Goal: Task Accomplishment & Management: Manage account settings

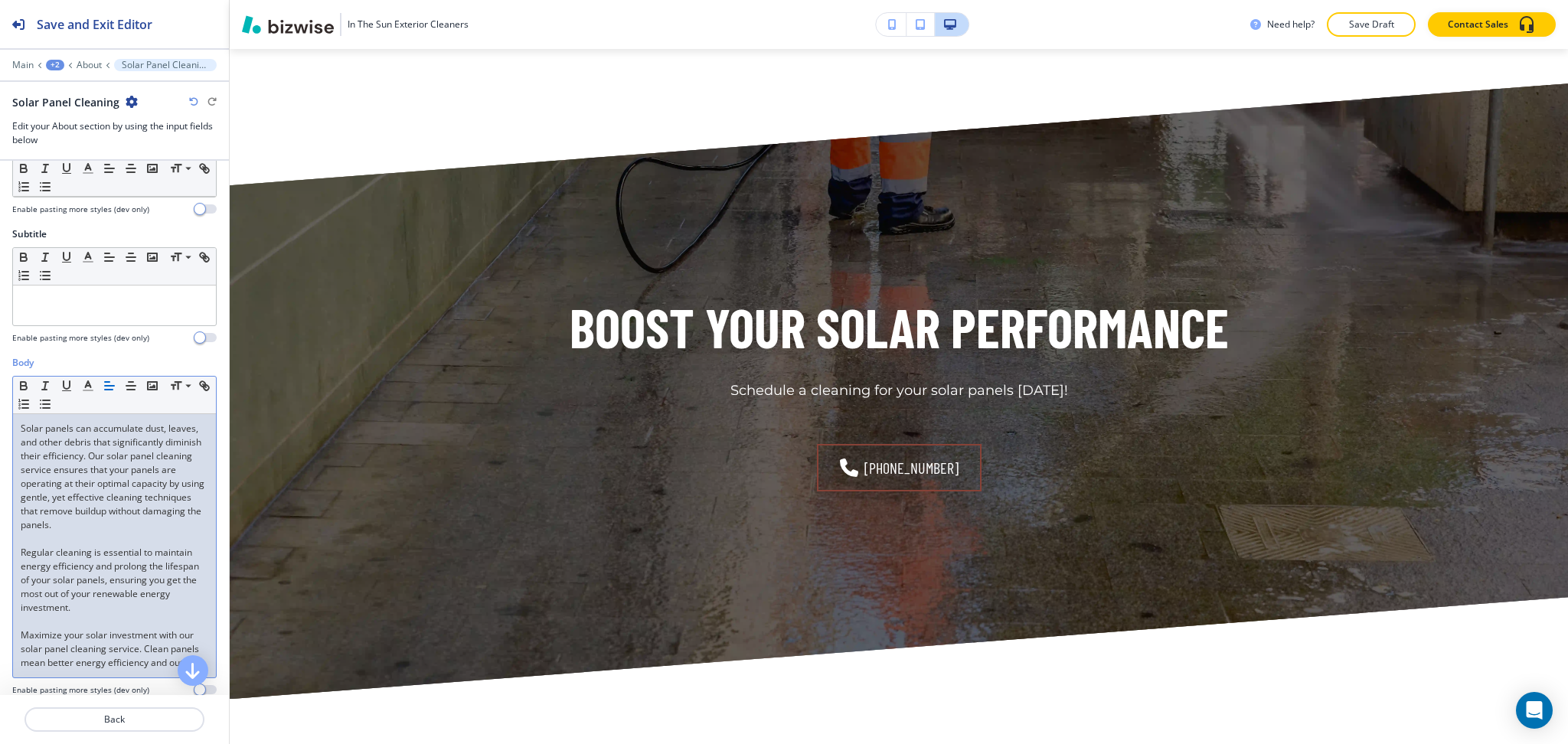
scroll to position [1964, 0]
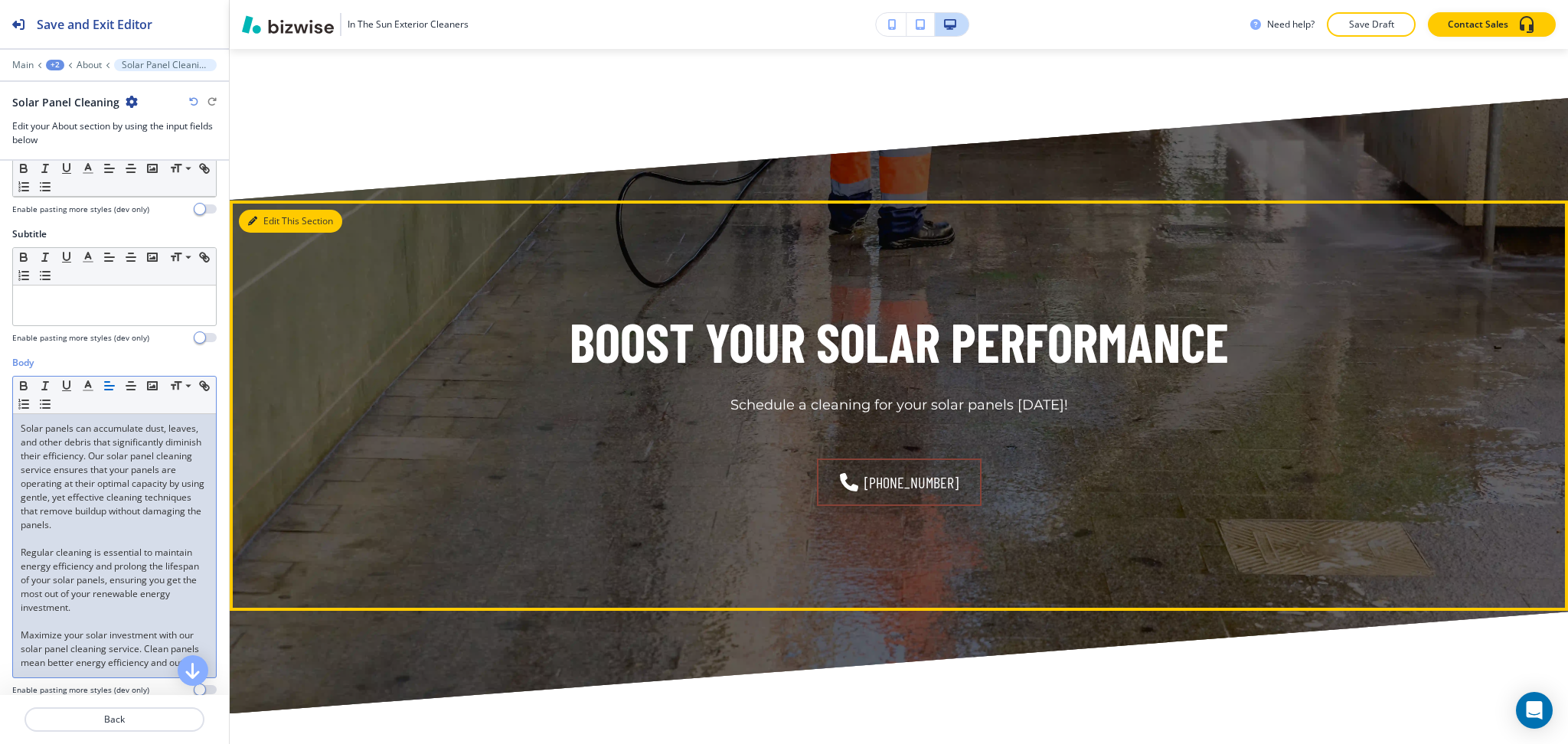
click at [266, 216] on button "Edit This Section" at bounding box center [290, 220] width 103 height 23
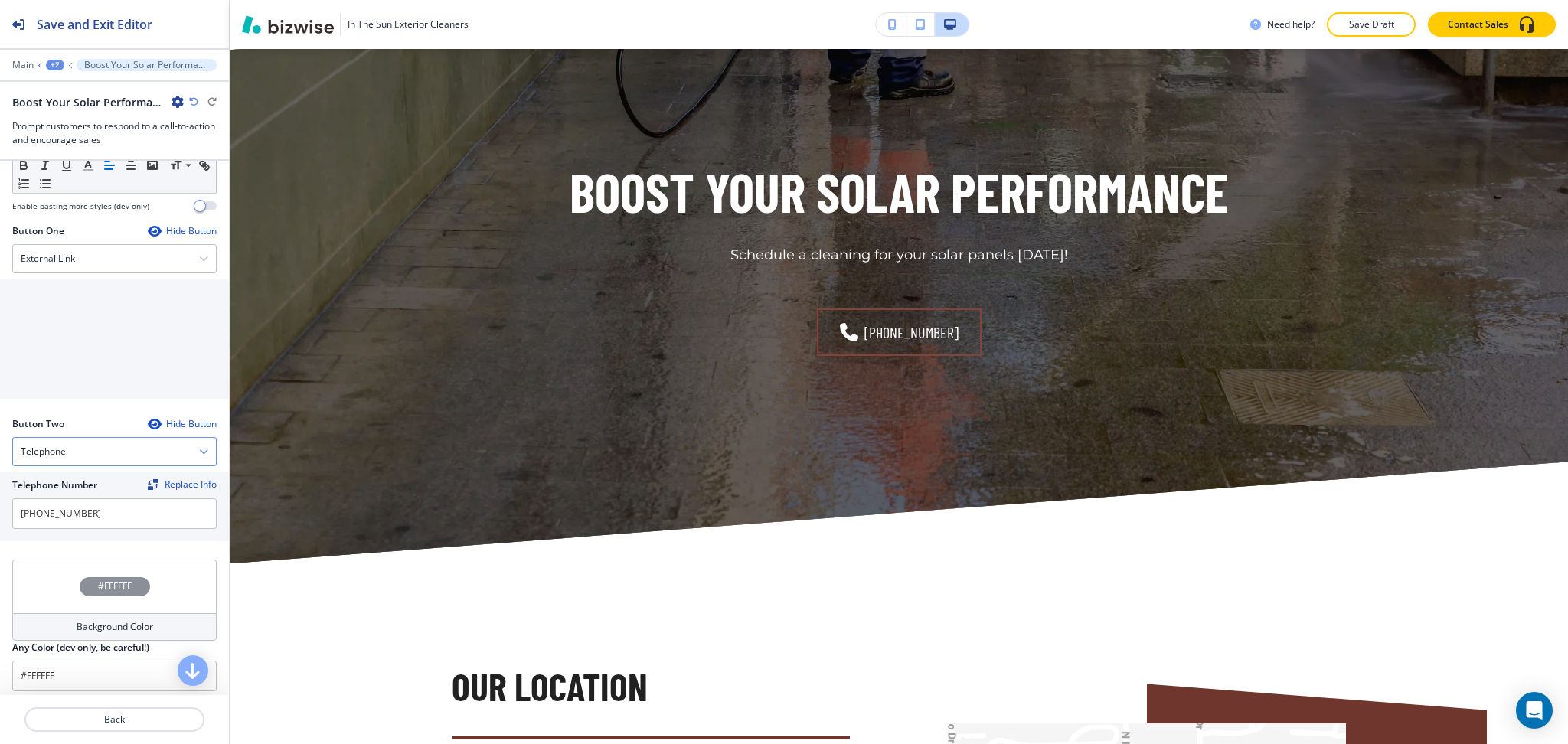
scroll to position [672, 0]
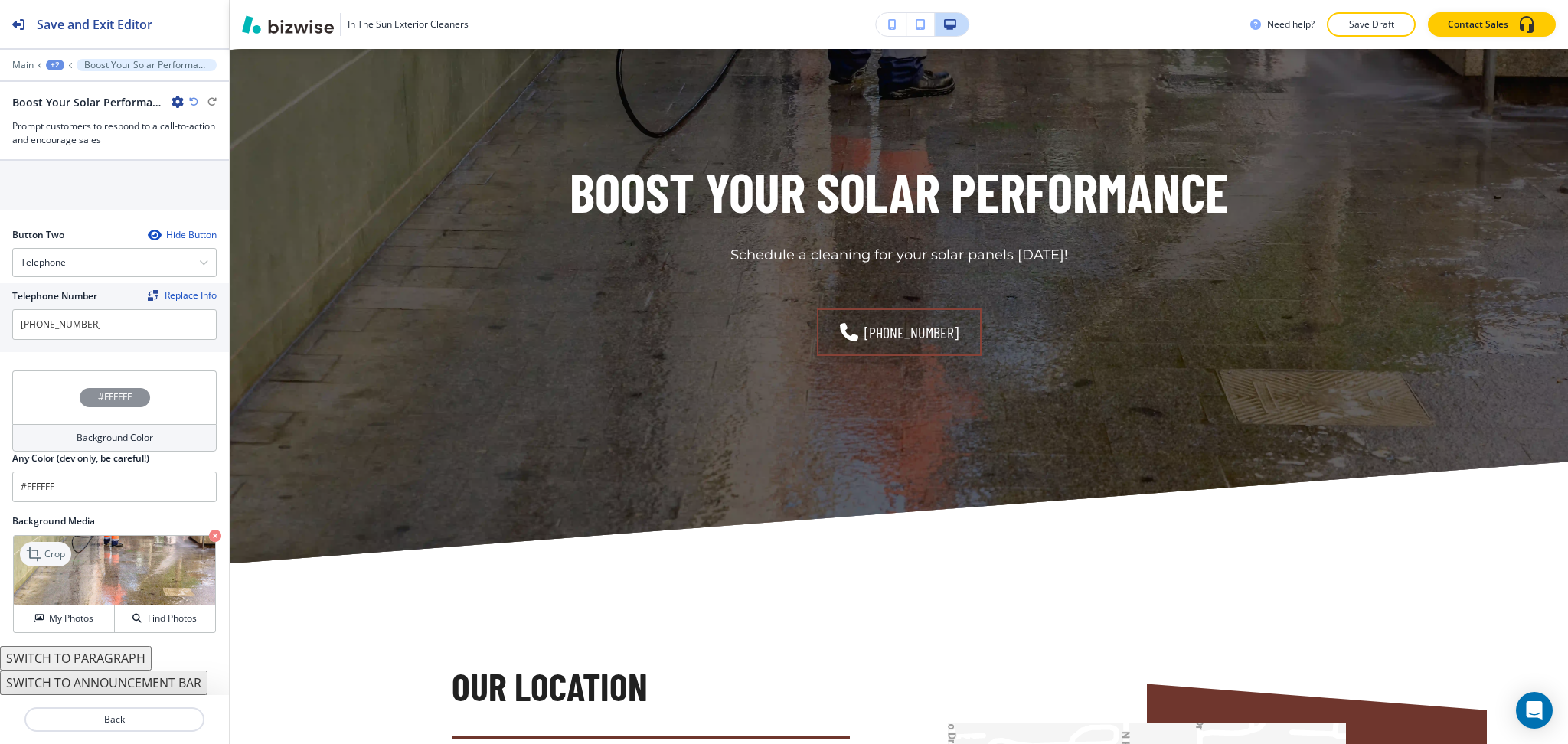
click at [47, 553] on p "Crop" at bounding box center [54, 553] width 21 height 14
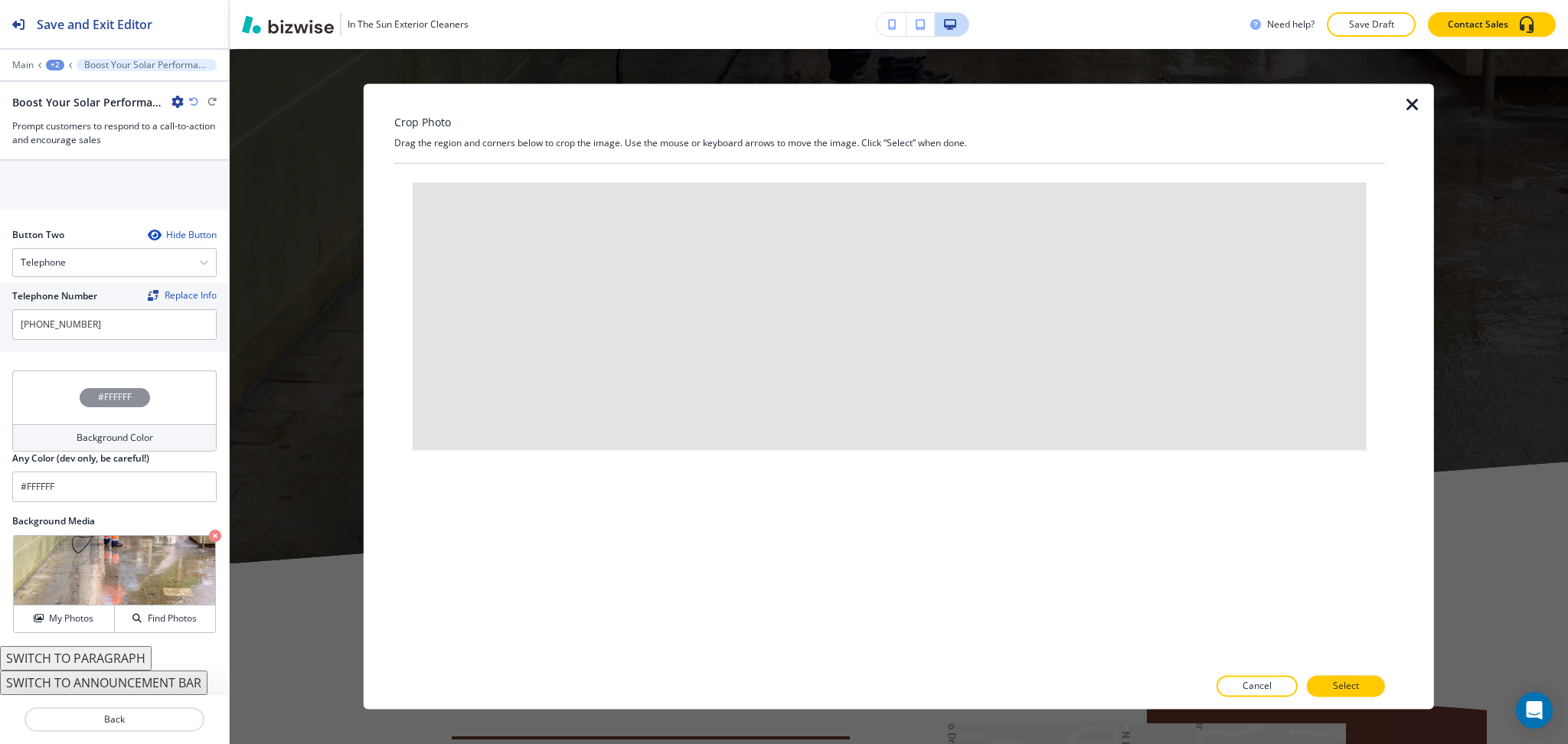
click at [1415, 105] on icon "button" at bounding box center [1413, 104] width 18 height 18
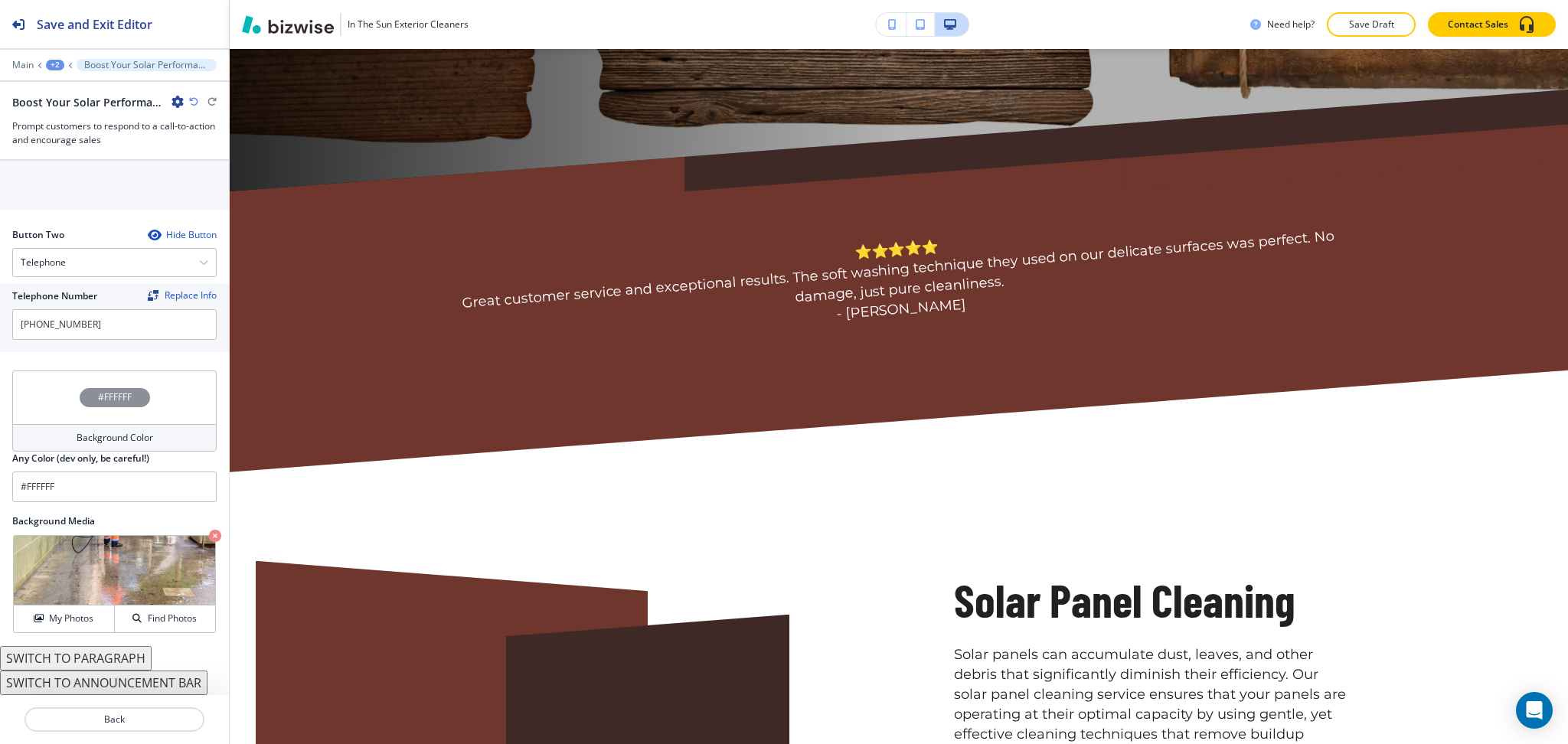
scroll to position [0, 0]
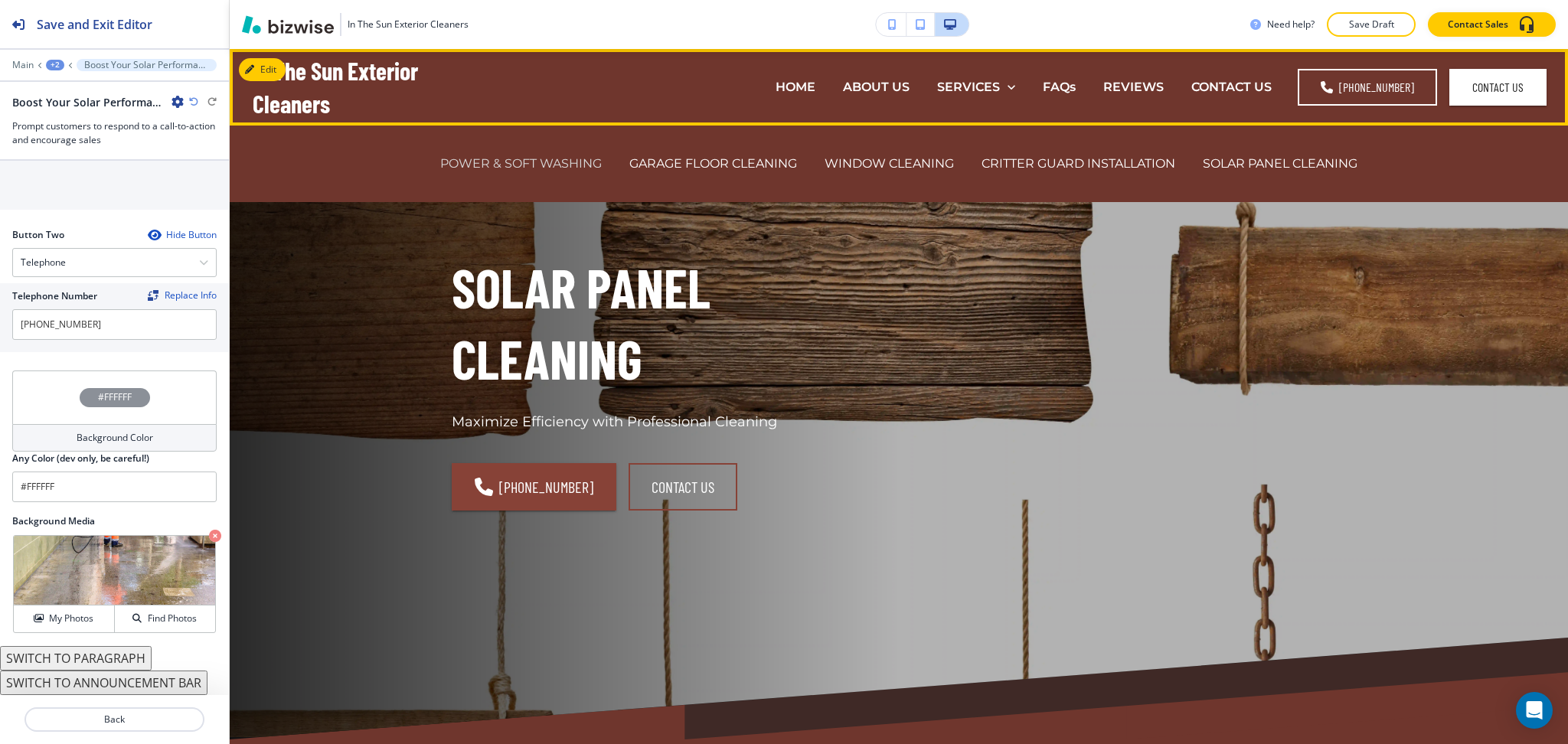
click at [562, 164] on p "POWER & SOFT WASHING" at bounding box center [521, 162] width 162 height 17
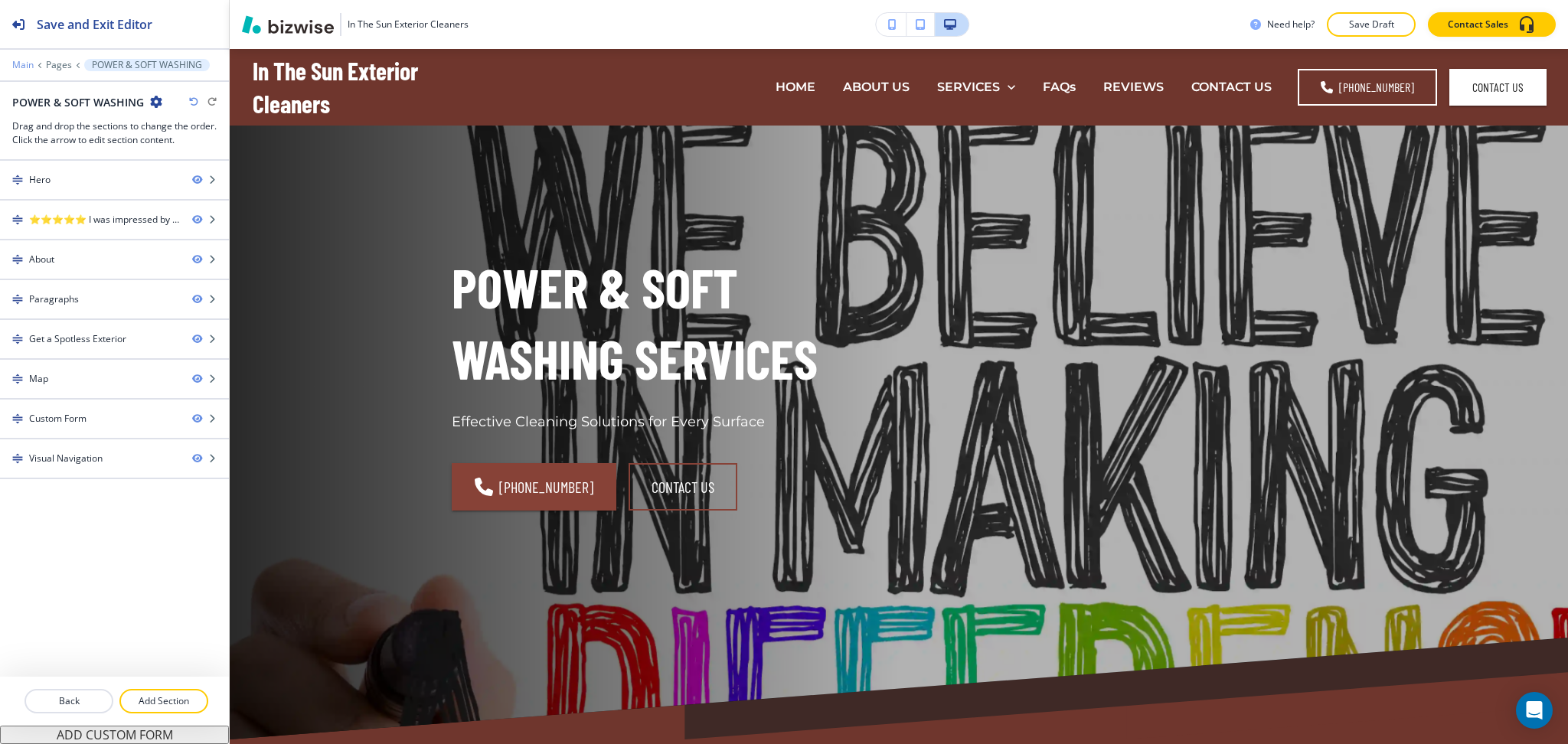
click at [21, 62] on p "Main" at bounding box center [24, 65] width 22 height 11
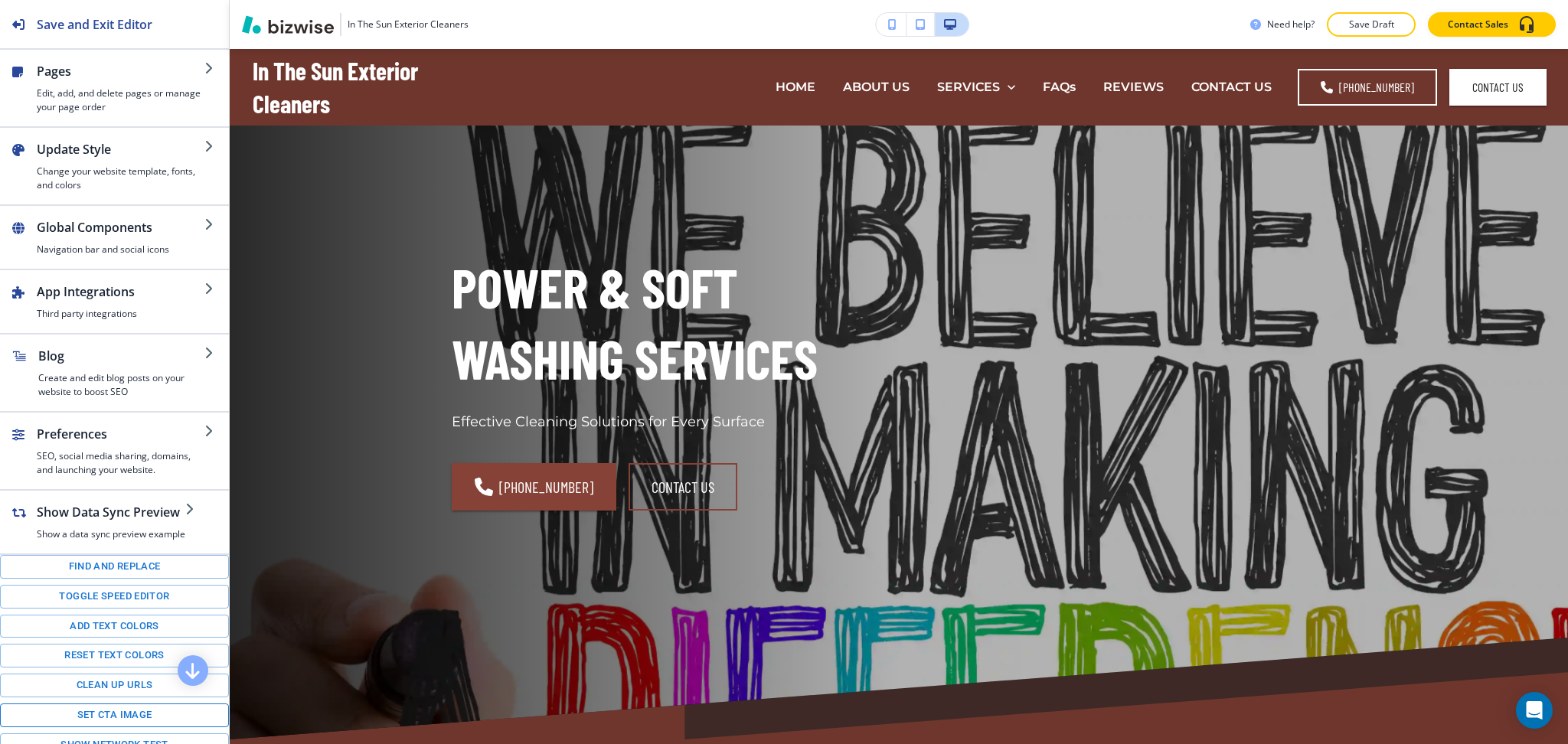
click at [140, 728] on button "Set CTA image" at bounding box center [114, 716] width 229 height 24
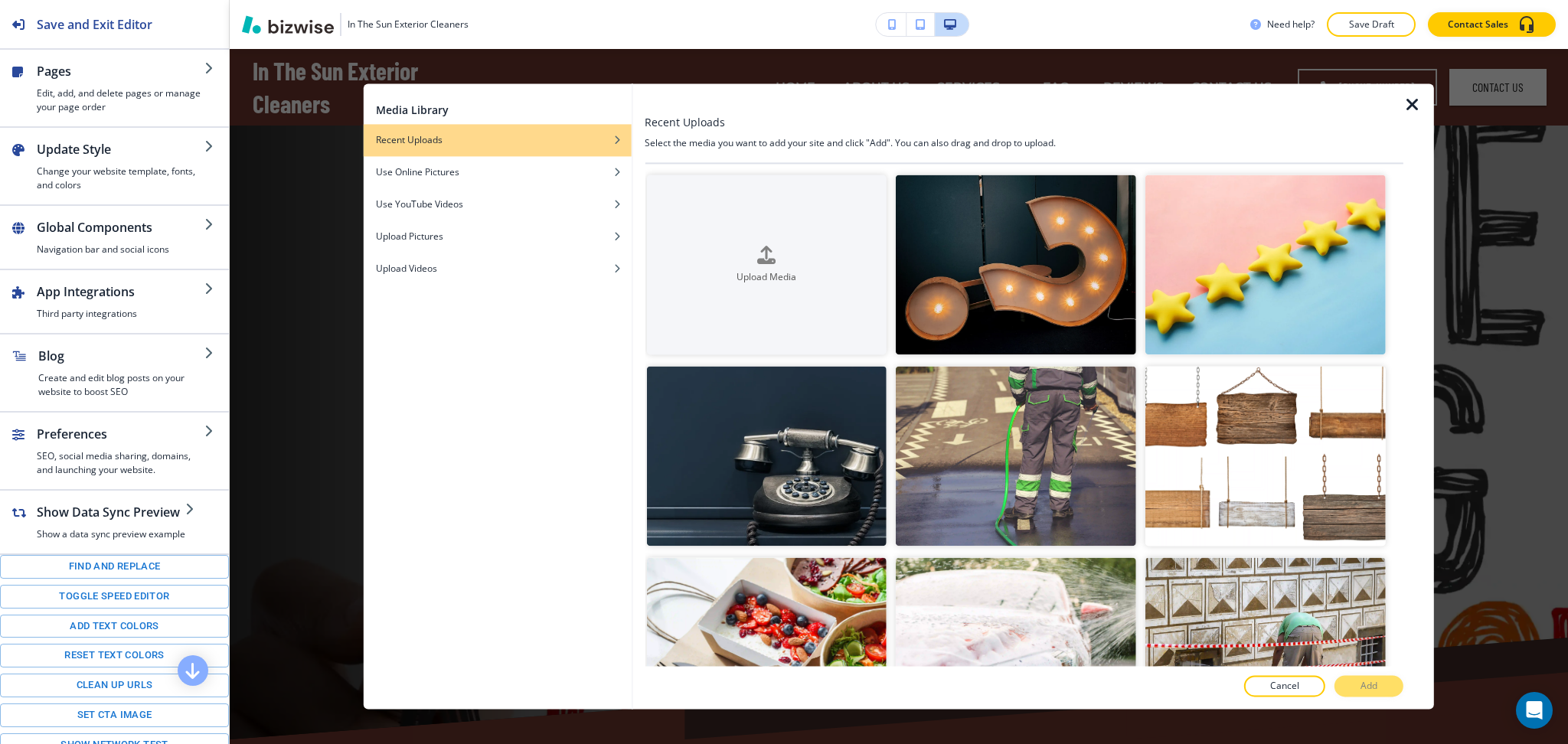
click at [1415, 107] on icon "button" at bounding box center [1413, 104] width 18 height 18
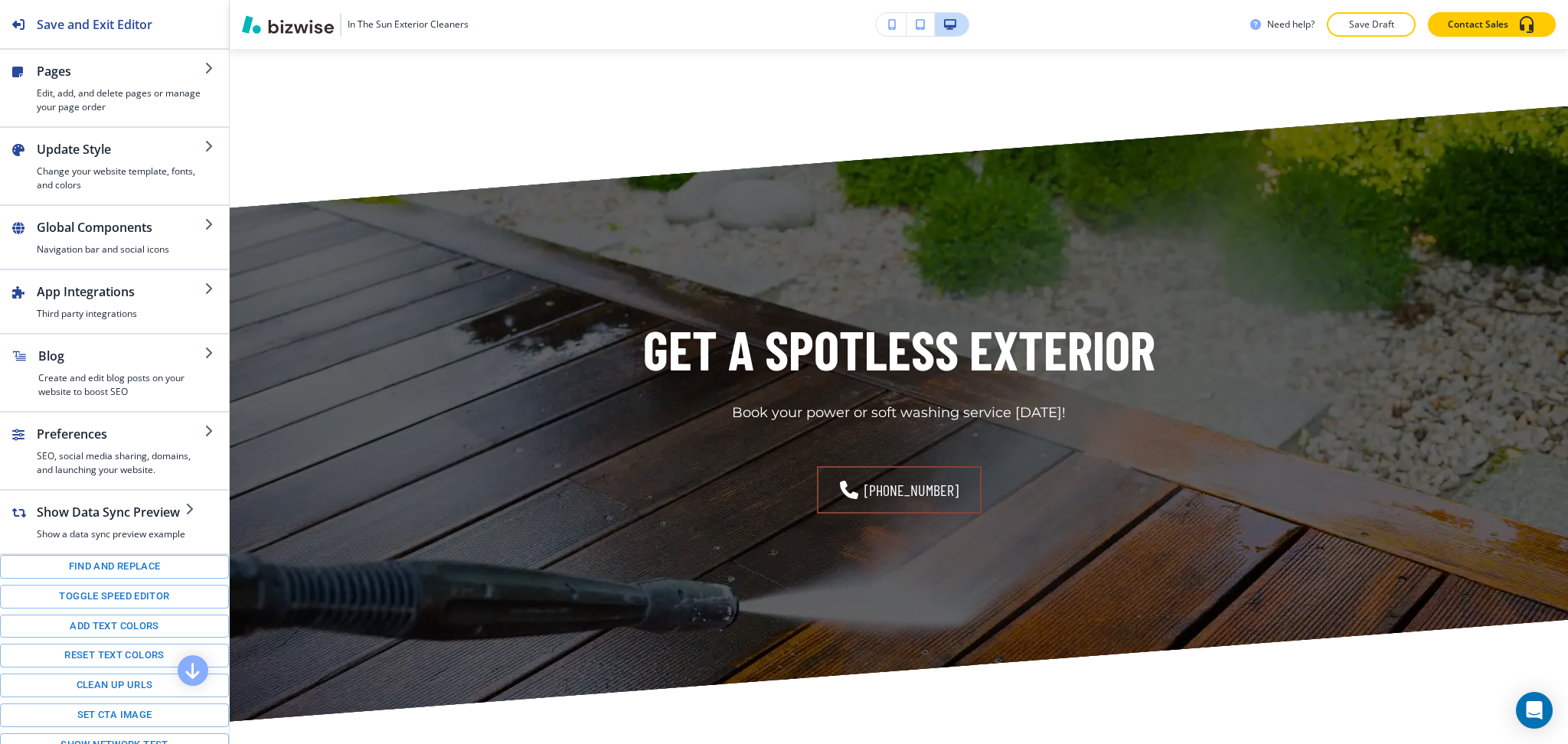
scroll to position [2089, 0]
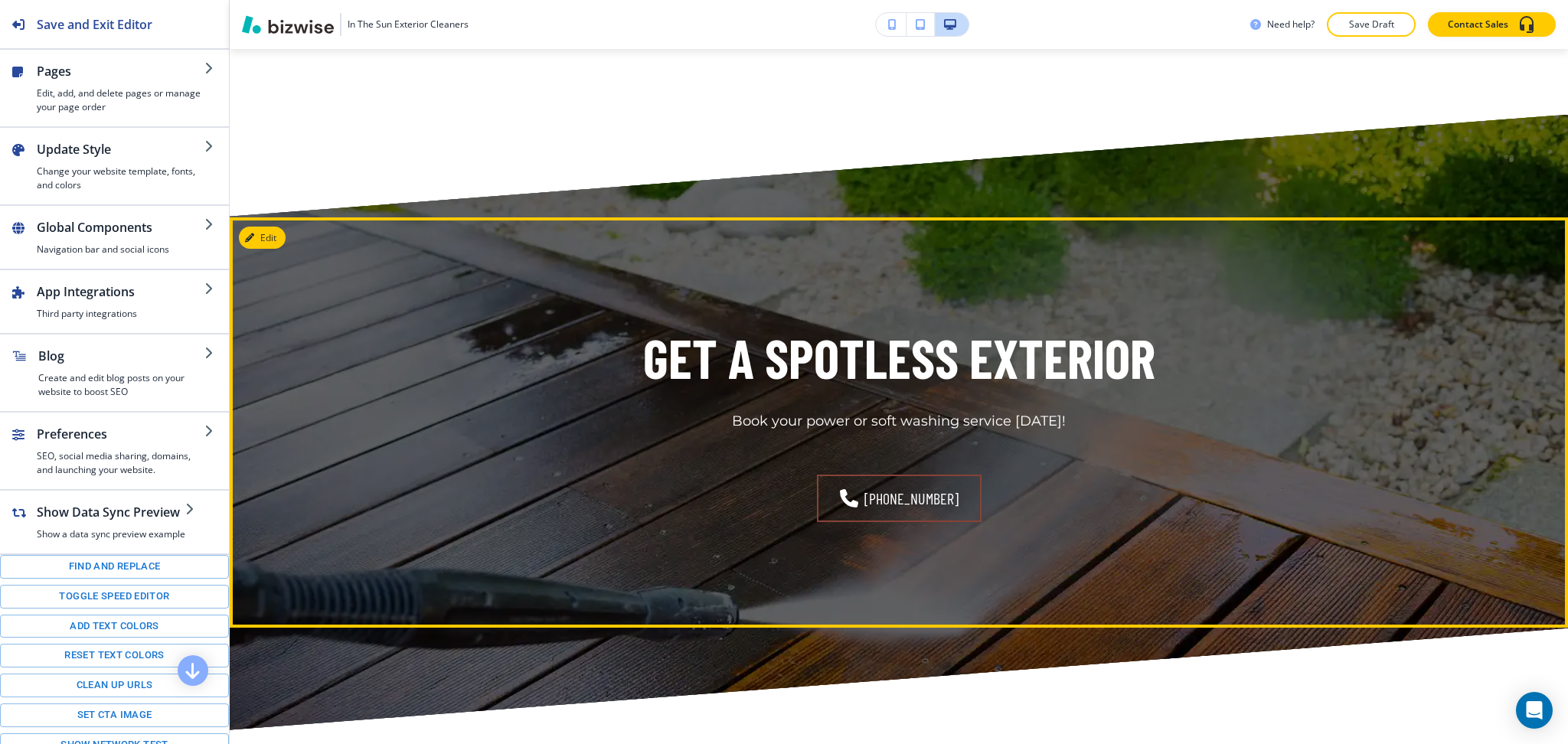
click at [288, 239] on div "Get a Spotless Exterior Book your power or soft washing service [DATE]! [PHONE_…" at bounding box center [898, 423] width 1338 height 410
click at [278, 237] on button "Edit This Section" at bounding box center [290, 238] width 103 height 23
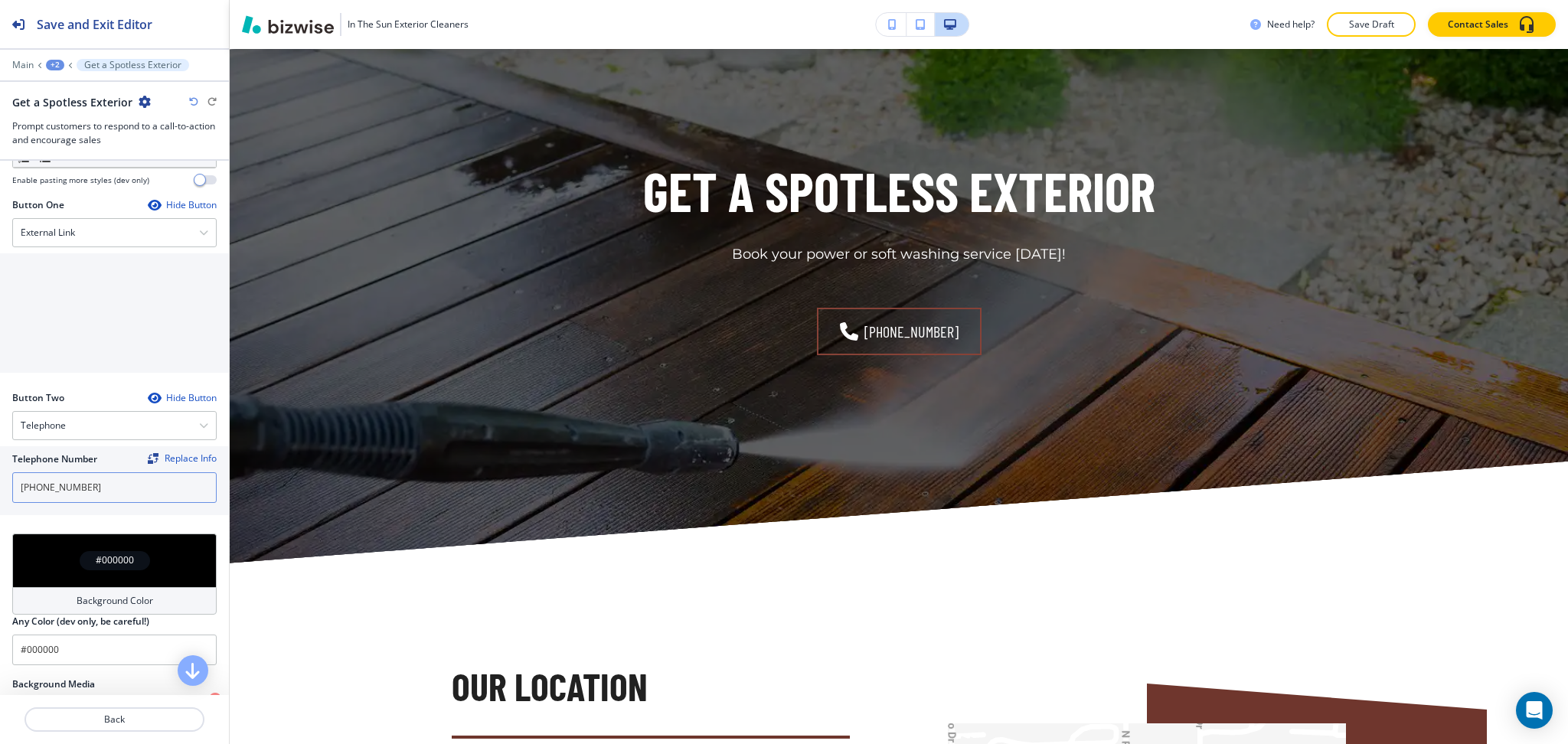
scroll to position [510, 0]
click at [111, 487] on input "[PHONE_NUMBER]" at bounding box center [114, 487] width 204 height 31
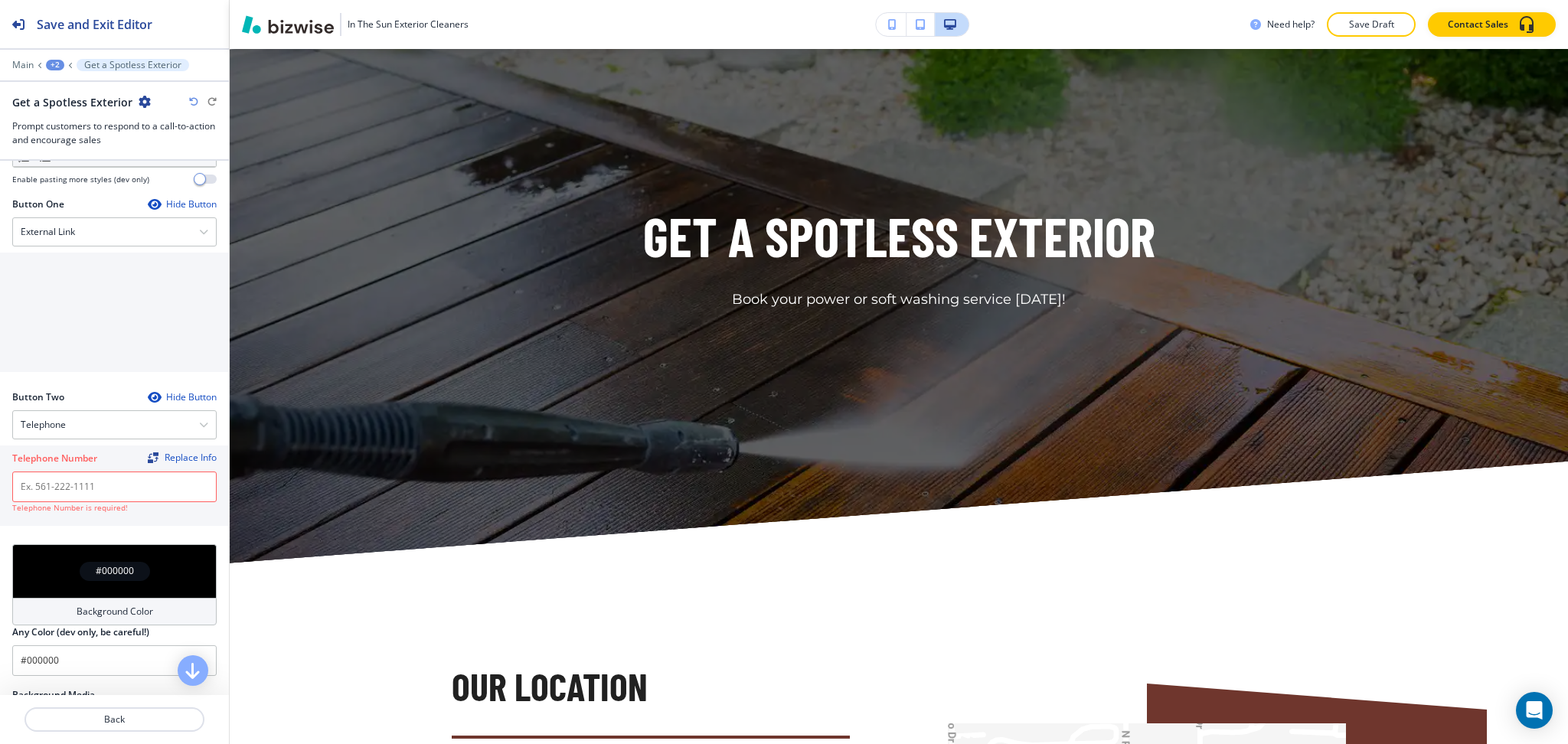
click at [74, 214] on div at bounding box center [114, 214] width 204 height 6
click at [76, 237] on div "External Link" at bounding box center [114, 232] width 203 height 27
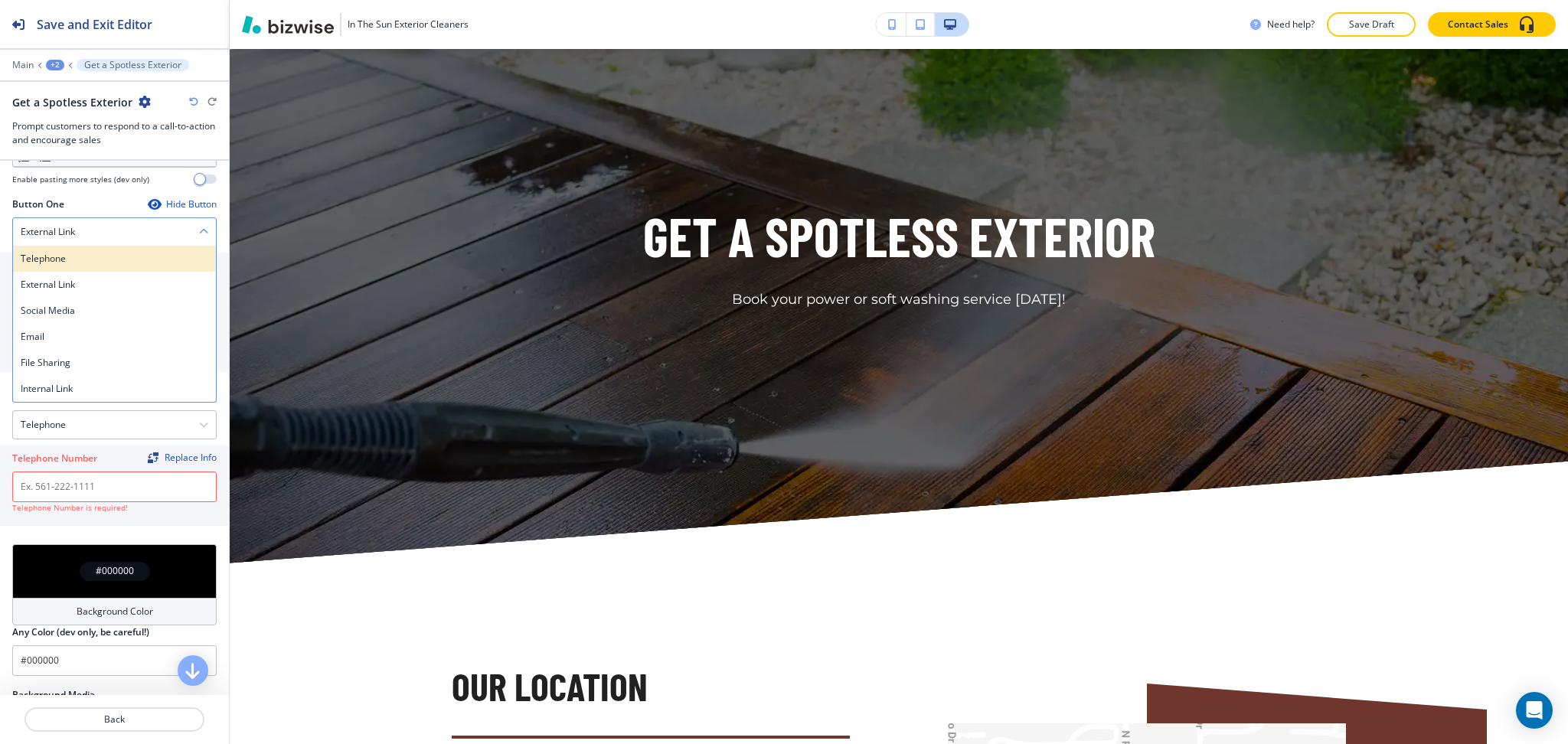
click at [79, 256] on h4 "Telephone" at bounding box center [114, 259] width 188 height 14
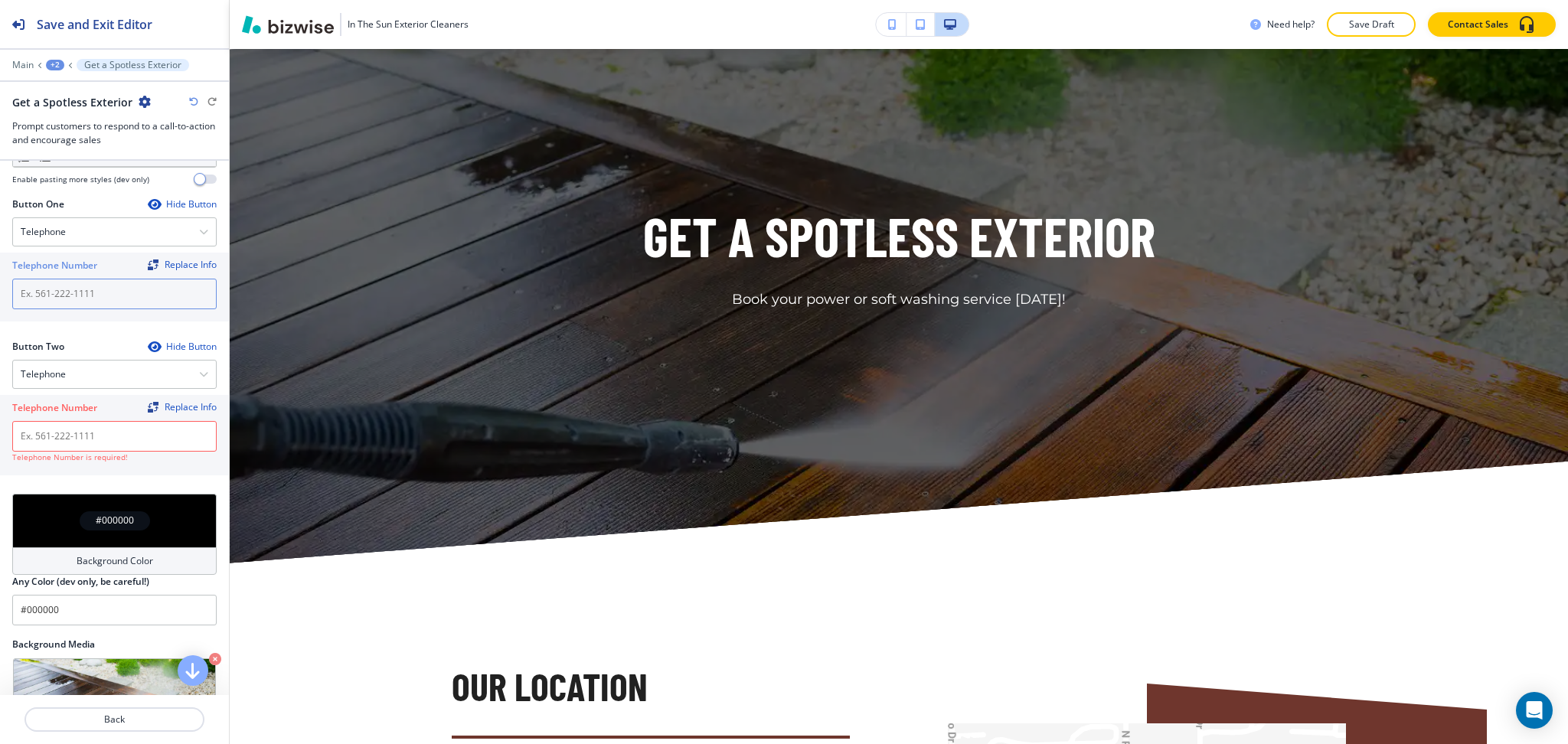
click at [83, 298] on input "text" at bounding box center [114, 294] width 204 height 31
paste input "[PHONE_NUMBER]"
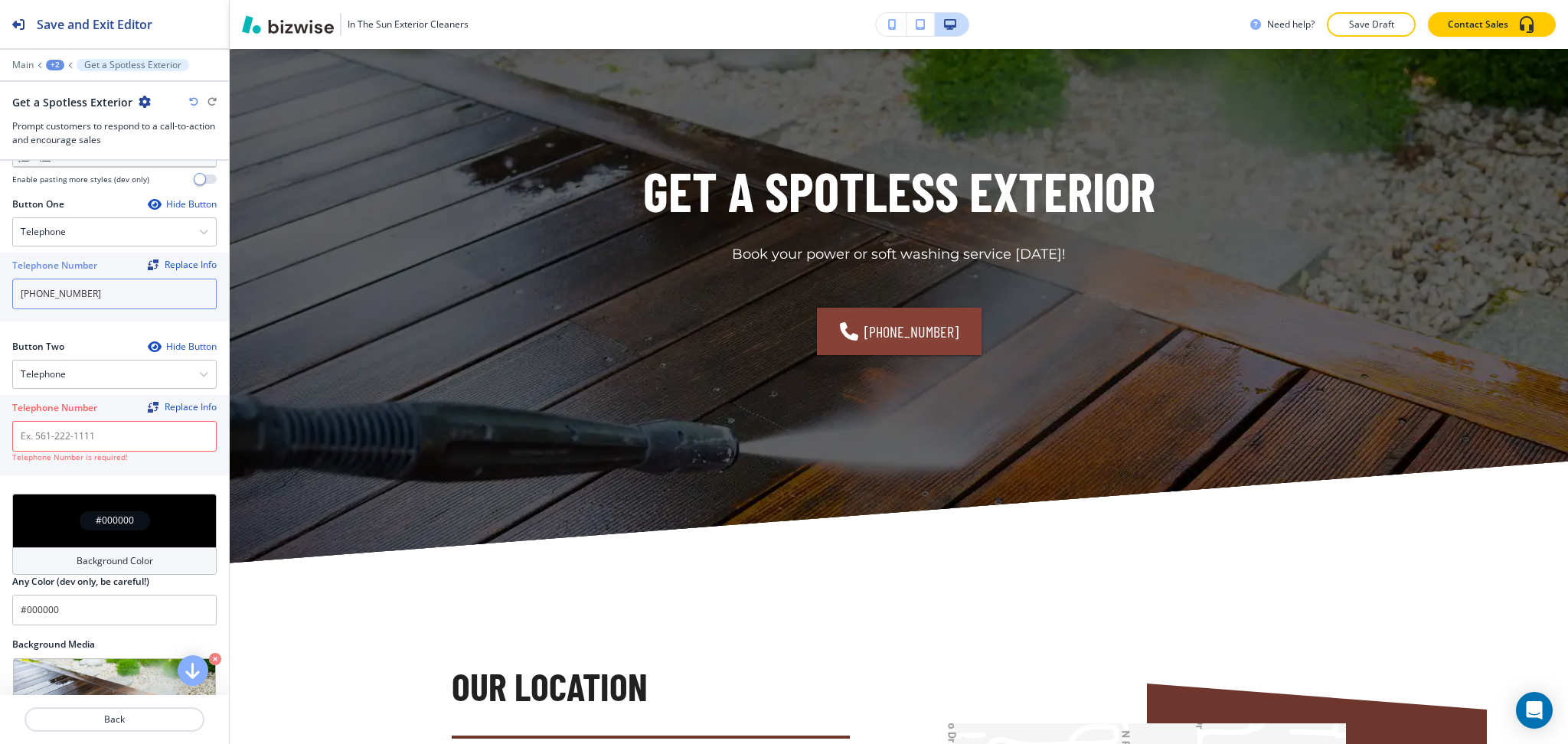
type input "[PHONE_NUMBER]"
click at [90, 396] on div at bounding box center [114, 397] width 204 height 6
click at [80, 371] on div "Telephone" at bounding box center [114, 374] width 203 height 27
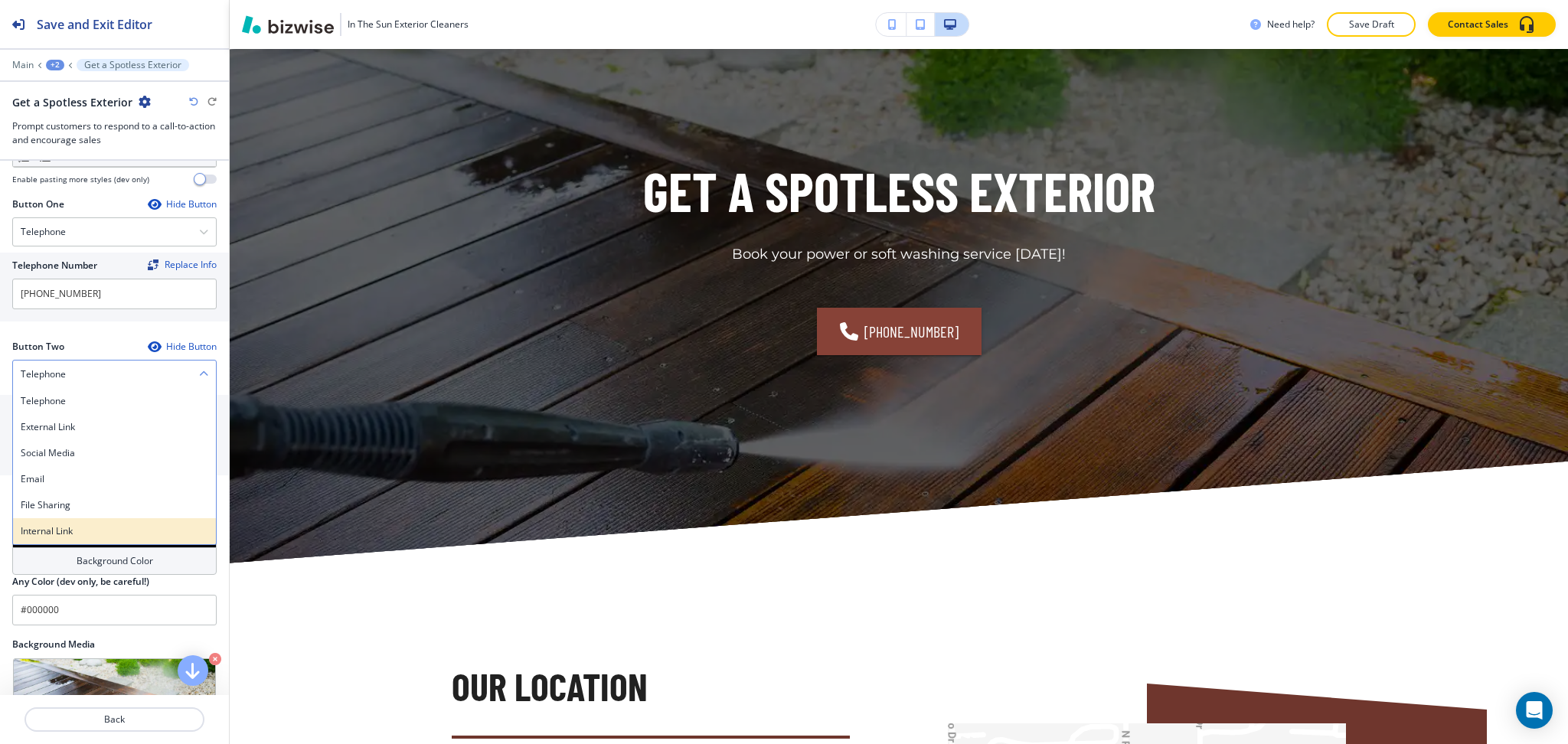
click at [91, 538] on h4 "Internal Link" at bounding box center [114, 531] width 188 height 14
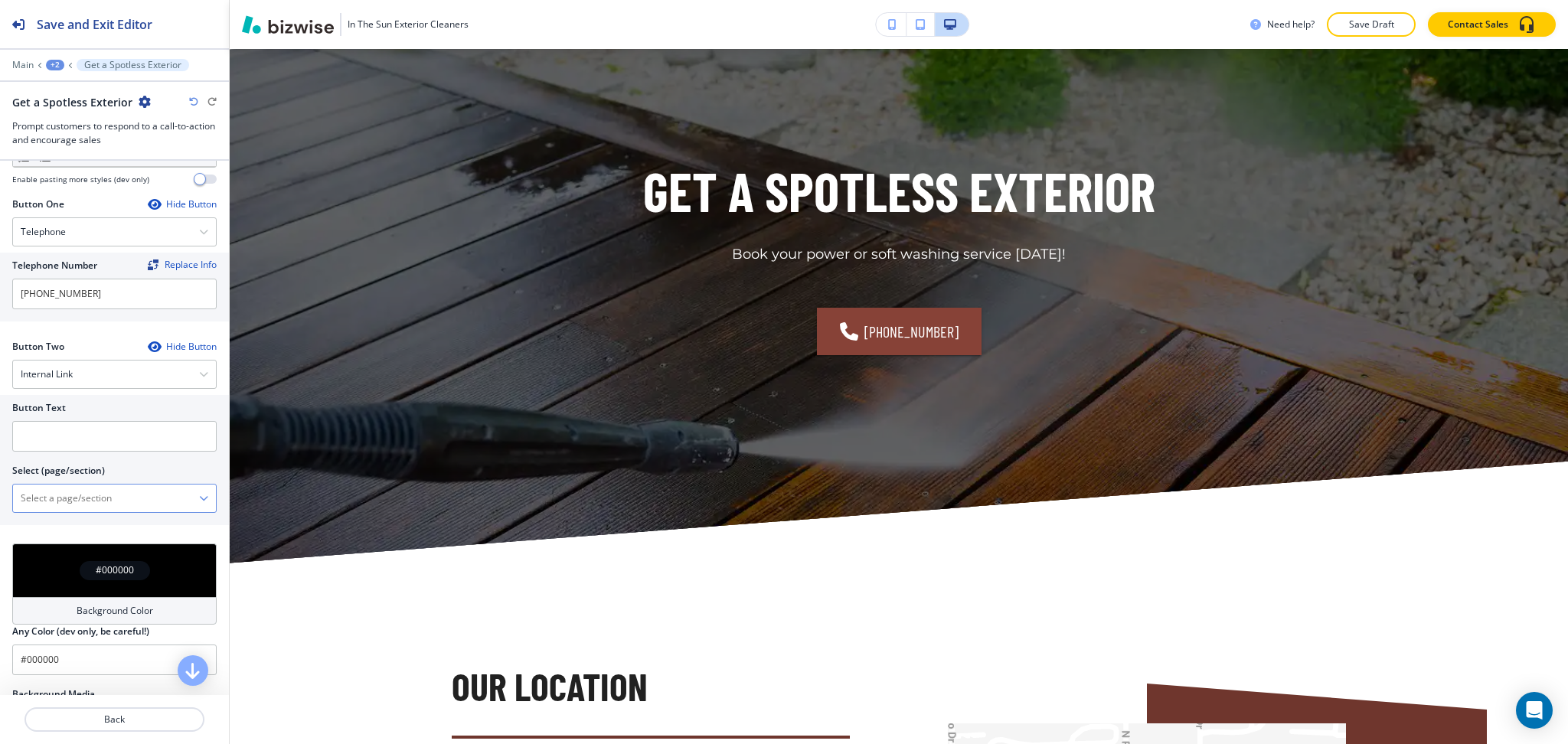
click at [84, 507] on \(page\/section\) "Manual Input" at bounding box center [105, 498] width 186 height 26
type \(page\/section\) "CONTACT US"
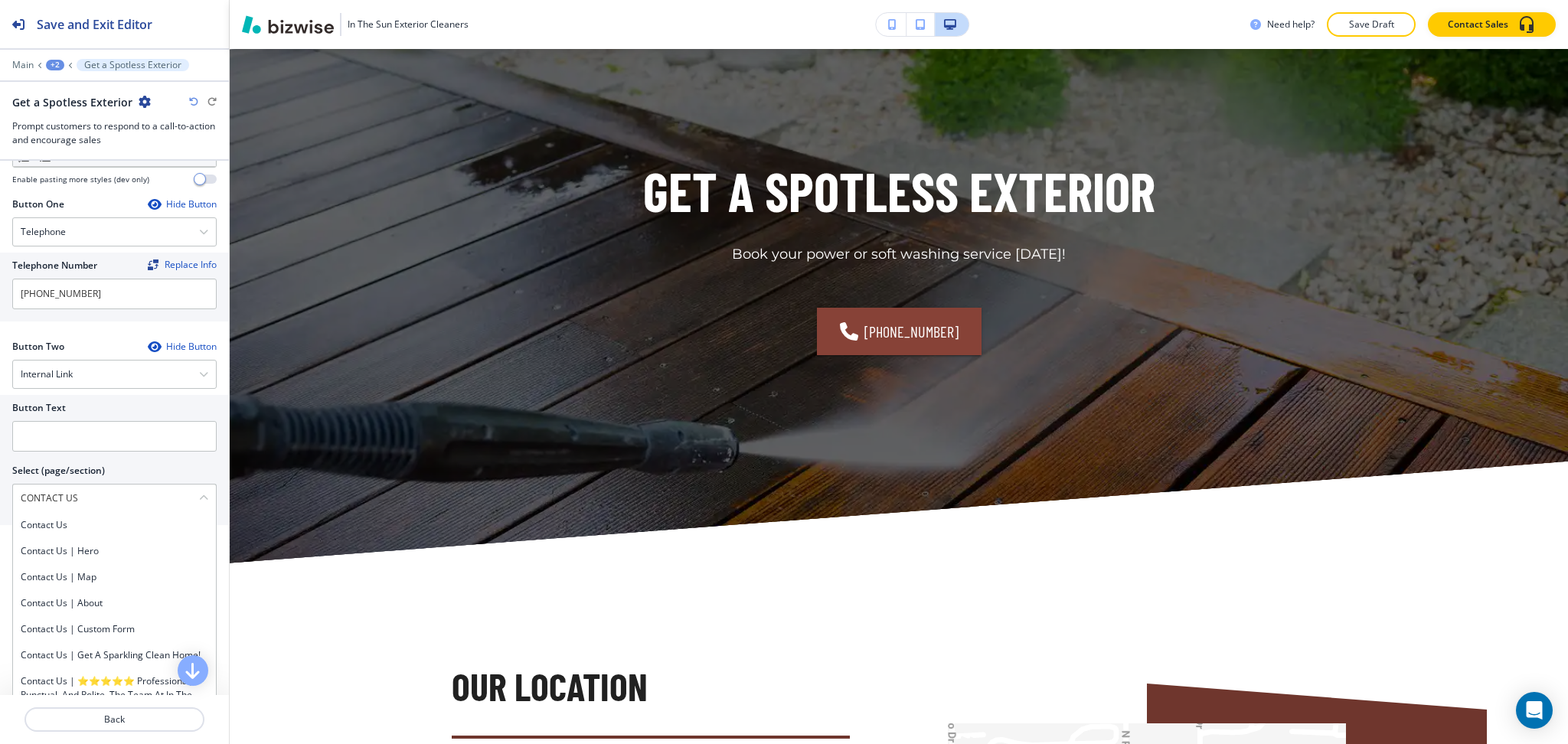
drag, startPoint x: 78, startPoint y: 492, endPoint x: 3, endPoint y: 487, distance: 75.2
click at [0, 492] on div "Button Text Select (page/section) CONTACT US Contact Us Contact Us | Hero Conta…" at bounding box center [114, 459] width 229 height 130
click at [34, 444] on input "text" at bounding box center [114, 436] width 204 height 31
paste input "CONTACT US"
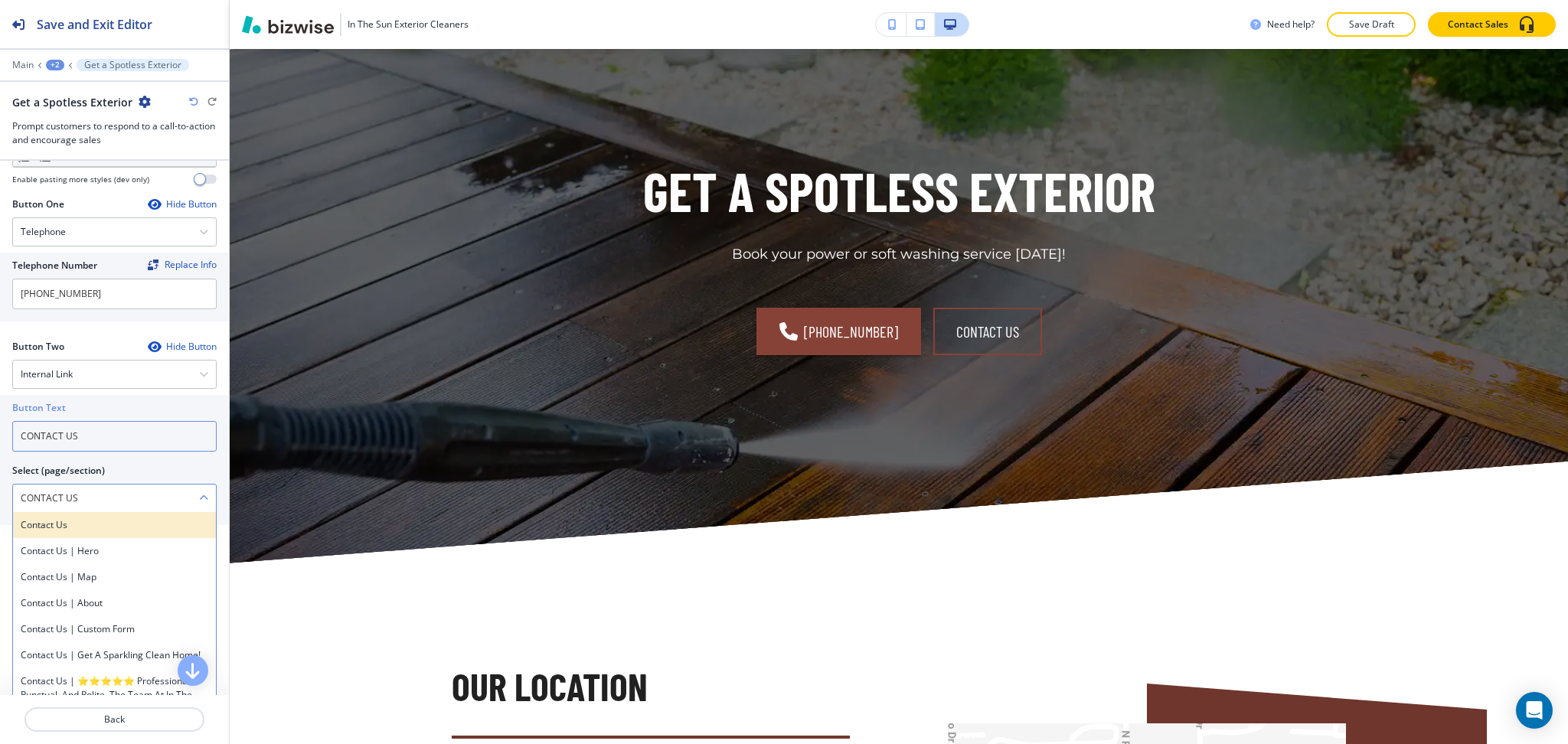
type input "CONTACT US"
click at [54, 521] on h4 "Contact Us" at bounding box center [114, 524] width 188 height 14
type \(page\/section\) "Contact Us"
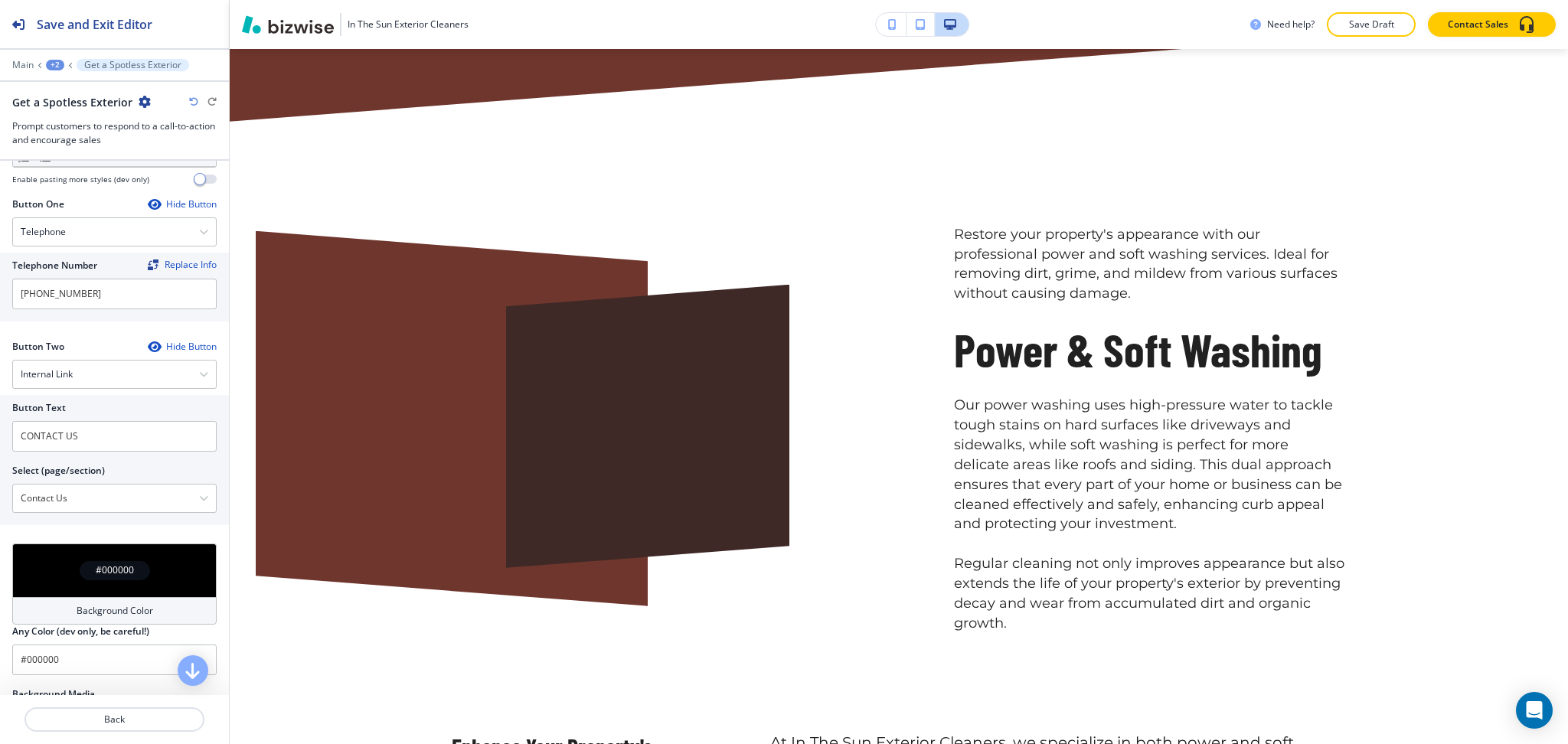
scroll to position [0, 0]
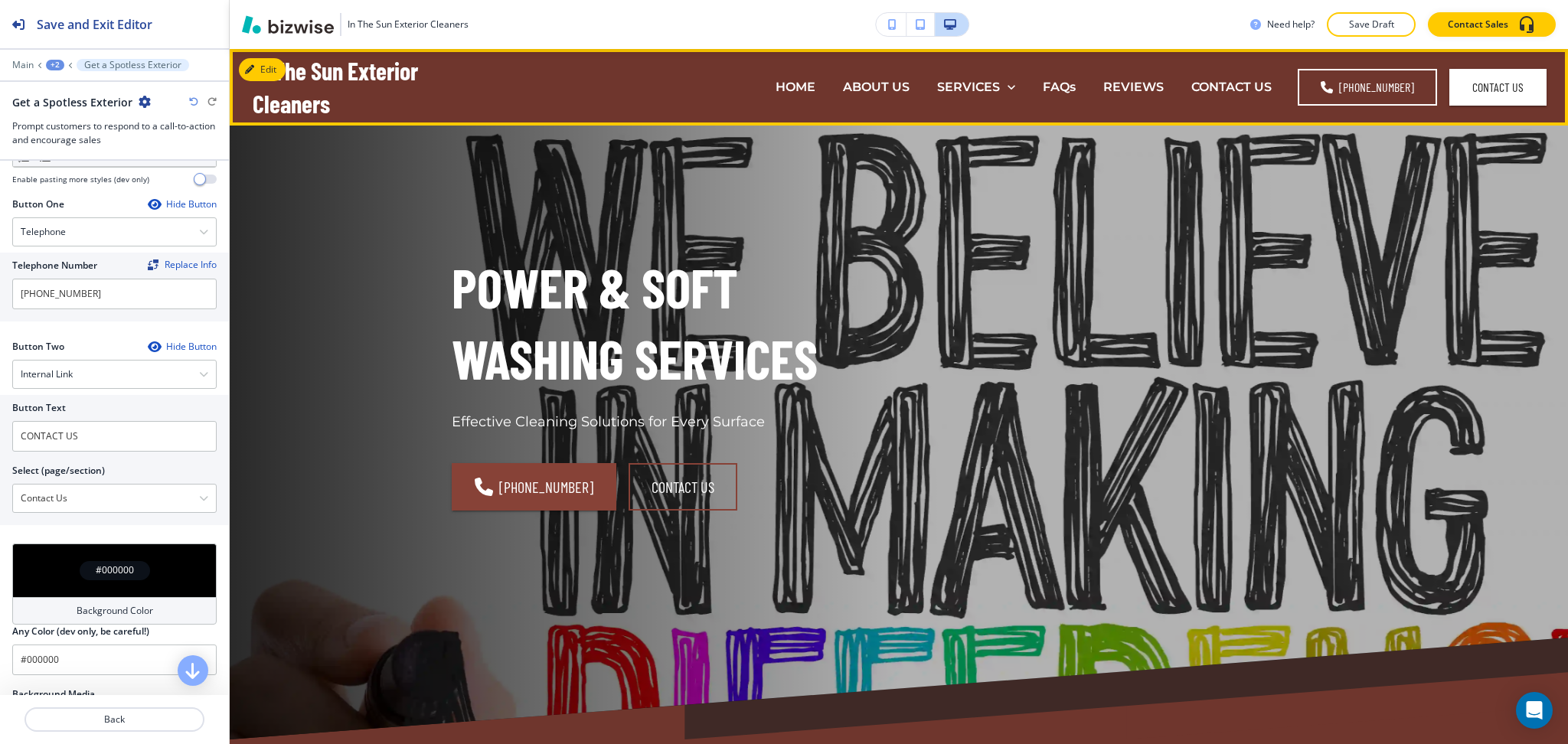
click at [819, 85] on div "HOME" at bounding box center [796, 86] width 67 height 17
click at [799, 83] on p "HOME" at bounding box center [796, 86] width 40 height 17
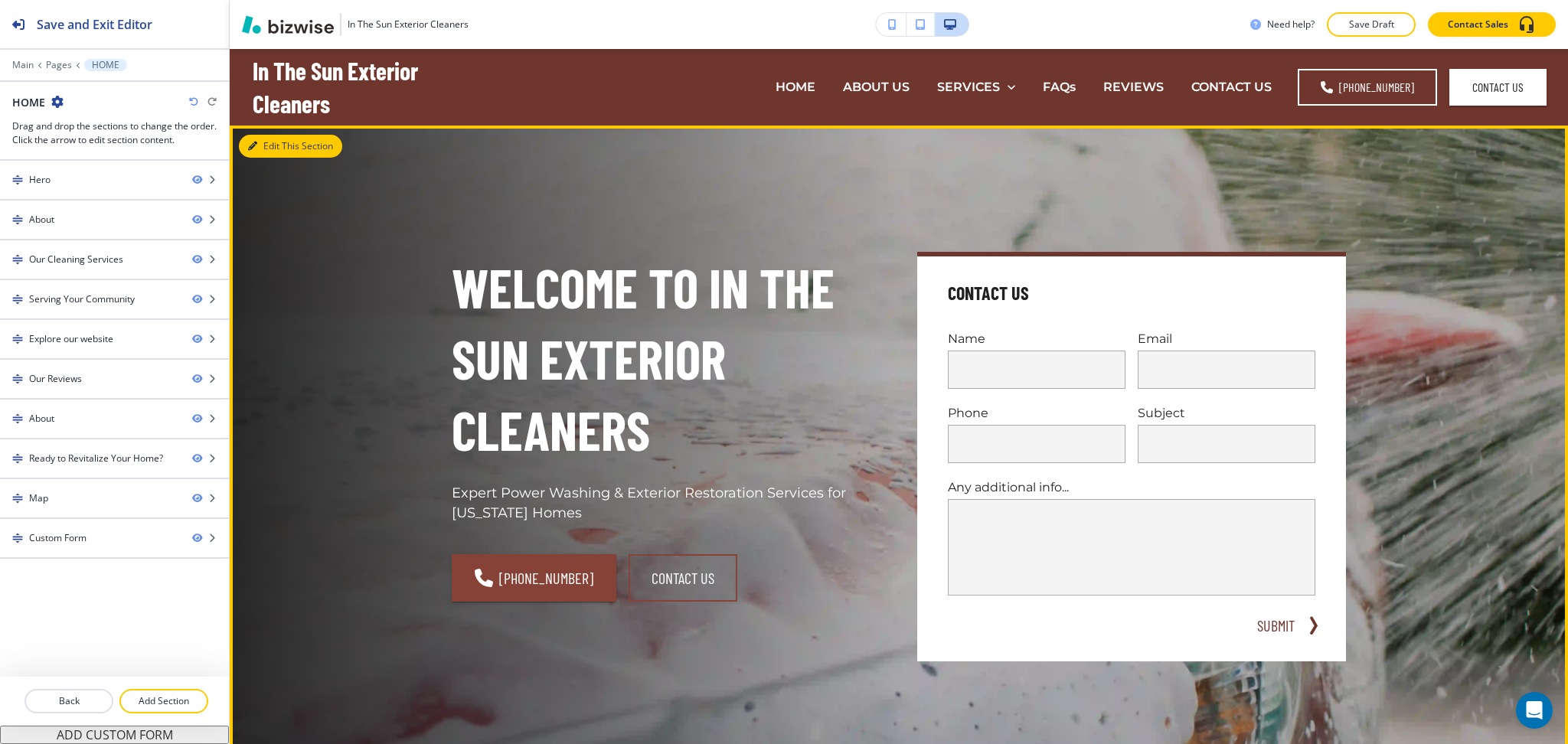
click at [284, 144] on button "Edit This Section" at bounding box center [290, 146] width 103 height 23
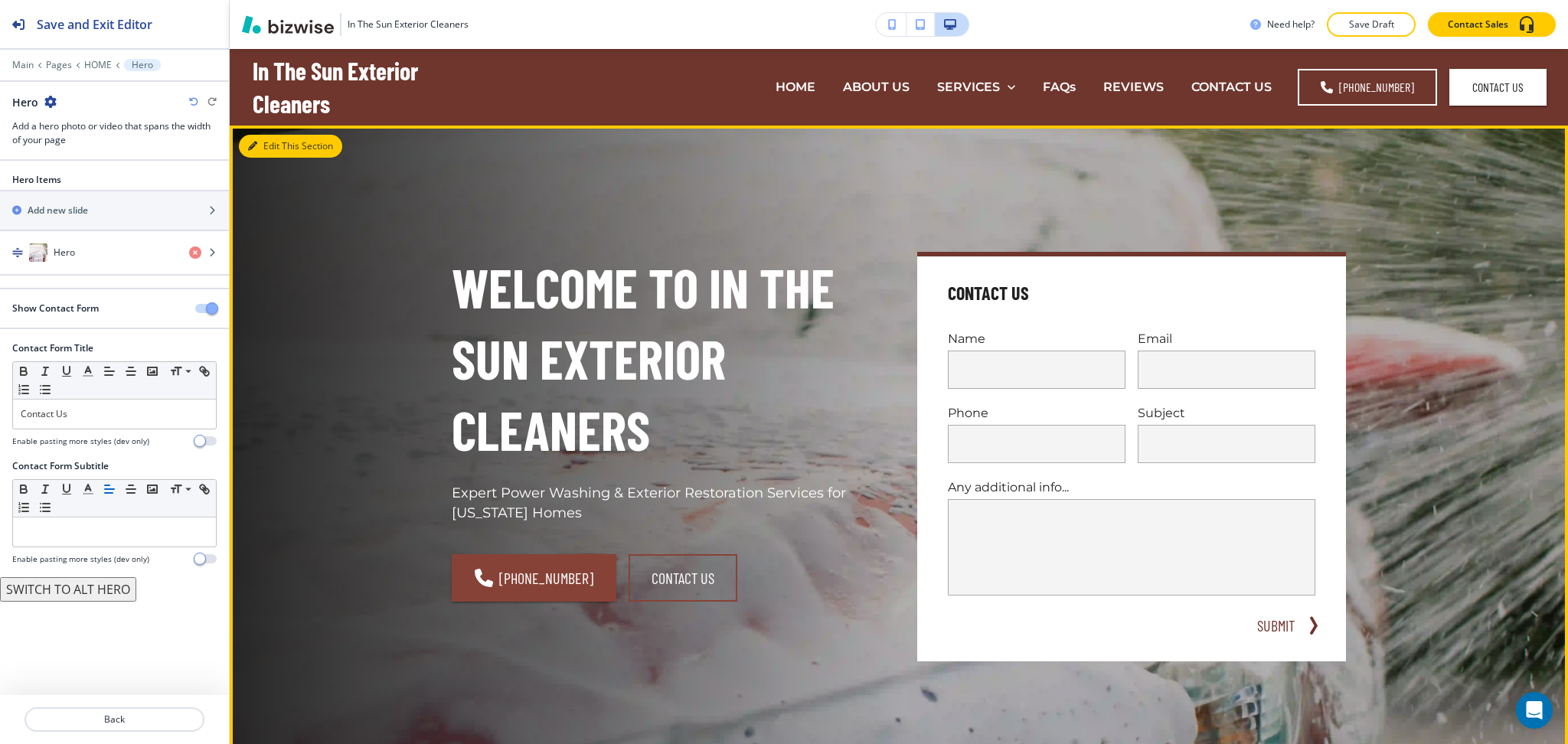
scroll to position [76, 0]
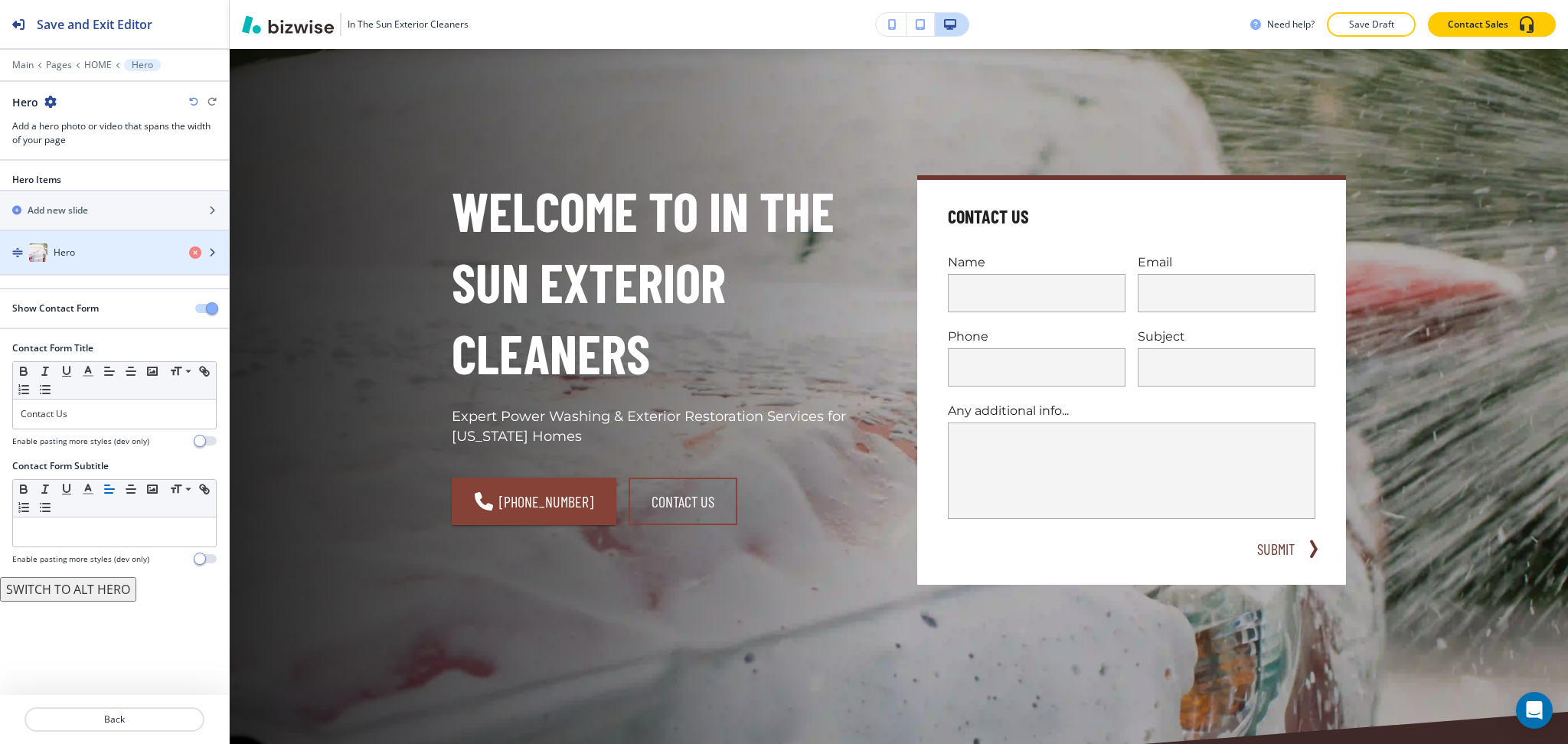
click at [104, 243] on div "Hero" at bounding box center [88, 252] width 177 height 18
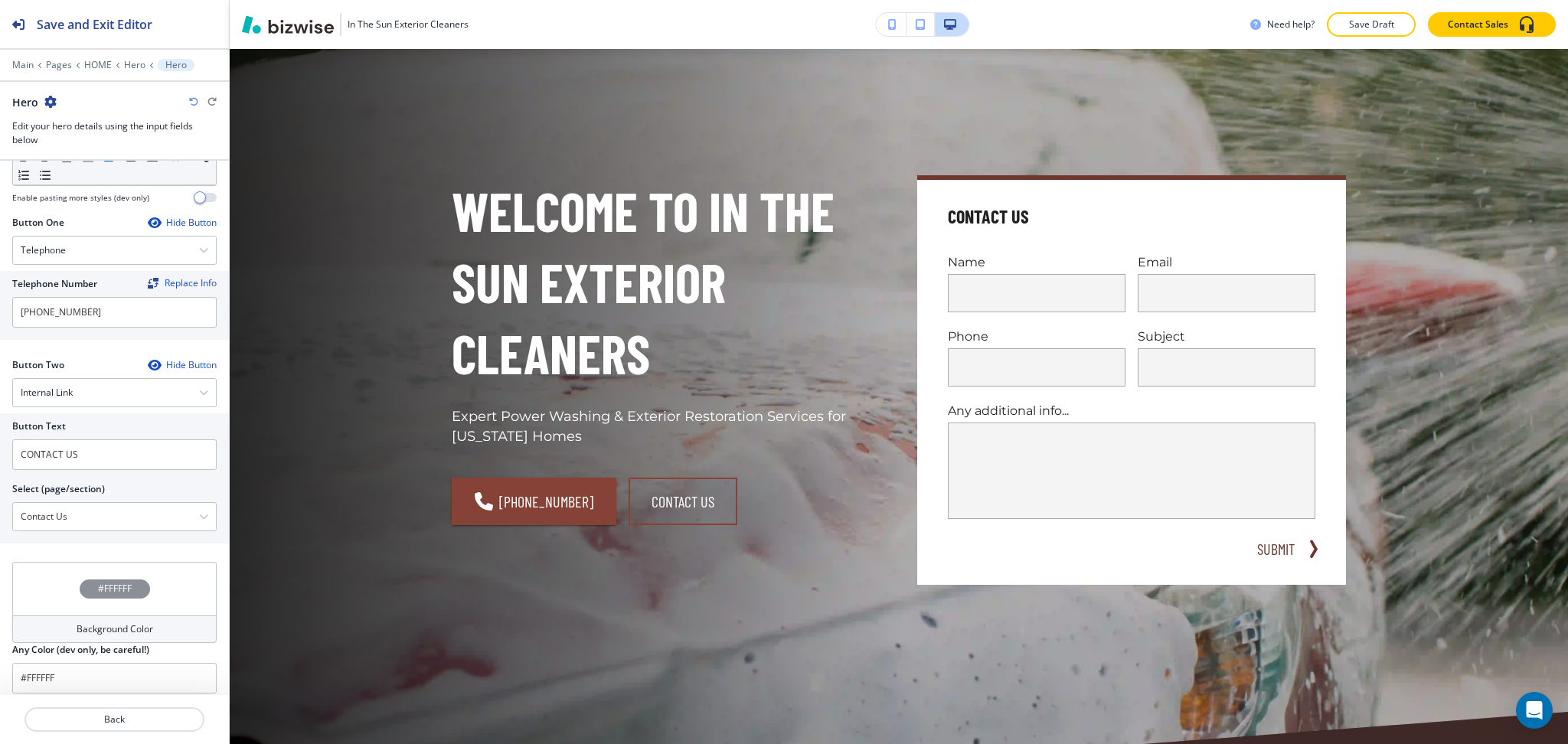
scroll to position [648, 0]
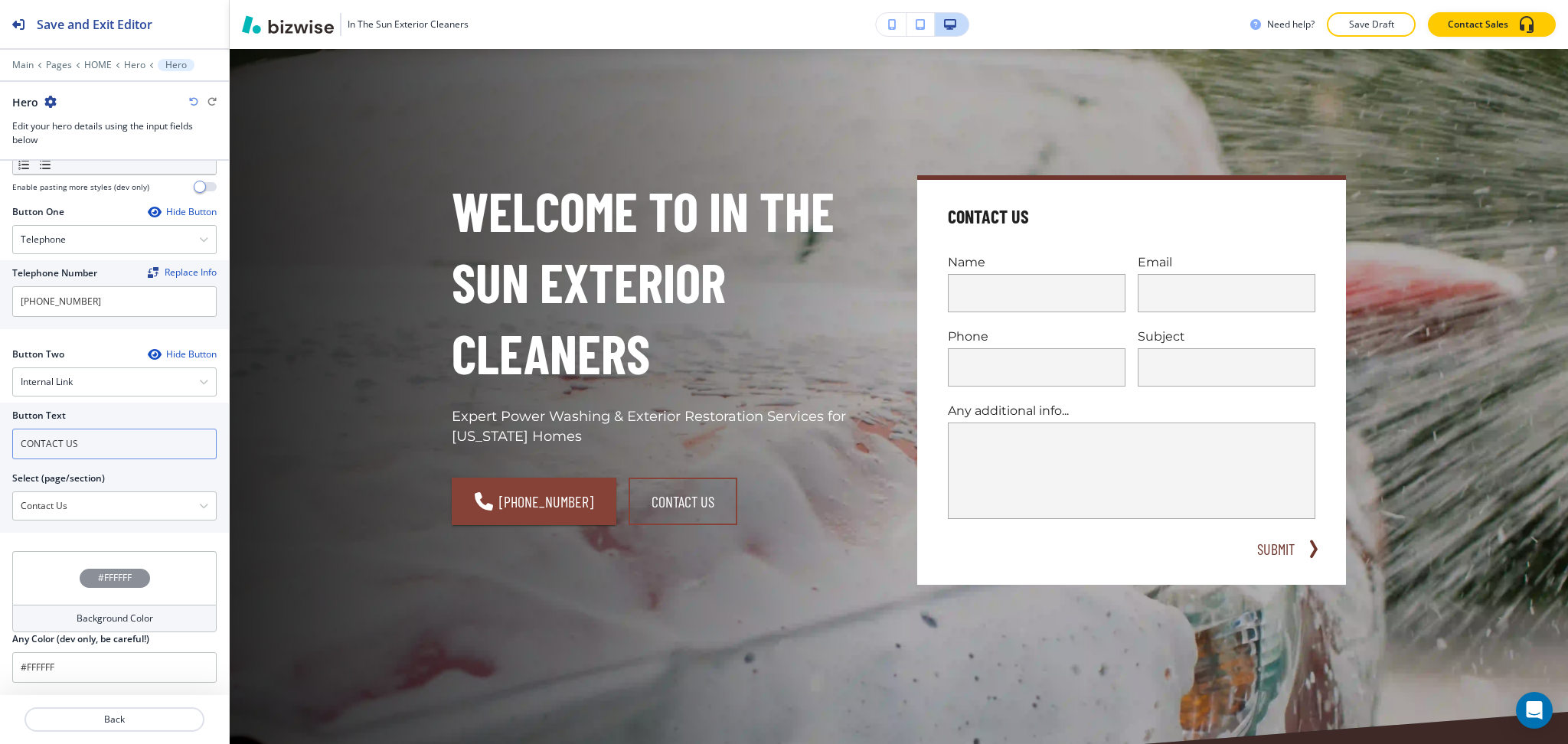
drag, startPoint x: 98, startPoint y: 441, endPoint x: 0, endPoint y: 432, distance: 98.4
click at [0, 439] on div "Button Text CONTACT US Select (page/section) Contact Us Home Home | Hero Home |…" at bounding box center [114, 467] width 229 height 130
type input "about us"
click at [66, 504] on \(page\/section\) "Contact Us" at bounding box center [105, 505] width 186 height 26
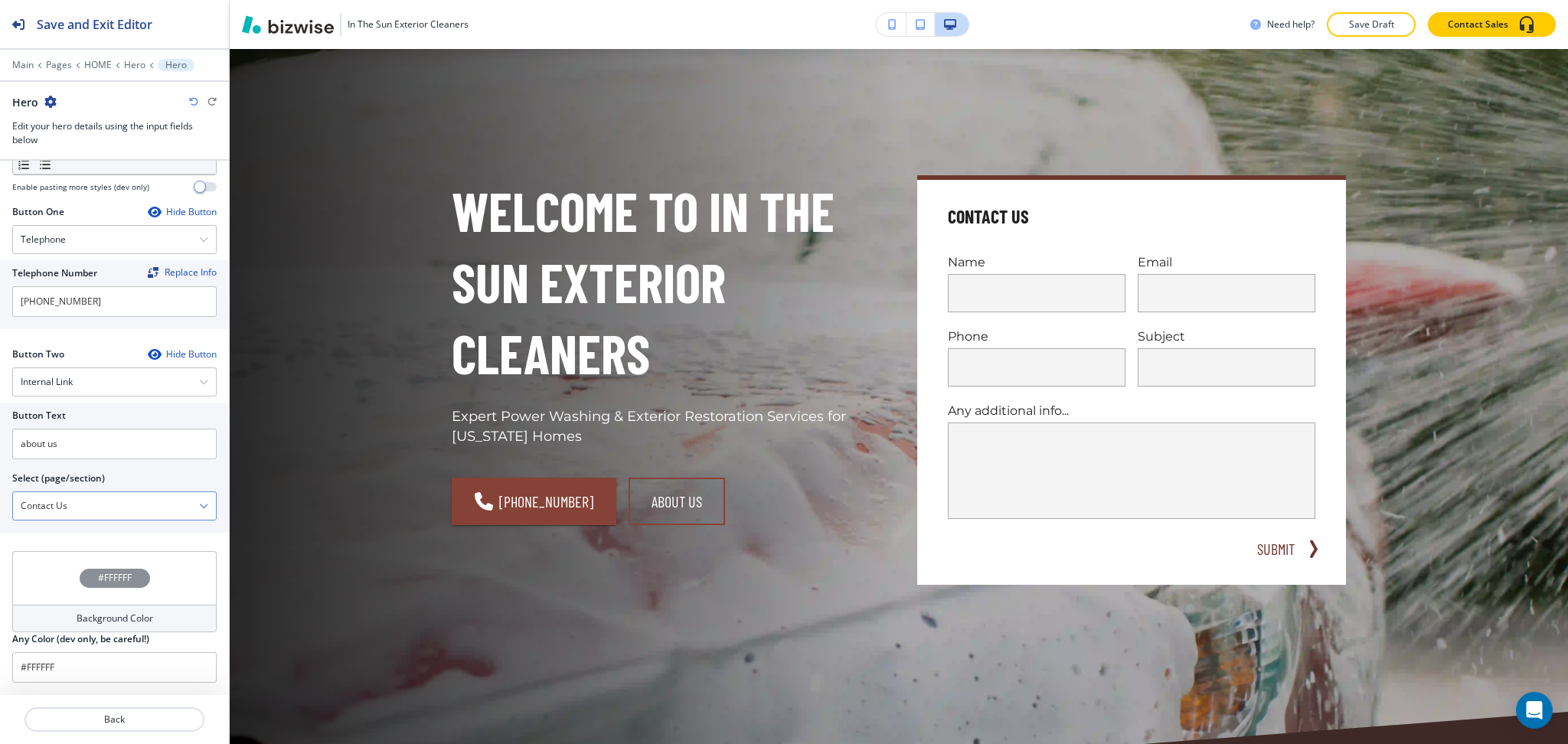
paste \(page\/section\) "about u"
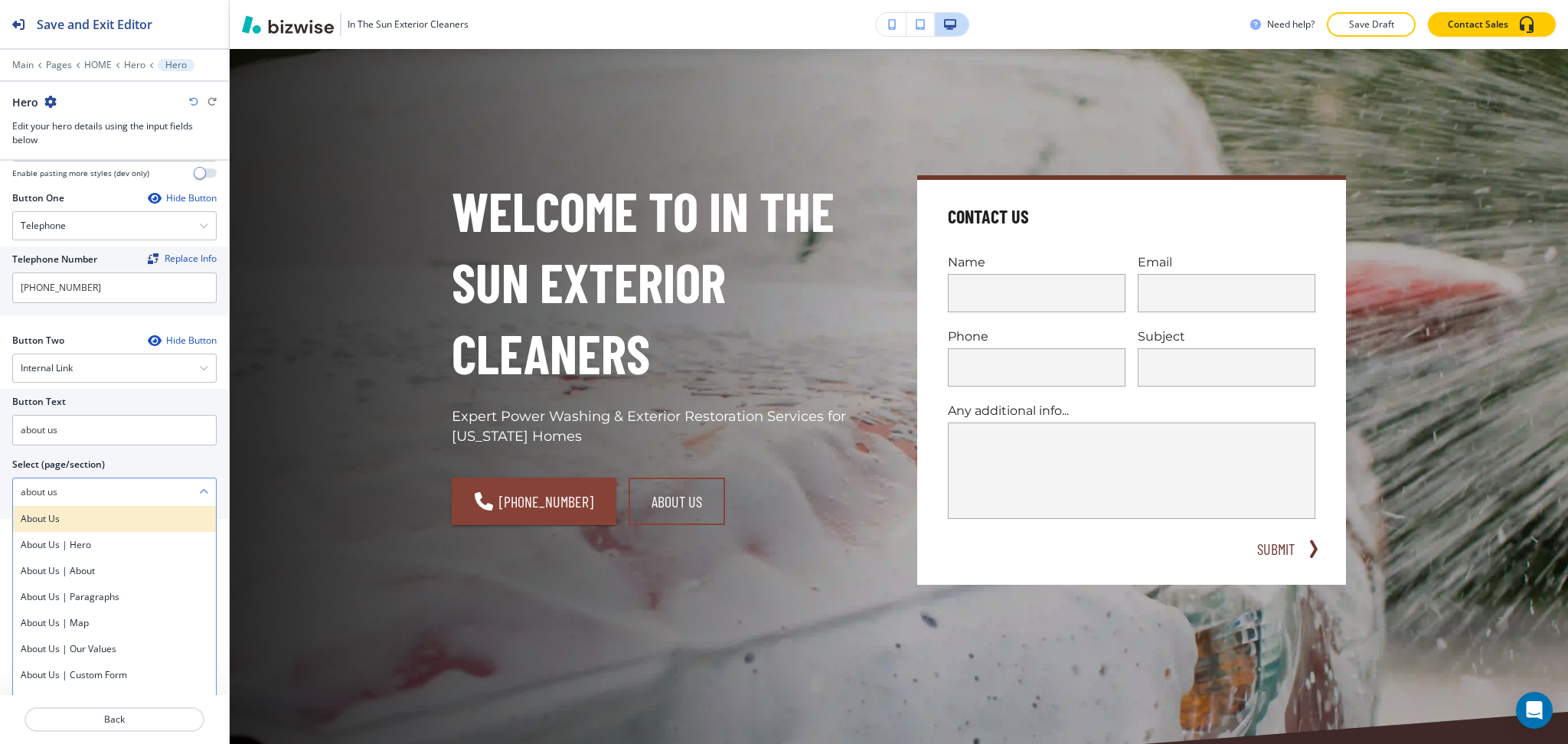
click at [66, 526] on h4 "About Us" at bounding box center [114, 519] width 188 height 14
type \(page\/section\) "About Us"
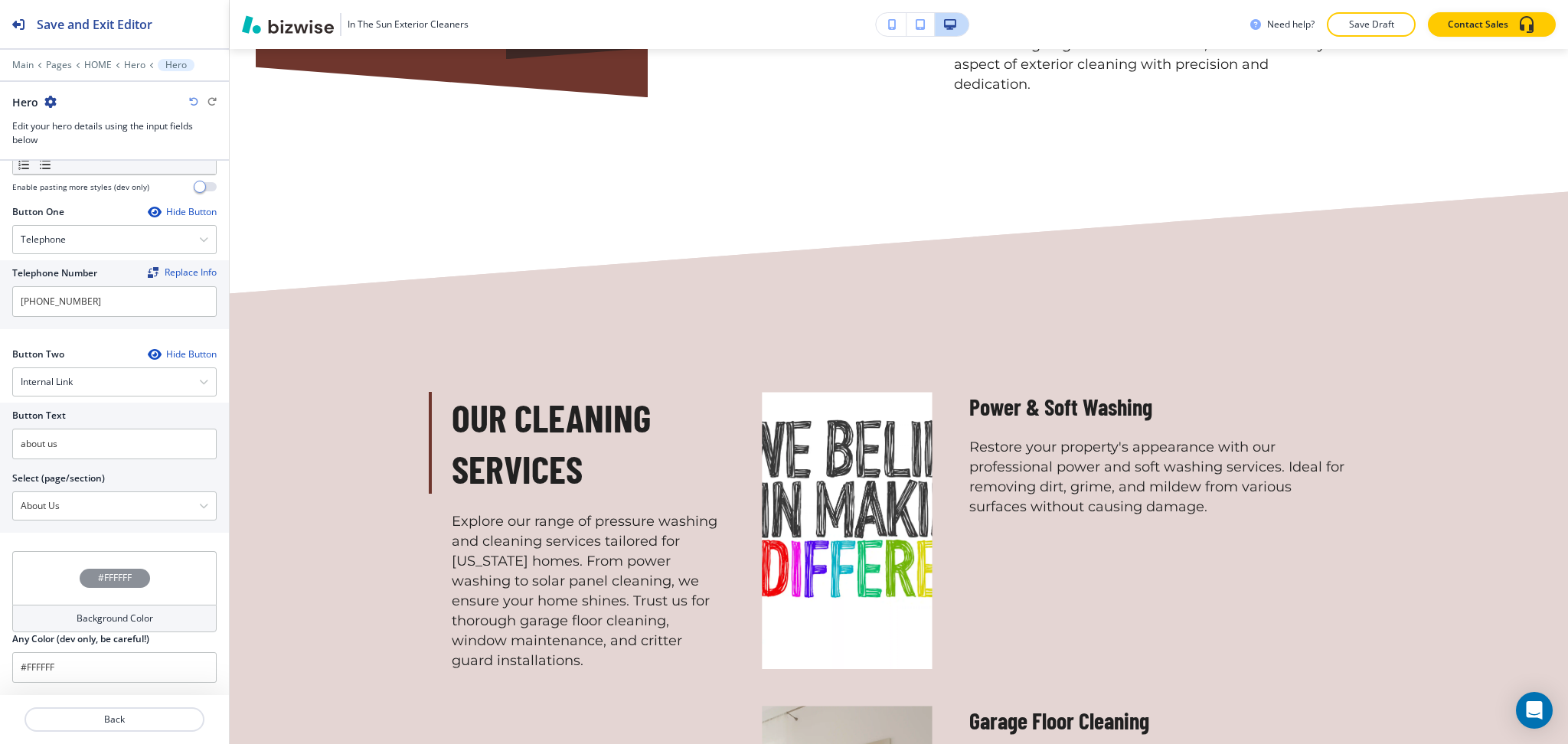
scroll to position [1224, 0]
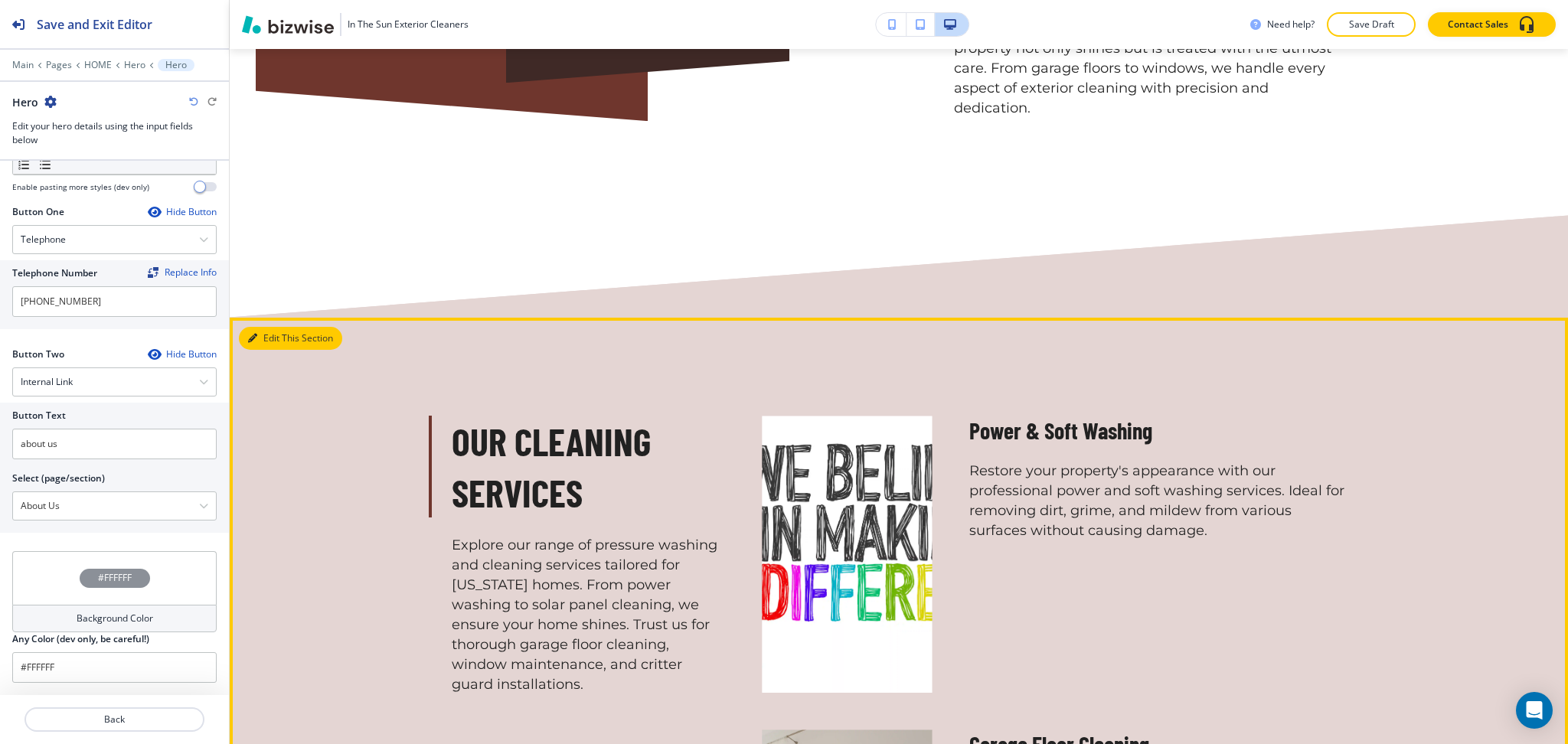
click at [263, 327] on button "Edit This Section" at bounding box center [290, 338] width 103 height 23
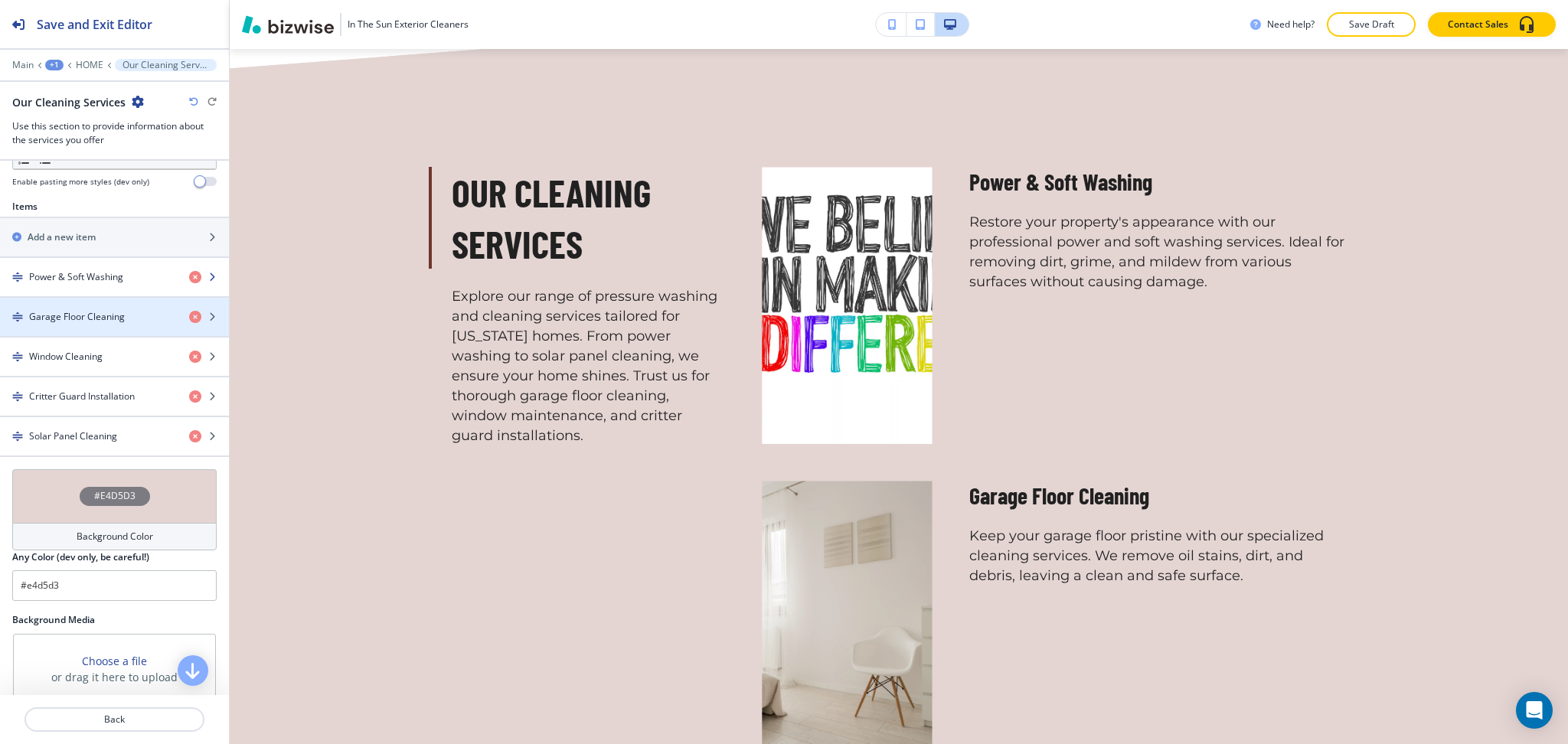
scroll to position [506, 0]
click at [86, 269] on div "button" at bounding box center [114, 266] width 229 height 13
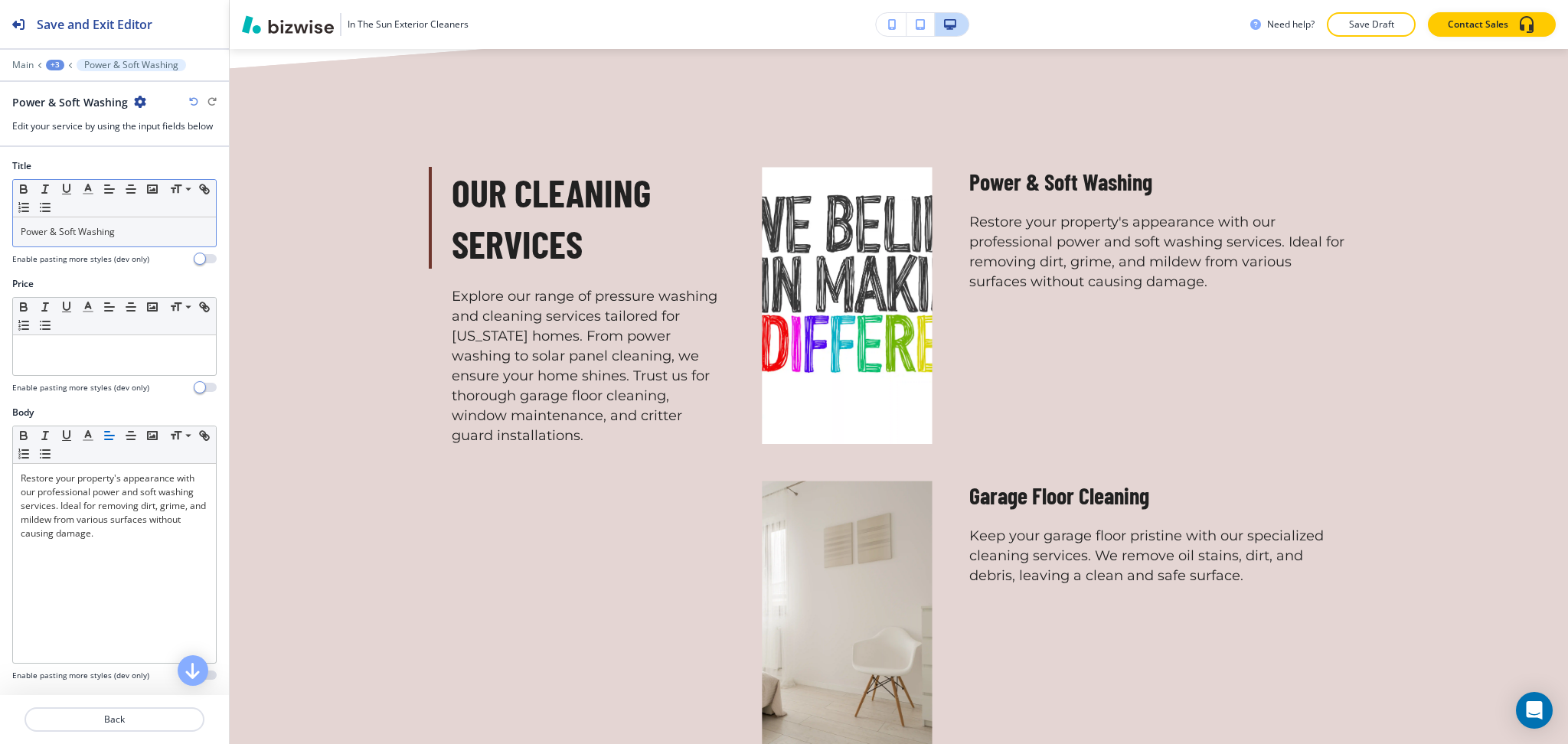
click at [148, 230] on p "Power & Soft Washing" at bounding box center [114, 231] width 188 height 14
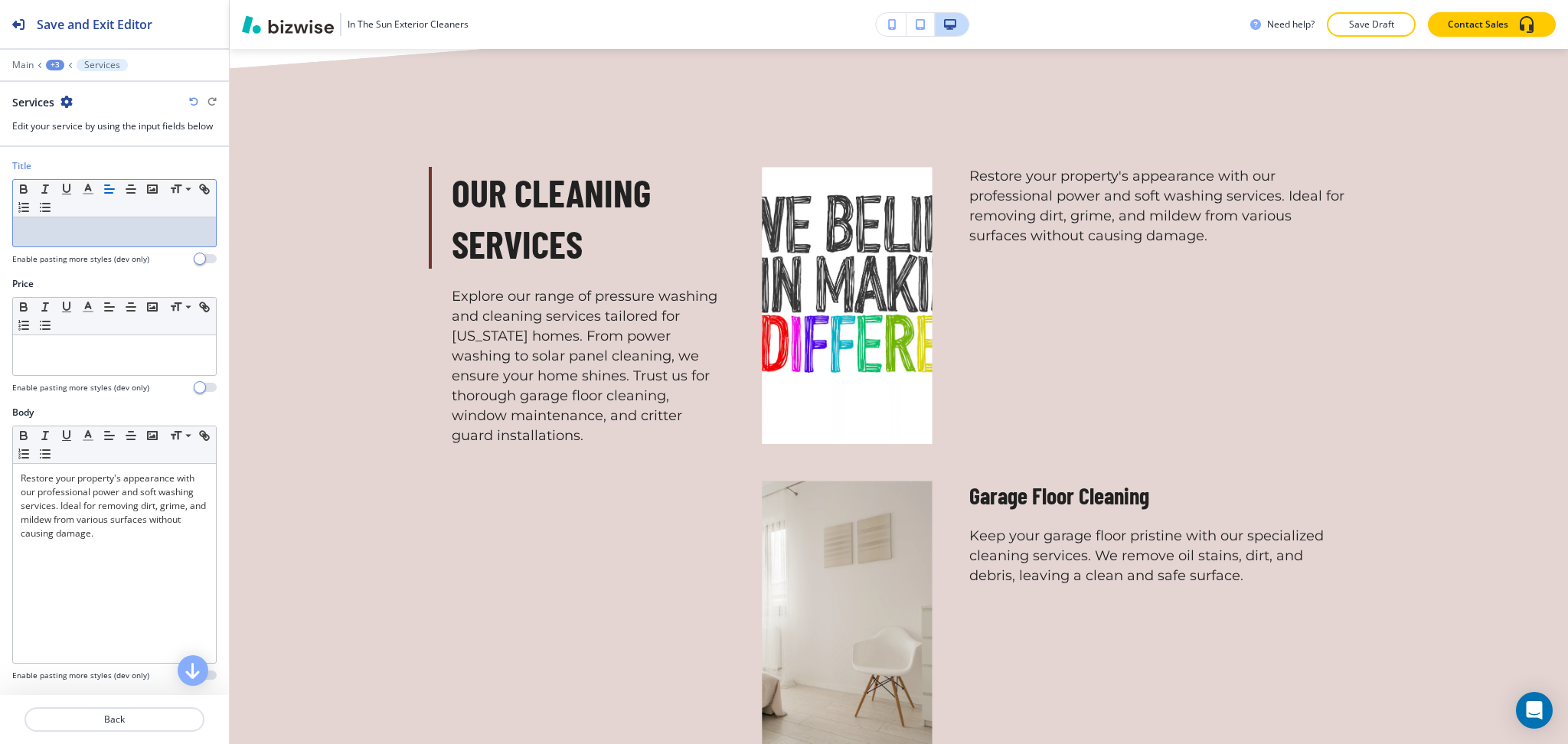
paste div
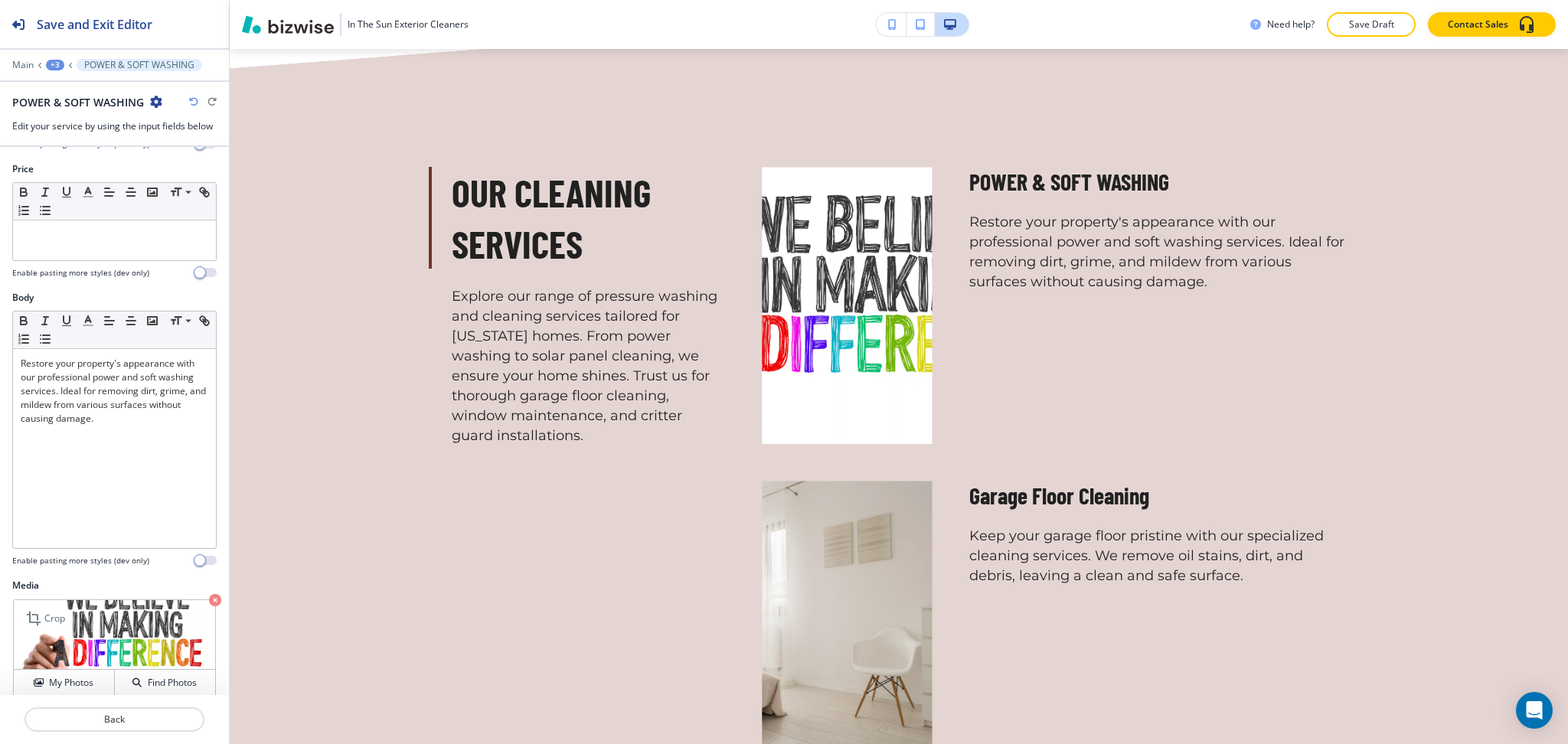
scroll to position [323, 0]
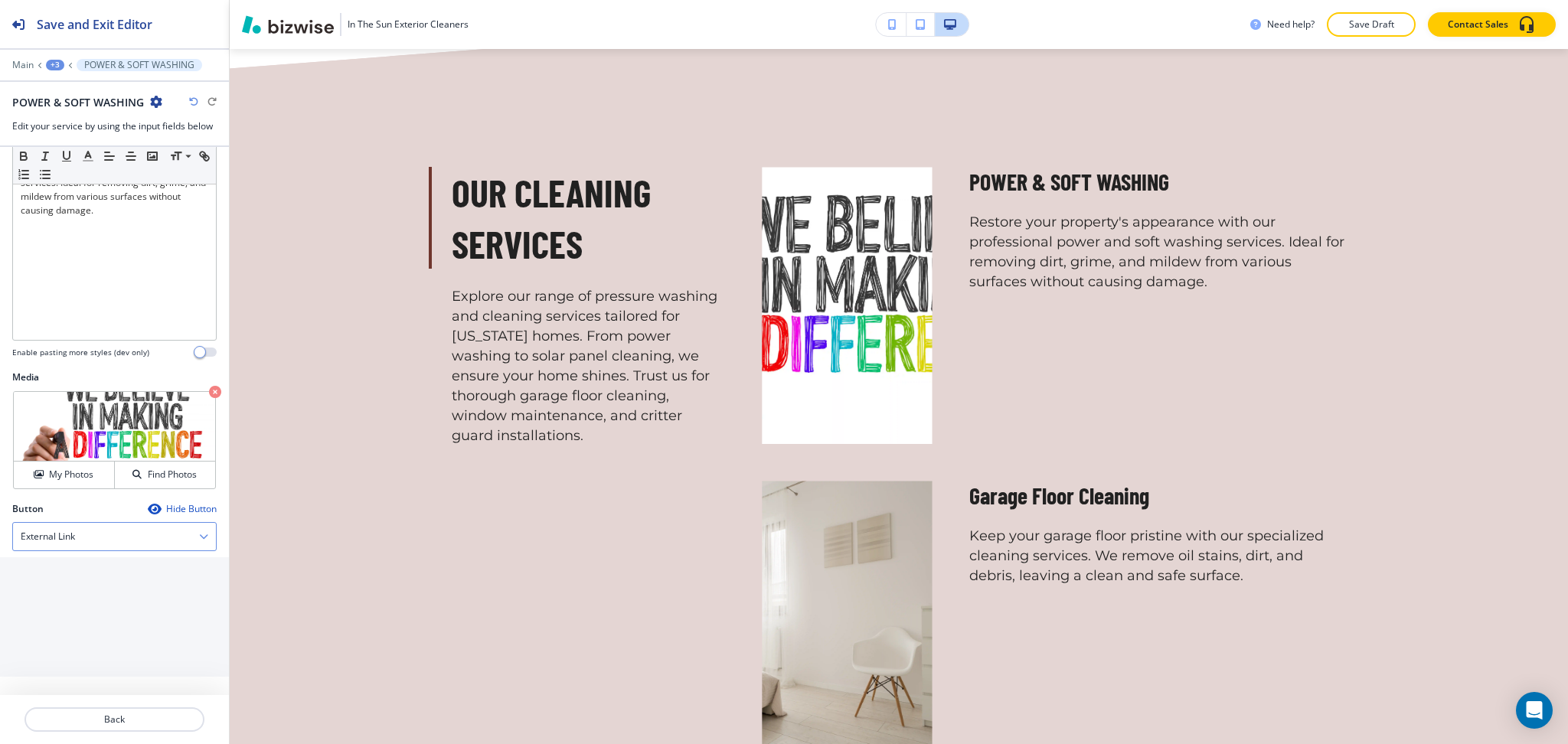
click at [86, 537] on div "External Link" at bounding box center [114, 536] width 203 height 27
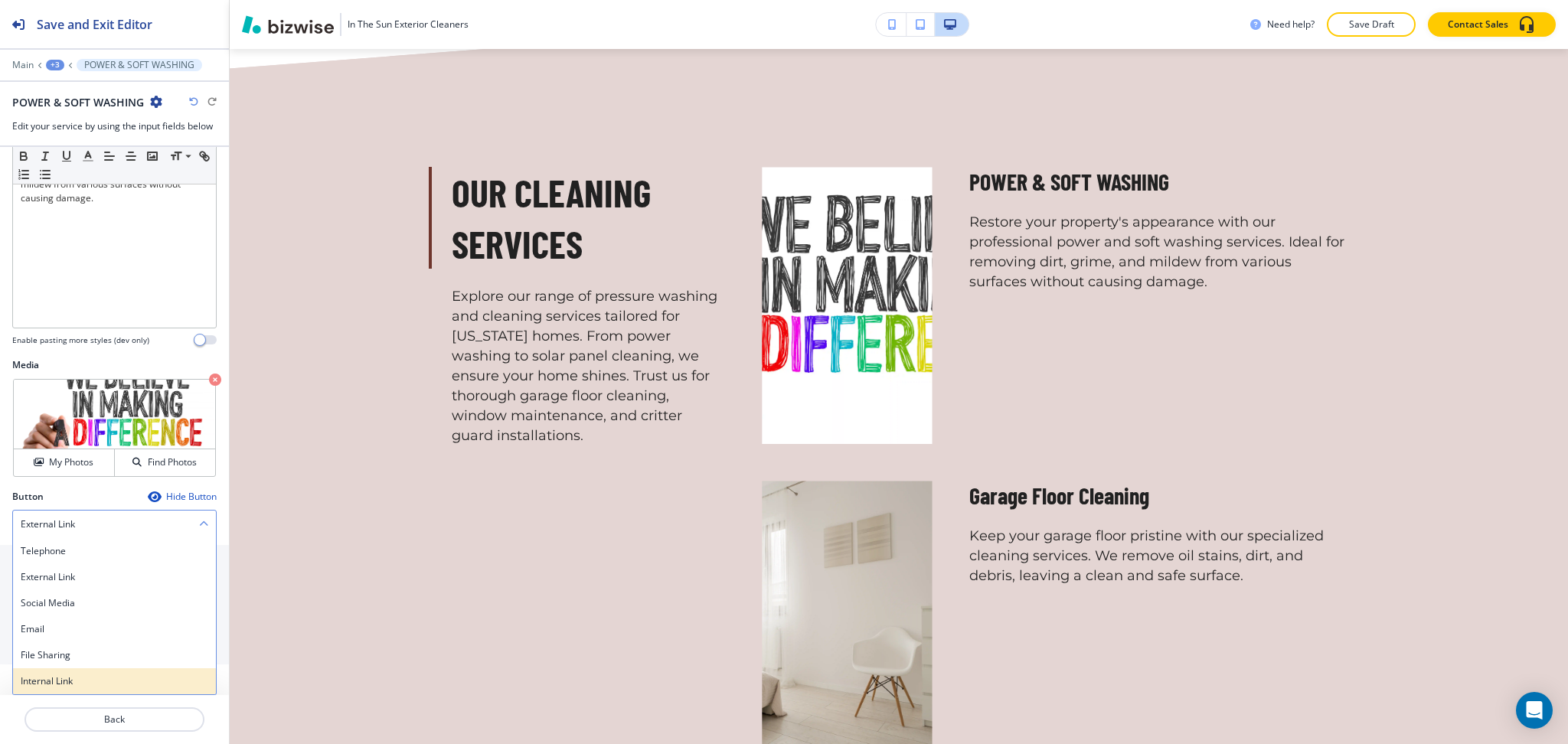
click at [72, 680] on h4 "Internal Link" at bounding box center [114, 680] width 188 height 14
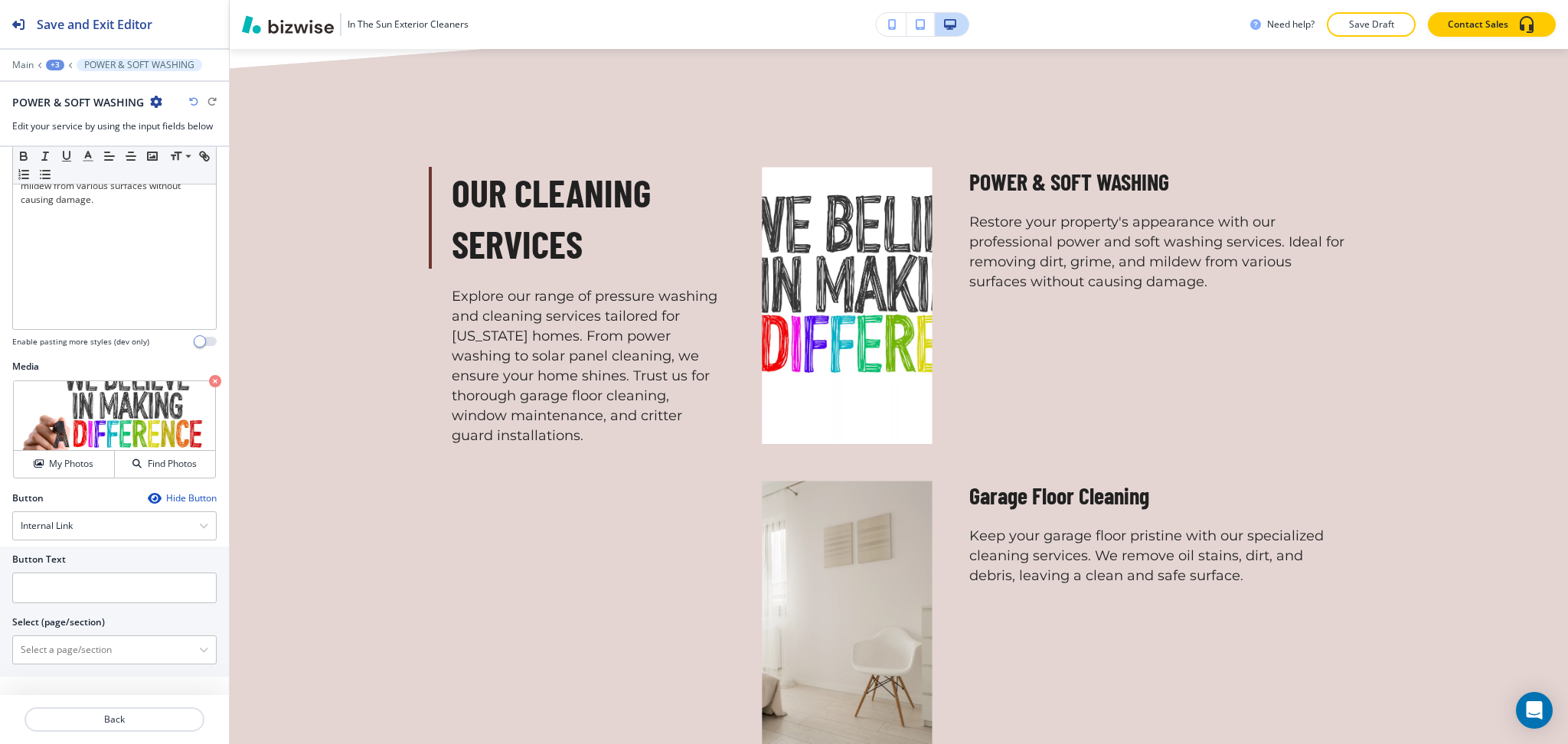
scroll to position [334, 0]
click at [66, 654] on \(page\/section\) "Manual Input" at bounding box center [105, 650] width 186 height 26
paste \(page\/section\) "POWER & SOFT WASHING"
click at [76, 666] on div "Power & Soft Washing" at bounding box center [114, 677] width 203 height 26
type \(page\/section\) "Power & Soft Washing"
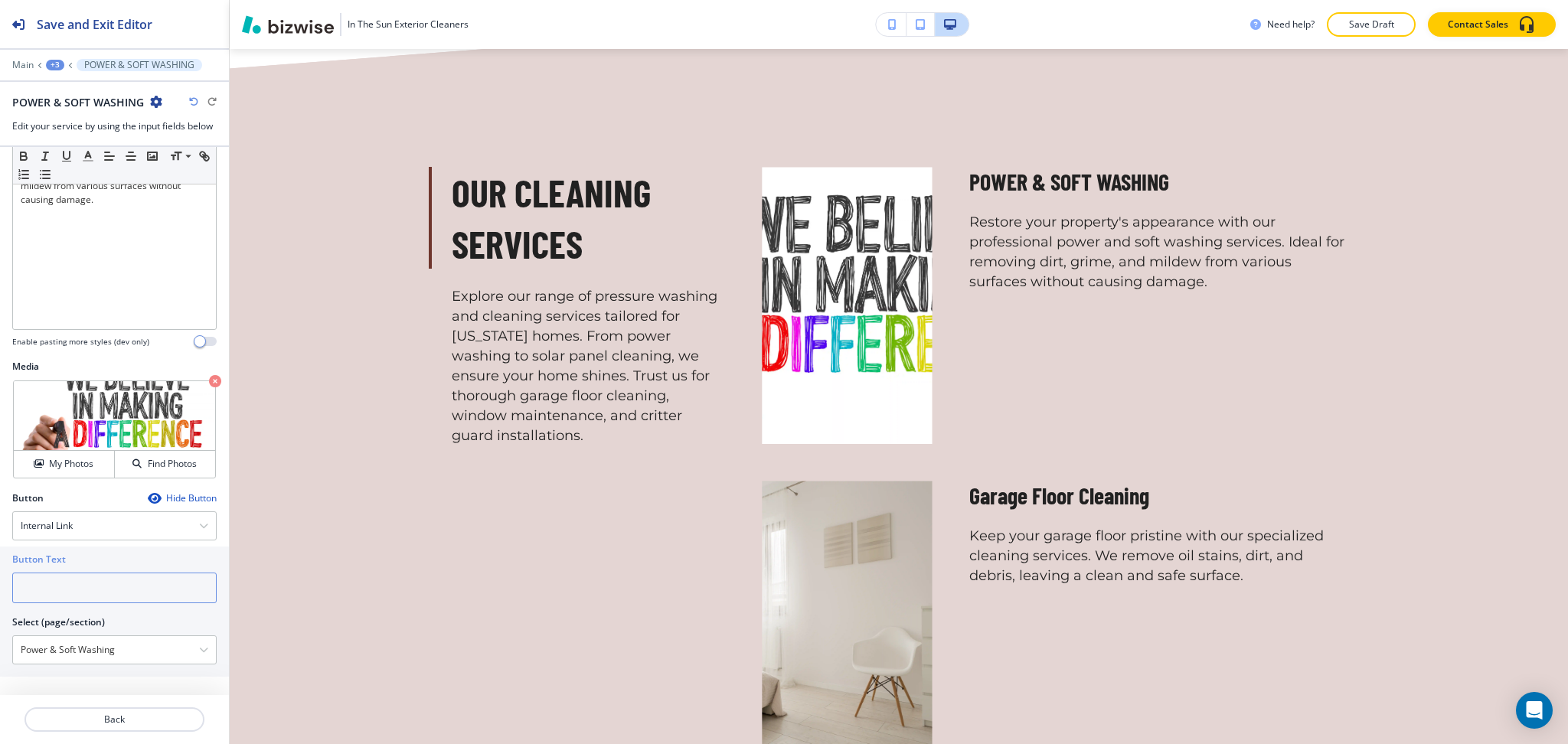
click at [62, 602] on input "text" at bounding box center [114, 588] width 204 height 31
click at [56, 587] on input "text" at bounding box center [114, 588] width 204 height 31
type input "learn more"
click at [209, 381] on icon "button" at bounding box center [215, 382] width 13 height 13
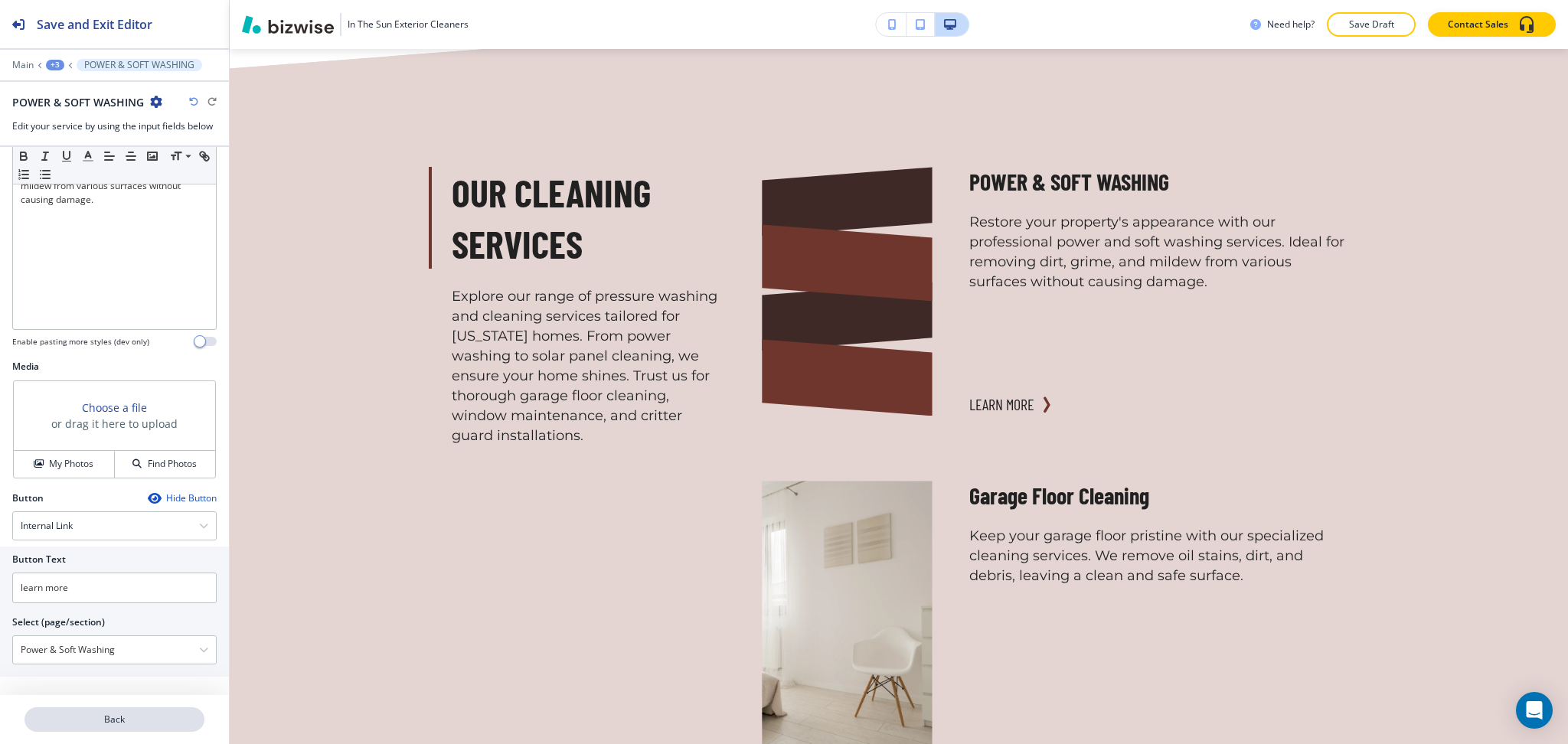
click at [114, 722] on p "Back" at bounding box center [114, 720] width 177 height 14
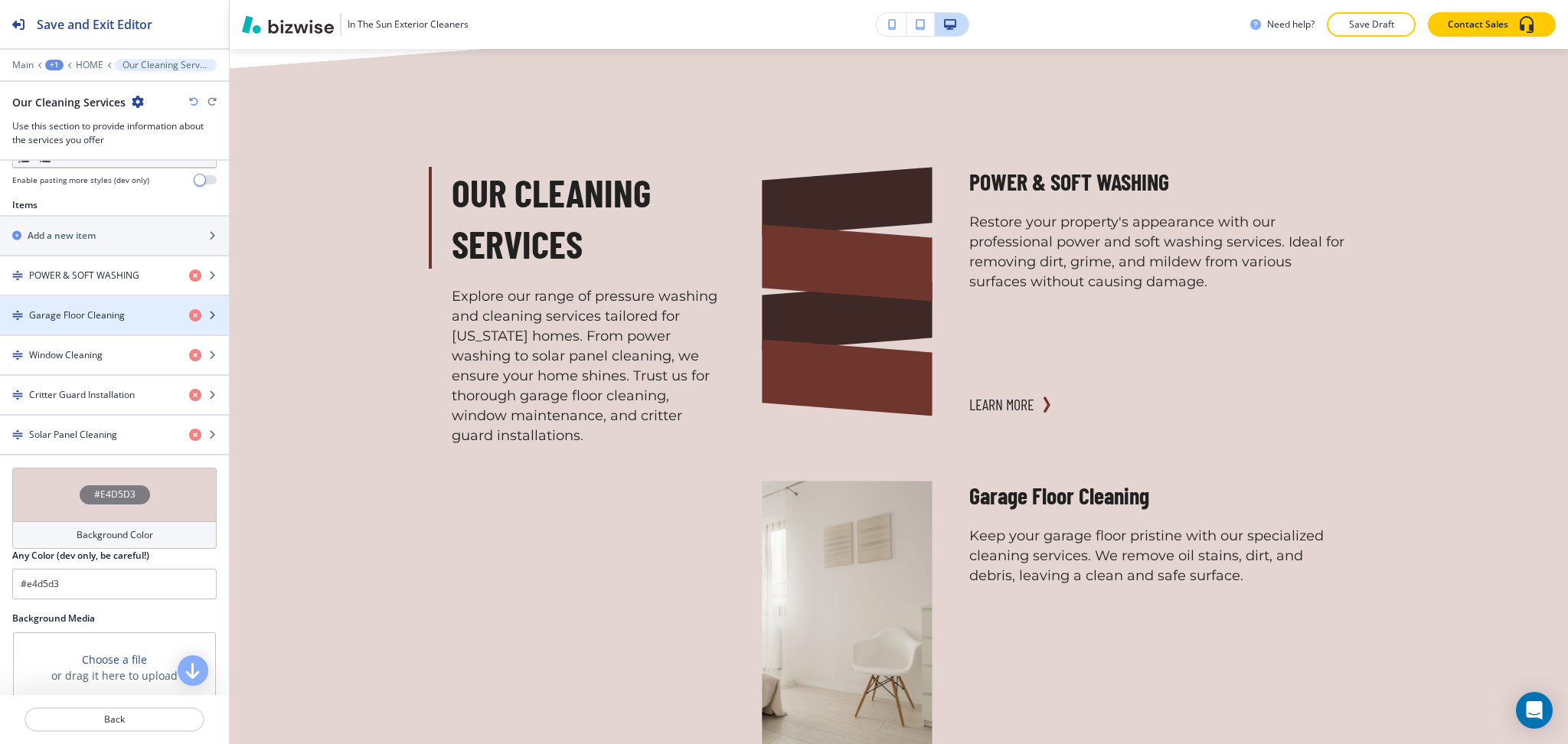
scroll to position [510, 0]
click at [81, 317] on h4 "Garage Floor Cleaning" at bounding box center [76, 314] width 95 height 14
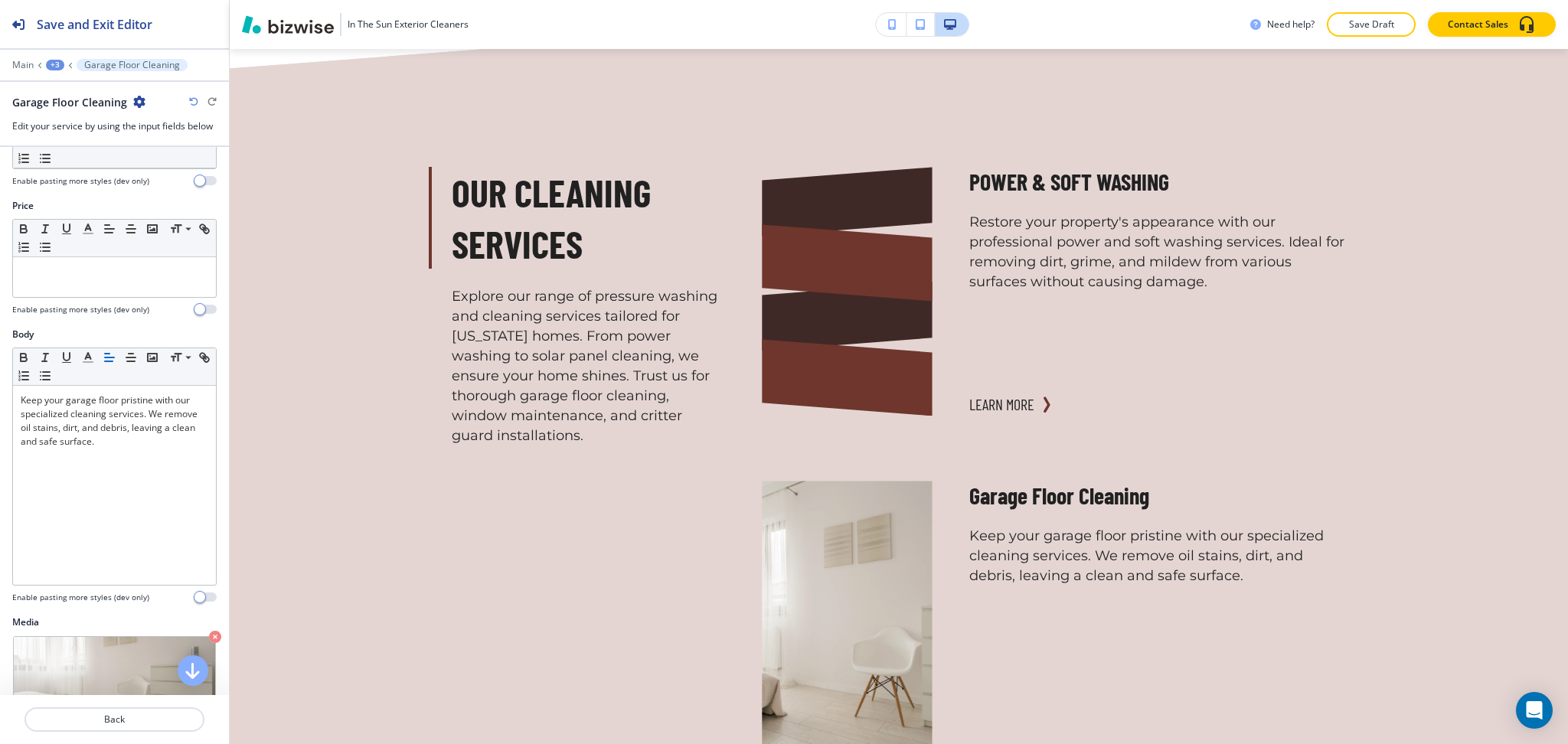
scroll to position [323, 0]
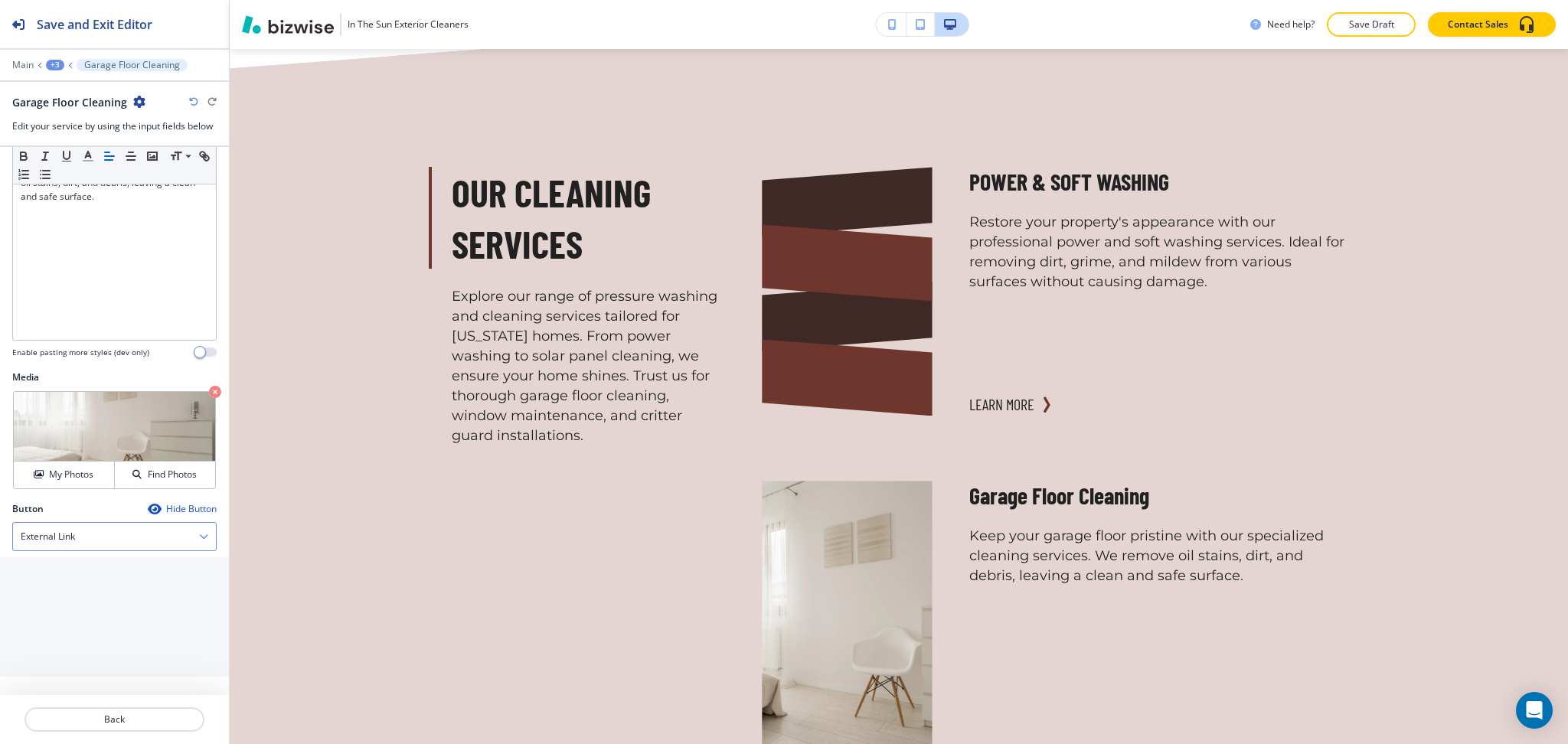
click at [111, 534] on div "External Link" at bounding box center [114, 536] width 203 height 27
click at [80, 700] on div at bounding box center [114, 701] width 229 height 13
click at [62, 531] on h4 "External Link" at bounding box center [48, 536] width 54 height 14
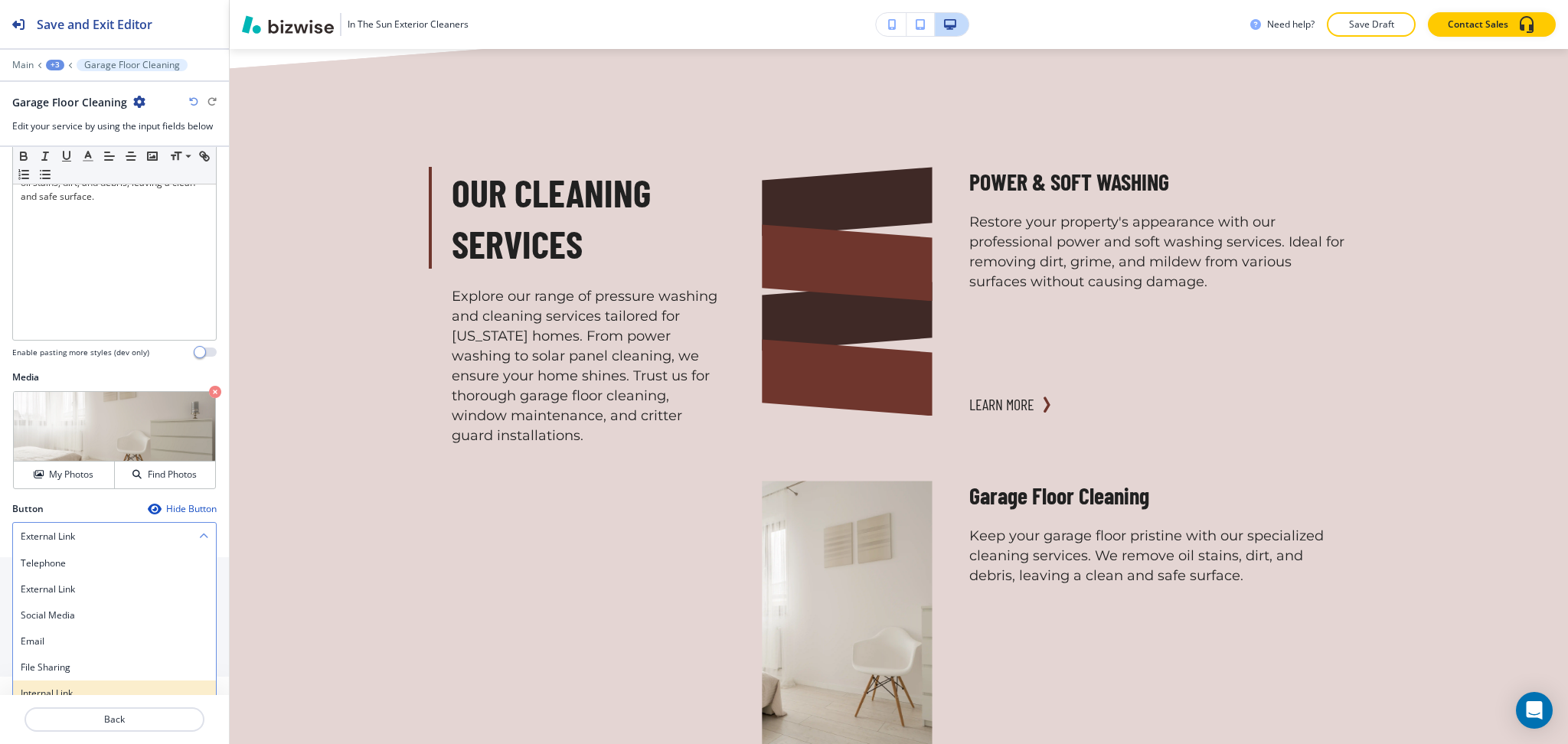
click at [71, 690] on h4 "Internal Link" at bounding box center [114, 693] width 188 height 14
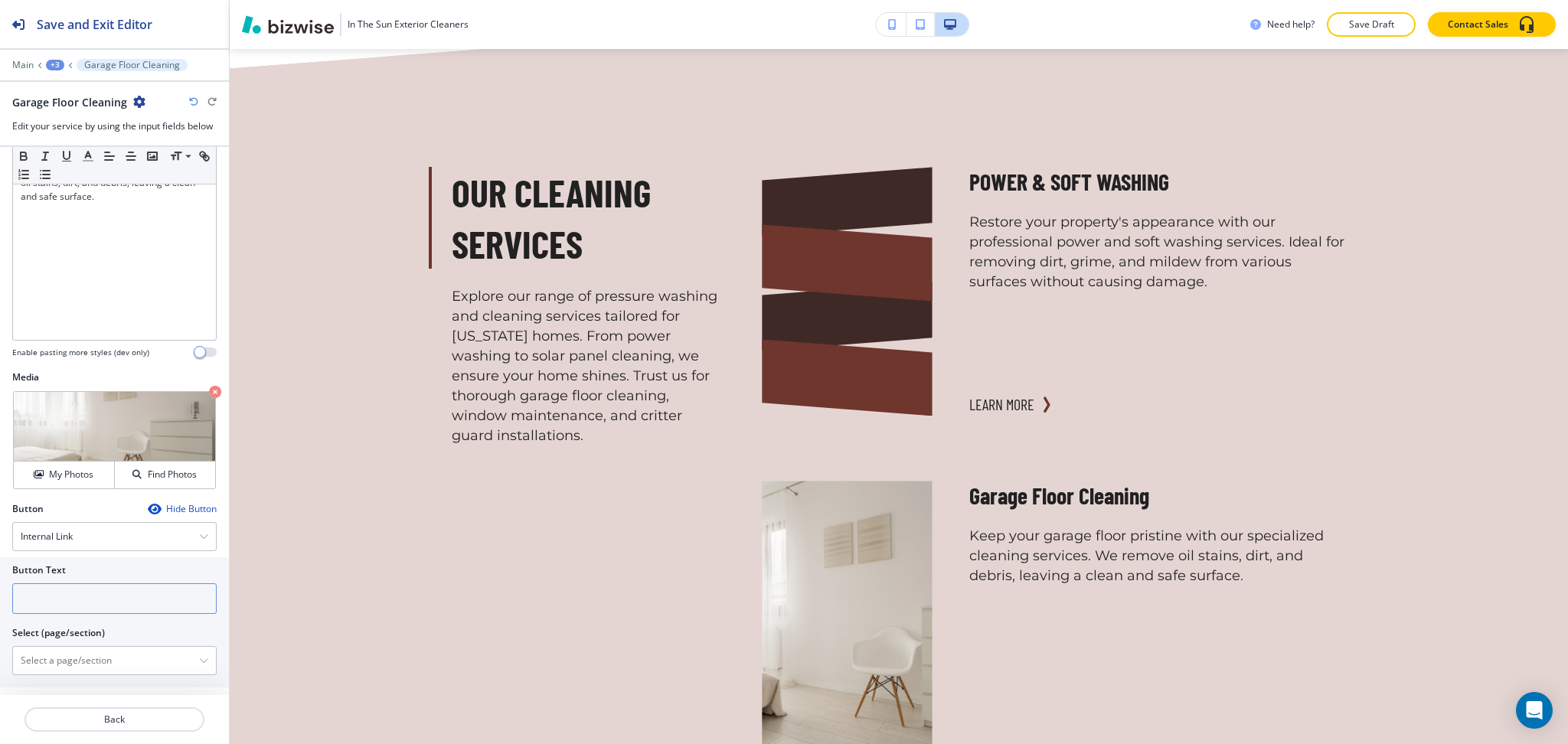
click at [65, 606] on input "text" at bounding box center [114, 599] width 204 height 31
paste input "learn more"
type input "learn more"
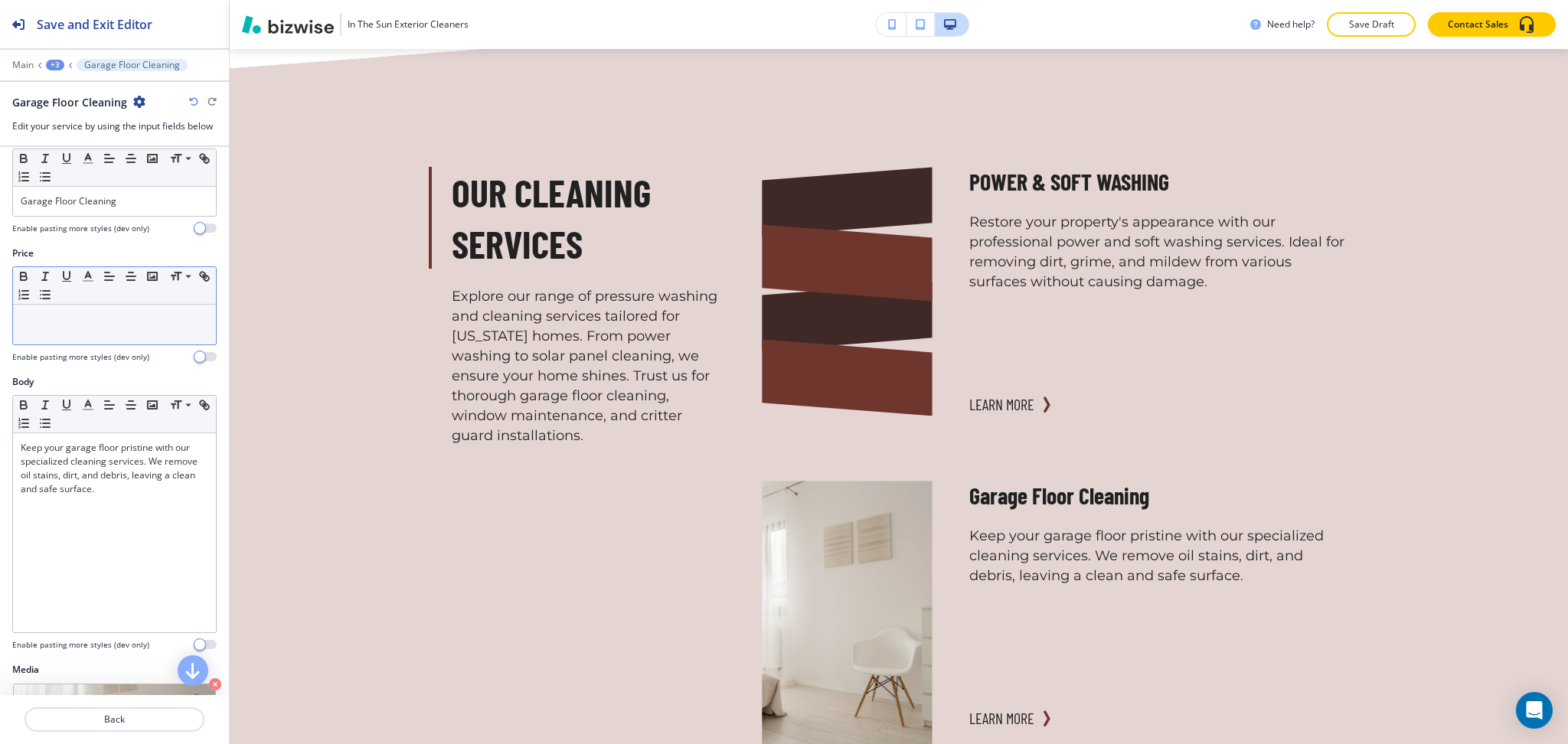
scroll to position [0, 0]
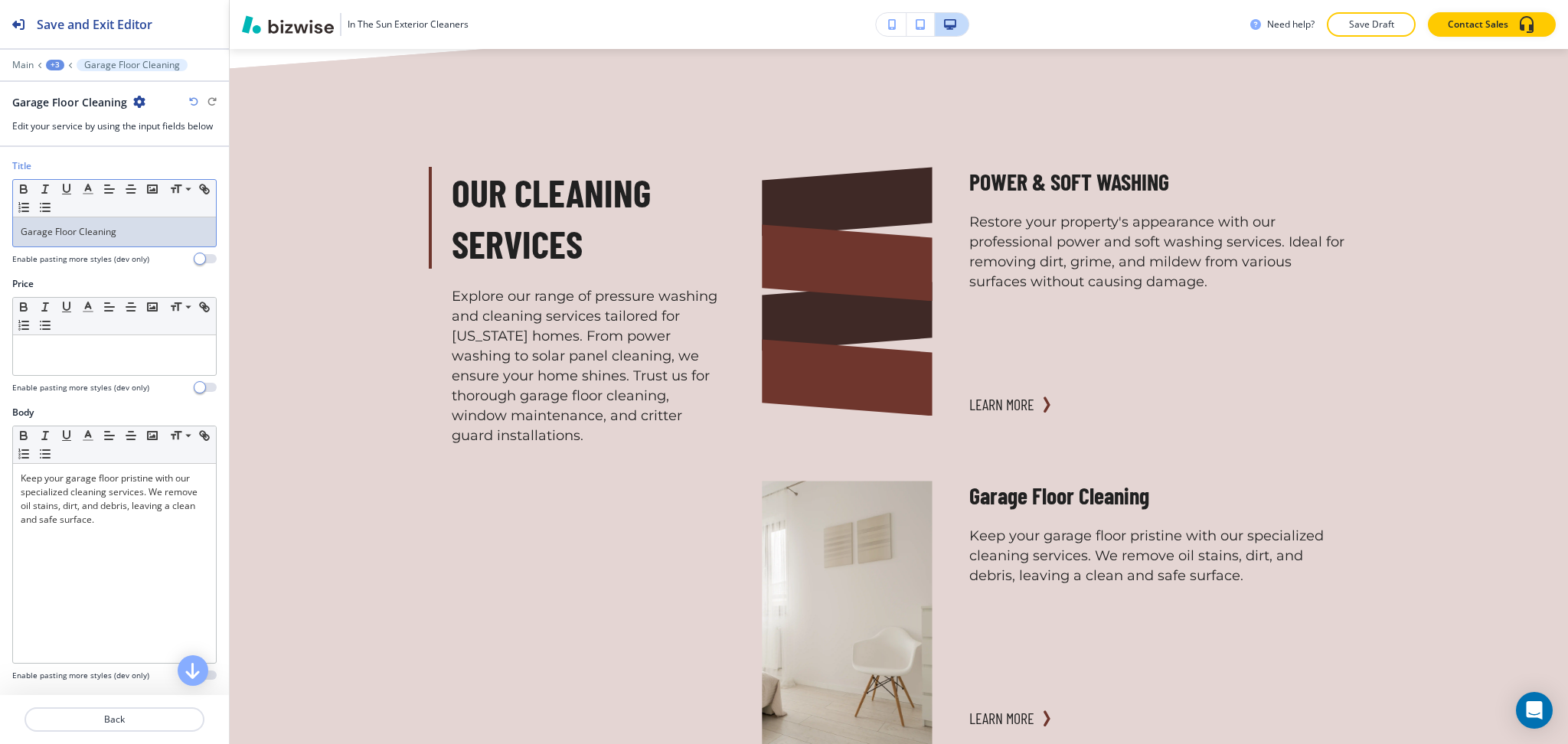
click at [135, 240] on div "Garage Floor Cleaning" at bounding box center [114, 232] width 203 height 29
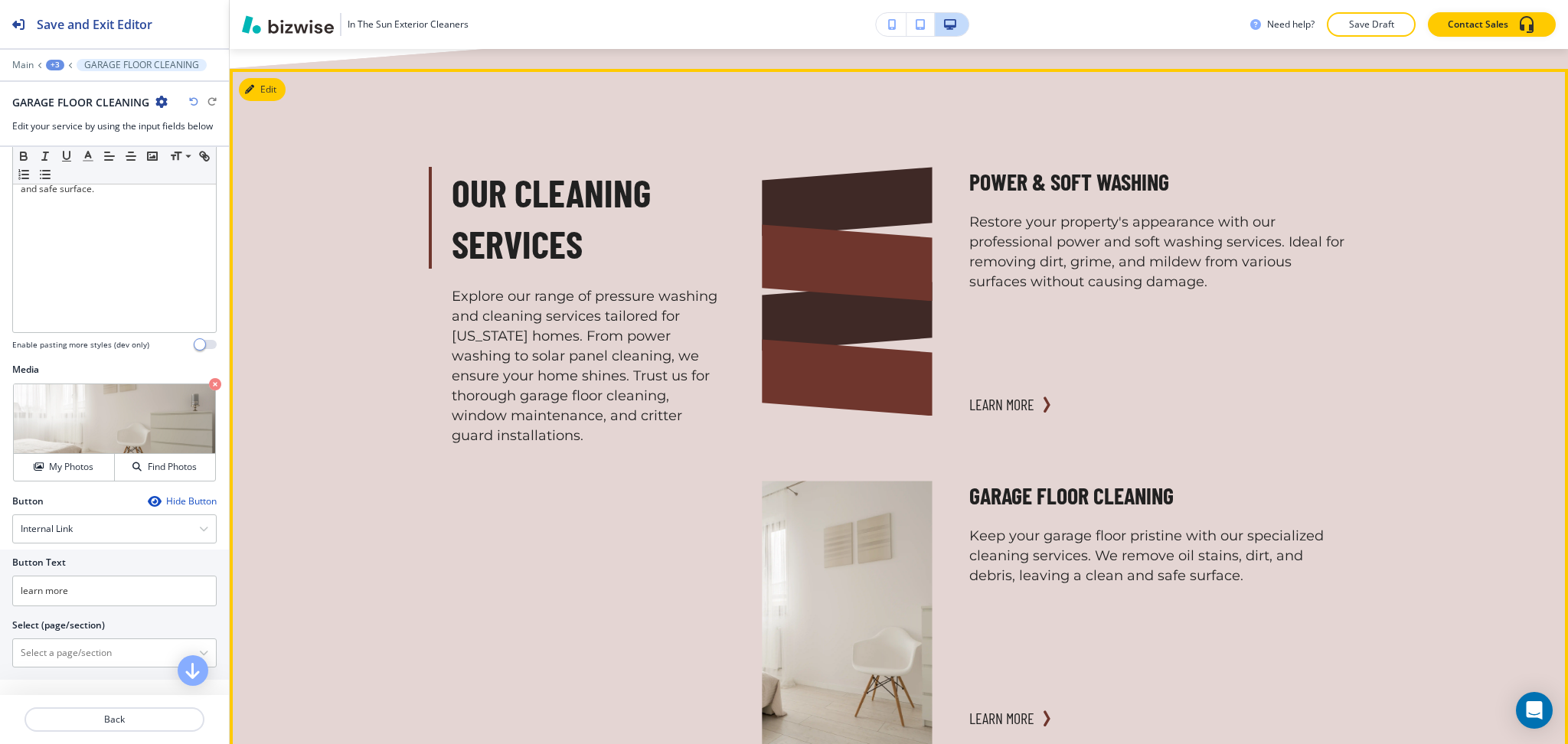
scroll to position [334, 0]
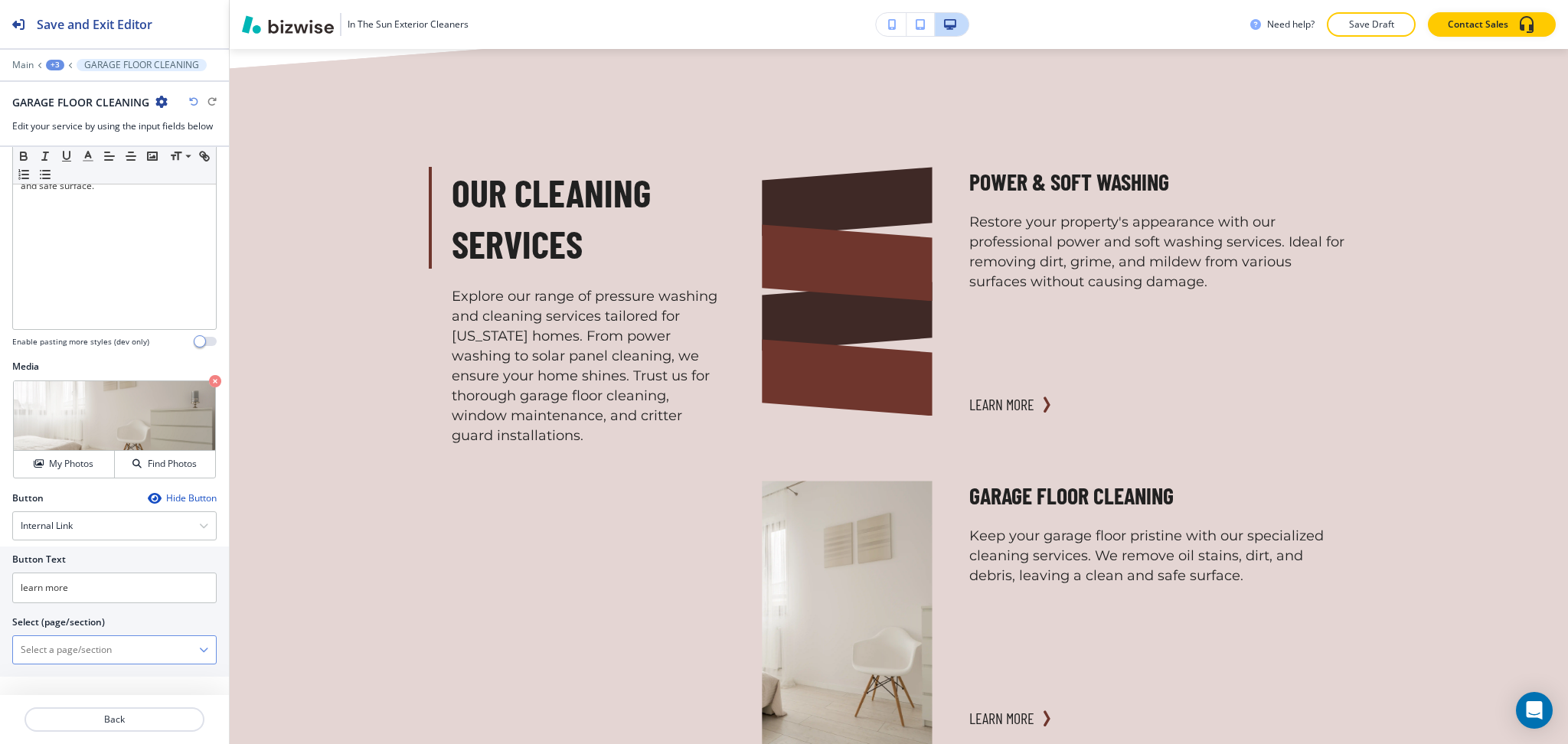
click at [105, 641] on \(page\/section\) "Manual Input" at bounding box center [105, 650] width 186 height 26
paste \(page\/section\) "GARAGE FLOOR CLEANING"
click at [74, 670] on div "Garage Floor Cleaning" at bounding box center [114, 677] width 203 height 26
type \(page\/section\) "Garage Floor Cleaning"
click at [209, 380] on icon "button" at bounding box center [215, 382] width 13 height 13
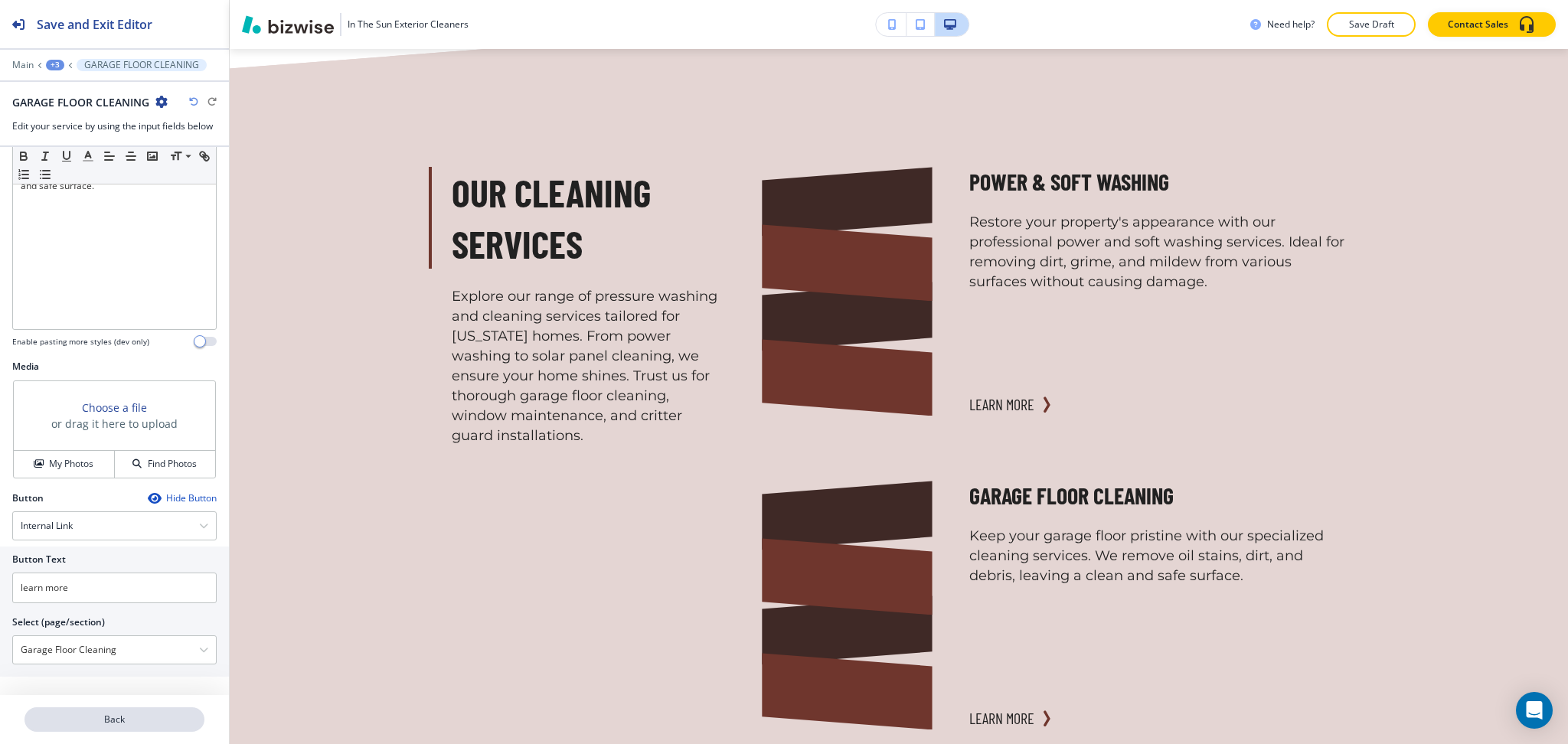
click at [117, 722] on p "Back" at bounding box center [114, 720] width 177 height 14
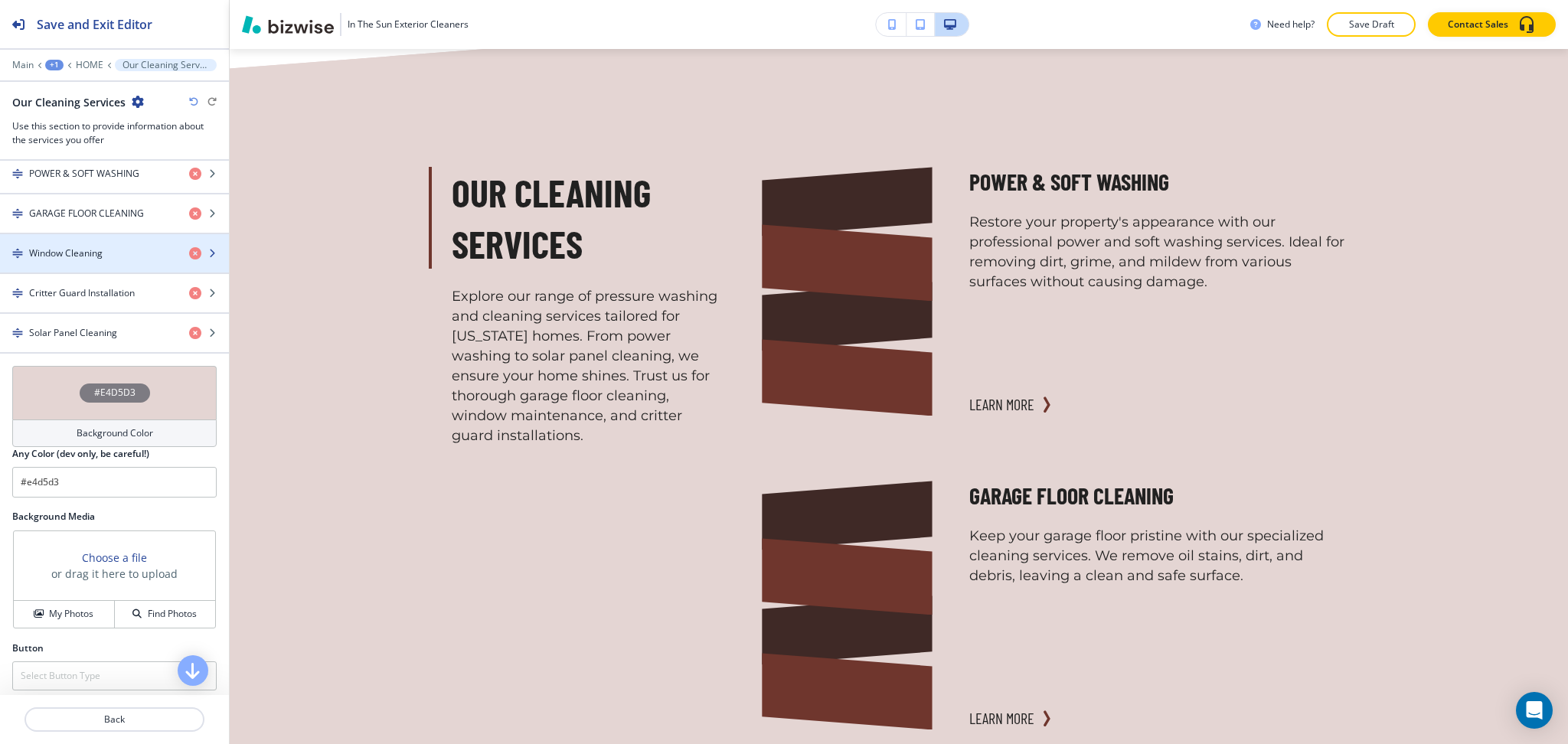
scroll to position [612, 0]
click at [56, 255] on h4 "Window Cleaning" at bounding box center [65, 251] width 74 height 14
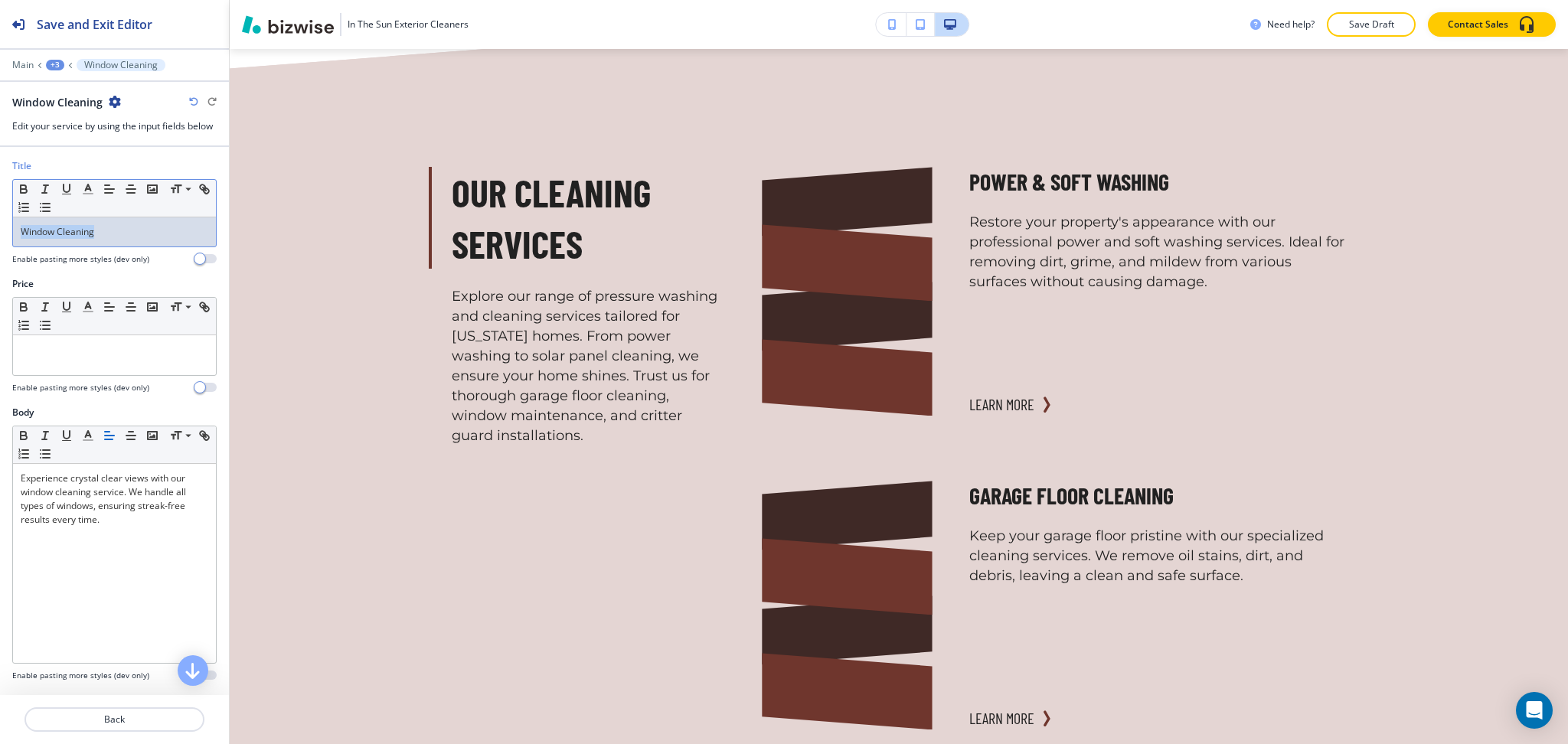
click at [0, 232] on div "Title Small Normal Large Huge Window Cleaning Enable pasting more styles (dev o…" at bounding box center [114, 219] width 229 height 118
copy p "Window Cleaning"
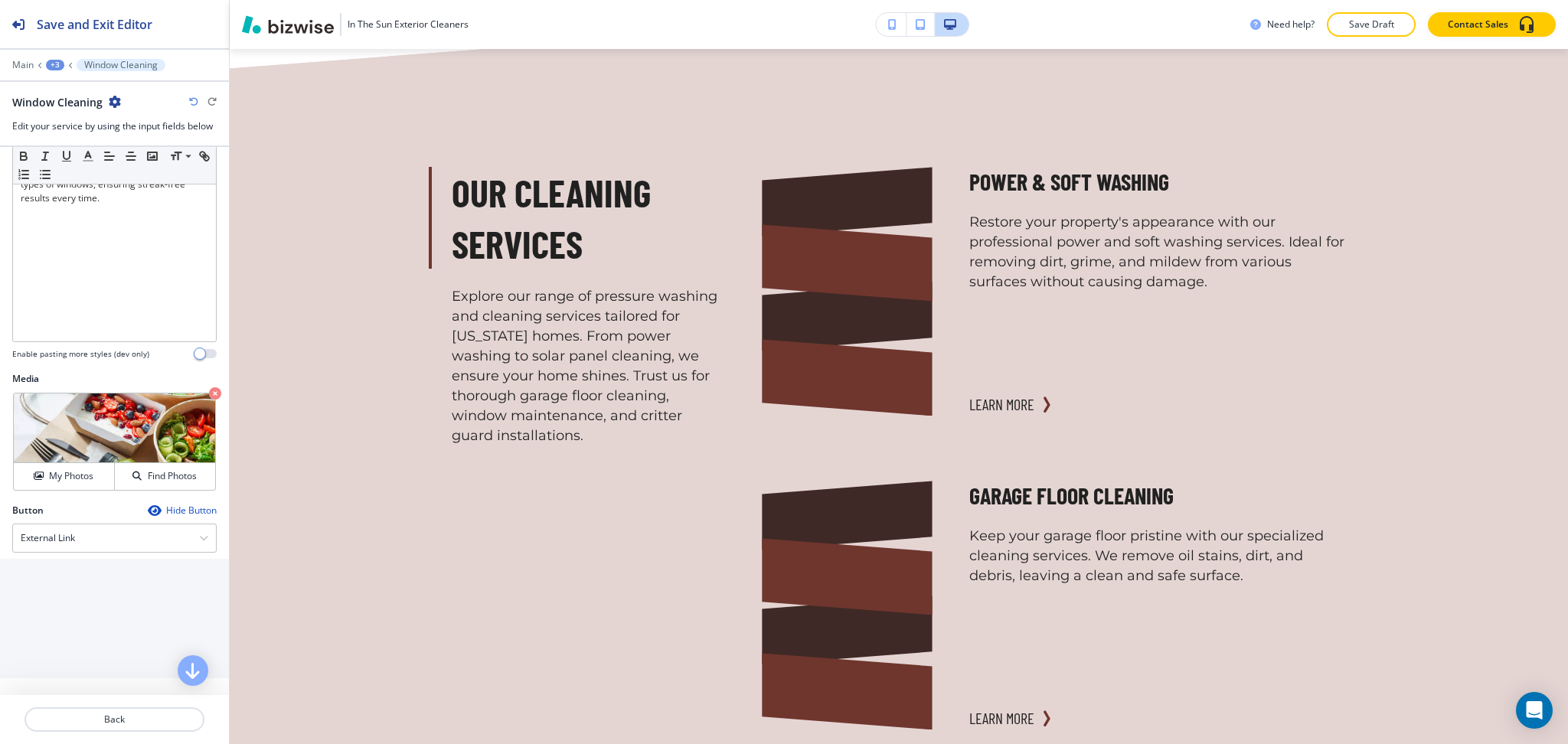
scroll to position [323, 0]
click at [92, 538] on div "External Link" at bounding box center [114, 536] width 203 height 27
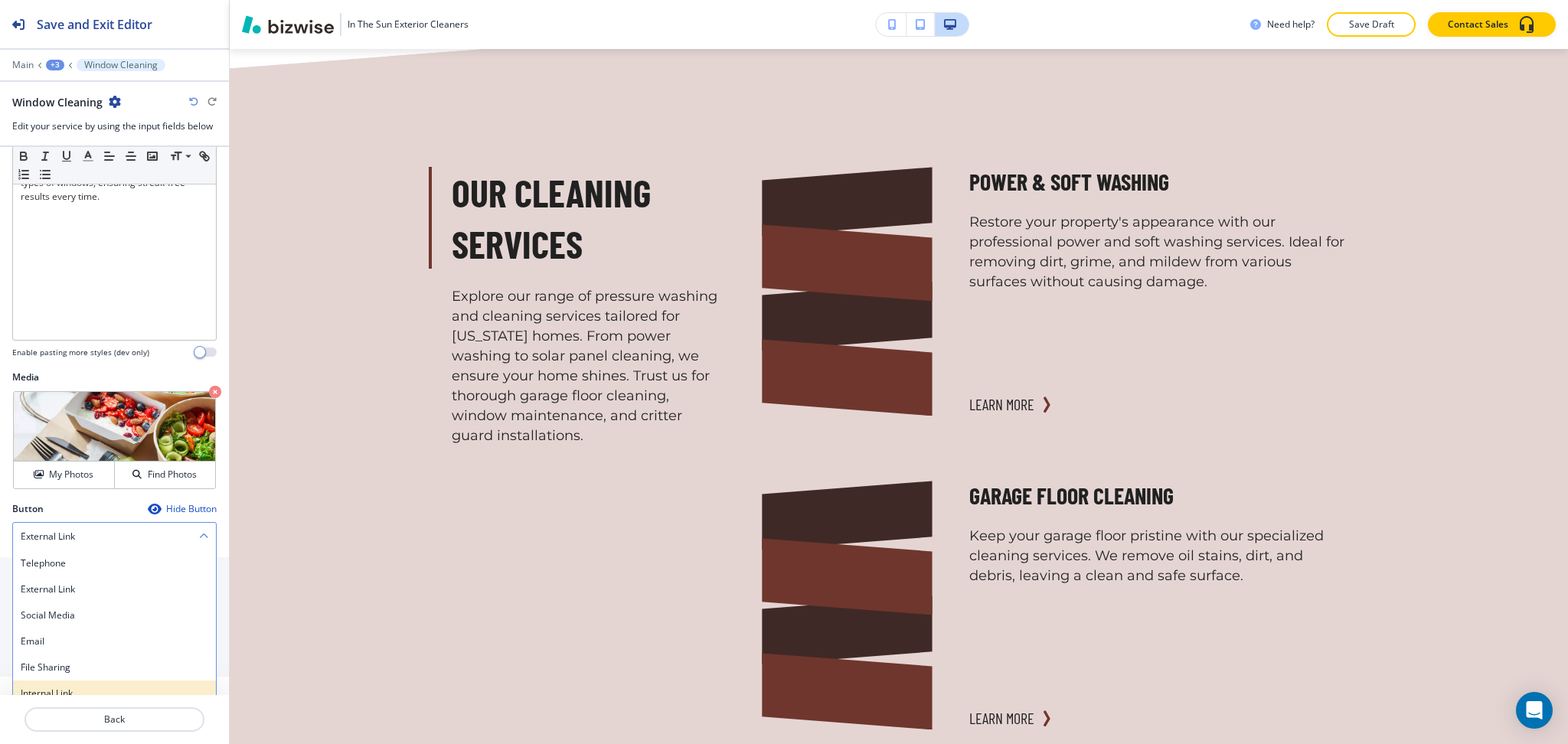
click at [64, 690] on h4 "Internal Link" at bounding box center [114, 693] width 188 height 14
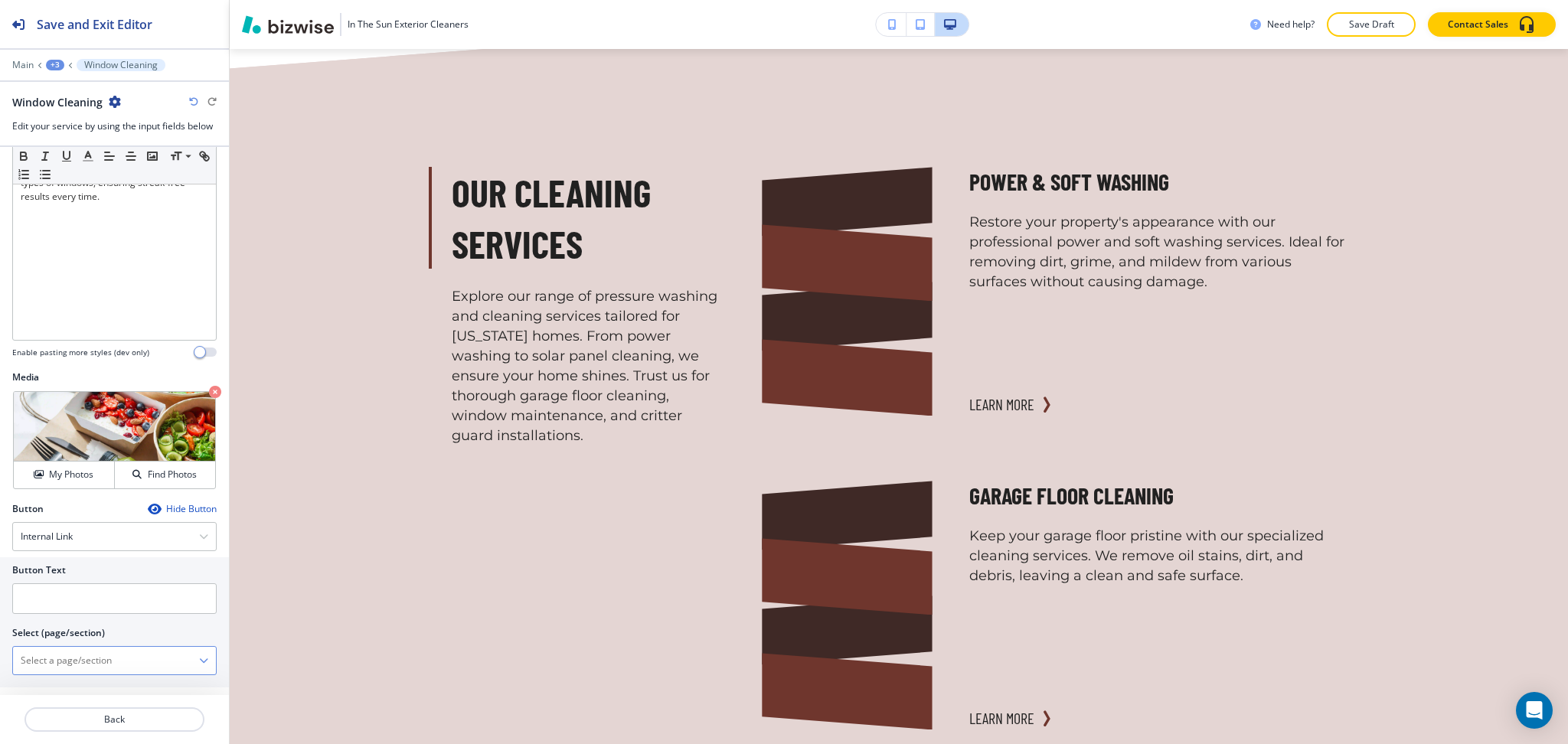
click at [81, 661] on \(page\/section\) "Manual Input" at bounding box center [105, 661] width 186 height 26
paste \(page\/section\) "Window Cleaning"
type \(page\/section\) "Window Cleaning"
click at [74, 678] on div "Window Cleaning" at bounding box center [114, 687] width 203 height 26
click at [184, 602] on input "text" at bounding box center [114, 599] width 204 height 31
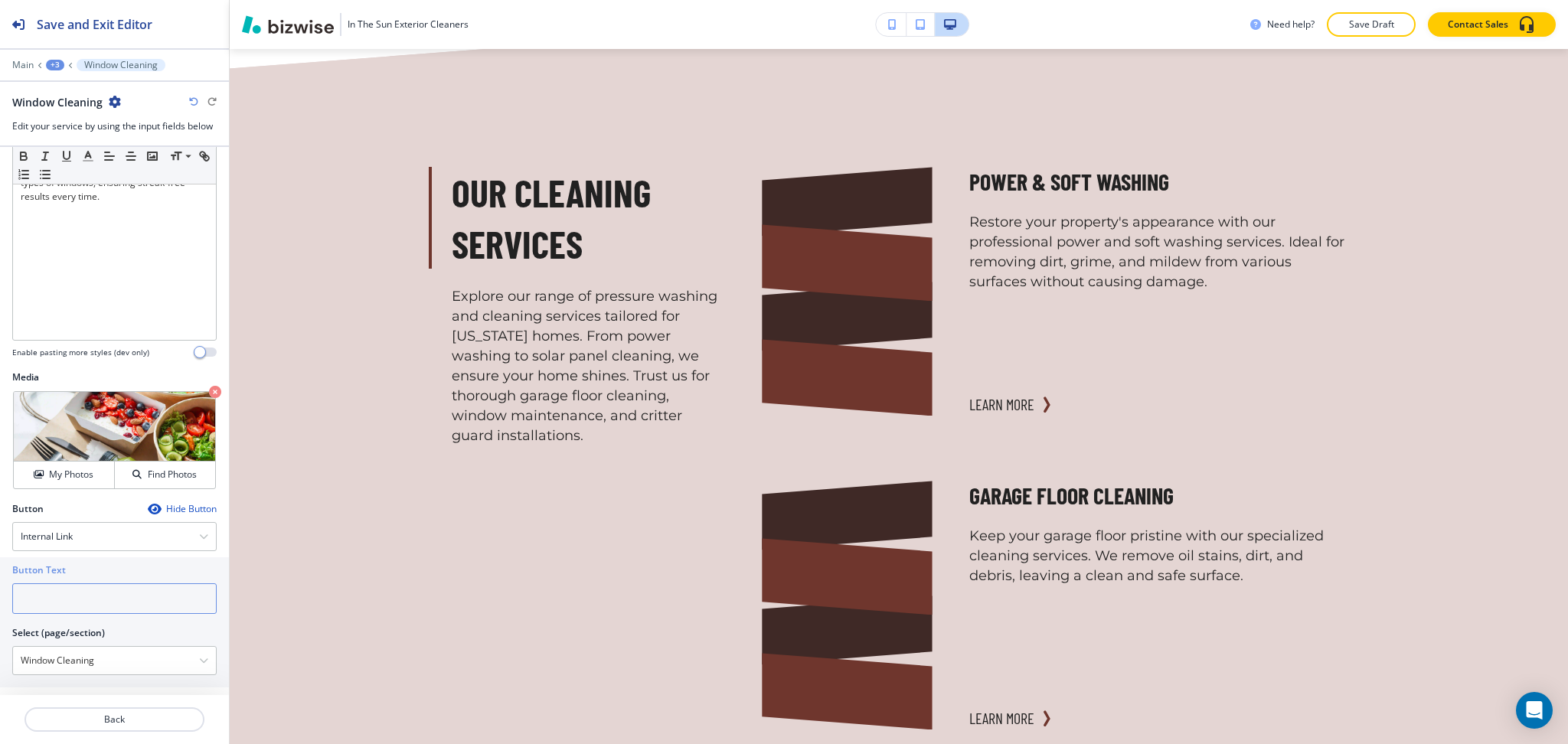
paste input "learn more"
type input "learn more"
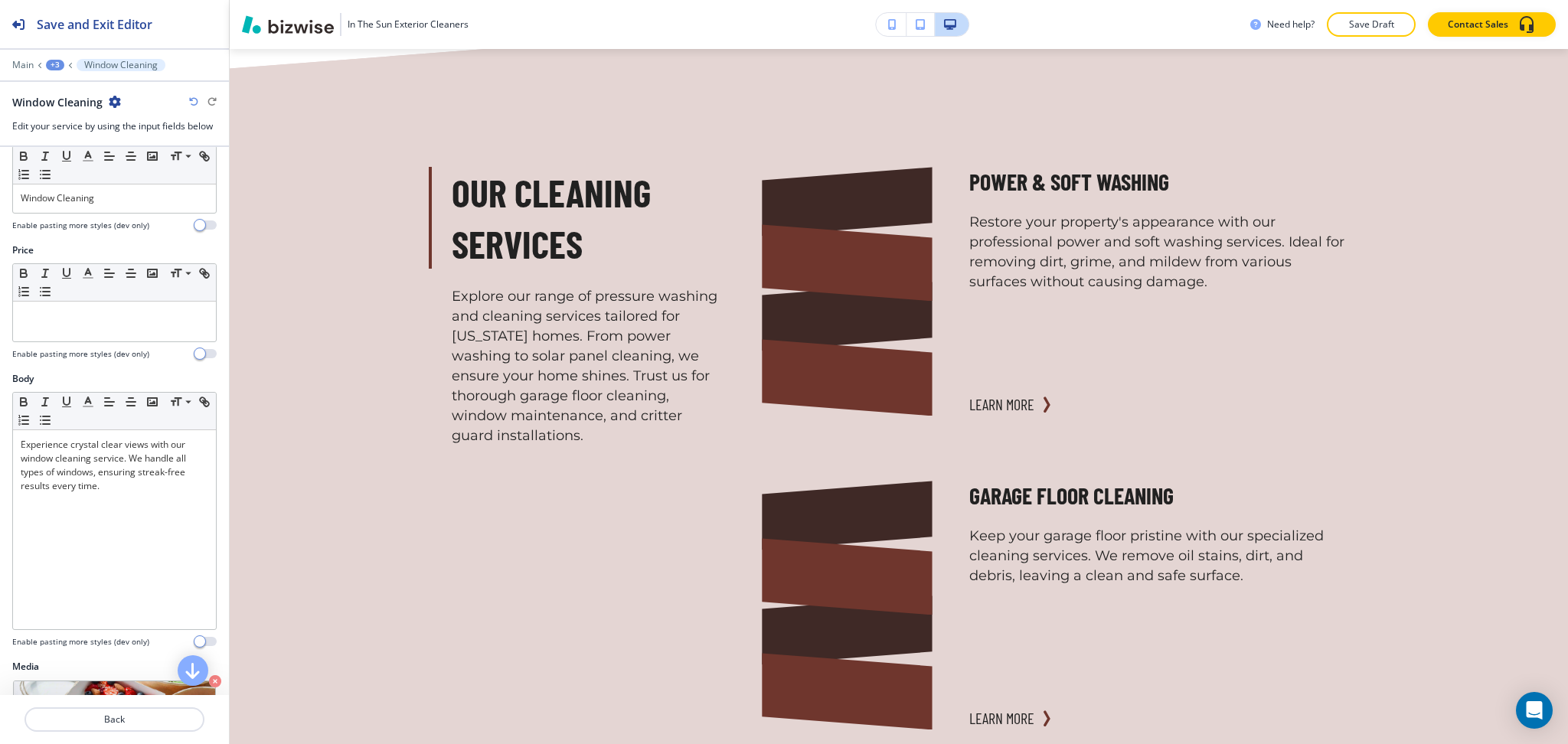
scroll to position [0, 0]
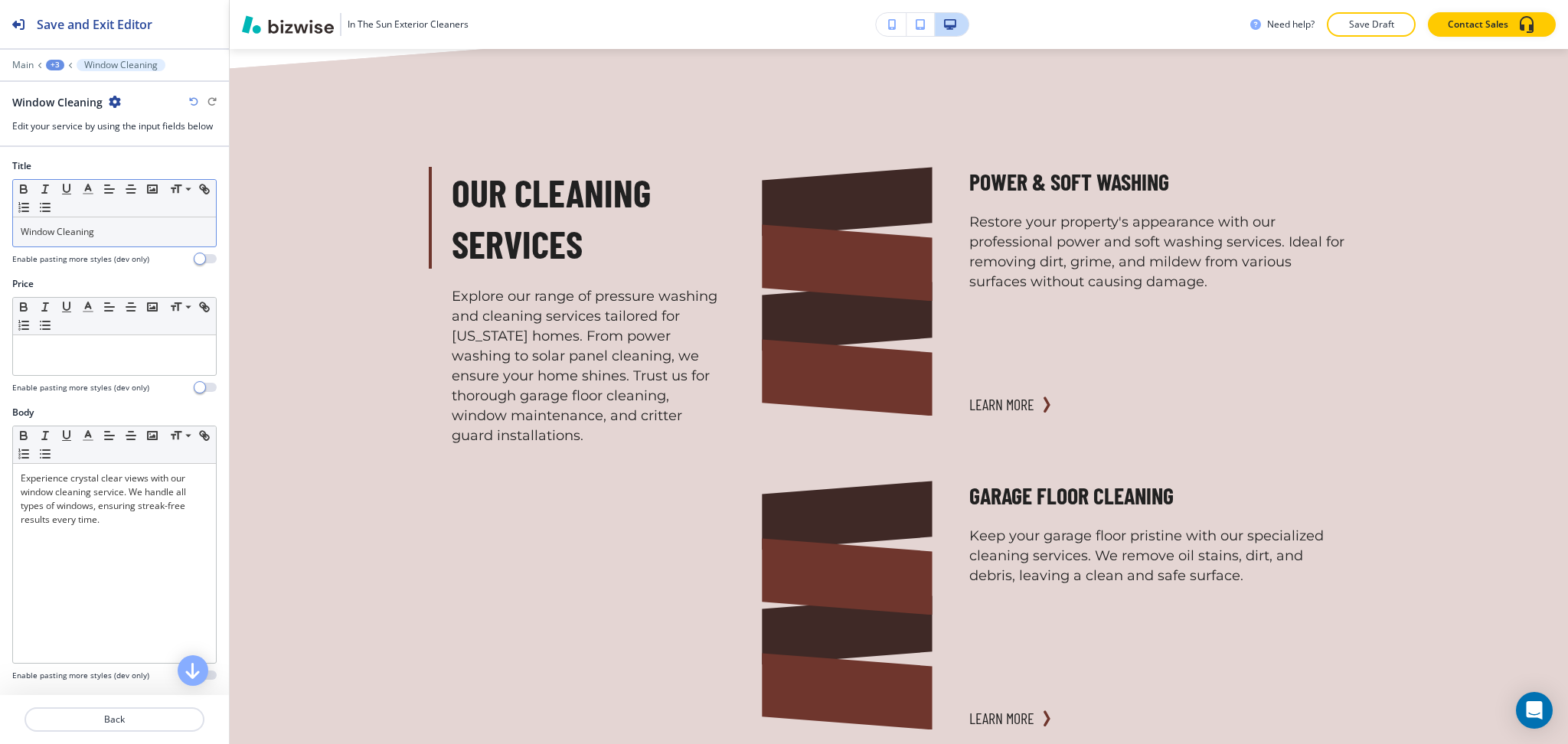
click at [121, 231] on p "Window Cleaning" at bounding box center [114, 231] width 188 height 14
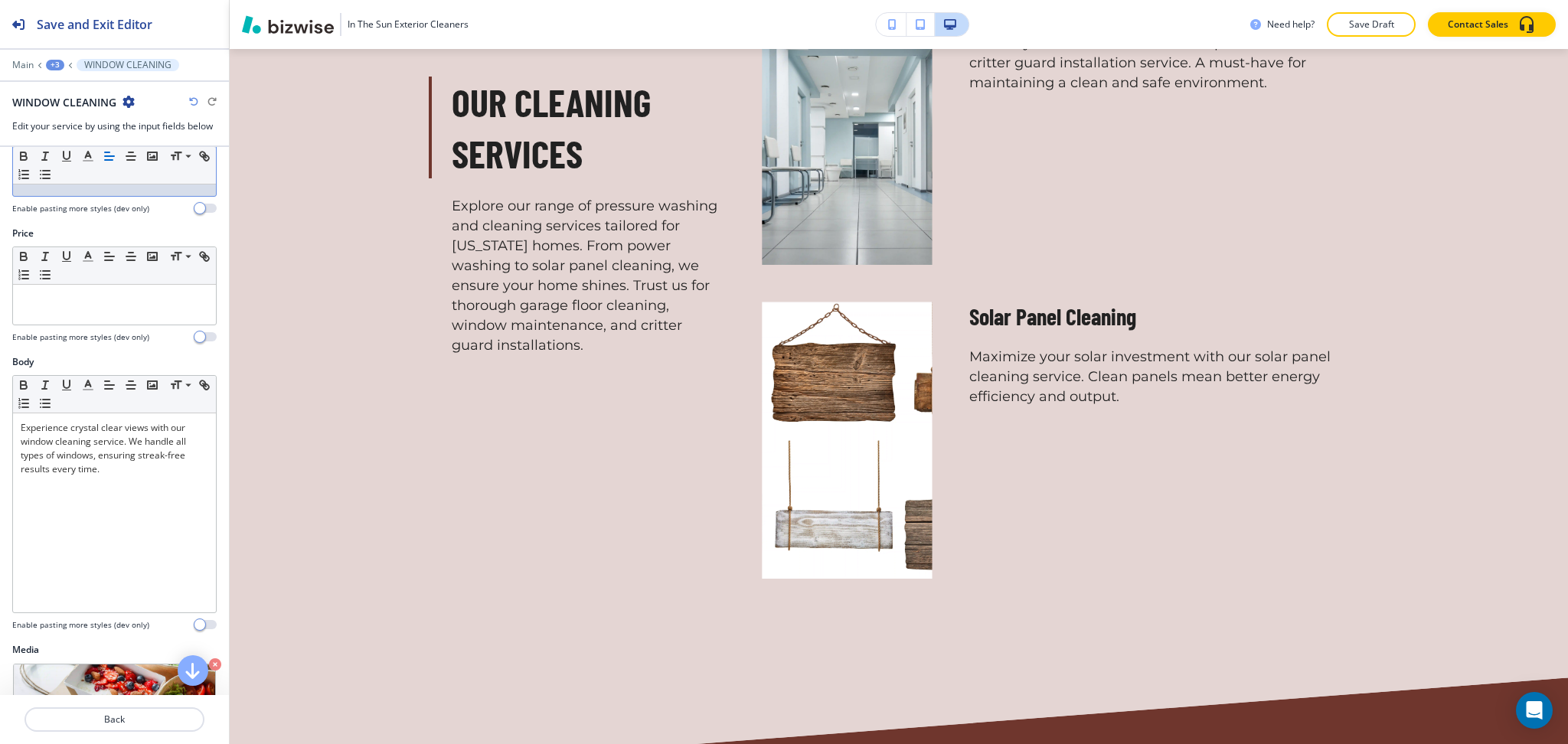
scroll to position [334, 0]
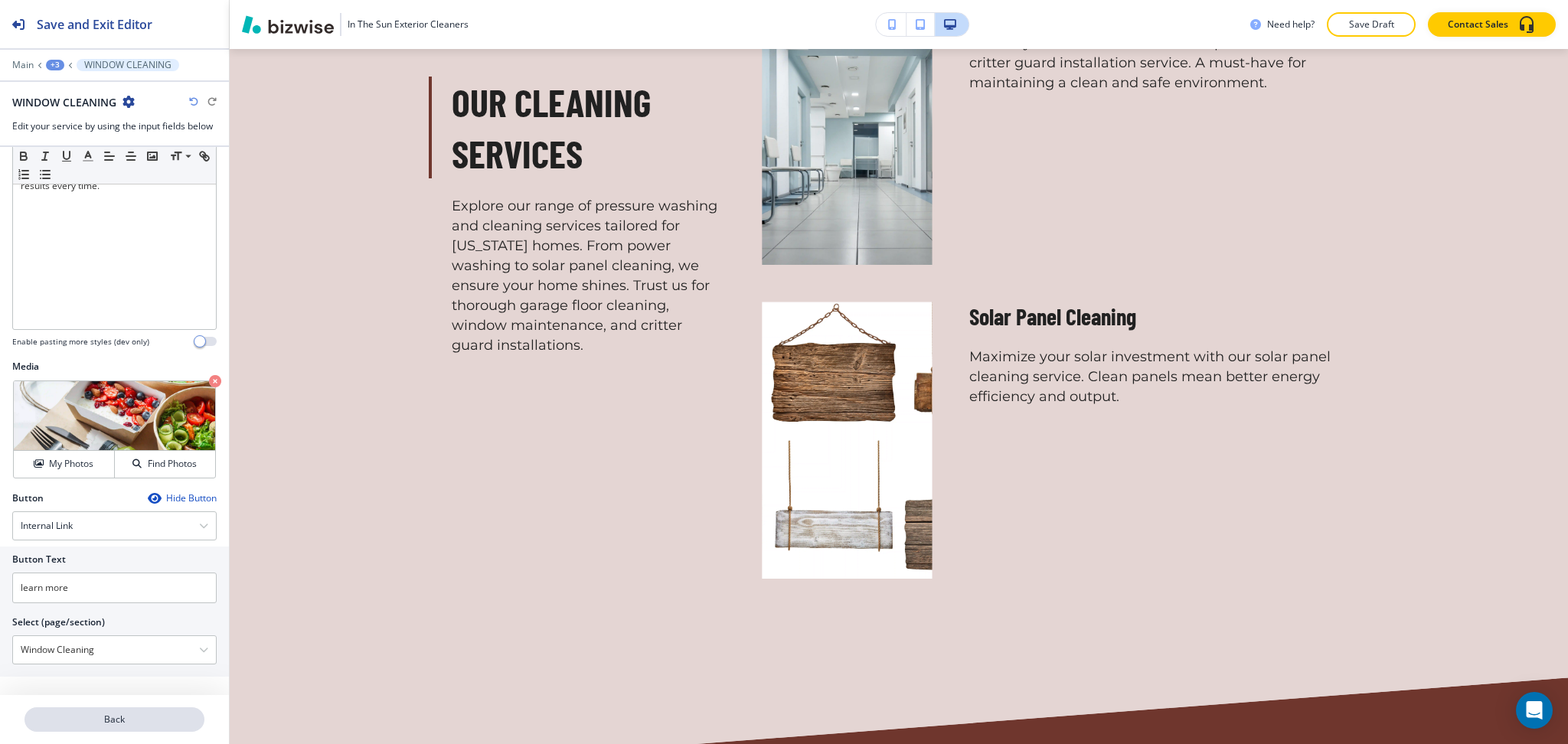
click at [115, 720] on p "Back" at bounding box center [114, 720] width 177 height 14
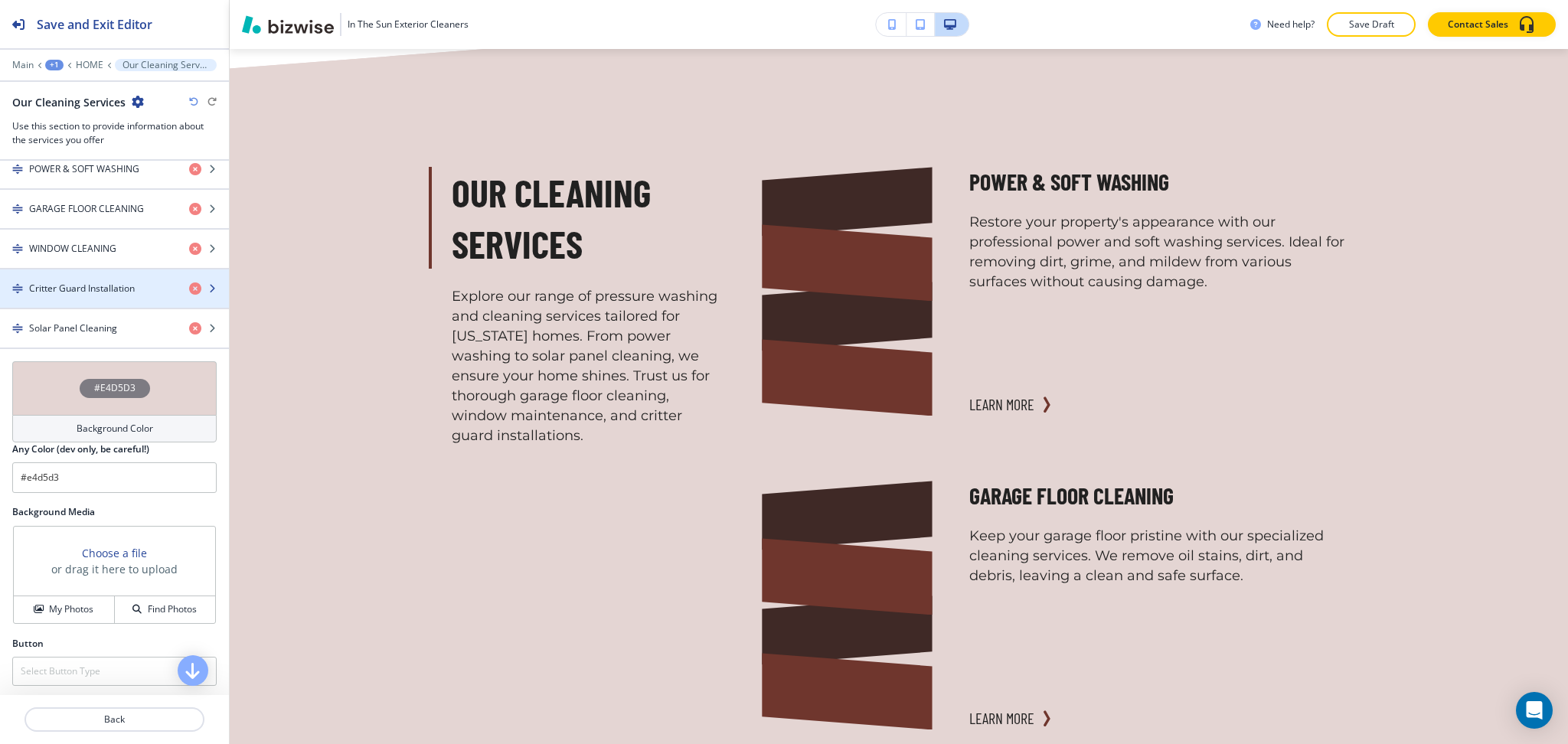
scroll to position [614, 0]
click at [109, 288] on h4 "Critter Guard Installation" at bounding box center [82, 289] width 105 height 14
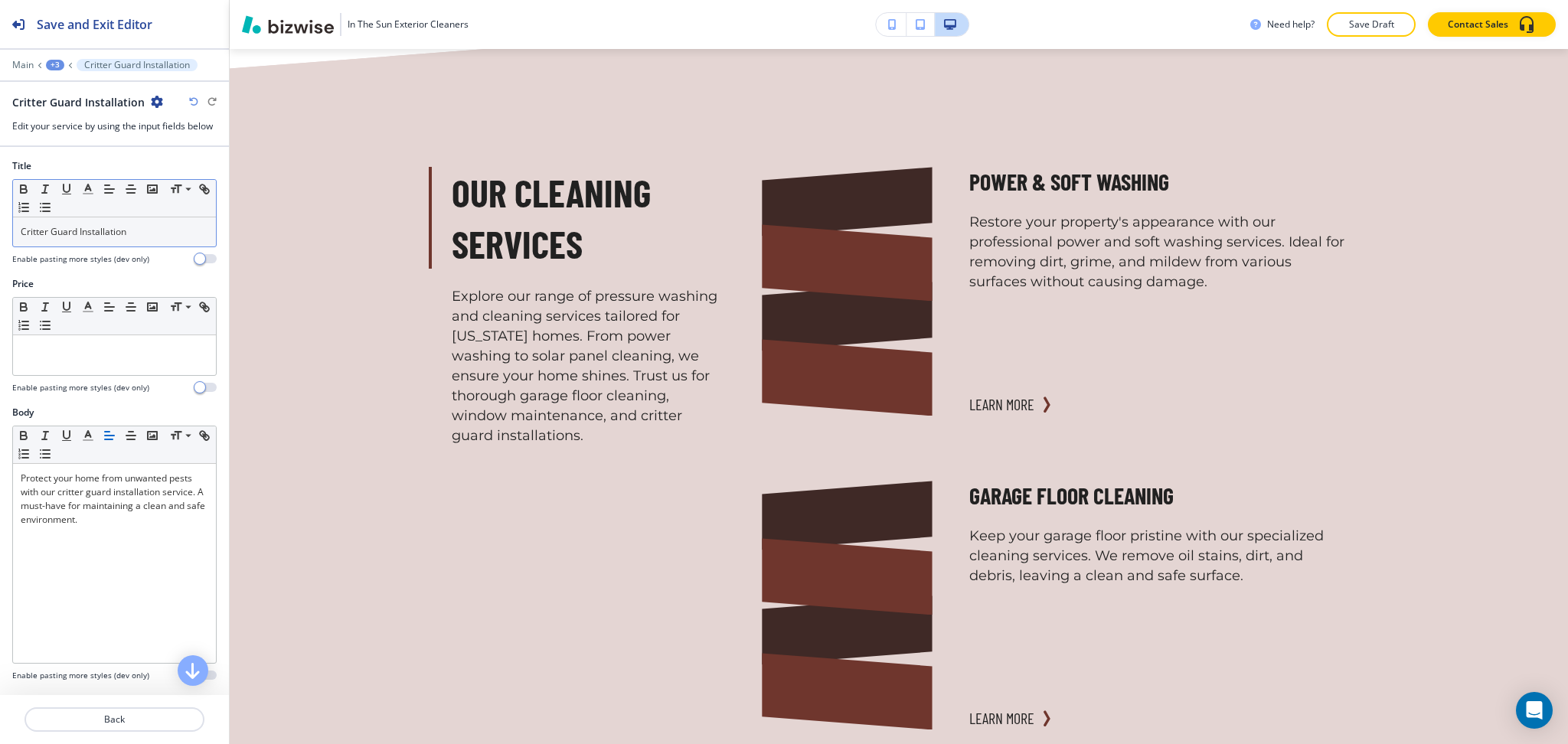
click at [152, 213] on div "Small Normal Large Huge" at bounding box center [114, 198] width 203 height 37
click at [154, 221] on div "Critter Guard Installation" at bounding box center [114, 232] width 203 height 29
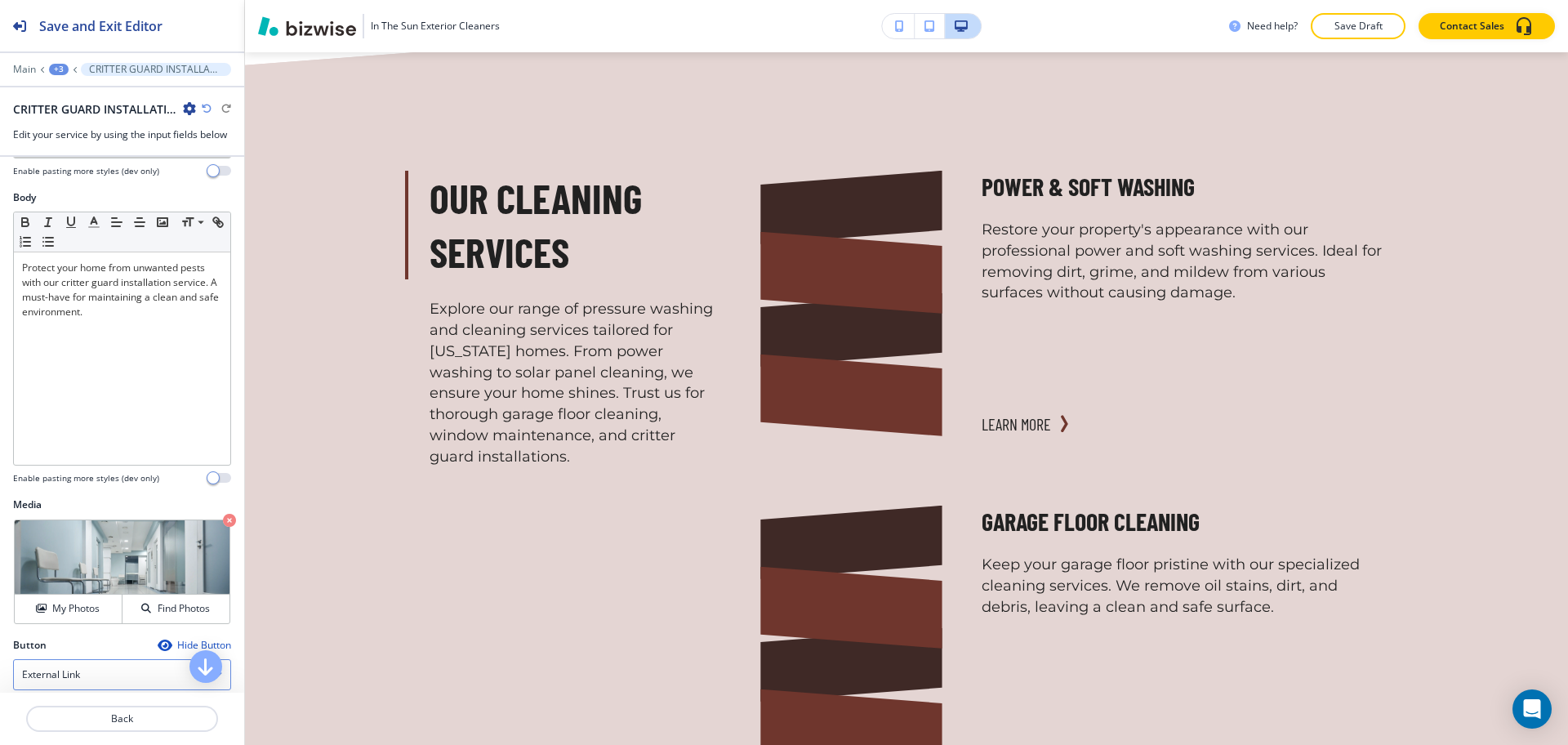
scroll to position [394, 0]
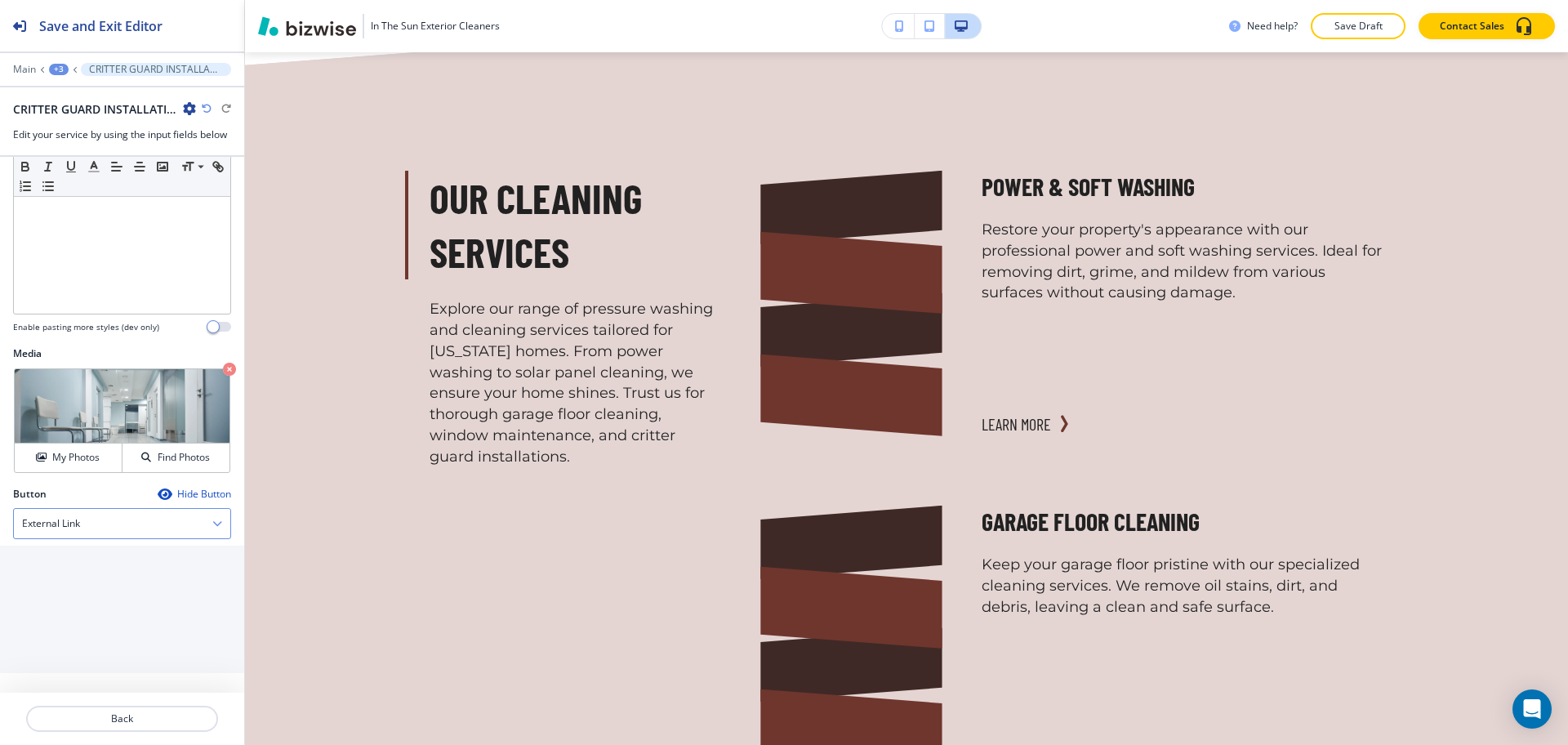
click at [127, 529] on div "External Link" at bounding box center [122, 523] width 217 height 29
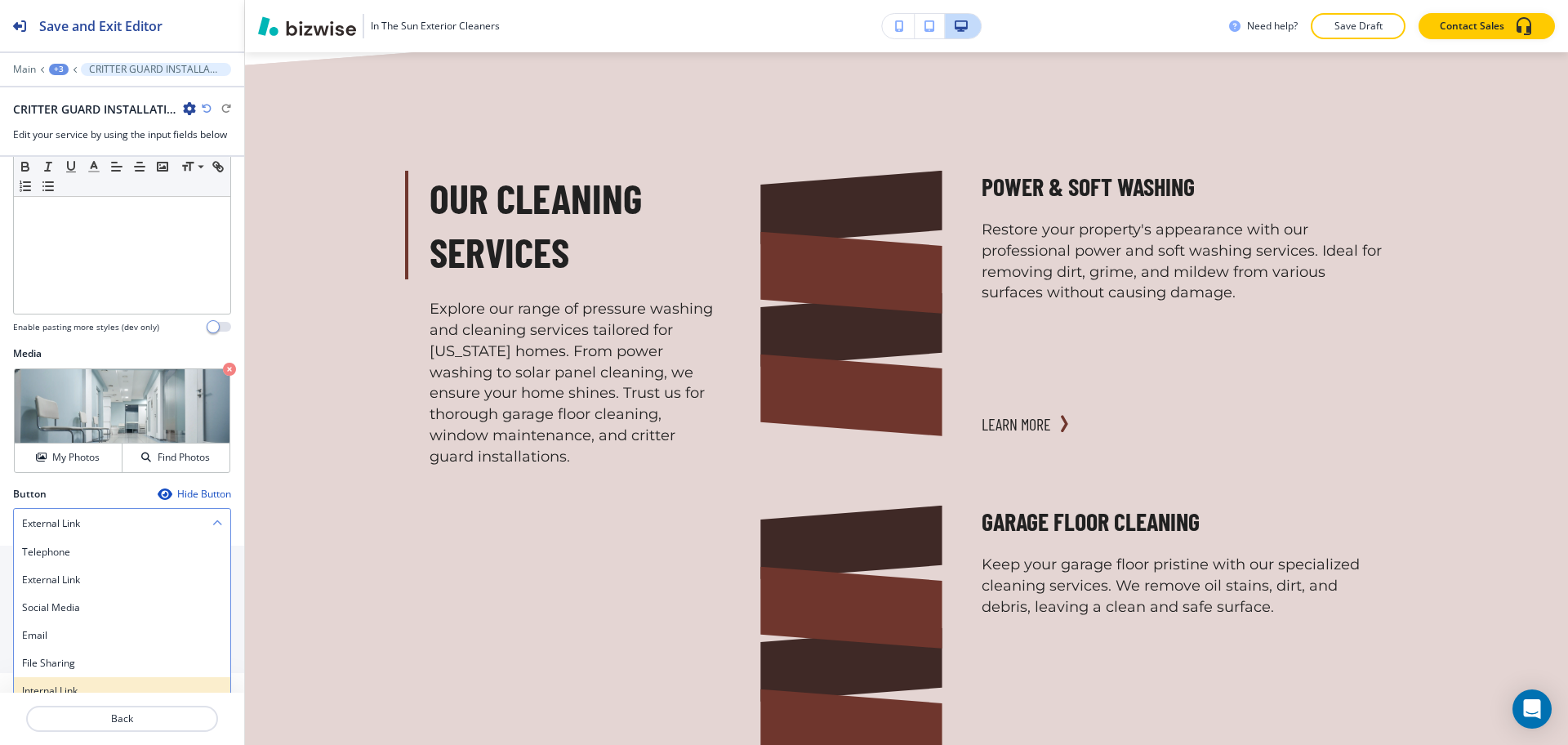
click at [106, 686] on h4 "Internal Link" at bounding box center [122, 690] width 200 height 15
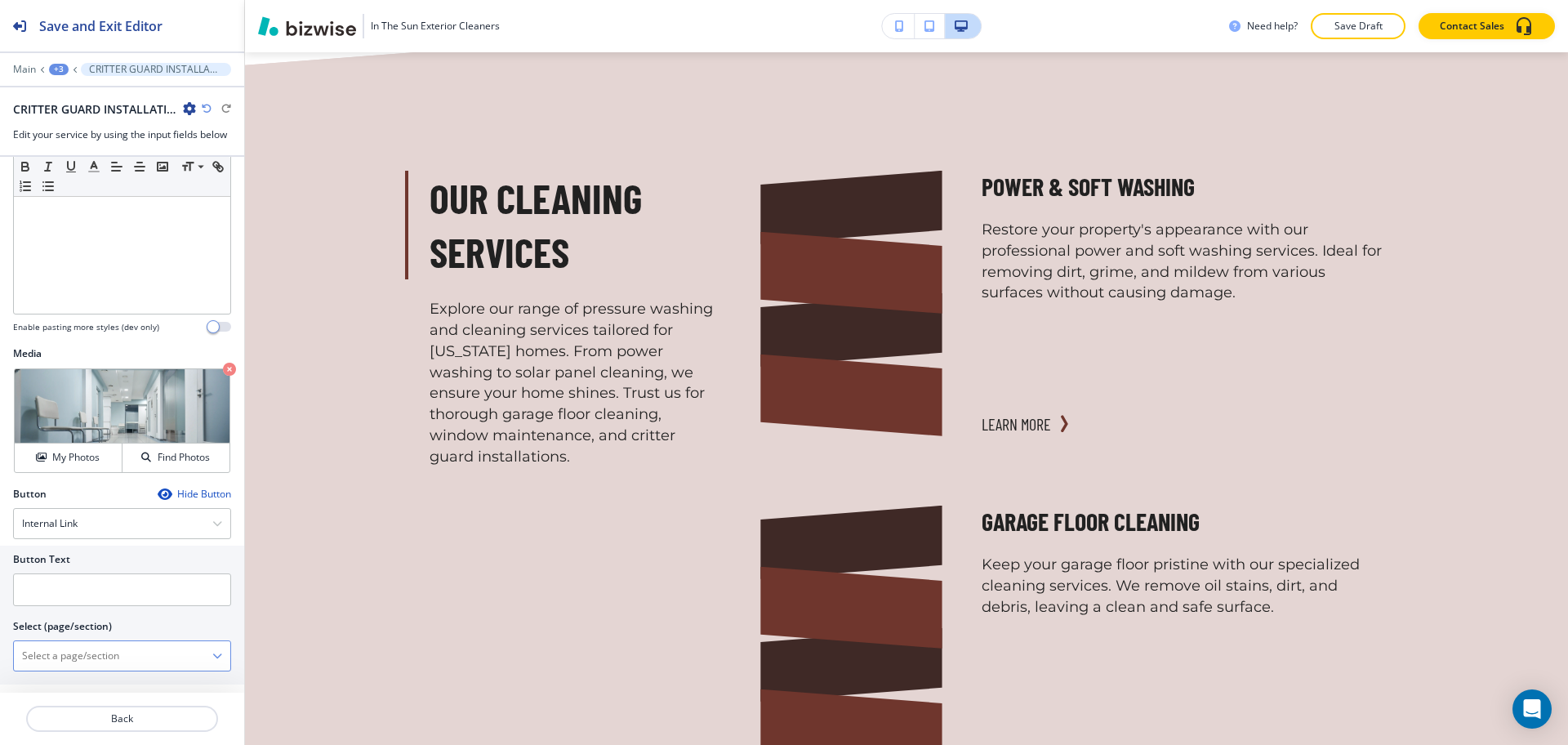
click at [95, 653] on \(page\/section\) "Manual Input" at bounding box center [112, 655] width 198 height 28
paste \(page\/section\) "CRITTER GUARD INSTALLATION"
click at [106, 685] on h4 "Critter Guard Installation" at bounding box center [122, 684] width 200 height 15
type \(page\/section\) "Critter Guard Installation"
click at [122, 588] on input "text" at bounding box center [122, 589] width 218 height 33
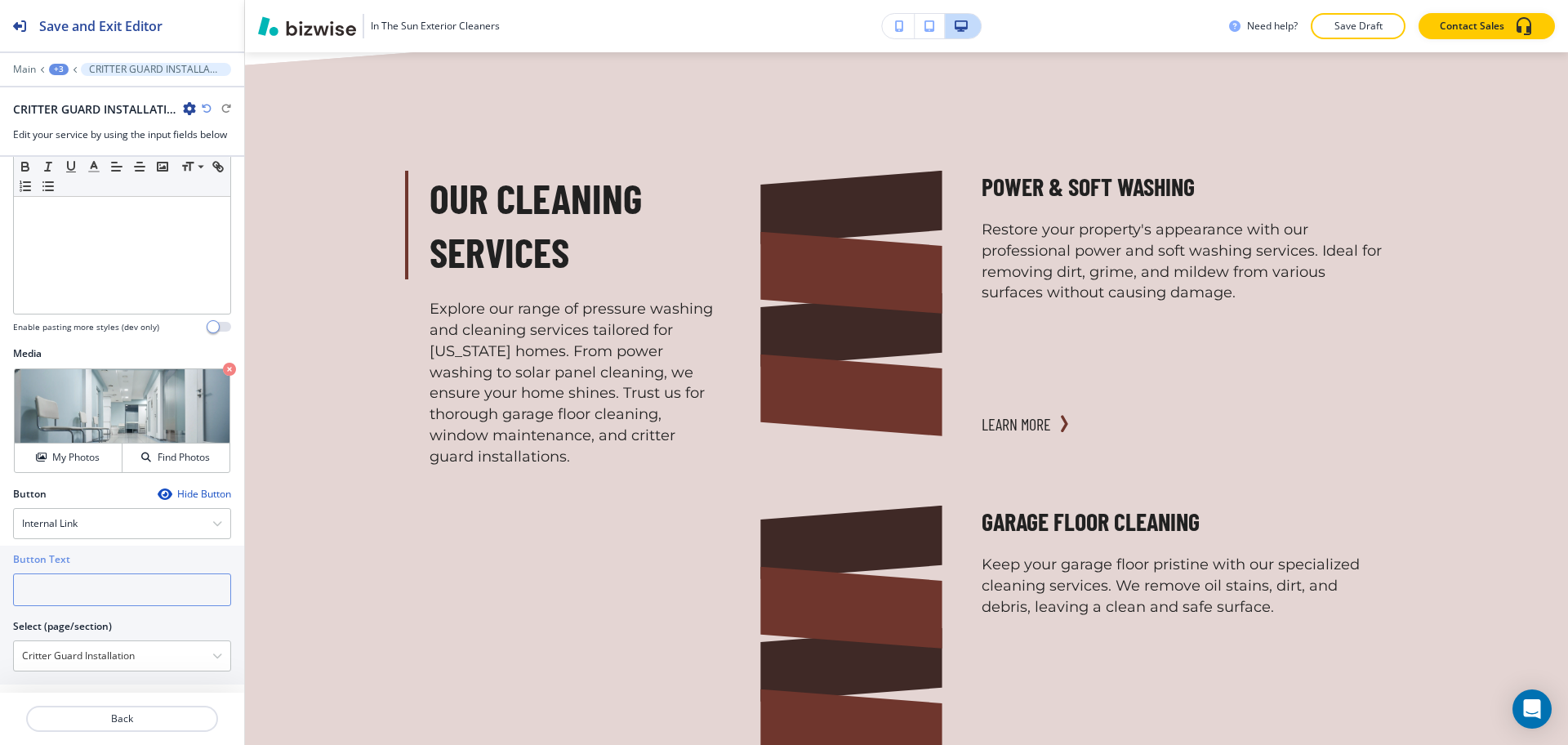
paste input "learn more"
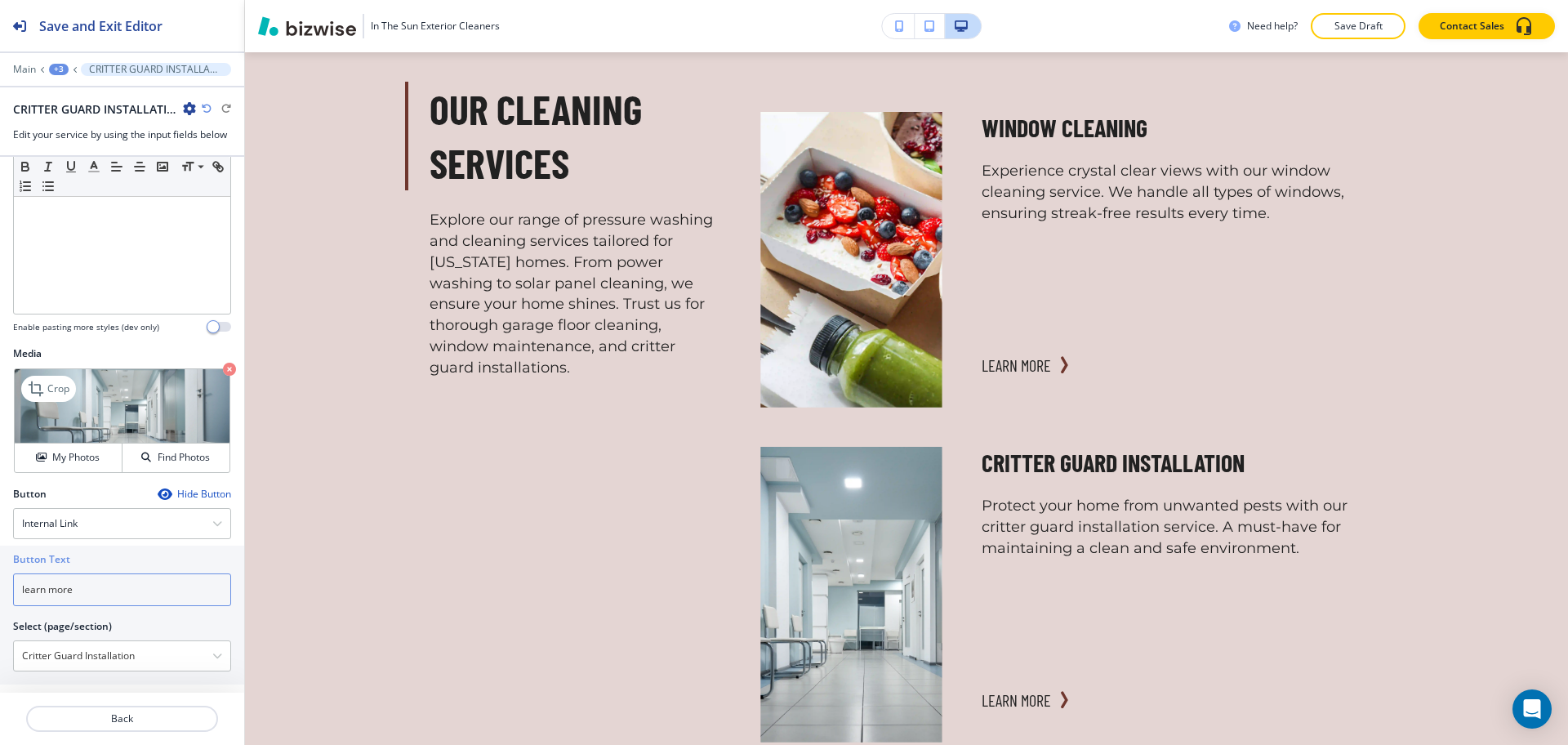
scroll to position [2363, 0]
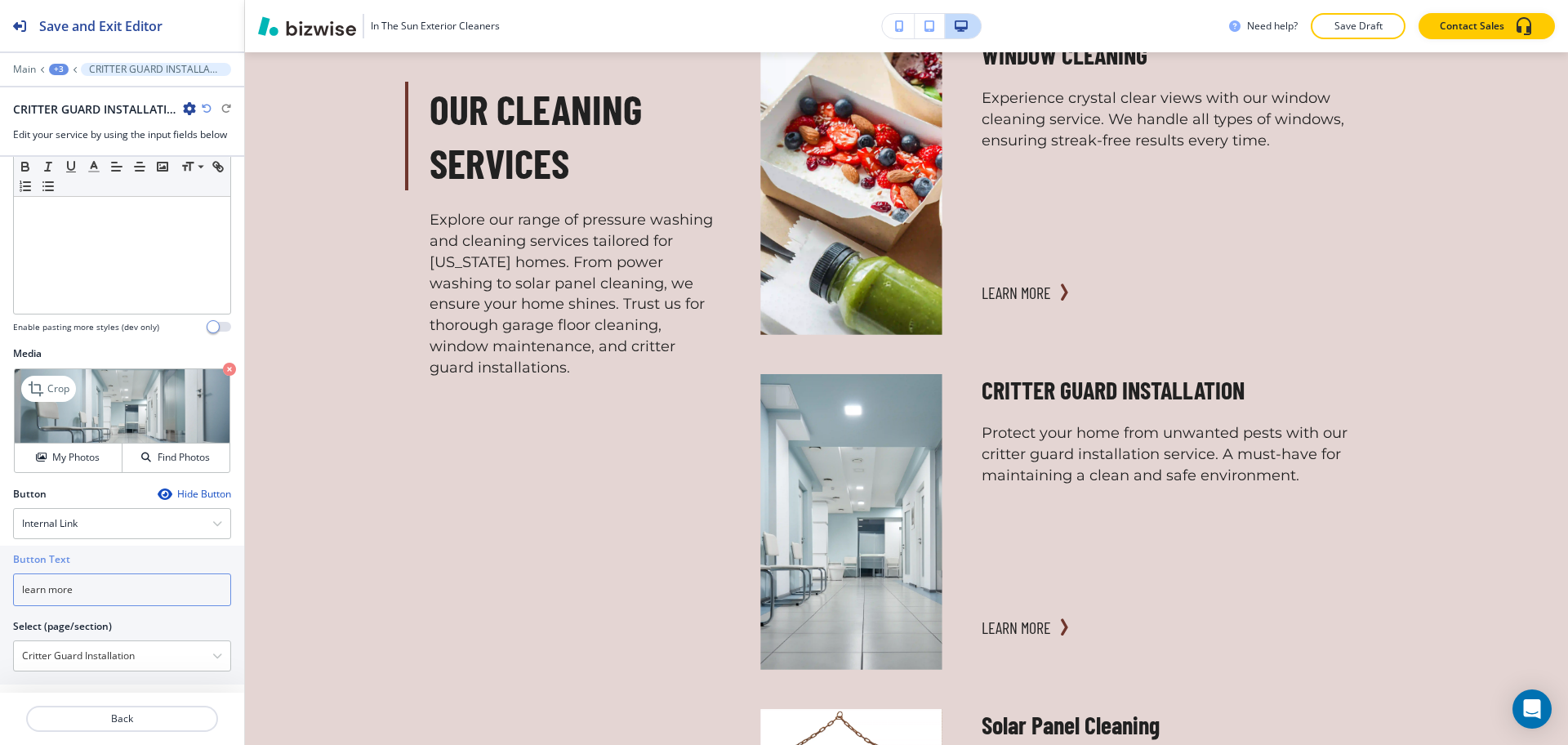
type input "learn more"
click at [223, 370] on icon "button" at bounding box center [229, 370] width 14 height 14
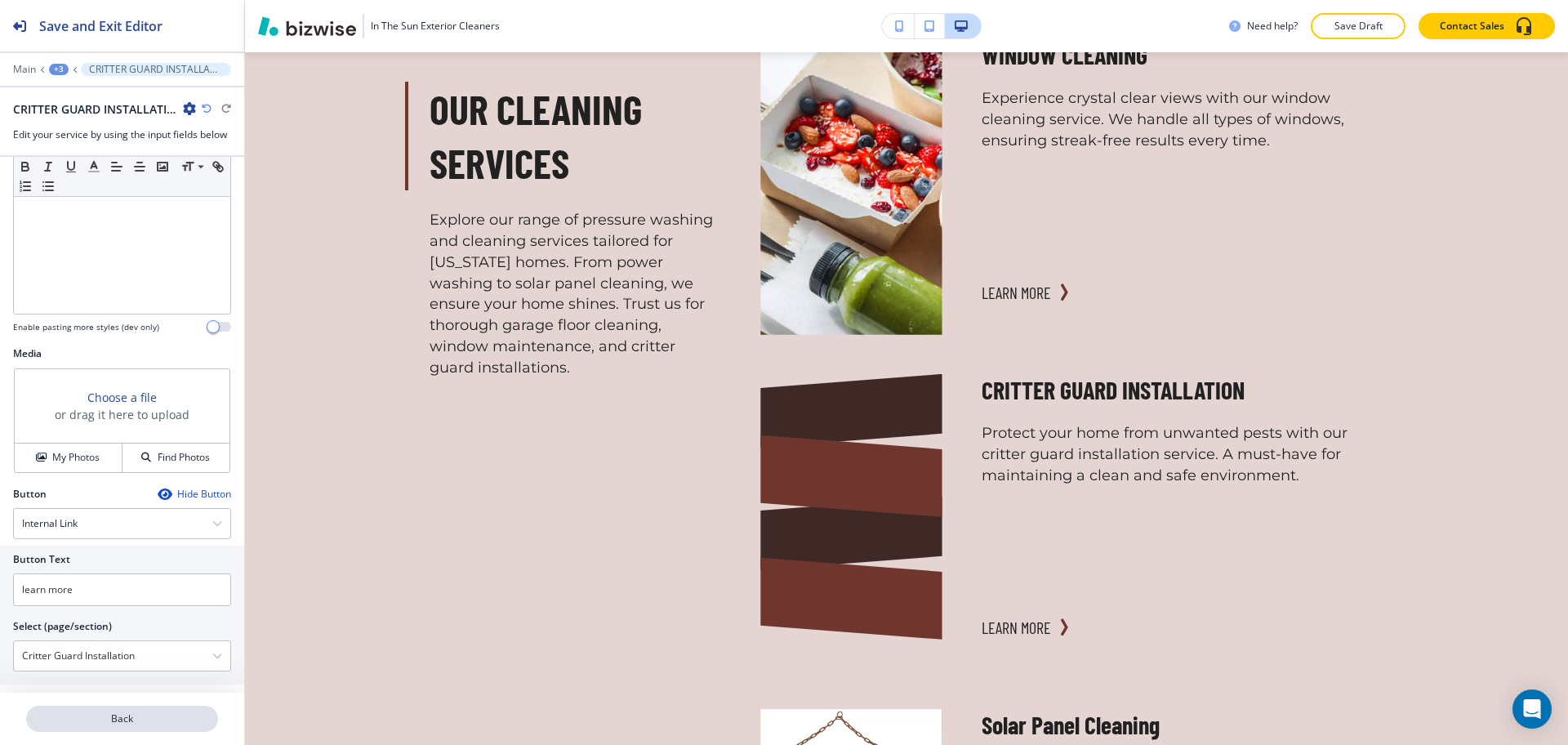
click at [144, 717] on p "Back" at bounding box center [122, 718] width 189 height 15
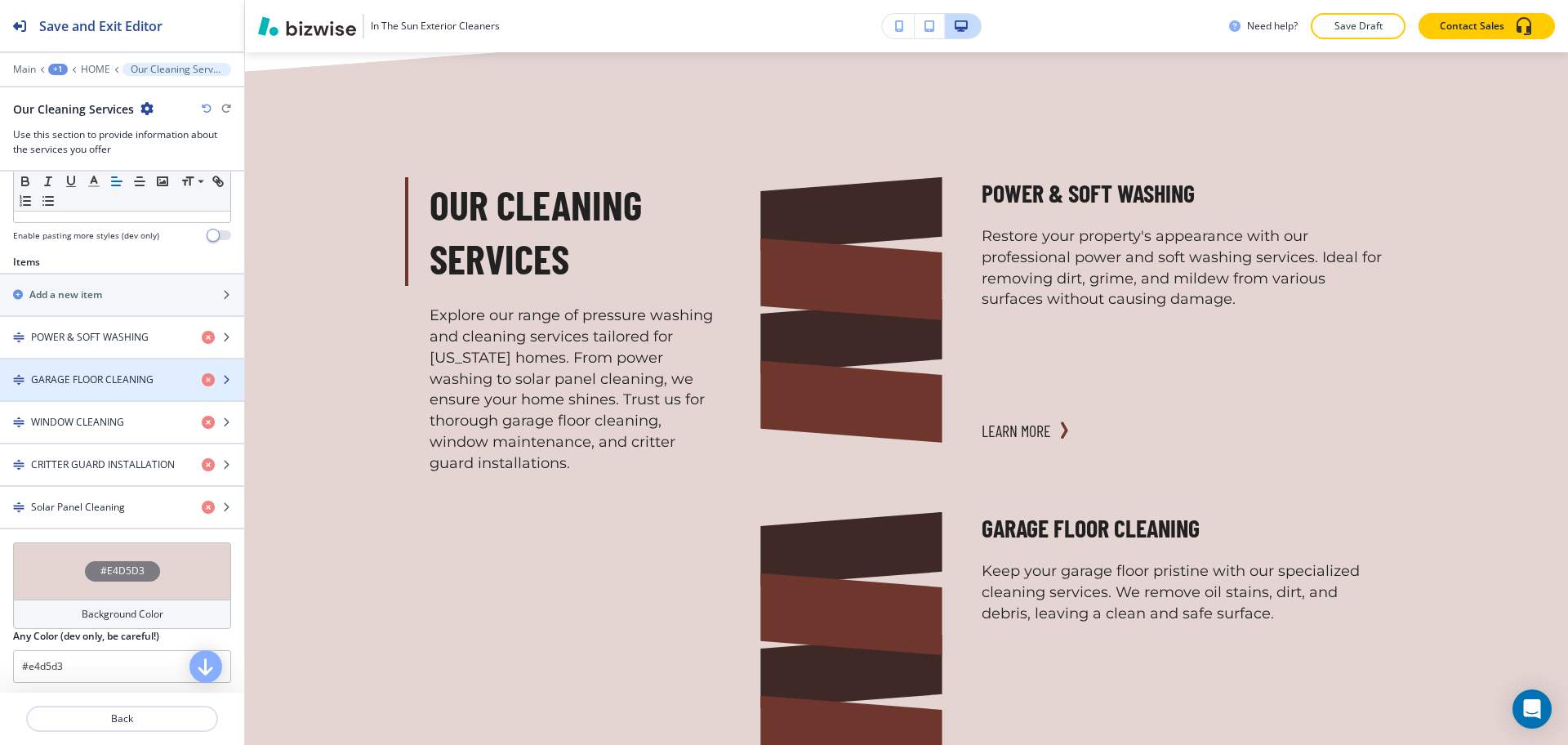
scroll to position [0, 0]
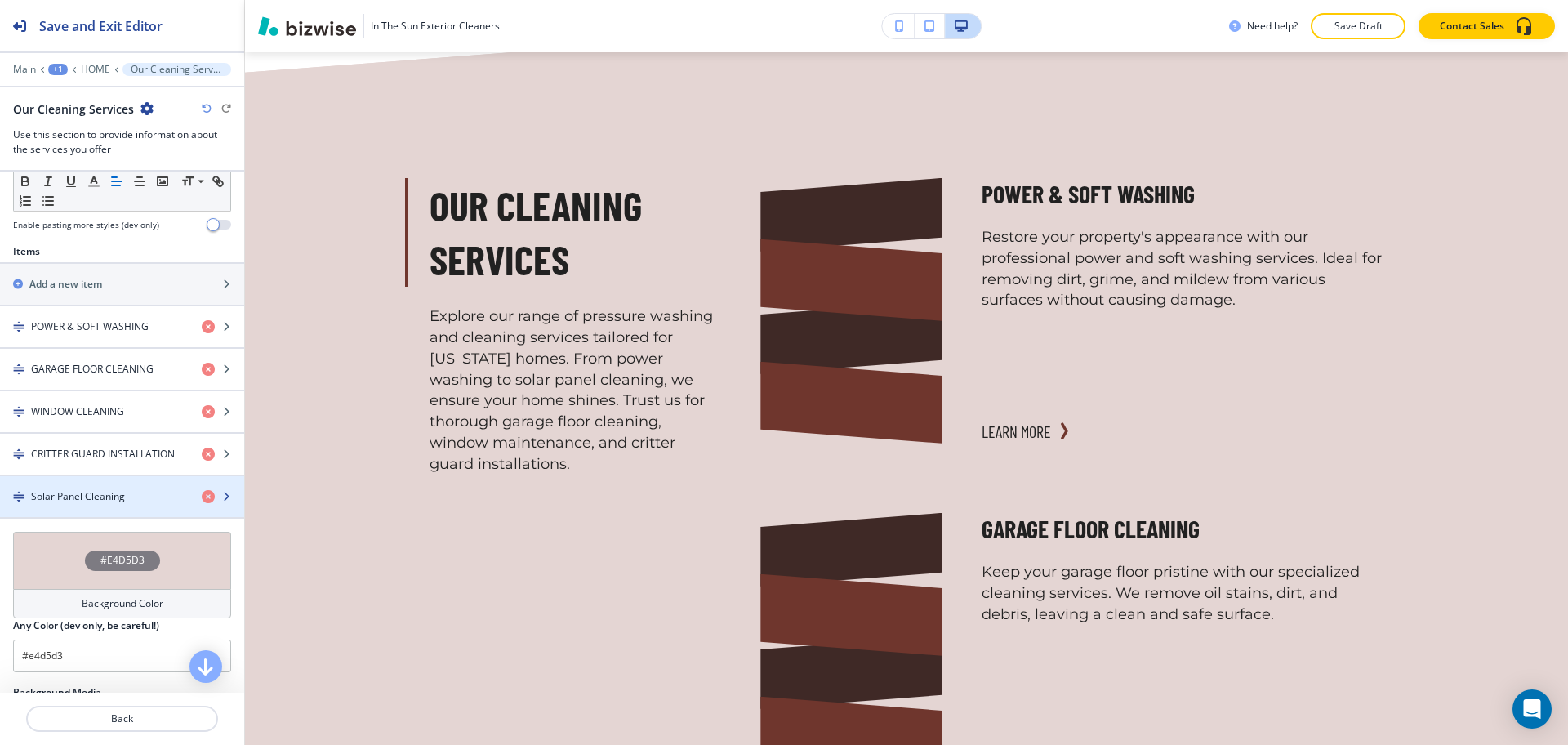
click at [92, 497] on h4 "Solar Panel Cleaning" at bounding box center [77, 495] width 94 height 15
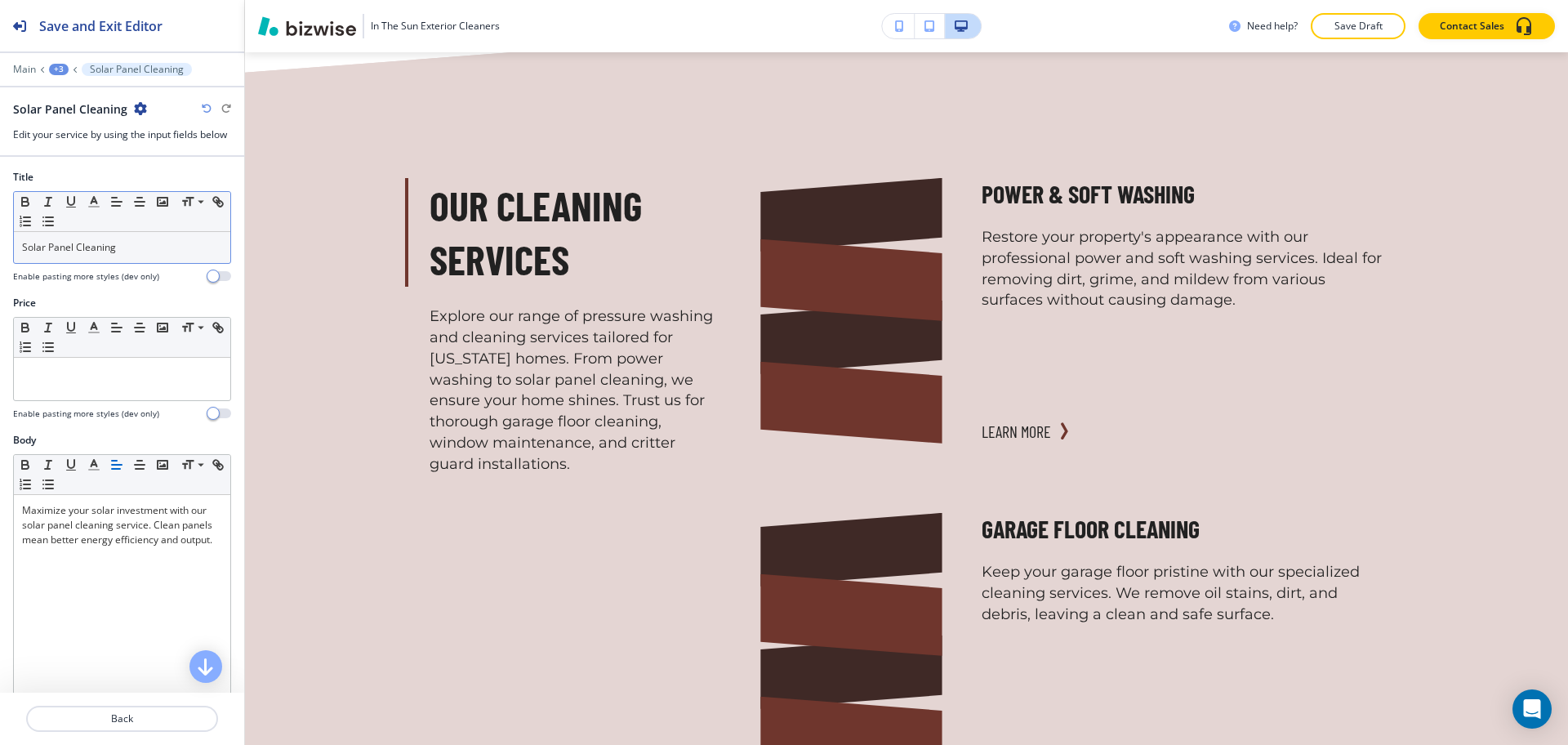
click at [144, 243] on p "Solar Panel Cleaning" at bounding box center [122, 247] width 200 height 15
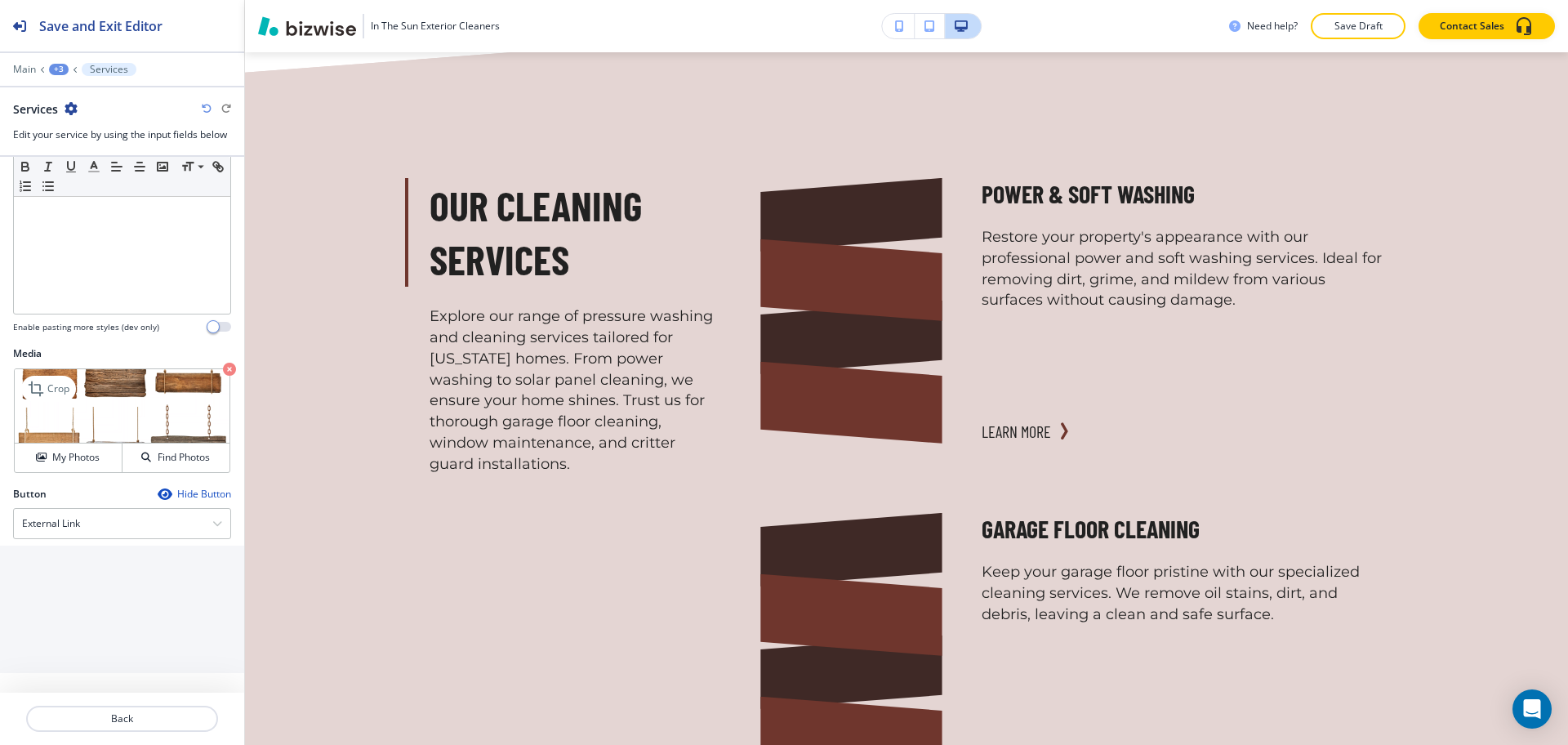
click at [223, 369] on icon "button" at bounding box center [229, 370] width 14 height 14
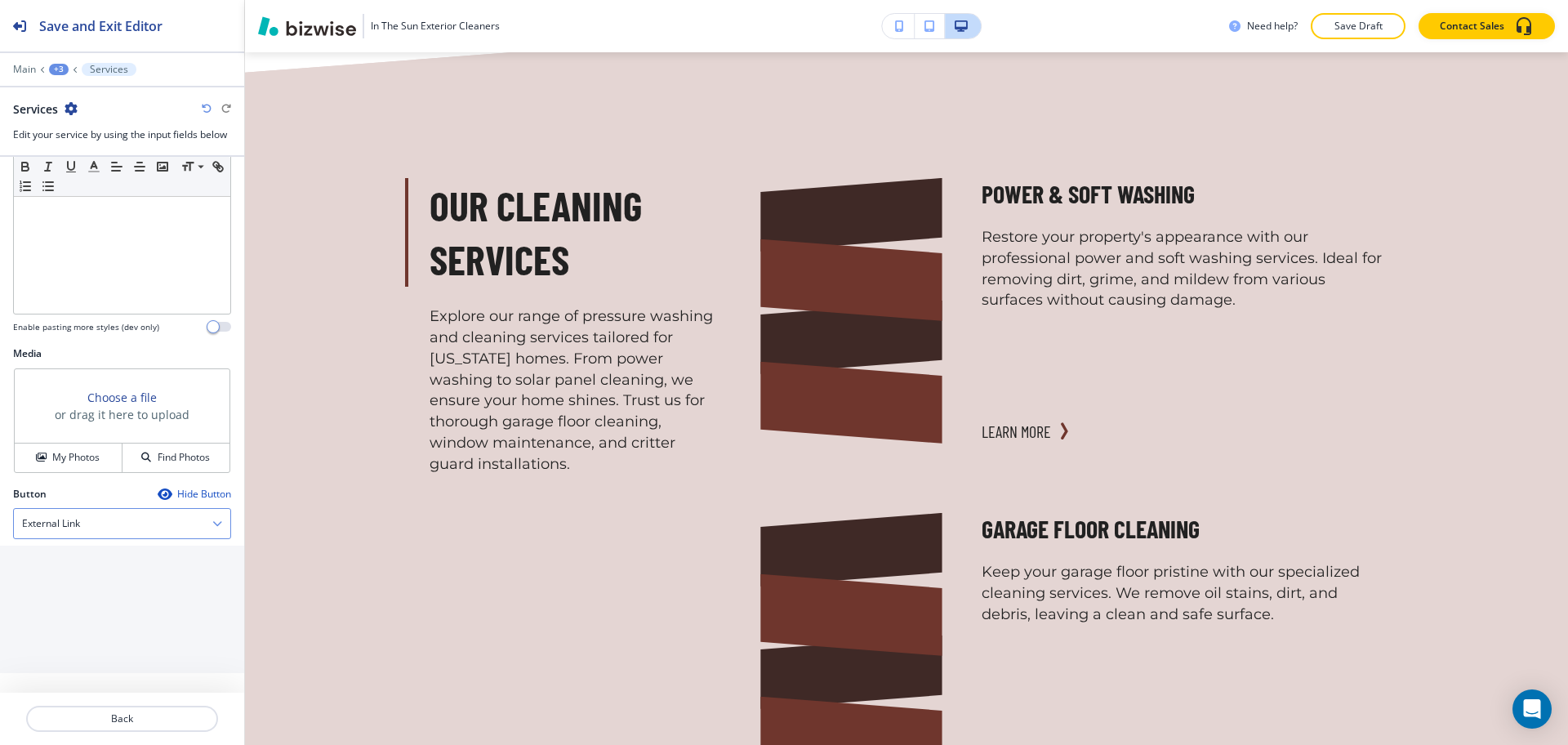
click at [66, 529] on h4 "External Link" at bounding box center [51, 522] width 58 height 15
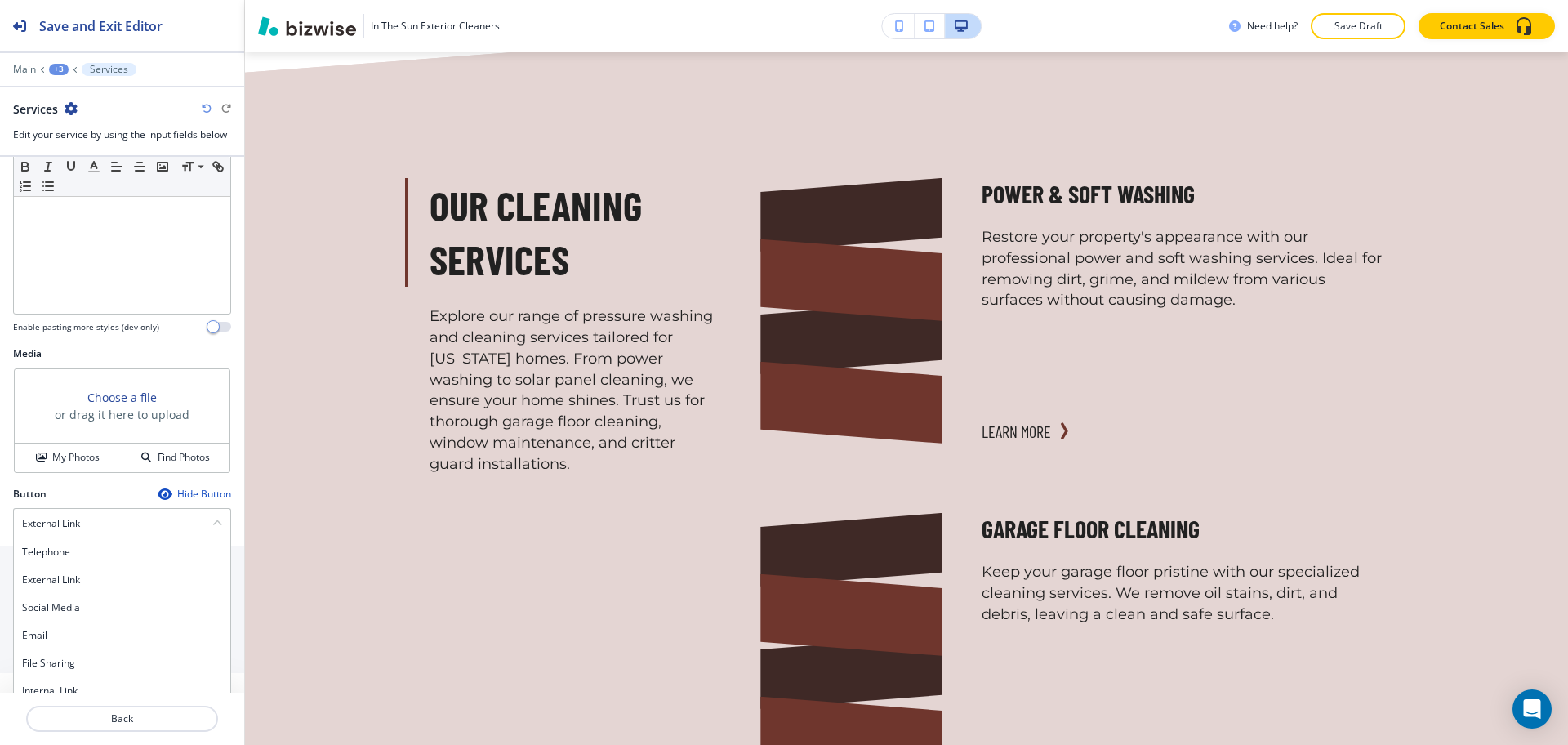
click at [68, 693] on div at bounding box center [122, 700] width 244 height 14
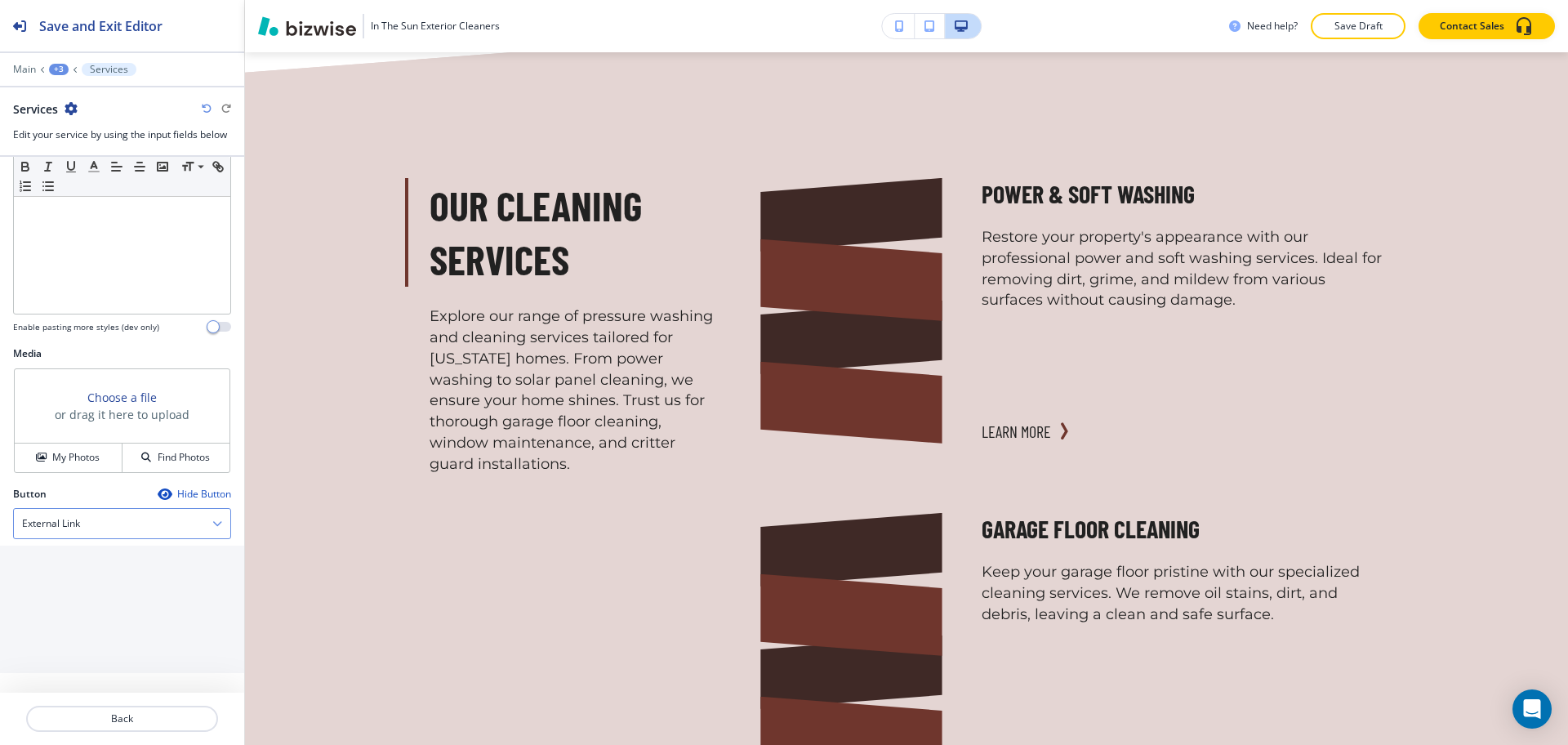
click at [66, 525] on h4 "External Link" at bounding box center [51, 522] width 58 height 15
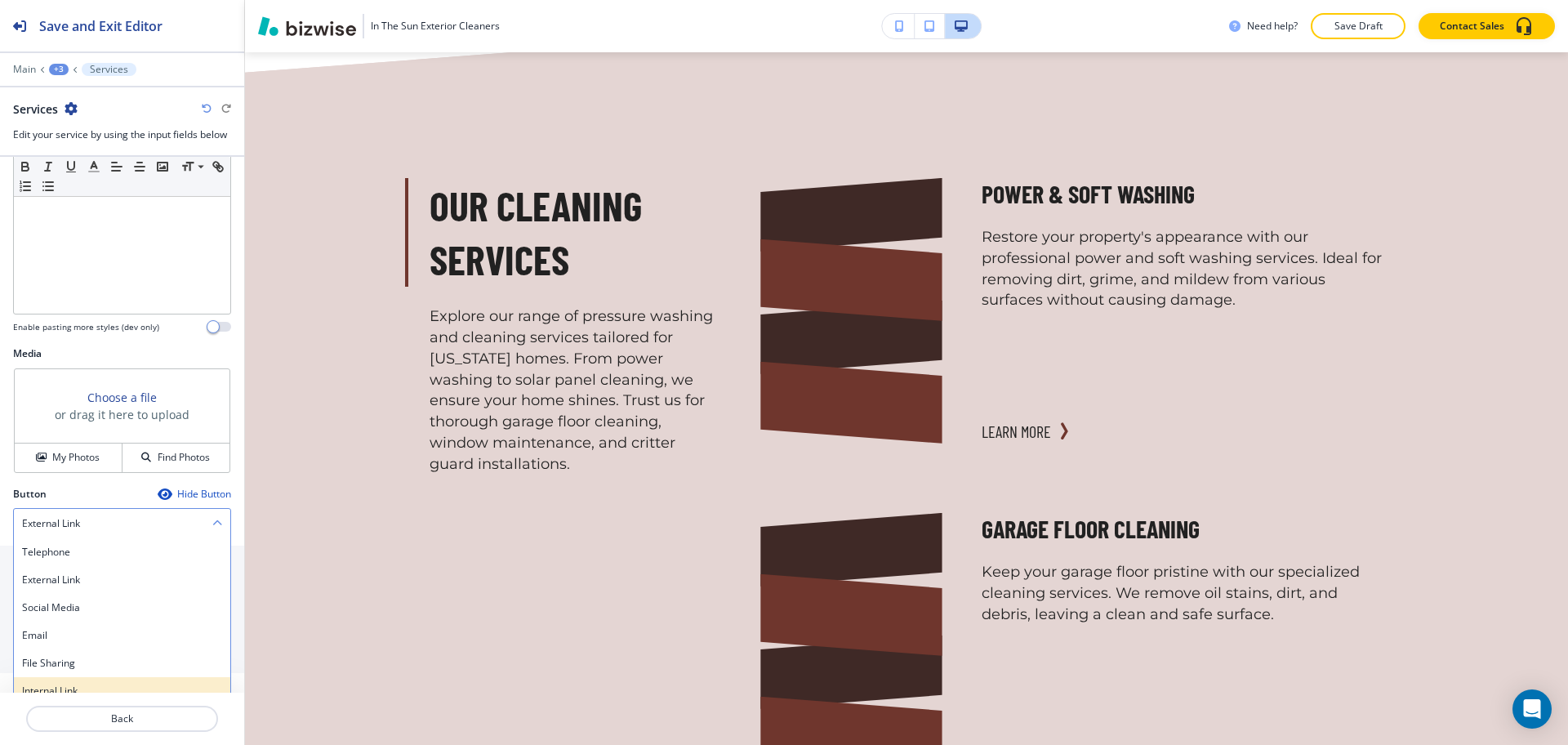
click at [72, 682] on div "Internal Link" at bounding box center [122, 691] width 217 height 28
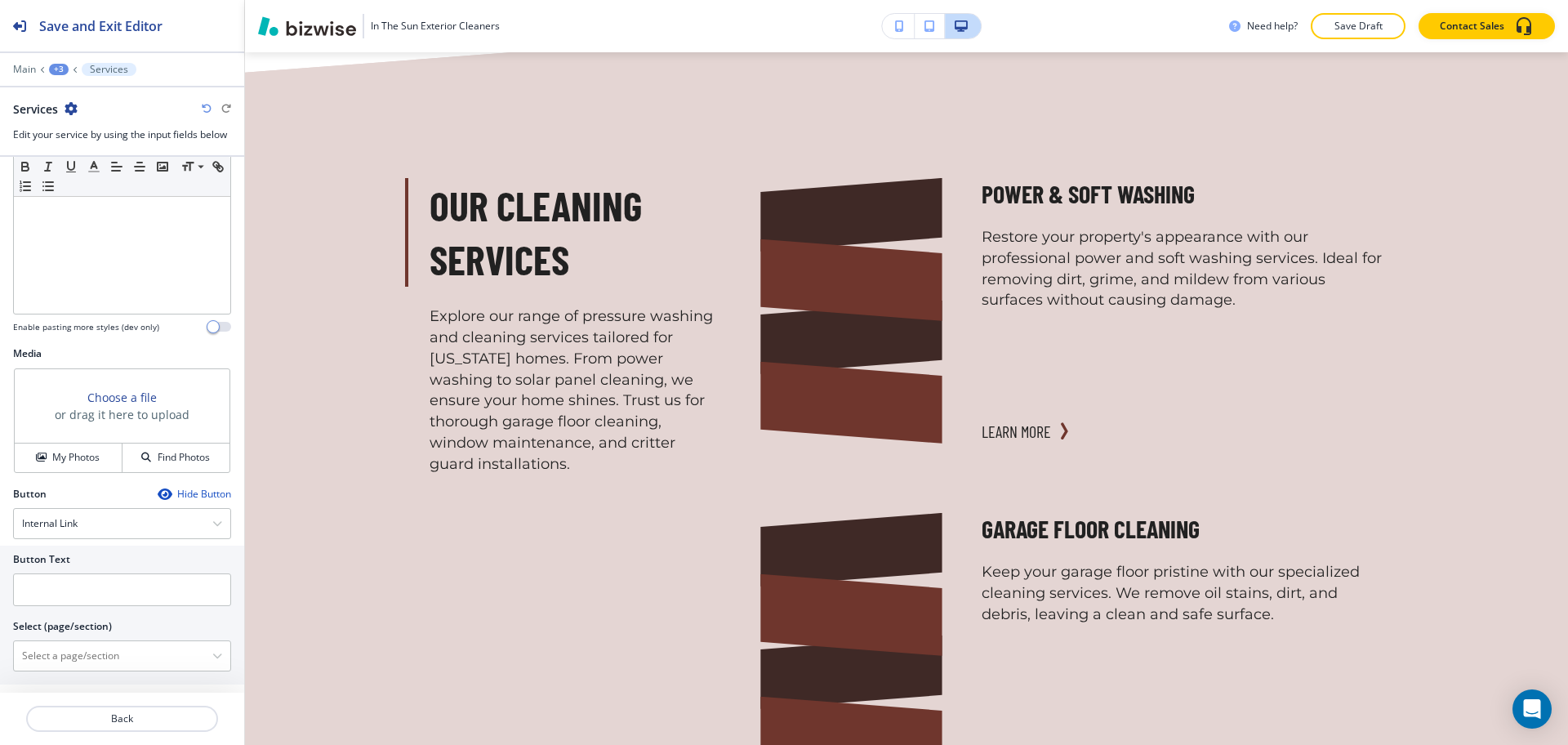
click at [71, 632] on h2 "Select (page/section)" at bounding box center [63, 626] width 99 height 15
click at [74, 654] on \(page\/section\) "Manual Input" at bounding box center [112, 655] width 198 height 28
paste \(page\/section\) "Solar Panel Cleaning"
type \(page\/section\) "Solar Panel Cleaning"
click at [72, 682] on h4 "Solar Panel Cleaning" at bounding box center [122, 684] width 200 height 15
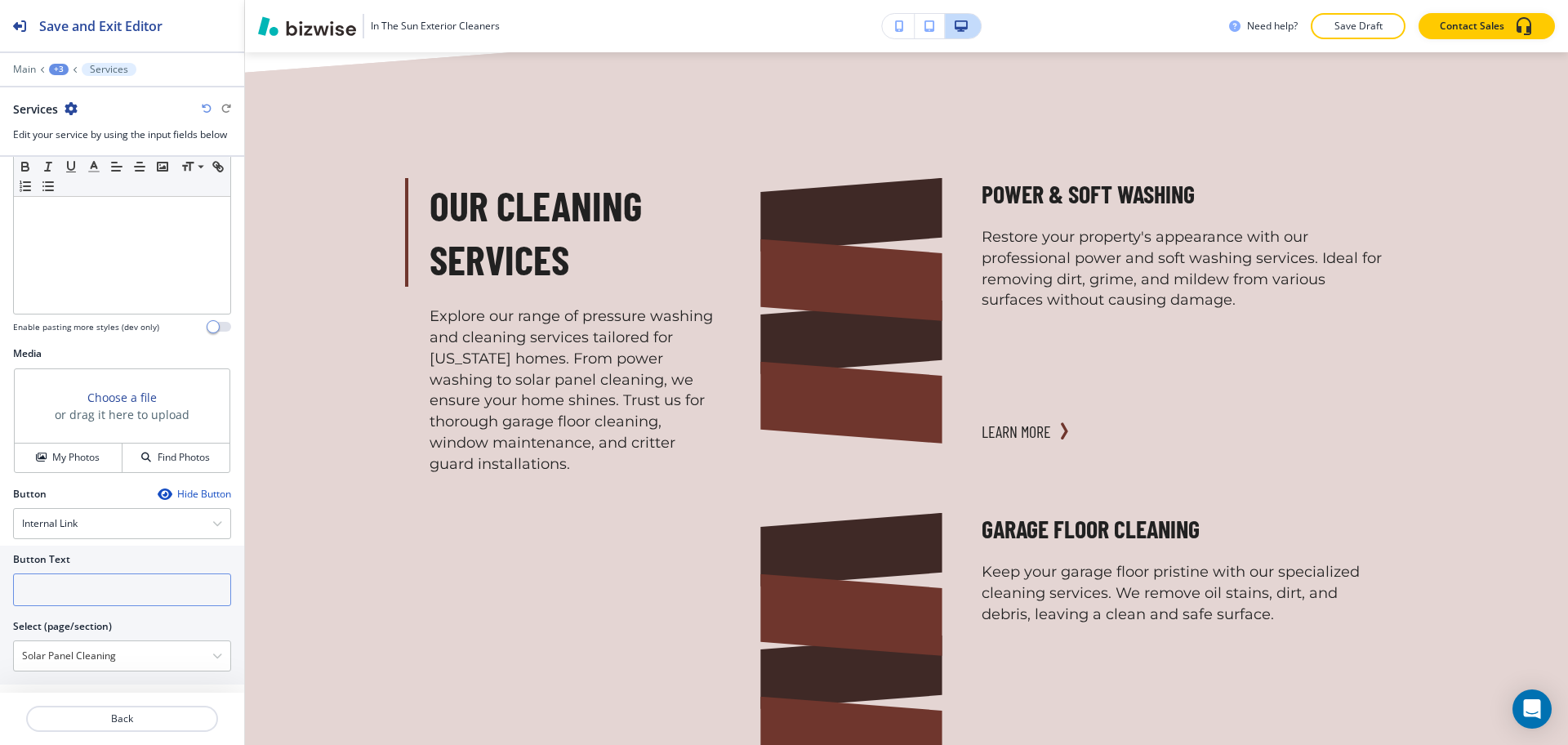
click at [138, 590] on input "text" at bounding box center [122, 589] width 218 height 33
paste input "learn more"
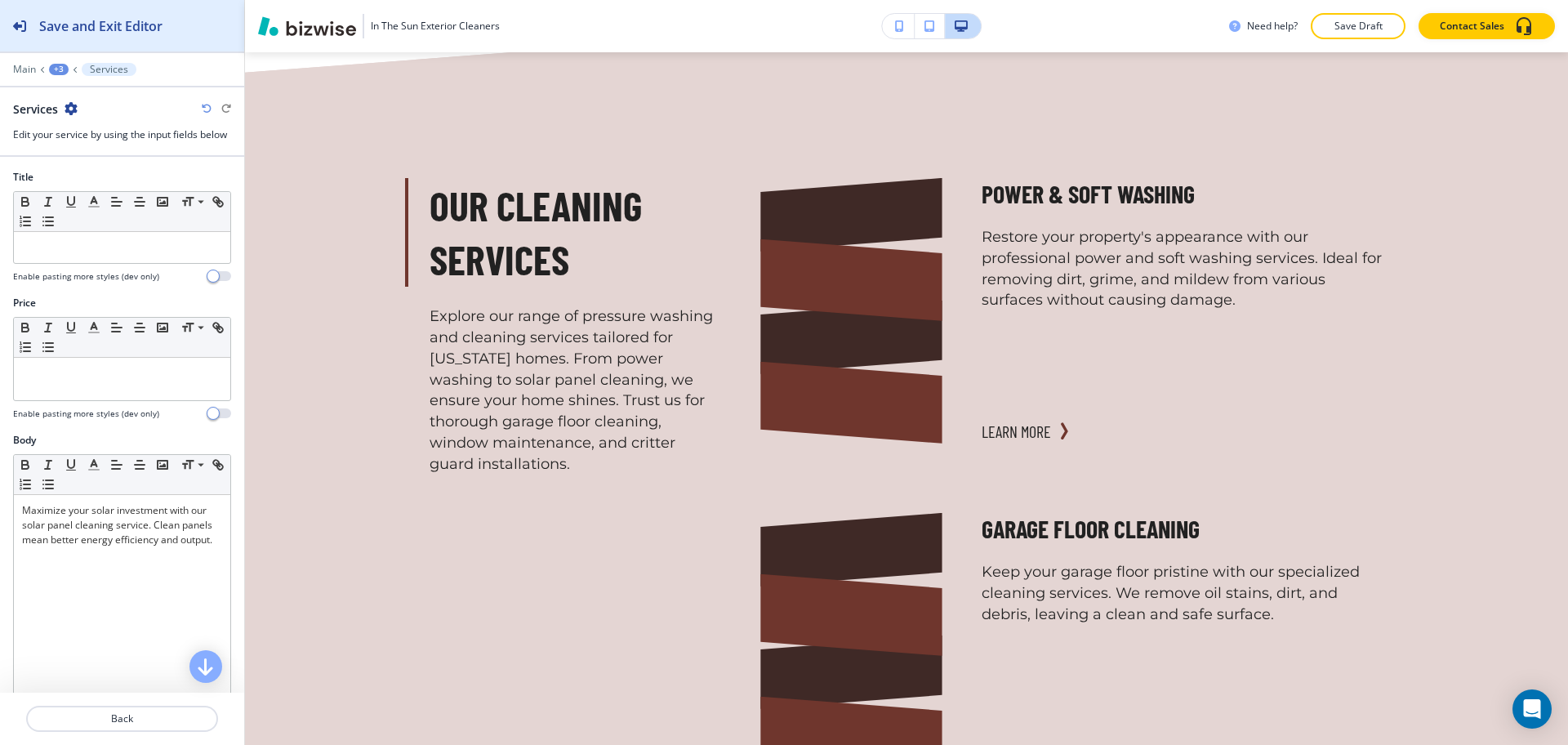
type input "learn more"
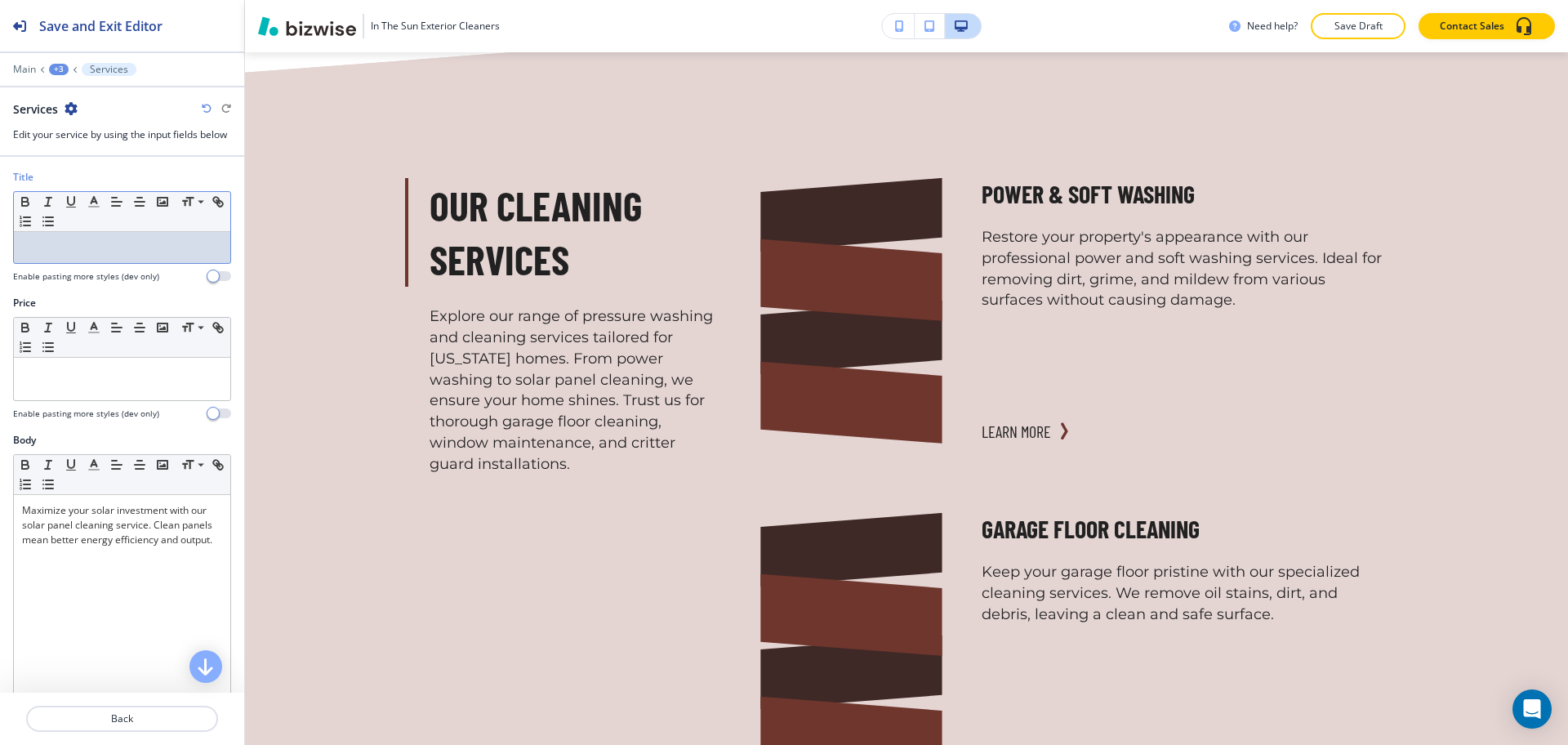
drag, startPoint x: 166, startPoint y: 244, endPoint x: 158, endPoint y: 244, distance: 8.0
click at [166, 244] on p at bounding box center [122, 247] width 200 height 15
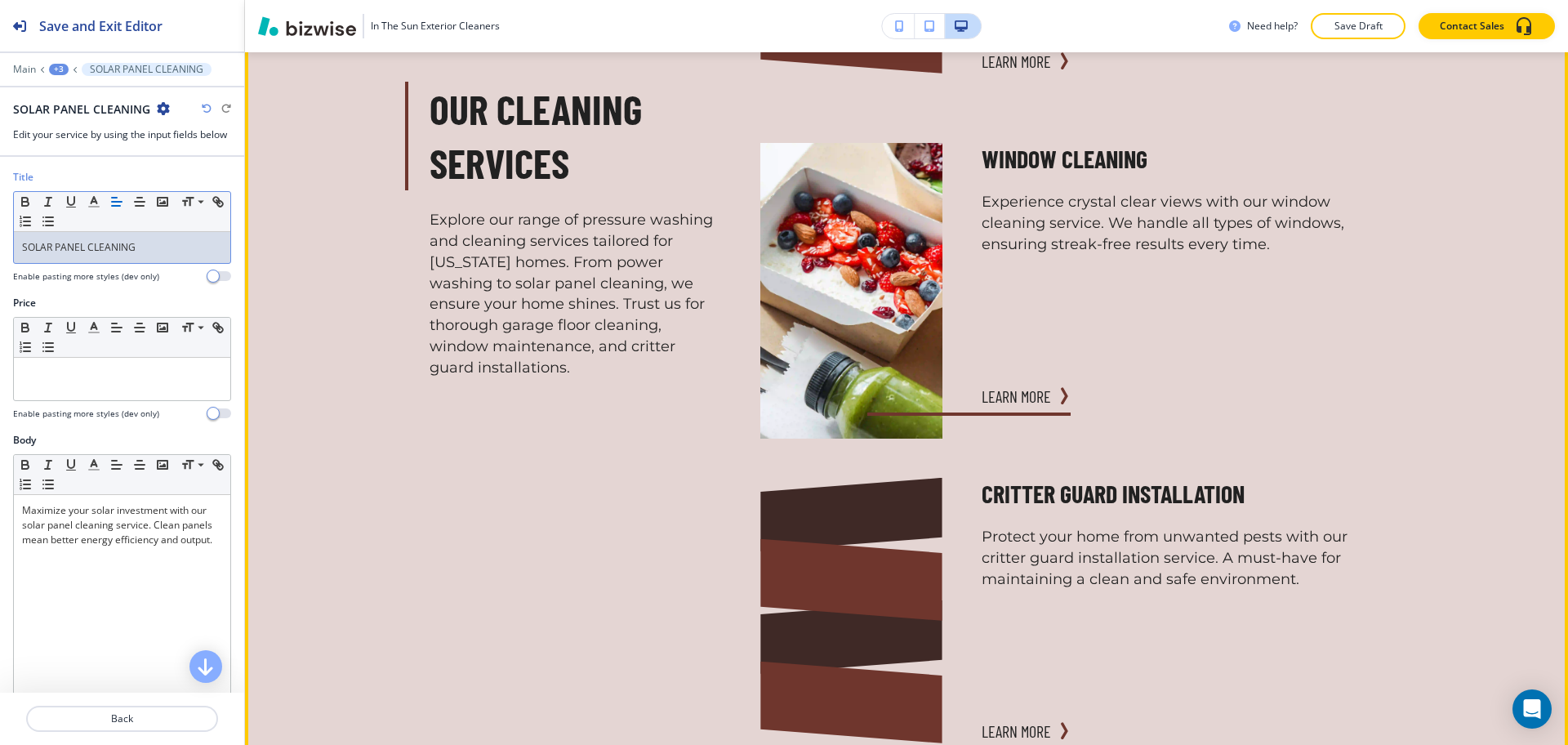
scroll to position [2260, 0]
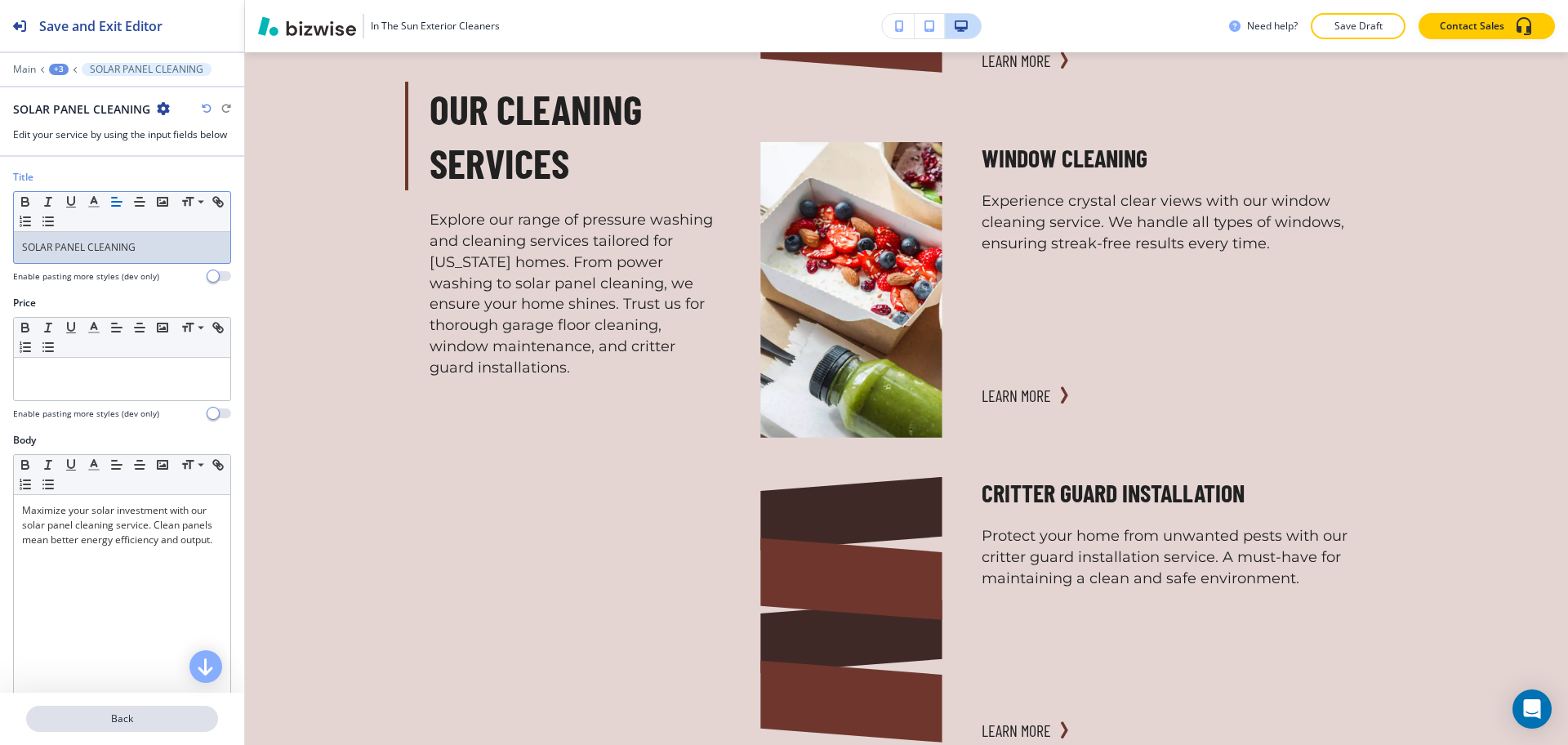
click at [105, 721] on p "Back" at bounding box center [122, 718] width 189 height 15
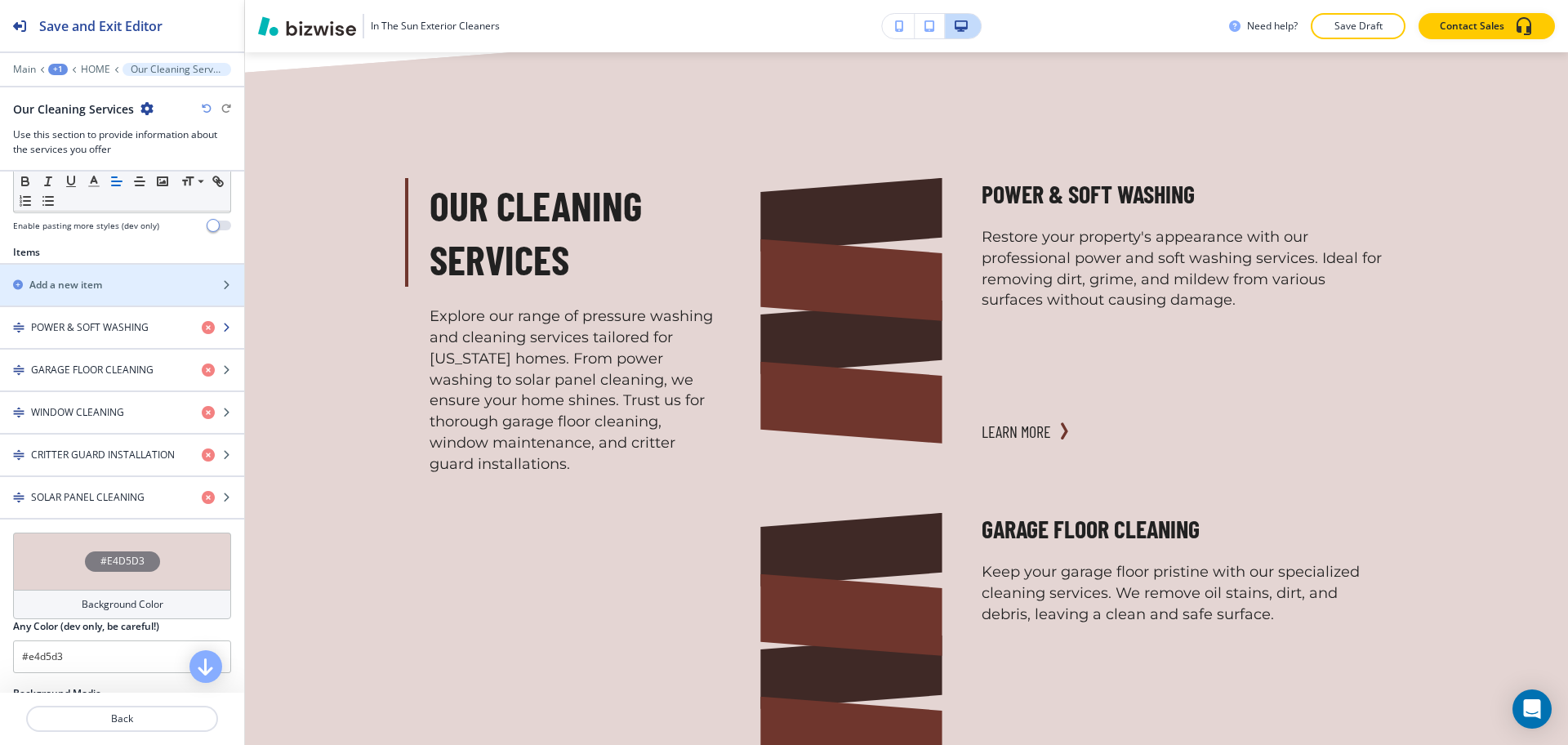
scroll to position [510, 0]
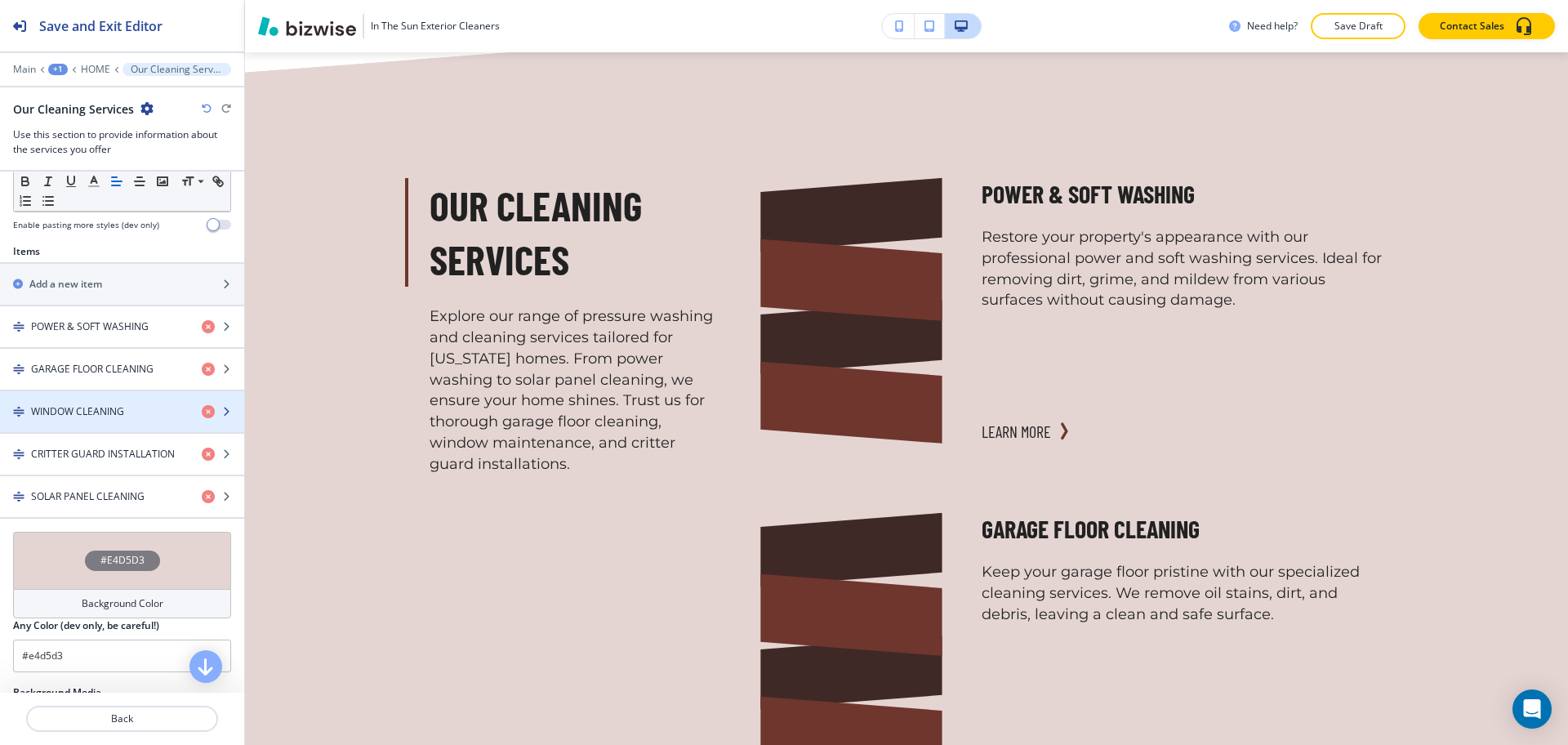
click at [132, 405] on div "WINDOW CLEANING" at bounding box center [94, 411] width 189 height 15
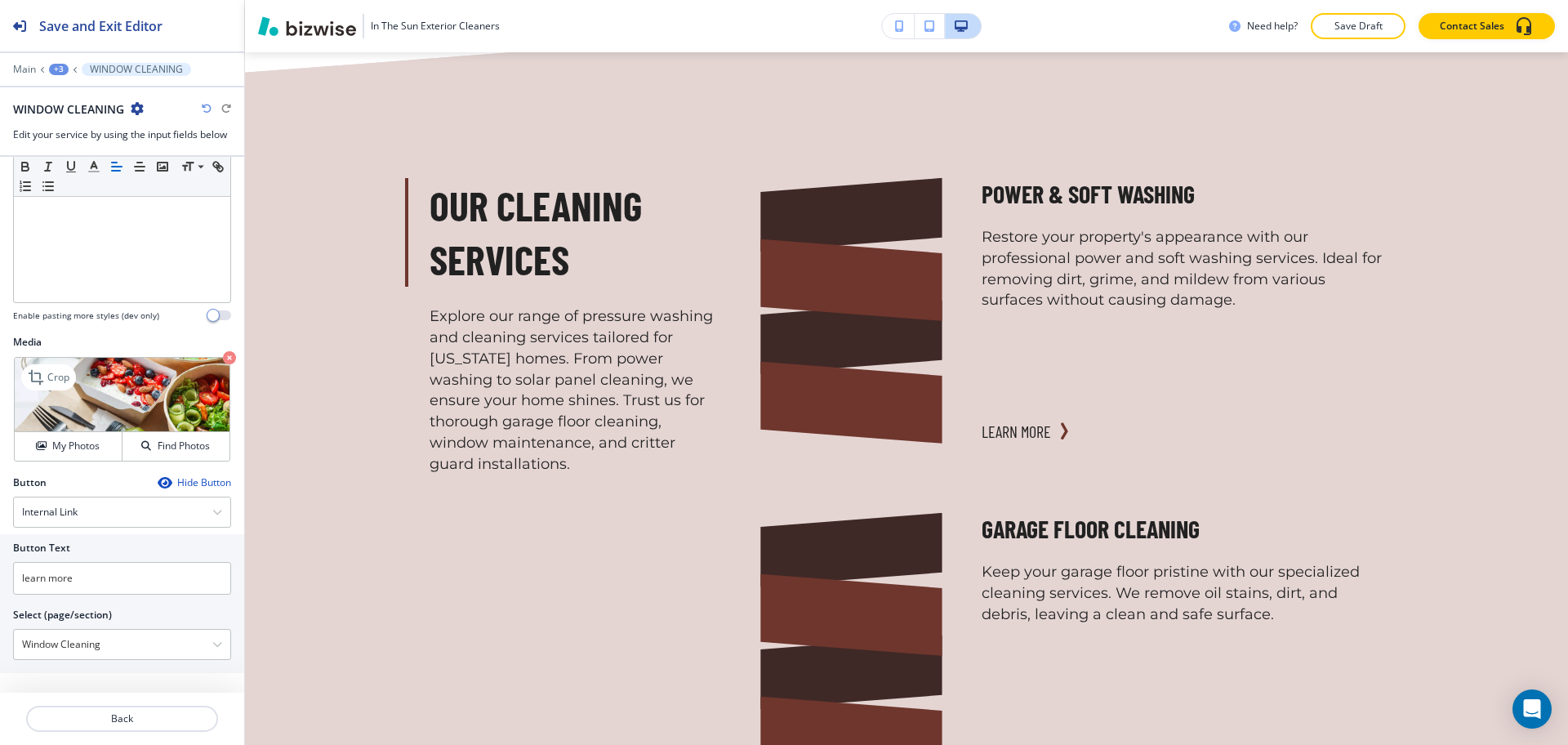
click at [223, 361] on icon "button" at bounding box center [229, 358] width 14 height 14
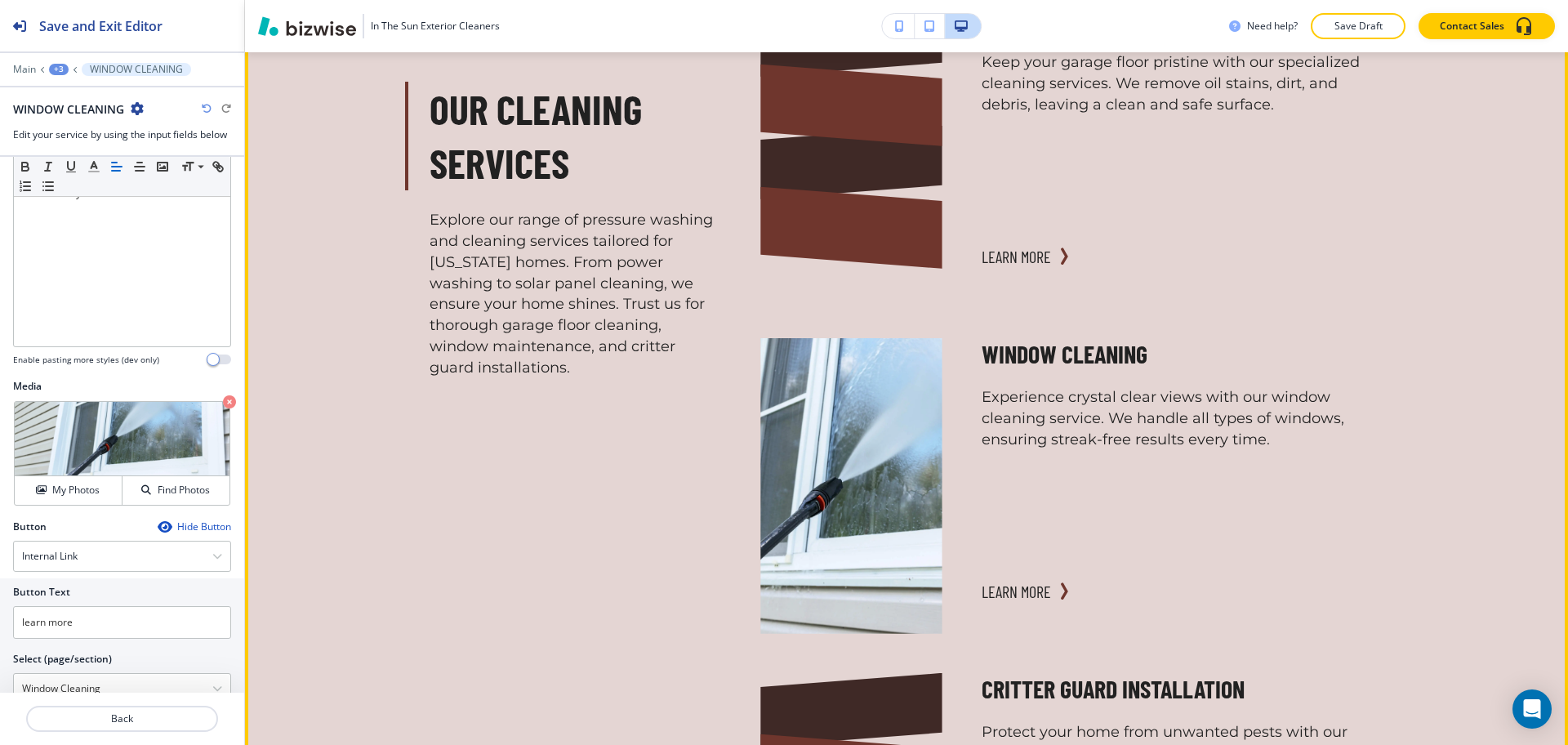
scroll to position [405, 0]
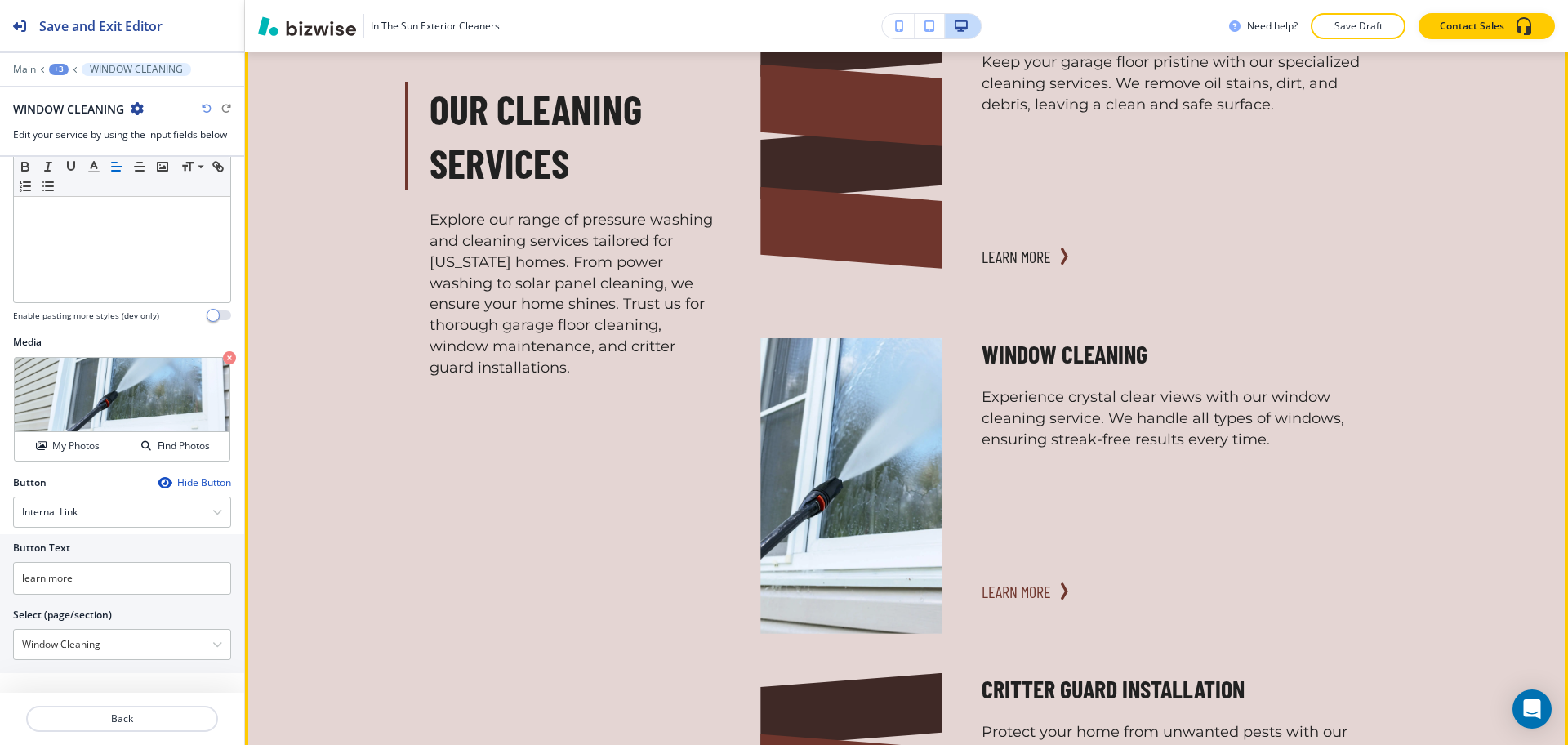
click at [1017, 575] on button "learn more" at bounding box center [1016, 591] width 70 height 33
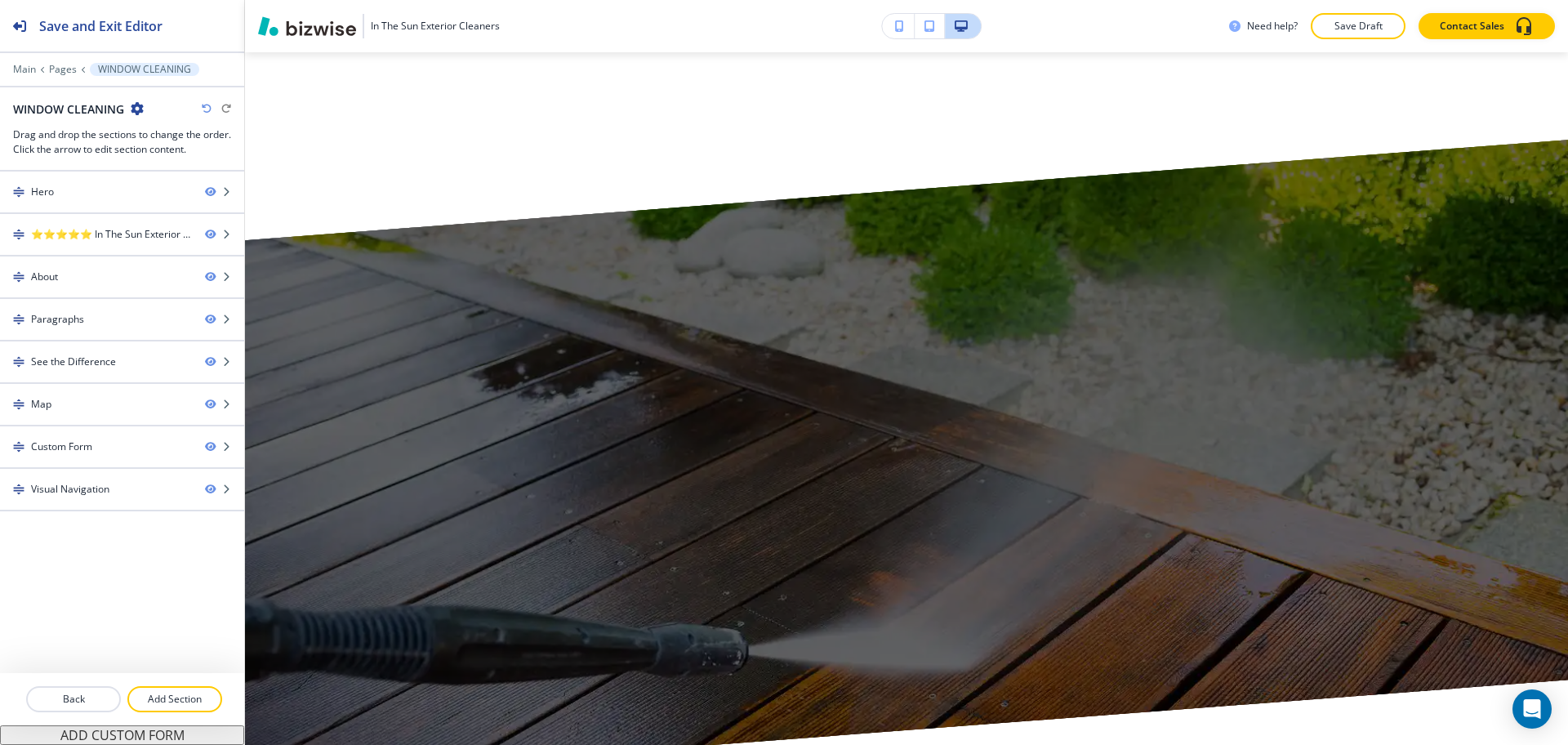
scroll to position [0, 0]
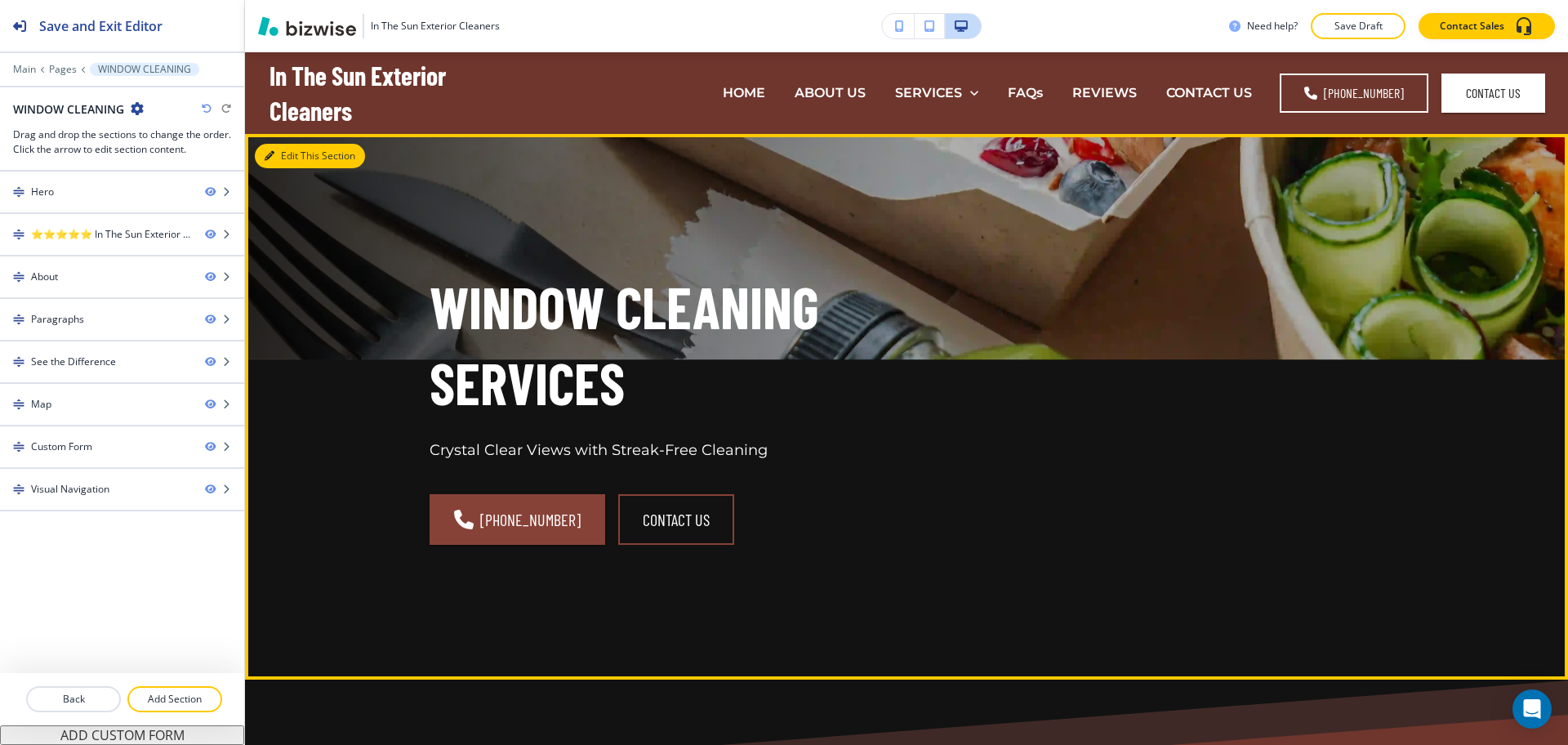
click at [284, 154] on button "Edit This Section" at bounding box center [310, 156] width 110 height 24
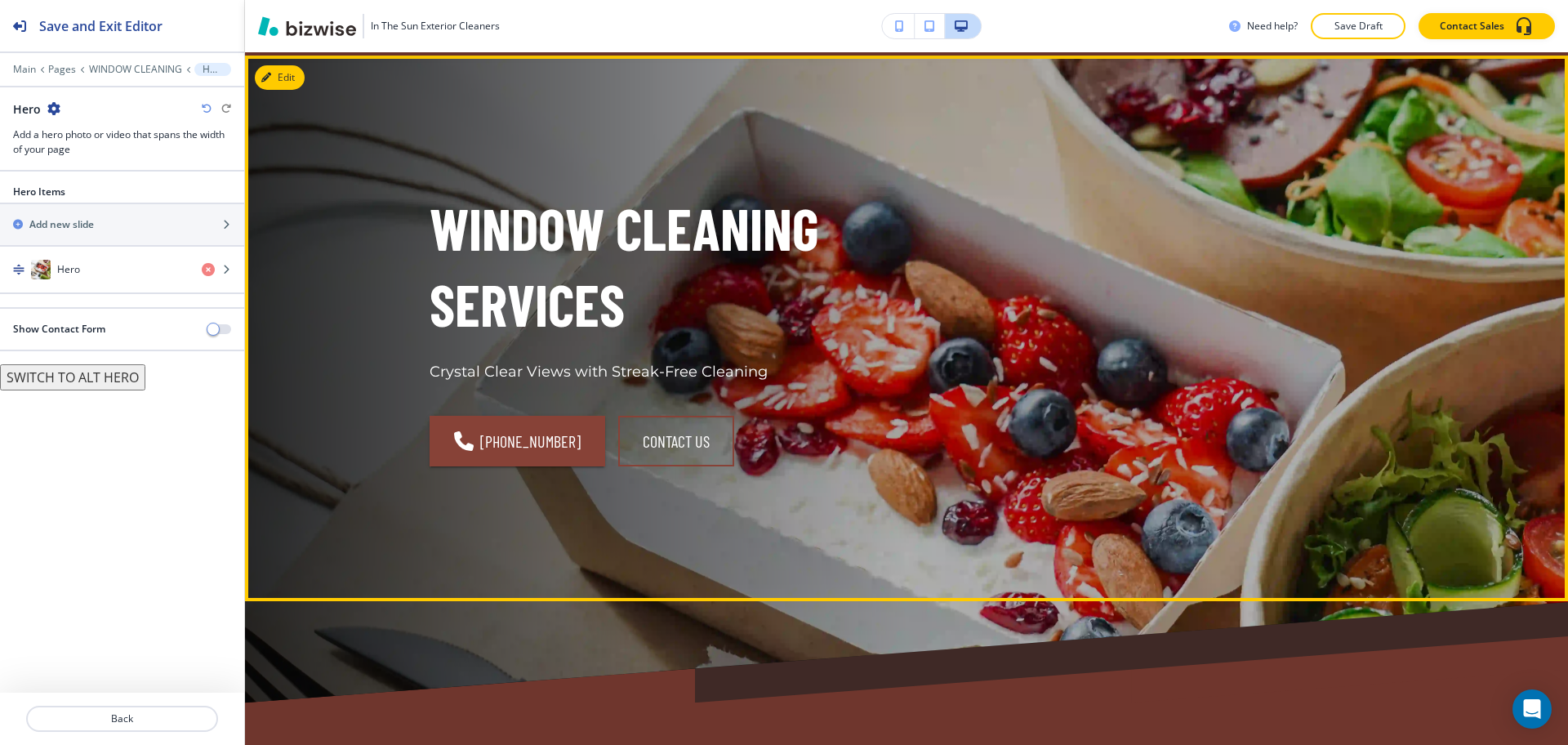
scroll to position [81, 0]
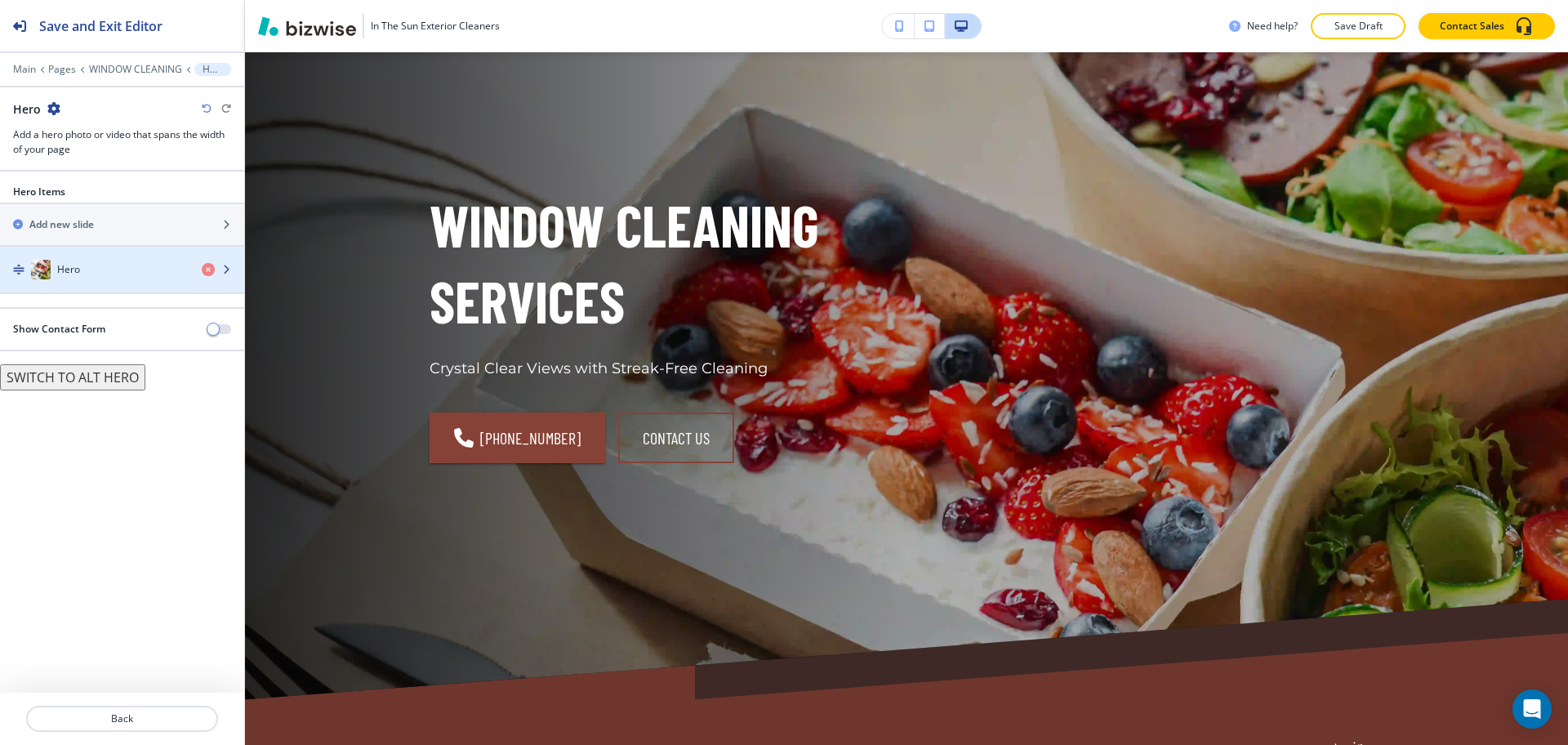
click at [109, 270] on div "Hero" at bounding box center [94, 269] width 189 height 19
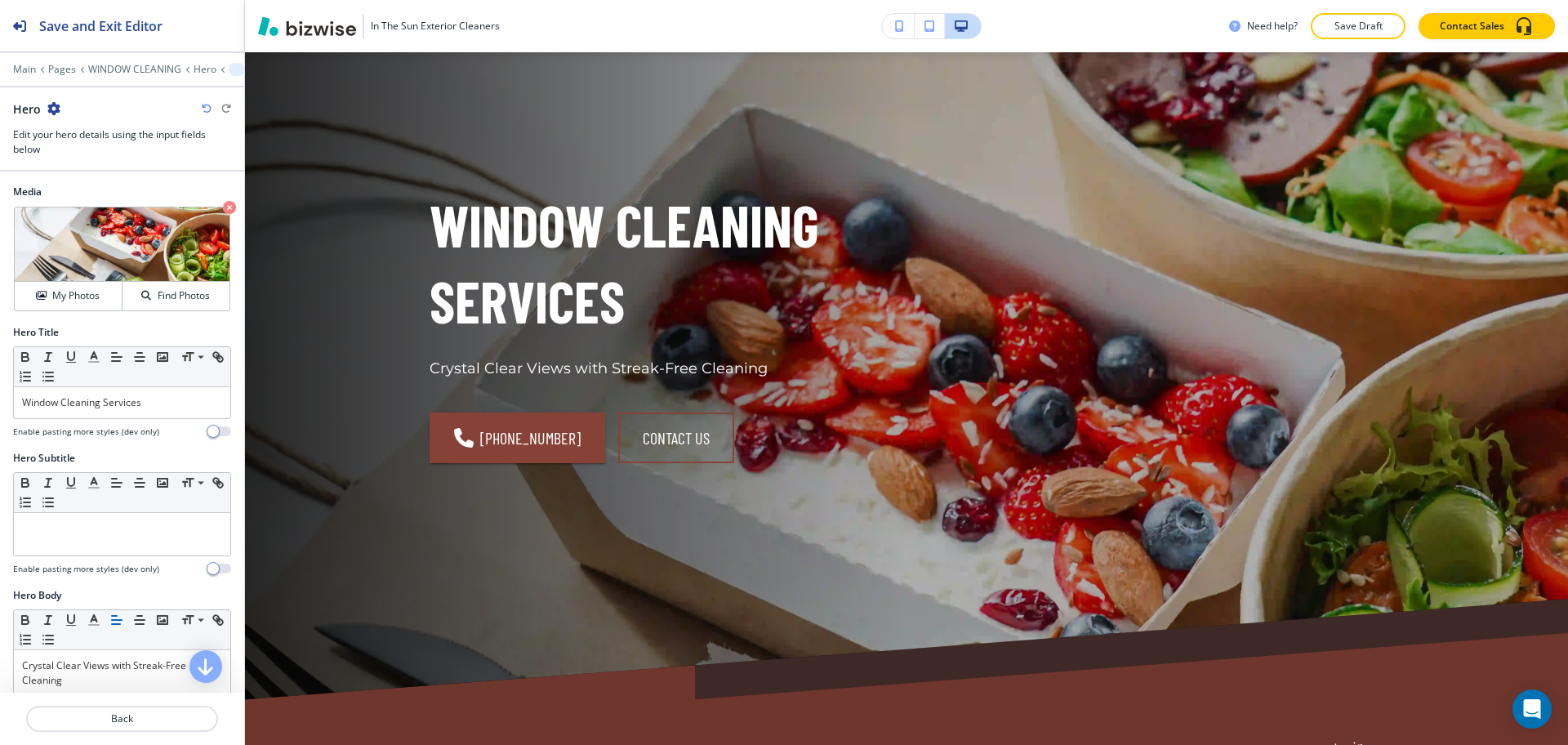
click at [64, 313] on div "Media Crop My Photos Find Photos" at bounding box center [122, 254] width 244 height 140
click at [65, 297] on h4 "My Photos" at bounding box center [75, 295] width 47 height 15
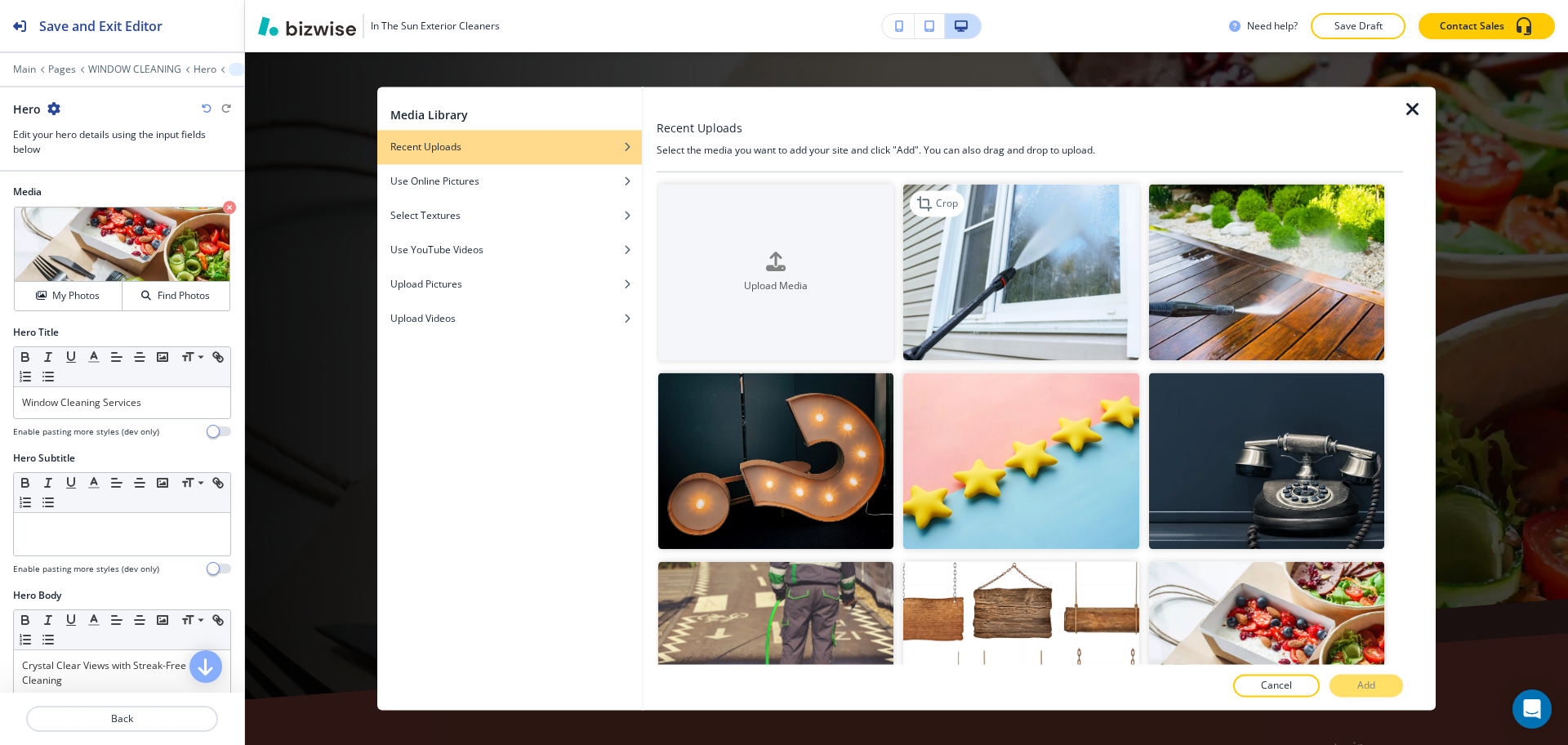
click at [1017, 262] on img "button" at bounding box center [1020, 272] width 235 height 176
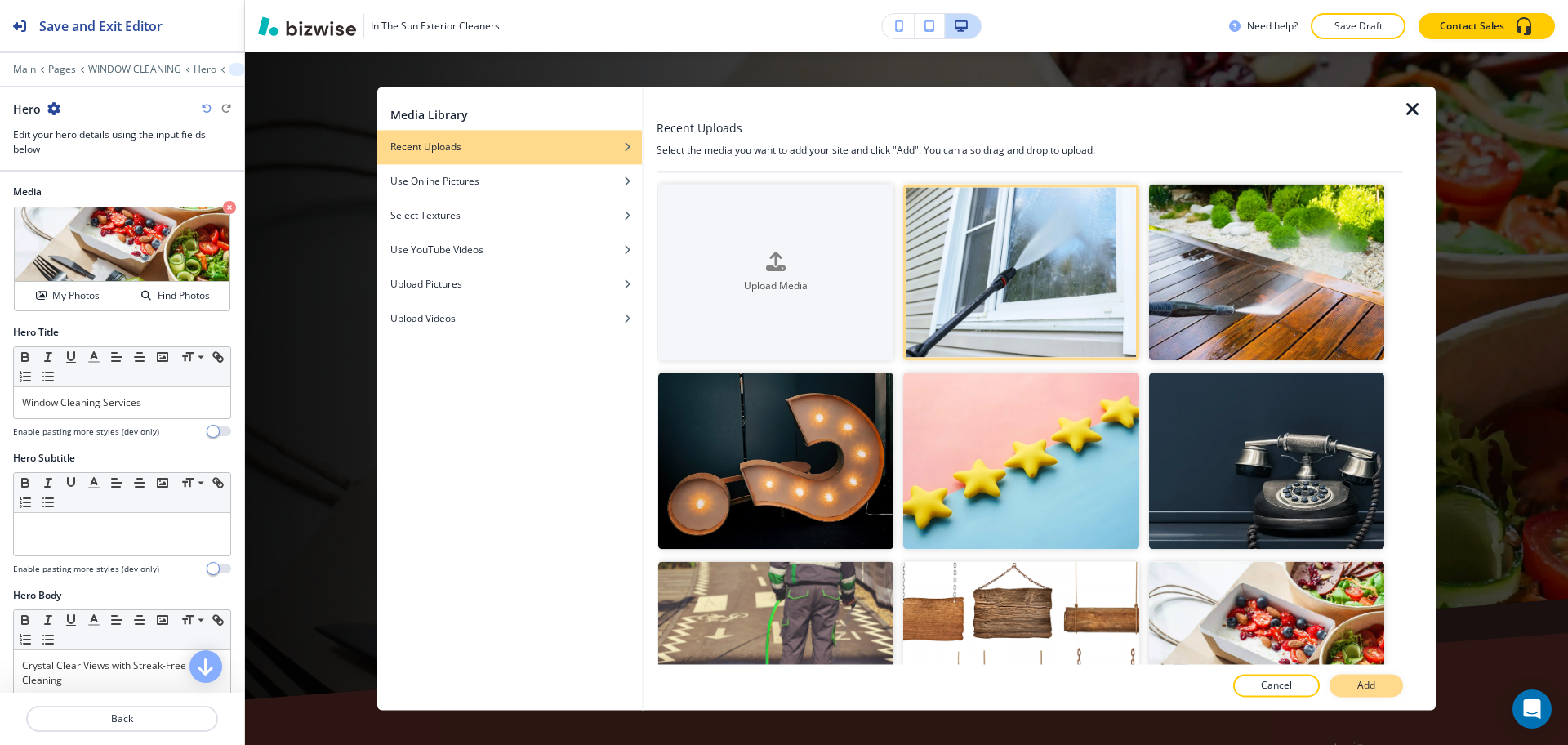
click at [1372, 683] on p "Add" at bounding box center [1367, 685] width 18 height 15
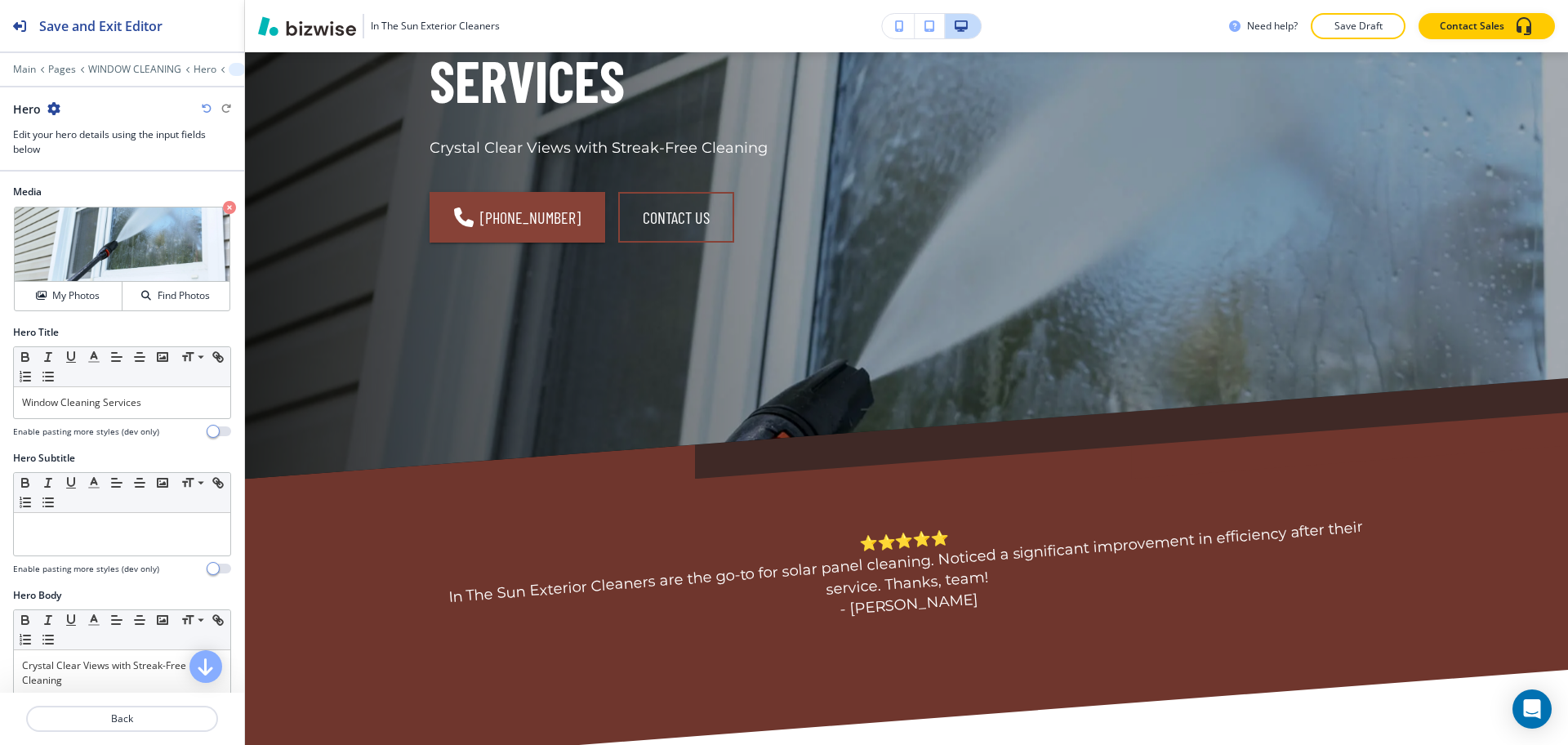
scroll to position [0, 0]
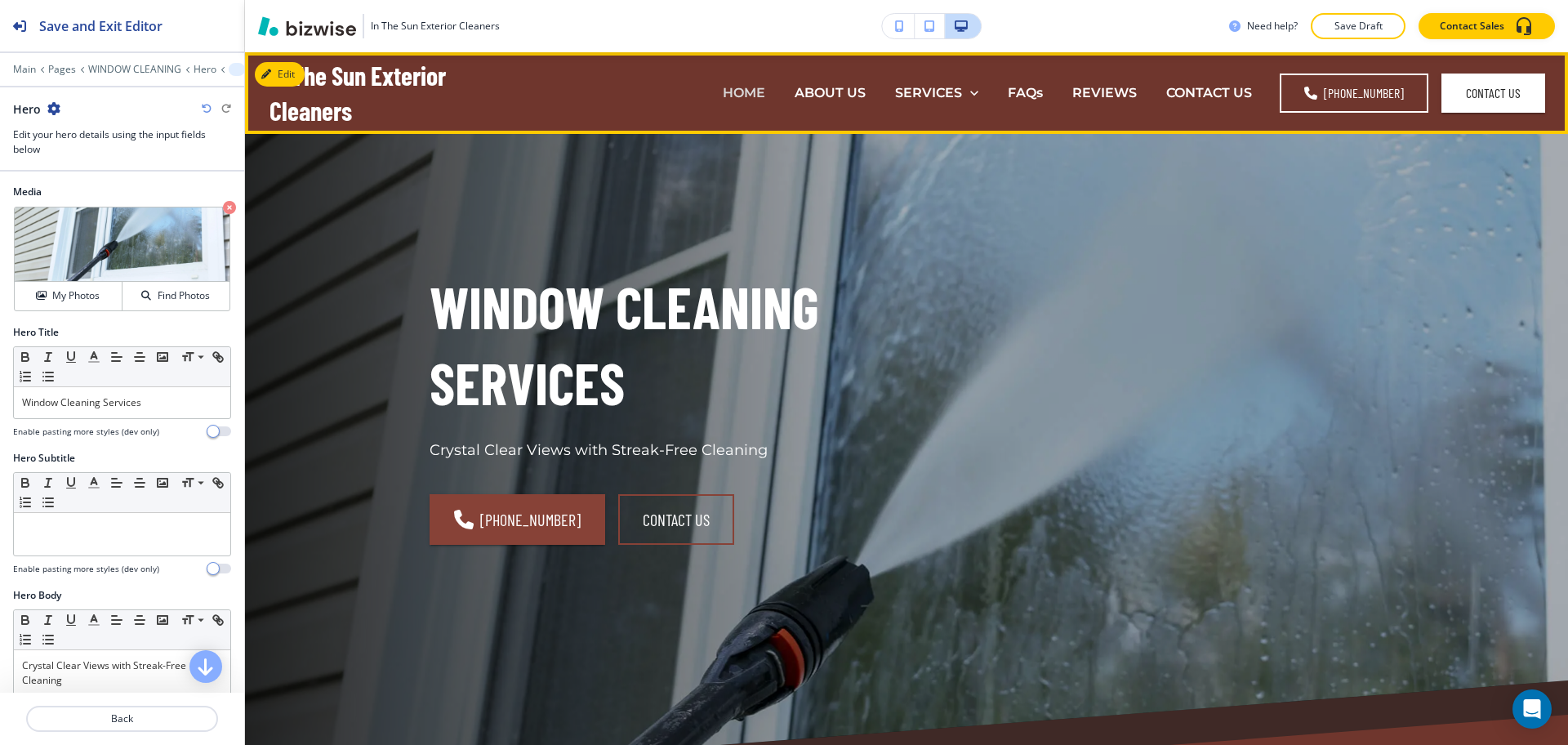
click at [745, 92] on p "HOME" at bounding box center [744, 92] width 43 height 18
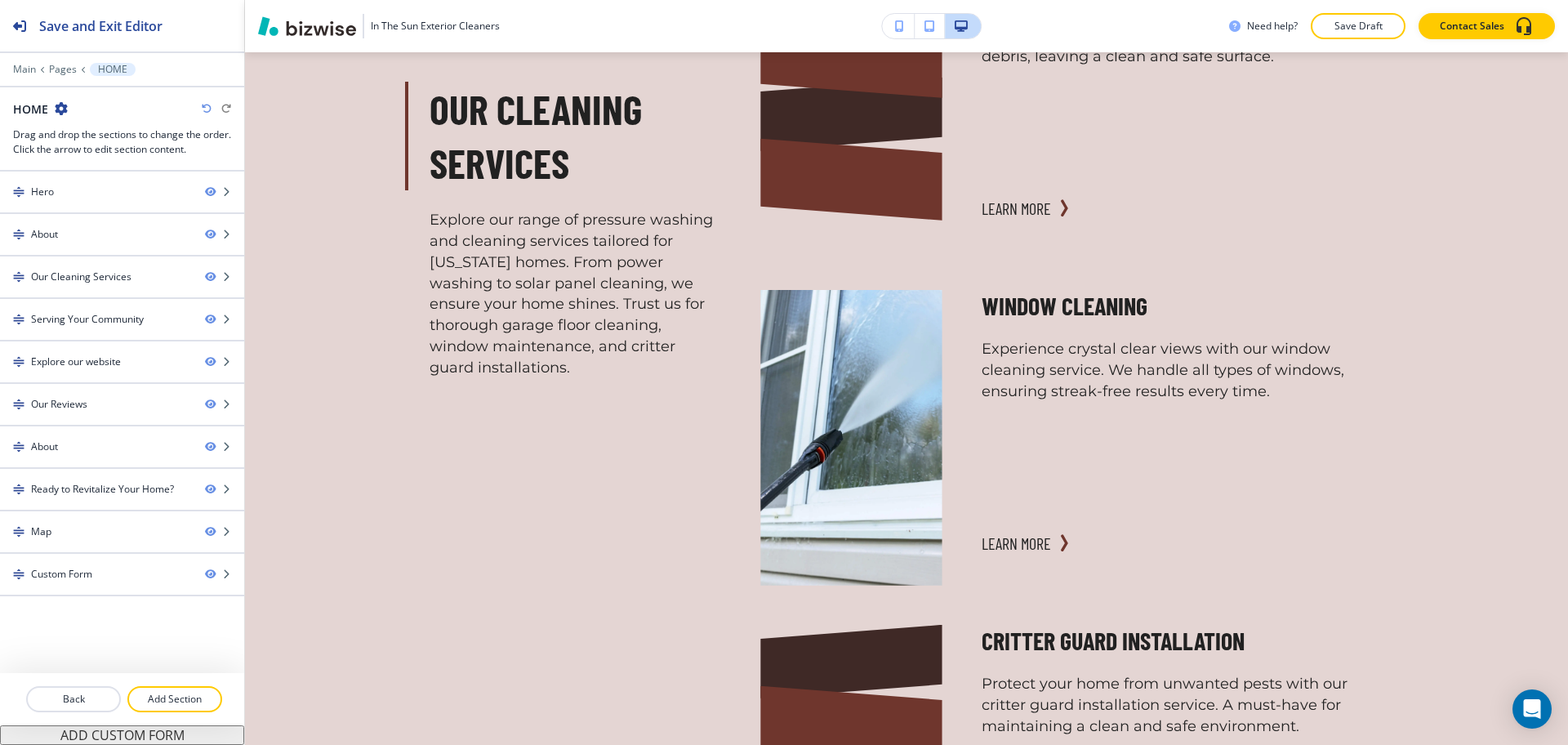
scroll to position [2100, 0]
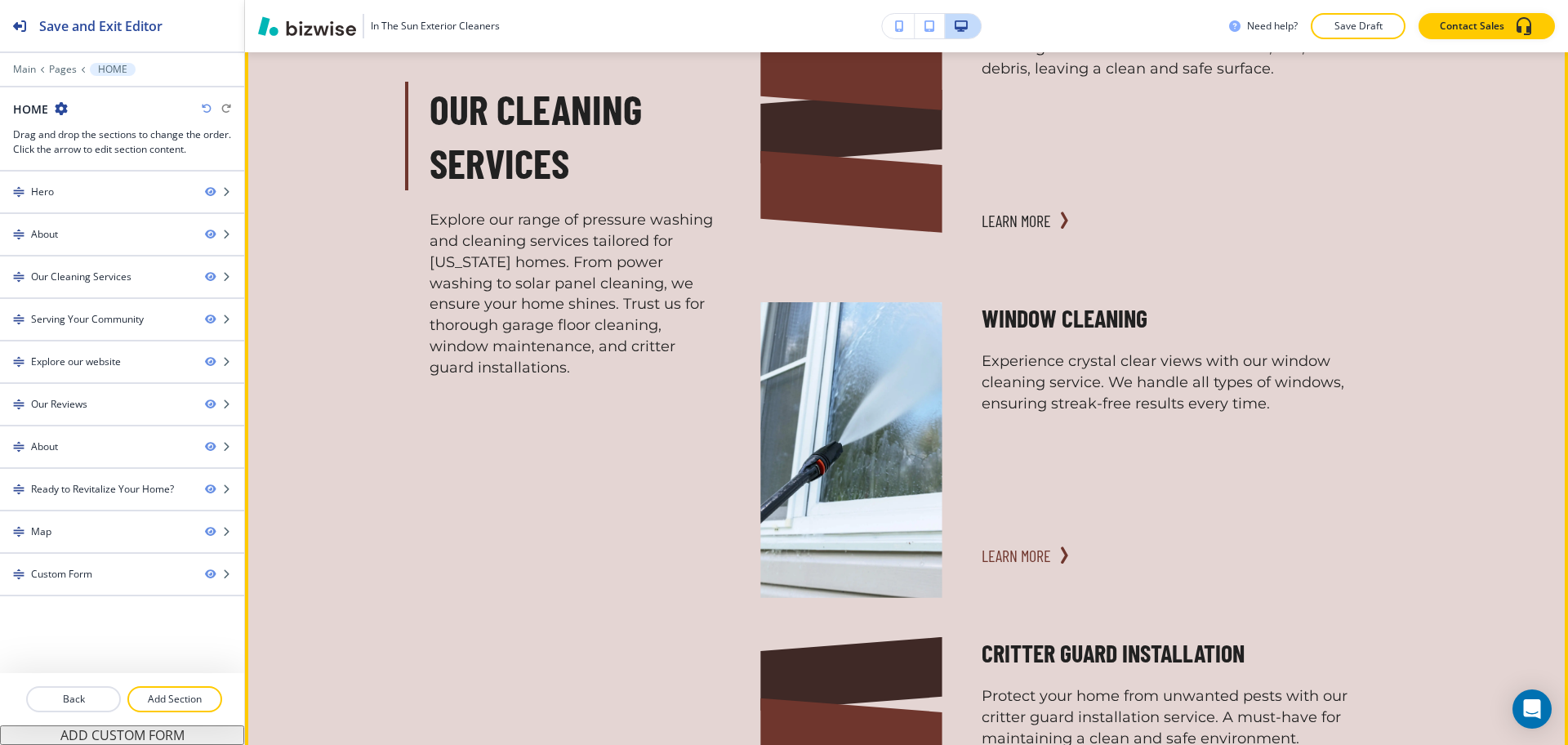
click at [1014, 543] on button "learn more" at bounding box center [1016, 555] width 70 height 33
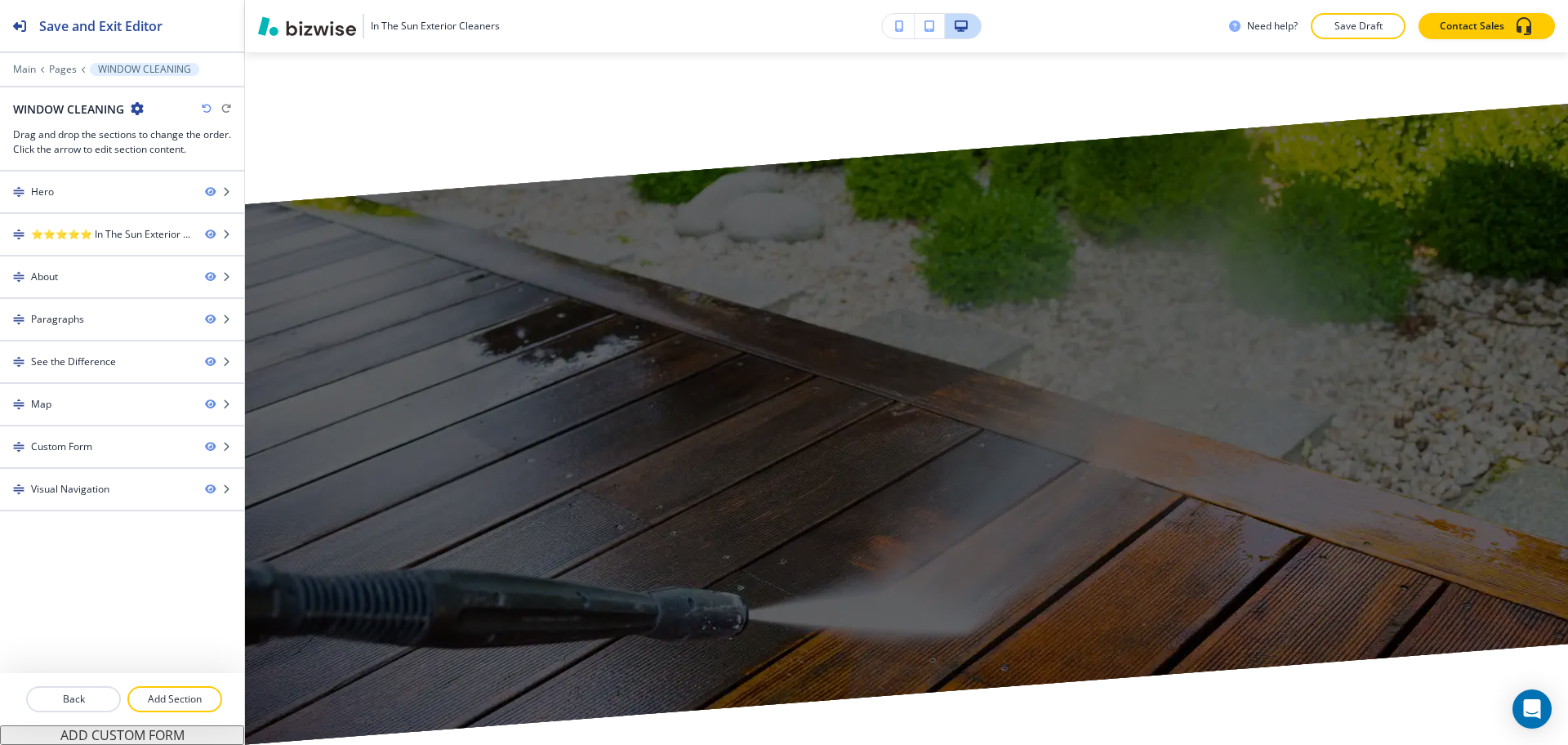
scroll to position [0, 0]
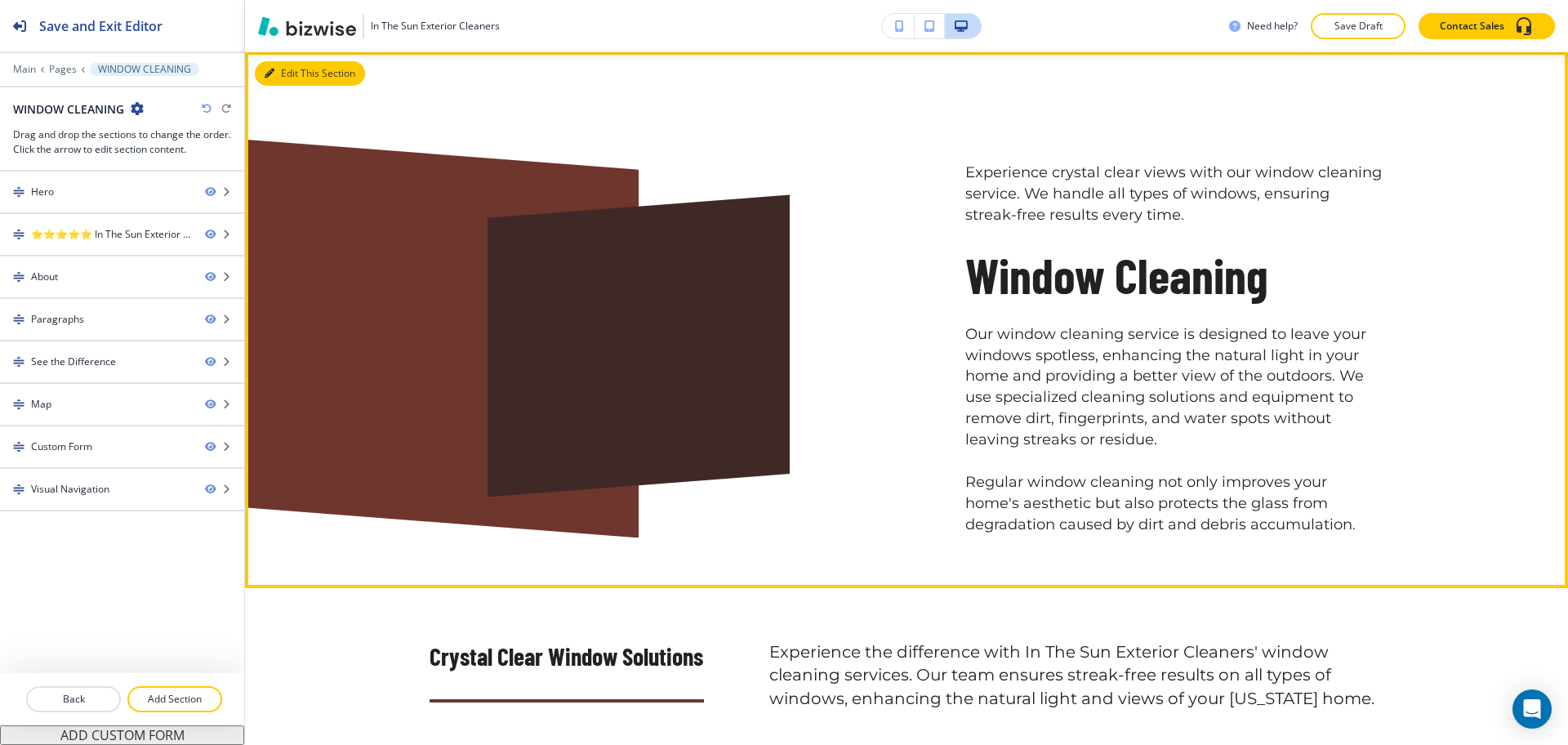
click at [269, 69] on icon "button" at bounding box center [269, 74] width 10 height 10
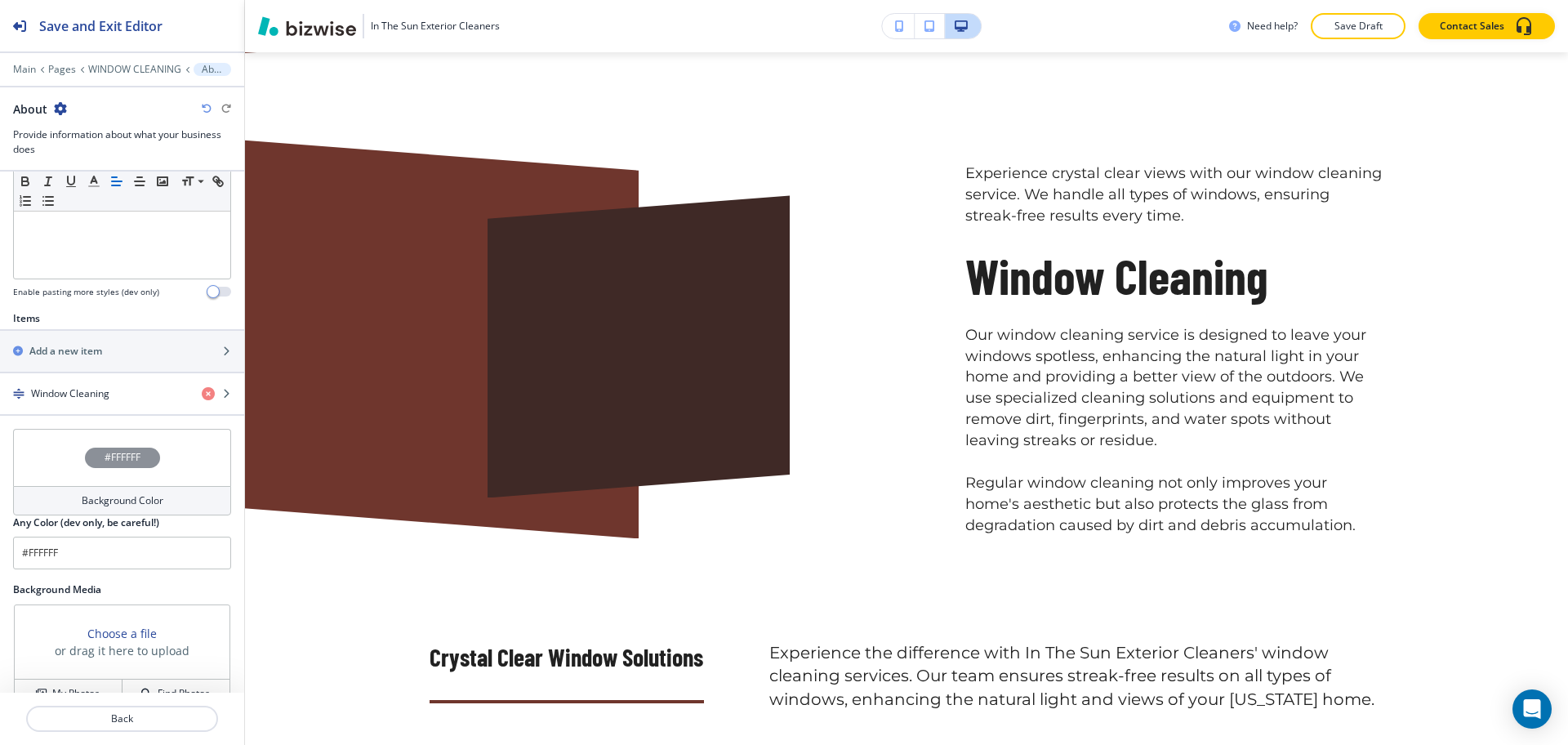
scroll to position [585, 0]
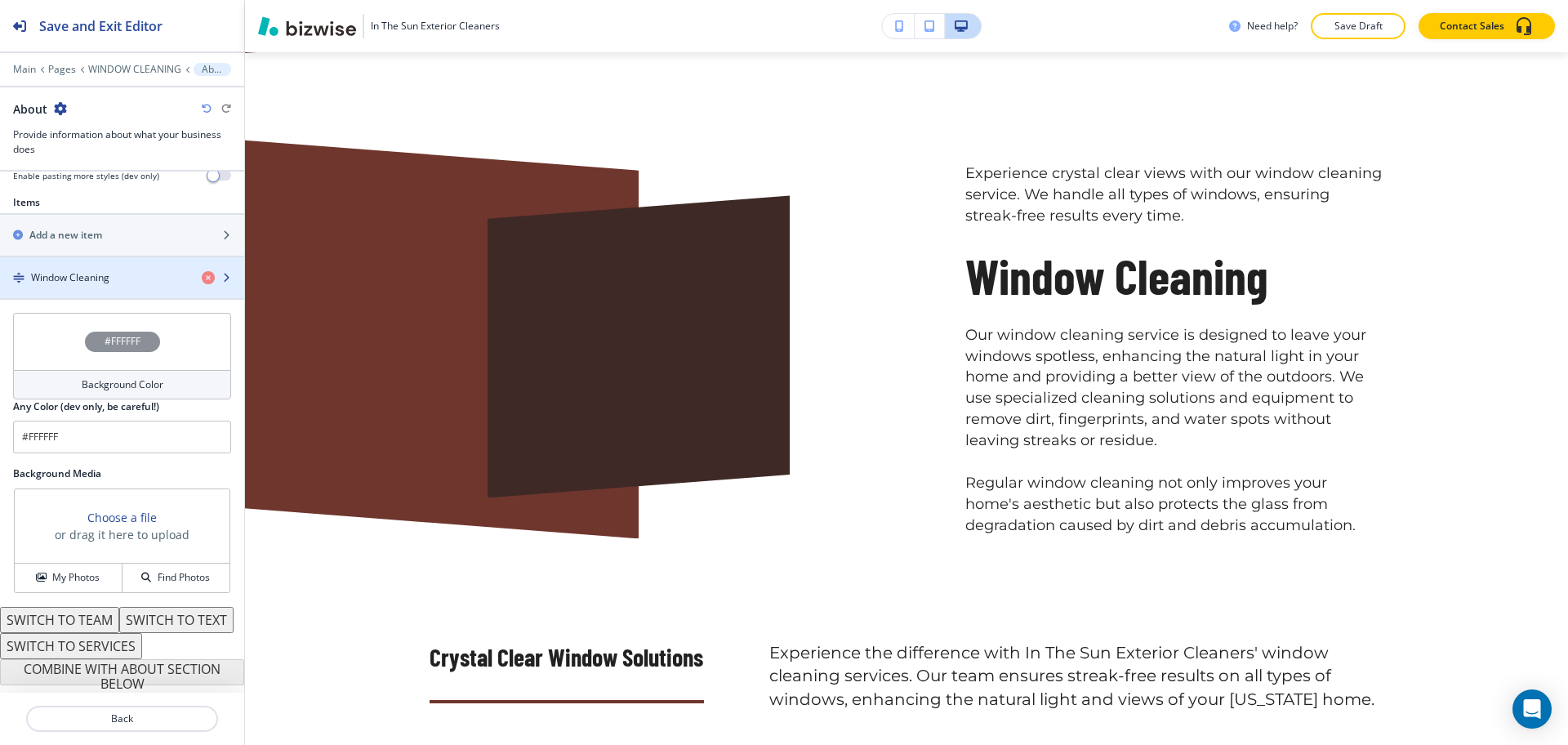
click at [81, 270] on h4 "Window Cleaning" at bounding box center [70, 277] width 78 height 15
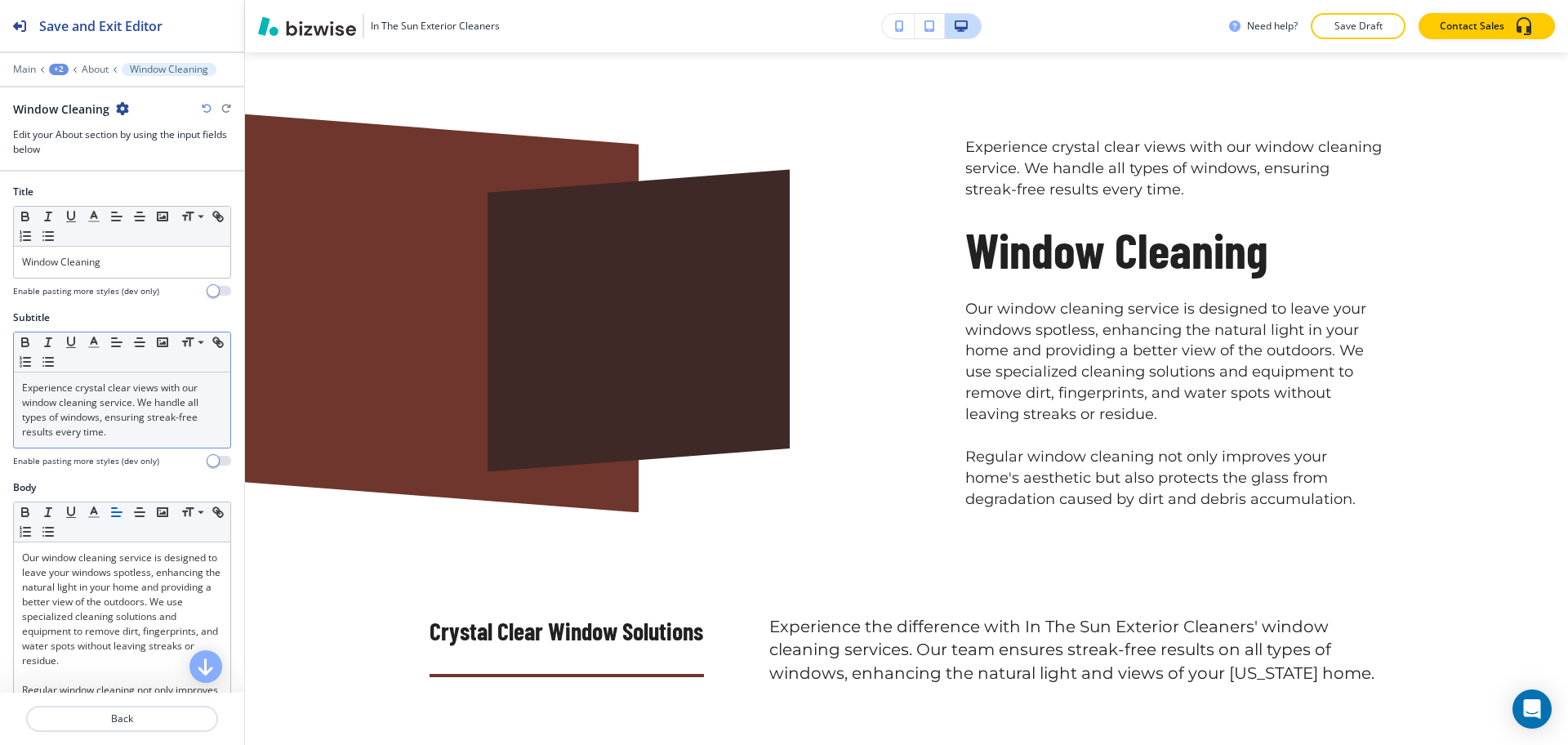
click at [123, 413] on p "Experience crystal clear views with our window cleaning service. We handle all …" at bounding box center [122, 409] width 200 height 59
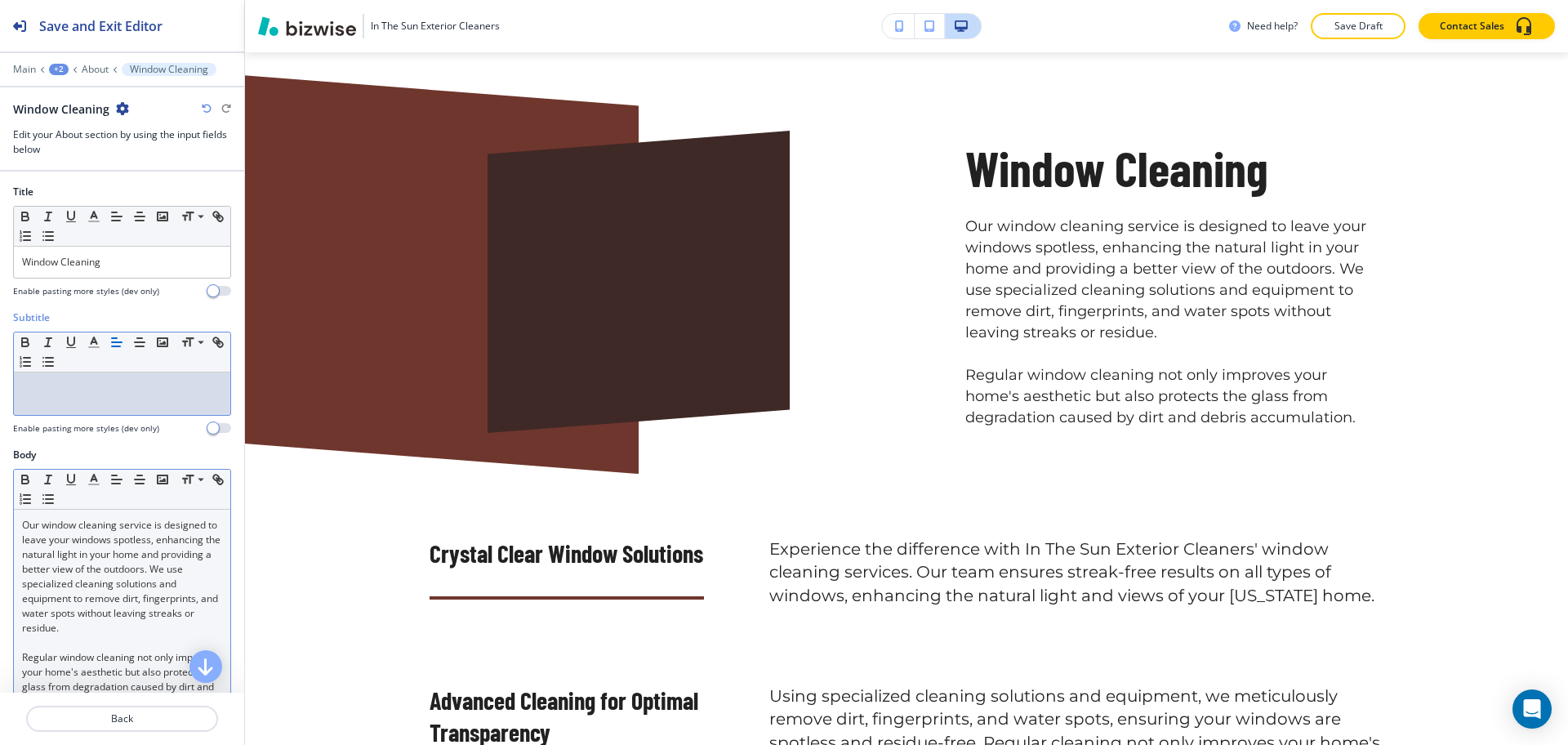
click at [21, 529] on div "Our window cleaning service is designed to leave your windows spotless, enhanci…" at bounding box center [122, 615] width 217 height 212
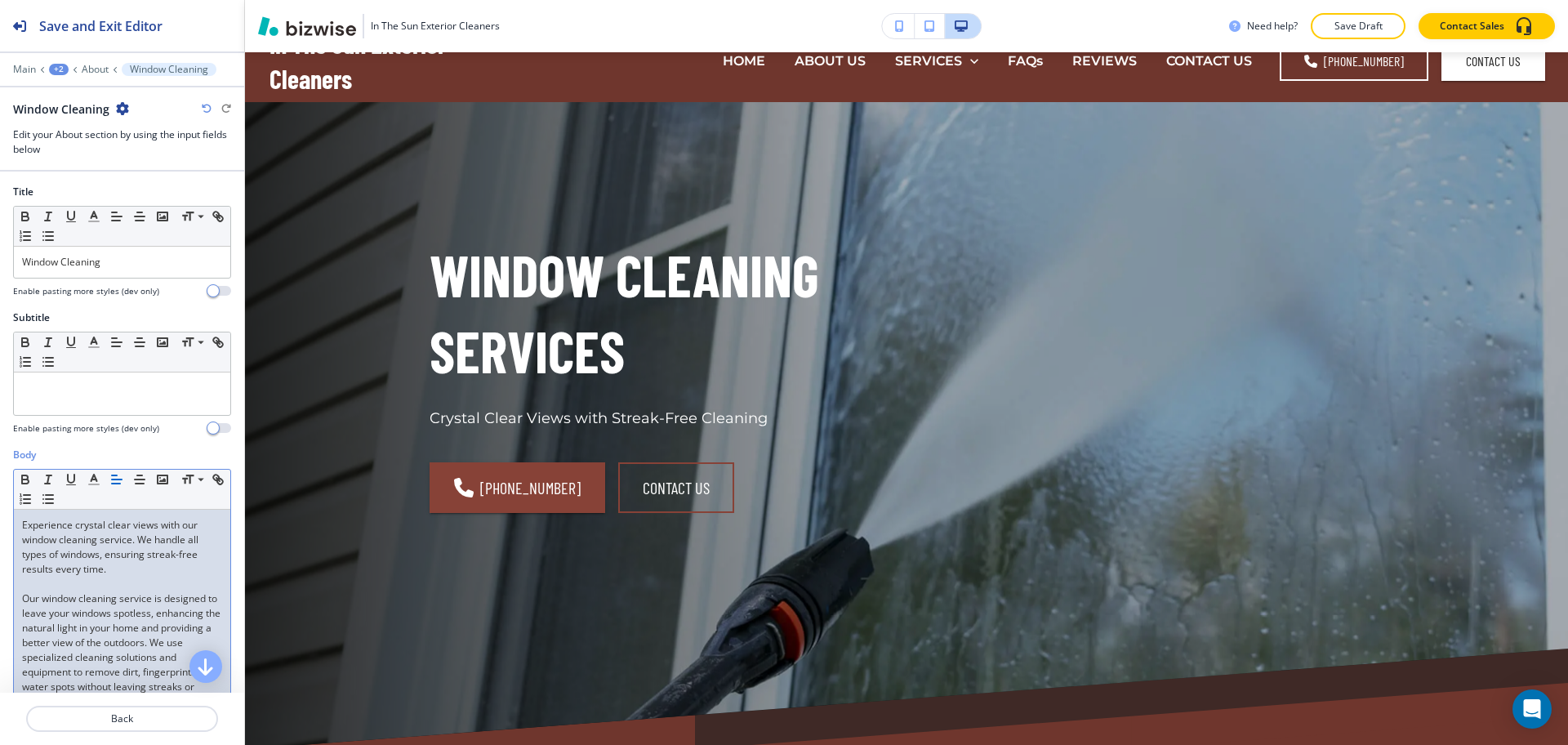
scroll to position [0, 0]
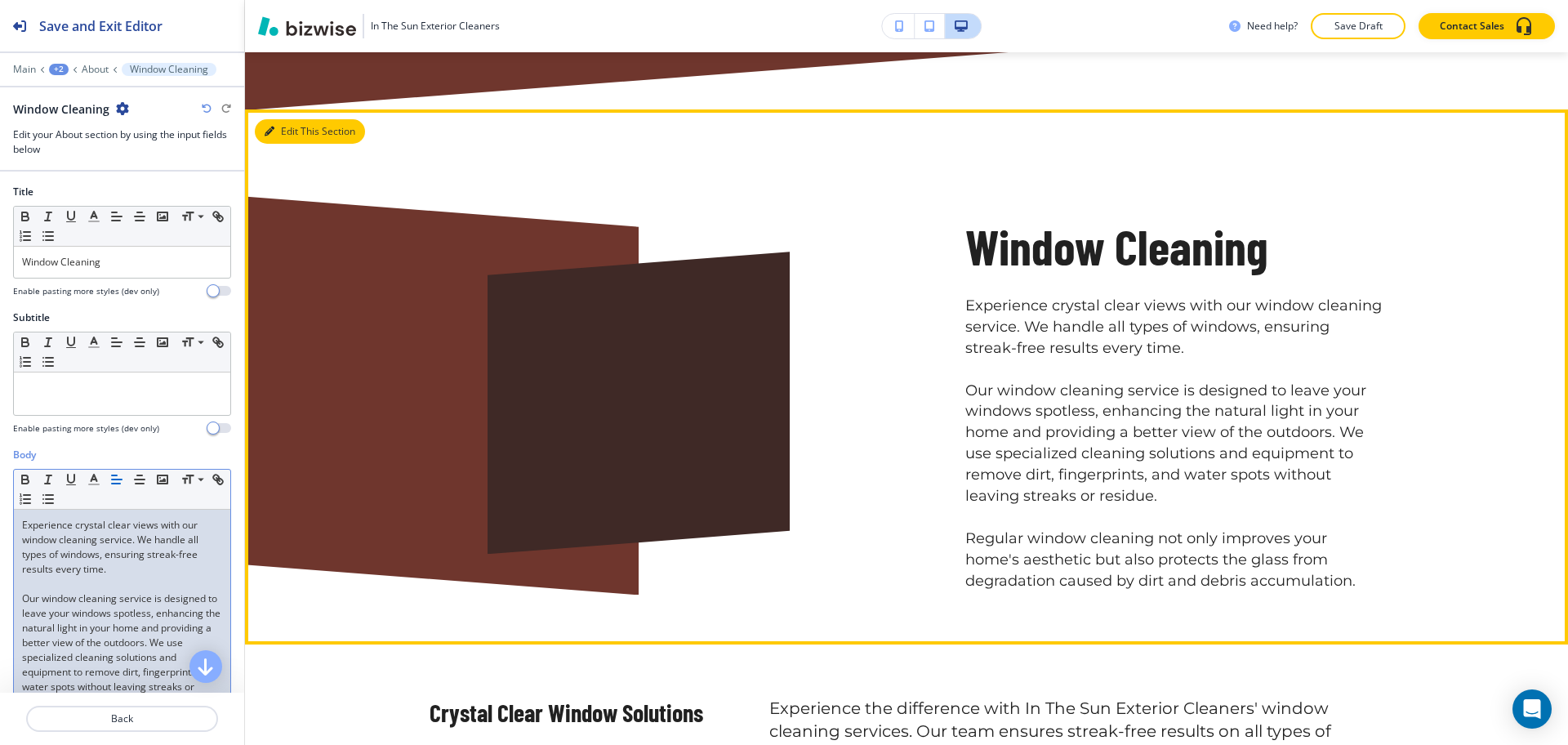
click at [263, 120] on button "Edit This Section" at bounding box center [310, 131] width 110 height 24
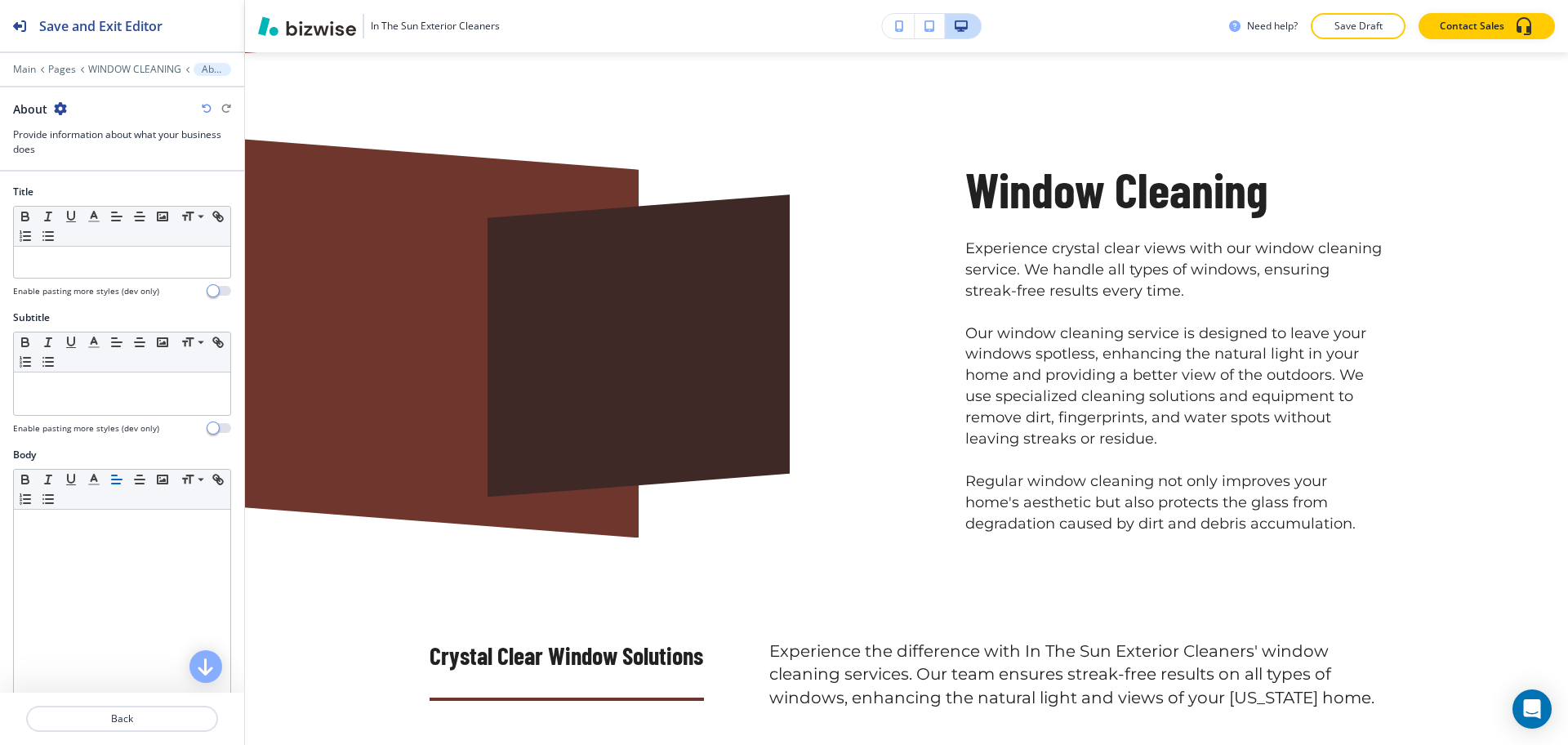
scroll to position [585, 0]
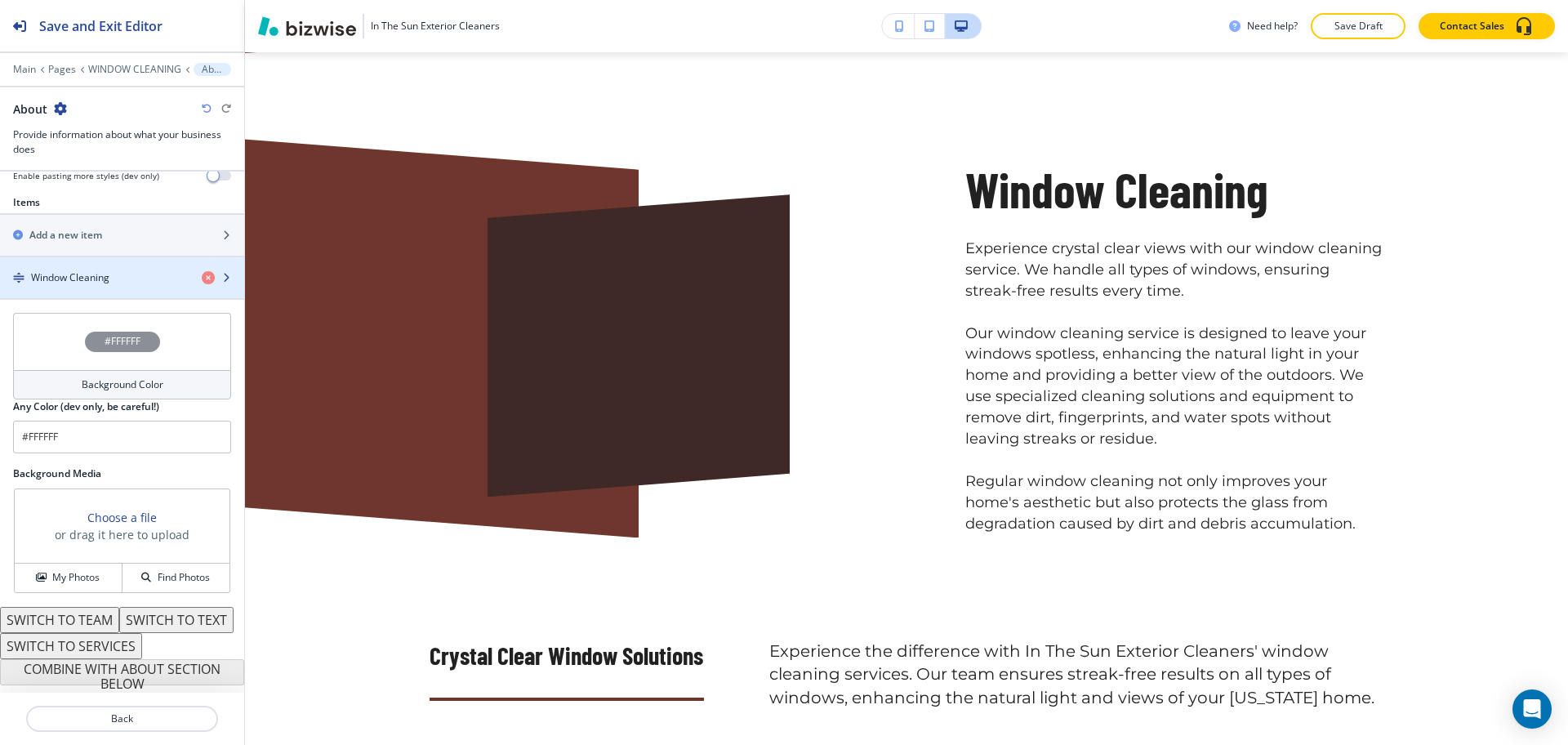
click at [58, 270] on h4 "Window Cleaning" at bounding box center [70, 277] width 78 height 15
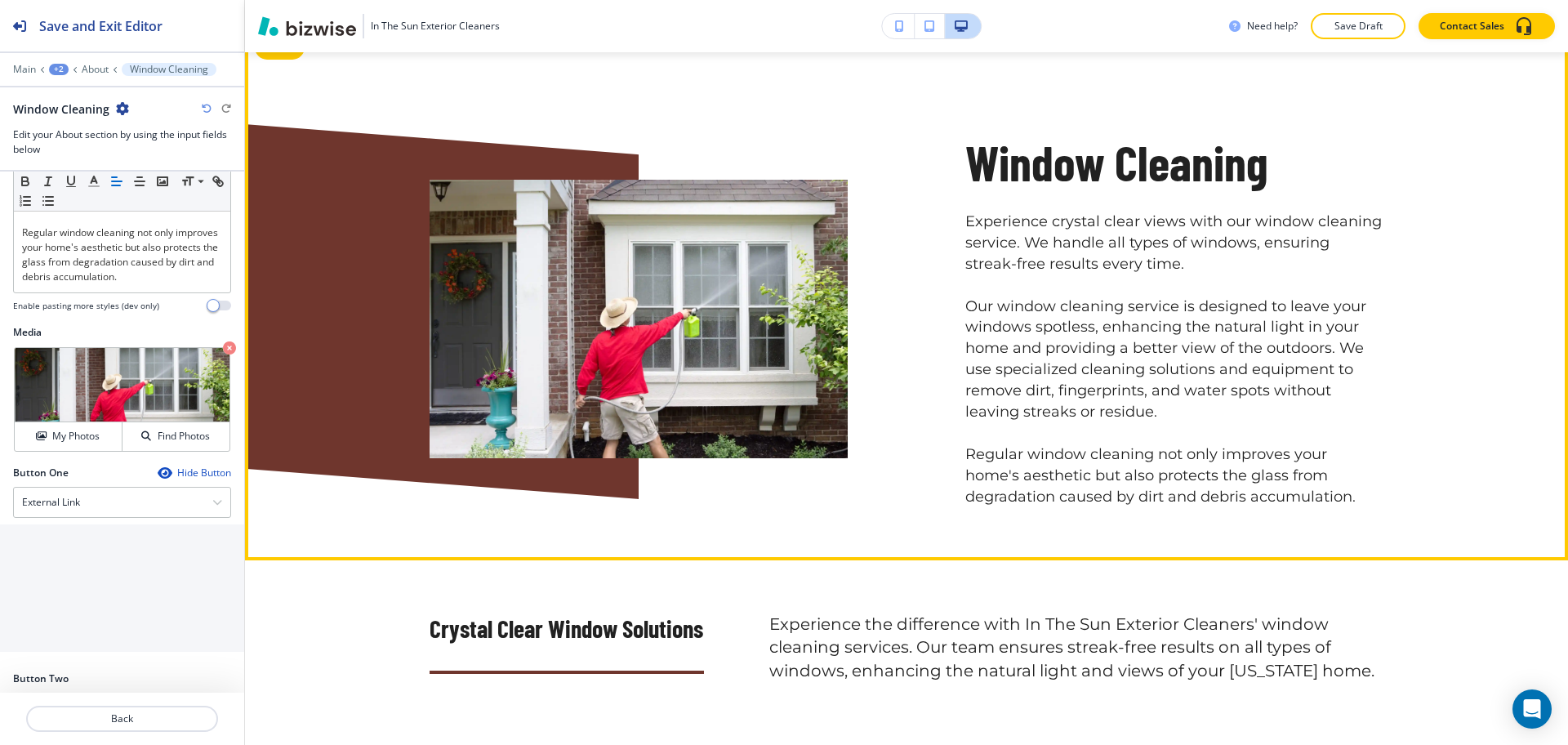
scroll to position [542, 0]
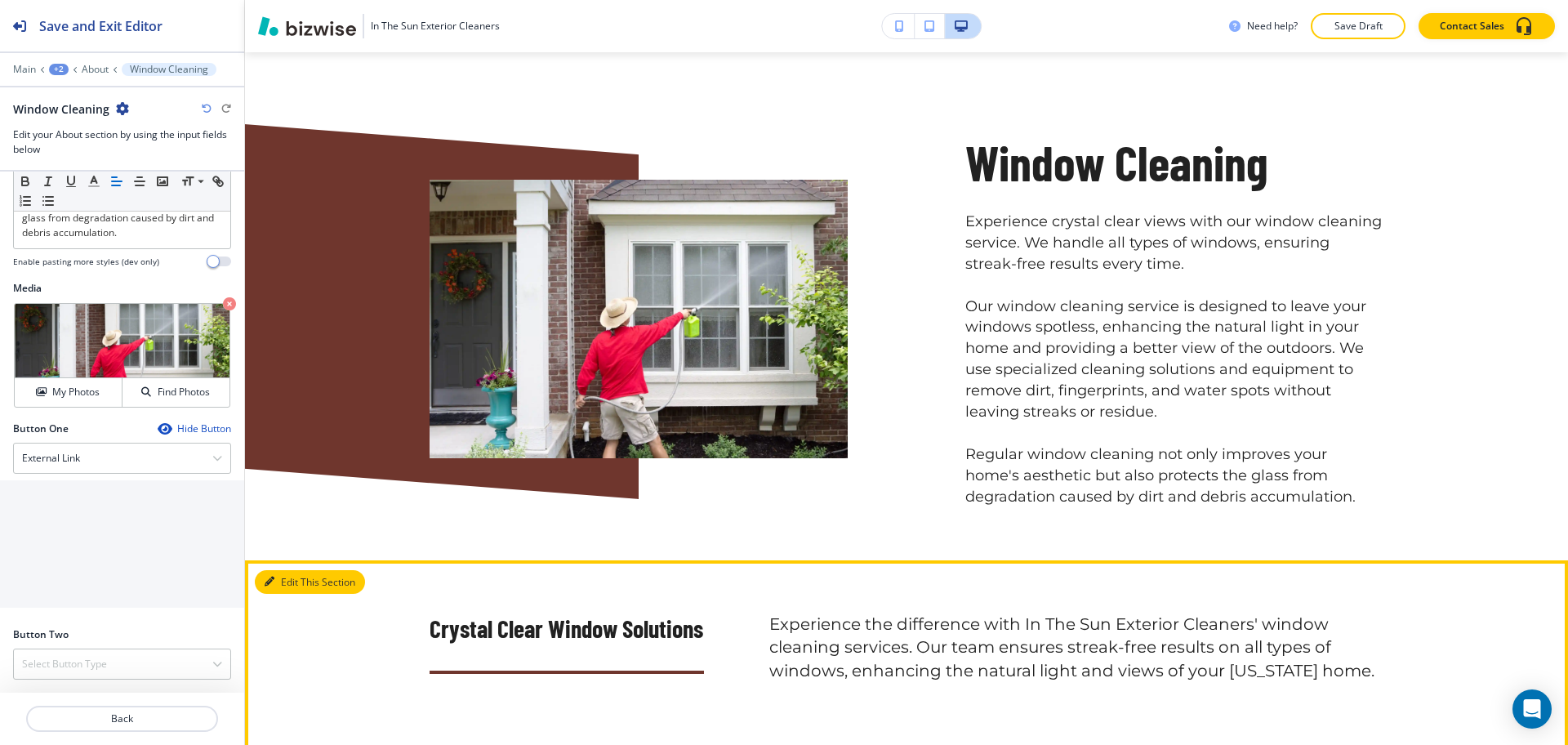
click at [292, 584] on button "Edit This Section" at bounding box center [310, 581] width 110 height 24
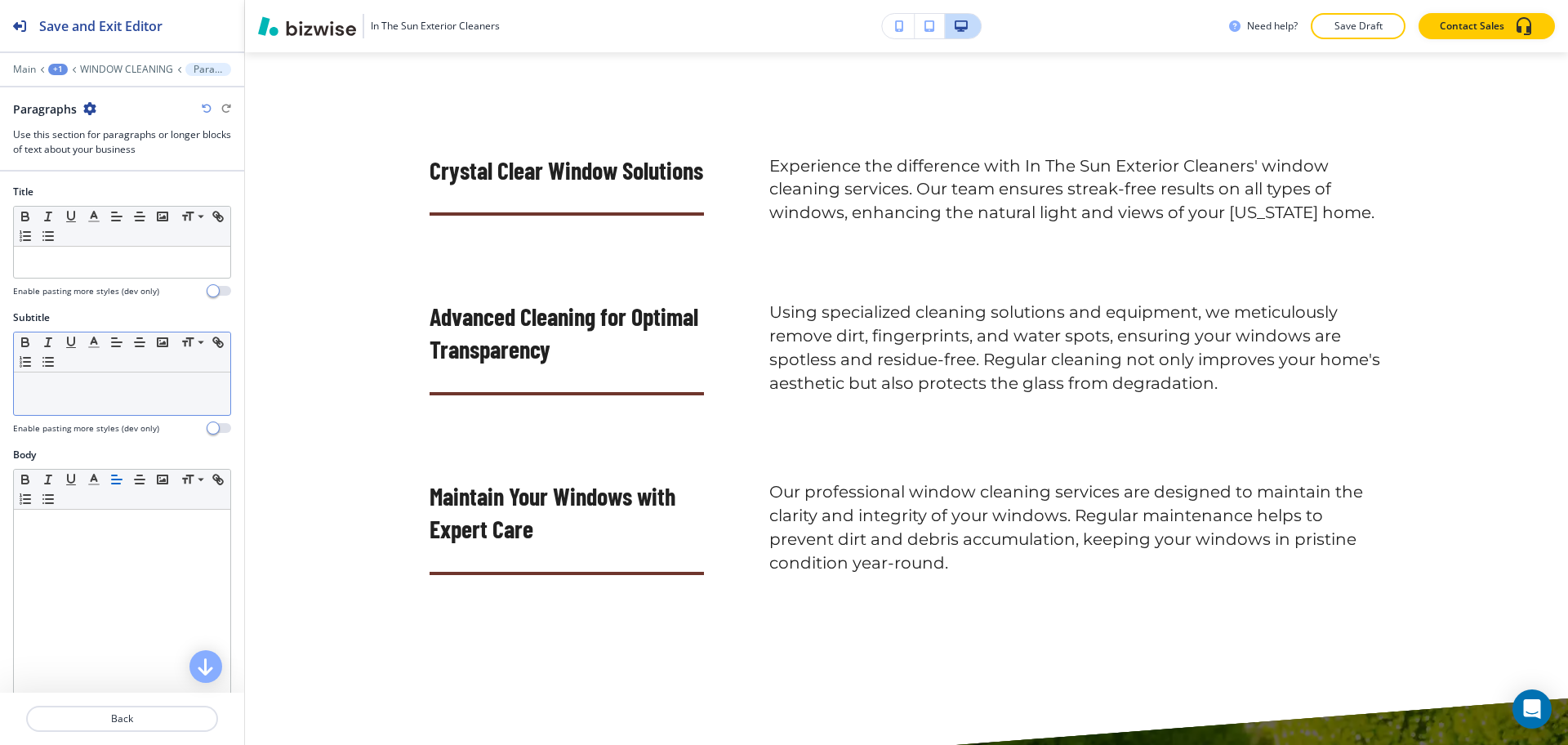
scroll to position [1554, 0]
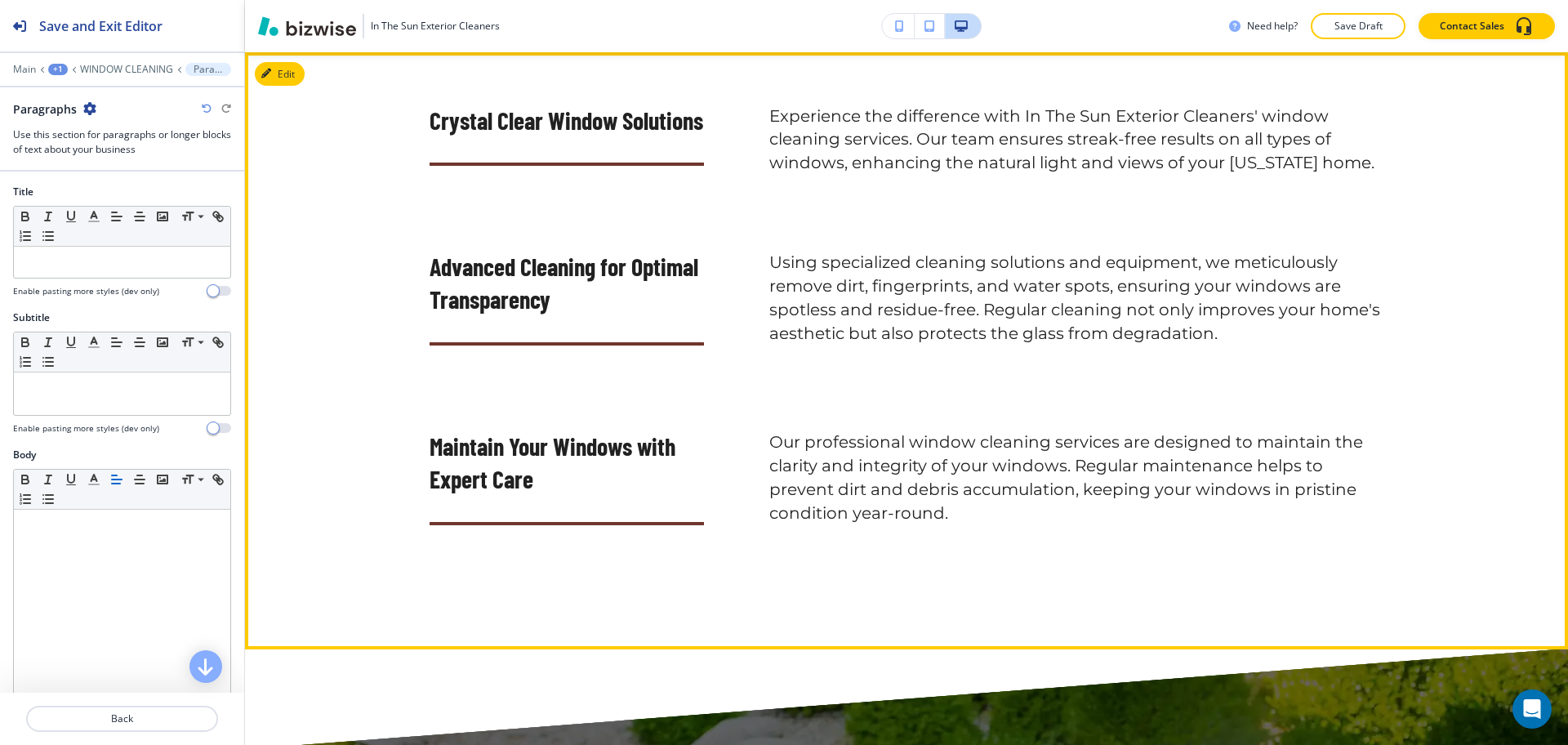
click at [1101, 57] on div "Crystal Clear Window Solutions Experience the difference with In The Sun Exteri…" at bounding box center [906, 350] width 1323 height 597
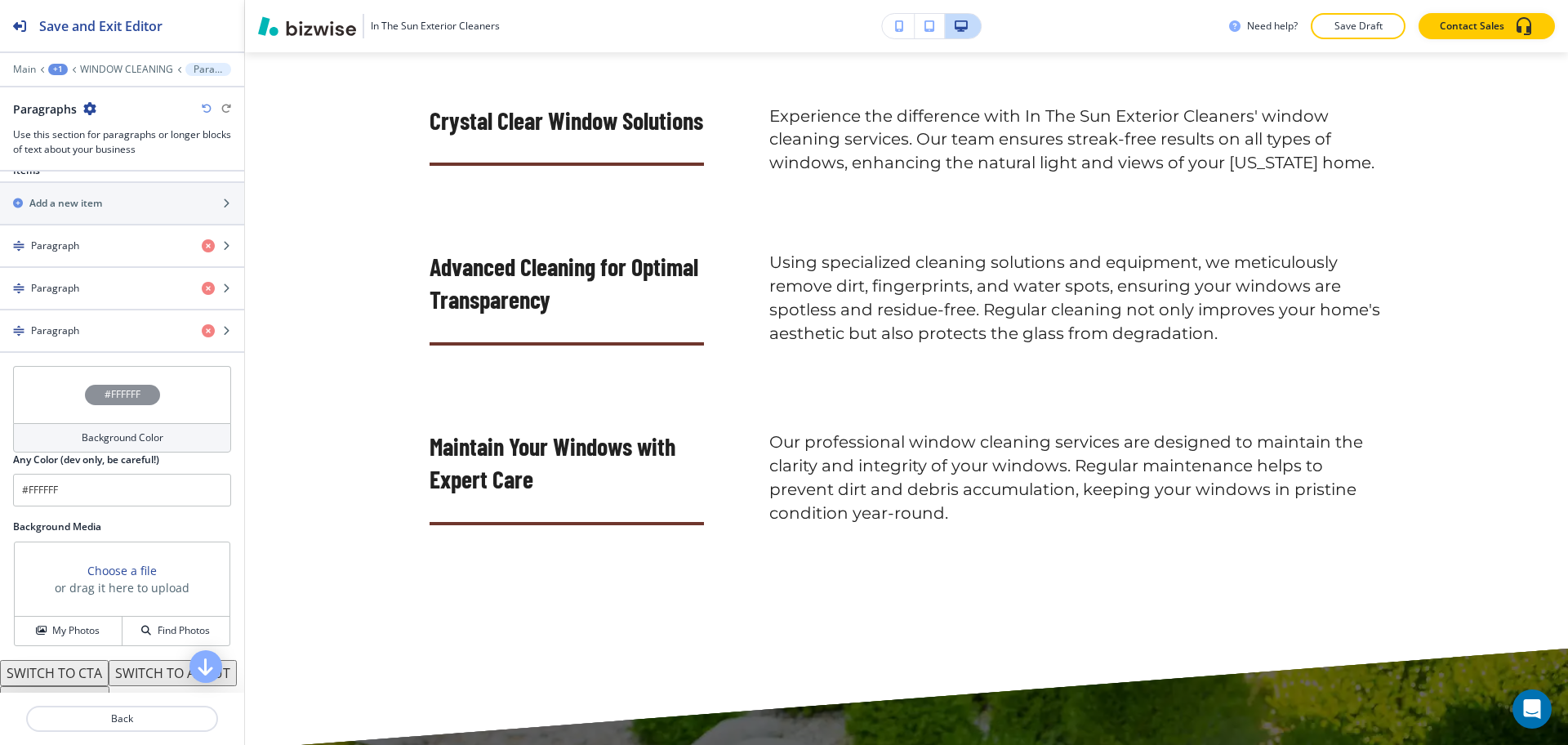
scroll to position [663, 0]
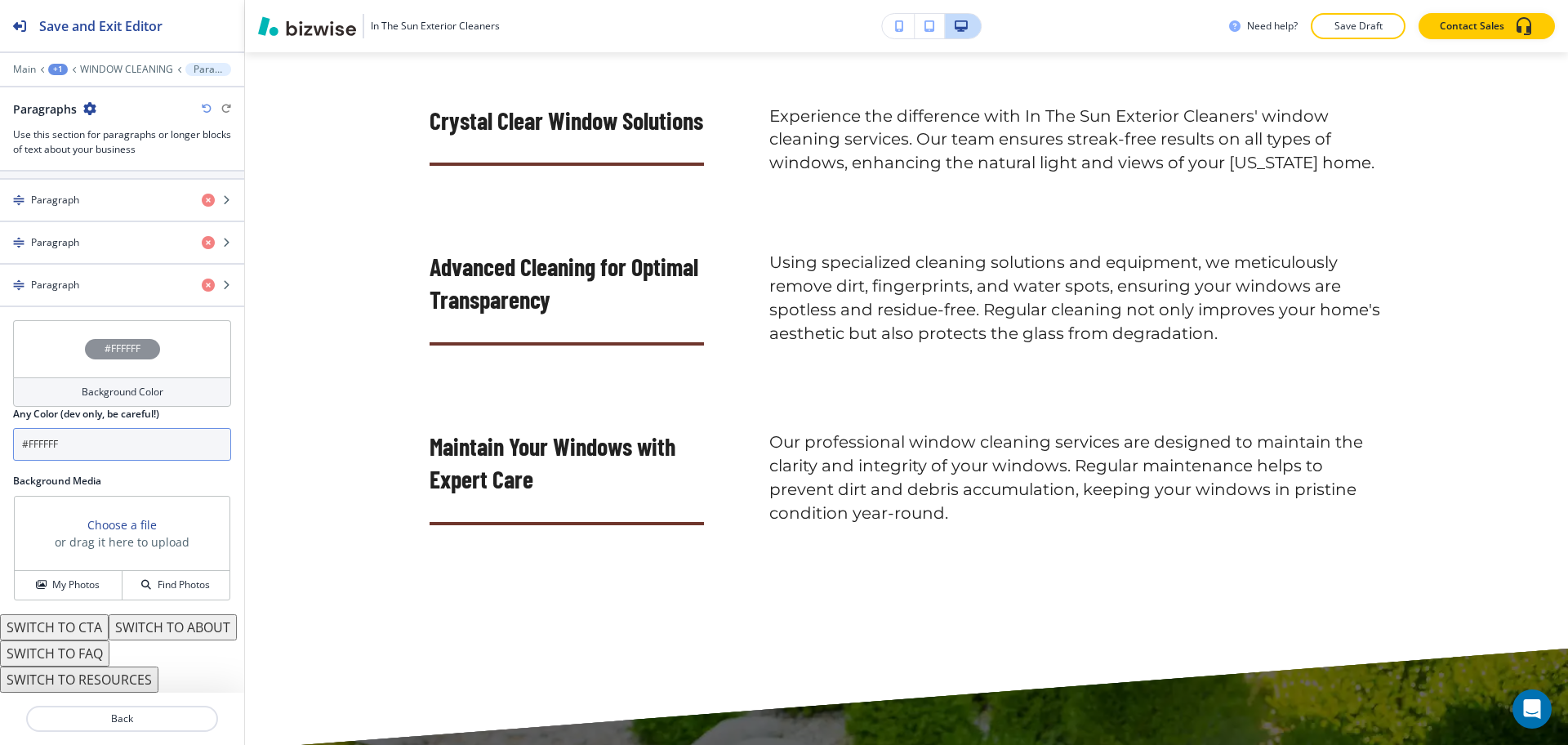
click at [97, 428] on input "#FFFFFF" at bounding box center [122, 444] width 218 height 33
paste input "e4d5d3"
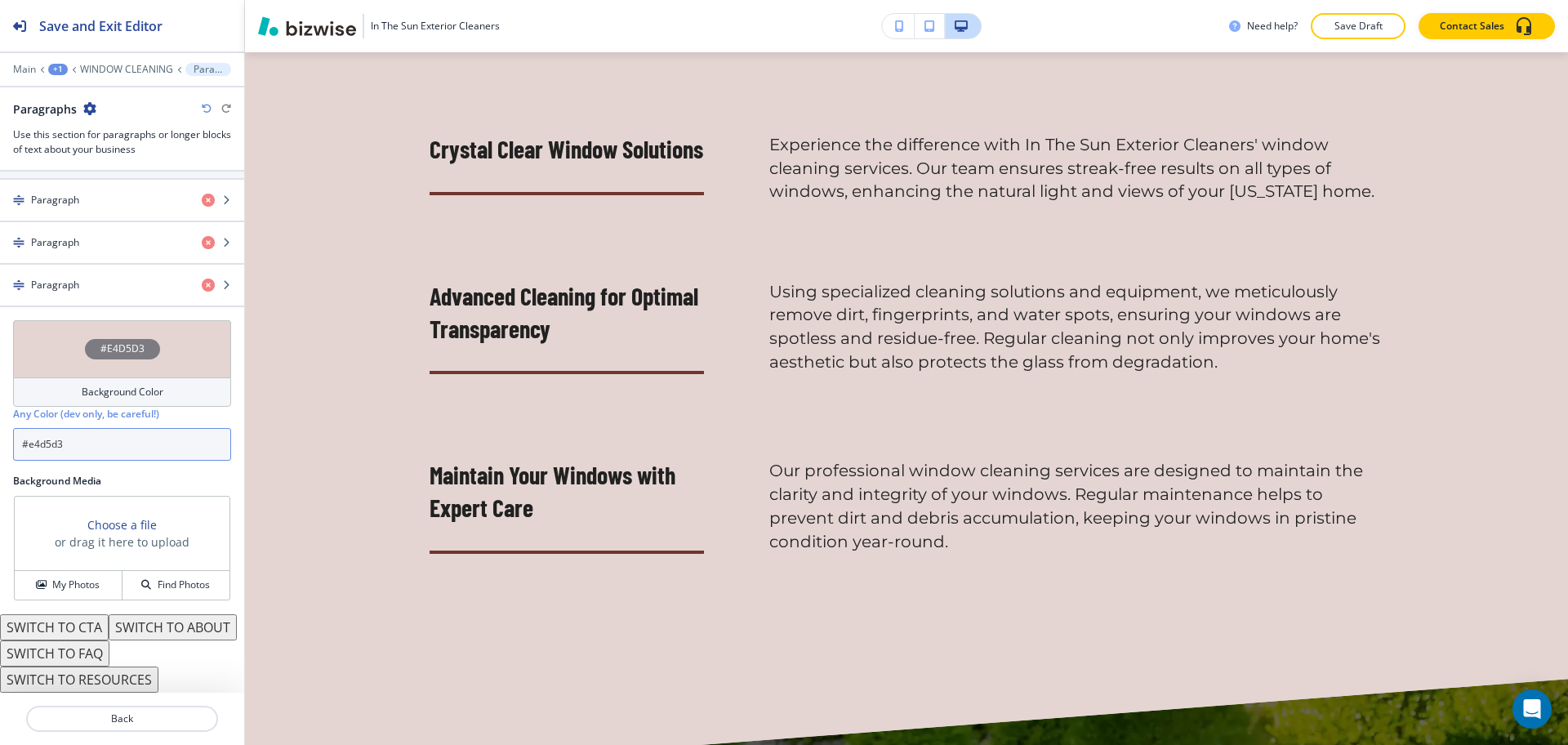
scroll to position [1746, 0]
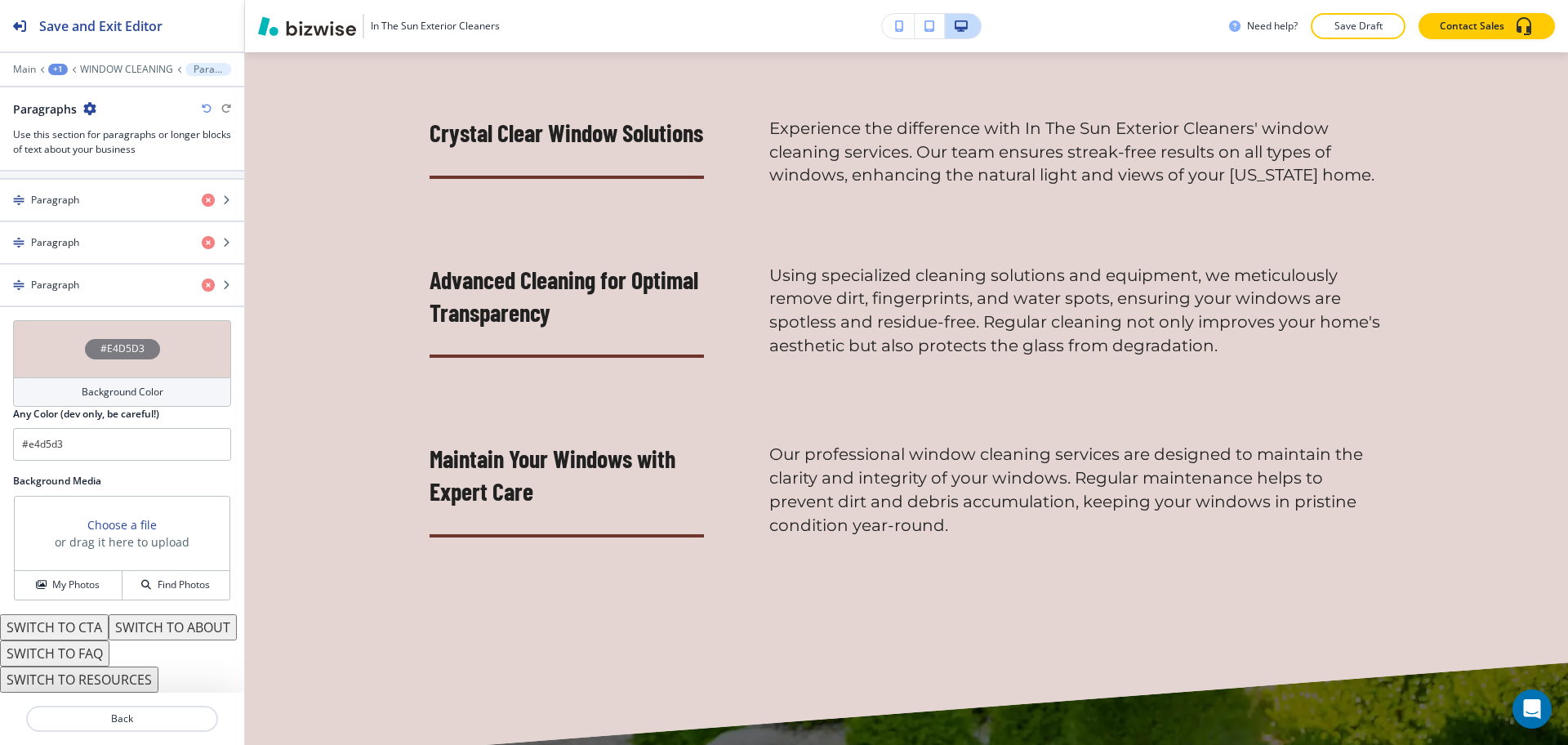
click at [202, 109] on icon "button" at bounding box center [206, 108] width 10 height 10
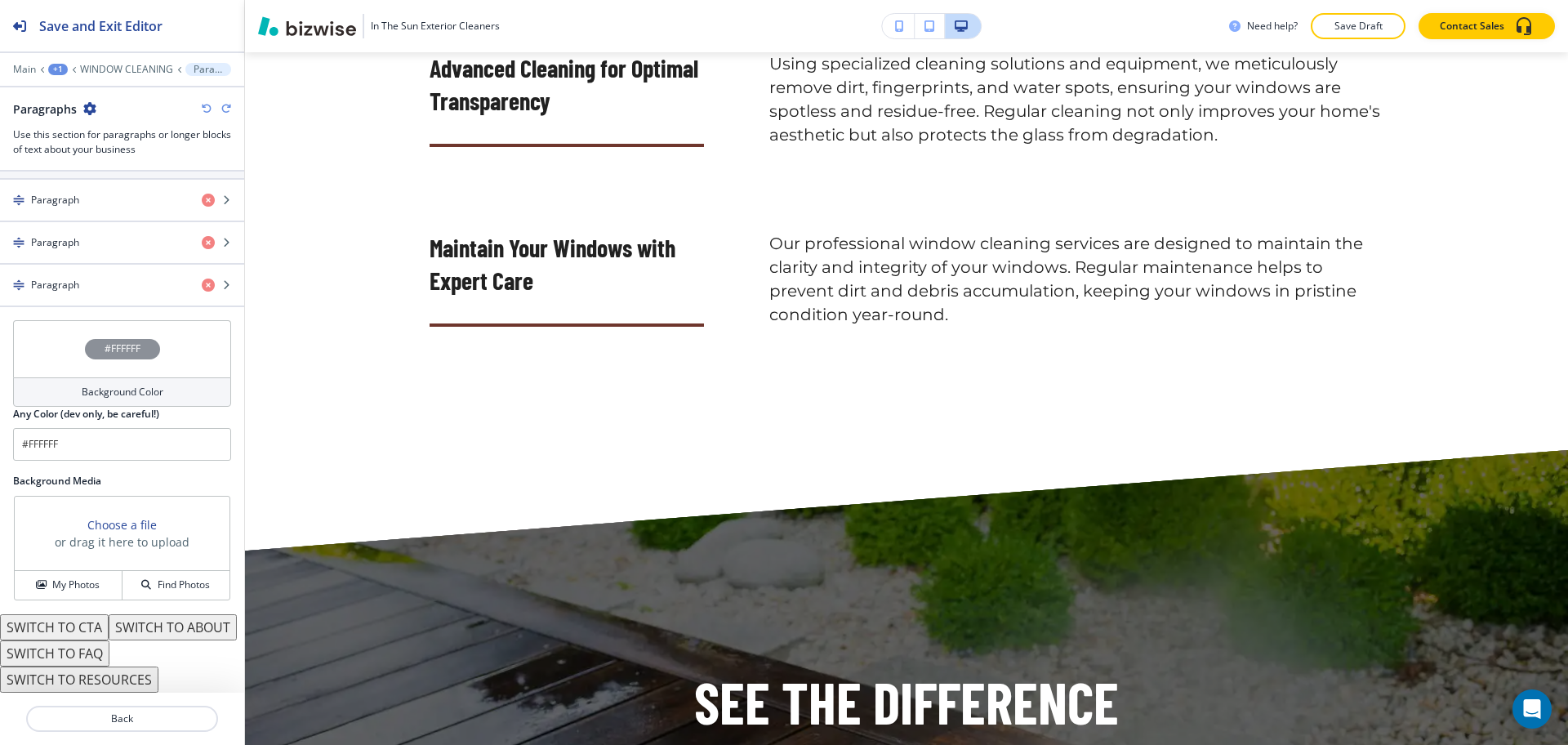
click at [224, 107] on icon "button" at bounding box center [226, 108] width 10 height 10
type input "#e4d5d3"
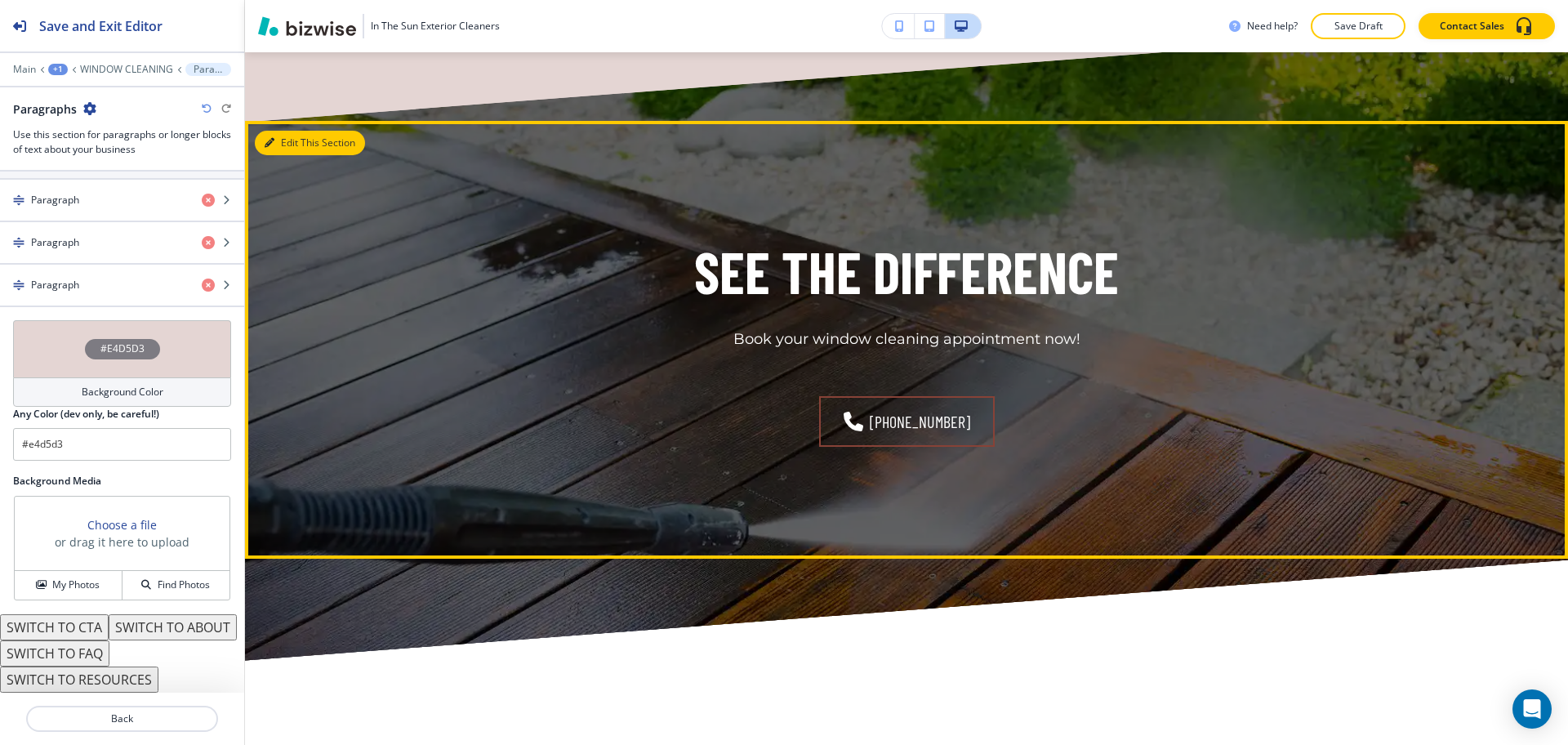
click at [286, 155] on button "Edit This Section" at bounding box center [310, 142] width 110 height 24
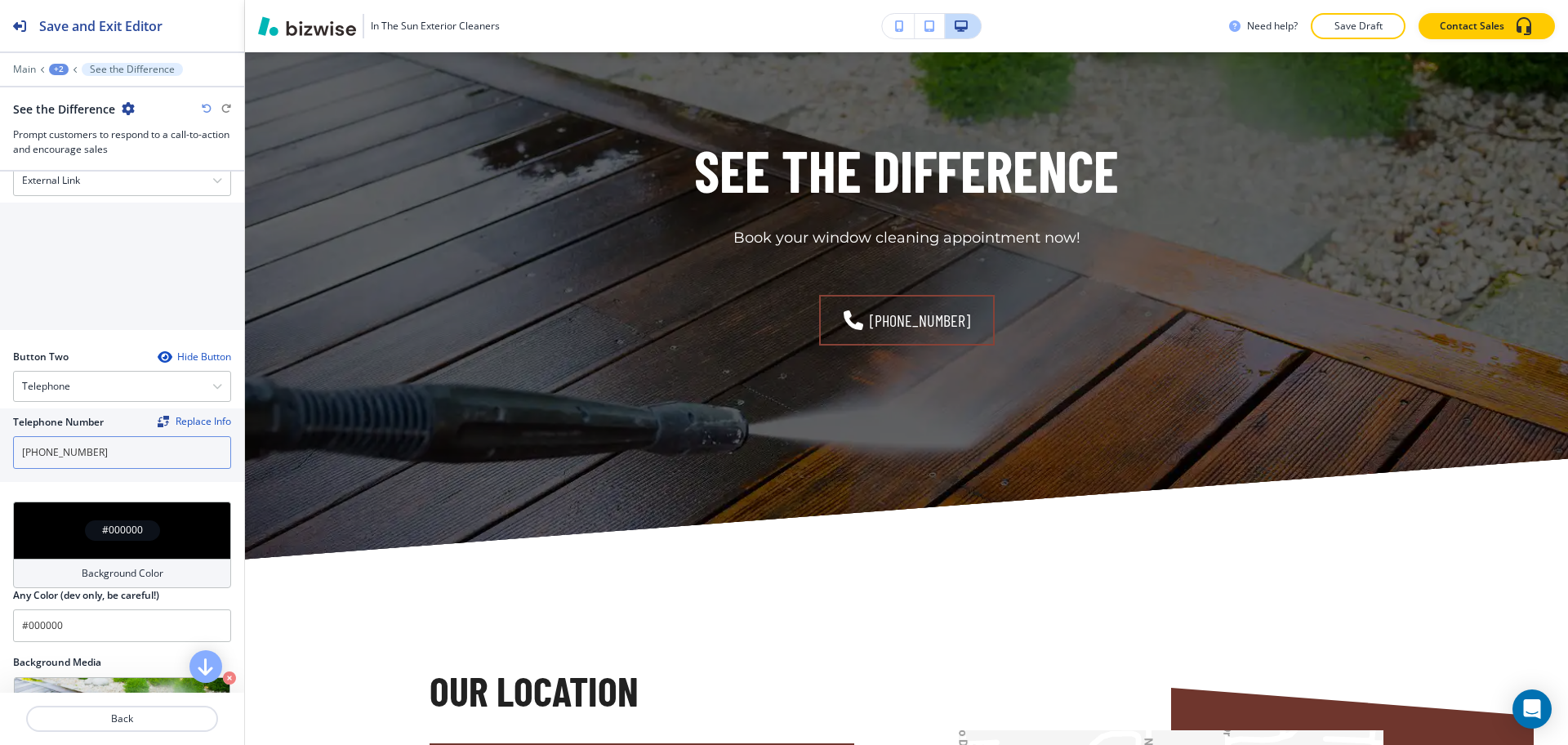
scroll to position [611, 0]
click at [109, 458] on input "[PHONE_NUMBER]" at bounding box center [122, 452] width 218 height 33
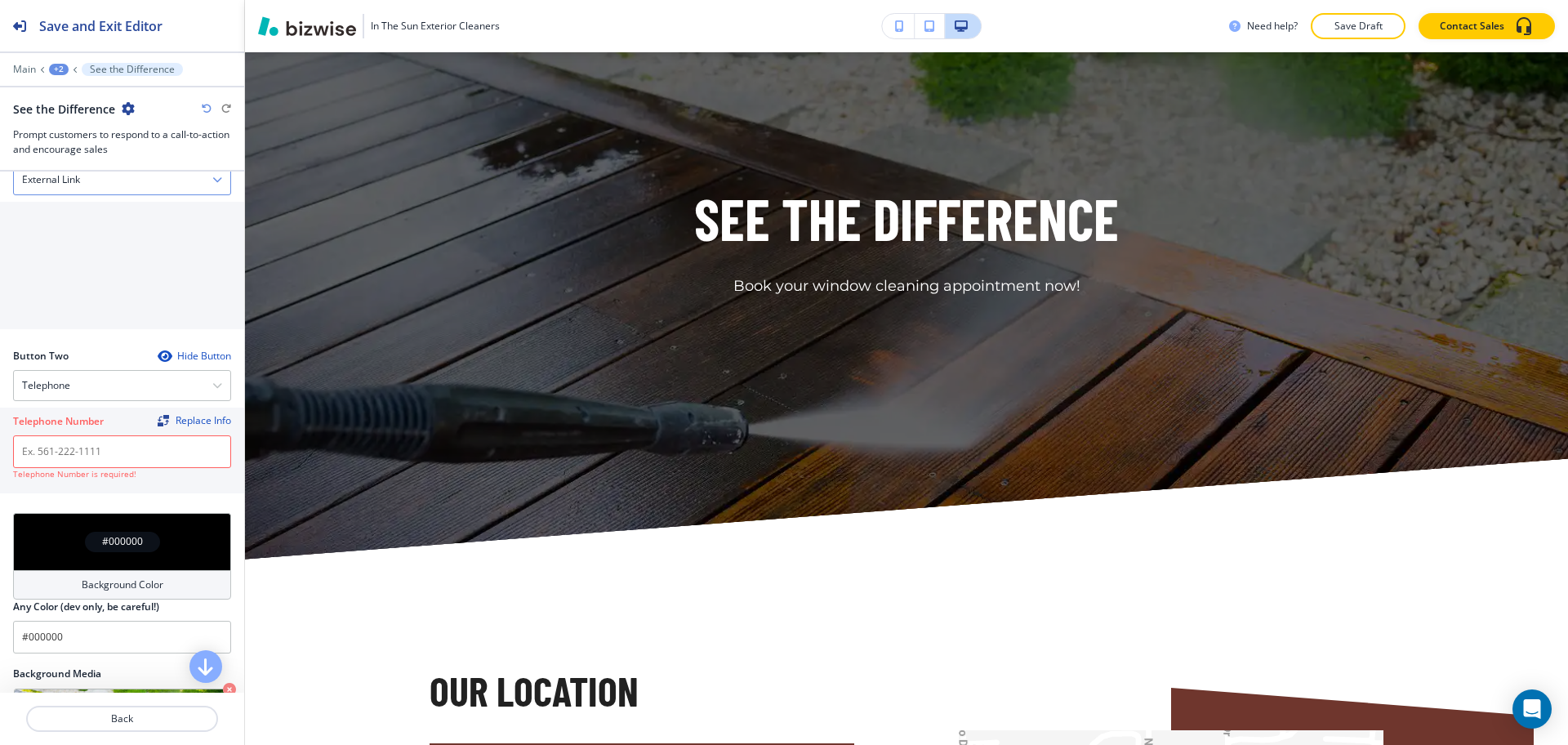
click at [78, 177] on h4 "External Link" at bounding box center [51, 179] width 58 height 15
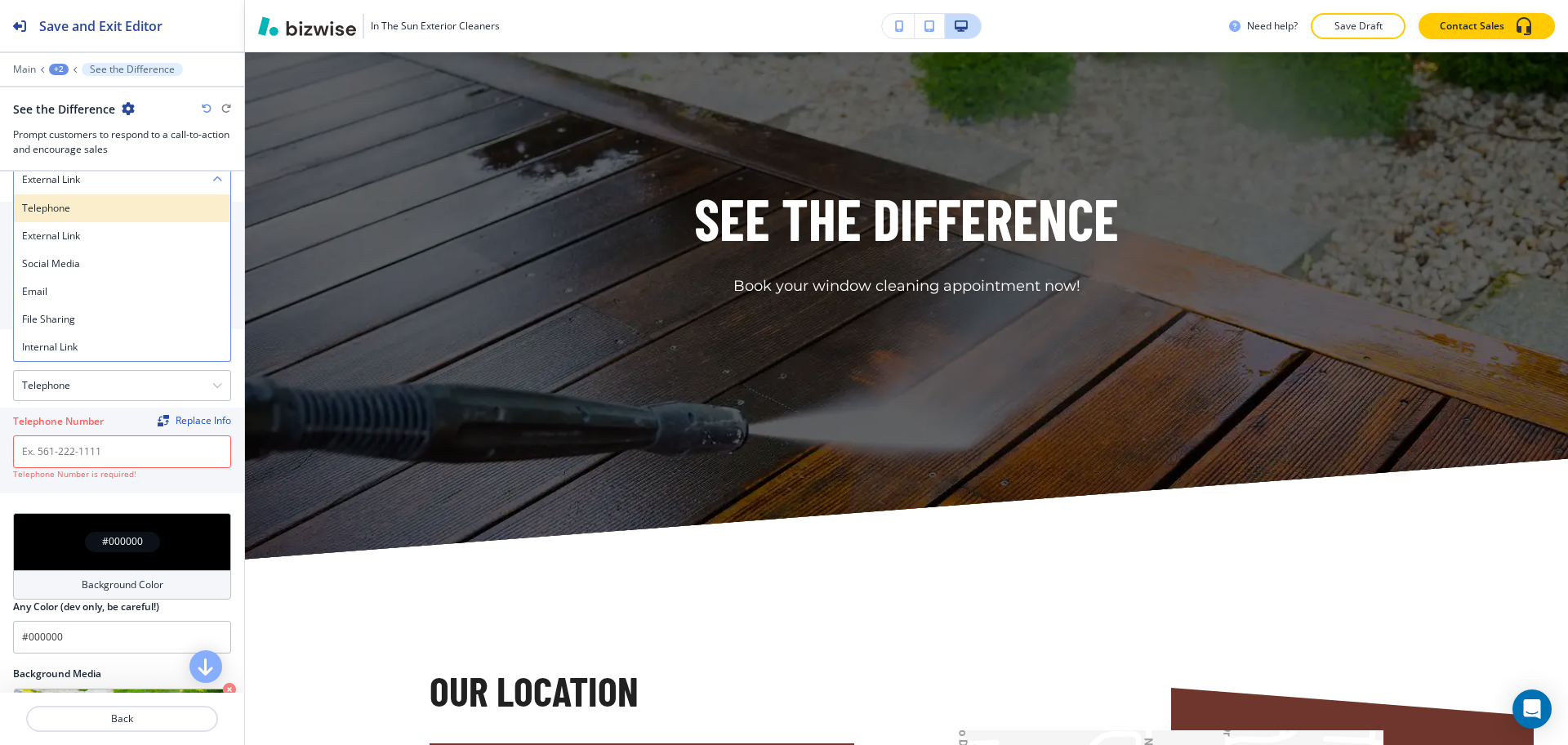
click at [78, 211] on h4 "Telephone" at bounding box center [122, 208] width 200 height 15
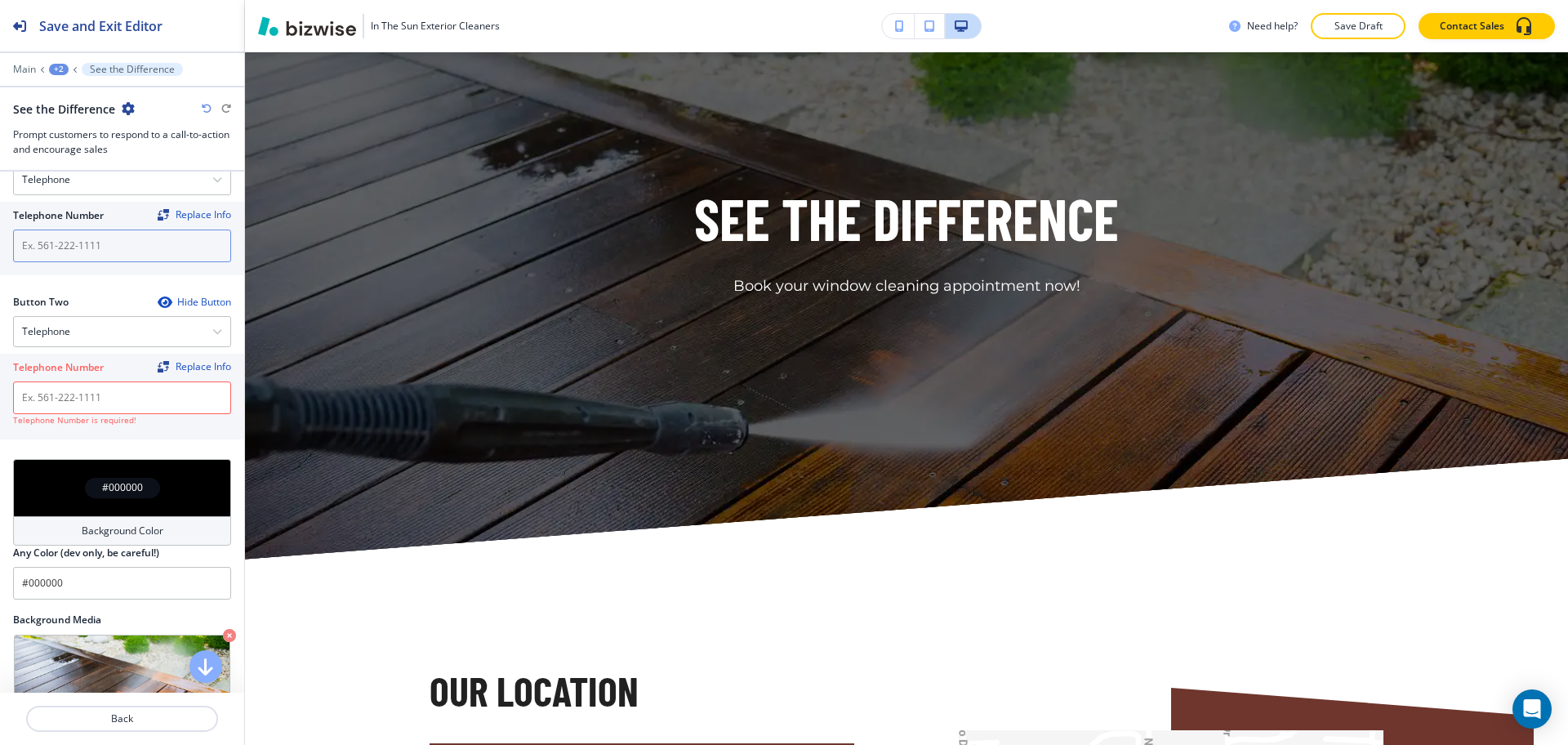
click at [91, 243] on input "text" at bounding box center [122, 246] width 218 height 33
paste input "[PHONE_NUMBER]"
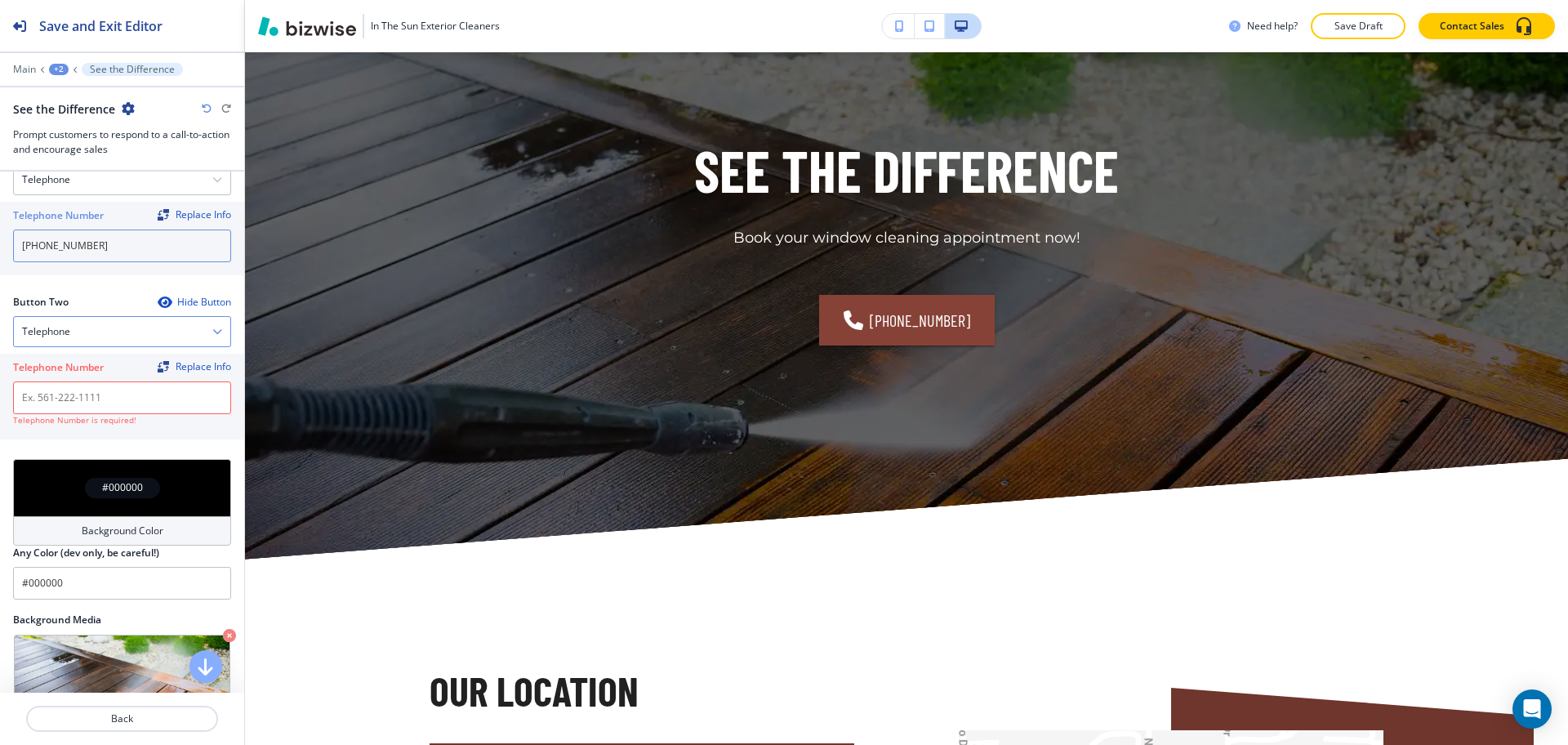
type input "[PHONE_NUMBER]"
click at [89, 333] on div "Telephone" at bounding box center [122, 331] width 217 height 29
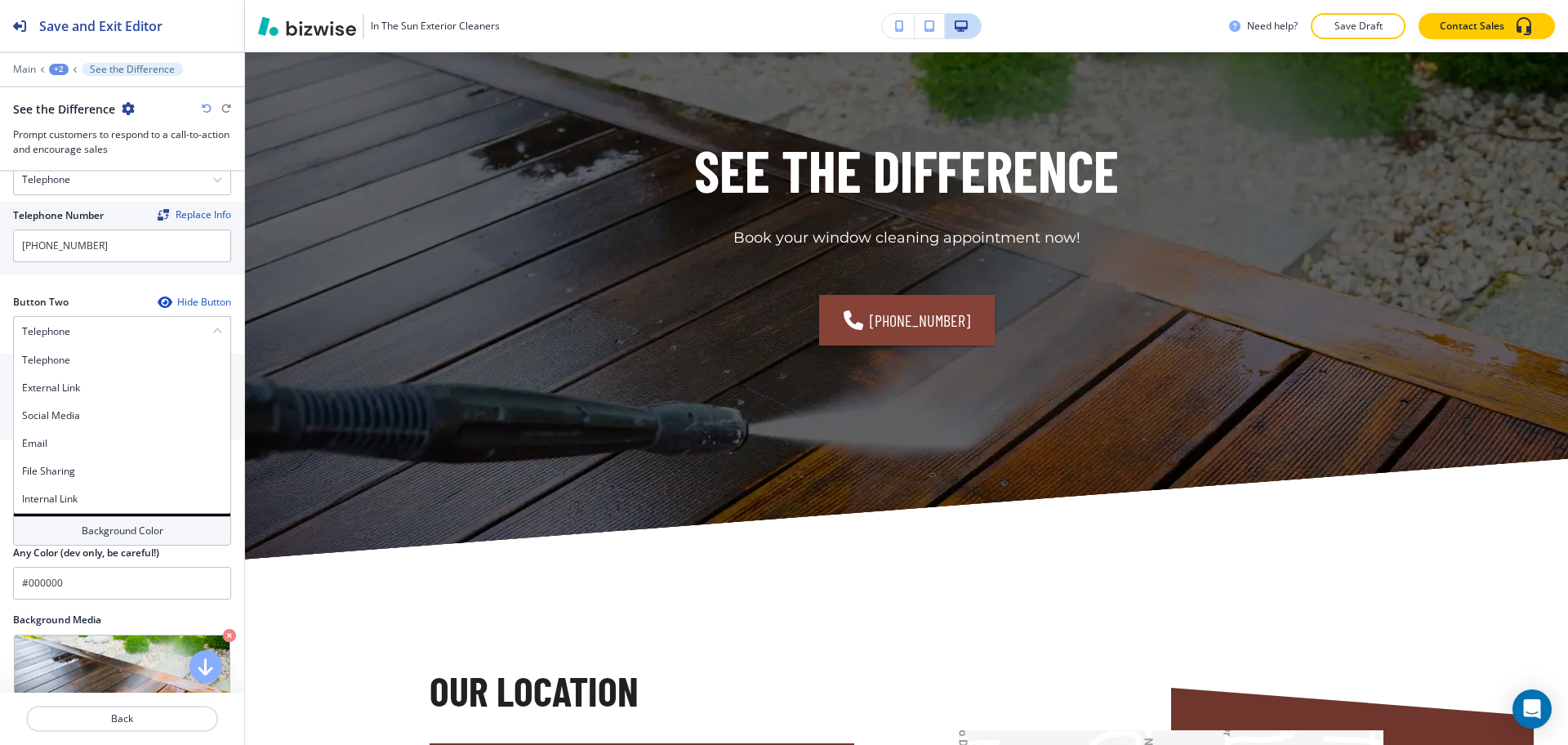
click at [96, 501] on h4 "Internal Link" at bounding box center [122, 498] width 200 height 15
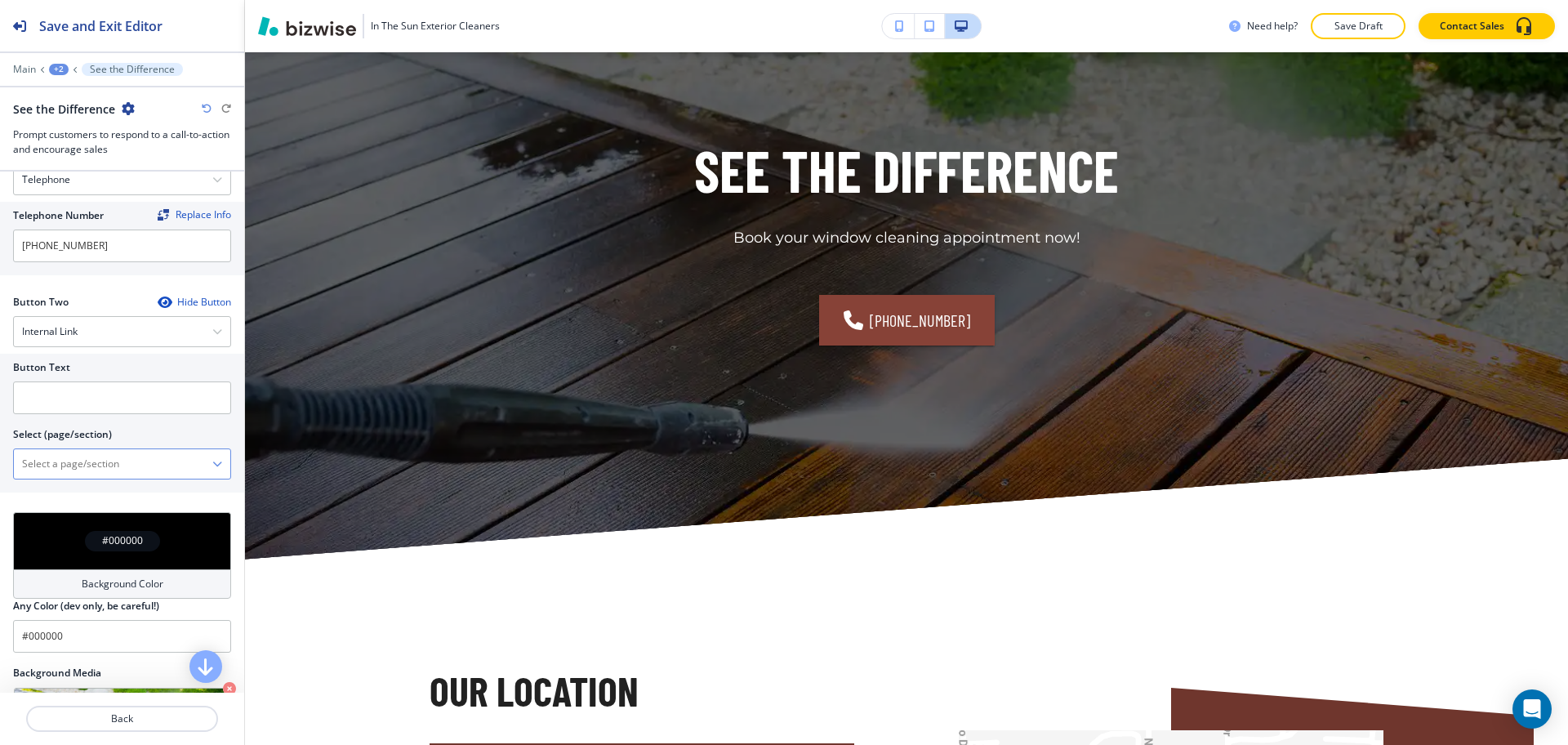
click at [83, 466] on \(page\/section\) "Manual Input" at bounding box center [112, 463] width 198 height 28
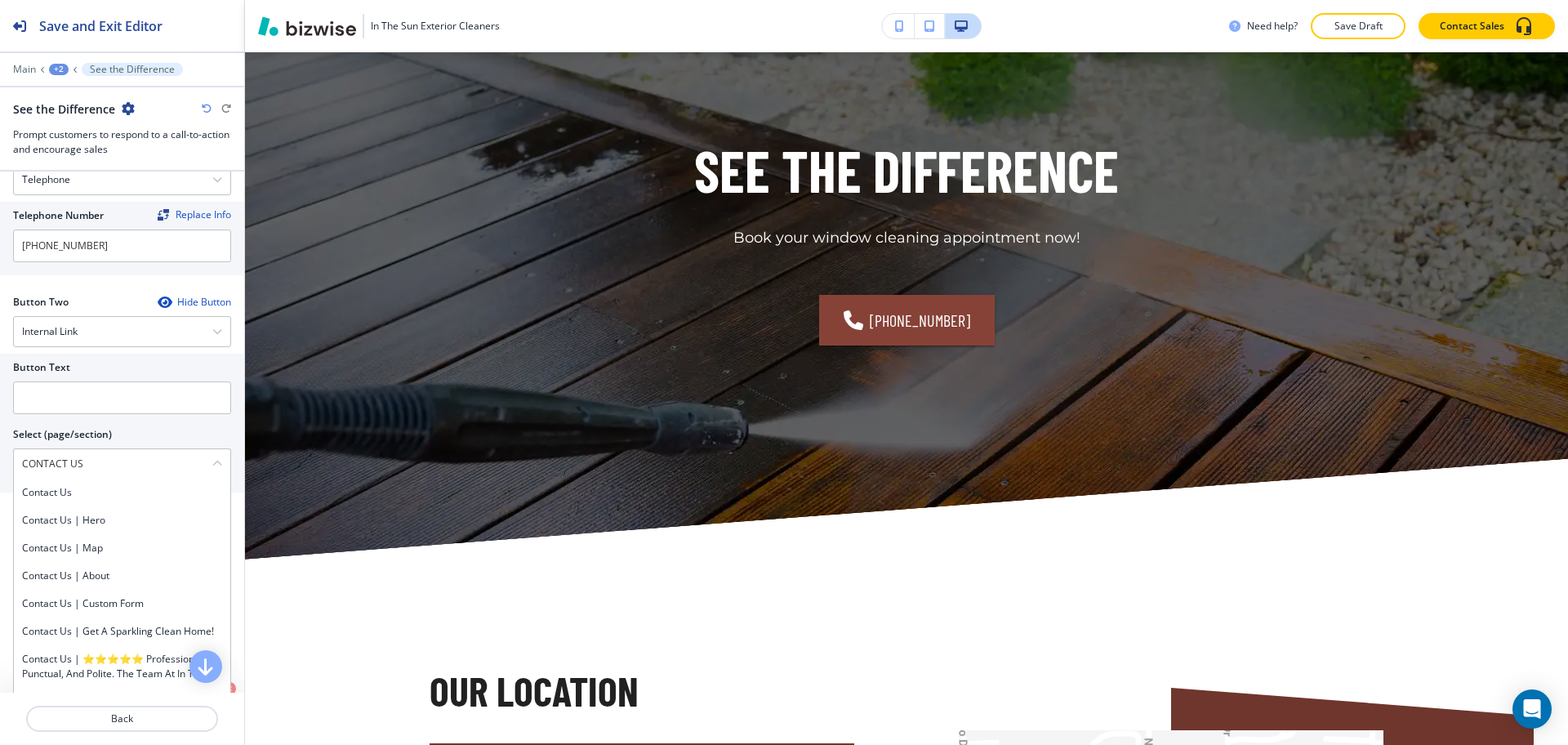
drag, startPoint x: 54, startPoint y: 457, endPoint x: 0, endPoint y: 458, distance: 54.0
click at [0, 458] on div "Button Text Select (page/section) CONTACT US Contact Us Contact Us | Hero Conta…" at bounding box center [122, 422] width 244 height 138
click at [58, 487] on h4 "Contact Us" at bounding box center [122, 492] width 200 height 15
type \(page\/section\) "Contact Us"
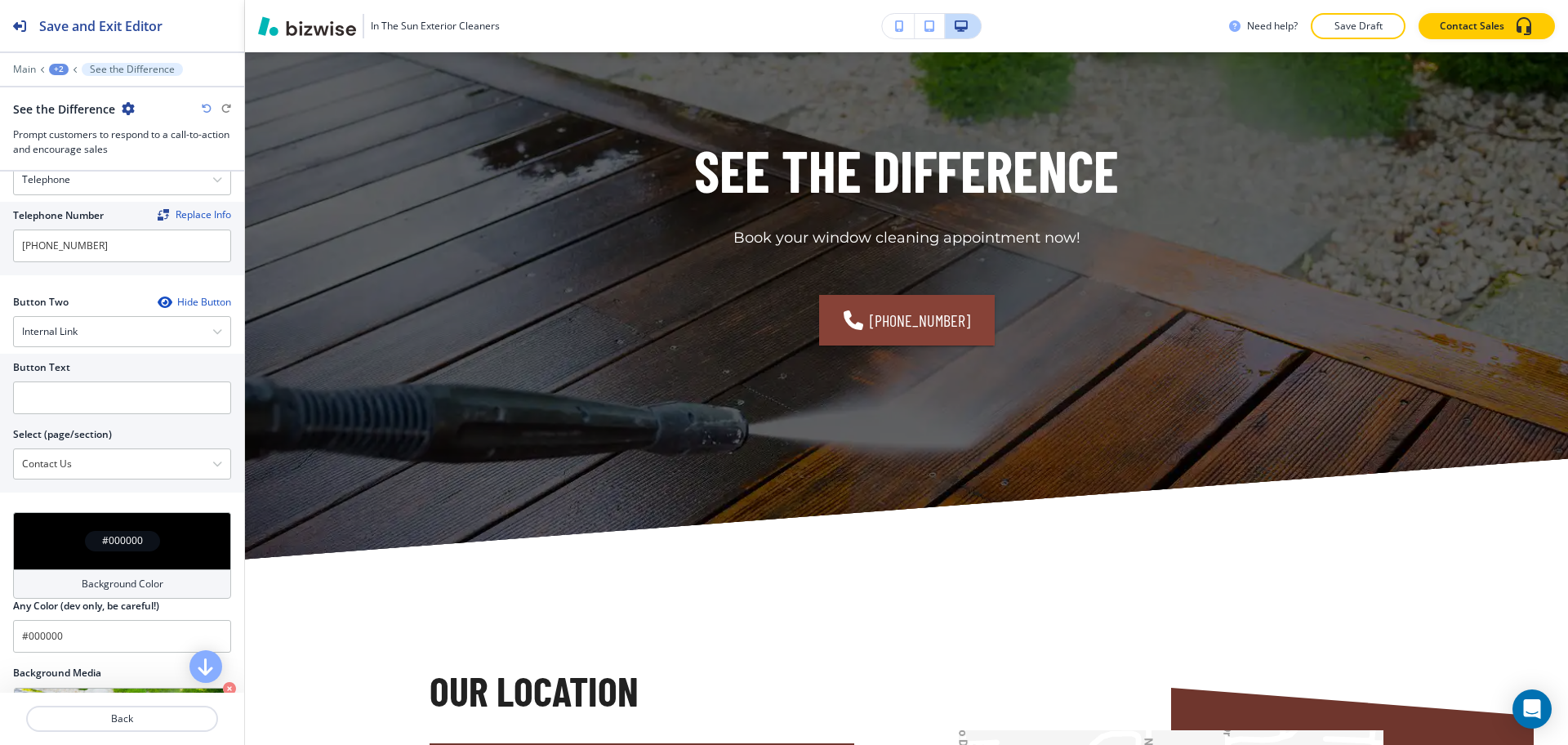
click at [52, 374] on div at bounding box center [122, 377] width 218 height 7
click at [66, 402] on input "text" at bounding box center [122, 398] width 218 height 33
paste input "CONTACT US"
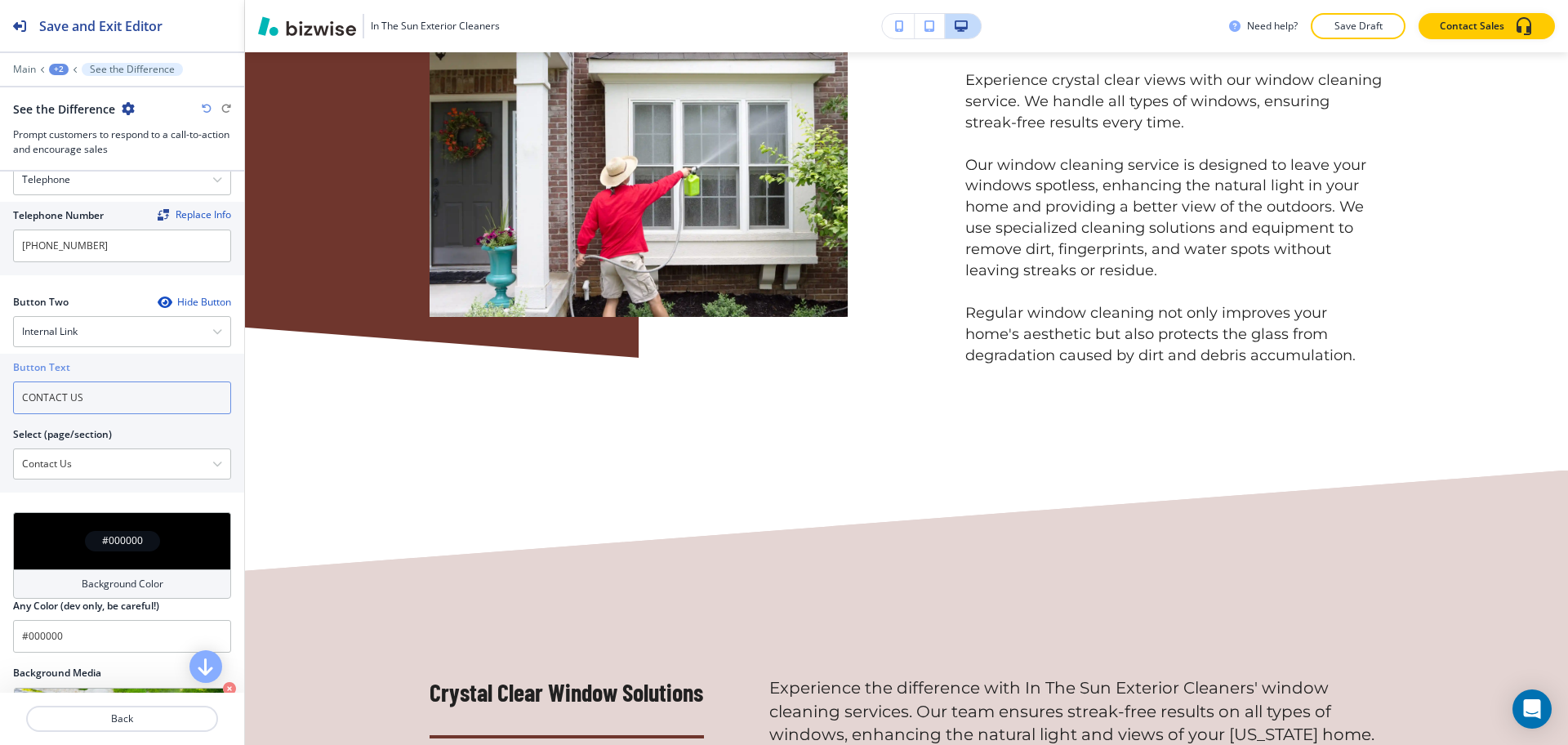
scroll to position [975, 0]
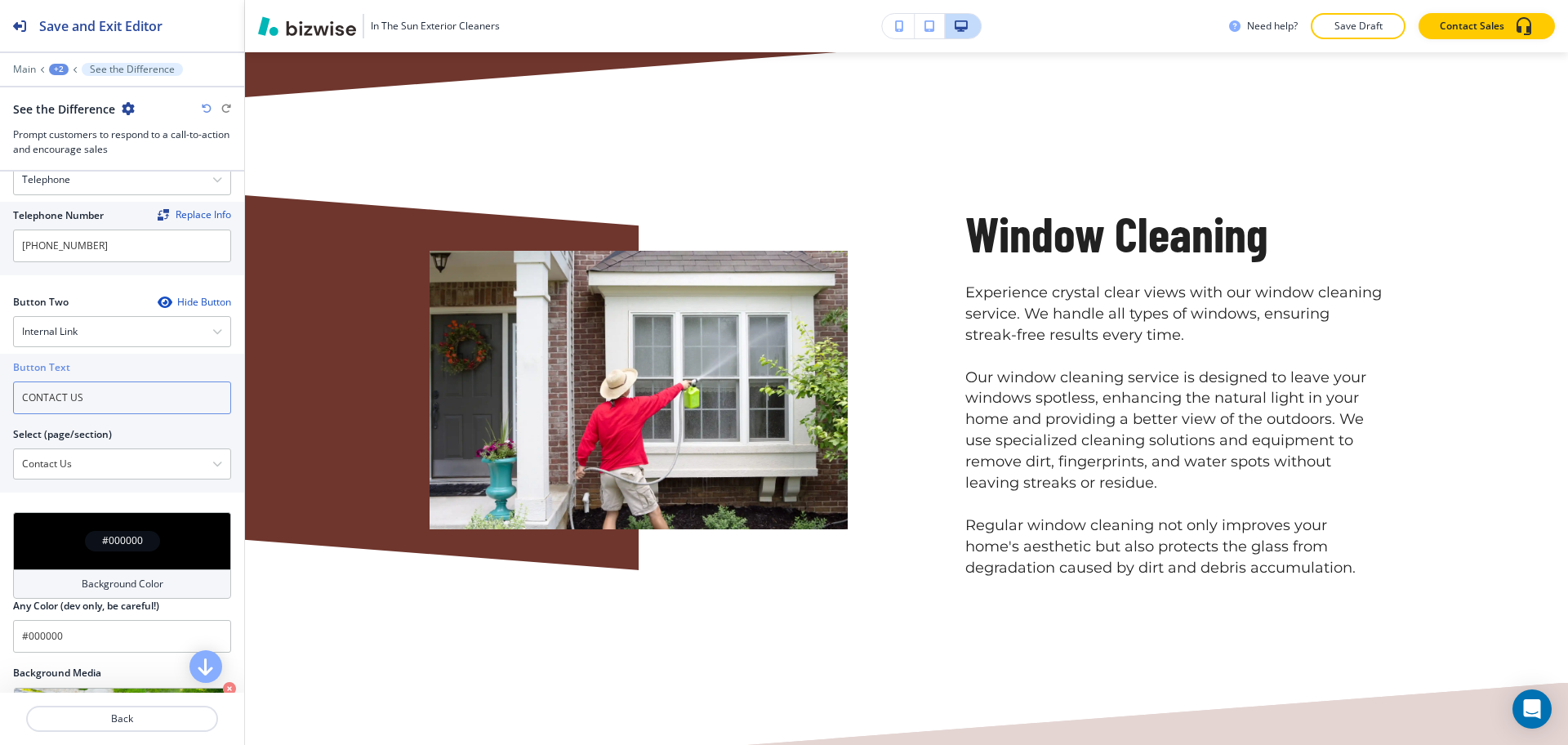
type input "CONTACT US"
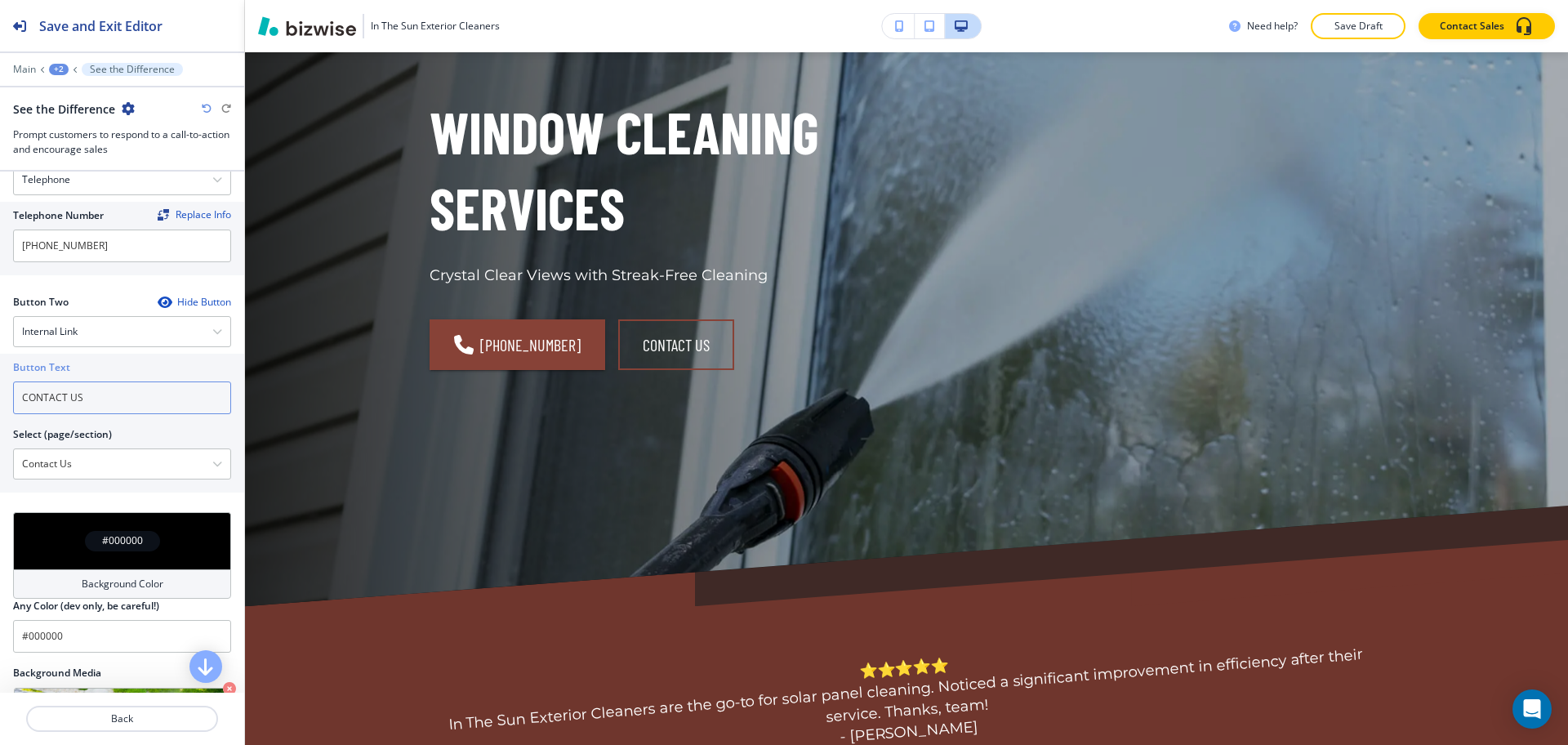
scroll to position [0, 0]
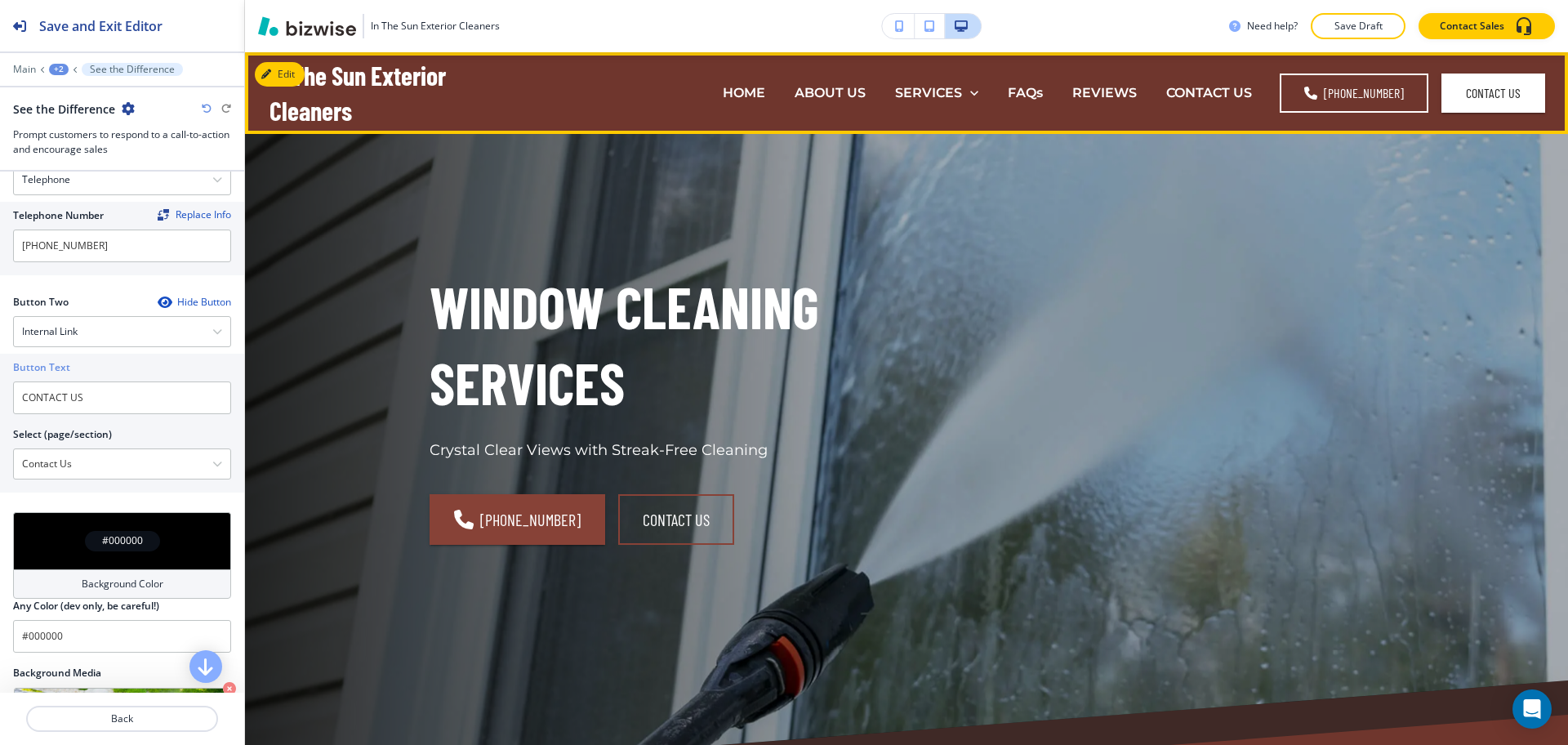
click at [753, 94] on p "HOME" at bounding box center [744, 92] width 43 height 18
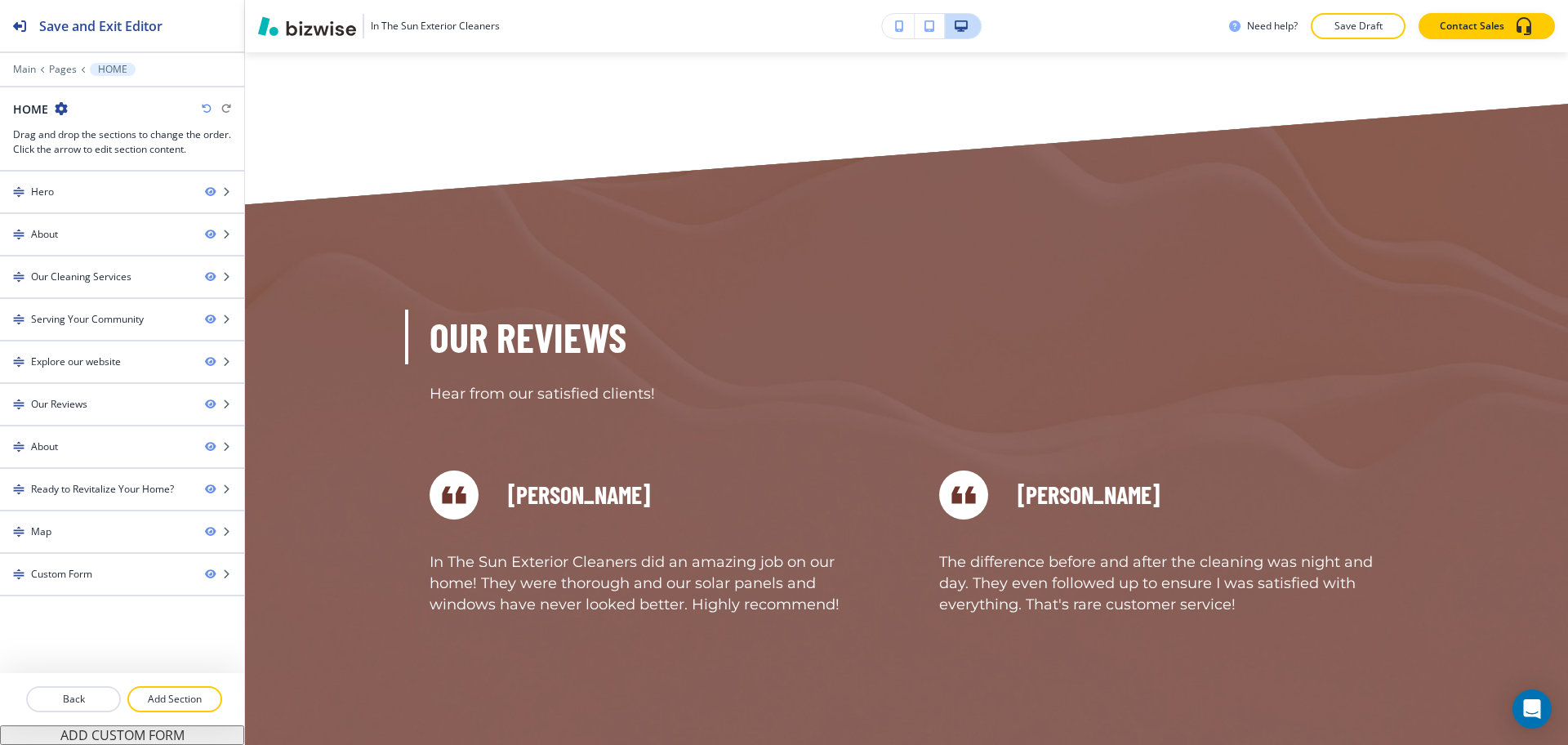
scroll to position [5957, 0]
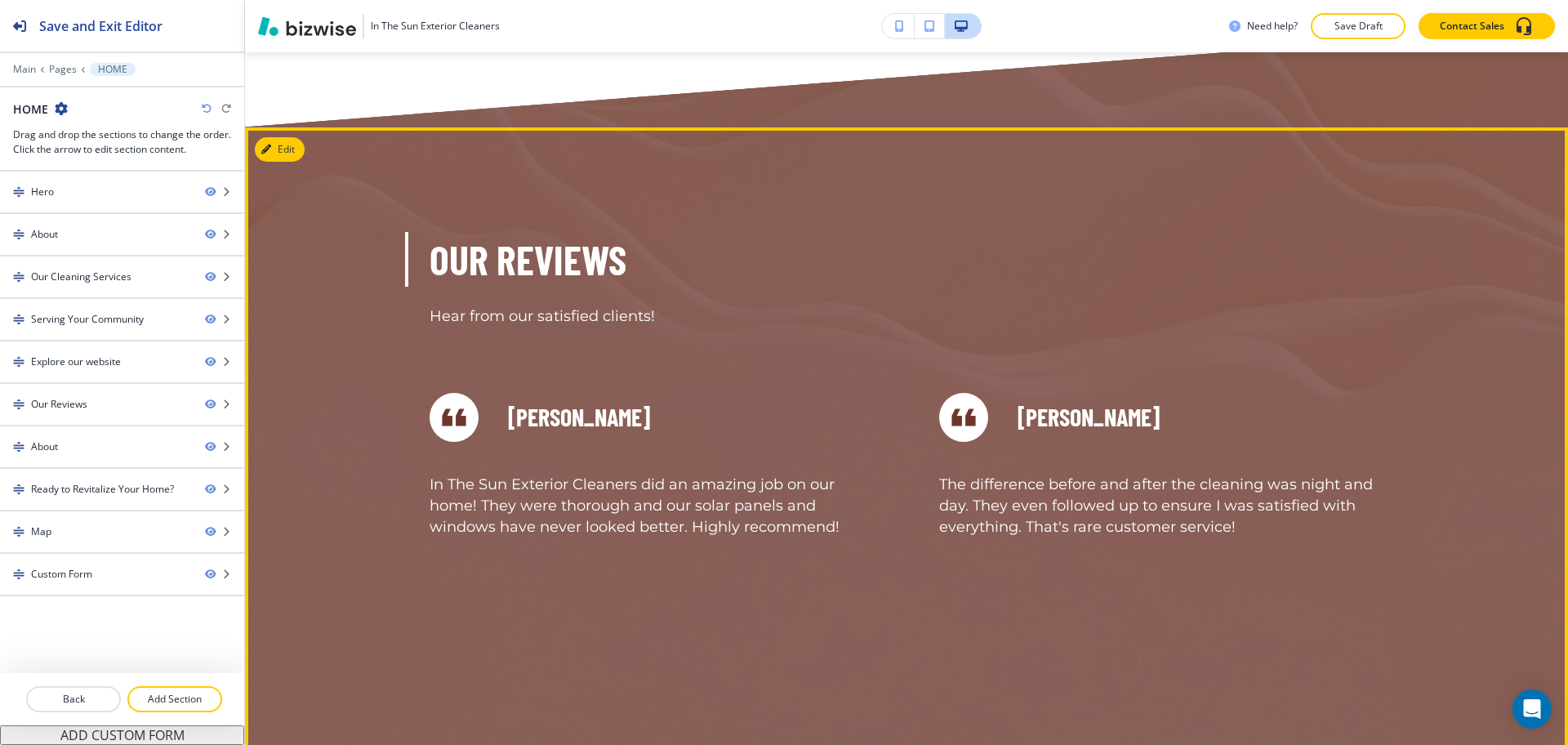
click at [266, 140] on div "Our Reviews Hear from our satisfied clients! [PERSON_NAME] Absolutely top-notch…" at bounding box center [906, 542] width 1323 height 828
click at [266, 144] on icon "button" at bounding box center [269, 149] width 10 height 10
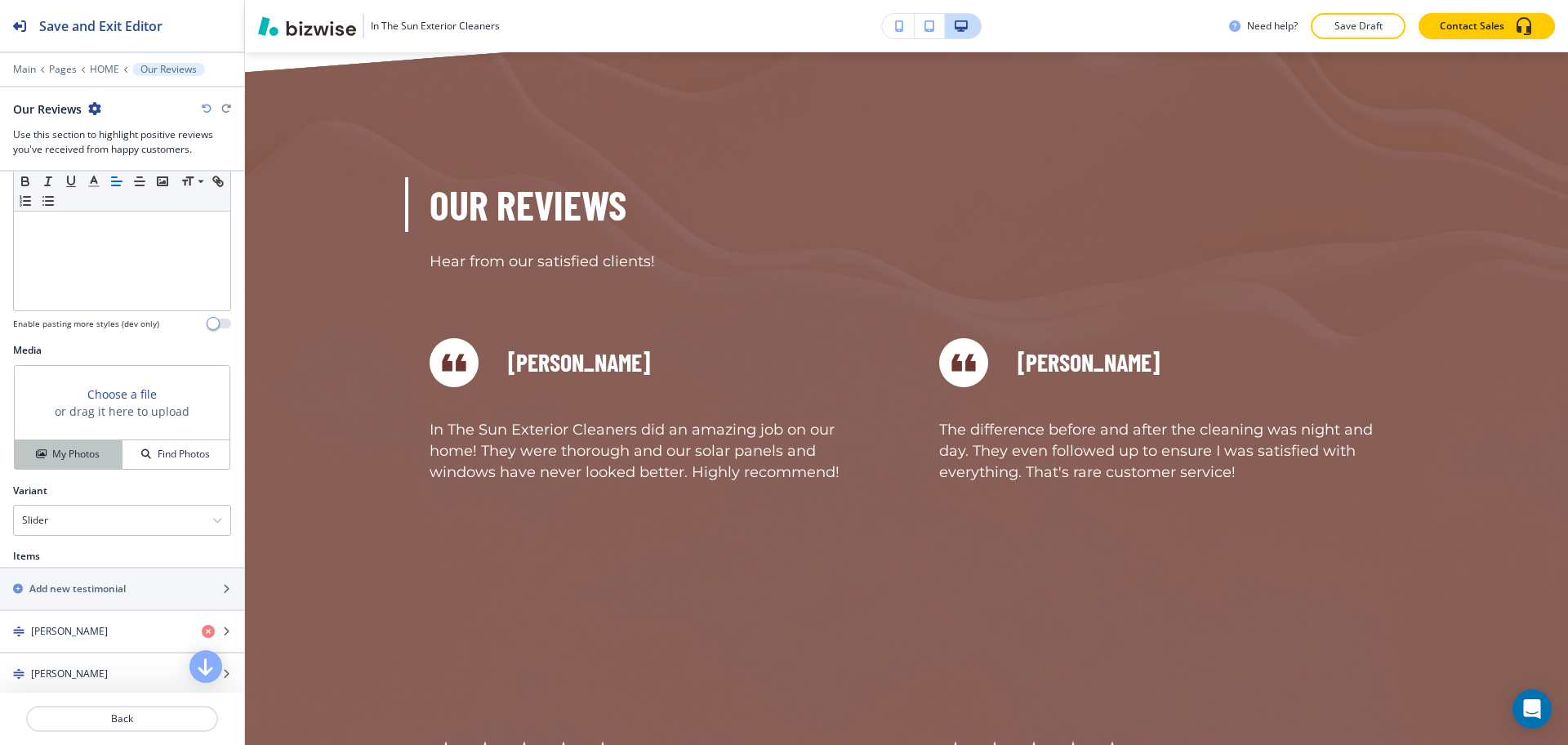
scroll to position [410, 0]
click at [74, 459] on h4 "My Photos" at bounding box center [75, 455] width 47 height 15
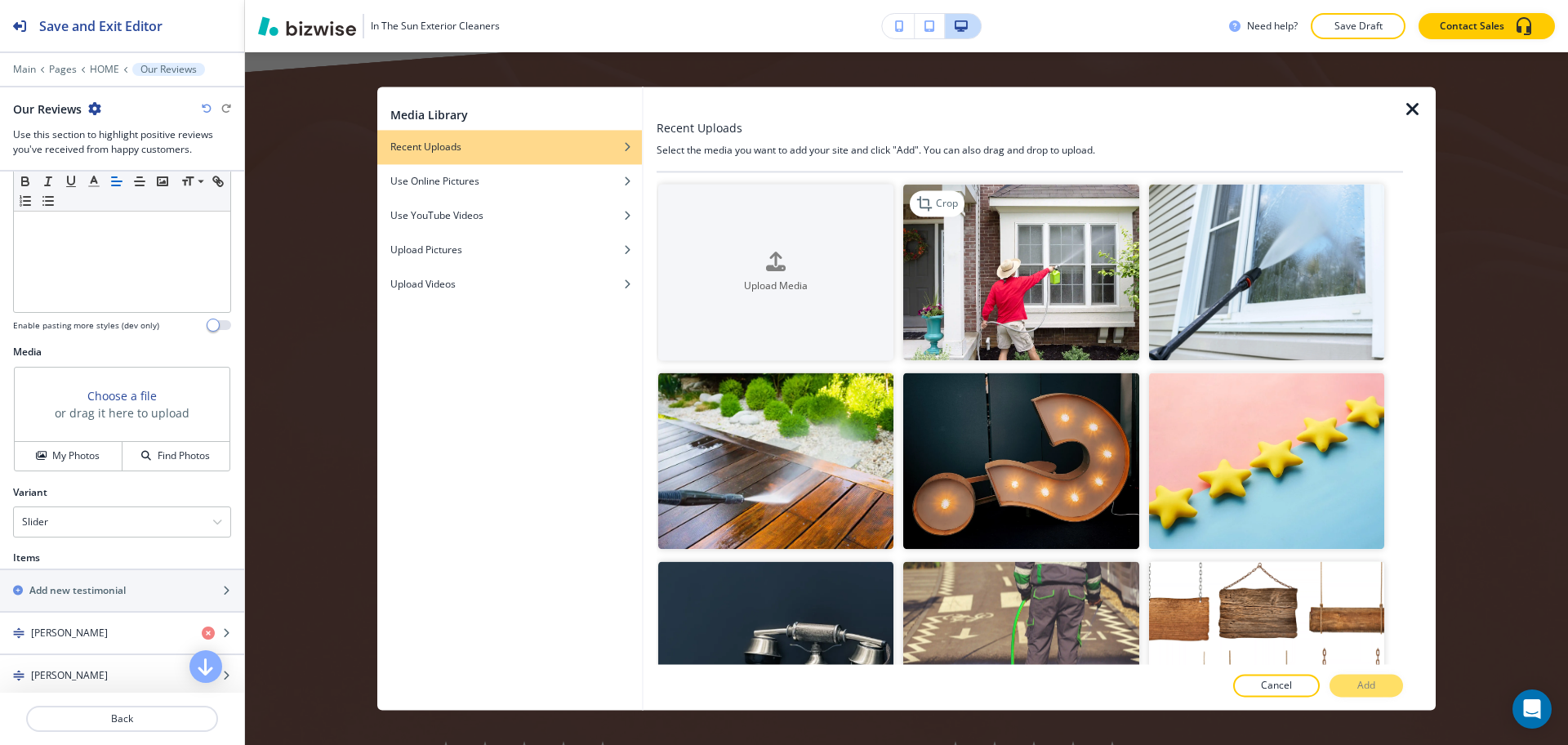
click at [1045, 290] on img "button" at bounding box center [1020, 272] width 235 height 176
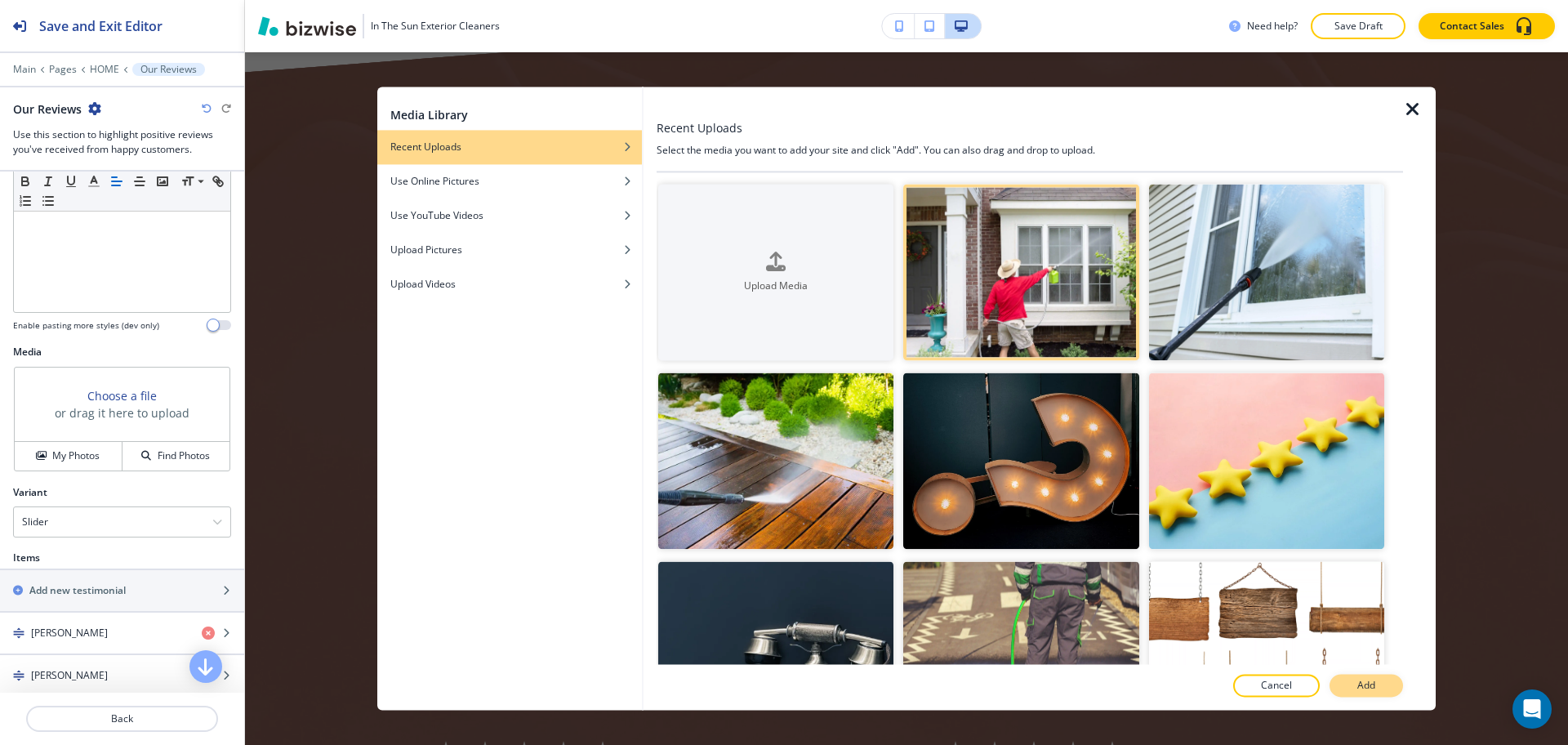
click at [1347, 684] on button "Add" at bounding box center [1367, 686] width 74 height 23
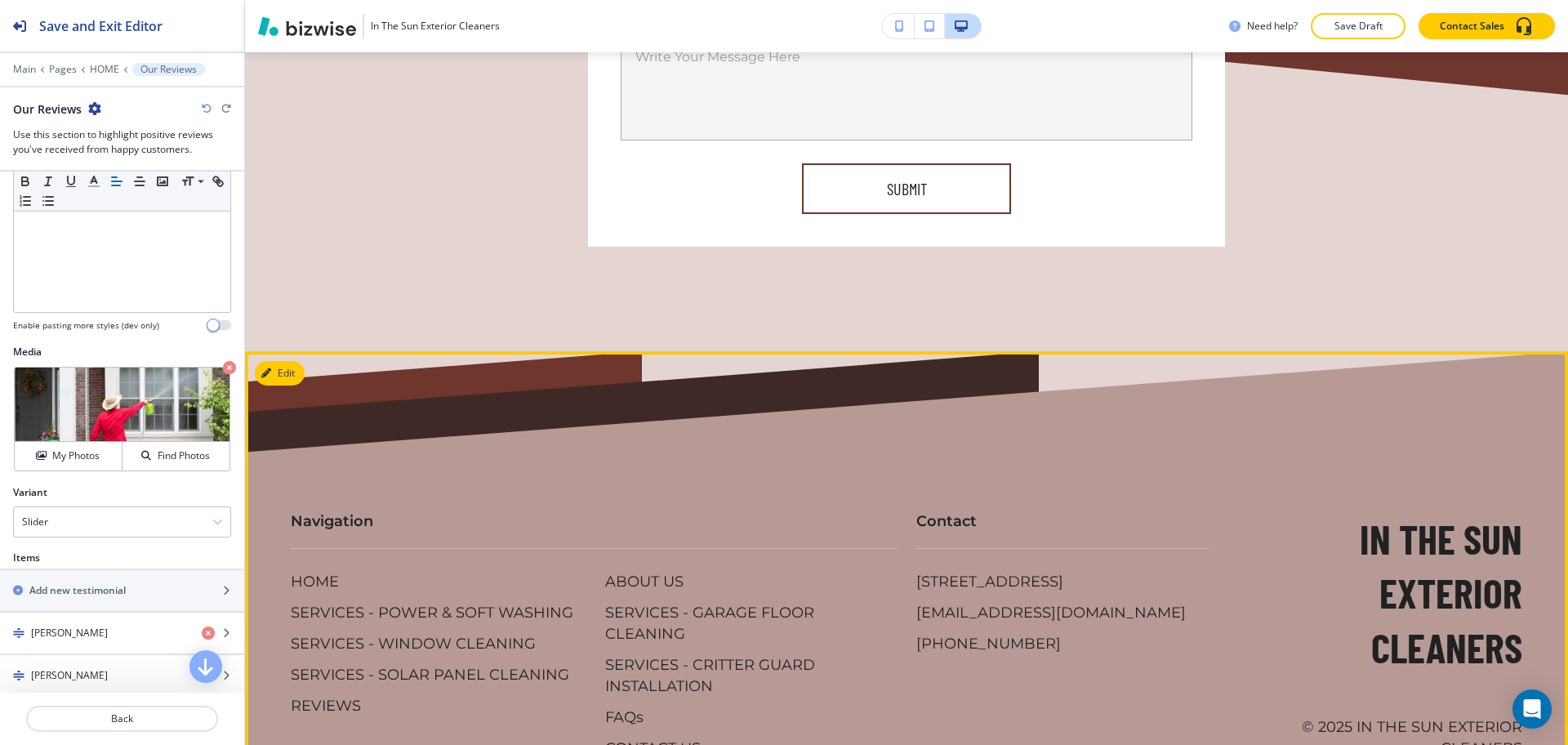
scroll to position [9650, 0]
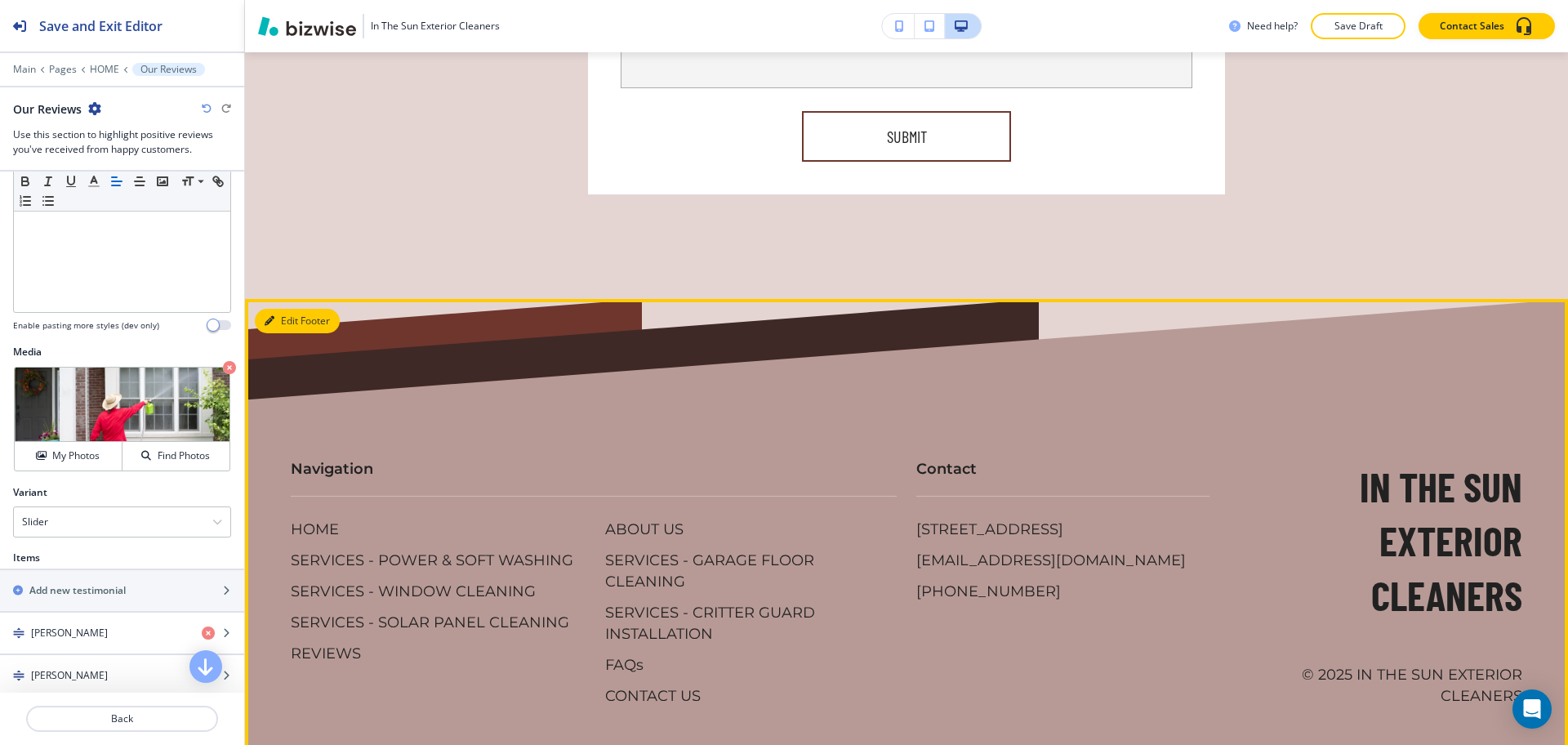
click at [286, 309] on button "Edit Footer" at bounding box center [297, 320] width 85 height 24
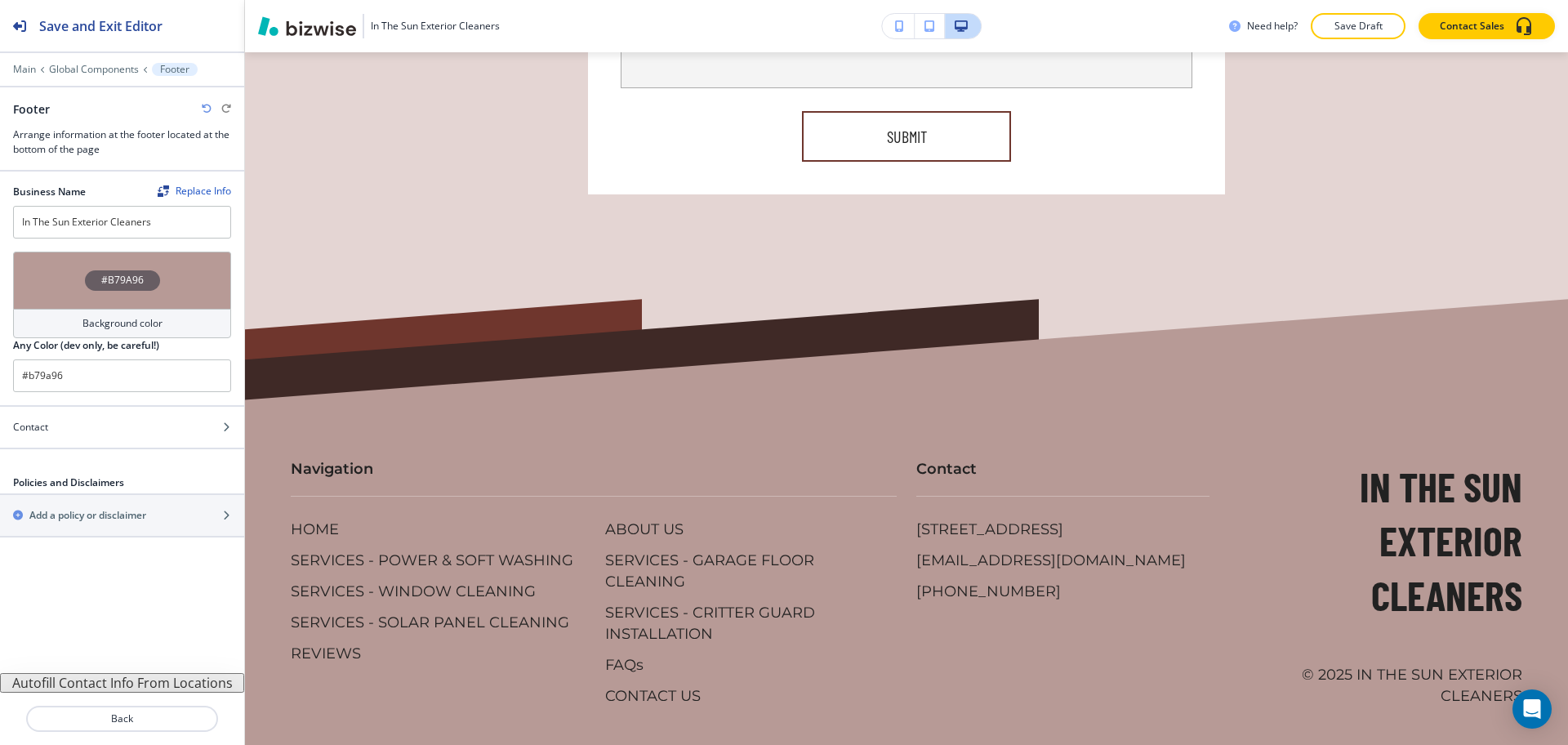
click at [174, 327] on div "Background color" at bounding box center [122, 323] width 218 height 29
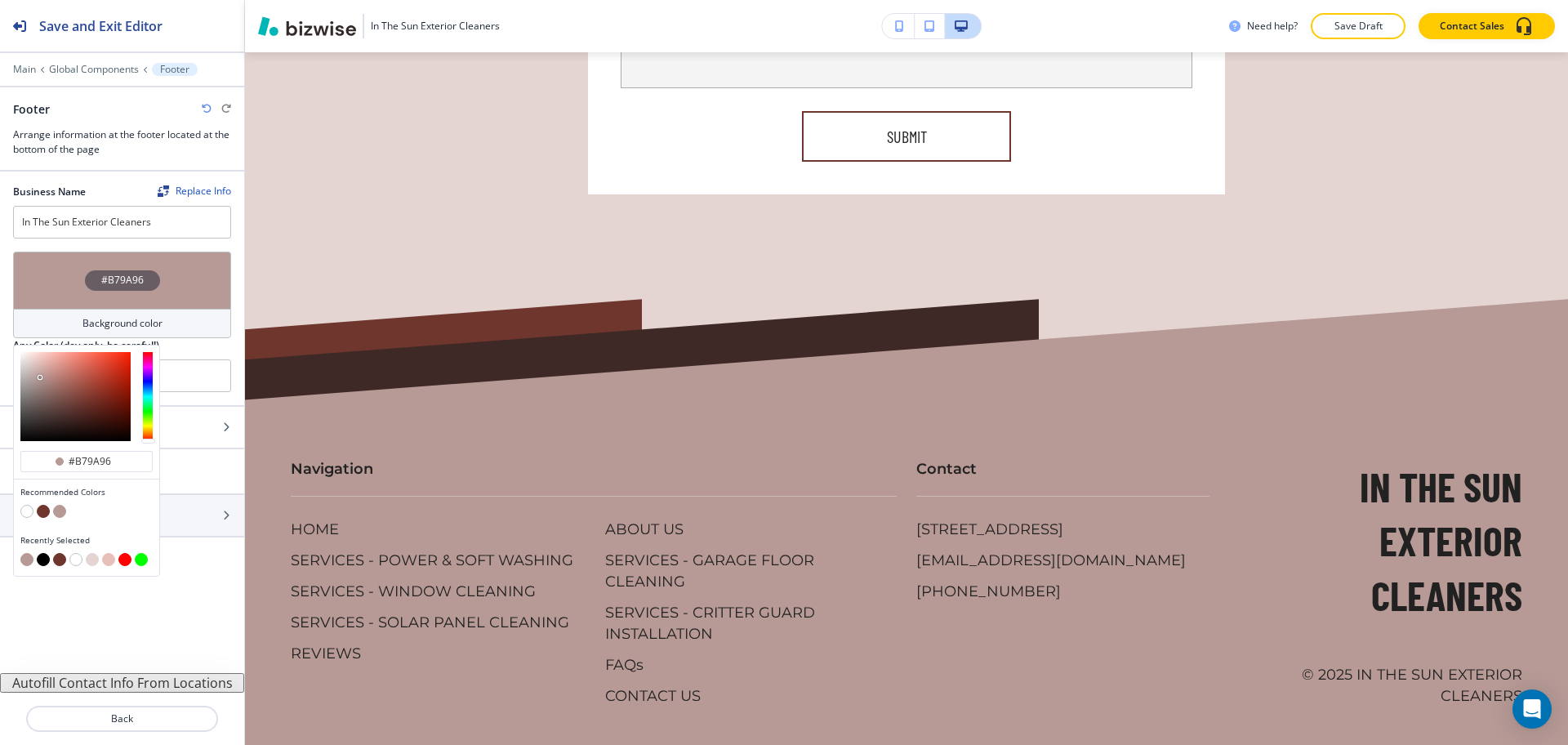
click at [41, 510] on button "button" at bounding box center [44, 512] width 14 height 14
type input "#6F362D"
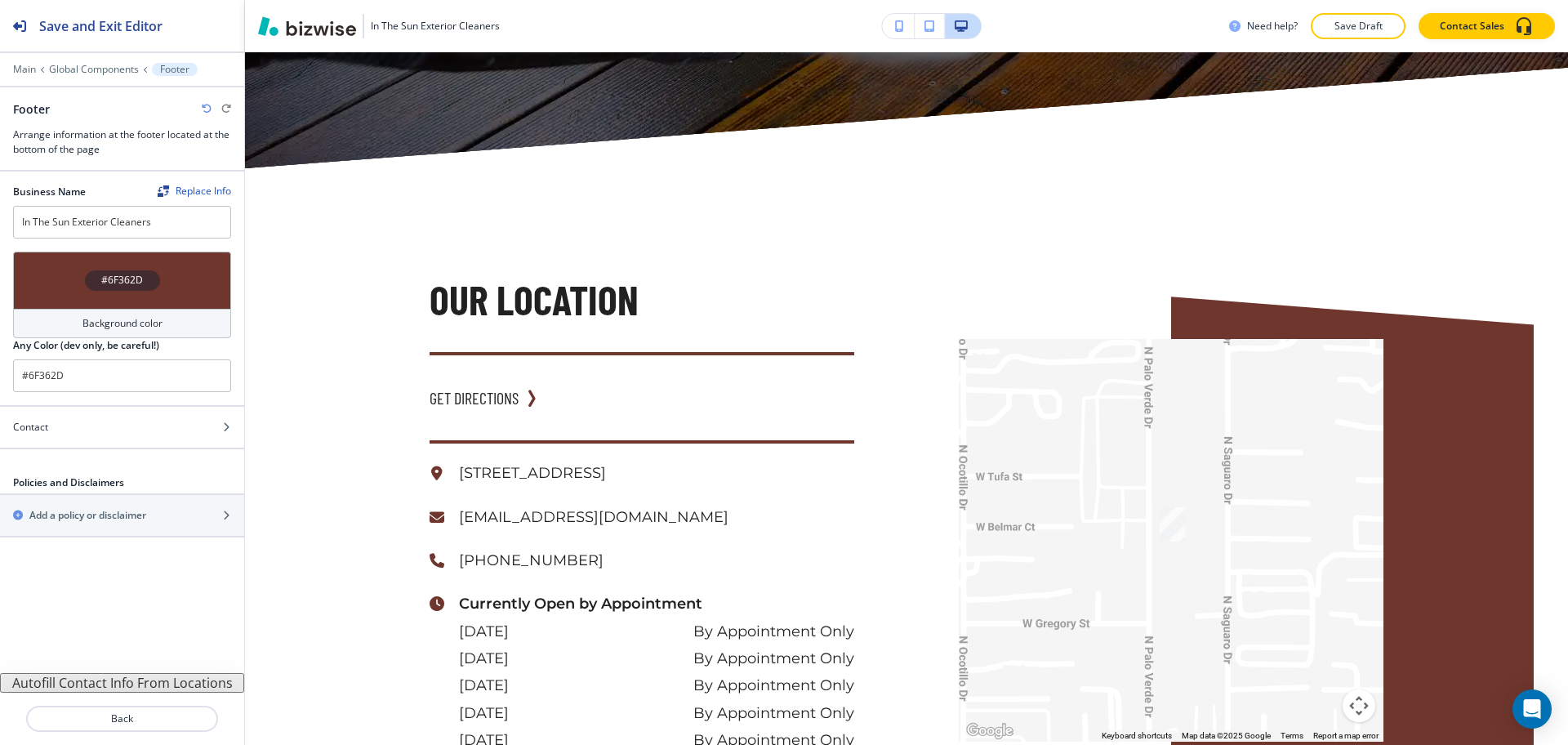
scroll to position [8063, 0]
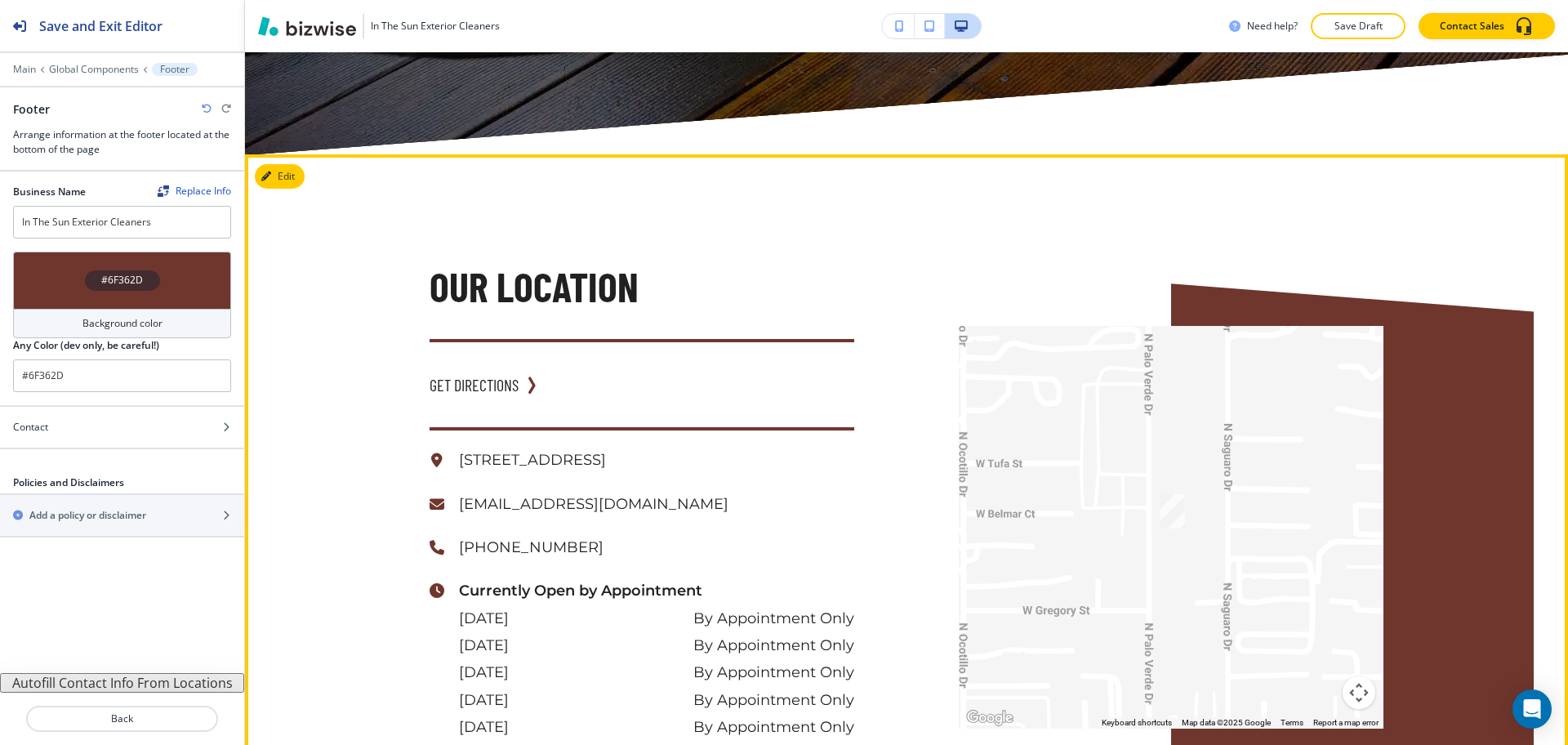
click at [271, 171] on icon "button" at bounding box center [266, 176] width 10 height 10
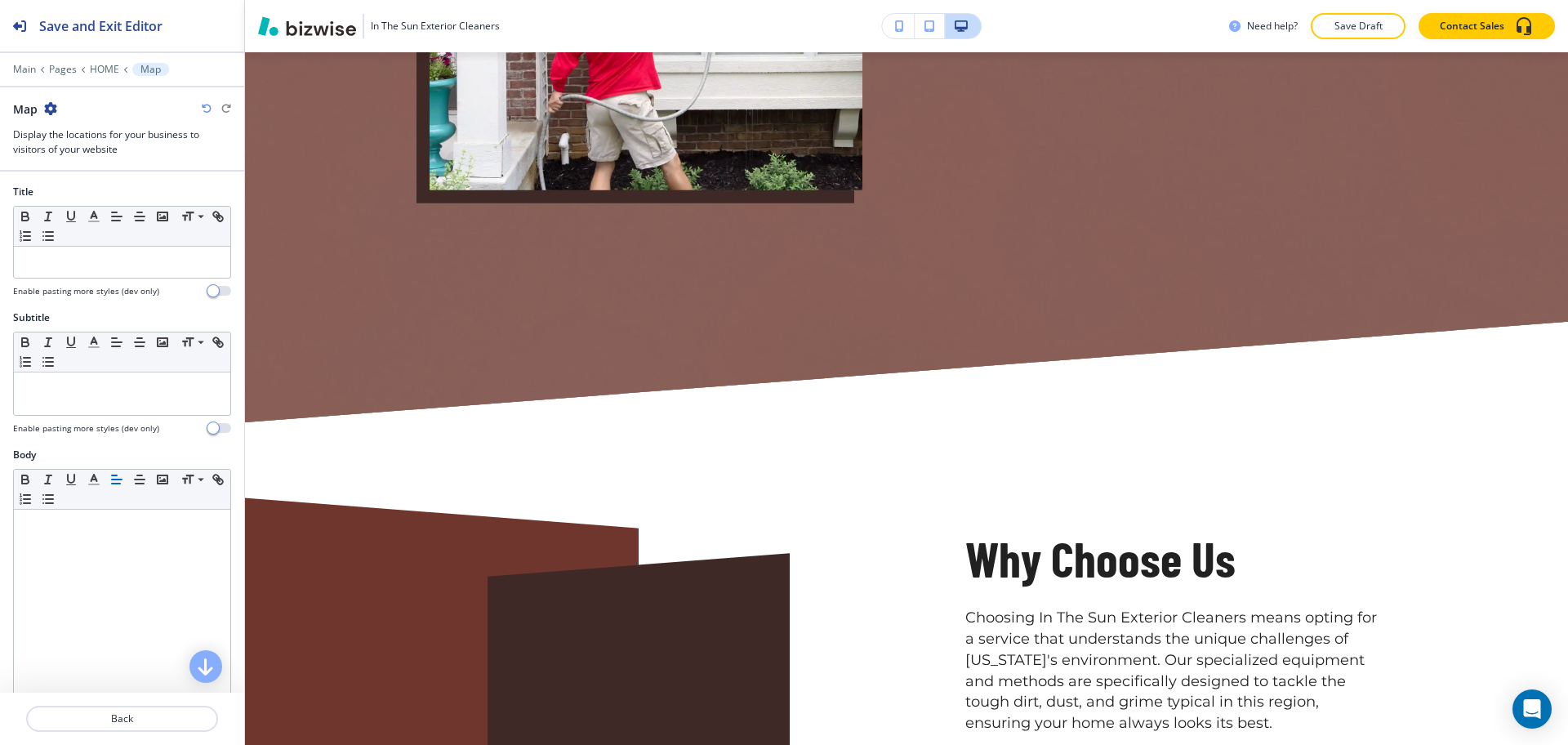
scroll to position [6721, 0]
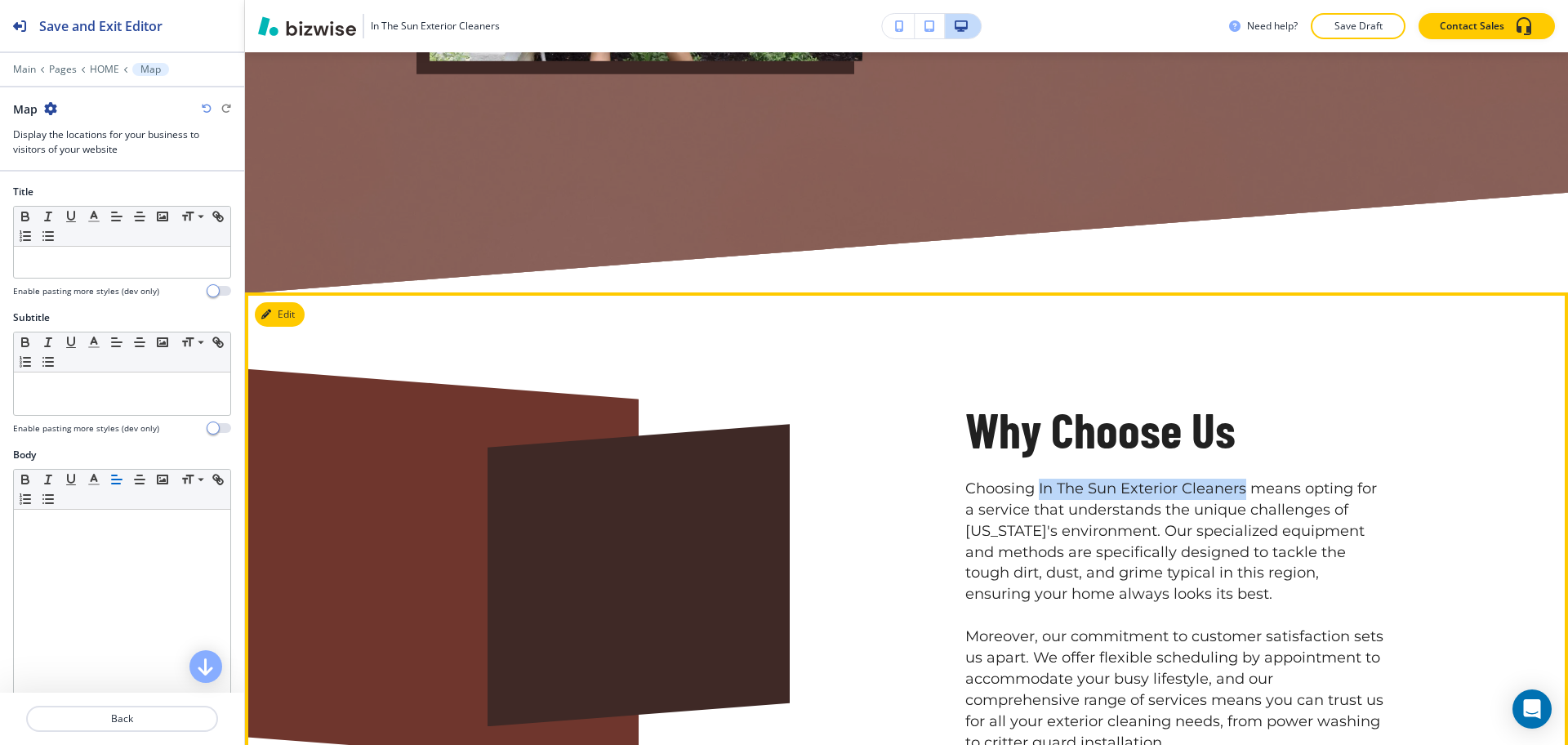
drag, startPoint x: 1030, startPoint y: 463, endPoint x: 1237, endPoint y: 472, distance: 207.2
click at [1237, 479] on p "Choosing In The Sun Exterior Cleaners means opting for a service that understan…" at bounding box center [1174, 542] width 418 height 127
copy p "In The Sun Exterior Cleaners"
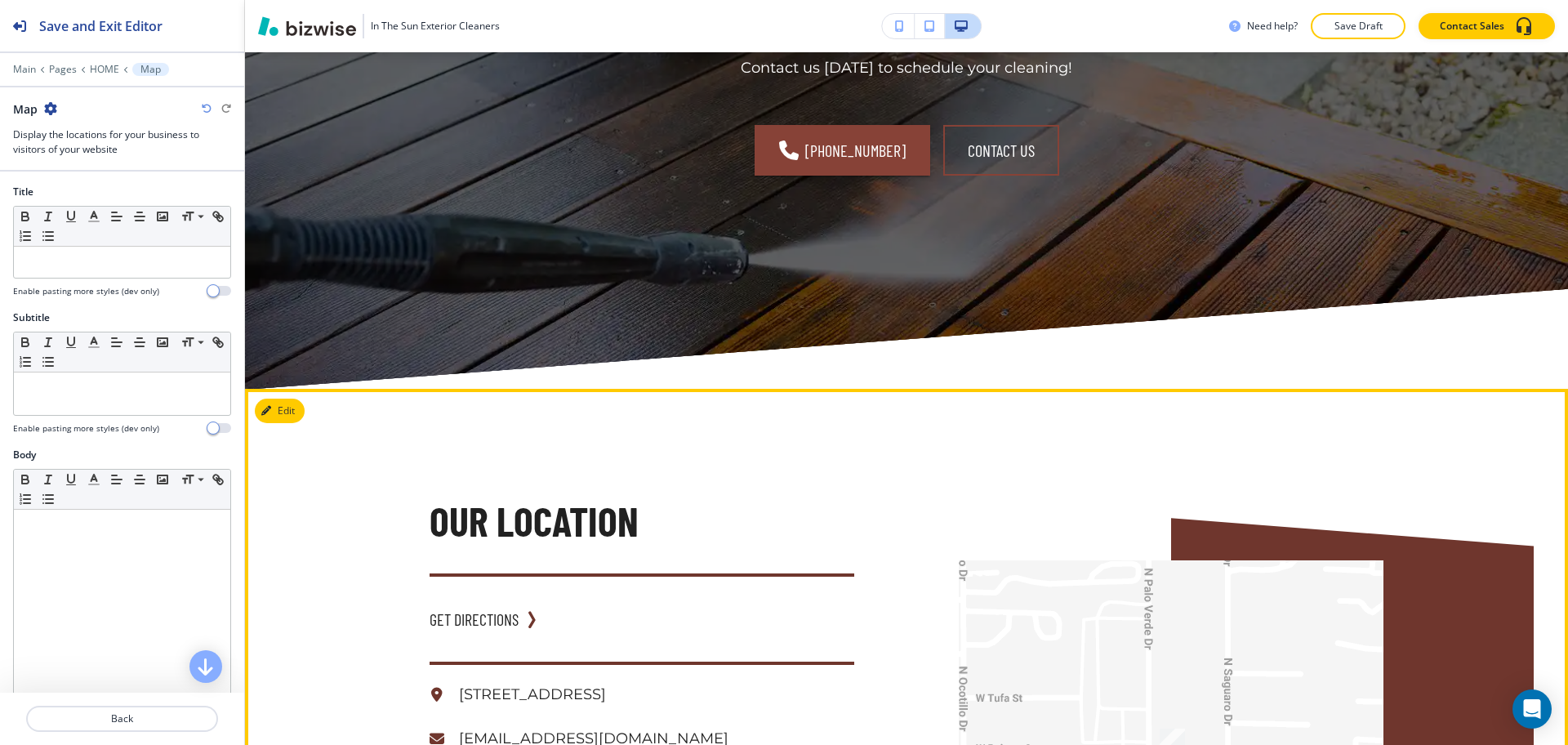
scroll to position [7830, 0]
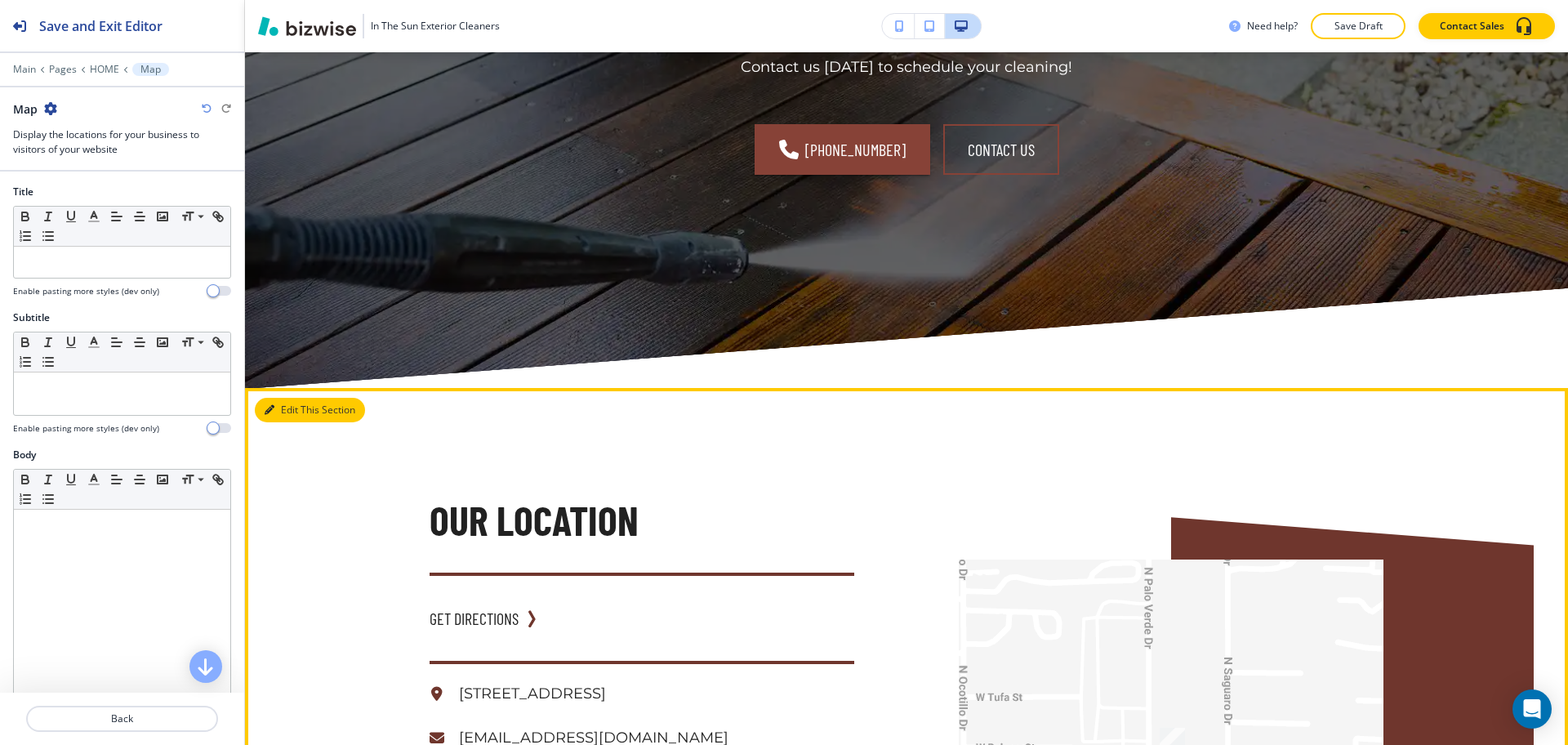
click at [291, 398] on button "Edit This Section" at bounding box center [310, 409] width 110 height 24
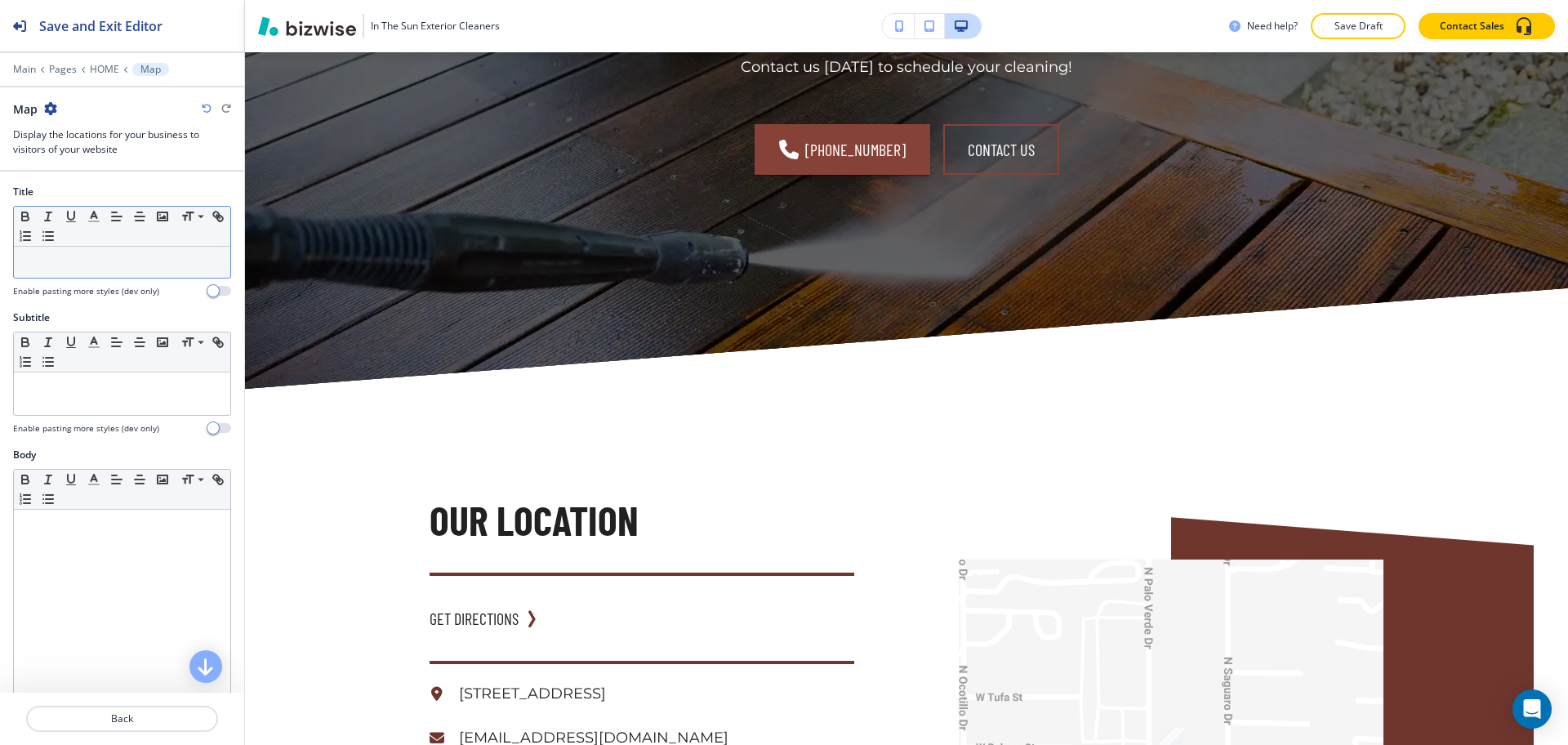
click at [98, 267] on p at bounding box center [122, 261] width 200 height 15
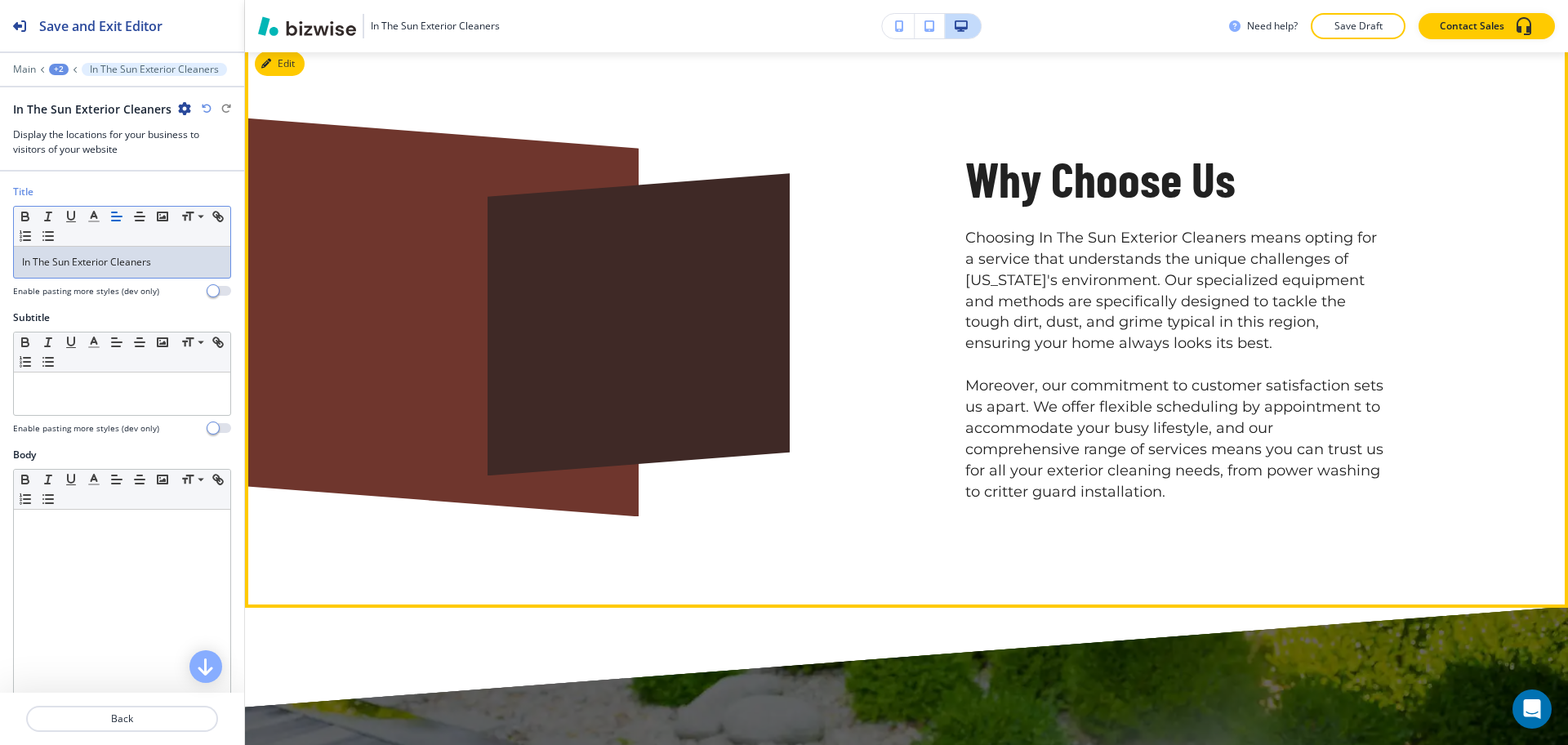
scroll to position [6596, 0]
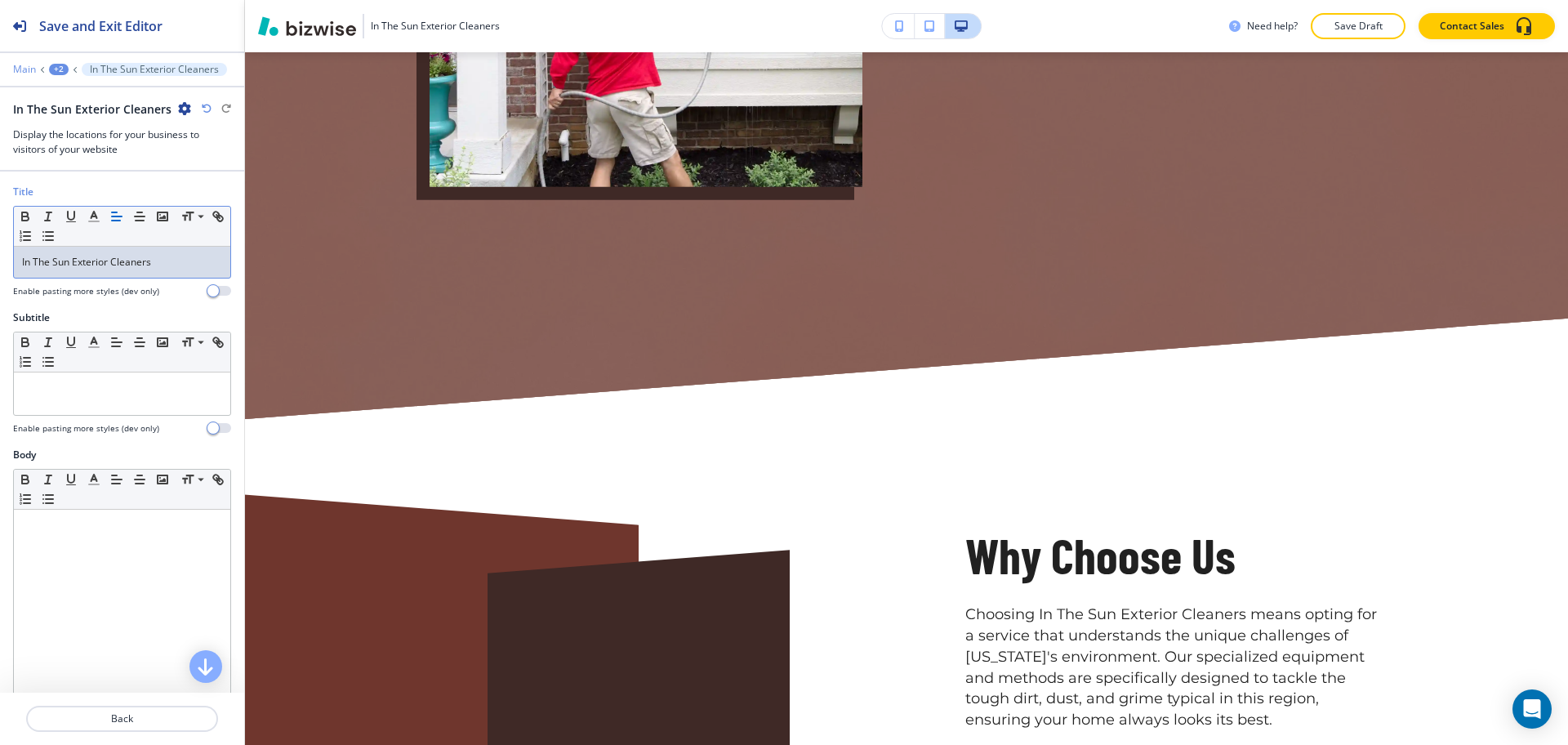
click at [21, 70] on p "Main" at bounding box center [25, 70] width 23 height 12
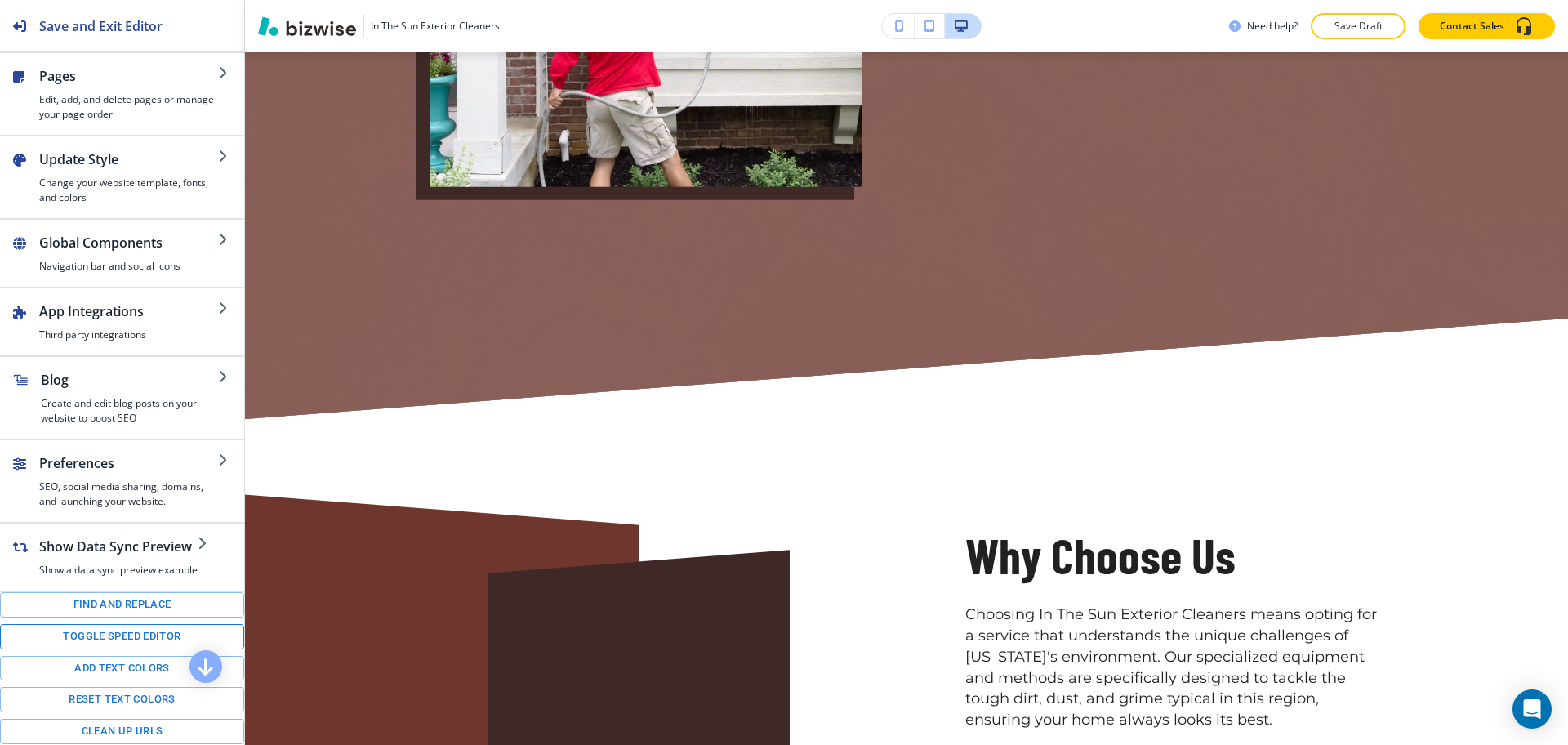
click at [147, 645] on button "Toggle speed editor" at bounding box center [122, 637] width 244 height 25
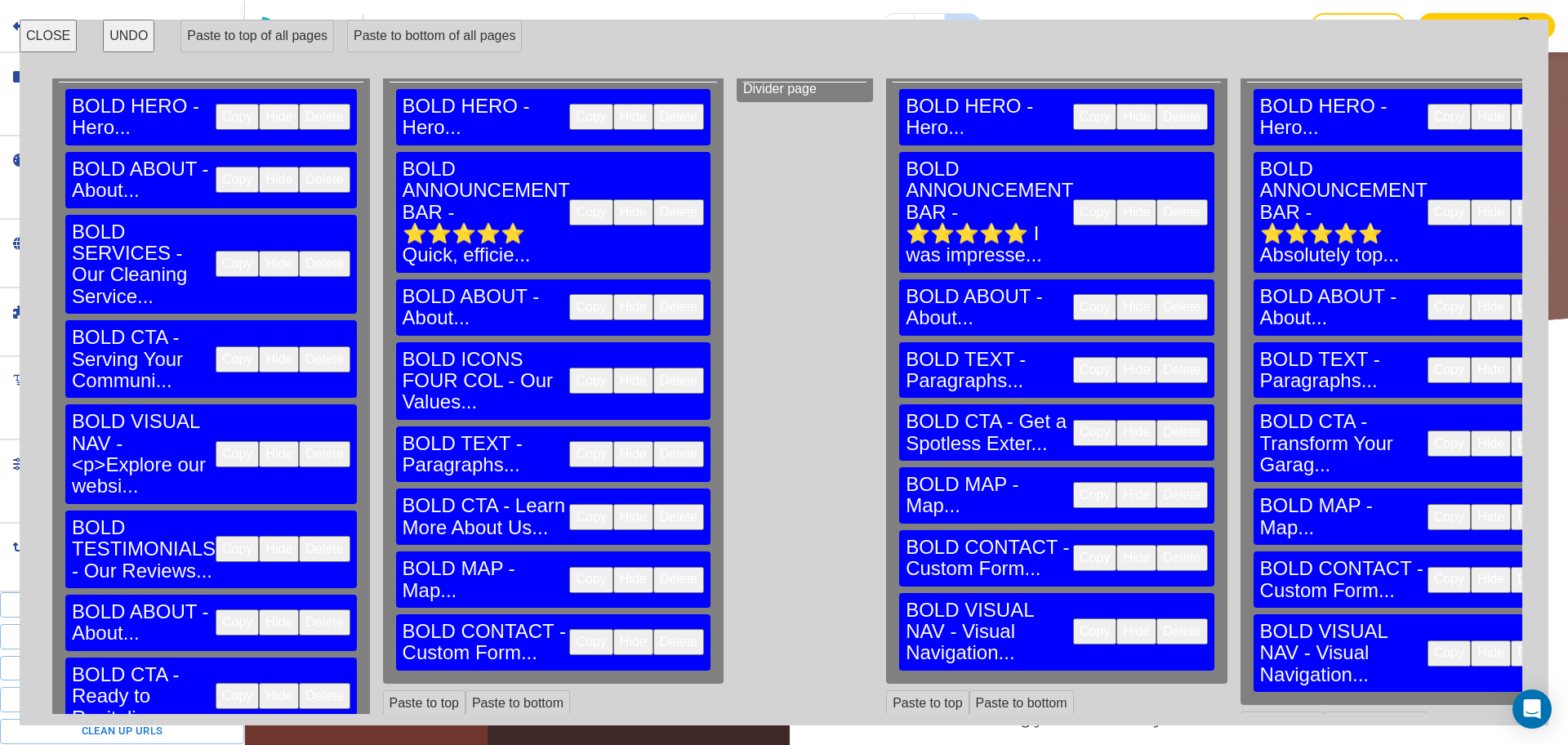
scroll to position [107, 0]
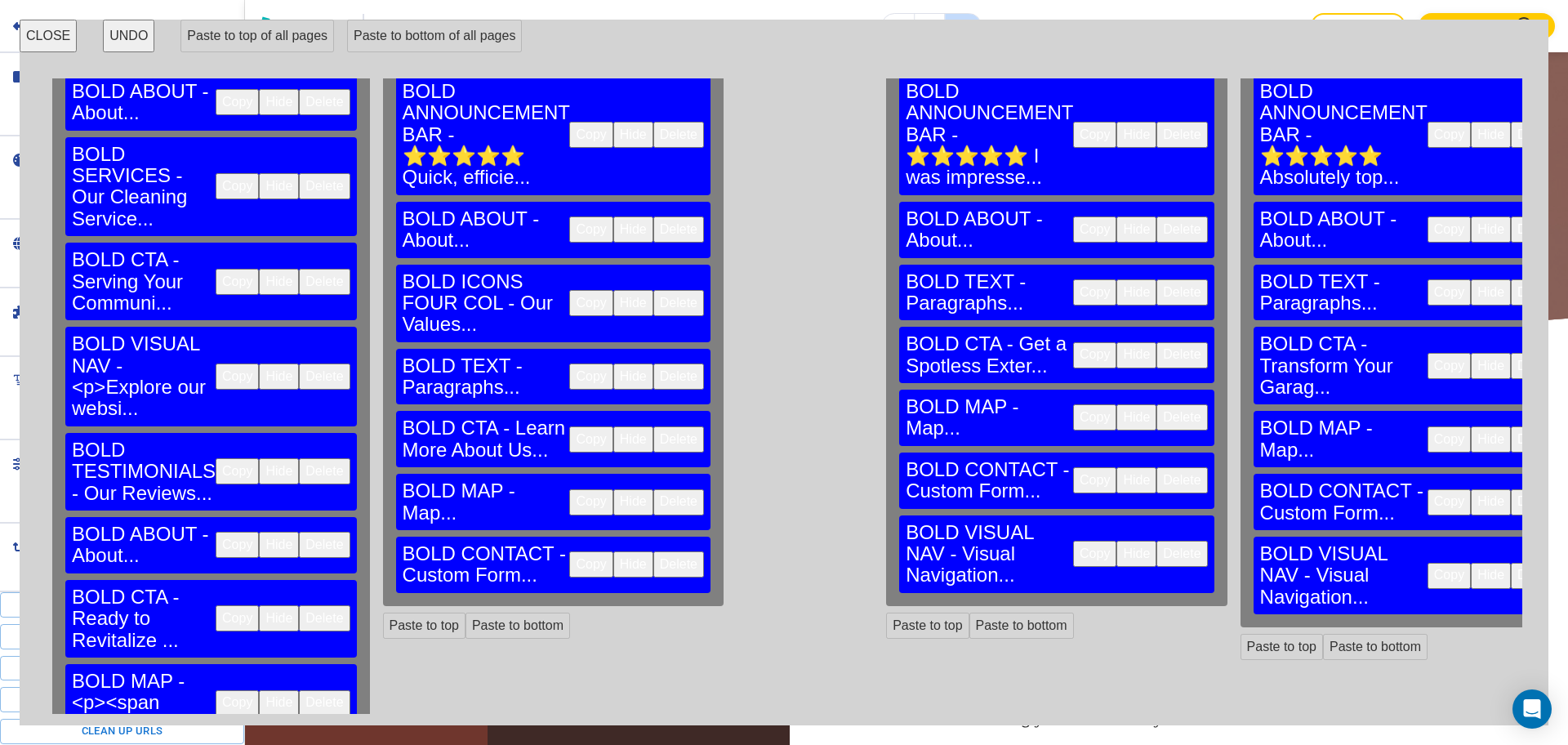
click at [653, 489] on button "Delete" at bounding box center [678, 501] width 50 height 26
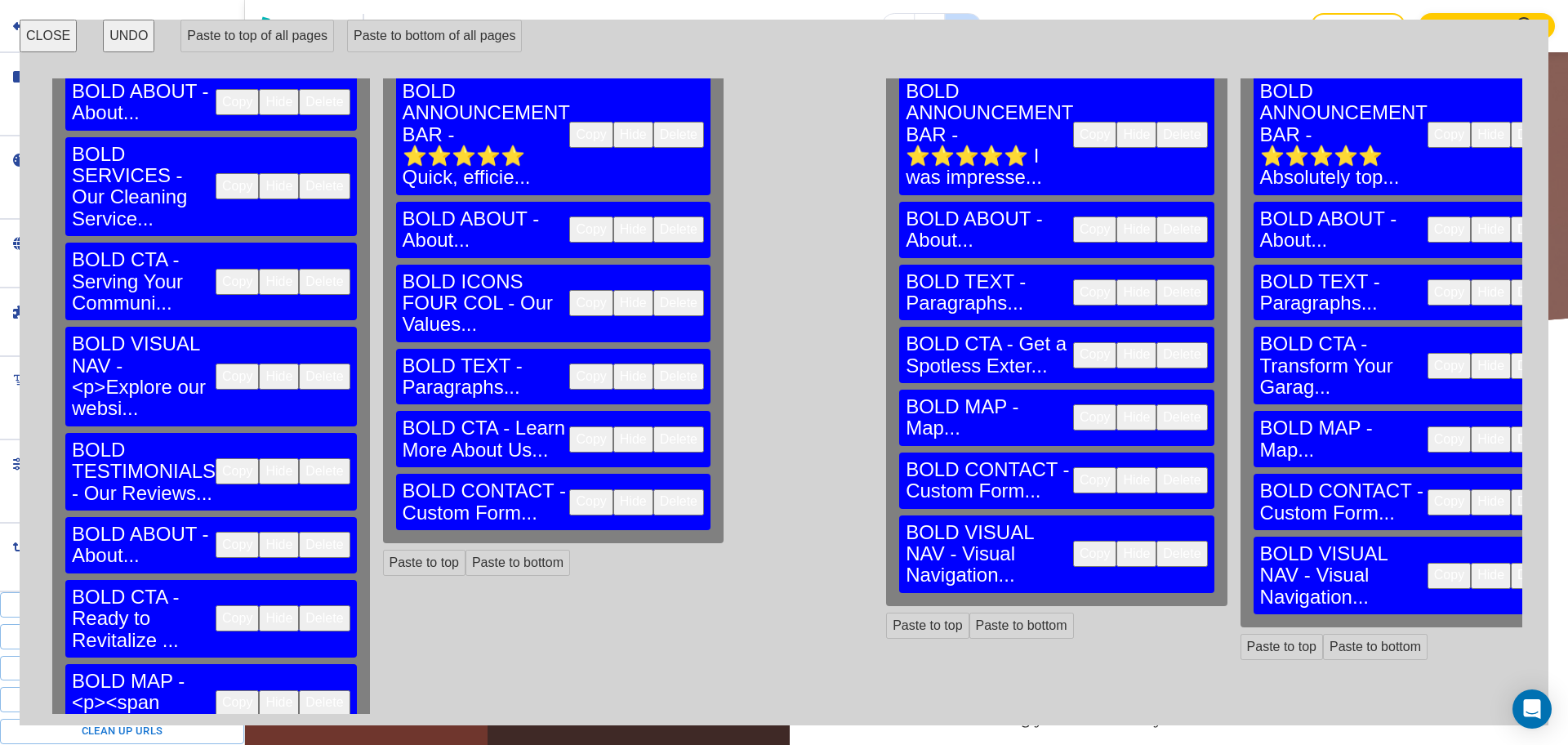
click at [653, 489] on button "Delete" at bounding box center [678, 501] width 50 height 26
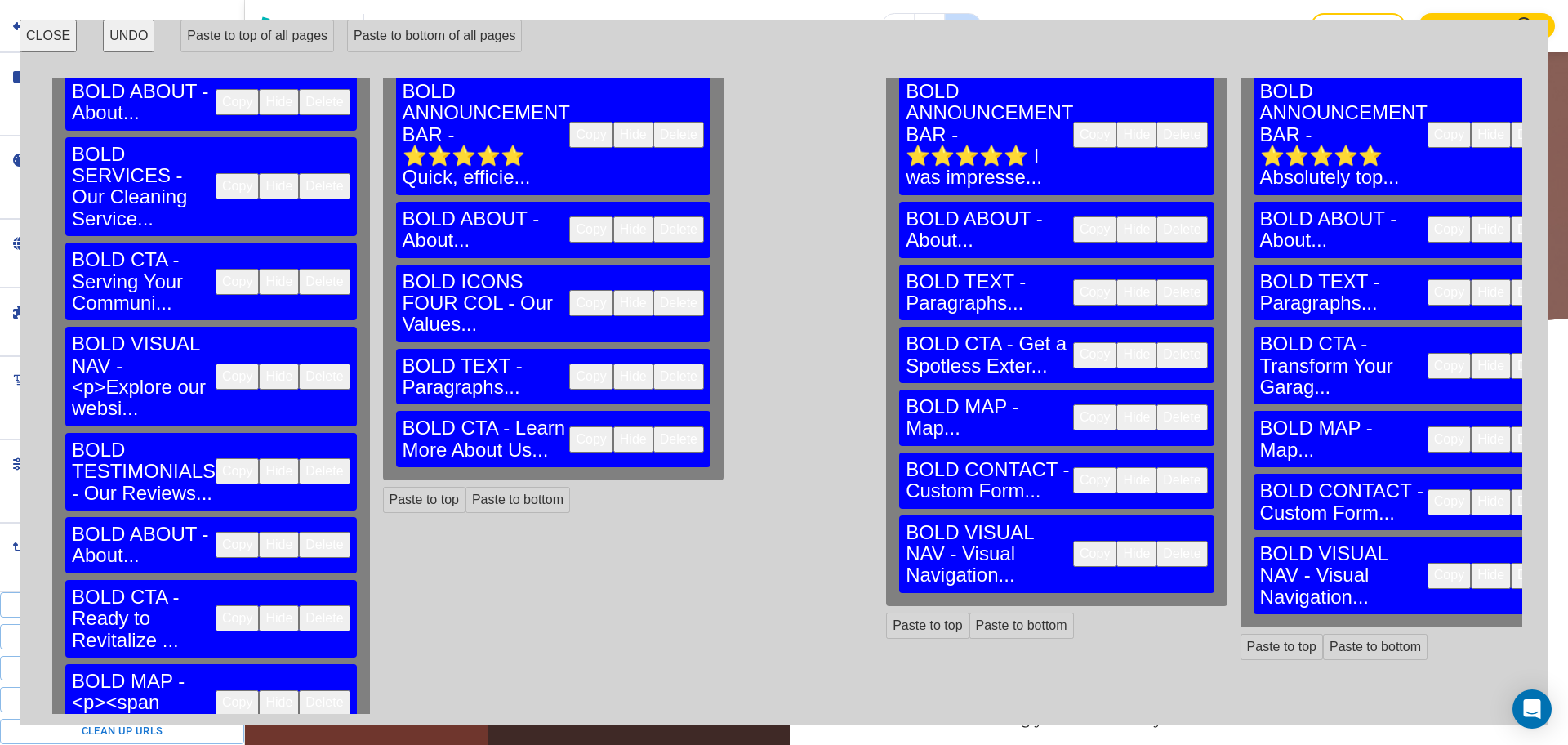
click at [1157, 467] on button "Delete" at bounding box center [1182, 480] width 50 height 26
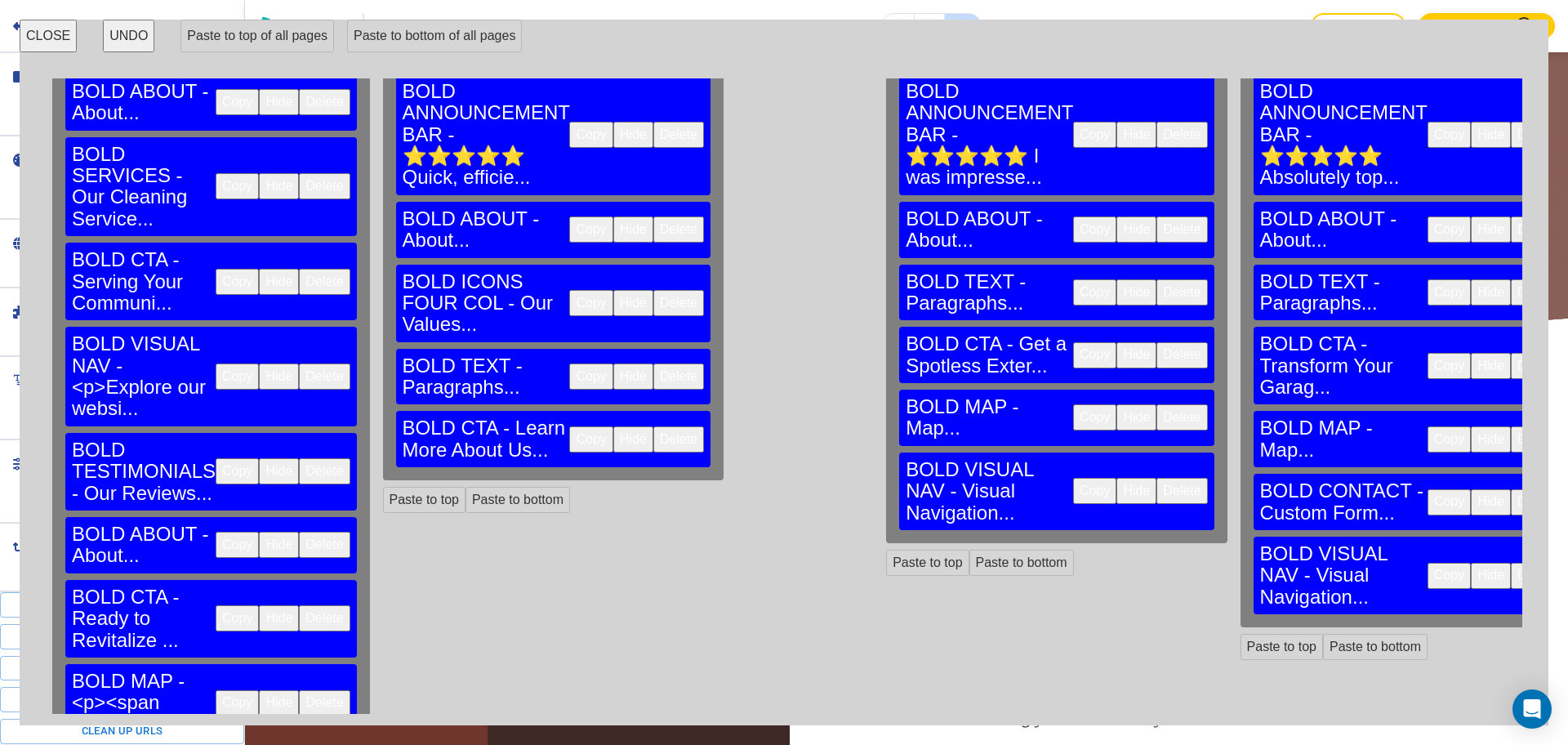
click at [1157, 478] on button "Delete" at bounding box center [1182, 491] width 50 height 26
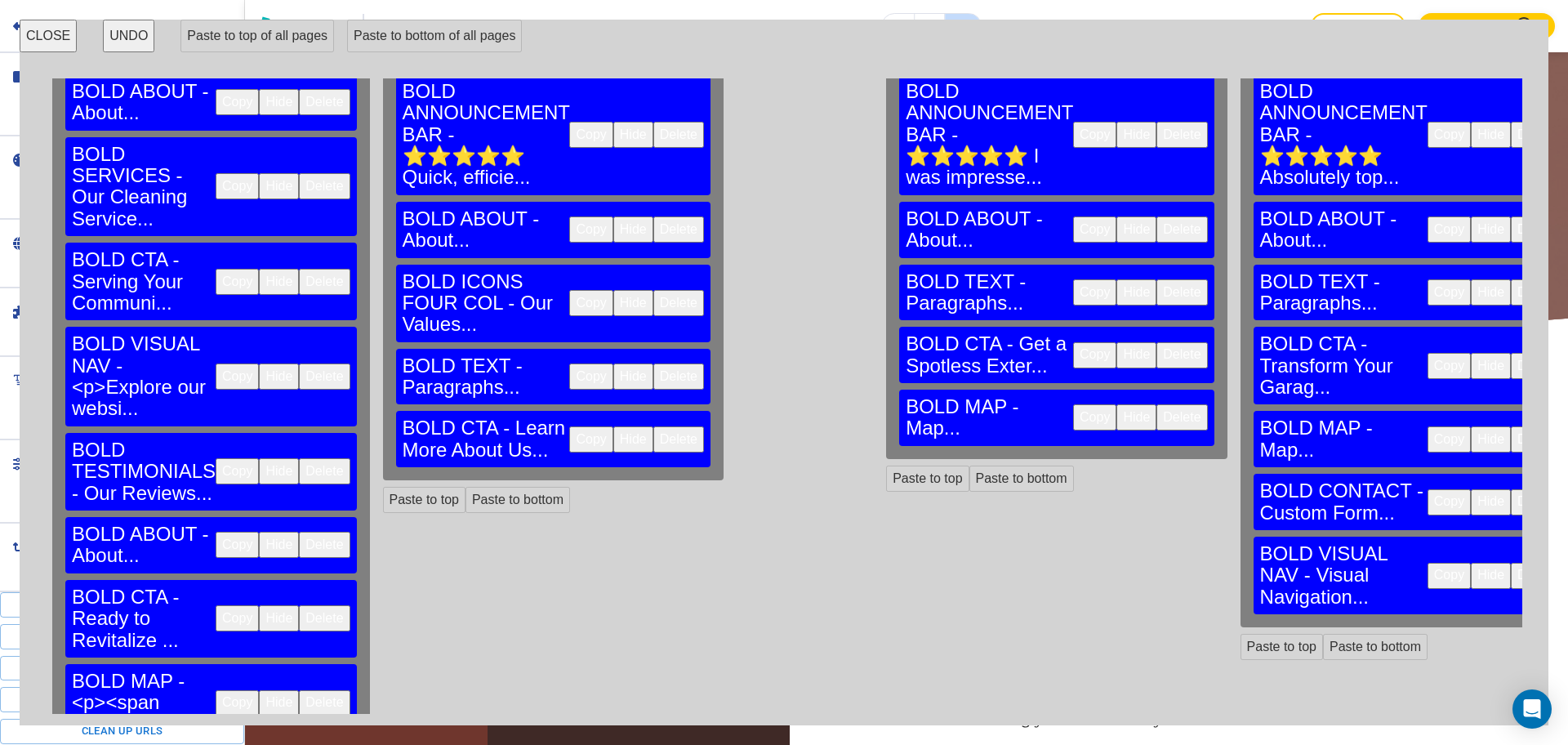
drag, startPoint x: 1349, startPoint y: 447, endPoint x: 1351, endPoint y: 429, distance: 18.1
click at [1511, 562] on button "Delete" at bounding box center [1536, 575] width 50 height 26
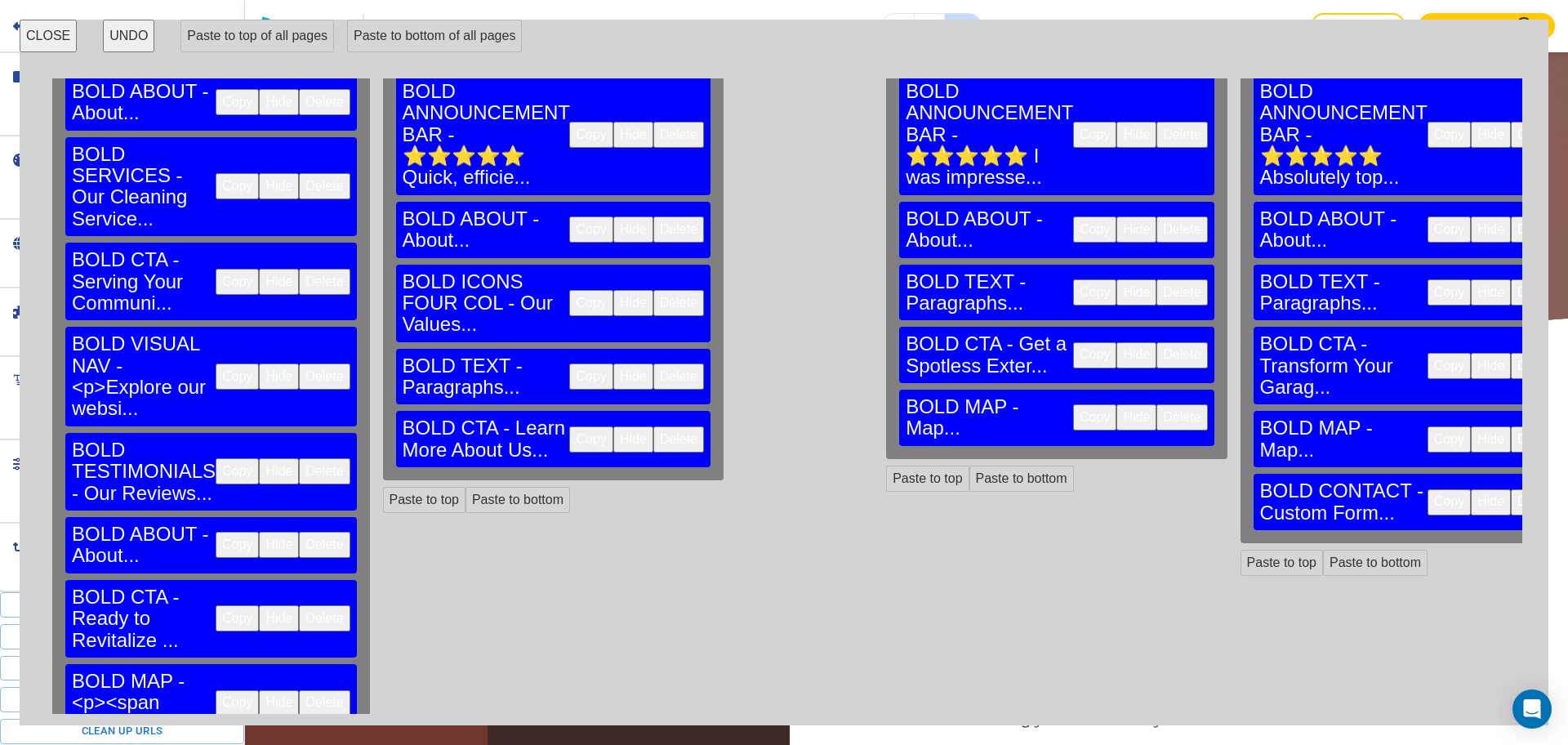
click at [1511, 489] on button "Delete" at bounding box center [1536, 501] width 50 height 26
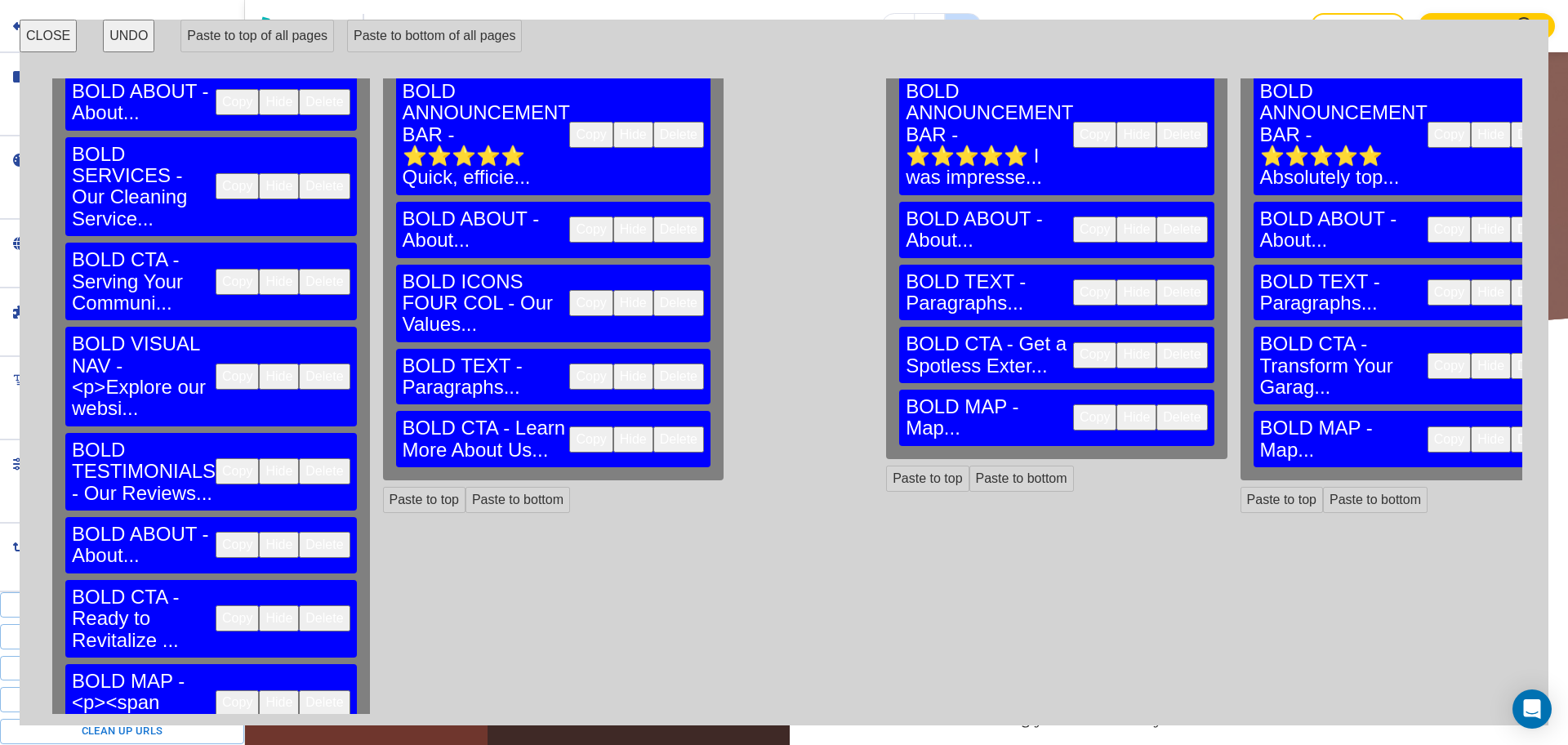
click at [1511, 427] on button "Delete" at bounding box center [1536, 439] width 50 height 26
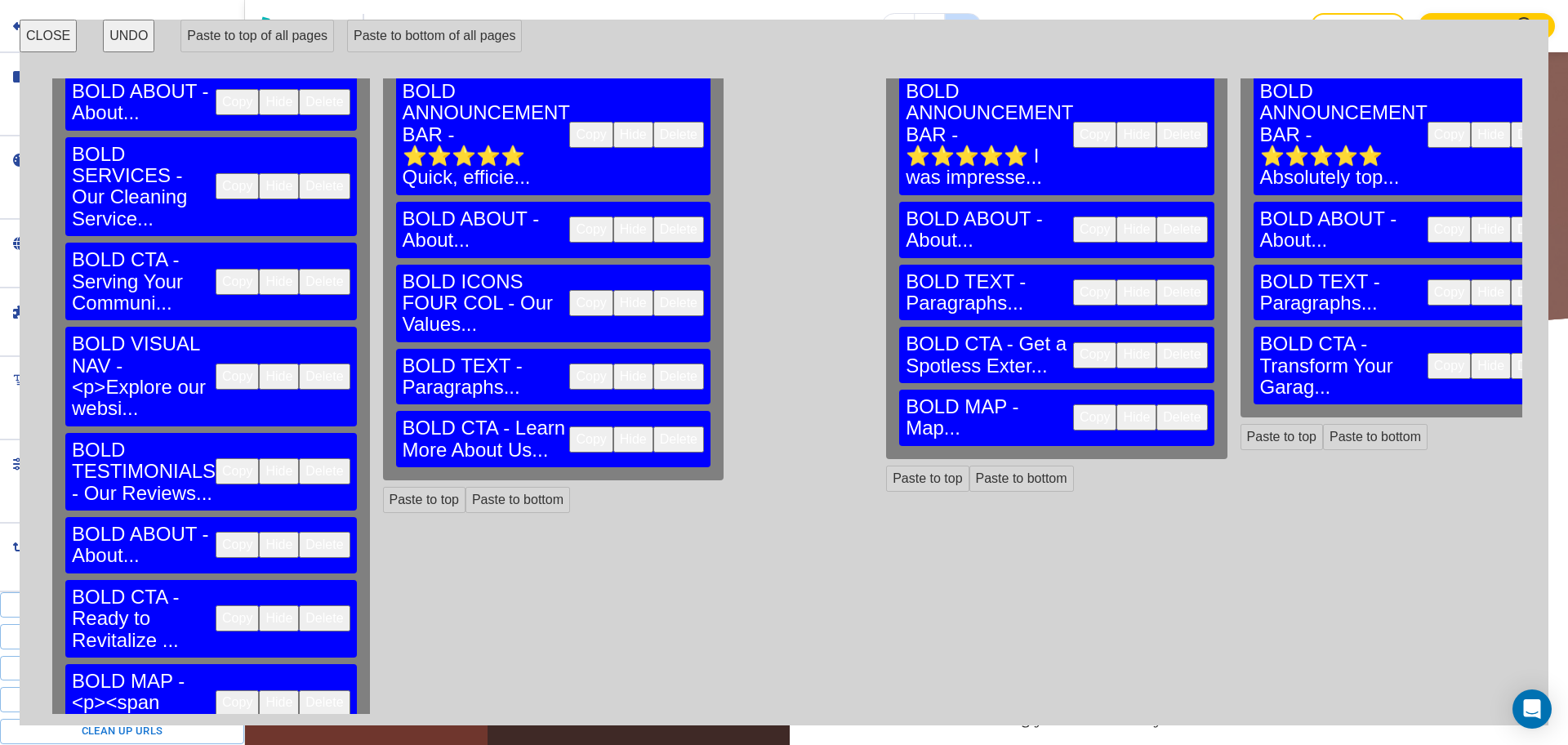
click at [1157, 404] on button "Delete" at bounding box center [1182, 417] width 50 height 26
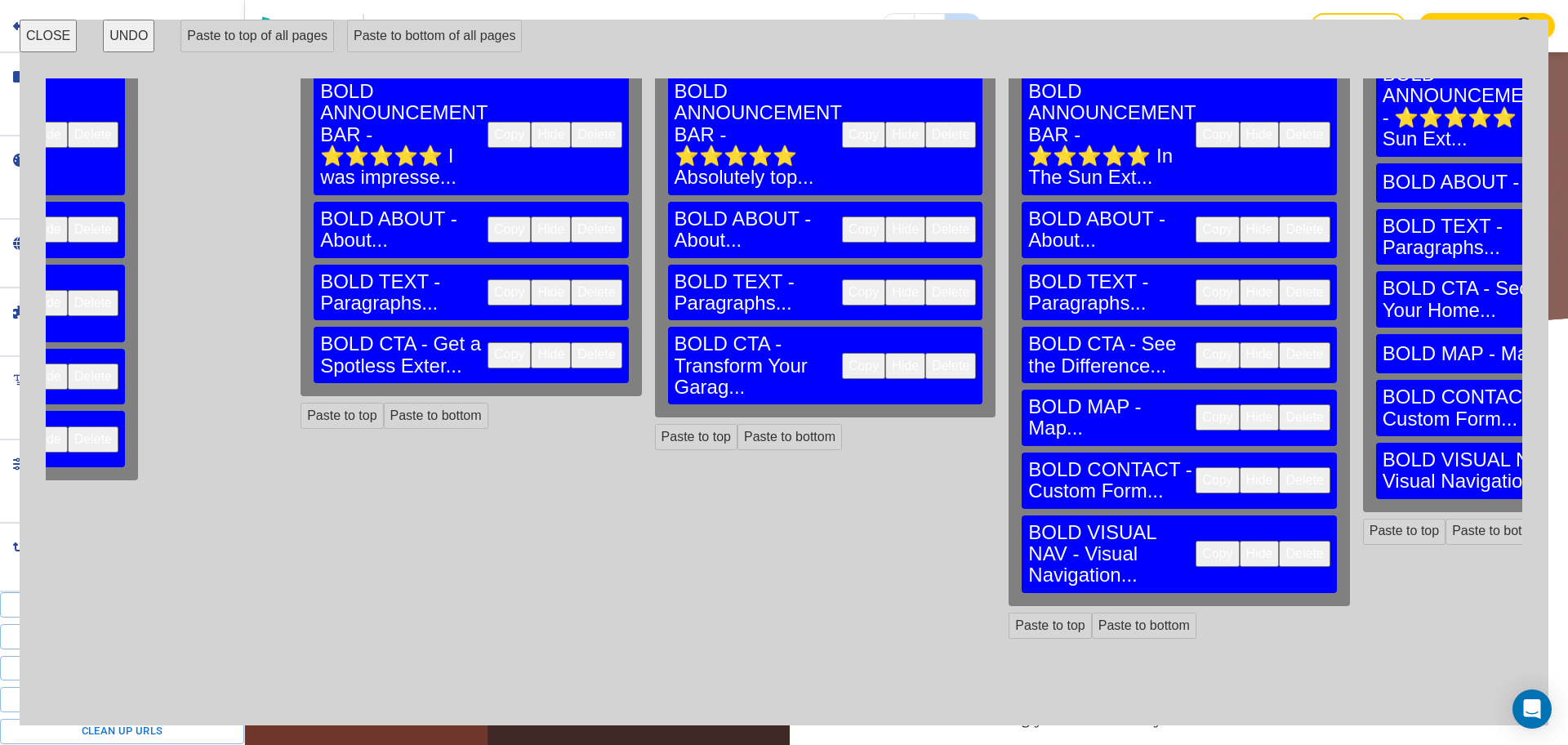
scroll to position [107, 643]
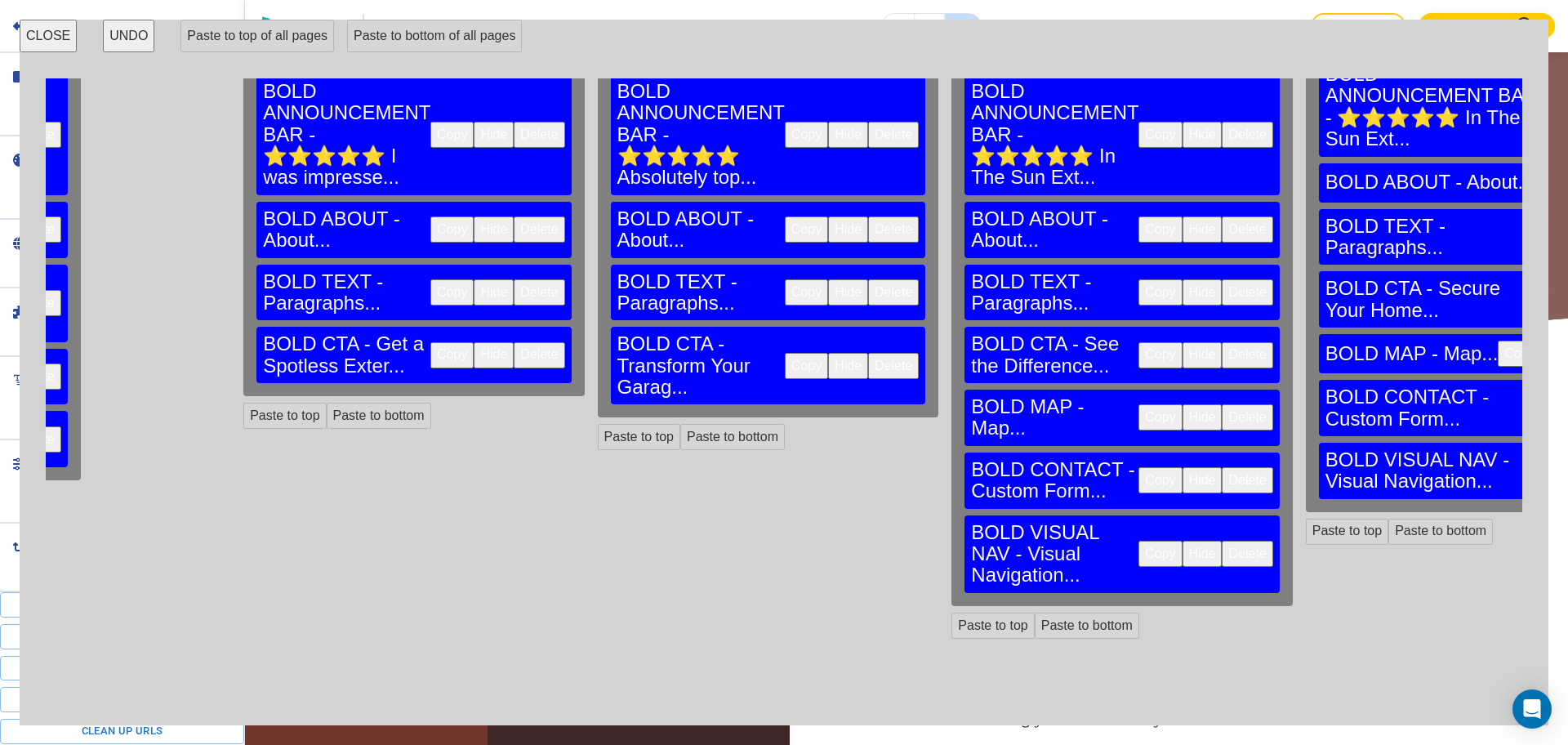
click at [1221, 404] on button "Delete" at bounding box center [1247, 417] width 50 height 26
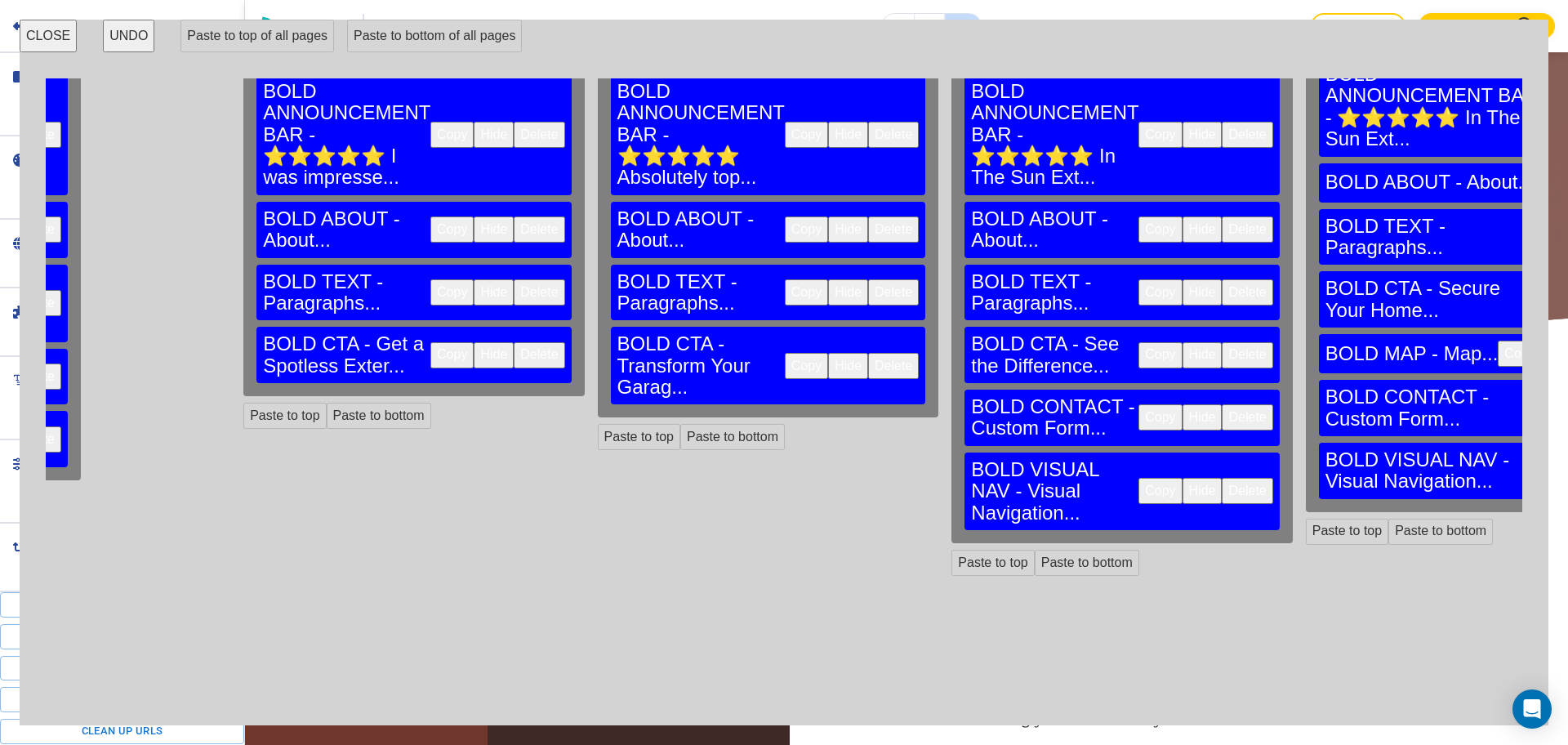
click at [1221, 404] on button "Delete" at bounding box center [1247, 417] width 50 height 26
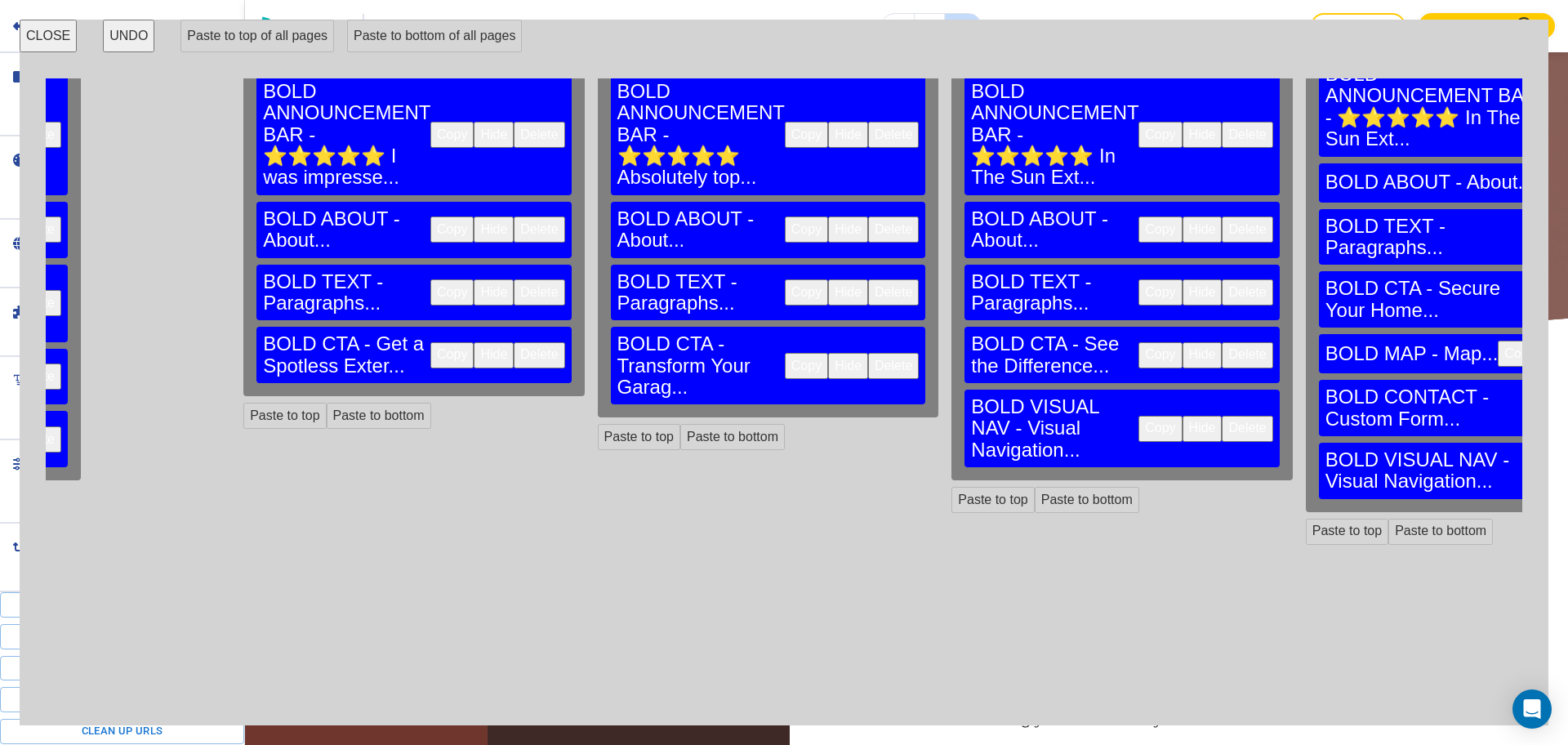
click at [1221, 416] on button "Delete" at bounding box center [1247, 429] width 50 height 26
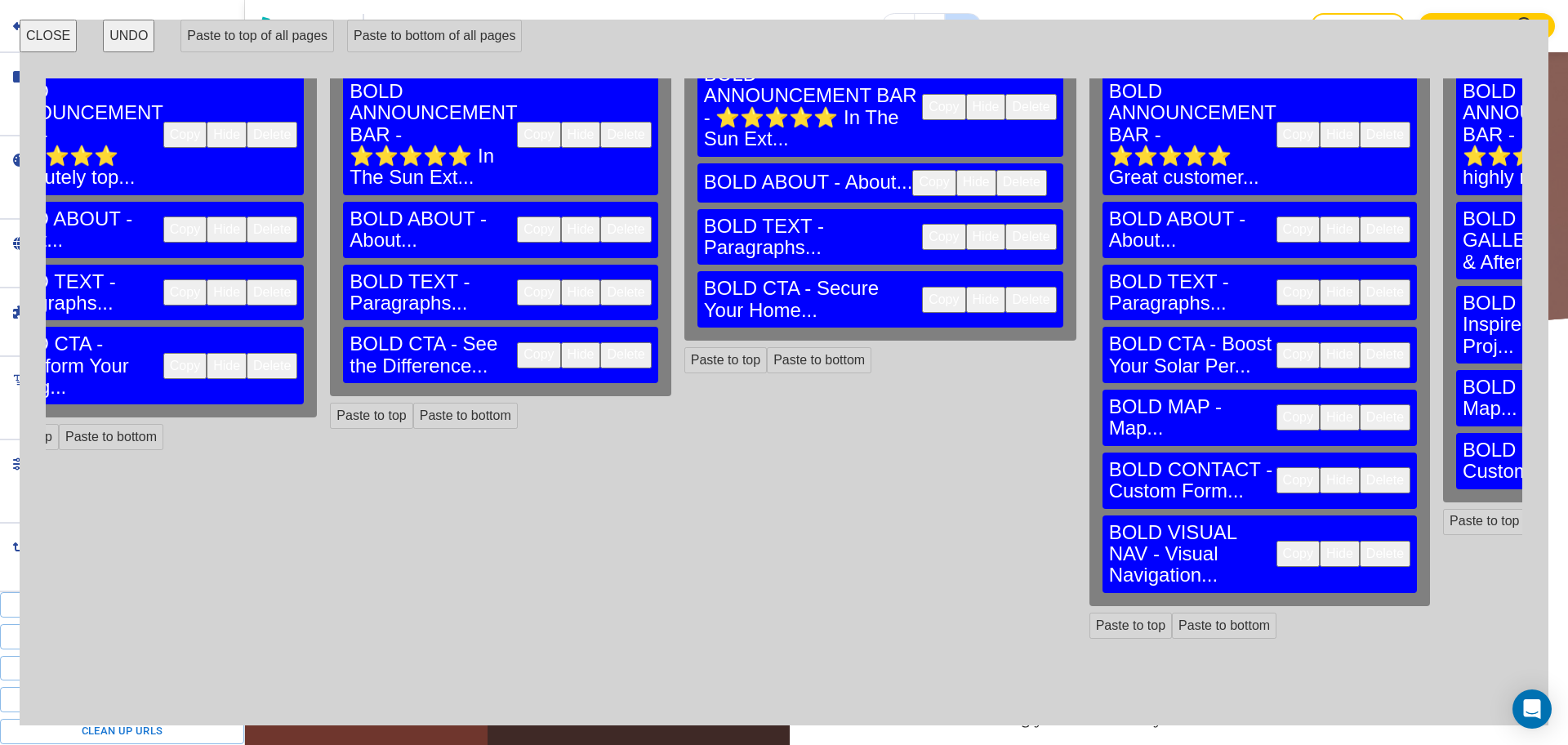
scroll to position [107, 1304]
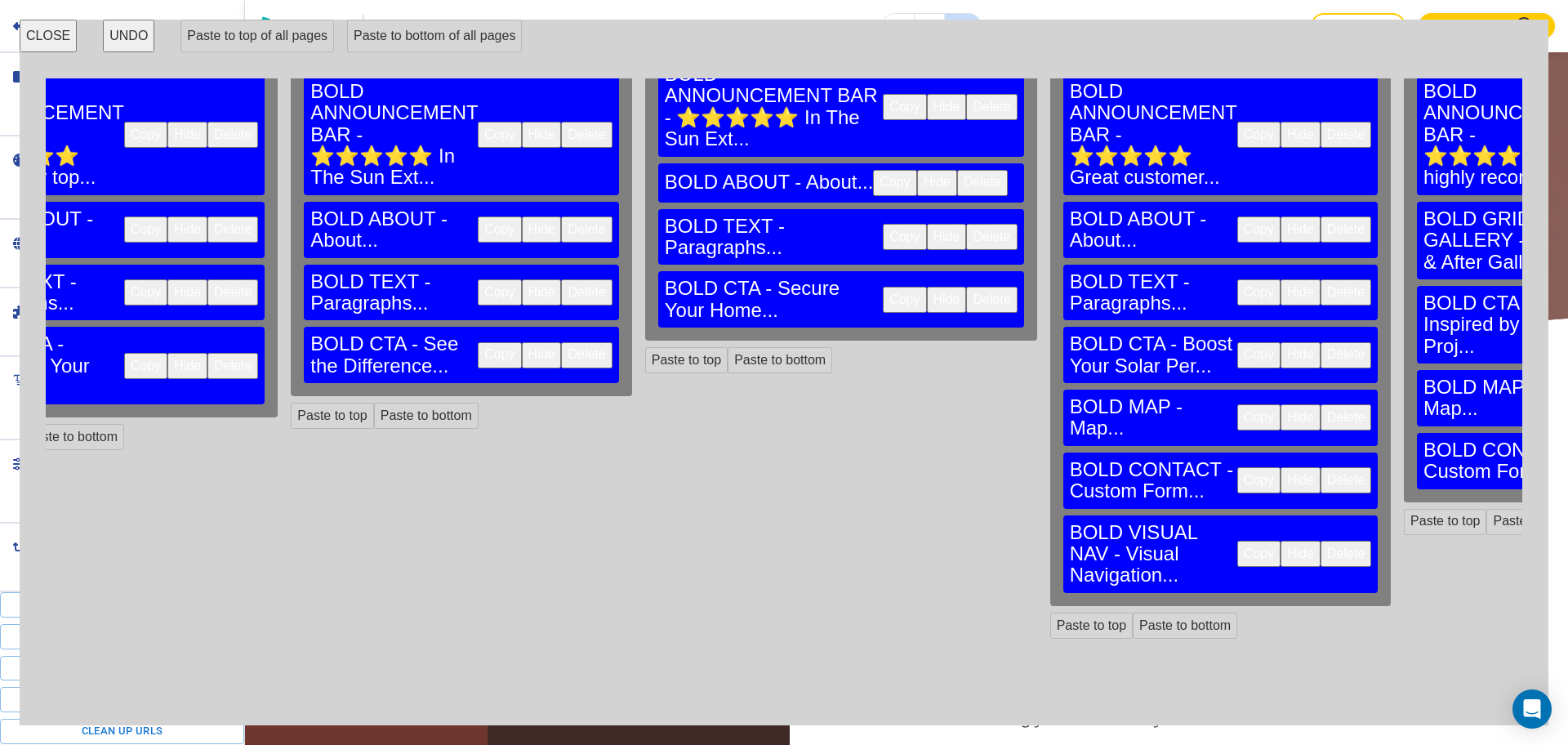
click at [1321, 404] on button "Delete" at bounding box center [1346, 417] width 50 height 26
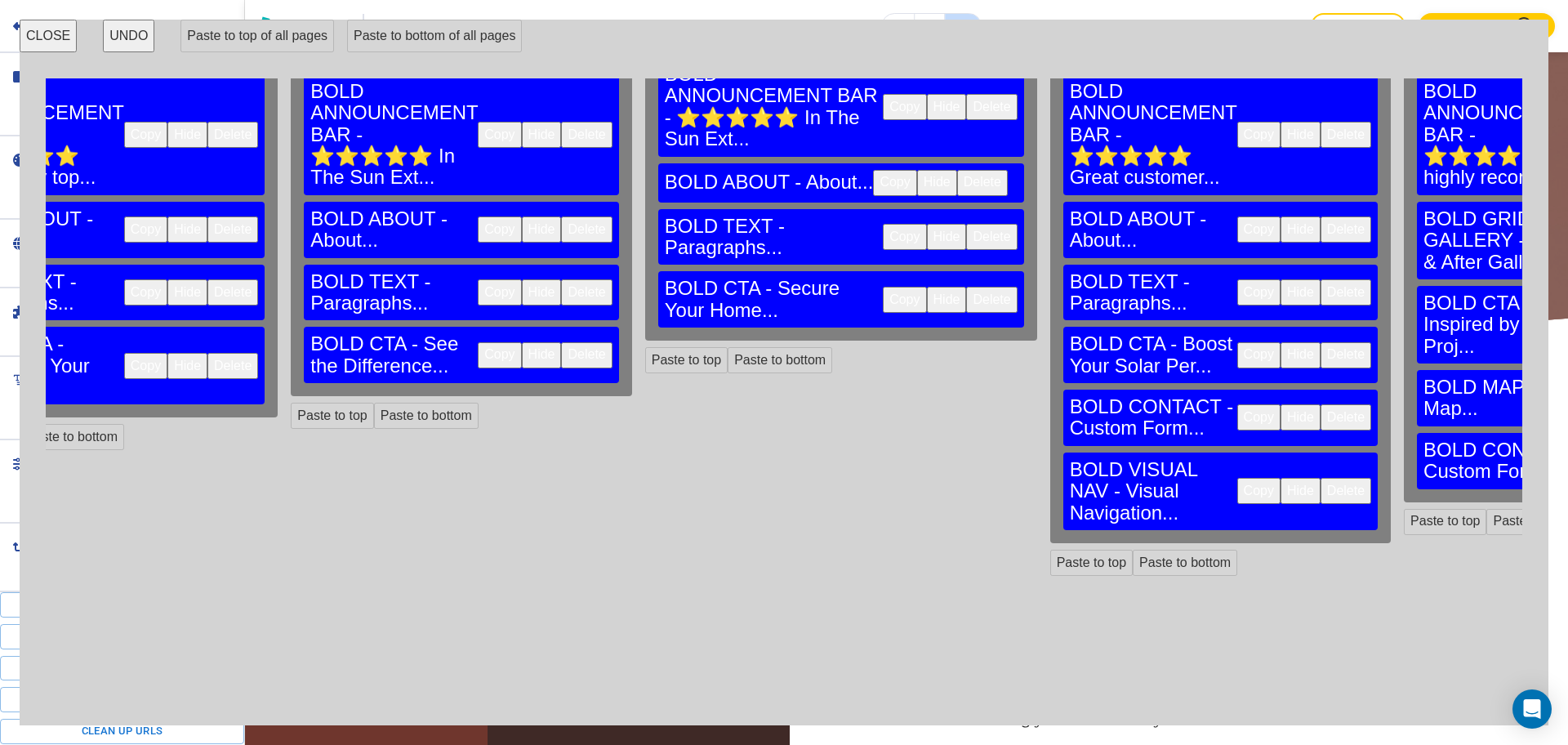
click at [1321, 404] on button "Delete" at bounding box center [1346, 417] width 50 height 26
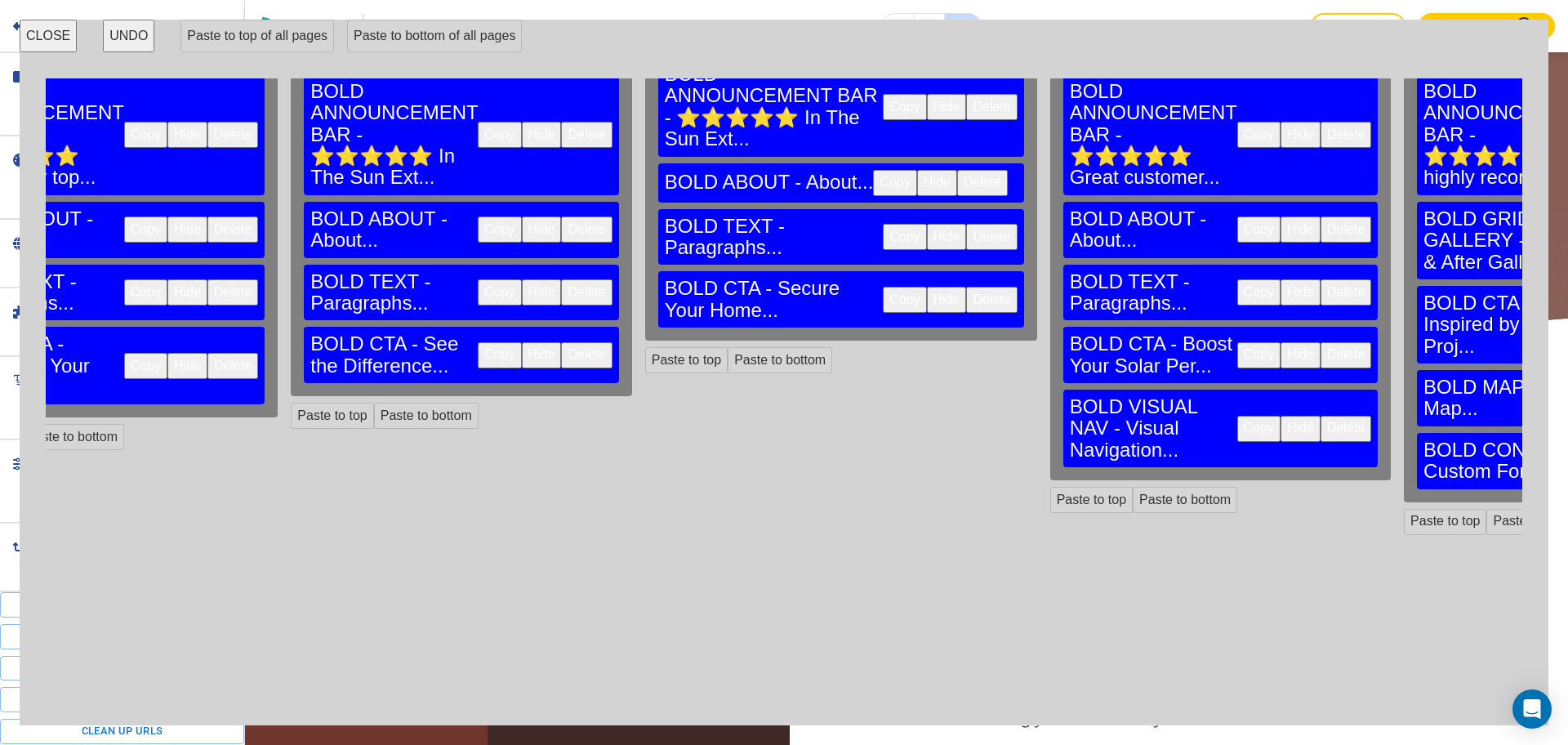
click at [1321, 416] on button "Delete" at bounding box center [1346, 429] width 50 height 26
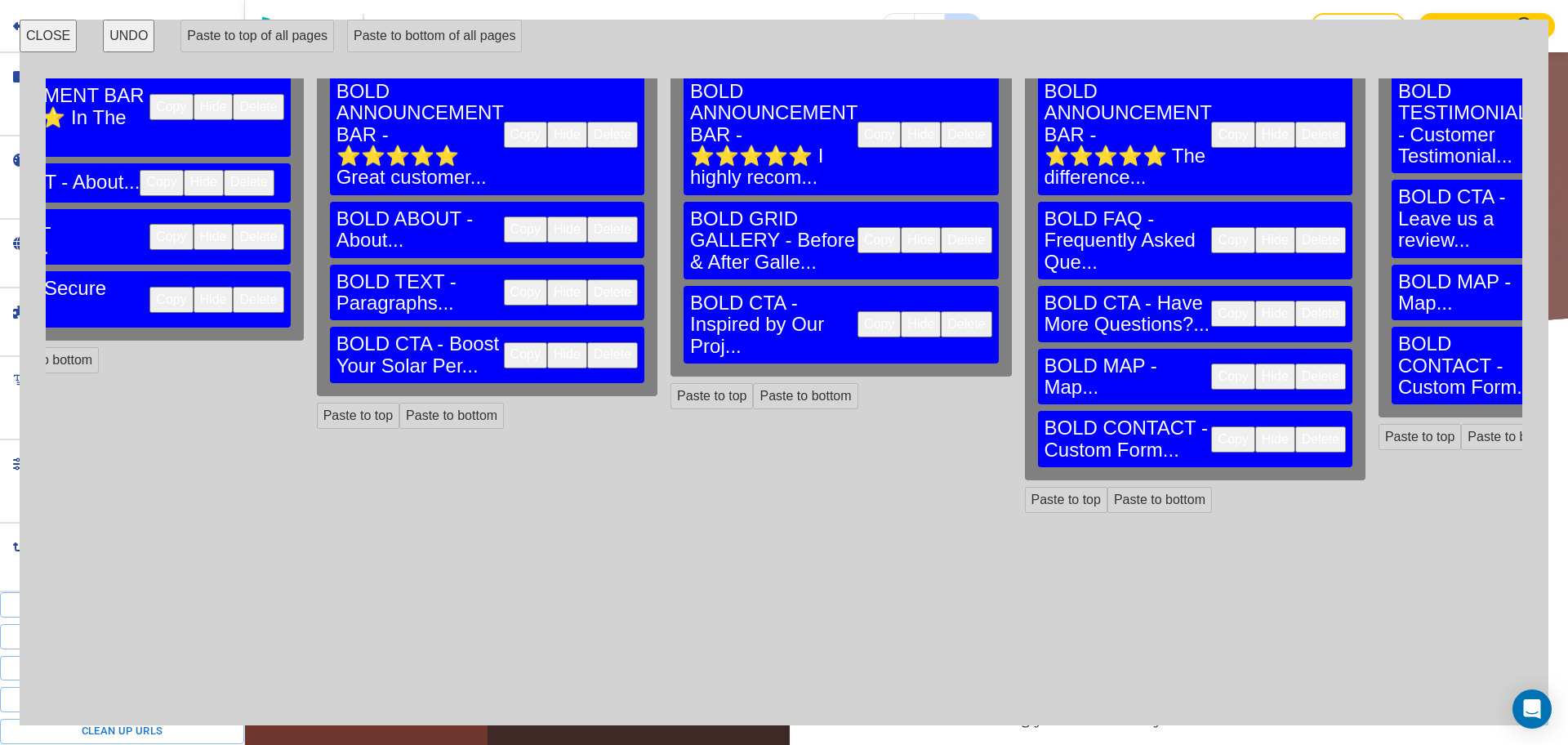
scroll to position [107, 2071]
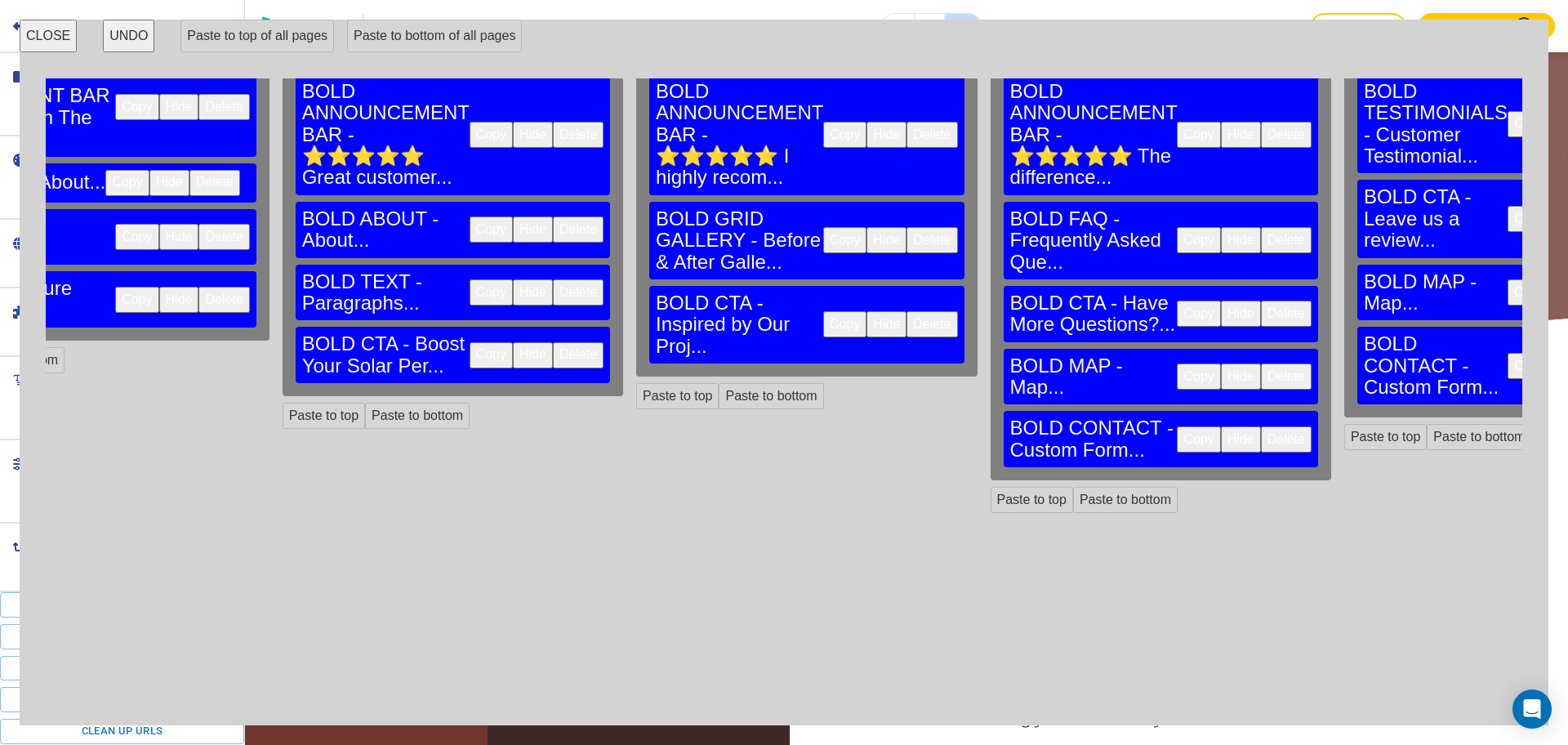
click at [1261, 364] on button "Delete" at bounding box center [1286, 376] width 50 height 26
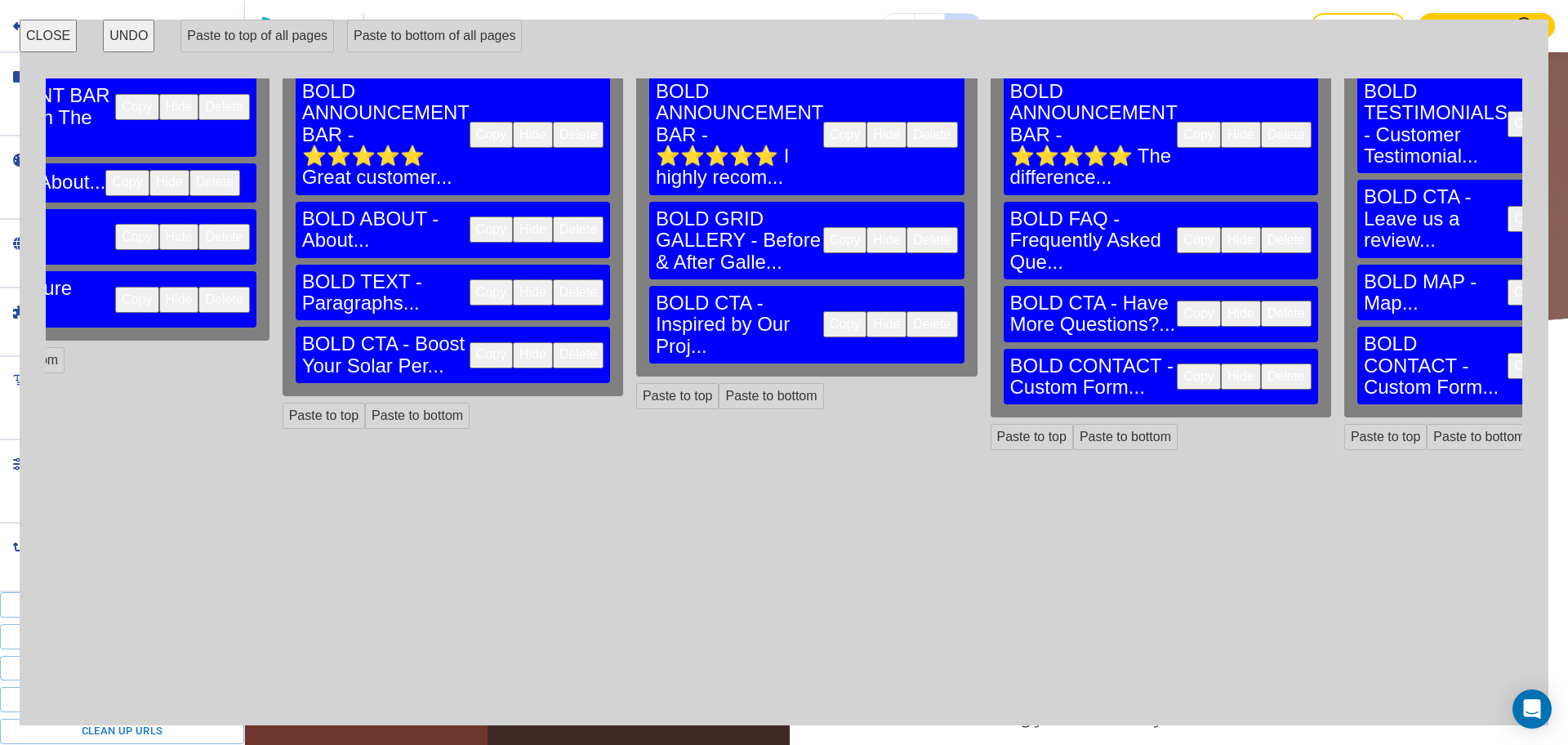
click at [1261, 364] on button "Delete" at bounding box center [1286, 376] width 50 height 26
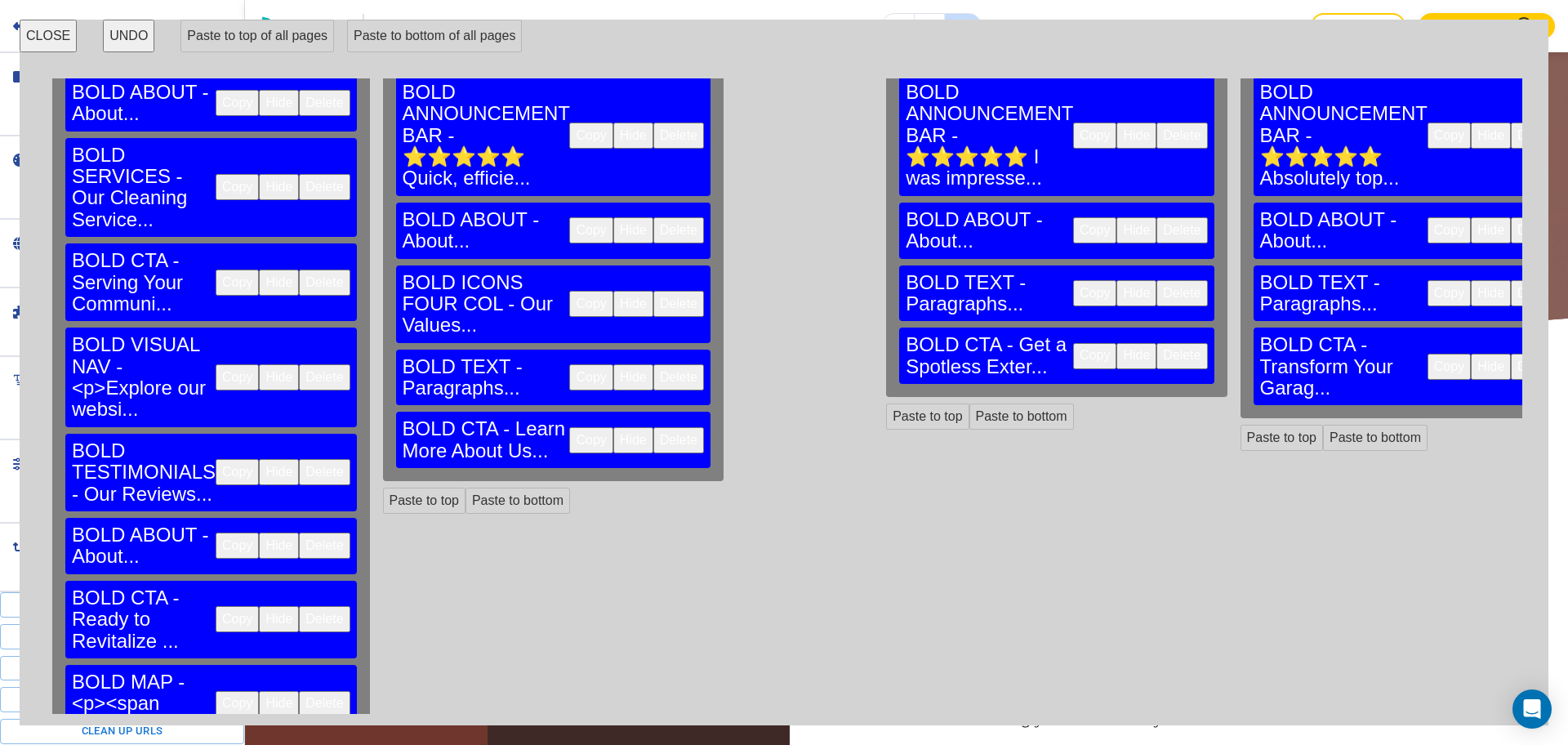
scroll to position [107, 0]
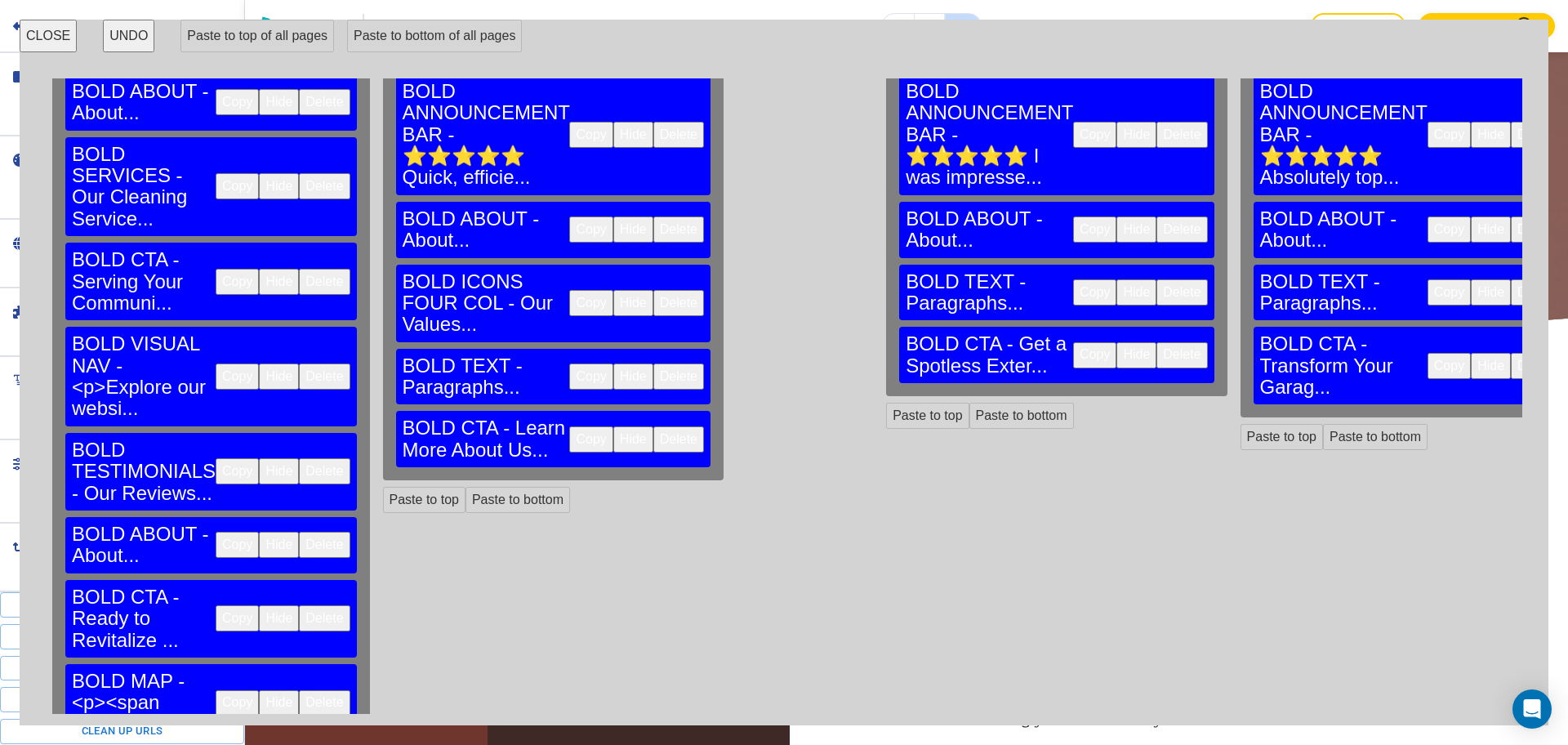
click at [216, 690] on button "Copy" at bounding box center [237, 702] width 44 height 26
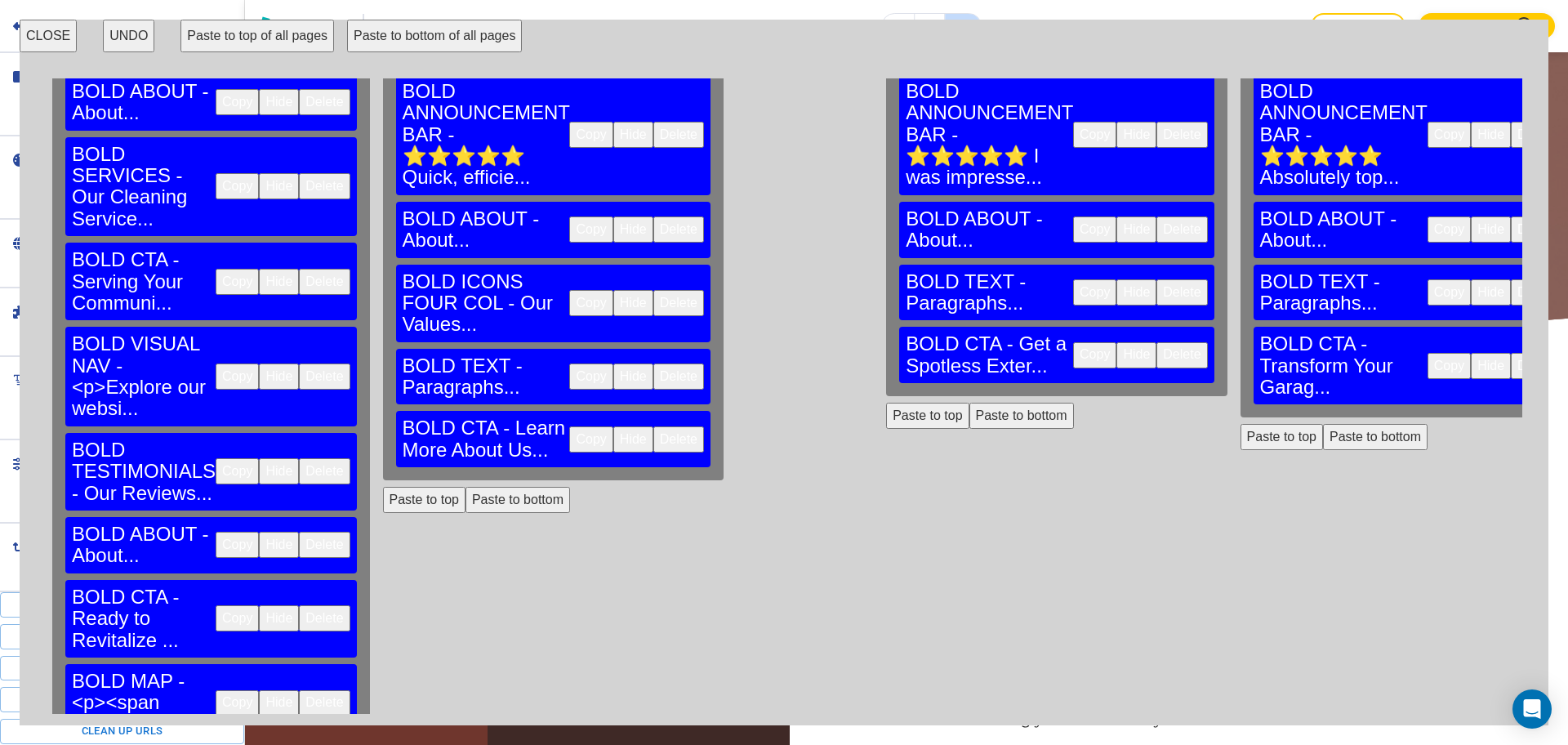
click at [397, 33] on button "Paste to bottom of all pages" at bounding box center [435, 36] width 175 height 33
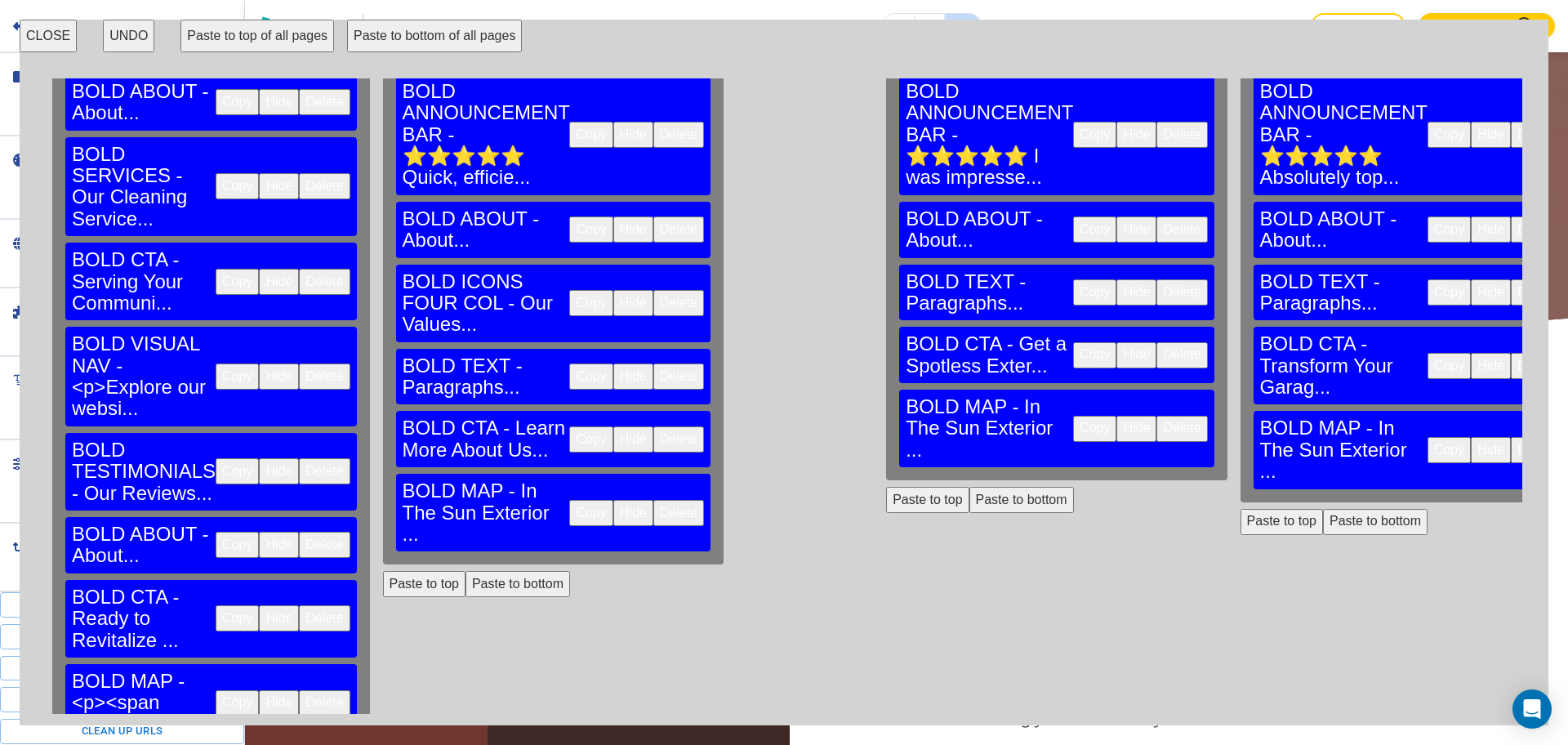
click at [411, 30] on button "Paste to bottom of all pages" at bounding box center [435, 36] width 175 height 33
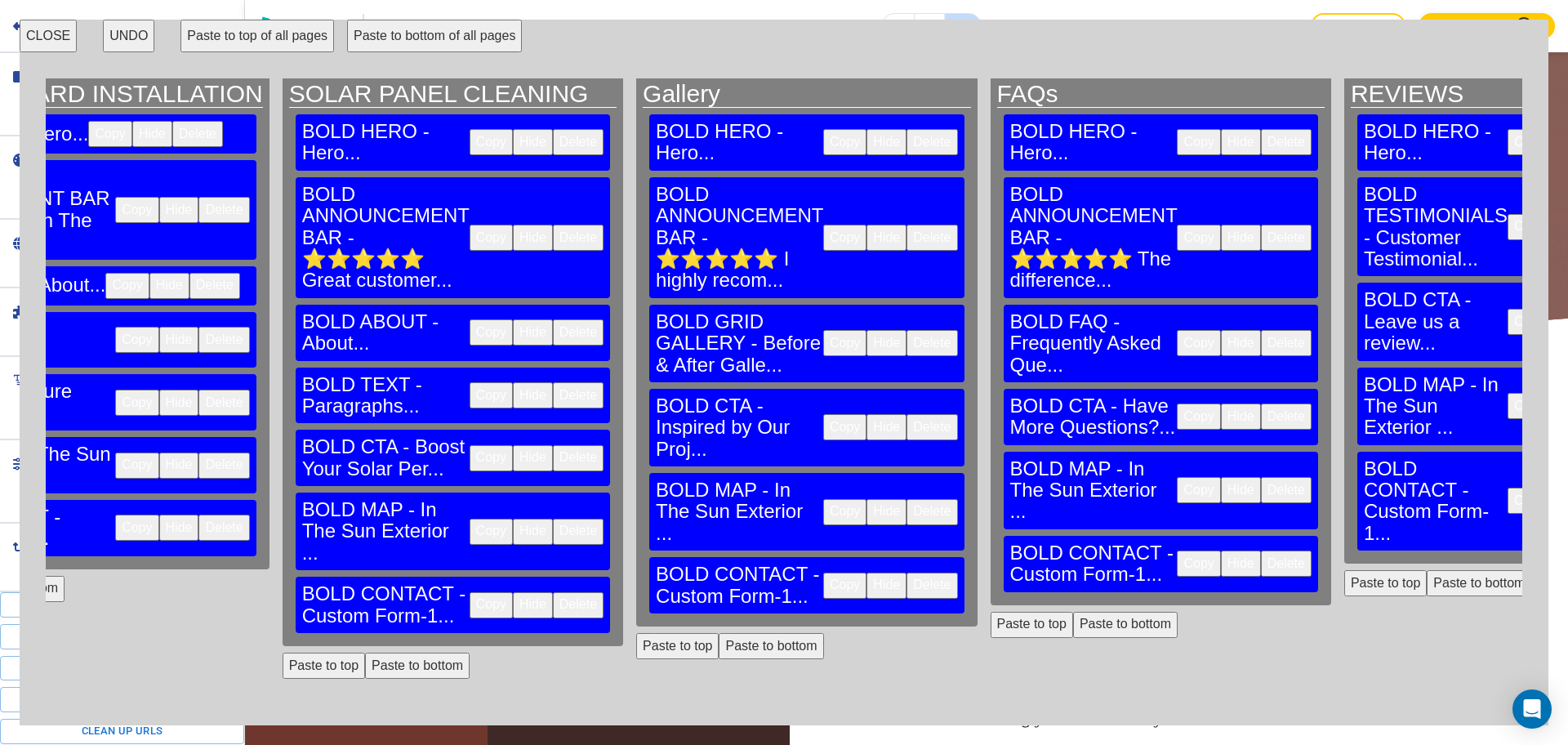
scroll to position [0, 2071]
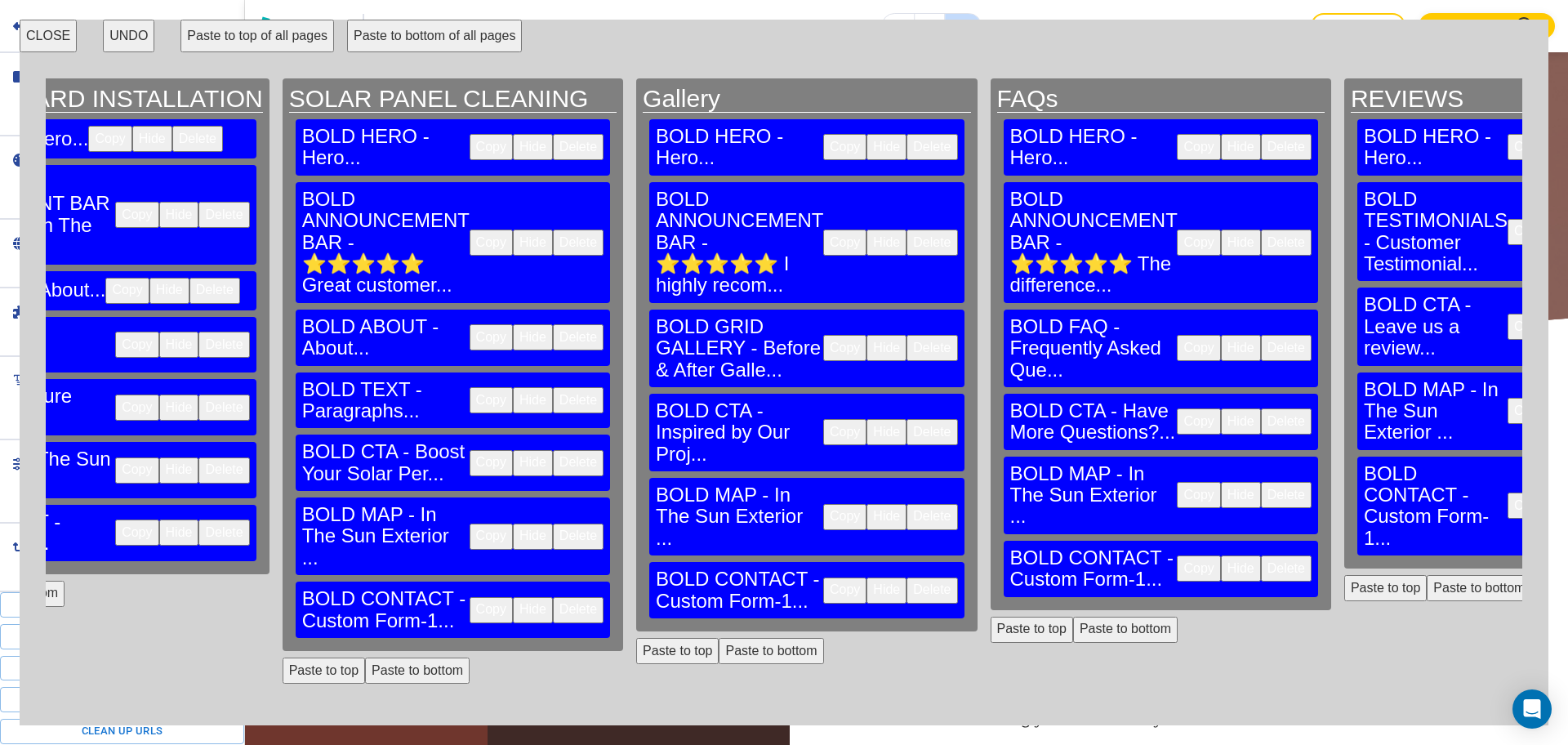
click at [55, 30] on button "CLOSE" at bounding box center [47, 36] width 57 height 33
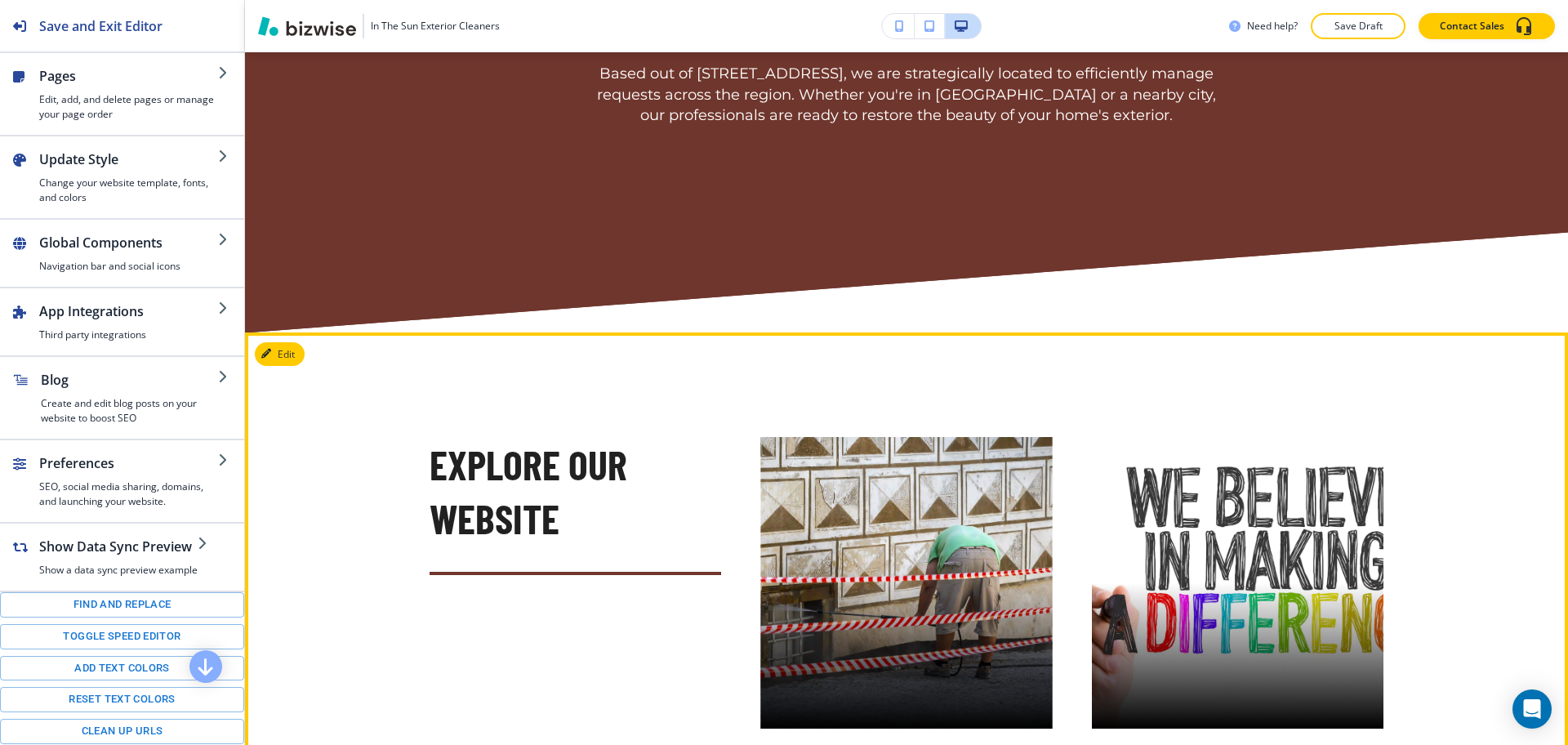
scroll to position [3815, 0]
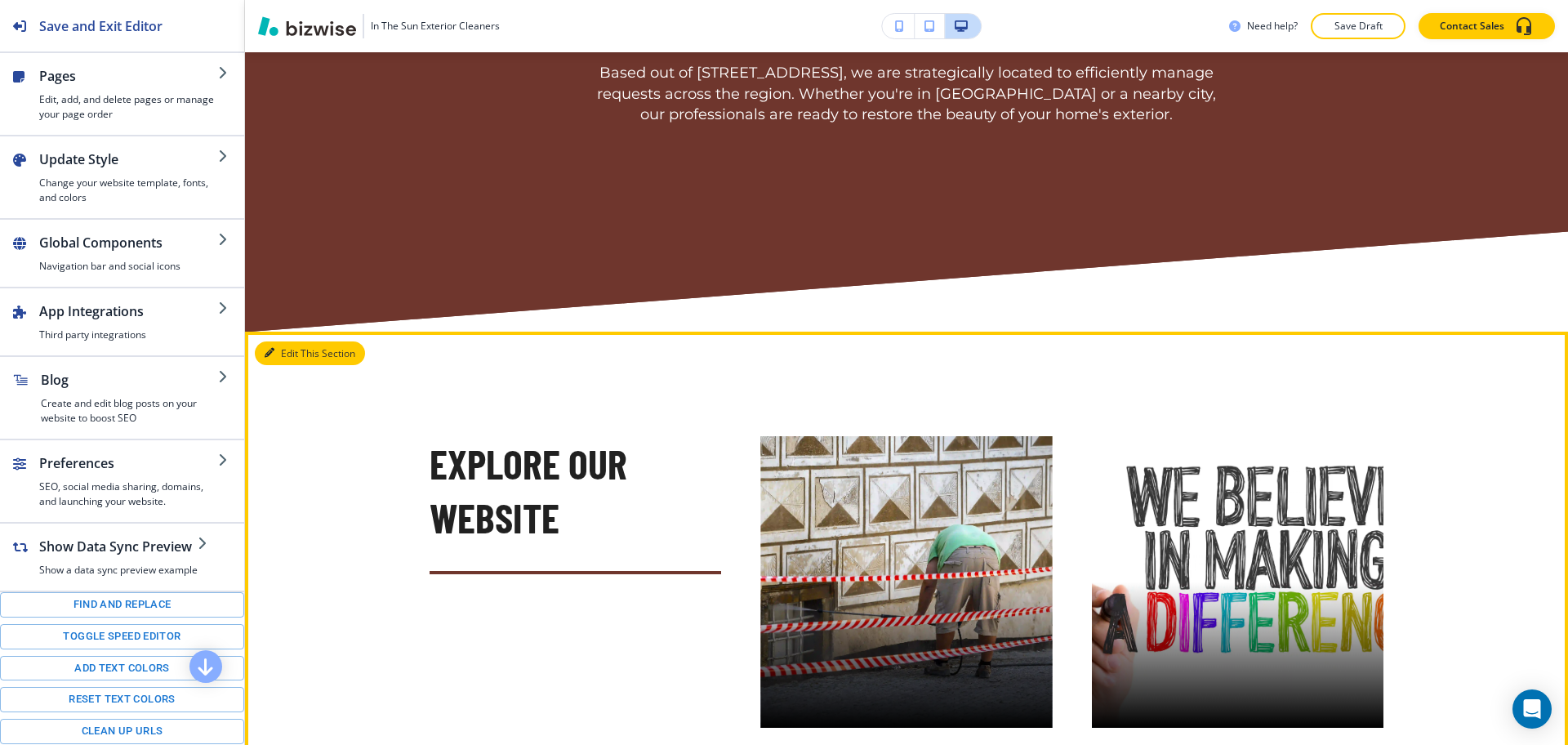
click at [286, 342] on button "Edit This Section" at bounding box center [310, 353] width 110 height 24
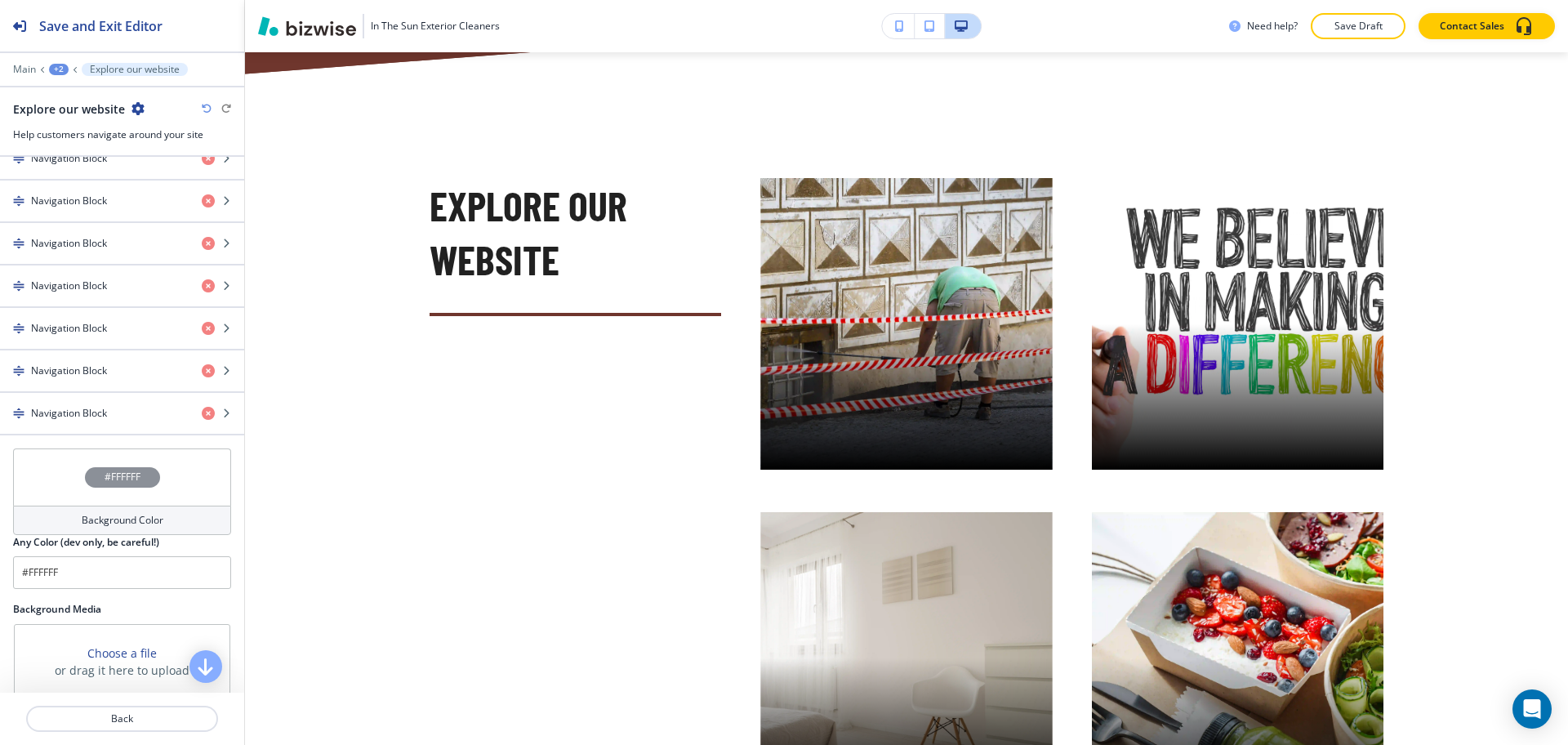
scroll to position [912, 0]
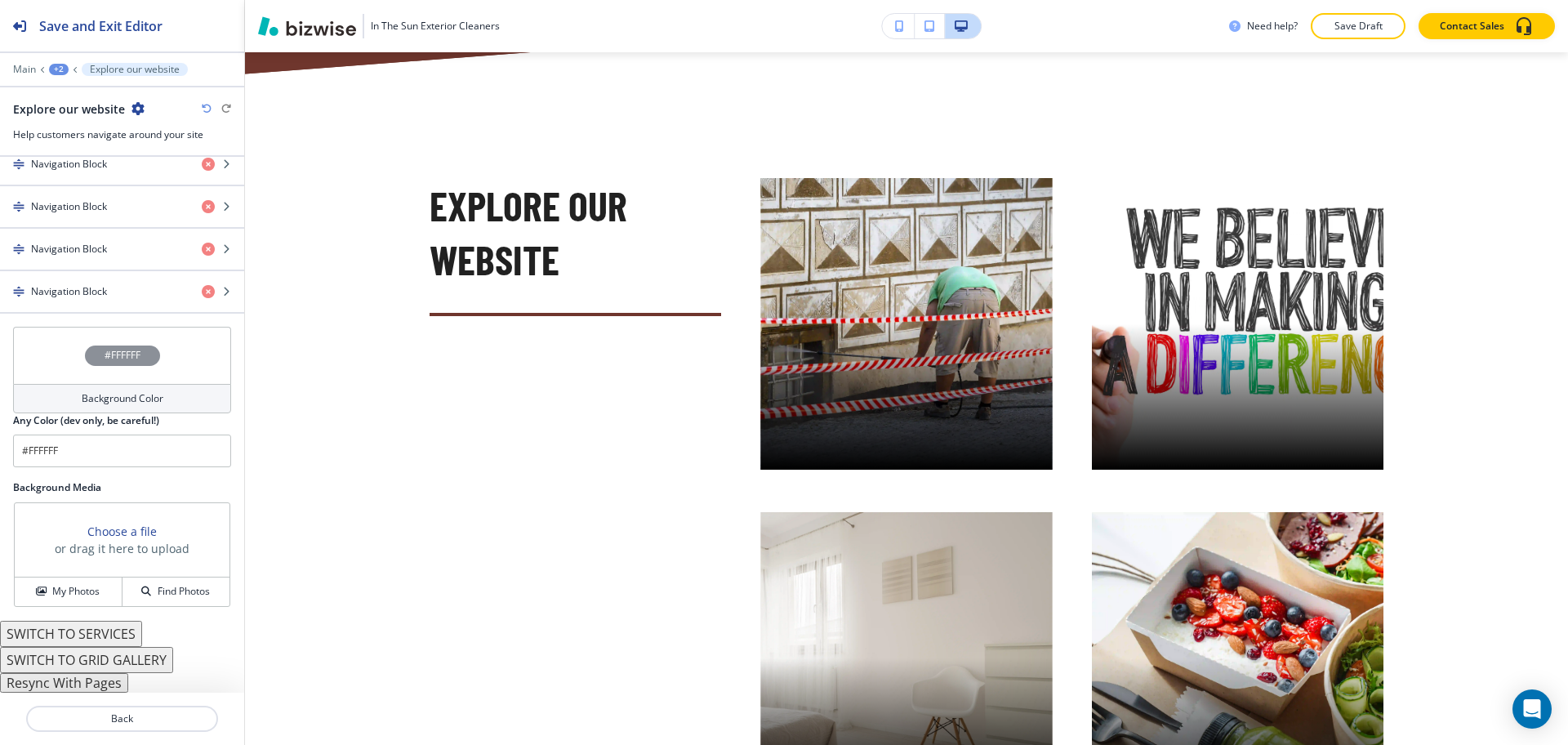
click at [96, 683] on button "Resync With Pages" at bounding box center [64, 682] width 128 height 19
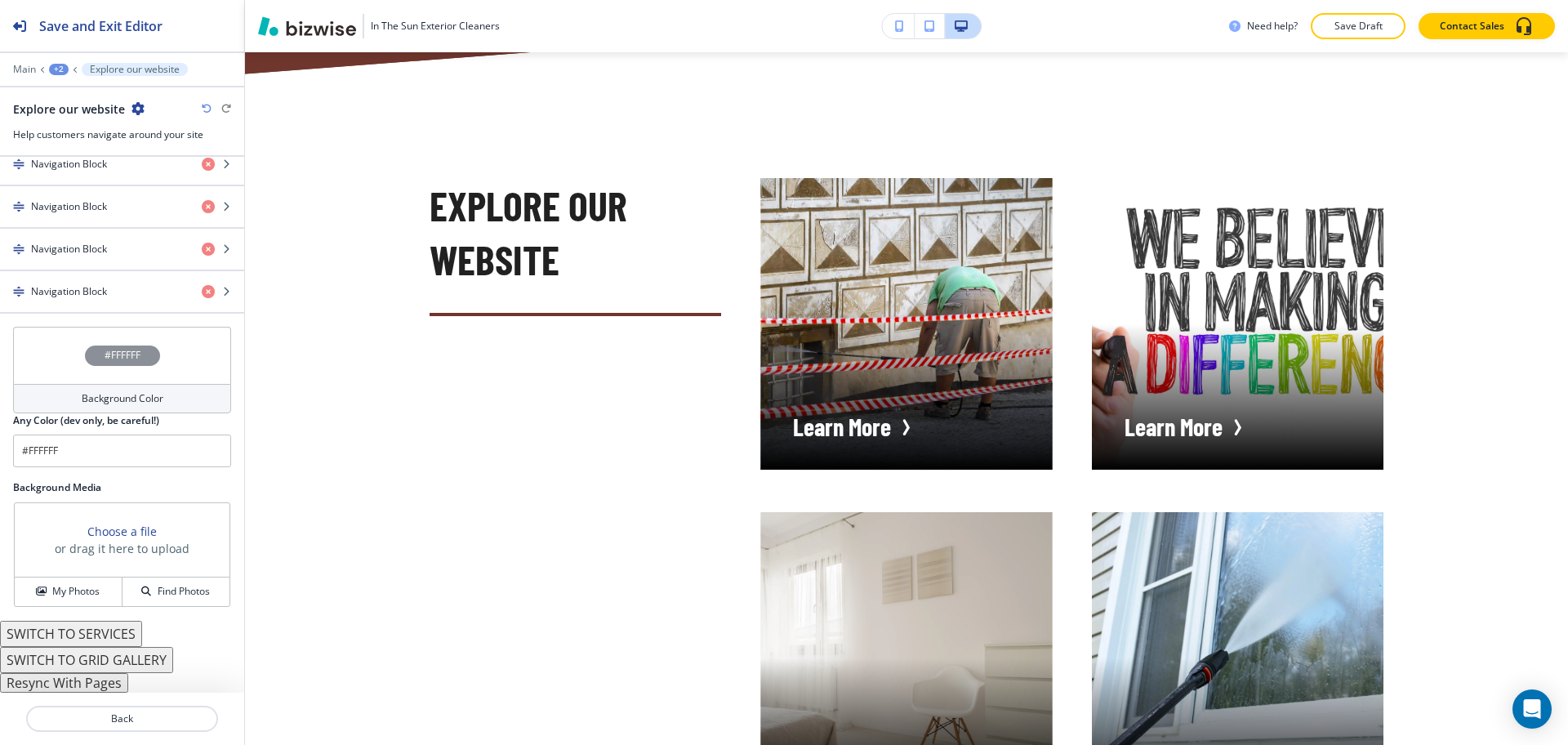
scroll to position [871, 0]
click at [205, 112] on icon "button" at bounding box center [206, 108] width 10 height 10
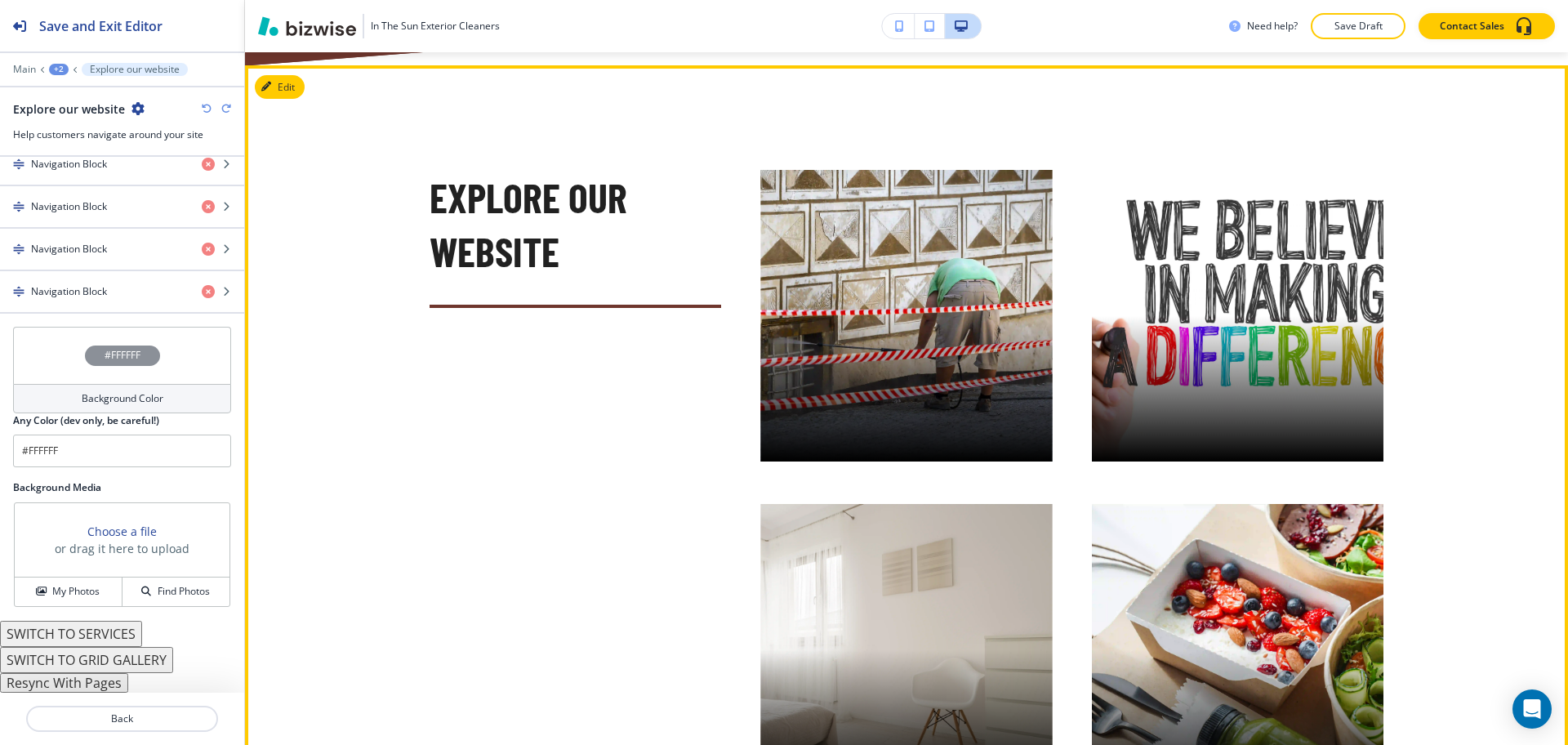
scroll to position [4519, 0]
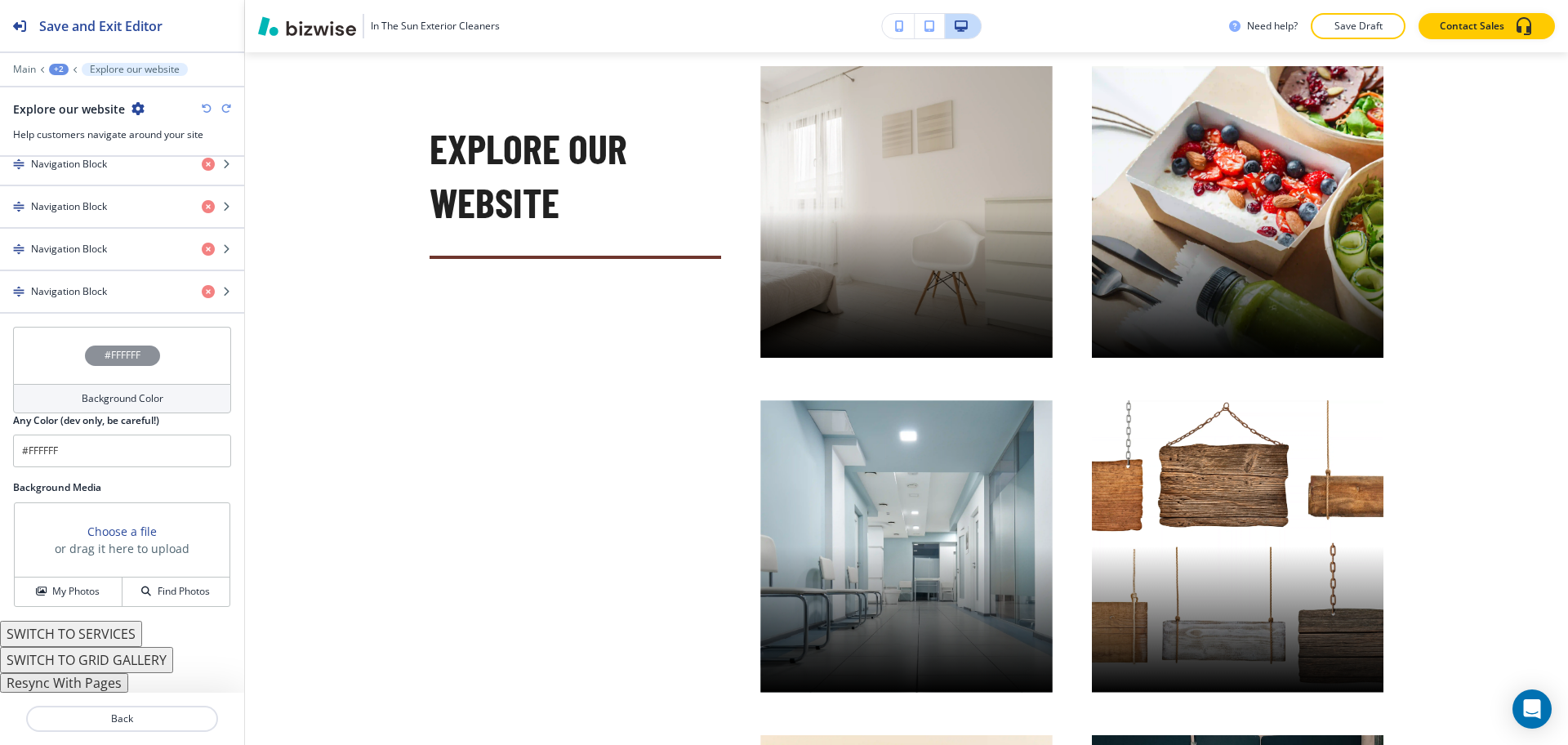
click at [101, 683] on button "Resync With Pages" at bounding box center [64, 682] width 128 height 19
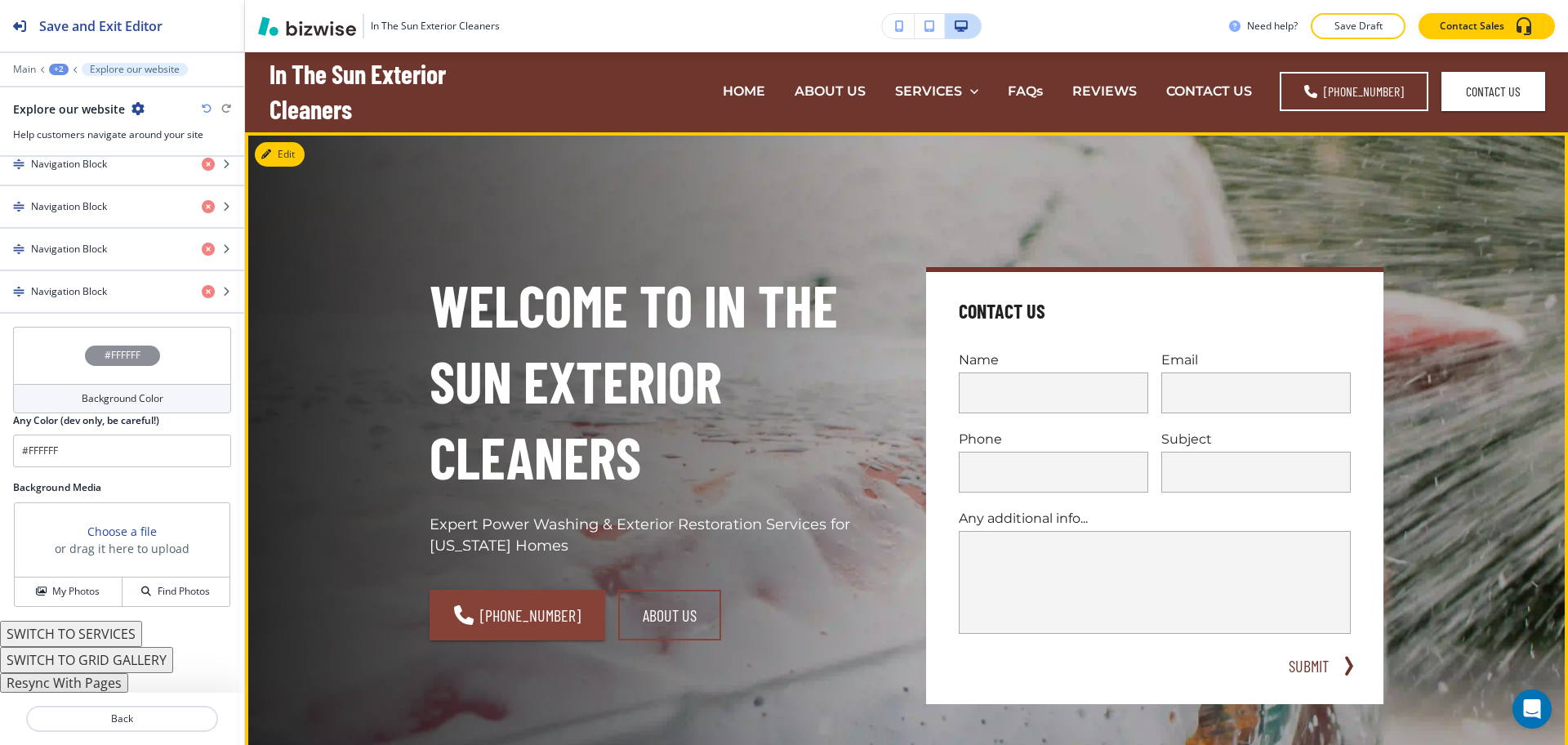
scroll to position [1, 0]
click at [275, 156] on button "Edit This Section" at bounding box center [310, 155] width 110 height 24
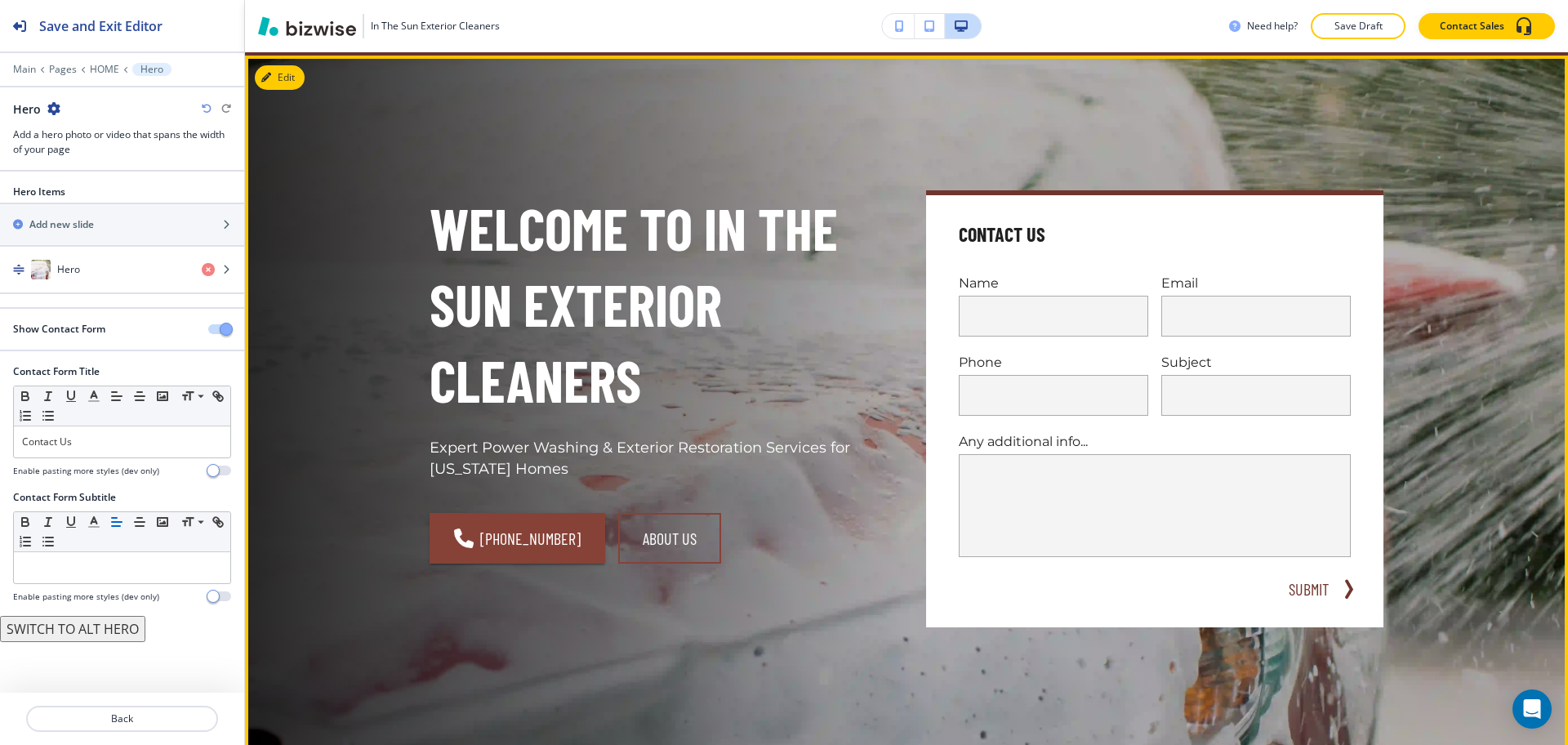
scroll to position [81, 0]
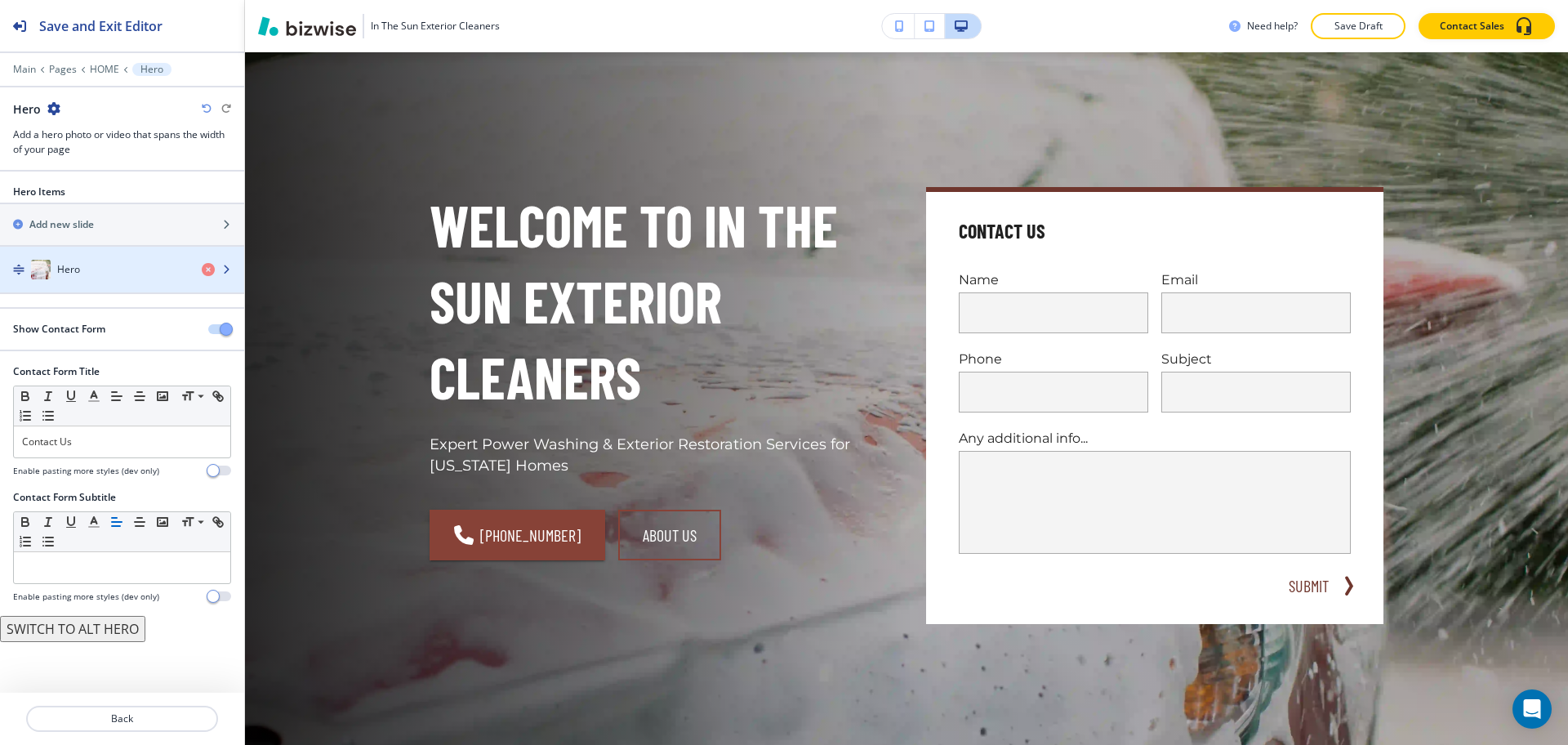
click at [101, 274] on div "Hero" at bounding box center [94, 269] width 189 height 19
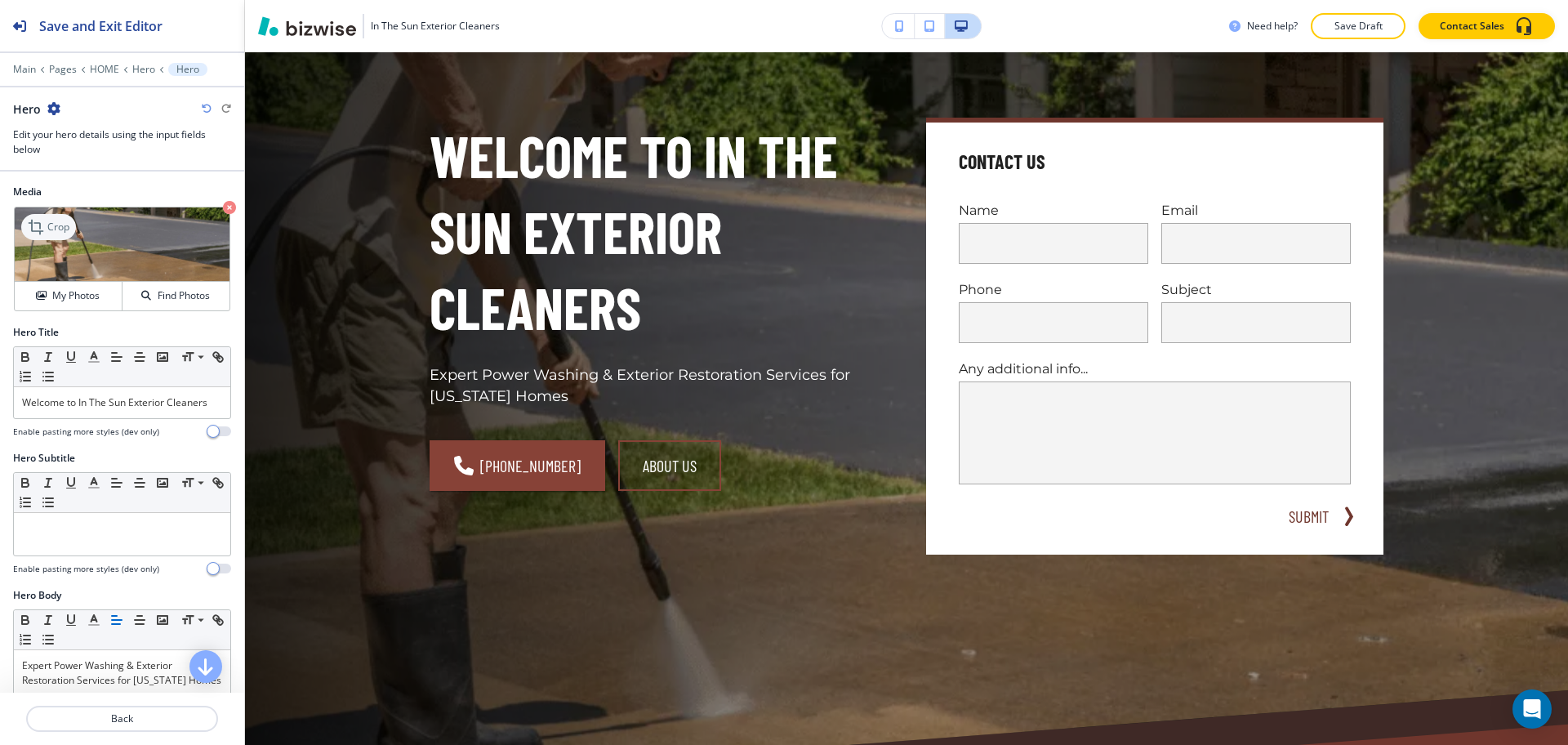
scroll to position [150, 0]
click at [53, 227] on p "Crop" at bounding box center [58, 226] width 22 height 15
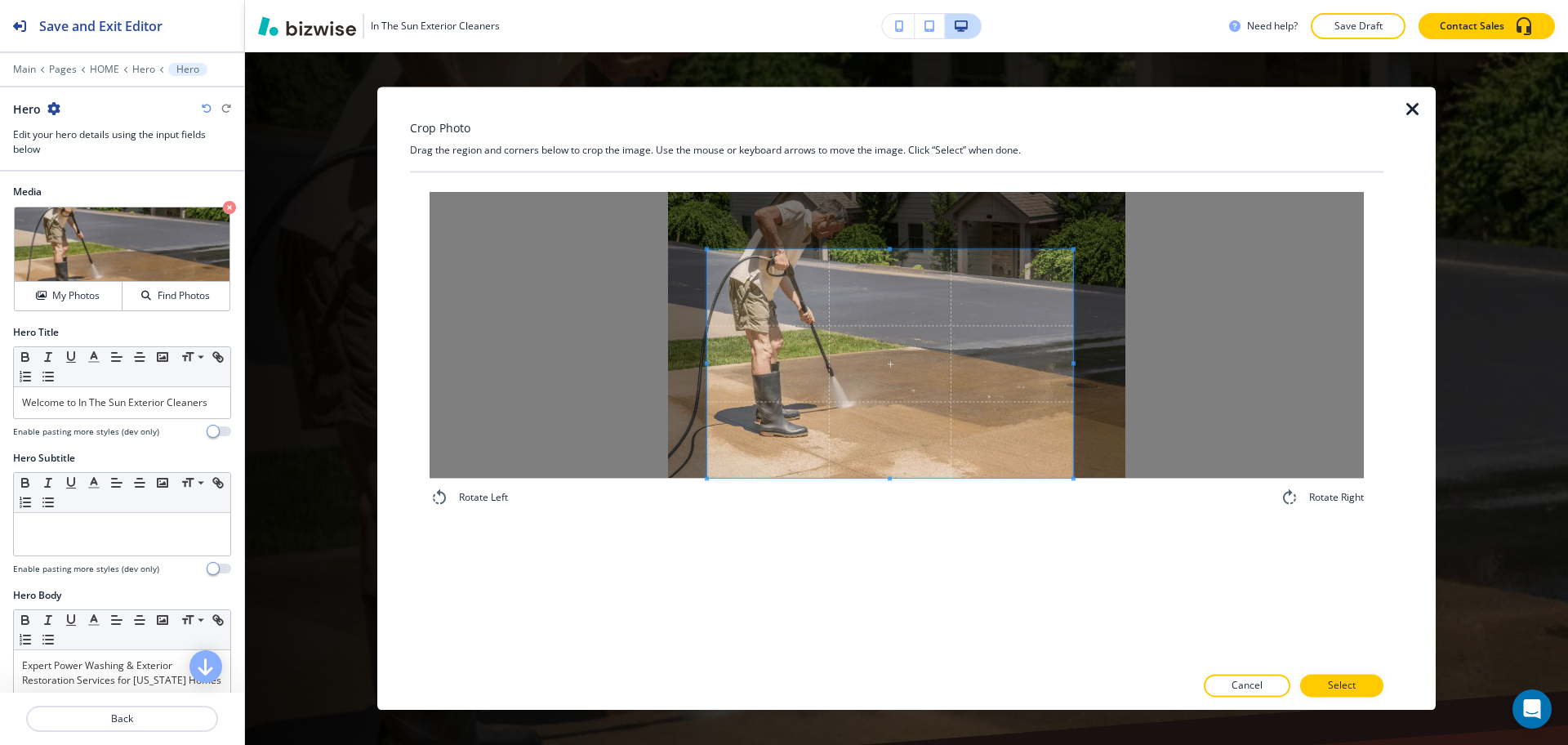
click at [927, 388] on span at bounding box center [890, 363] width 366 height 228
click at [1360, 680] on button "Select" at bounding box center [1342, 686] width 83 height 23
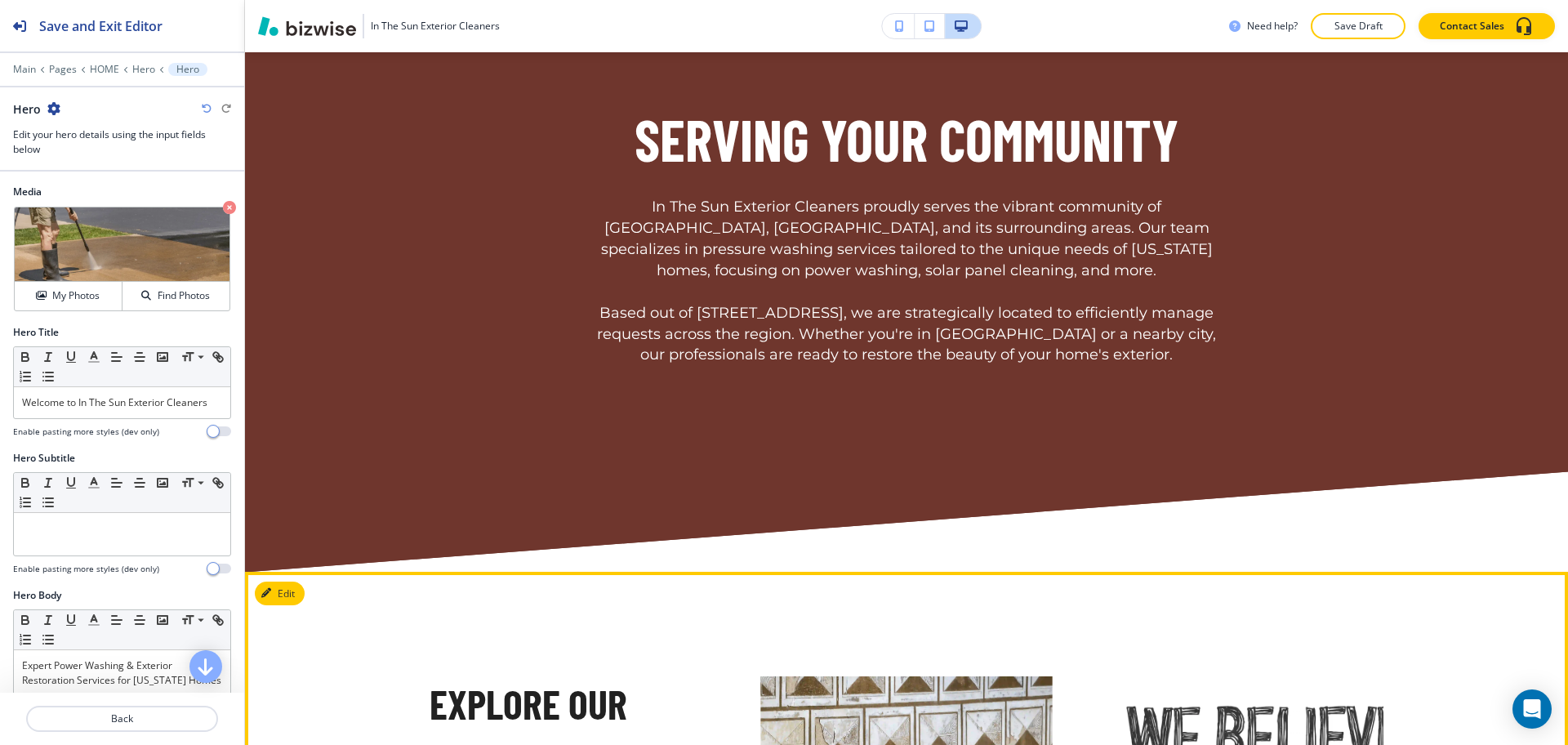
scroll to position [3993, 0]
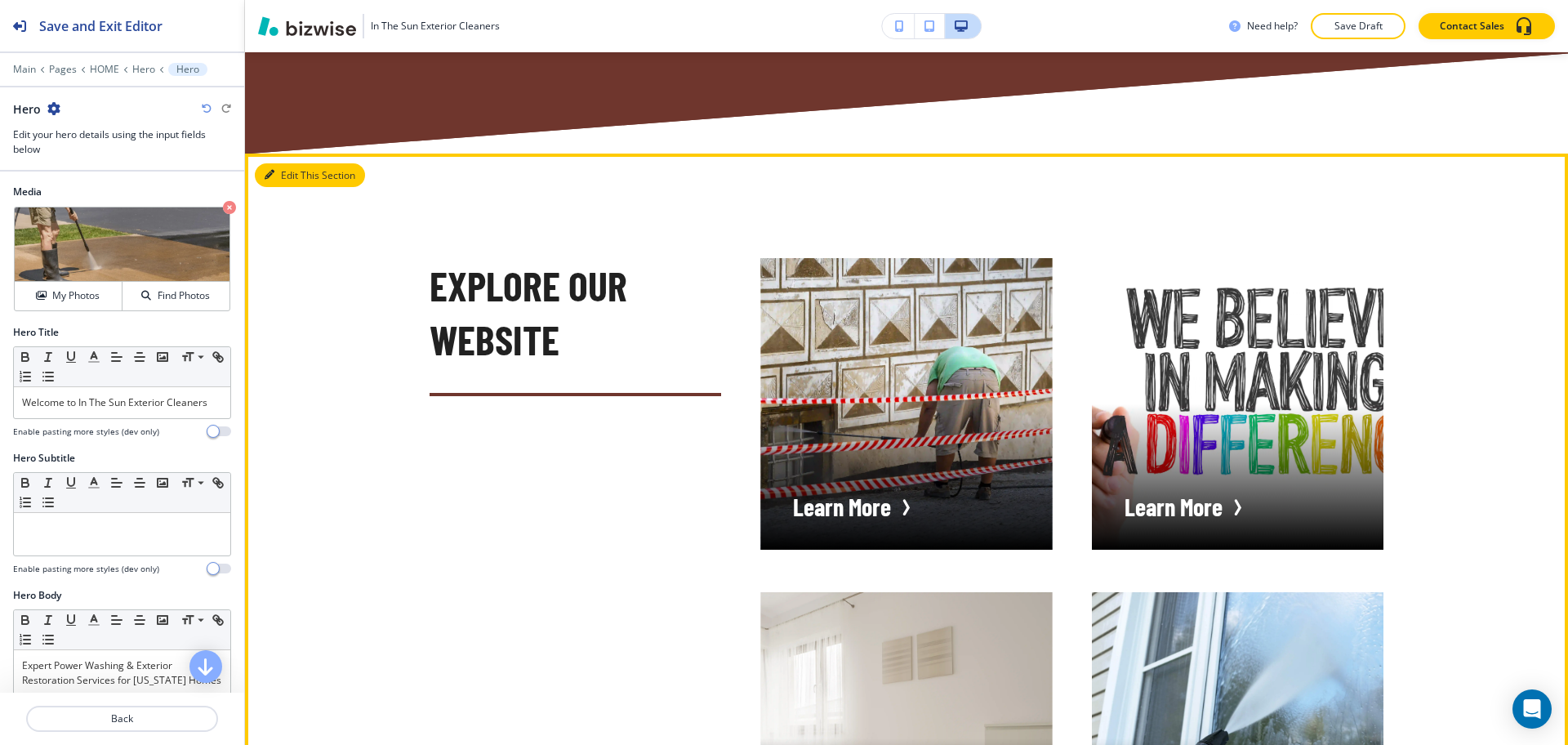
click at [290, 164] on button "Edit This Section" at bounding box center [310, 175] width 110 height 24
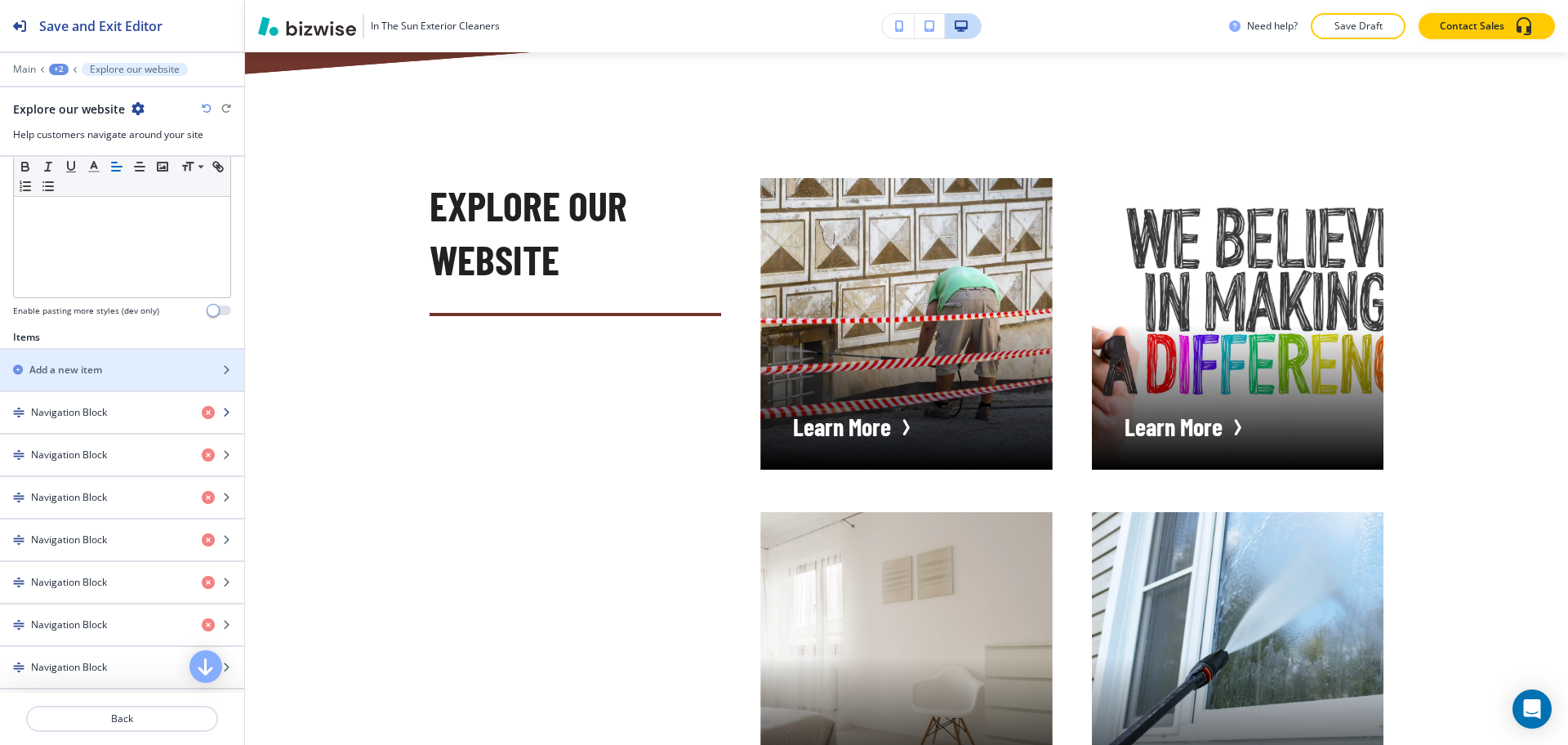
scroll to position [409, 0]
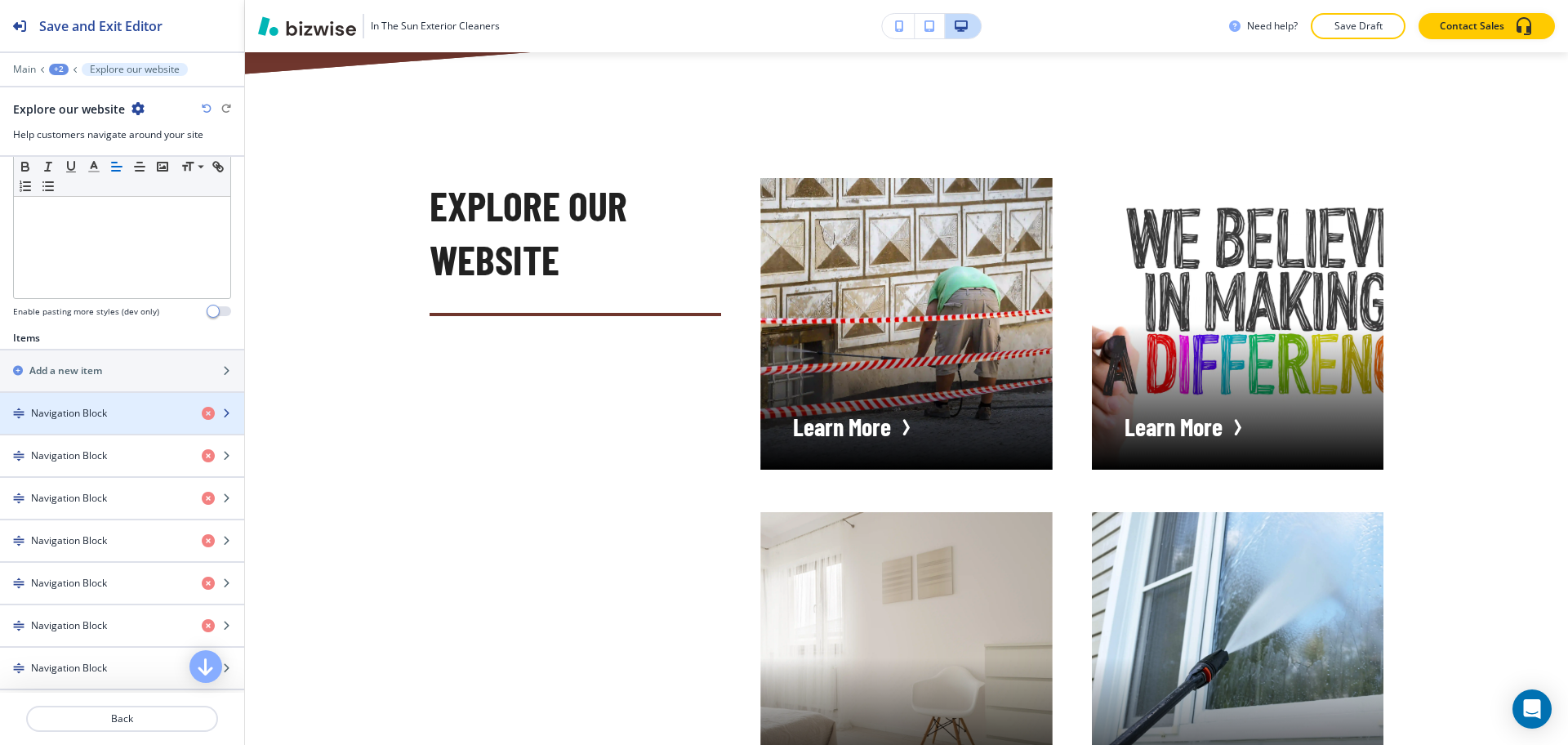
click at [92, 415] on h4 "Navigation Block" at bounding box center [69, 412] width 75 height 15
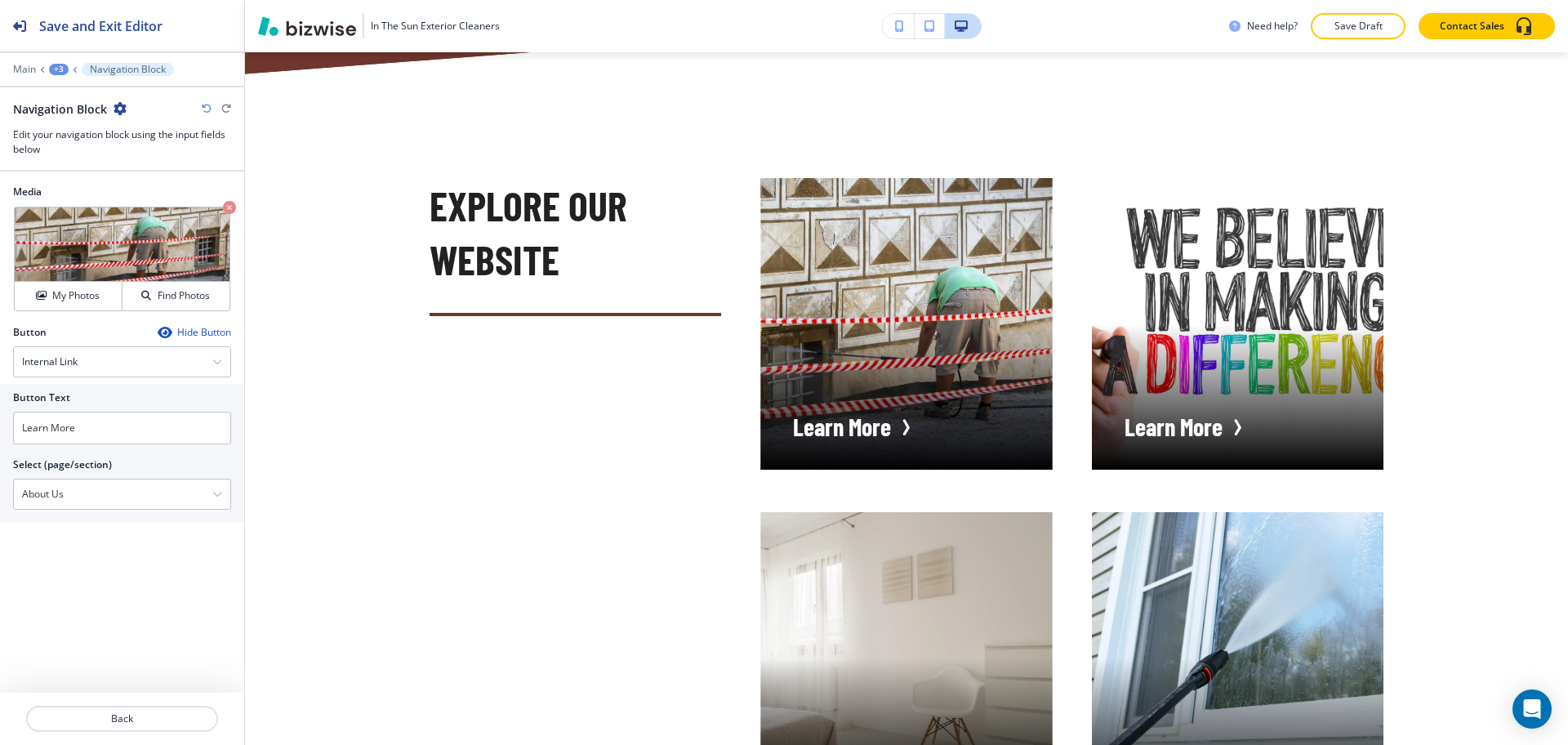
drag, startPoint x: 87, startPoint y: 496, endPoint x: 0, endPoint y: 484, distance: 87.8
click at [0, 484] on div "Button Text Learn More Select (page/section) About Us Home Home | Hero Home | A…" at bounding box center [122, 453] width 244 height 138
click at [102, 421] on input "Learn More" at bounding box center [122, 428] width 218 height 33
paste input "About Us"
type input "About Us"
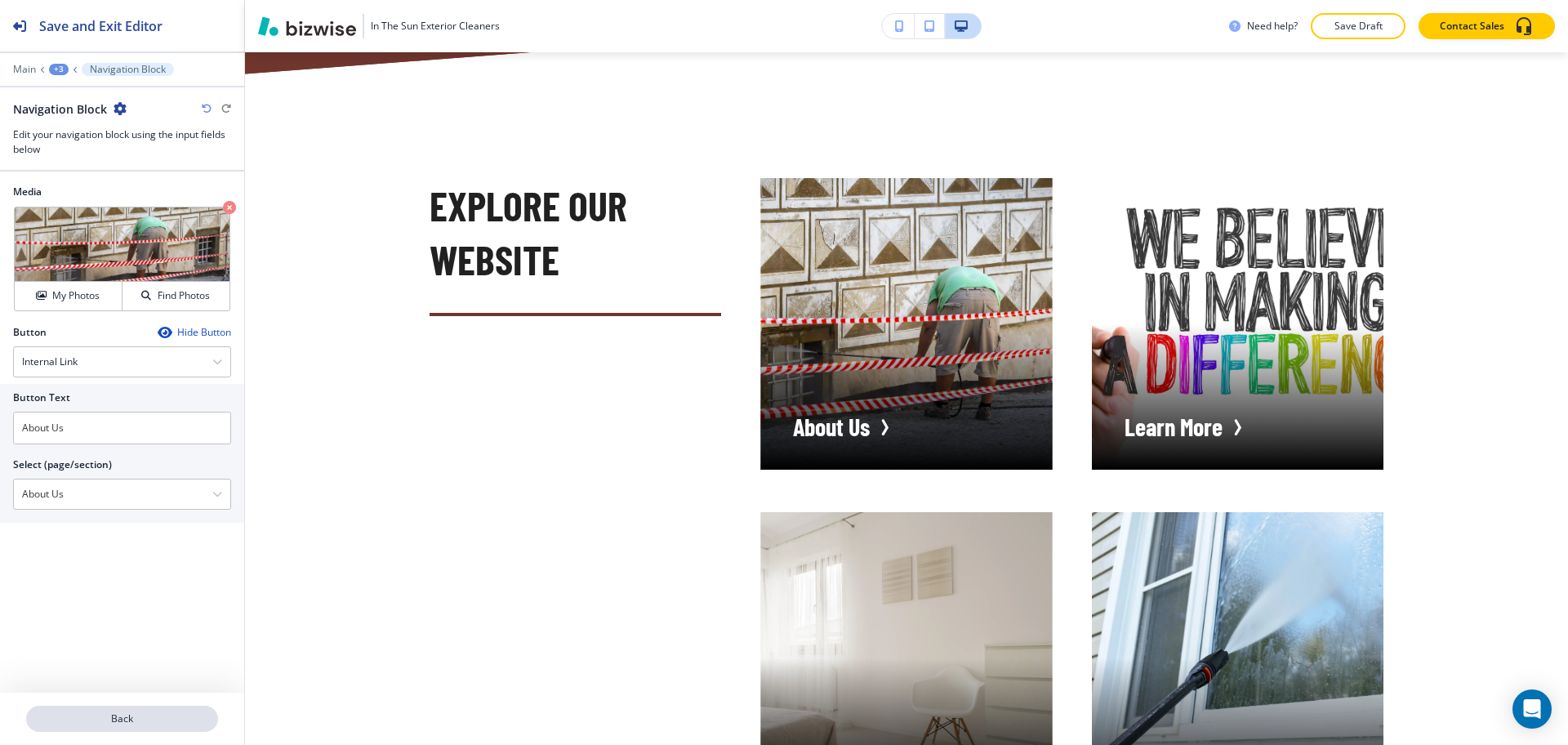
click at [131, 730] on button "Back" at bounding box center [122, 718] width 192 height 26
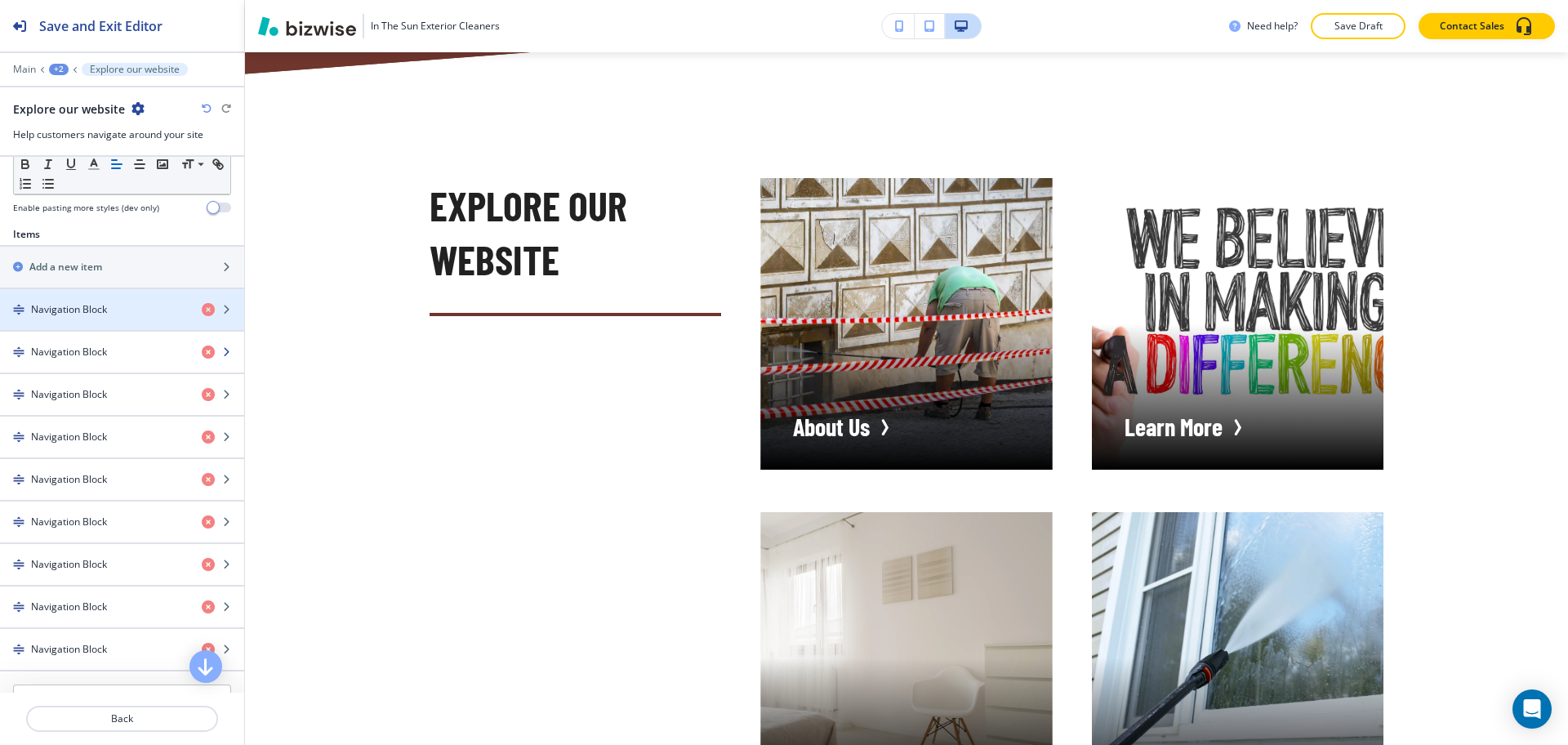
scroll to position [511, 0]
click at [92, 369] on div "button" at bounding box center [122, 368] width 244 height 14
click at [69, 353] on h4 "Navigation Block" at bounding box center [69, 353] width 75 height 15
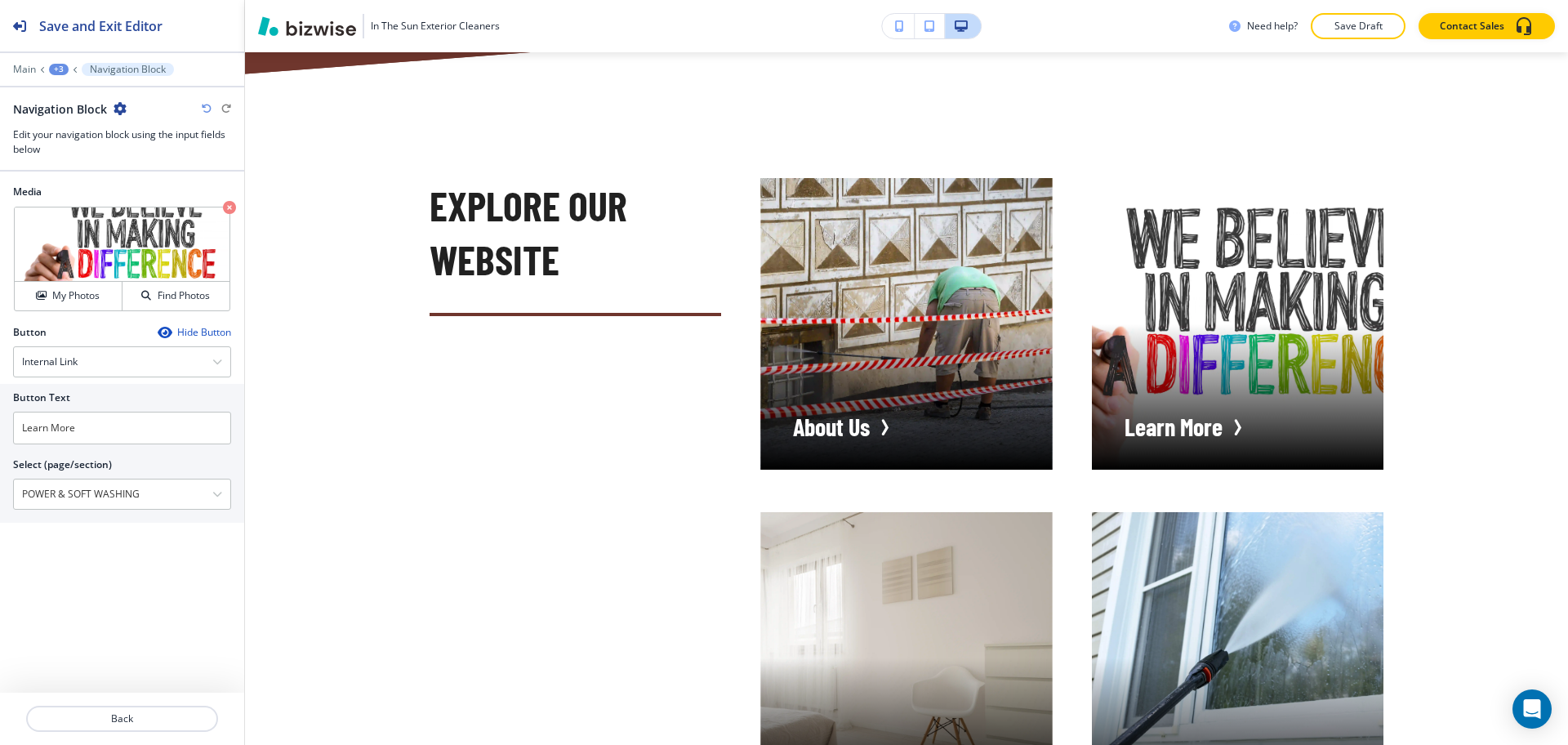
drag, startPoint x: 154, startPoint y: 494, endPoint x: 0, endPoint y: 494, distance: 154.0
click at [0, 494] on div "Button Text Learn More Select (page/section) POWER & SOFT WASHING Home Home | H…" at bounding box center [122, 453] width 244 height 138
type \(page\/section\) "Power & Soft Washing"
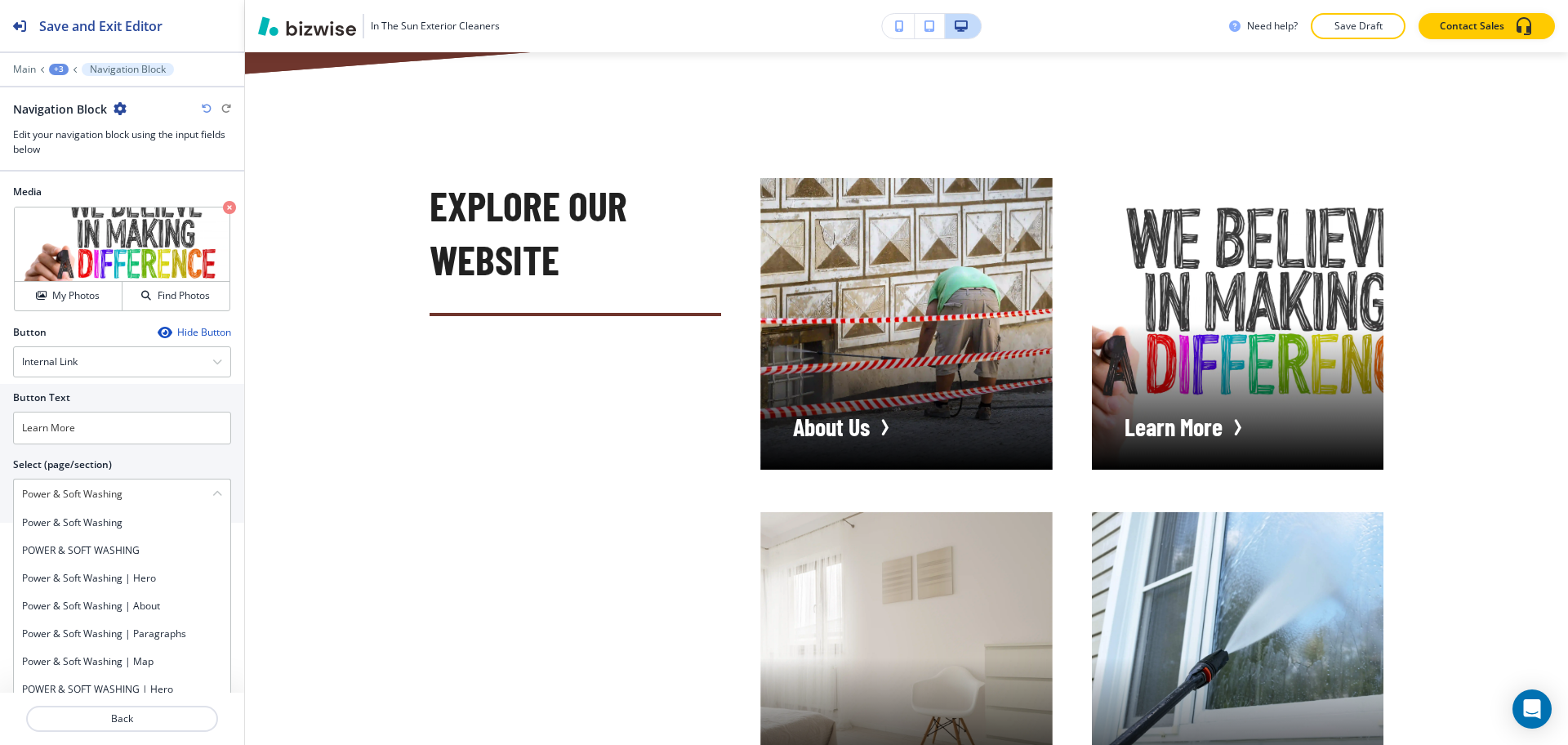
drag, startPoint x: 134, startPoint y: 495, endPoint x: 0, endPoint y: 492, distance: 134.0
click at [0, 492] on div "Button Text Learn More Select (page/section) Power & Soft Washing Power & Soft …" at bounding box center [122, 453] width 244 height 138
click at [97, 428] on input "Learn More" at bounding box center [122, 428] width 218 height 33
paste input "Power & Soft Washing"
type input "Power & Soft Washing"
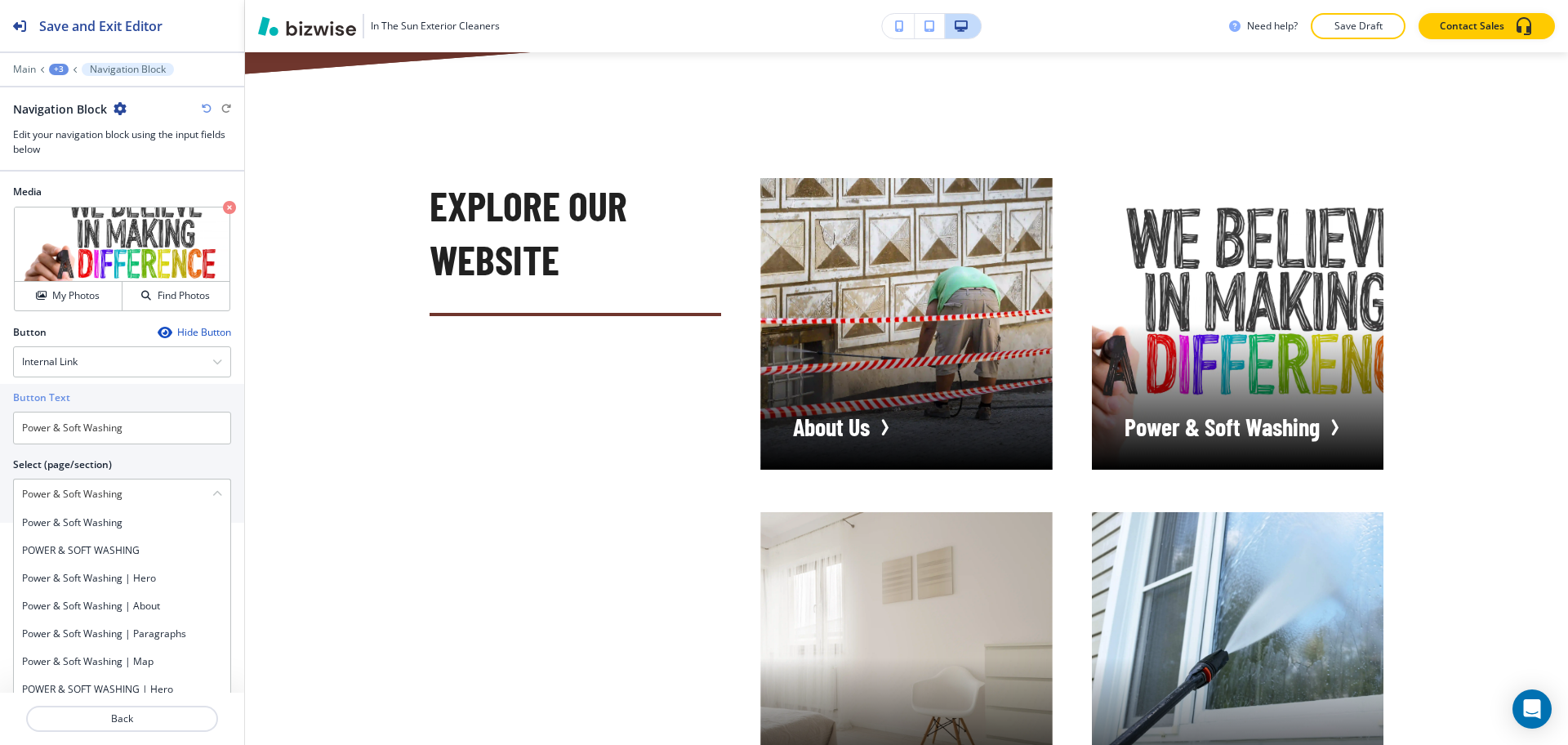
click at [108, 521] on h4 "Power & Soft Washing" at bounding box center [122, 522] width 200 height 15
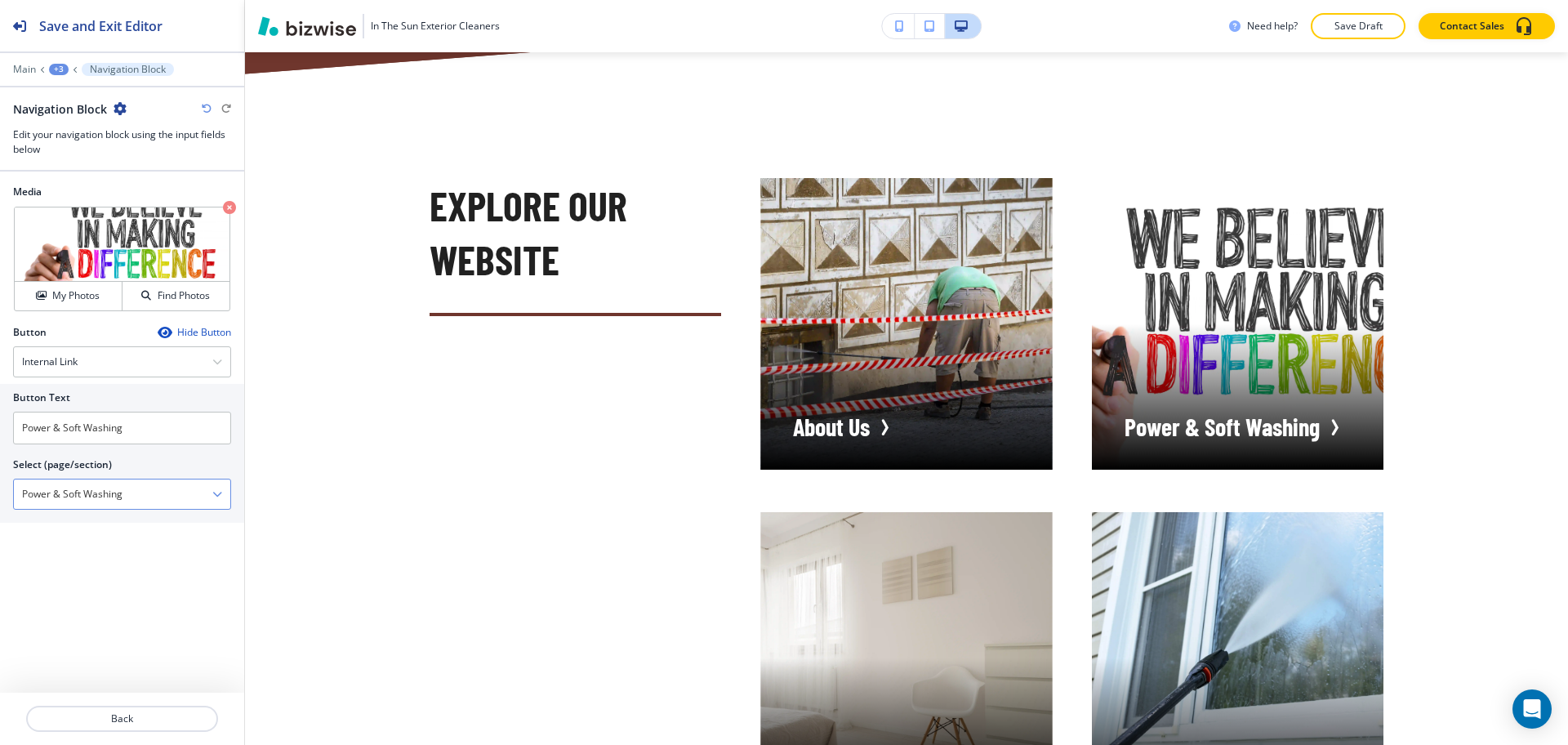
click at [116, 496] on \(page\/section\) "Power & Soft Washing" at bounding box center [112, 493] width 198 height 28
click at [223, 494] on div "Power & Soft Washing" at bounding box center [122, 493] width 217 height 29
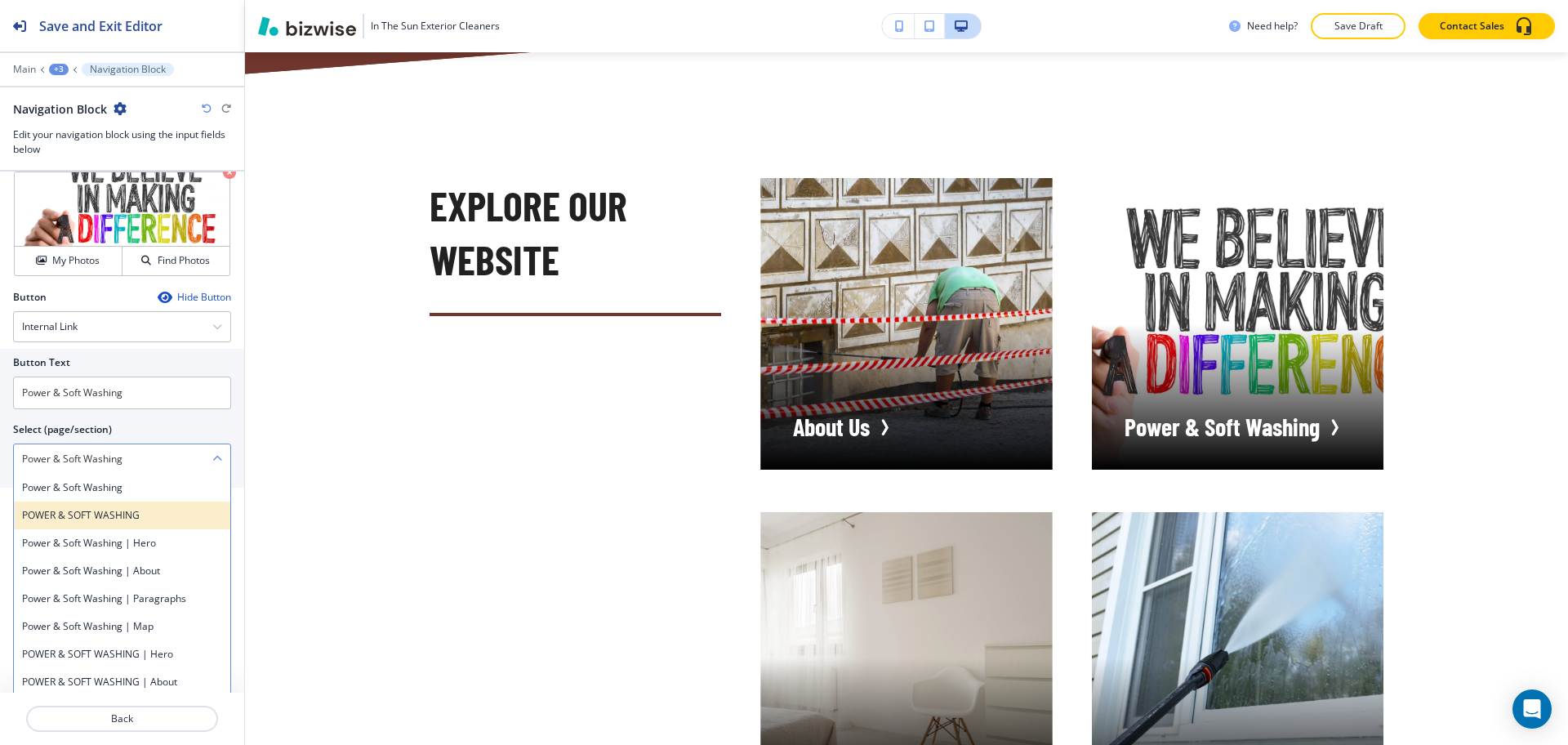
scroll to position [34, 0]
click at [128, 517] on h4 "POWER & SOFT WASHING" at bounding box center [122, 516] width 200 height 15
type \(page\/section\) "POWER & SOFT WASHING"
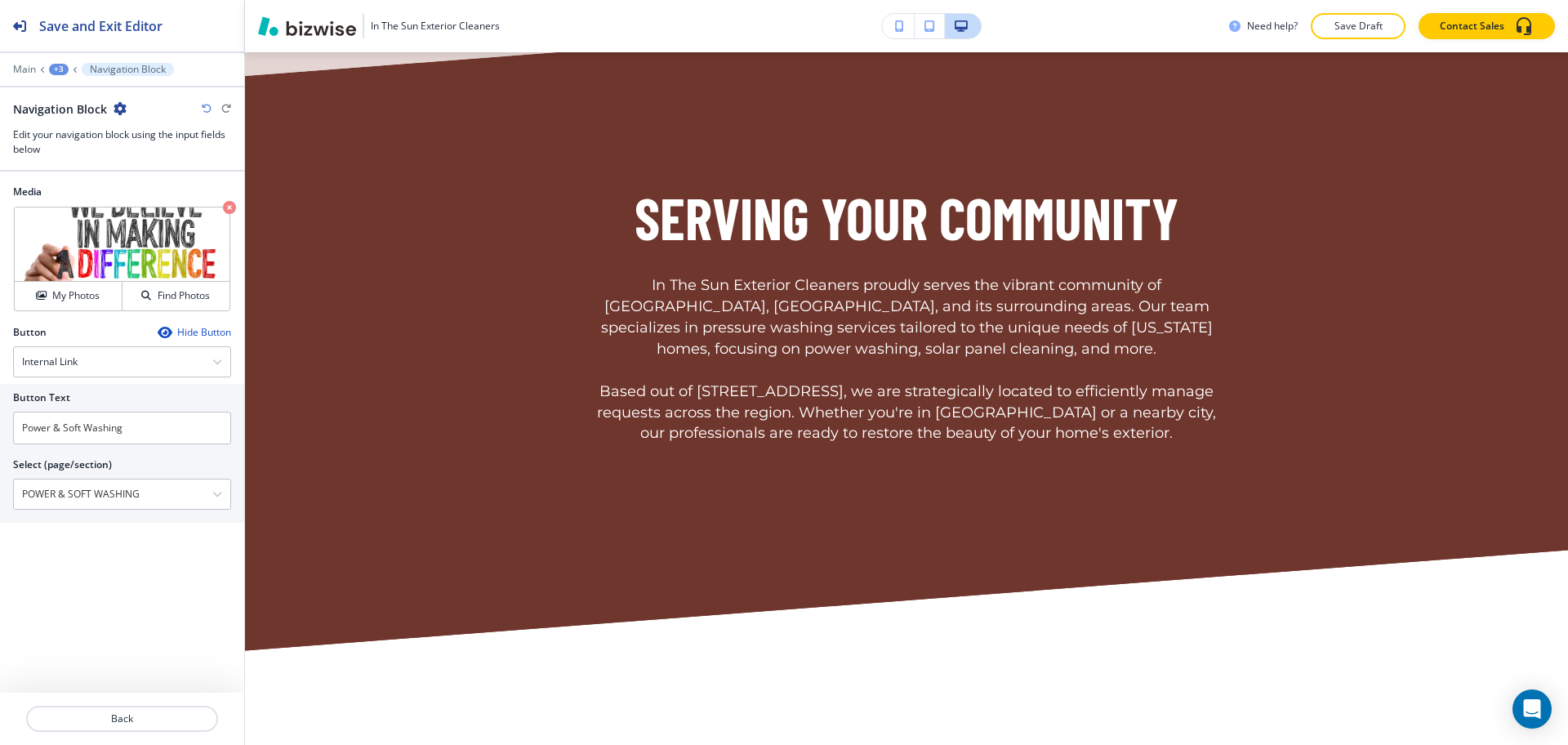
scroll to position [3795, 0]
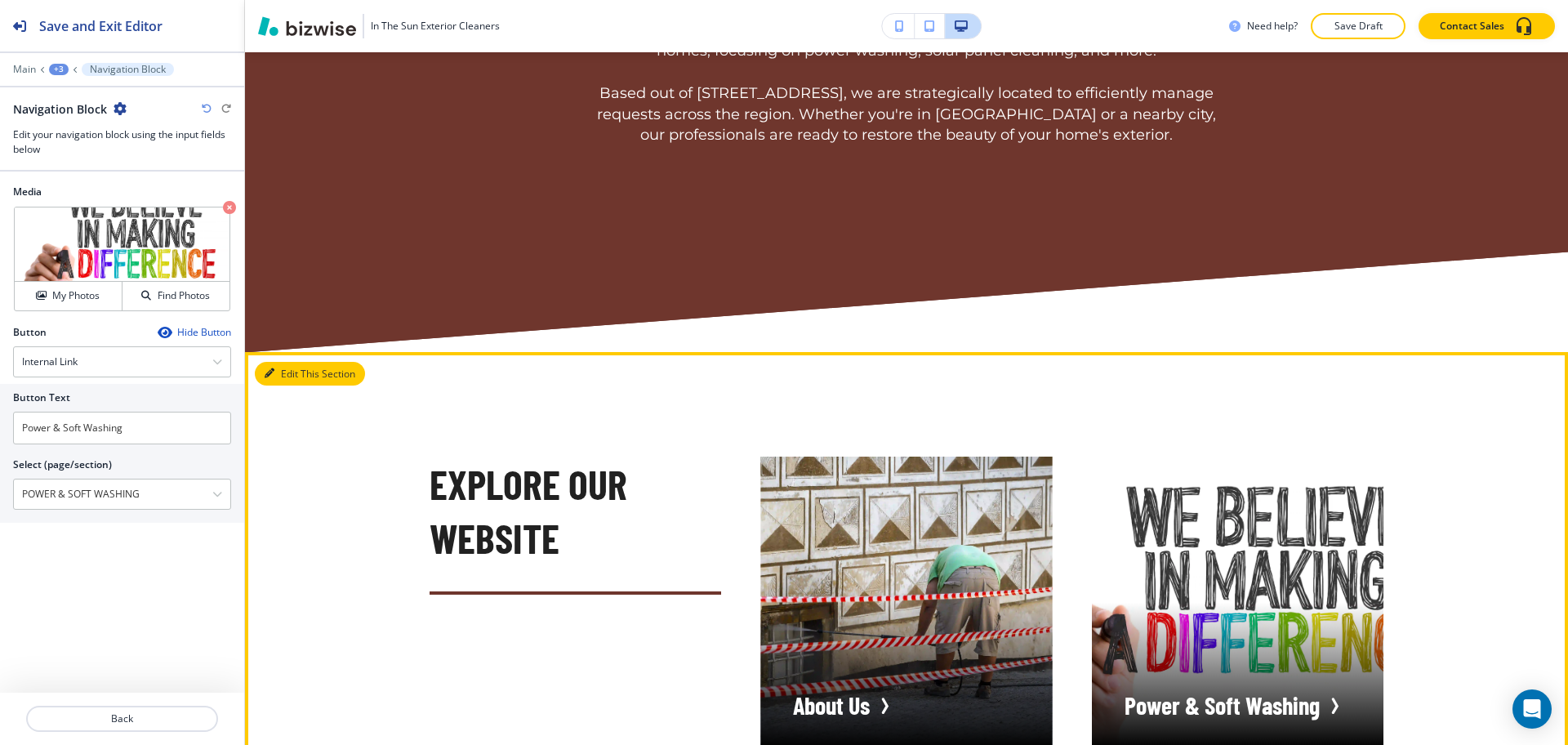
click at [272, 362] on button "Edit This Section" at bounding box center [310, 373] width 110 height 24
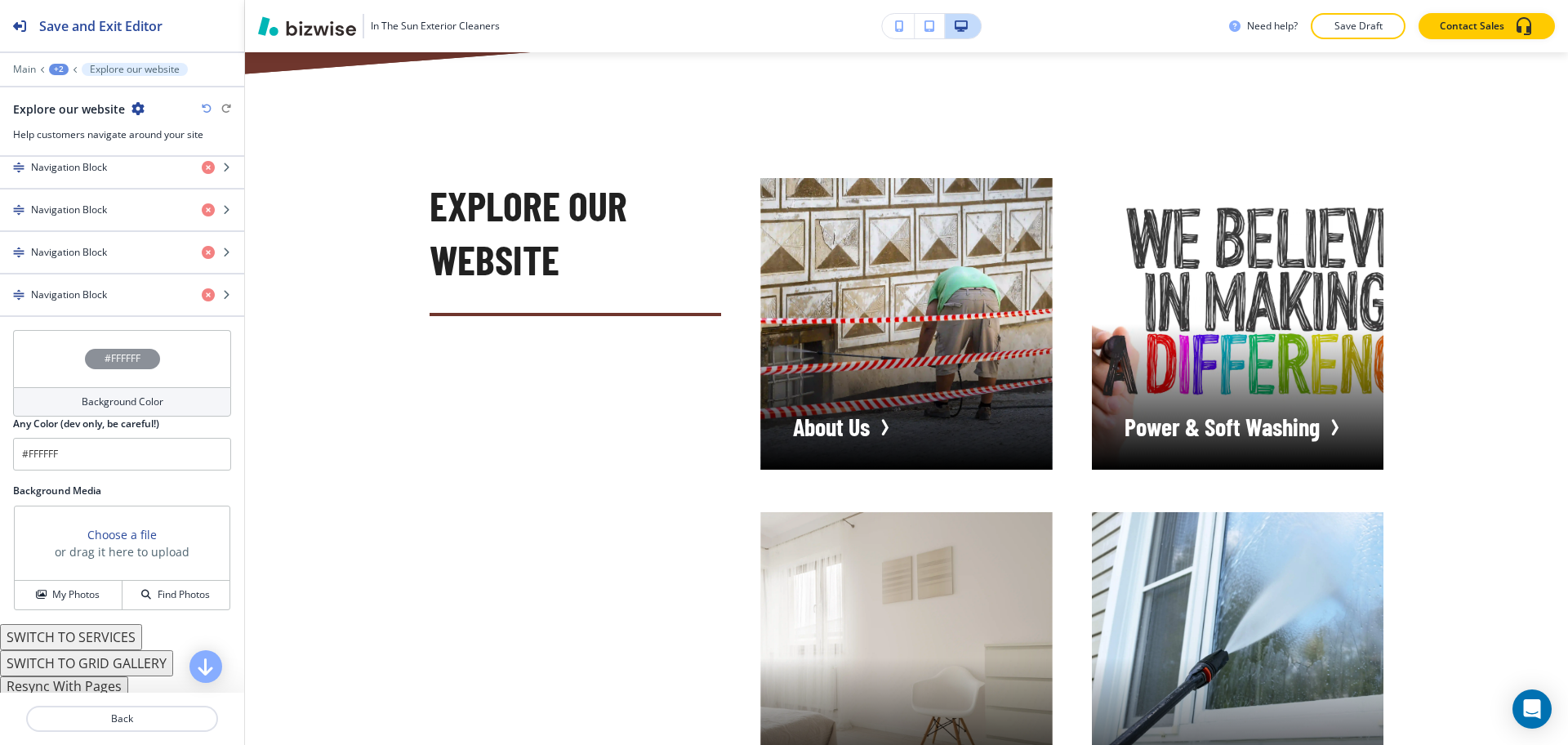
scroll to position [871, 0]
click at [62, 587] on h4 "My Photos" at bounding box center [75, 590] width 47 height 15
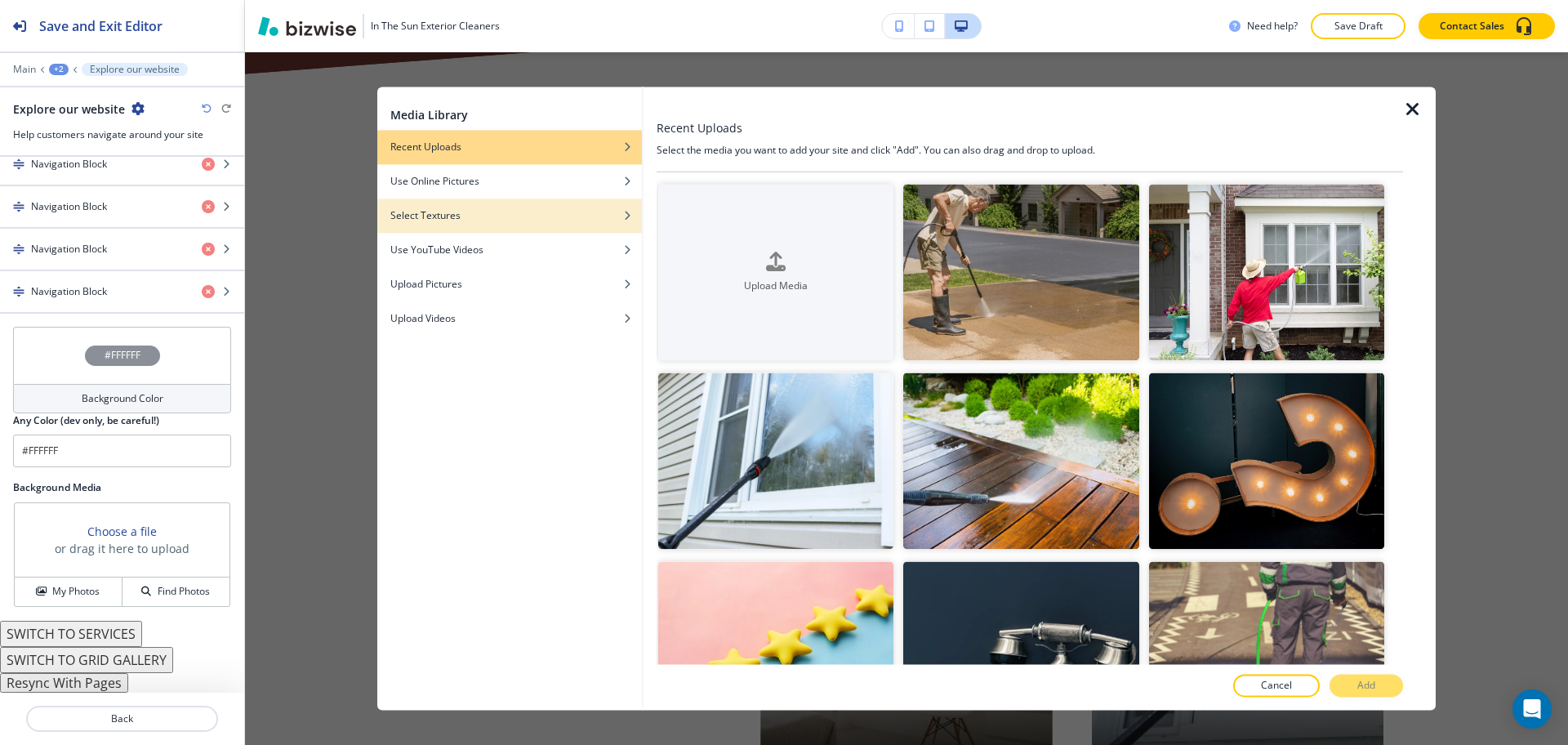
click at [439, 216] on h4 "Select Textures" at bounding box center [425, 215] width 71 height 15
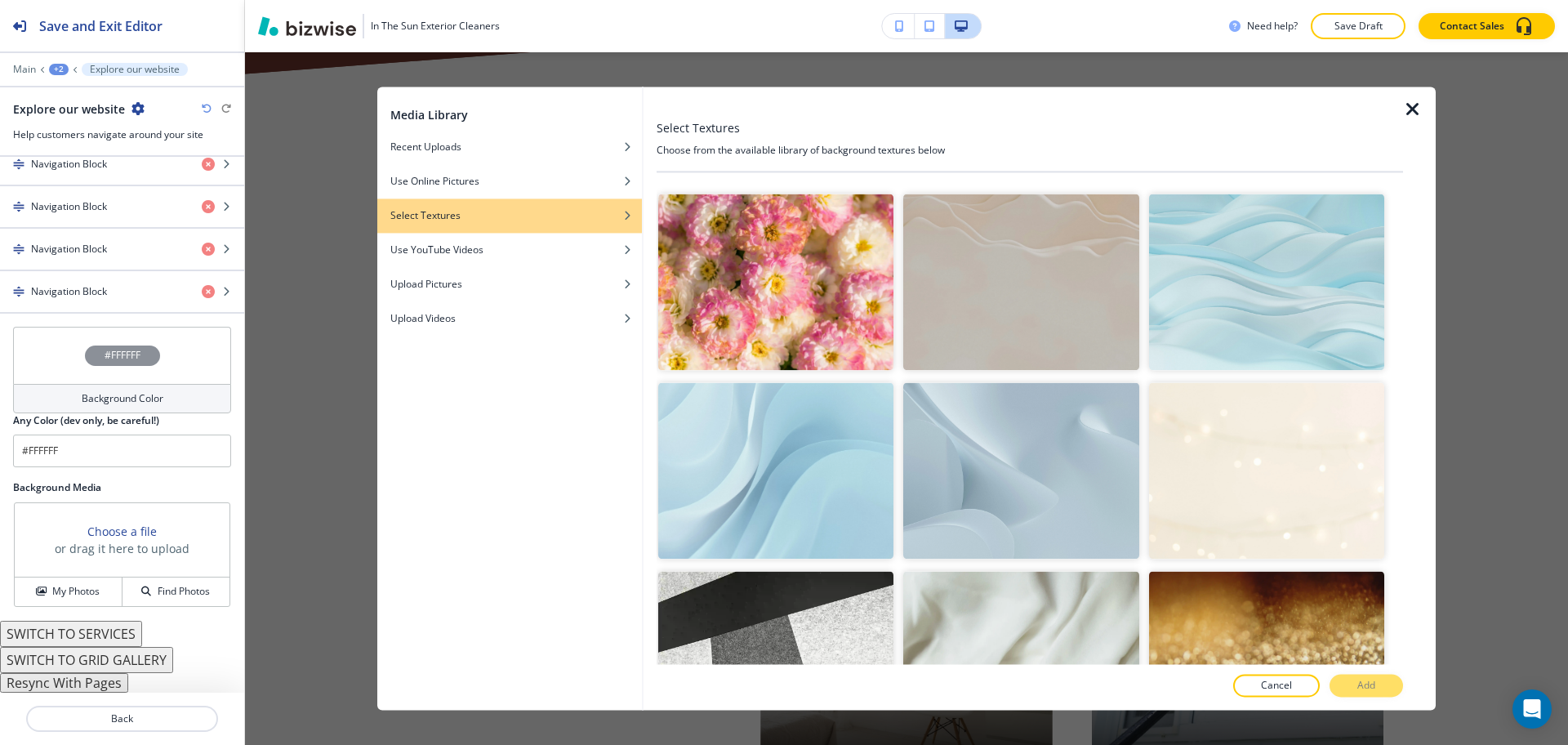
click at [1068, 586] on img "button" at bounding box center [1020, 660] width 235 height 176
click at [1386, 690] on button "Add" at bounding box center [1367, 686] width 74 height 23
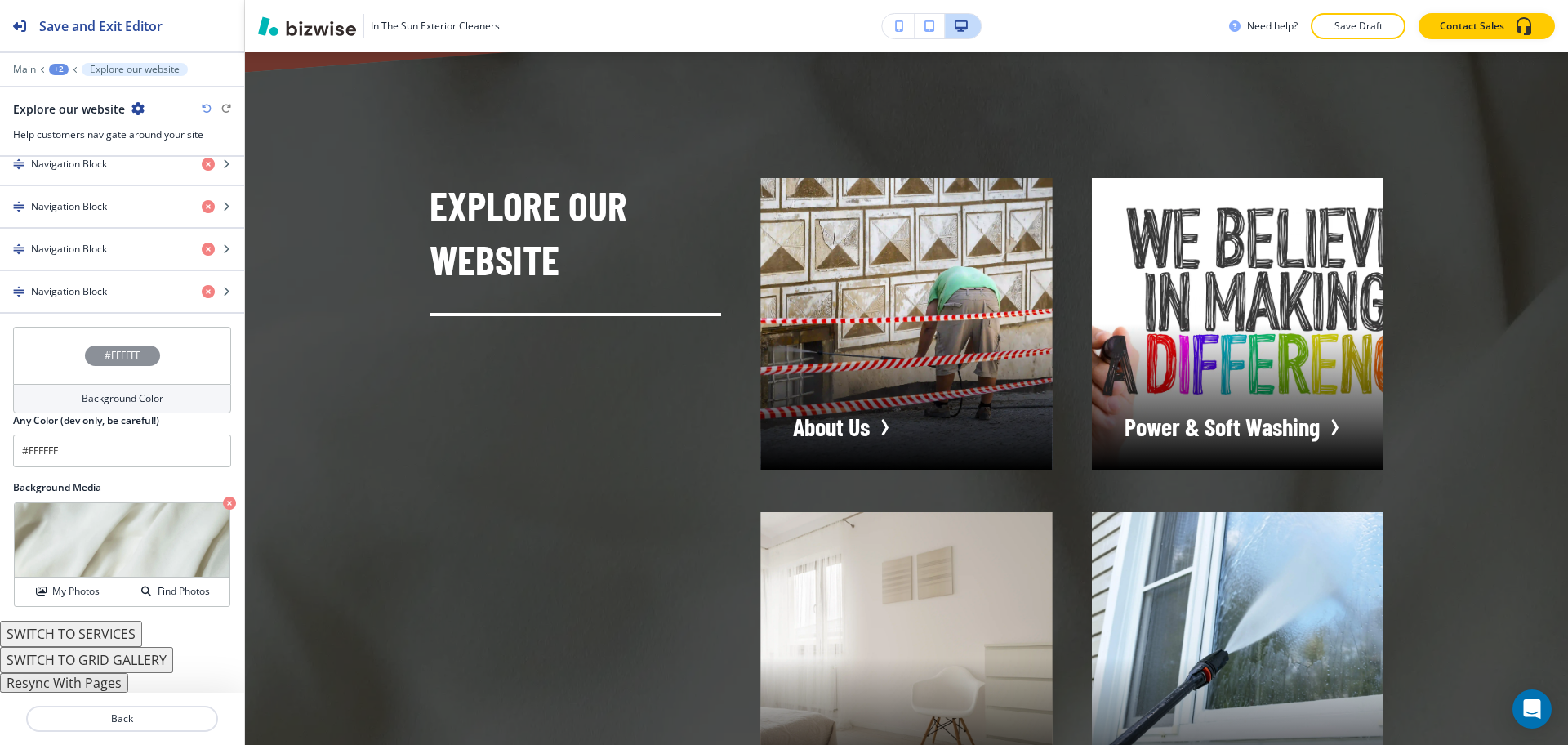
click at [107, 403] on h4 "Background Color" at bounding box center [122, 398] width 81 height 15
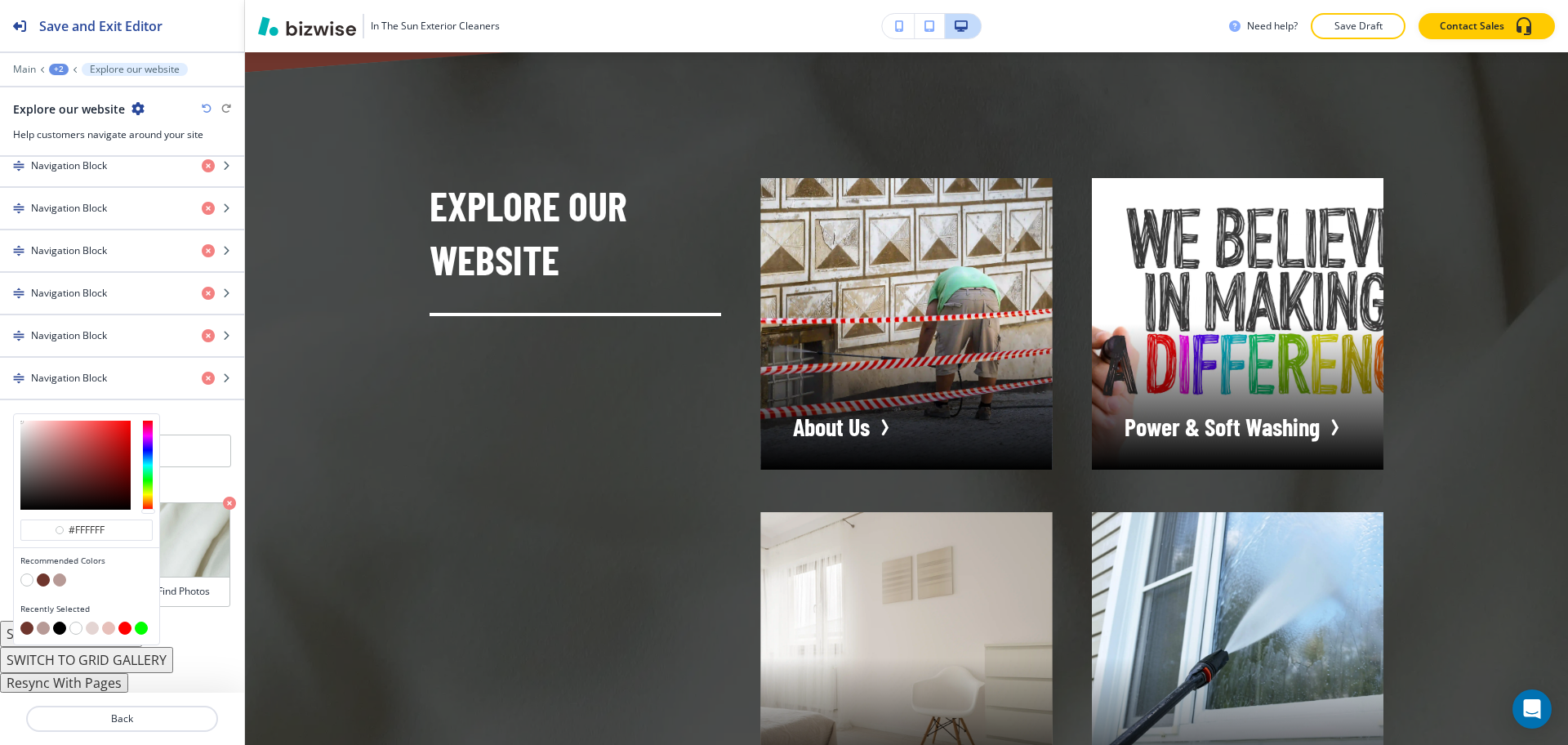
scroll to position [784, 0]
click at [24, 580] on button "button" at bounding box center [27, 580] width 14 height 14
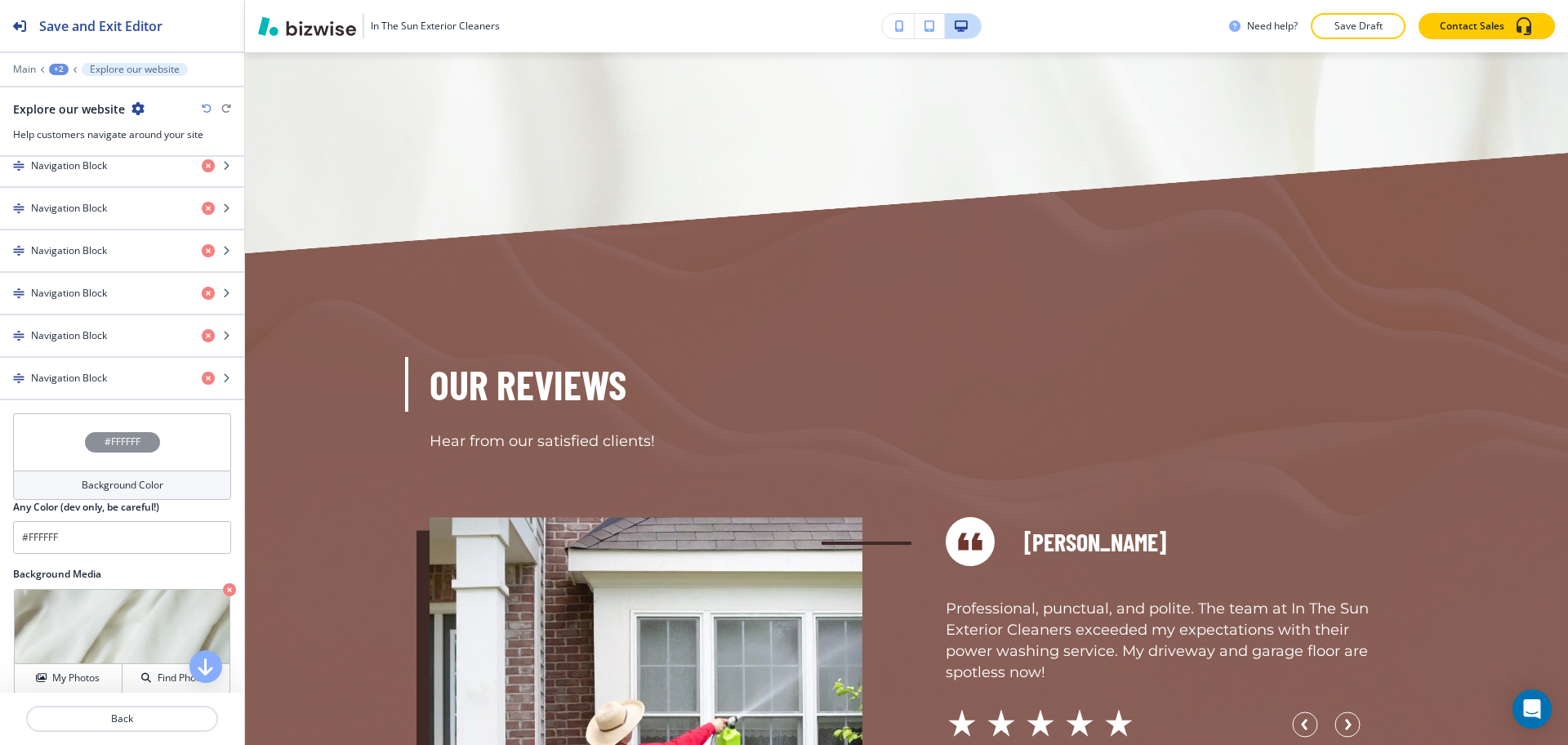
scroll to position [5819, 0]
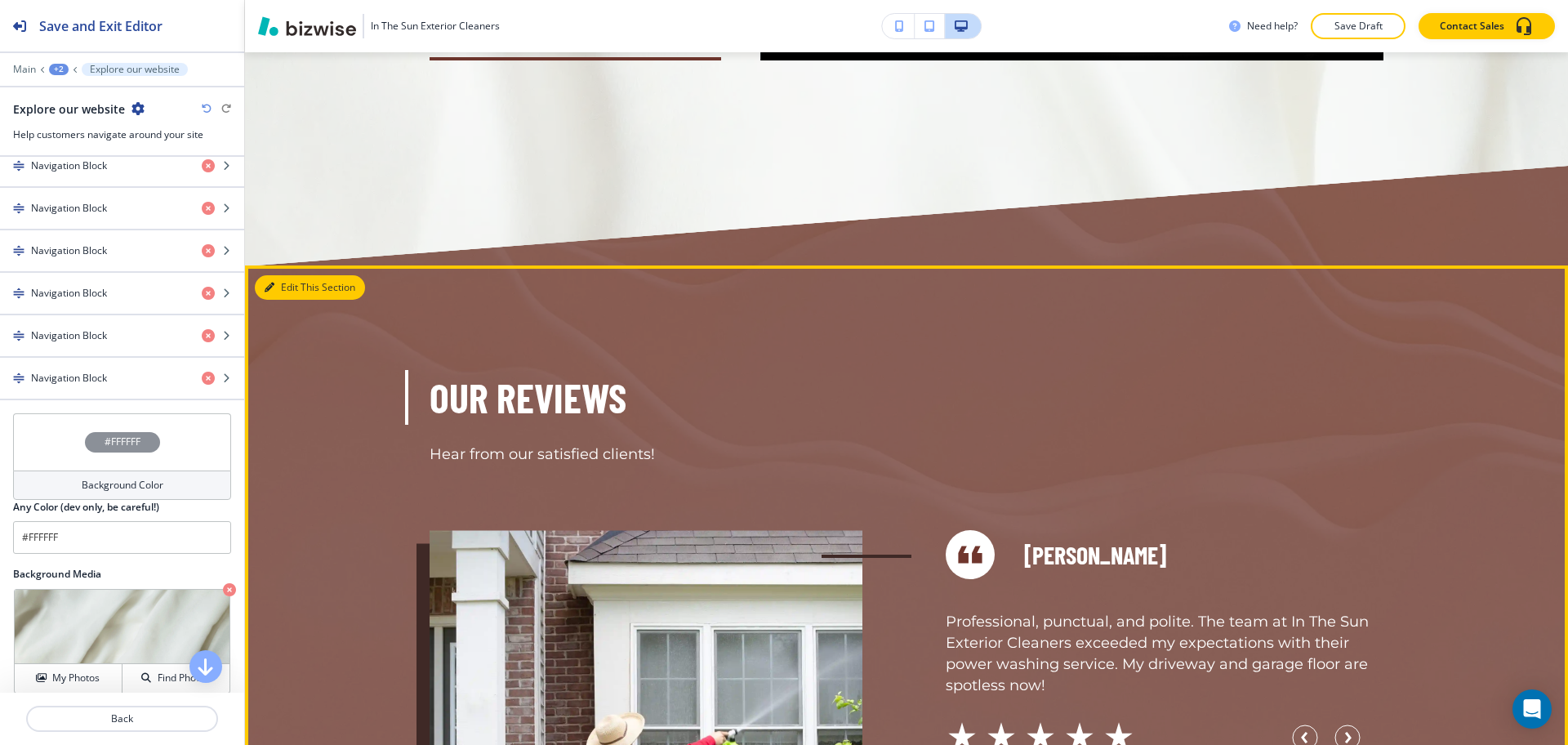
click at [289, 275] on button "Edit This Section" at bounding box center [310, 286] width 110 height 24
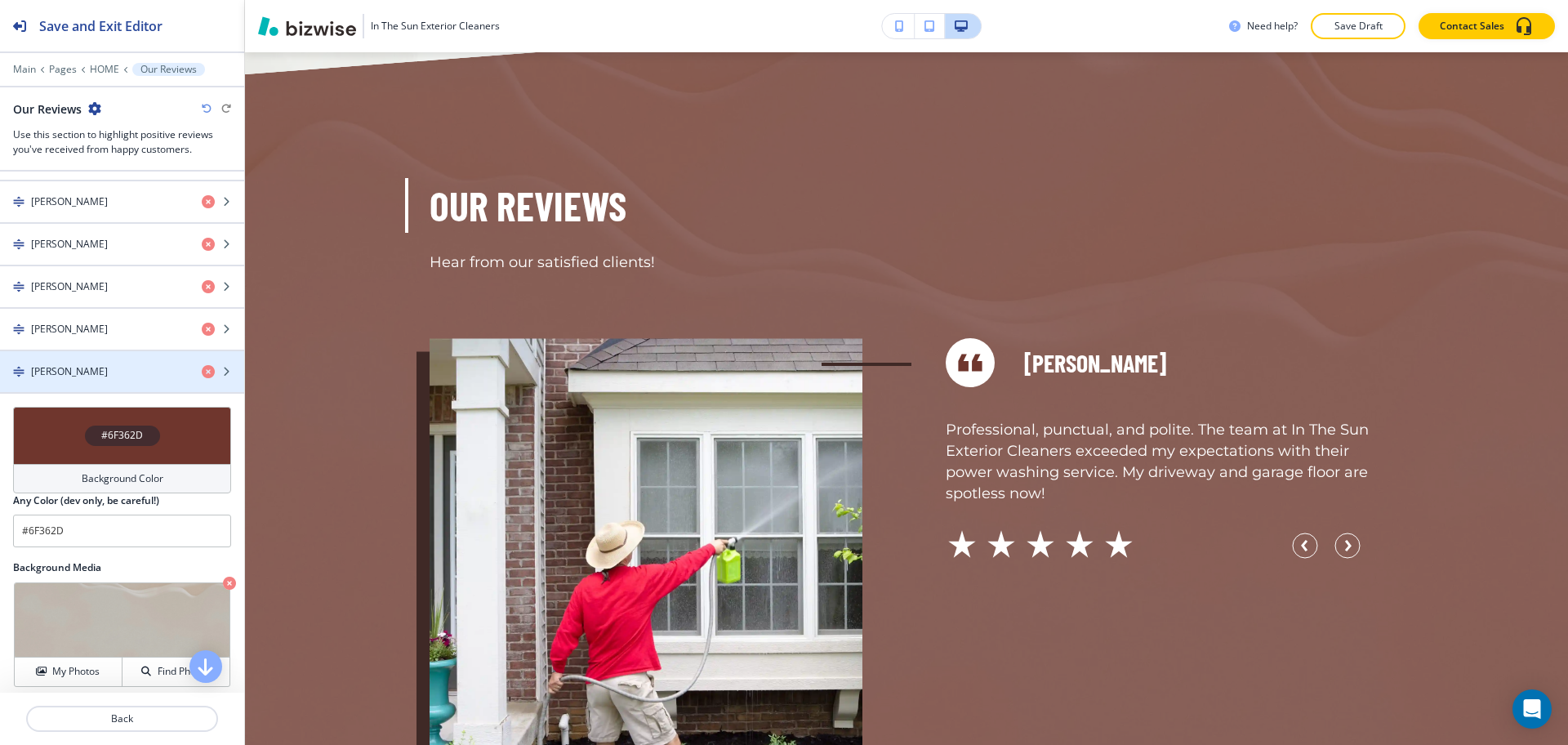
scroll to position [1019, 0]
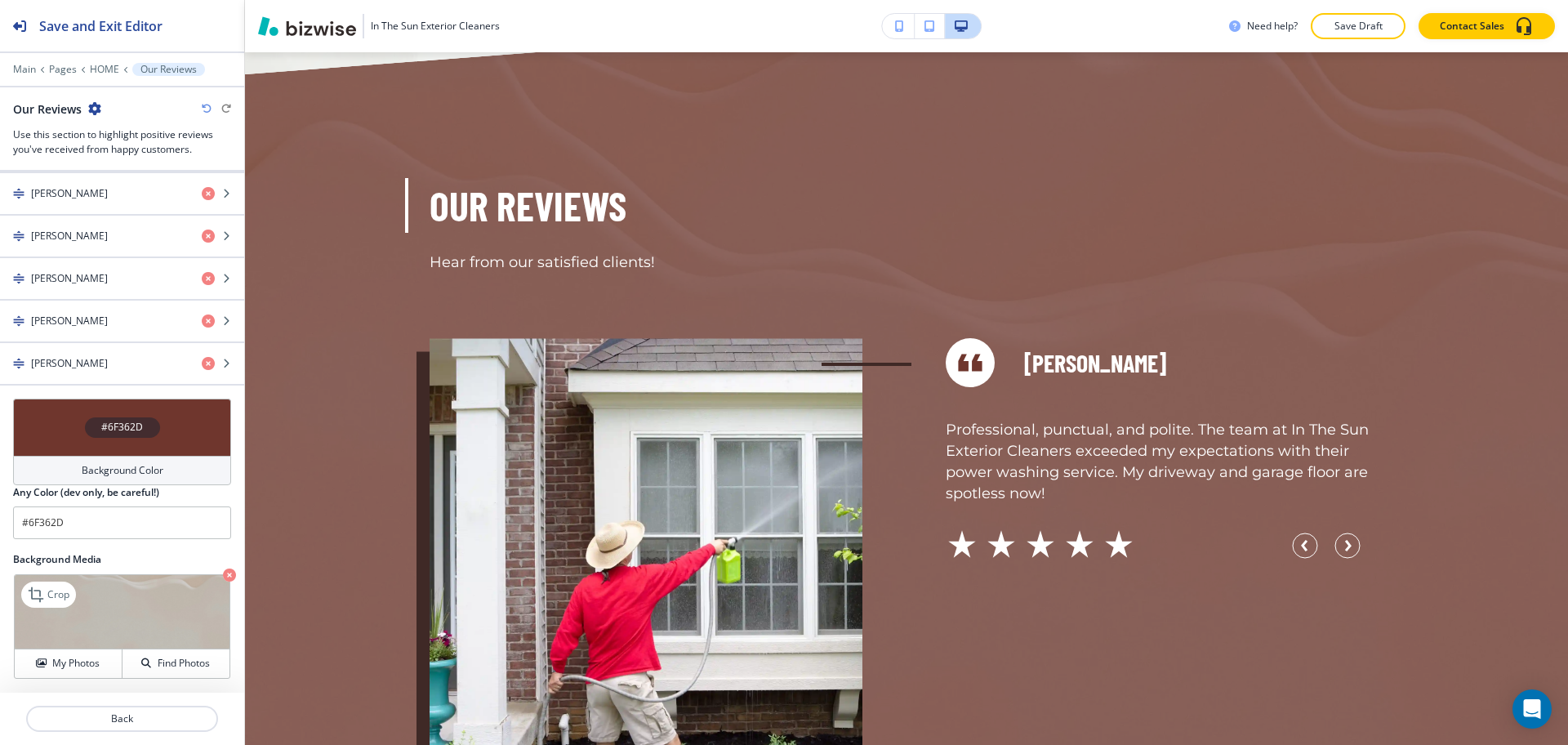
click at [223, 575] on icon "button" at bounding box center [229, 575] width 14 height 14
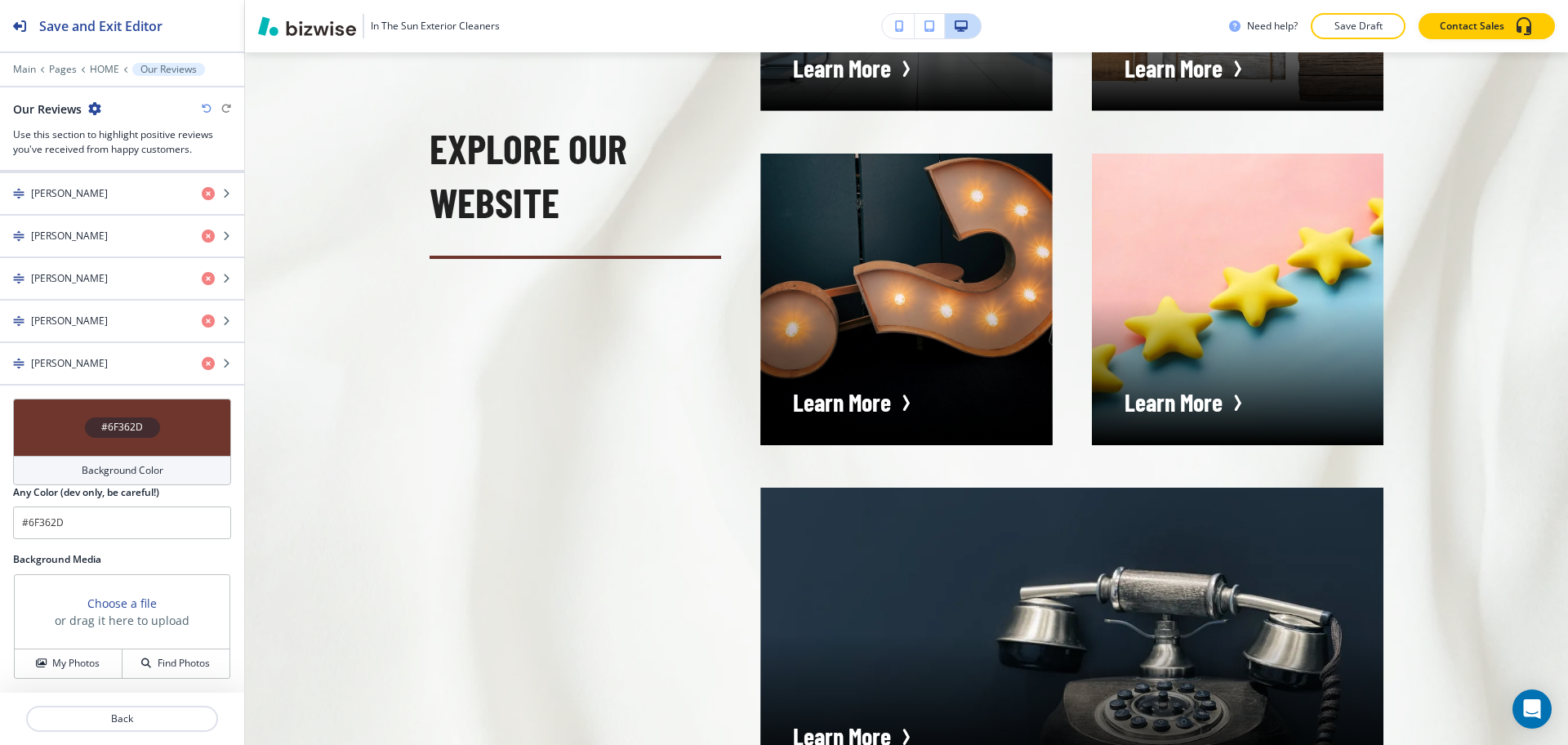
scroll to position [4959, 0]
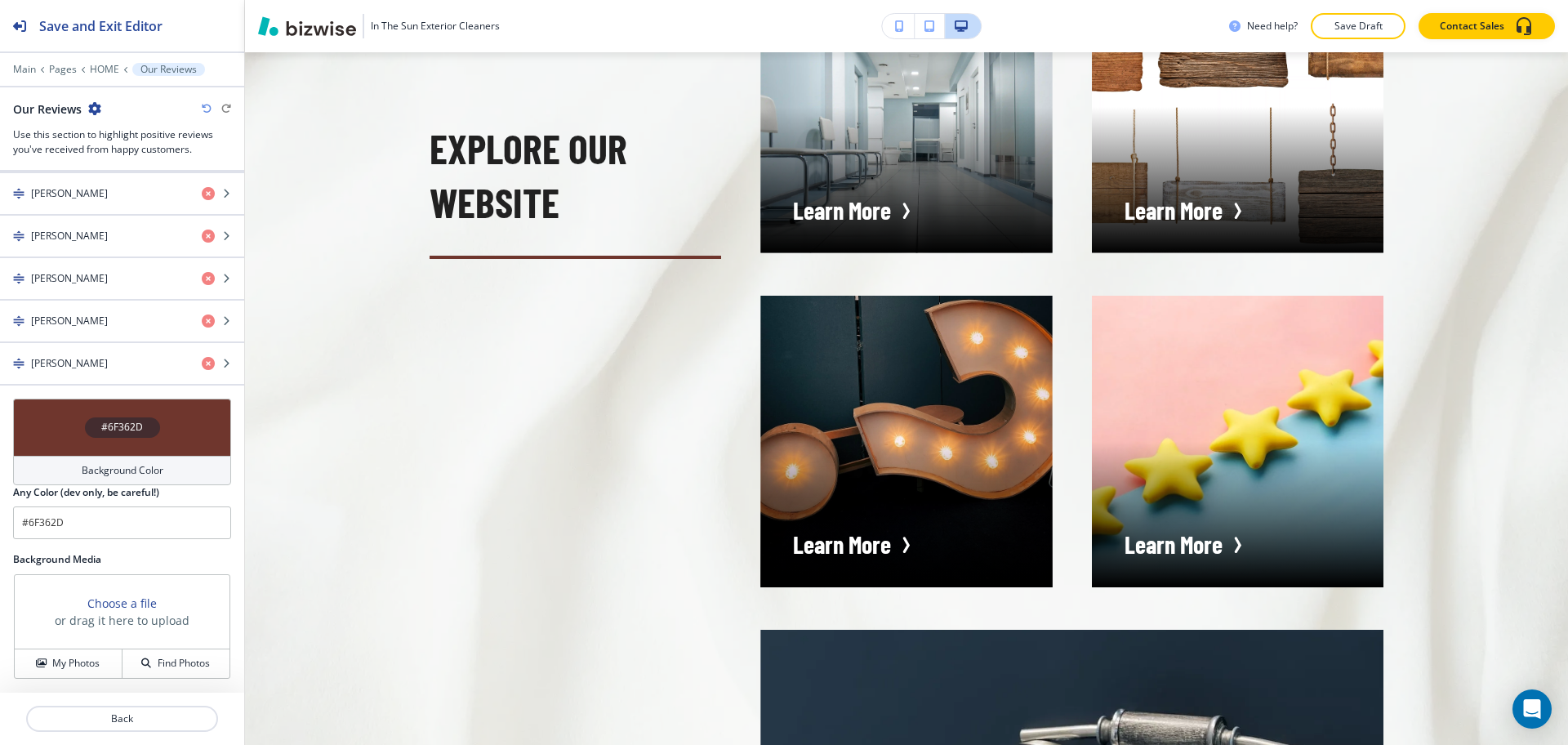
click at [154, 466] on h4 "Background Color" at bounding box center [122, 469] width 81 height 15
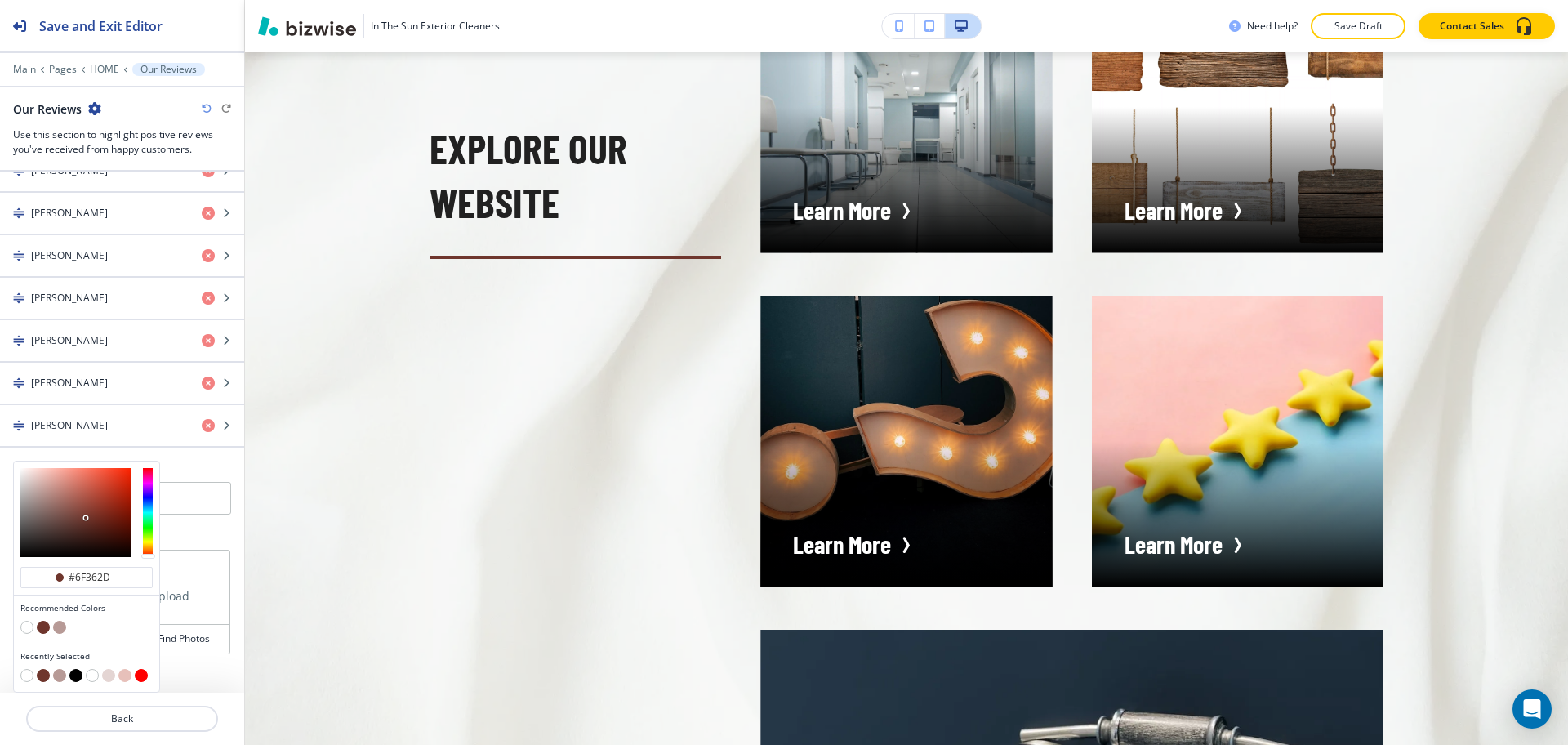
click at [60, 628] on button "button" at bounding box center [60, 627] width 14 height 14
type input "#b79a96"
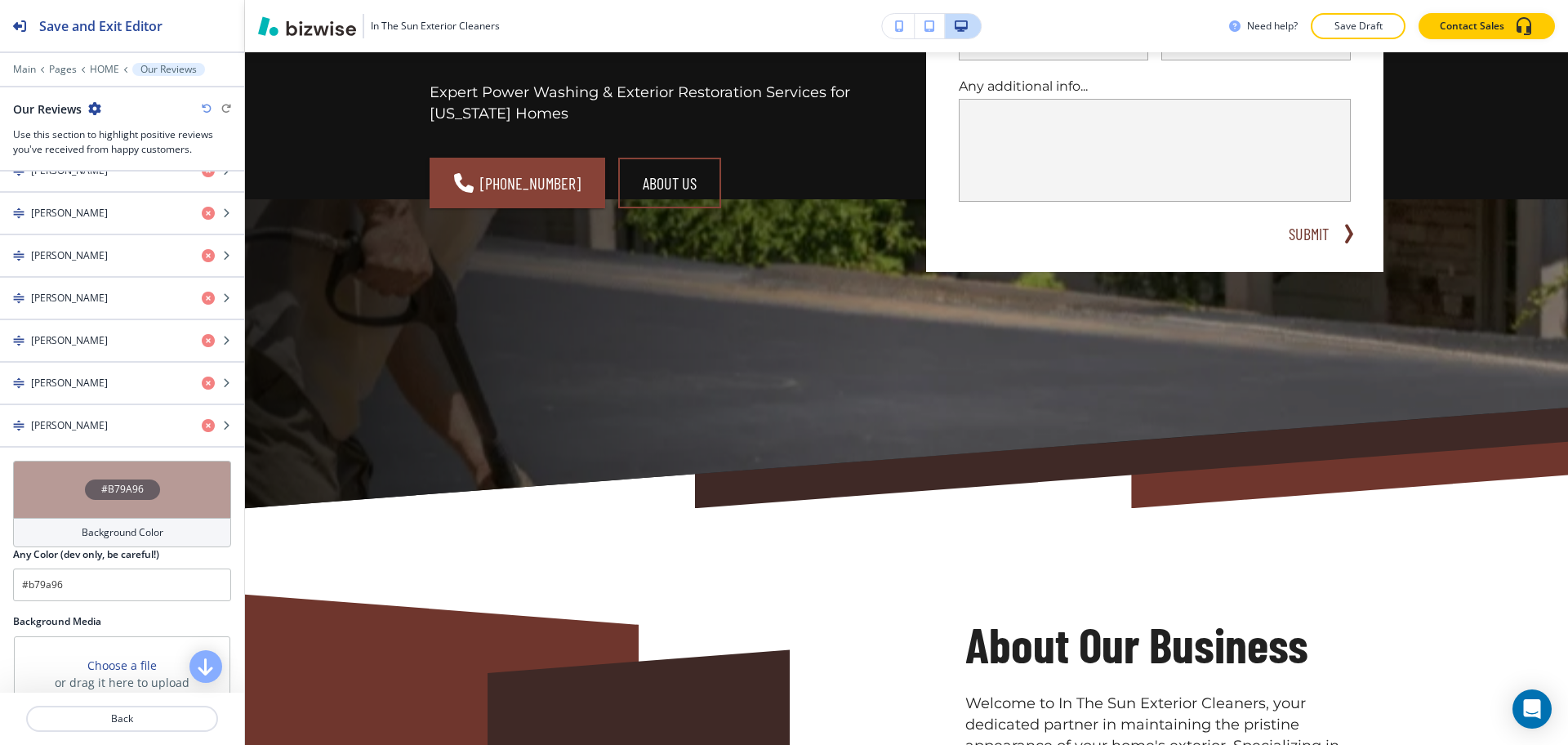
scroll to position [0, 0]
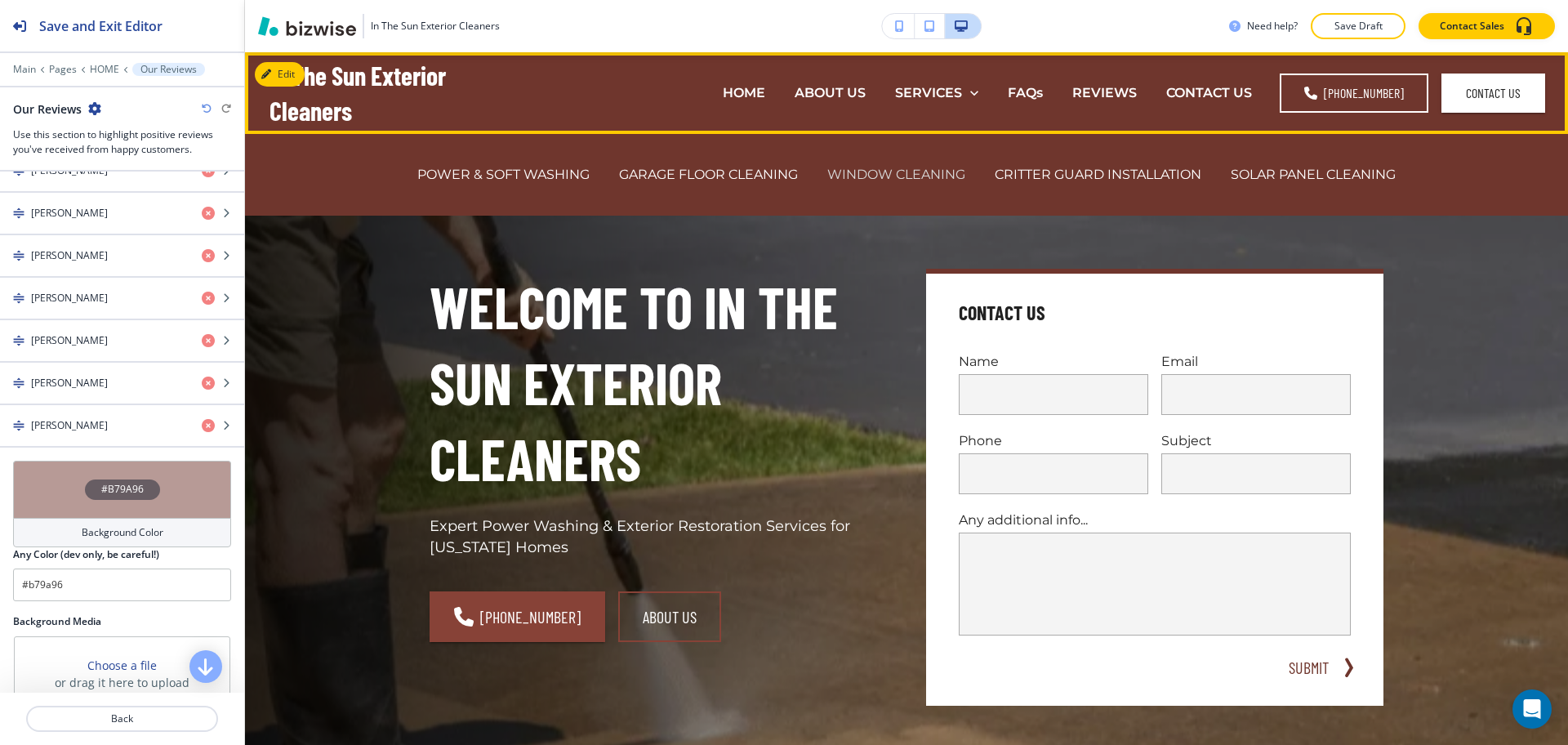
click at [907, 168] on p "WINDOW CLEANING" at bounding box center [896, 173] width 138 height 18
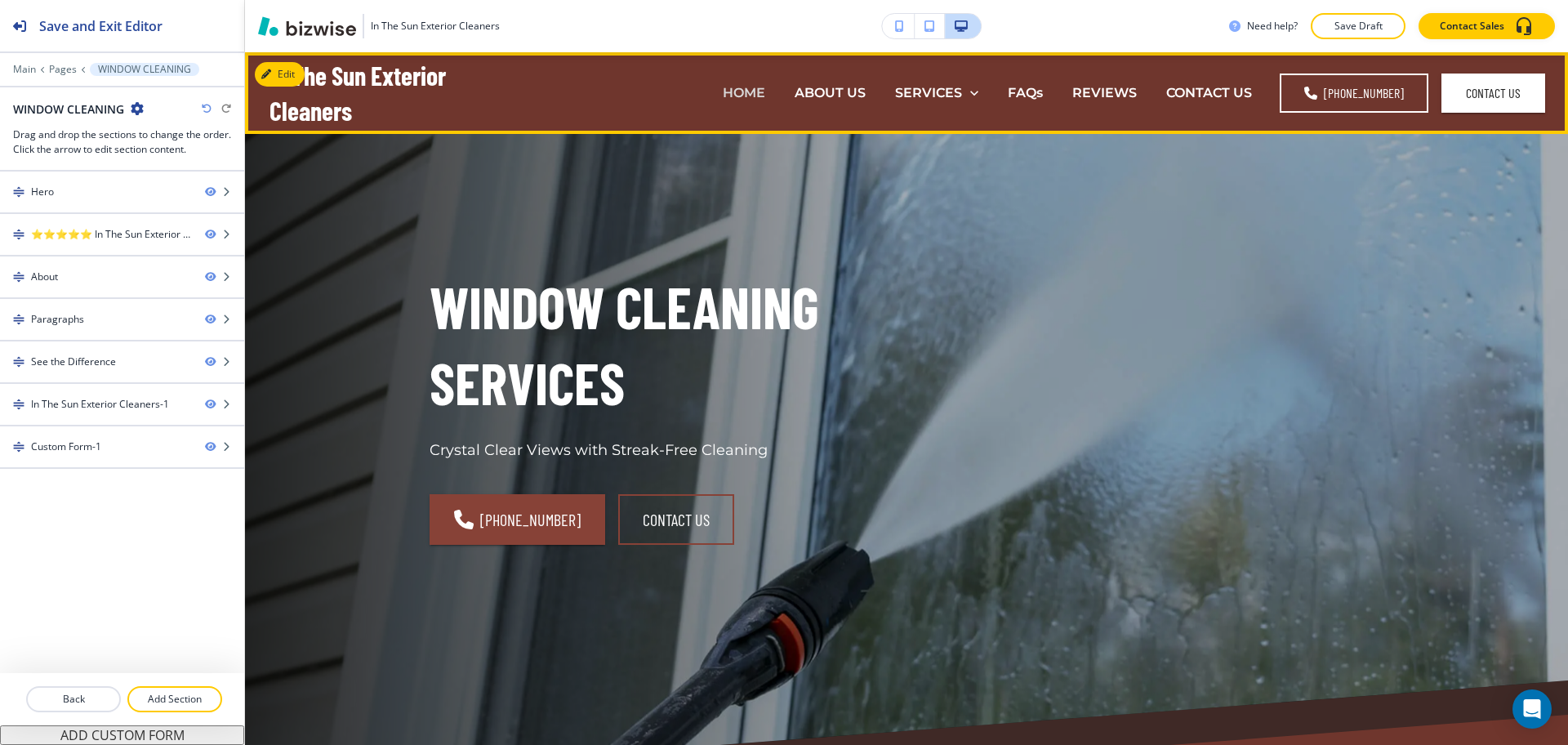
click at [744, 96] on p "HOME" at bounding box center [744, 92] width 43 height 18
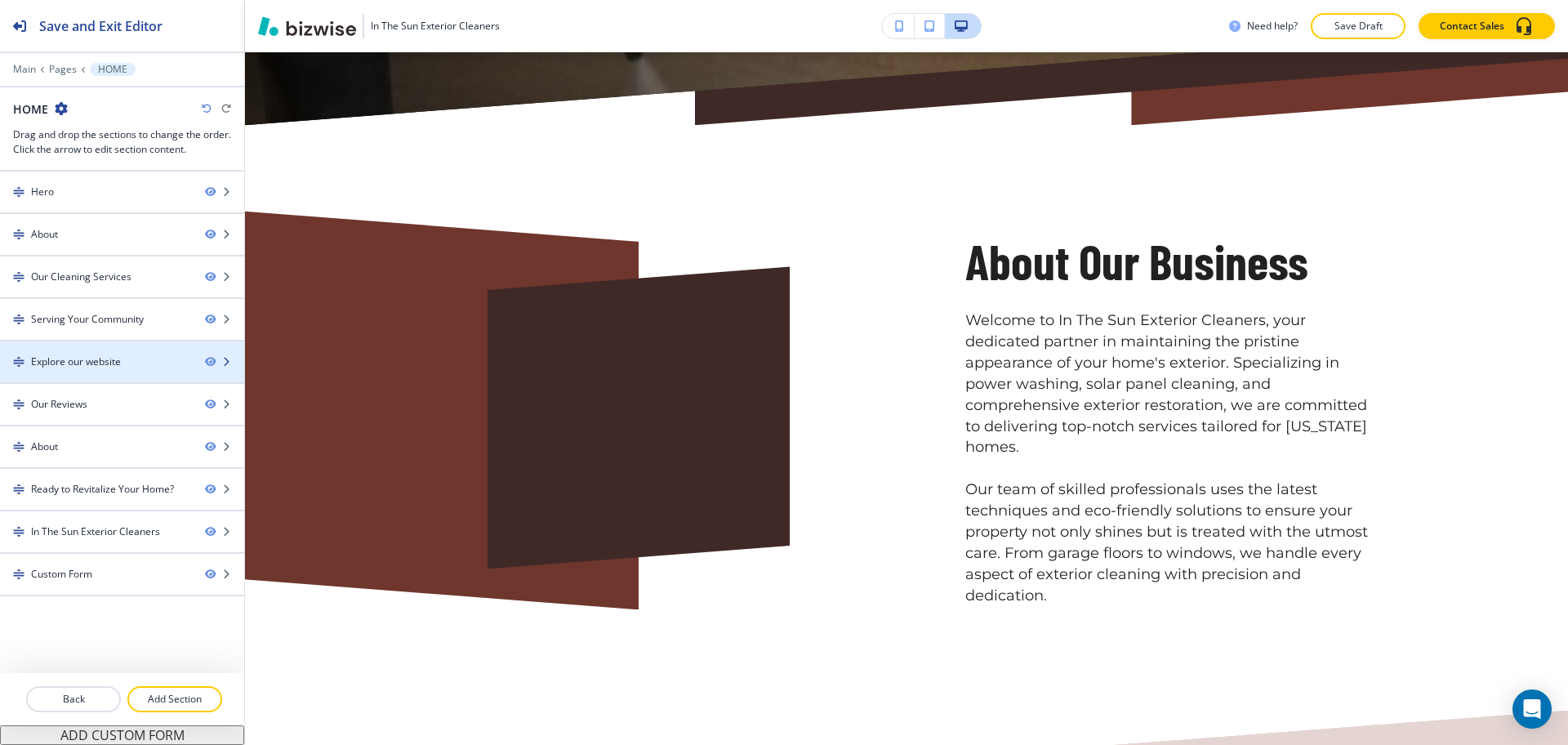
click at [102, 367] on div "Explore our website" at bounding box center [75, 361] width 90 height 15
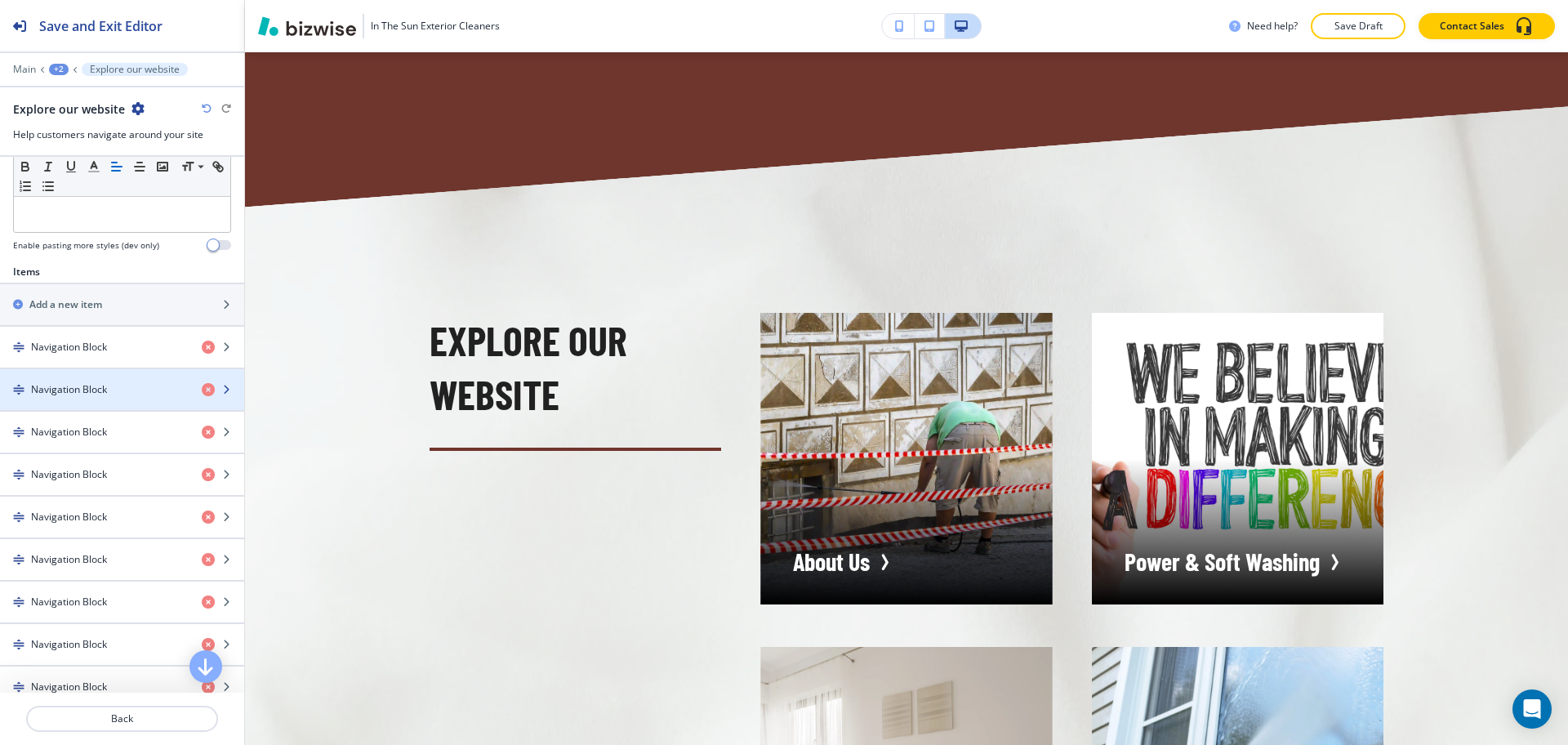
scroll to position [474, 0]
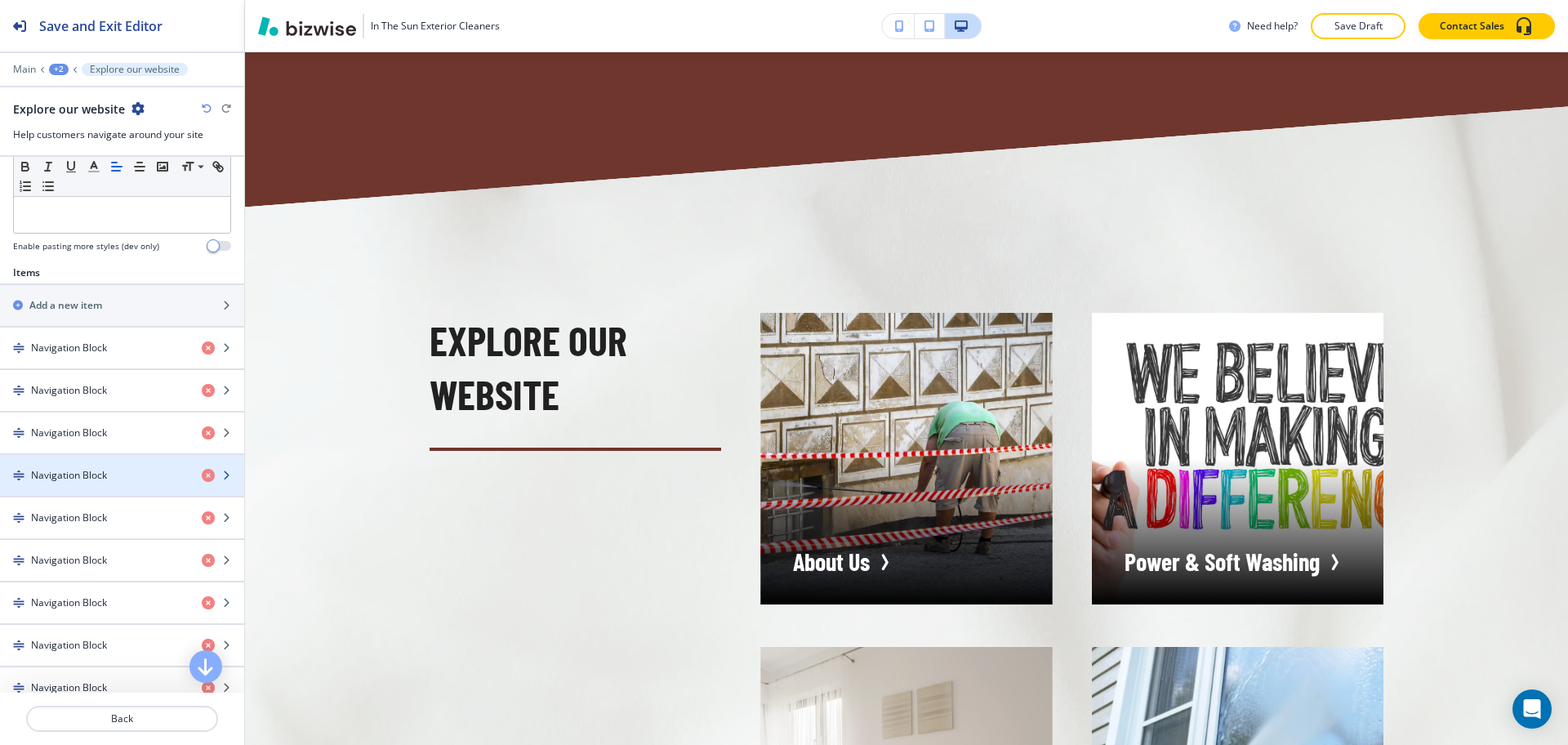
click at [97, 485] on div "button" at bounding box center [122, 490] width 244 height 14
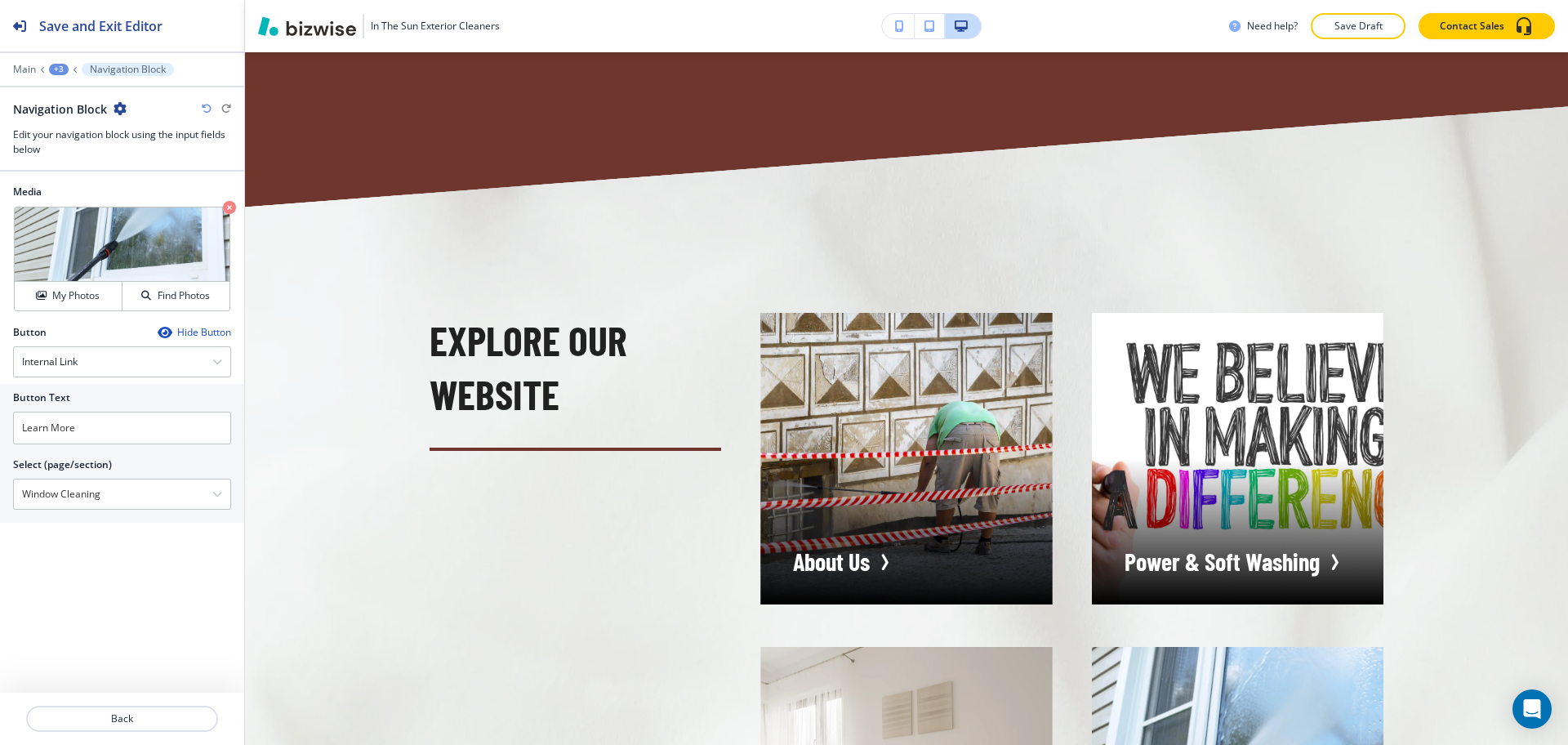
drag, startPoint x: 114, startPoint y: 490, endPoint x: 0, endPoint y: 484, distance: 114.2
click at [0, 484] on div "Button Text Learn More Select (page/section) Window Cleaning Home Home | Hero H…" at bounding box center [122, 453] width 244 height 138
click at [86, 430] on input "Learn More" at bounding box center [122, 428] width 218 height 33
paste input "Window Cleaning"
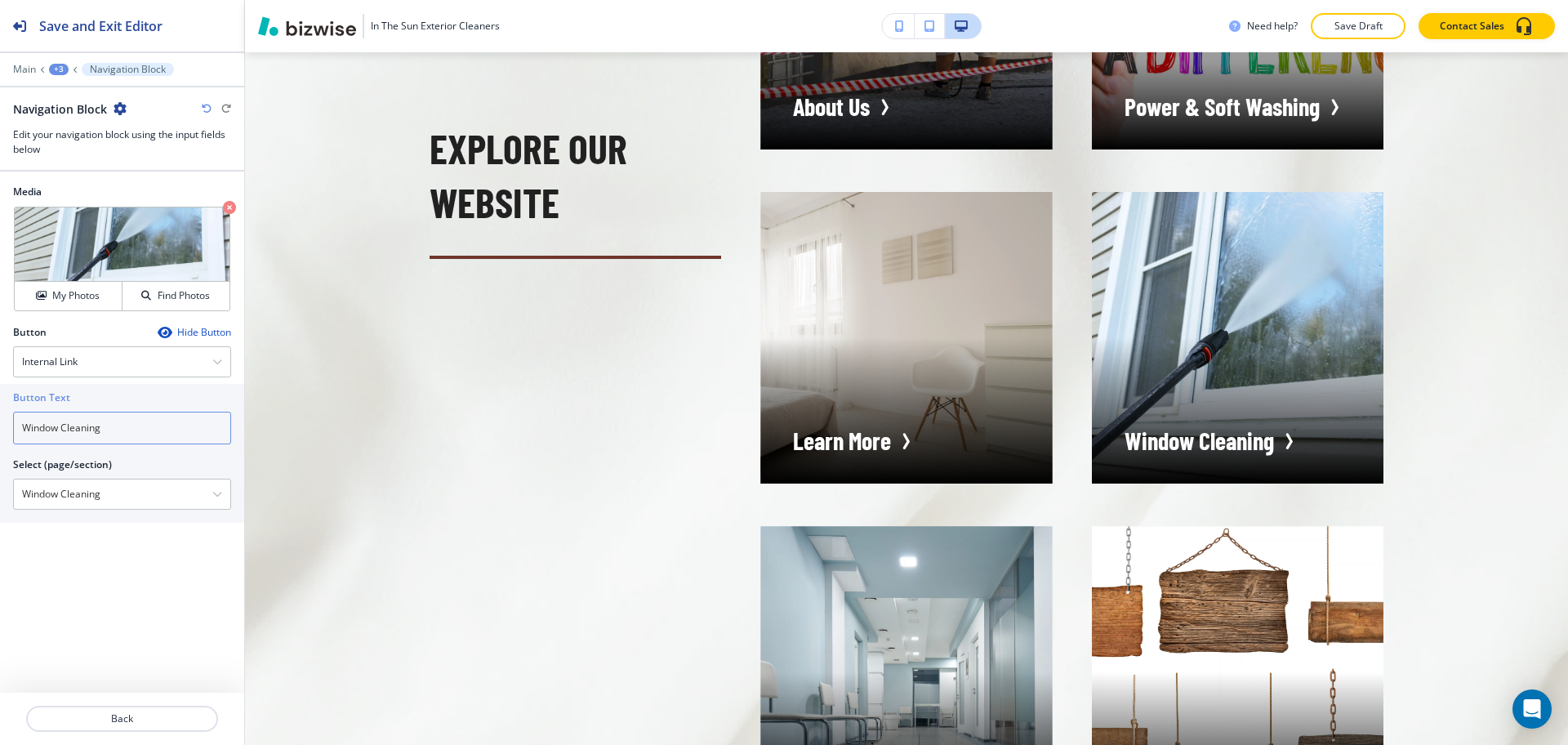
scroll to position [4303, 0]
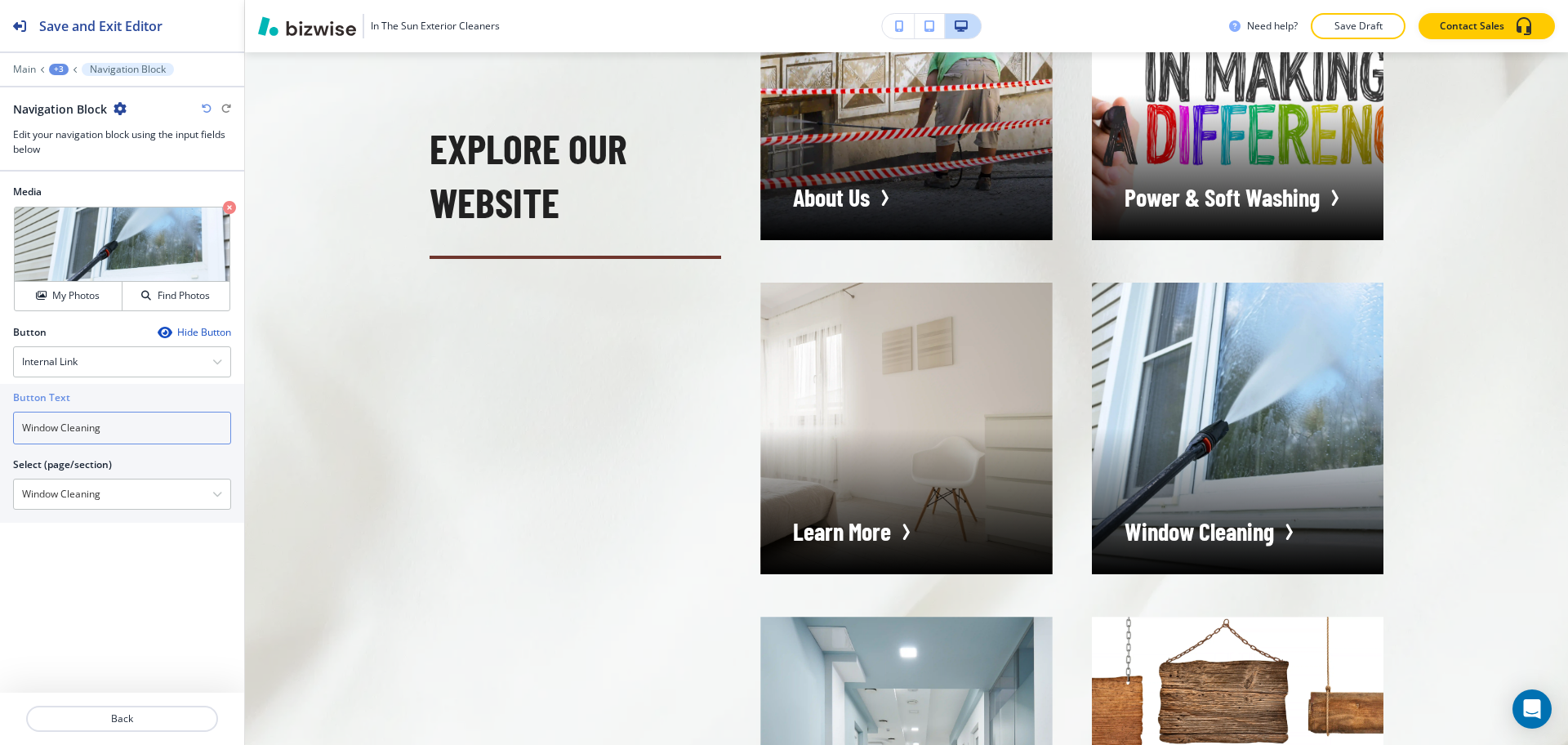
type input "Window Cleaning"
click at [64, 71] on div "+3" at bounding box center [59, 70] width 19 height 12
click at [100, 150] on p "Explore our website" at bounding box center [102, 153] width 83 height 15
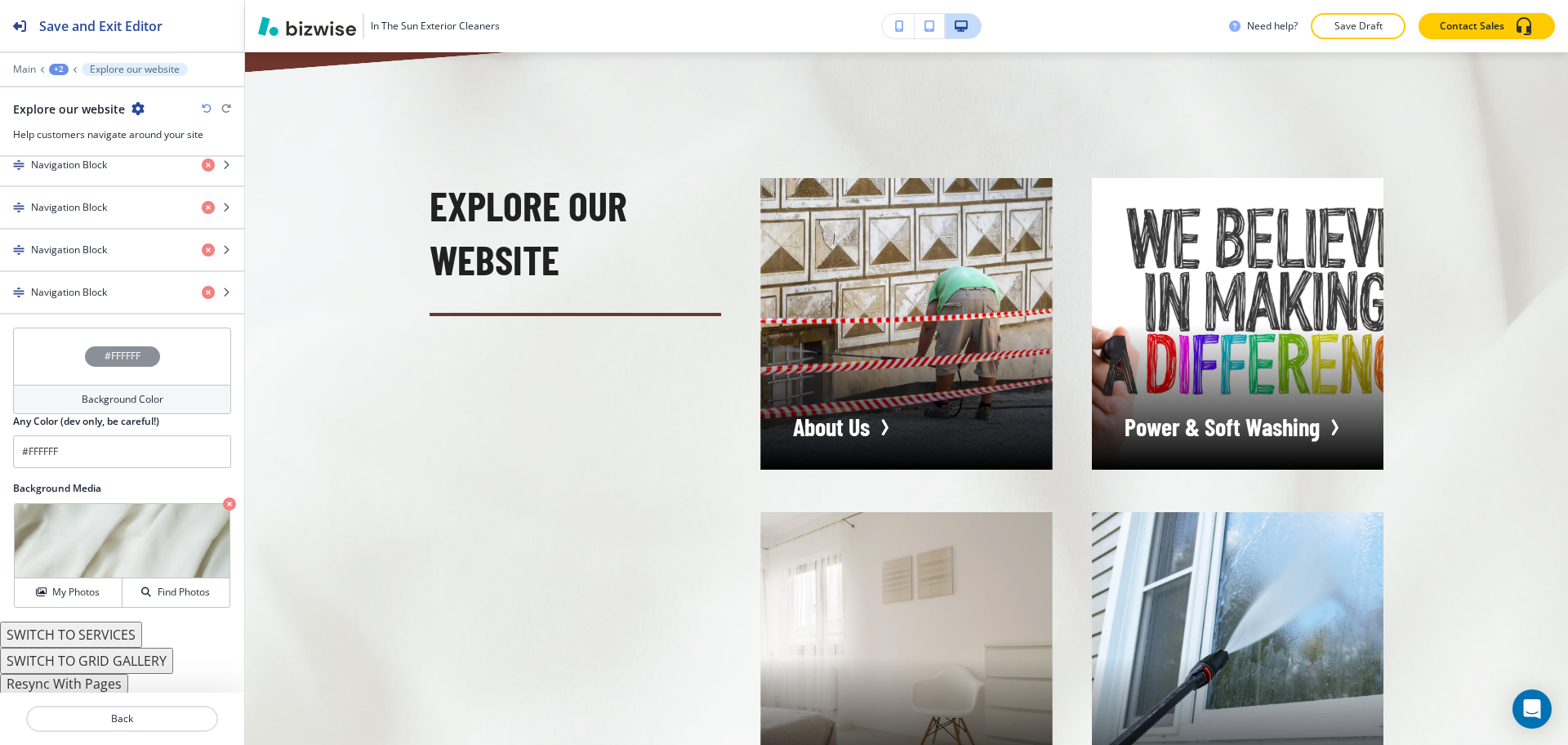
scroll to position [871, 0]
click at [96, 684] on button "Resync With Pages" at bounding box center [64, 682] width 128 height 19
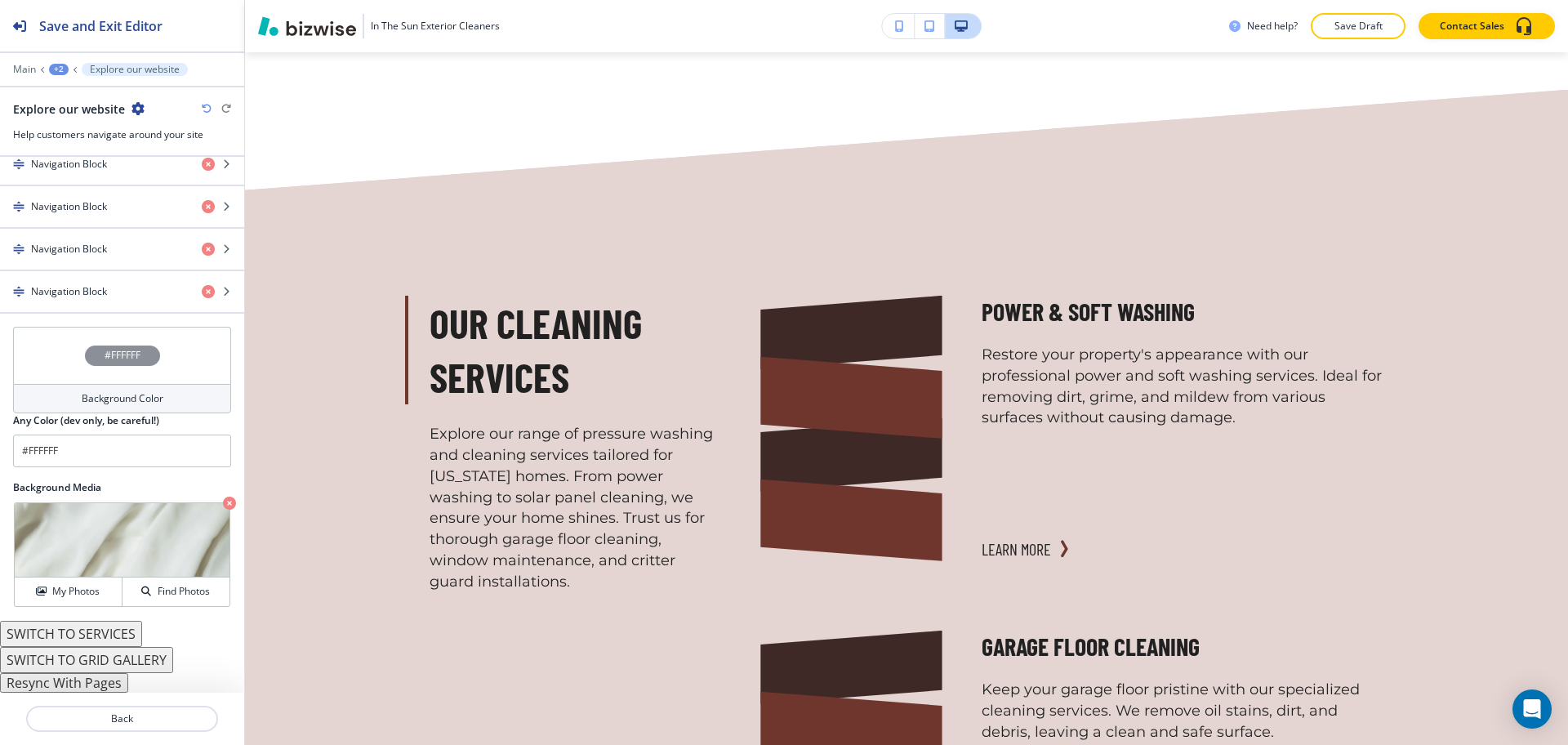
scroll to position [1411, 0]
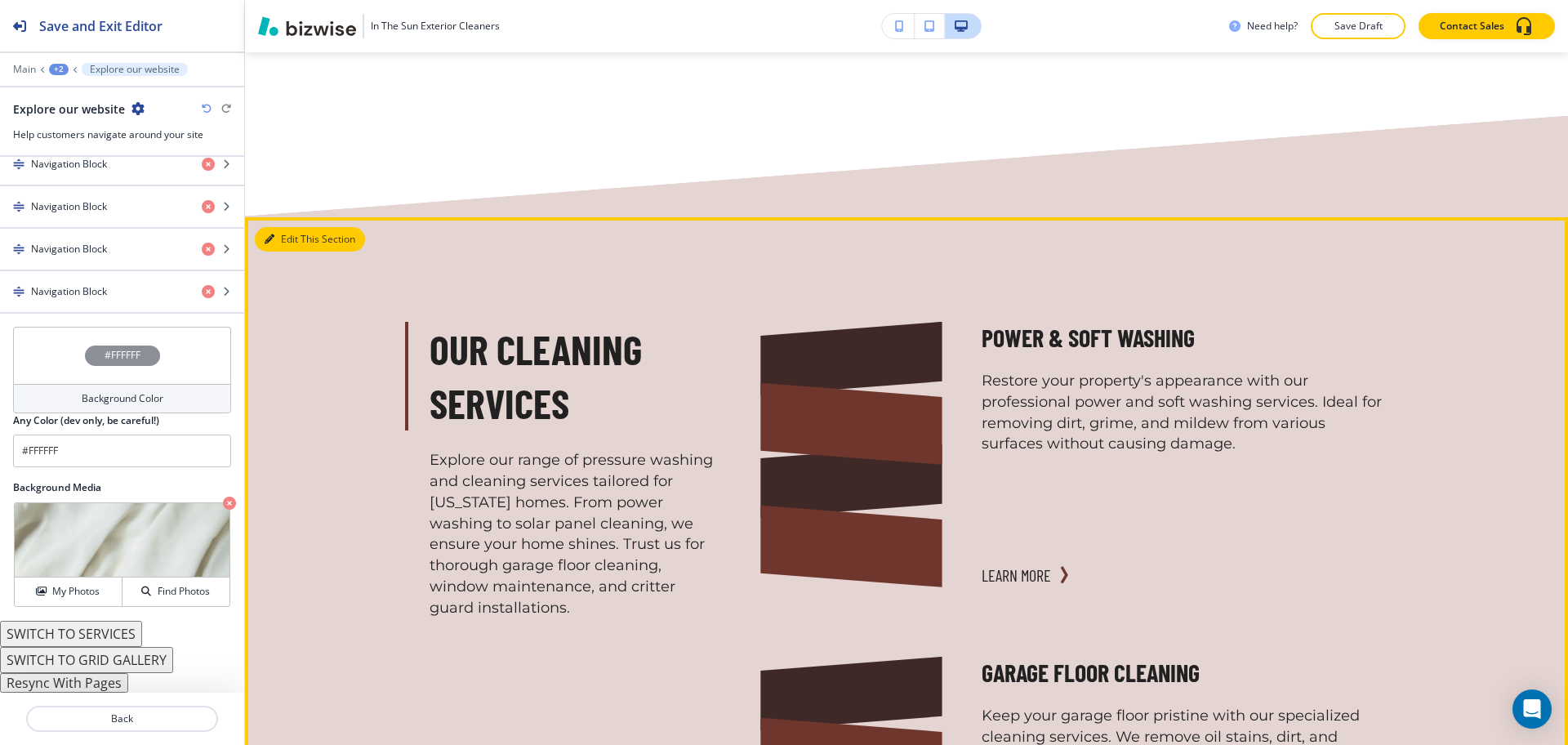
click at [288, 227] on button "Edit This Section" at bounding box center [310, 239] width 110 height 24
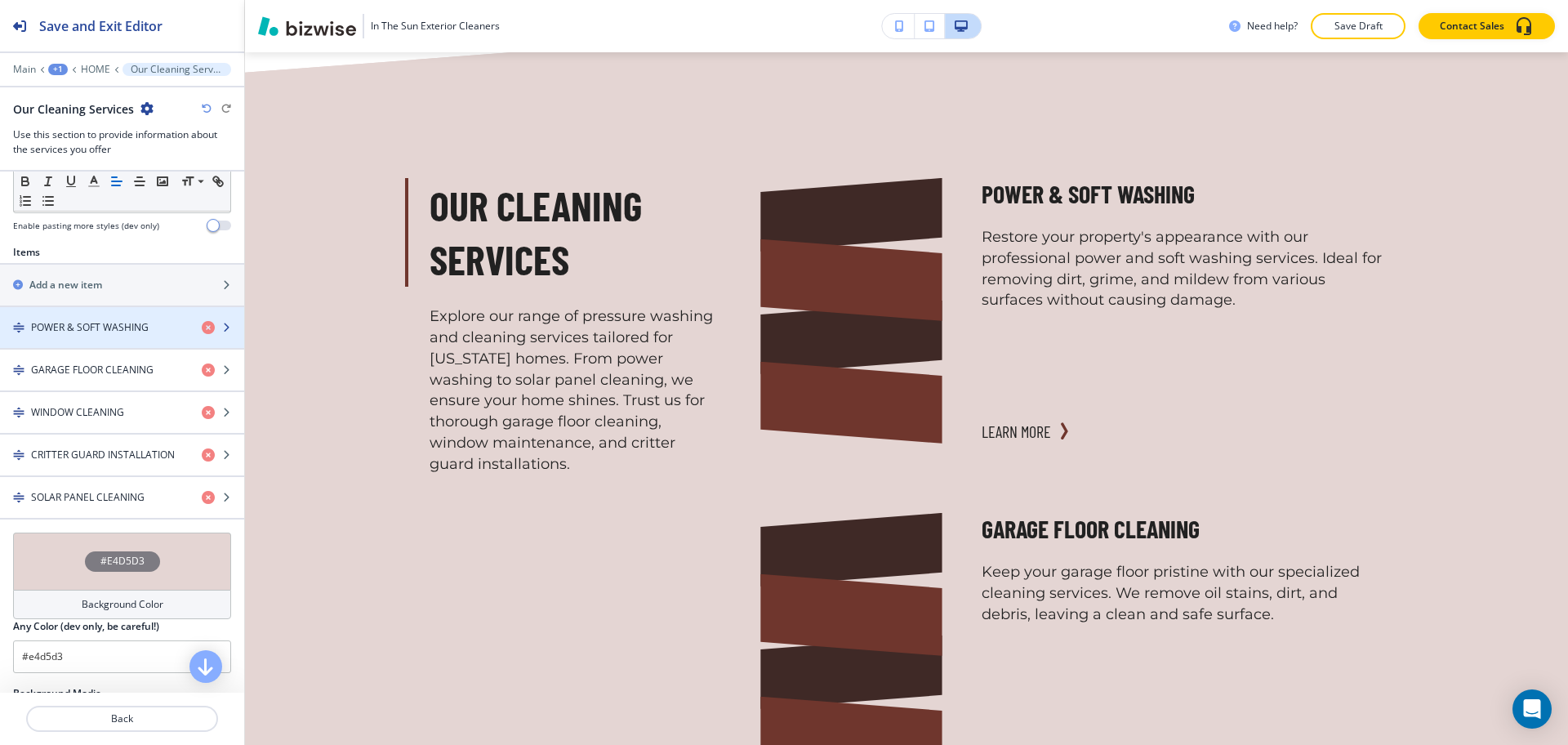
scroll to position [510, 0]
click at [114, 327] on h4 "POWER & SOFT WASHING" at bounding box center [90, 326] width 118 height 15
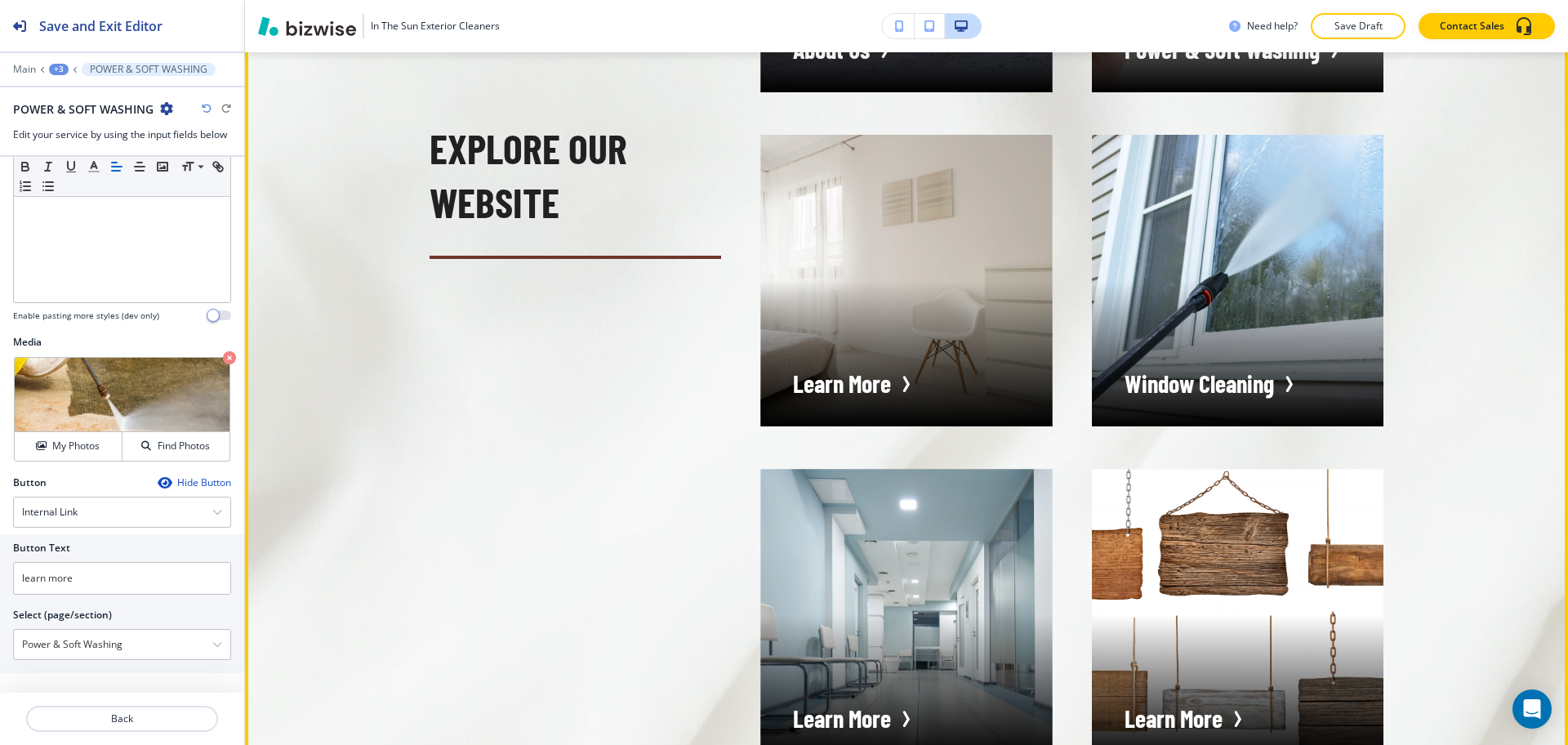
scroll to position [4364, 0]
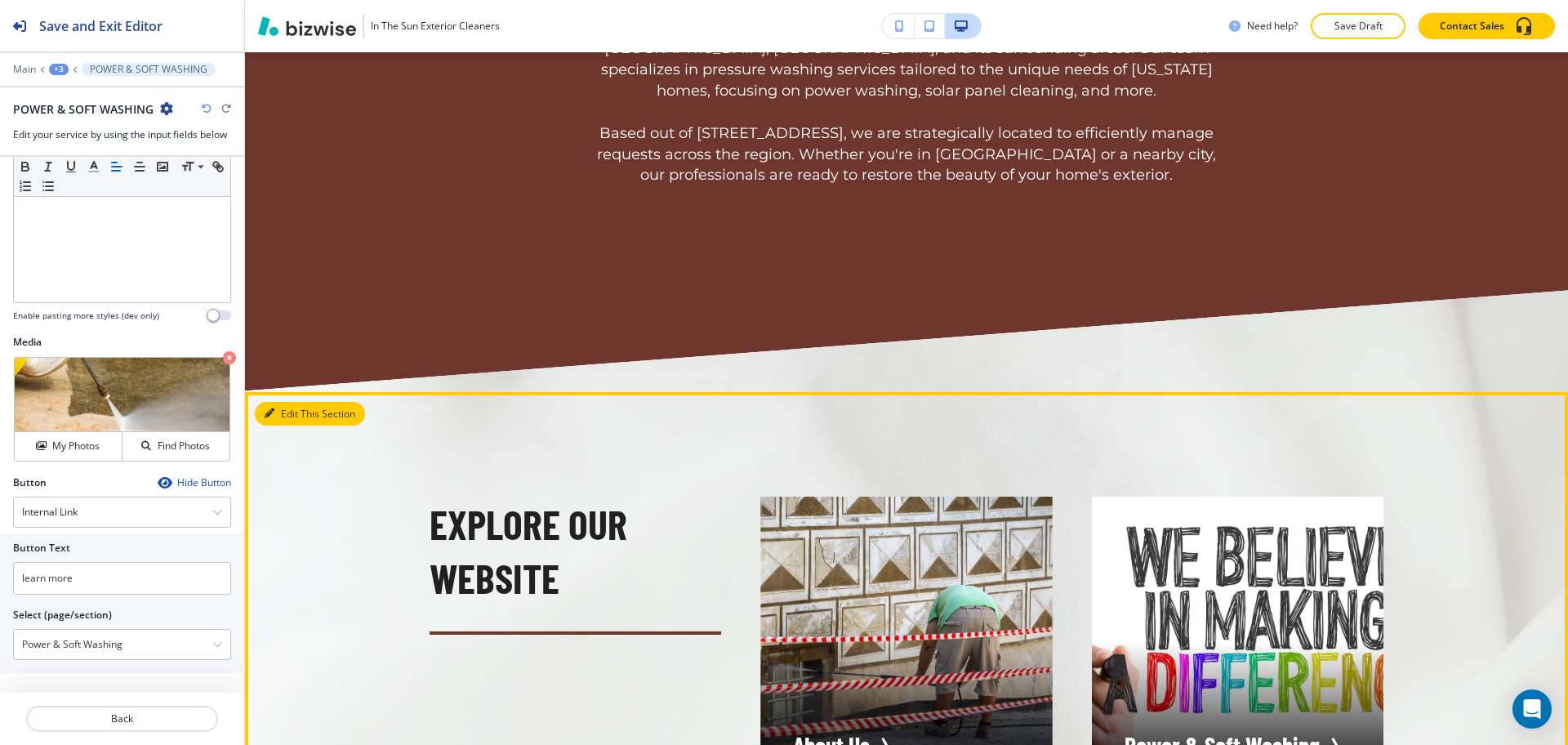
click at [290, 402] on button "Edit This Section" at bounding box center [310, 413] width 110 height 24
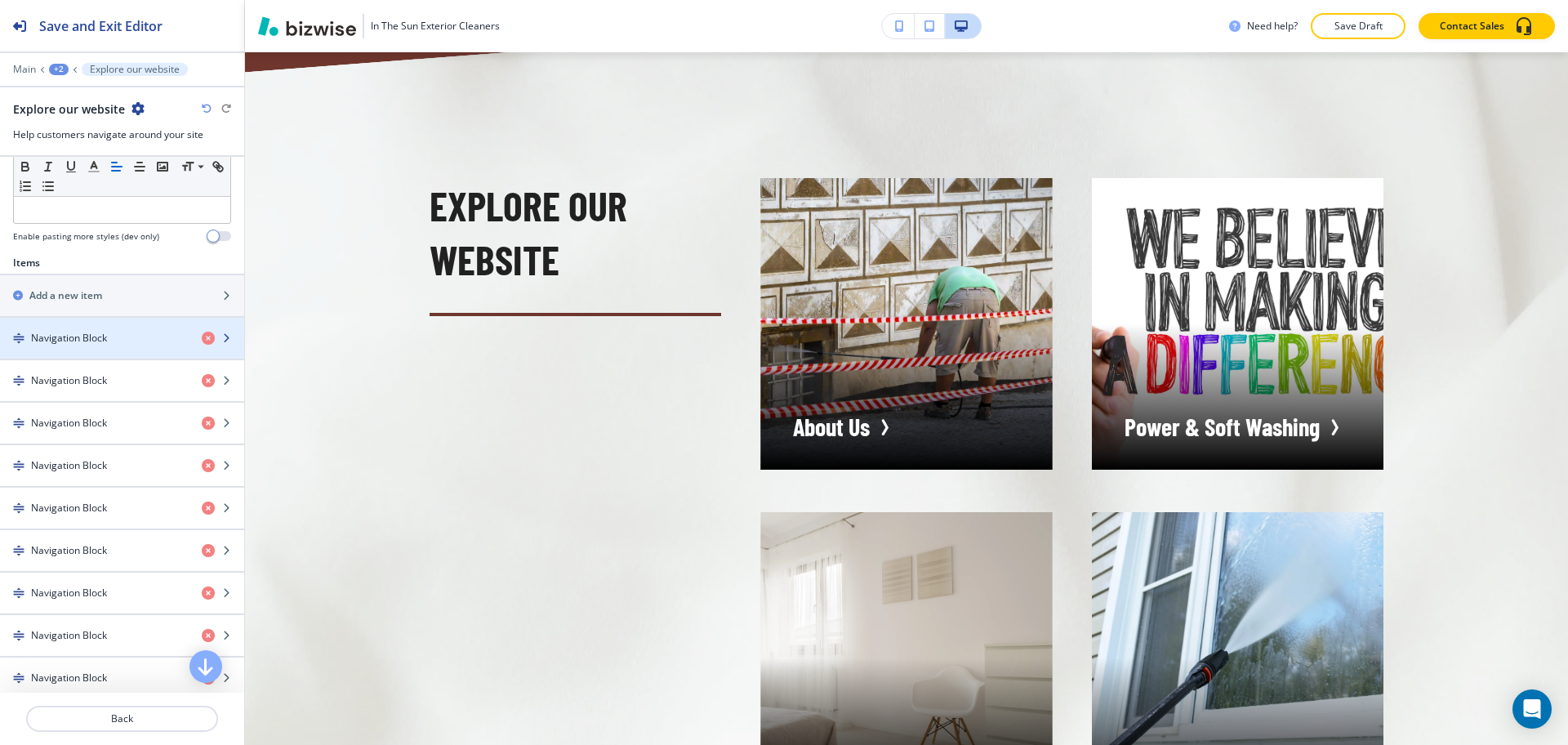
scroll to position [483, 0]
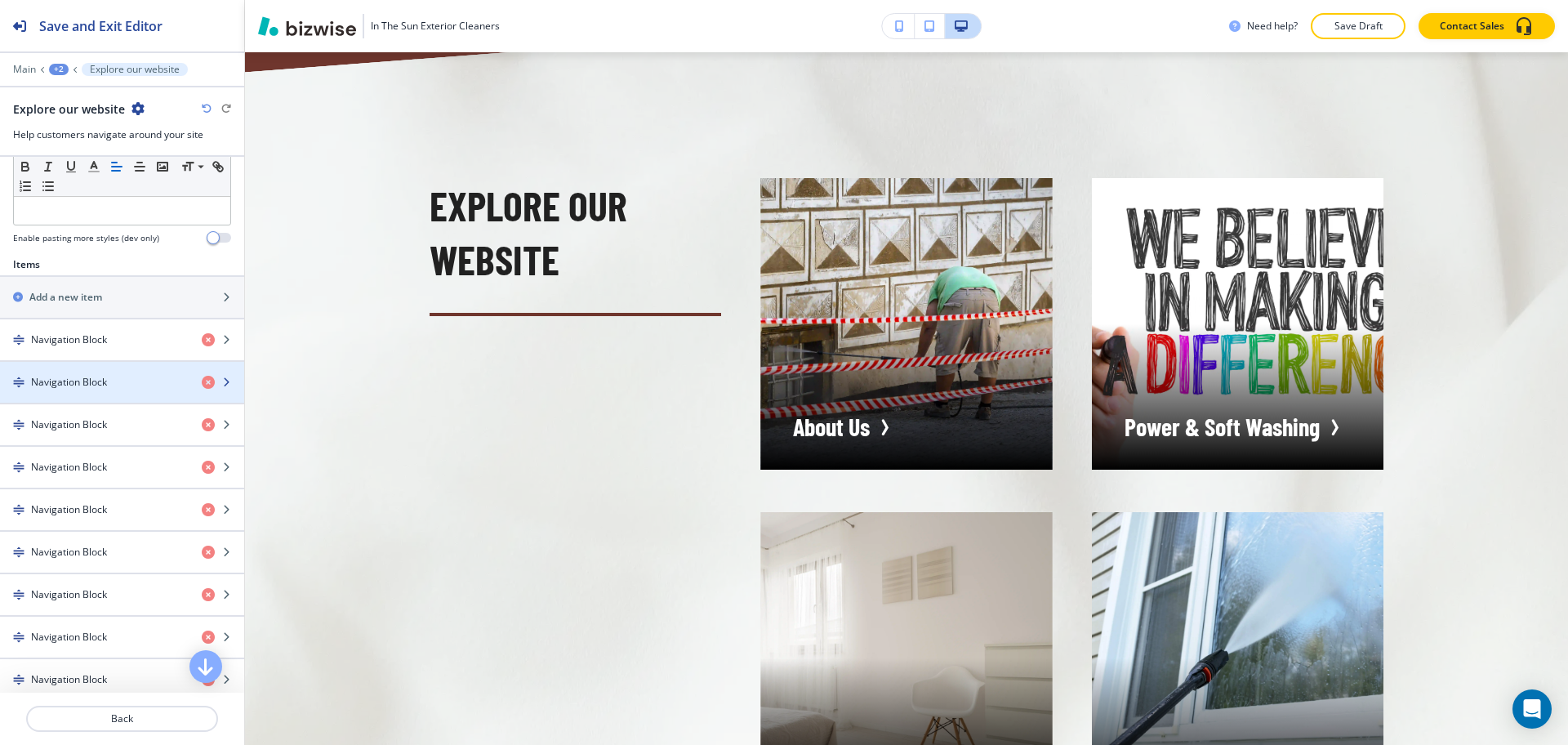
click at [118, 395] on div "button" at bounding box center [122, 397] width 244 height 14
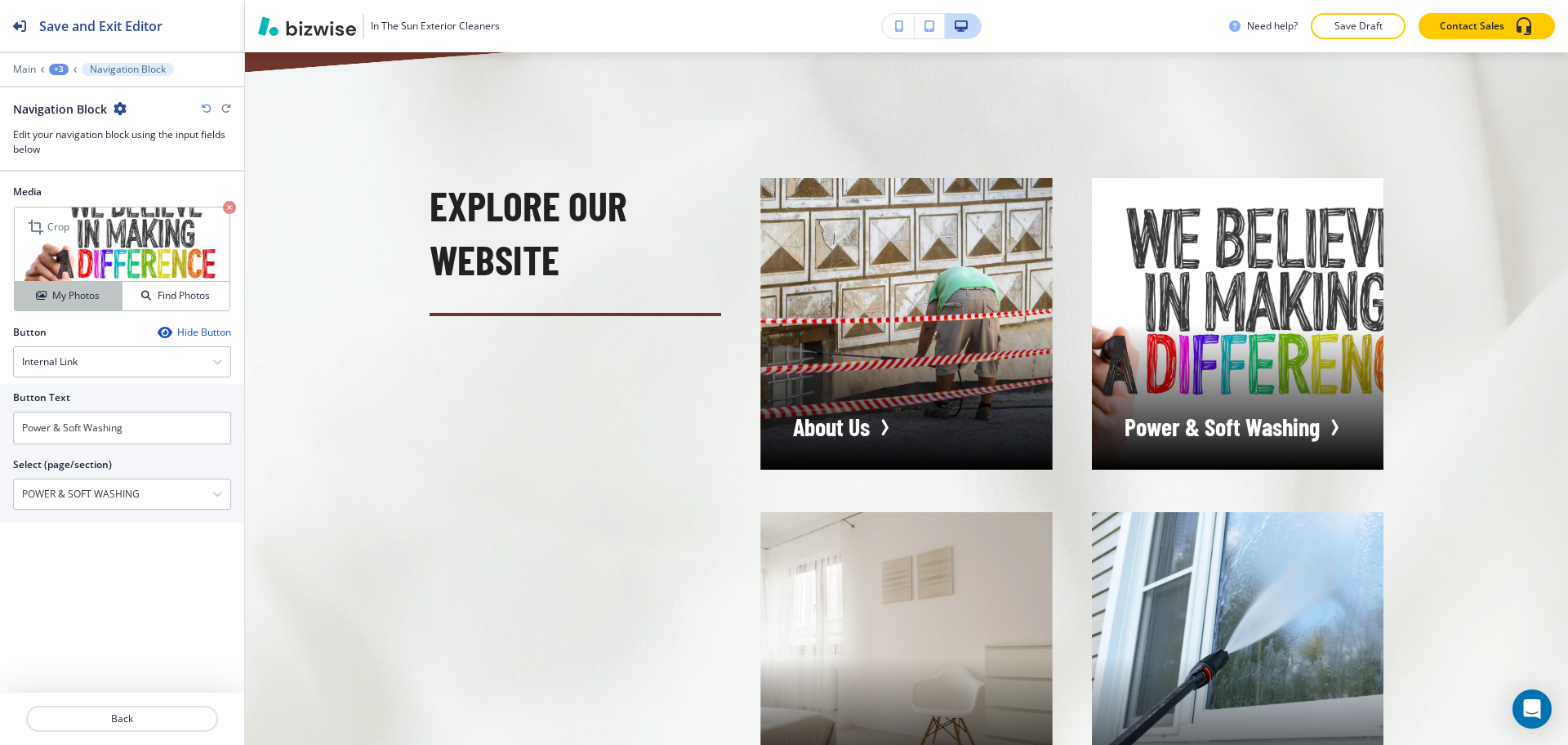
click at [66, 305] on button "My Photos" at bounding box center [68, 296] width 107 height 29
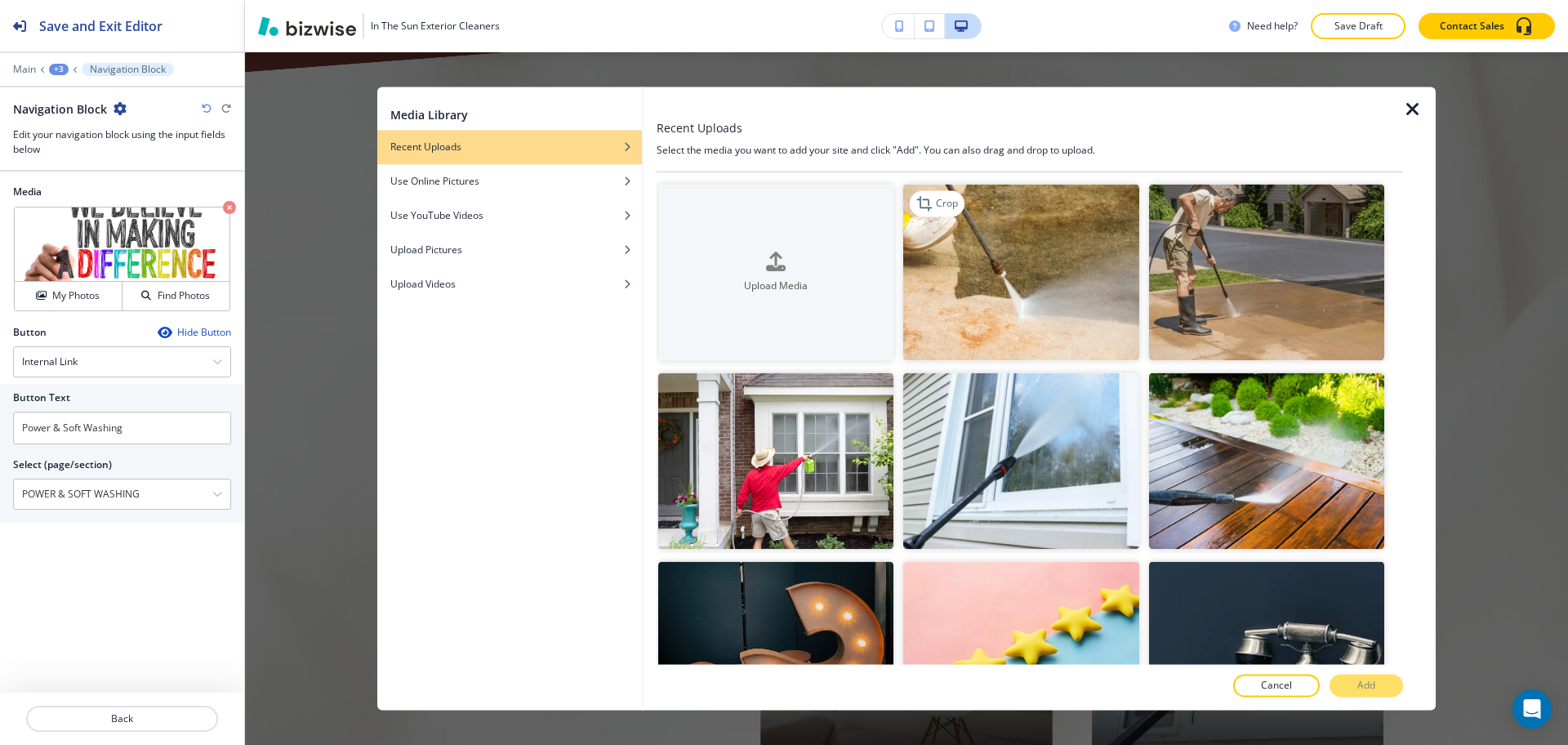
click at [1021, 290] on img "button" at bounding box center [1020, 272] width 235 height 176
click at [1380, 685] on button "Add" at bounding box center [1367, 686] width 74 height 23
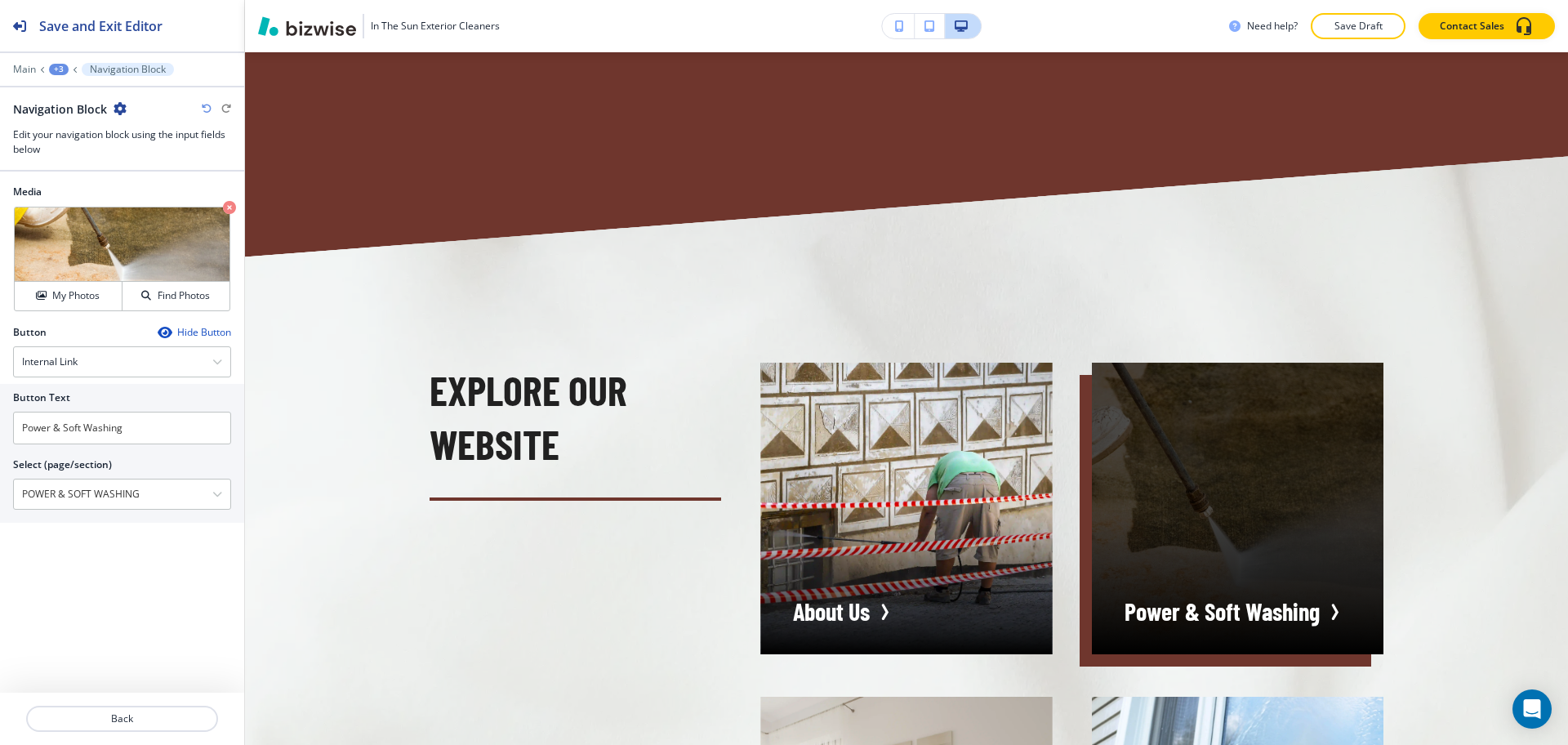
scroll to position [3902, 0]
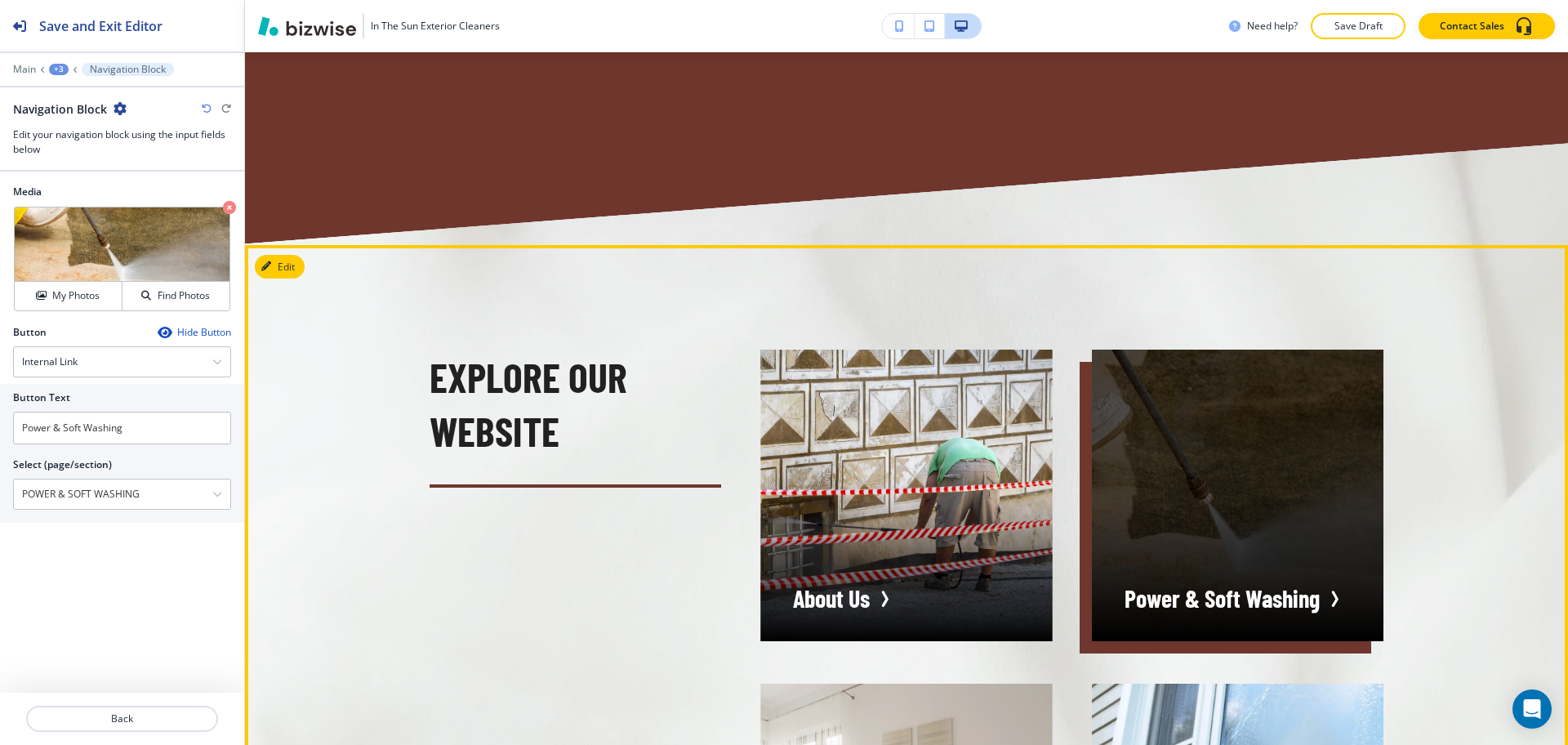
click at [1221, 551] on div "button" at bounding box center [1237, 494] width 291 height 291
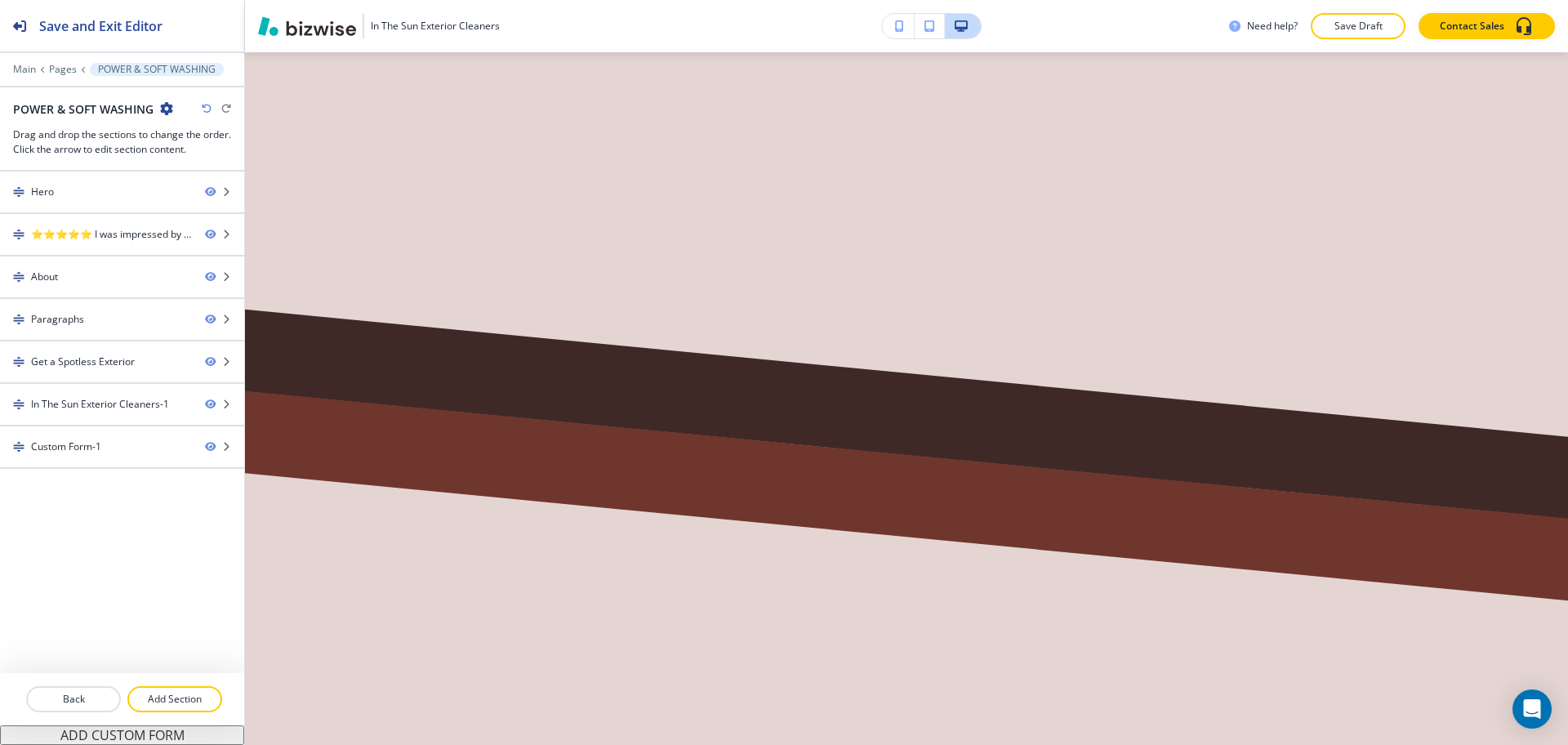
scroll to position [0, 0]
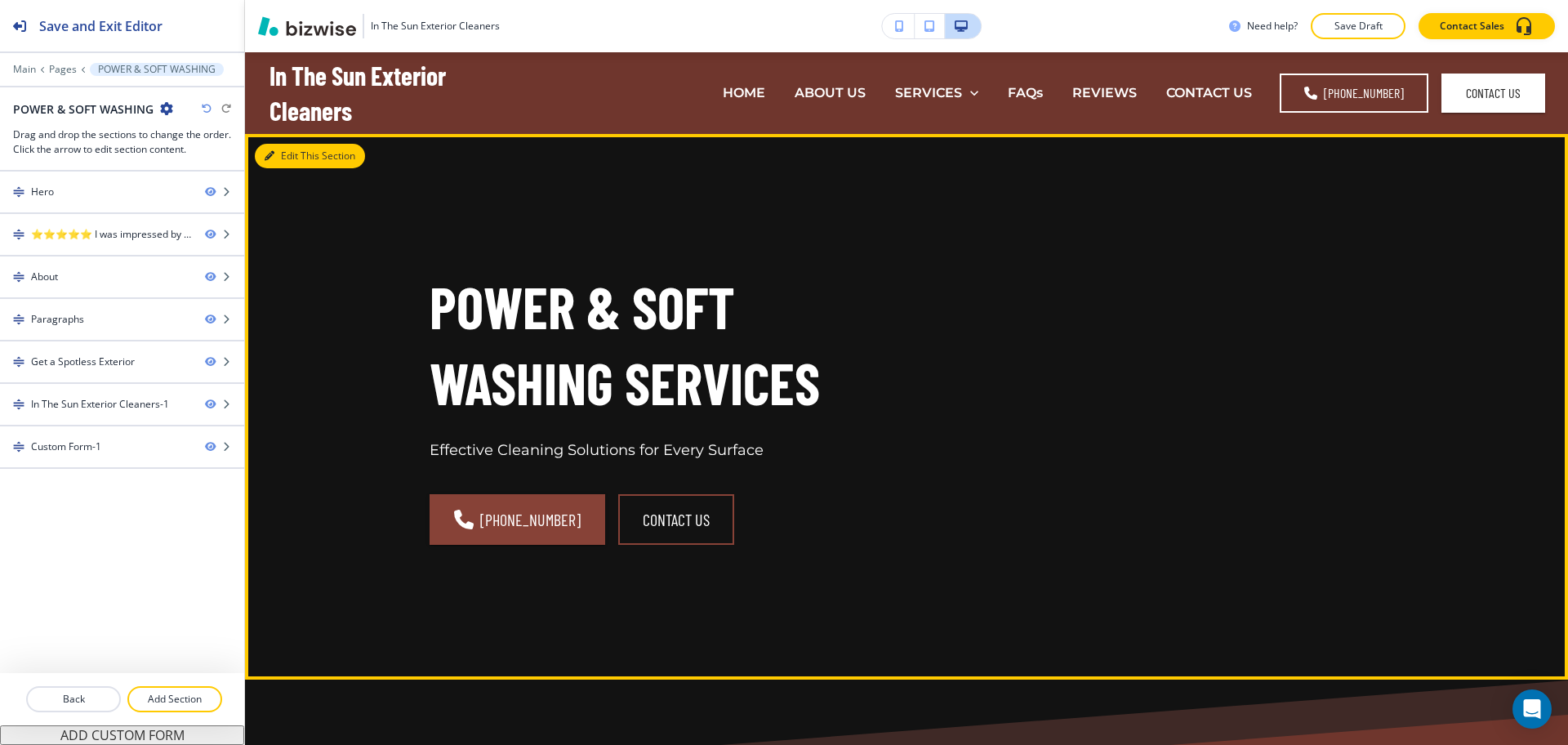
click at [284, 160] on button "Edit This Section" at bounding box center [310, 156] width 110 height 24
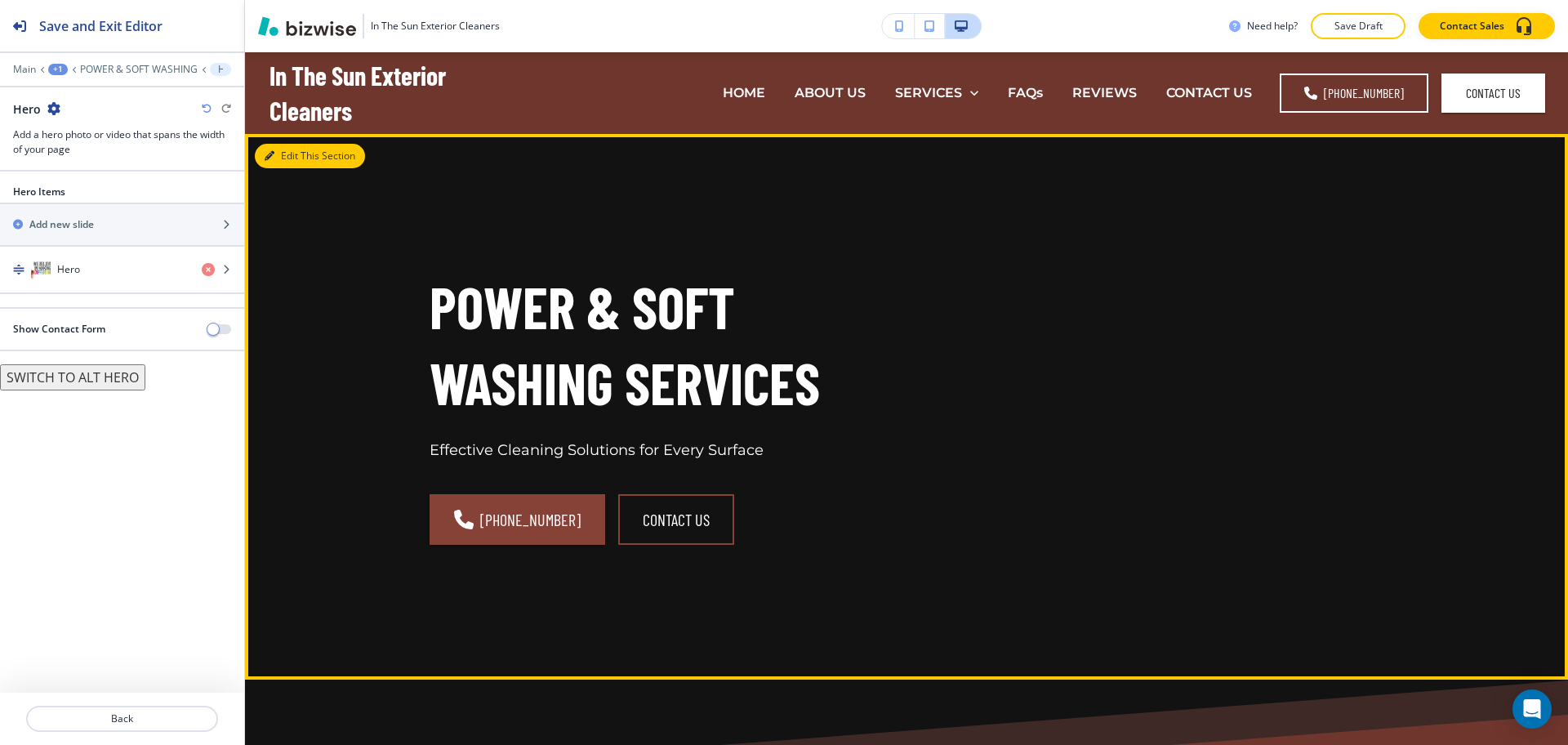
scroll to position [81, 0]
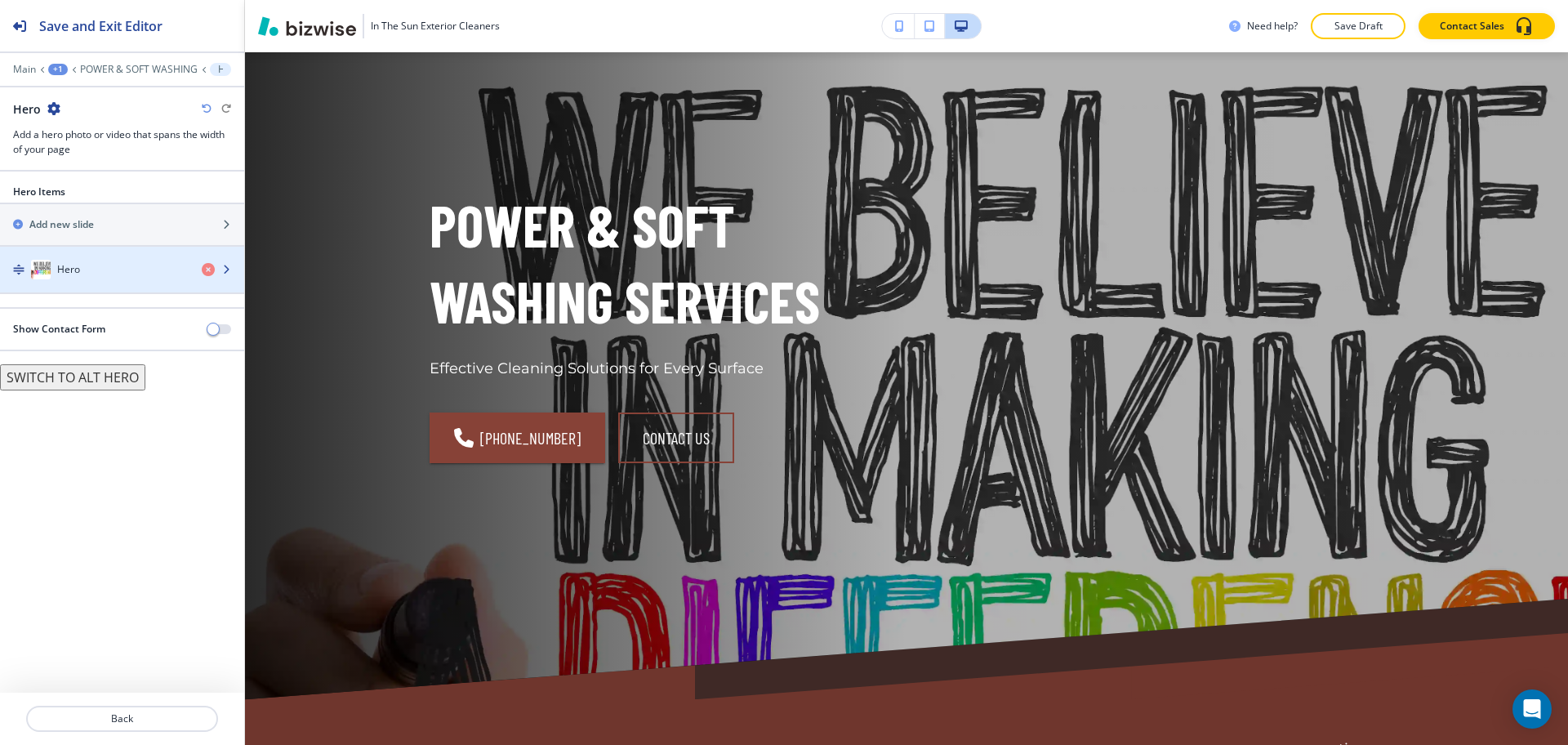
click at [116, 265] on div "Hero" at bounding box center [94, 269] width 189 height 19
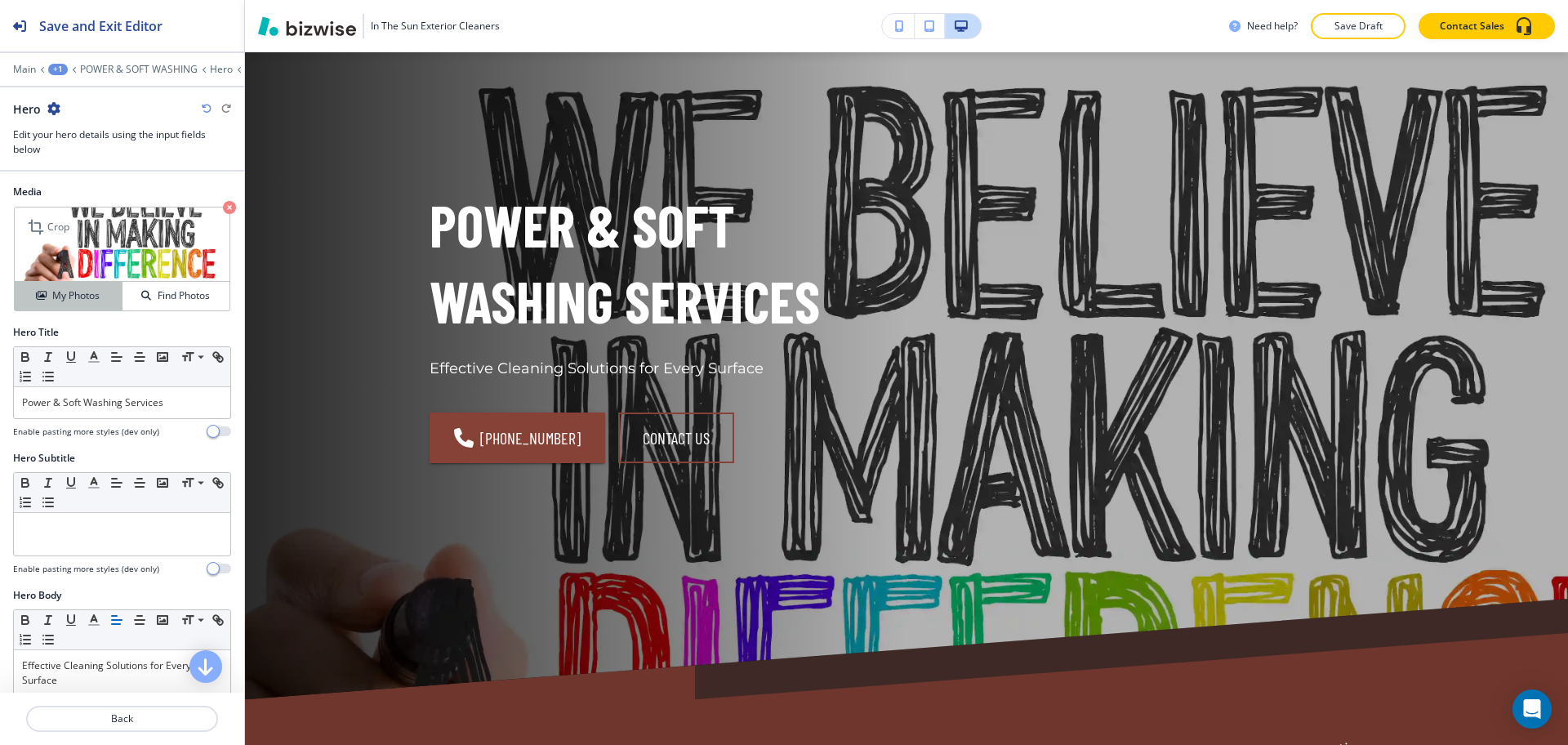
click at [68, 295] on h4 "My Photos" at bounding box center [75, 295] width 47 height 15
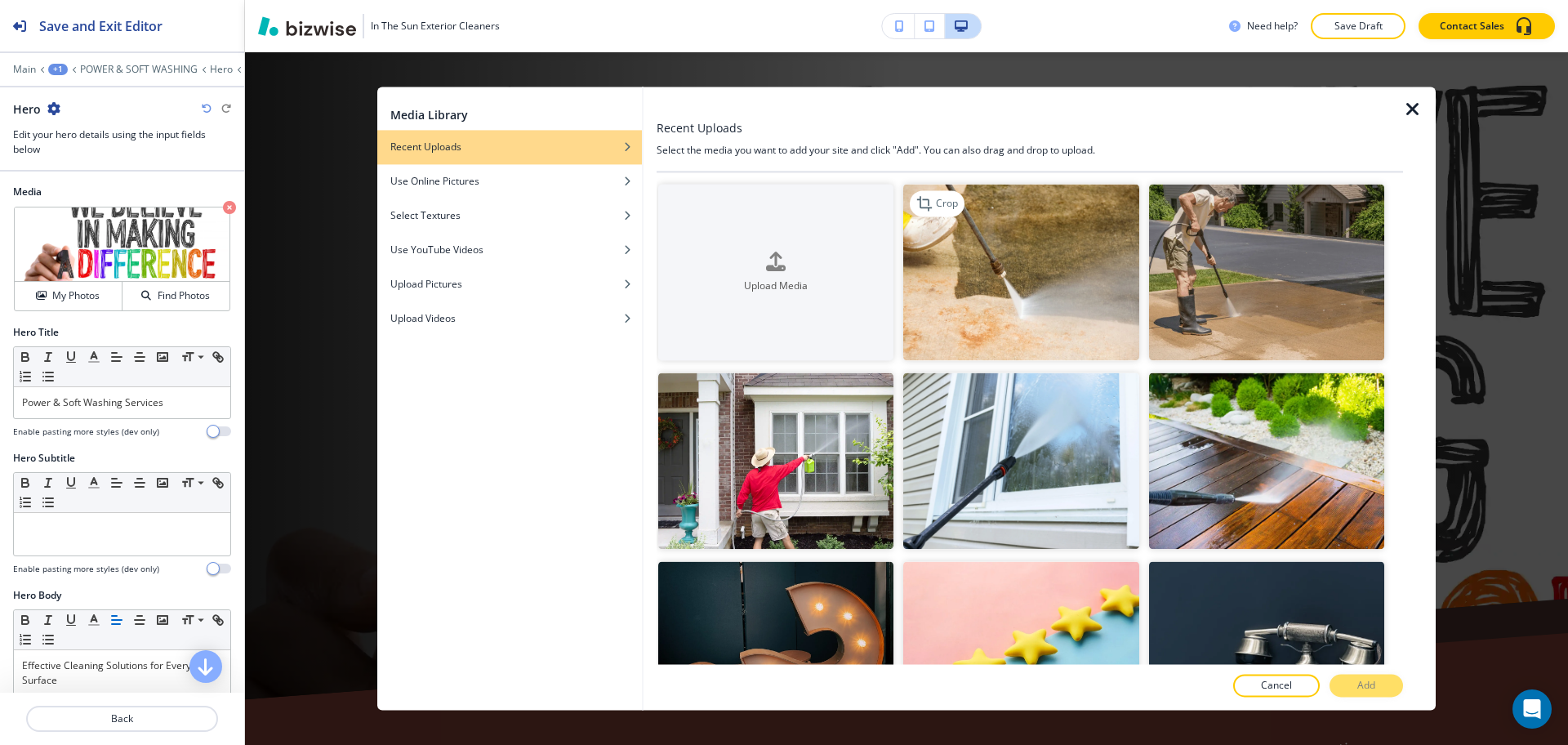
click at [963, 269] on img "button" at bounding box center [1020, 272] width 235 height 176
click at [1378, 685] on button "Add" at bounding box center [1367, 686] width 74 height 23
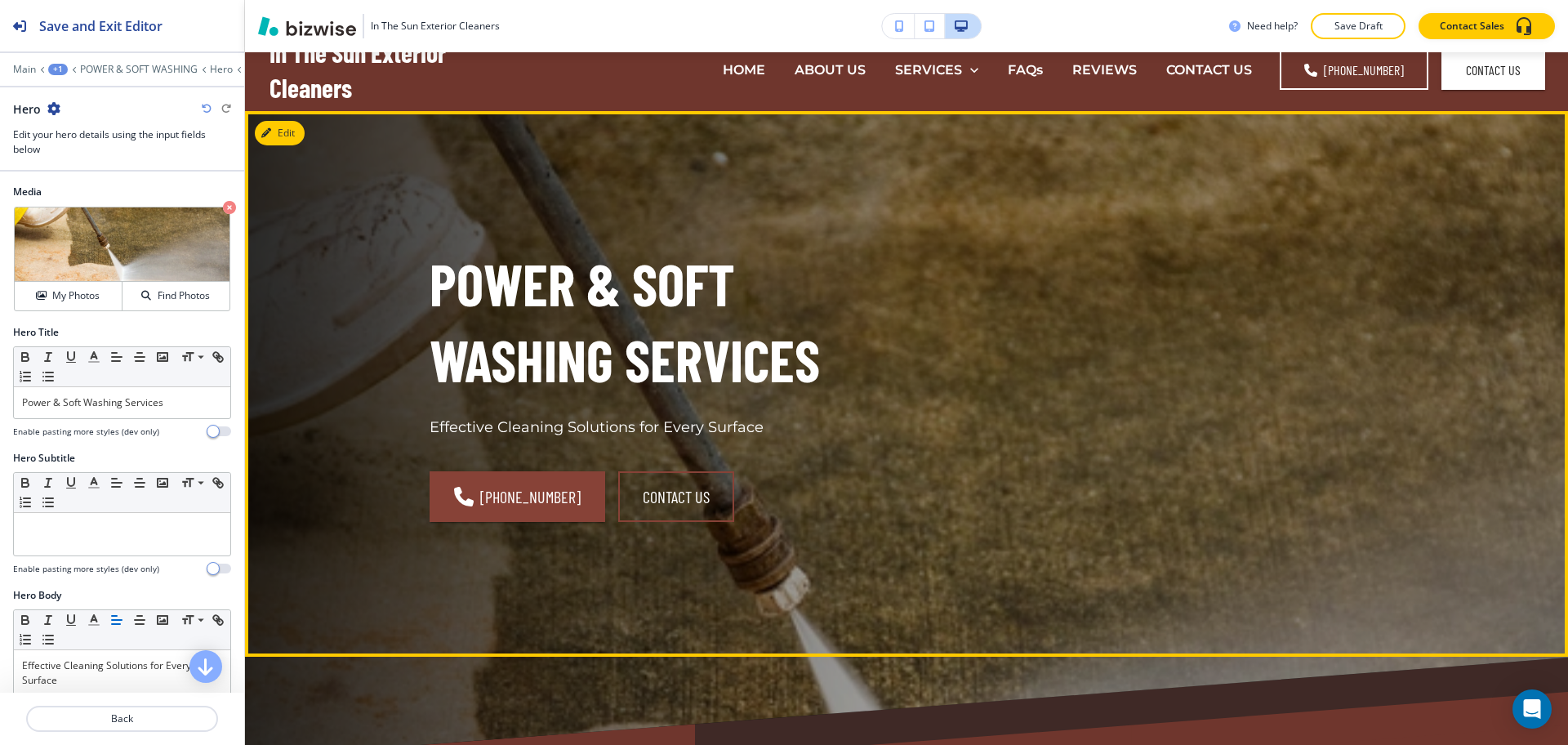
scroll to position [0, 0]
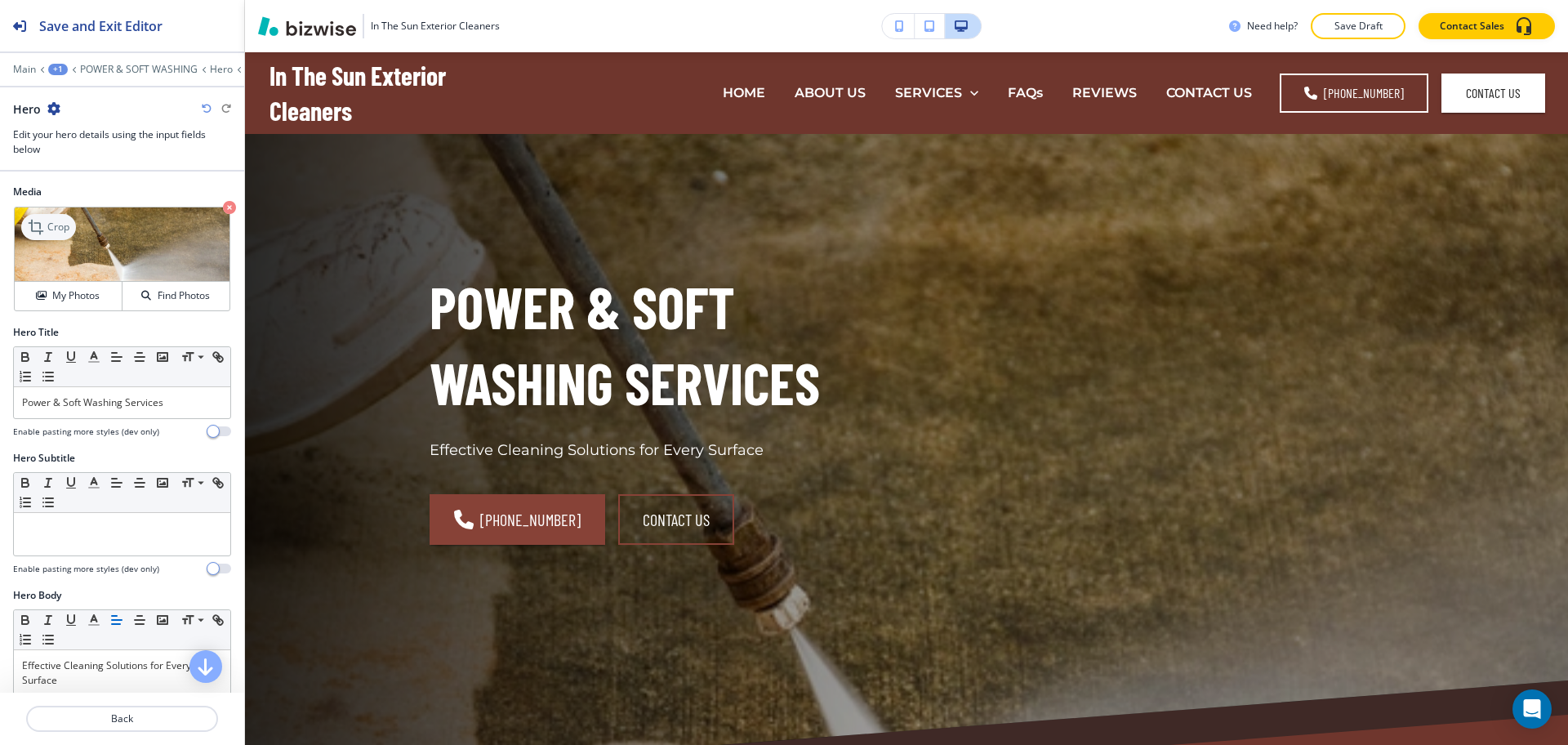
click at [57, 221] on p "Crop" at bounding box center [58, 226] width 22 height 15
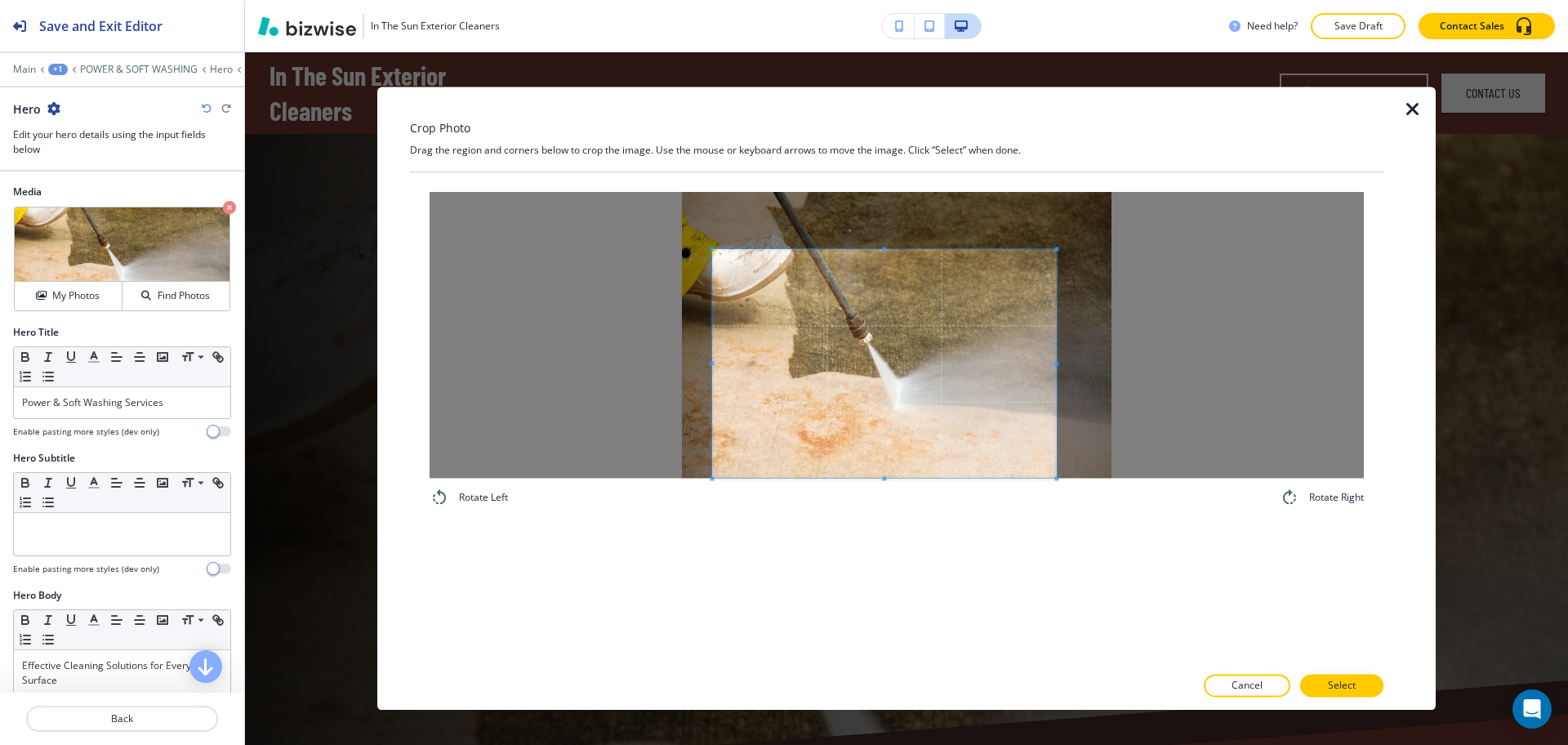
click at [982, 458] on span at bounding box center [884, 363] width 344 height 228
click at [888, 253] on span at bounding box center [884, 363] width 344 height 228
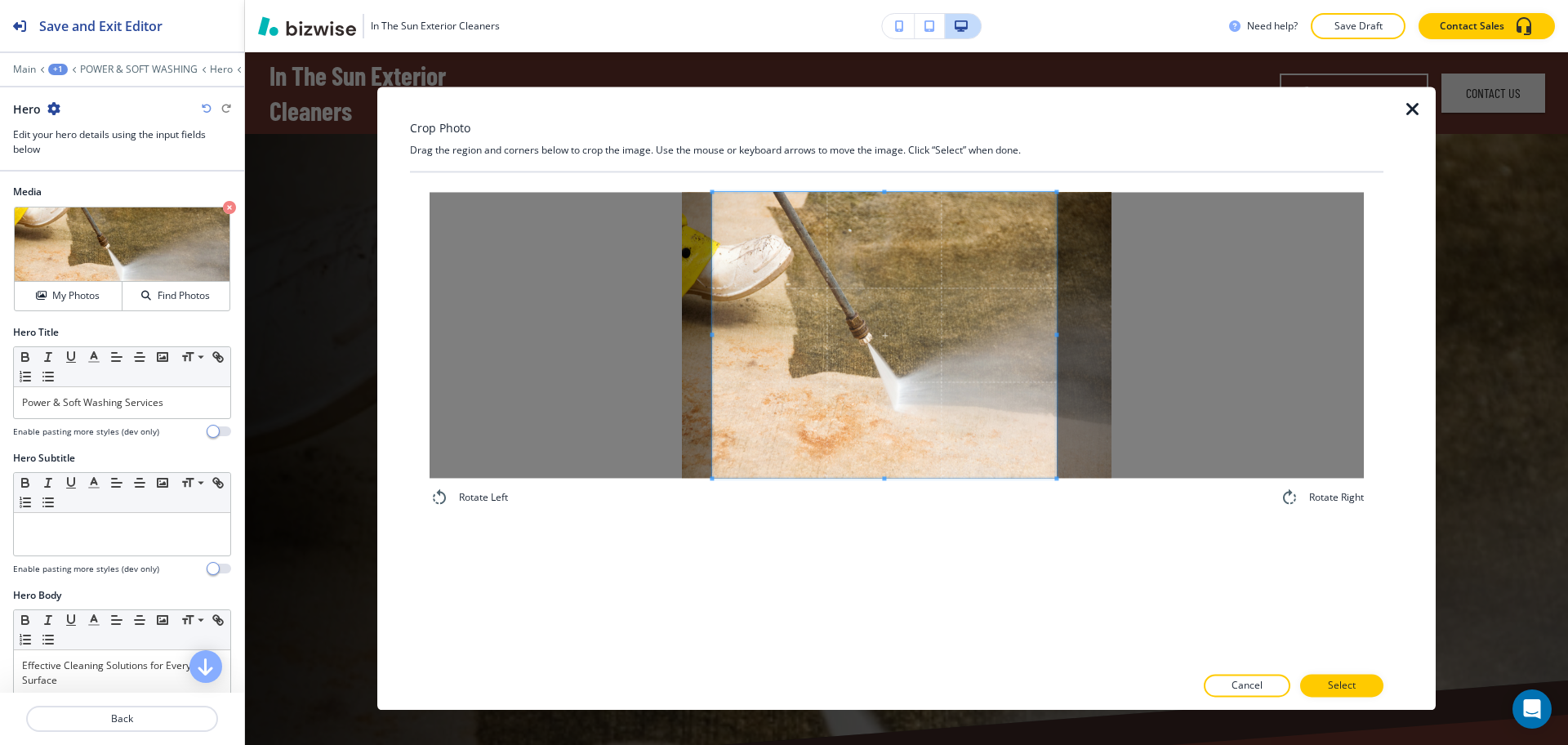
click at [884, 159] on div "Crop Photo Drag the region and corners below to crop the image. Use the mouse o…" at bounding box center [897, 398] width 974 height 623
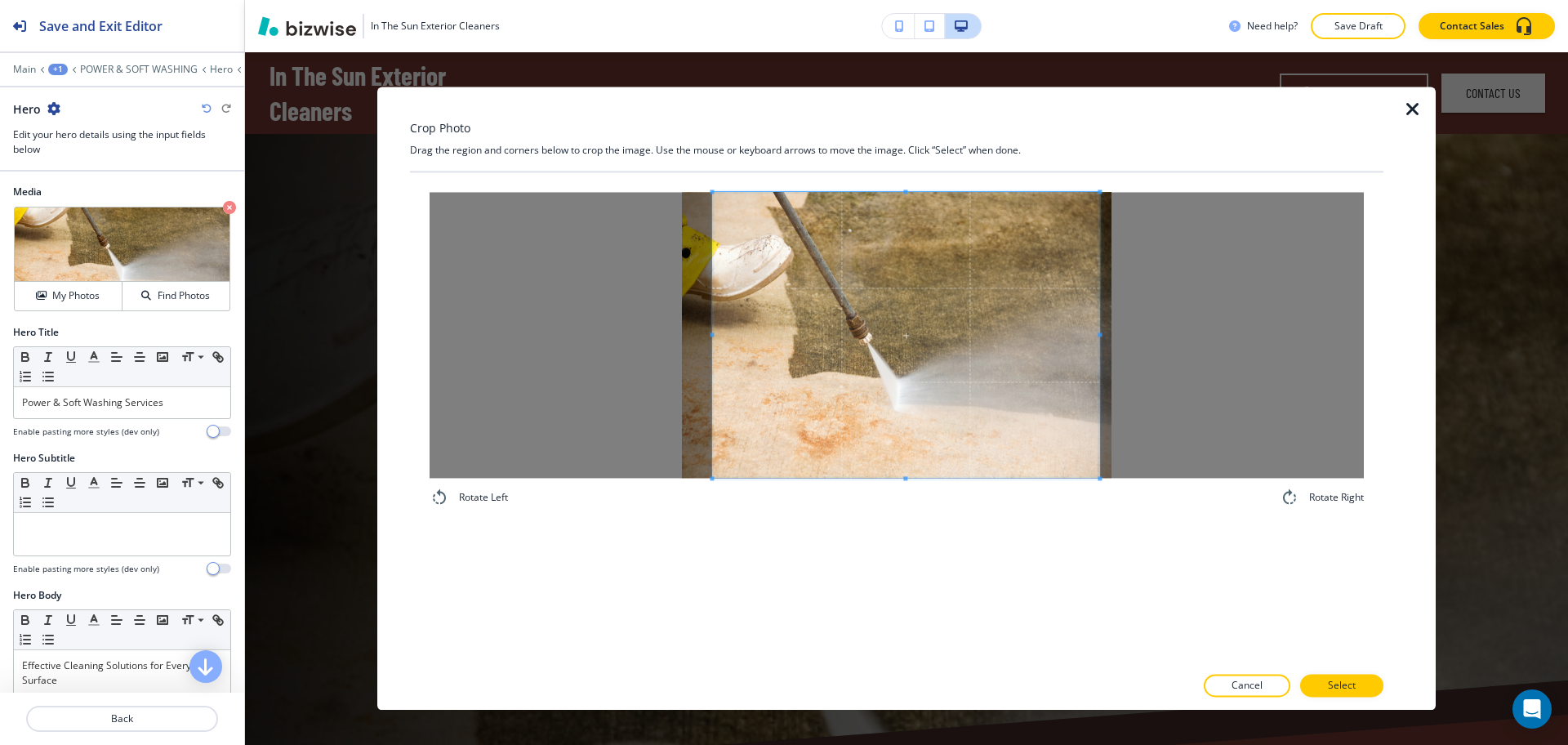
click at [1100, 338] on div at bounding box center [906, 334] width 387 height 285
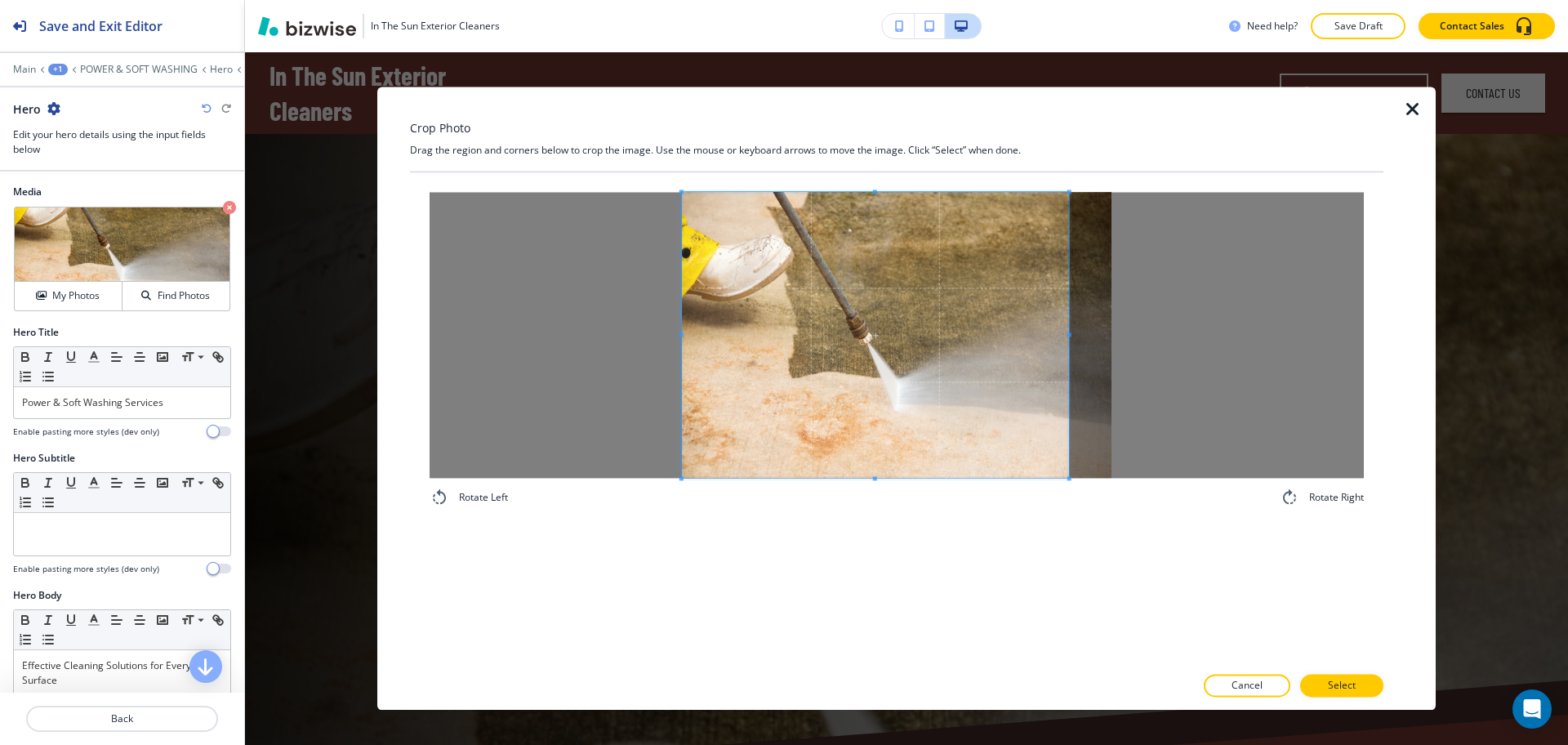
click at [928, 372] on span at bounding box center [876, 334] width 387 height 285
click at [844, 437] on span at bounding box center [882, 334] width 387 height 285
click at [1359, 684] on button "Select" at bounding box center [1342, 686] width 83 height 23
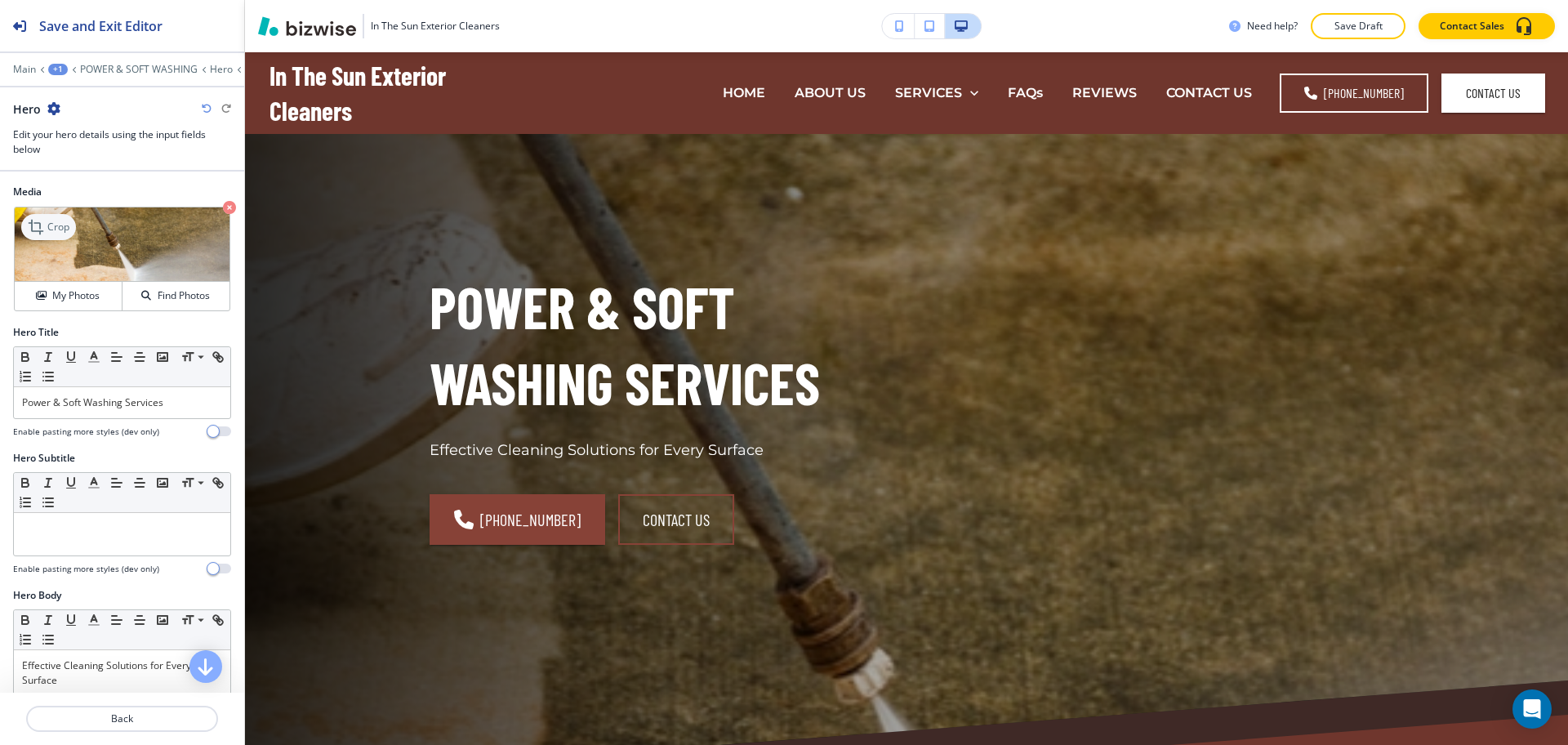
click at [50, 232] on p "Crop" at bounding box center [58, 226] width 22 height 15
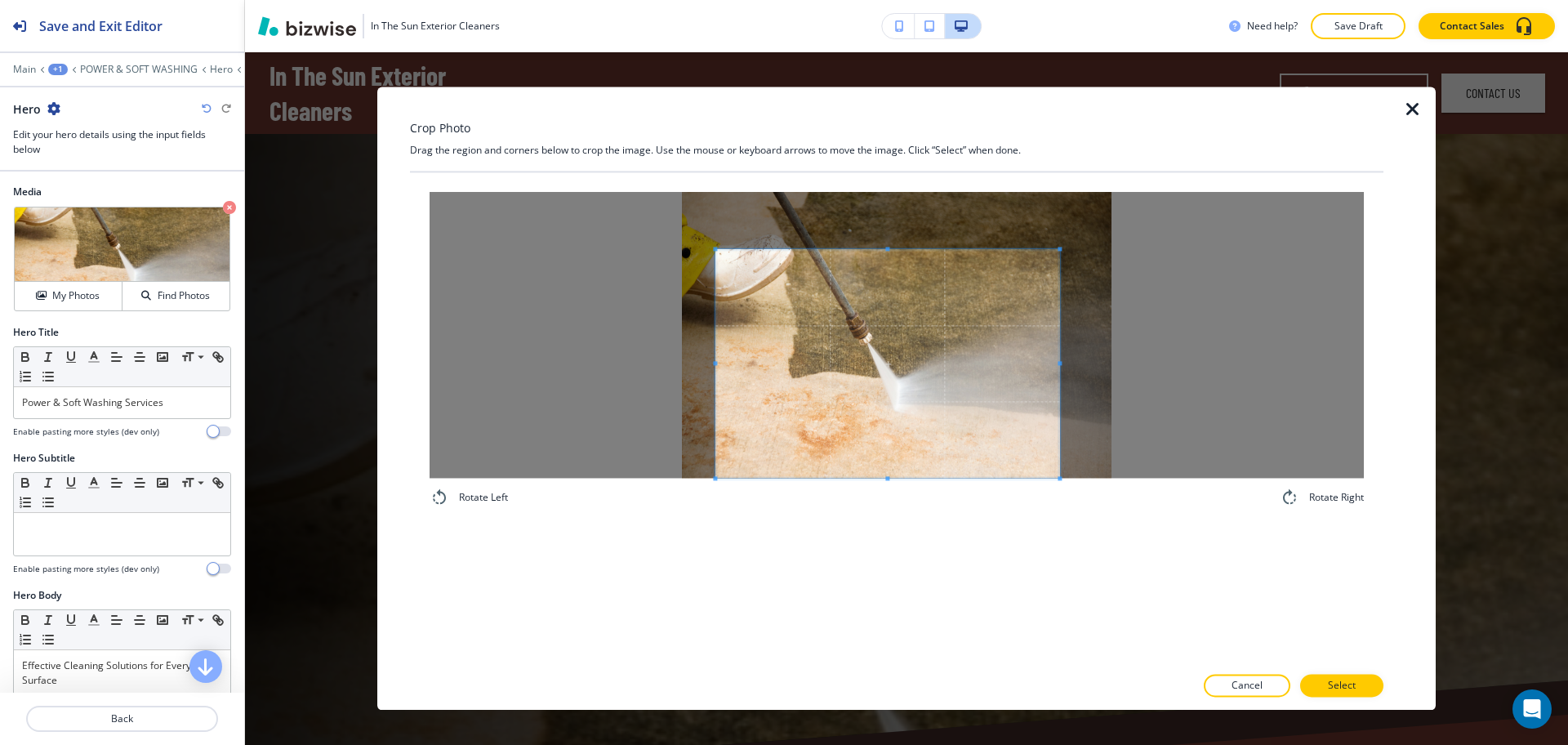
click at [920, 432] on span at bounding box center [887, 363] width 344 height 228
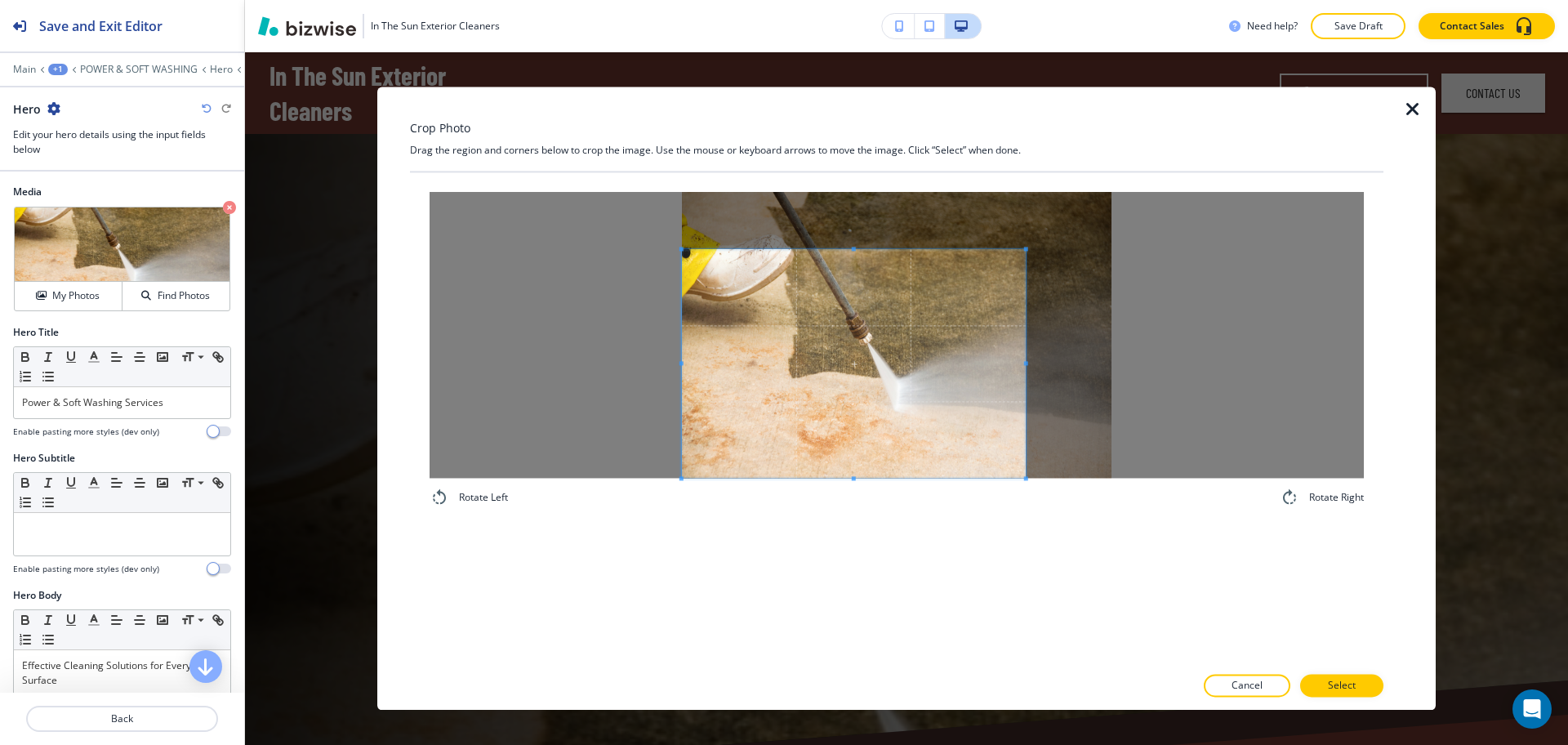
click at [722, 349] on span at bounding box center [854, 363] width 344 height 228
click at [1358, 682] on button "Select" at bounding box center [1342, 686] width 83 height 23
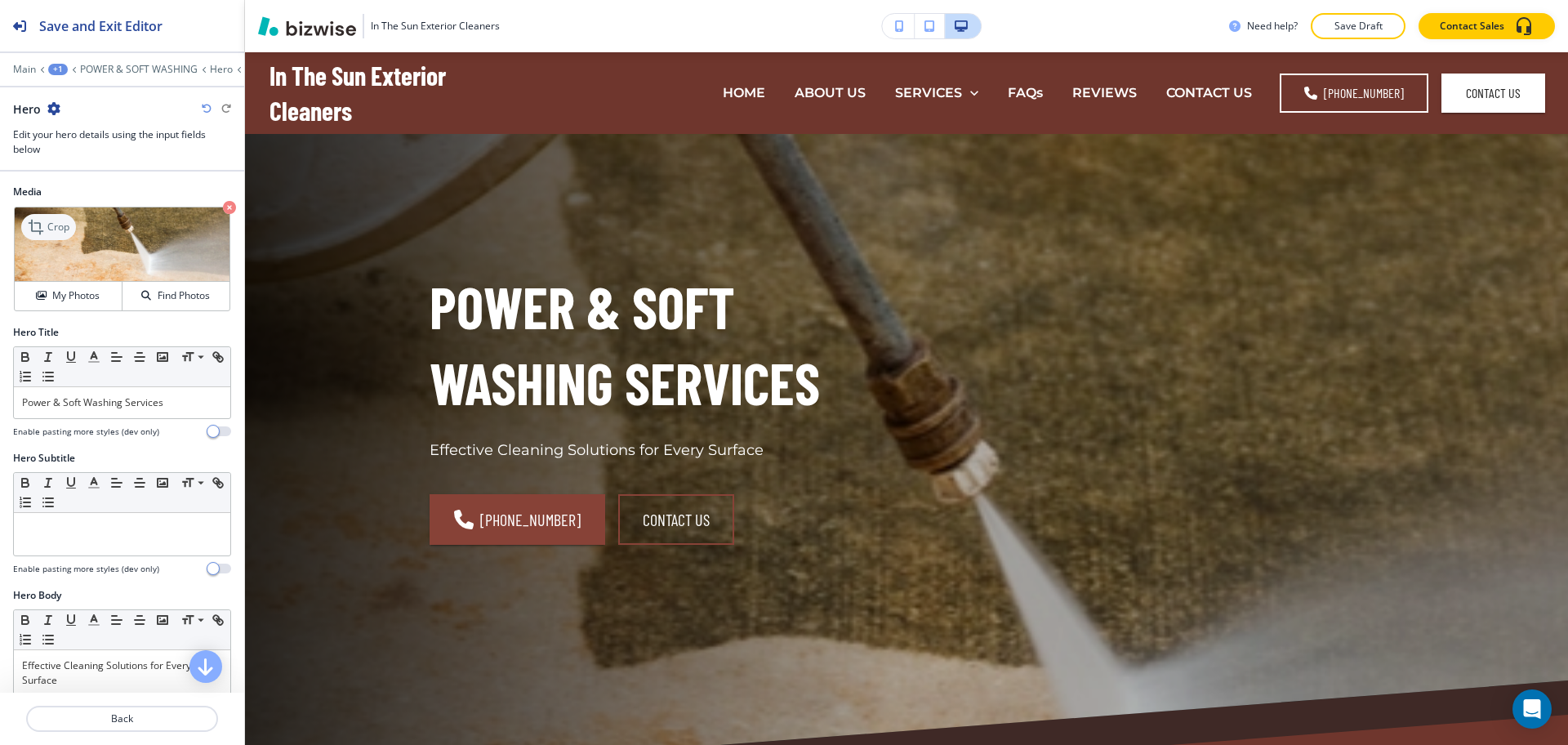
click at [54, 223] on p "Crop" at bounding box center [58, 226] width 22 height 15
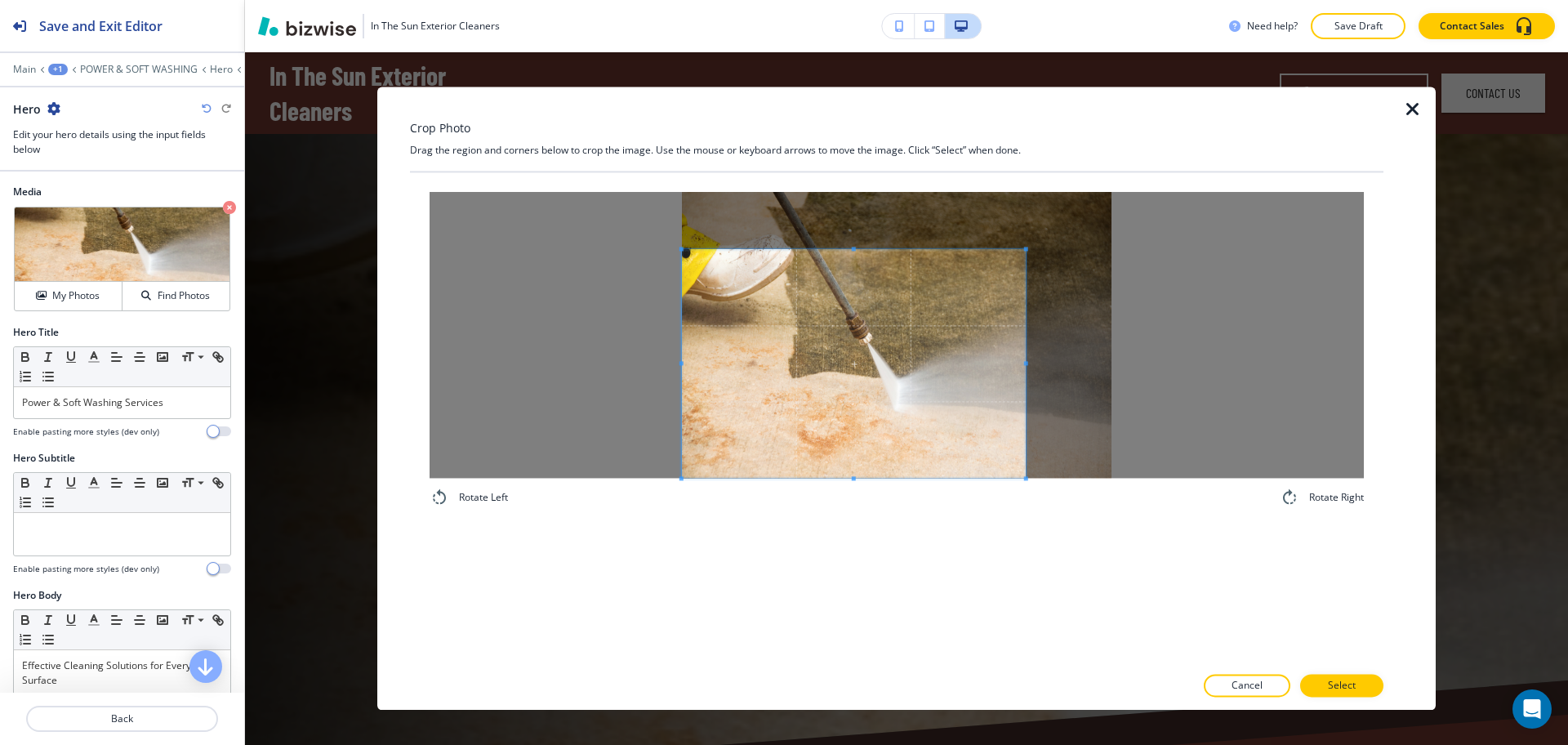
click at [914, 388] on span at bounding box center [854, 363] width 344 height 228
click at [876, 284] on span at bounding box center [854, 286] width 344 height 4
click at [855, 277] on div at bounding box center [854, 377] width 344 height 201
click at [853, 279] on div at bounding box center [854, 377] width 344 height 200
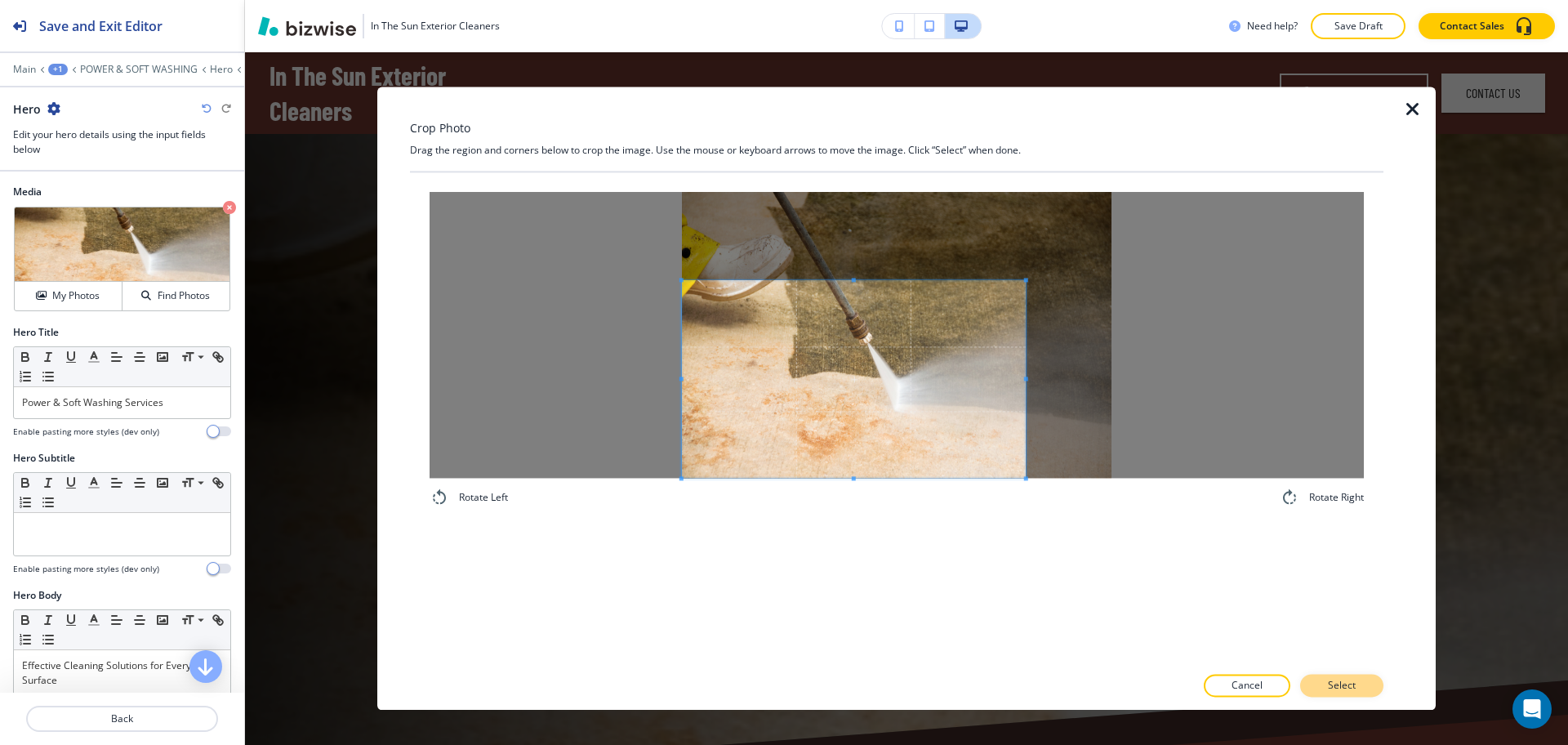
click at [1321, 687] on button "Select" at bounding box center [1342, 686] width 83 height 23
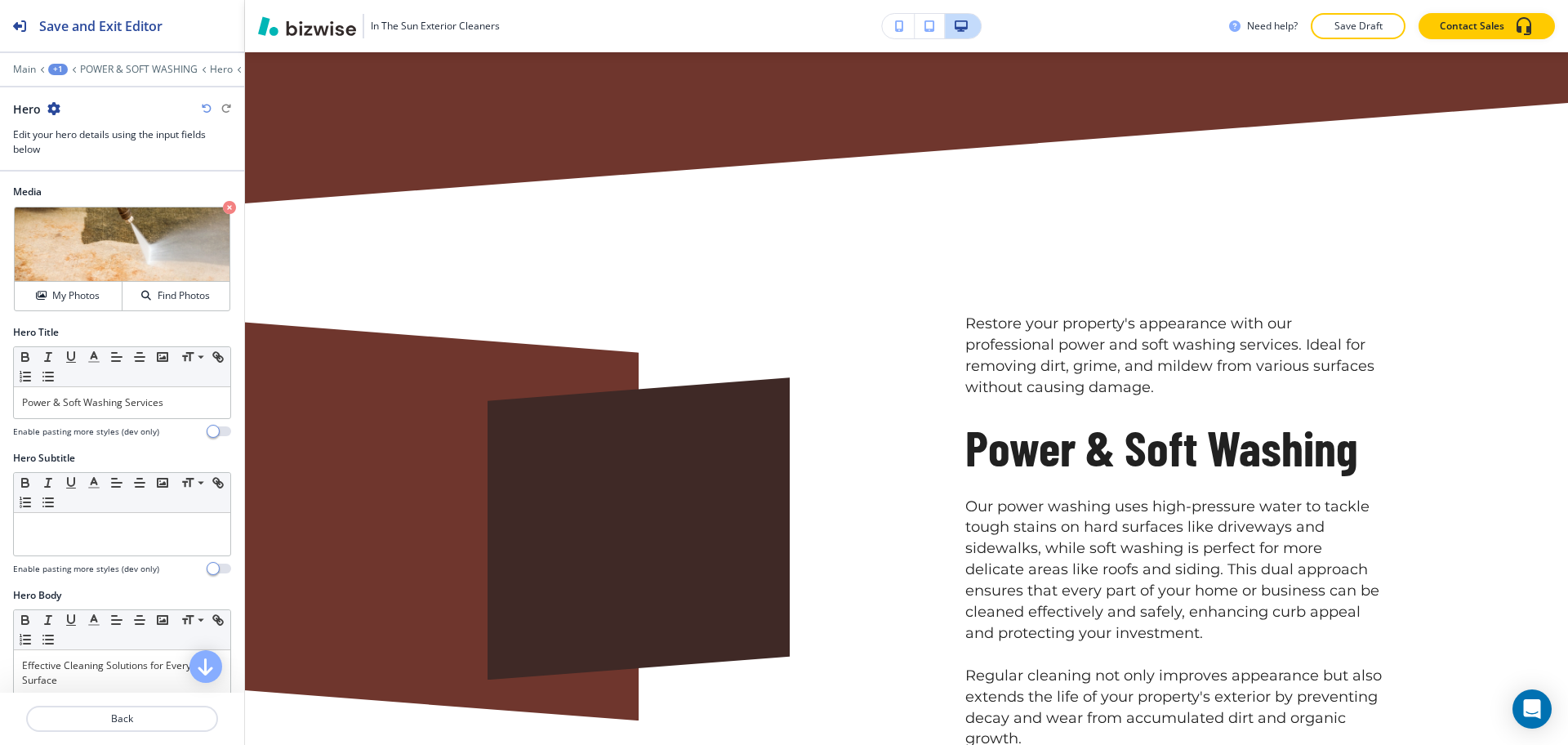
scroll to position [913, 0]
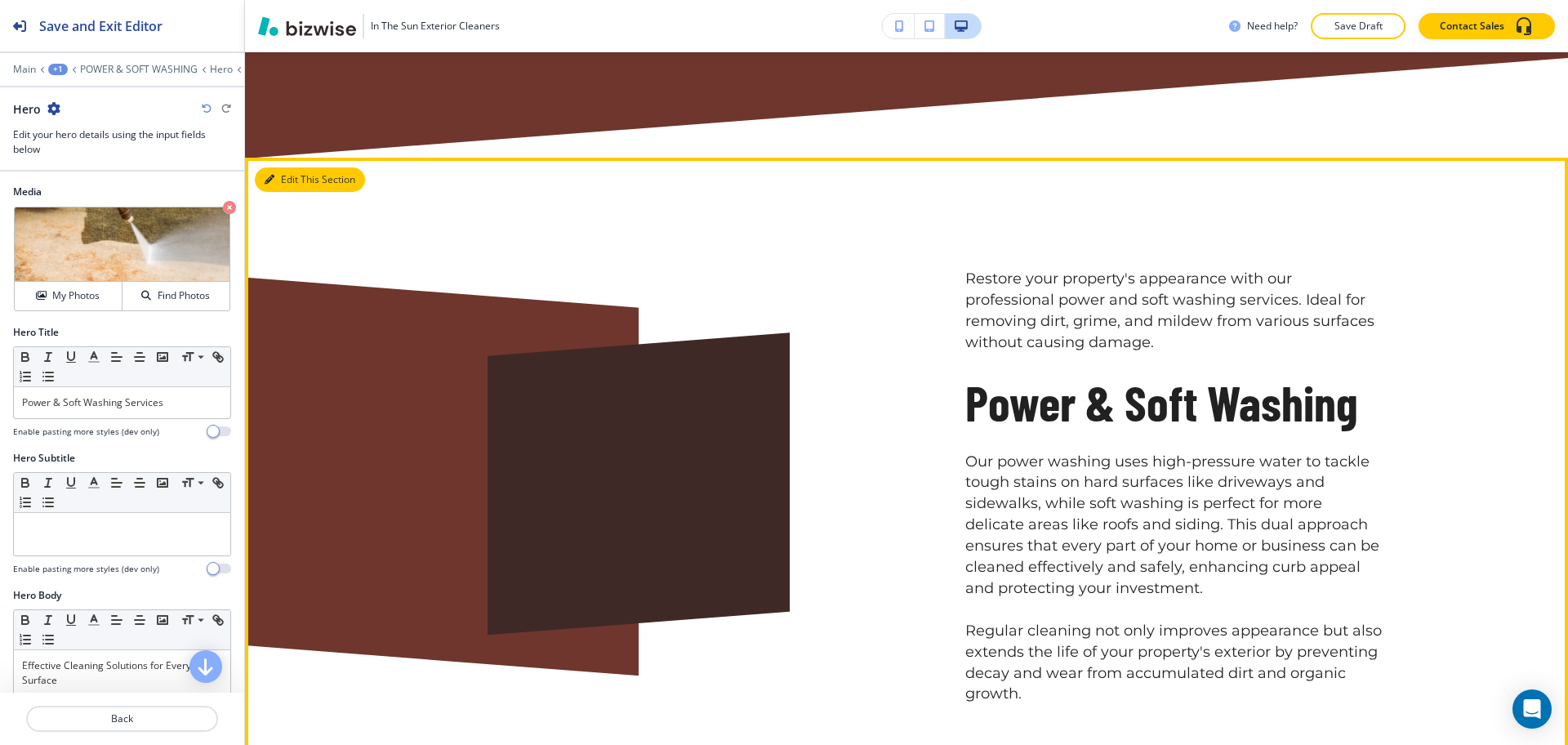
click at [303, 181] on button "Edit This Section" at bounding box center [310, 179] width 110 height 24
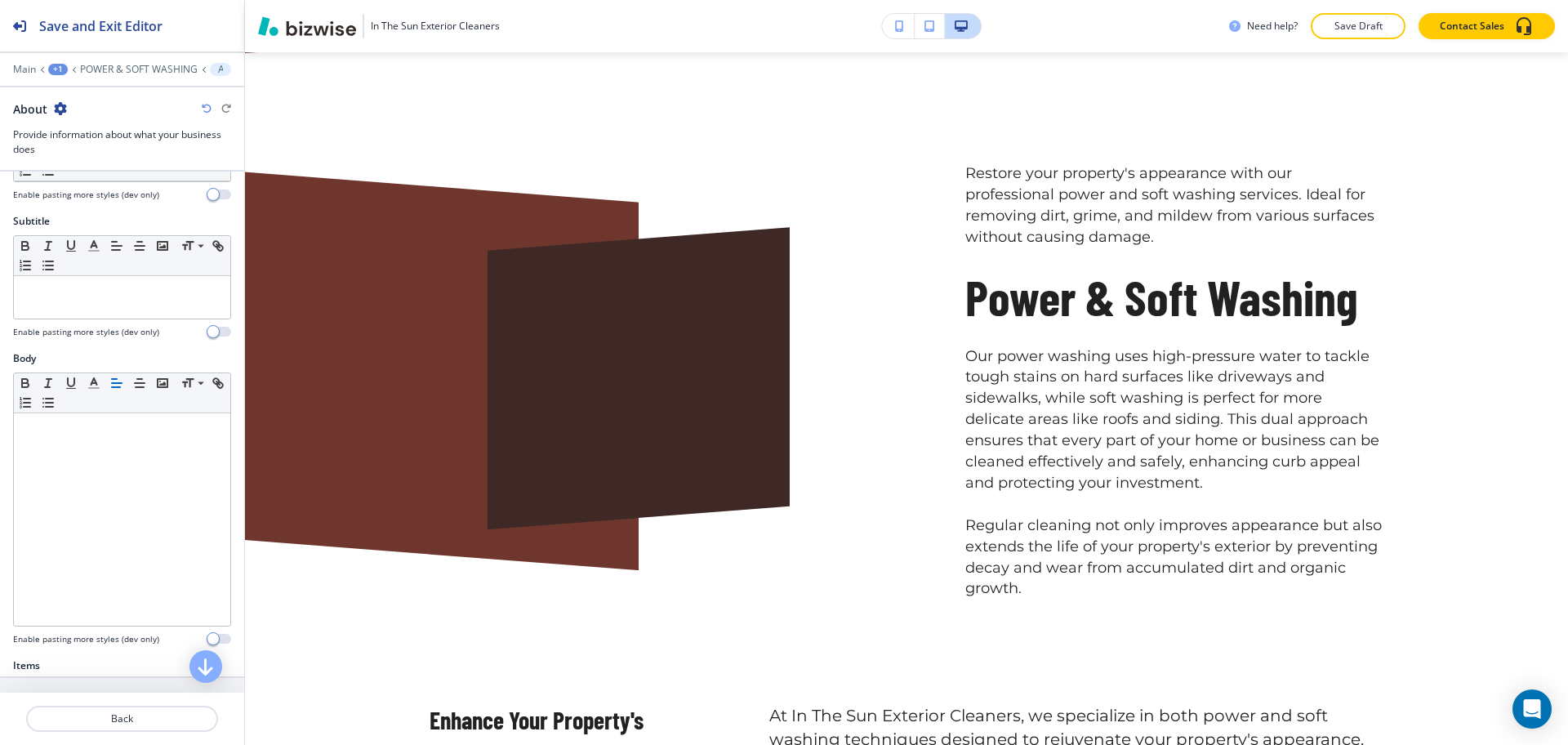
scroll to position [585, 0]
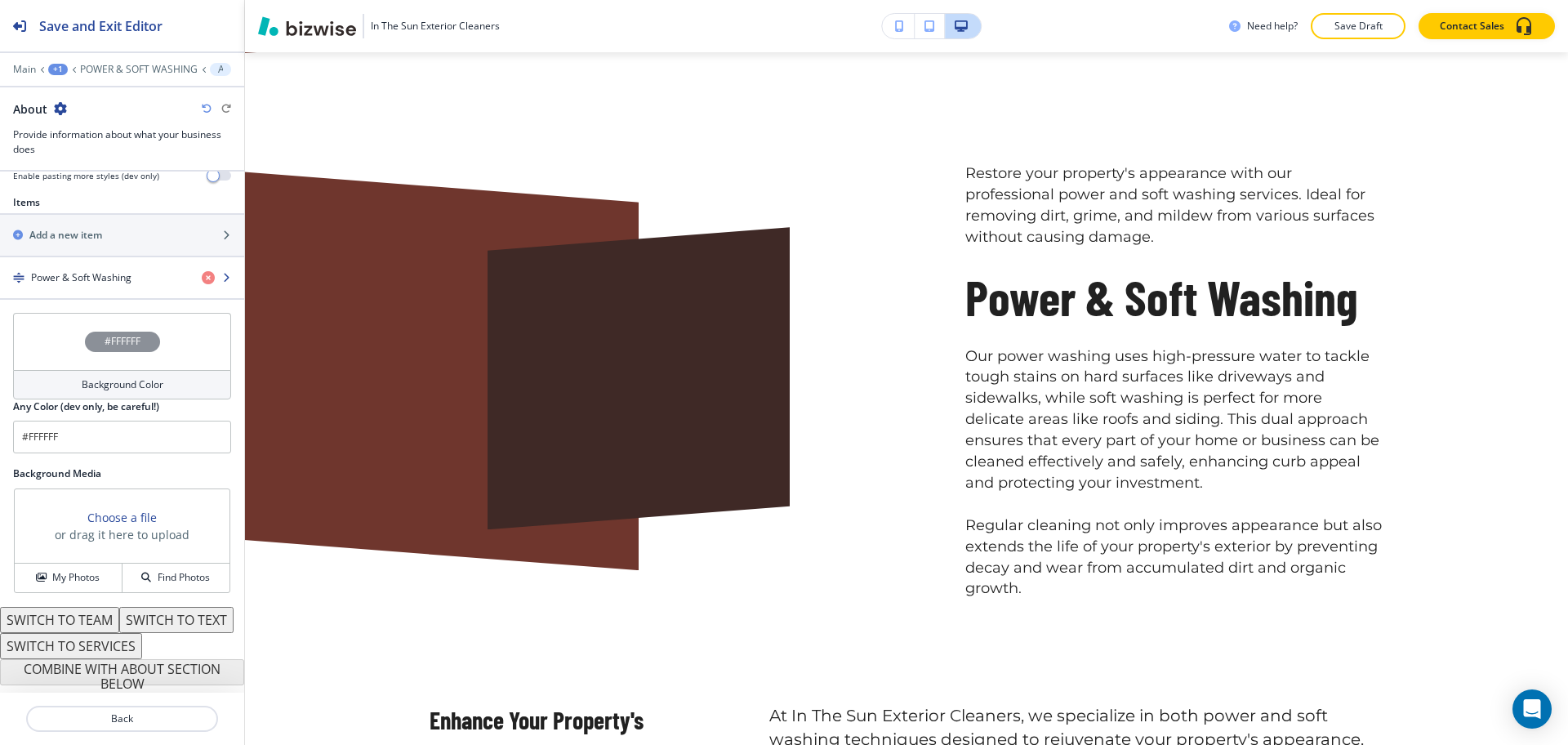
click at [86, 270] on h4 "Power & Soft Washing" at bounding box center [81, 277] width 101 height 15
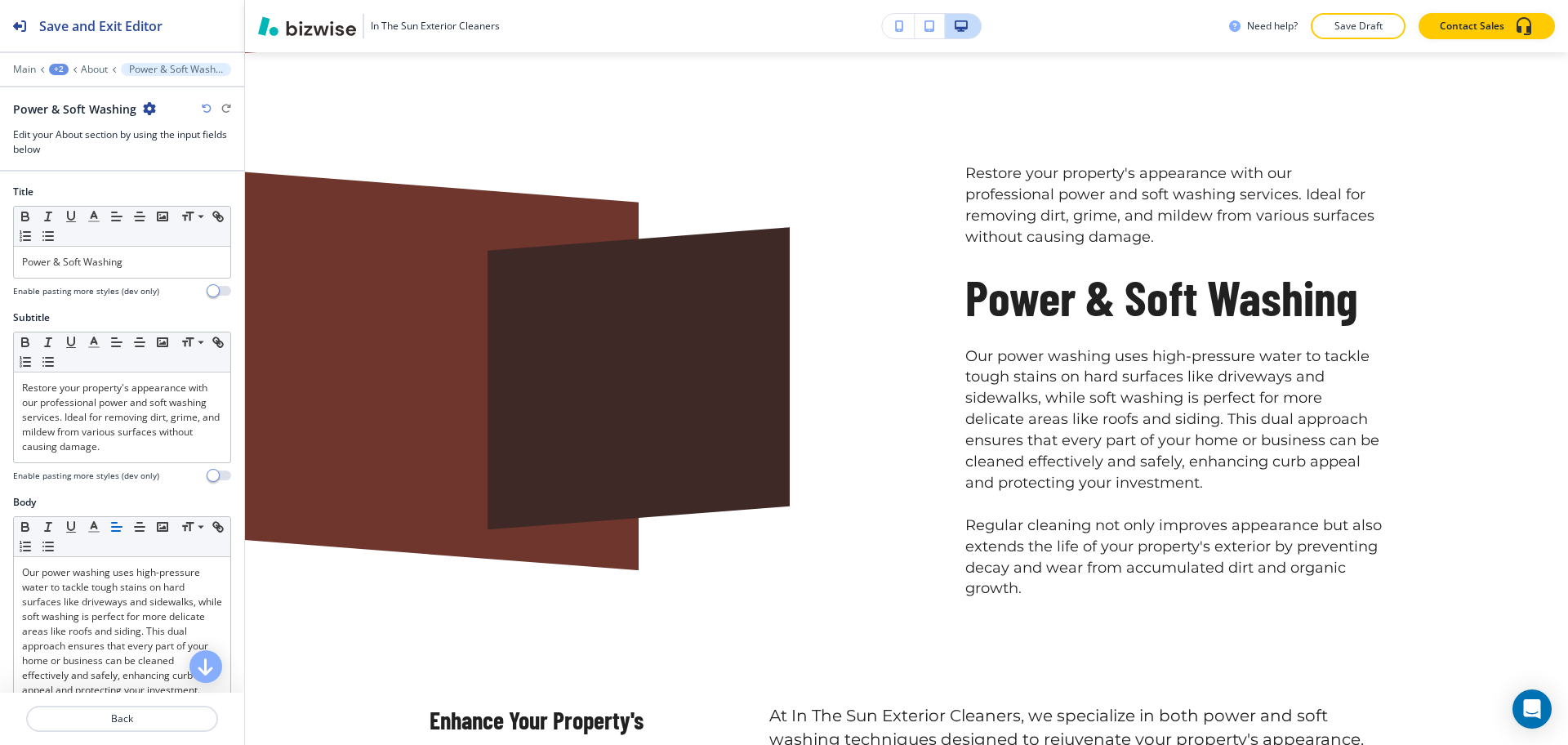
scroll to position [1045, 0]
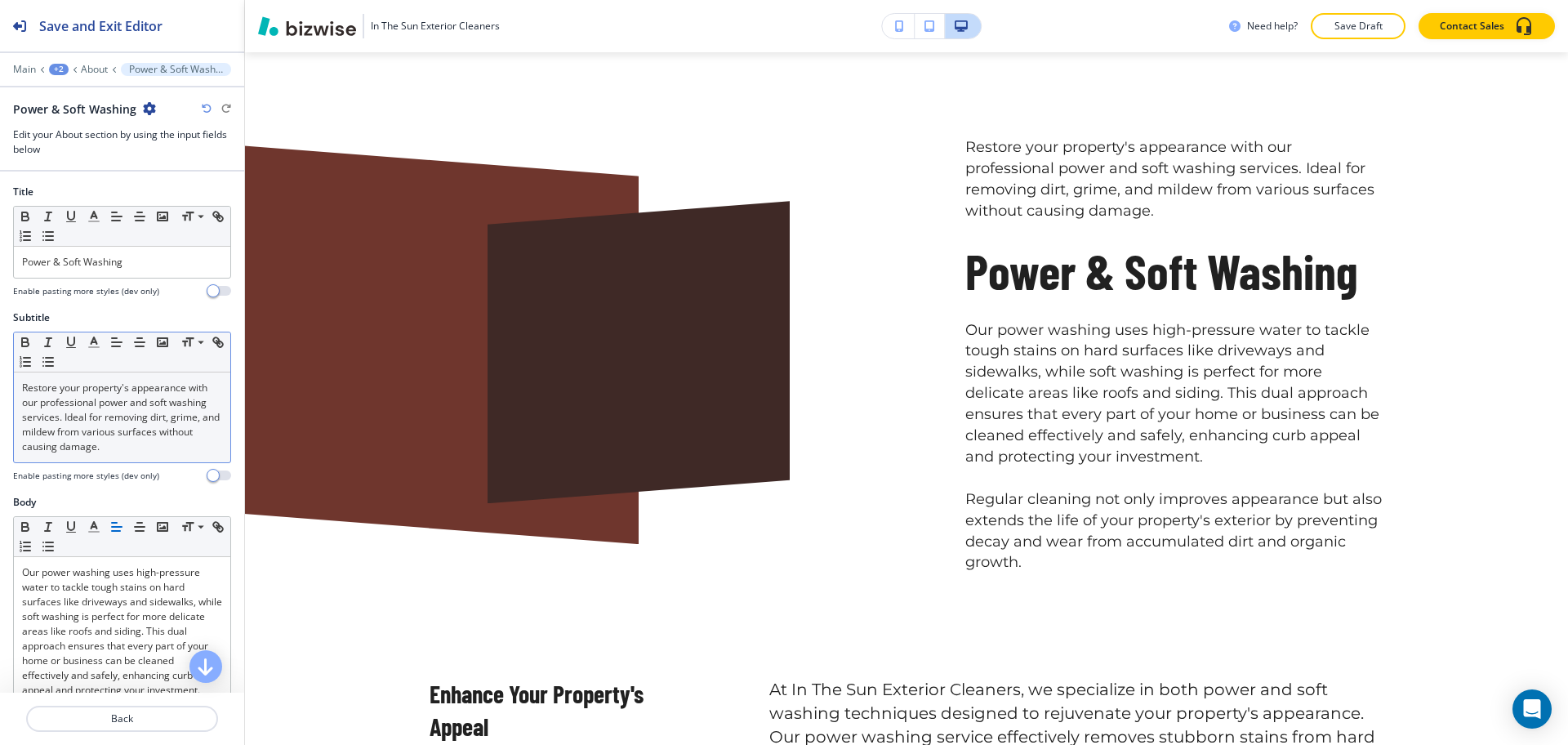
click at [112, 426] on p "Restore your property's appearance with our professional power and soft washing…" at bounding box center [122, 417] width 200 height 74
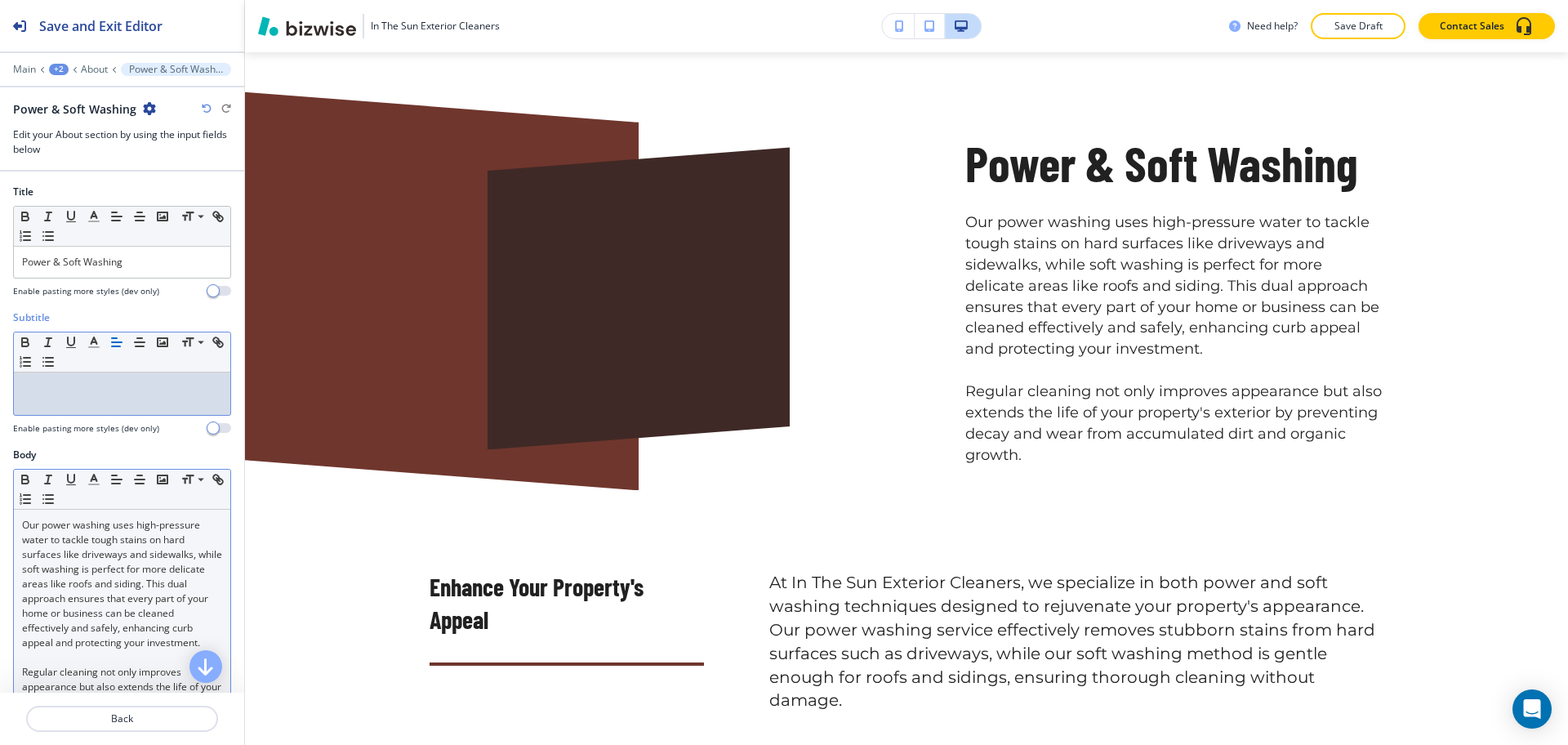
click at [23, 524] on p "Our power washing uses high-pressure water to tackle tough stains on hard surfa…" at bounding box center [122, 583] width 200 height 133
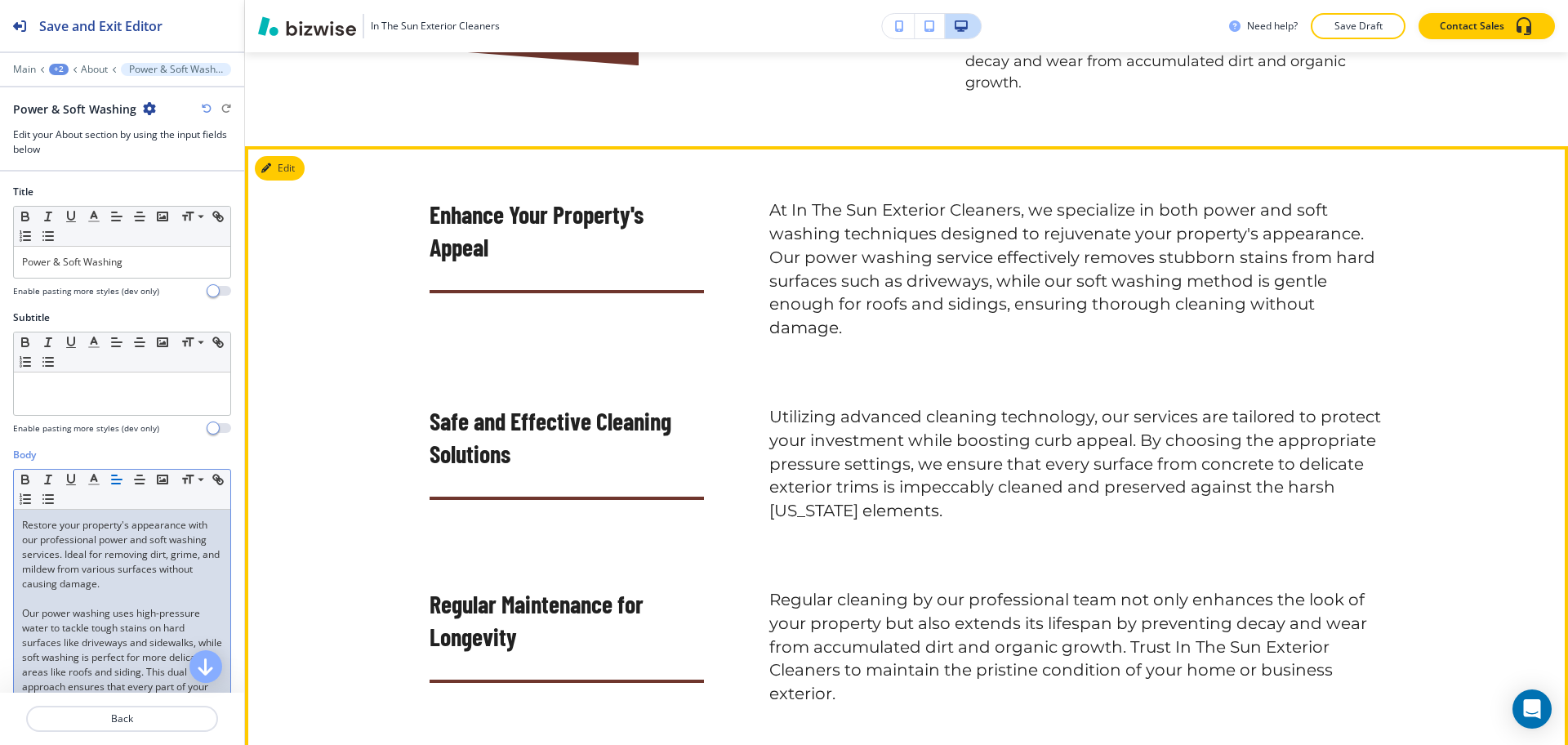
click at [297, 161] on button "Edit" at bounding box center [279, 167] width 49 height 24
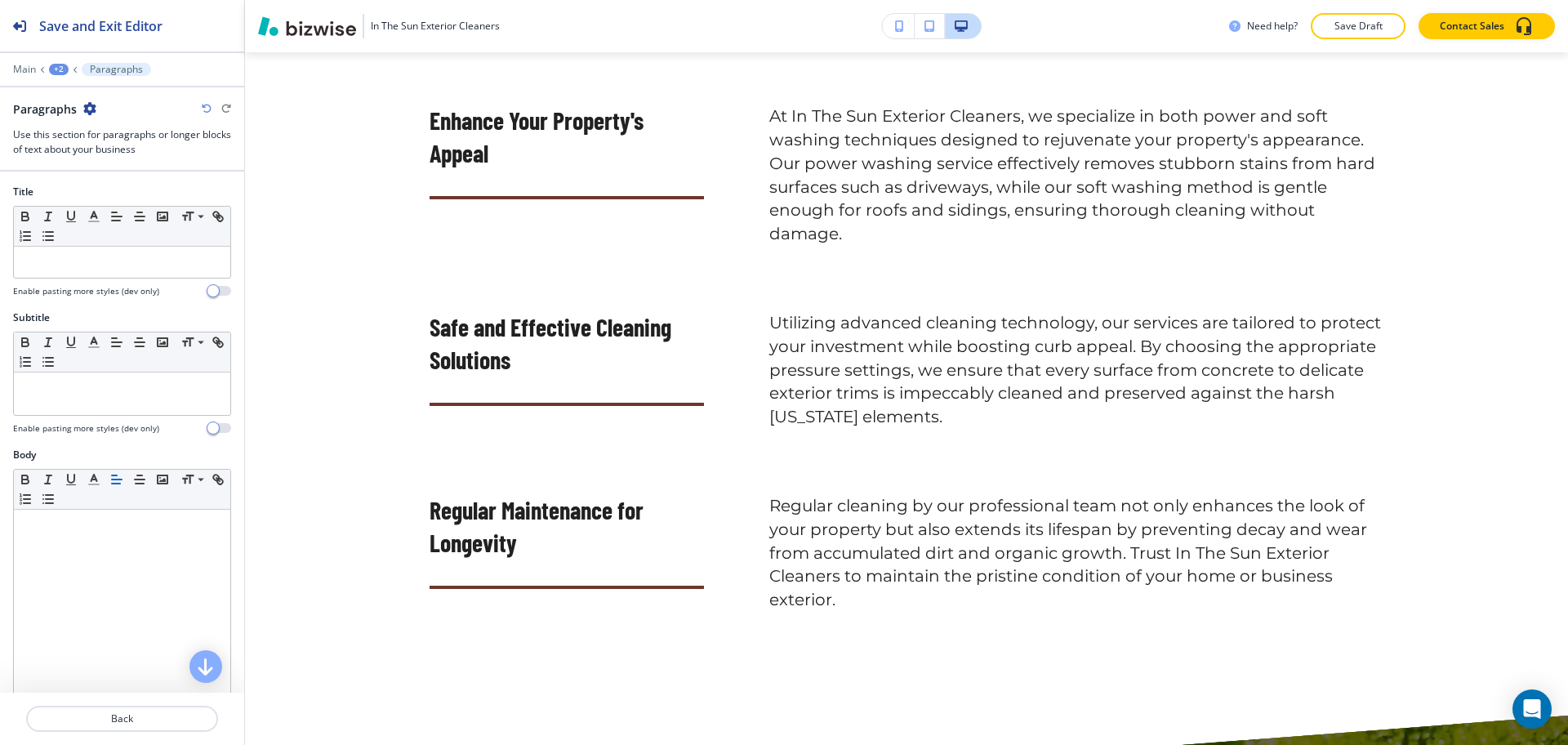
scroll to position [663, 0]
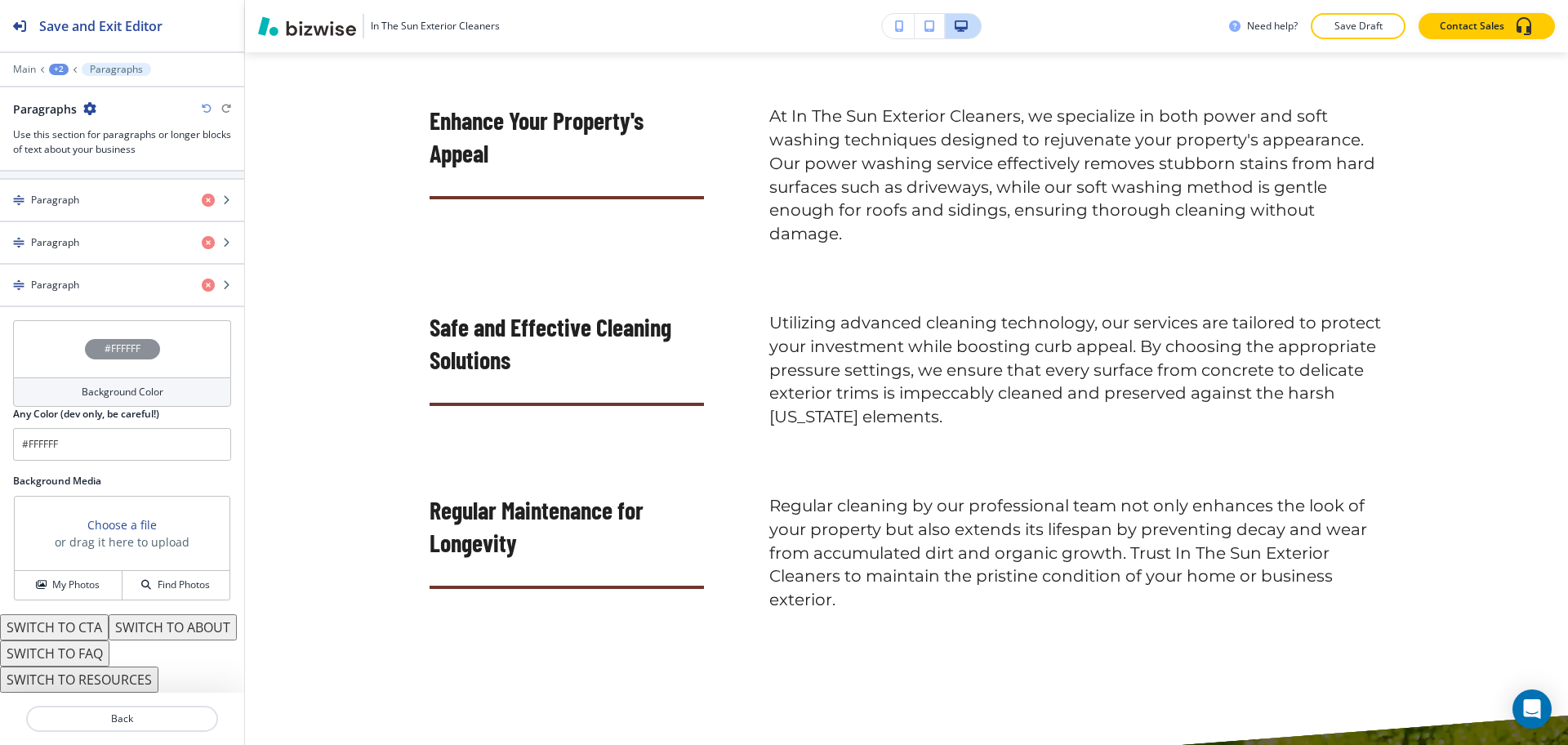
click at [146, 384] on h4 "Background Color" at bounding box center [122, 391] width 81 height 15
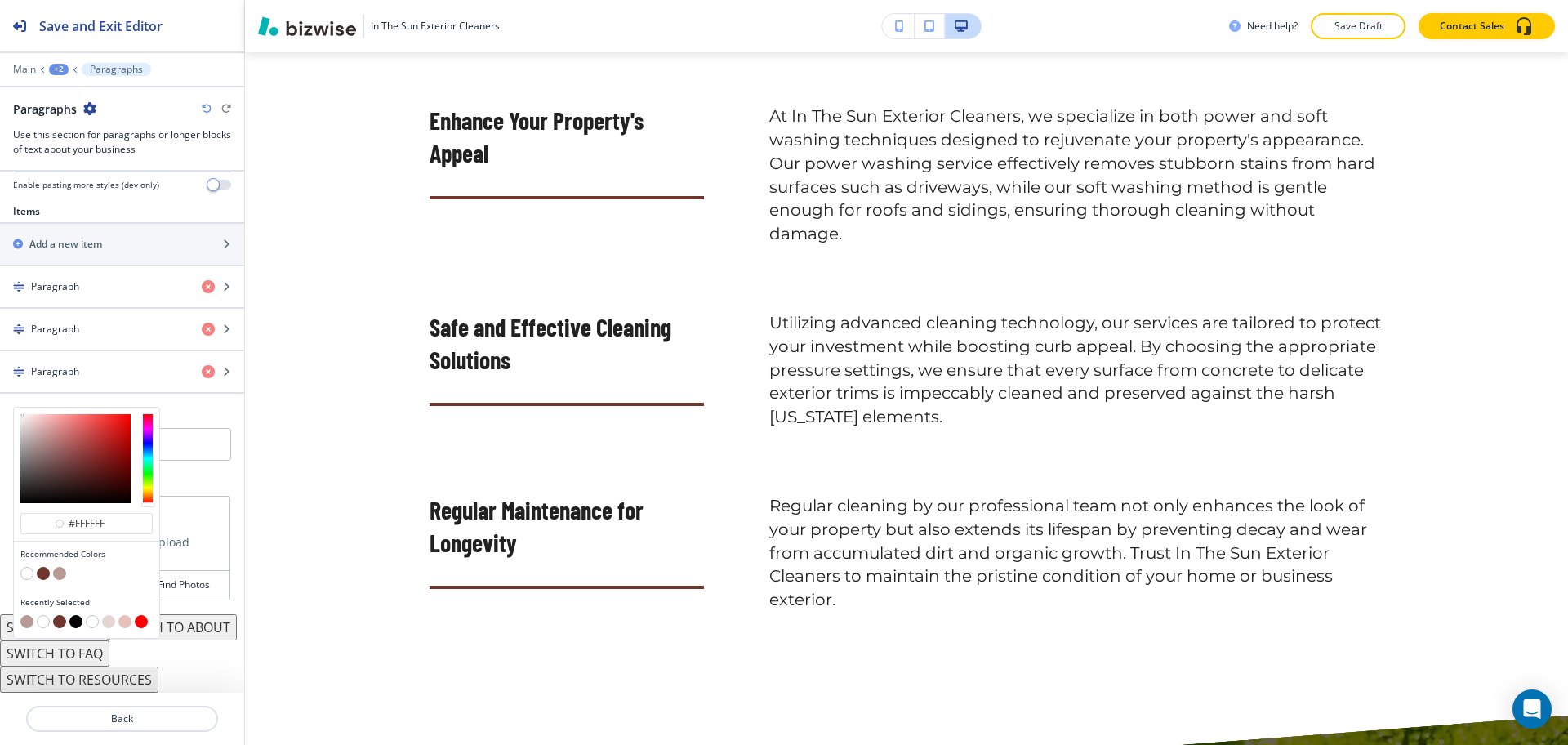
click at [57, 567] on div at bounding box center [86, 575] width 133 height 16
click at [57, 567] on button "button" at bounding box center [60, 574] width 14 height 14
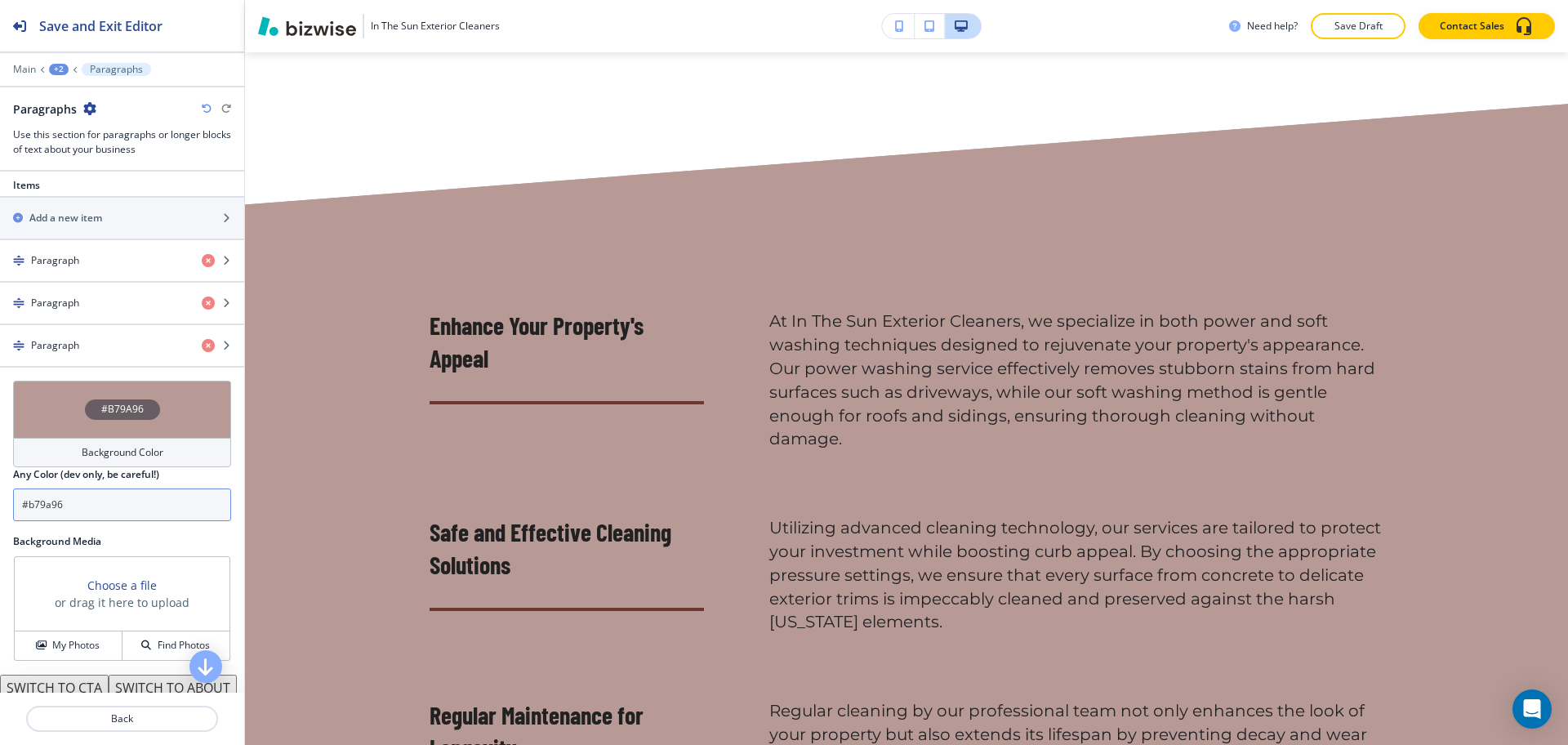
click at [130, 515] on input "#b79a96" at bounding box center [122, 505] width 218 height 33
paste input "e4d5d3"
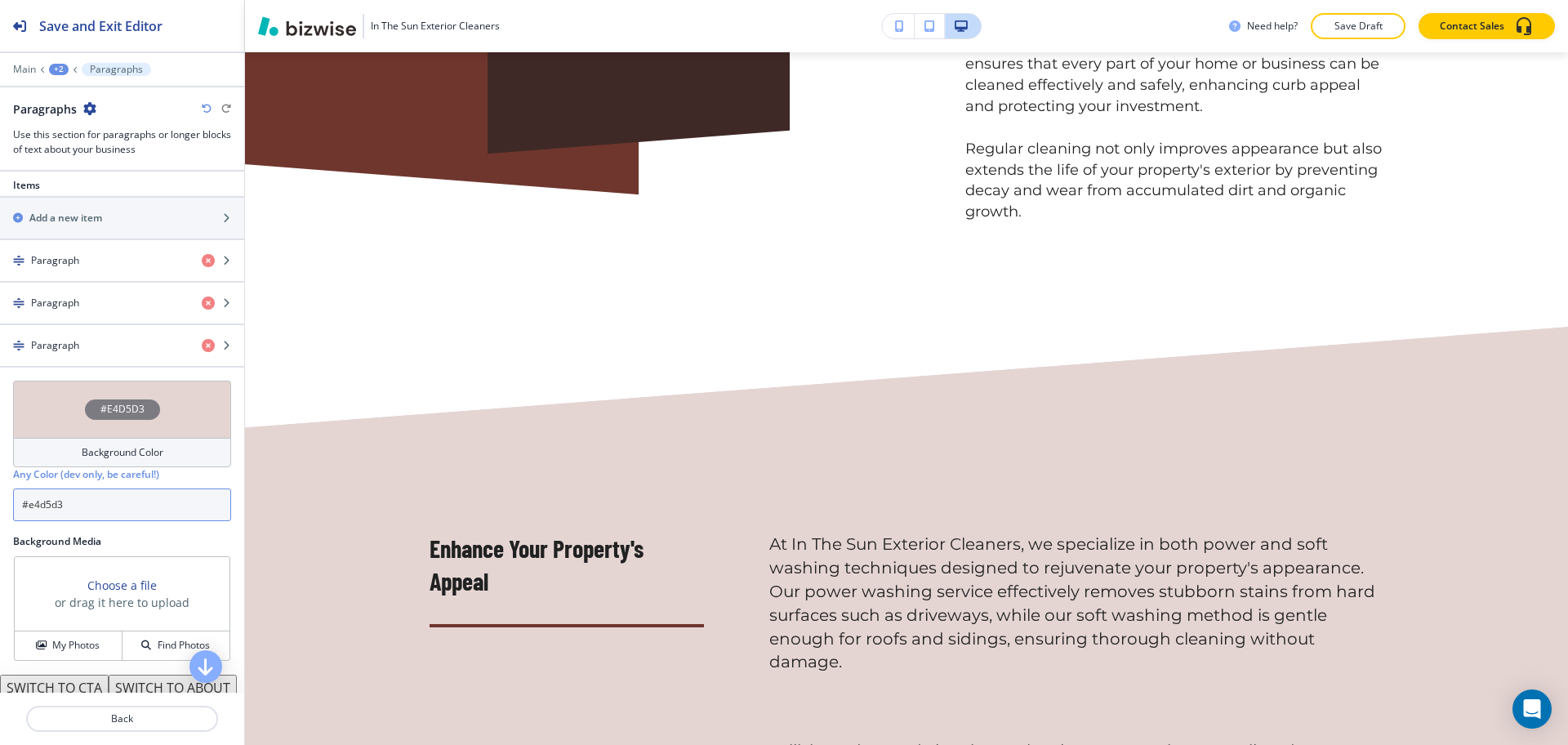
scroll to position [0, 0]
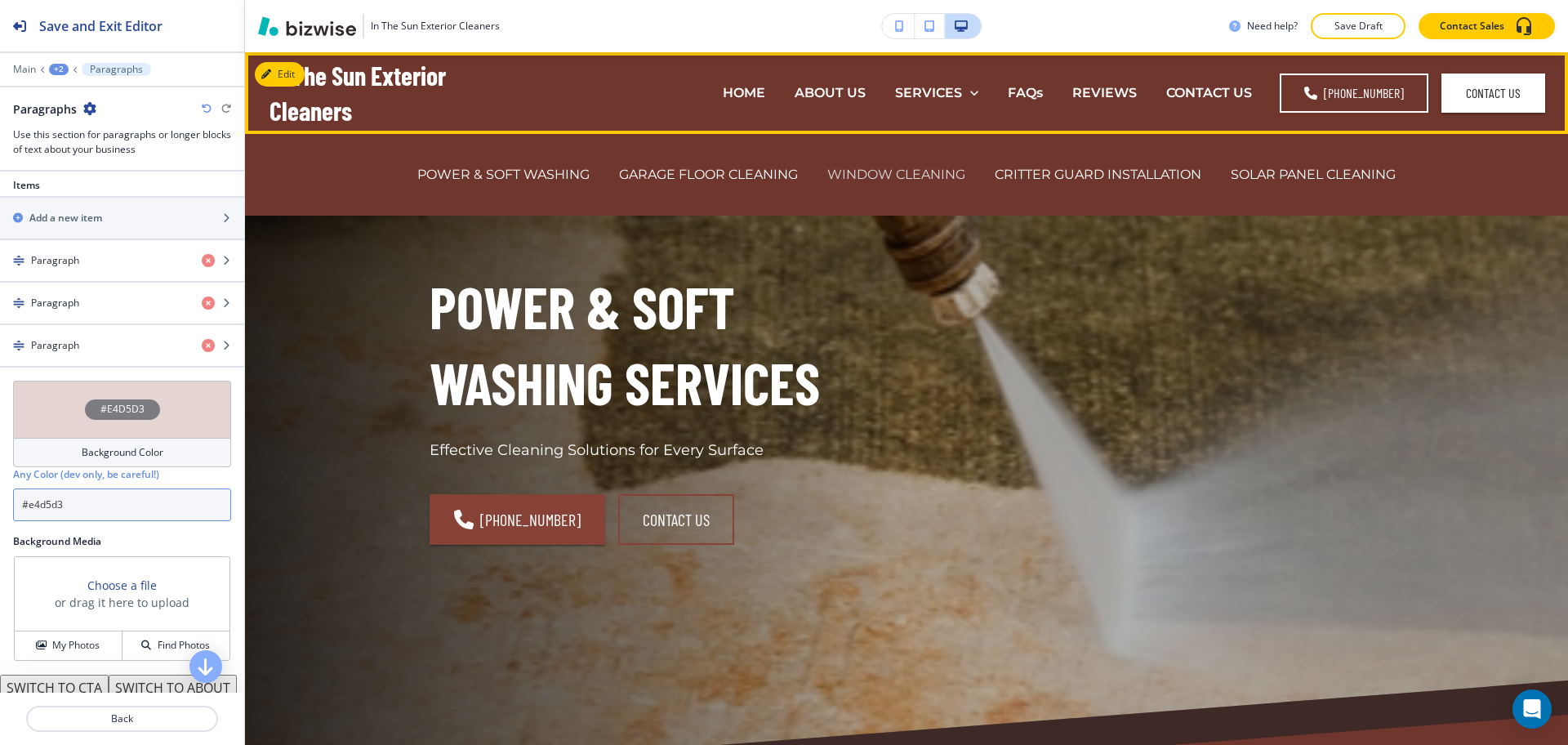
type input "#e4d5d3"
click at [907, 170] on p "WINDOW CLEANING" at bounding box center [896, 173] width 138 height 18
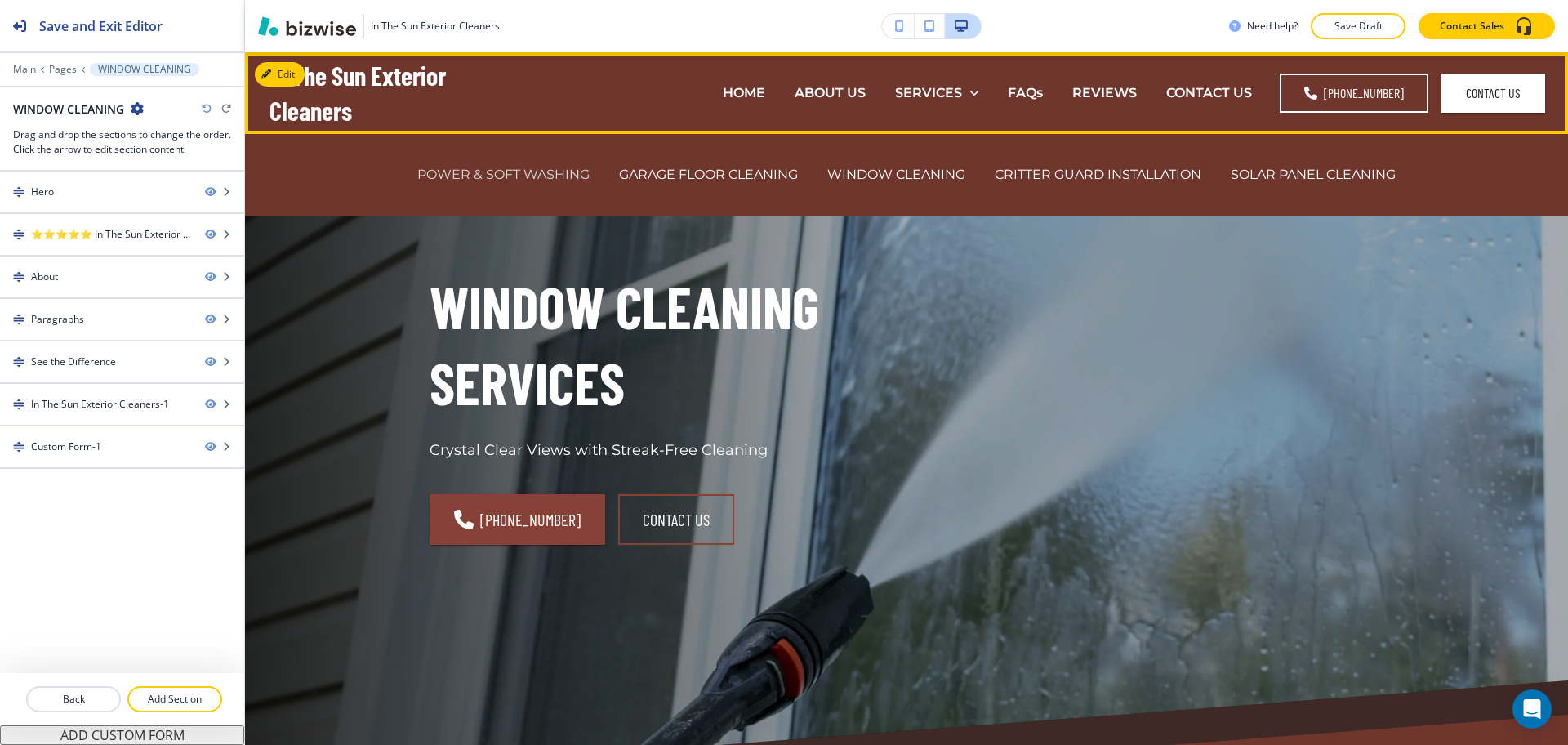
click at [536, 173] on p "POWER & SOFT WASHING" at bounding box center [503, 173] width 172 height 18
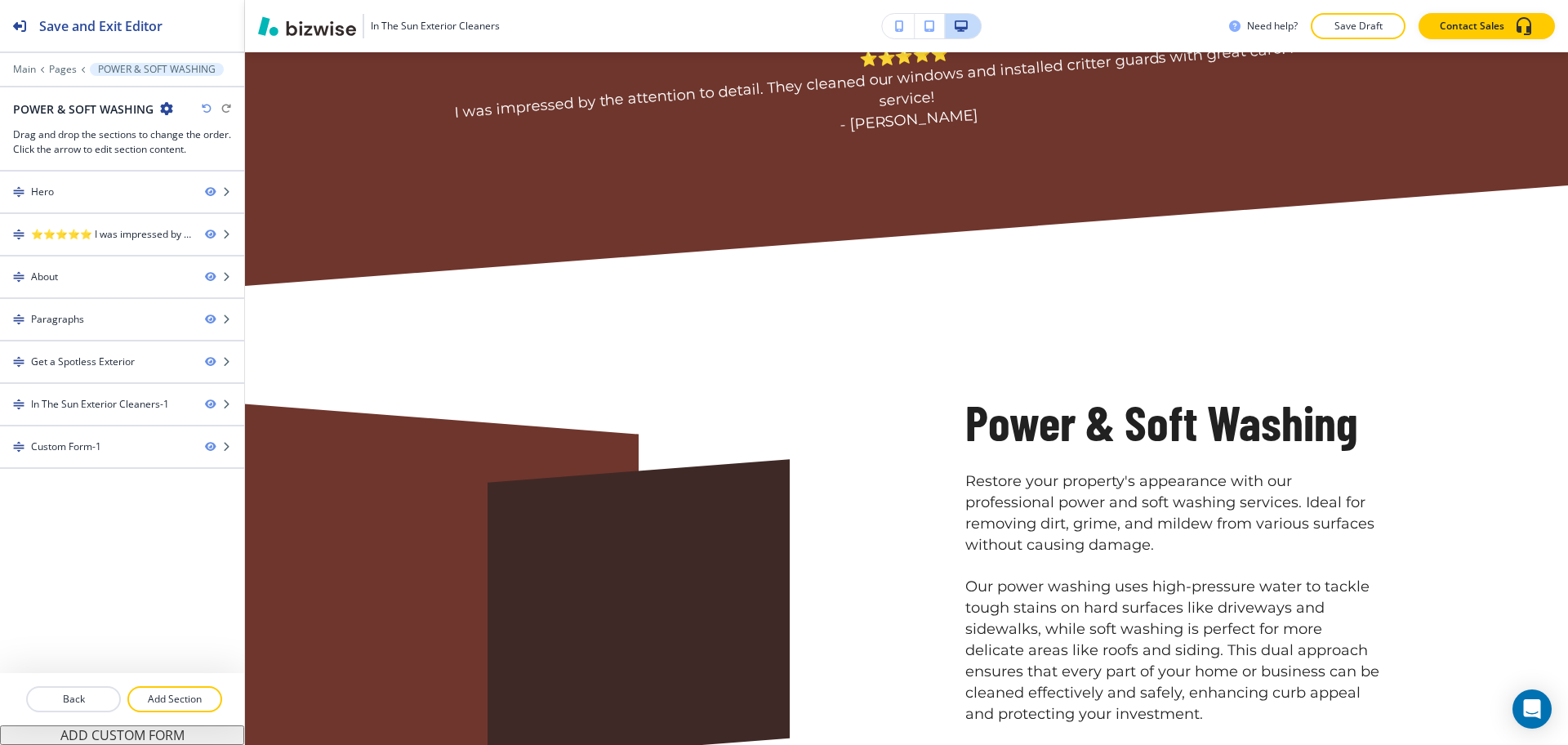
scroll to position [780, 0]
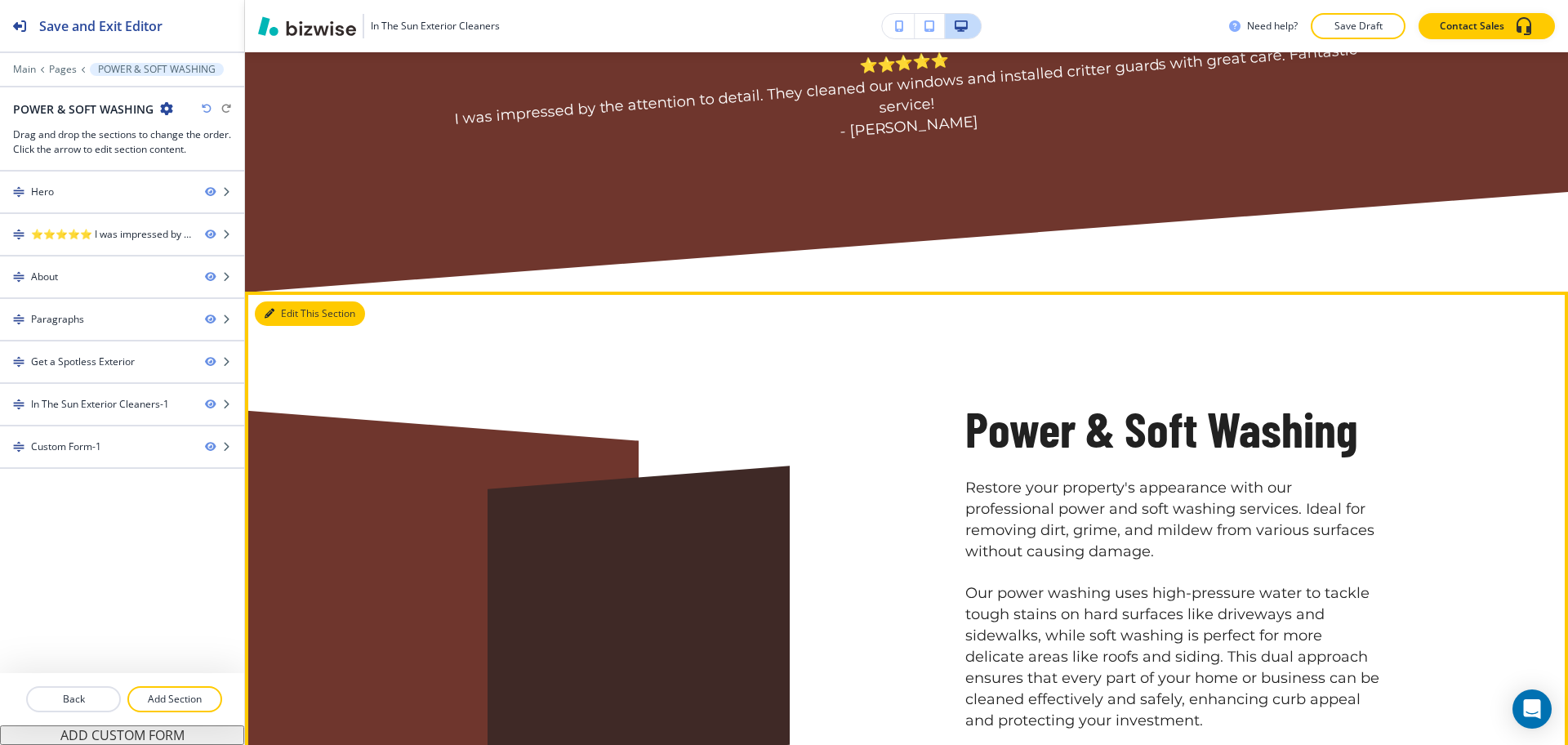
click at [271, 309] on icon "button" at bounding box center [269, 313] width 10 height 10
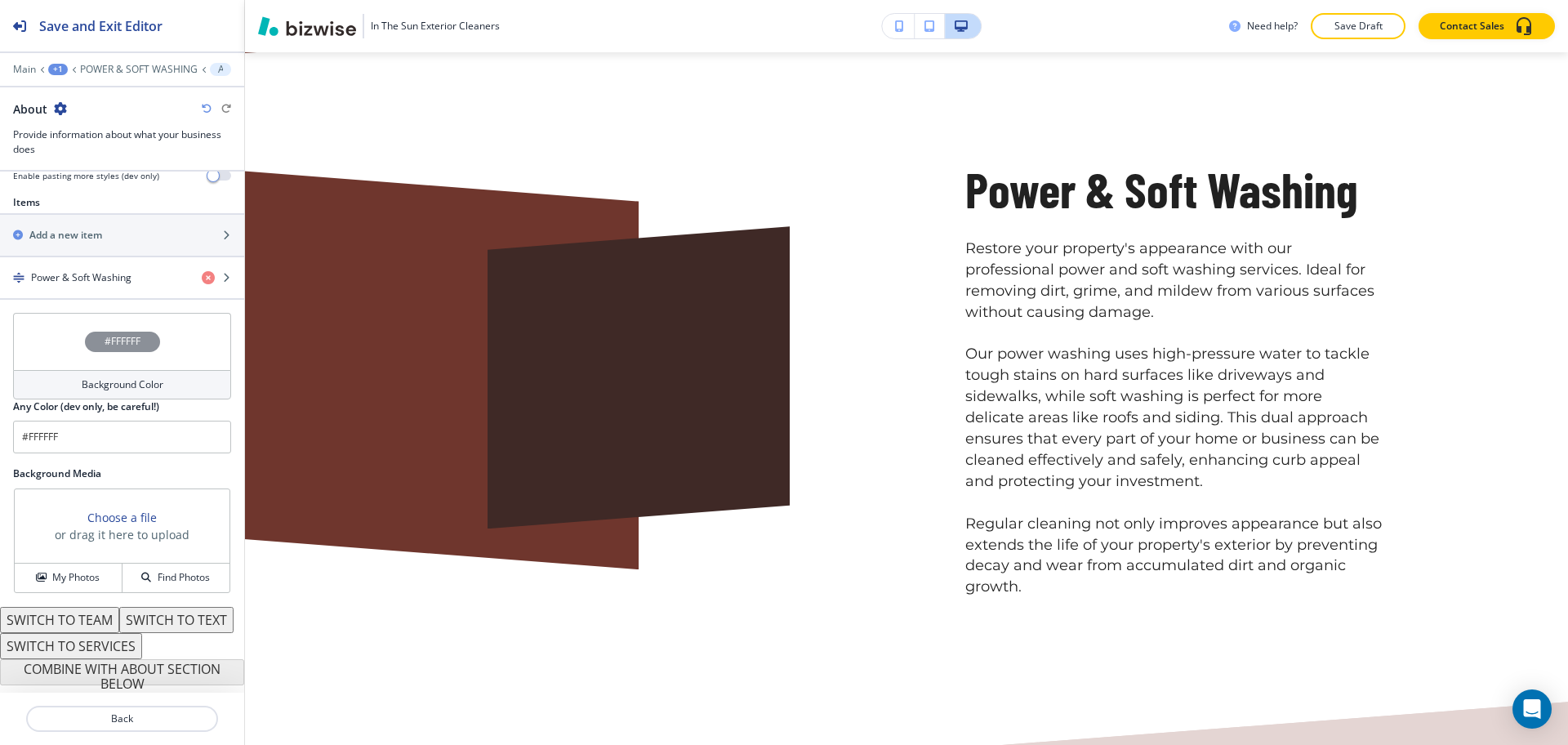
scroll to position [585, 0]
click at [81, 270] on h4 "Power & Soft Washing" at bounding box center [81, 277] width 101 height 15
click at [90, 270] on h4 "Power & Soft Washing" at bounding box center [81, 277] width 101 height 15
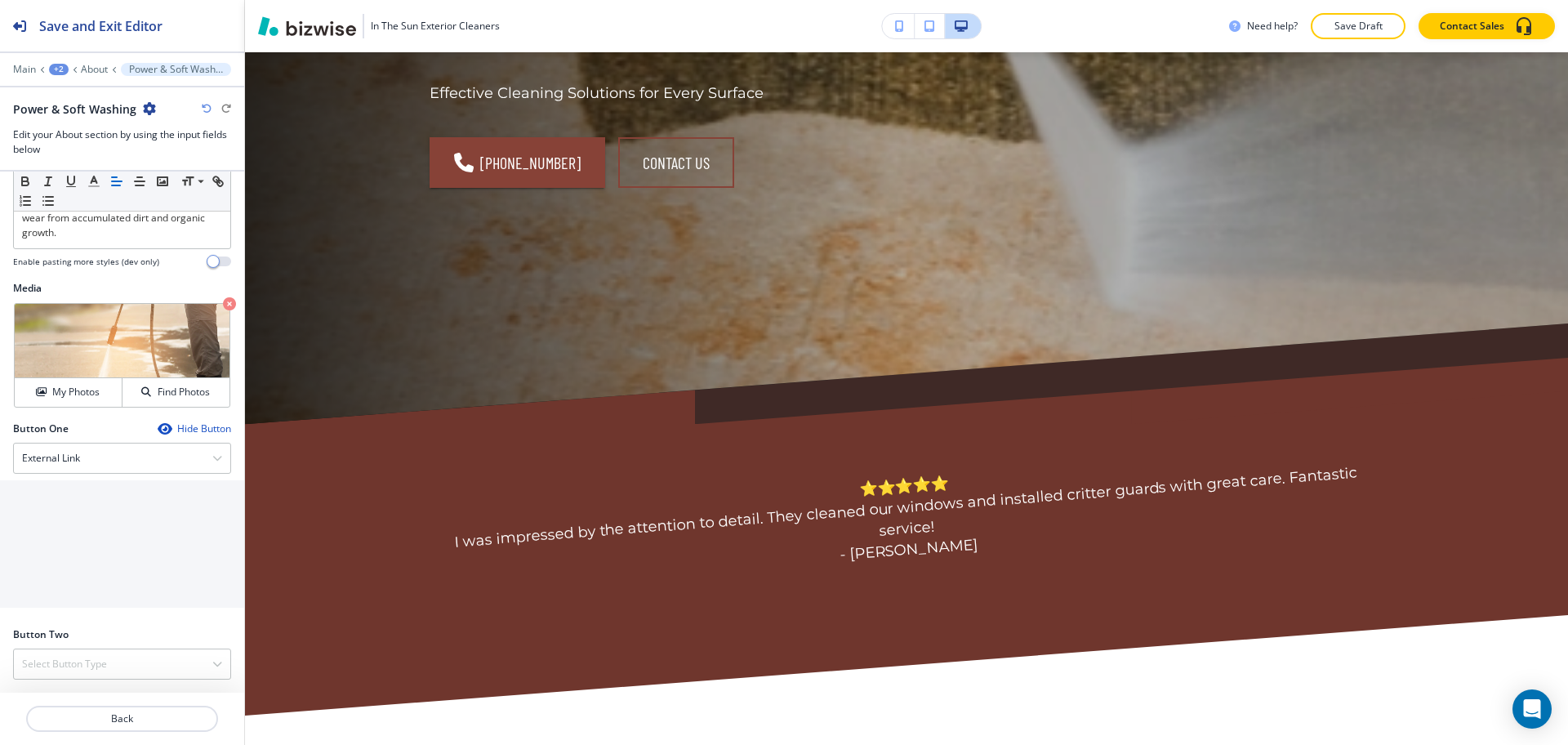
scroll to position [0, 0]
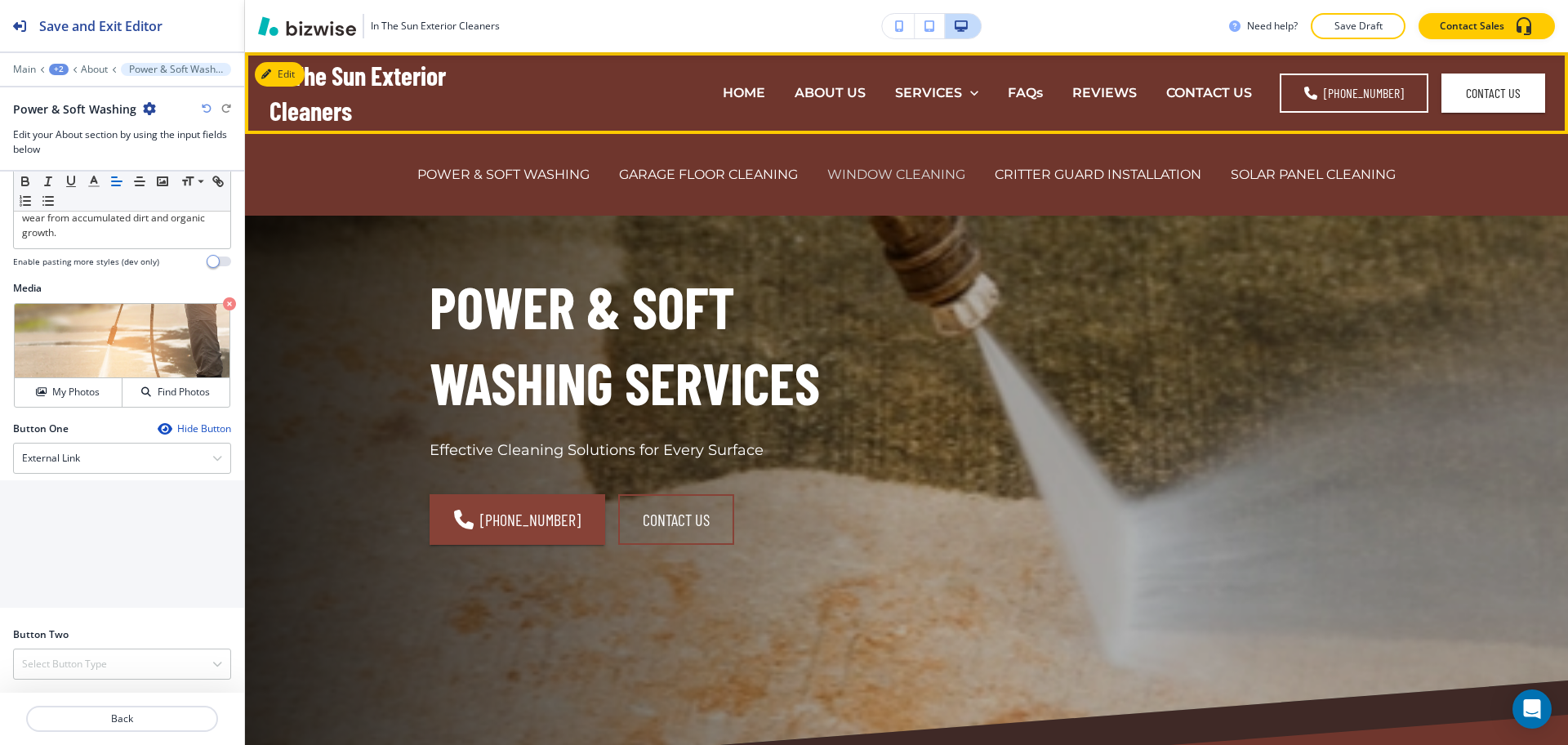
click at [849, 168] on p "WINDOW CLEANING" at bounding box center [896, 173] width 138 height 18
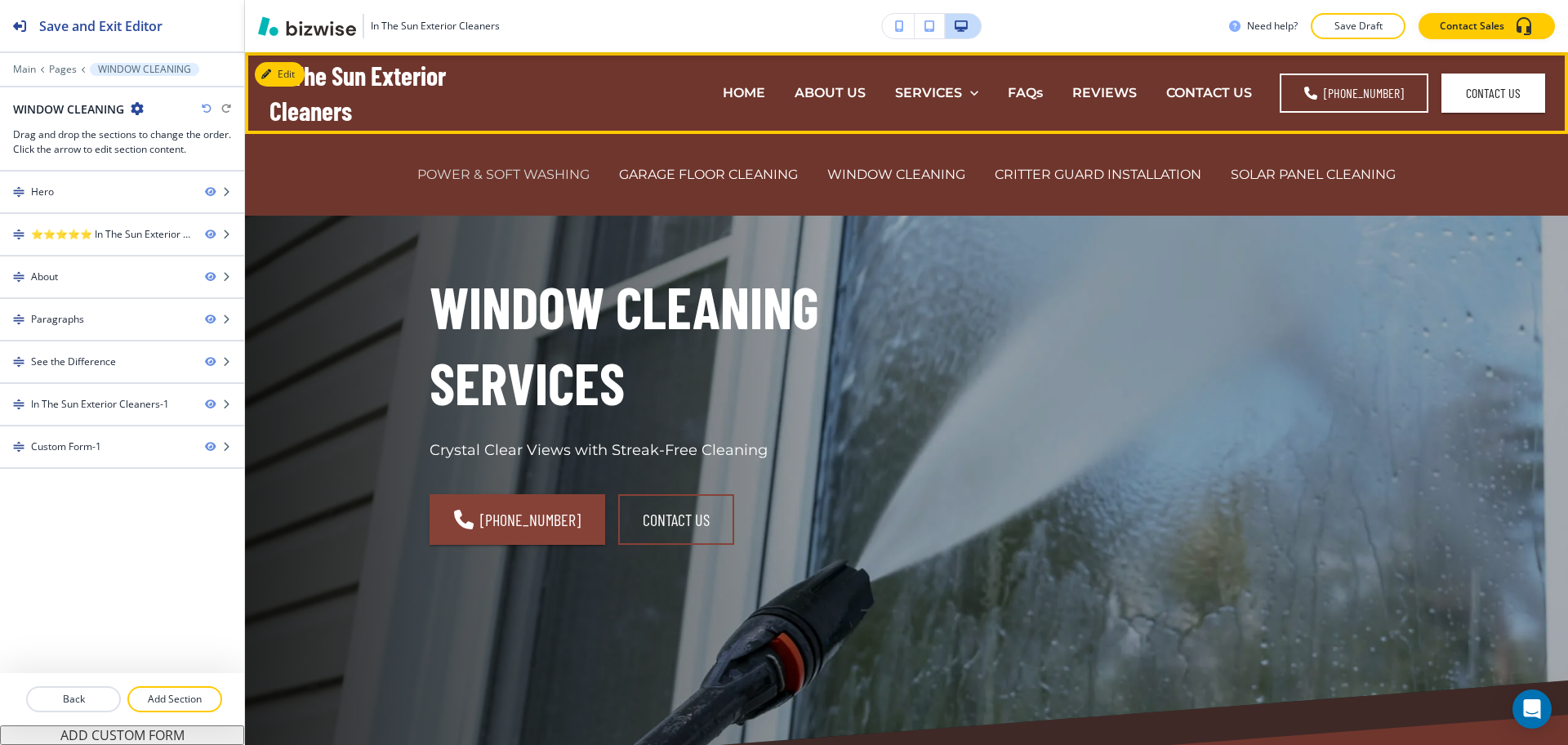
click at [495, 175] on p "POWER & SOFT WASHING" at bounding box center [503, 173] width 172 height 18
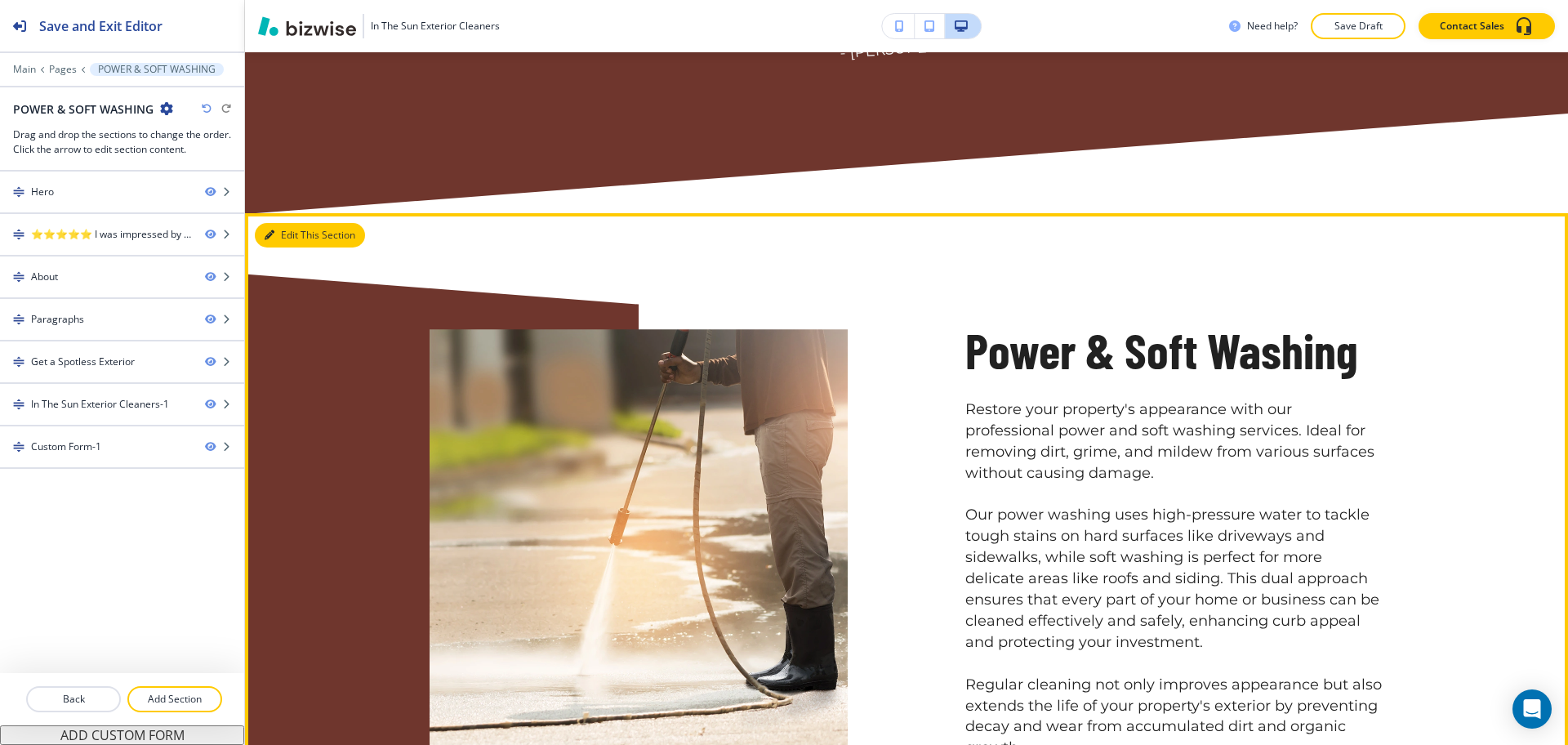
click at [263, 233] on button "Edit This Section" at bounding box center [310, 234] width 110 height 24
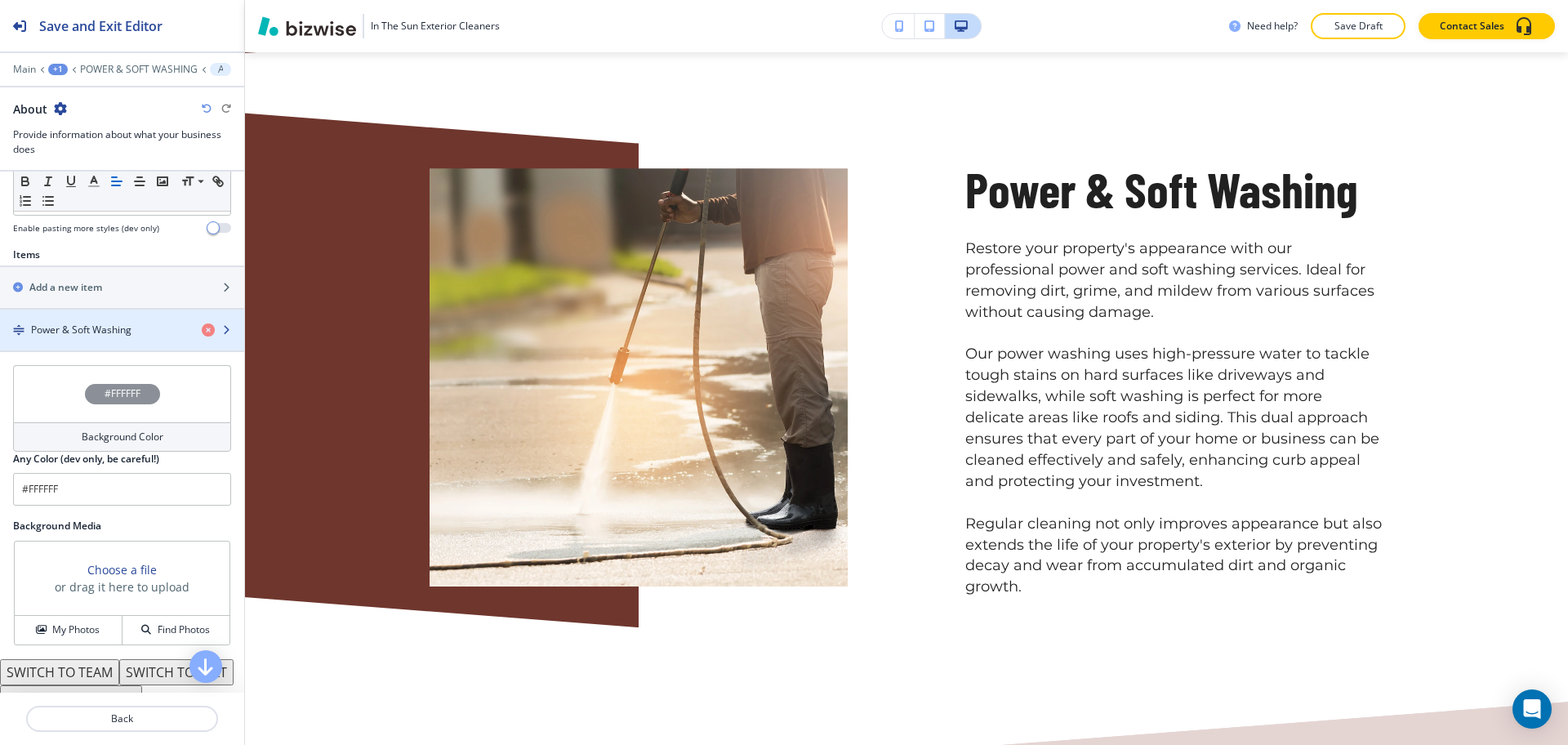
scroll to position [510, 0]
click at [99, 330] on h4 "Power & Soft Washing" at bounding box center [81, 327] width 101 height 15
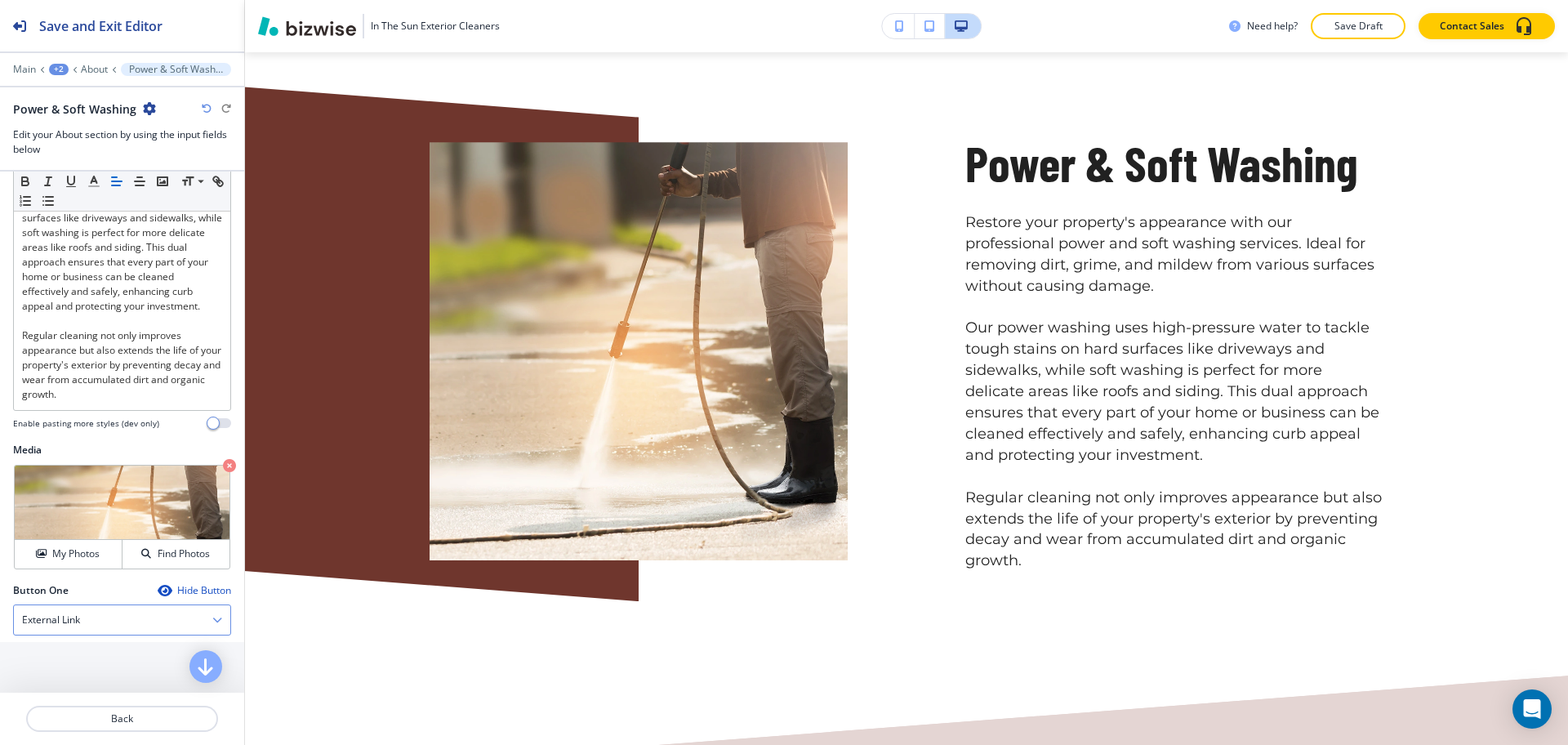
scroll to position [601, 0]
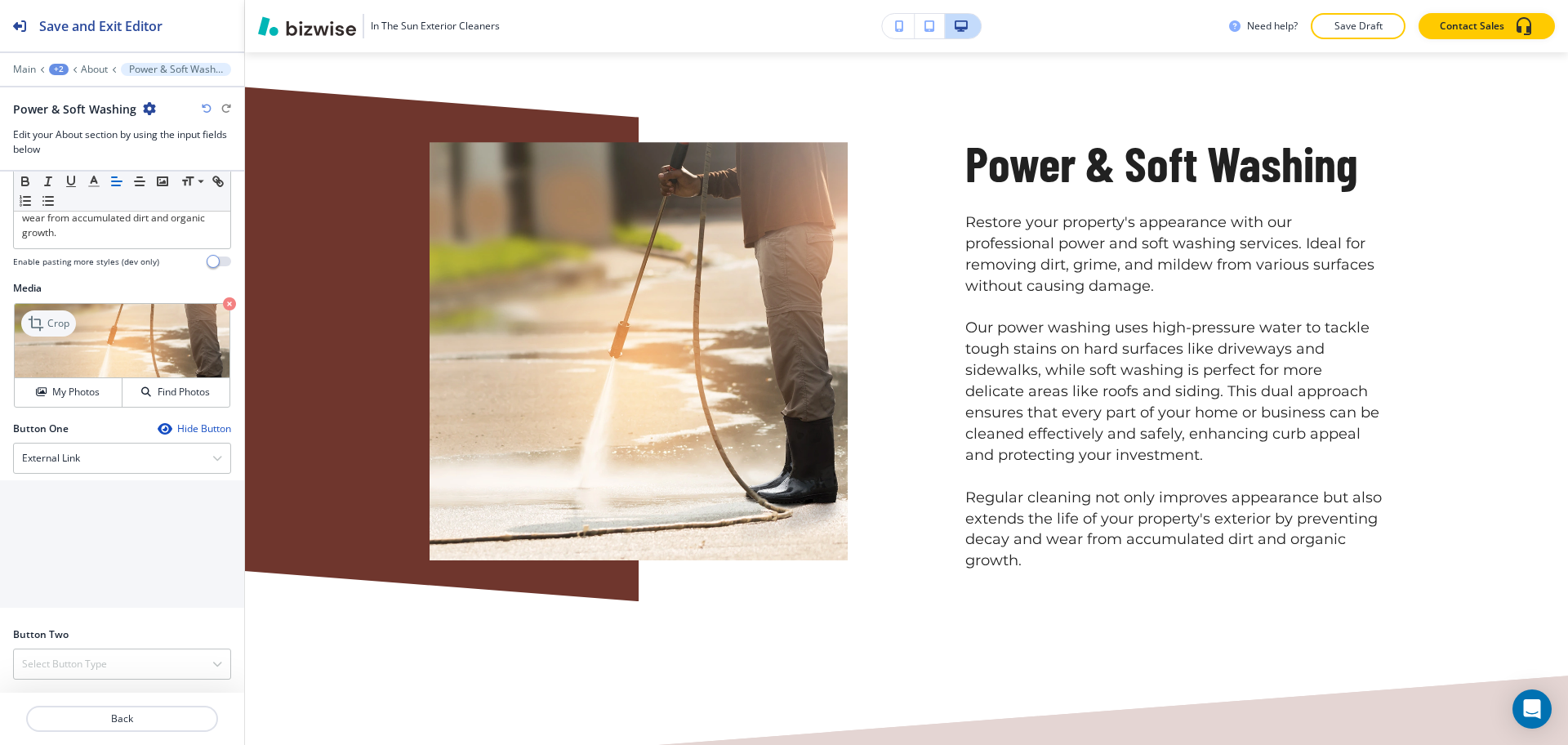
click at [51, 314] on div "Crop" at bounding box center [48, 323] width 55 height 26
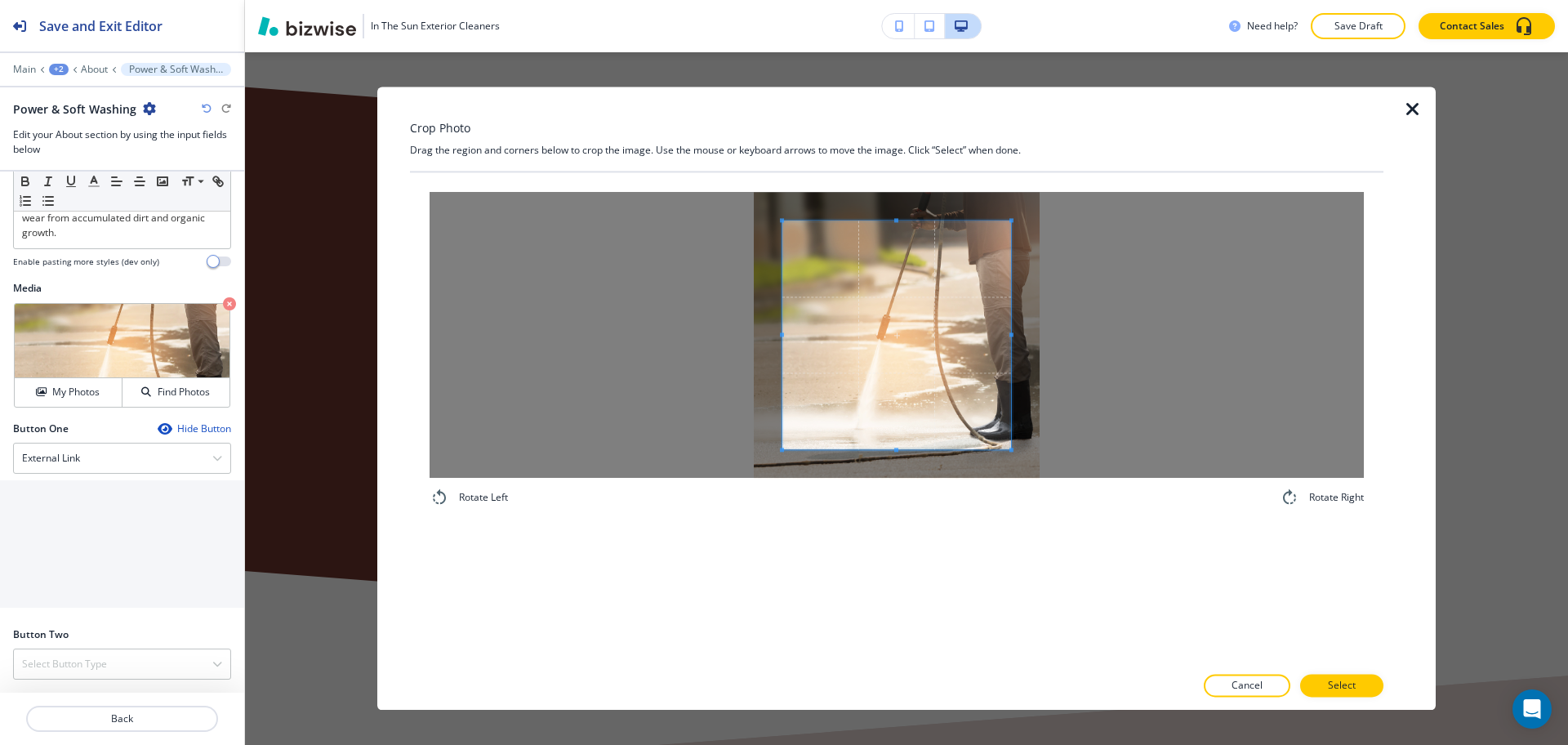
click at [720, 334] on div at bounding box center [896, 334] width 934 height 285
click at [1126, 330] on div at bounding box center [896, 334] width 934 height 285
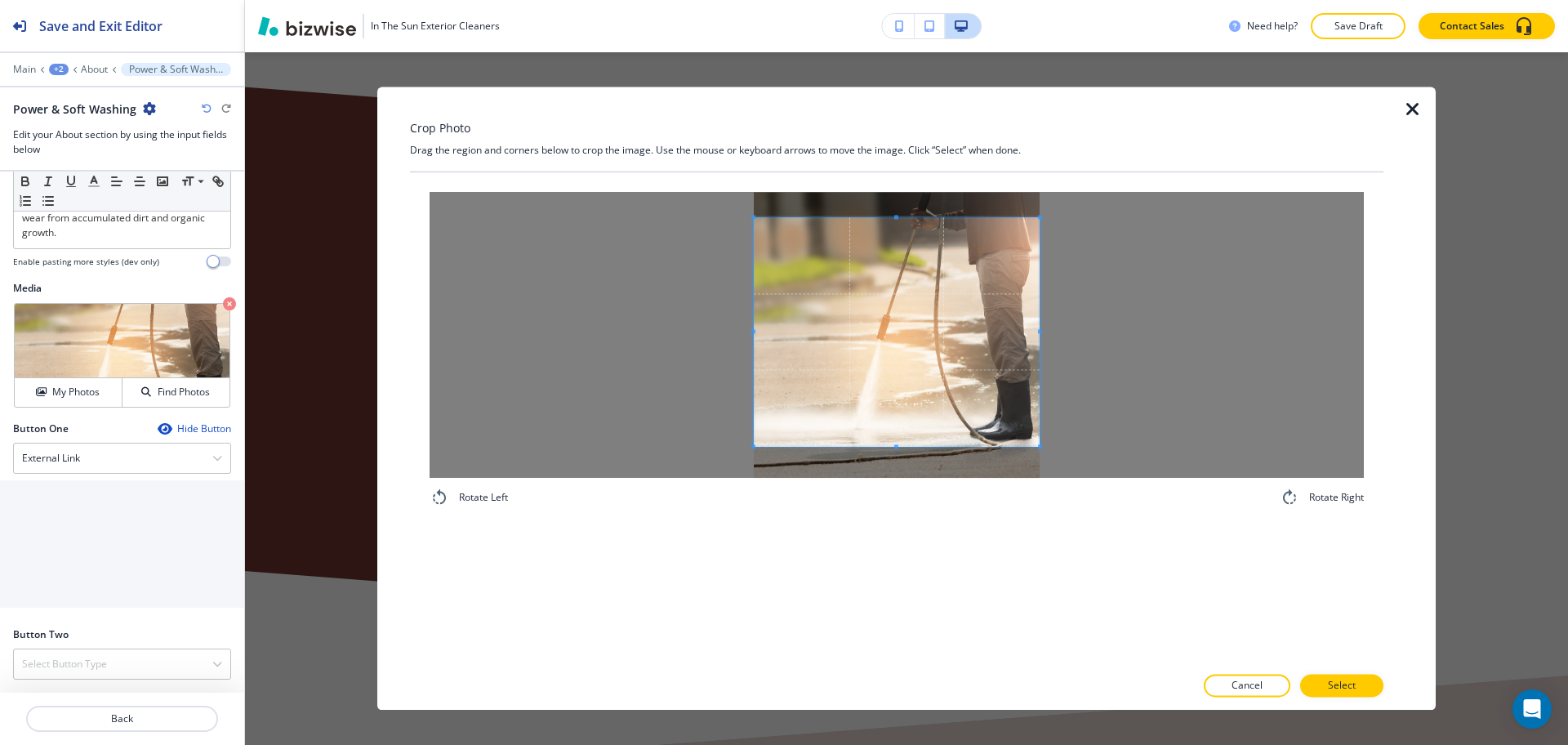
click at [661, 327] on div at bounding box center [896, 334] width 934 height 285
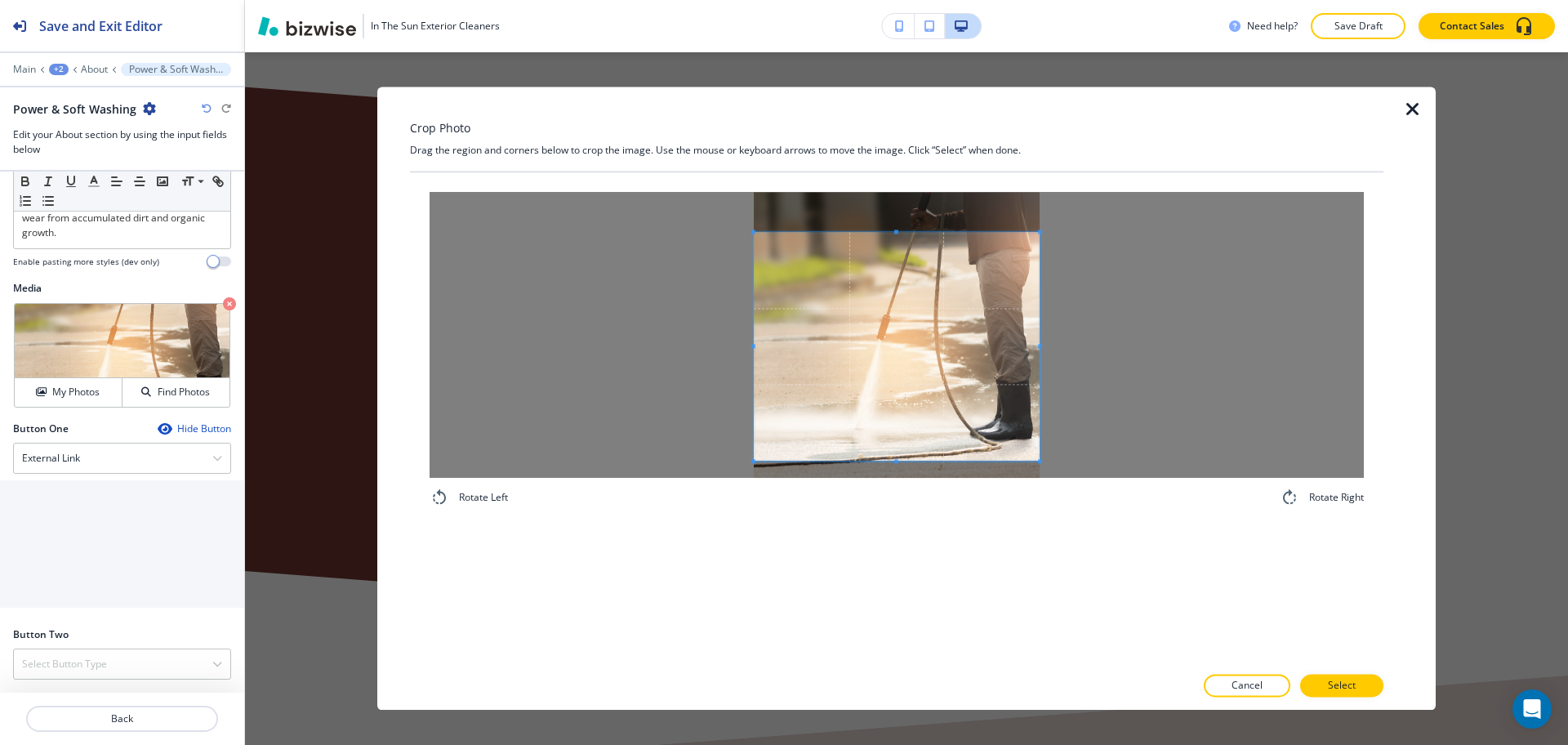
click at [890, 399] on span at bounding box center [896, 346] width 286 height 228
click at [1333, 681] on p "Select" at bounding box center [1342, 685] width 28 height 15
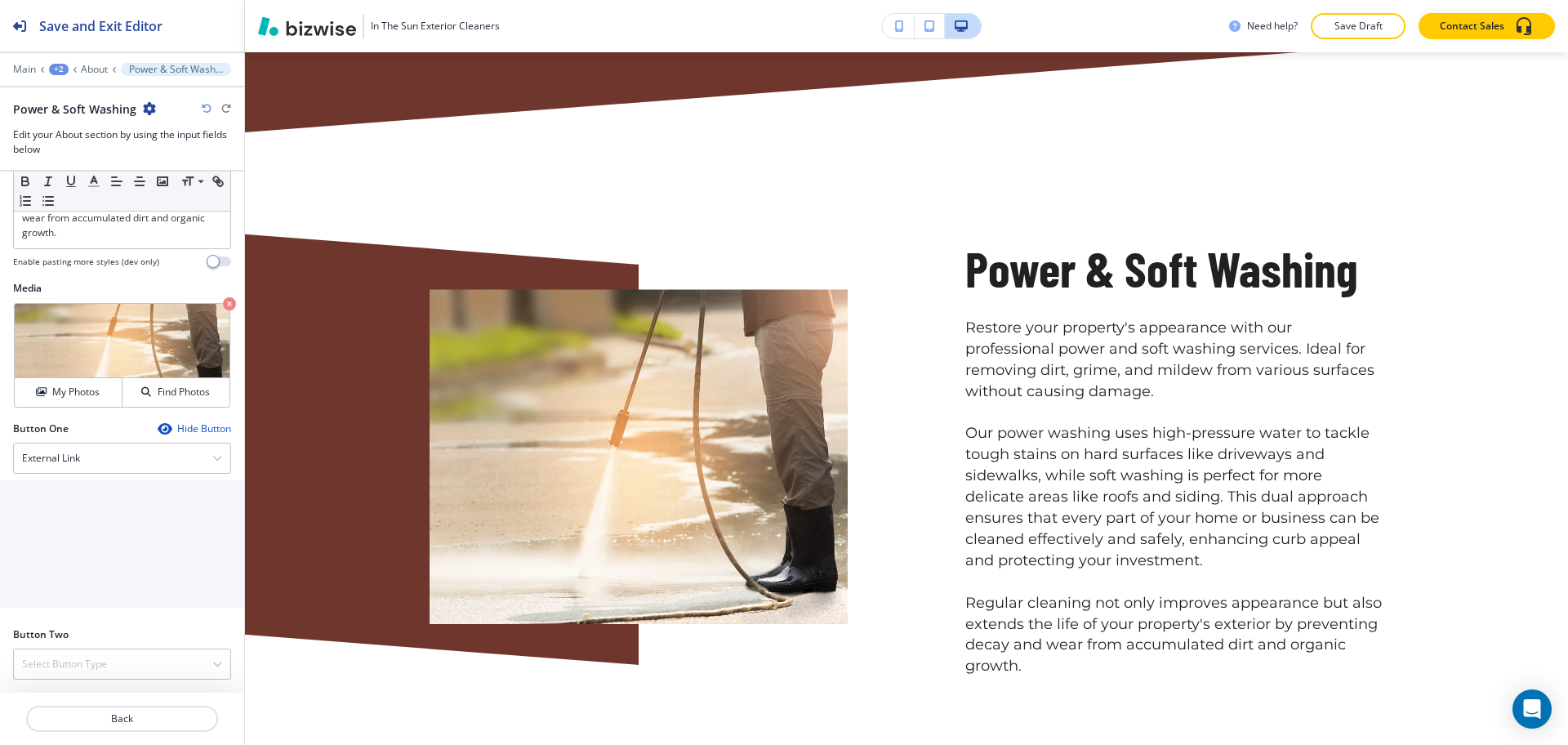
scroll to position [0, 0]
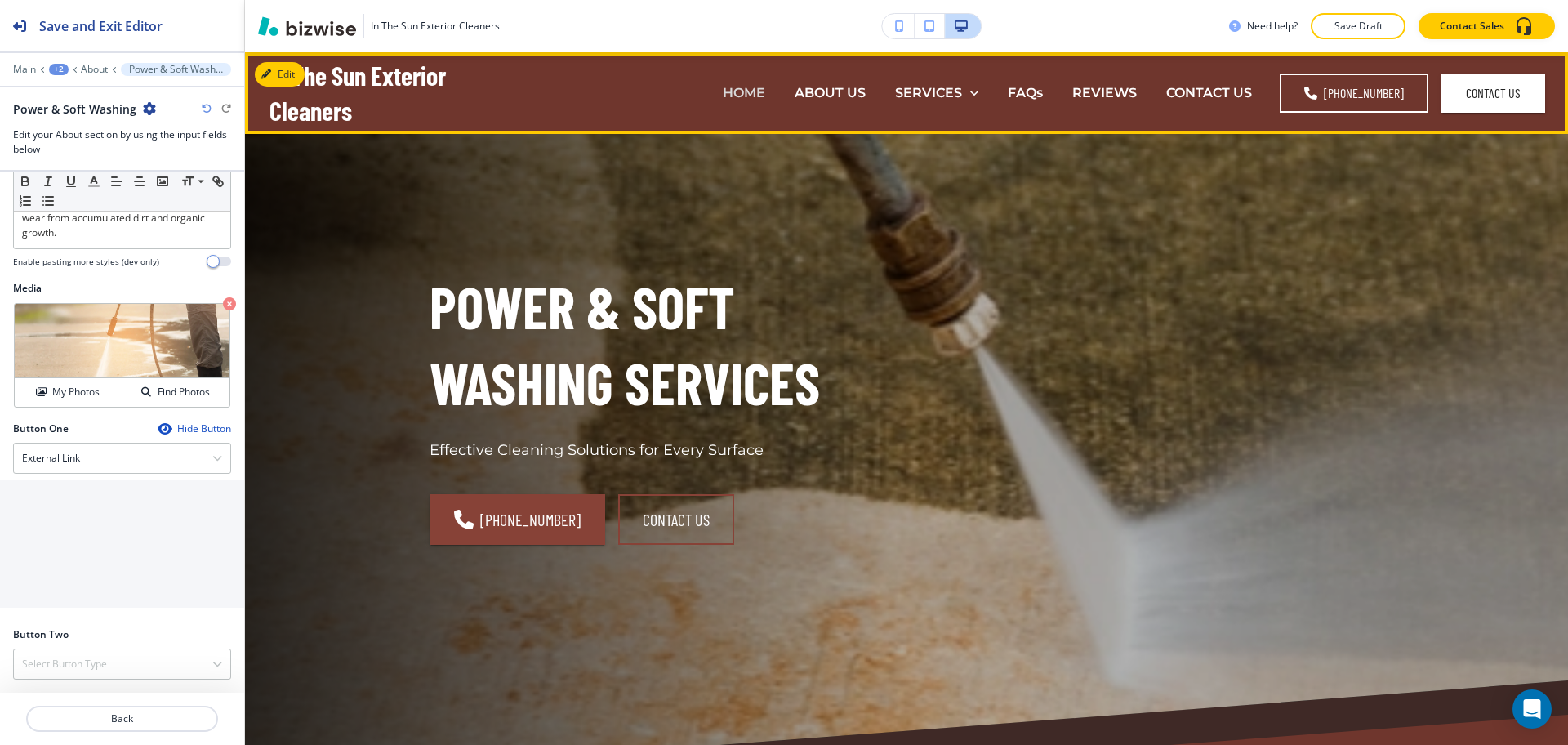
click at [738, 92] on p "HOME" at bounding box center [744, 92] width 43 height 18
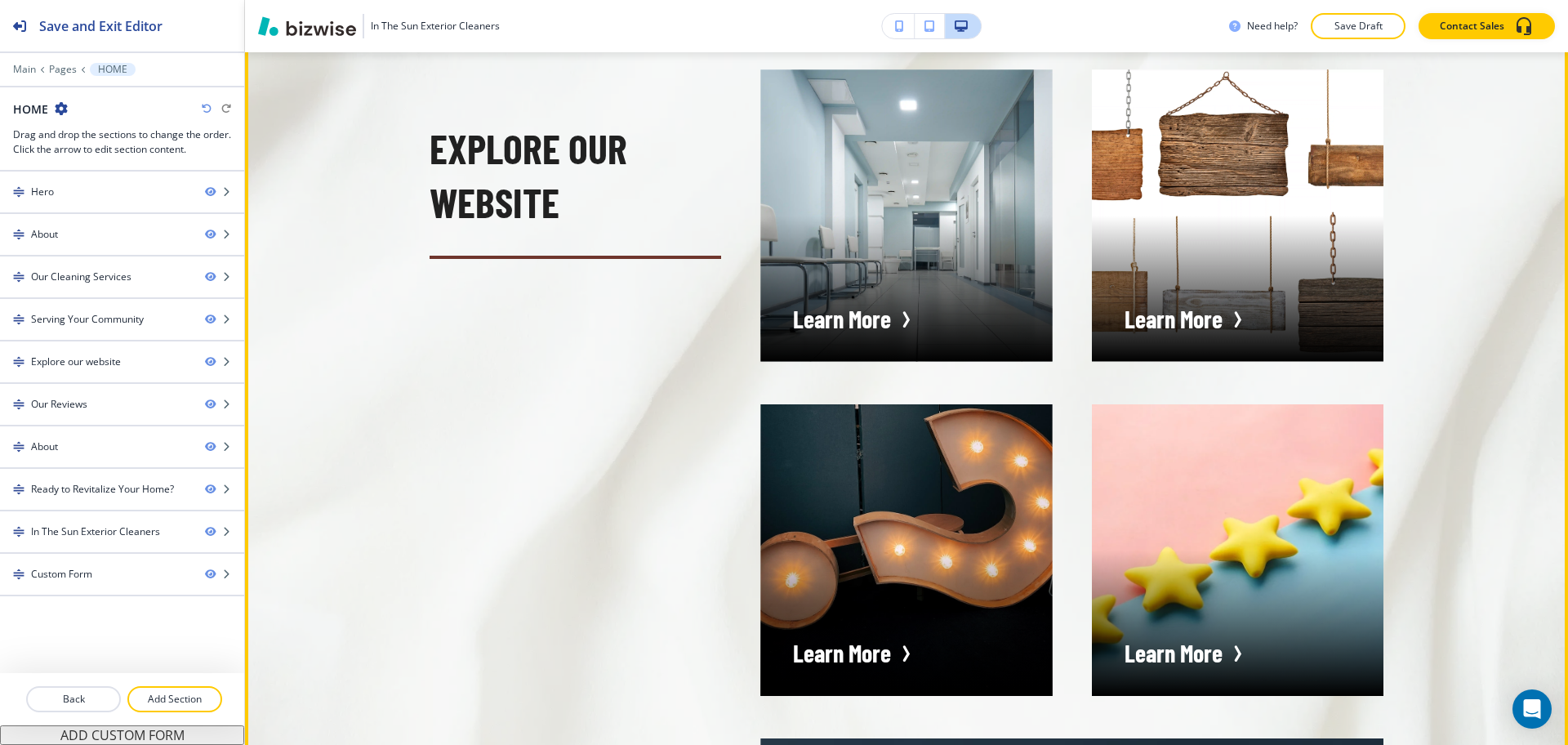
scroll to position [4846, 0]
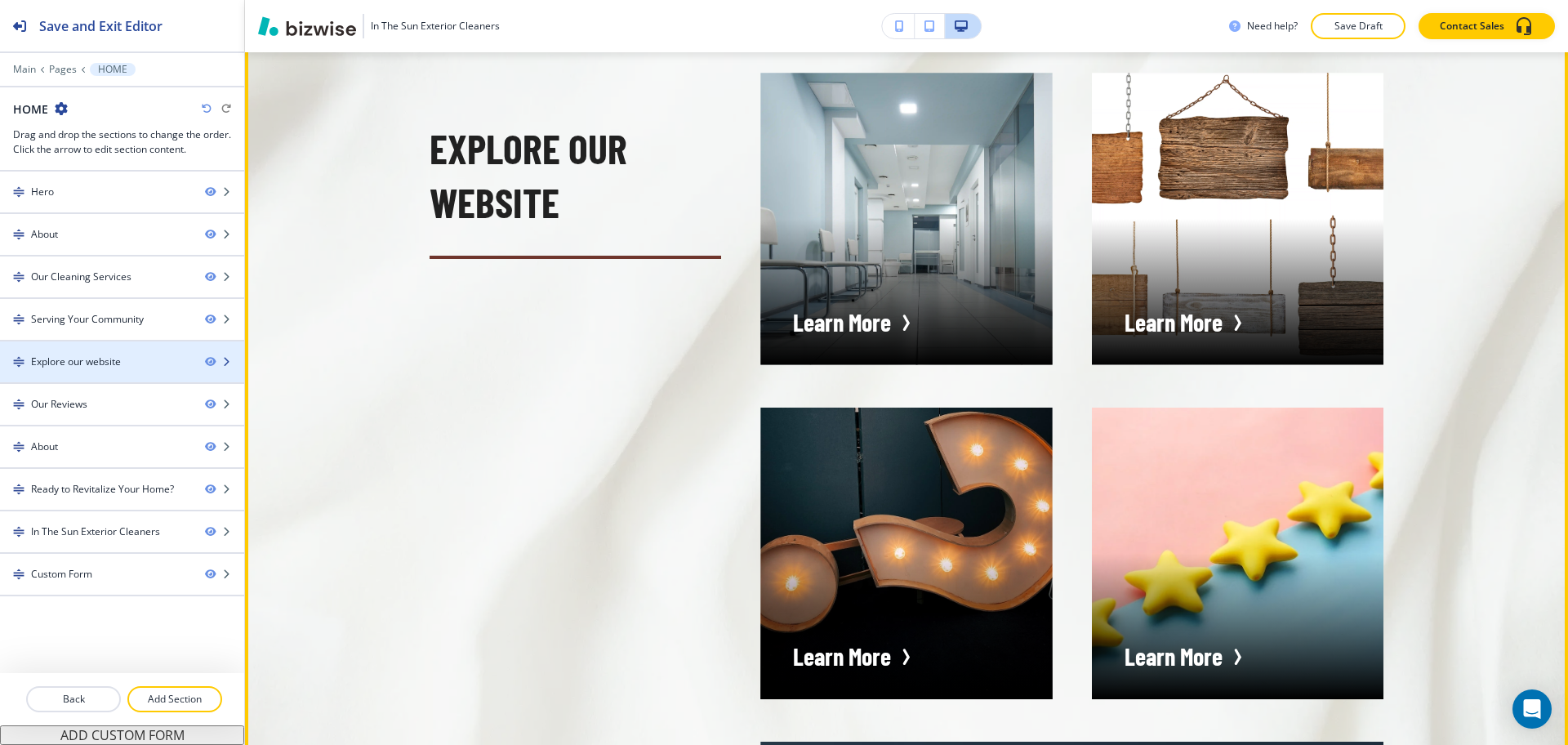
click at [123, 356] on div "Explore our website" at bounding box center [96, 361] width 192 height 15
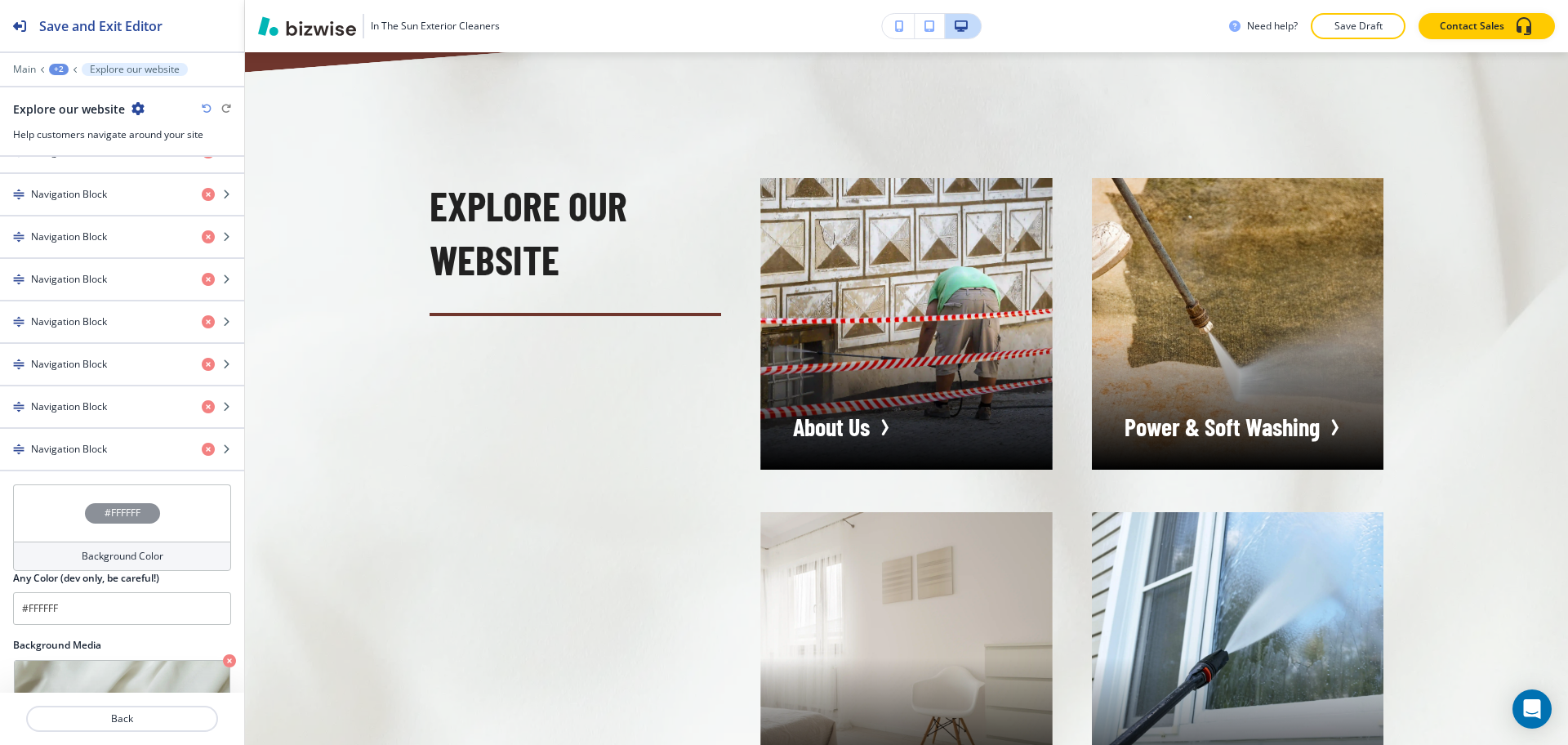
scroll to position [871, 0]
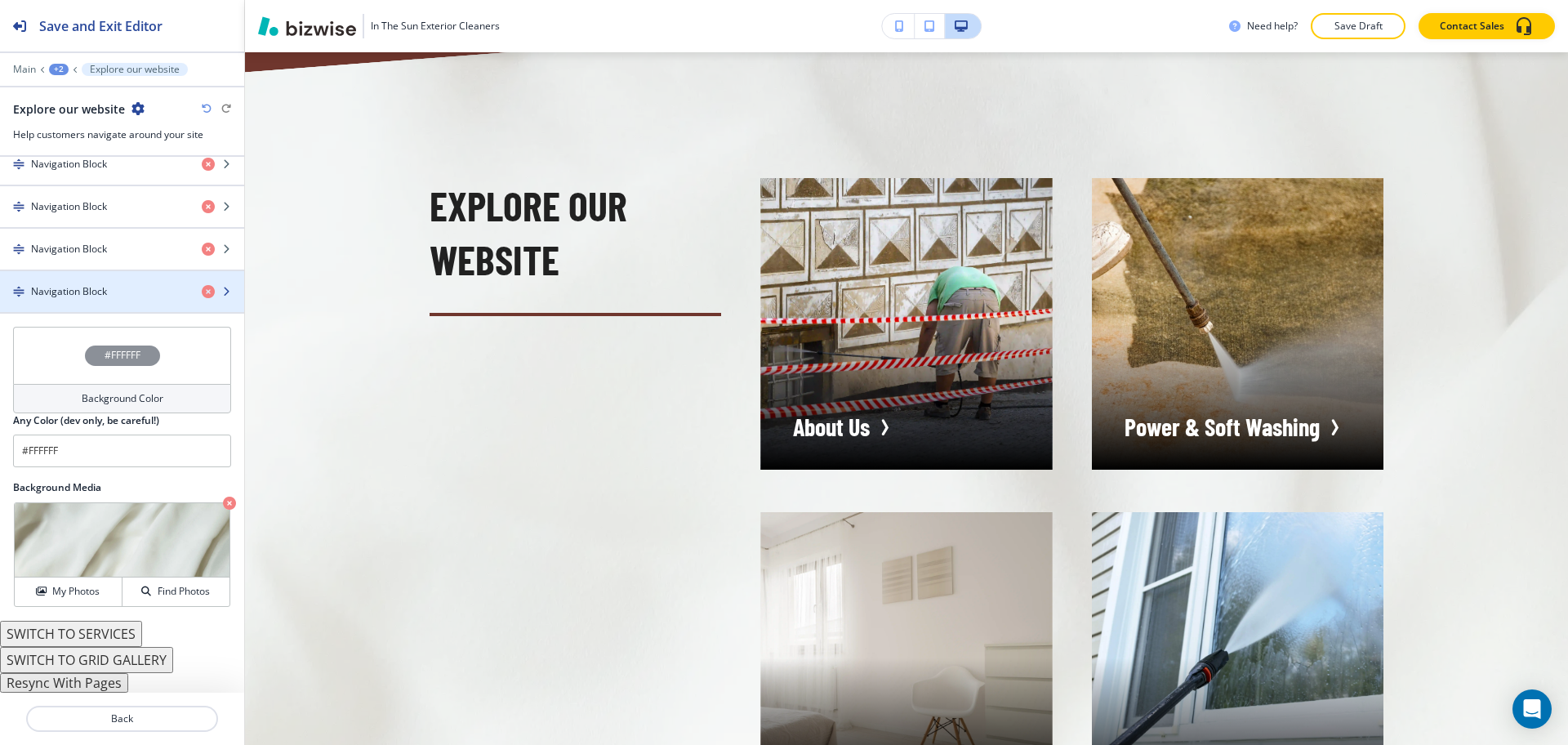
click at [92, 292] on h4 "Navigation Block" at bounding box center [69, 291] width 75 height 15
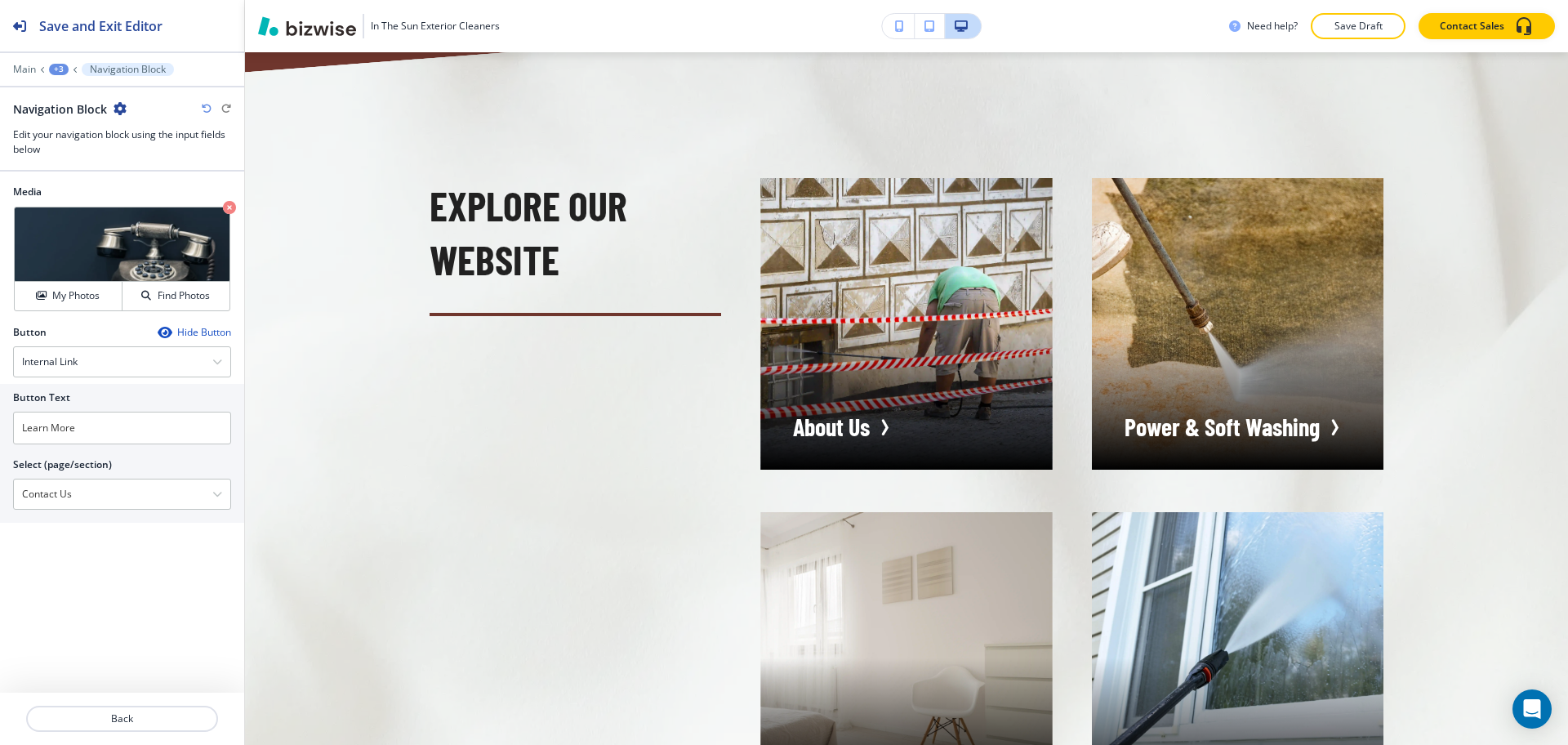
drag, startPoint x: 97, startPoint y: 500, endPoint x: 0, endPoint y: 492, distance: 97.3
click at [0, 492] on div "Button Text Learn More Select (page/section) Contact Us Home Home | Hero Home |…" at bounding box center [122, 453] width 244 height 138
click at [73, 432] on input "Learn More" at bounding box center [122, 428] width 218 height 33
paste input "Contact Us"
type input "Contact Us"
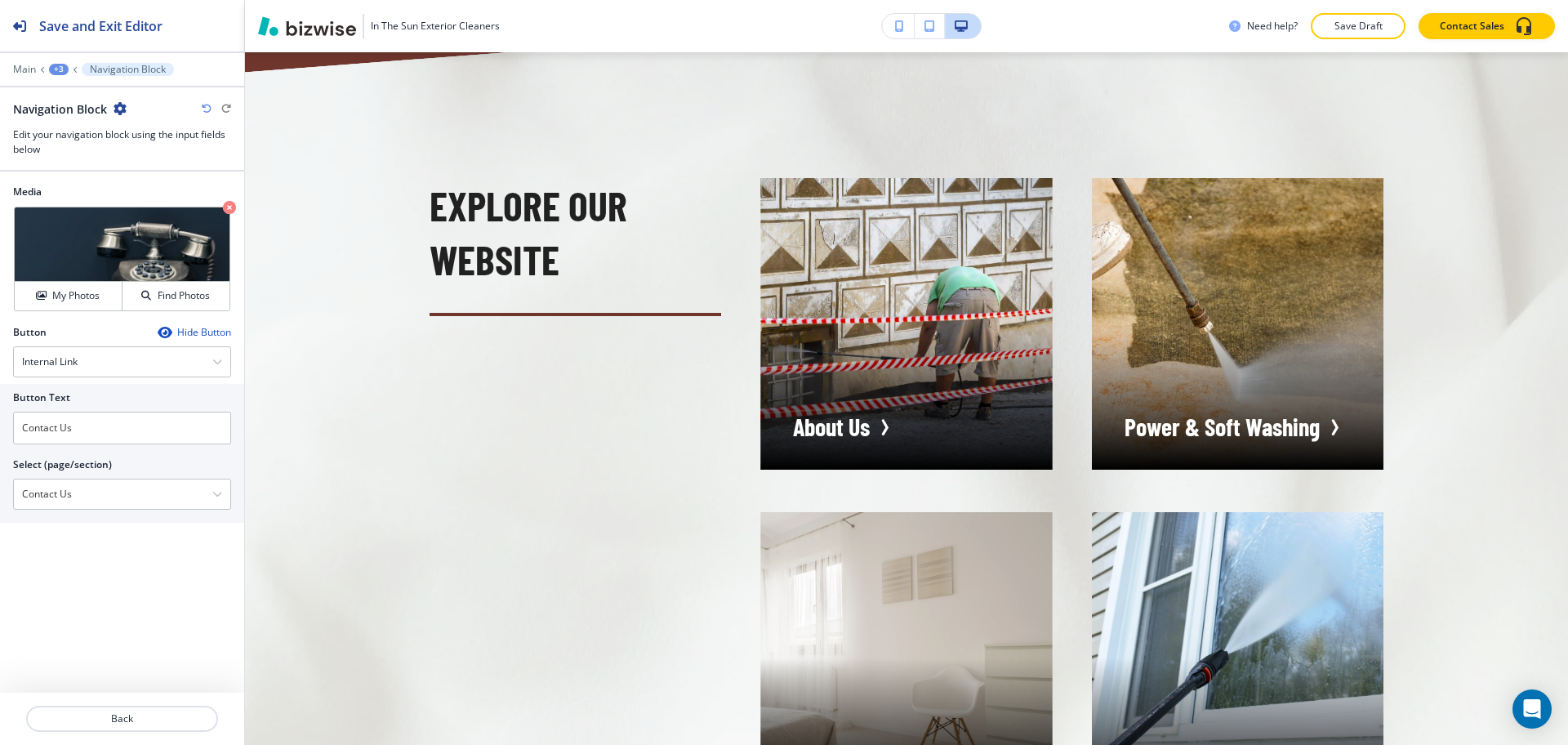
click at [209, 608] on div "Media Crop My Photos Find Photos Button Hide Button Internal Link External Link…" at bounding box center [122, 432] width 244 height 521
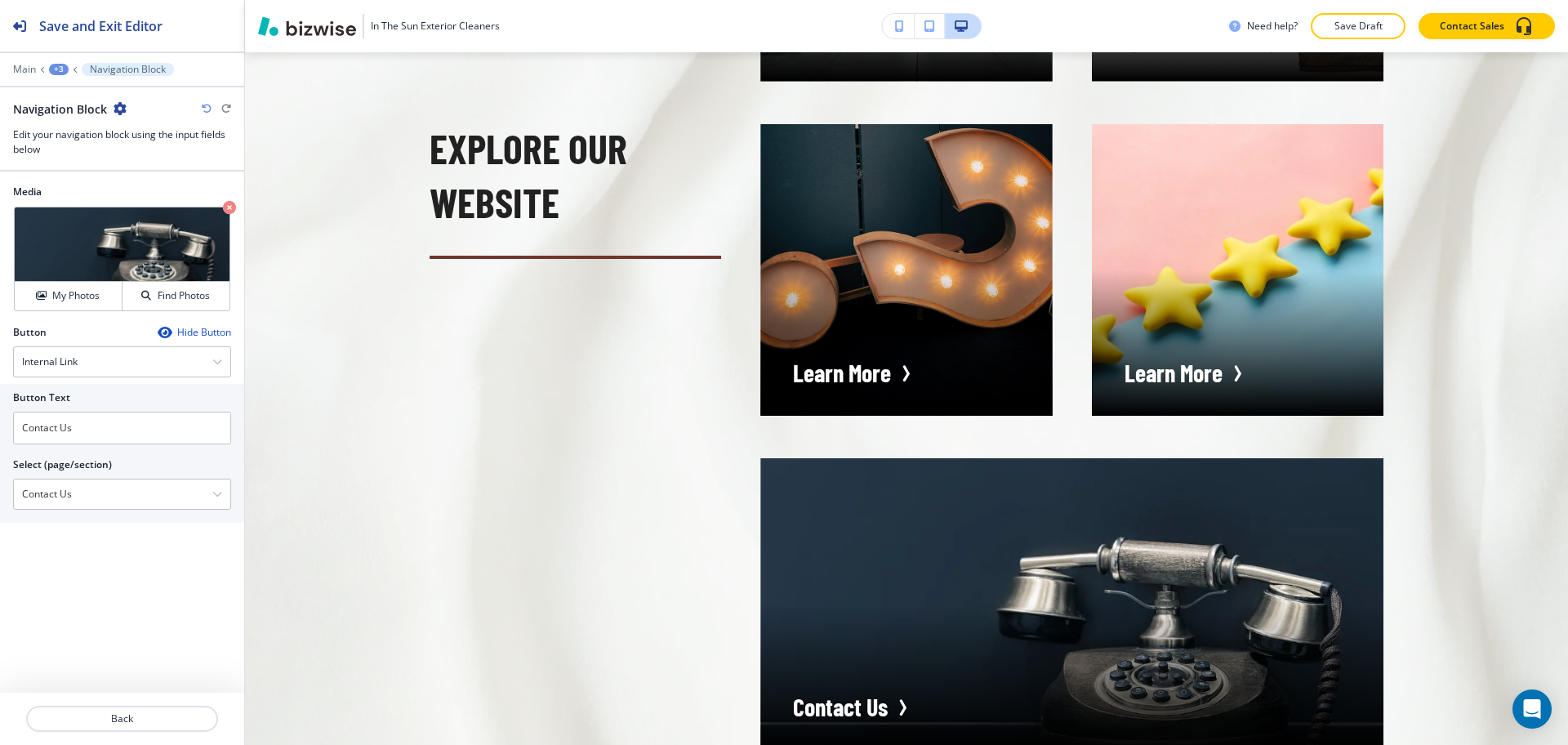
scroll to position [5104, 0]
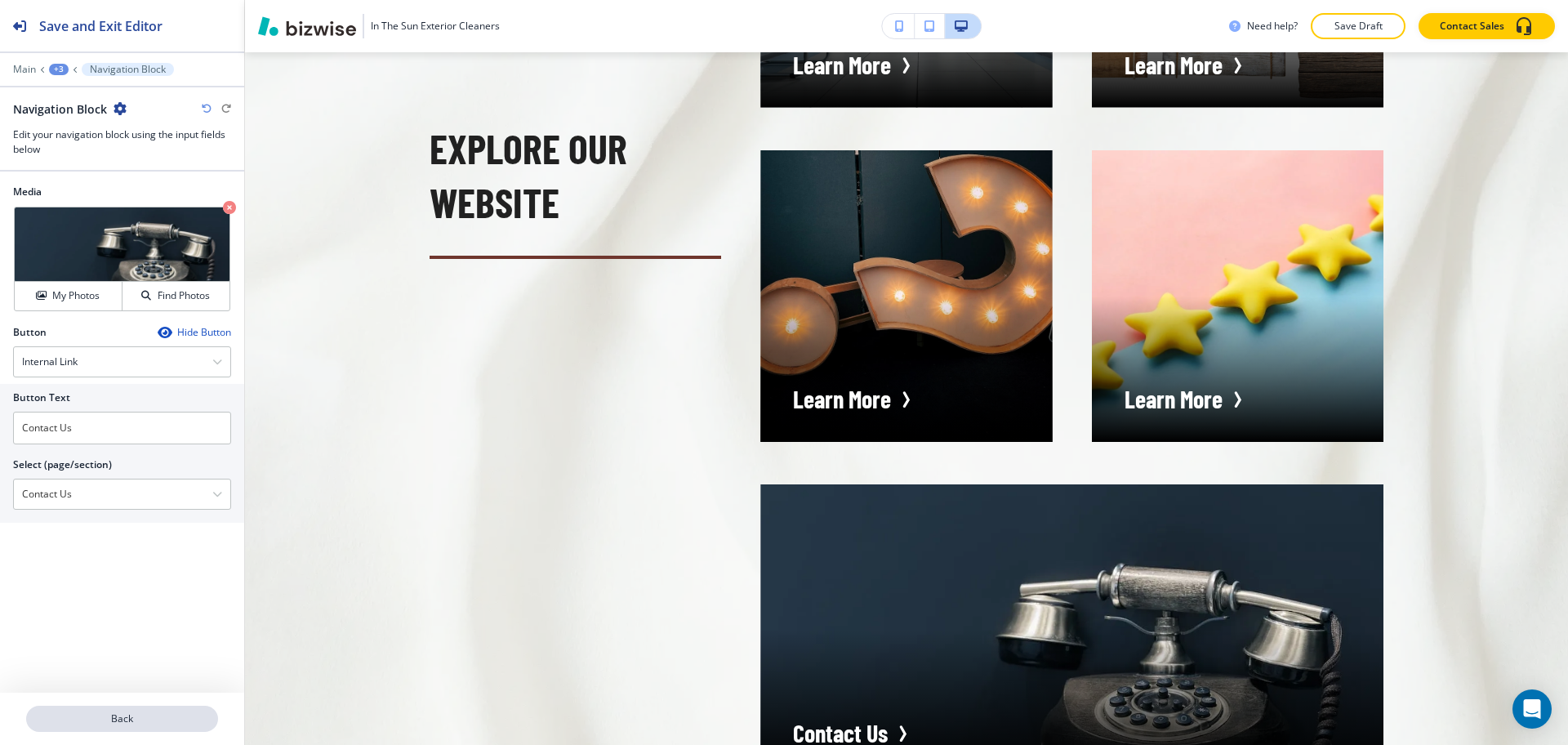
click at [148, 718] on p "Back" at bounding box center [122, 718] width 189 height 15
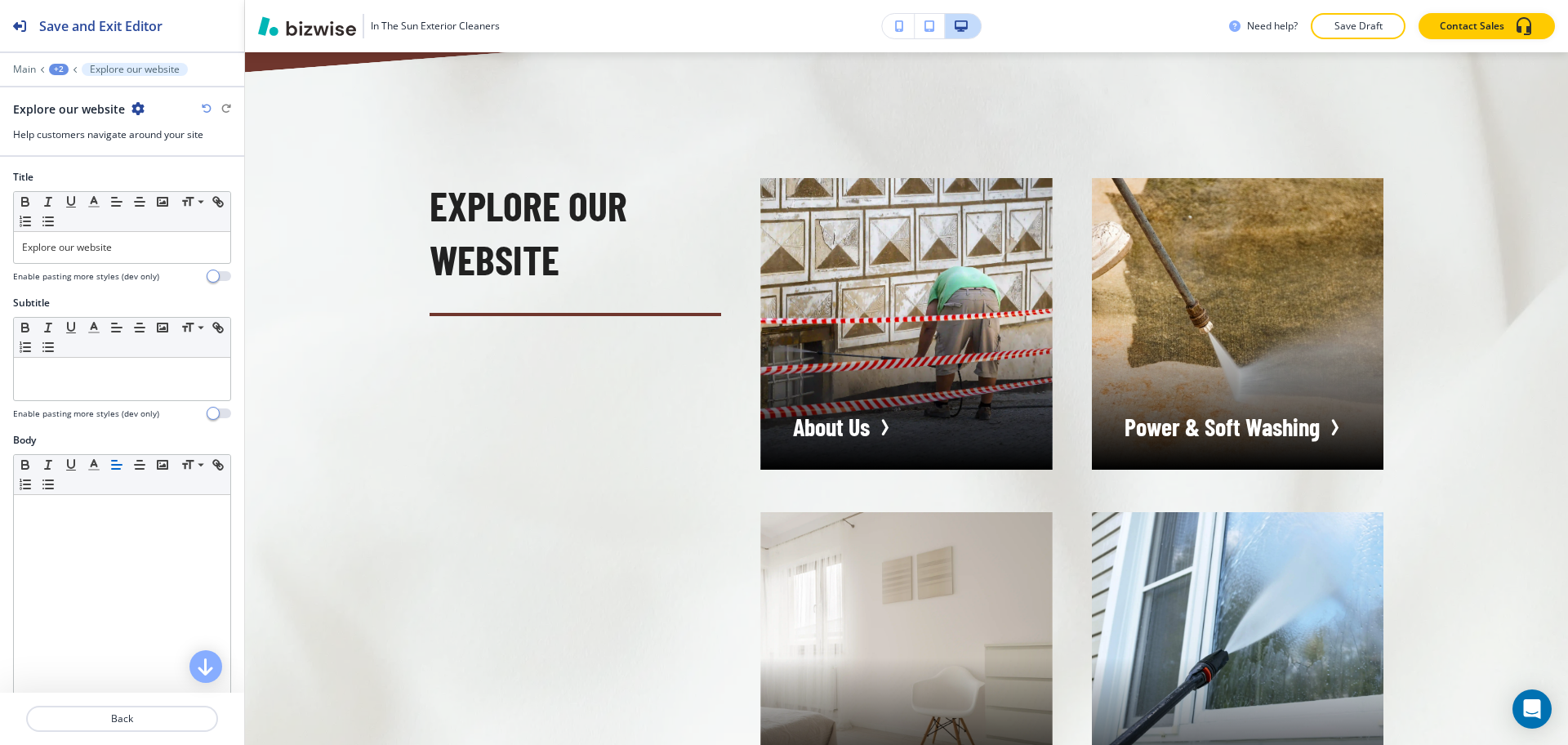
scroll to position [871, 0]
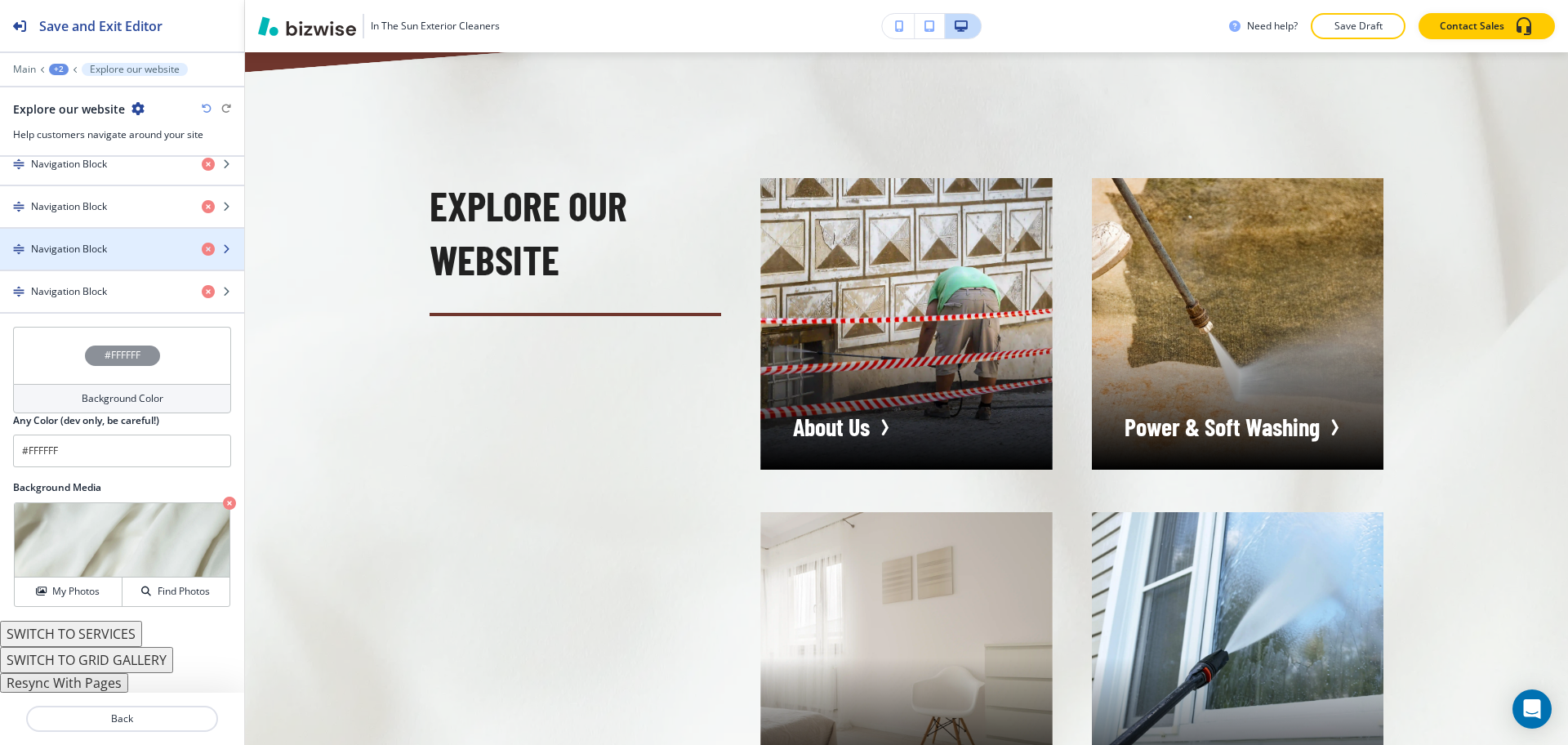
click at [87, 251] on h4 "Navigation Block" at bounding box center [69, 249] width 75 height 15
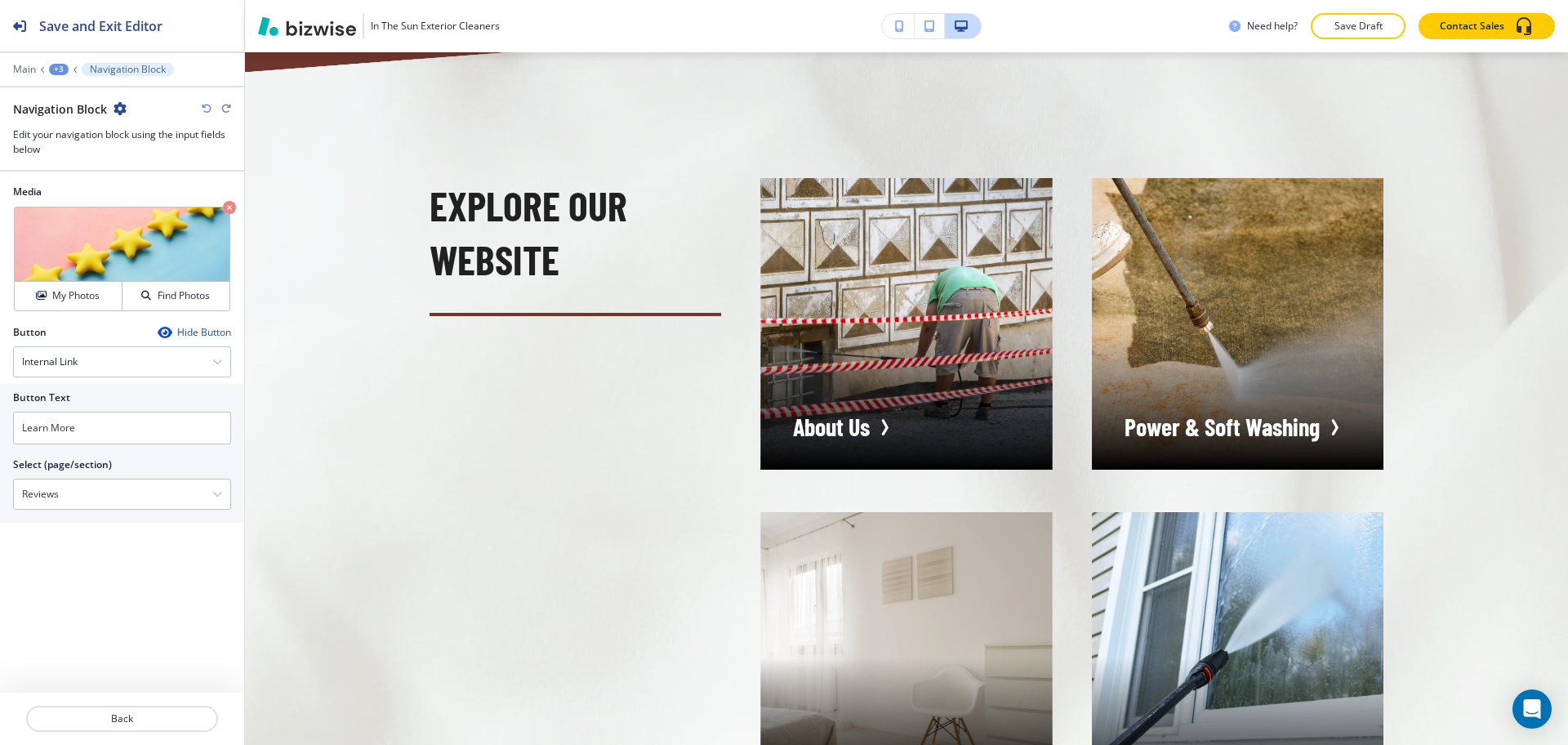
drag, startPoint x: 79, startPoint y: 490, endPoint x: 4, endPoint y: 489, distance: 75.0
click at [4, 489] on div "Button Text Learn More Select (page/section) Reviews Home Home | Hero Home | Ab…" at bounding box center [122, 453] width 244 height 138
click at [105, 422] on input "Learn More" at bounding box center [122, 428] width 218 height 33
paste input "Reviews"
type input "Reviews"
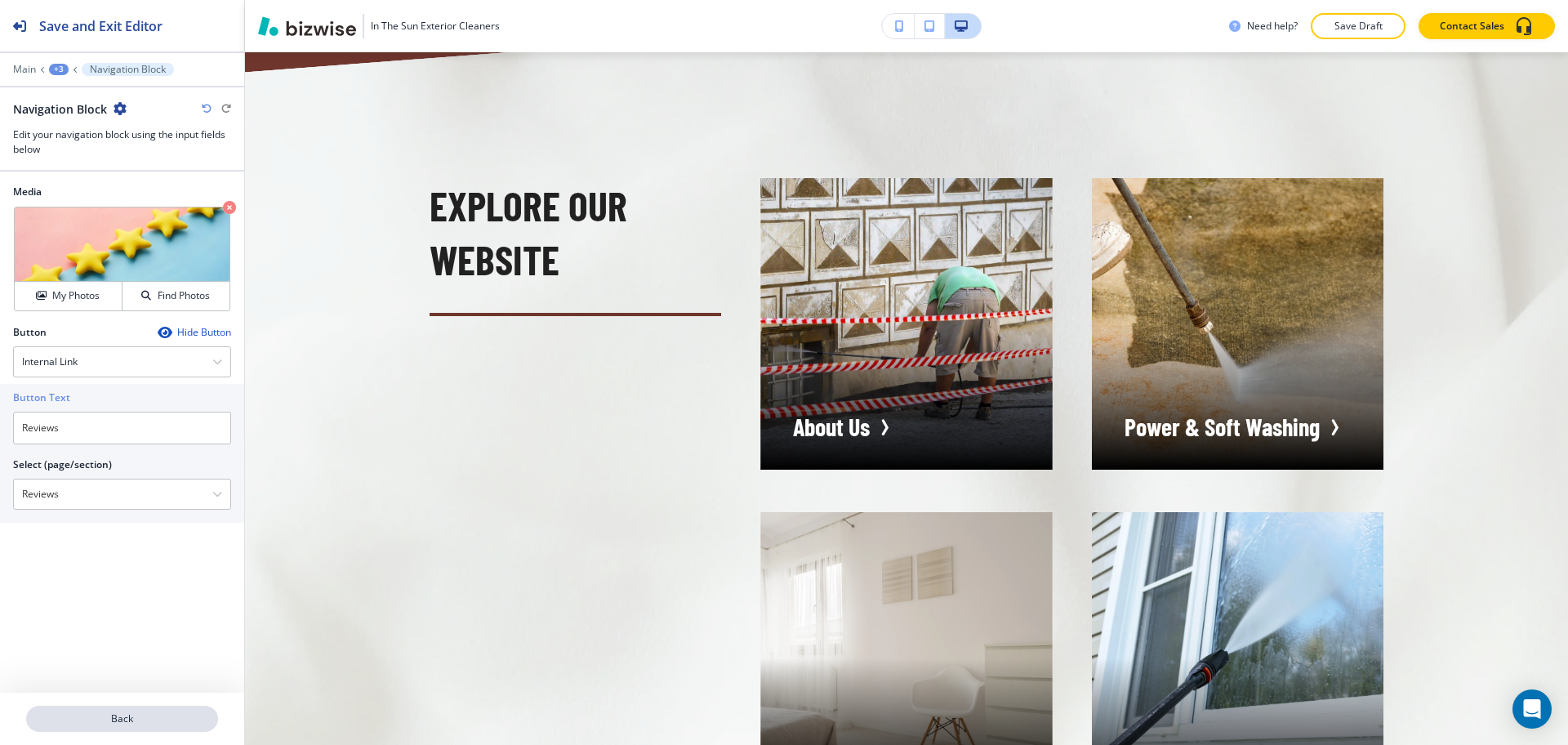
click at [128, 714] on p "Back" at bounding box center [122, 718] width 189 height 15
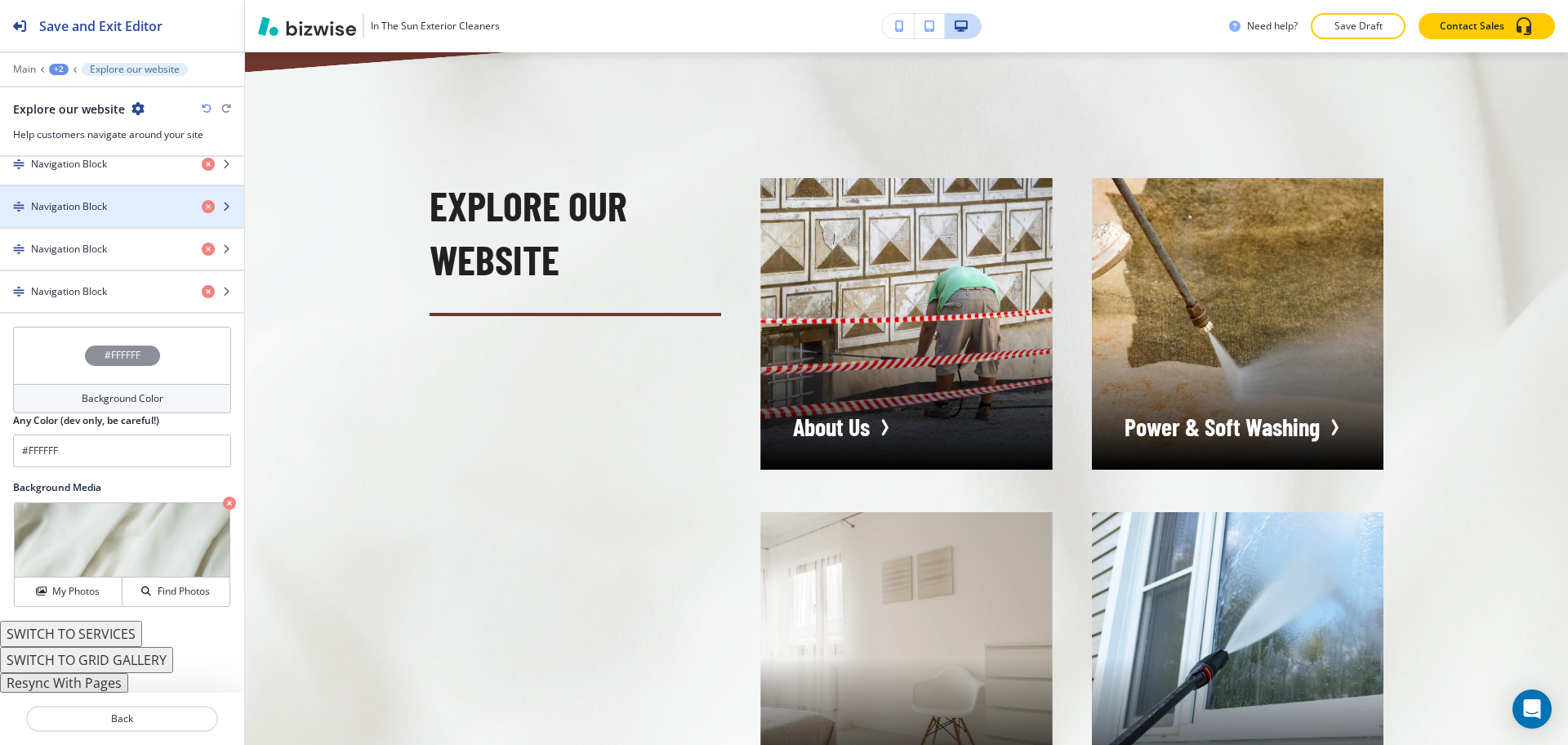
click at [76, 206] on h4 "Navigation Block" at bounding box center [69, 206] width 75 height 15
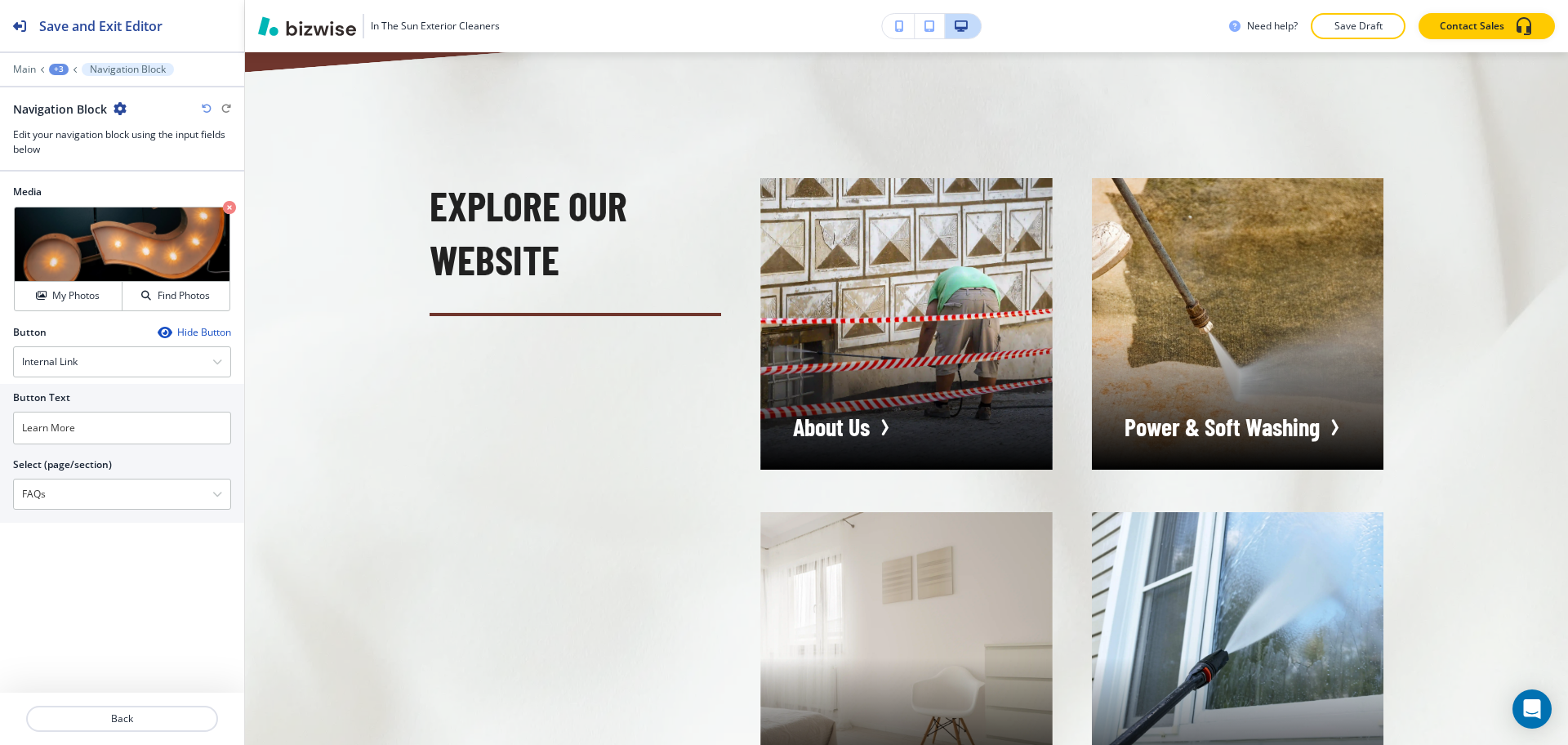
drag, startPoint x: 64, startPoint y: 492, endPoint x: 0, endPoint y: 489, distance: 64.1
click at [0, 489] on div "Button Text Learn More Select (page/section) FAQs Home Home | Hero Home | About…" at bounding box center [122, 453] width 244 height 138
click at [99, 437] on input "Learn More" at bounding box center [122, 428] width 218 height 33
paste input "FAQs"
type input "FAQs"
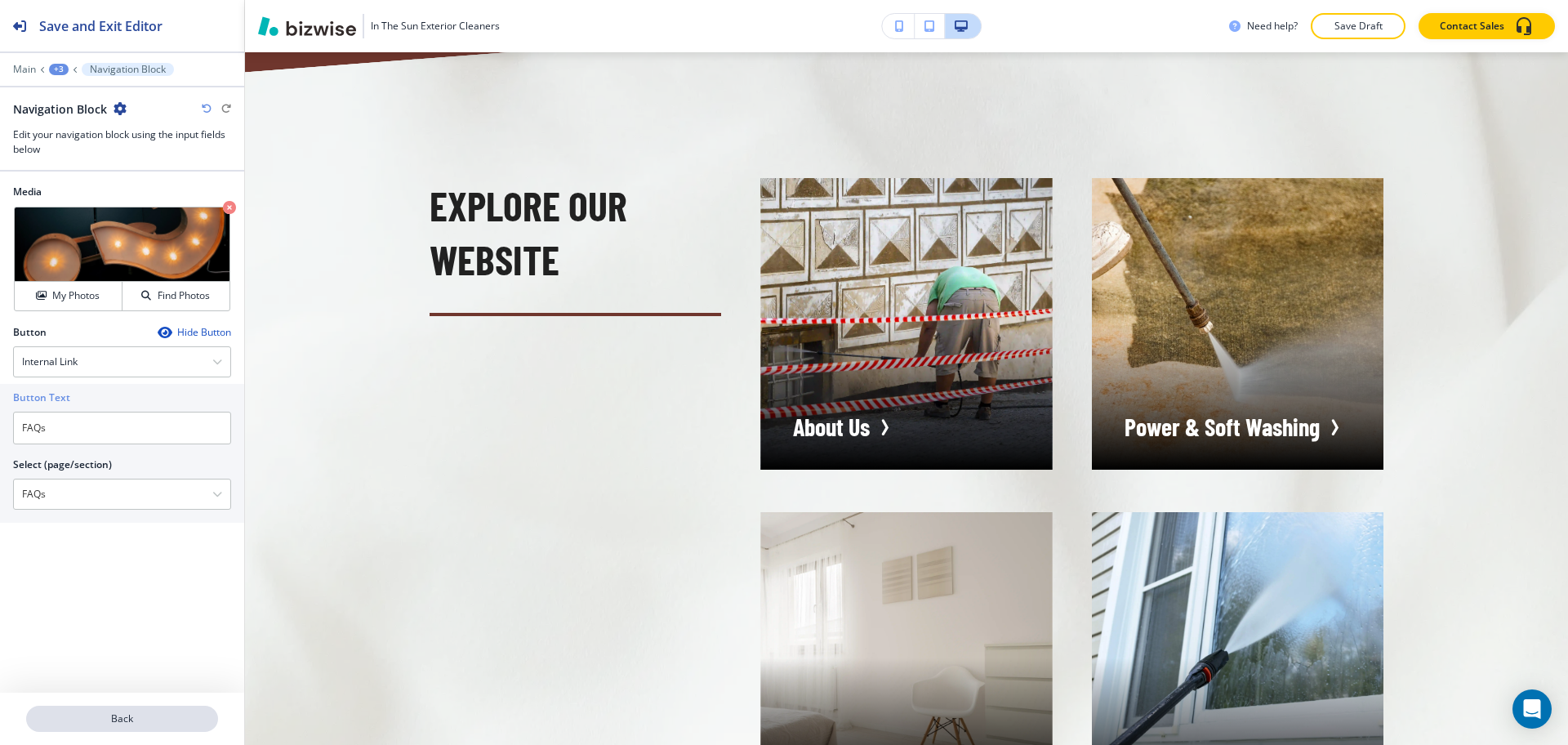
click at [116, 717] on p "Back" at bounding box center [122, 718] width 189 height 15
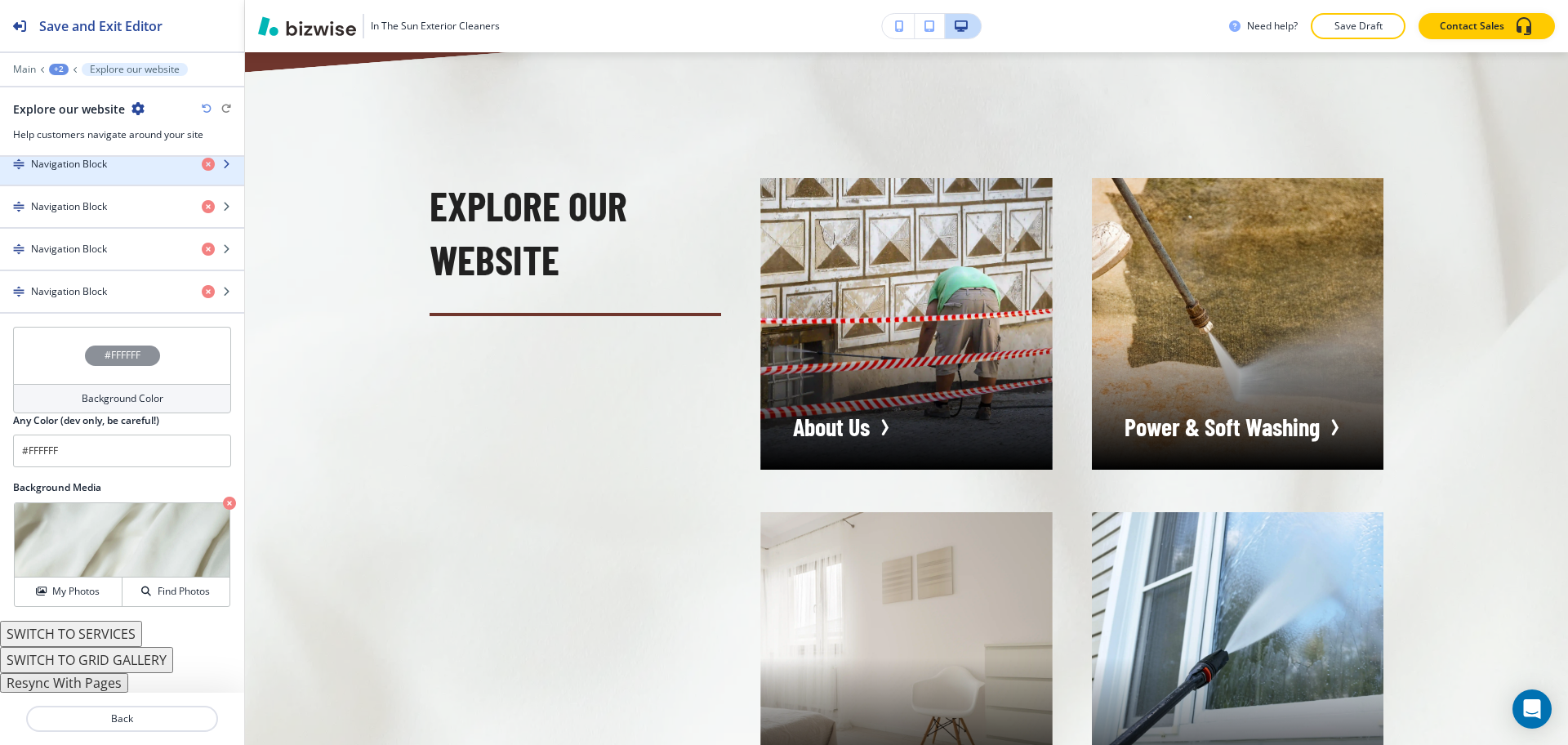
click at [81, 171] on div "button" at bounding box center [122, 178] width 244 height 14
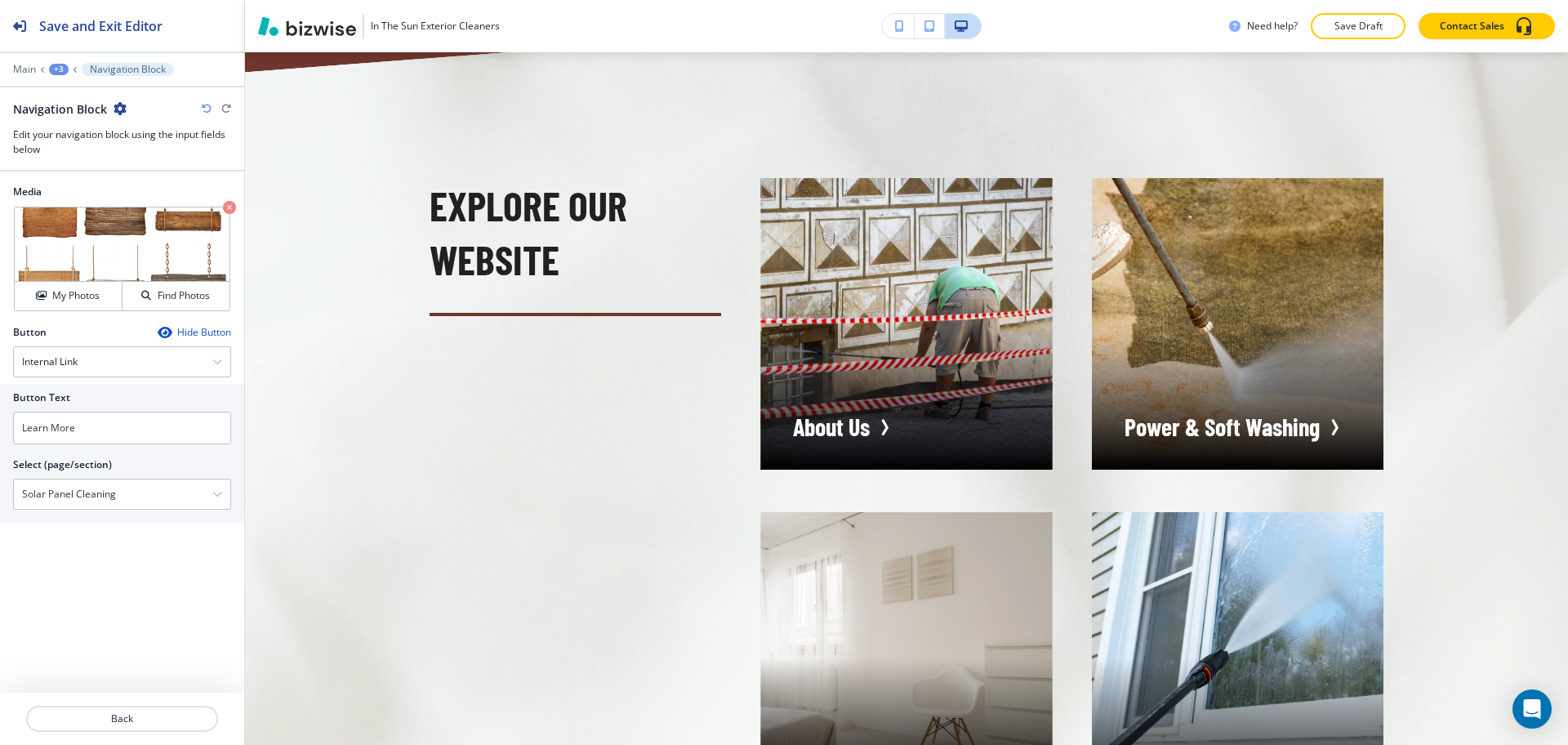
click at [0, 483] on div "Button Text Learn More Select (page/section) Solar Panel Cleaning Home Home | H…" at bounding box center [122, 453] width 244 height 138
click at [99, 432] on input "Learn More" at bounding box center [122, 428] width 218 height 33
paste input "Solar Panel Cleaning"
type input "Solar Panel Cleaning"
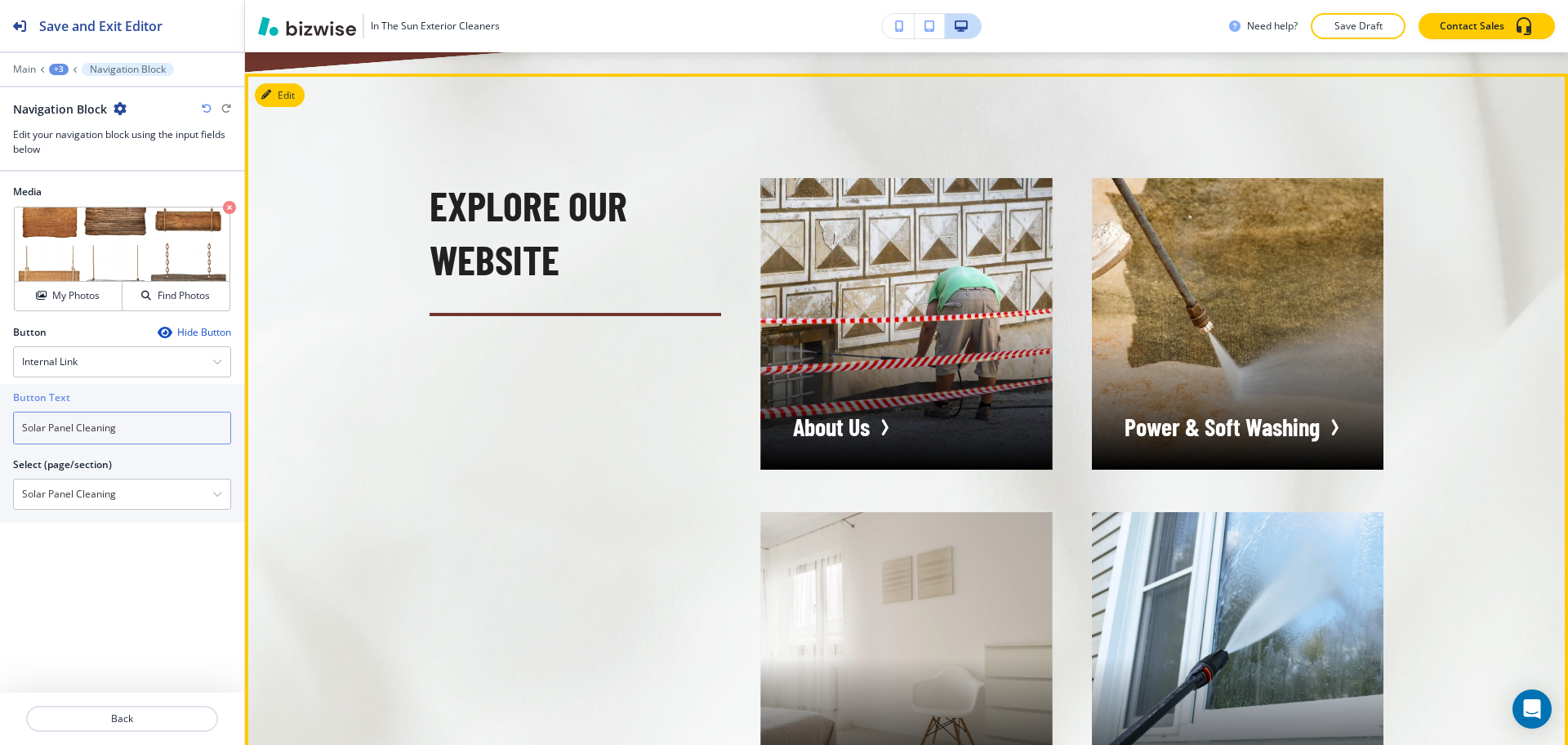
scroll to position [4626, 0]
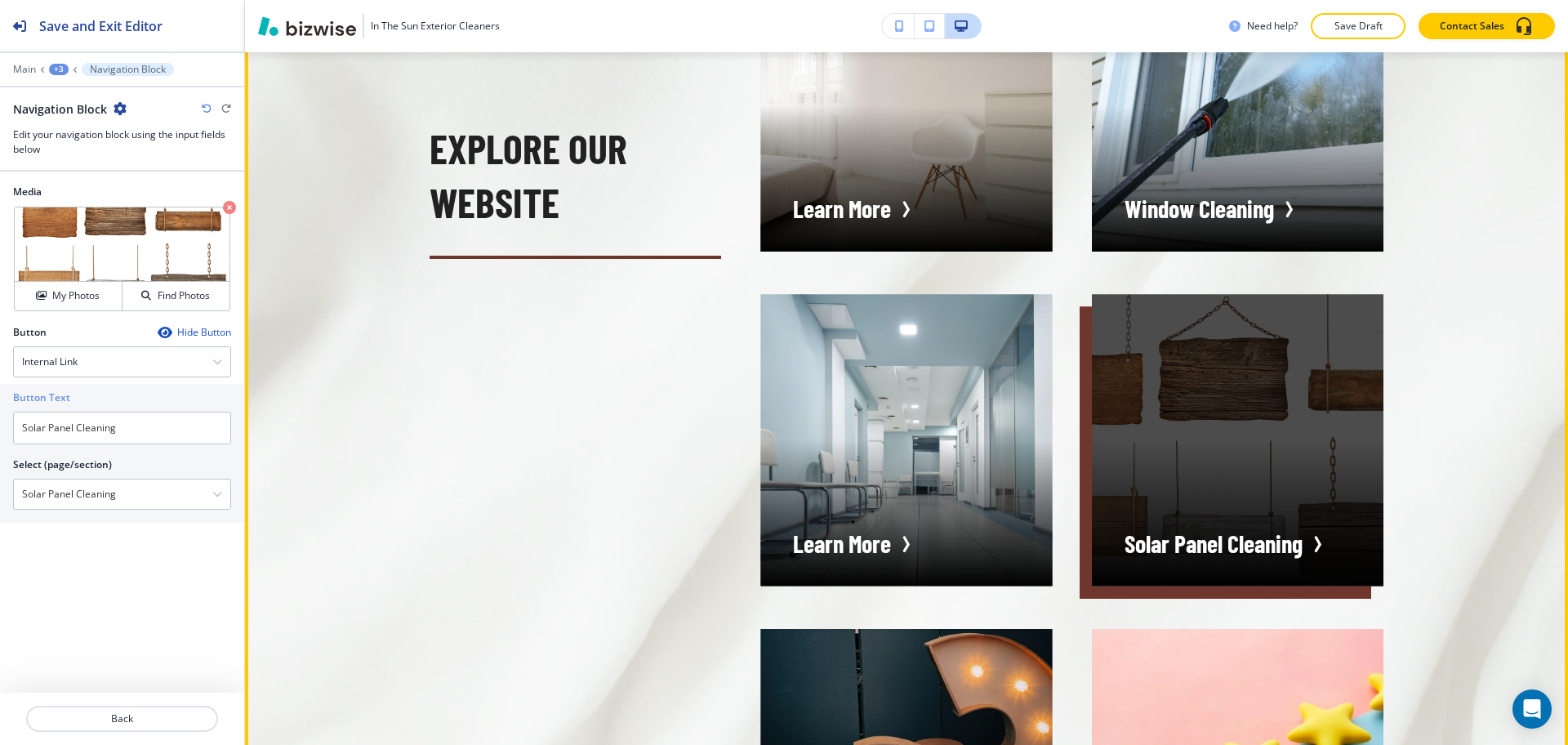
click at [1187, 517] on div "button" at bounding box center [1237, 439] width 291 height 291
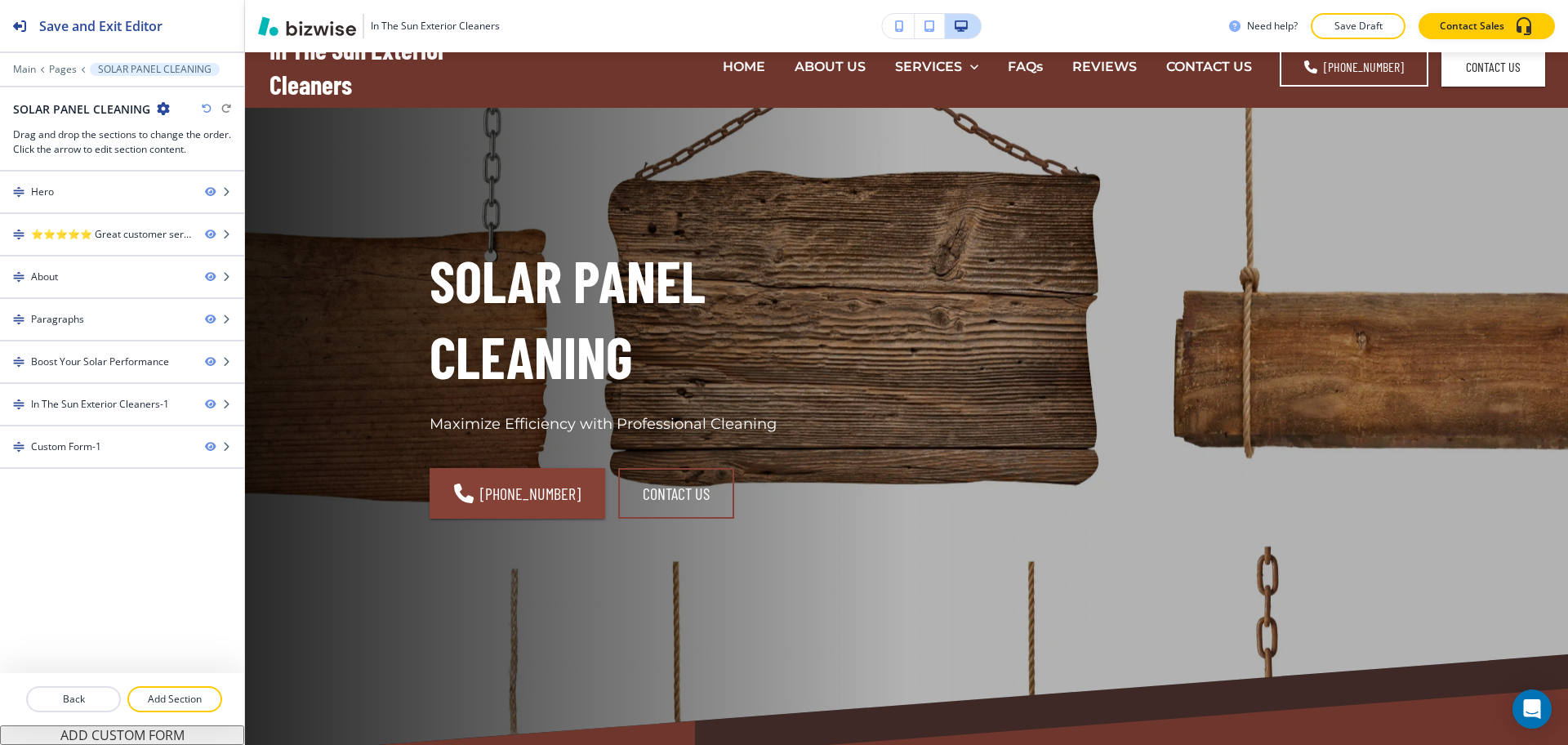
scroll to position [25, 0]
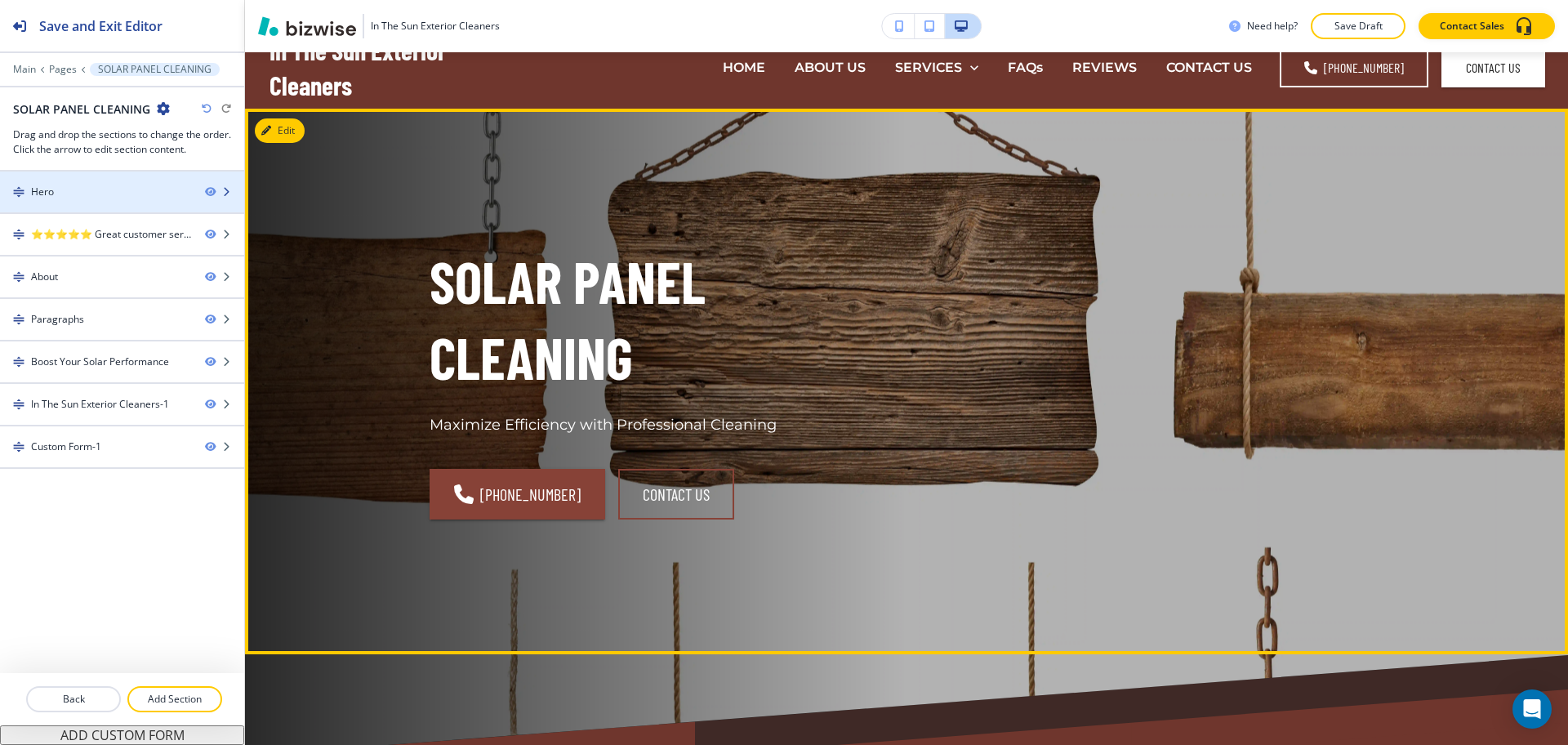
click at [138, 191] on div "Hero" at bounding box center [96, 192] width 192 height 15
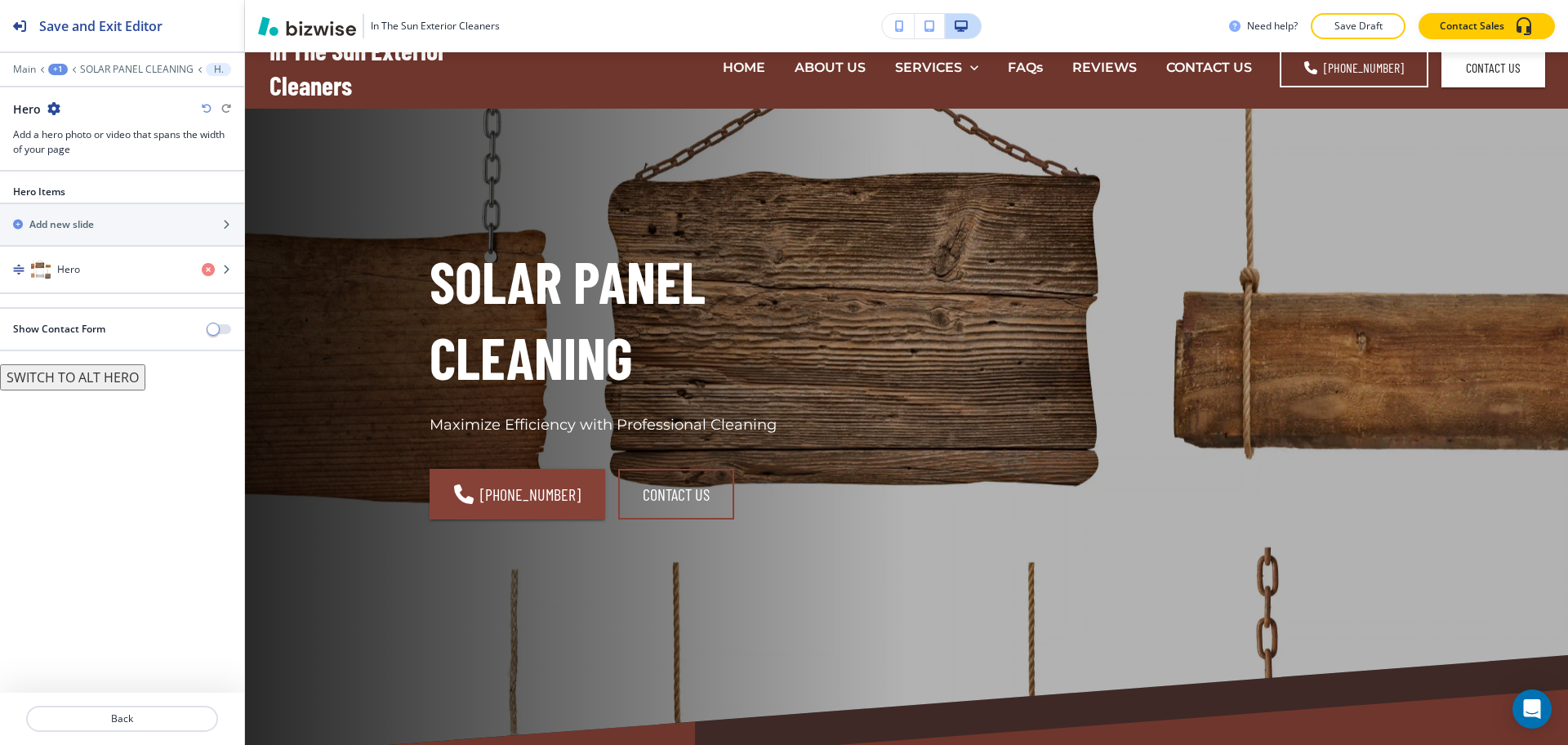
scroll to position [81, 0]
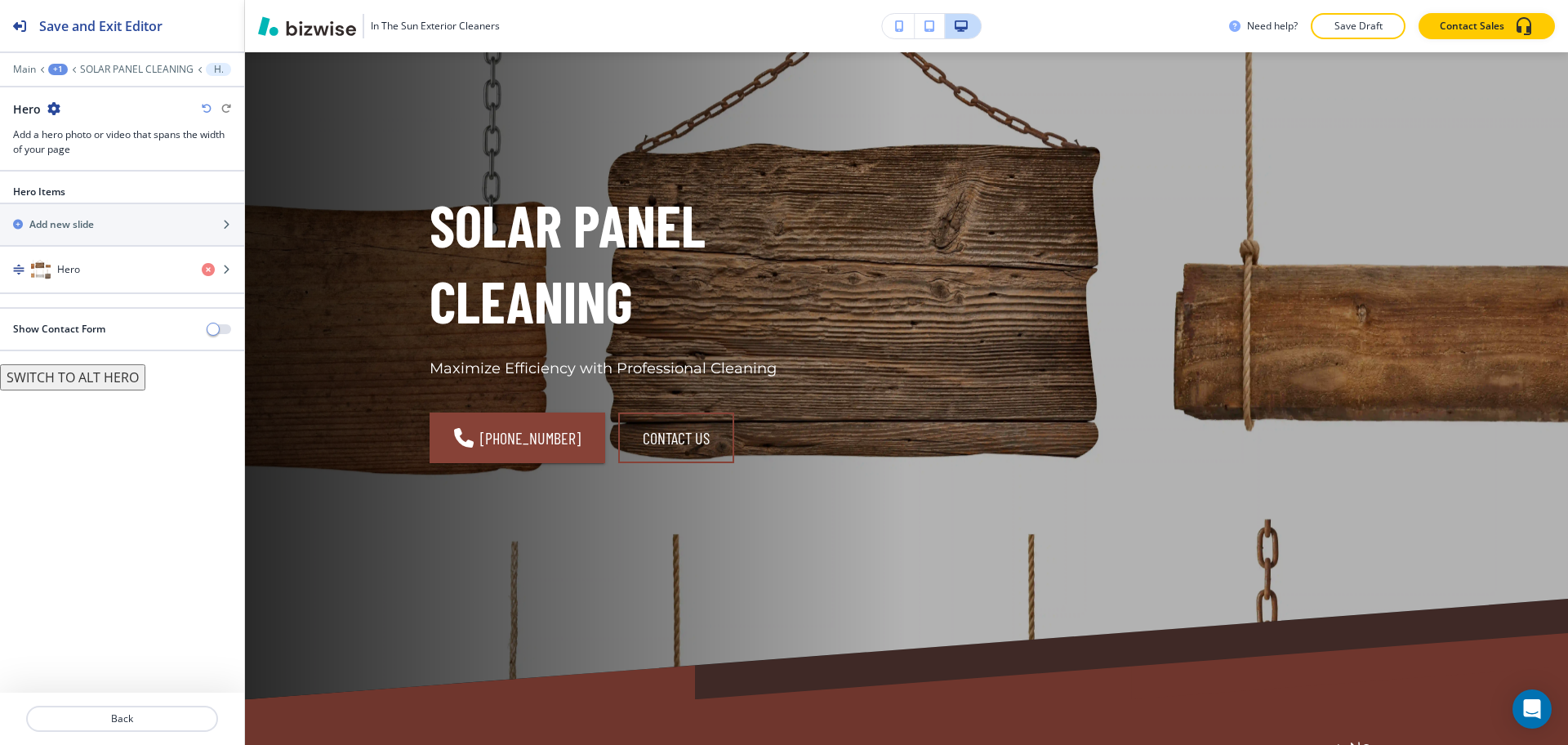
click at [66, 280] on div "button" at bounding box center [122, 286] width 244 height 14
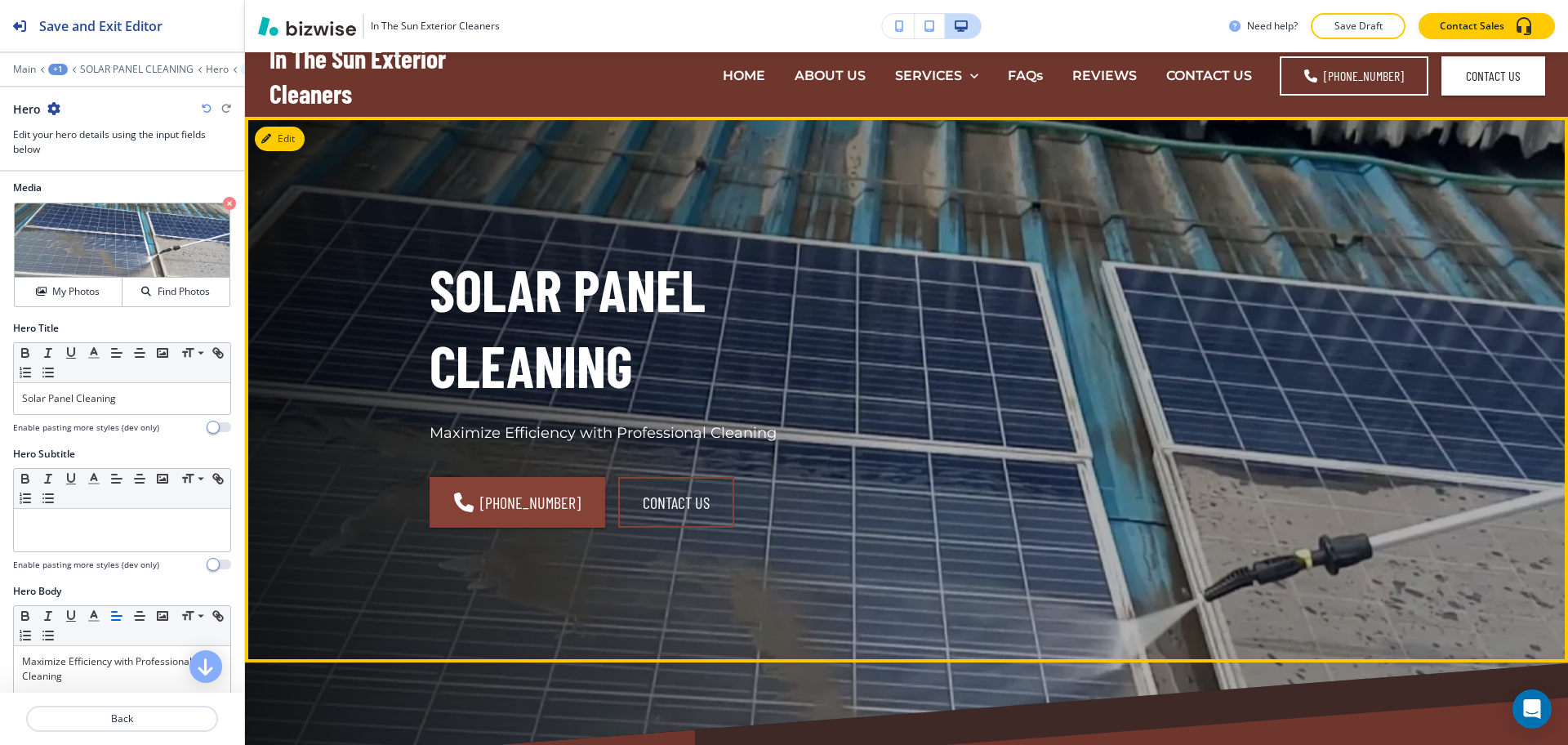
scroll to position [0, 0]
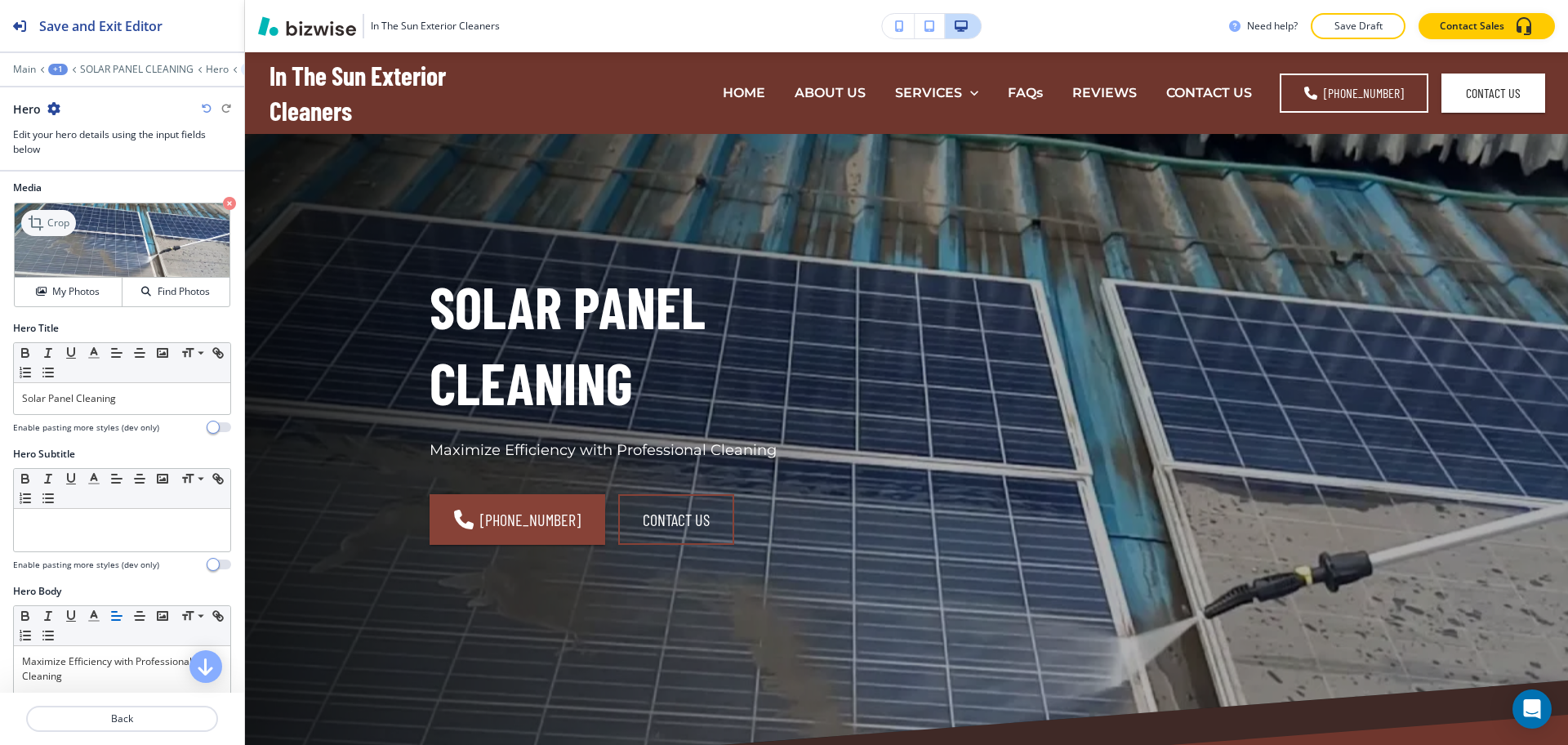
click at [48, 222] on p "Crop" at bounding box center [58, 223] width 22 height 15
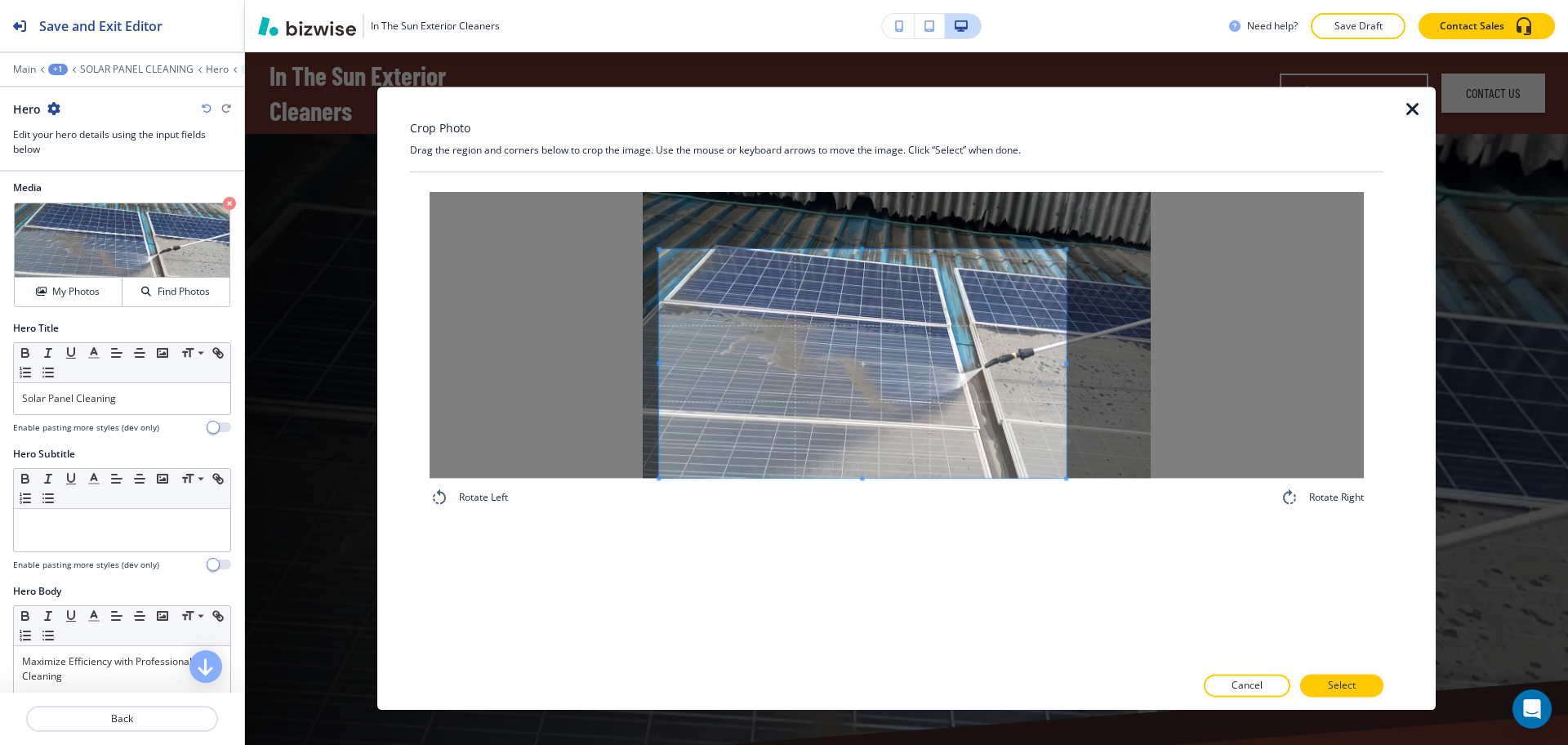
click at [999, 424] on span at bounding box center [862, 363] width 407 height 228
click at [1056, 378] on span at bounding box center [882, 363] width 407 height 228
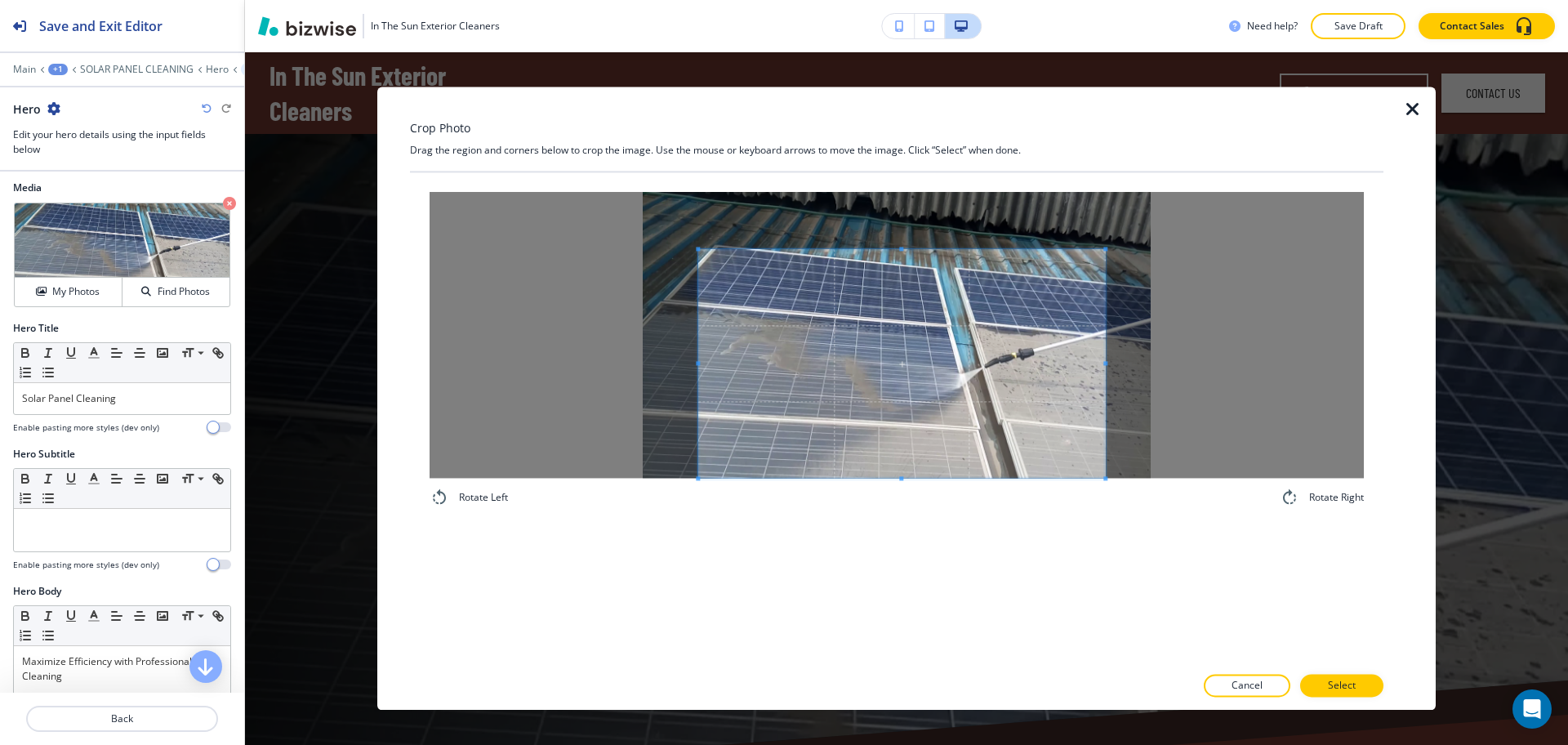
click at [1010, 399] on span at bounding box center [902, 363] width 407 height 228
click at [1343, 682] on p "Select" at bounding box center [1342, 685] width 28 height 15
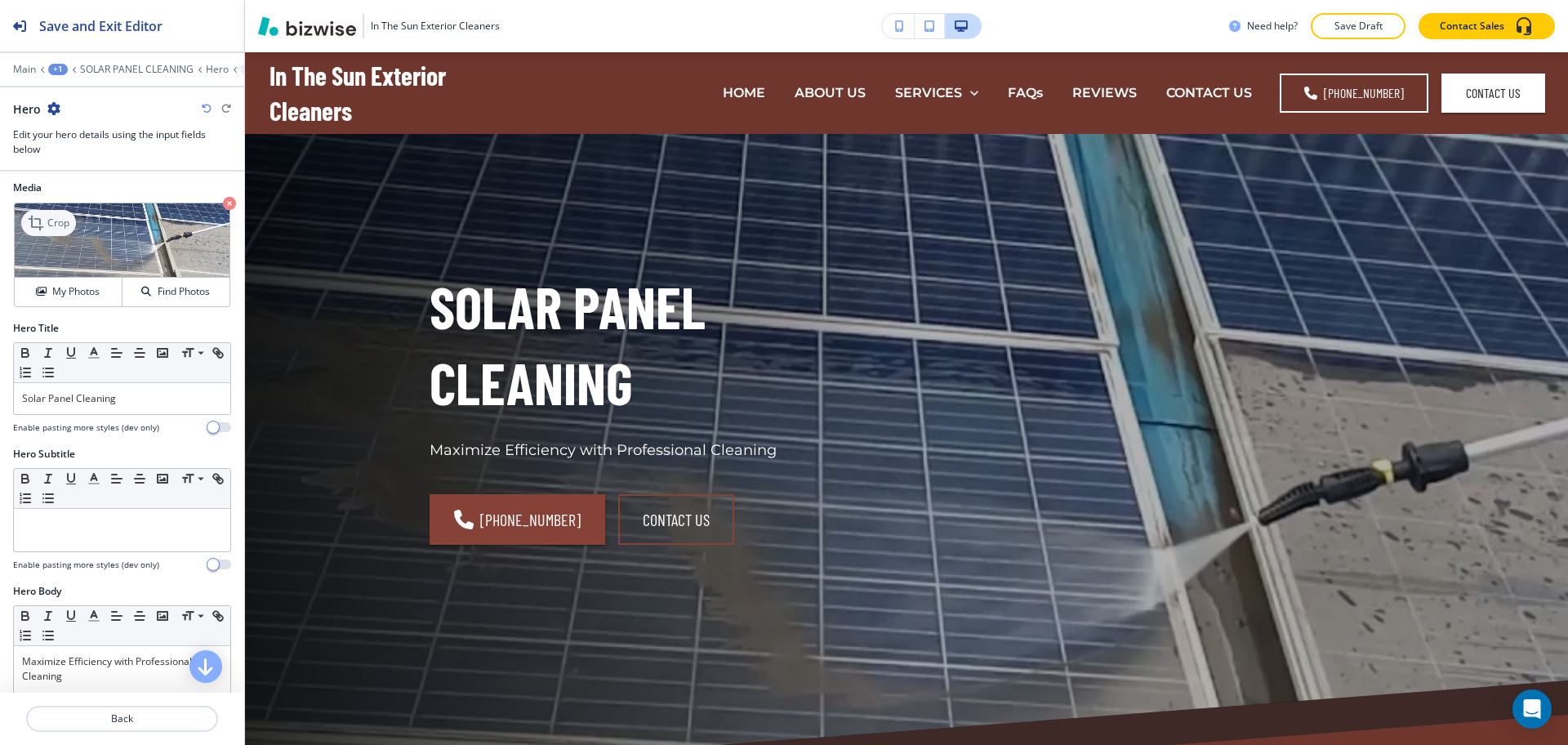
click at [48, 221] on p "Crop" at bounding box center [58, 223] width 22 height 15
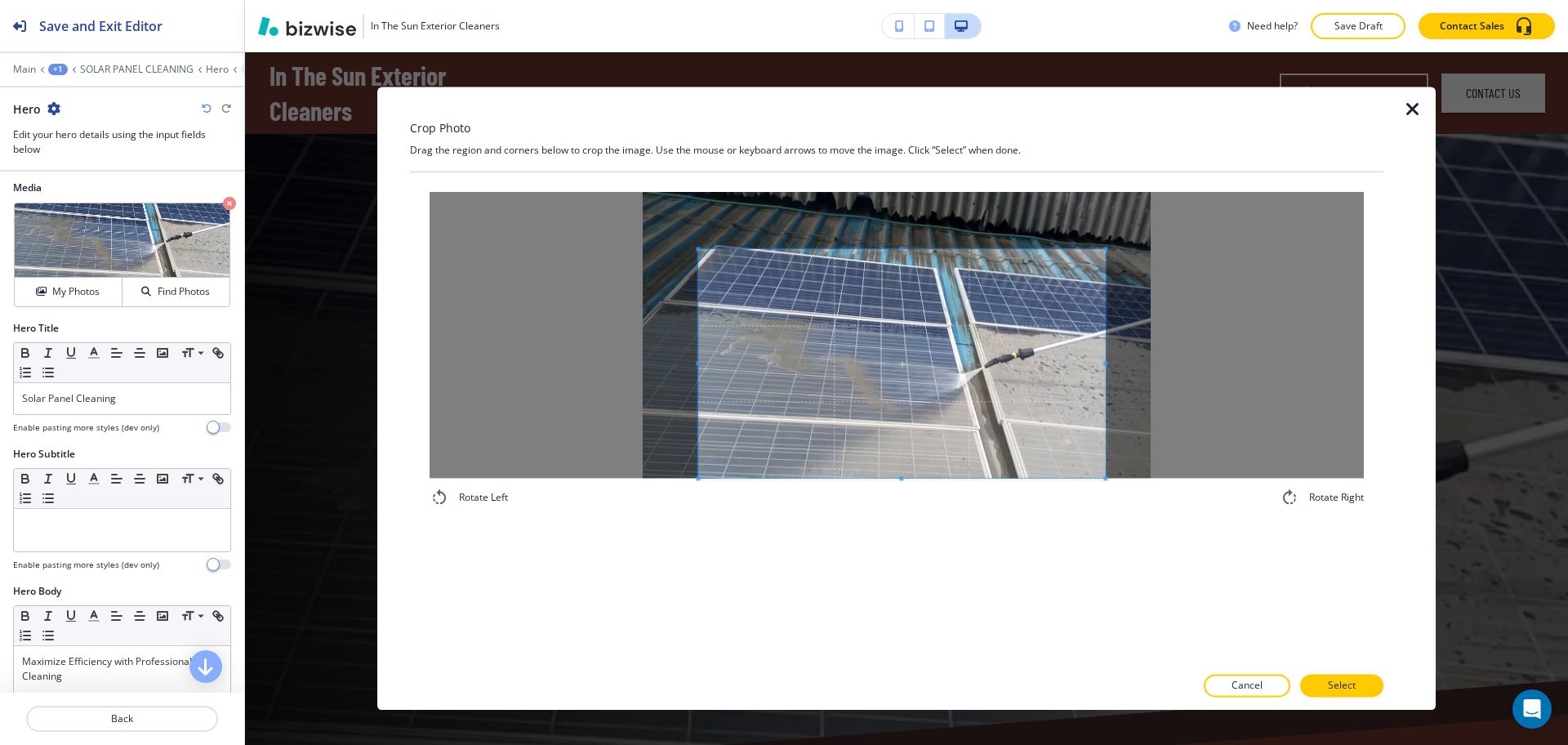
click at [947, 347] on span at bounding box center [902, 363] width 407 height 228
click at [1071, 367] on div at bounding box center [886, 363] width 374 height 228
click at [1056, 402] on span at bounding box center [914, 363] width 373 height 228
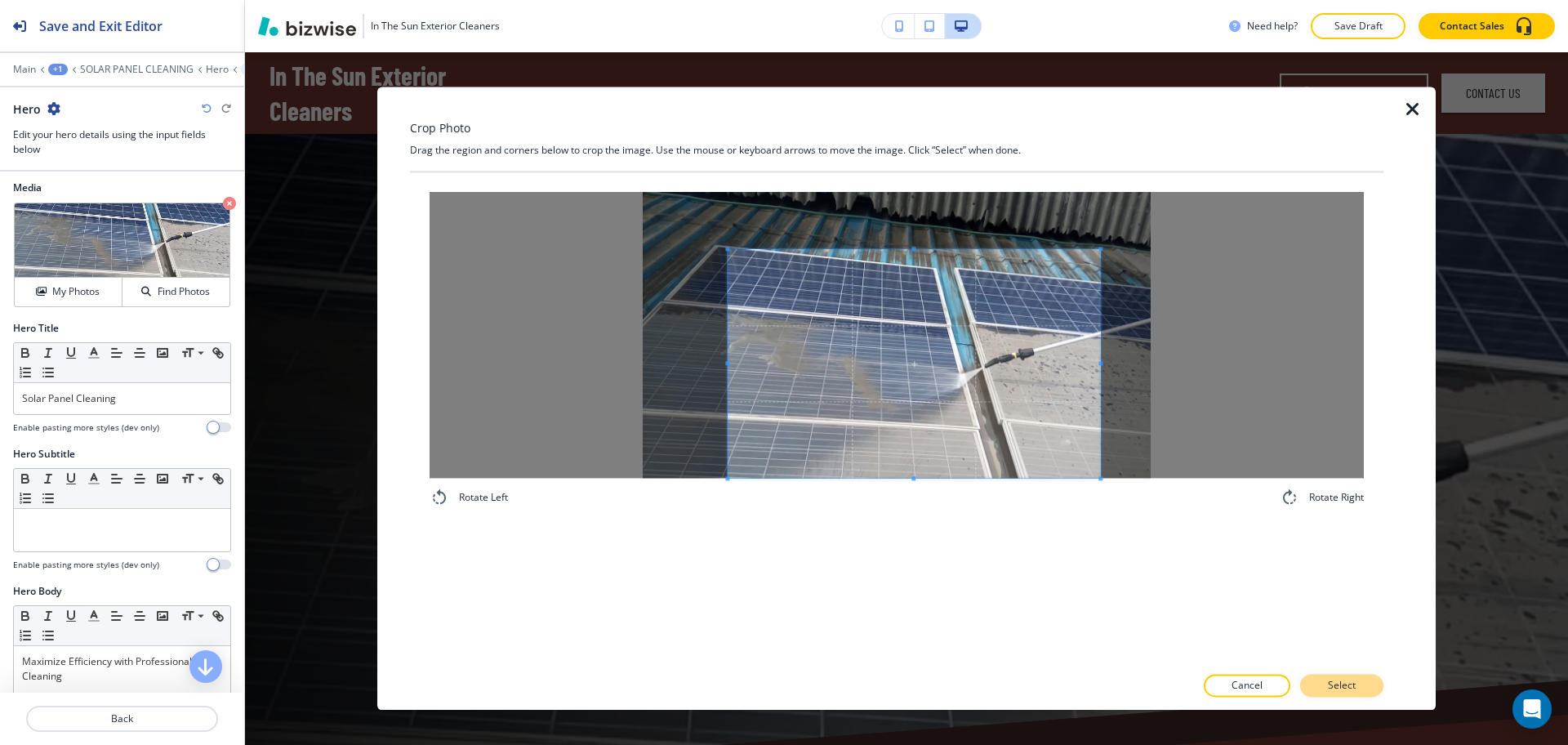
click at [1353, 683] on p "Select" at bounding box center [1342, 685] width 28 height 15
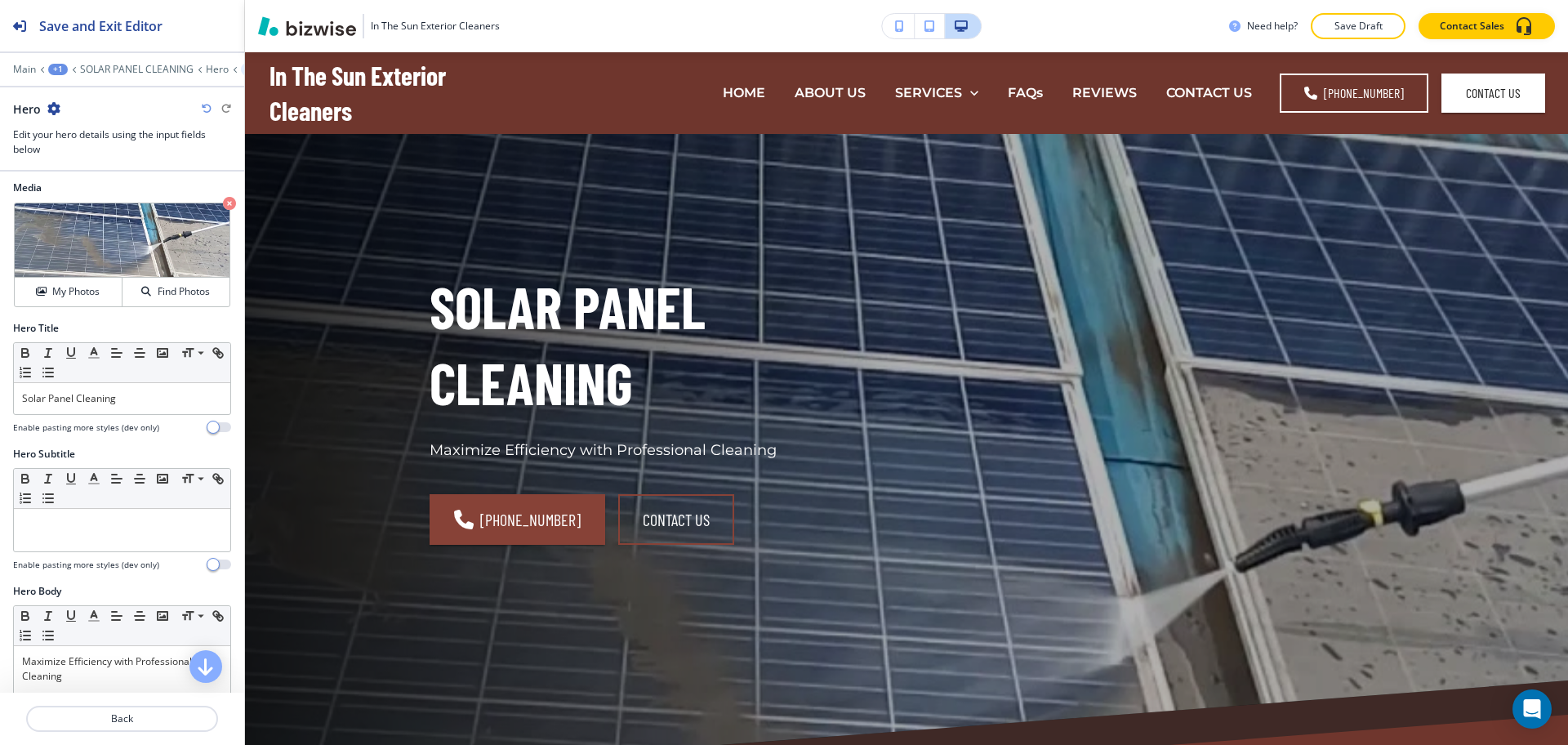
click at [201, 104] on div "Hero" at bounding box center [122, 109] width 218 height 17
click at [207, 106] on icon "button" at bounding box center [206, 108] width 10 height 10
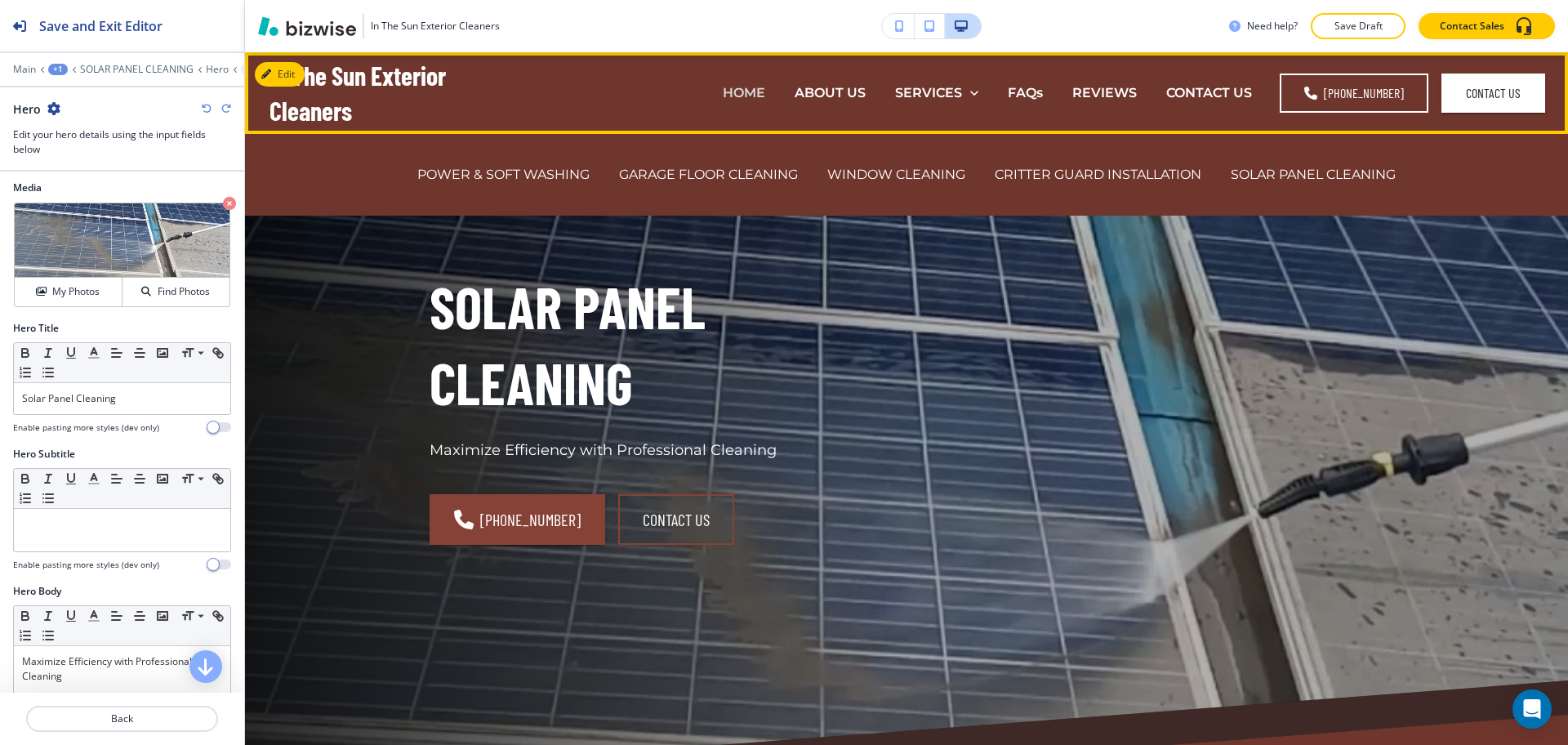
click at [746, 87] on p "HOME" at bounding box center [744, 92] width 43 height 18
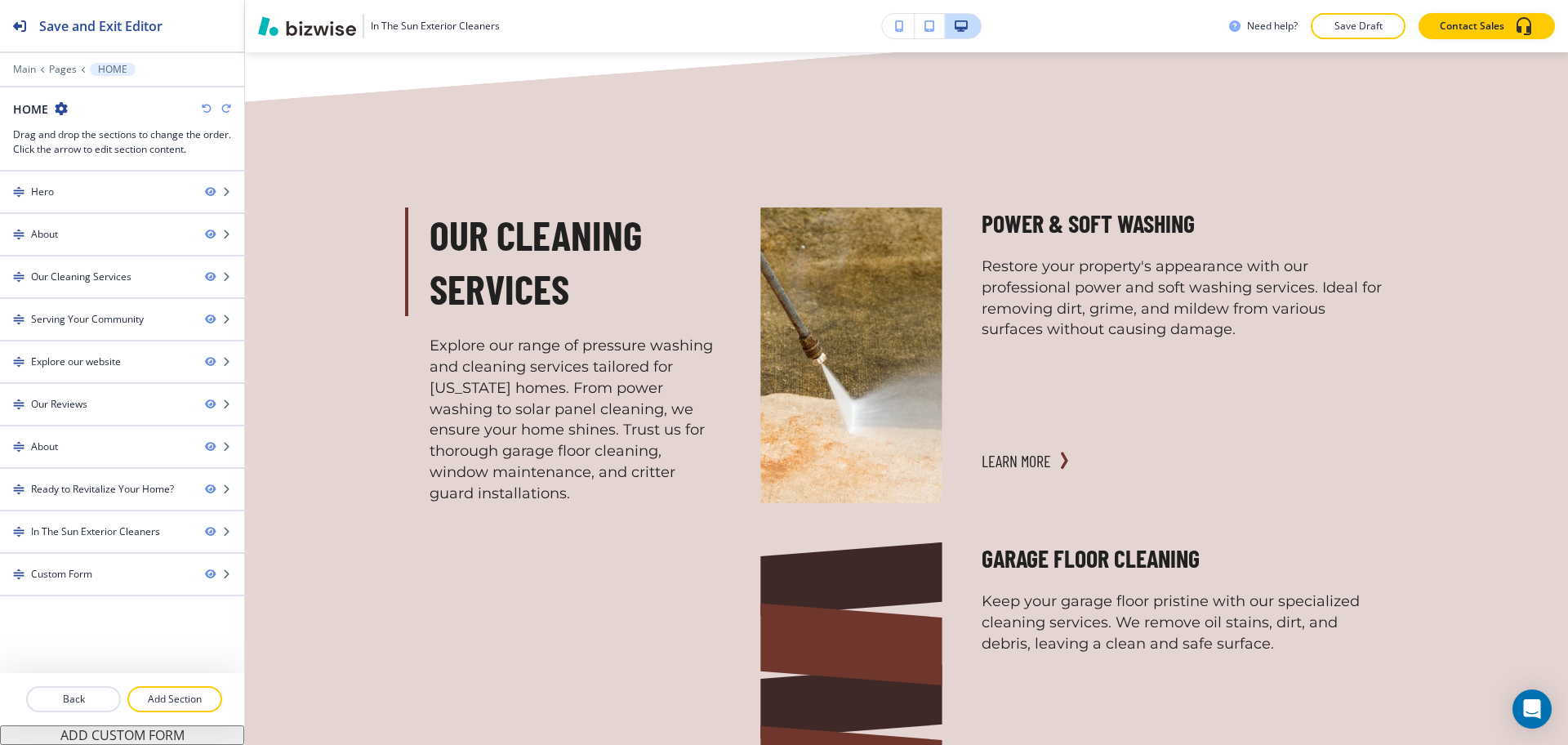
scroll to position [1344, 0]
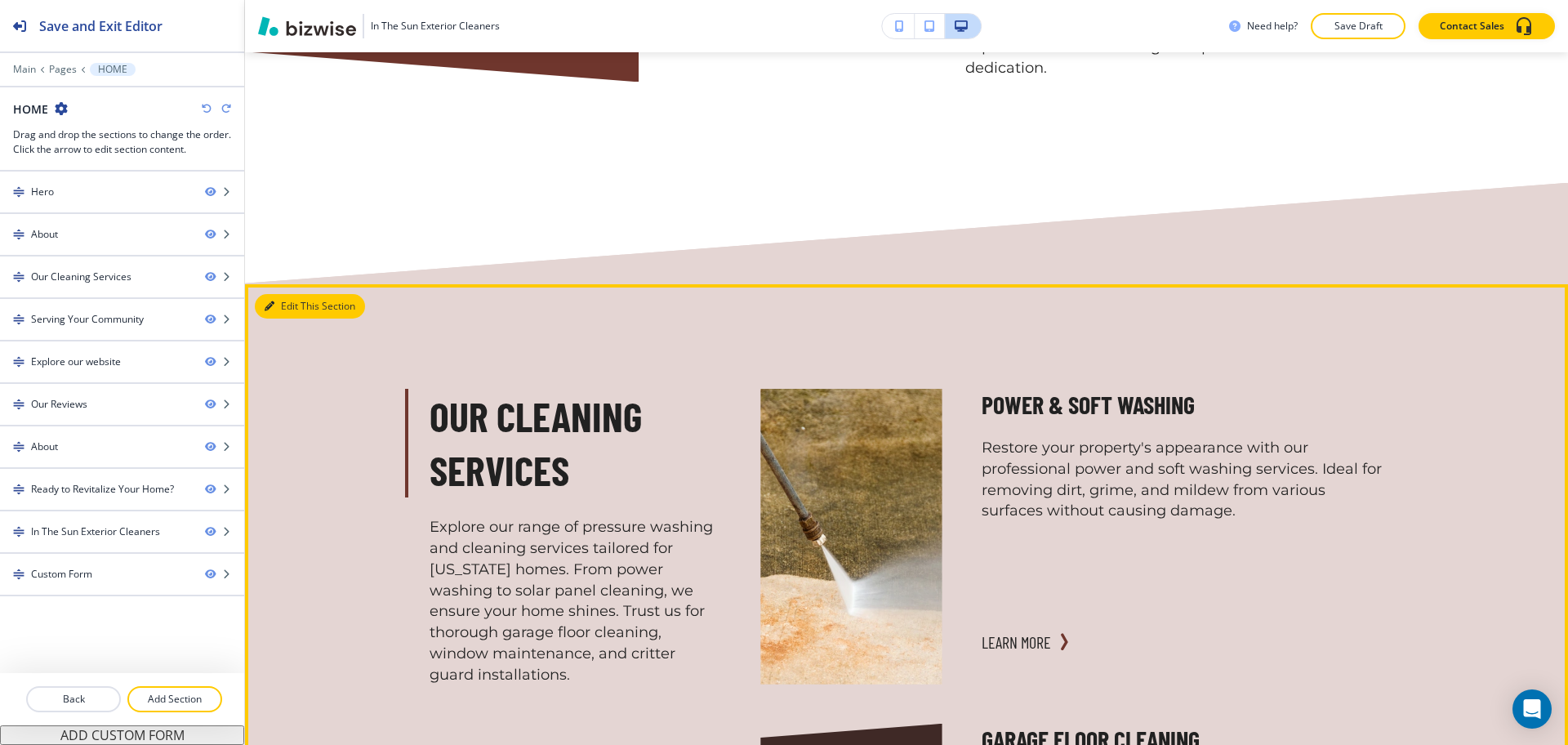
click at [265, 301] on icon "button" at bounding box center [269, 306] width 10 height 10
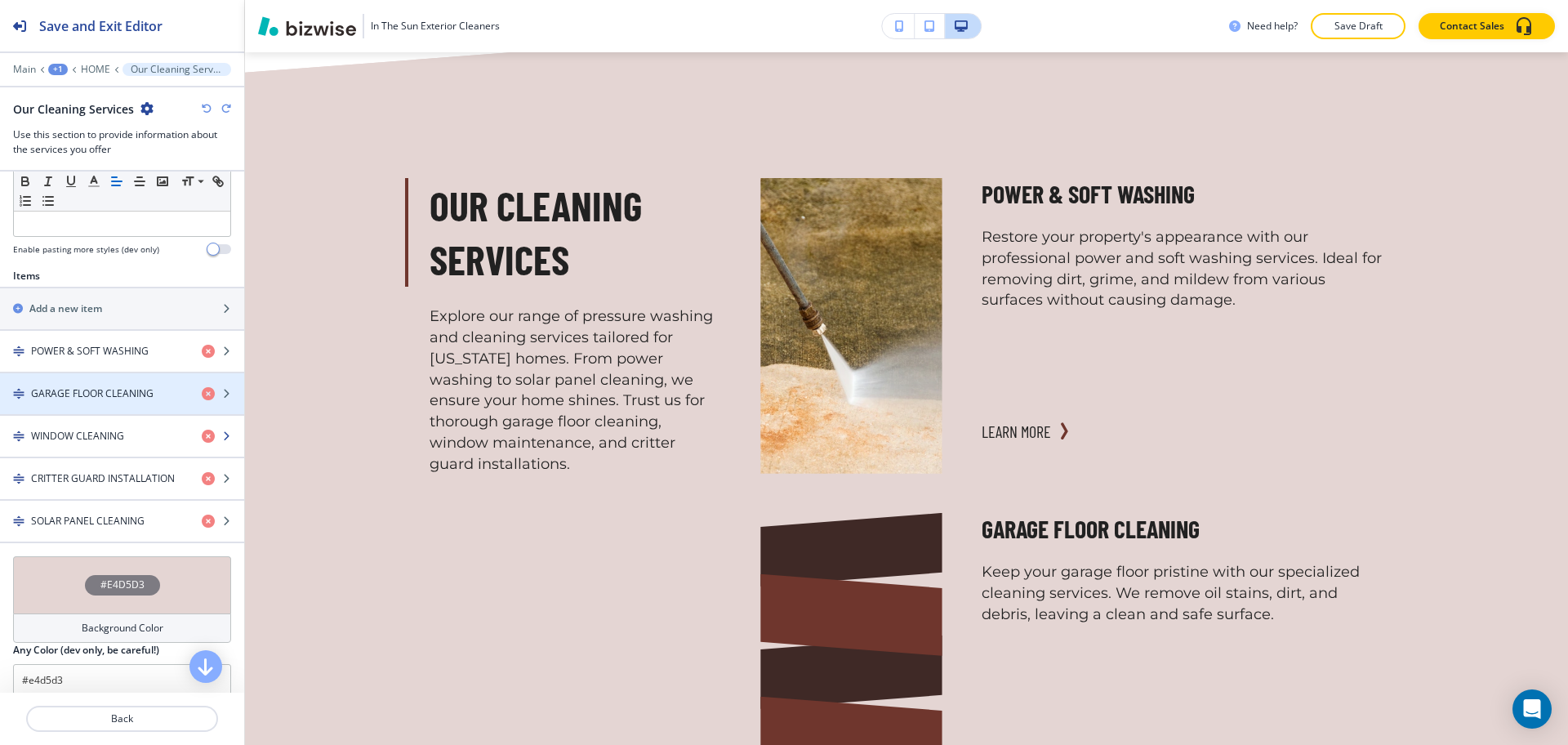
scroll to position [485, 0]
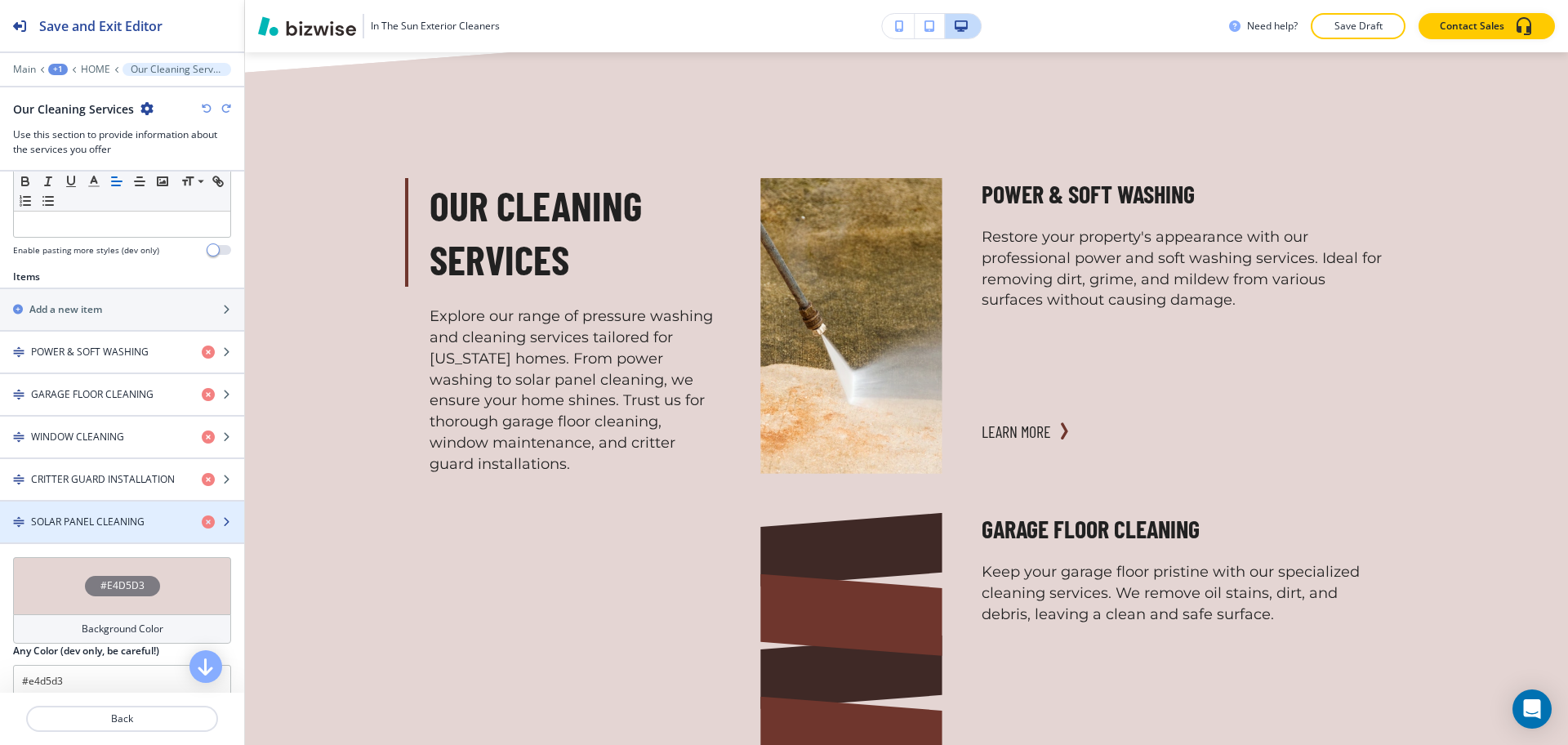
click at [93, 531] on div "button" at bounding box center [122, 536] width 244 height 14
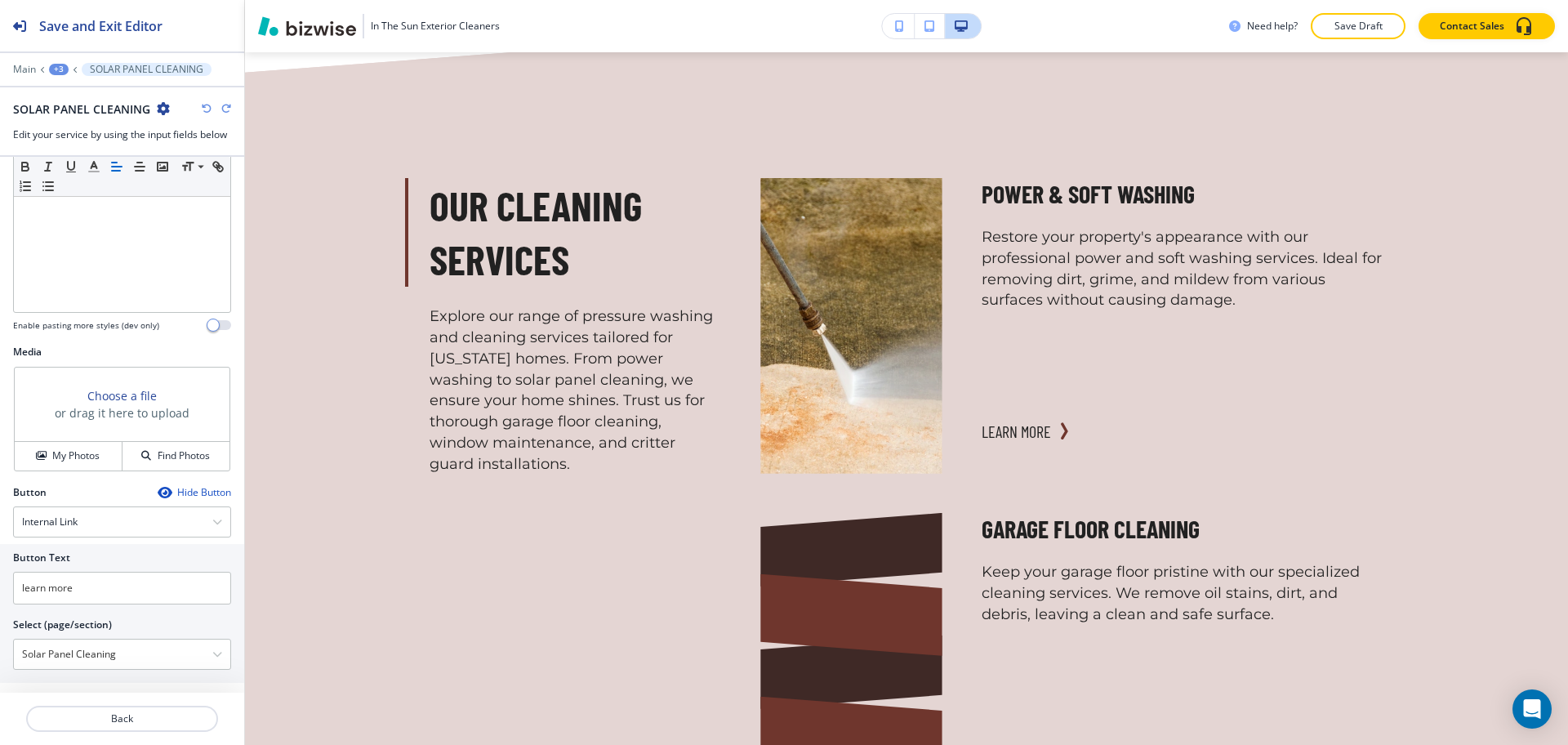
scroll to position [405, 0]
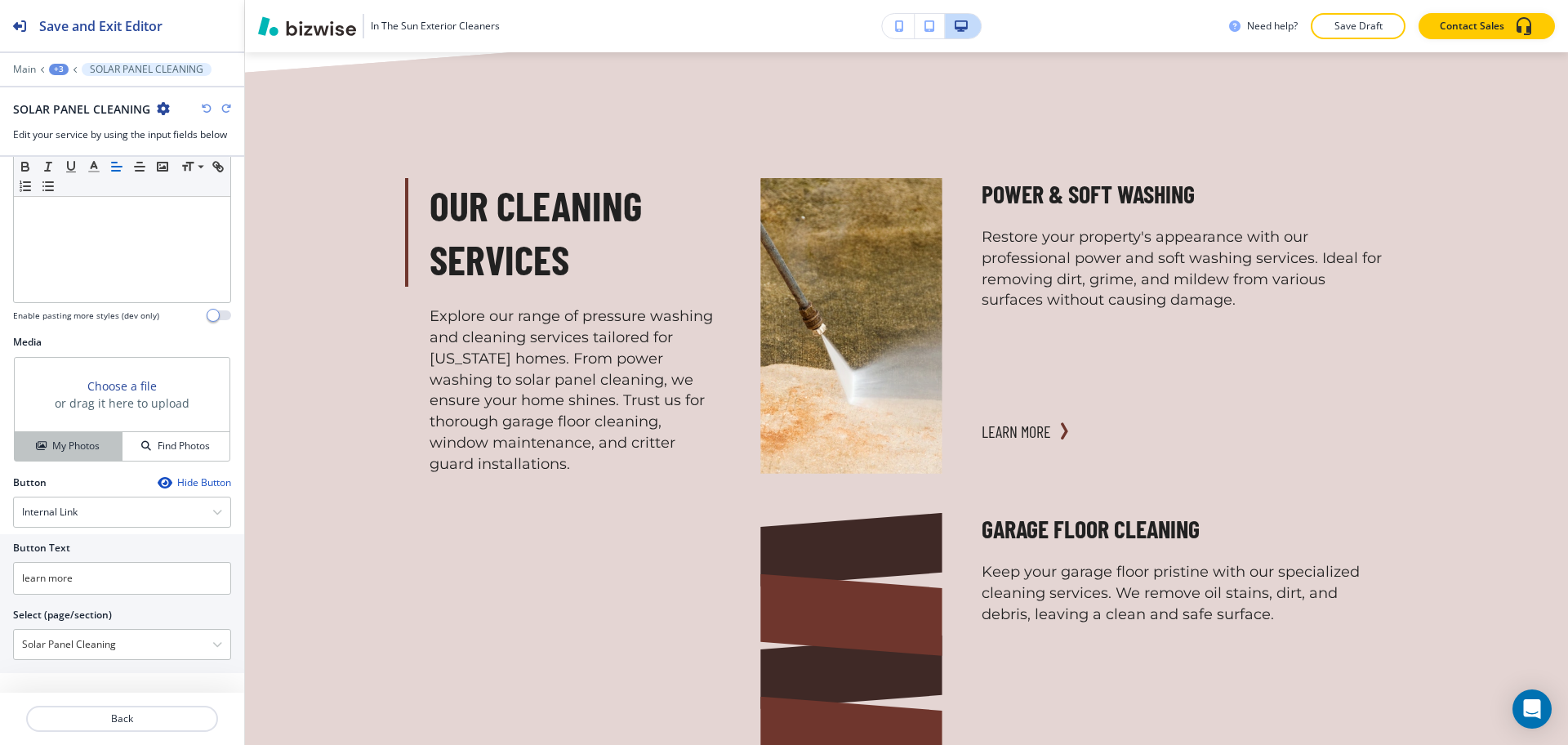
click at [67, 453] on h4 "My Photos" at bounding box center [75, 445] width 47 height 15
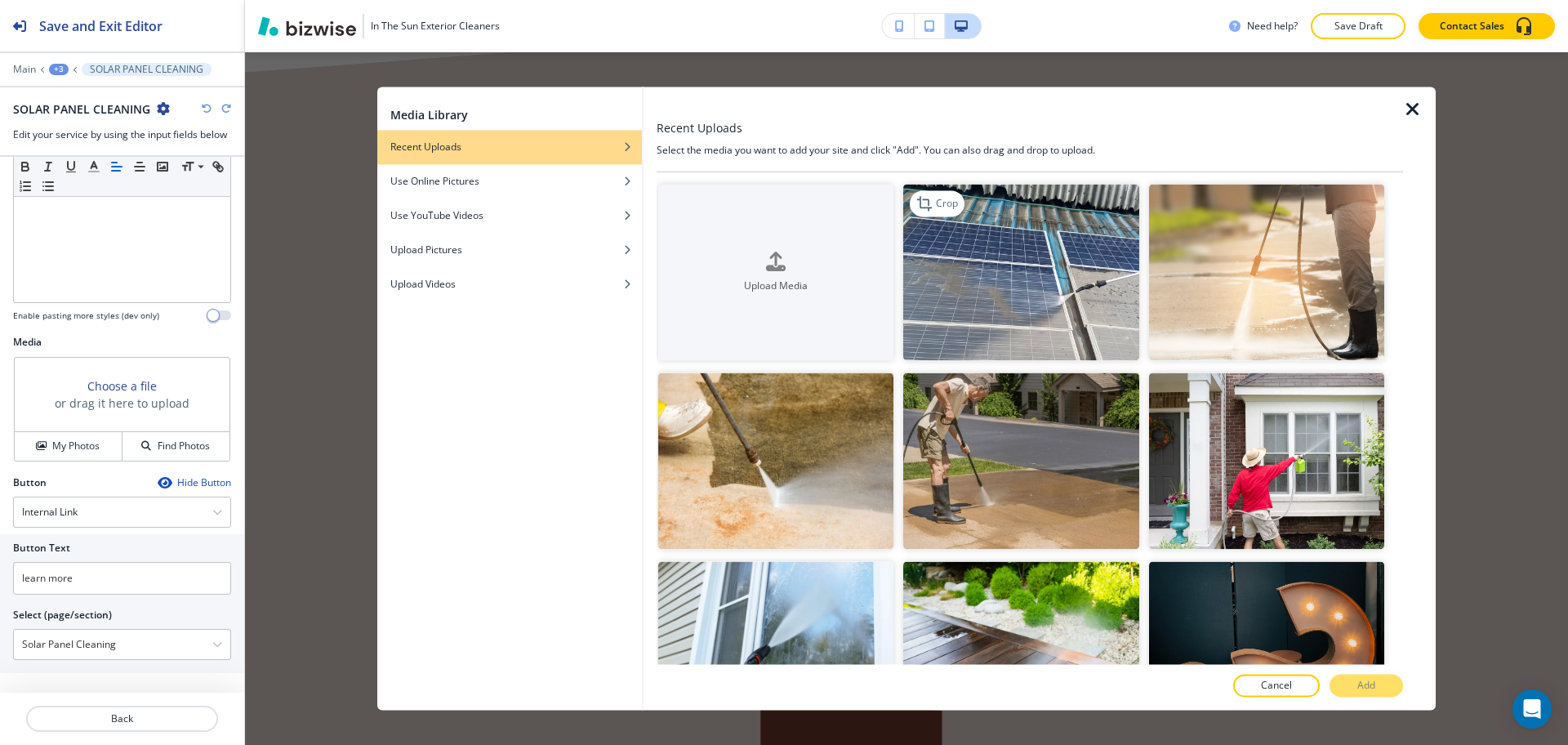
click at [1050, 325] on img "button" at bounding box center [1020, 272] width 235 height 176
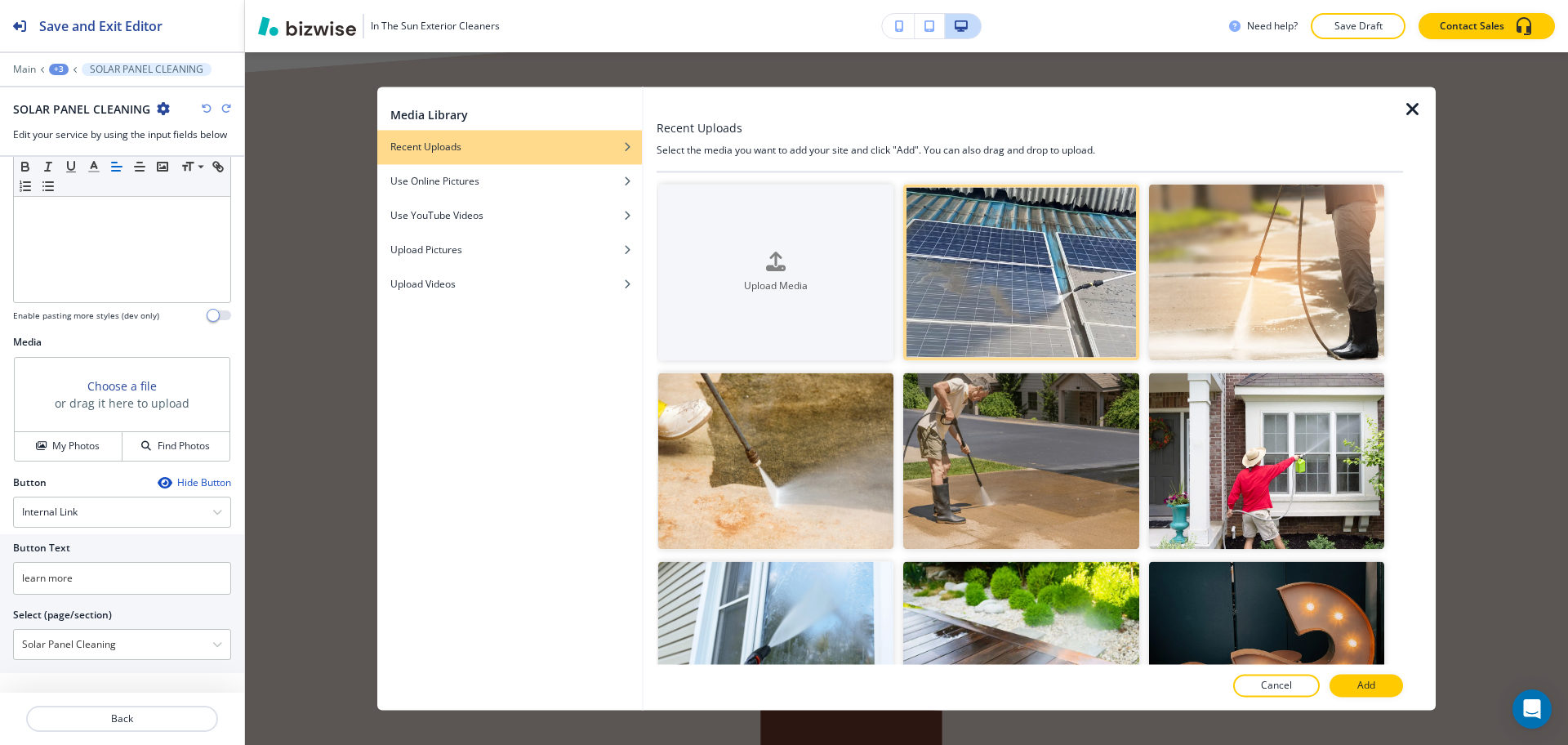
click at [1363, 682] on p "Add" at bounding box center [1367, 685] width 18 height 15
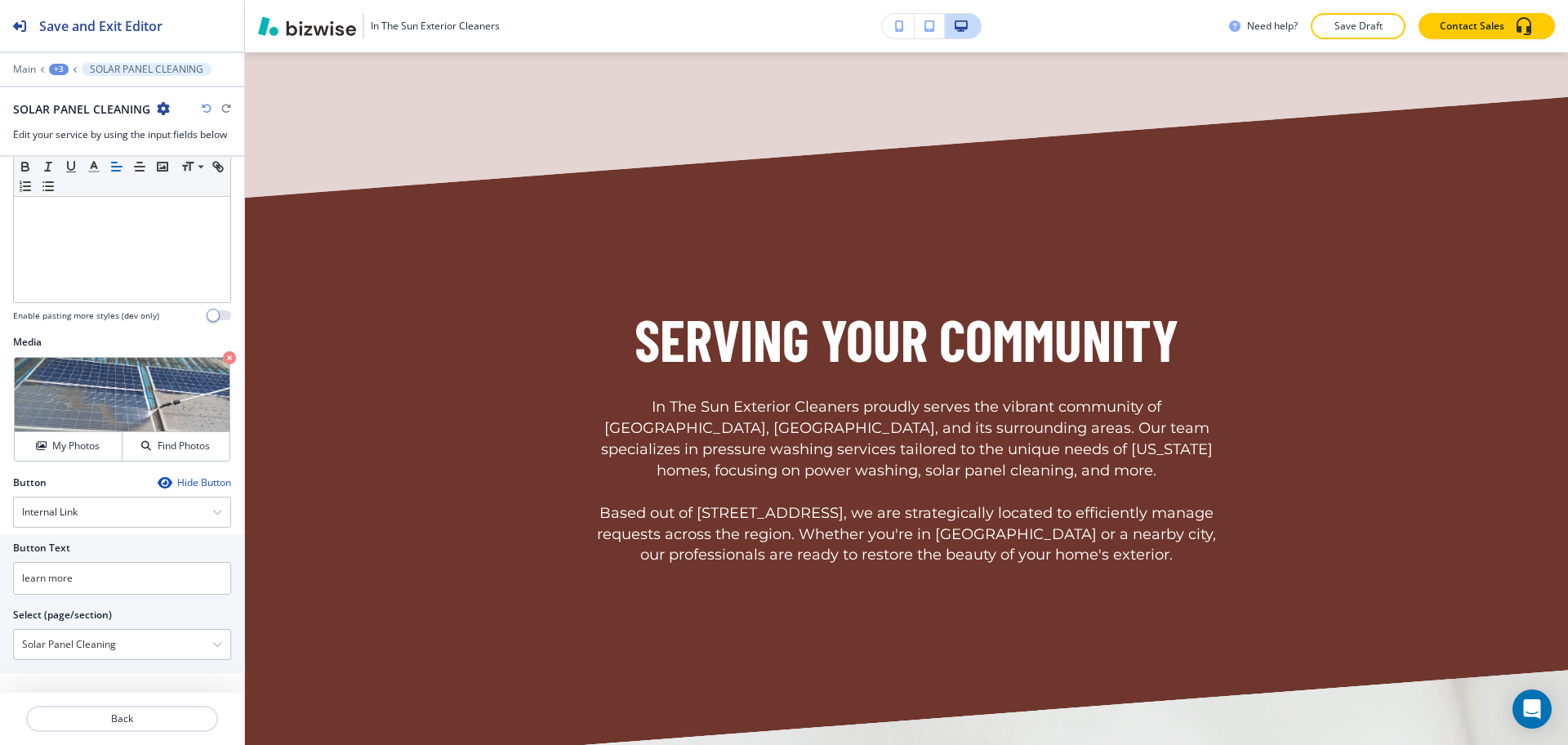
scroll to position [3680, 0]
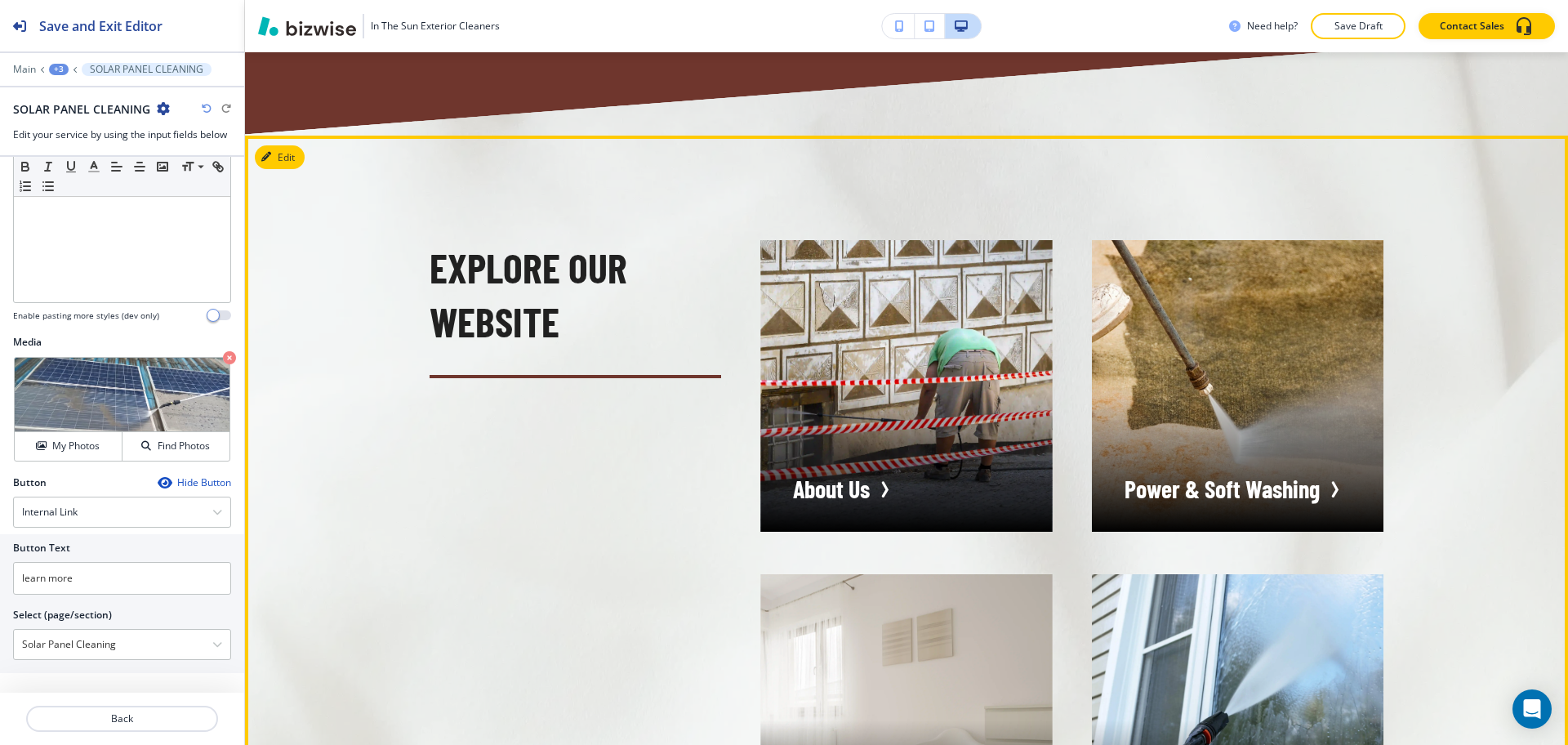
scroll to position [4010, 0]
click at [278, 146] on button "Edit This Section" at bounding box center [310, 158] width 110 height 24
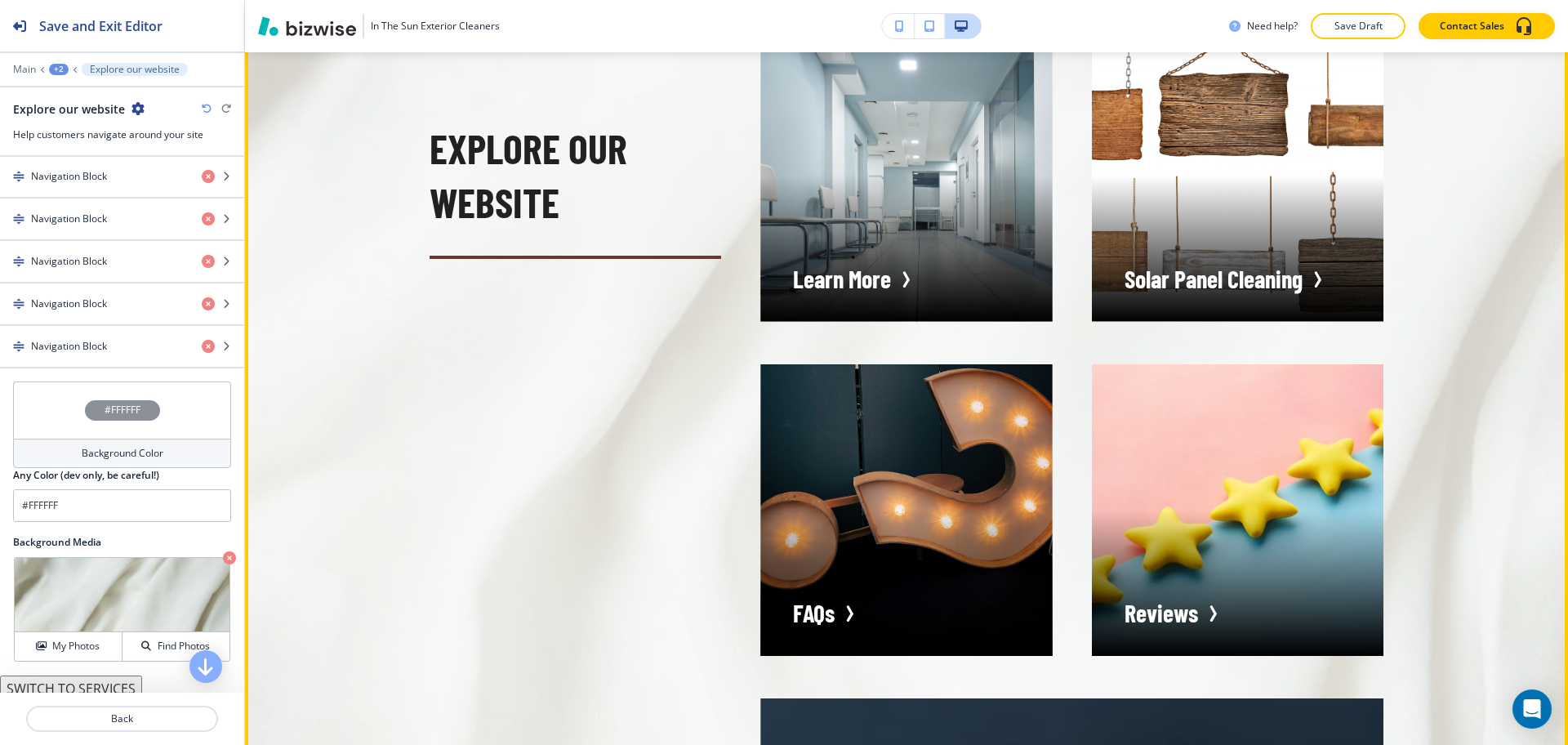
scroll to position [4892, 0]
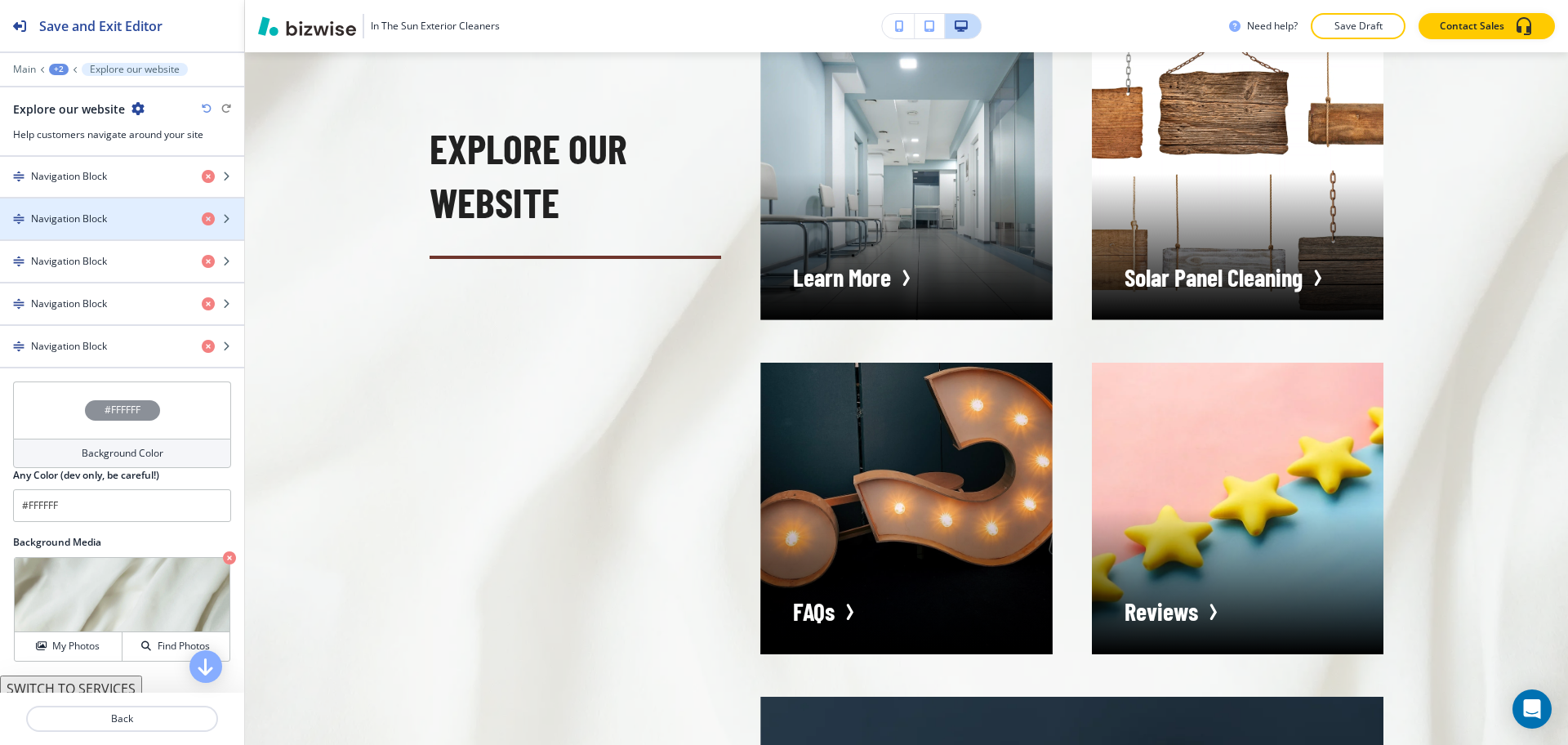
click at [80, 219] on h4 "Navigation Block" at bounding box center [69, 219] width 75 height 15
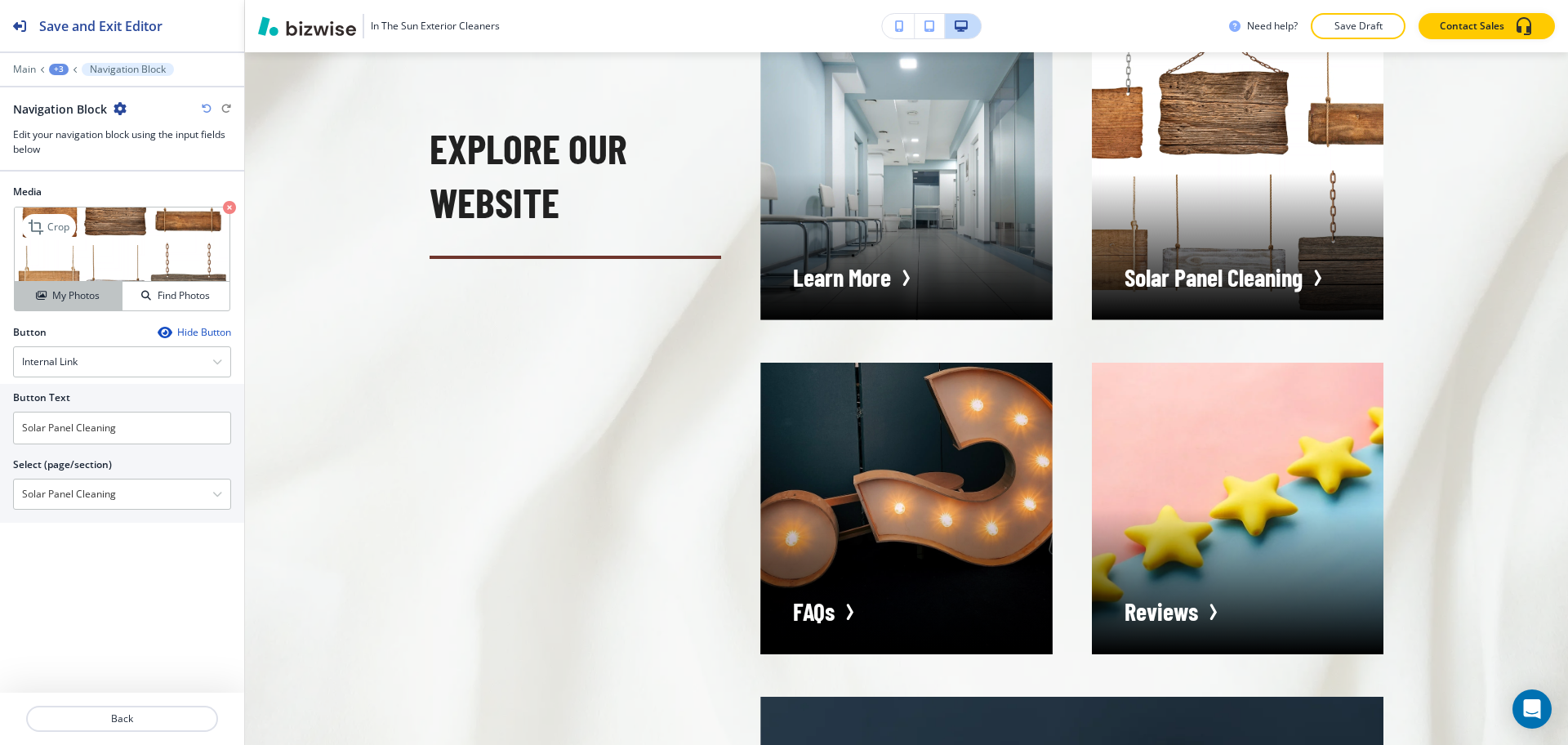
click at [73, 293] on h4 "My Photos" at bounding box center [75, 295] width 47 height 15
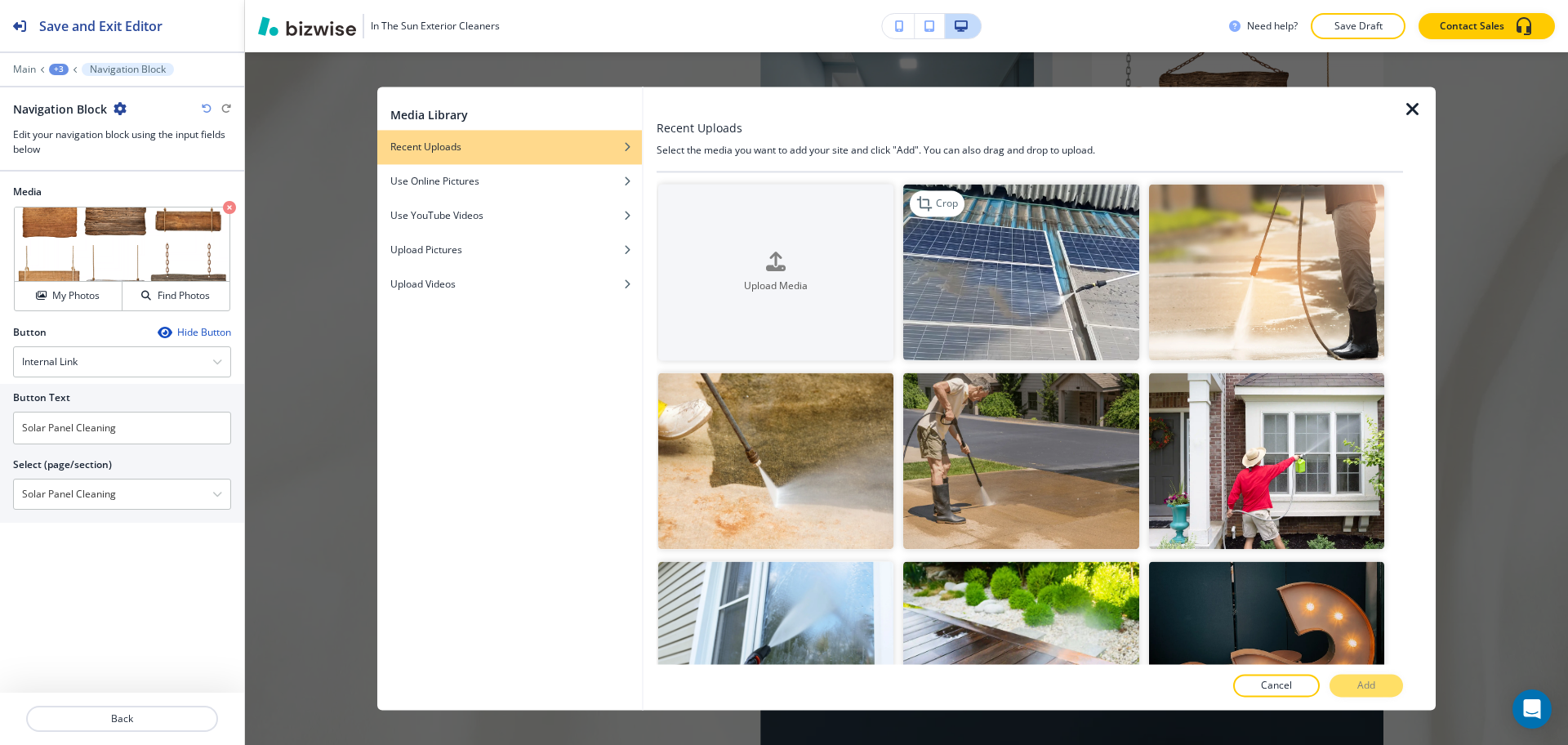
click at [1045, 269] on img "button" at bounding box center [1020, 272] width 235 height 176
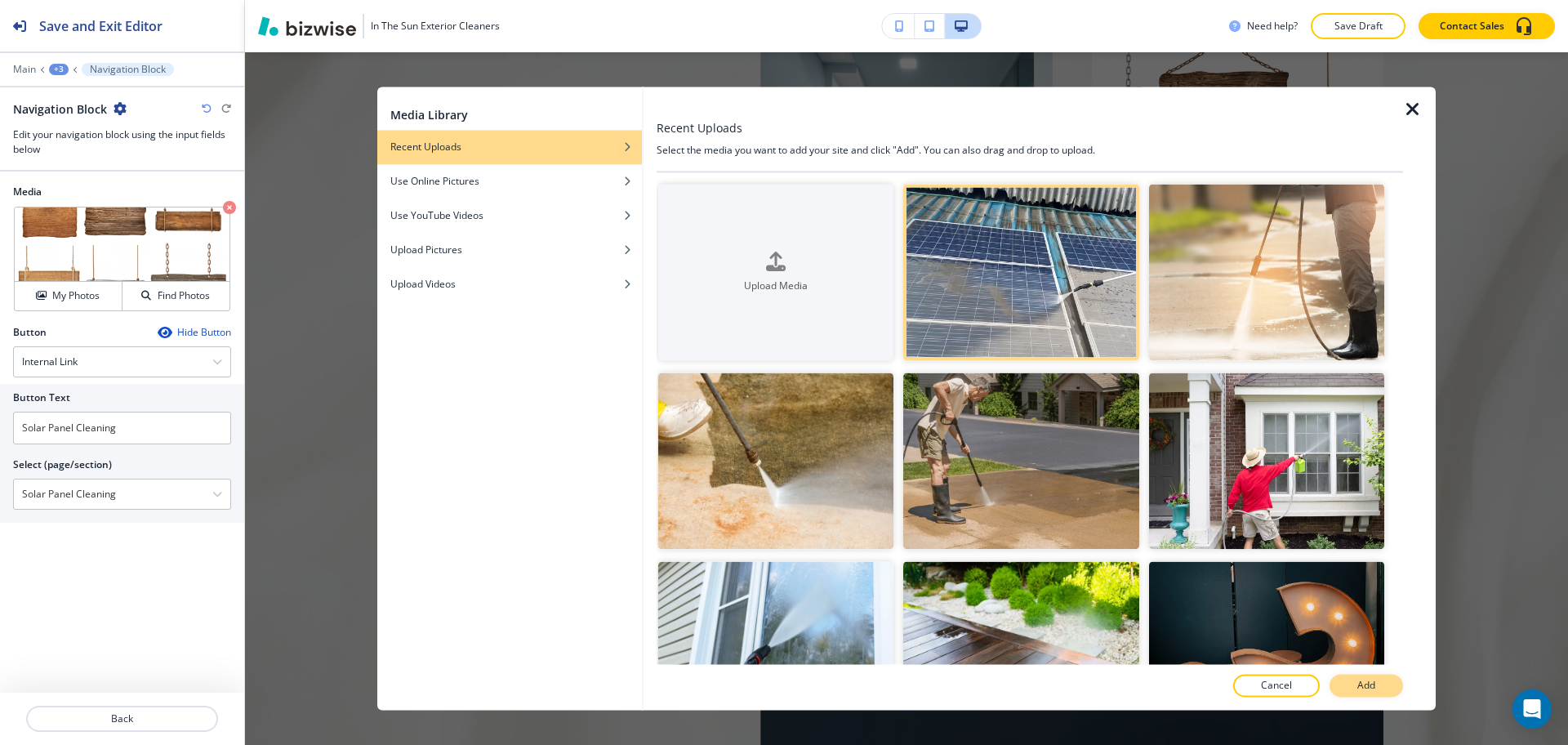
click at [1342, 685] on button "Add" at bounding box center [1367, 686] width 74 height 23
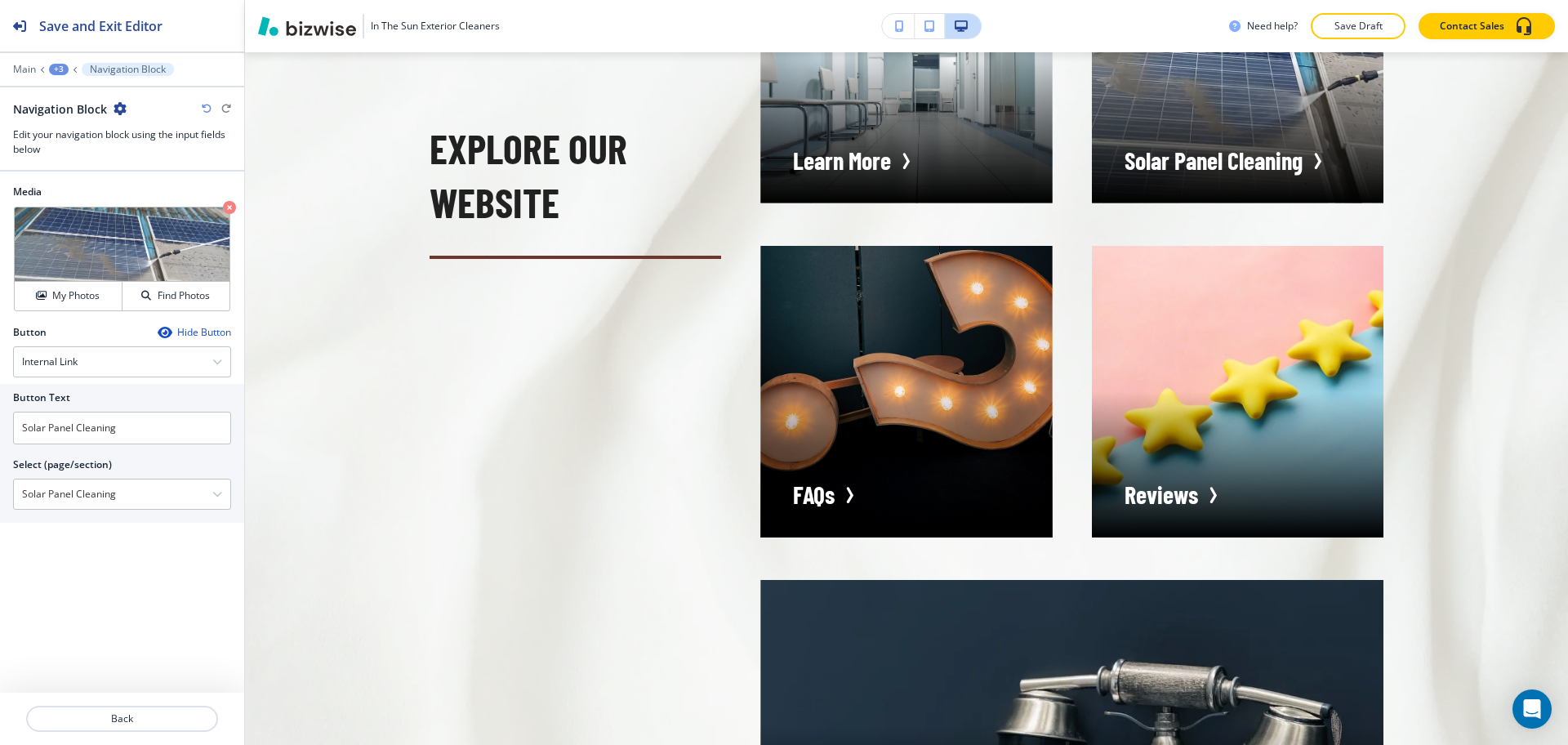
scroll to position [5034, 0]
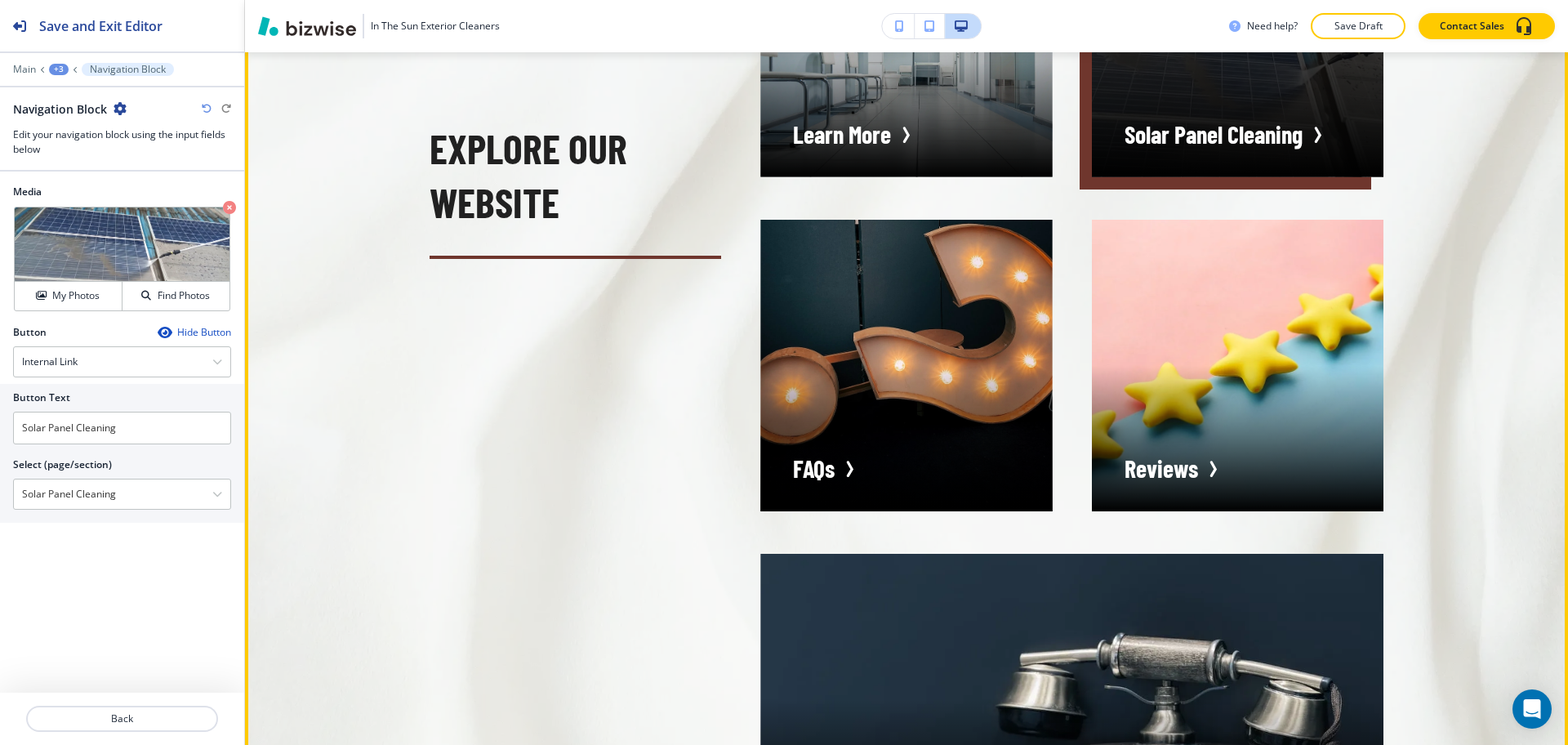
click at [1190, 124] on div "button" at bounding box center [1237, 30] width 291 height 291
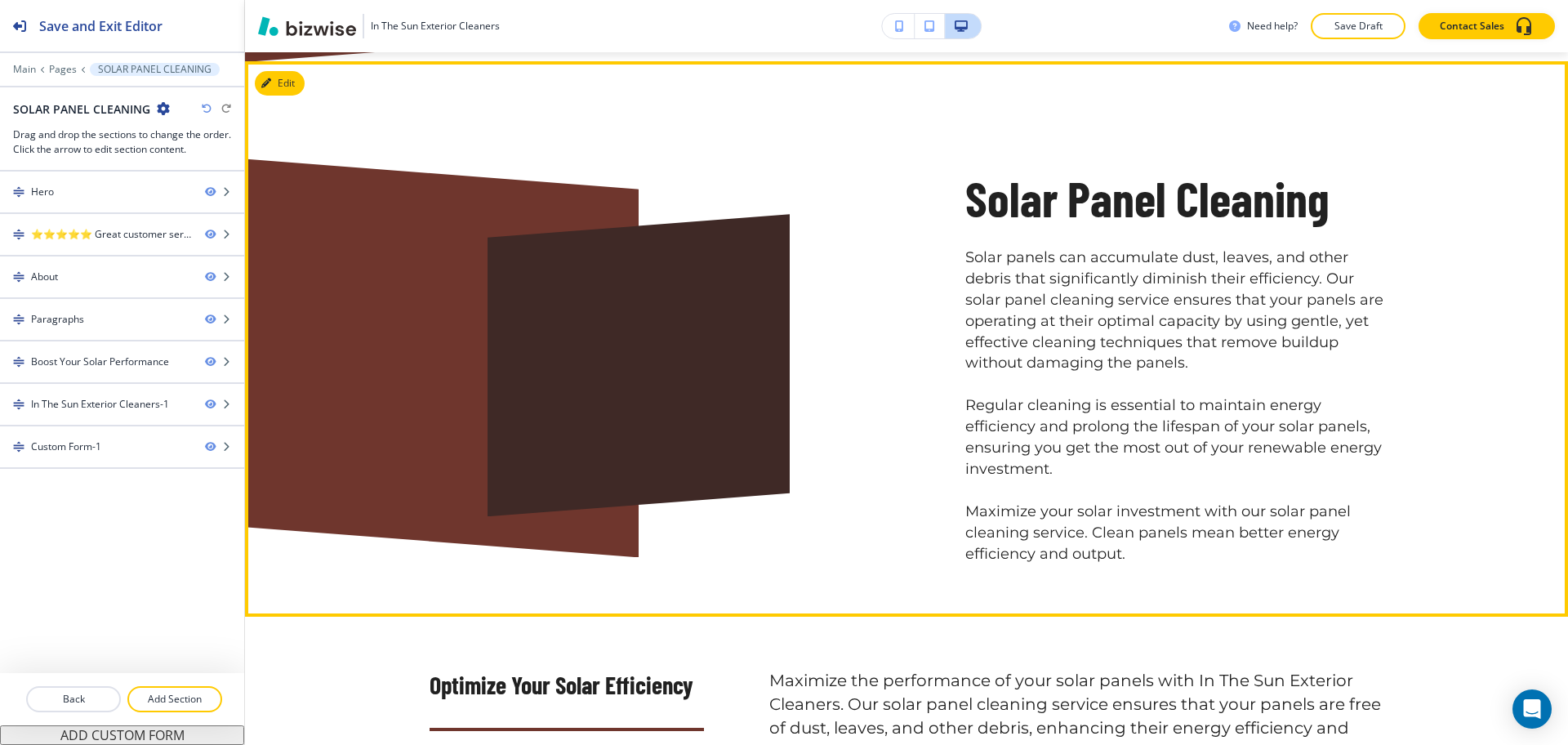
scroll to position [1017, 0]
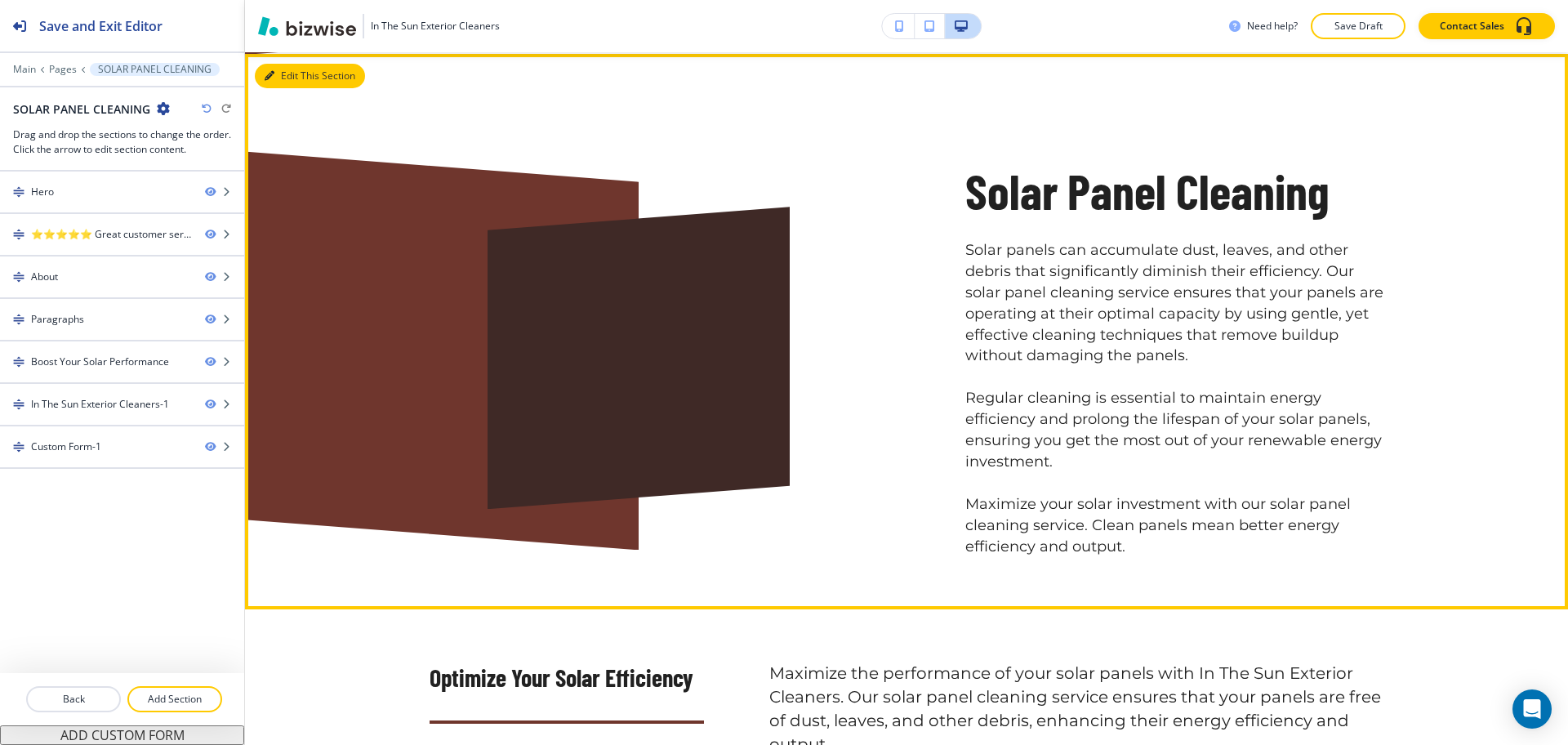
click at [288, 81] on button "Edit This Section" at bounding box center [310, 75] width 110 height 24
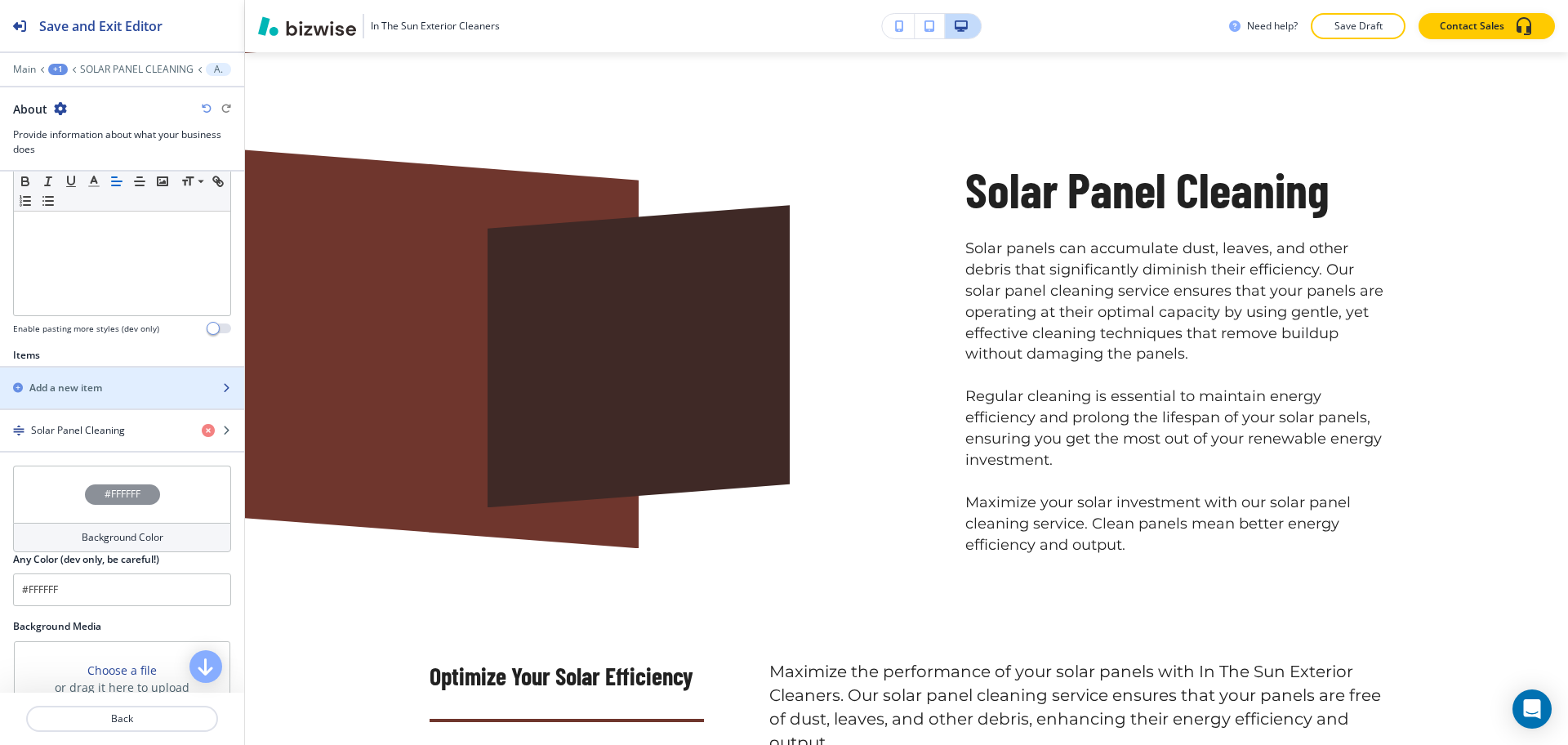
scroll to position [407, 0]
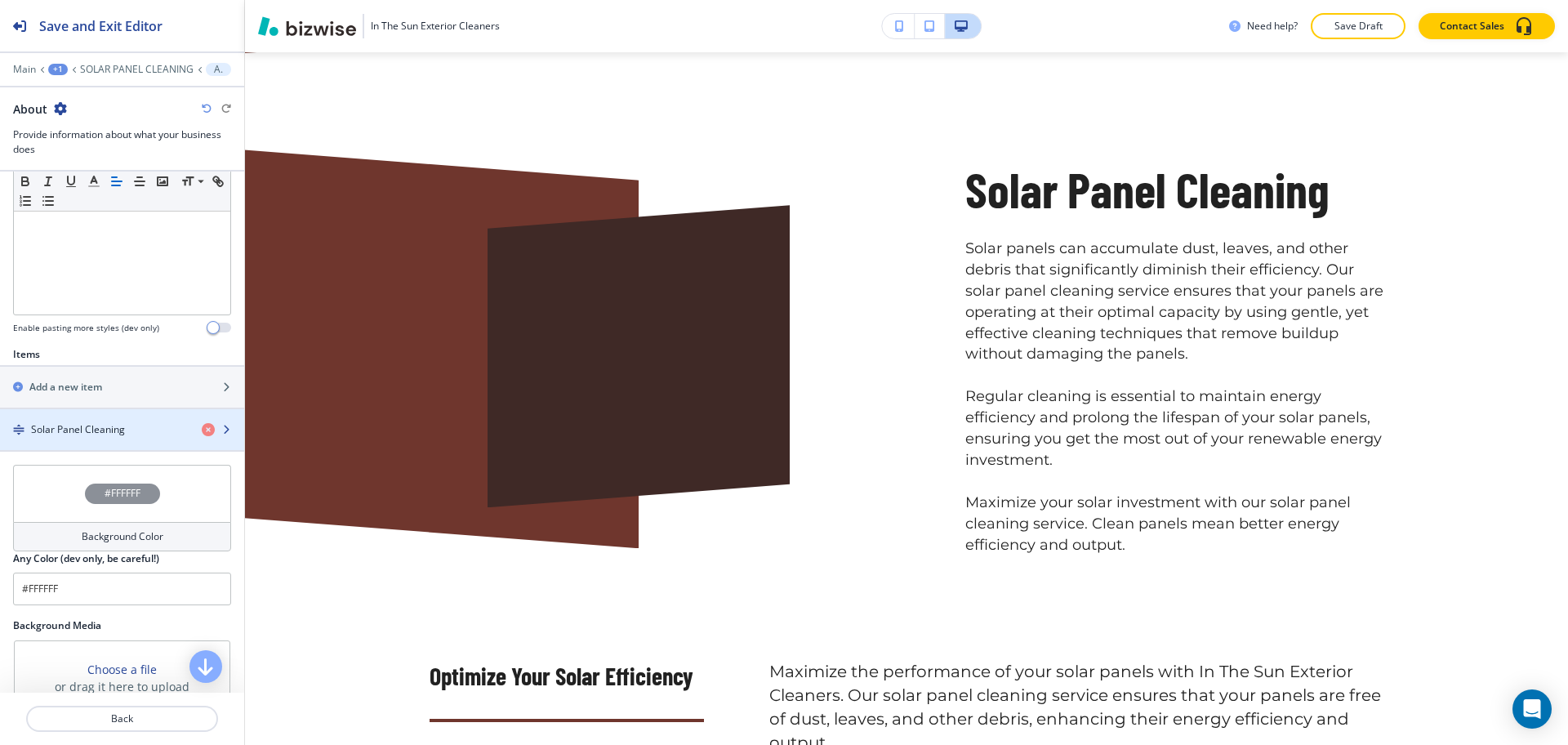
click at [86, 429] on h4 "Solar Panel Cleaning" at bounding box center [77, 429] width 94 height 15
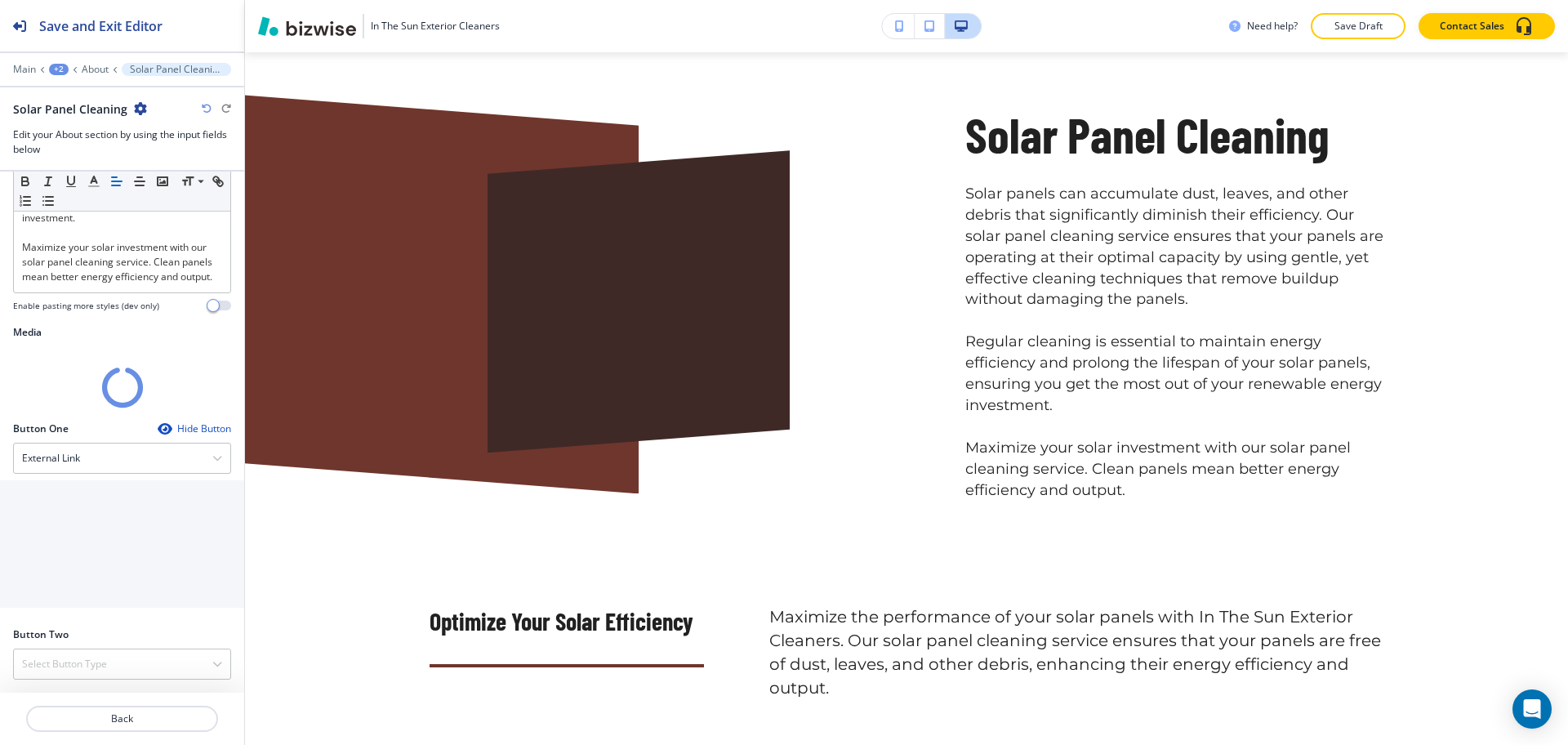
scroll to position [572, 0]
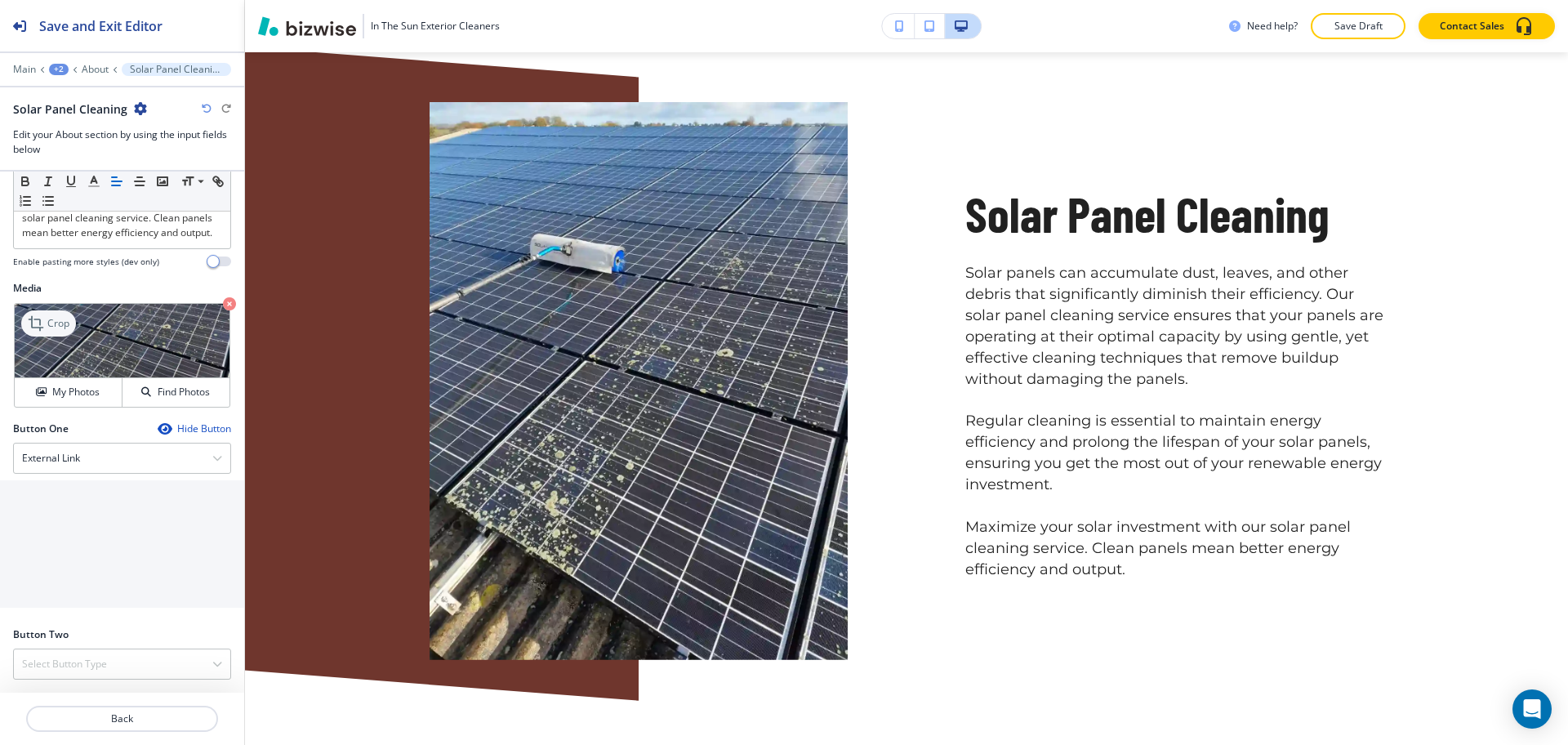
click at [40, 326] on icon at bounding box center [38, 323] width 19 height 19
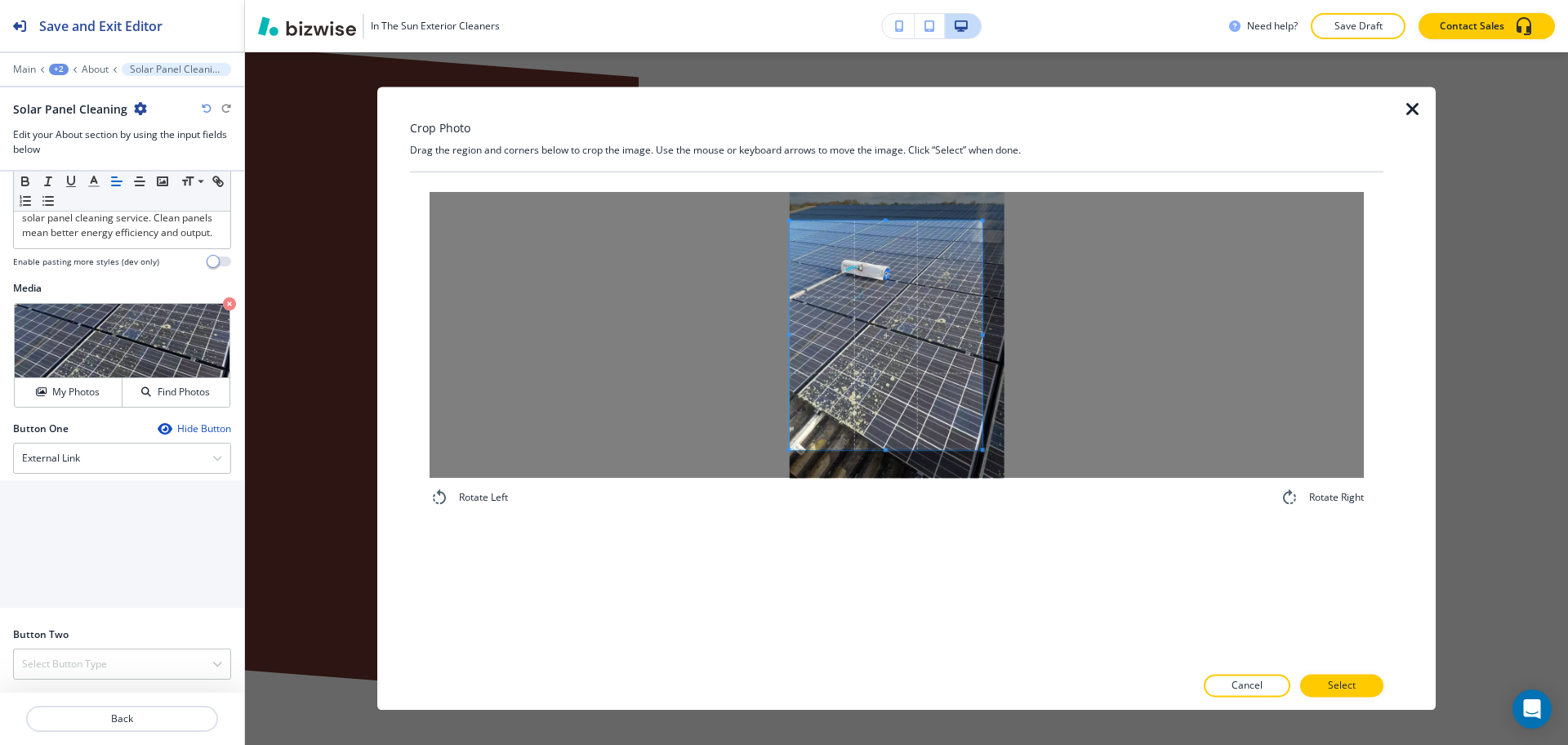
click at [747, 331] on div at bounding box center [896, 334] width 934 height 285
click at [1051, 326] on div at bounding box center [896, 334] width 934 height 285
click at [934, 423] on span at bounding box center [897, 423] width 215 height 4
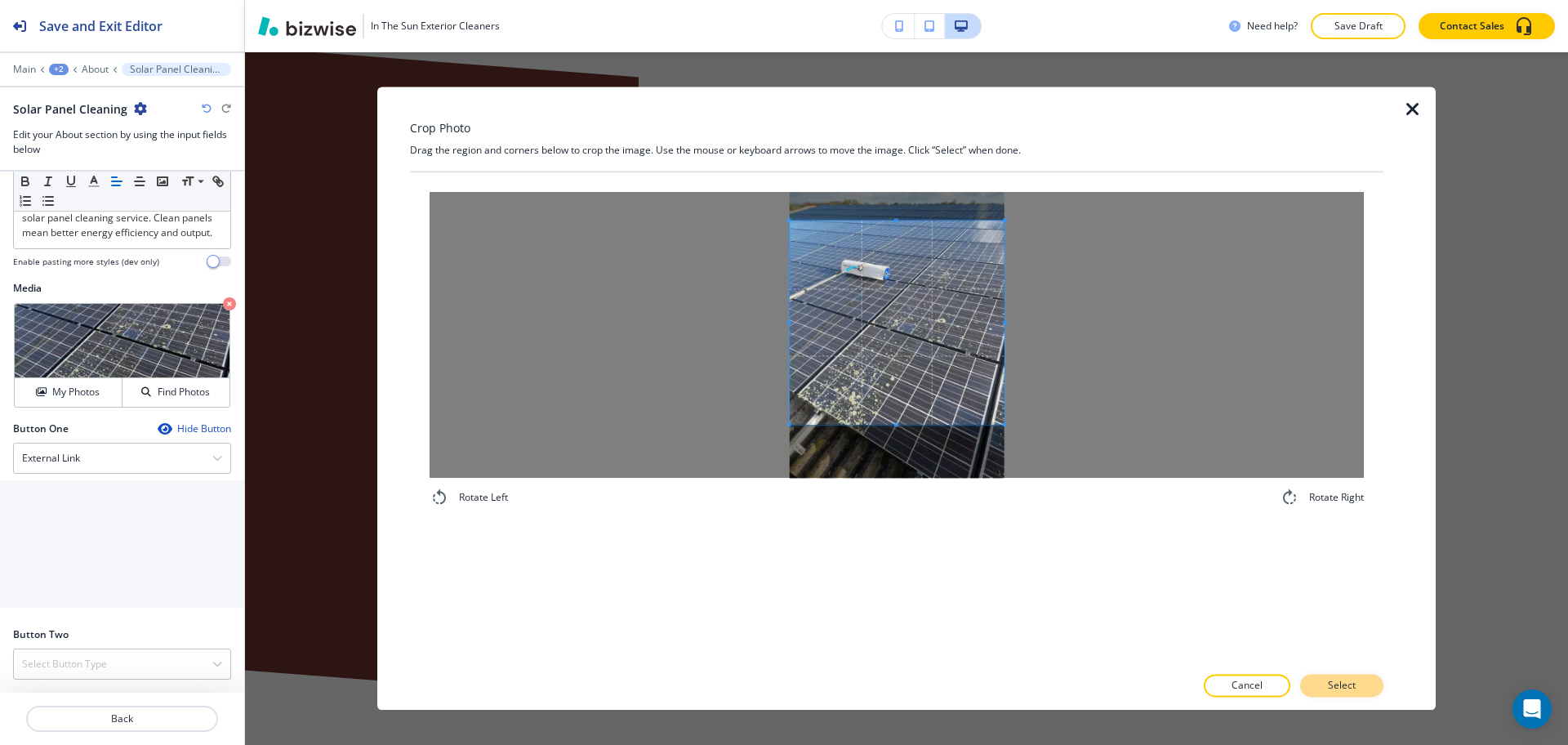
click at [1342, 682] on p "Select" at bounding box center [1342, 685] width 28 height 15
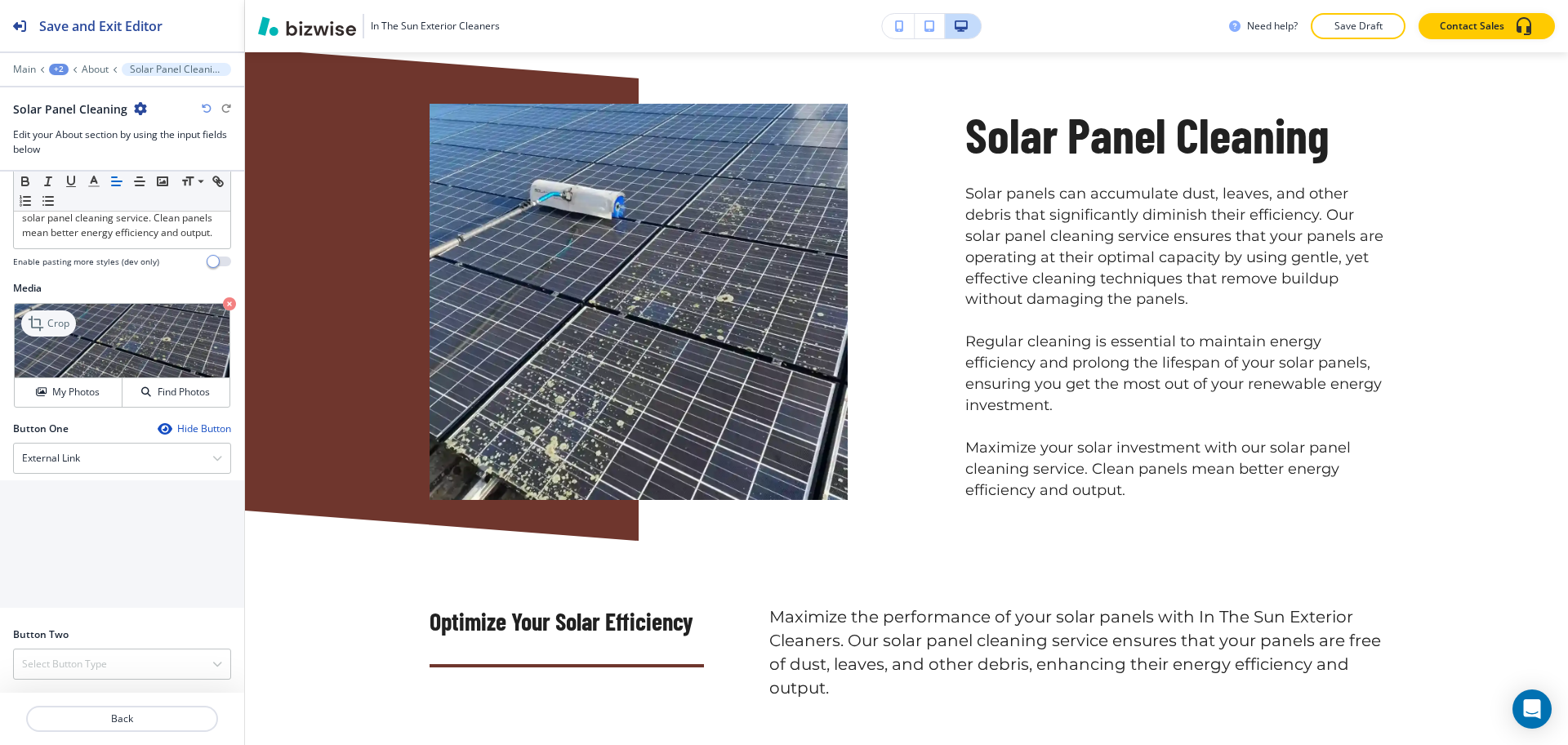
click at [69, 321] on p "Crop" at bounding box center [58, 323] width 22 height 15
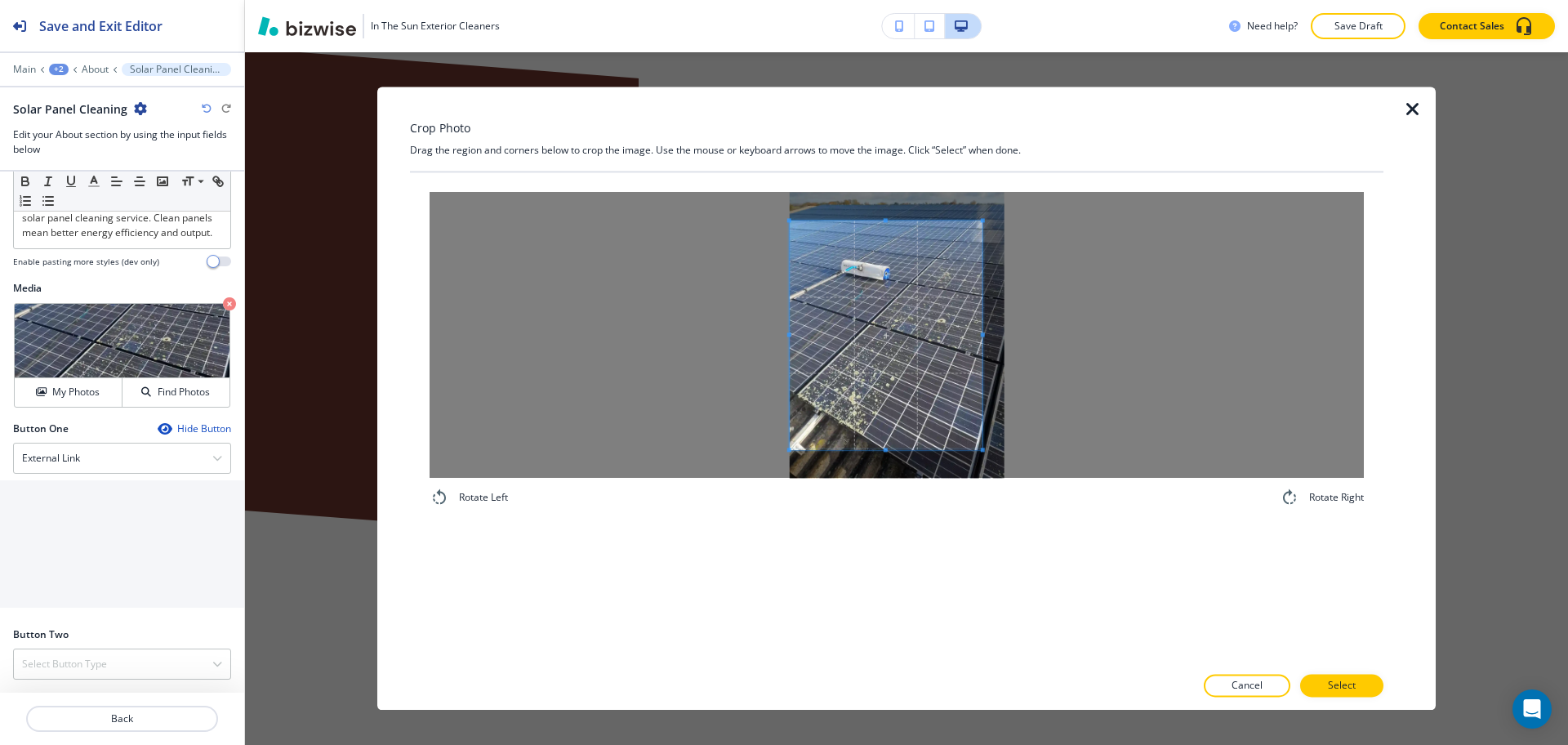
click at [730, 330] on div at bounding box center [896, 334] width 934 height 285
click at [1049, 327] on div at bounding box center [896, 334] width 934 height 285
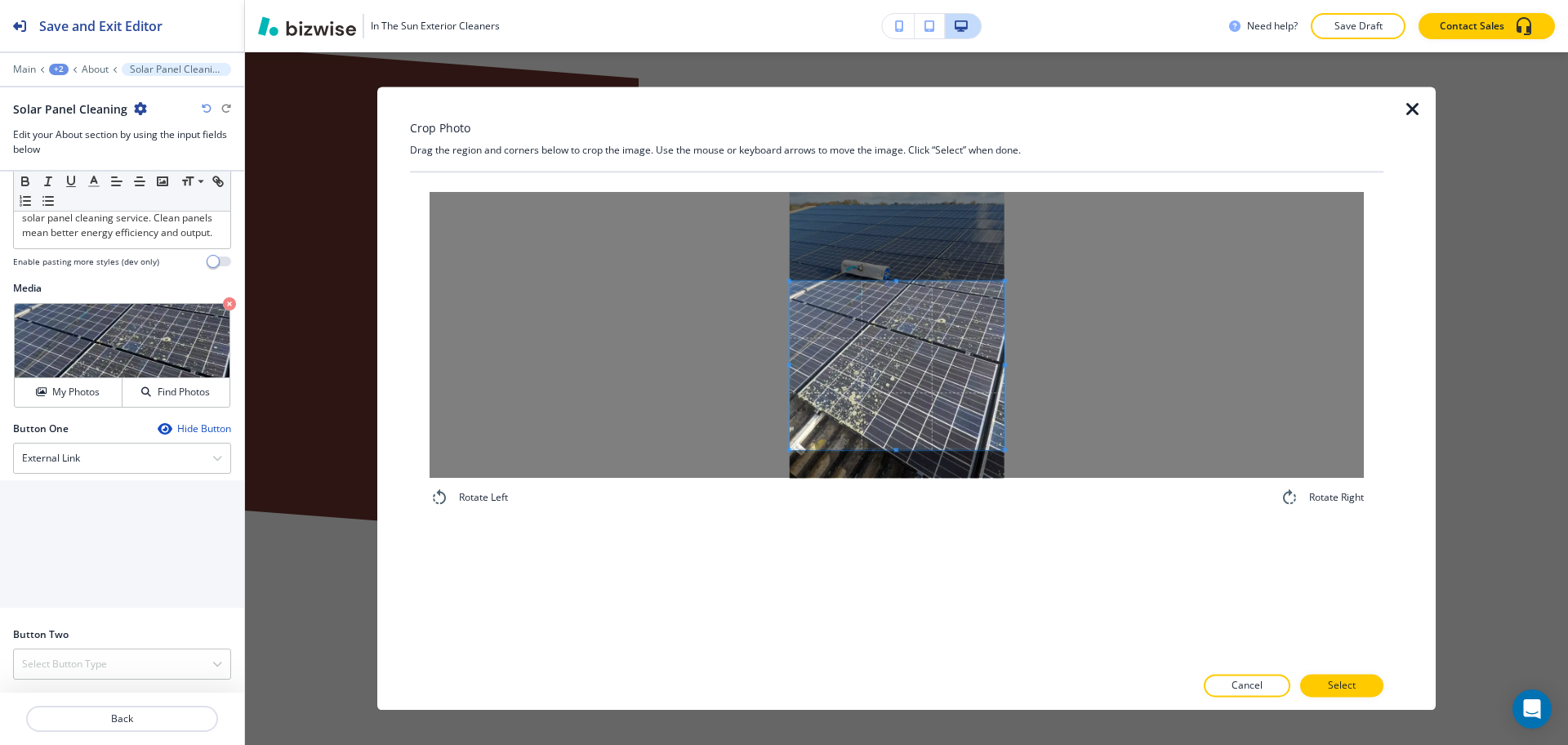
click at [950, 281] on span at bounding box center [897, 281] width 215 height 4
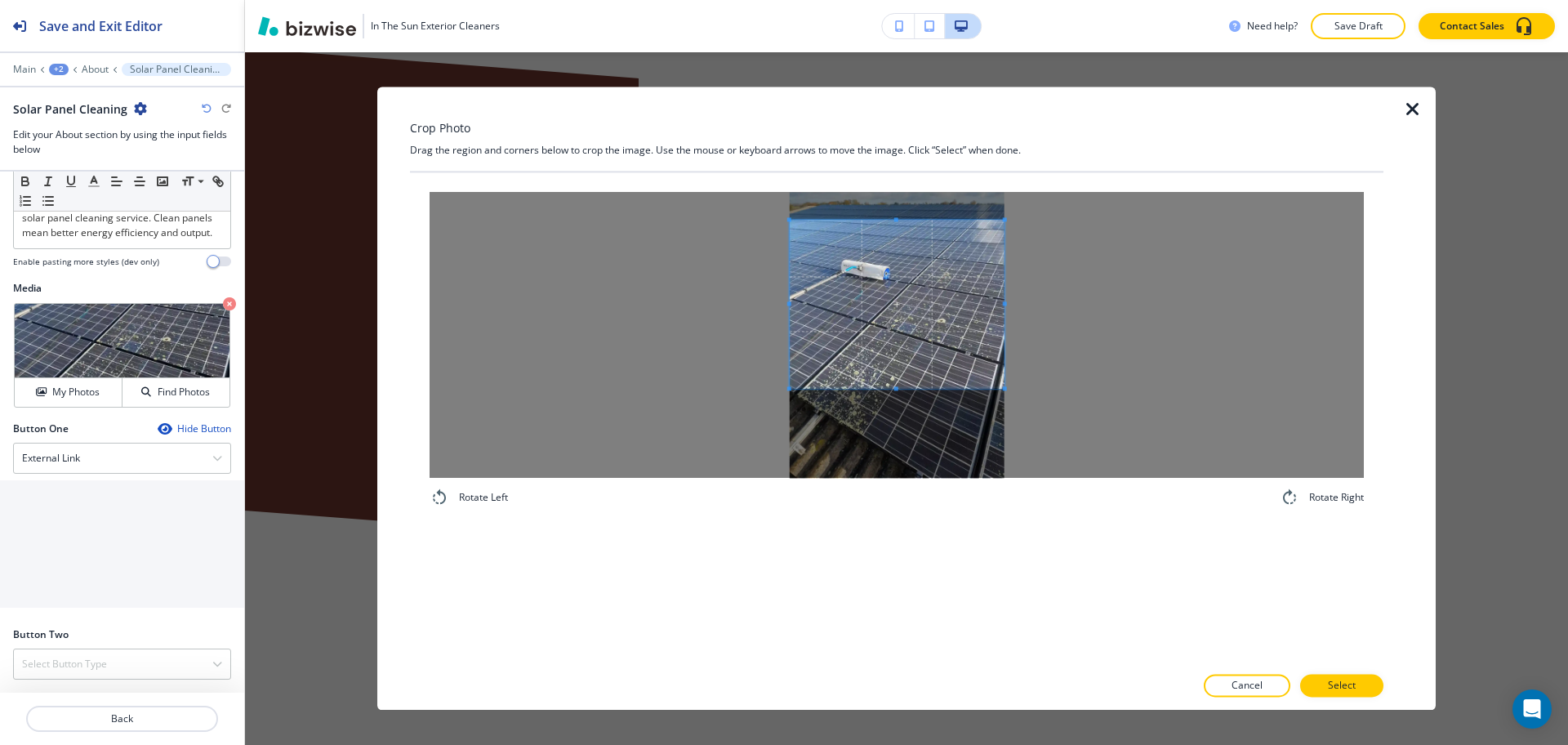
click at [930, 332] on span at bounding box center [897, 304] width 215 height 168
click at [1358, 686] on button "Select" at bounding box center [1342, 686] width 83 height 23
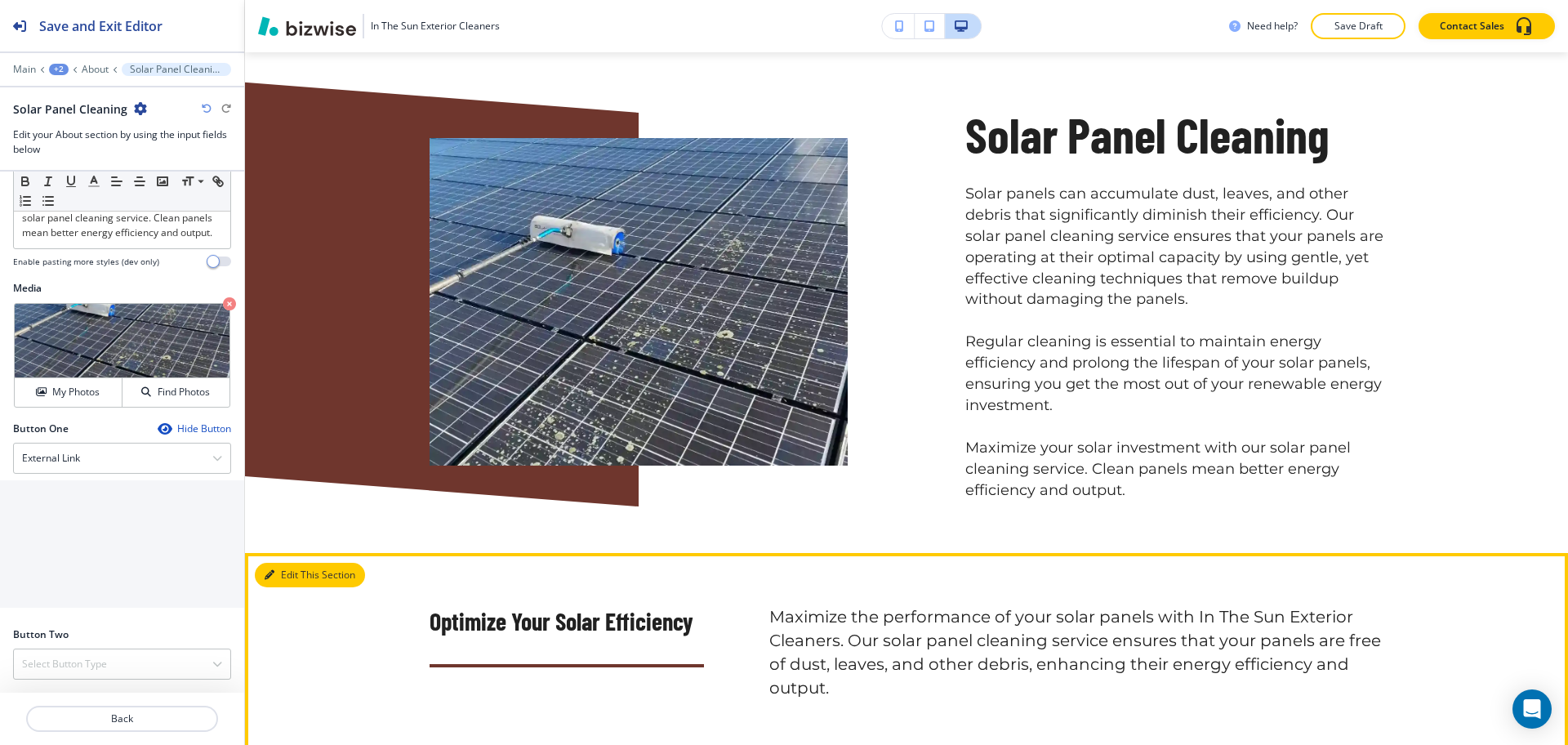
click at [286, 573] on button "Edit This Section" at bounding box center [310, 574] width 110 height 24
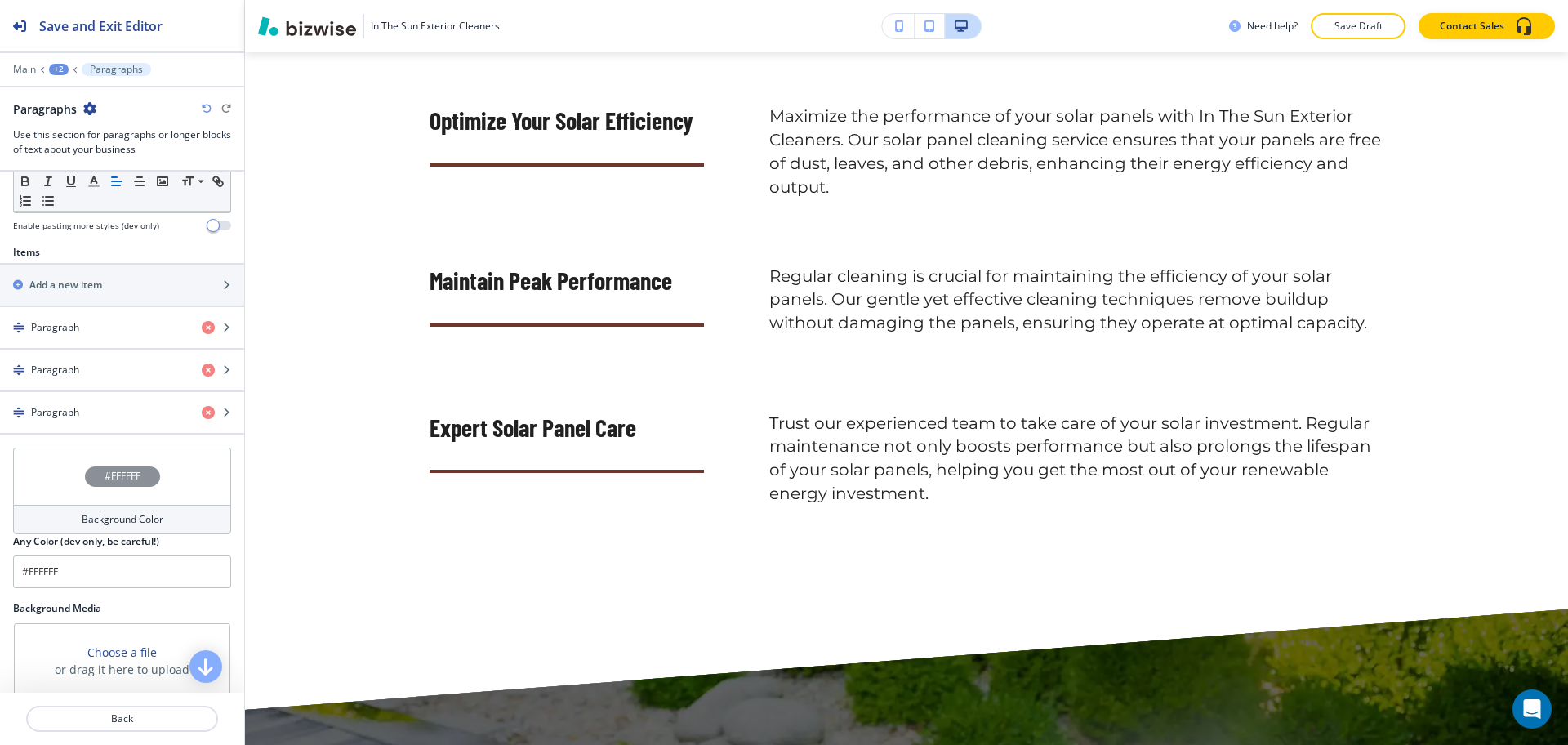
scroll to position [510, 0]
click at [123, 520] on h4 "Background Color" at bounding box center [122, 518] width 81 height 15
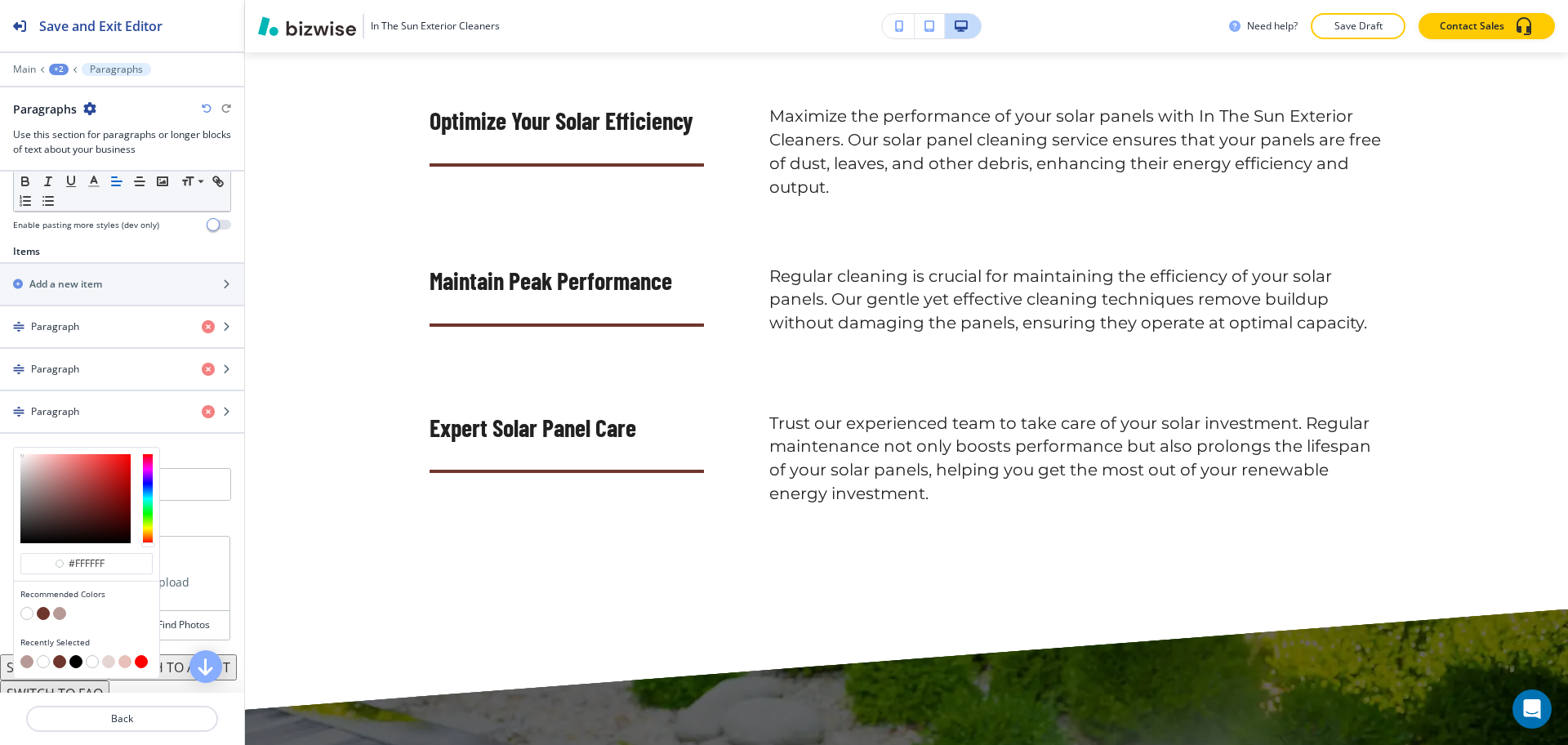
click at [113, 661] on button "button" at bounding box center [108, 662] width 14 height 14
type input "#e4d5d3"
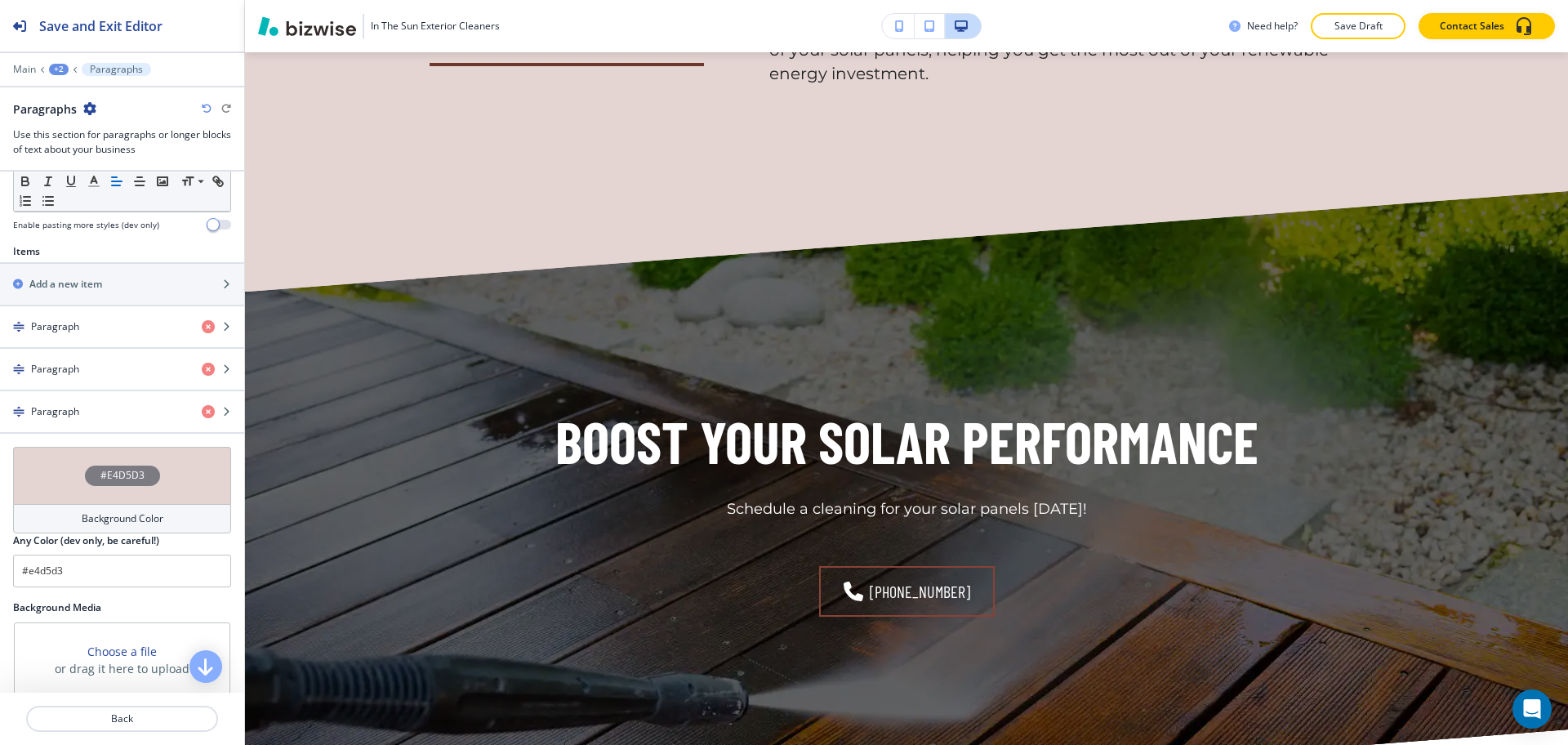
click at [0, 0] on button "Edit" at bounding box center [0, 0] width 0 height 0
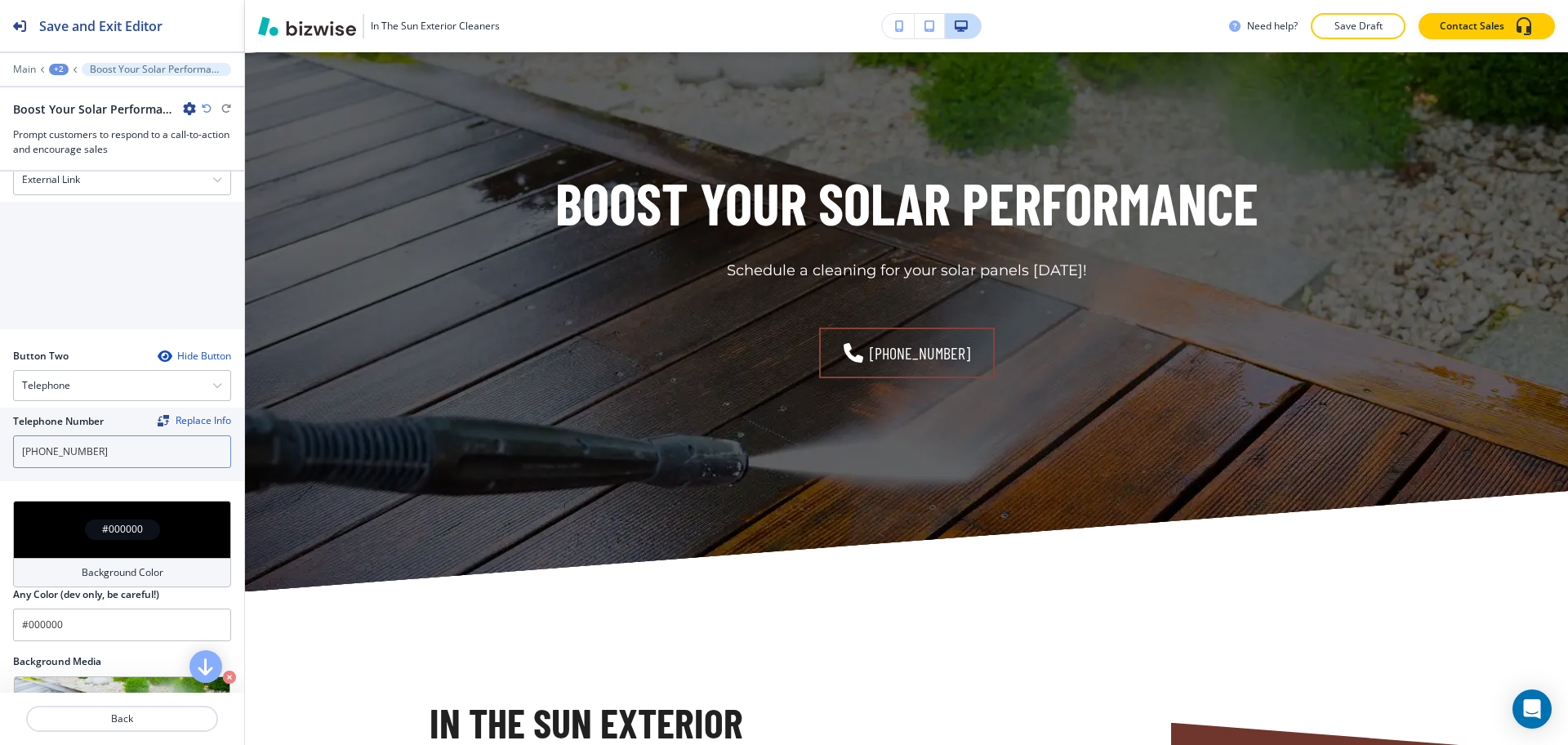
scroll to position [612, 0]
drag, startPoint x: 155, startPoint y: 447, endPoint x: 153, endPoint y: 419, distance: 28.1
click at [157, 447] on input "[PHONE_NUMBER]" at bounding box center [122, 451] width 218 height 33
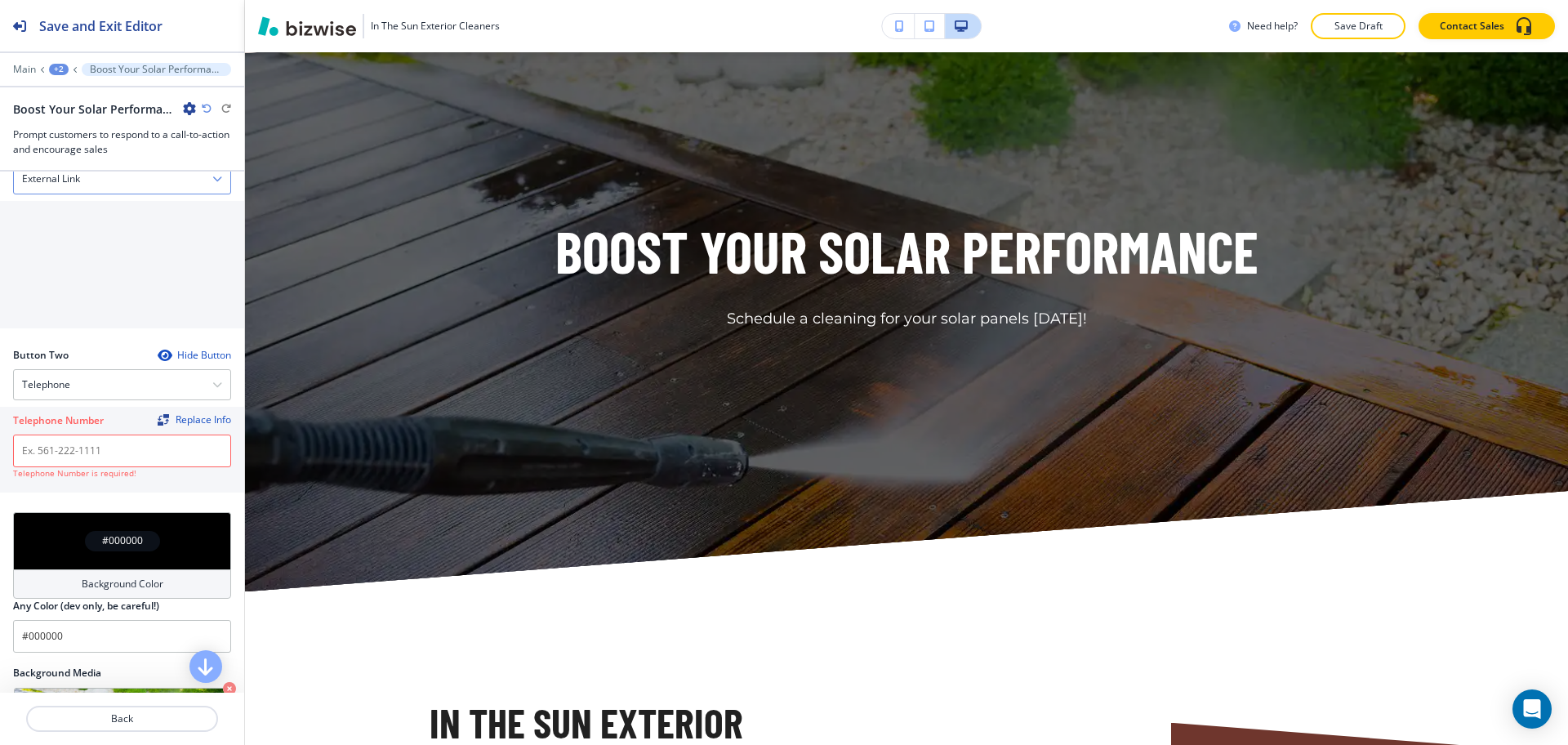
click at [69, 181] on h4 "External Link" at bounding box center [51, 178] width 58 height 15
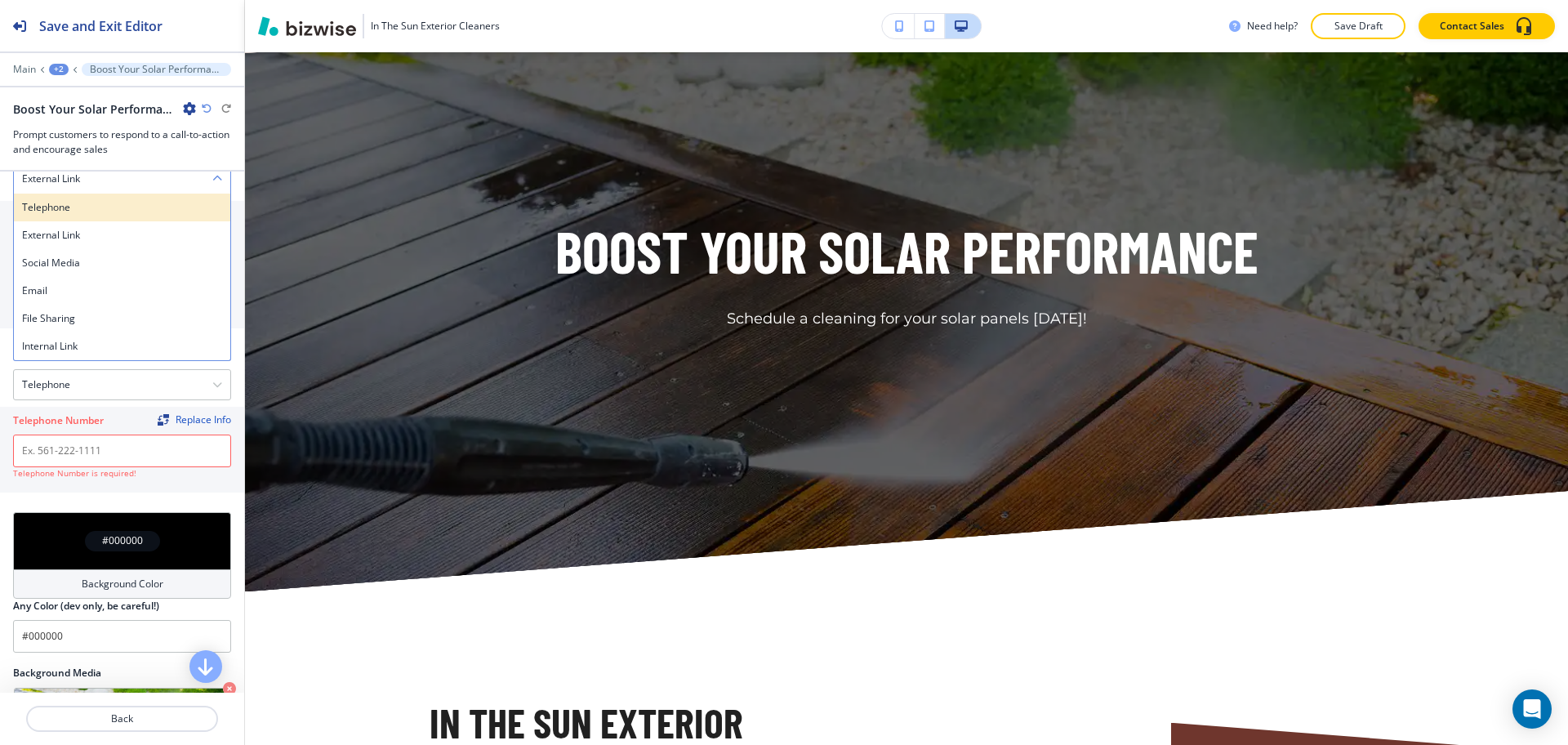
click at [74, 212] on h4 "Telephone" at bounding box center [122, 207] width 200 height 15
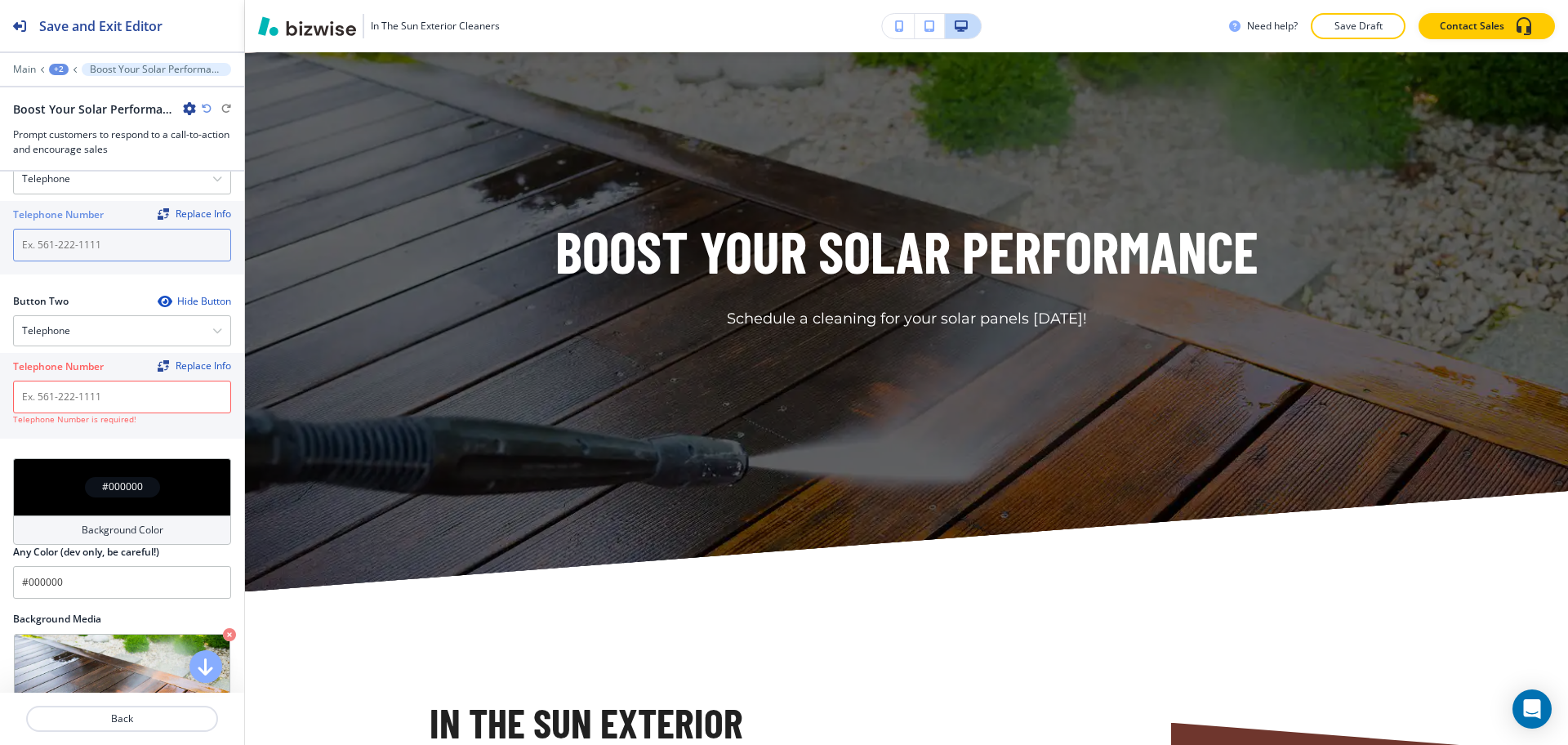
click at [87, 254] on input "text" at bounding box center [122, 245] width 218 height 33
paste input "[PHONE_NUMBER]"
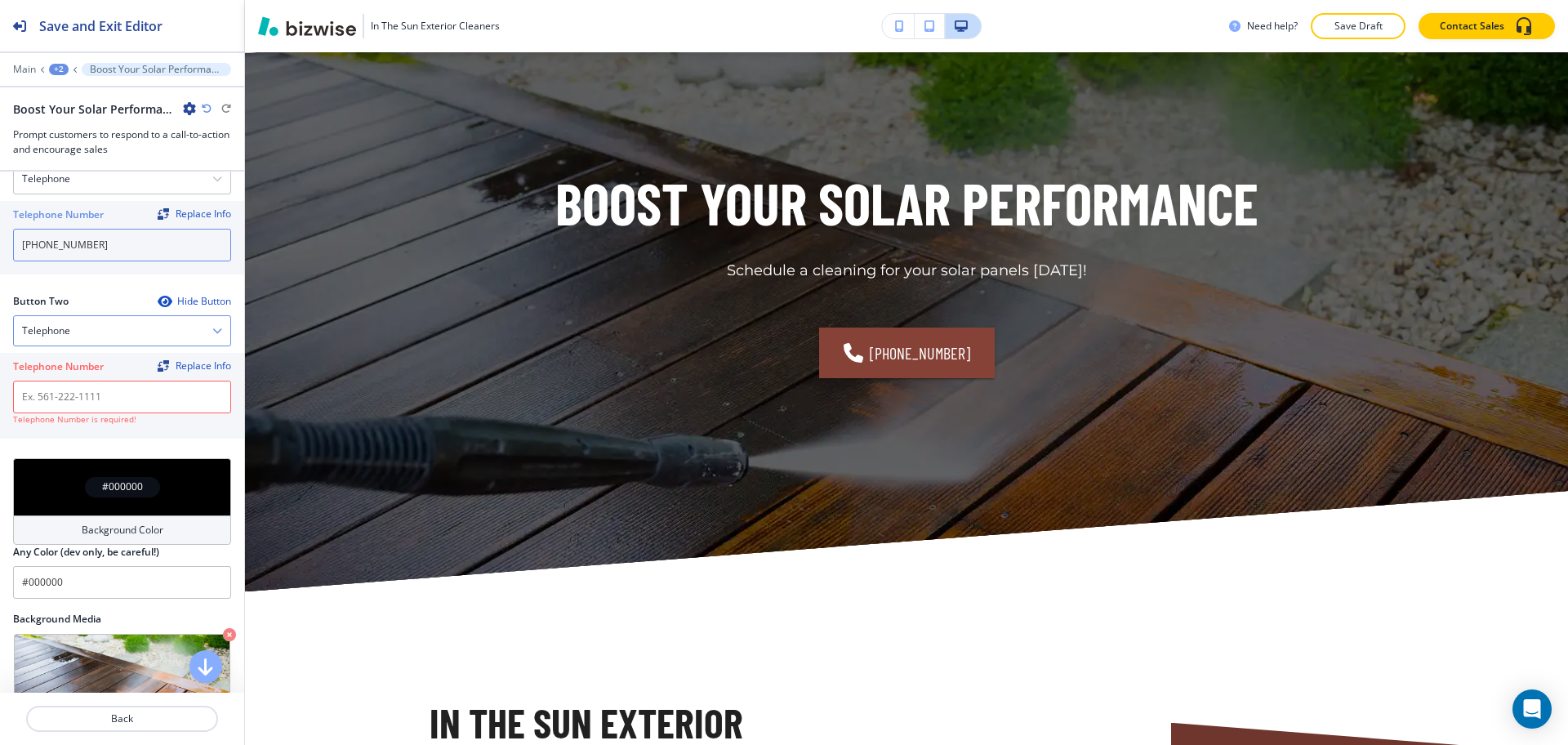
type input "[PHONE_NUMBER]"
click at [94, 331] on div "Telephone" at bounding box center [122, 331] width 217 height 29
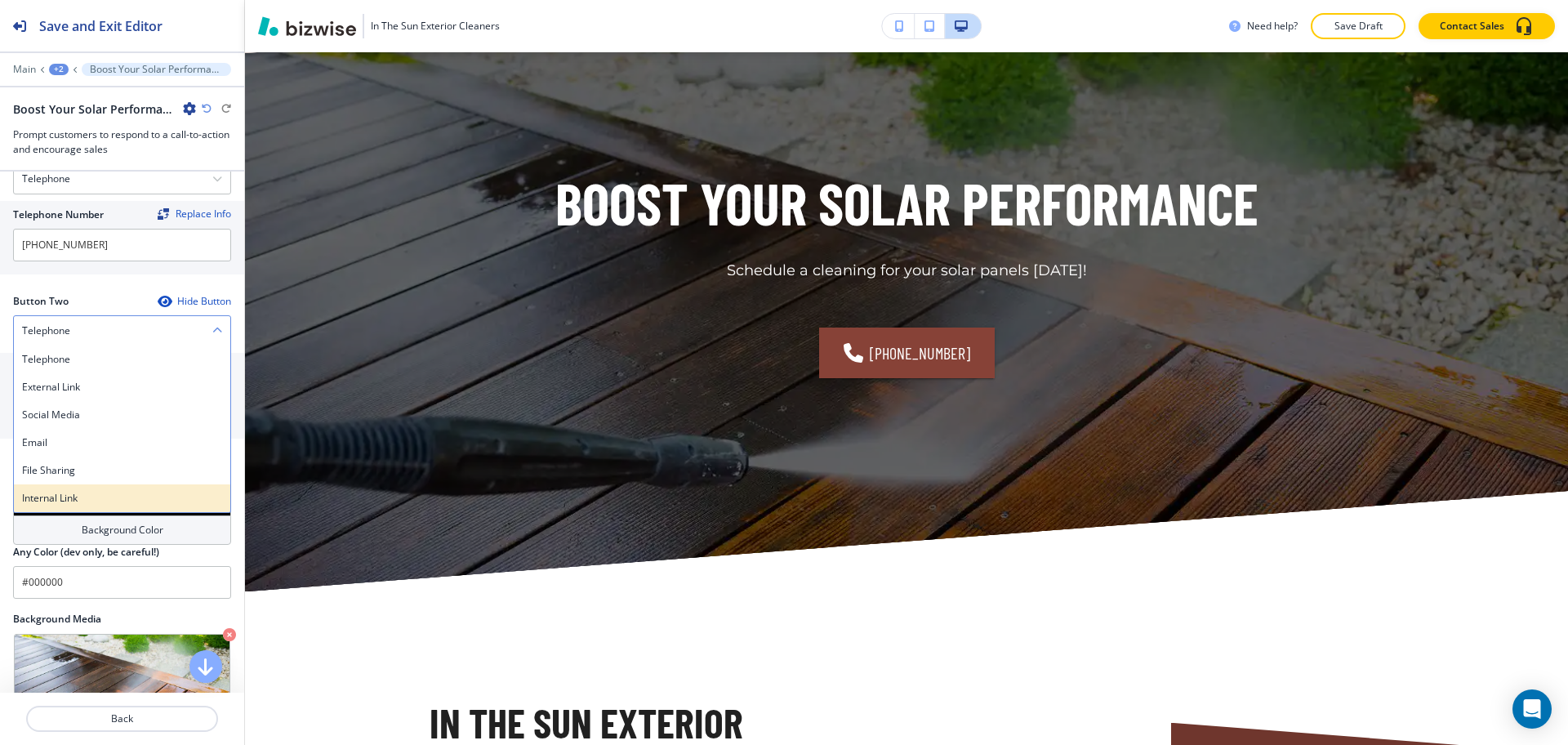
click at [89, 507] on div "Internal Link" at bounding box center [122, 497] width 217 height 28
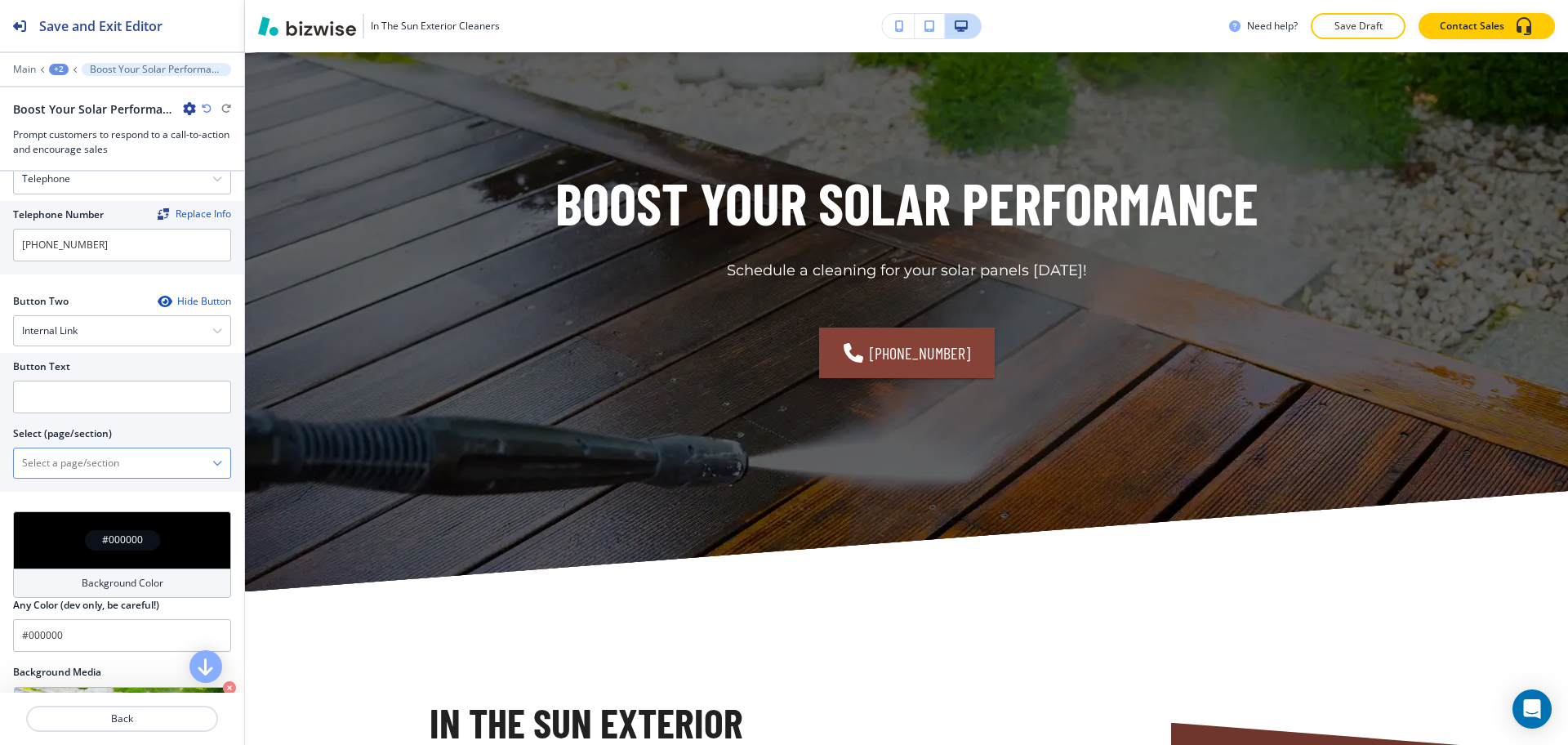
click at [83, 466] on \(page\/section\) "Manual Input" at bounding box center [112, 462] width 198 height 28
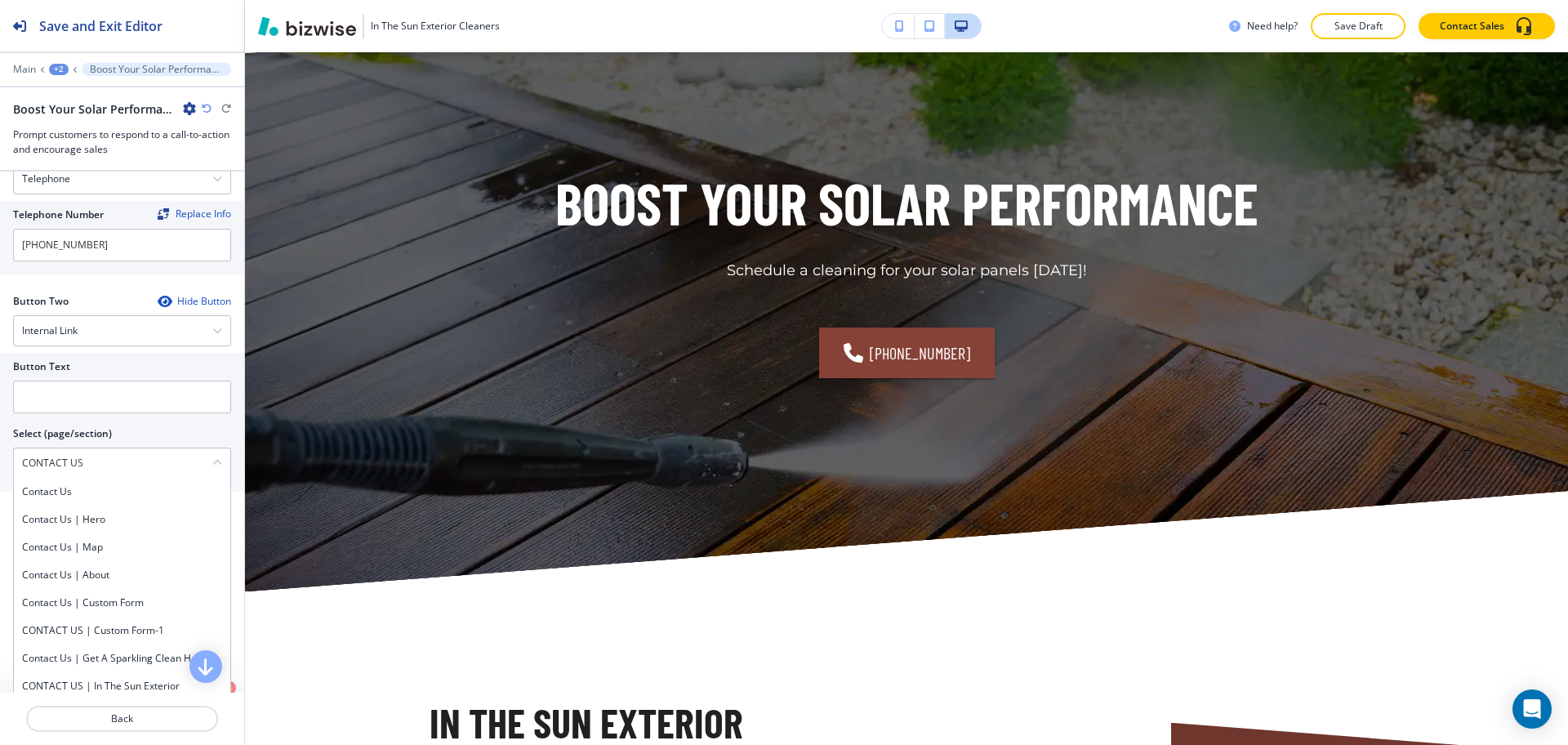
drag, startPoint x: 108, startPoint y: 469, endPoint x: 0, endPoint y: 459, distance: 108.5
click at [0, 459] on div "Button Text Select (page/section) CONTACT US Contact Us Contact Us | Hero Conta…" at bounding box center [122, 422] width 244 height 138
drag, startPoint x: 56, startPoint y: 489, endPoint x: 56, endPoint y: 480, distance: 9.0
click at [56, 489] on h4 "Contact Us" at bounding box center [122, 491] width 200 height 15
type \(page\/section\) "Contact Us"
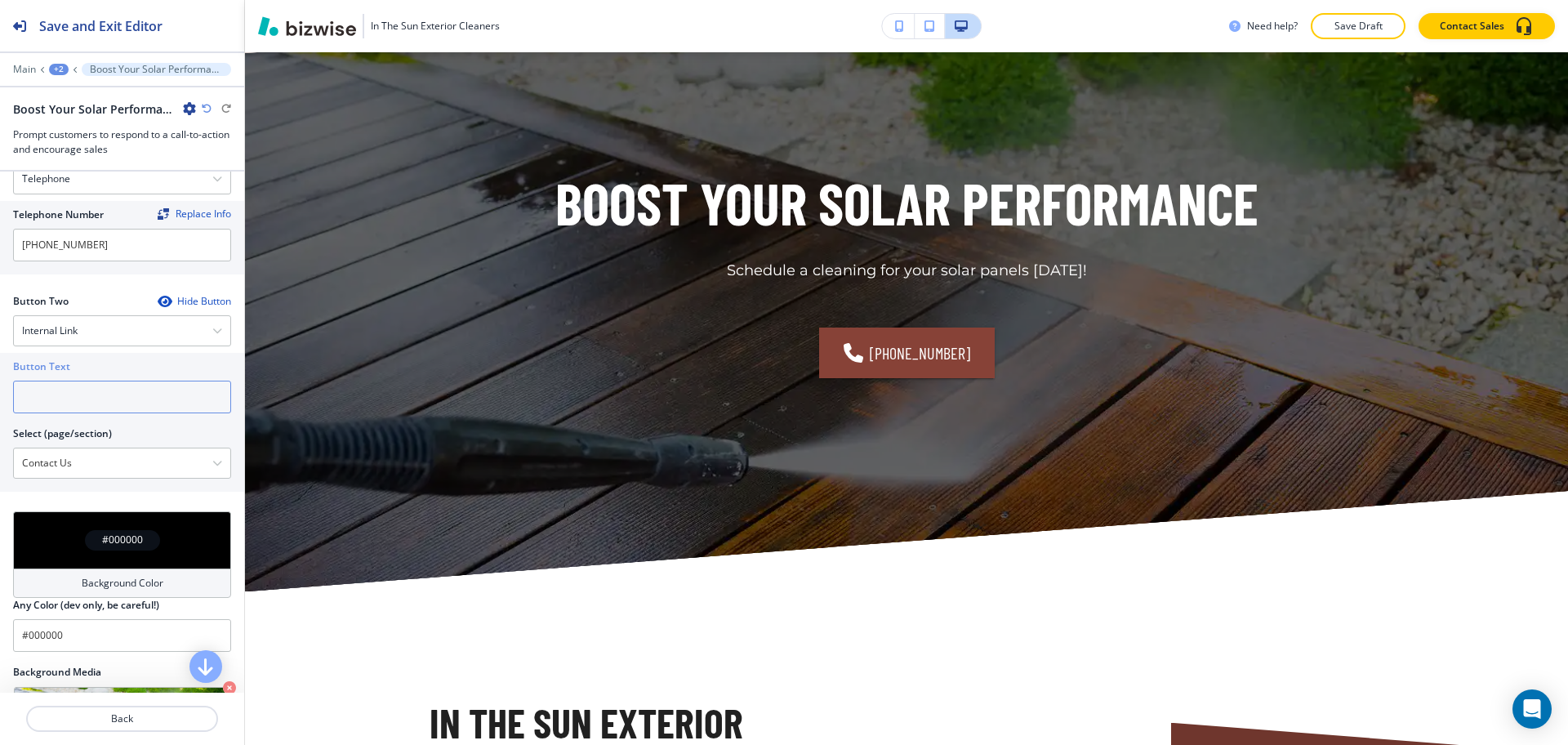
click at [46, 392] on input "text" at bounding box center [122, 397] width 218 height 33
paste input "CONTACT US"
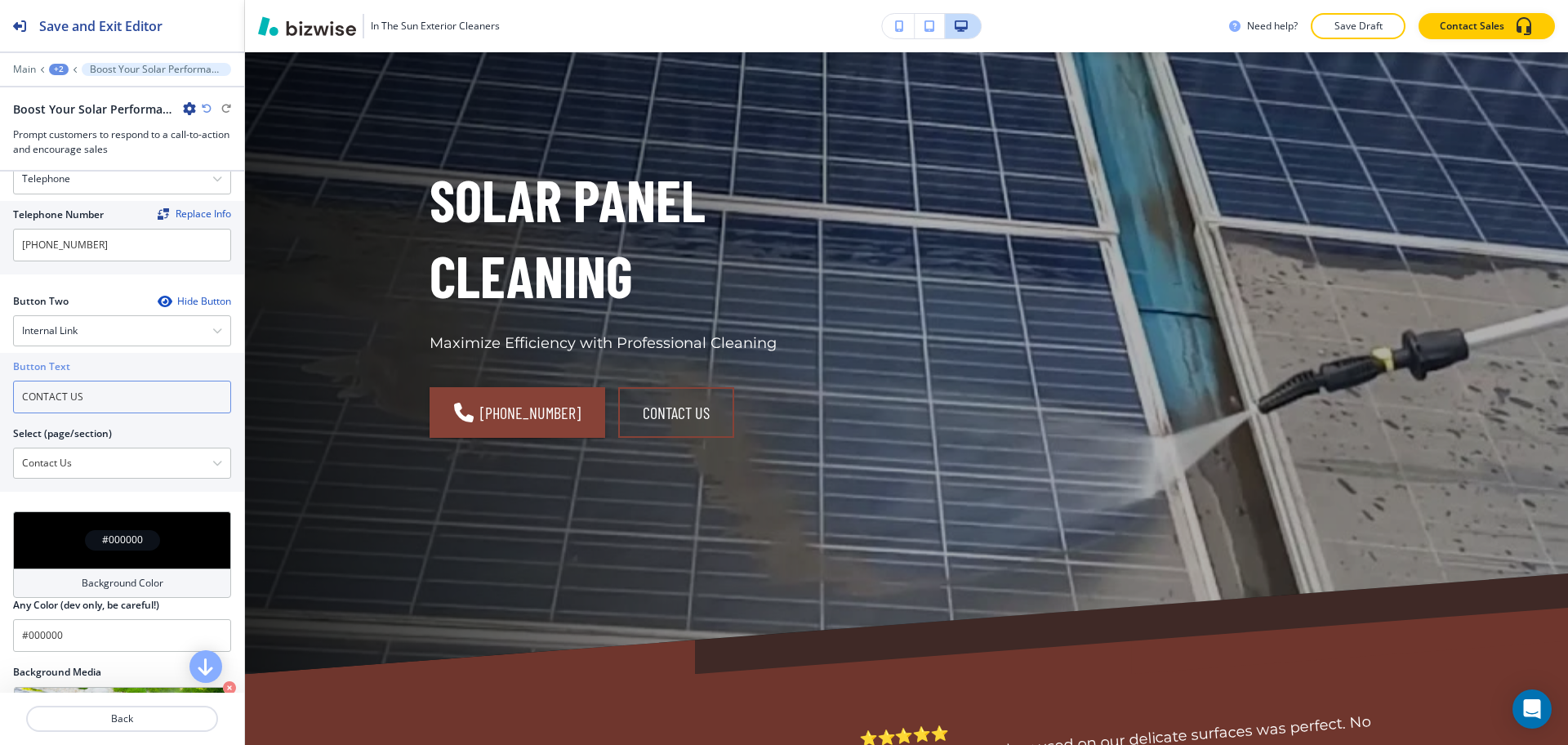
scroll to position [0, 0]
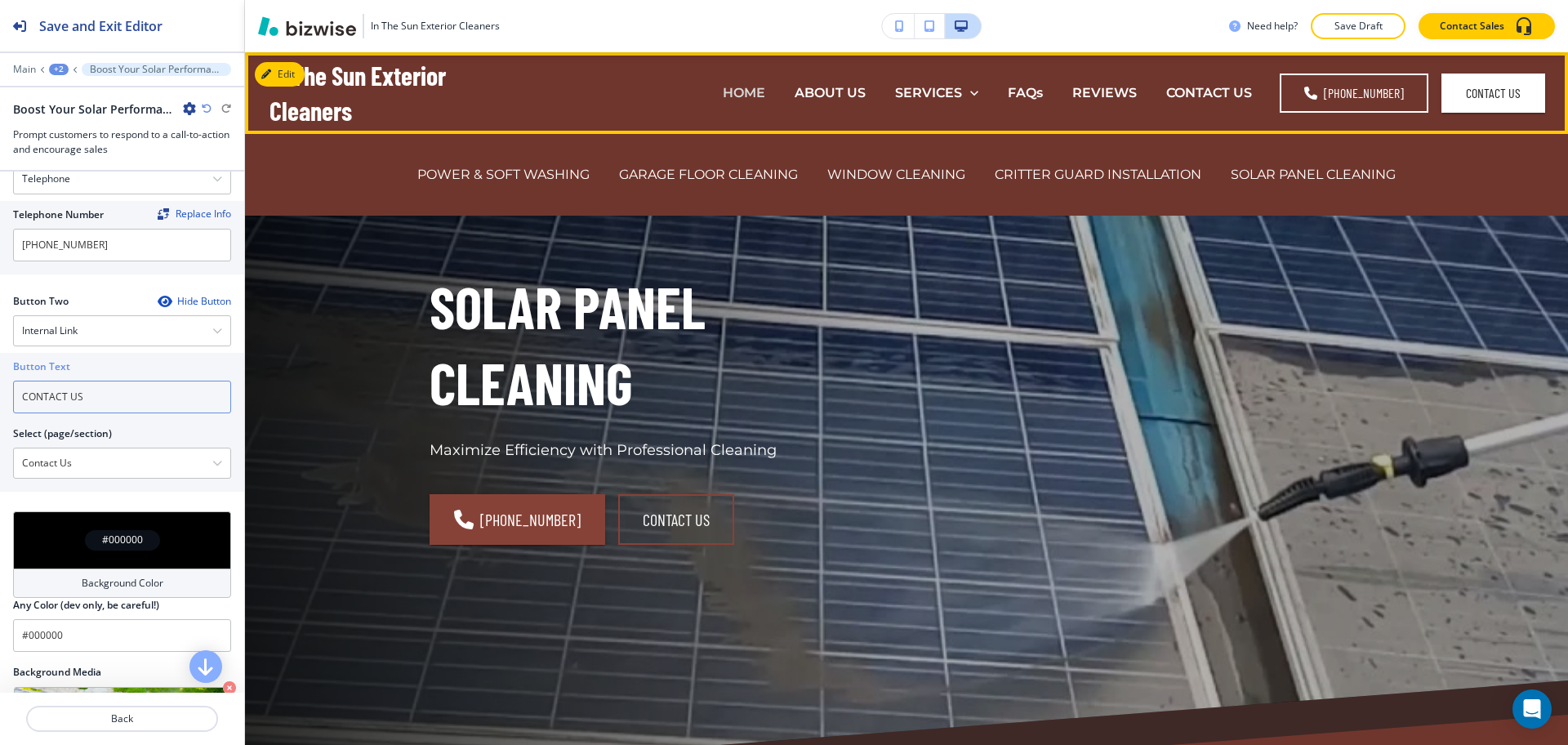
type input "CONTACT US"
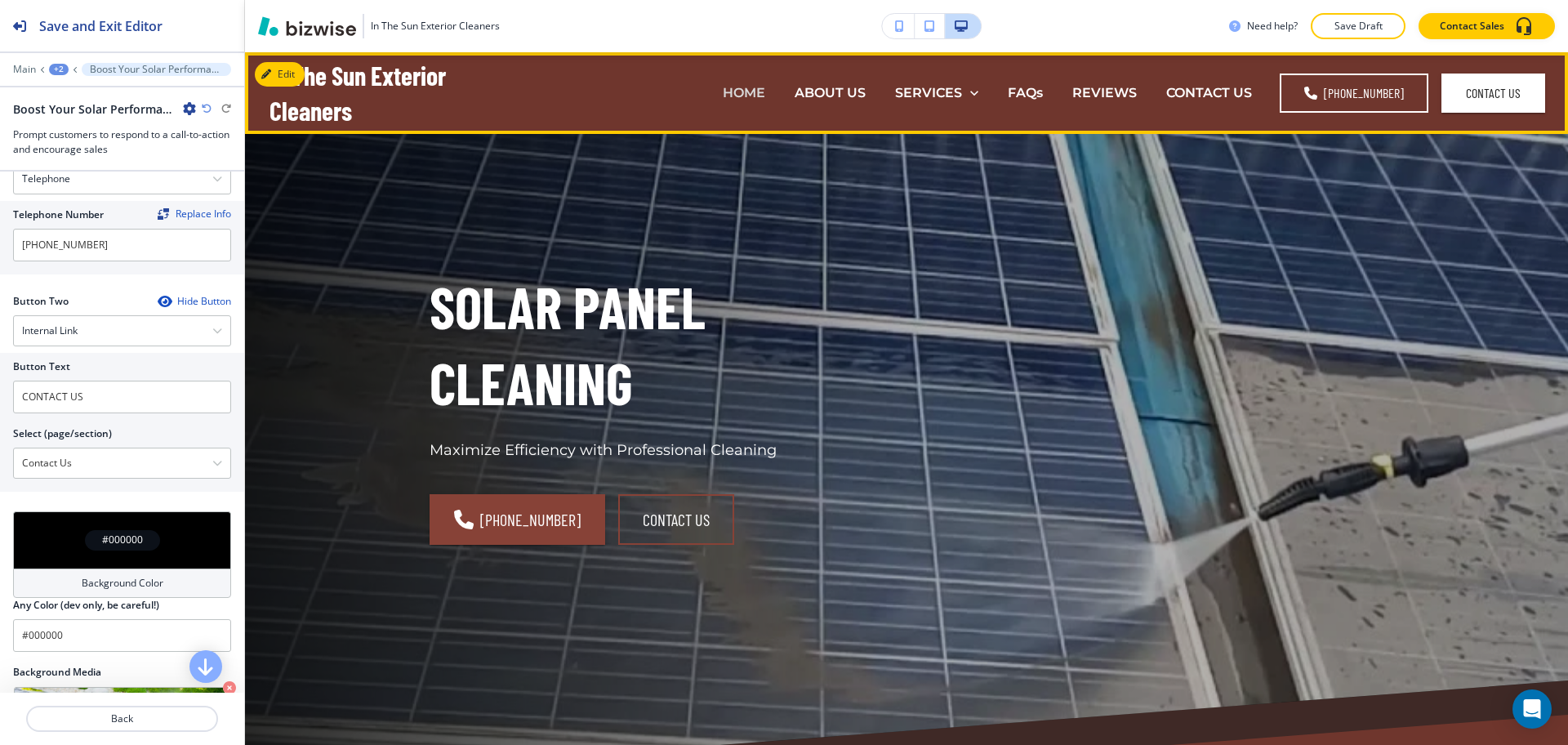
click at [747, 96] on p "HOME" at bounding box center [744, 92] width 43 height 18
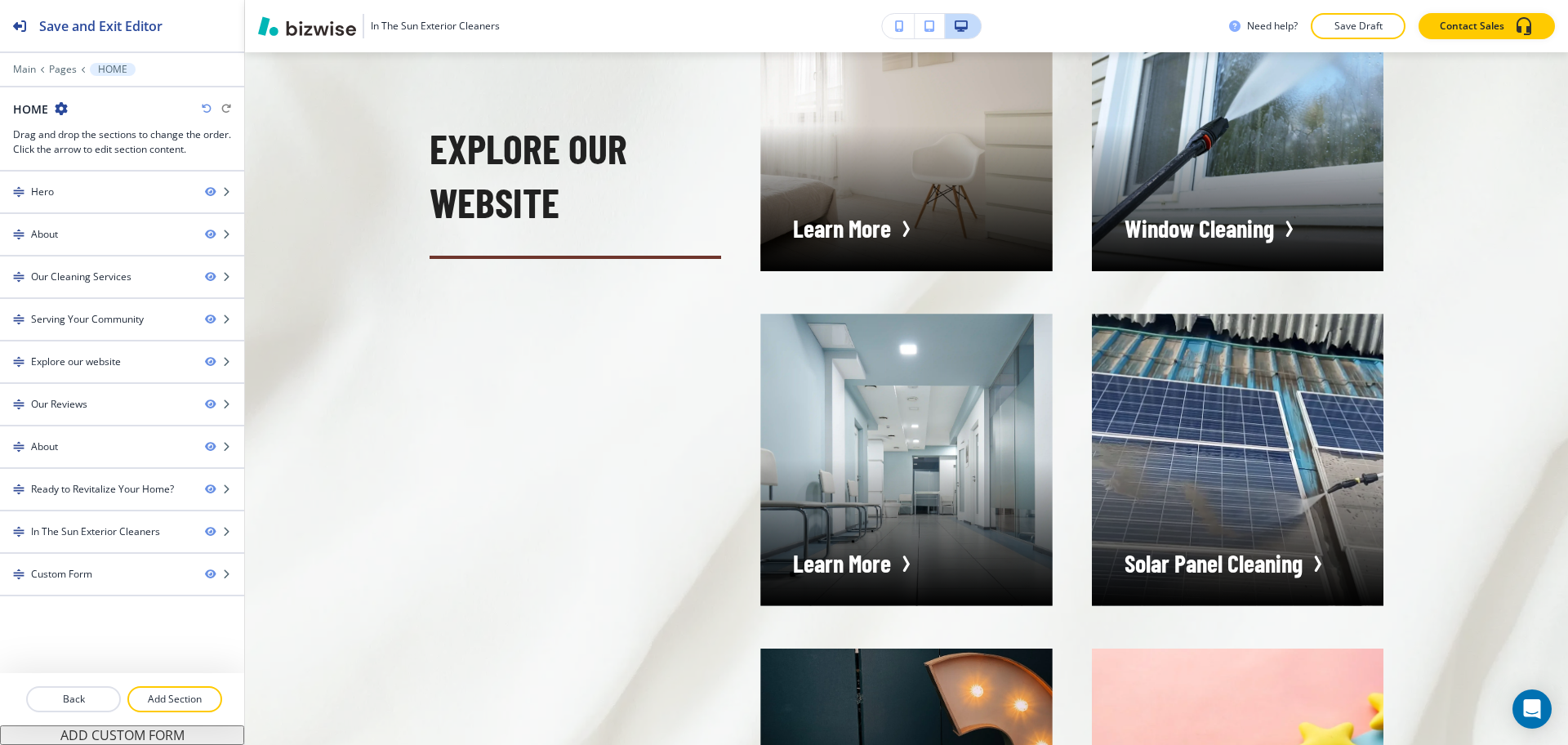
scroll to position [4696, 0]
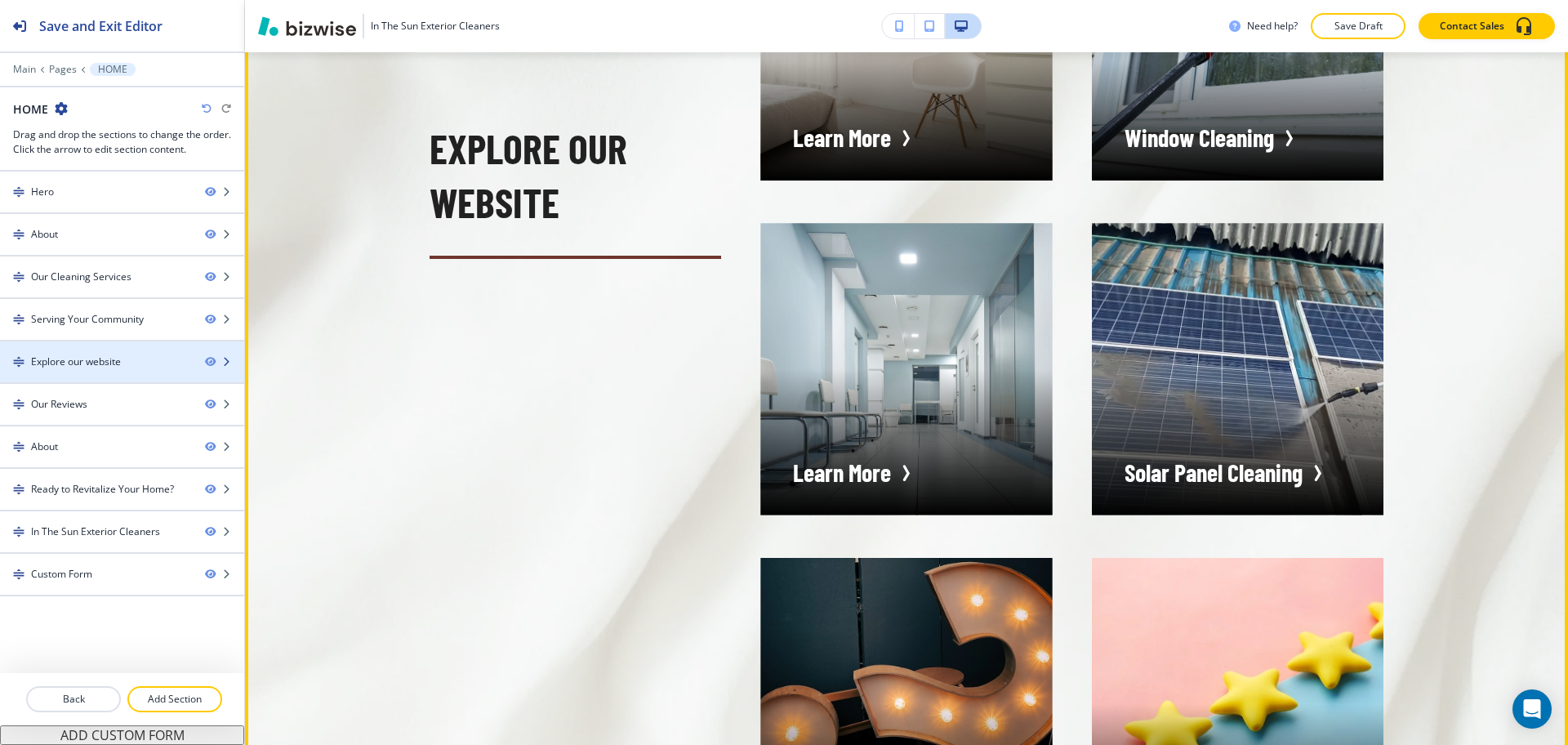
click at [106, 369] on div at bounding box center [122, 375] width 244 height 14
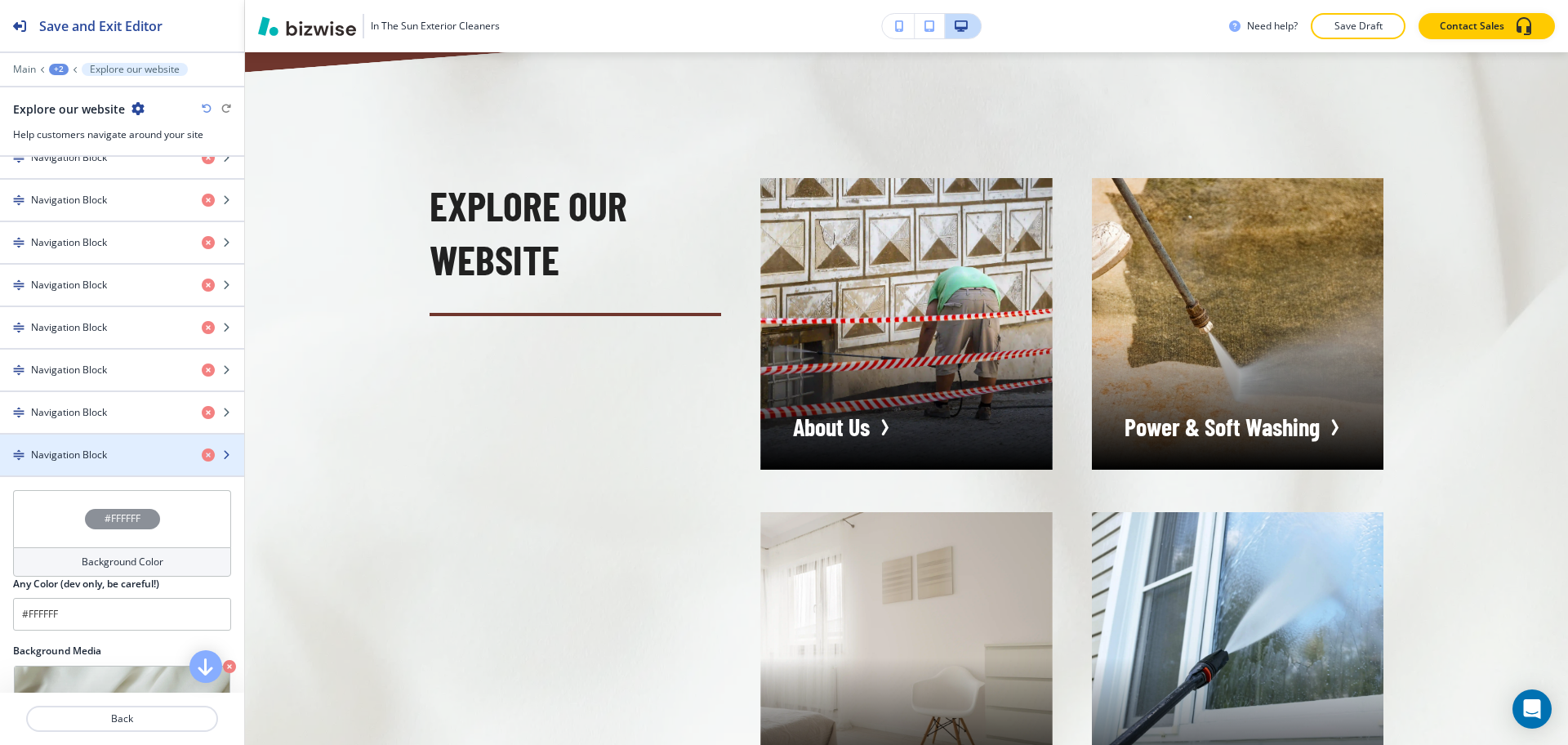
scroll to position [708, 0]
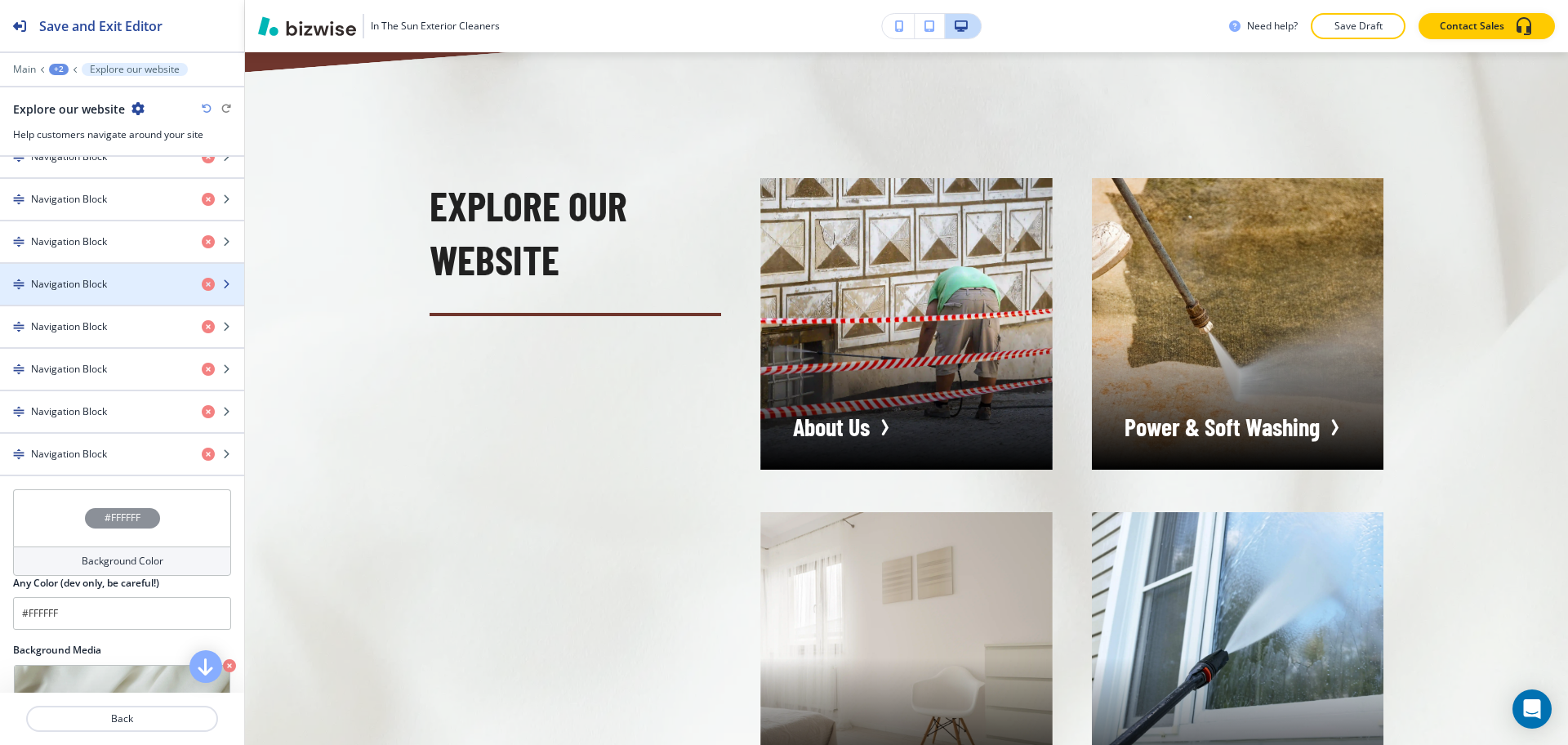
click at [95, 285] on h4 "Navigation Block" at bounding box center [69, 283] width 75 height 15
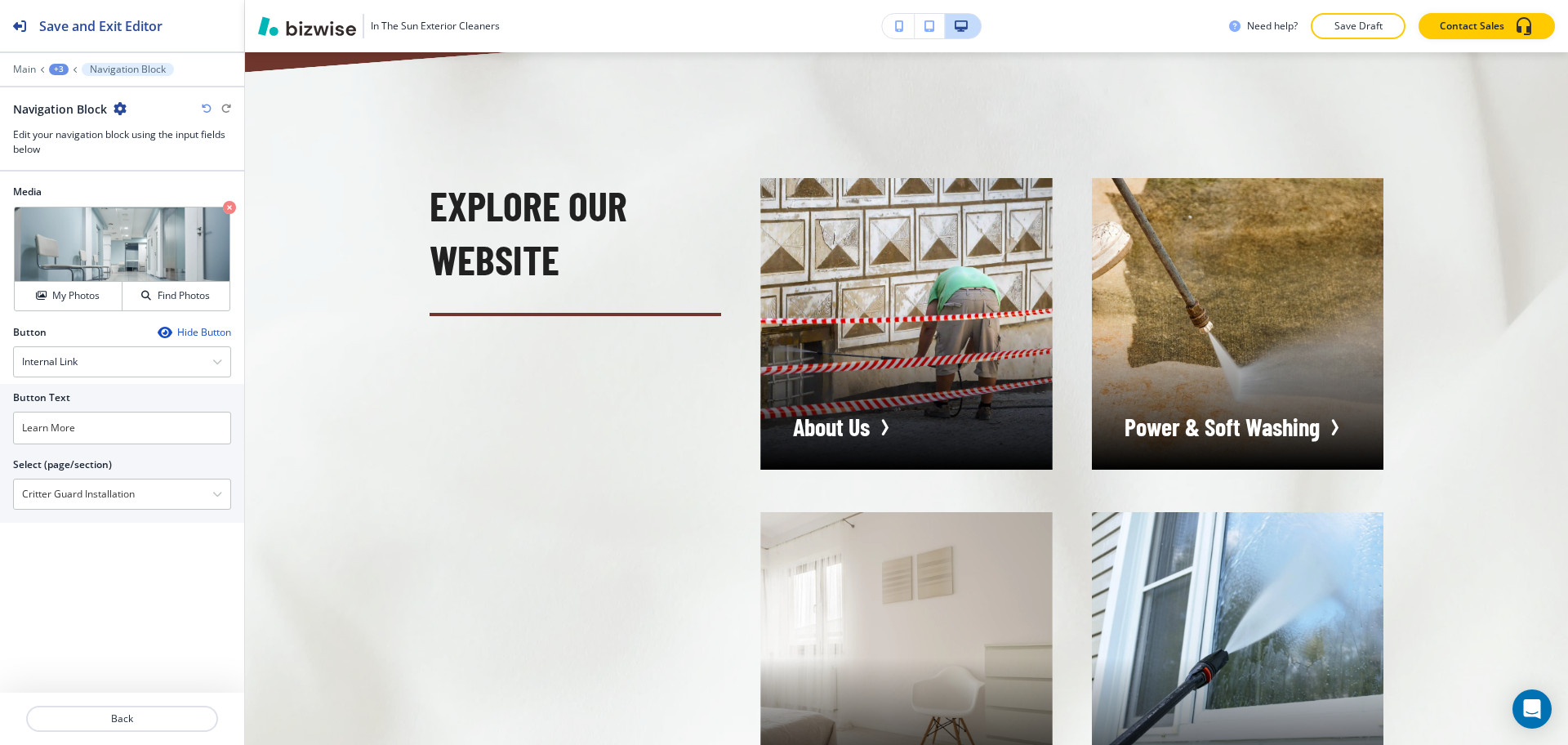
drag, startPoint x: 144, startPoint y: 494, endPoint x: 5, endPoint y: 483, distance: 139.4
click at [0, 487] on div "Button Text Learn More Select (page/section) Critter Guard Installation Home Ho…" at bounding box center [122, 453] width 244 height 138
click at [84, 424] on input "Learn More" at bounding box center [122, 428] width 218 height 33
paste input "Critter Guard Installation"
type input "Critter Guard Installation"
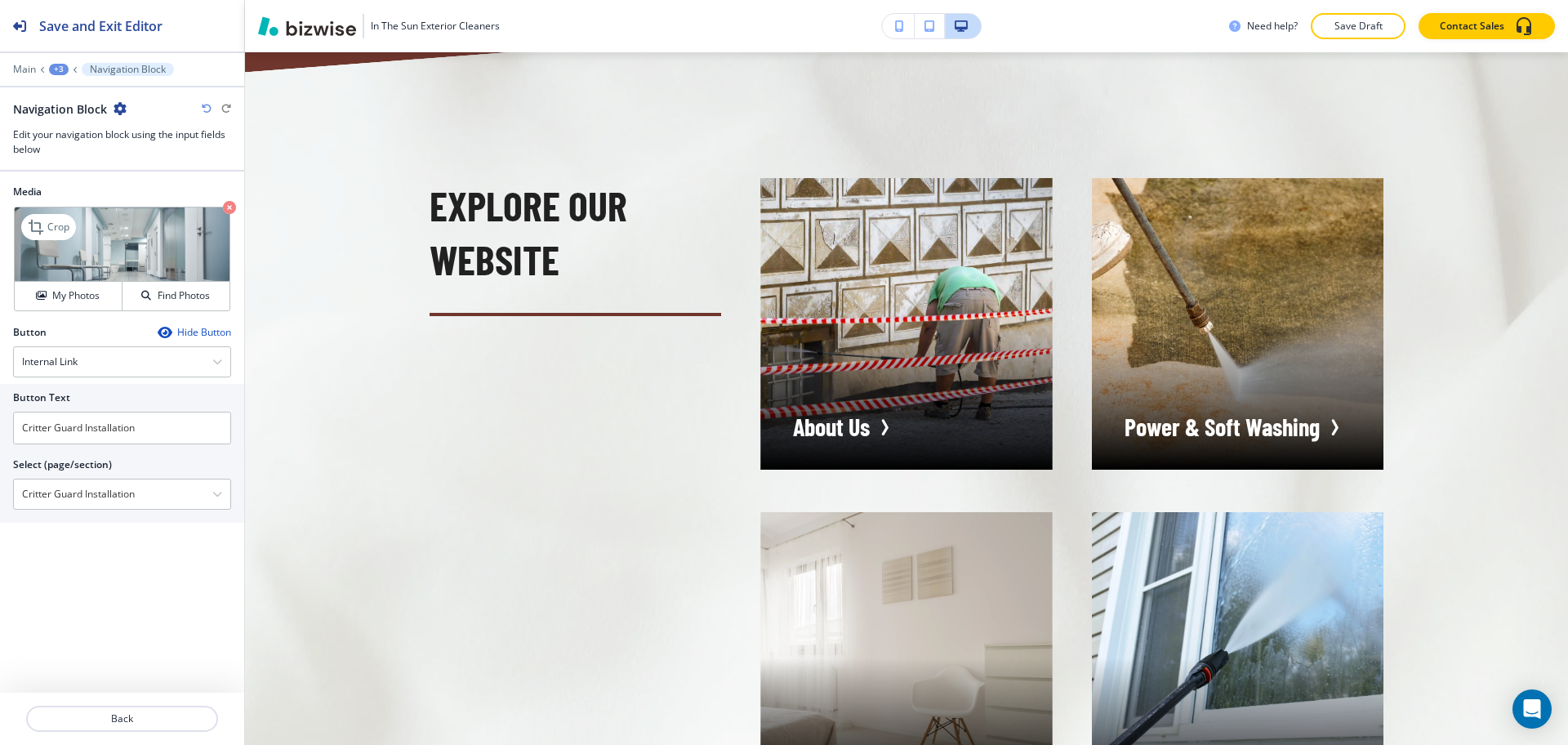
click at [227, 207] on icon "button" at bounding box center [229, 208] width 14 height 14
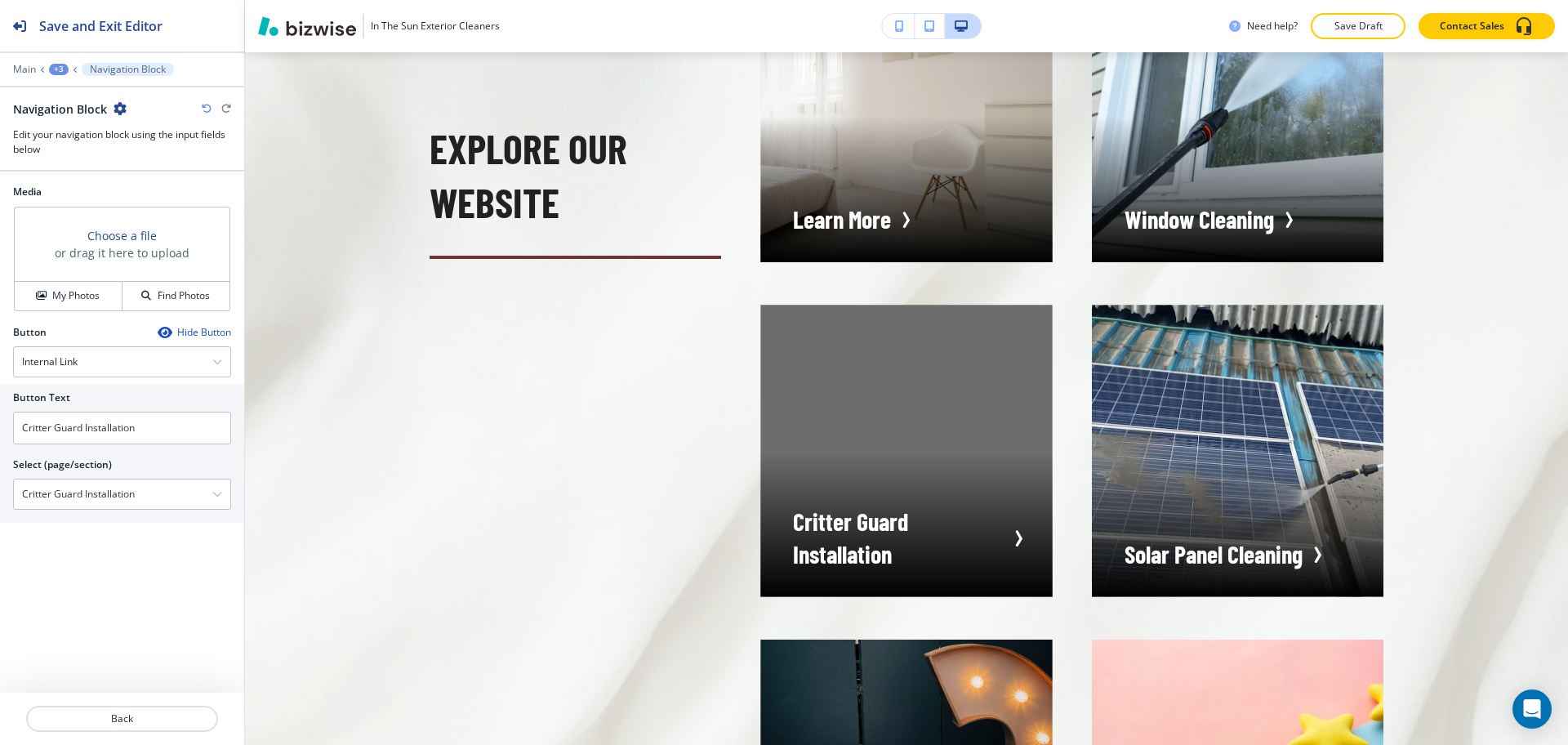
scroll to position [4602, 0]
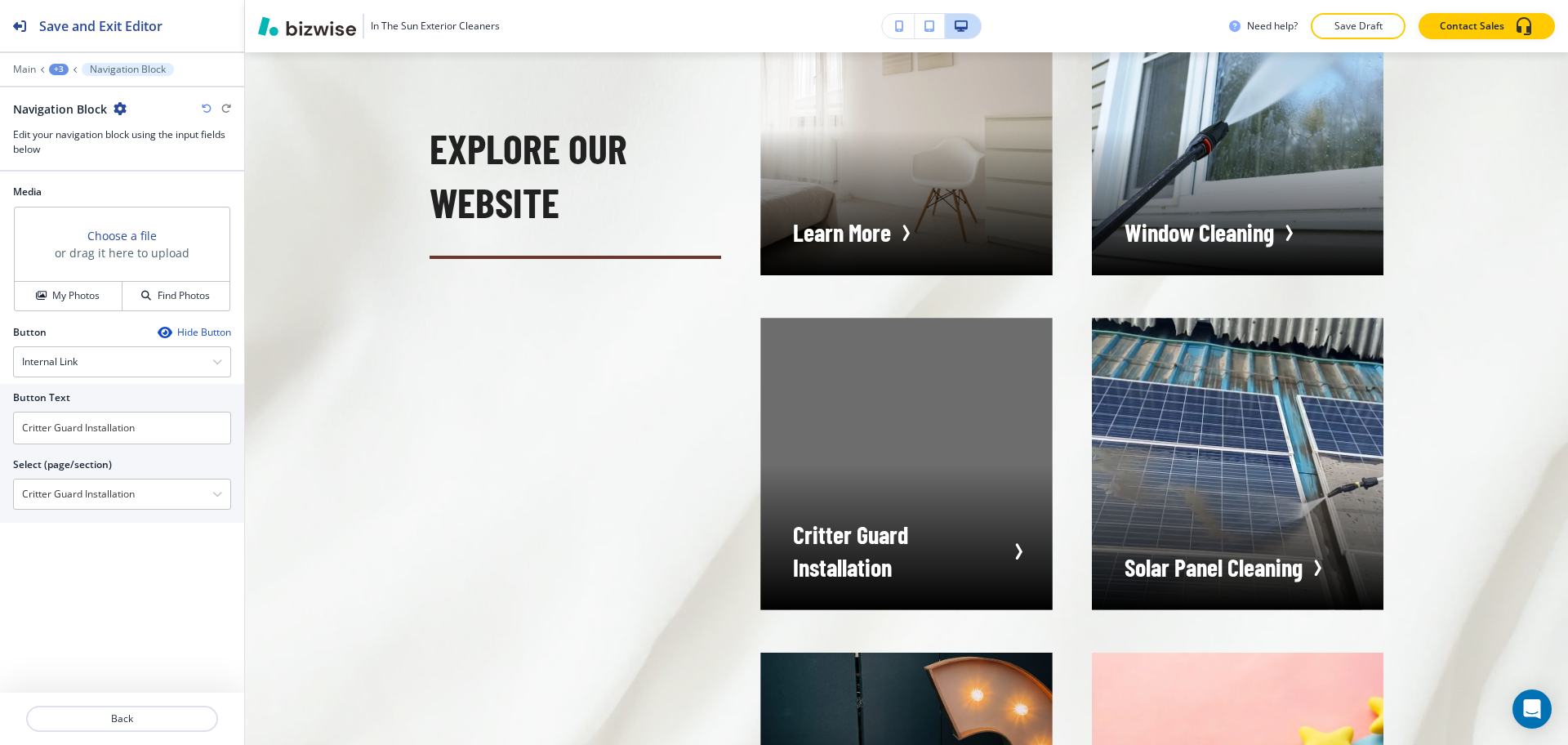
drag, startPoint x: 124, startPoint y: 495, endPoint x: 17, endPoint y: 463, distance: 111.7
click at [0, 491] on div "Button Text Critter Guard Installation Select (page/section) Critter Guard Inst…" at bounding box center [122, 453] width 244 height 138
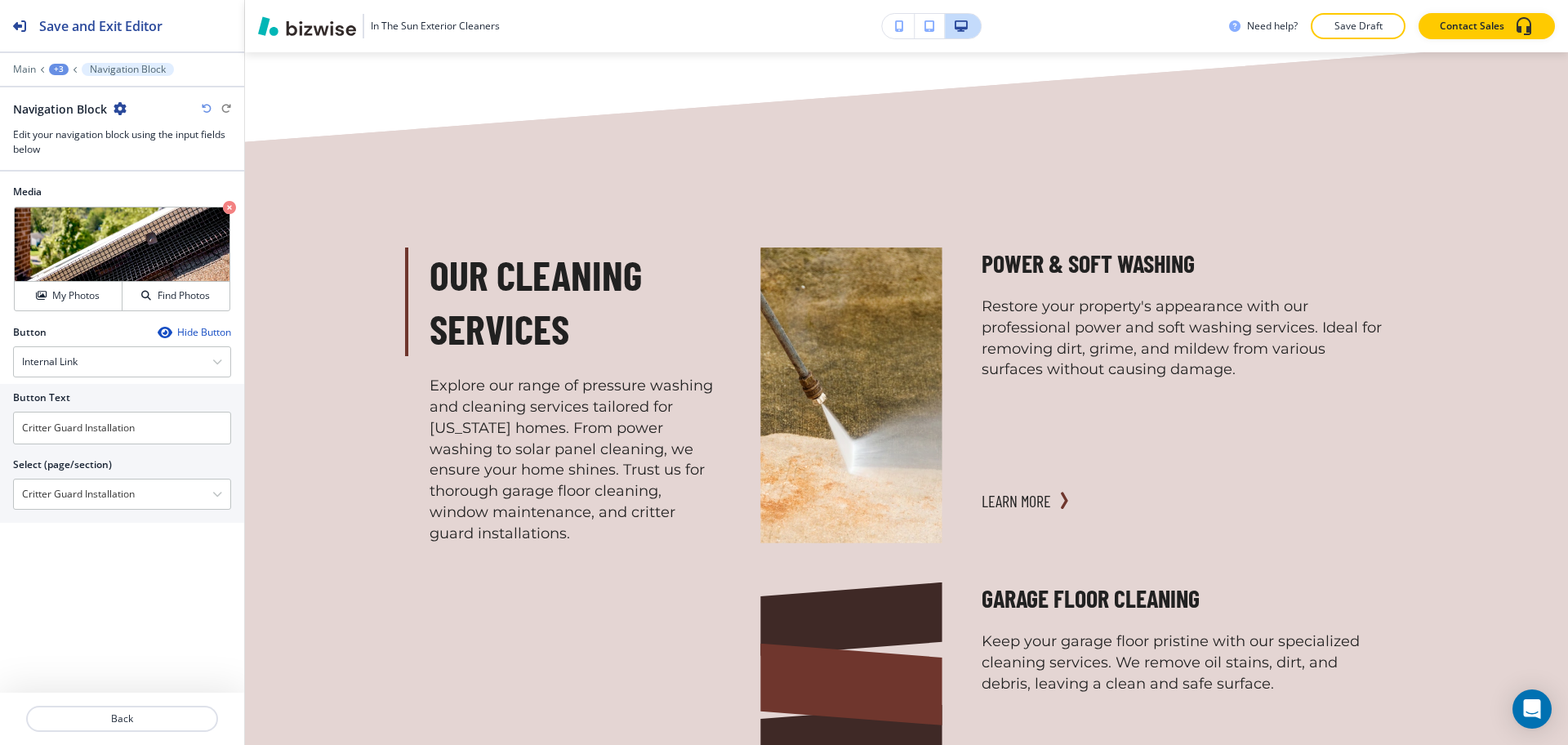
scroll to position [1473, 0]
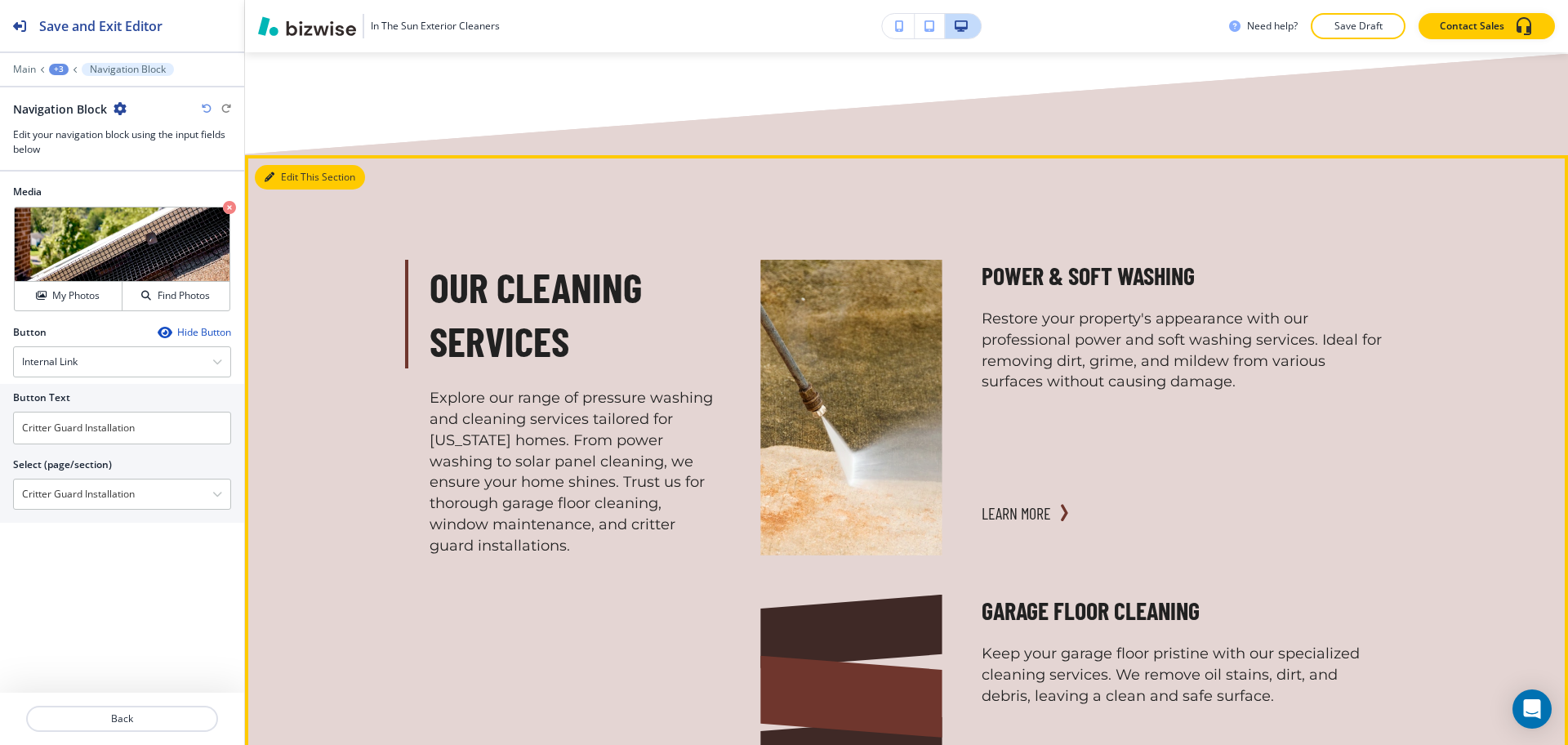
click at [292, 164] on button "Edit This Section" at bounding box center [310, 176] width 110 height 24
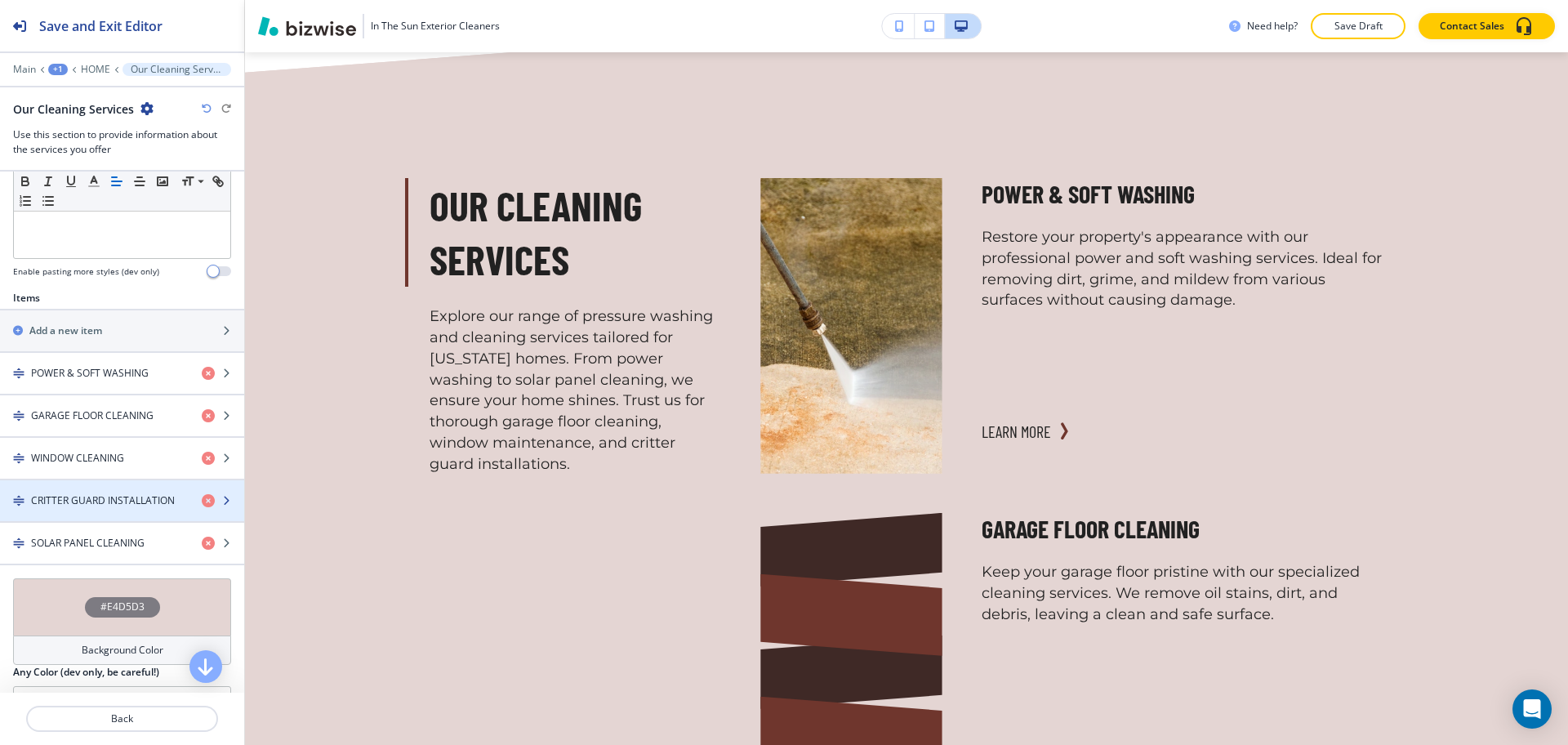
scroll to position [462, 0]
click at [118, 499] on h4 "CRITTER GUARD INSTALLATION" at bounding box center [103, 501] width 144 height 15
click at [75, 501] on h4 "CRITTER GUARD INSTALLATION" at bounding box center [103, 501] width 144 height 15
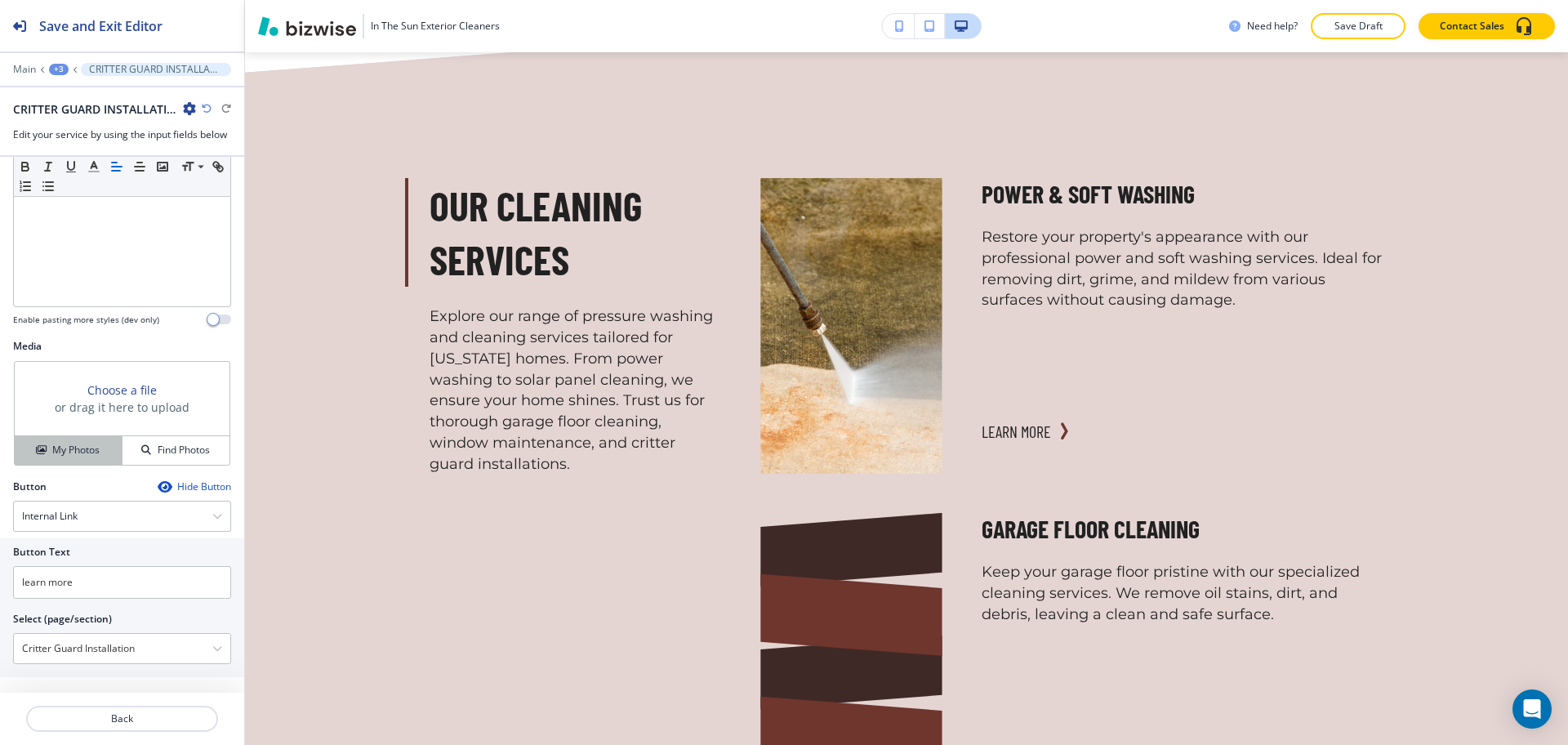
scroll to position [405, 0]
click at [47, 449] on div "My Photos" at bounding box center [68, 445] width 107 height 15
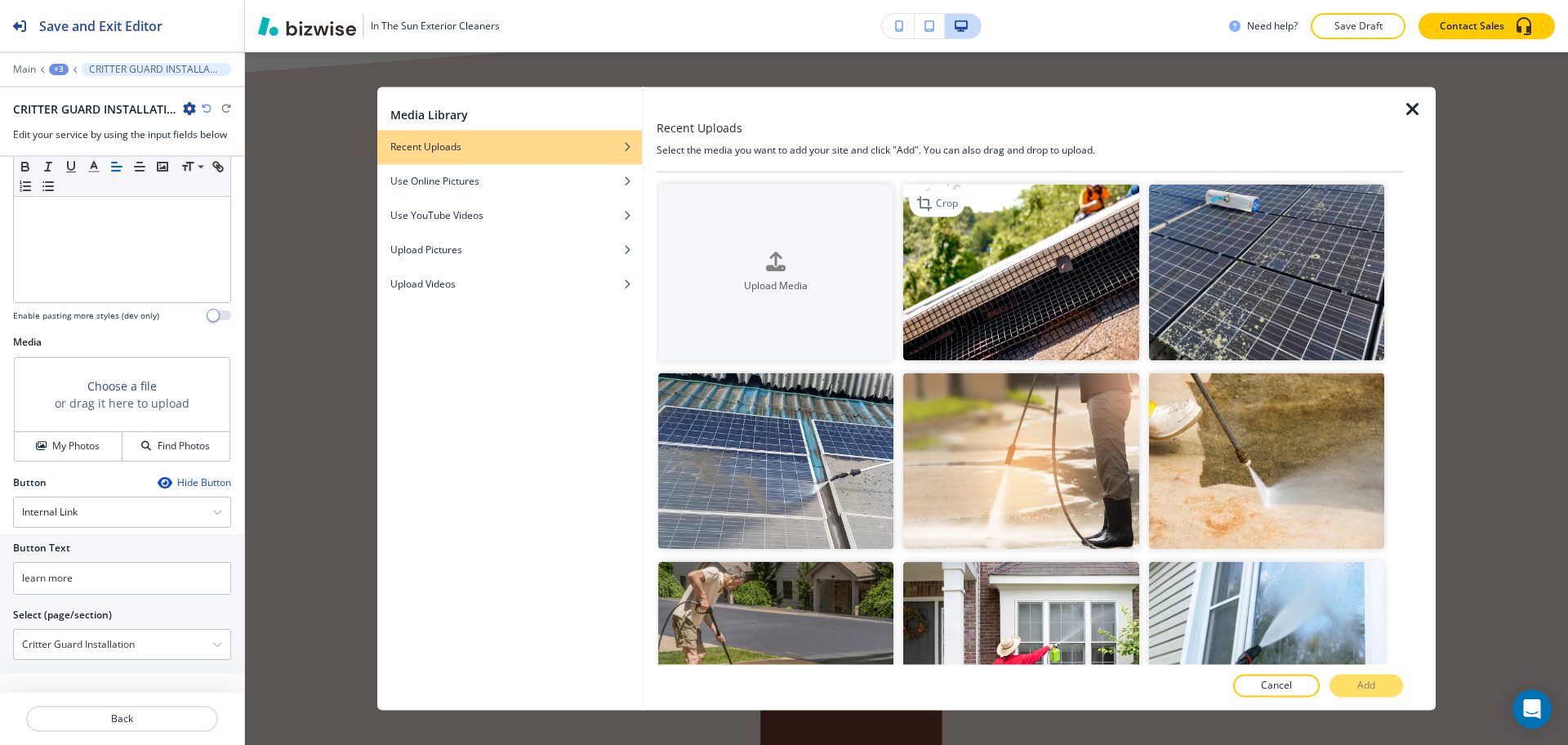
click at [1068, 285] on img "button" at bounding box center [1020, 272] width 235 height 176
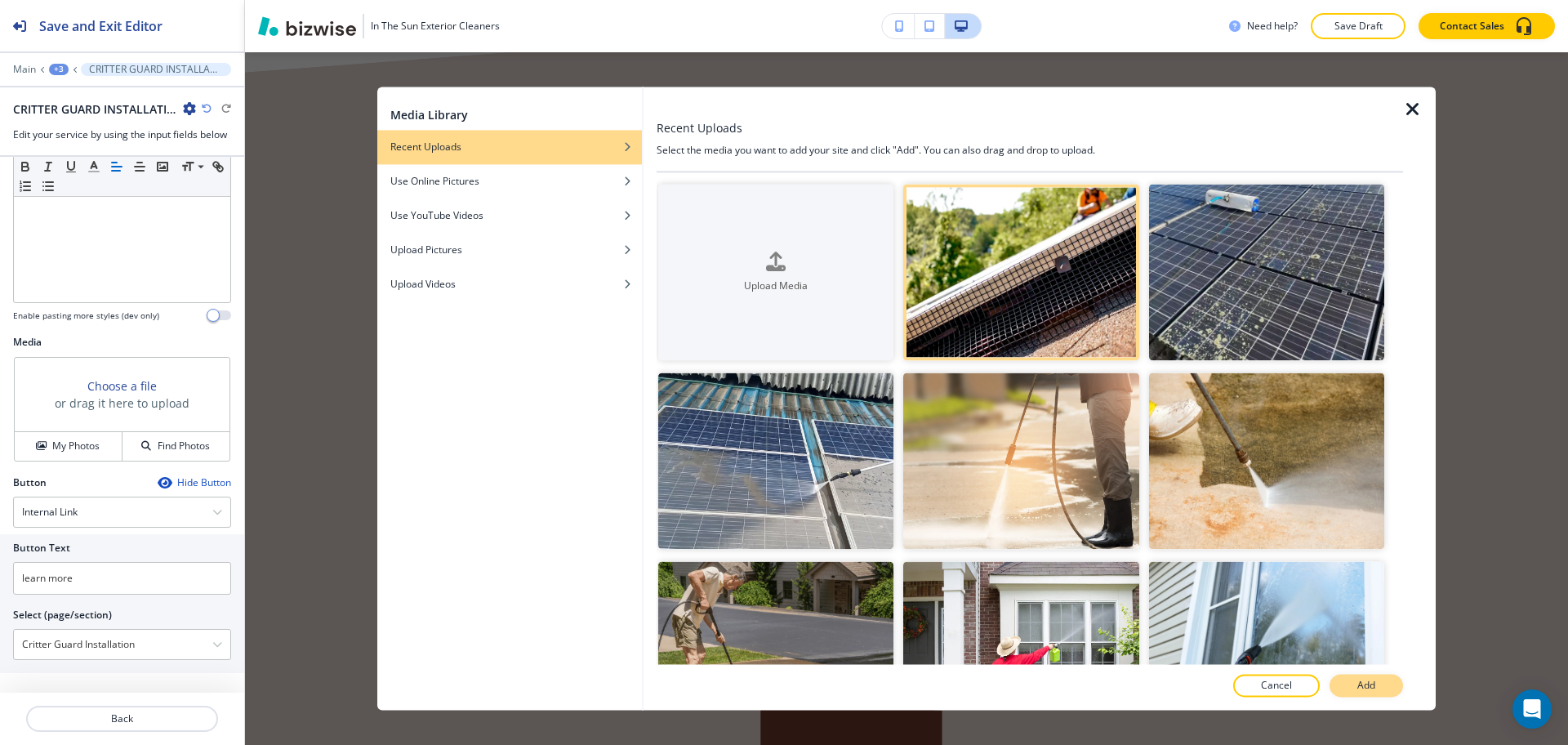
click at [1358, 682] on p "Add" at bounding box center [1367, 685] width 18 height 15
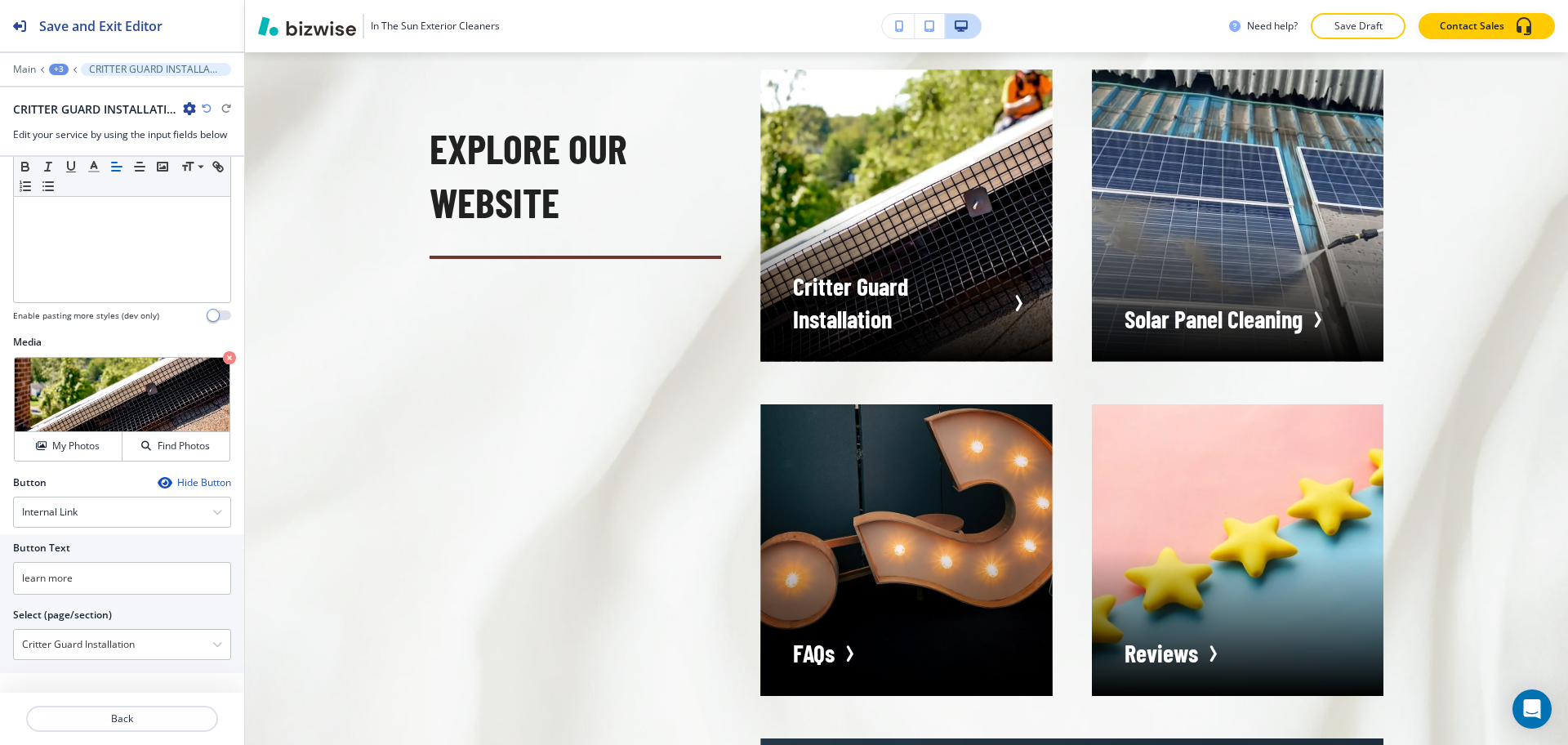
scroll to position [4812, 0]
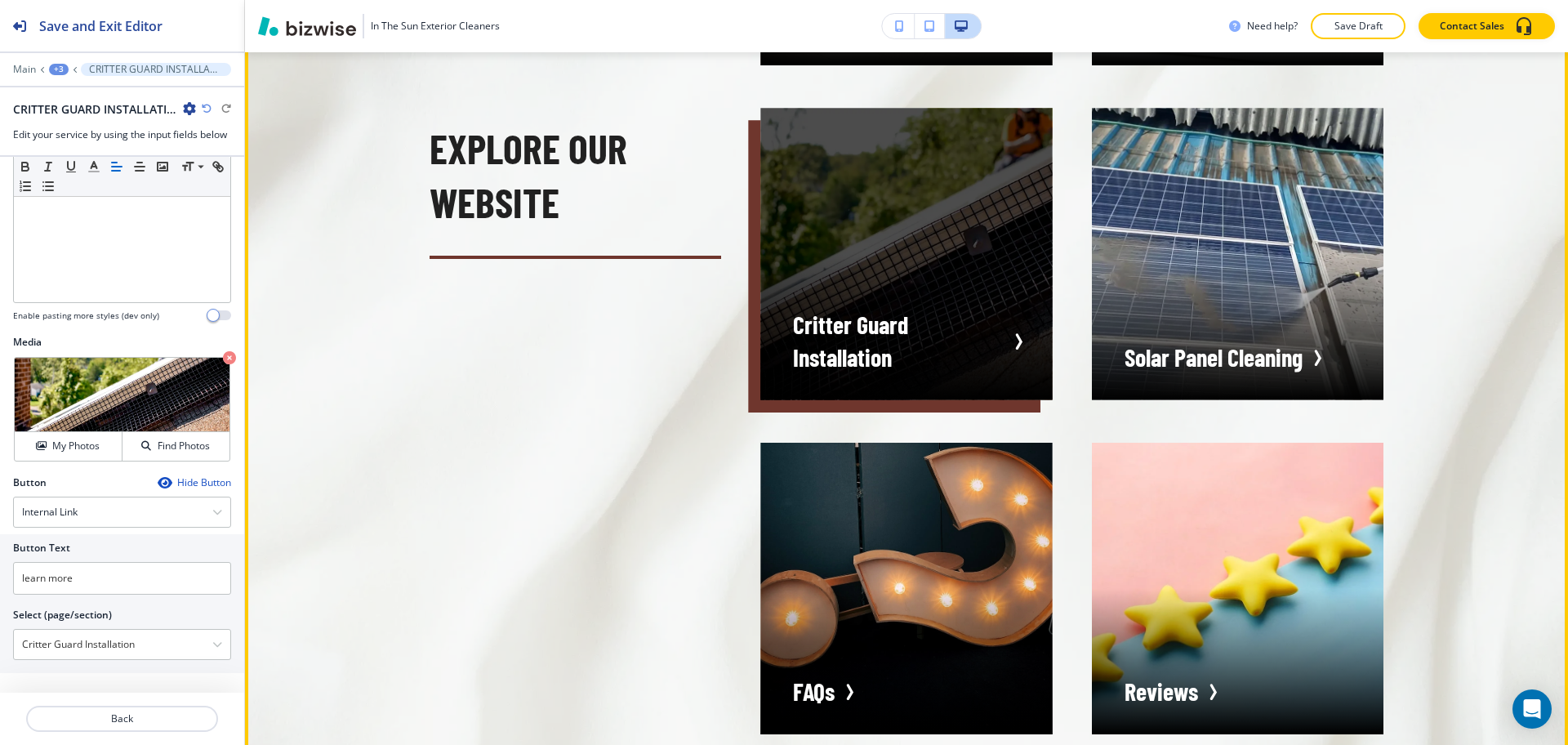
click at [868, 336] on div "button" at bounding box center [906, 253] width 291 height 291
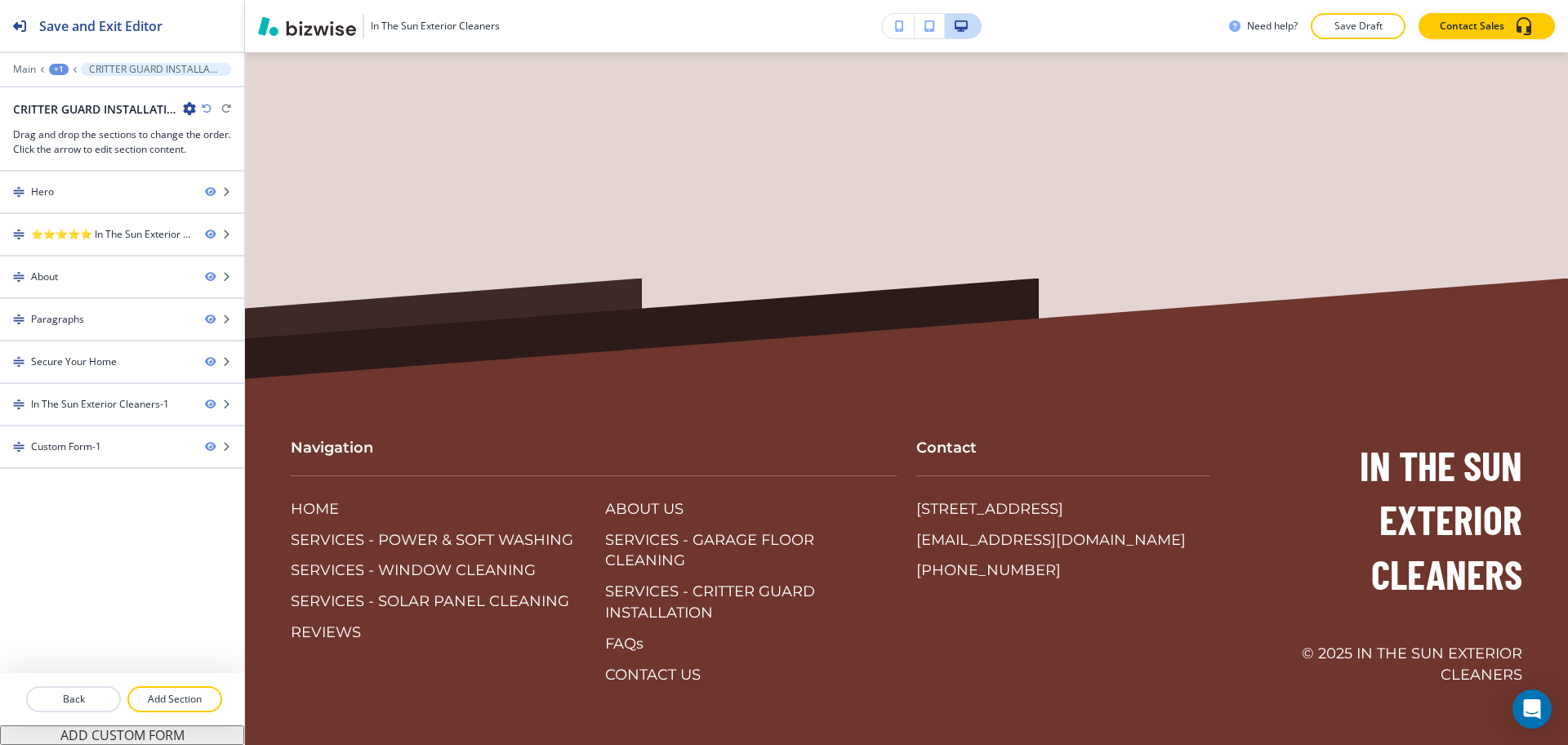
scroll to position [0, 0]
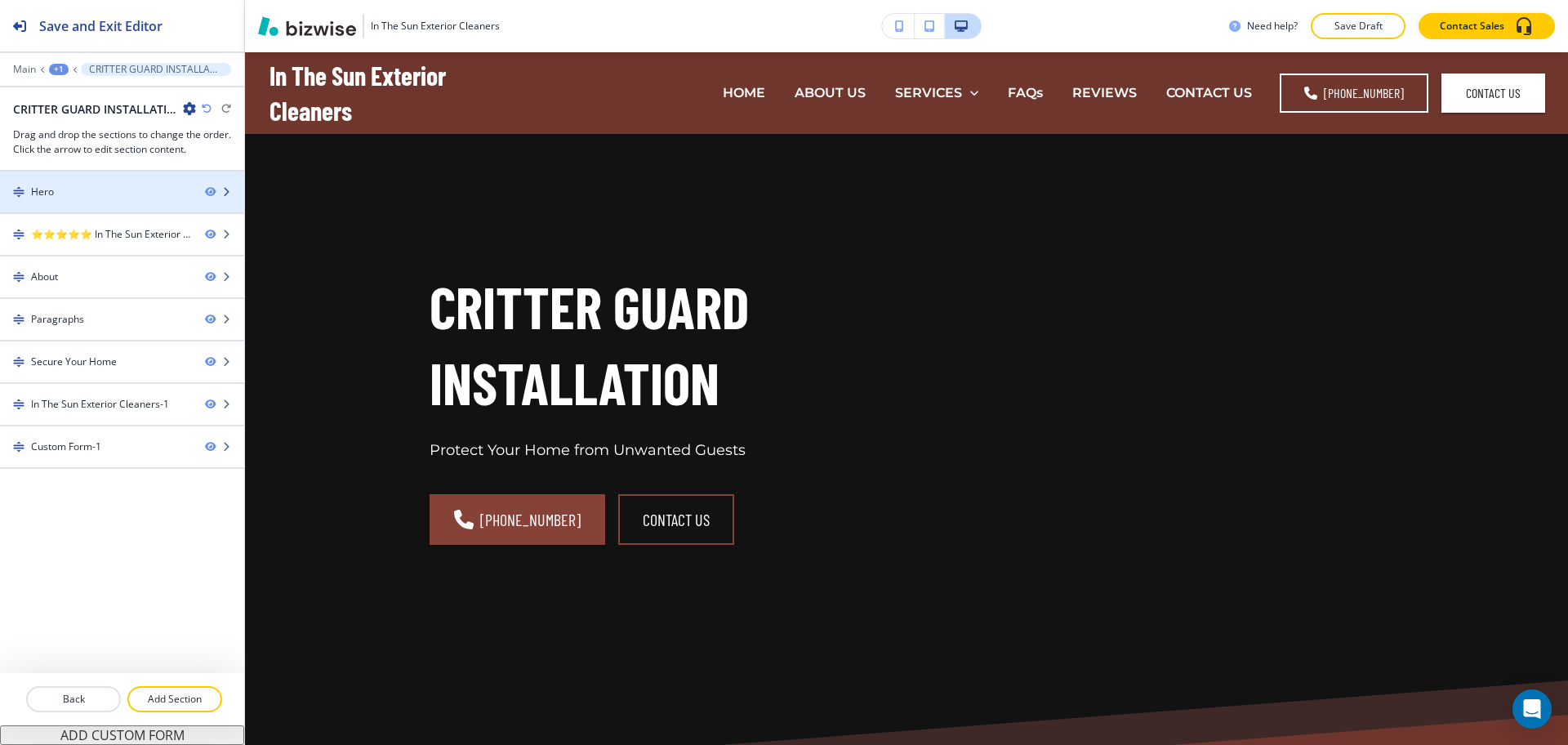
click at [93, 197] on div "Hero" at bounding box center [96, 192] width 192 height 15
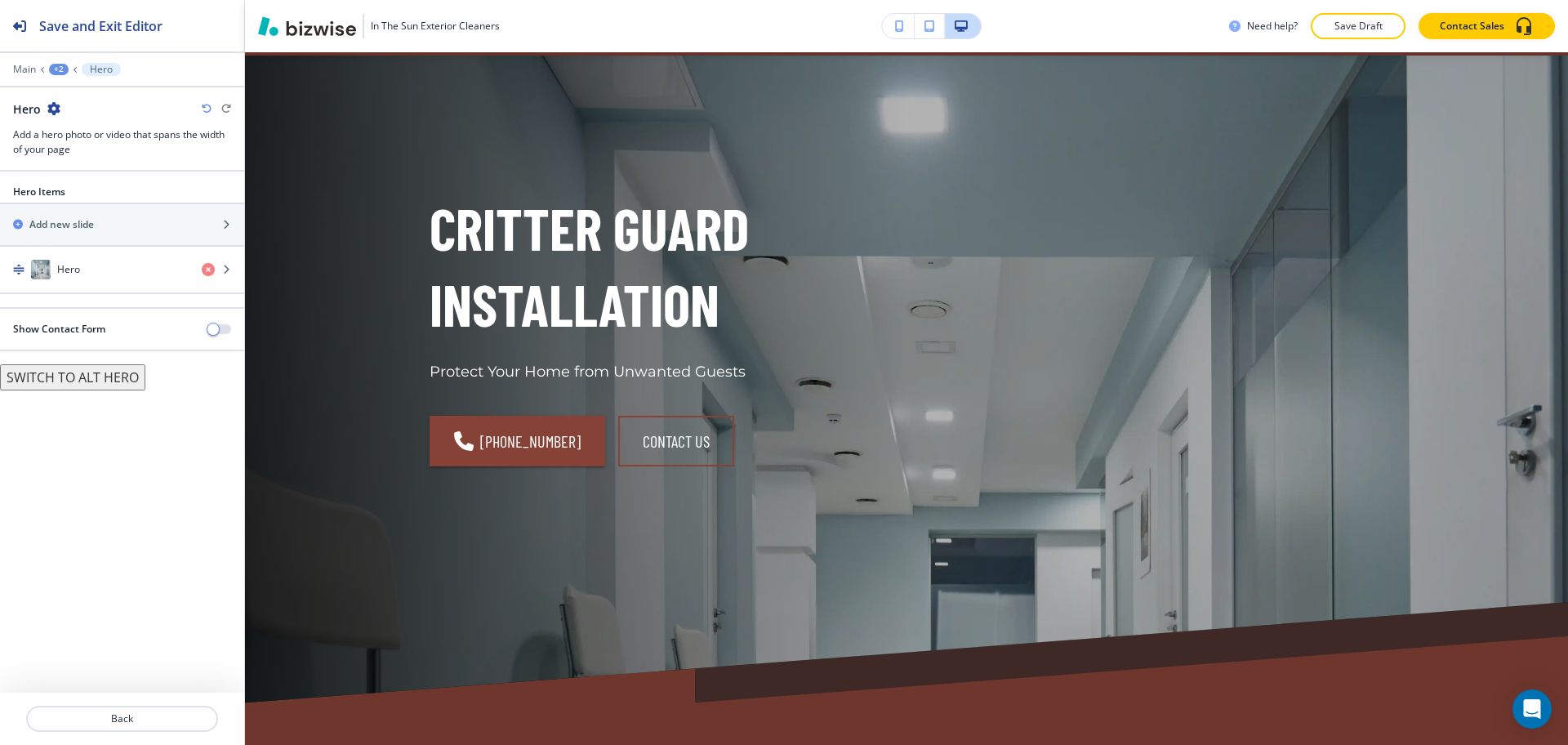
scroll to position [81, 0]
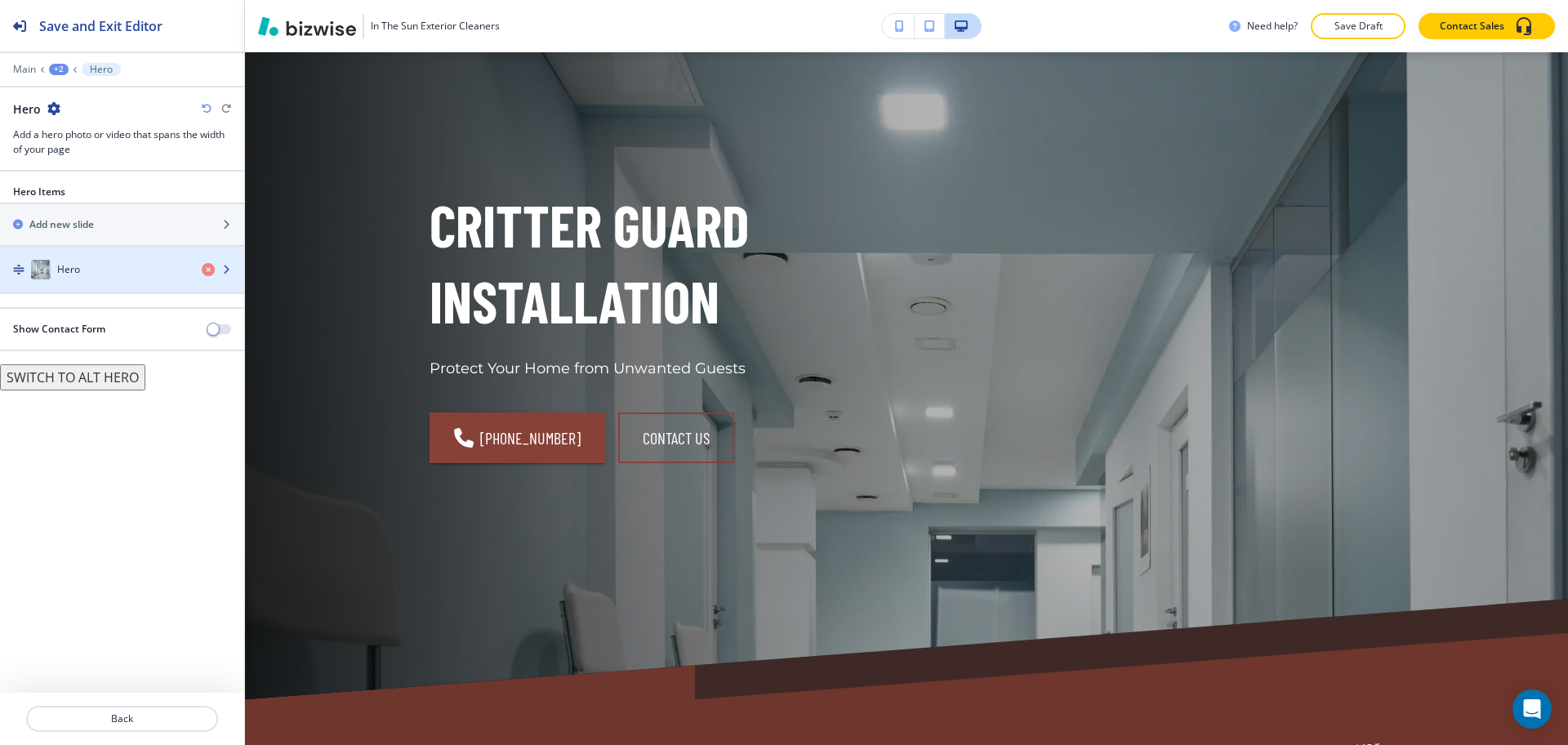
click at [96, 262] on div "Hero" at bounding box center [94, 269] width 189 height 19
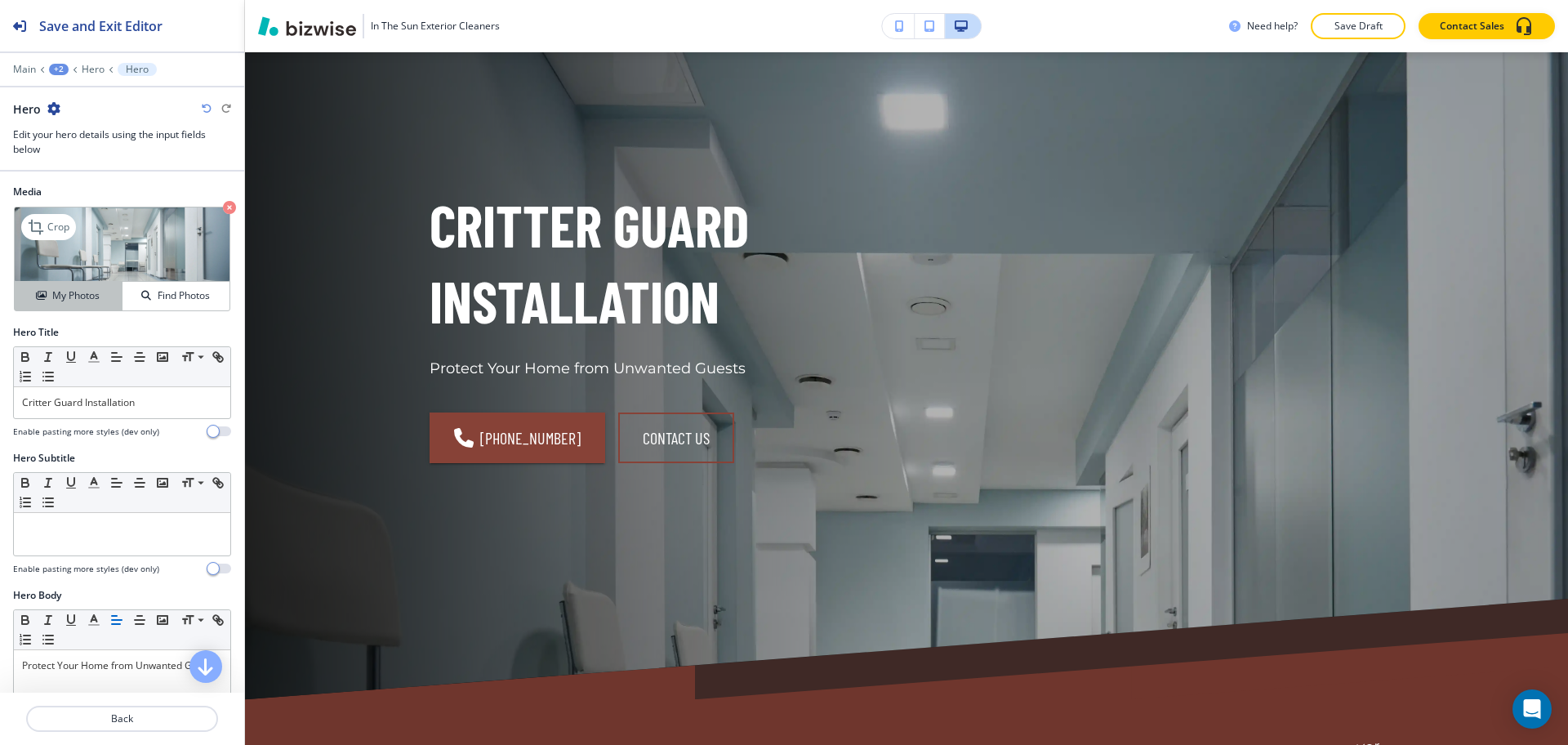
click at [83, 290] on h4 "My Photos" at bounding box center [75, 295] width 47 height 15
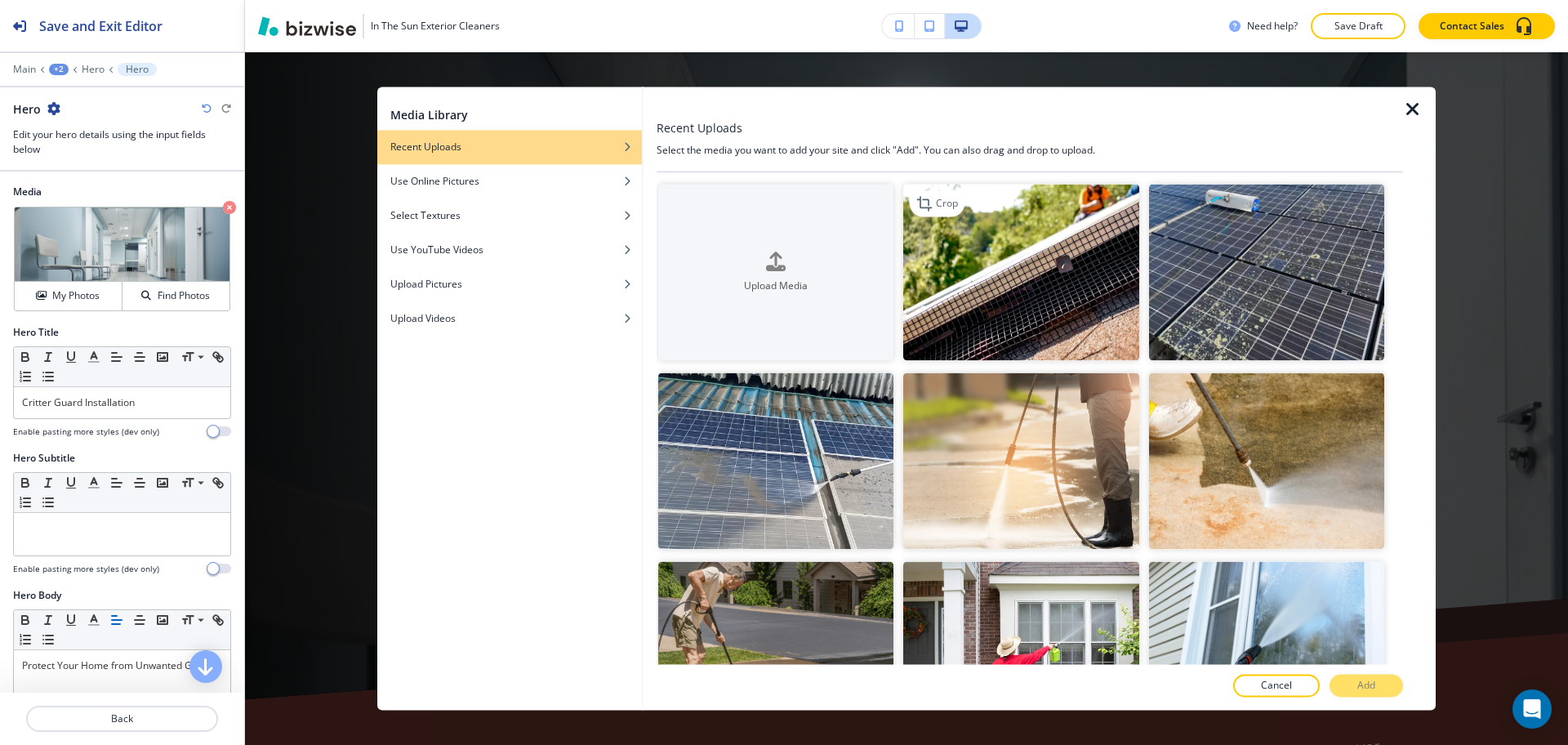
drag, startPoint x: 1064, startPoint y: 265, endPoint x: 1078, endPoint y: 268, distance: 14.3
click at [1064, 264] on img "button" at bounding box center [1020, 272] width 235 height 176
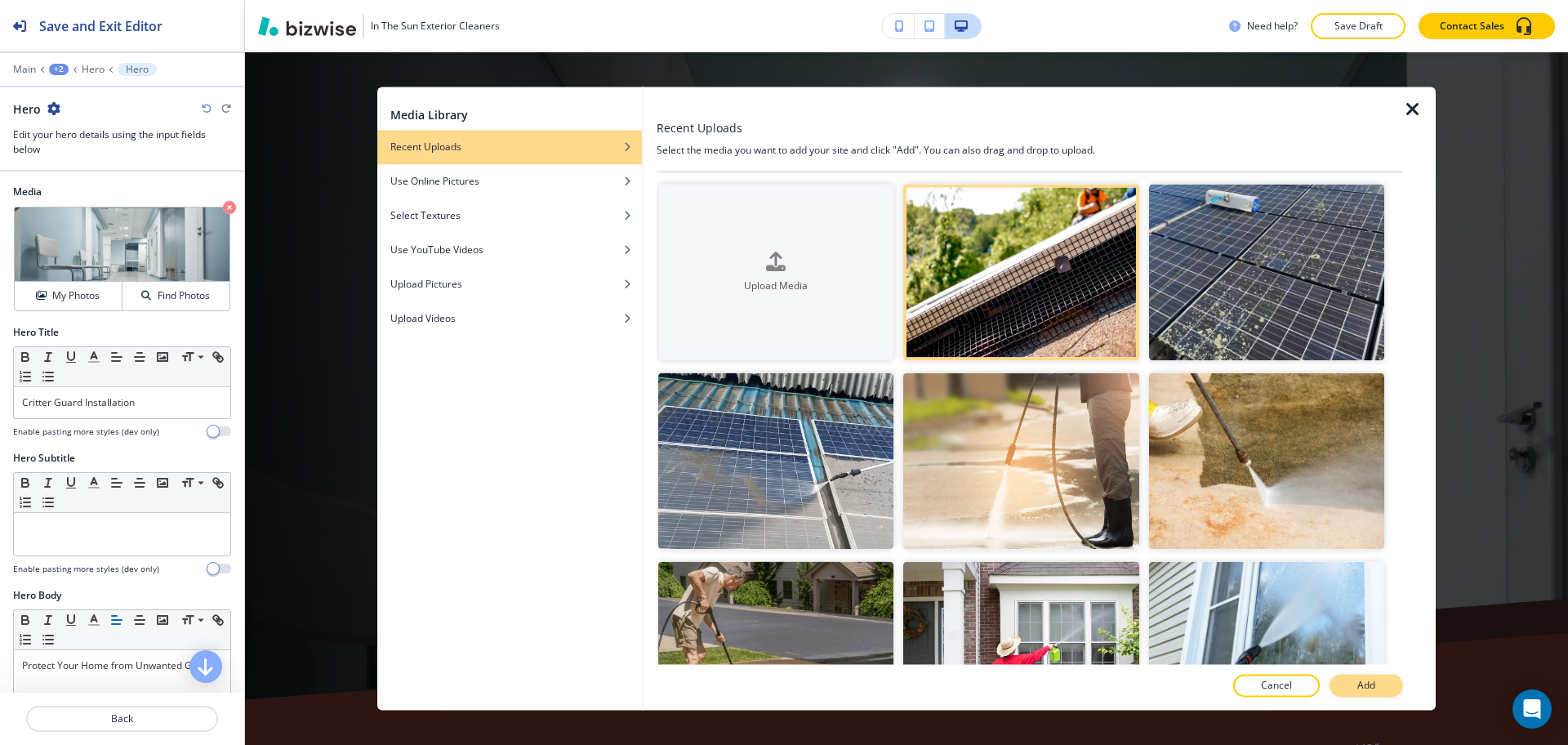
click at [1381, 690] on button "Add" at bounding box center [1367, 686] width 74 height 23
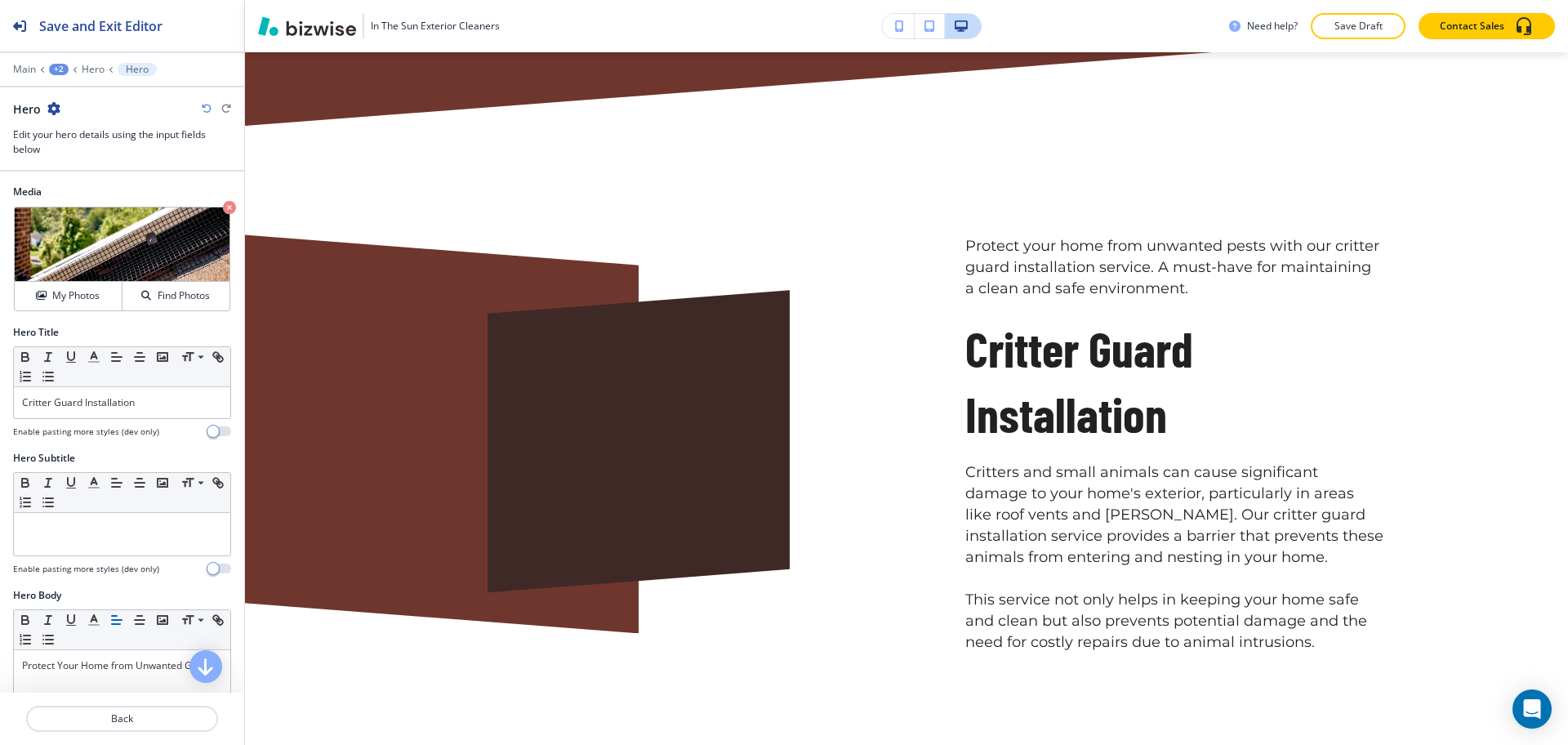
scroll to position [959, 0]
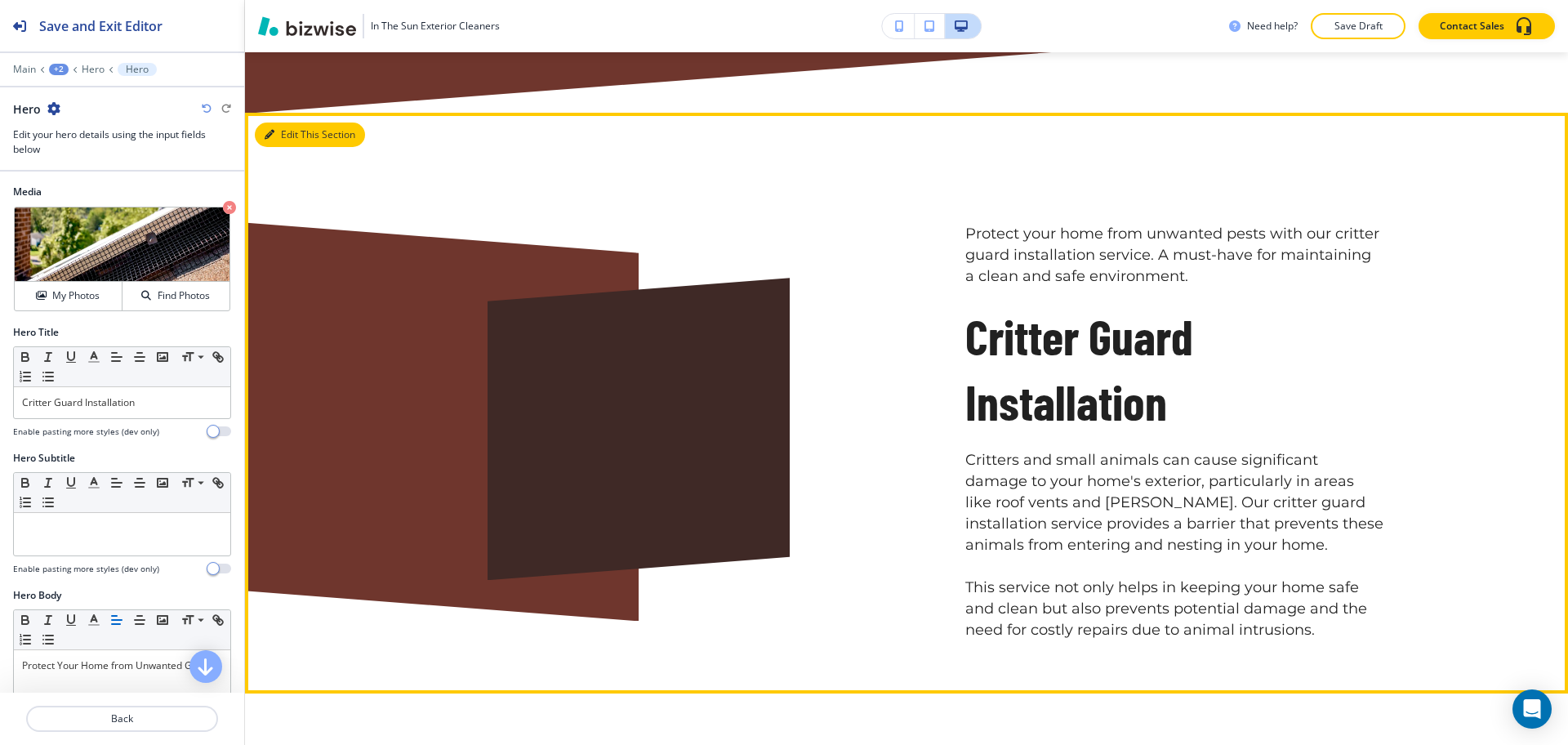
click at [284, 129] on button "Edit This Section" at bounding box center [310, 134] width 110 height 24
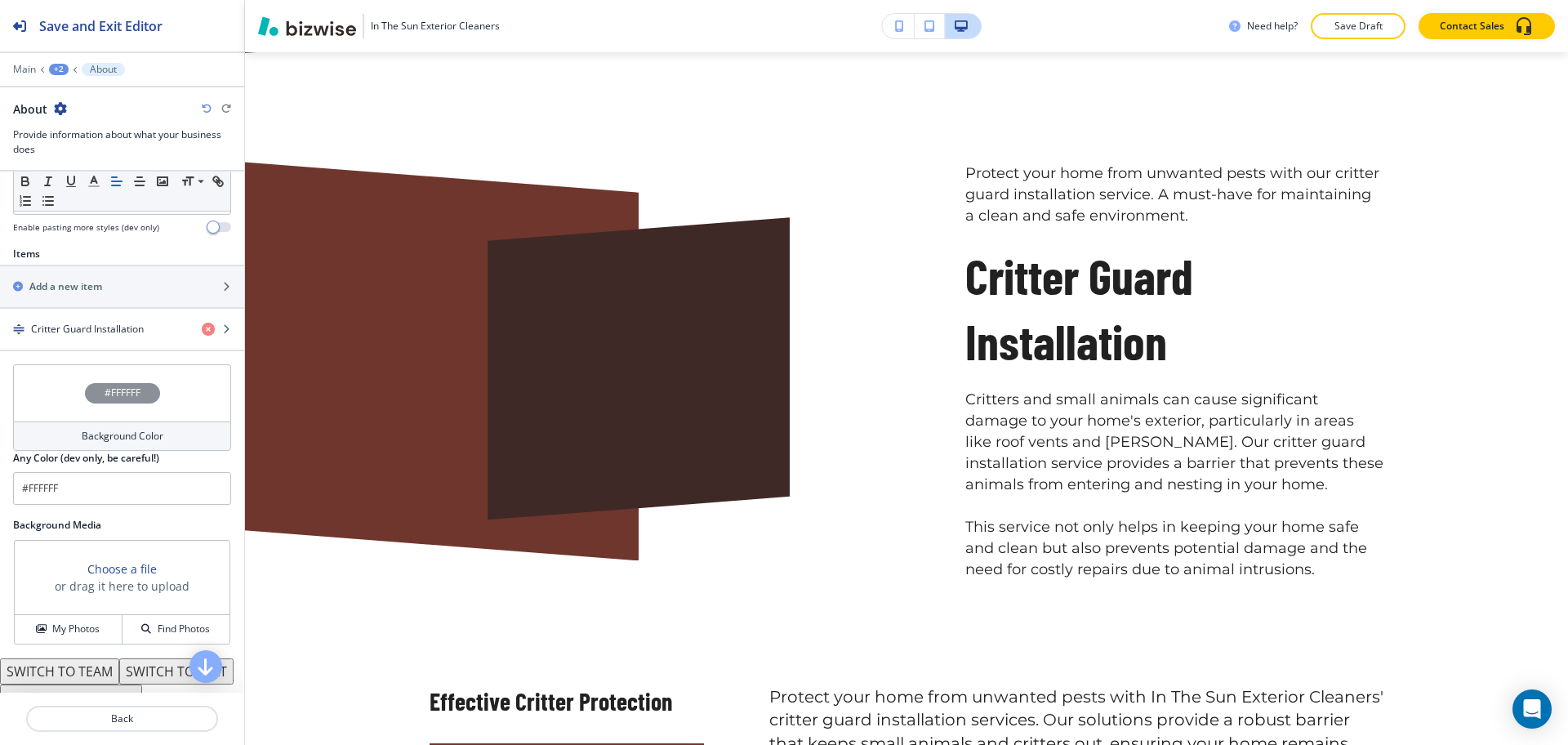
scroll to position [509, 0]
click at [71, 331] on h4 "Critter Guard Installation" at bounding box center [87, 328] width 112 height 15
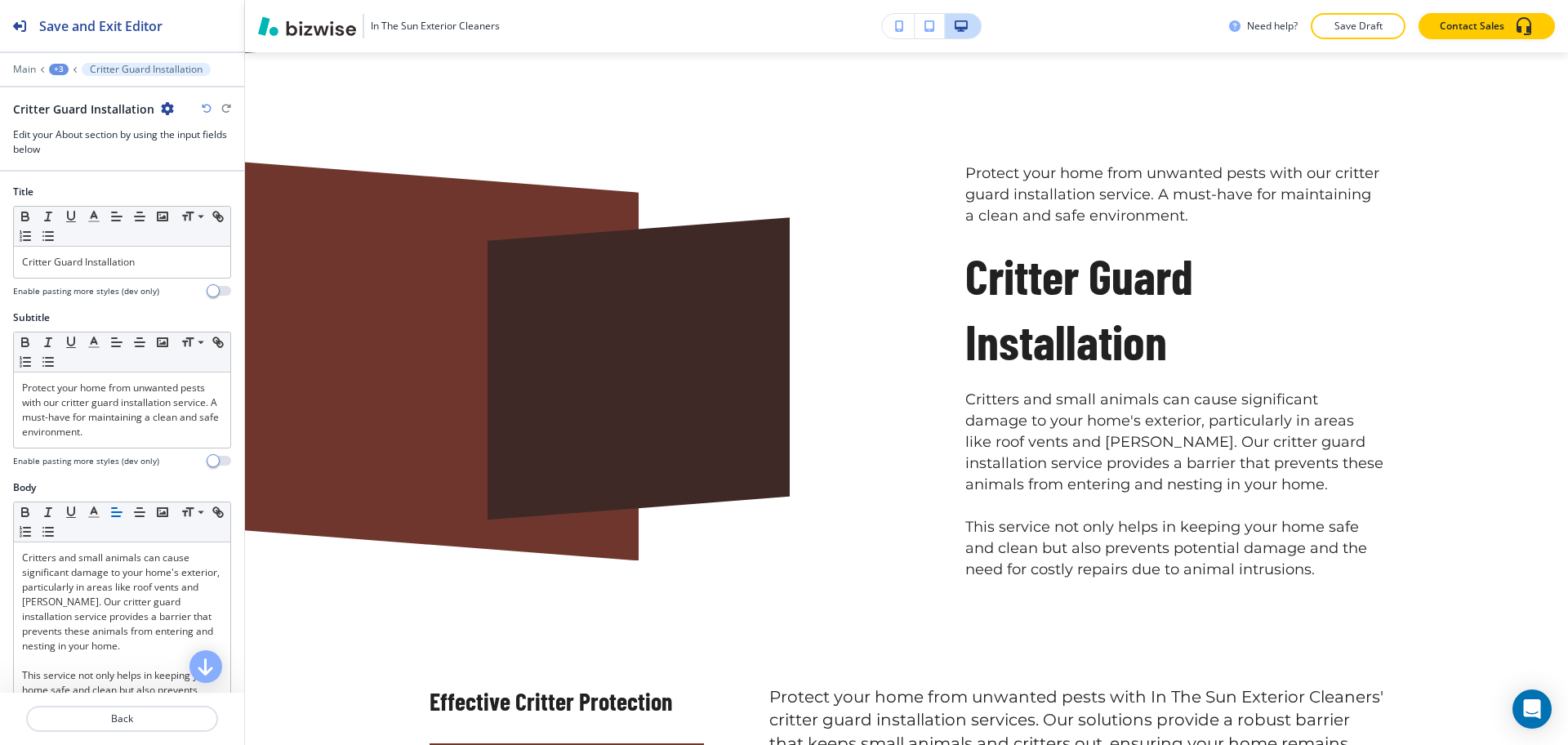
scroll to position [1045, 0]
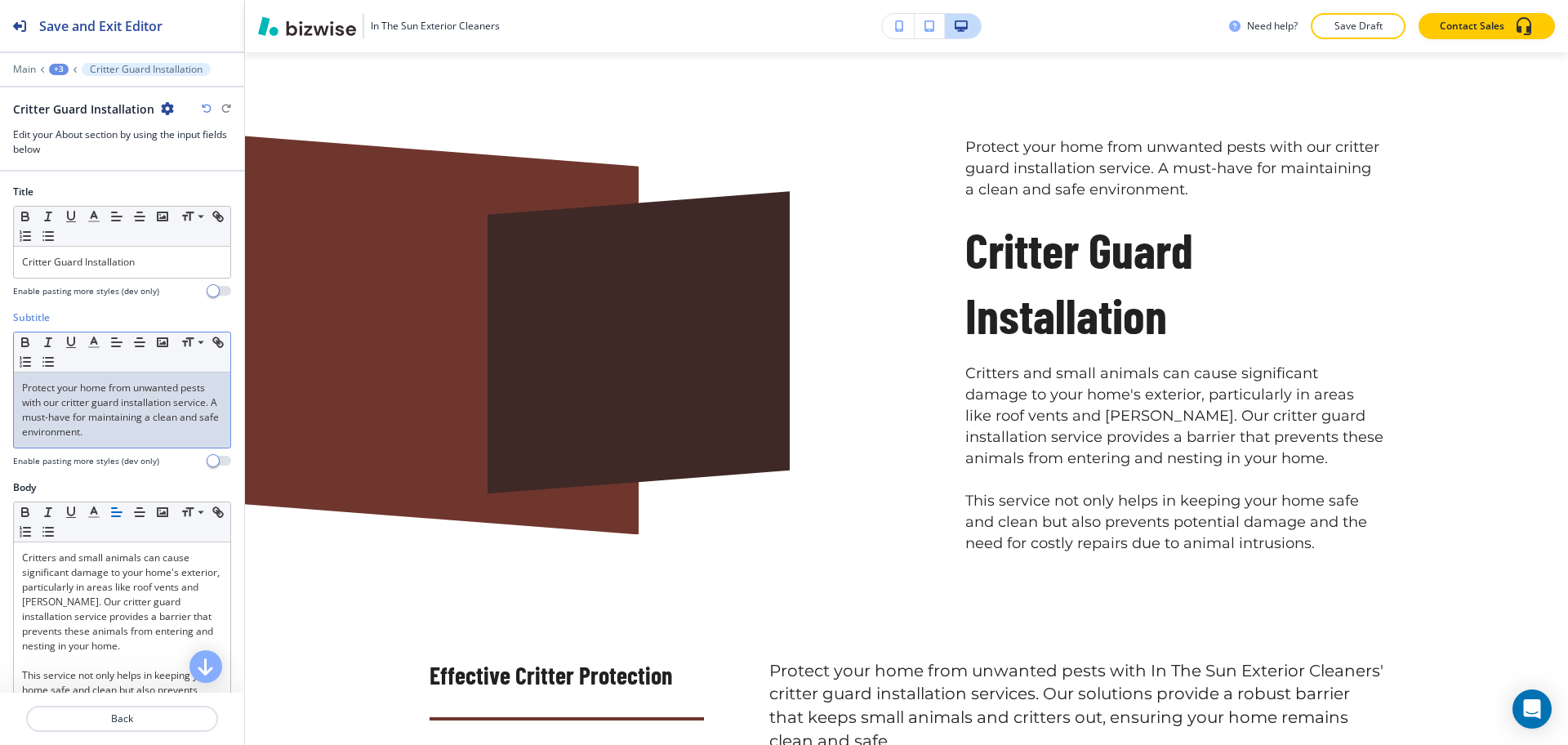
click at [102, 398] on p "Protect your home from unwanted pests with our critter guard installation servi…" at bounding box center [122, 409] width 200 height 59
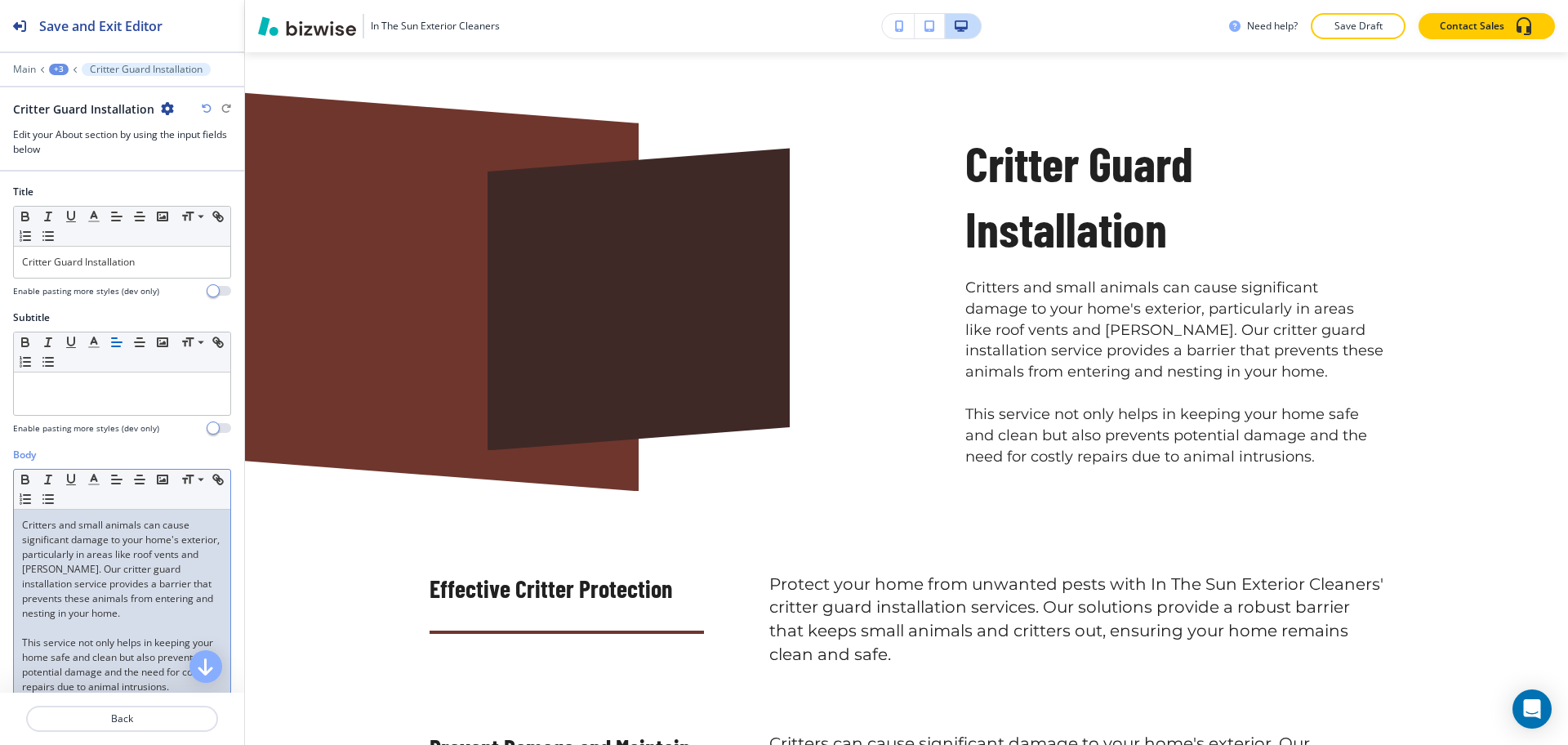
click at [19, 529] on div "Critters and small animals can cause significant damage to your home's exterior…" at bounding box center [122, 615] width 217 height 212
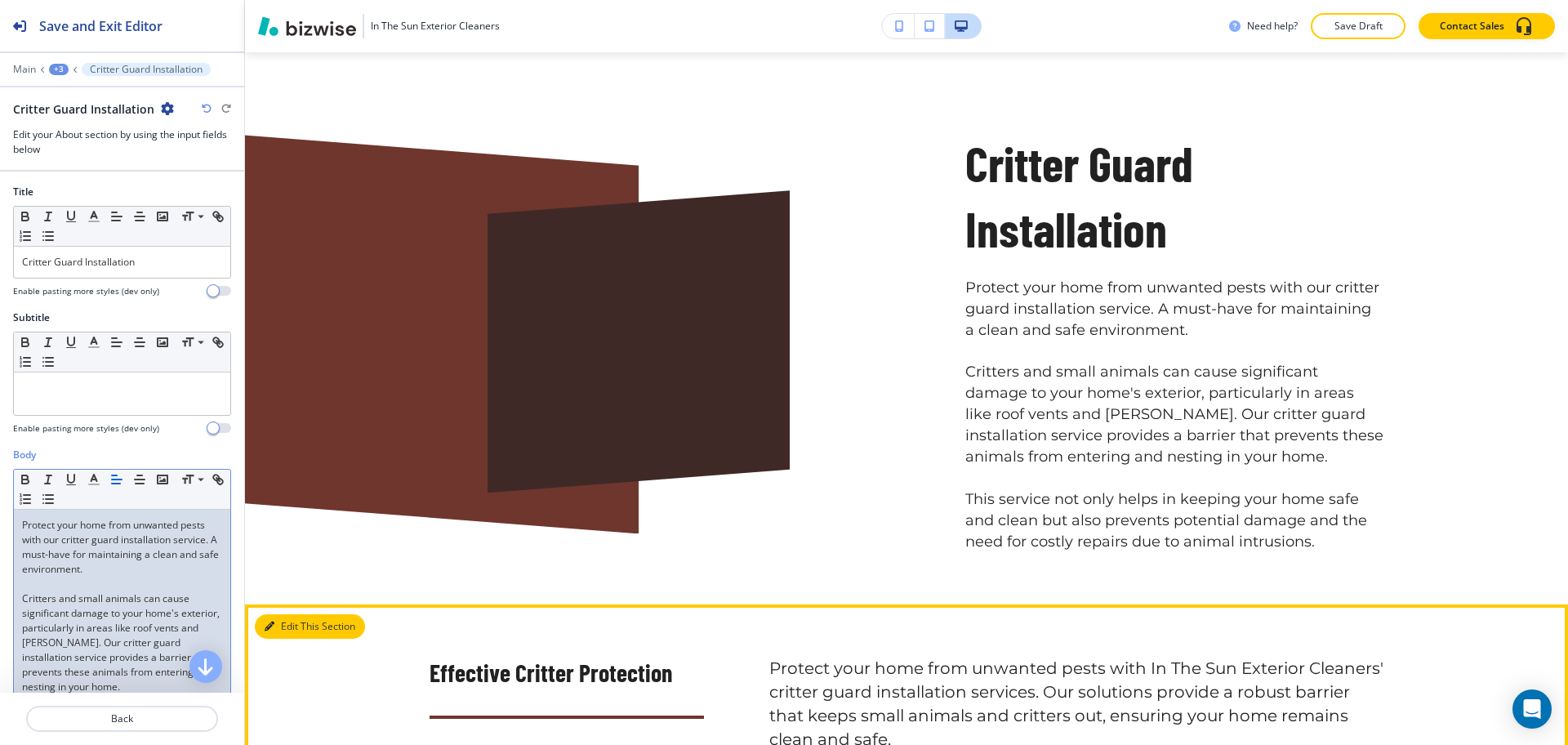
click at [275, 625] on button "Edit This Section" at bounding box center [310, 626] width 110 height 24
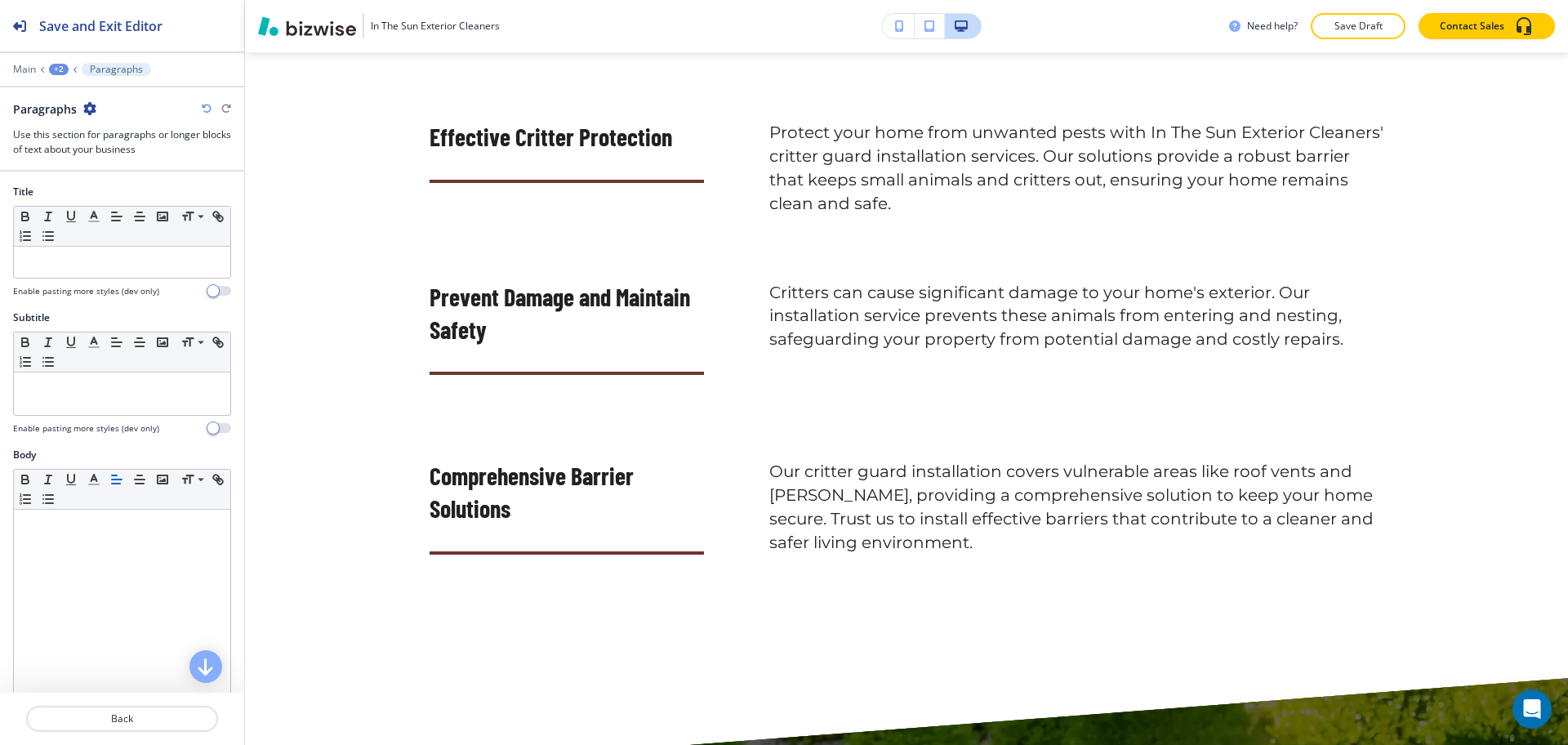
scroll to position [1597, 0]
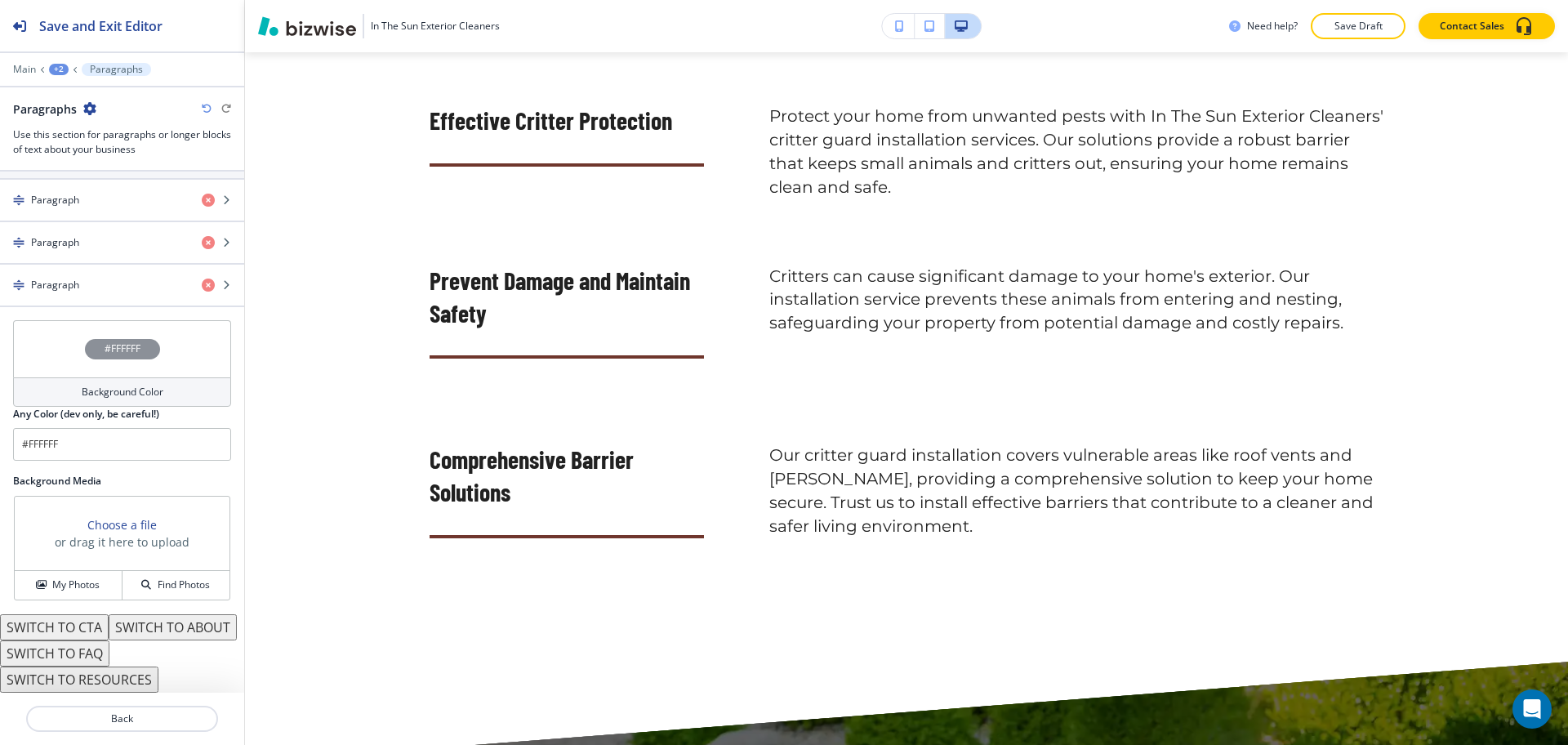
click at [131, 384] on h4 "Background Color" at bounding box center [122, 391] width 81 height 15
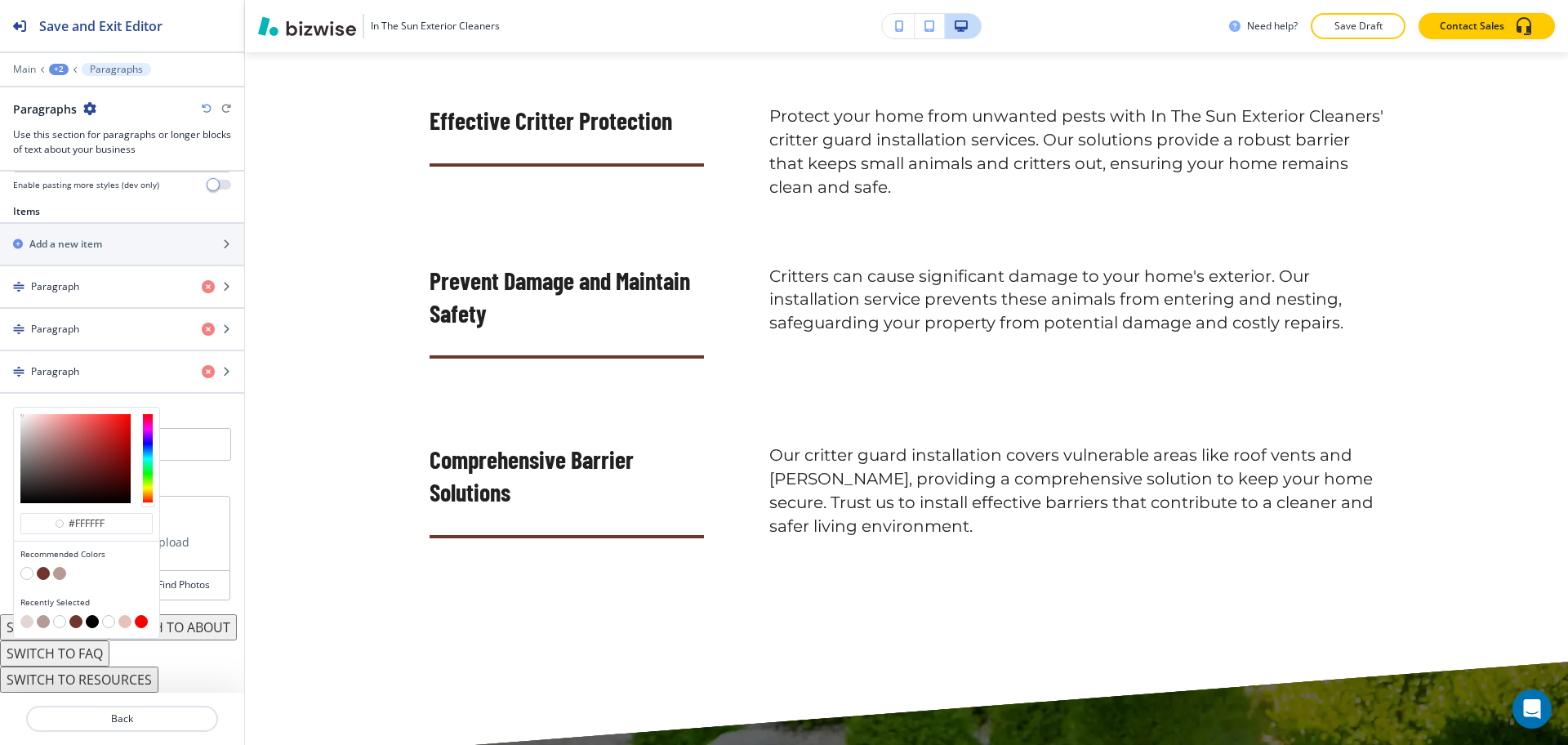
click at [26, 614] on button "button" at bounding box center [27, 621] width 14 height 14
type input "#e4d5d3"
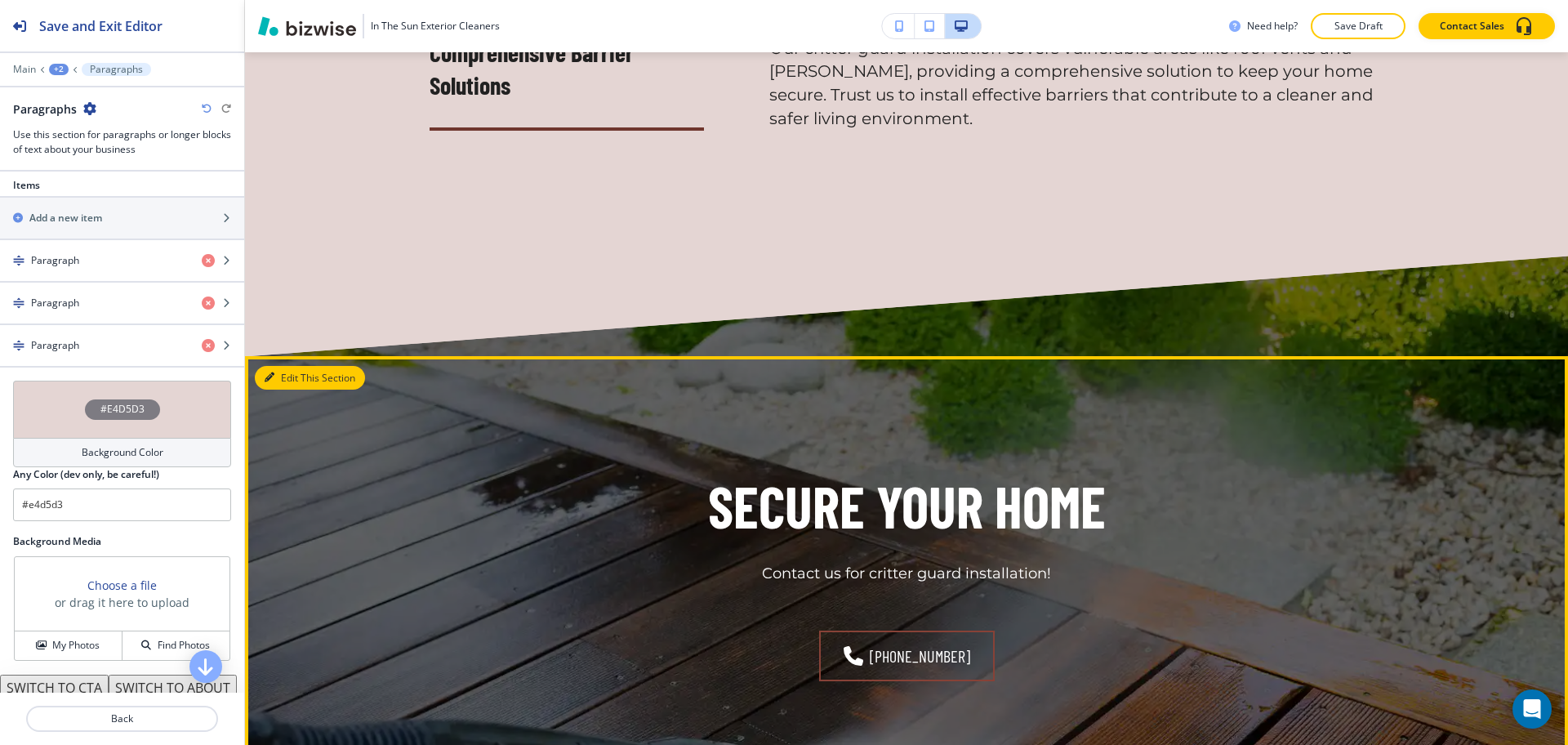
drag, startPoint x: 281, startPoint y: 381, endPoint x: 269, endPoint y: 393, distance: 17.0
click at [281, 380] on button "Edit This Section" at bounding box center [310, 377] width 110 height 24
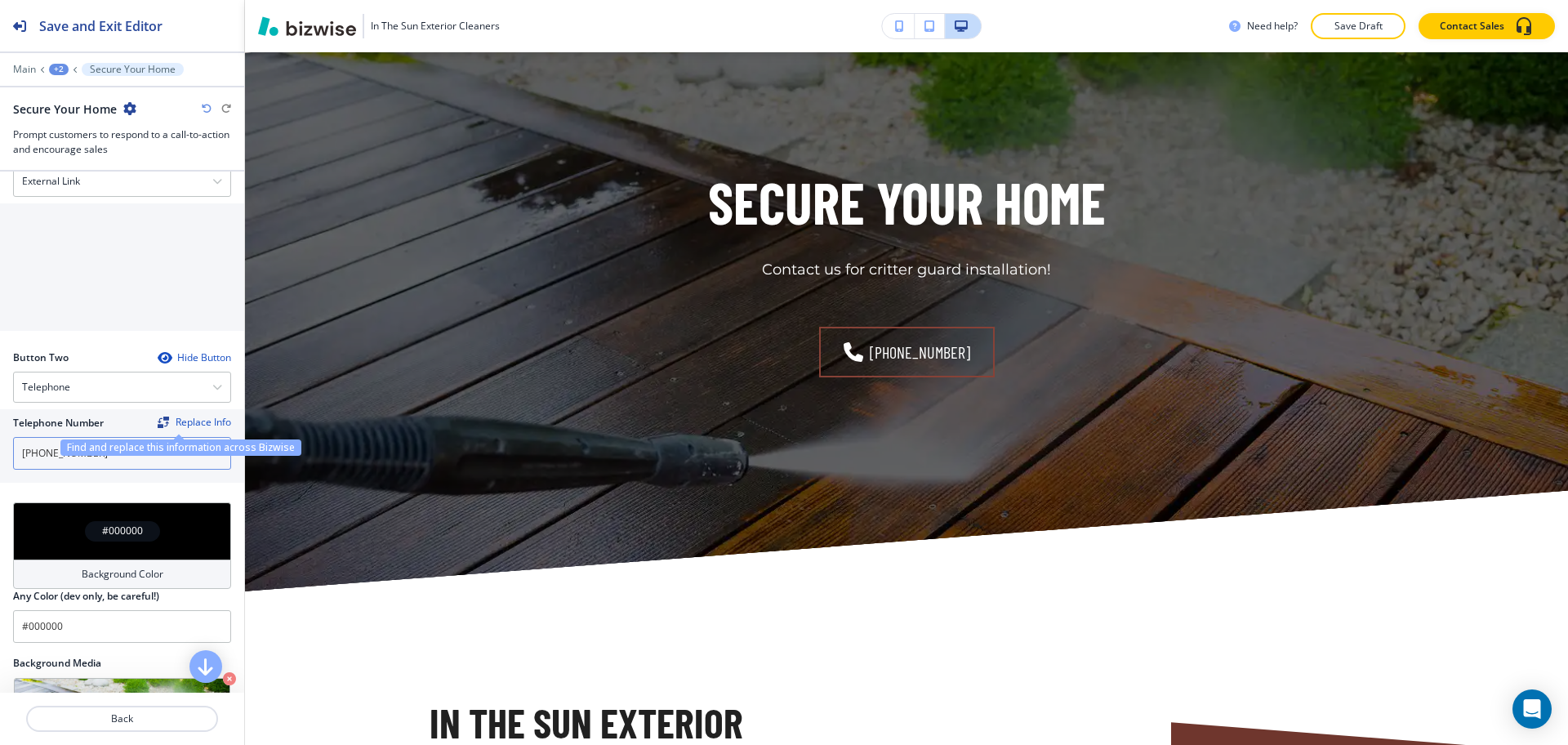
scroll to position [612, 0]
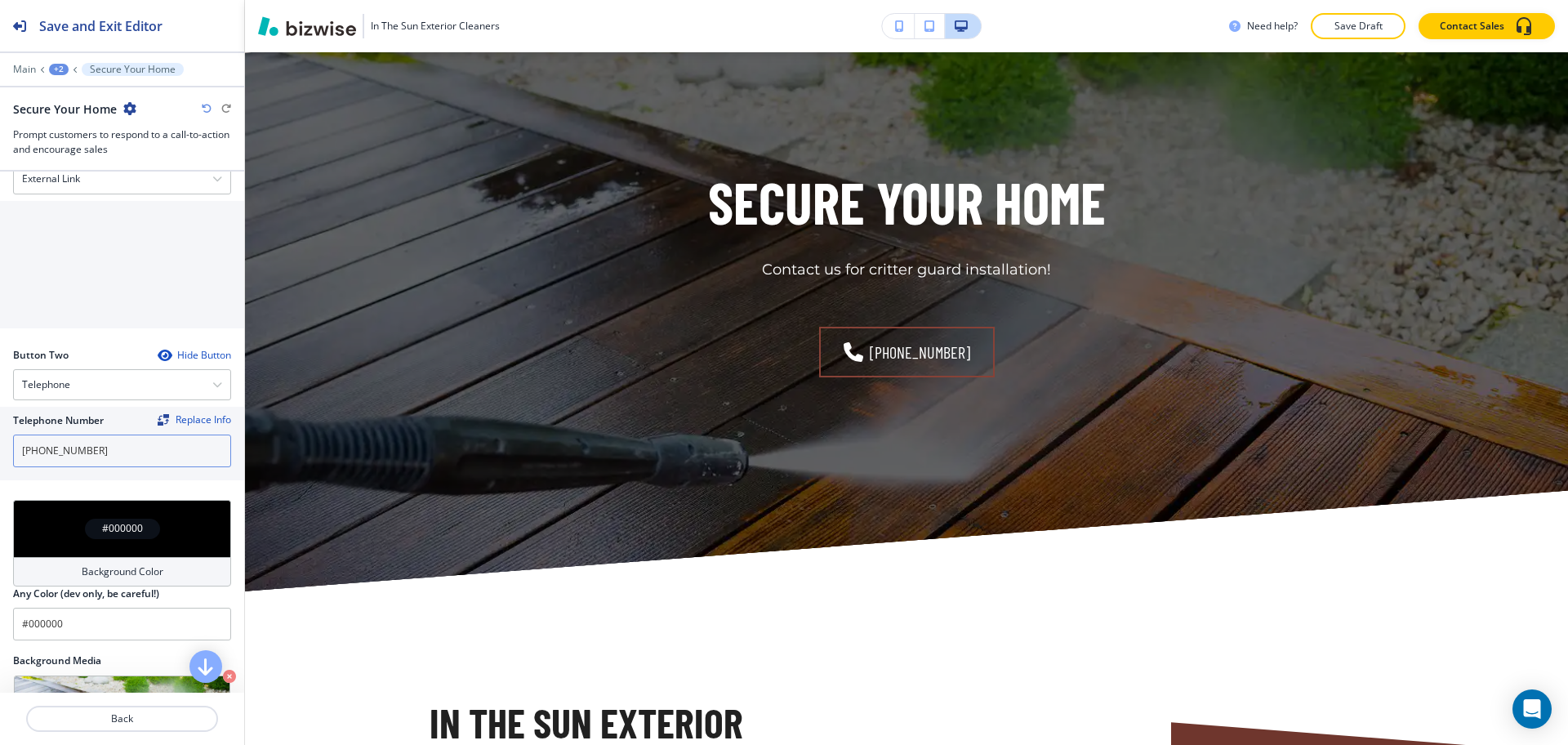
click at [154, 453] on input "[PHONE_NUMBER]" at bounding box center [122, 451] width 218 height 33
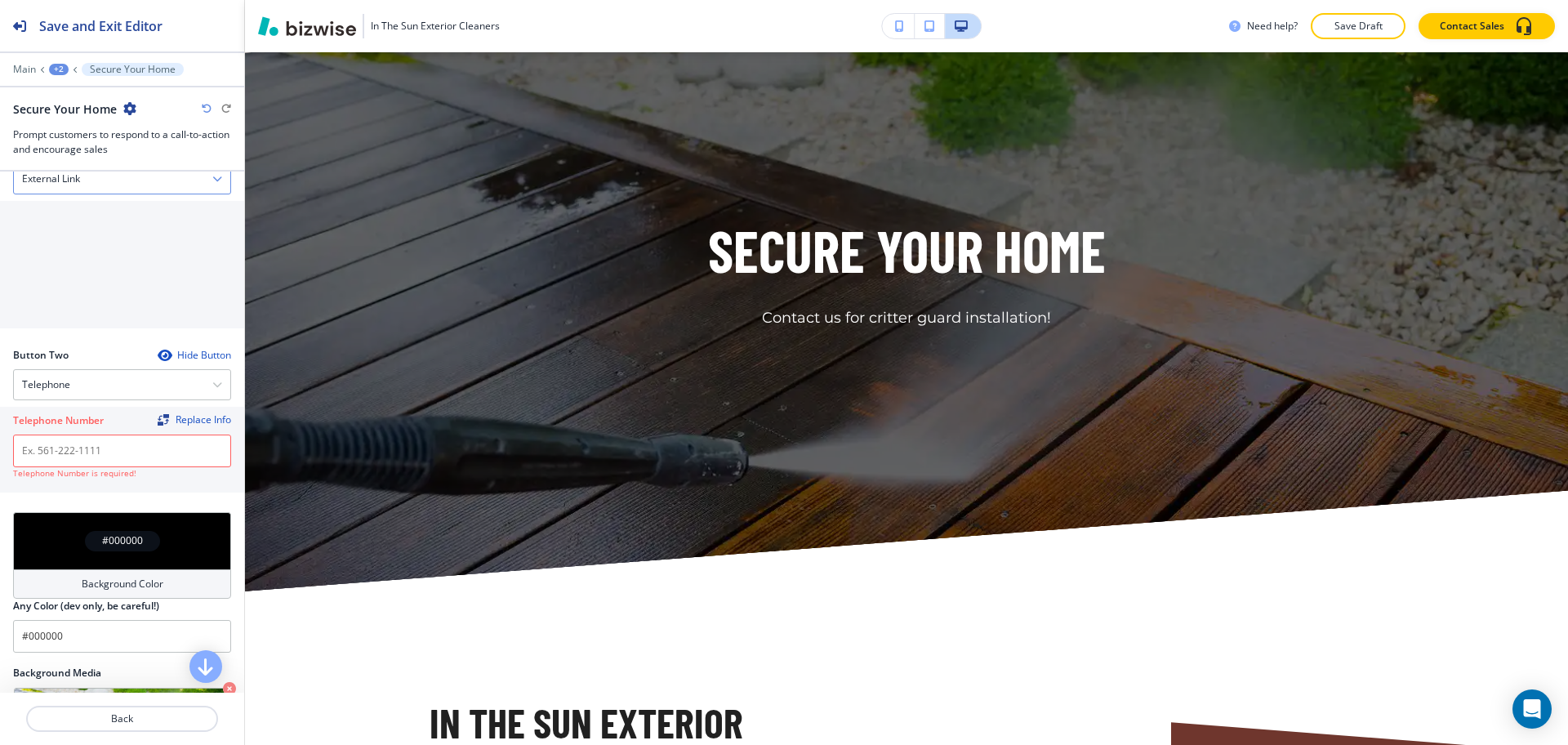
click at [108, 175] on div "External Link" at bounding box center [122, 179] width 217 height 29
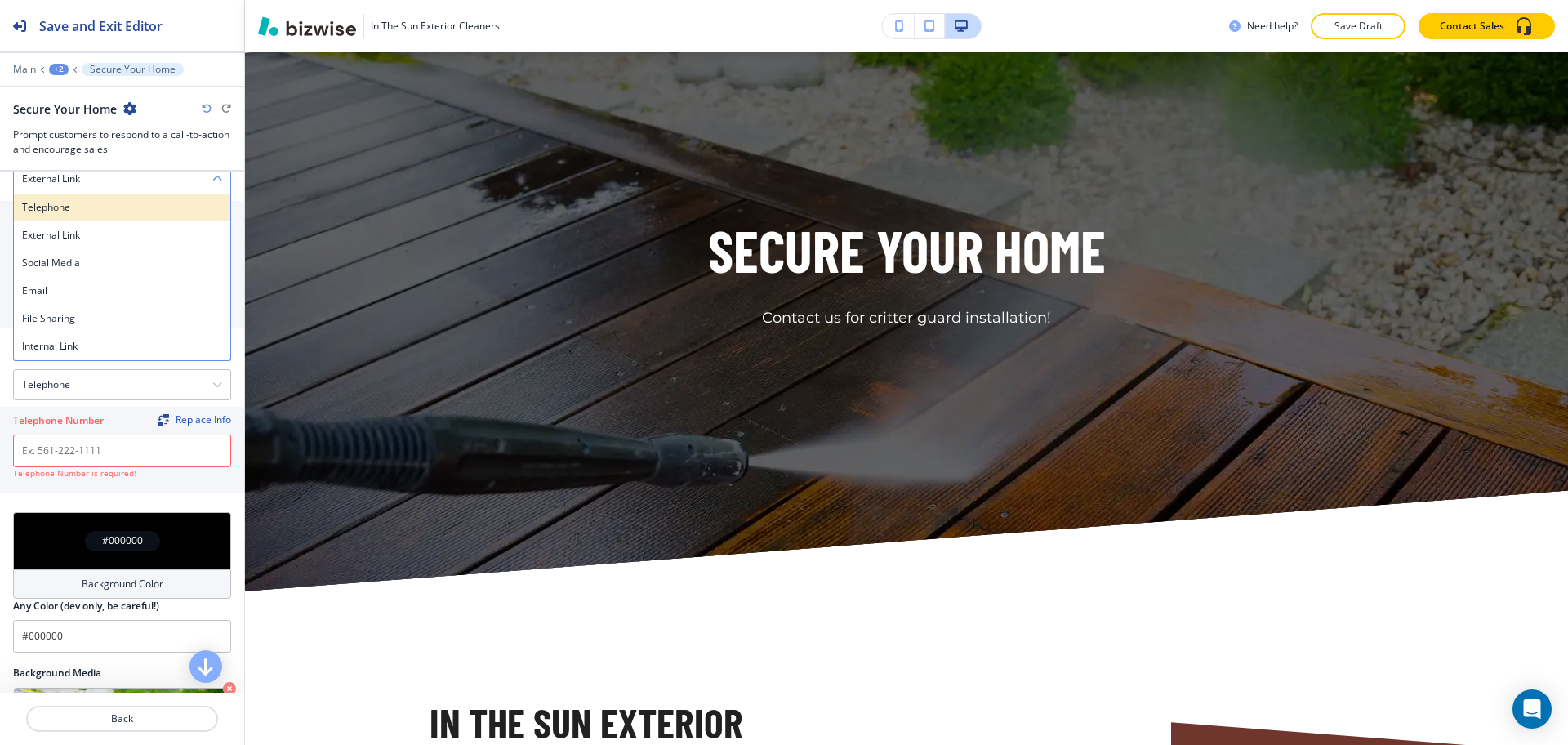
click at [108, 205] on h4 "Telephone" at bounding box center [122, 207] width 200 height 15
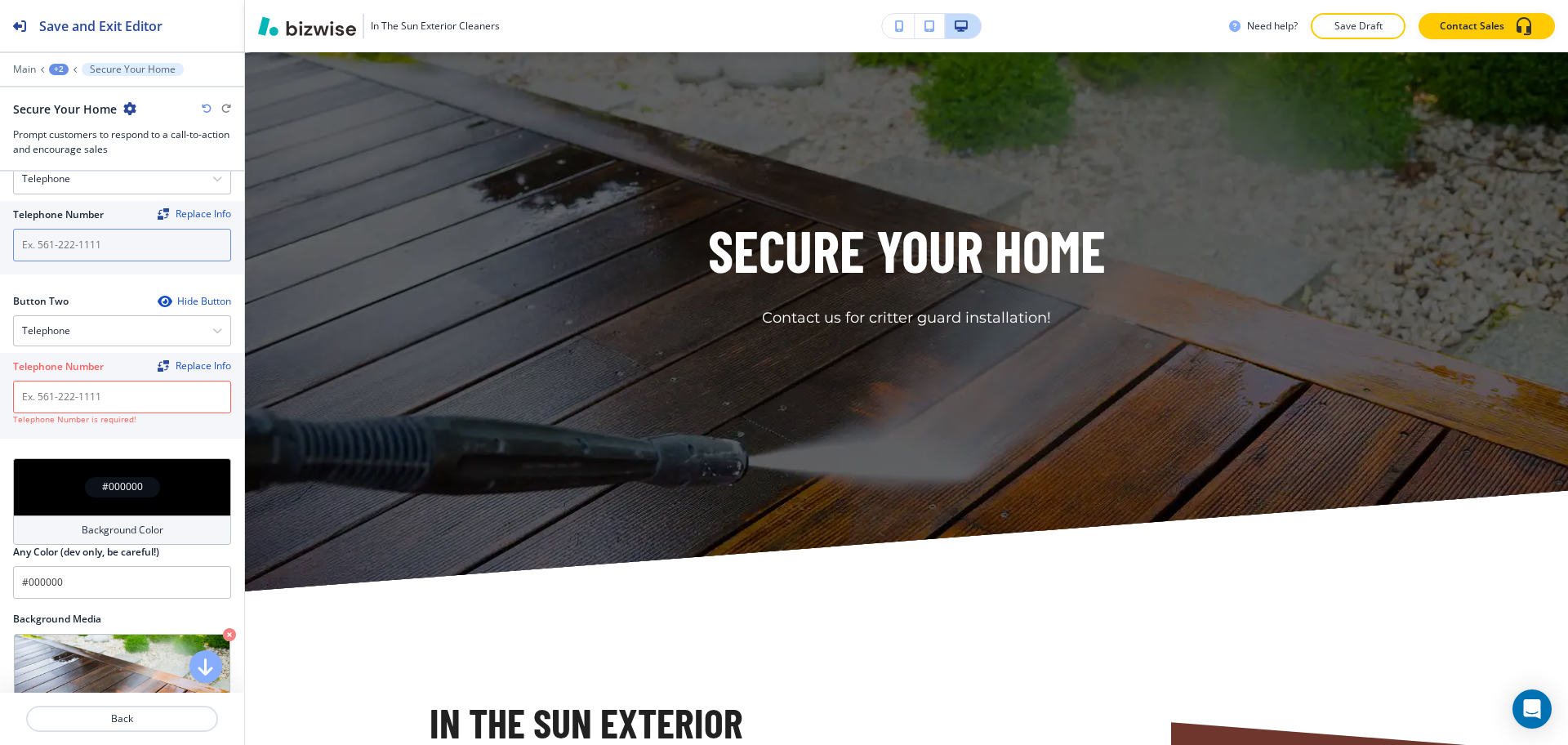
click at [113, 246] on input "text" at bounding box center [122, 245] width 218 height 33
paste input "[PHONE_NUMBER]"
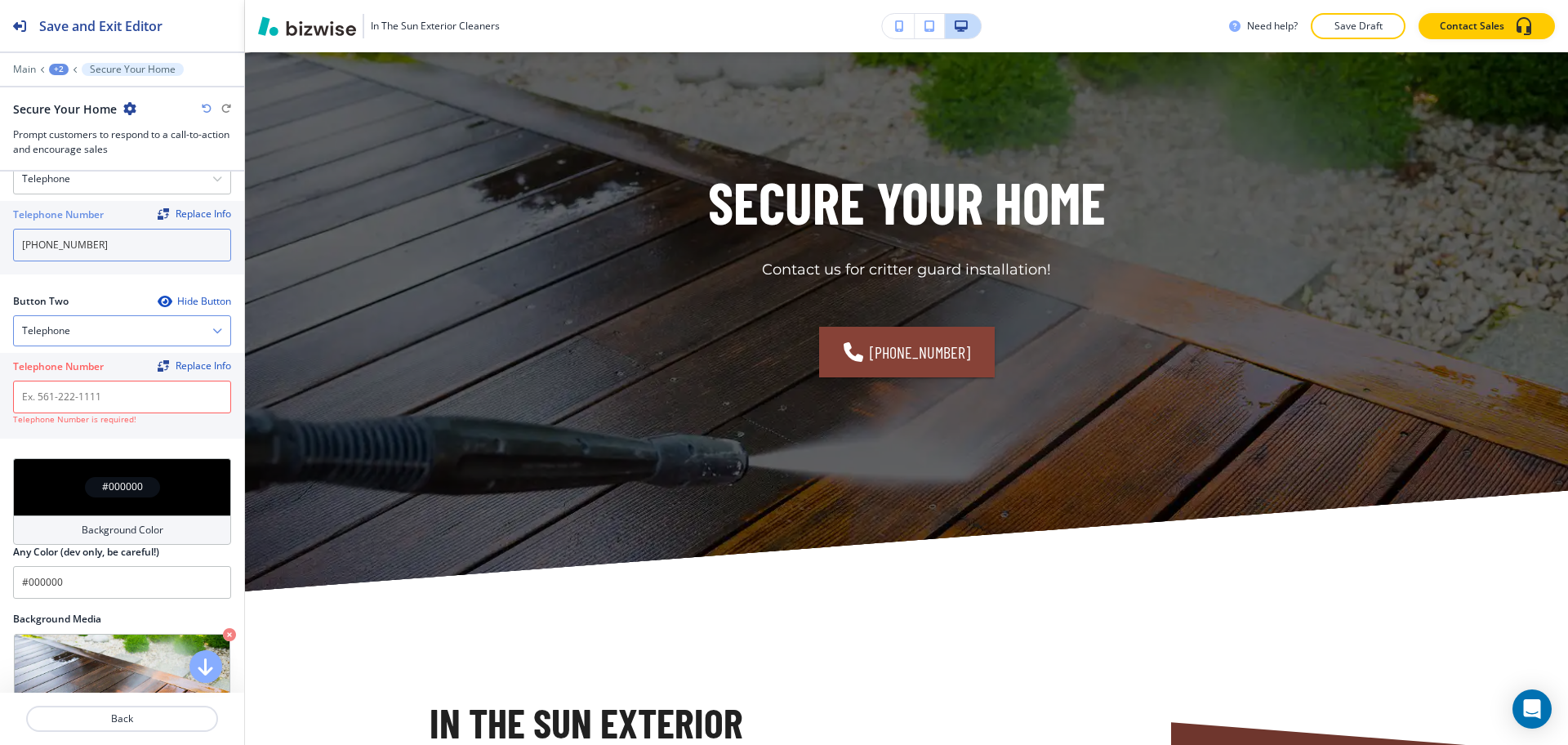
type input "[PHONE_NUMBER]"
click at [110, 334] on div "Telephone" at bounding box center [122, 331] width 217 height 29
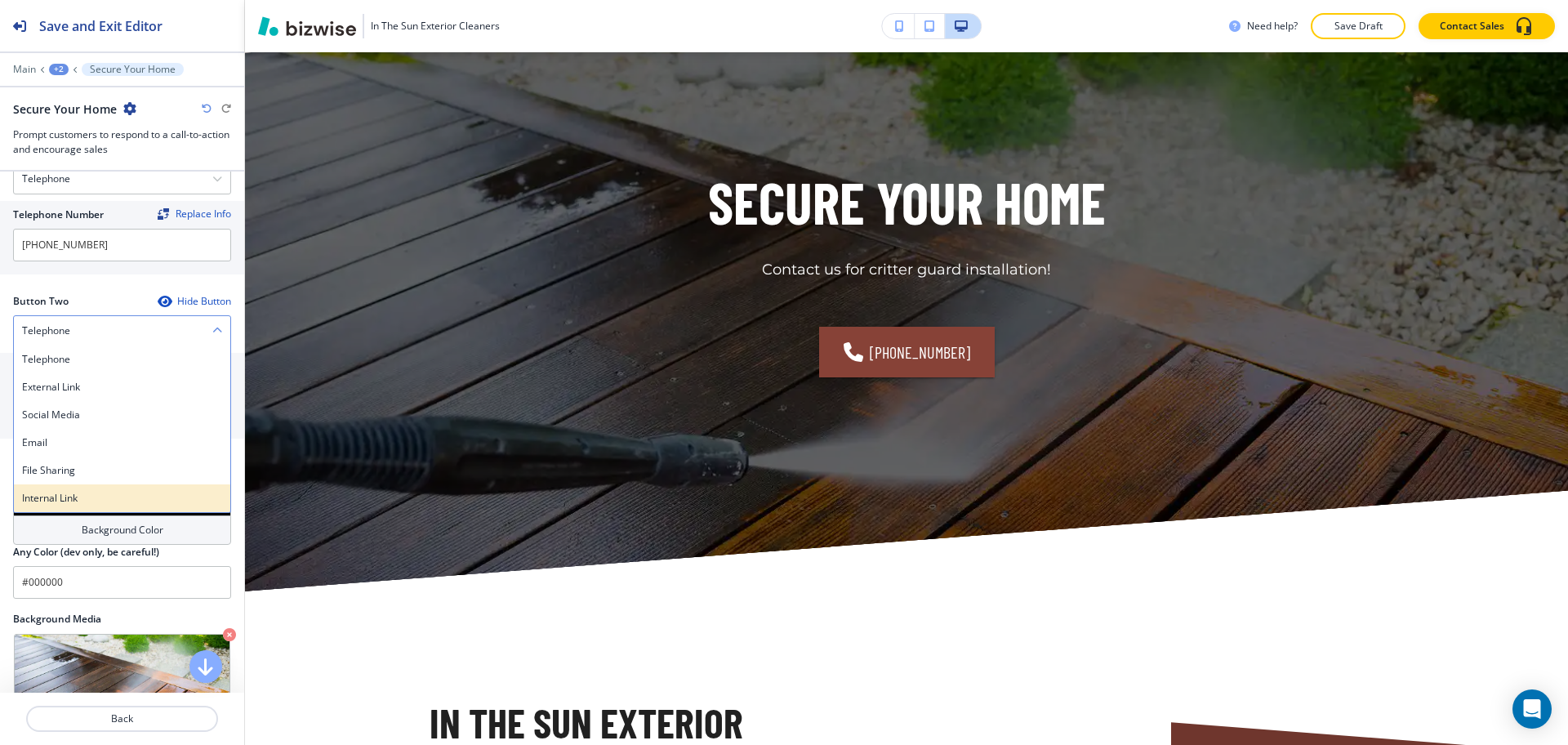
click at [102, 494] on h4 "Internal Link" at bounding box center [122, 497] width 200 height 15
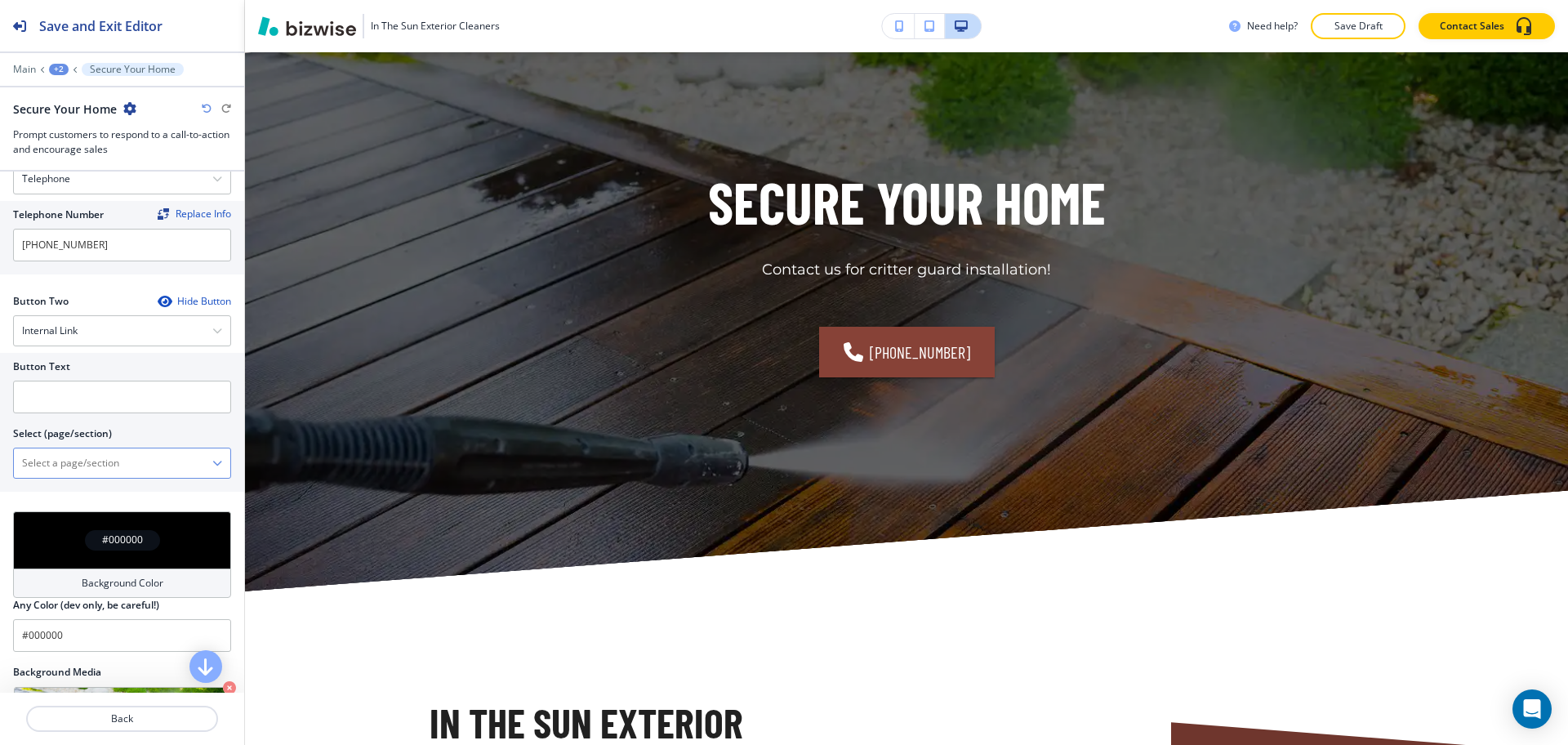
drag, startPoint x: 103, startPoint y: 468, endPoint x: 106, endPoint y: 454, distance: 14.3
click at [103, 468] on \(page\/section\) "Manual Input" at bounding box center [112, 462] width 198 height 28
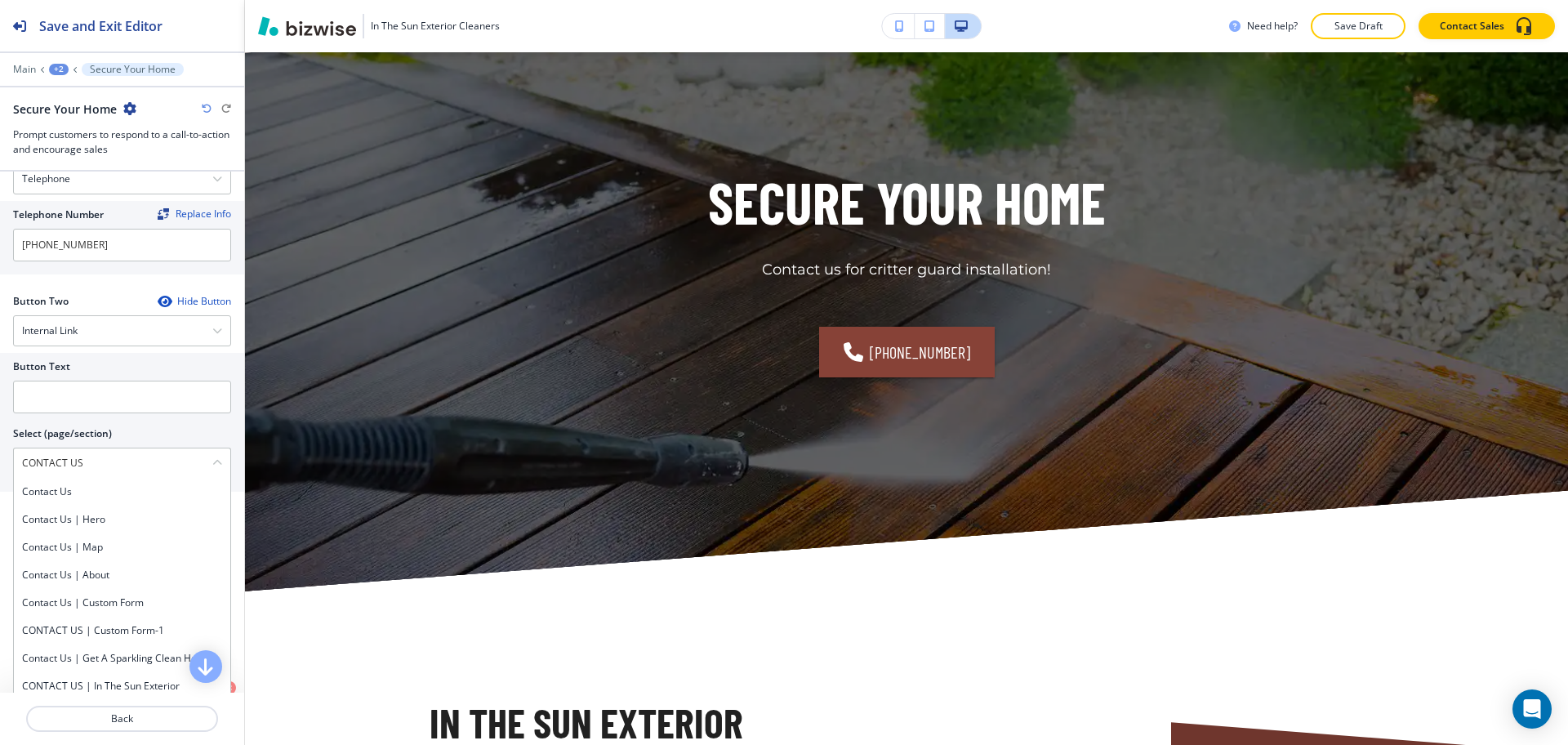
drag, startPoint x: 111, startPoint y: 472, endPoint x: 0, endPoint y: 462, distance: 111.4
click at [0, 462] on div "Button Text Select (page/section) CONTACT US Contact Us Contact Us | Hero Conta…" at bounding box center [122, 422] width 244 height 138
drag, startPoint x: 37, startPoint y: 488, endPoint x: 37, endPoint y: 470, distance: 18.0
click at [37, 488] on h4 "Contact Us" at bounding box center [122, 491] width 200 height 15
type \(page\/section\) "Contact Us"
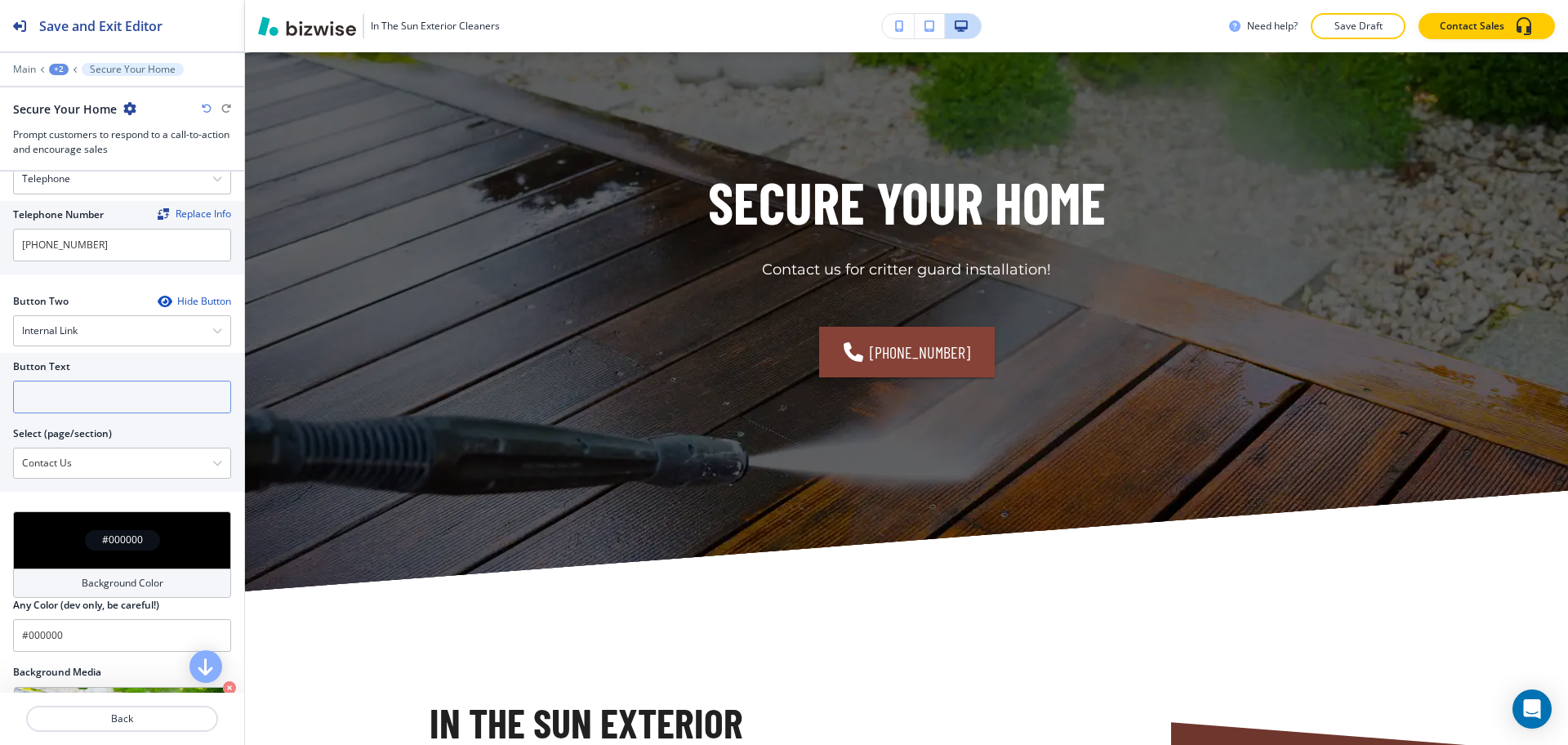
click at [42, 394] on input "text" at bounding box center [122, 397] width 218 height 33
paste input "CONTACT US"
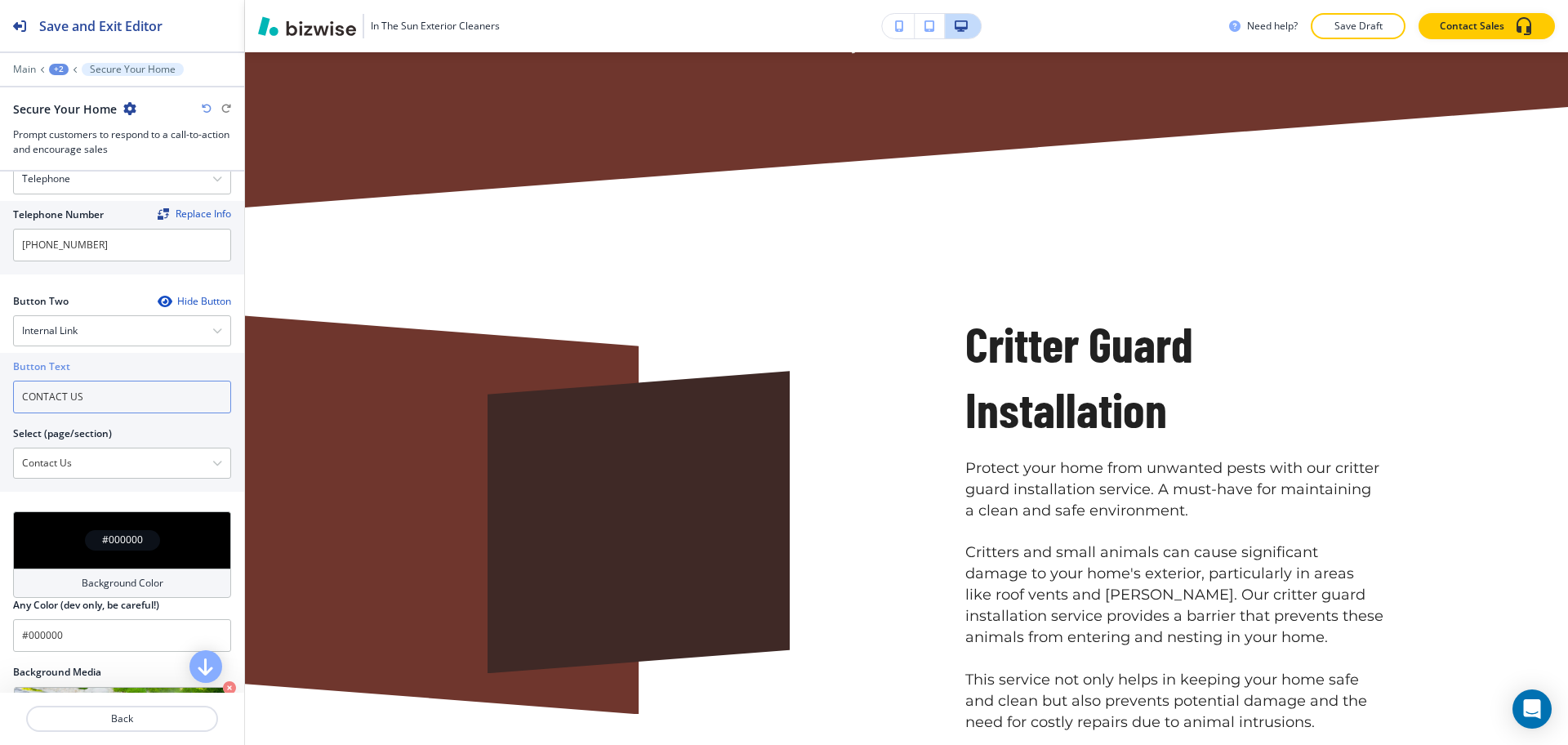
scroll to position [838, 0]
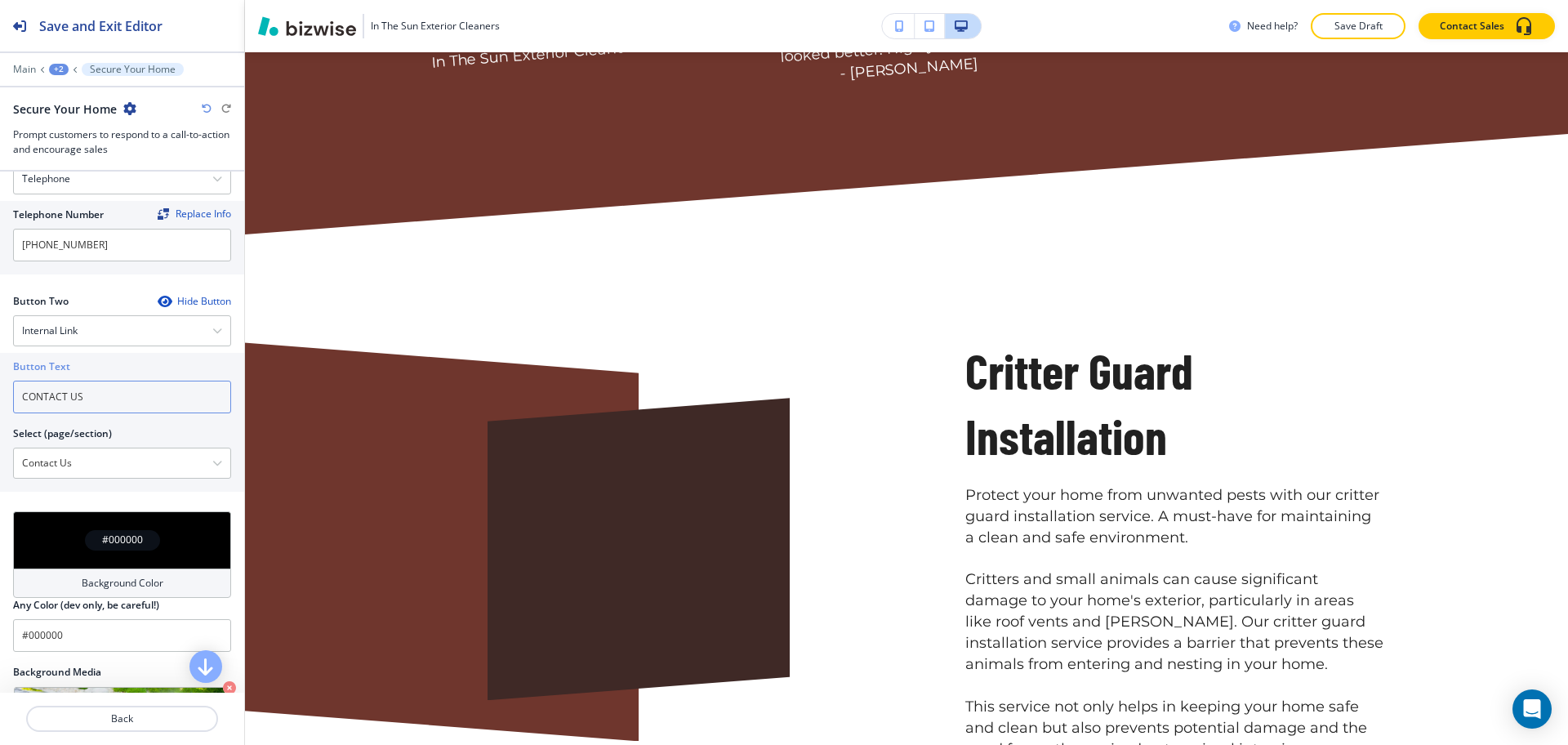
type input "CONTACT US"
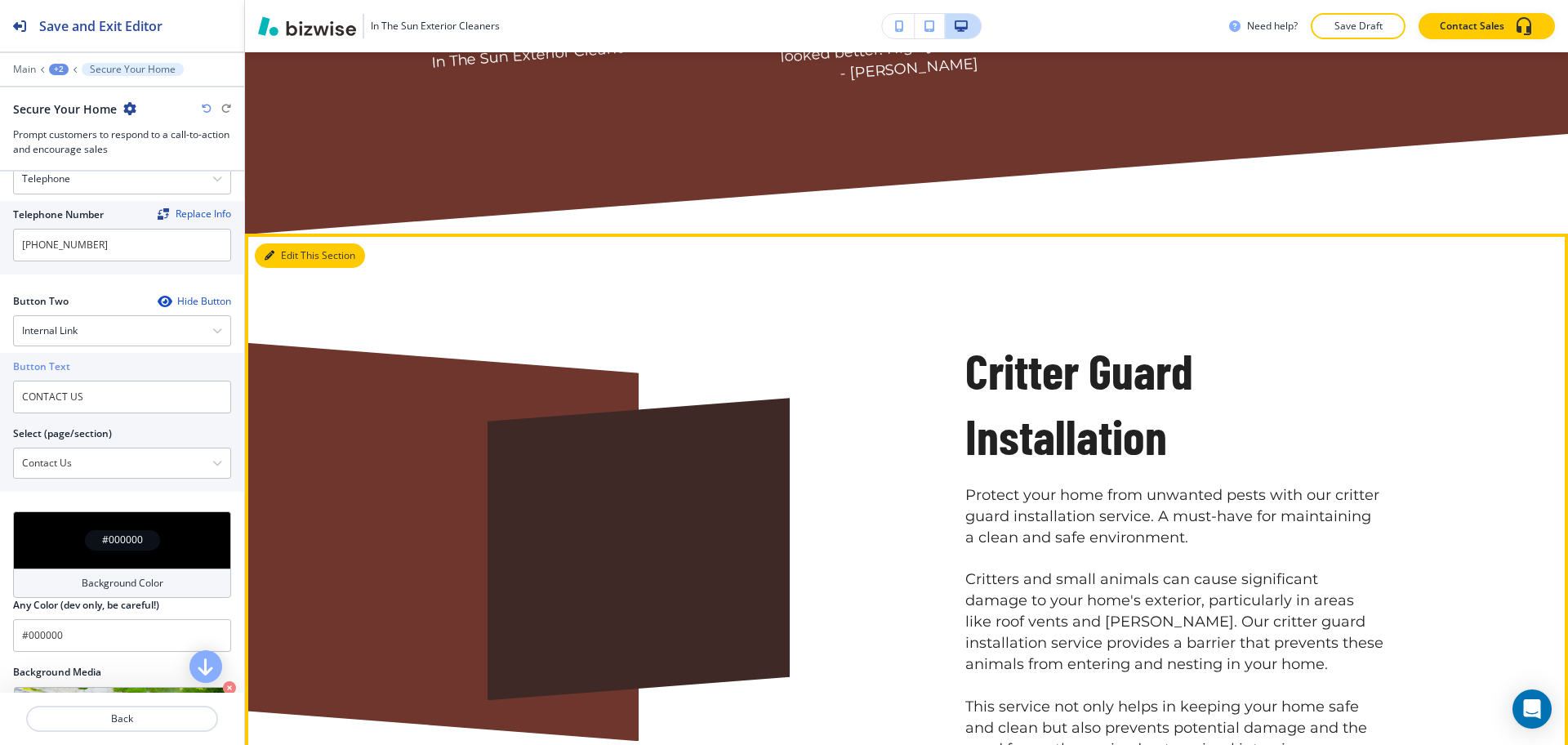
click at [294, 257] on button "Edit This Section" at bounding box center [310, 254] width 110 height 24
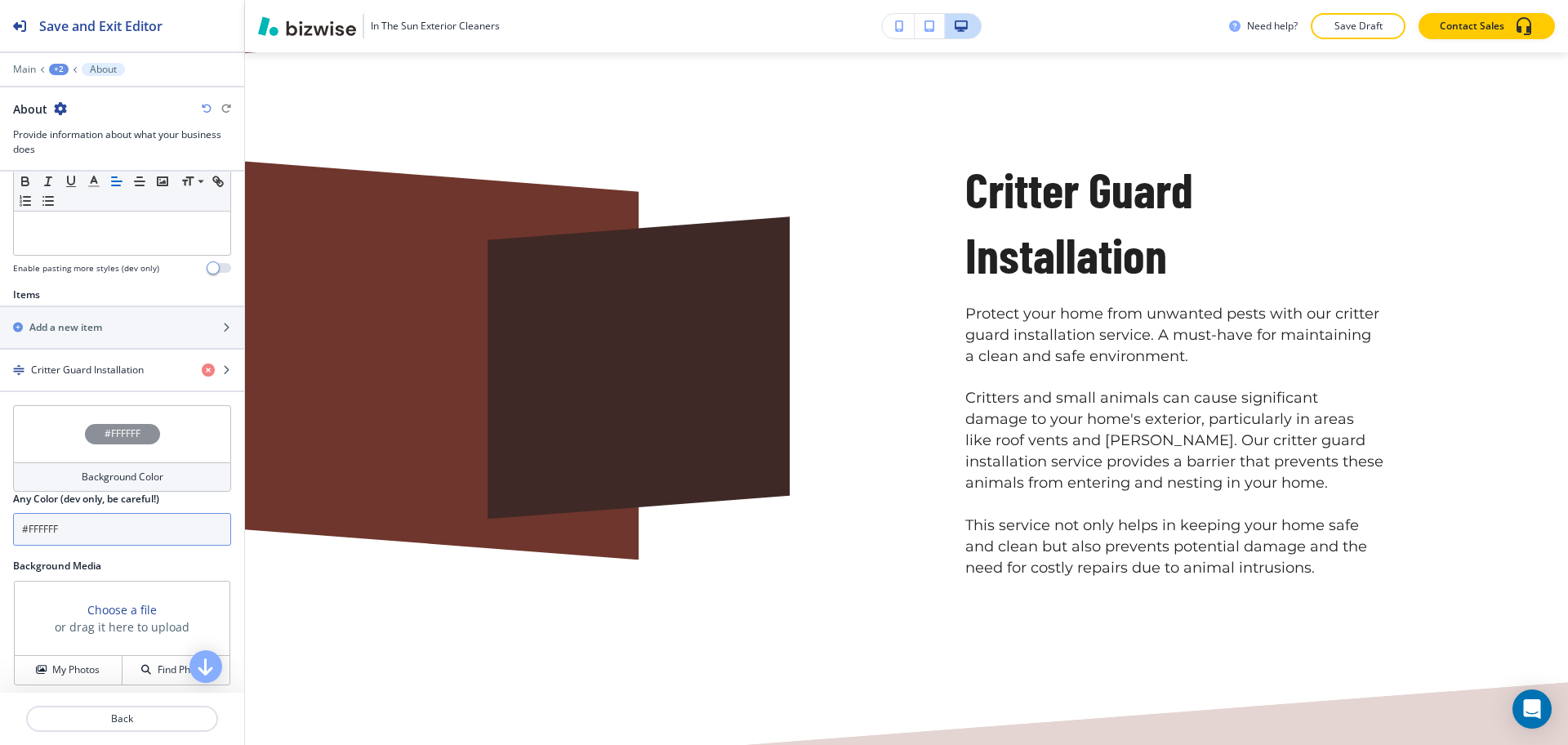
scroll to position [585, 0]
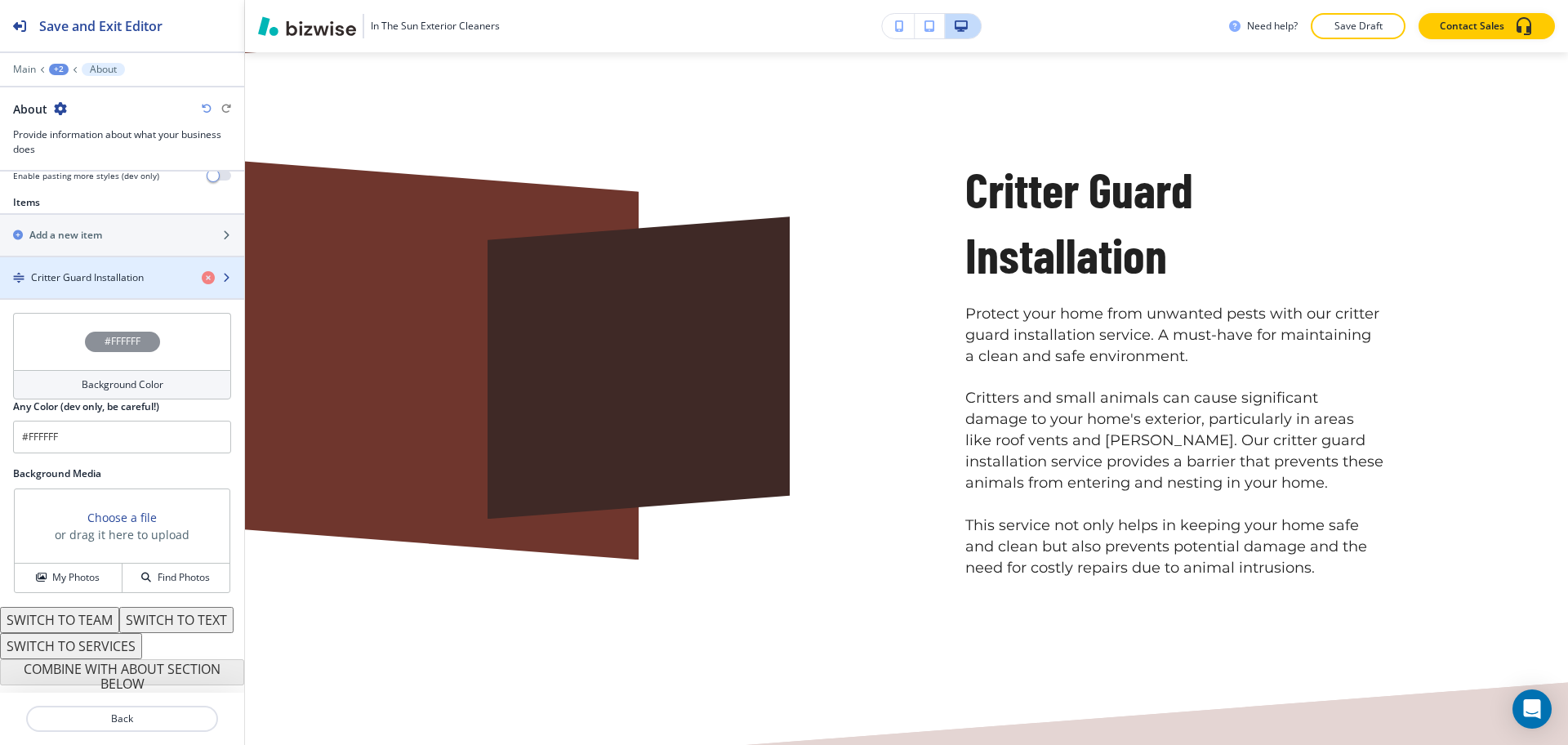
click at [90, 270] on h4 "Critter Guard Installation" at bounding box center [87, 277] width 112 height 15
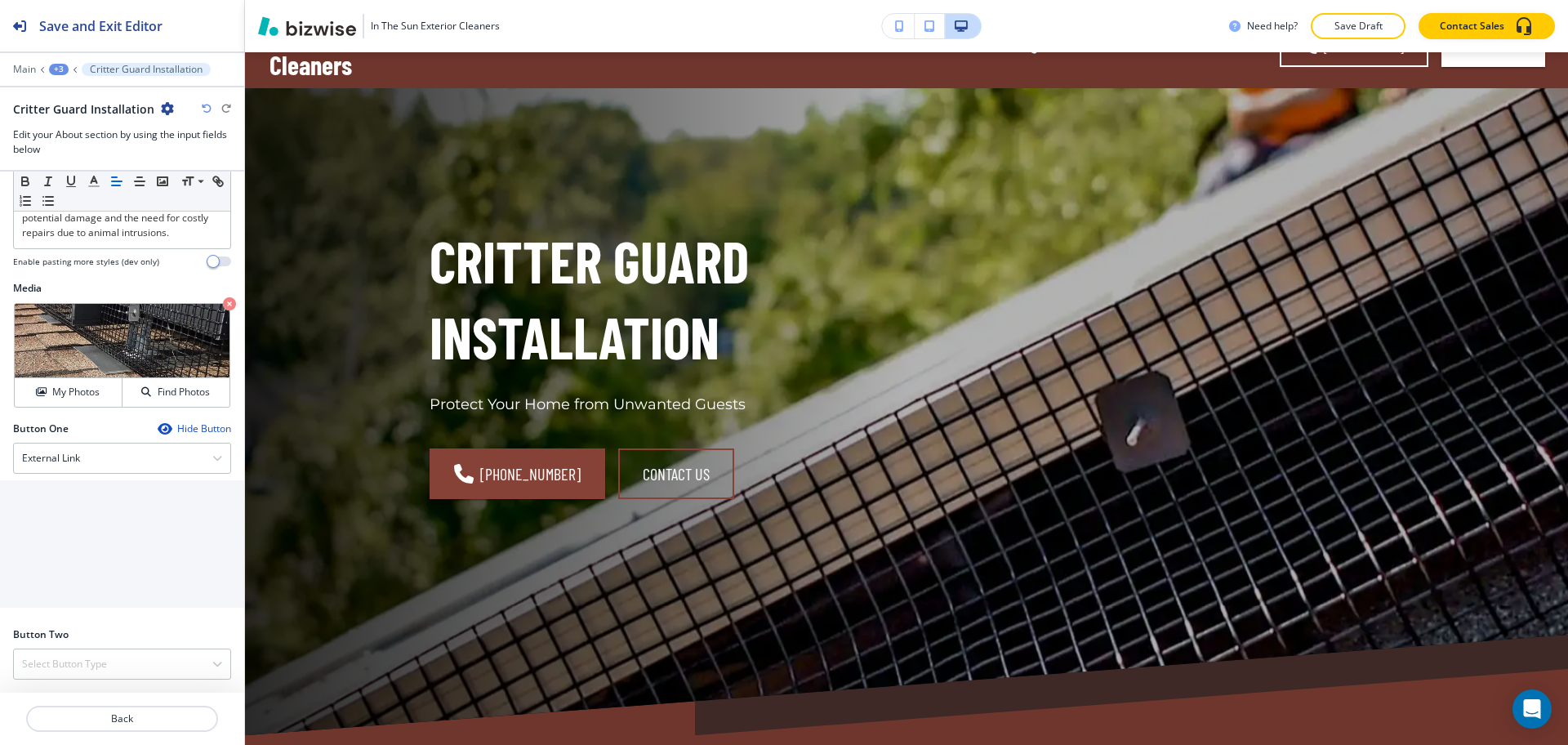
scroll to position [19, 0]
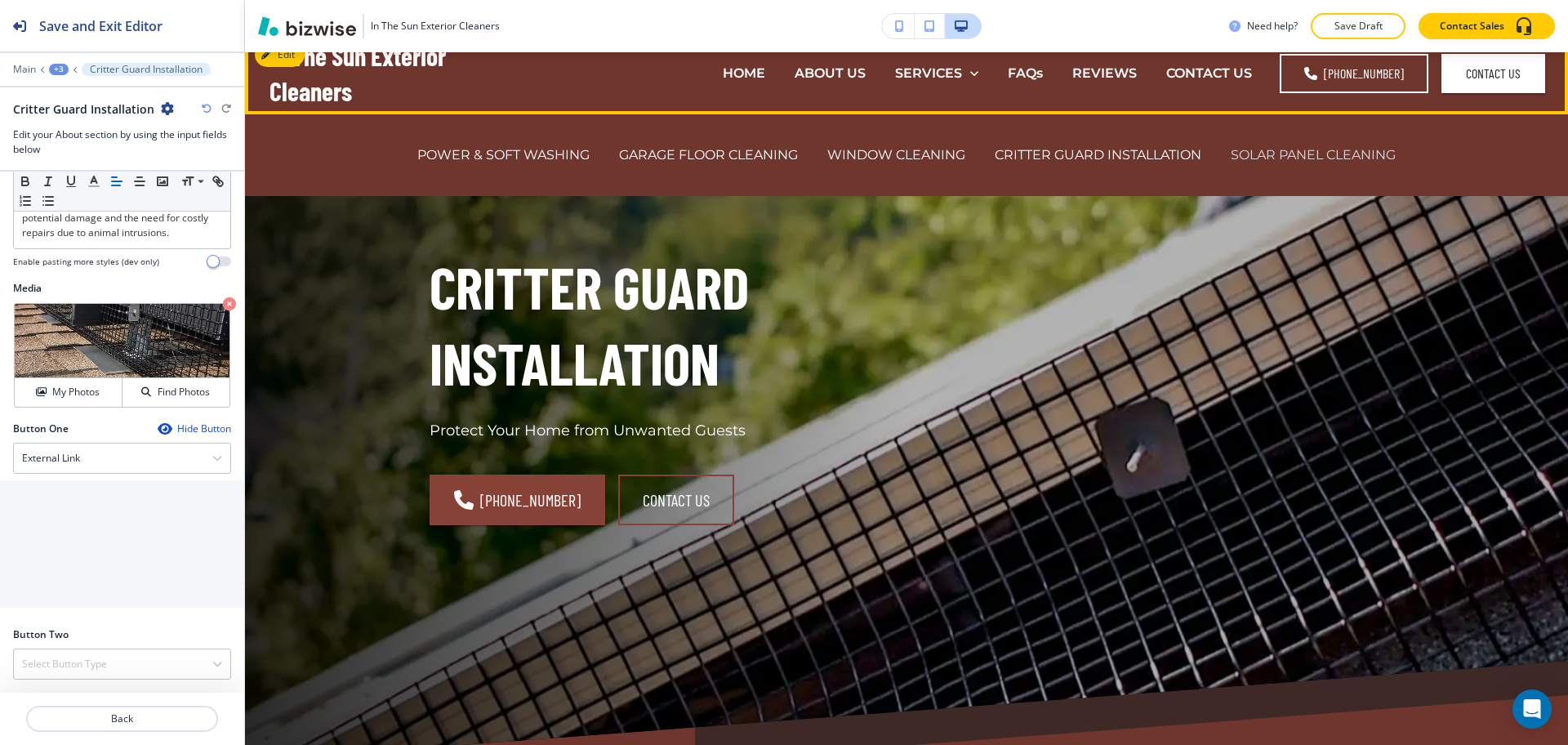
click at [1306, 154] on p "SOLAR PANEL CLEANING" at bounding box center [1313, 154] width 165 height 18
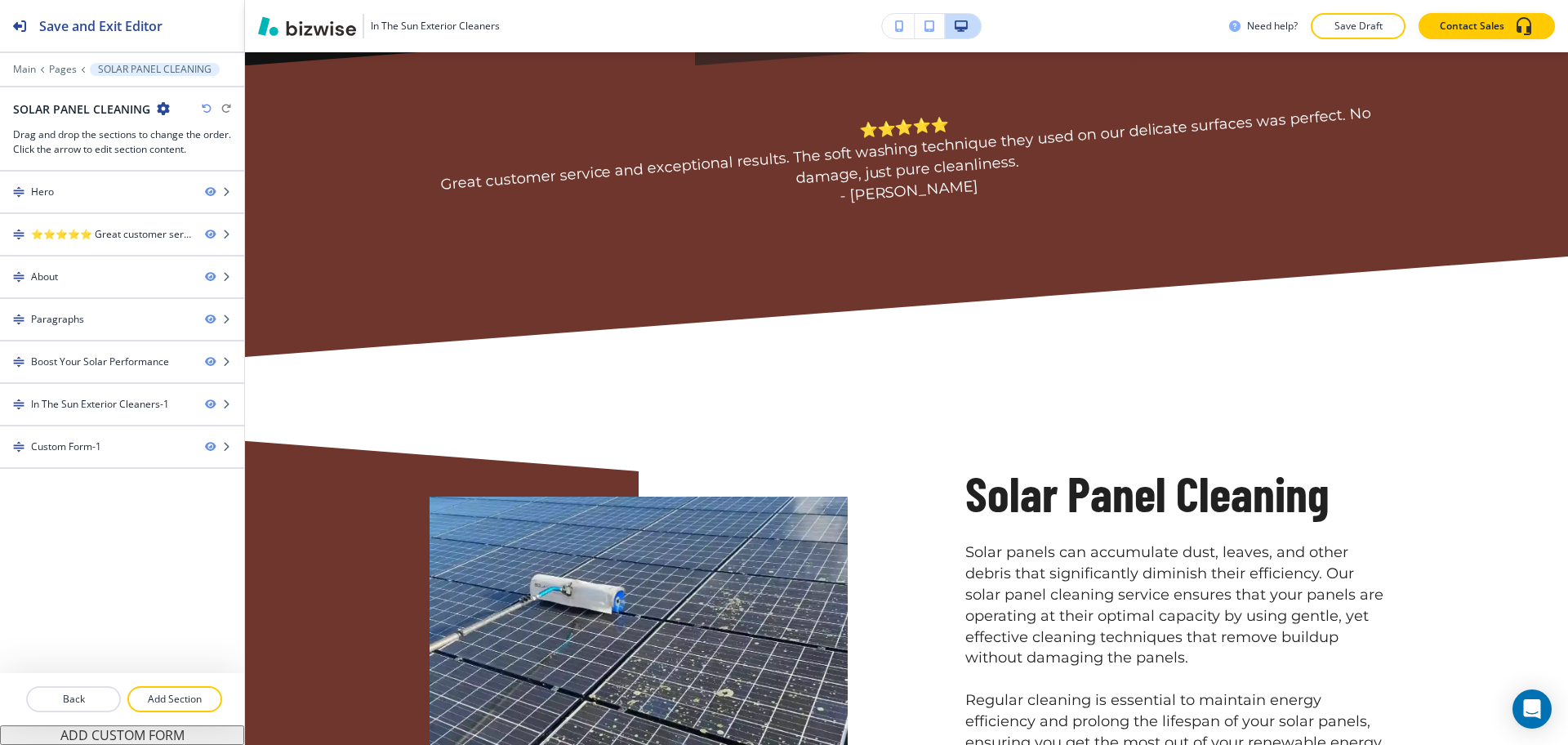
scroll to position [0, 0]
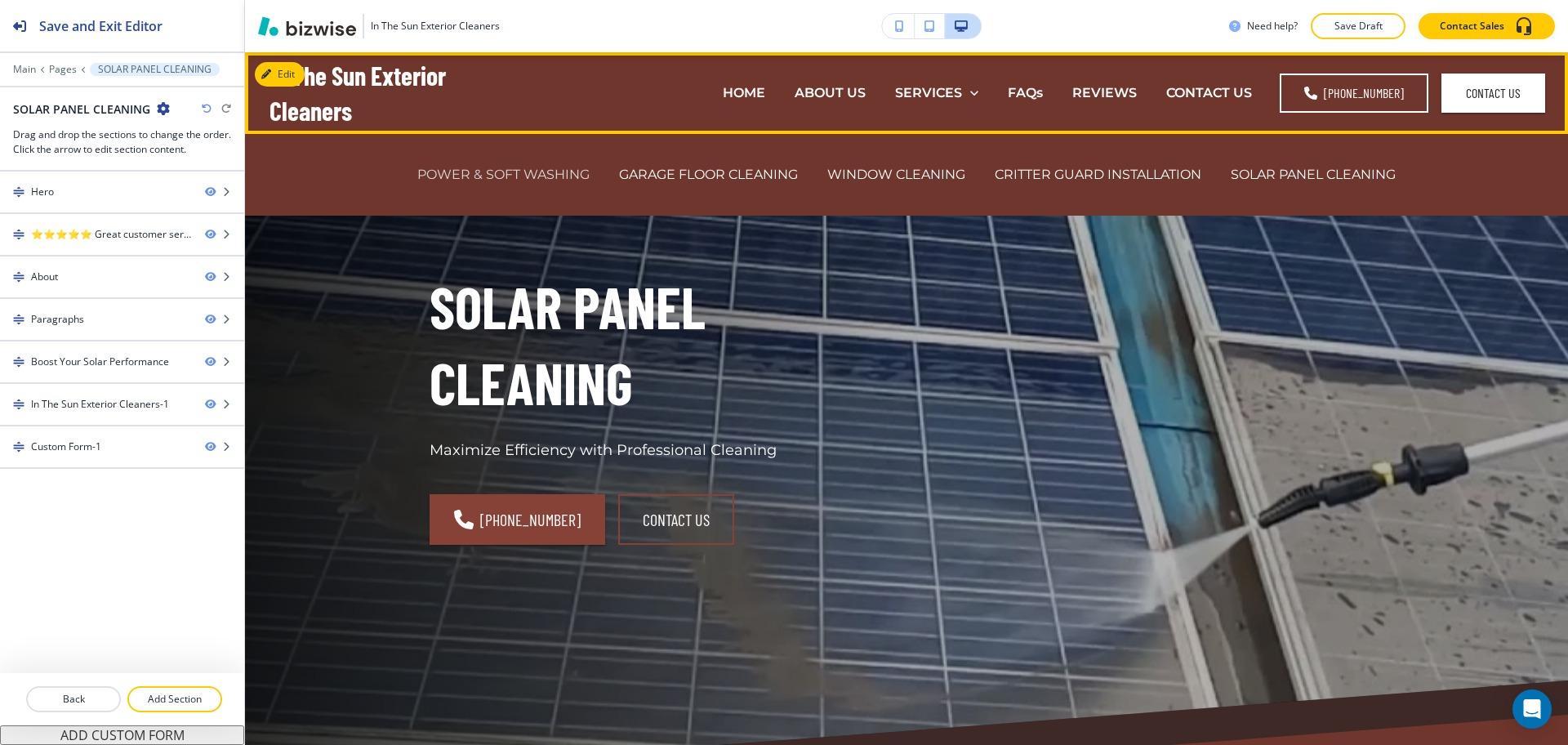
click at [493, 173] on p "POWER & SOFT WASHING" at bounding box center [503, 173] width 172 height 18
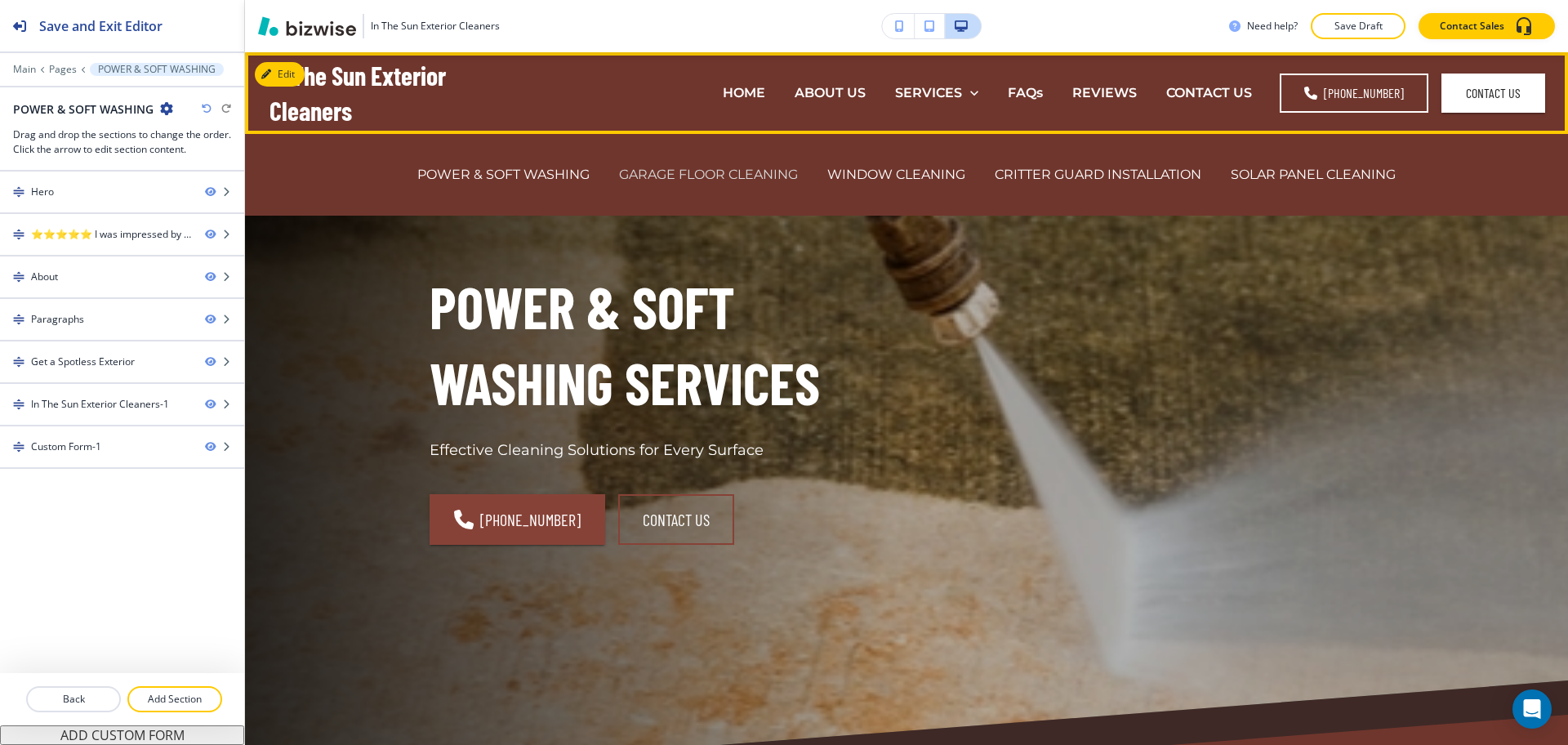
click at [728, 176] on p "GARAGE FLOOR CLEANING" at bounding box center [709, 173] width 179 height 18
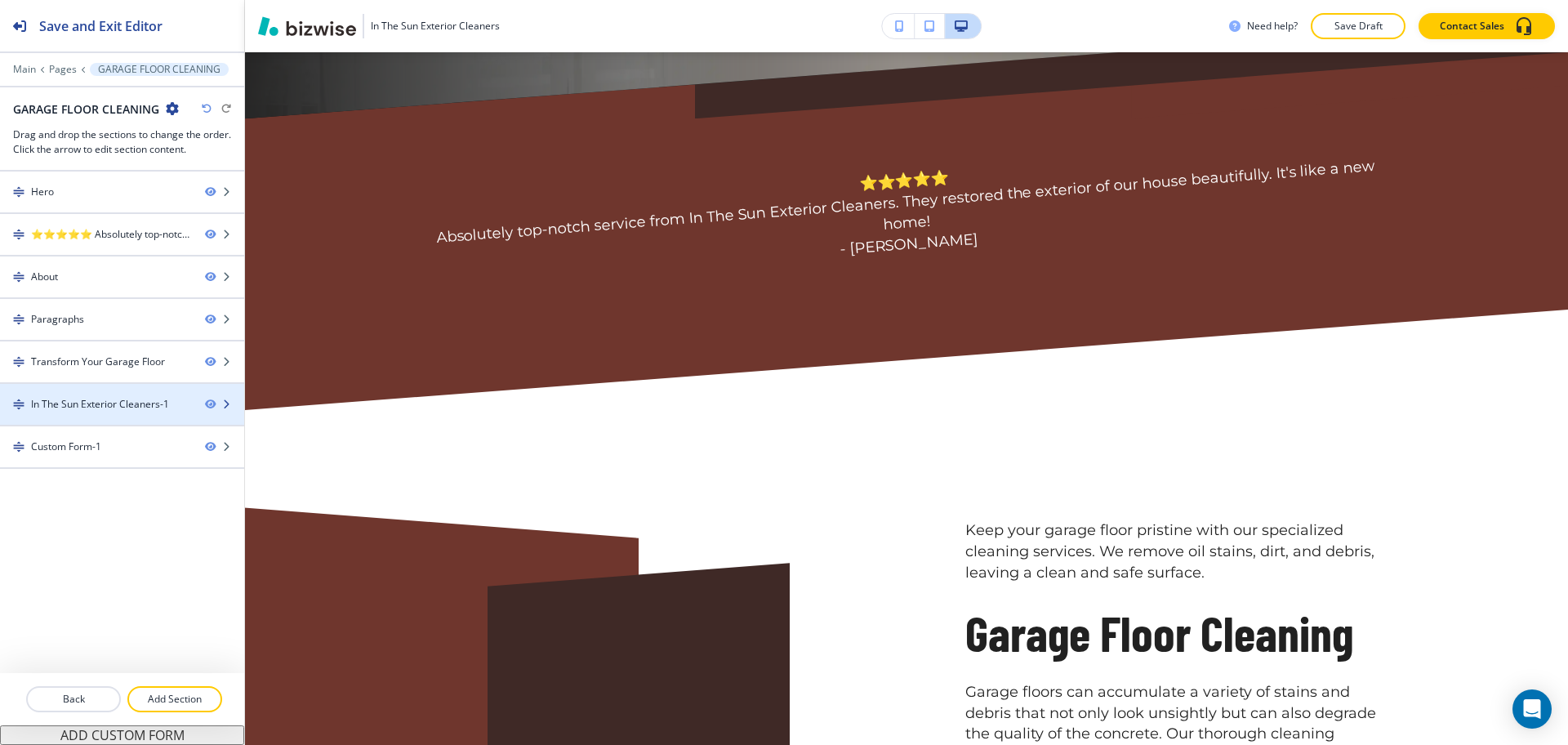
scroll to position [660, 0]
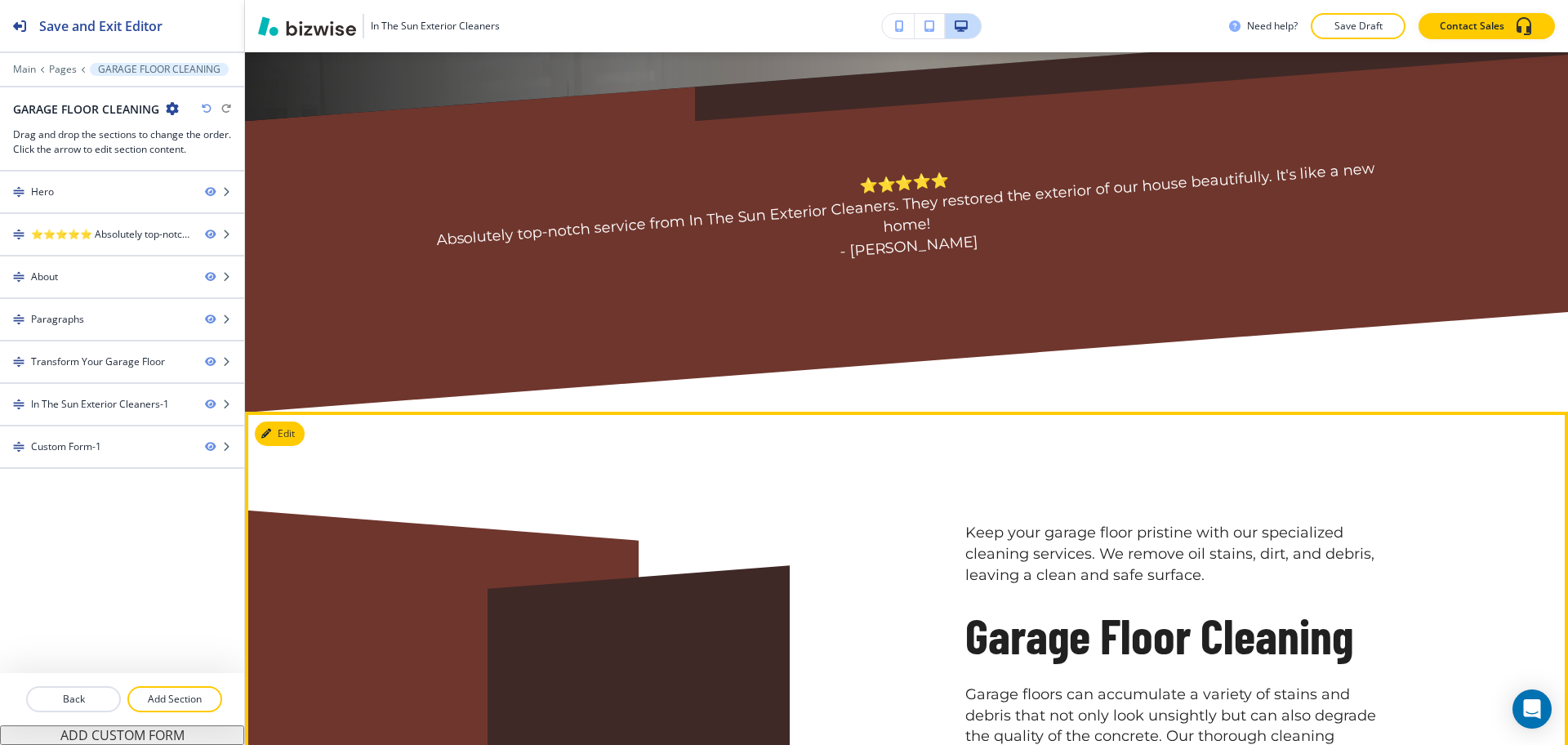
click at [327, 451] on div at bounding box center [580, 676] width 536 height 479
click at [294, 432] on div "Edit This Section Keep your garage floor pristine with our specialized cleaning…" at bounding box center [906, 690] width 1323 height 557
click at [293, 432] on button "Edit This Section" at bounding box center [310, 432] width 110 height 24
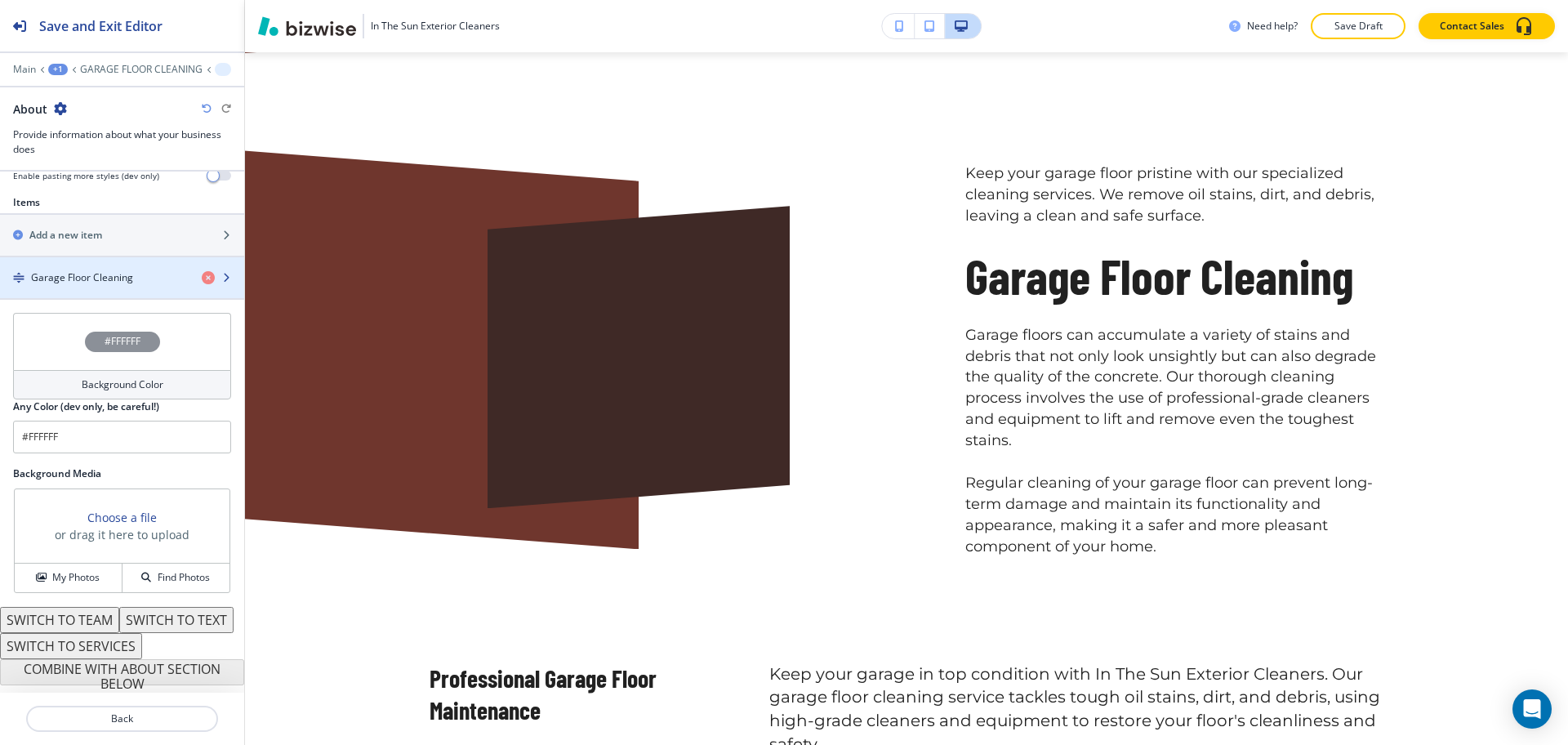
scroll to position [585, 0]
click at [97, 270] on h4 "Garage Floor Cleaning" at bounding box center [81, 277] width 102 height 15
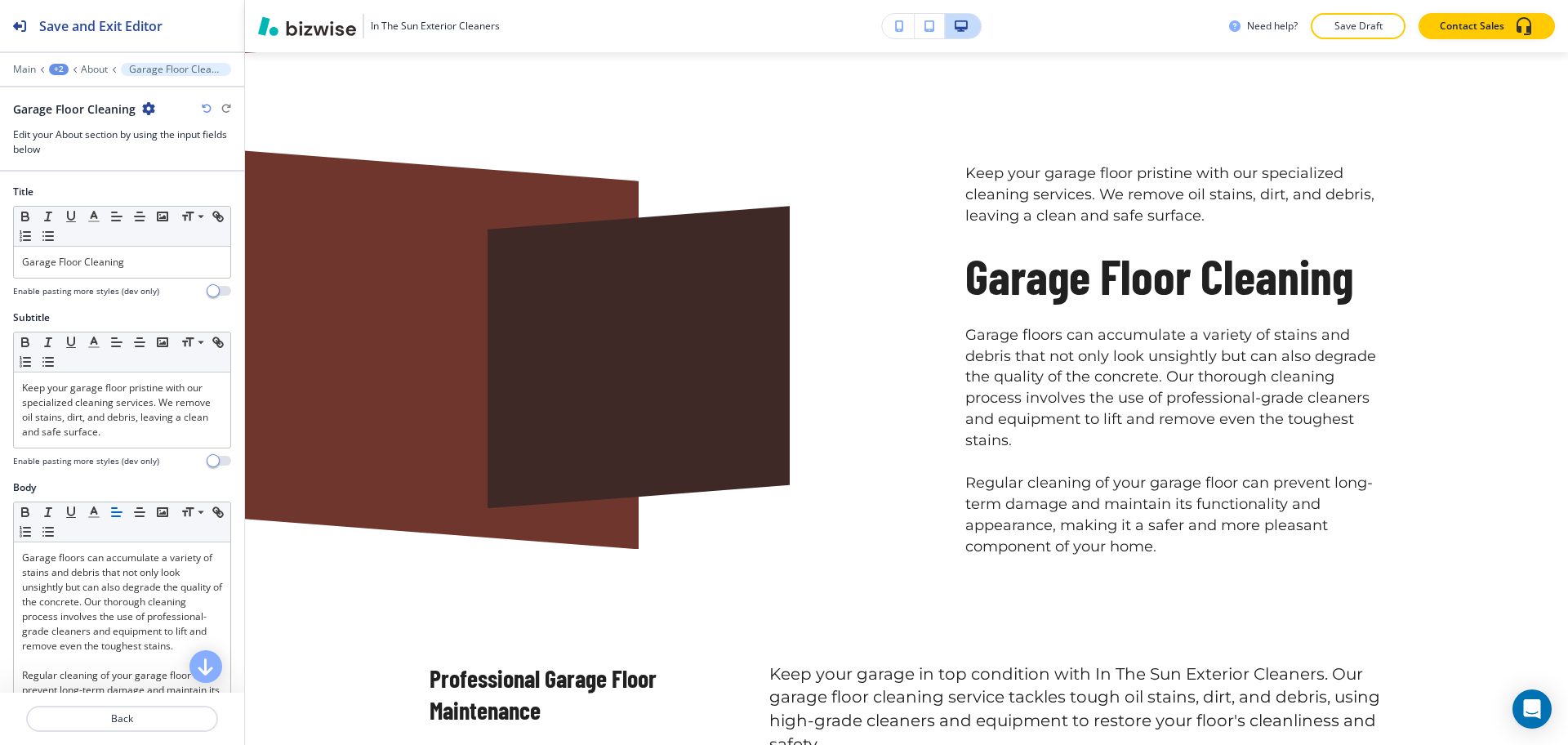
scroll to position [1045, 0]
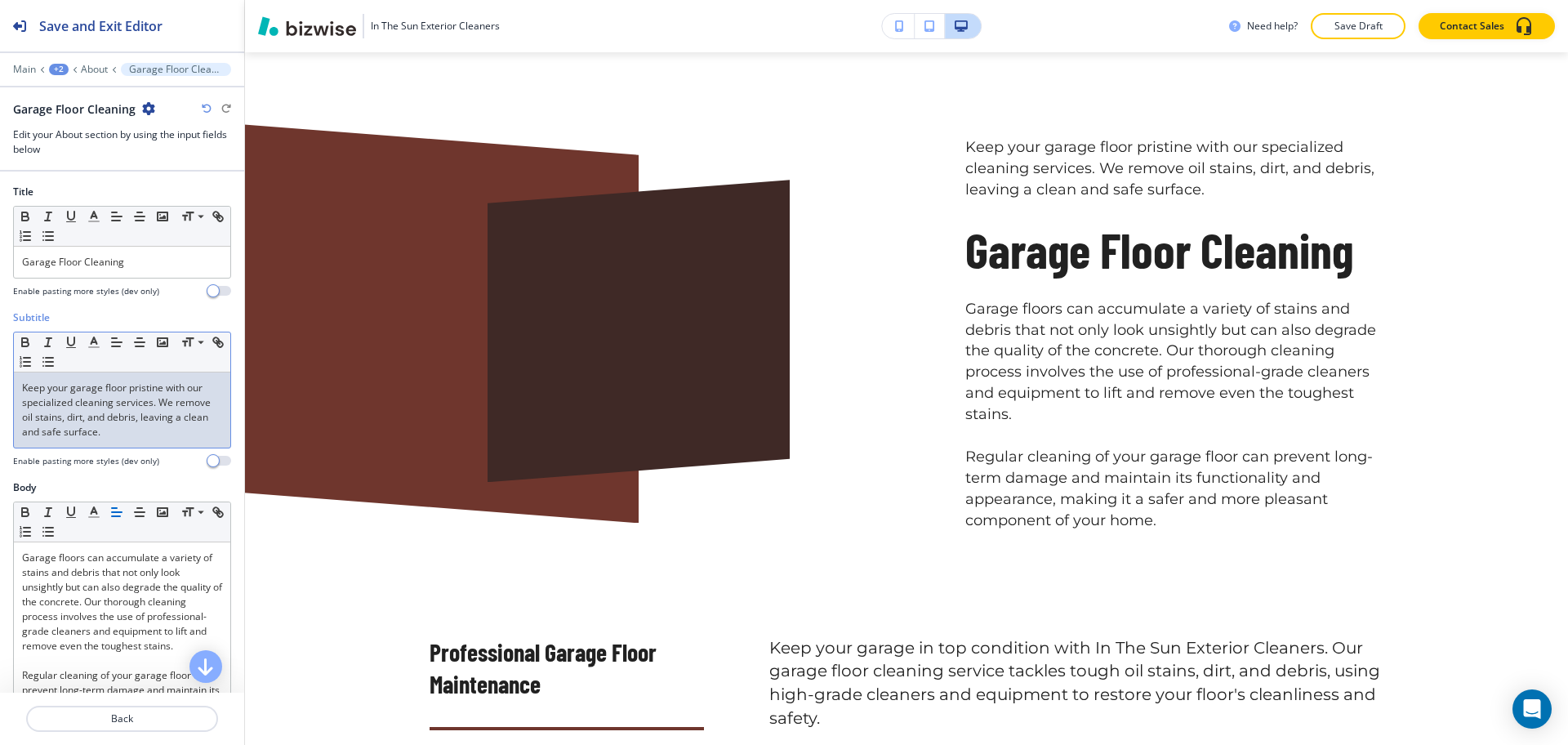
click at [85, 415] on p "Keep your garage floor pristine with our specialized cleaning services. We remo…" at bounding box center [122, 409] width 200 height 59
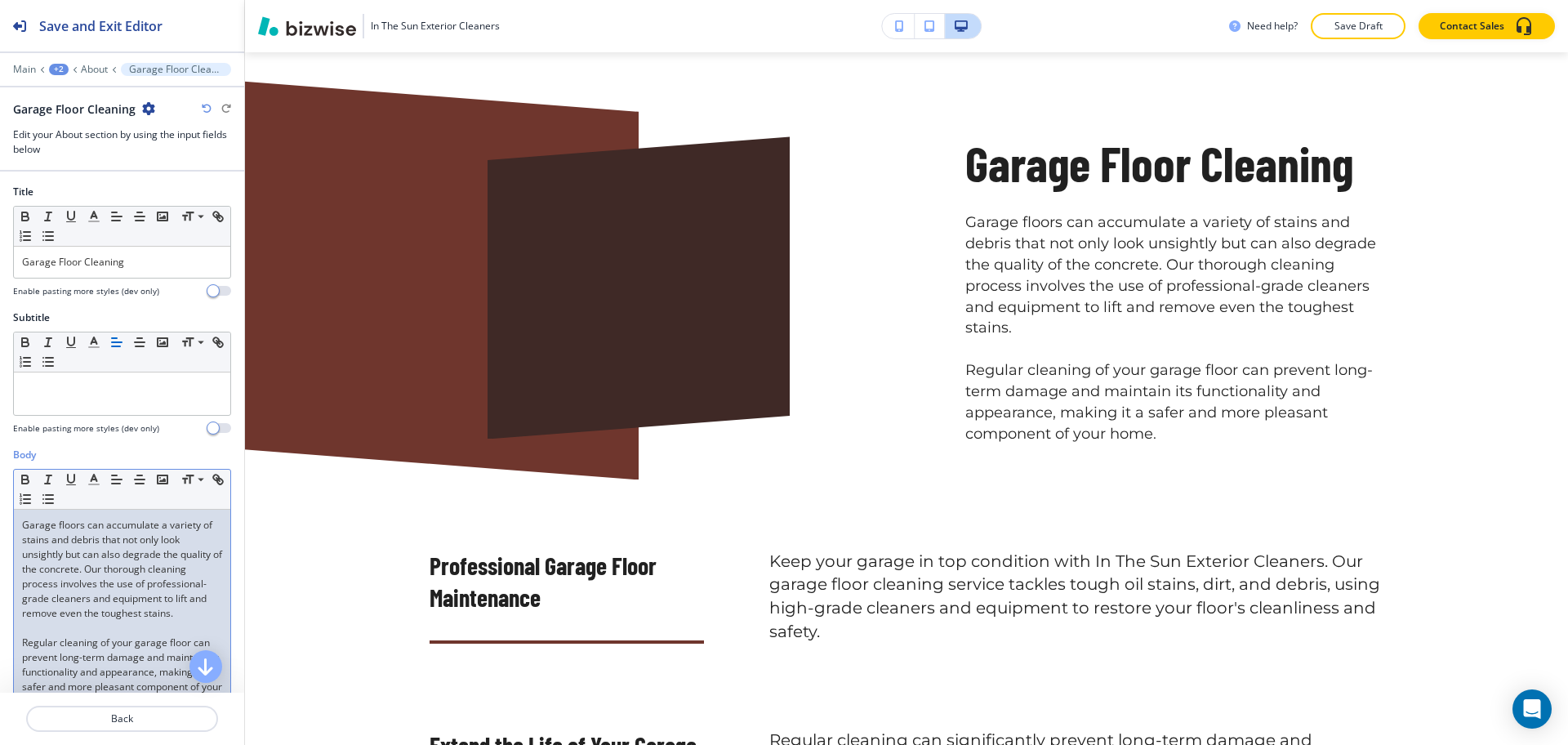
click at [19, 522] on div "Garage floors can accumulate a variety of stains and debris that not only look …" at bounding box center [122, 615] width 217 height 212
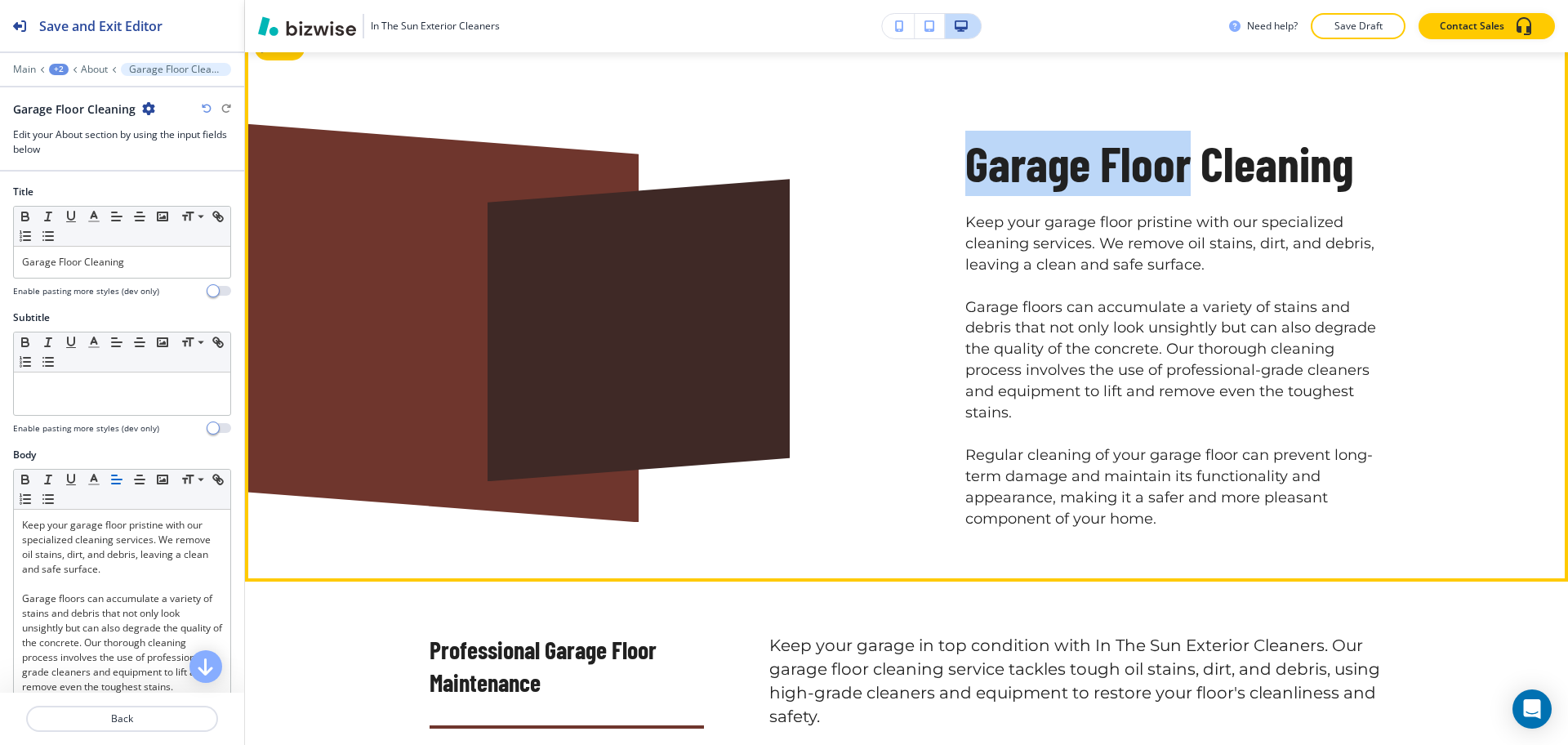
drag, startPoint x: 1175, startPoint y: 171, endPoint x: 905, endPoint y: 167, distance: 270.0
click at [905, 167] on div "Garage Floor Cleaning Keep your garage floor pristine with our specialized clea…" at bounding box center [1116, 290] width 536 height 477
copy h2 "Garage Floor"
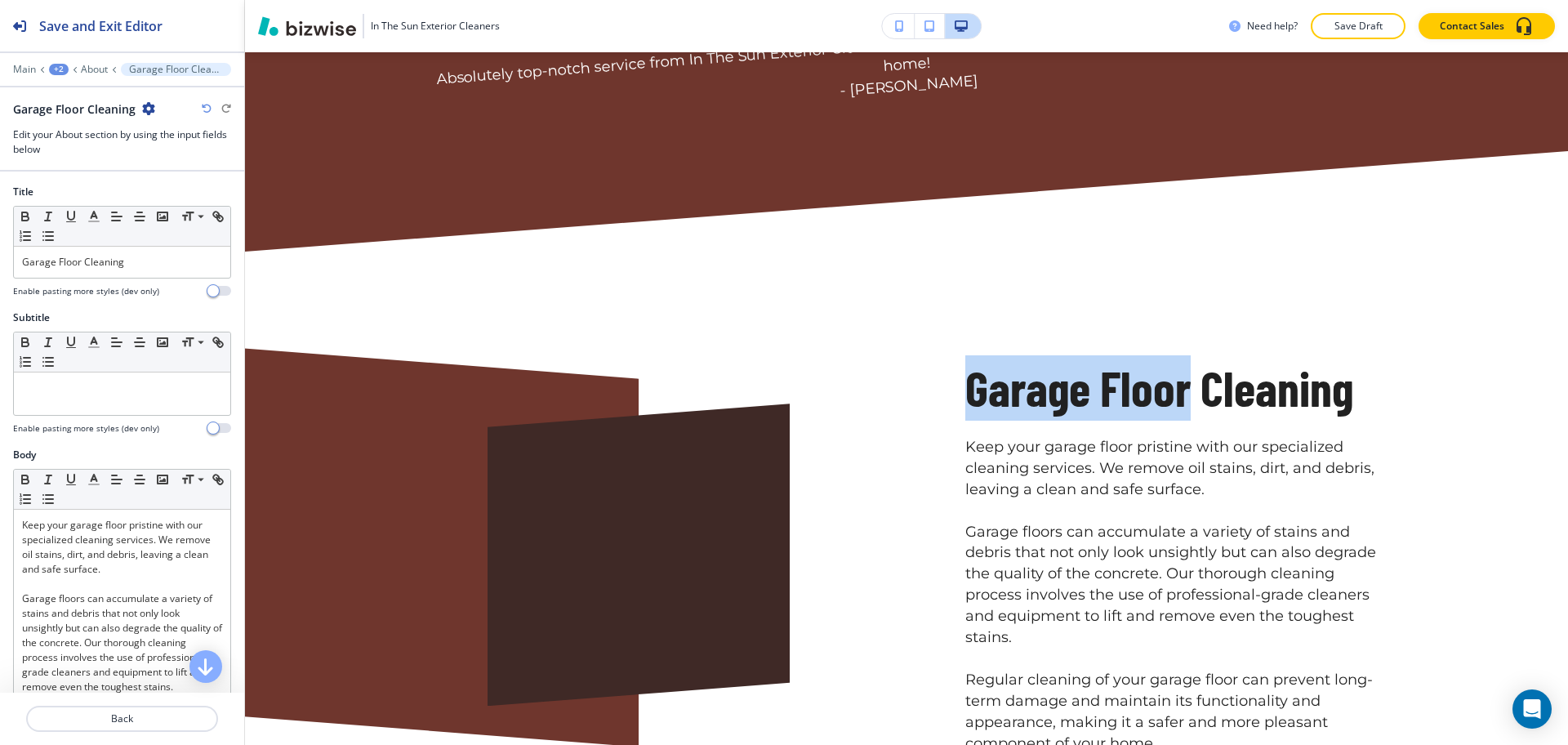
scroll to position [0, 0]
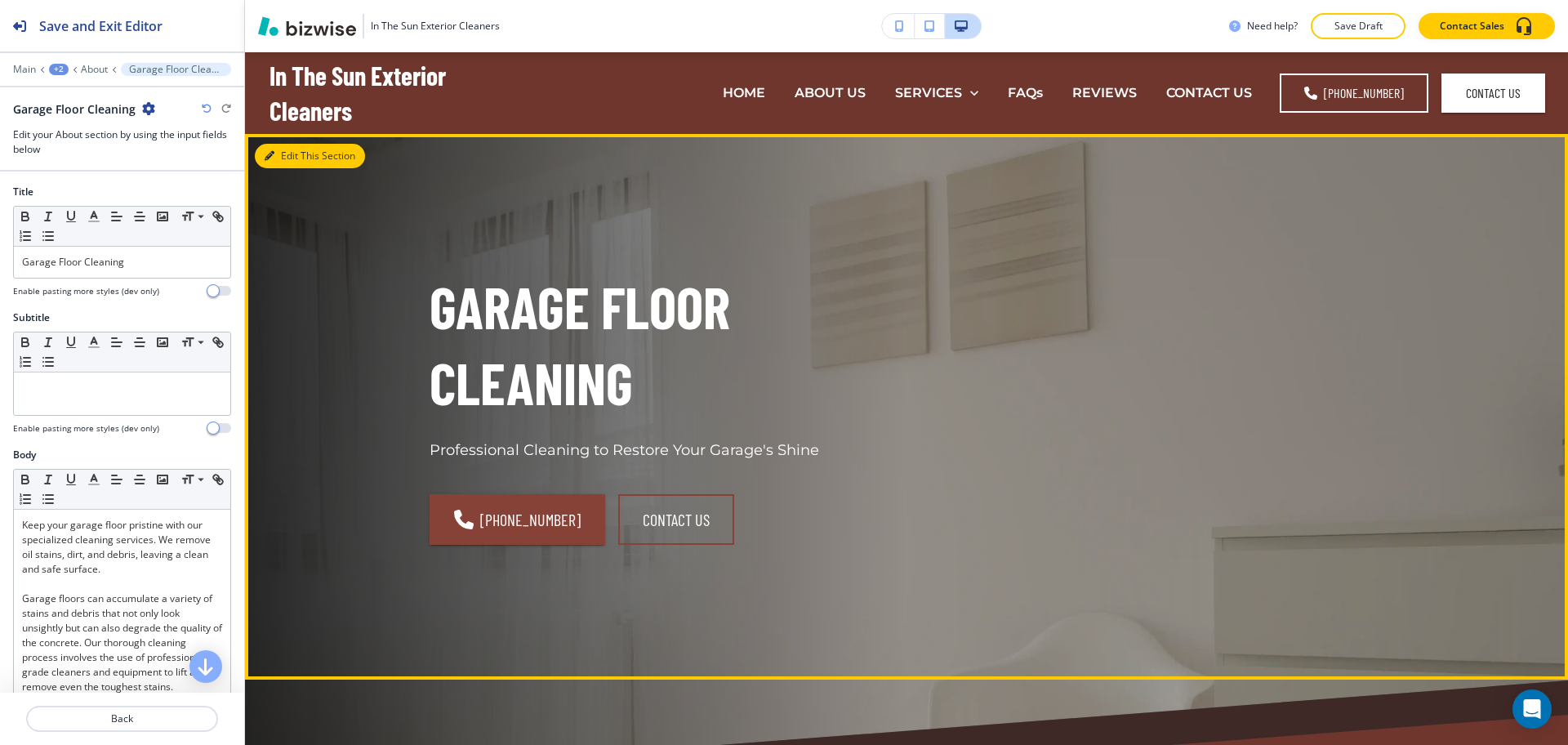
click at [291, 162] on button "Edit This Section" at bounding box center [310, 156] width 110 height 24
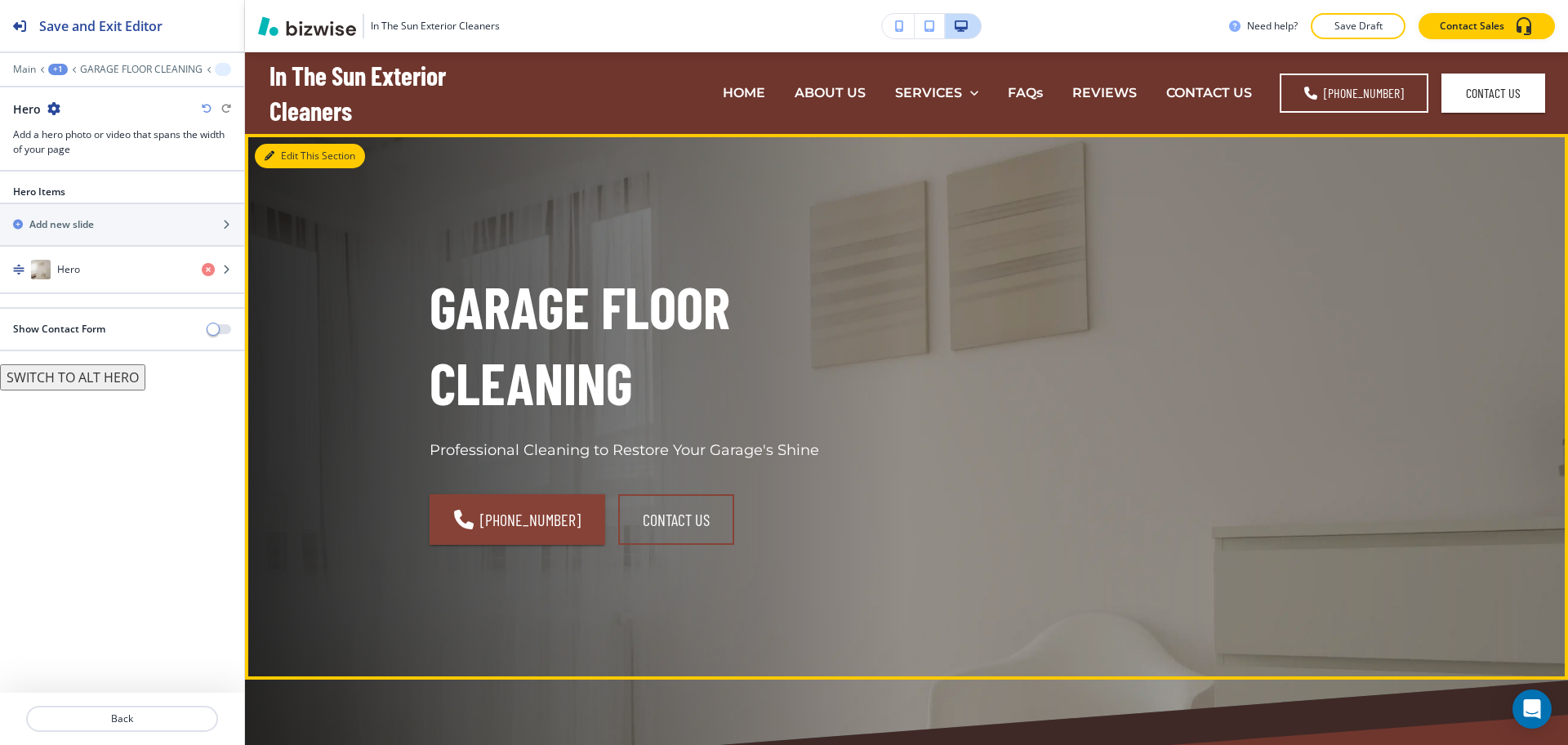
scroll to position [81, 0]
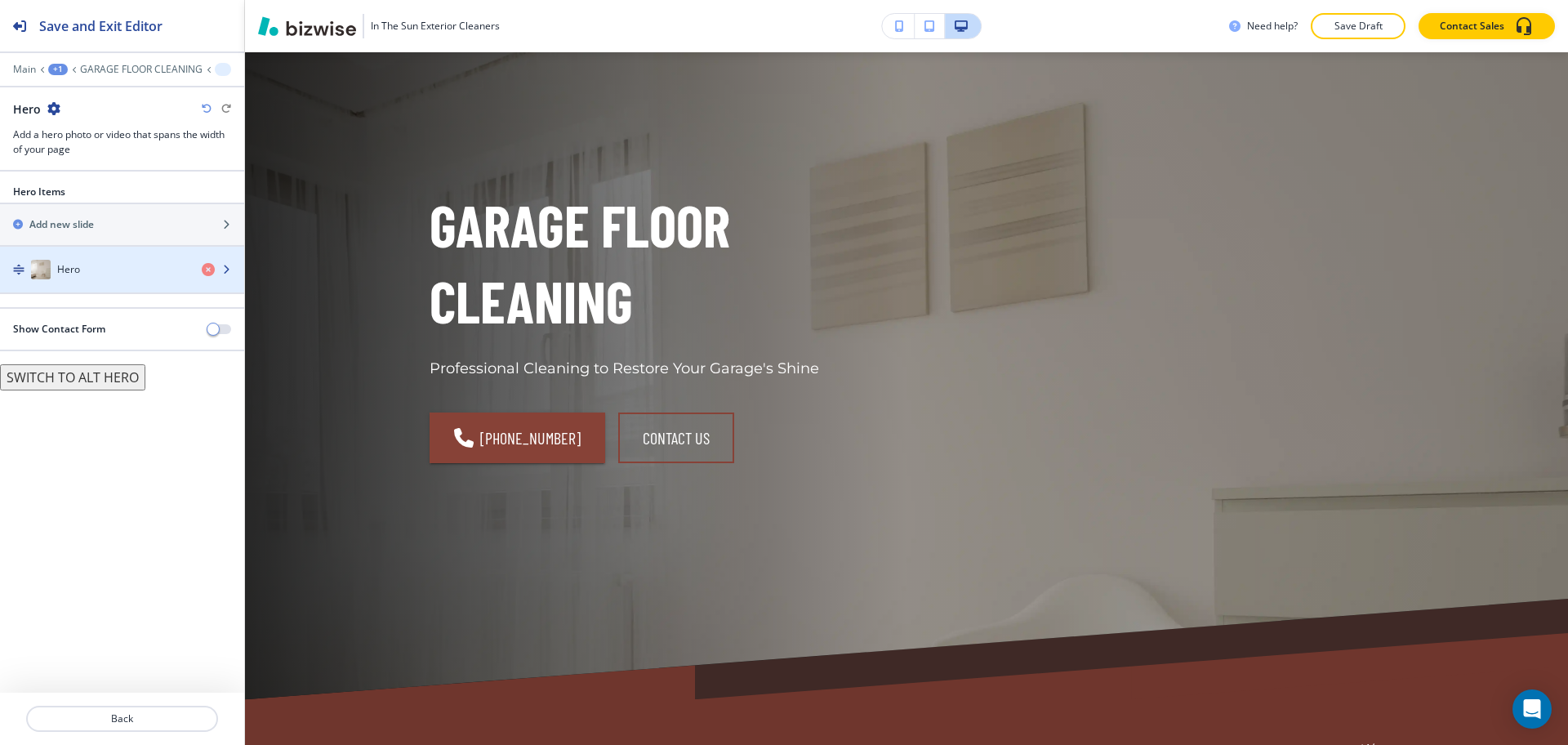
click at [66, 260] on div "Hero" at bounding box center [94, 269] width 189 height 19
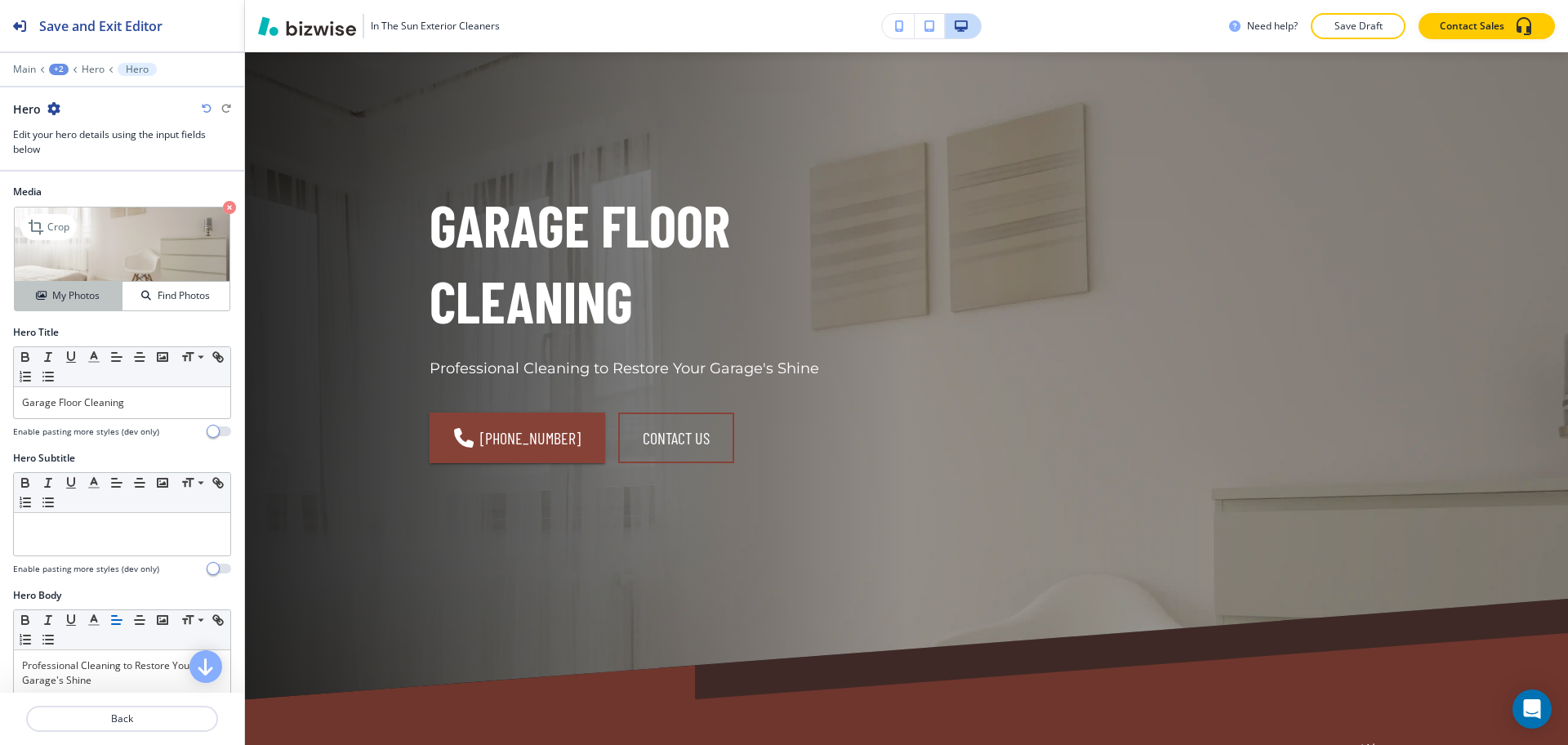
click at [81, 290] on h4 "My Photos" at bounding box center [75, 295] width 47 height 15
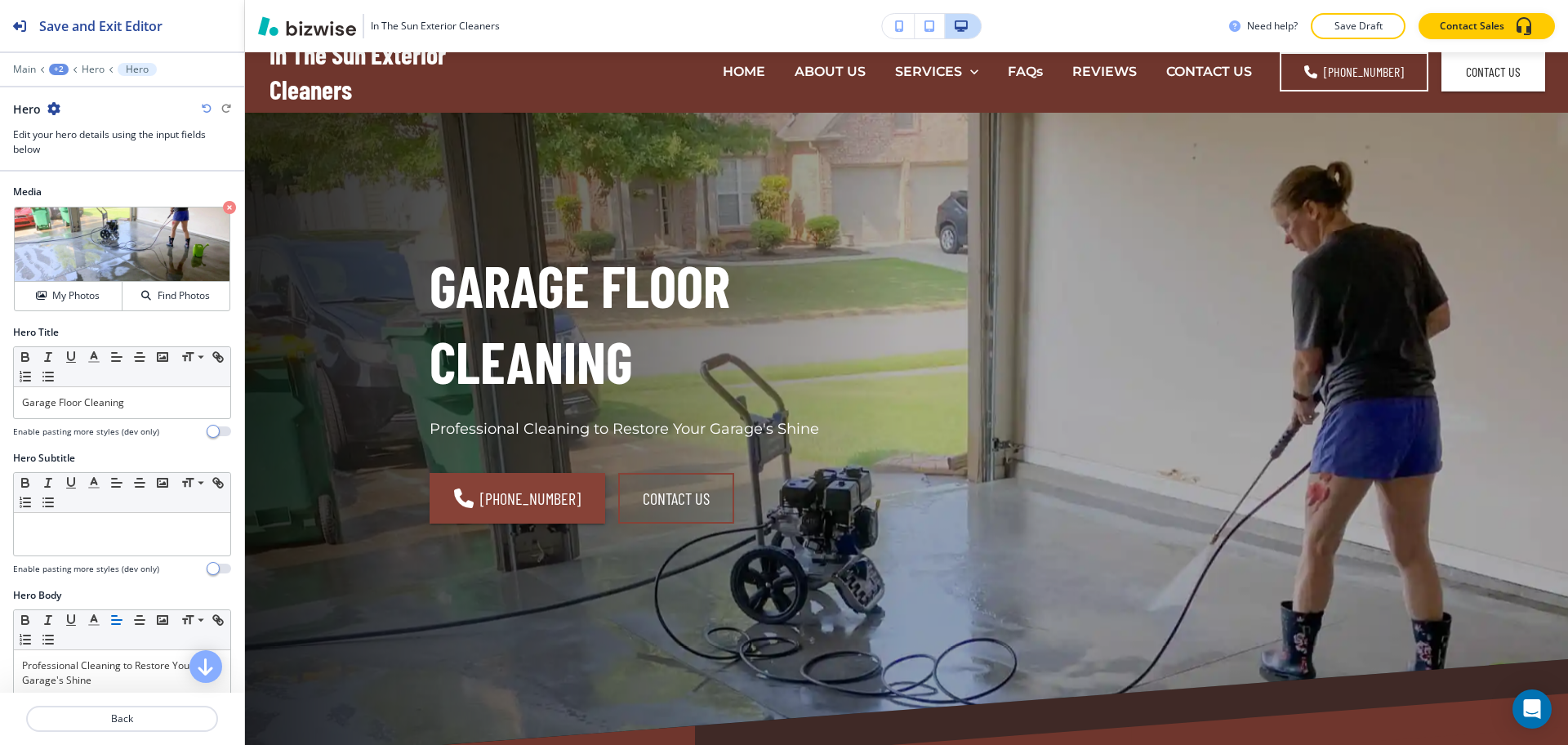
scroll to position [0, 0]
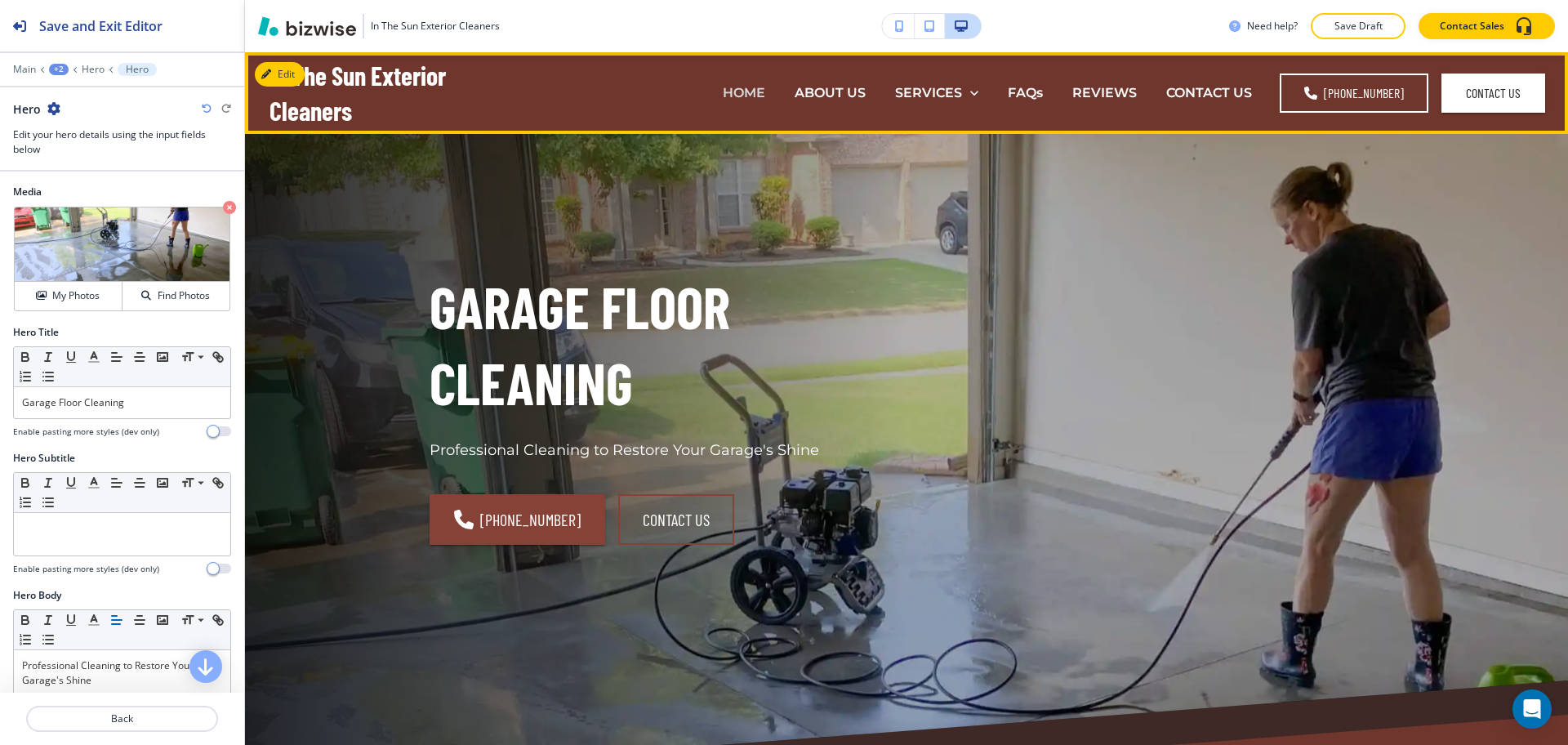
click at [744, 94] on p "HOME" at bounding box center [744, 92] width 43 height 18
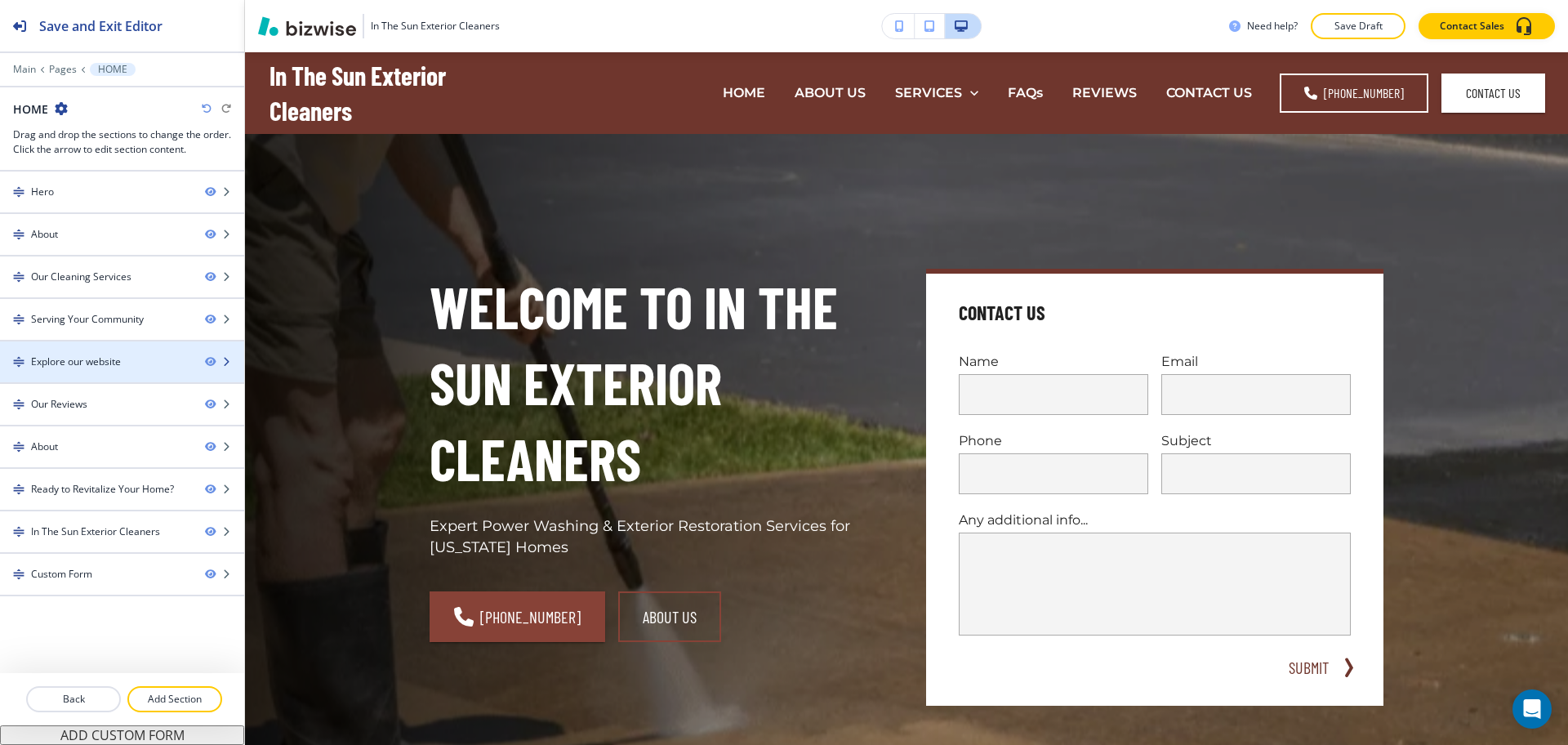
click at [82, 372] on div at bounding box center [122, 375] width 244 height 14
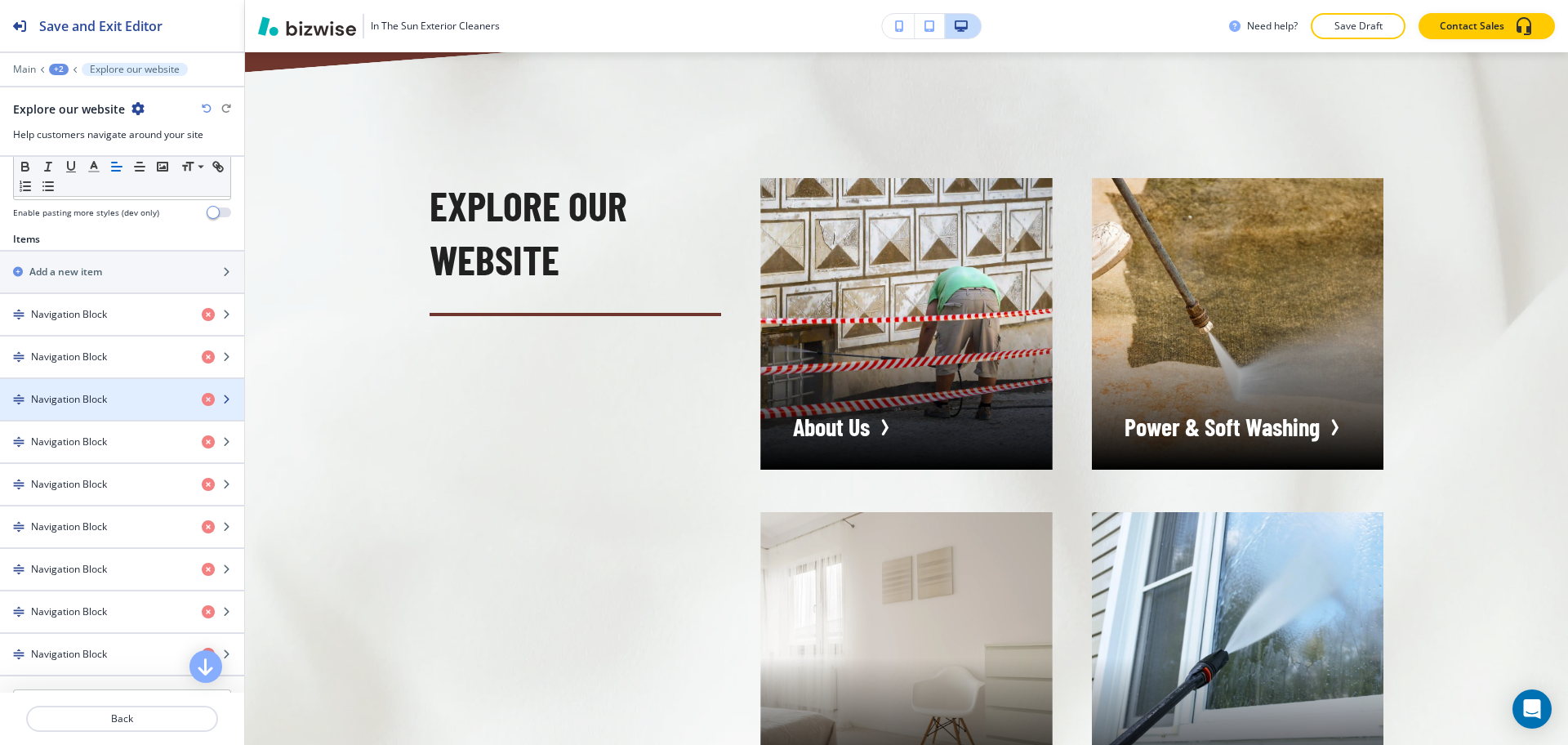
scroll to position [510, 0]
click at [106, 390] on h4 "Navigation Block" at bounding box center [69, 397] width 75 height 15
click at [78, 398] on h4 "Navigation Block" at bounding box center [69, 397] width 75 height 15
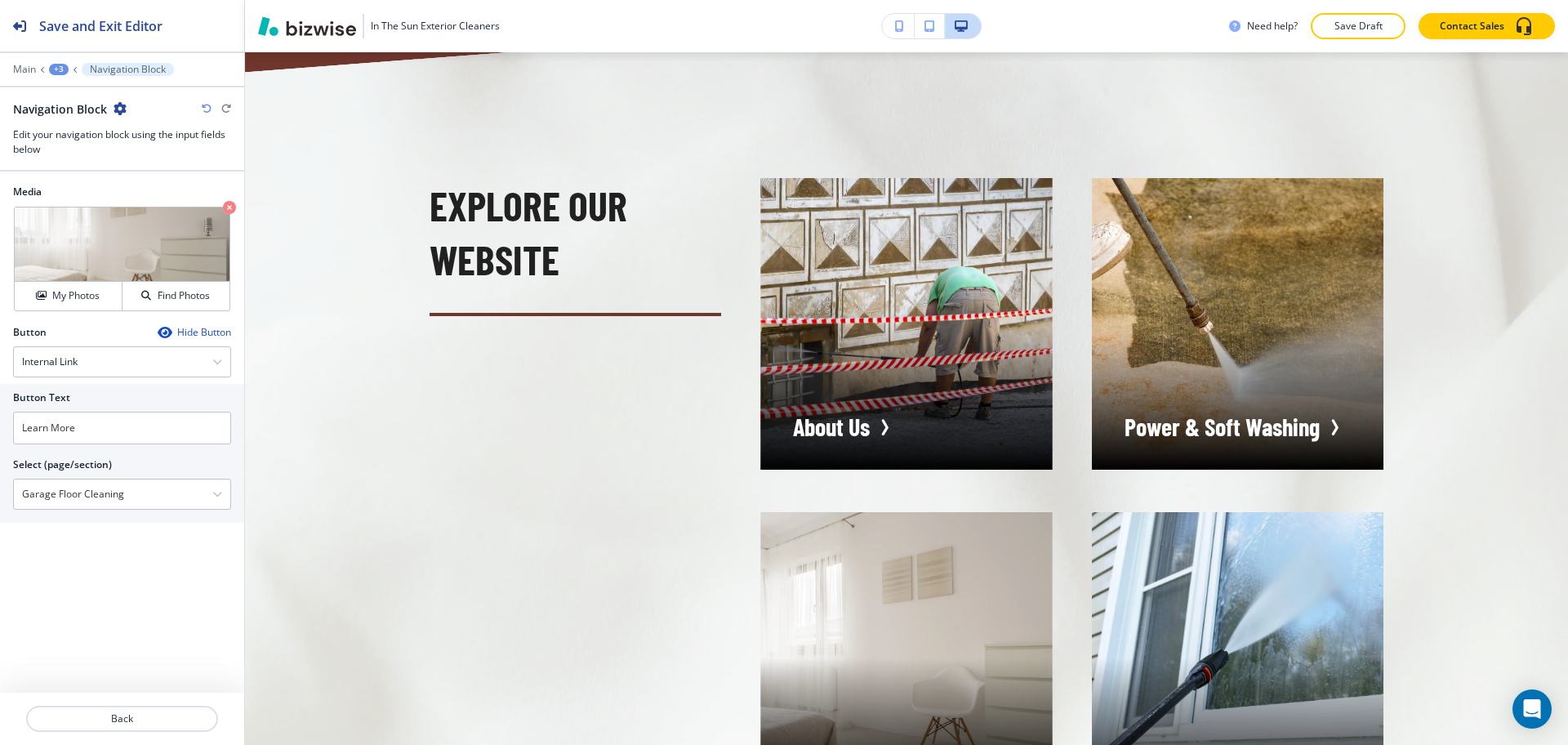
drag, startPoint x: 130, startPoint y: 489, endPoint x: 0, endPoint y: 490, distance: 130.0
click at [0, 490] on div "Button Text Learn More Select (page/section) Garage Floor Cleaning Home Home | …" at bounding box center [122, 453] width 244 height 138
click at [90, 432] on input "Learn More" at bounding box center [122, 428] width 218 height 33
paste input "Garage Floor Cleaning"
type input "Garage Floor Cleaning"
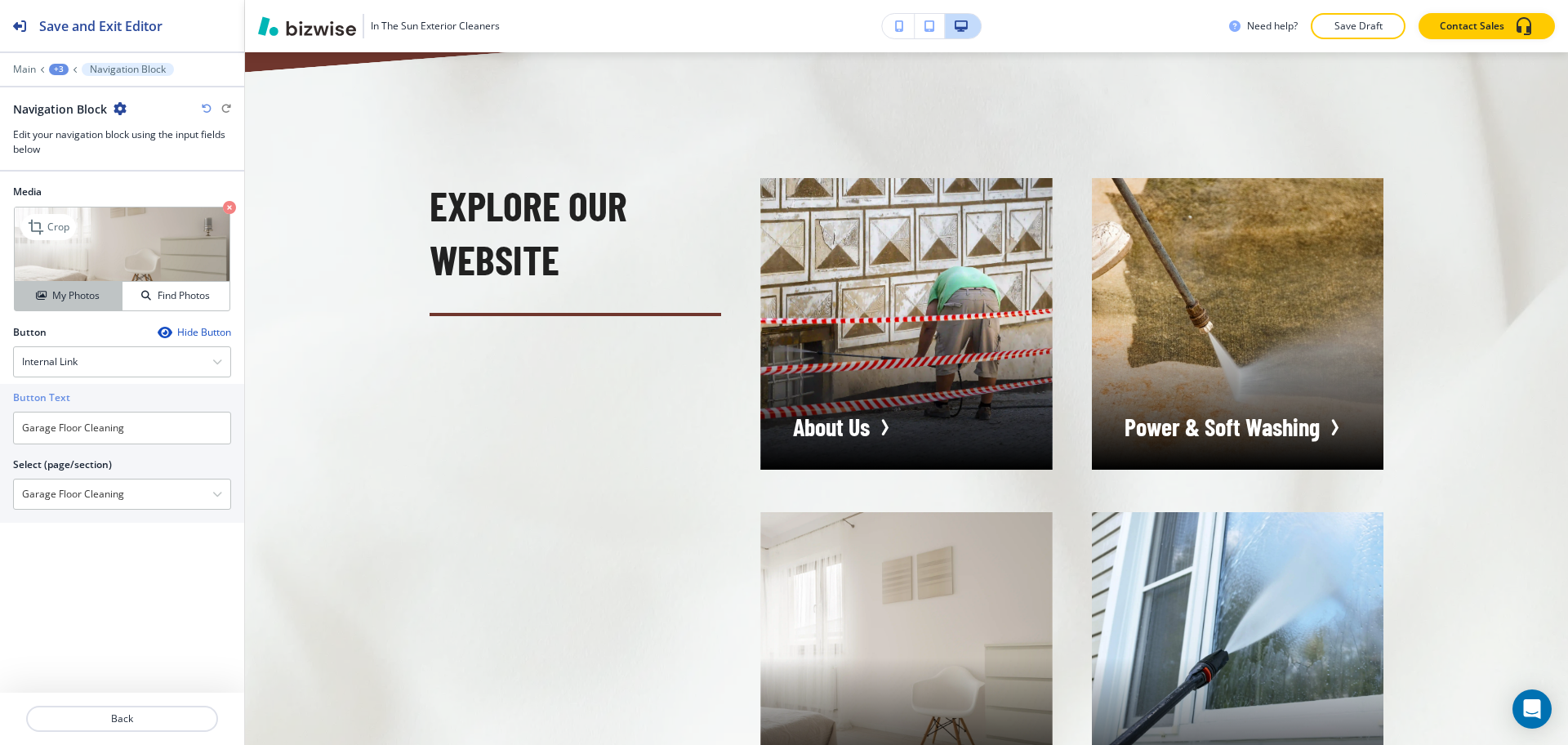
click at [60, 297] on h4 "My Photos" at bounding box center [75, 295] width 47 height 15
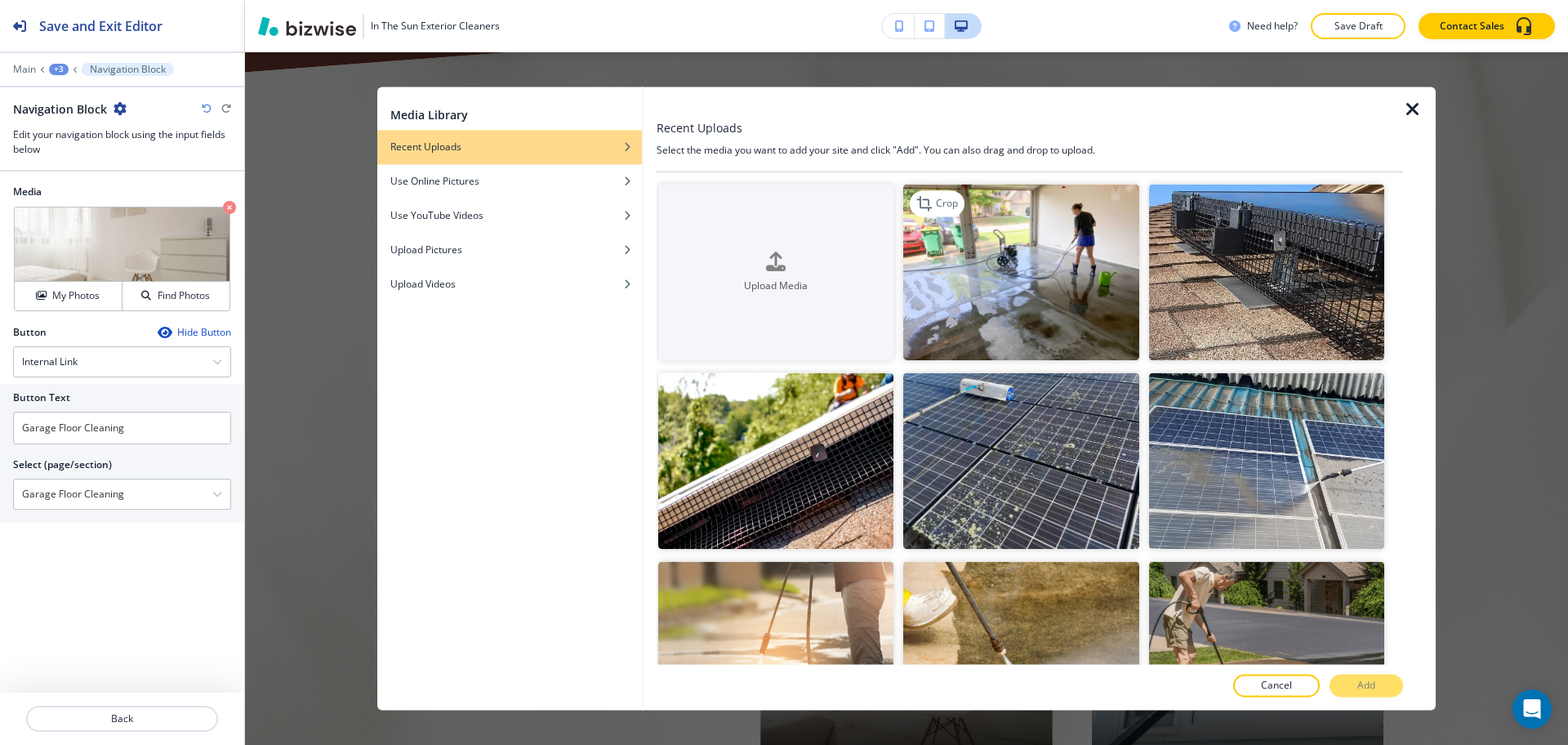
click at [1033, 262] on img "button" at bounding box center [1020, 272] width 235 height 176
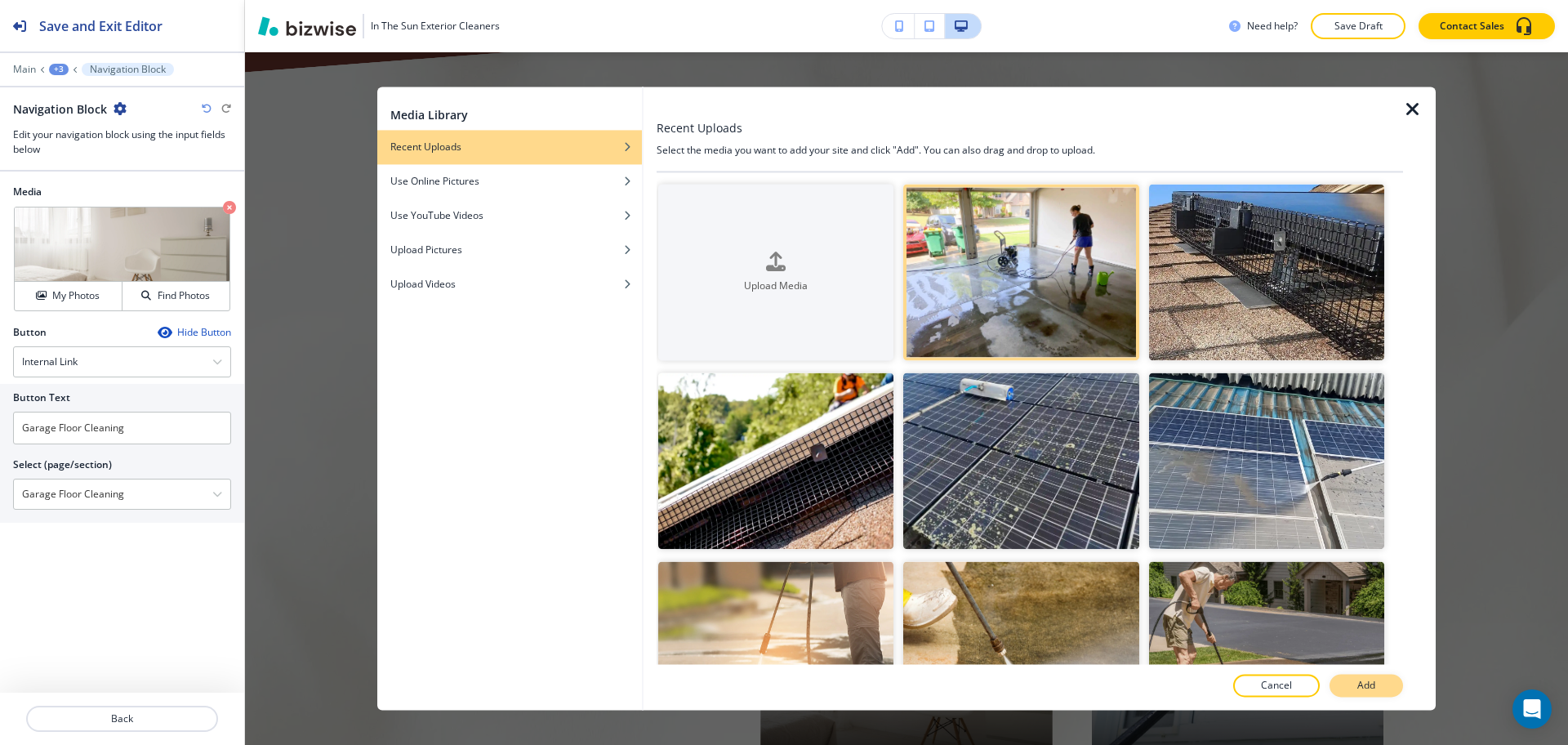
click at [1363, 688] on p "Add" at bounding box center [1367, 685] width 18 height 15
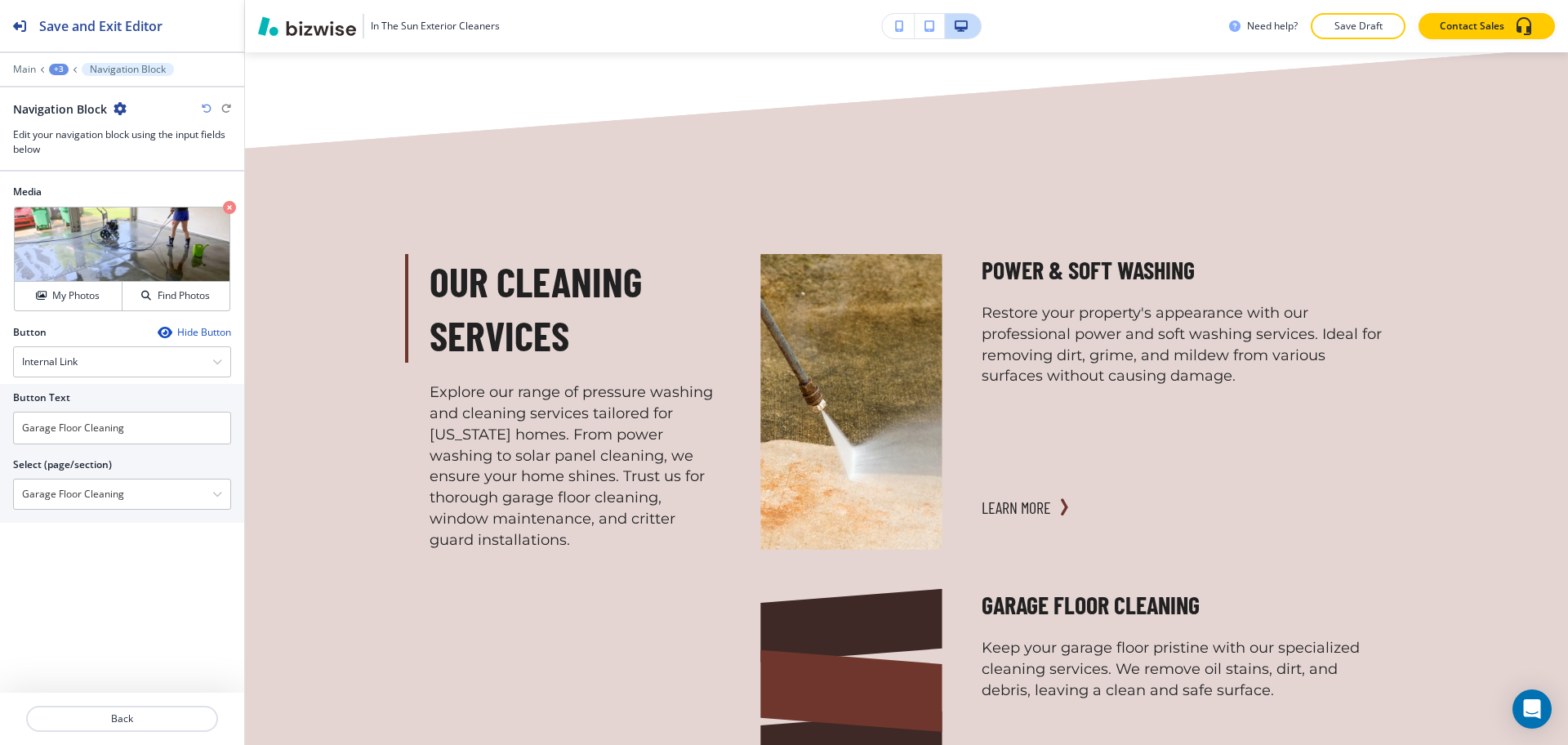
scroll to position [1427, 0]
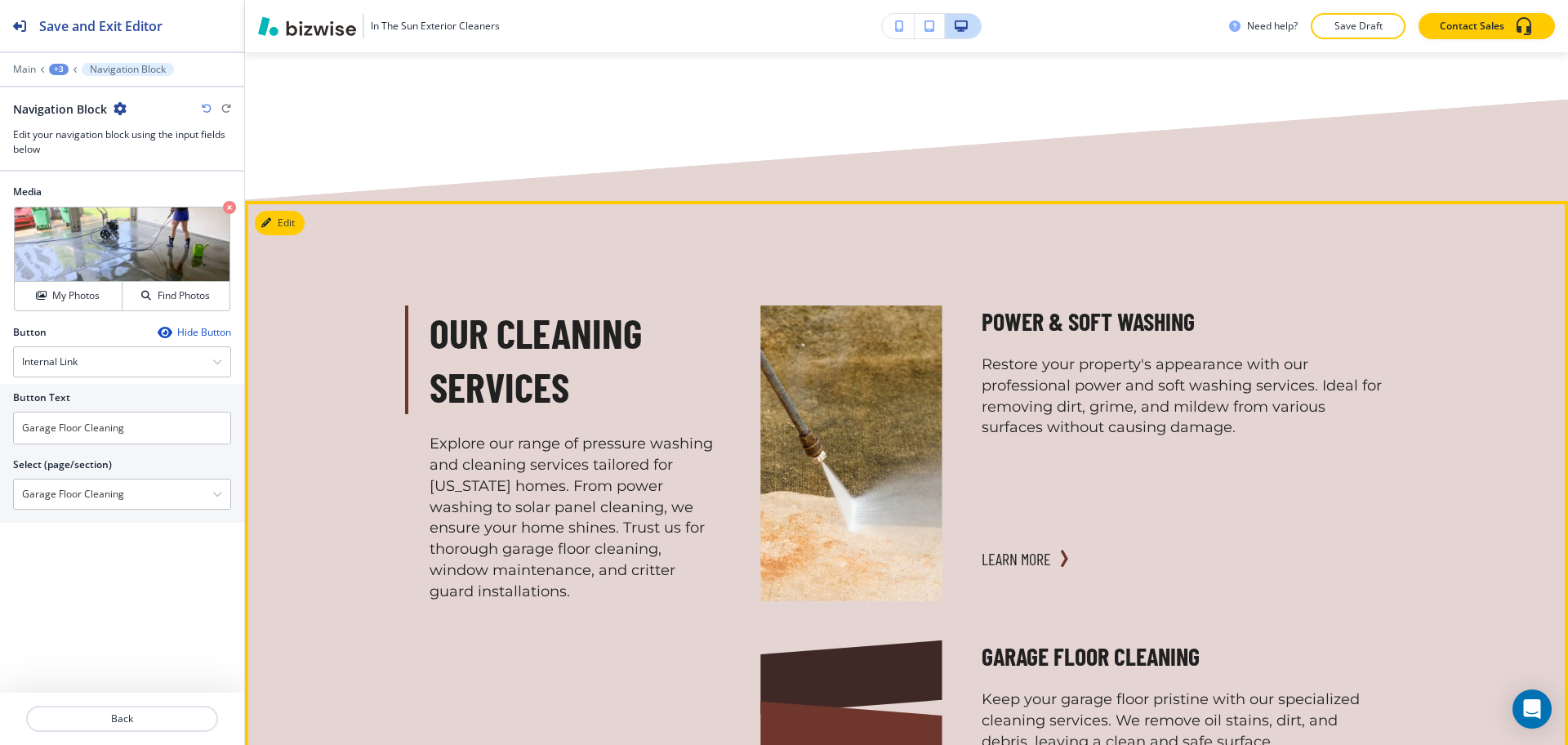
click at [286, 211] on button "Edit This Section" at bounding box center [310, 223] width 110 height 24
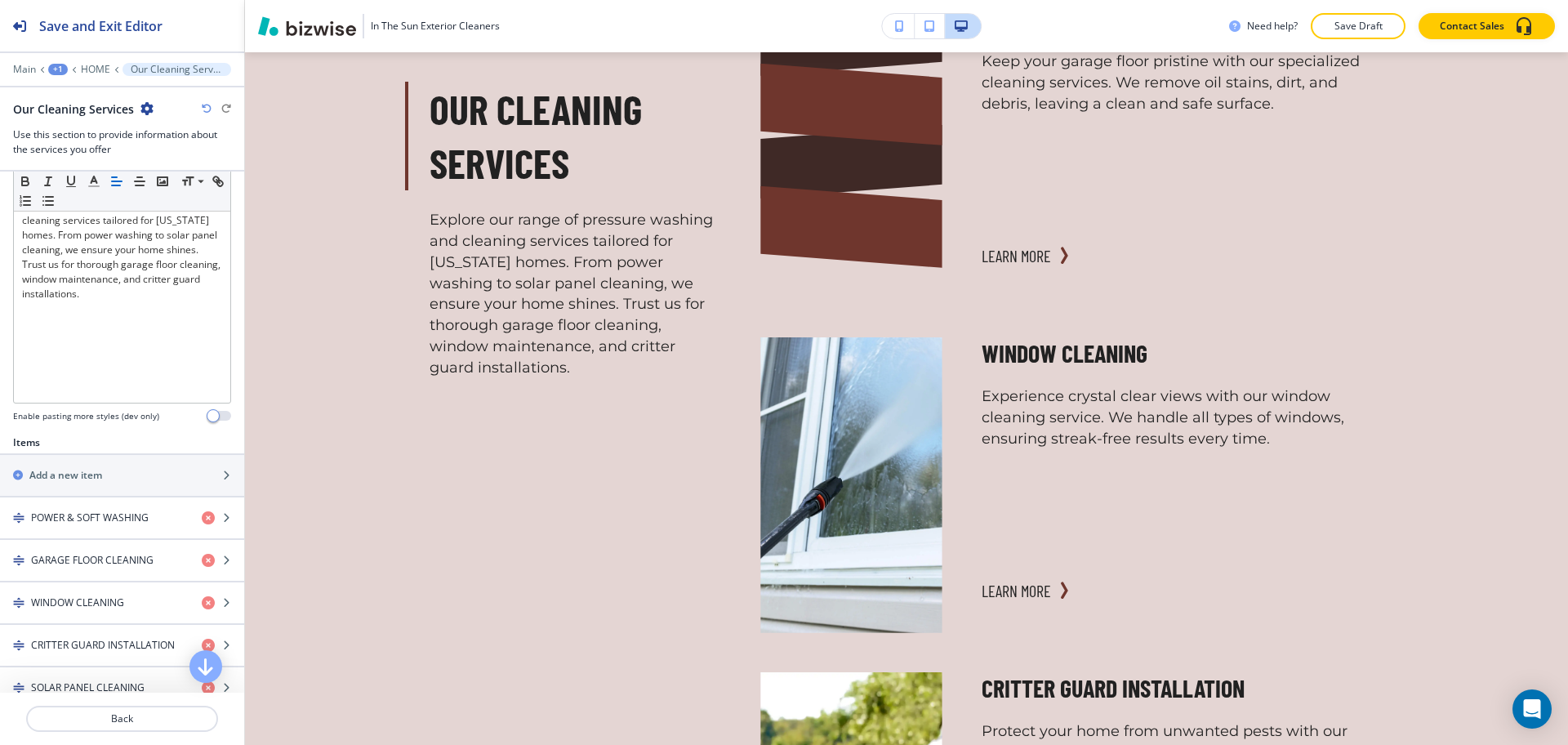
scroll to position [349, 0]
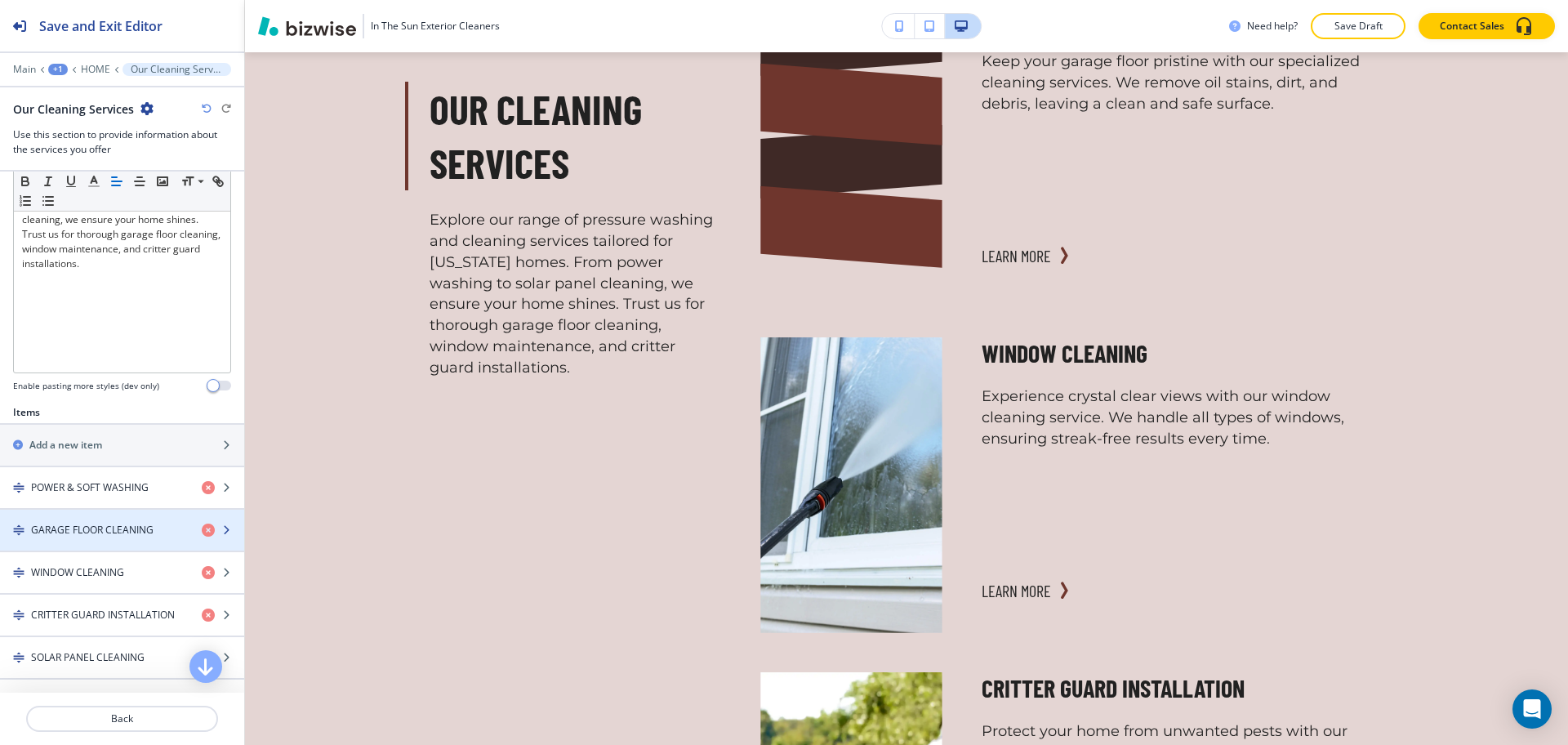
click at [135, 528] on h4 "GARAGE FLOOR CLEANING" at bounding box center [92, 529] width 123 height 15
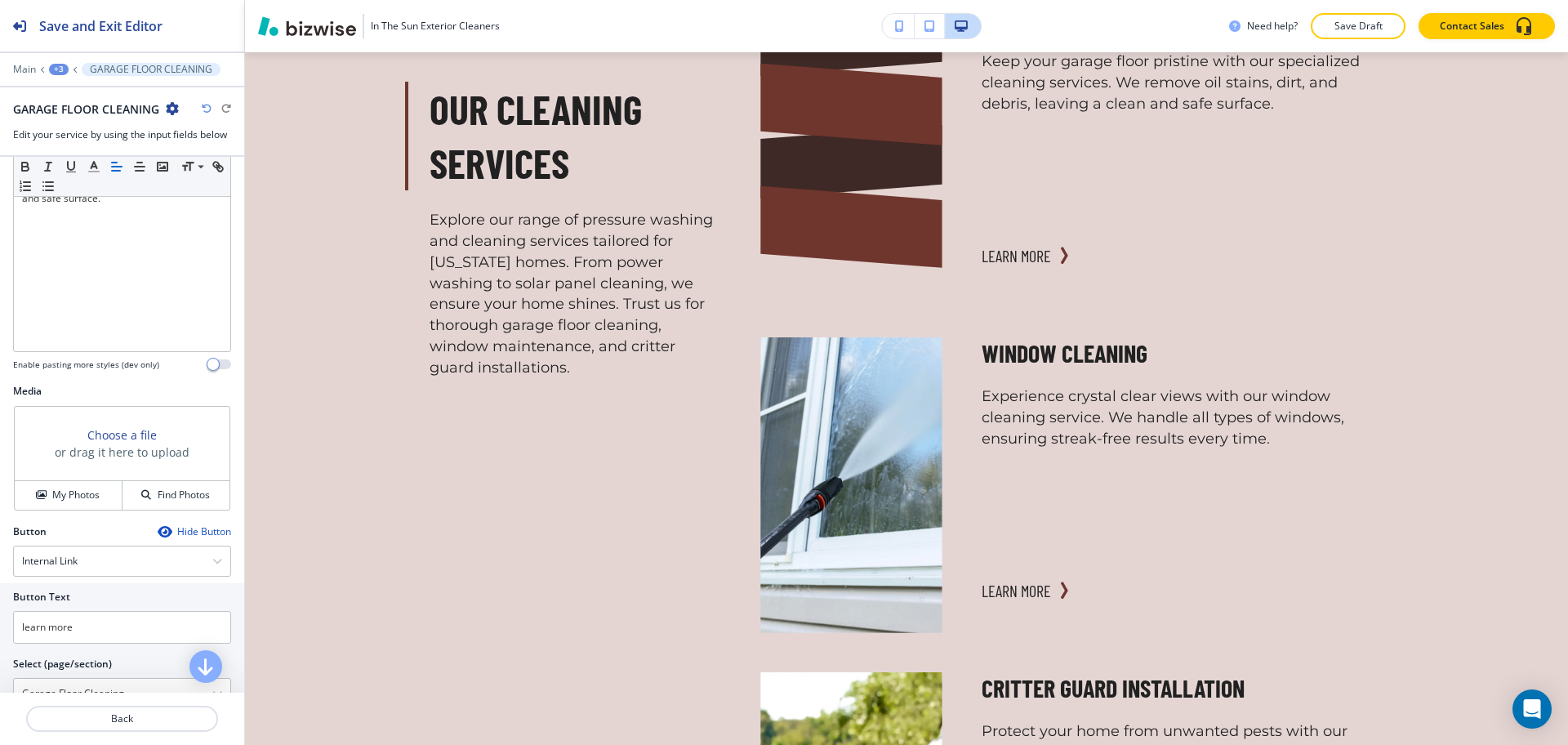
scroll to position [405, 0]
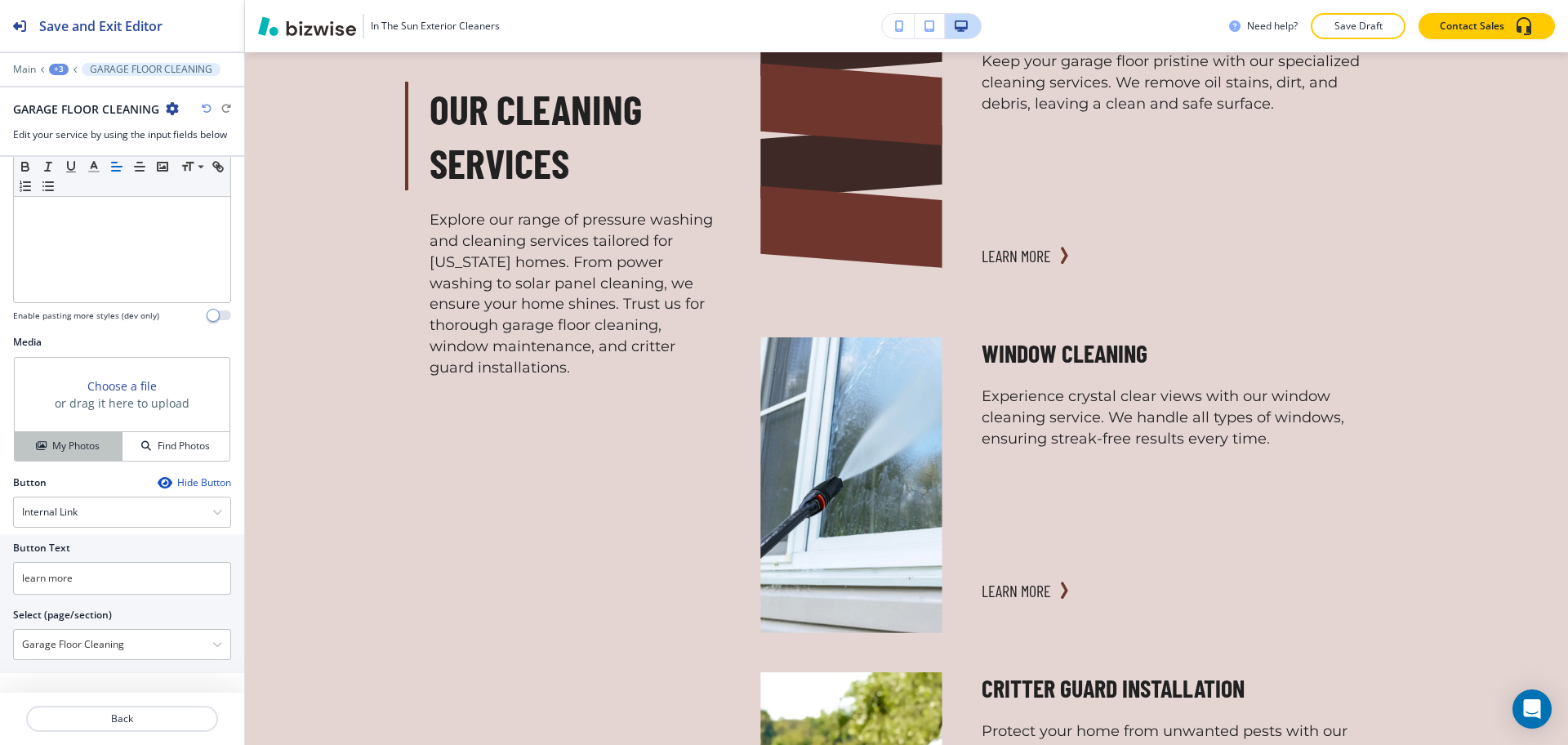
click at [66, 448] on h4 "My Photos" at bounding box center [75, 445] width 47 height 15
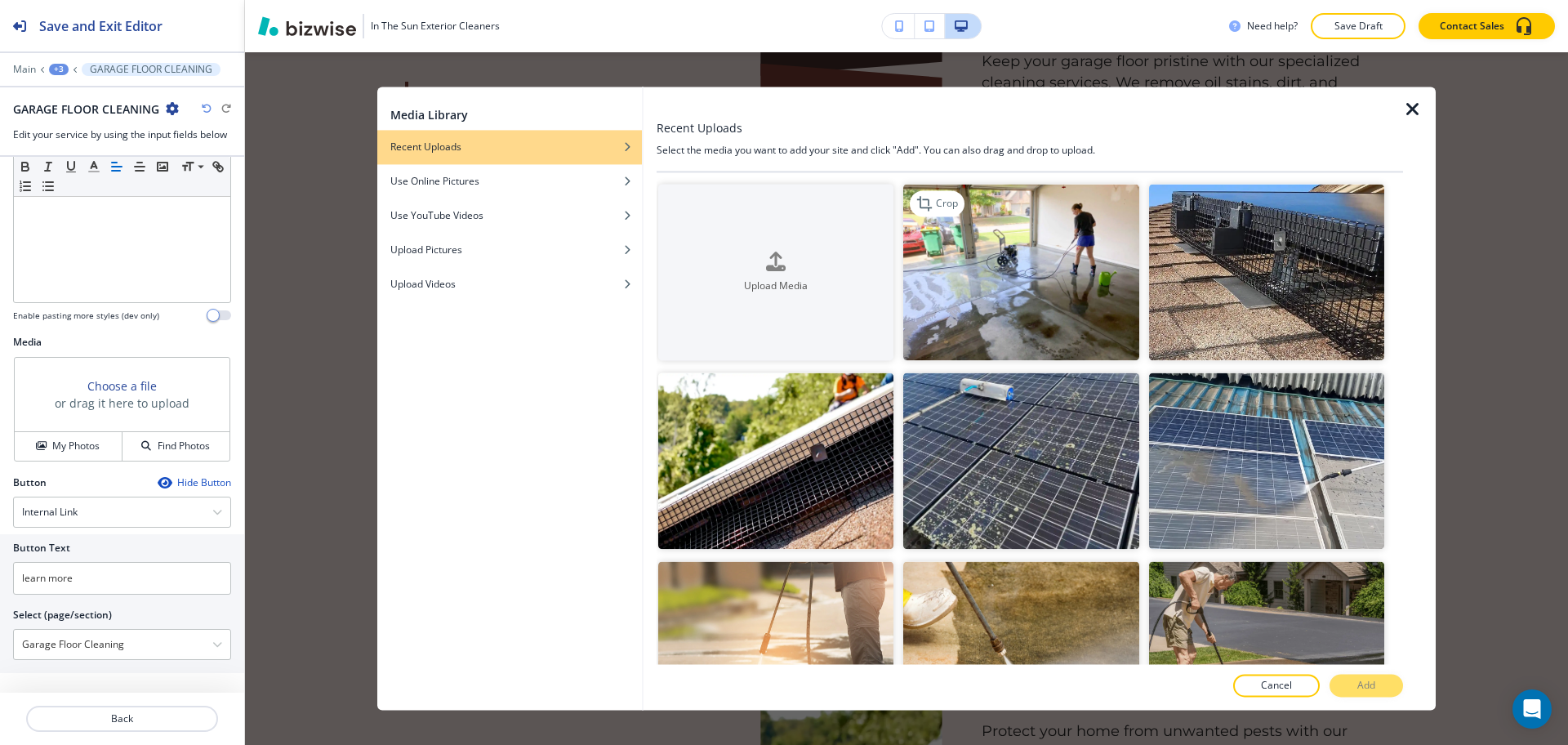
click at [1042, 251] on img "button" at bounding box center [1020, 272] width 235 height 176
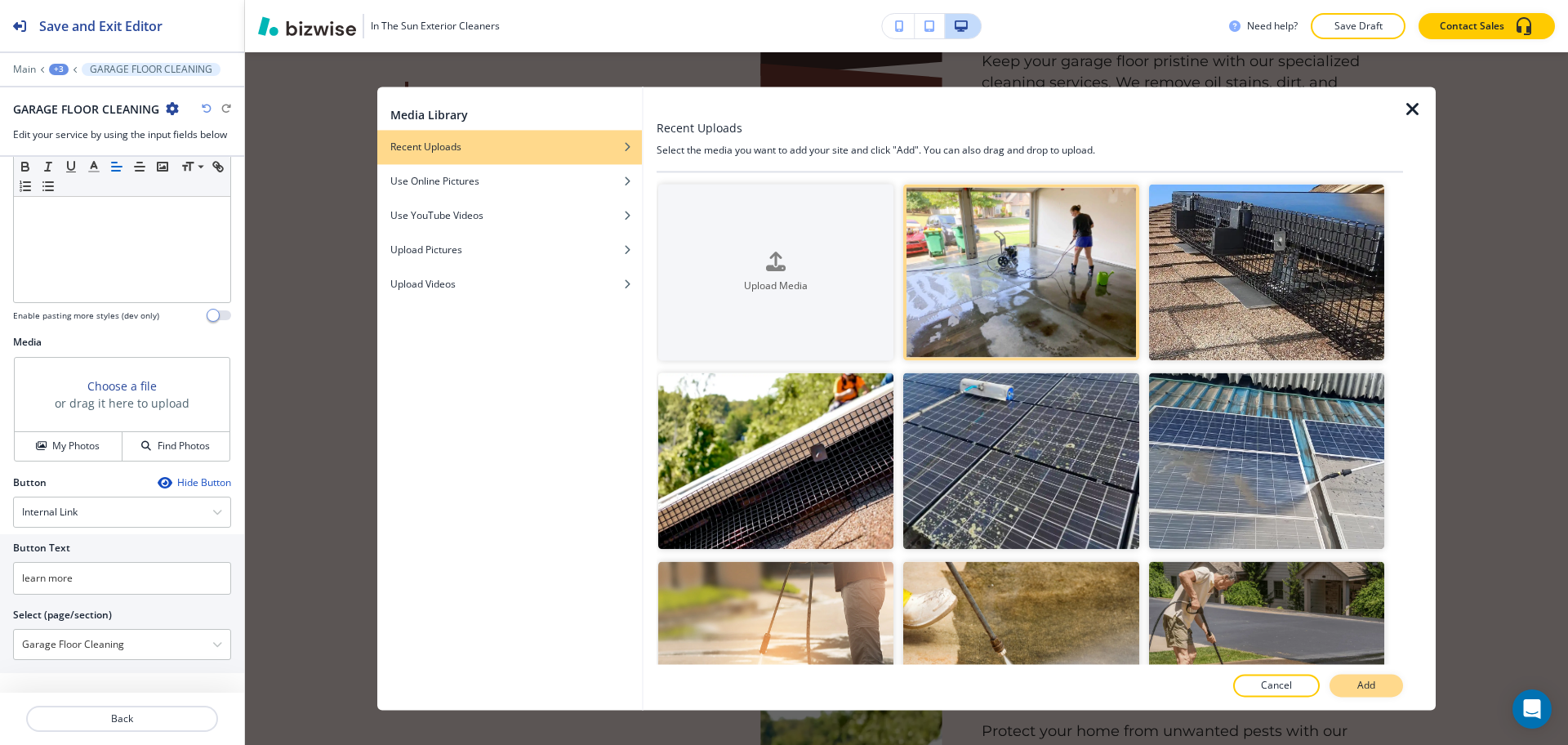
click at [1350, 682] on button "Add" at bounding box center [1367, 686] width 74 height 23
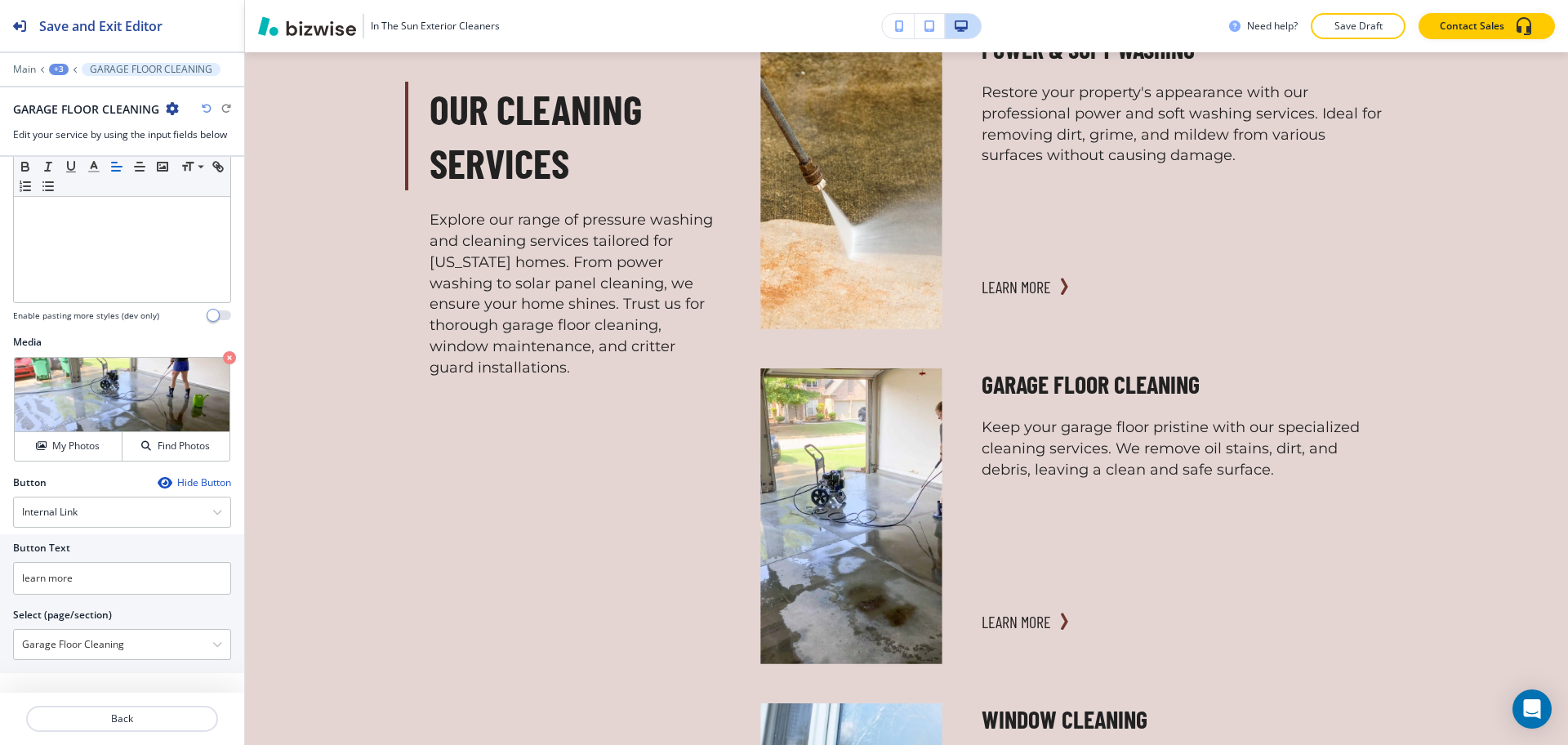
scroll to position [1686, 0]
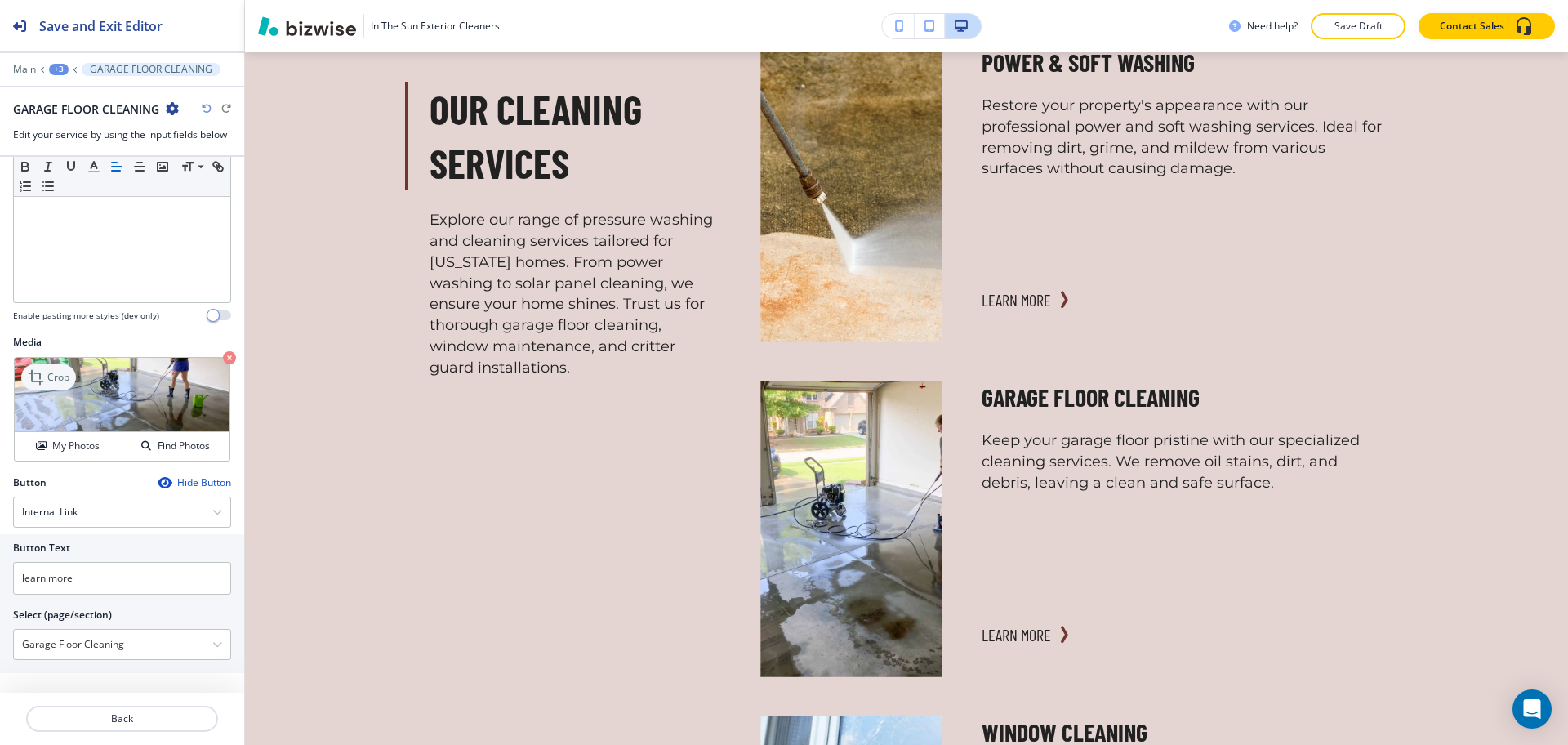
click at [49, 375] on p "Crop" at bounding box center [58, 376] width 22 height 15
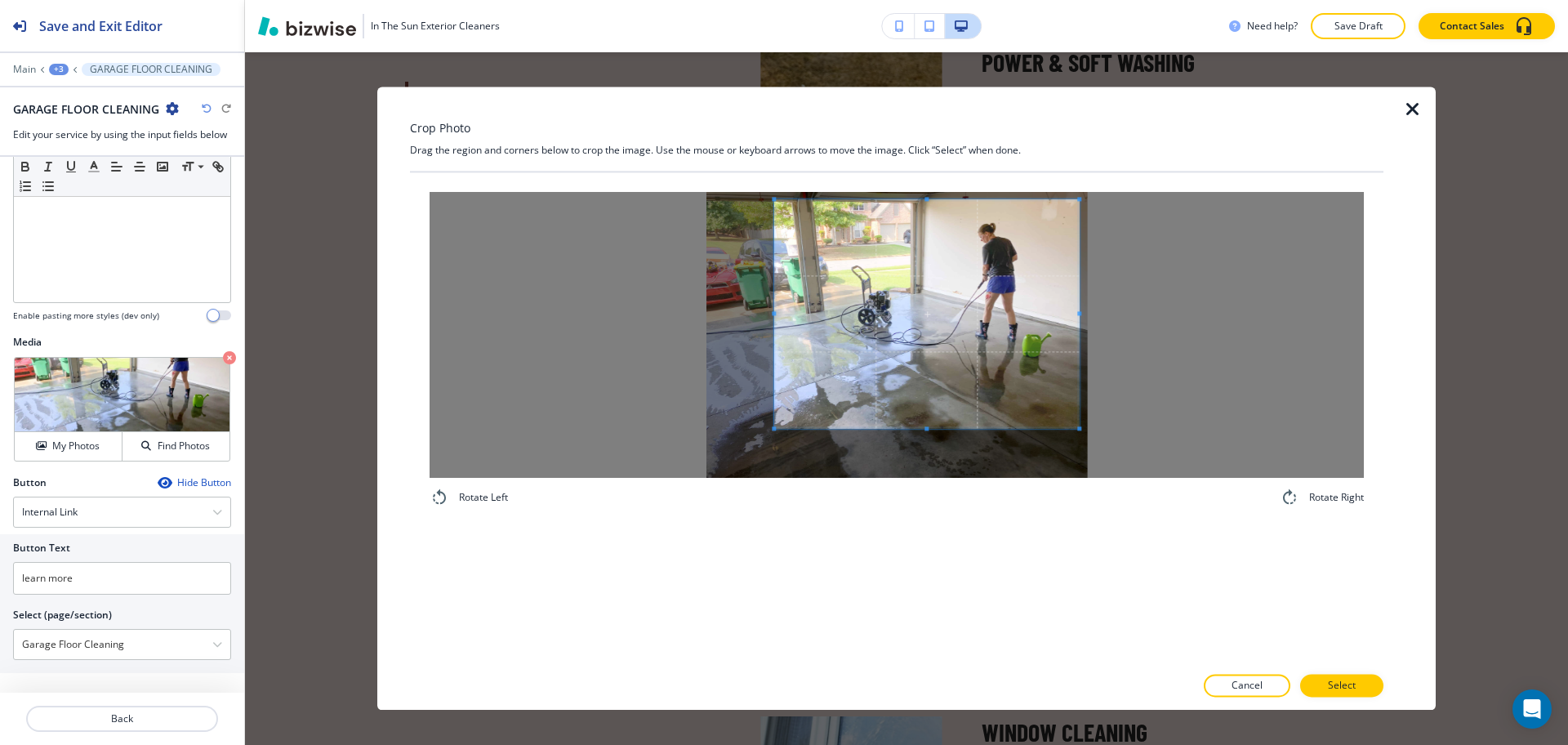
click at [1023, 361] on span at bounding box center [926, 313] width 305 height 228
click at [1350, 686] on p "Select" at bounding box center [1342, 685] width 28 height 15
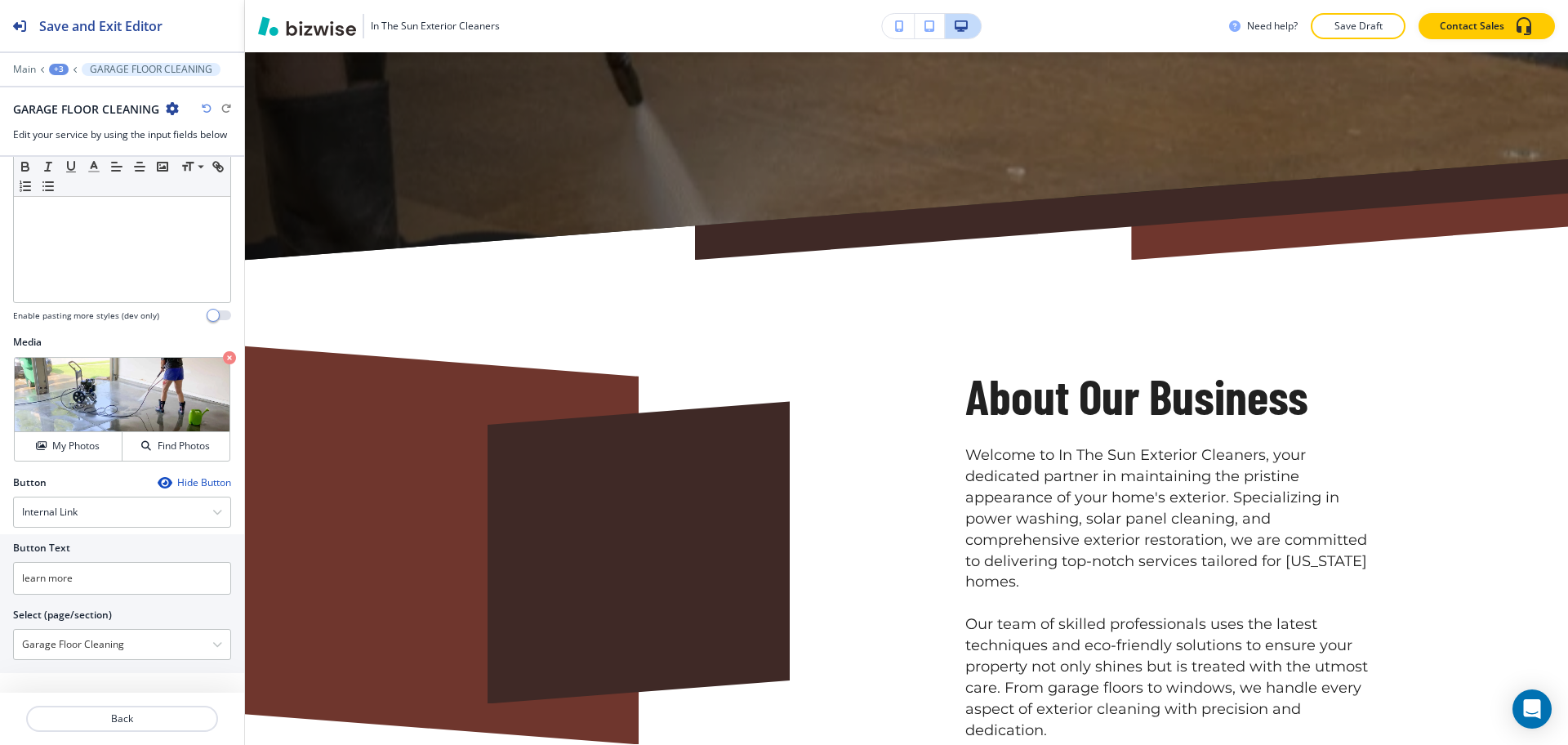
scroll to position [0, 0]
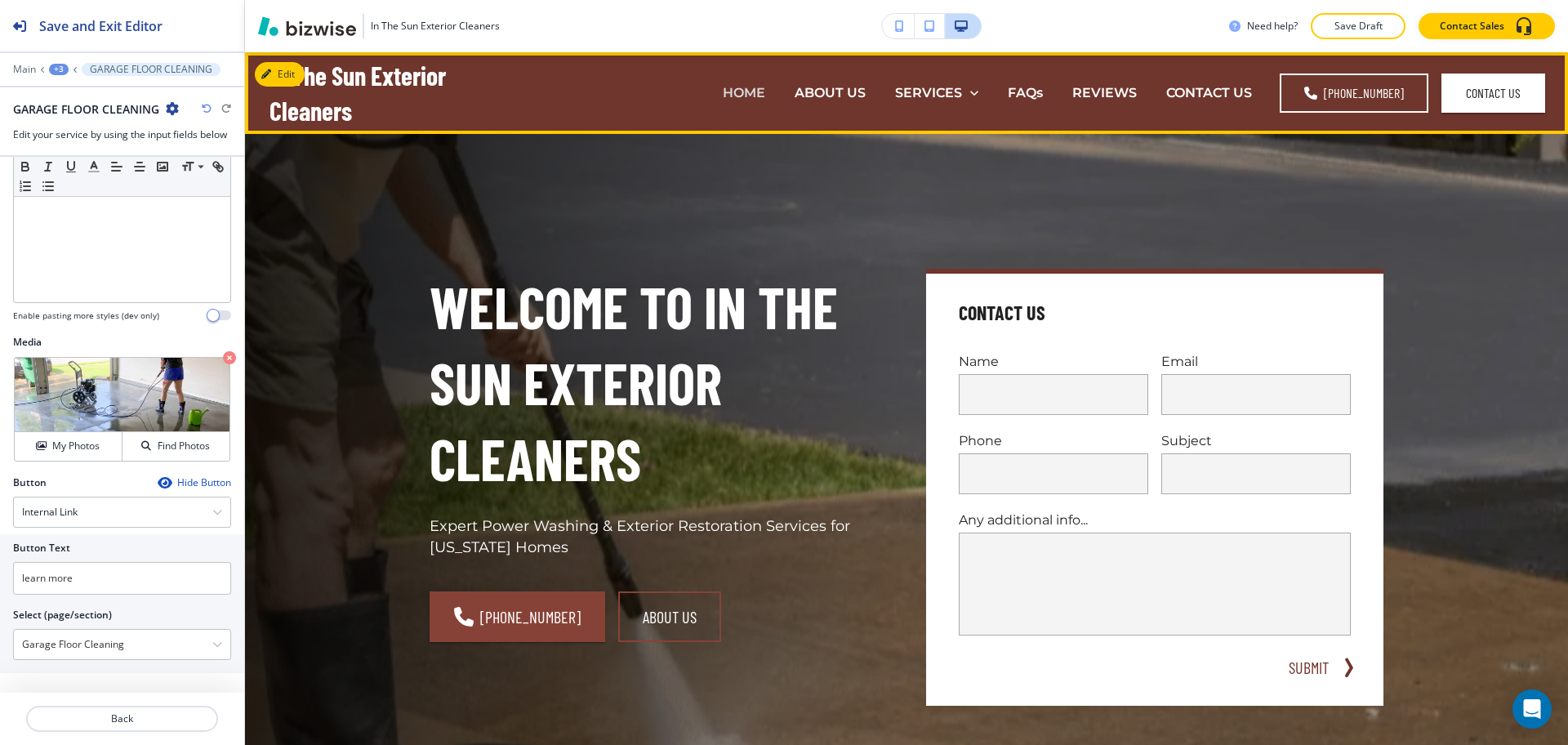
click at [755, 92] on p "HOME" at bounding box center [744, 92] width 43 height 18
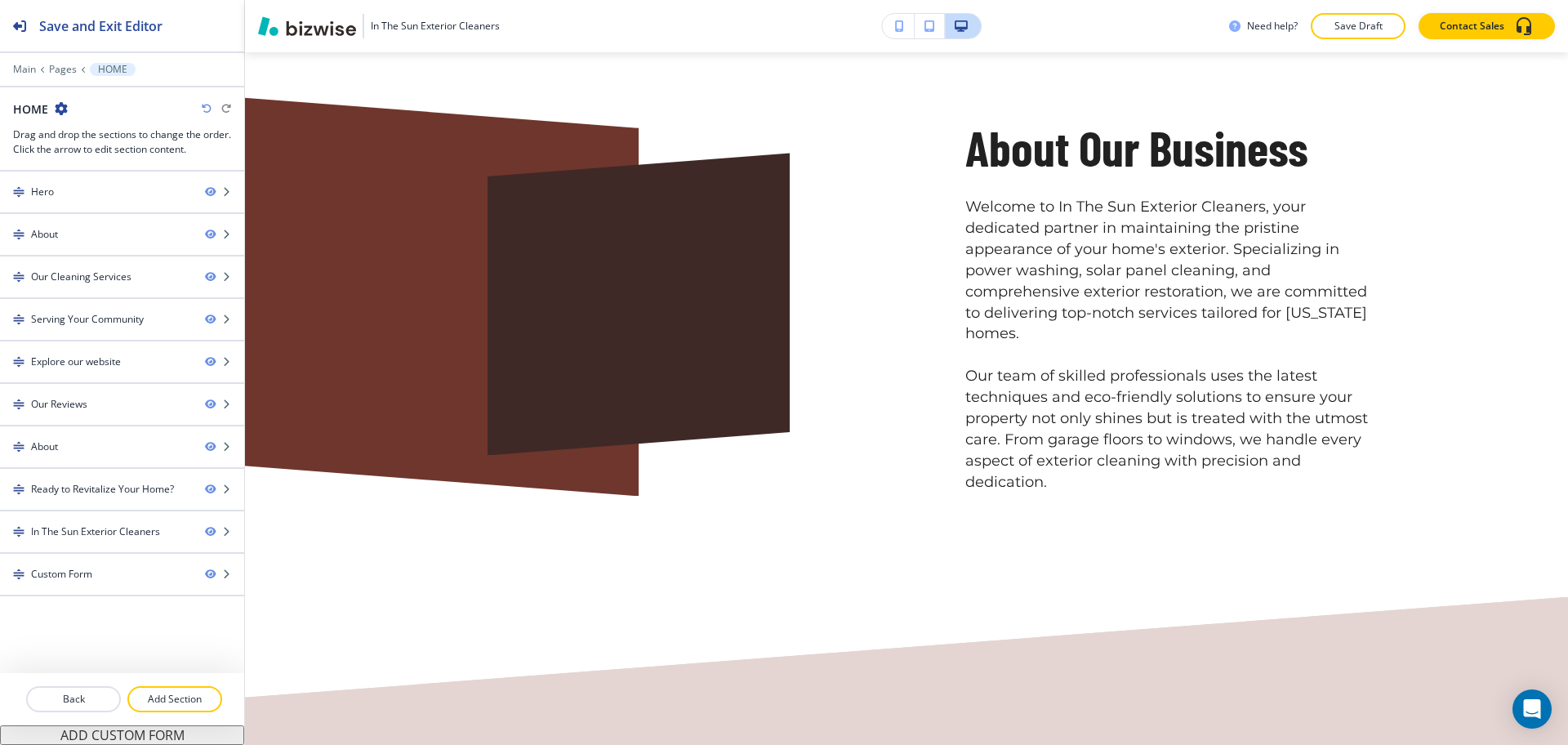
scroll to position [748, 0]
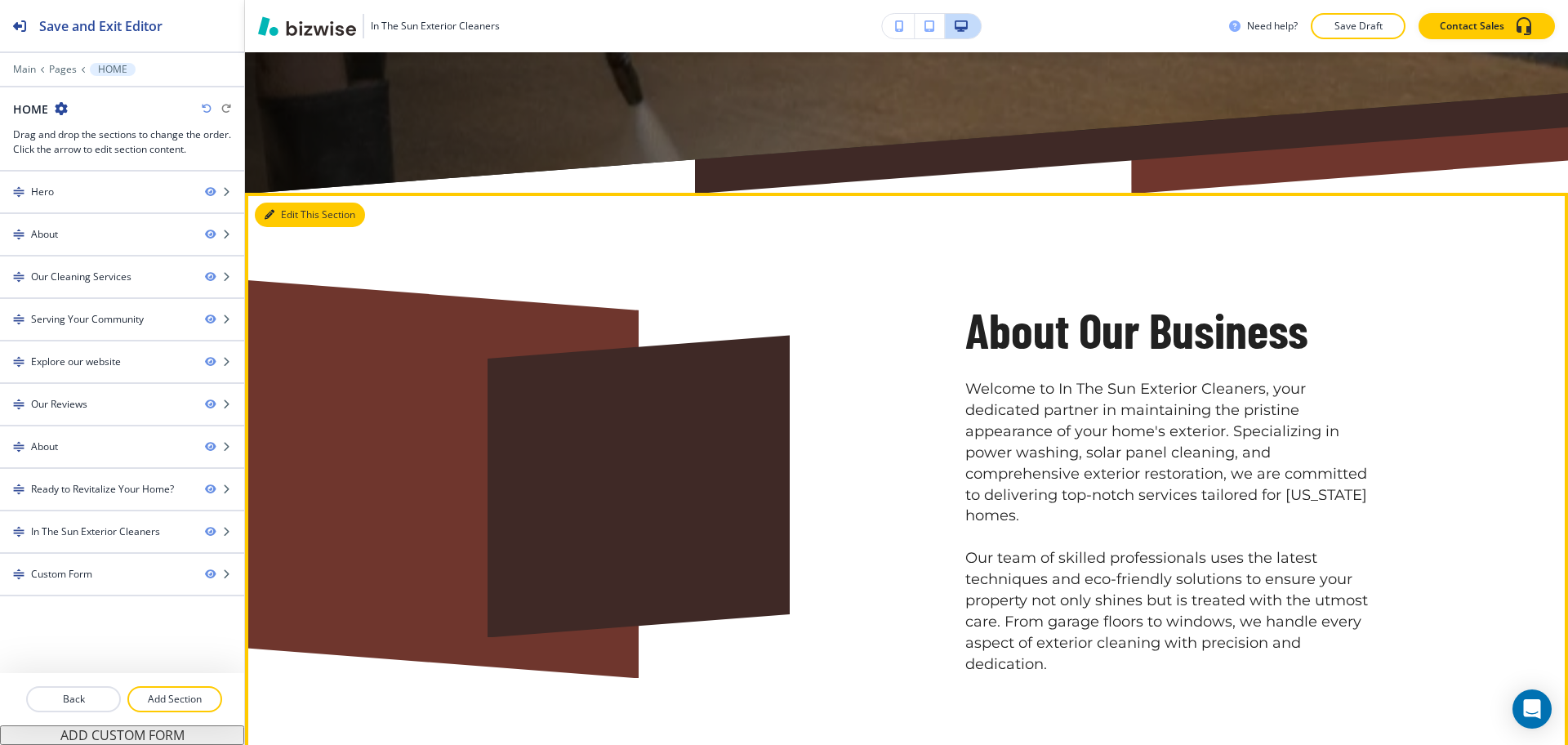
click at [295, 215] on button "Edit This Section" at bounding box center [310, 214] width 110 height 24
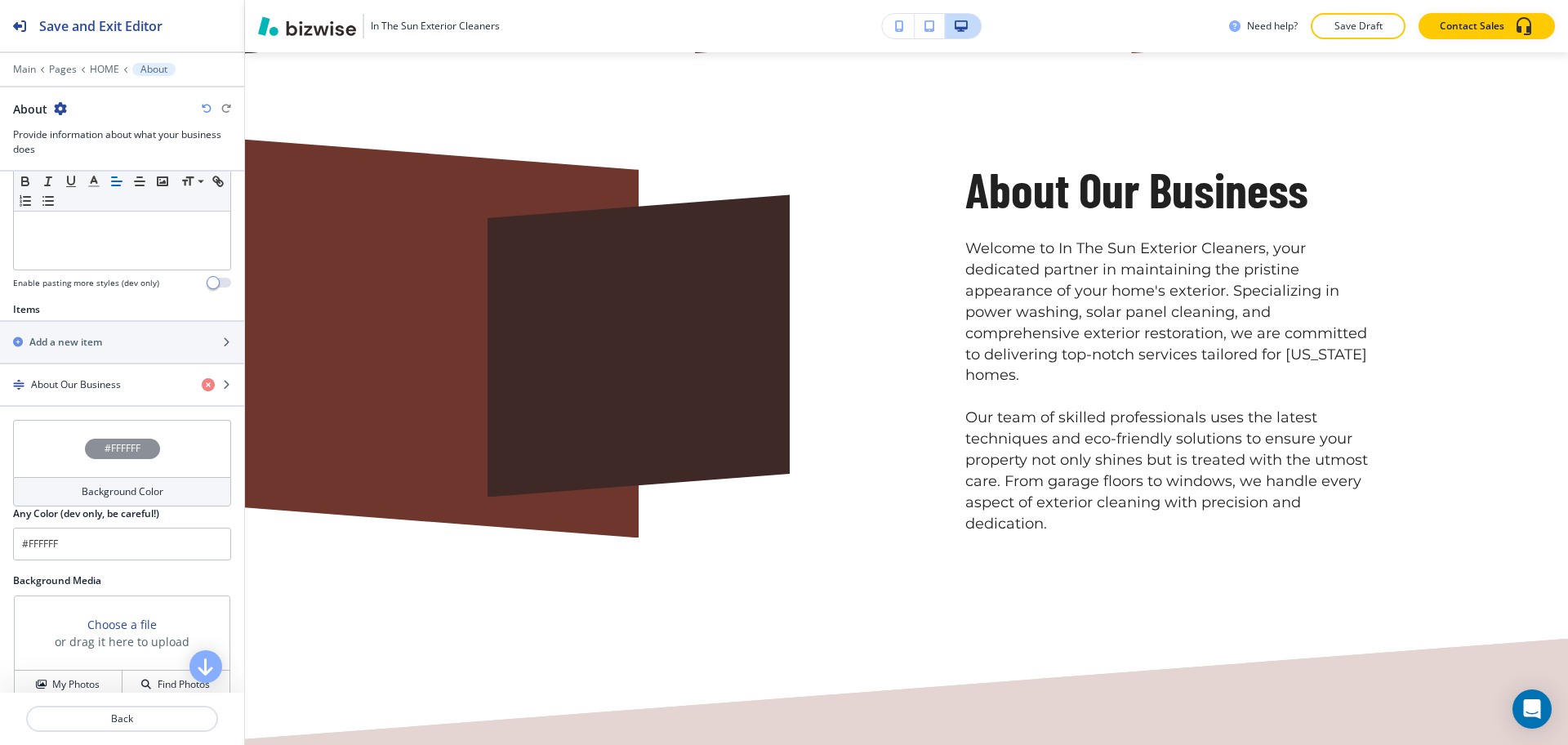
scroll to position [585, 0]
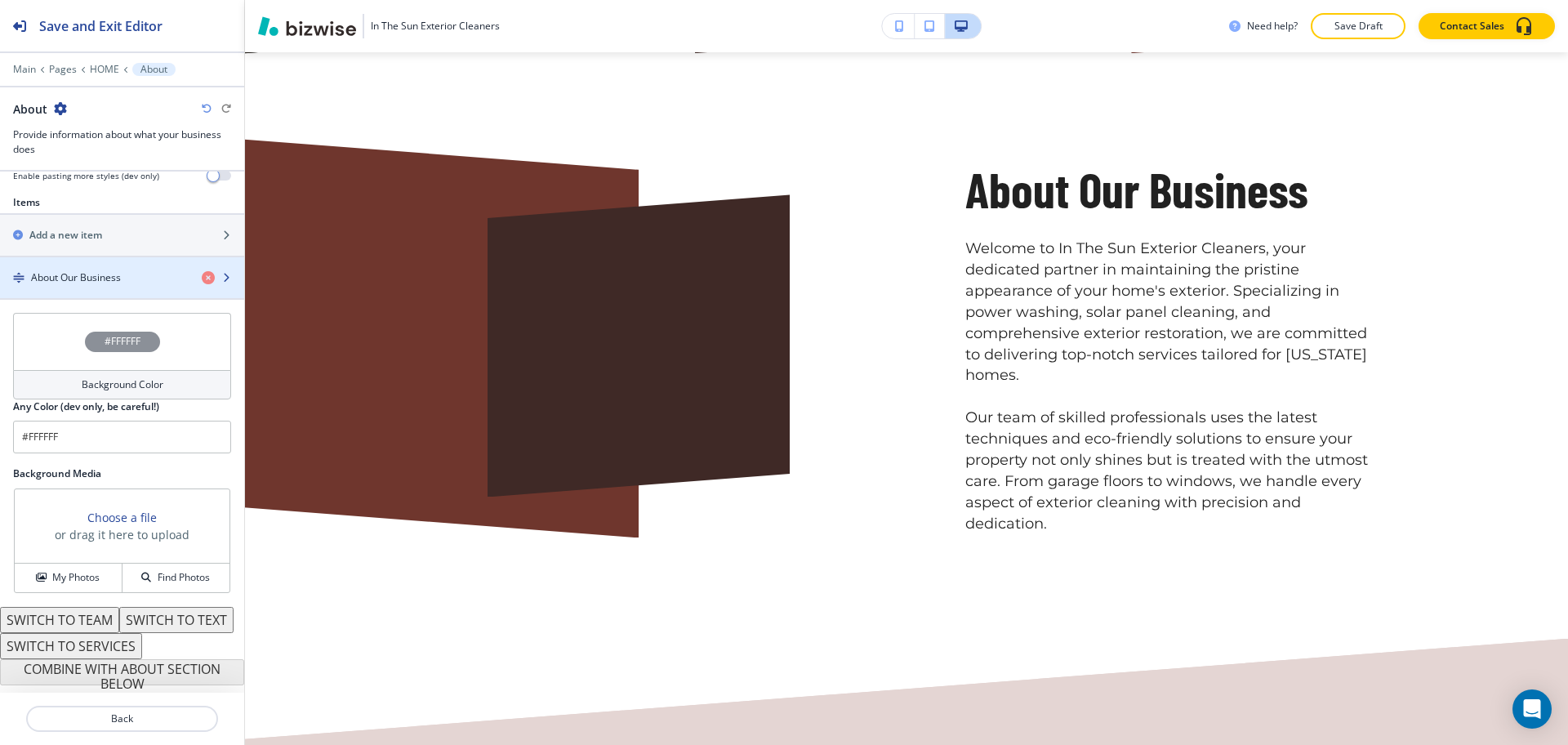
click at [64, 270] on h4 "About Our Business" at bounding box center [75, 277] width 90 height 15
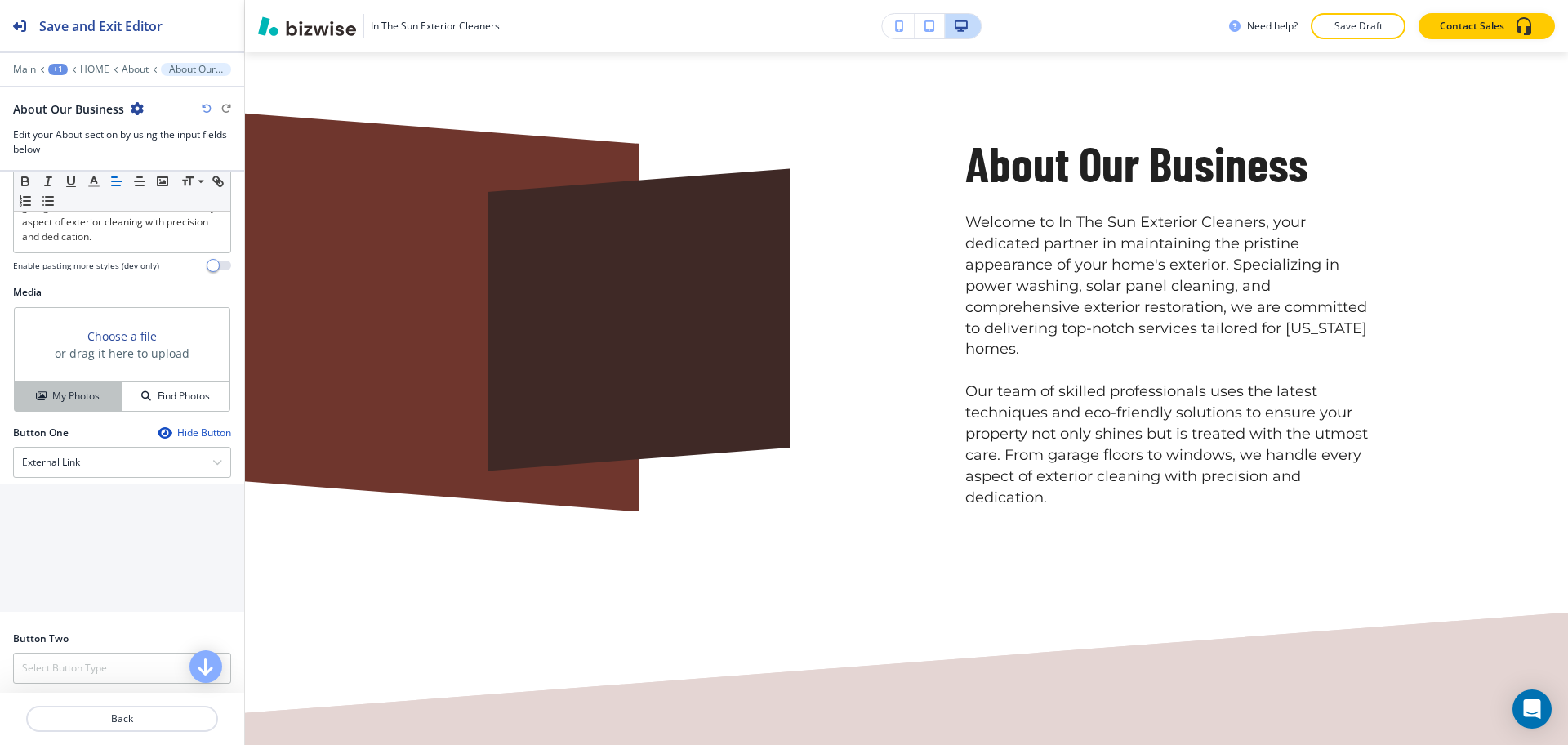
scroll to position [510, 0]
click at [79, 402] on h4 "My Photos" at bounding box center [75, 395] width 47 height 15
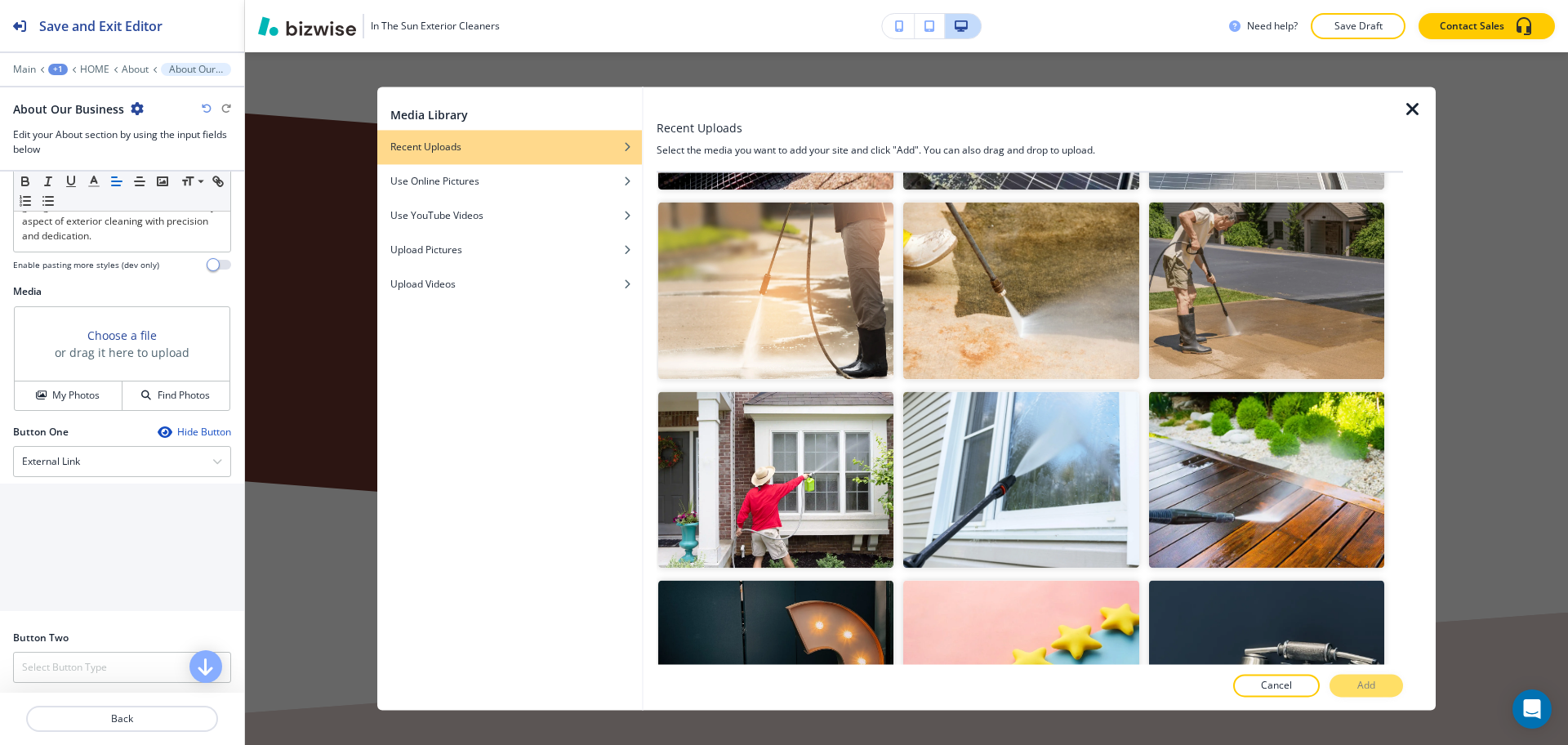
scroll to position [364, 0]
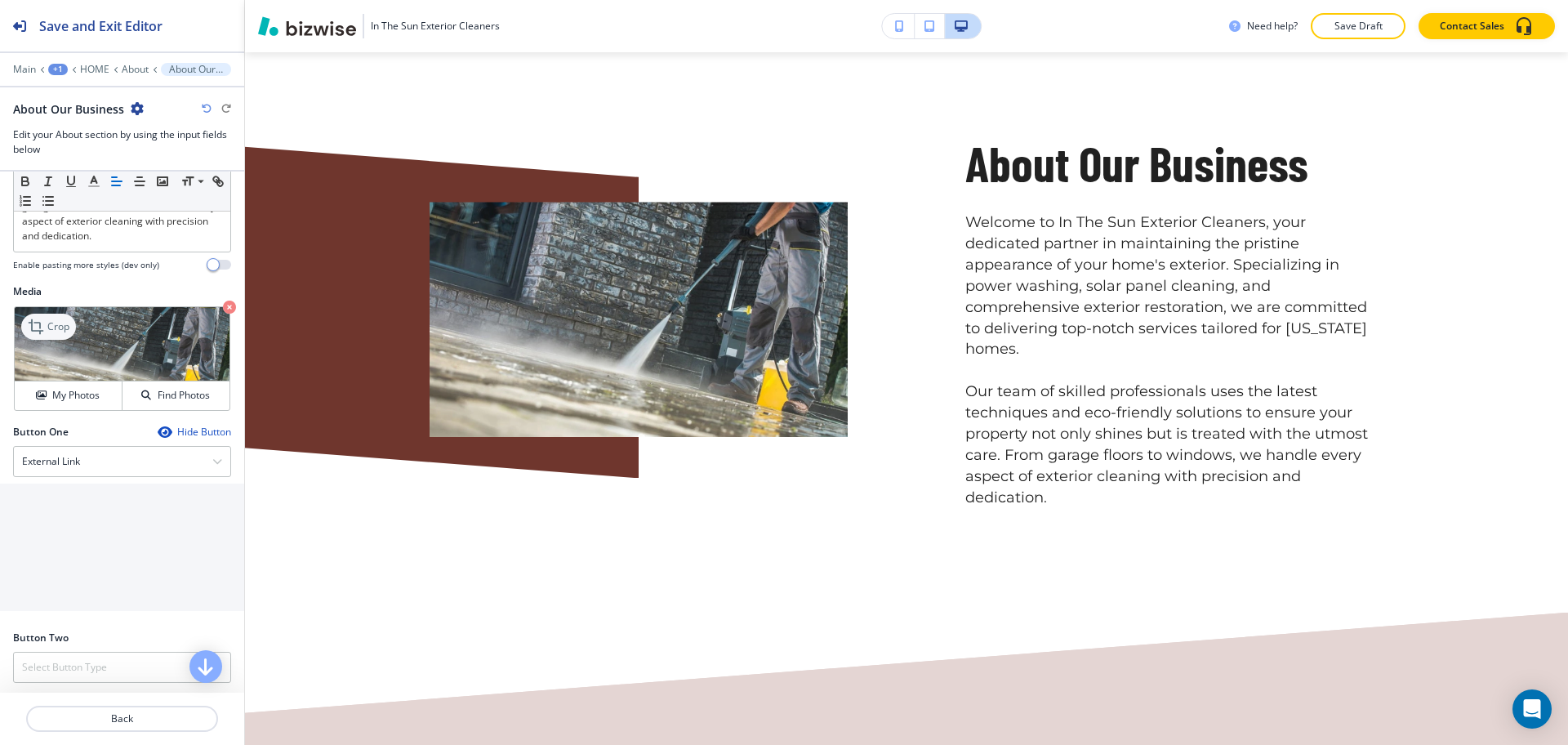
click at [47, 334] on p "Crop" at bounding box center [58, 326] width 22 height 15
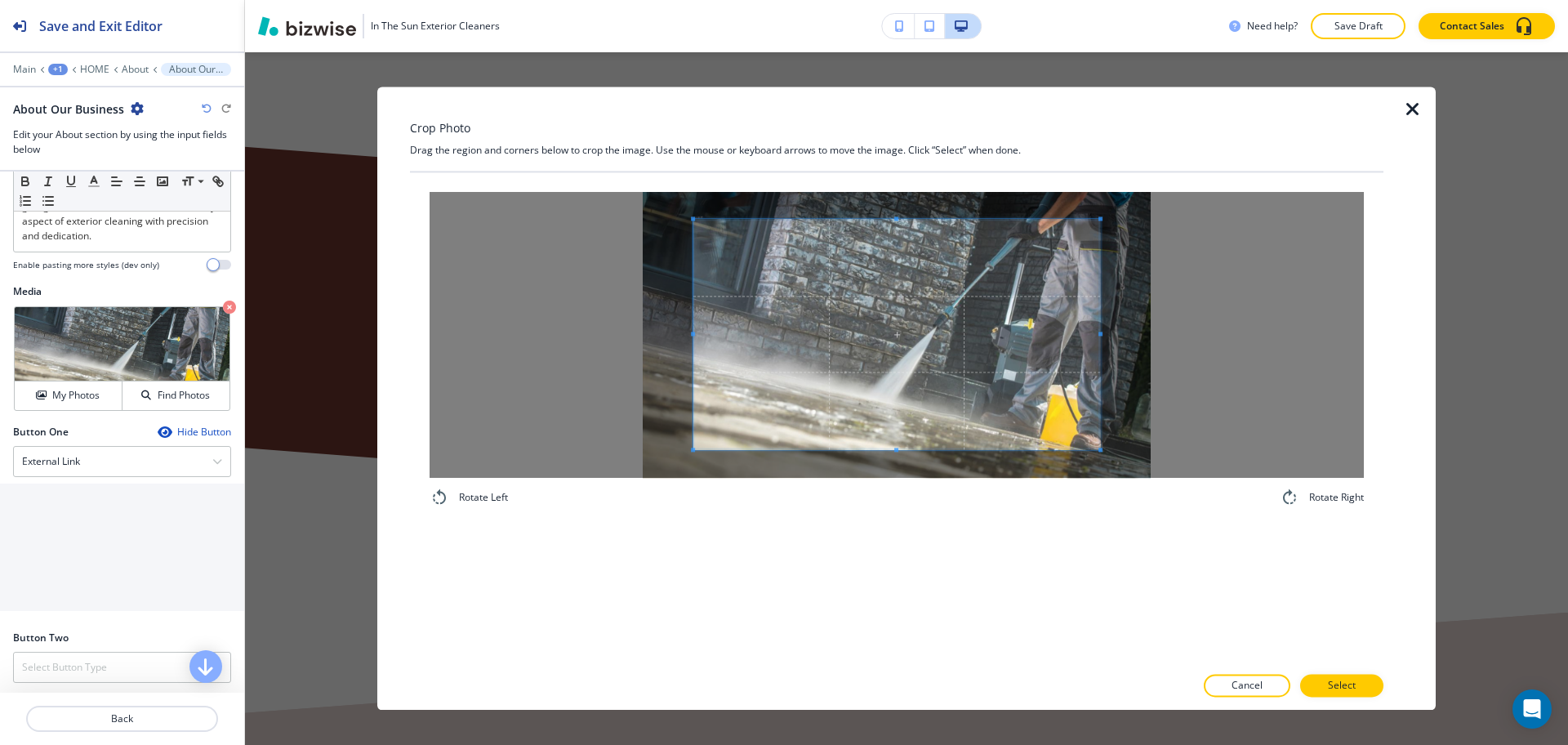
click at [919, 148] on div "Crop Photo Drag the region and corners below to crop the image. Use the mouse o…" at bounding box center [897, 398] width 974 height 623
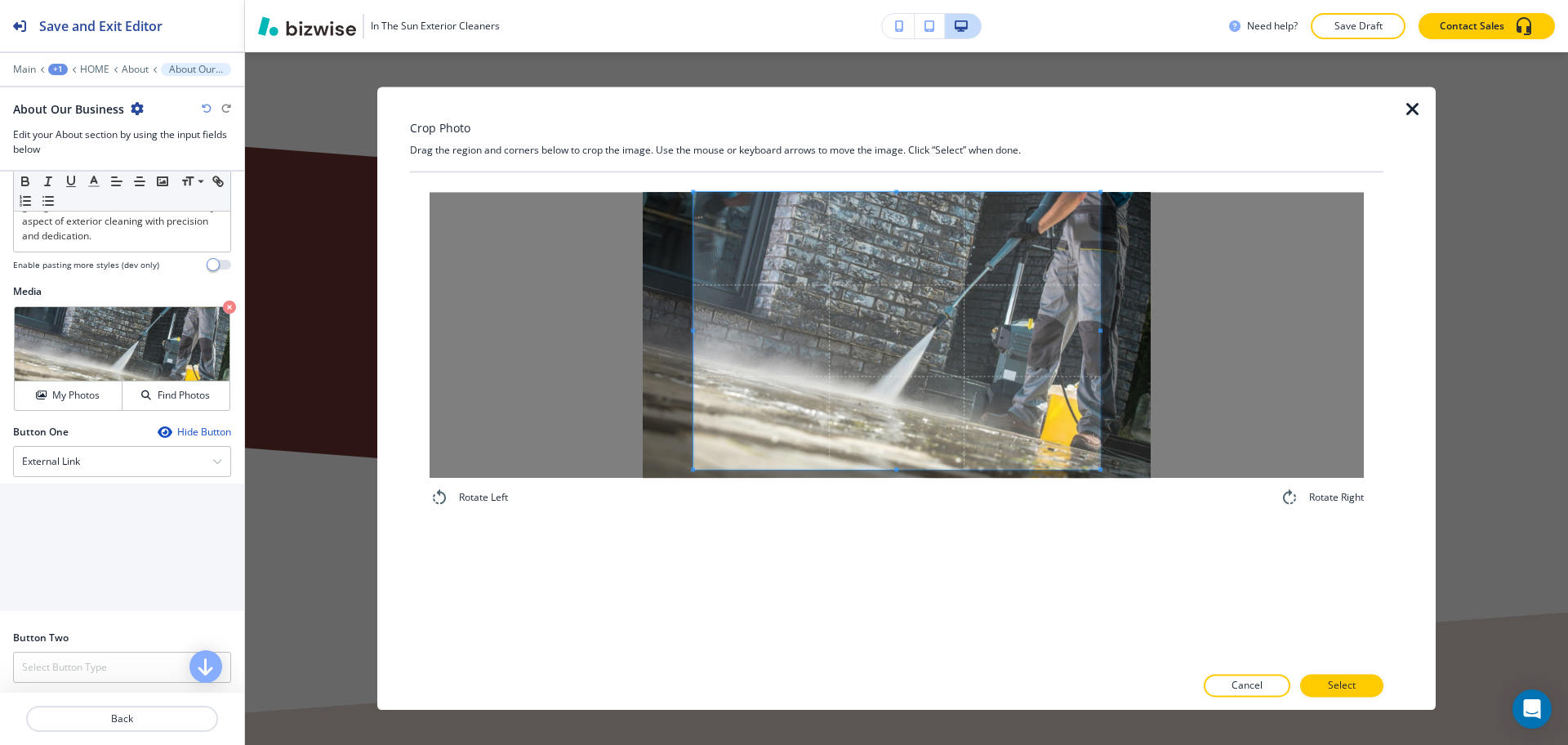
click at [928, 588] on div "Rotate Left Rotate Right" at bounding box center [897, 418] width 974 height 492
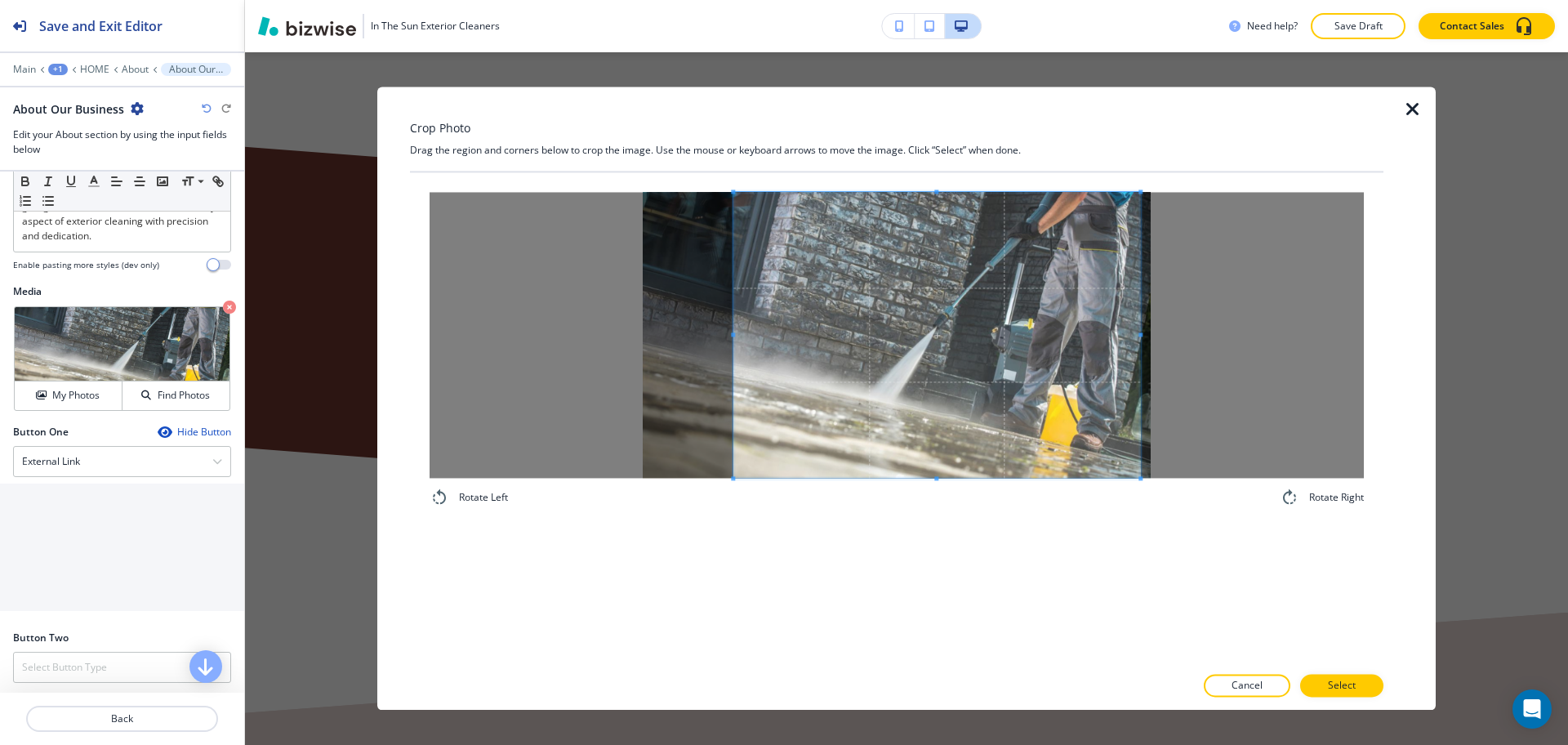
click at [1022, 361] on span at bounding box center [937, 334] width 407 height 285
click at [746, 331] on span at bounding box center [747, 334] width 4 height 285
click at [1372, 681] on button "Select" at bounding box center [1342, 686] width 83 height 23
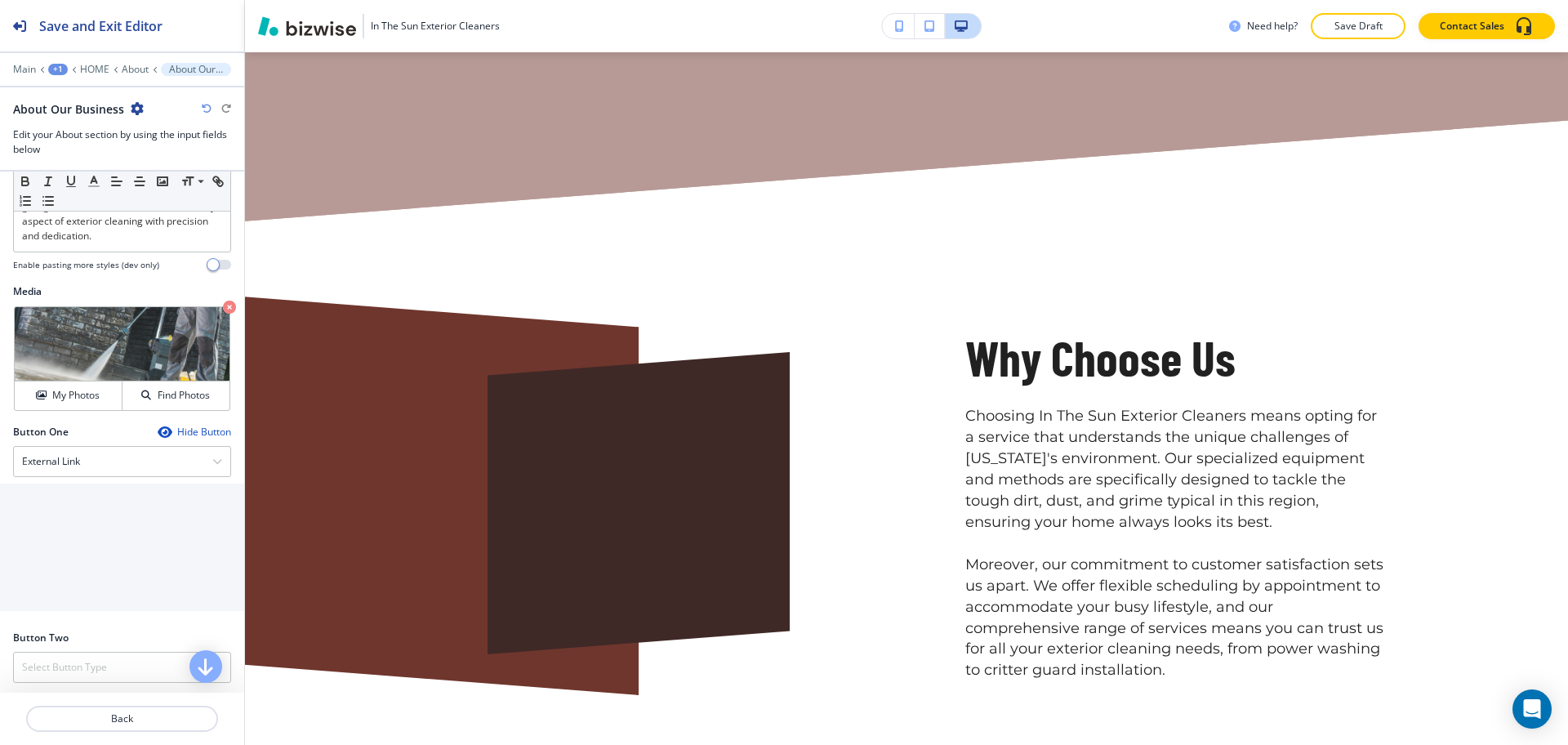
scroll to position [6780, 0]
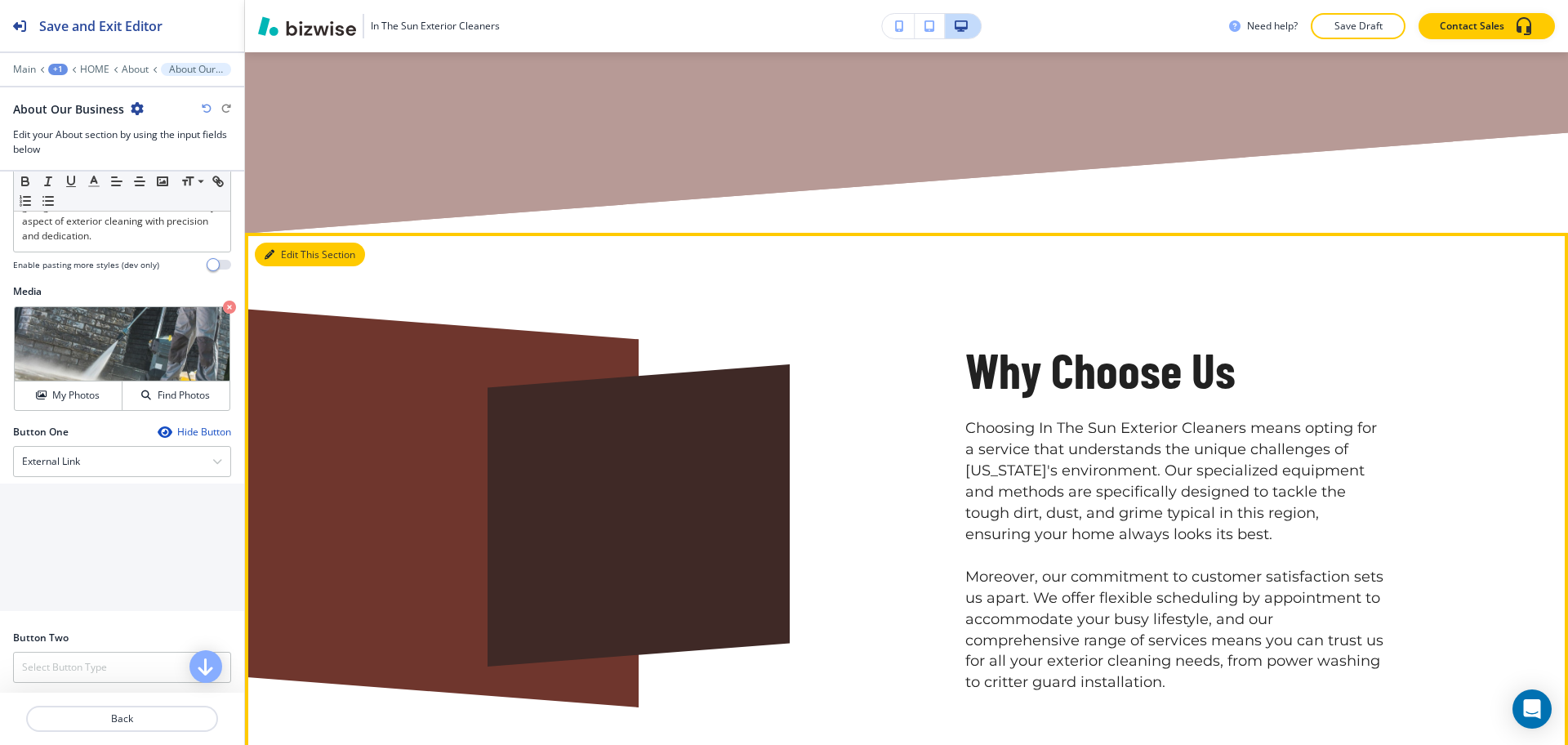
click at [272, 250] on icon "button" at bounding box center [269, 254] width 10 height 10
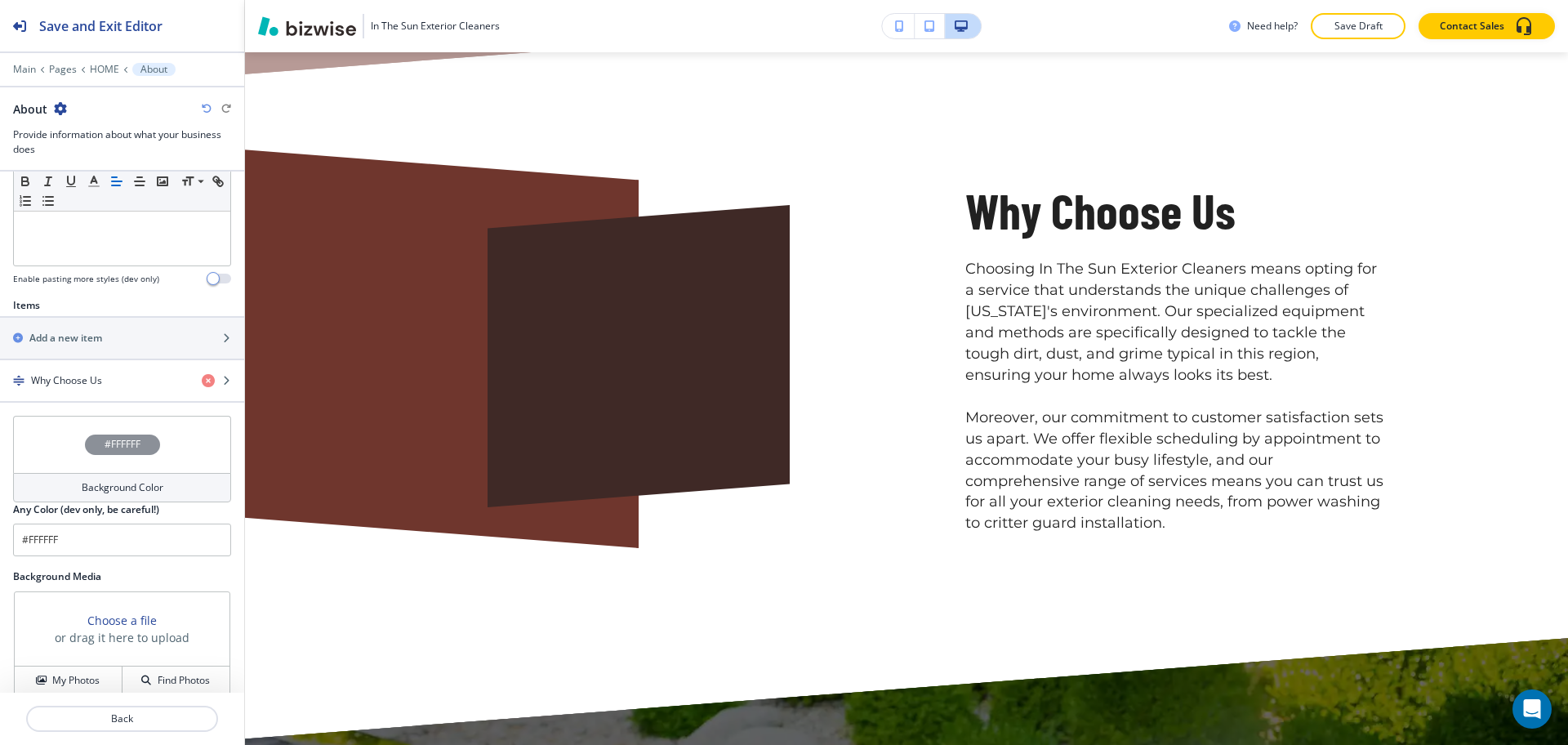
scroll to position [585, 0]
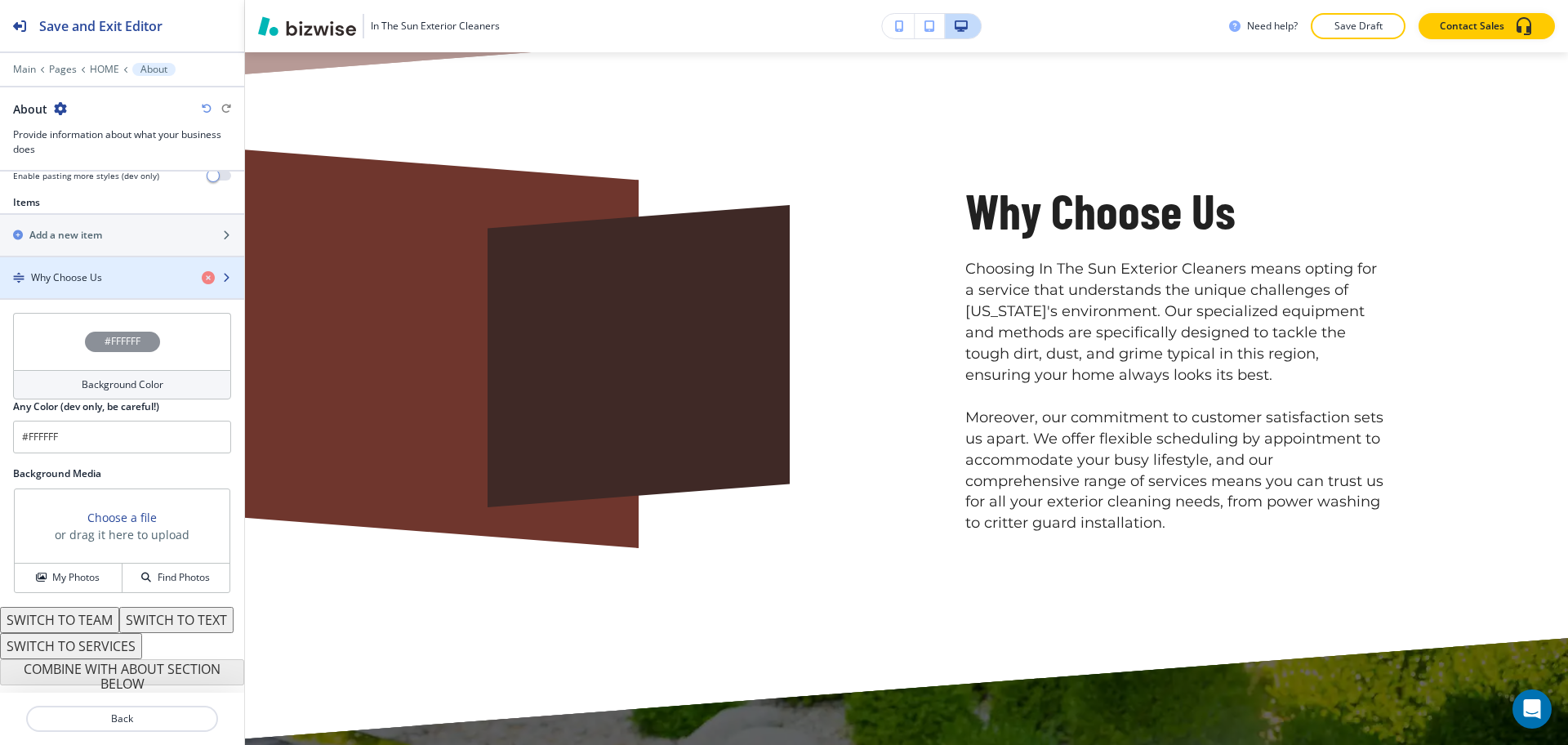
click at [66, 270] on h4 "Why Choose Us" at bounding box center [66, 277] width 71 height 15
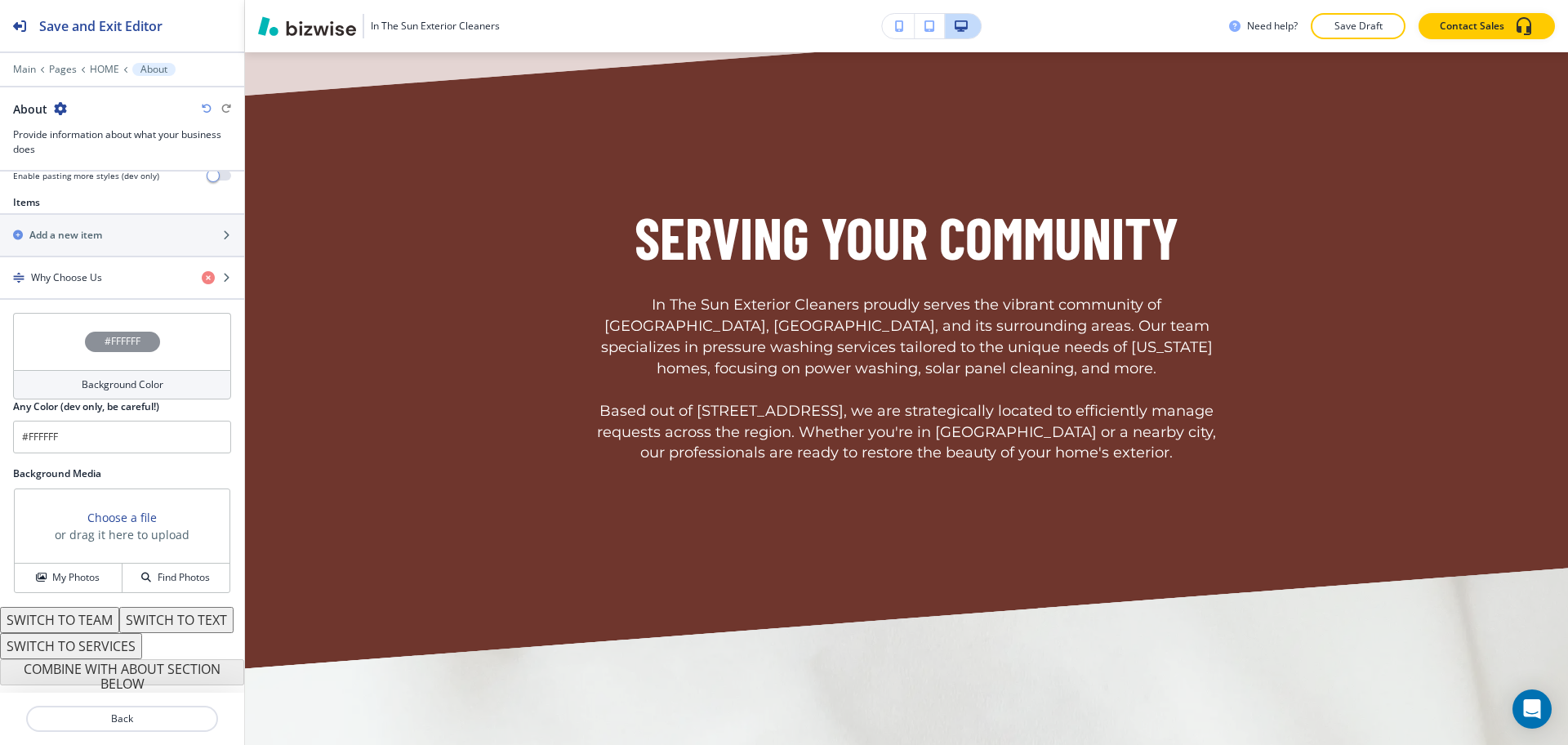
scroll to position [0, 0]
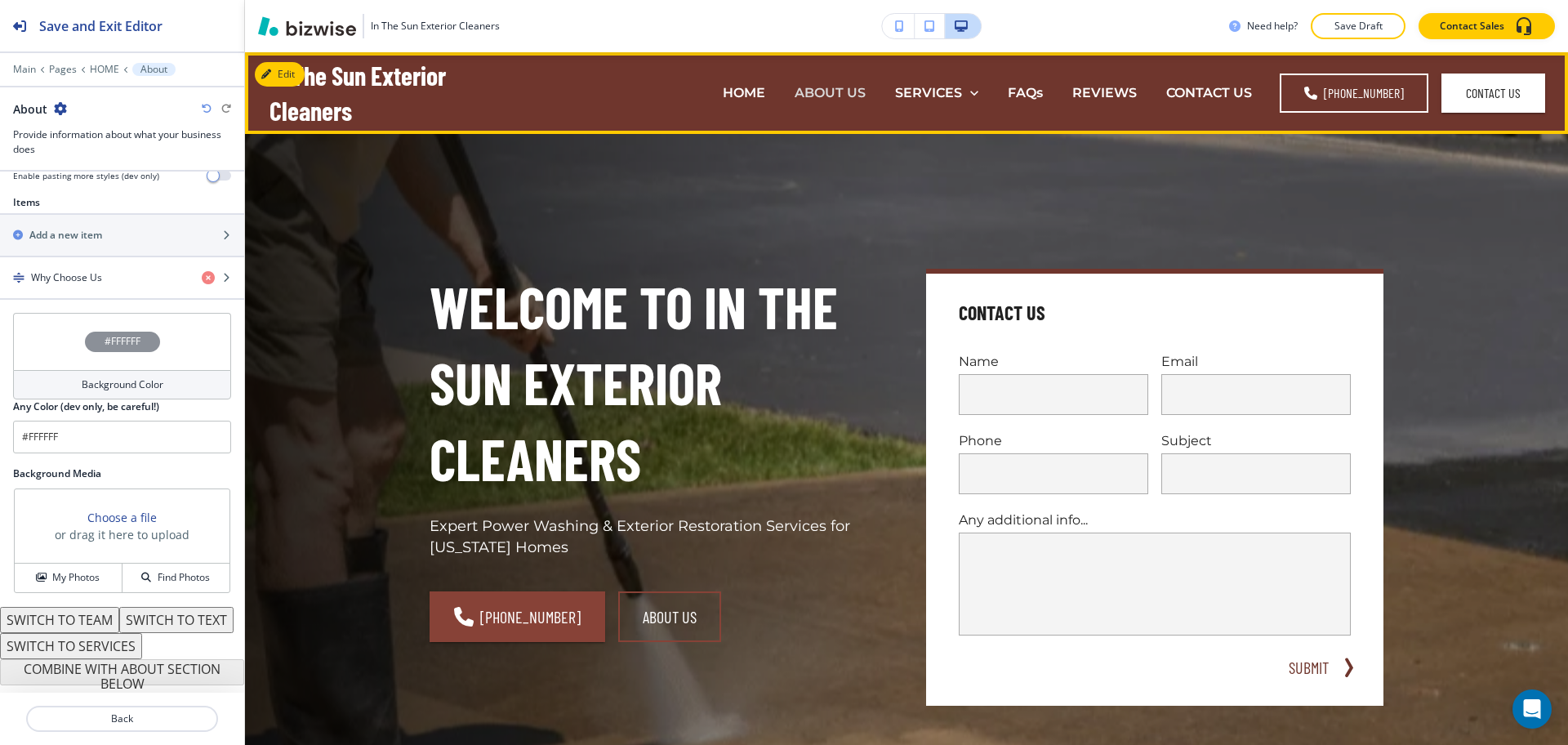
click at [841, 92] on p "ABOUT US" at bounding box center [829, 92] width 71 height 18
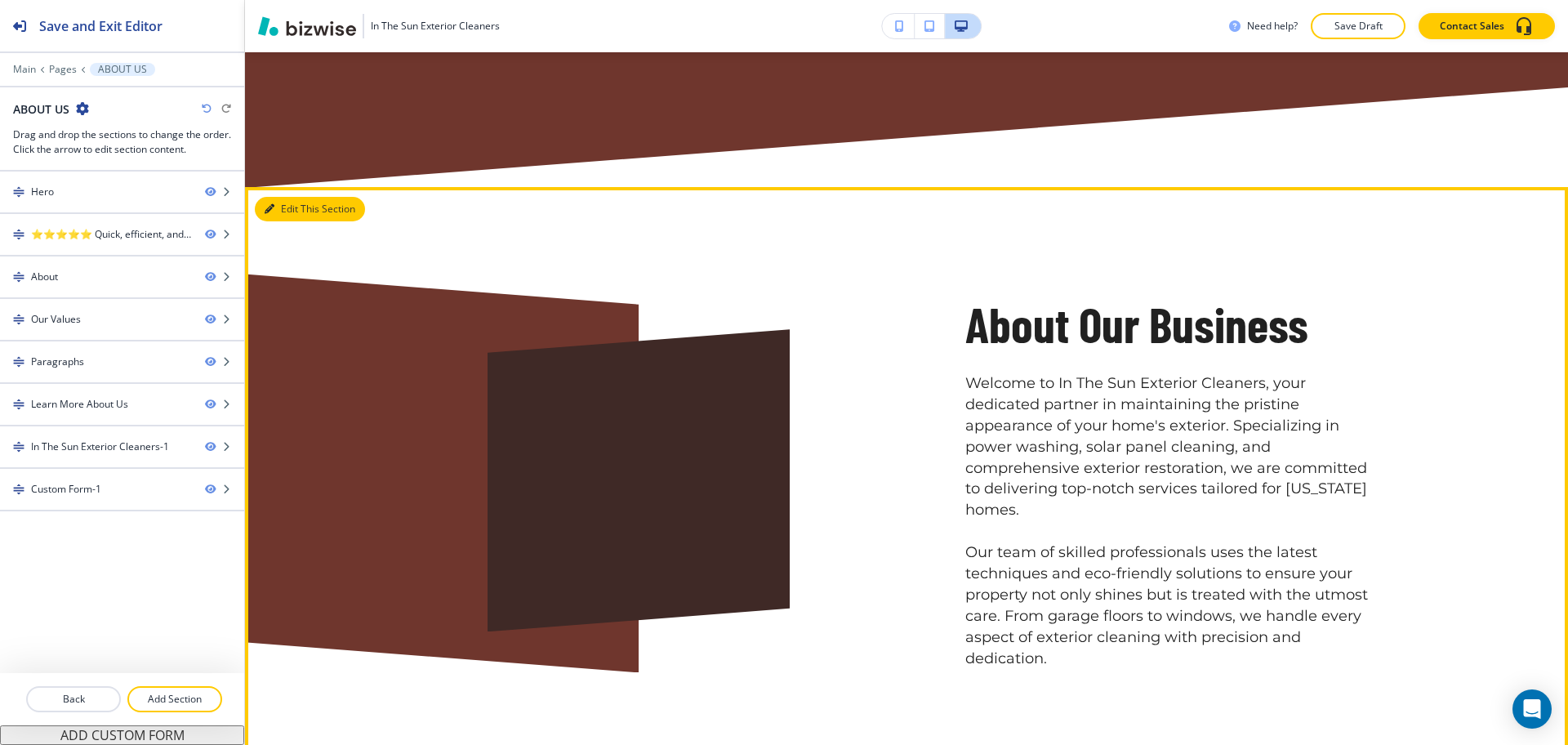
click at [288, 196] on button "Edit This Section" at bounding box center [310, 208] width 110 height 24
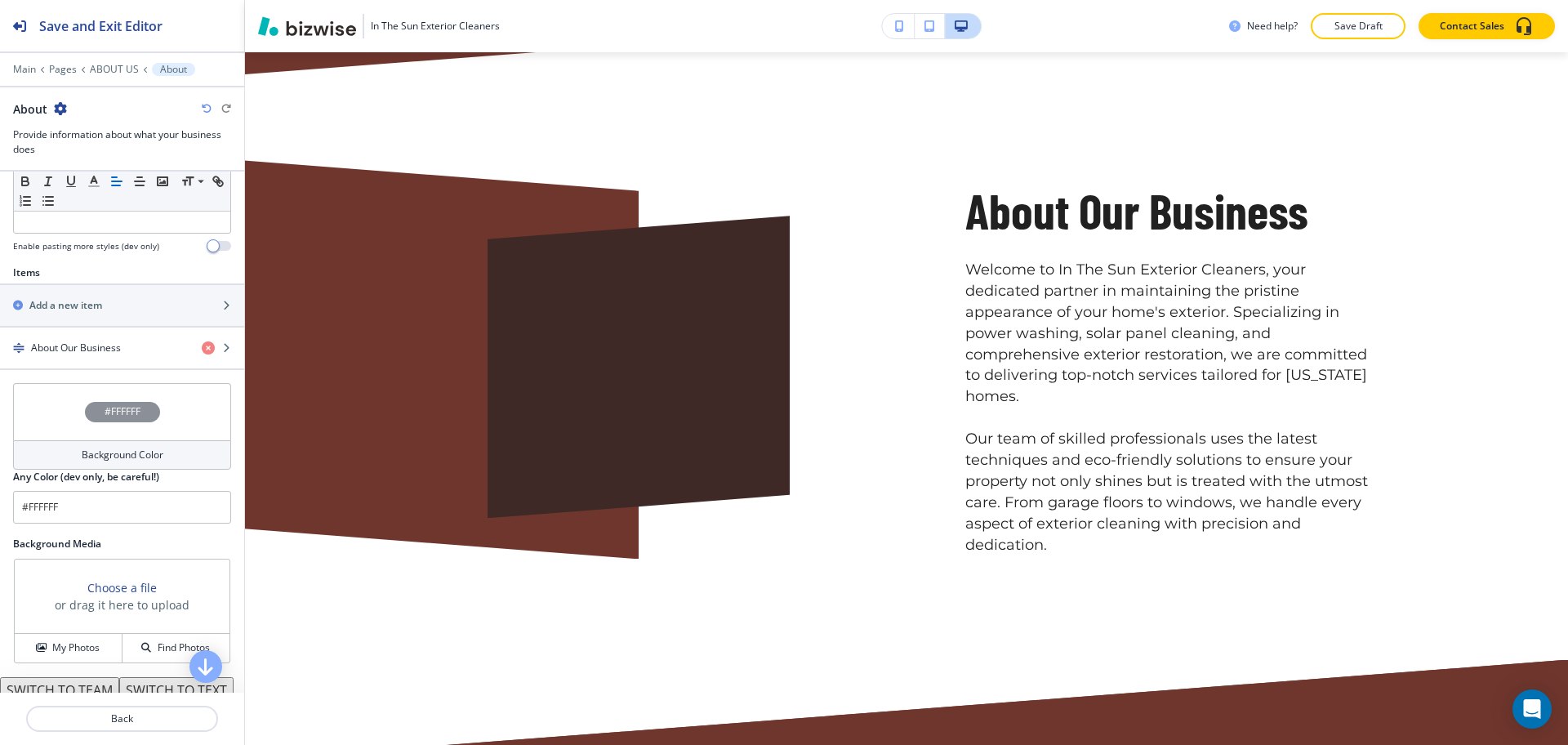
scroll to position [585, 0]
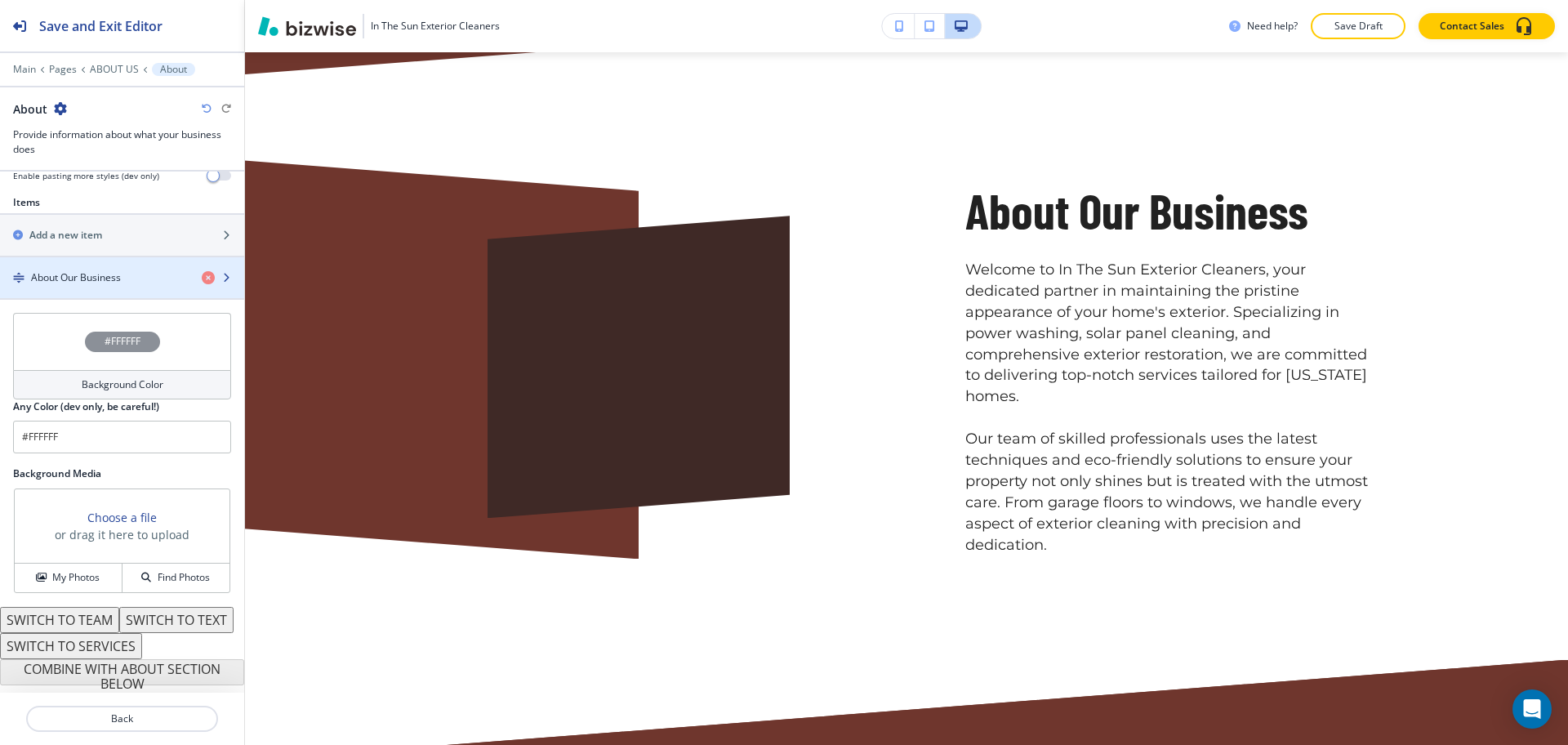
click at [85, 270] on h4 "About Our Business" at bounding box center [75, 277] width 90 height 15
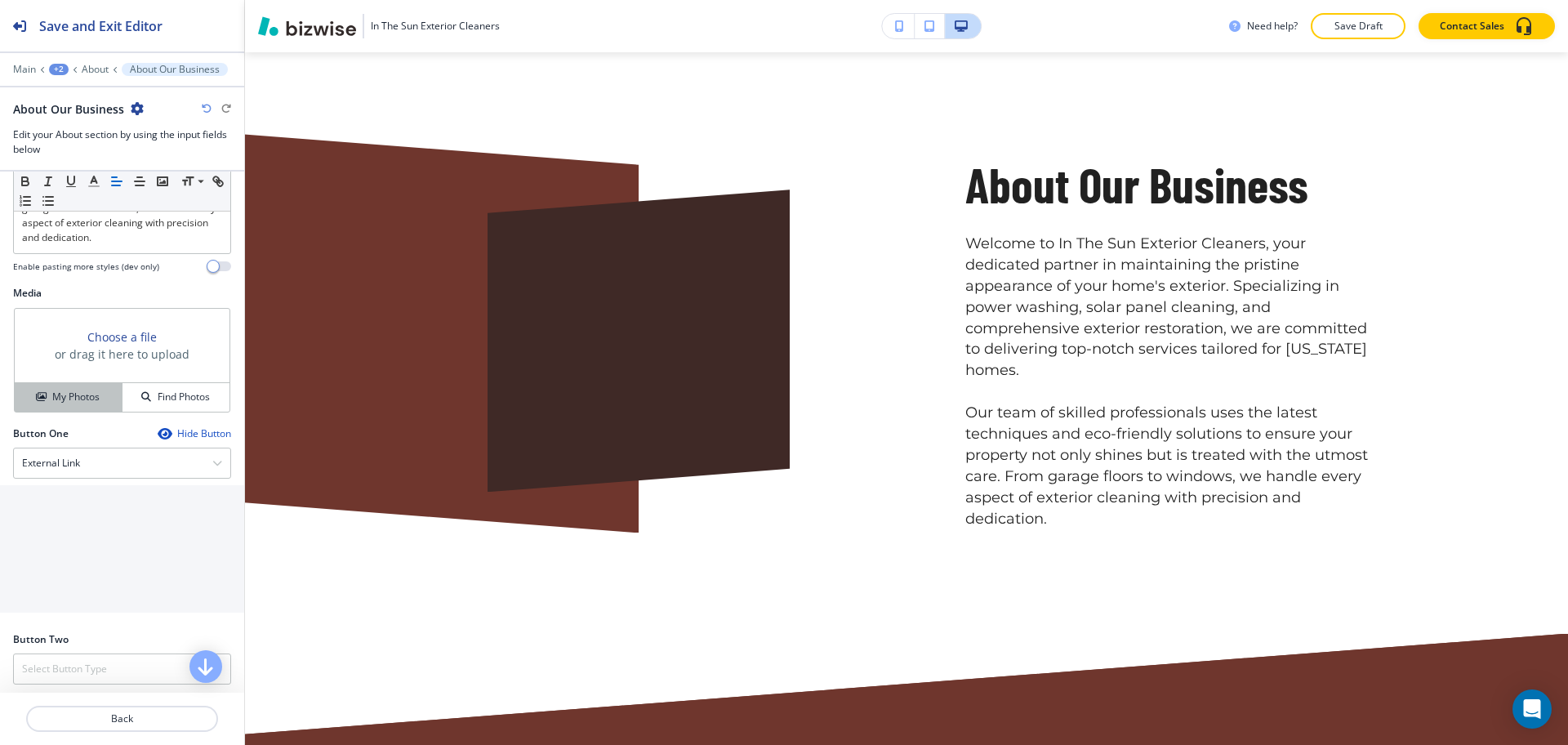
scroll to position [510, 0]
click at [52, 402] on h4 "My Photos" at bounding box center [75, 394] width 47 height 15
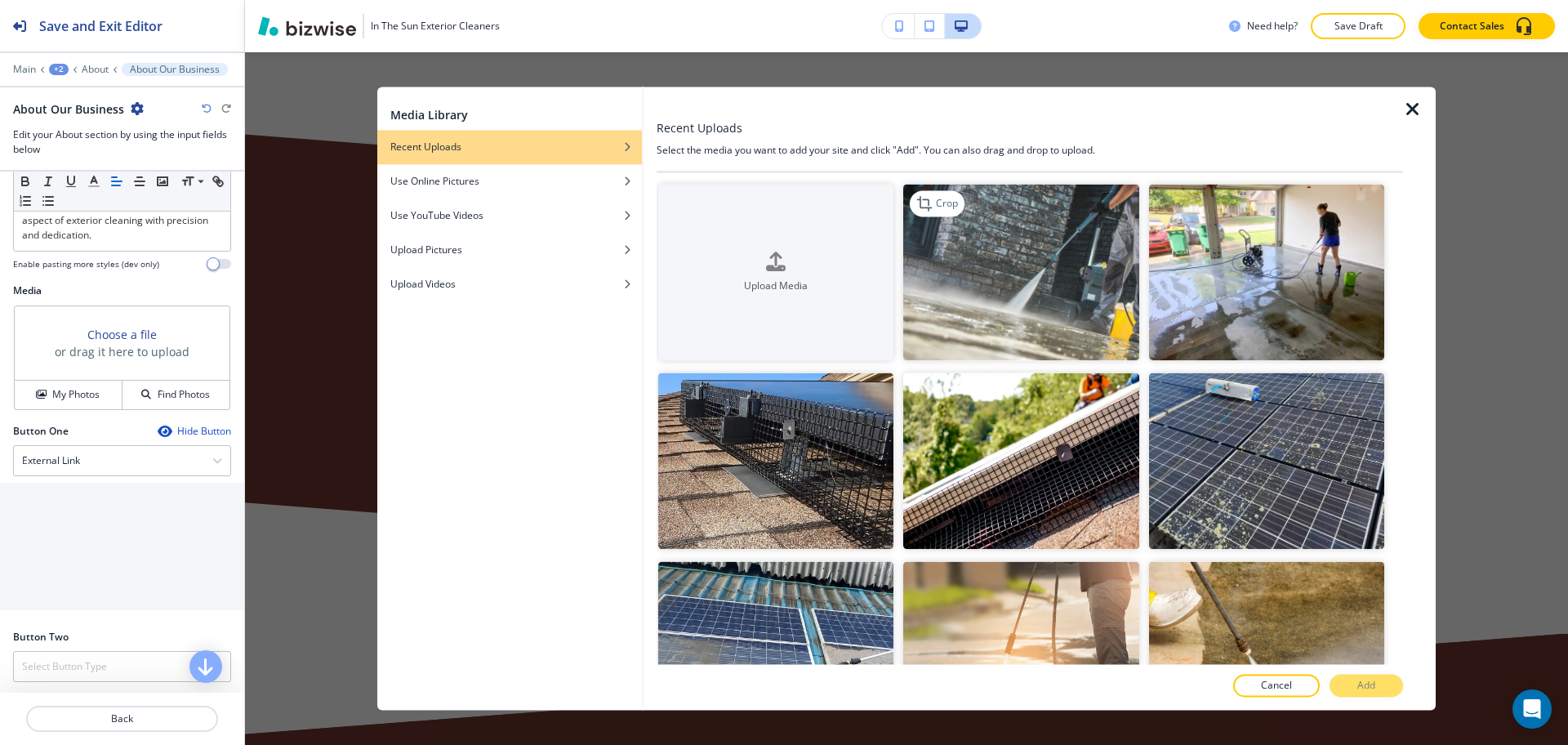
drag, startPoint x: 960, startPoint y: 293, endPoint x: 983, endPoint y: 295, distance: 23.1
click at [960, 292] on img "button" at bounding box center [1020, 272] width 235 height 176
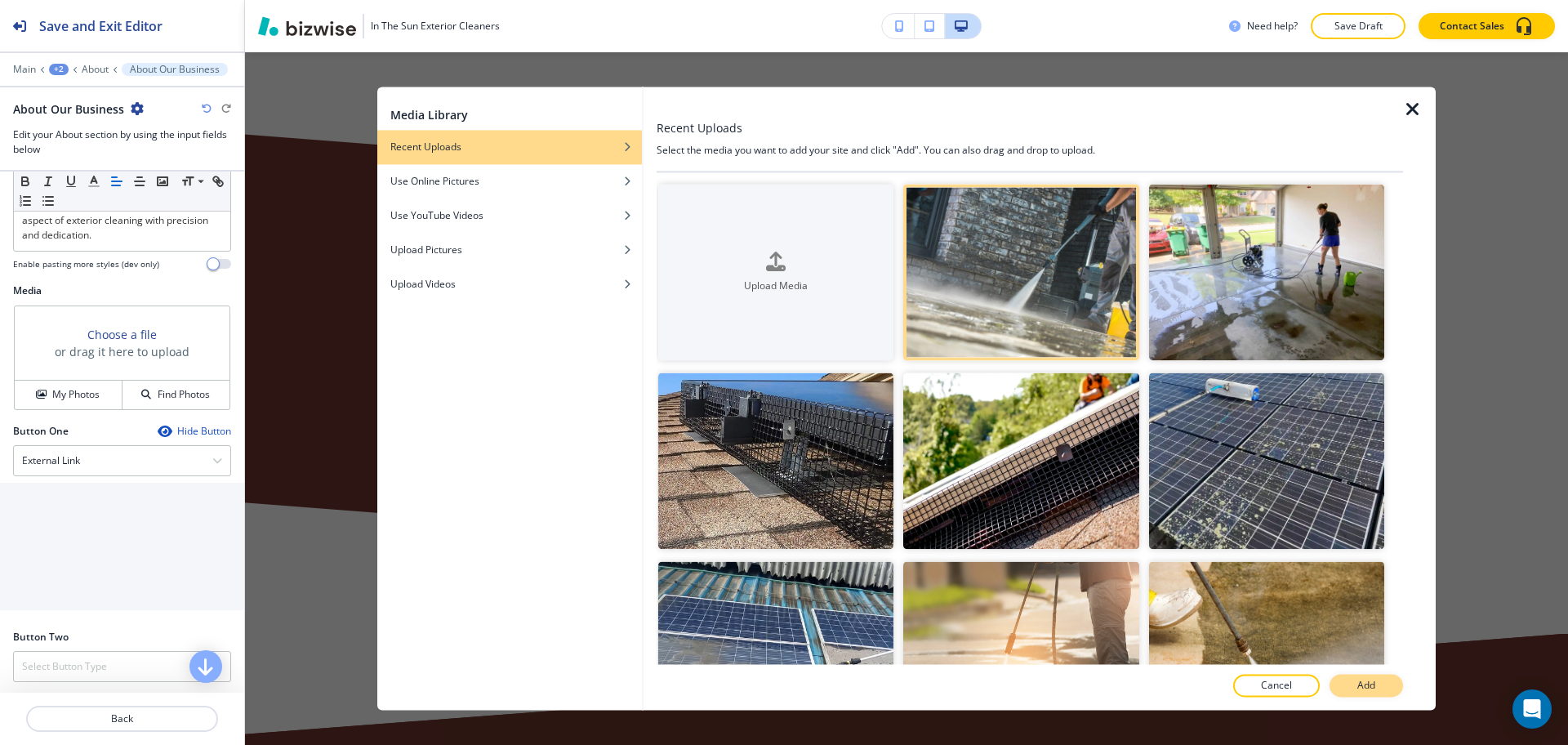
click at [1347, 685] on button "Add" at bounding box center [1367, 686] width 74 height 23
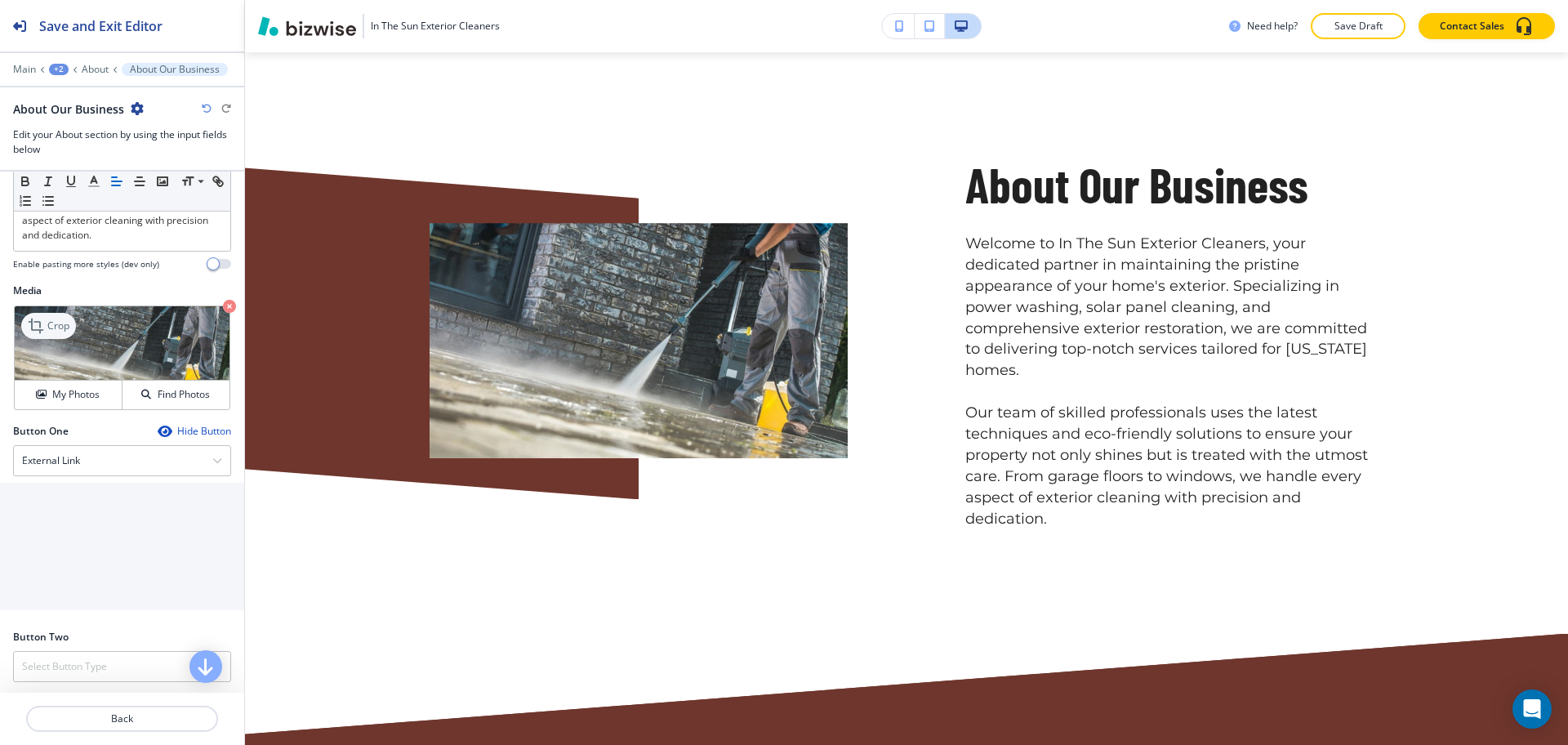
click at [42, 336] on icon at bounding box center [38, 326] width 19 height 19
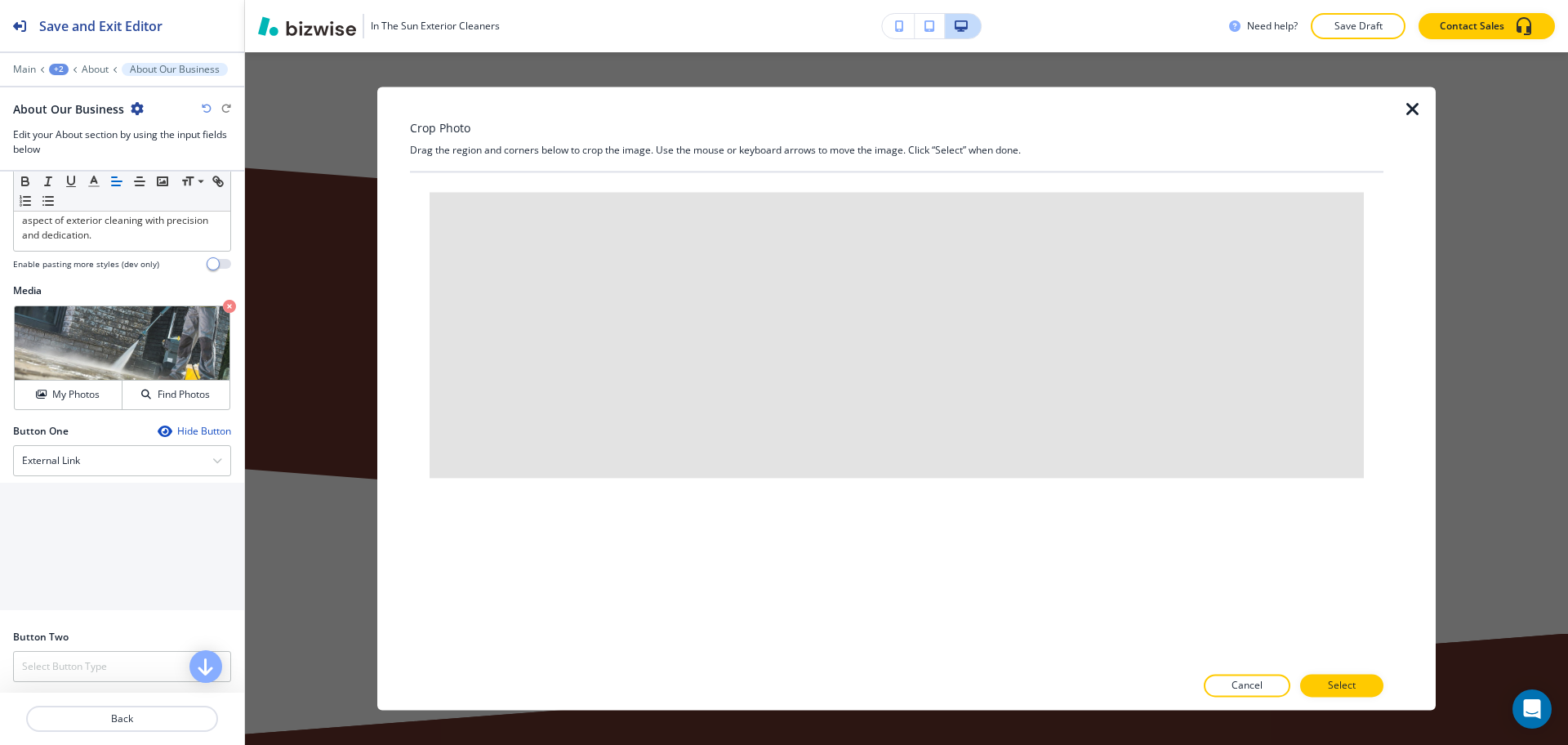
click at [1418, 107] on icon "button" at bounding box center [1413, 109] width 19 height 19
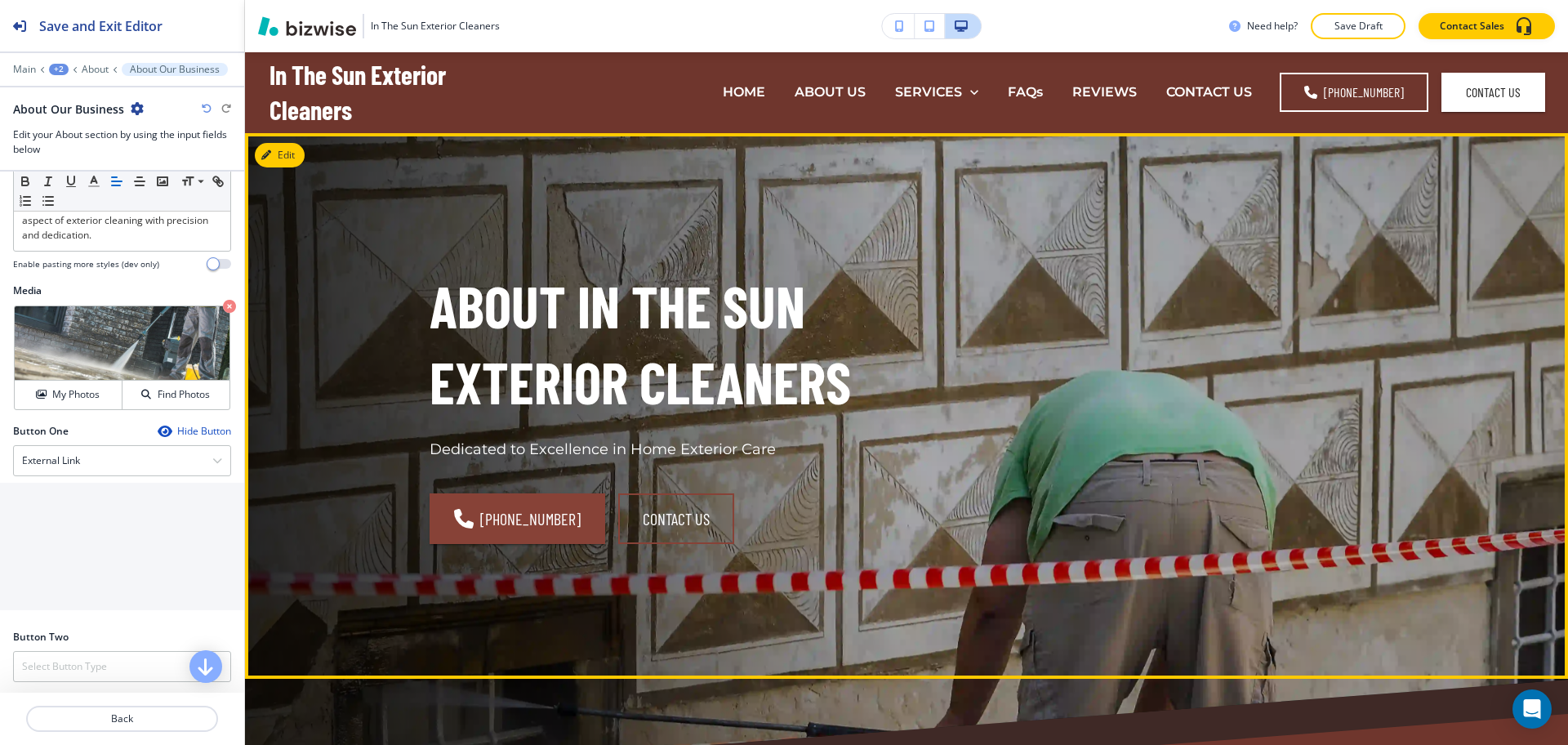
scroll to position [0, 0]
click at [290, 162] on button "Edit" at bounding box center [279, 156] width 49 height 24
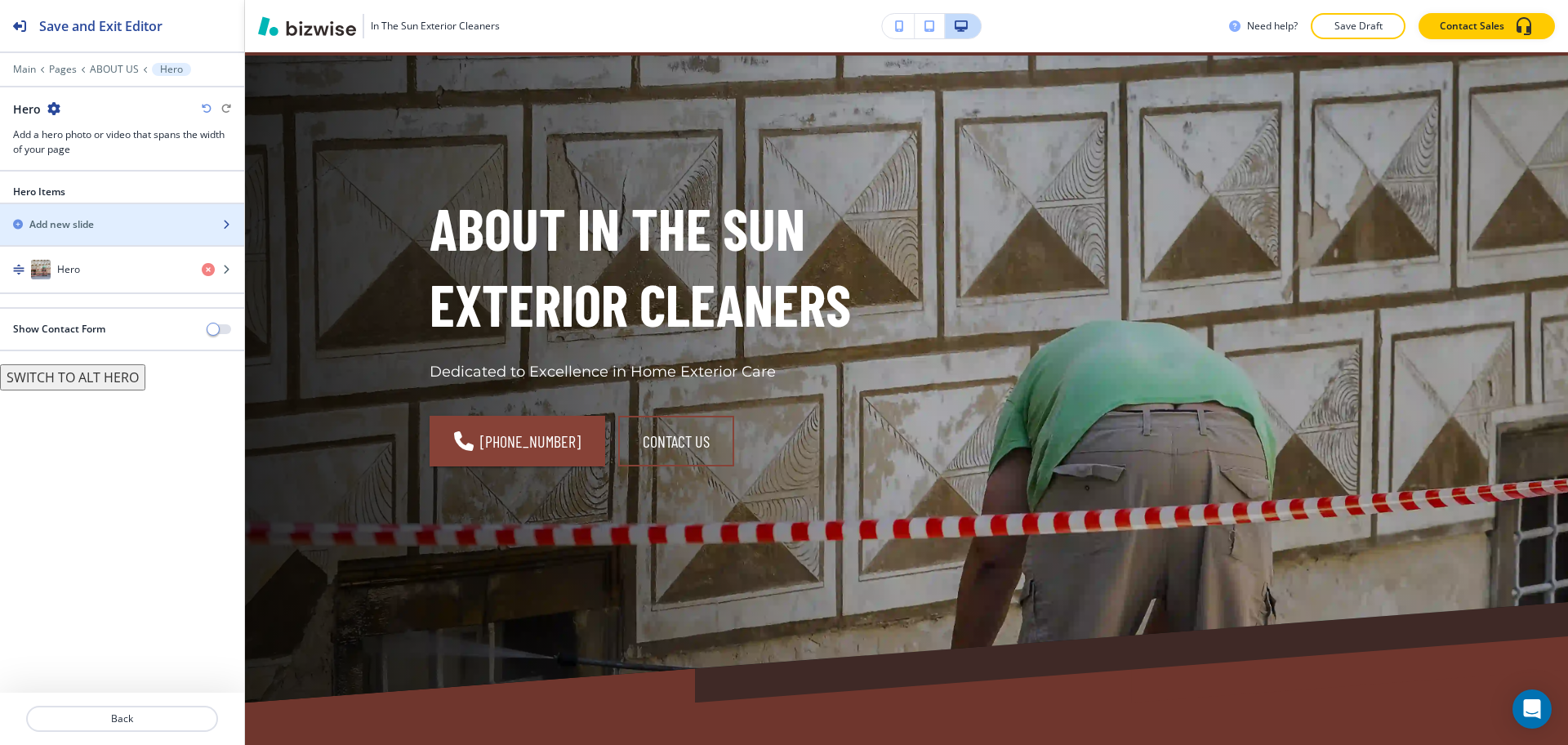
scroll to position [81, 0]
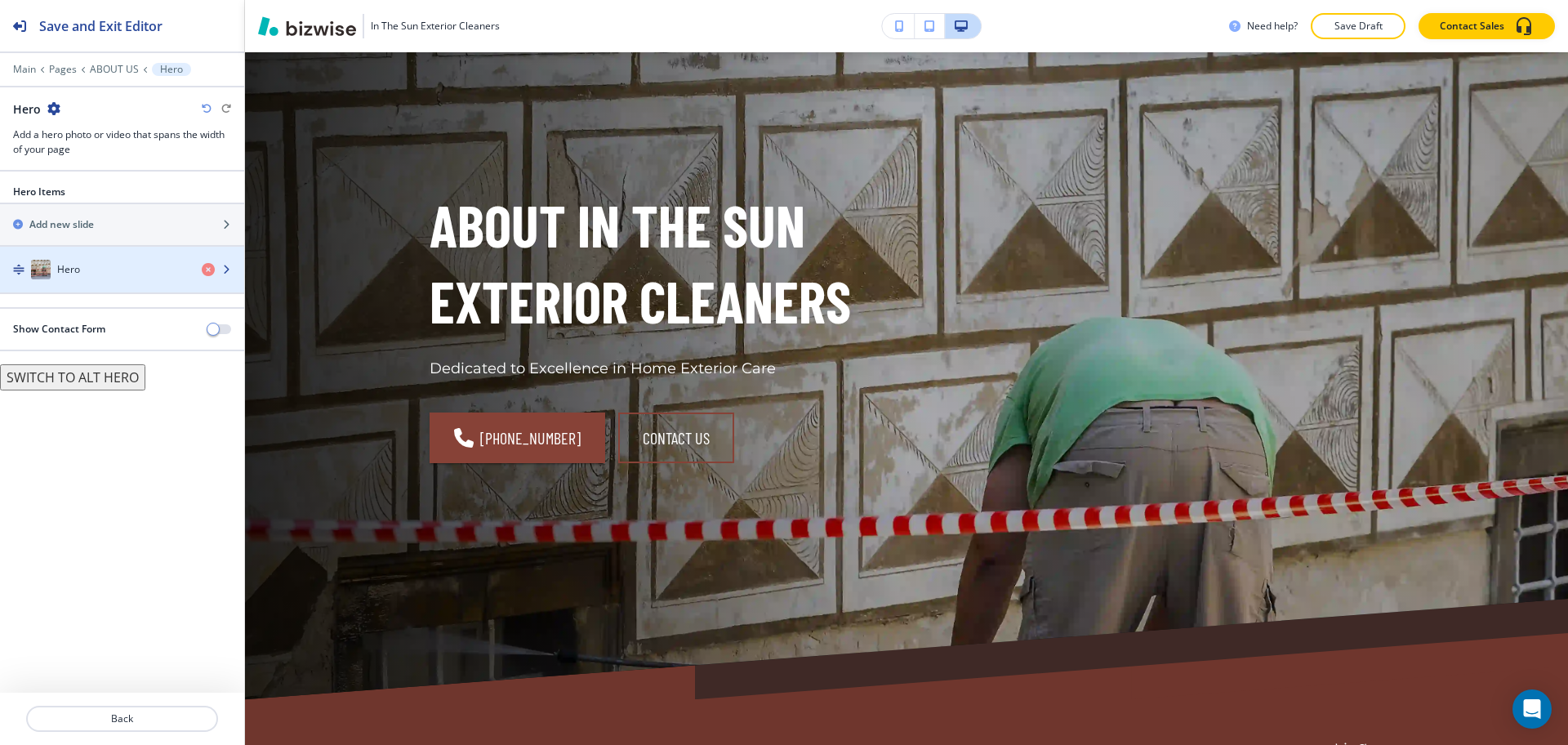
click at [131, 278] on div "Hero" at bounding box center [122, 269] width 244 height 45
click at [63, 262] on h4 "Hero" at bounding box center [69, 269] width 23 height 15
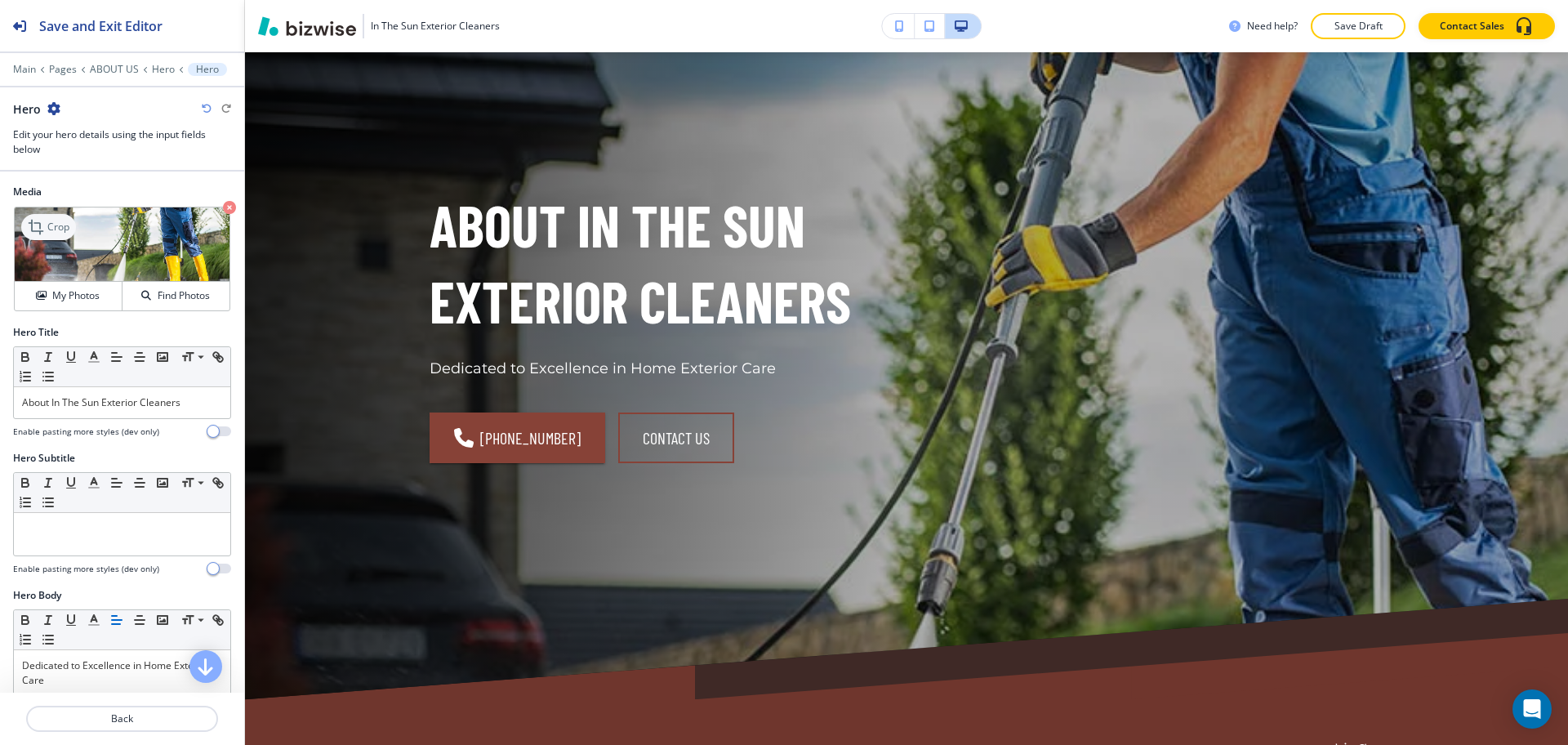
click at [55, 228] on p "Crop" at bounding box center [58, 226] width 22 height 15
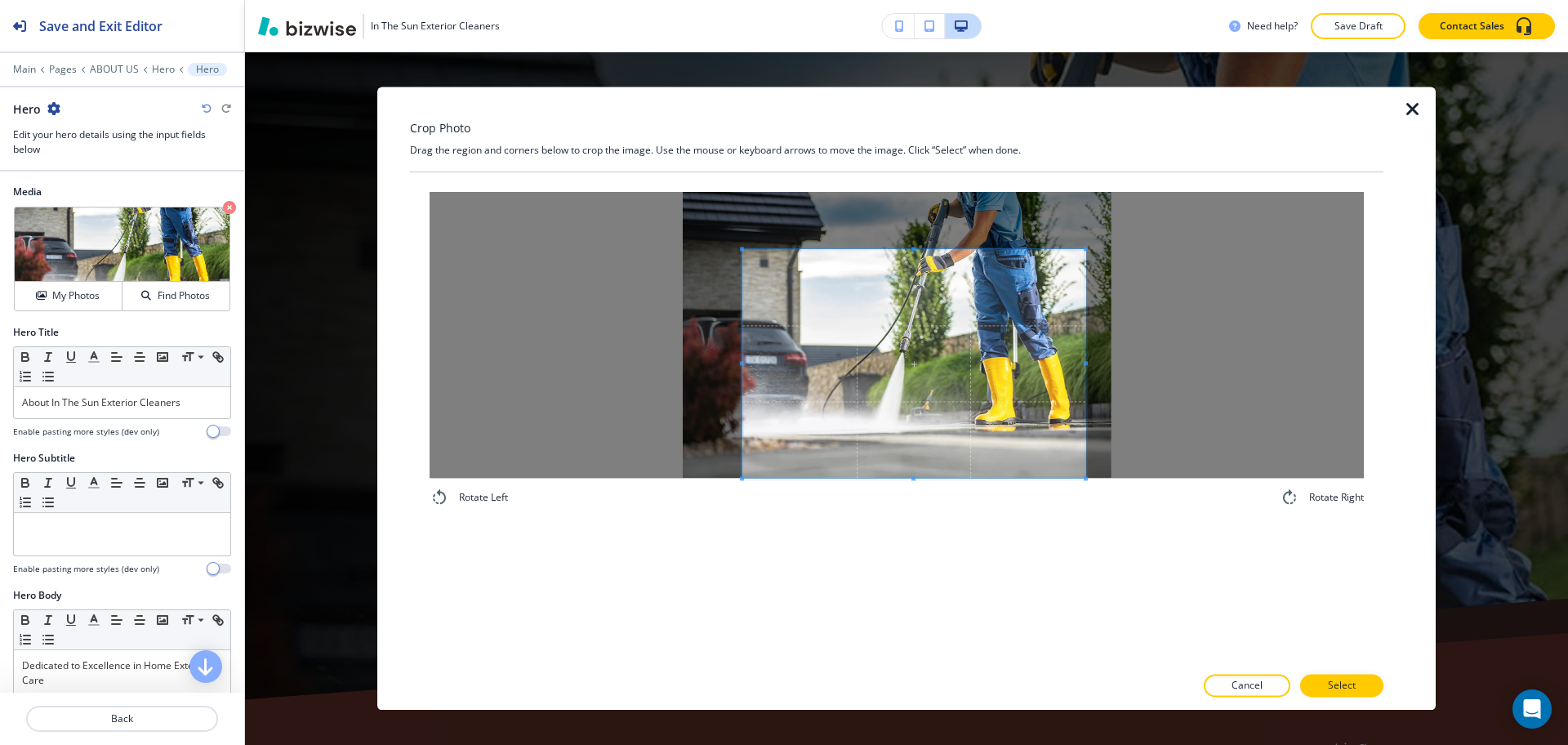
click at [944, 407] on span at bounding box center [914, 363] width 343 height 228
click at [910, 249] on span at bounding box center [914, 249] width 343 height 4
click at [728, 362] on span at bounding box center [730, 363] width 4 height 4
click at [868, 401] on span at bounding box center [919, 363] width 364 height 228
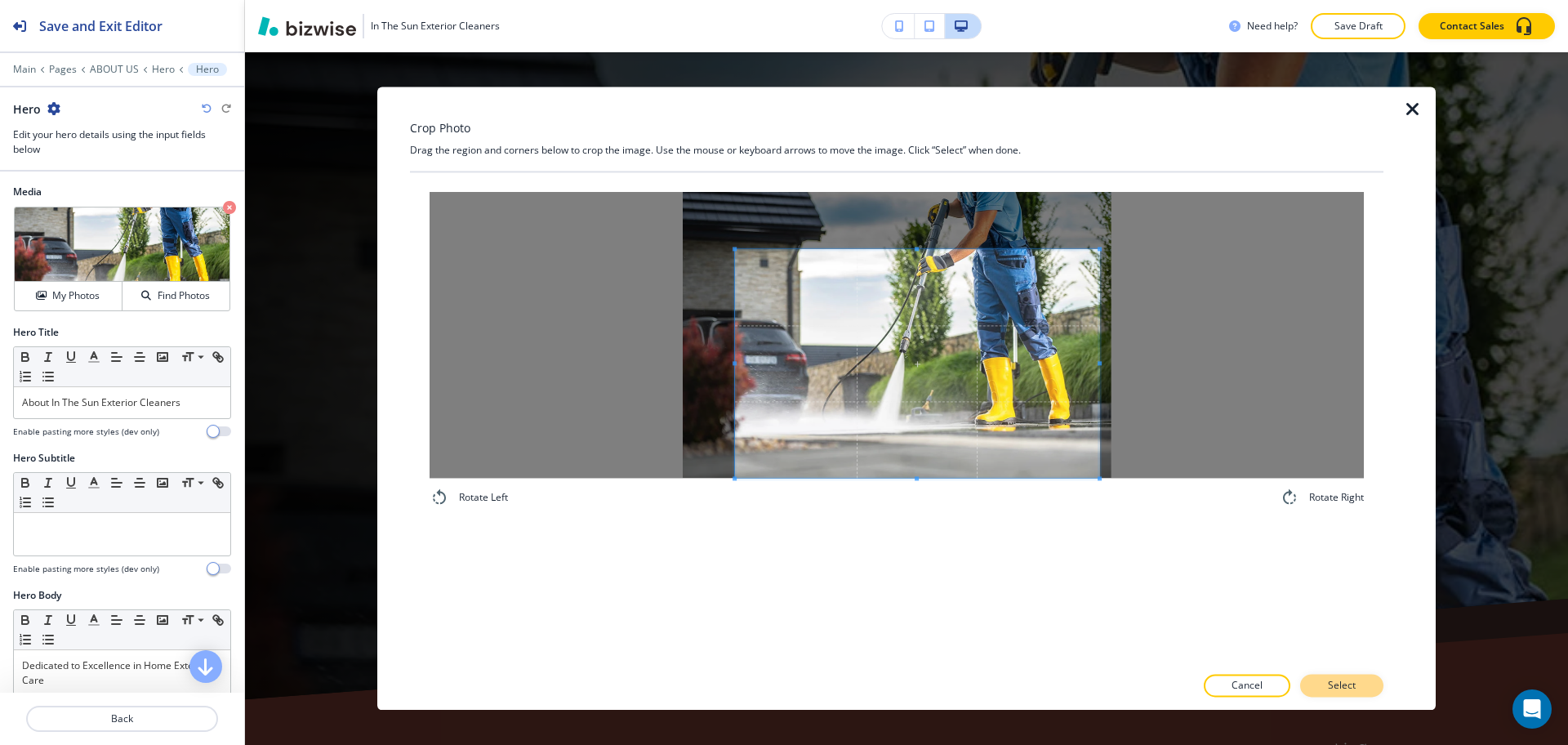
click at [1351, 693] on button "Select" at bounding box center [1342, 686] width 83 height 23
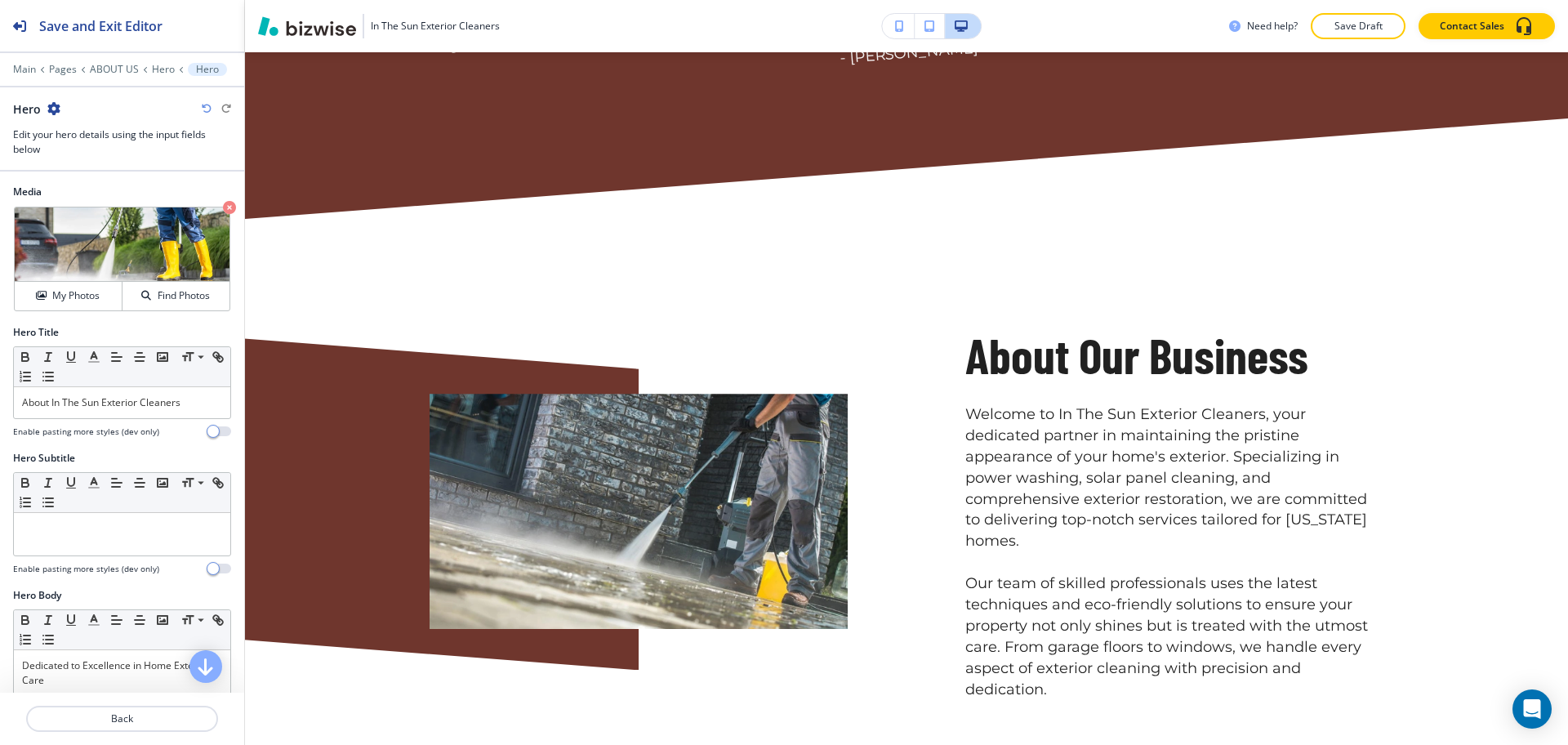
scroll to position [0, 0]
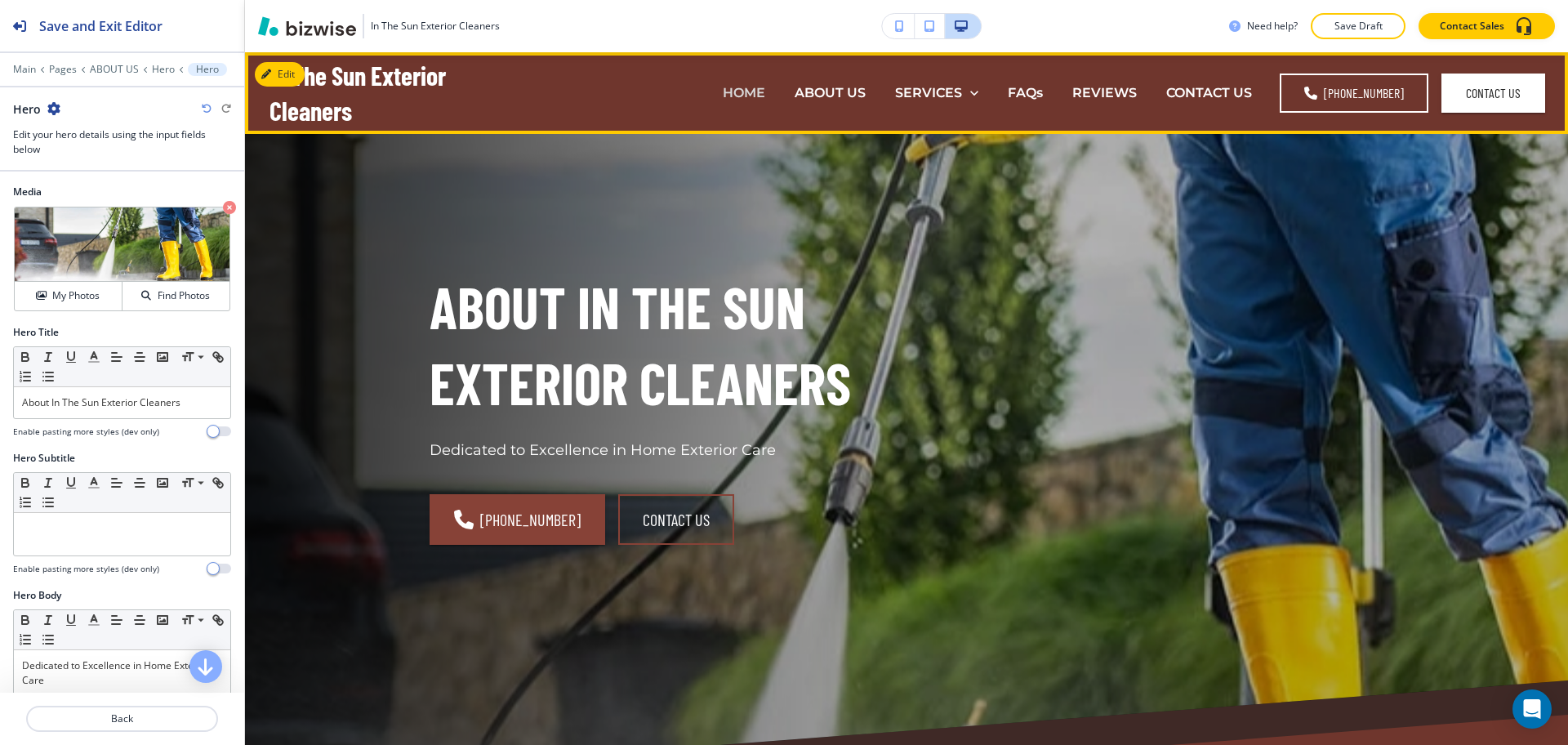
click at [732, 97] on p "HOME" at bounding box center [744, 92] width 43 height 18
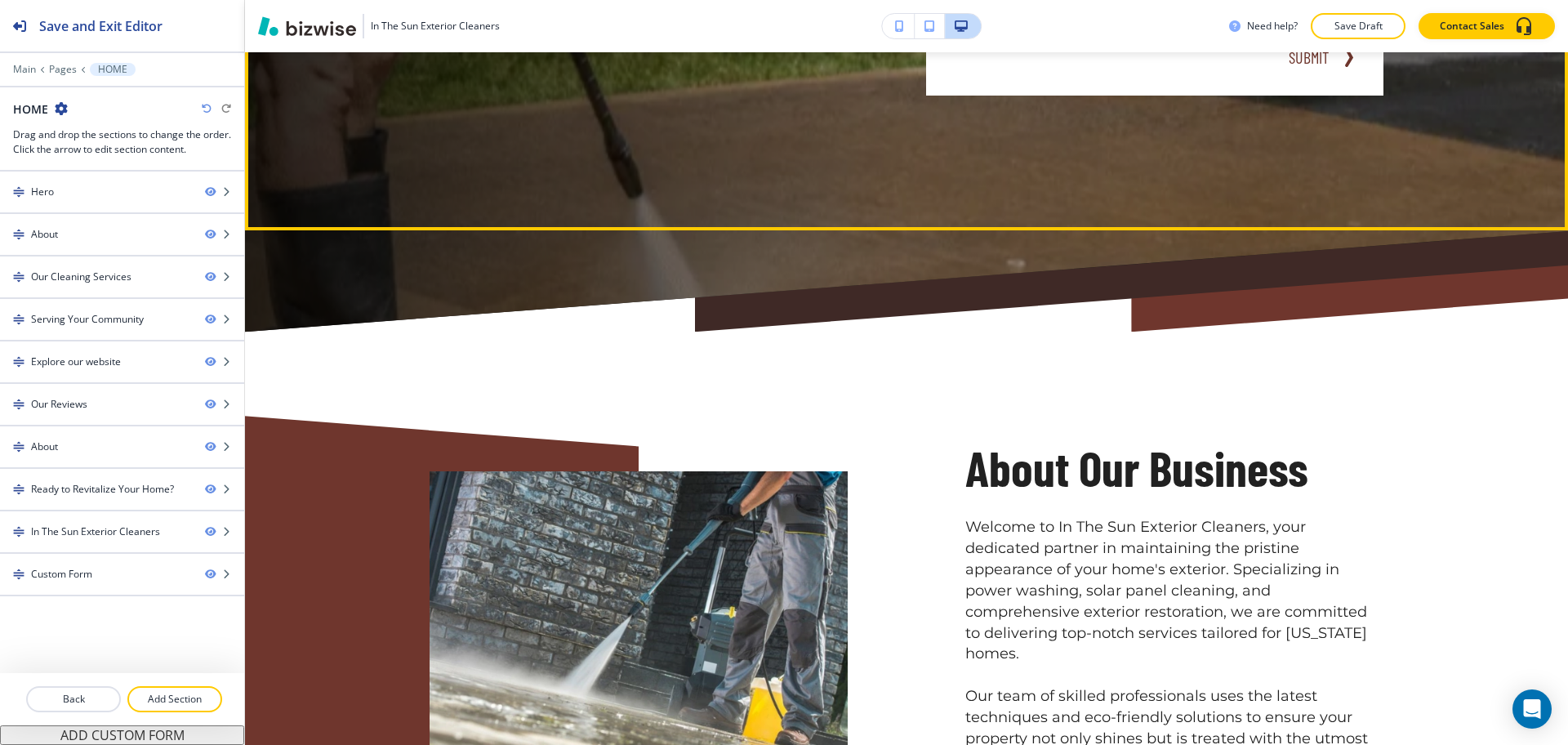
scroll to position [611, 0]
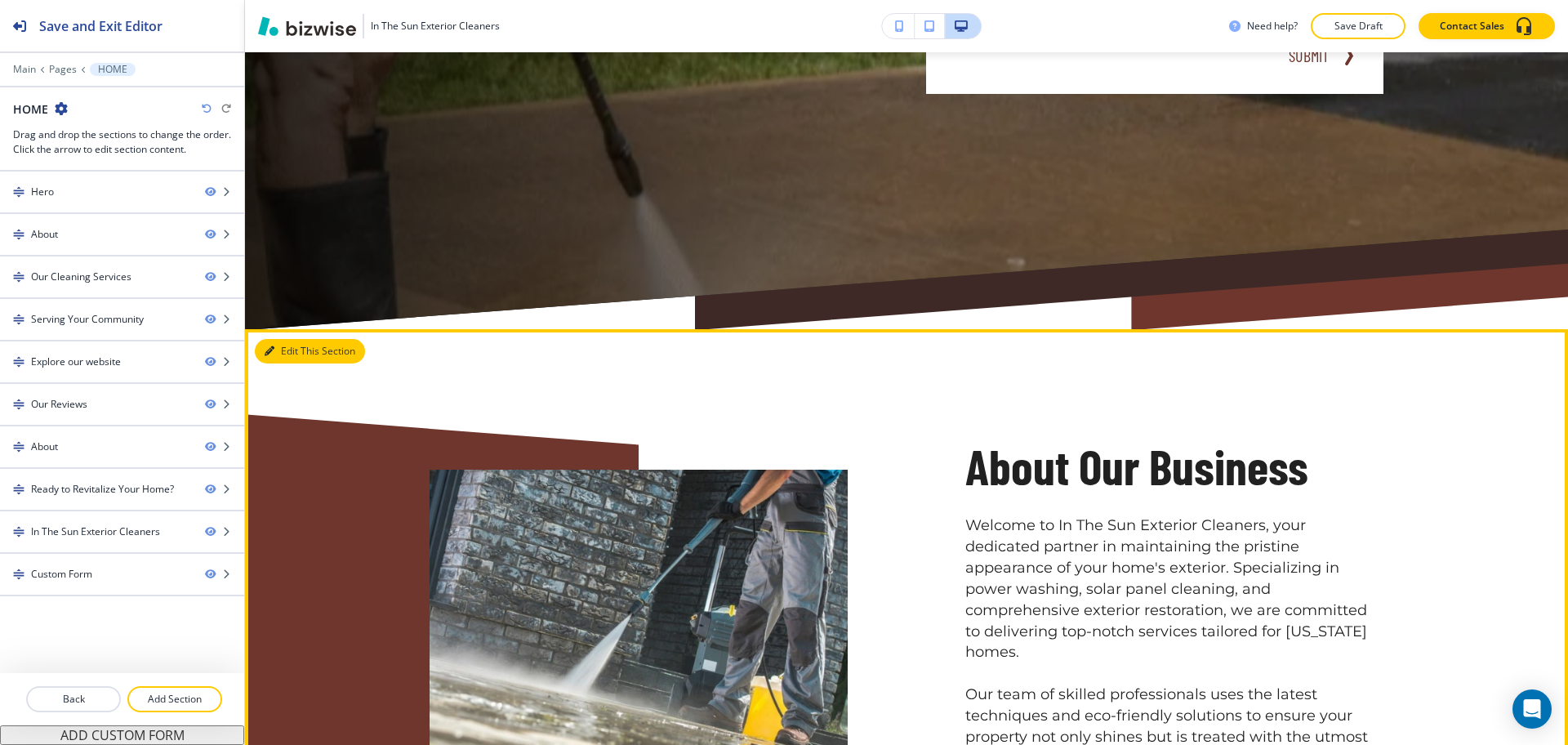
click at [290, 350] on button "Edit This Section" at bounding box center [310, 350] width 110 height 24
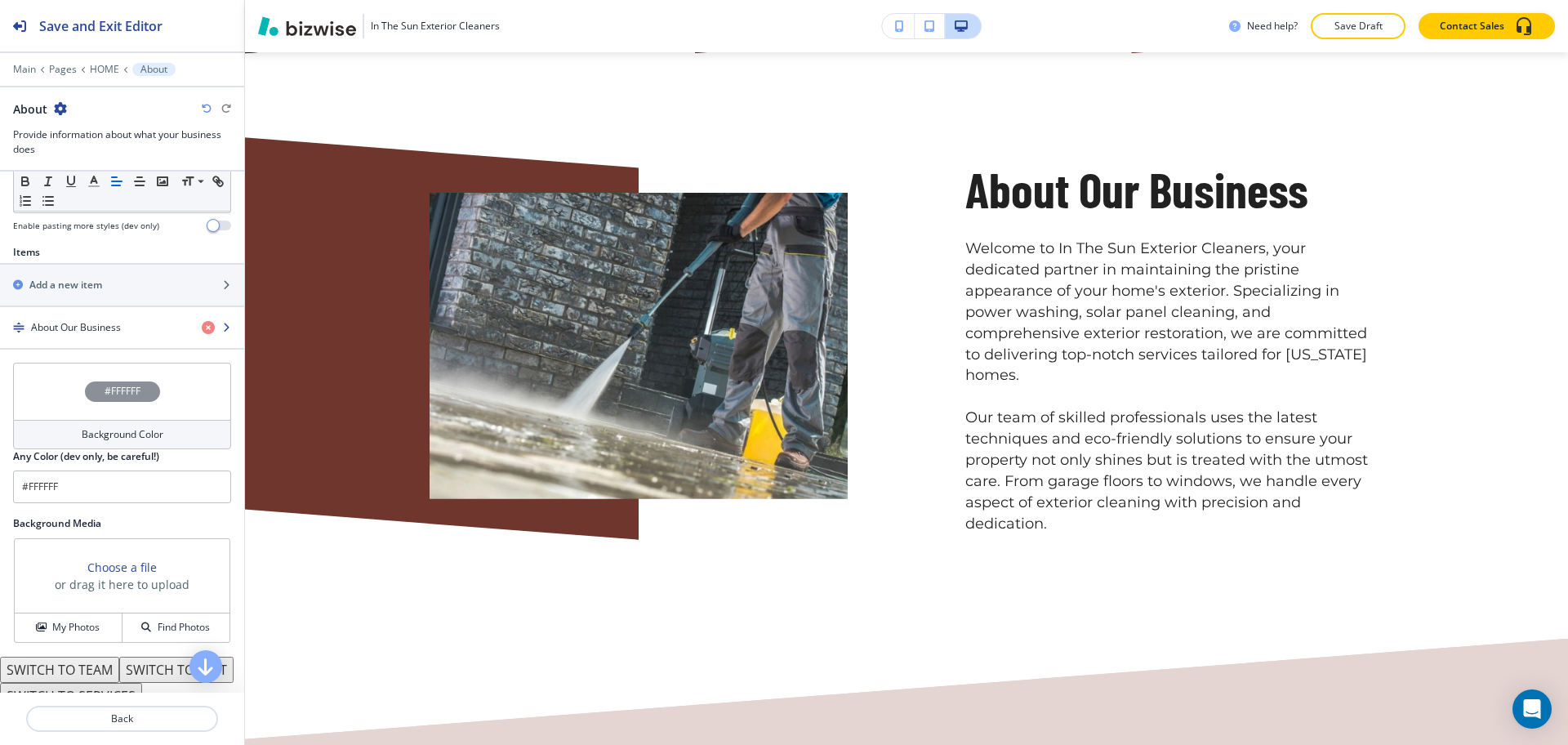
scroll to position [510, 0]
click at [84, 327] on h4 "About Our Business" at bounding box center [75, 326] width 90 height 15
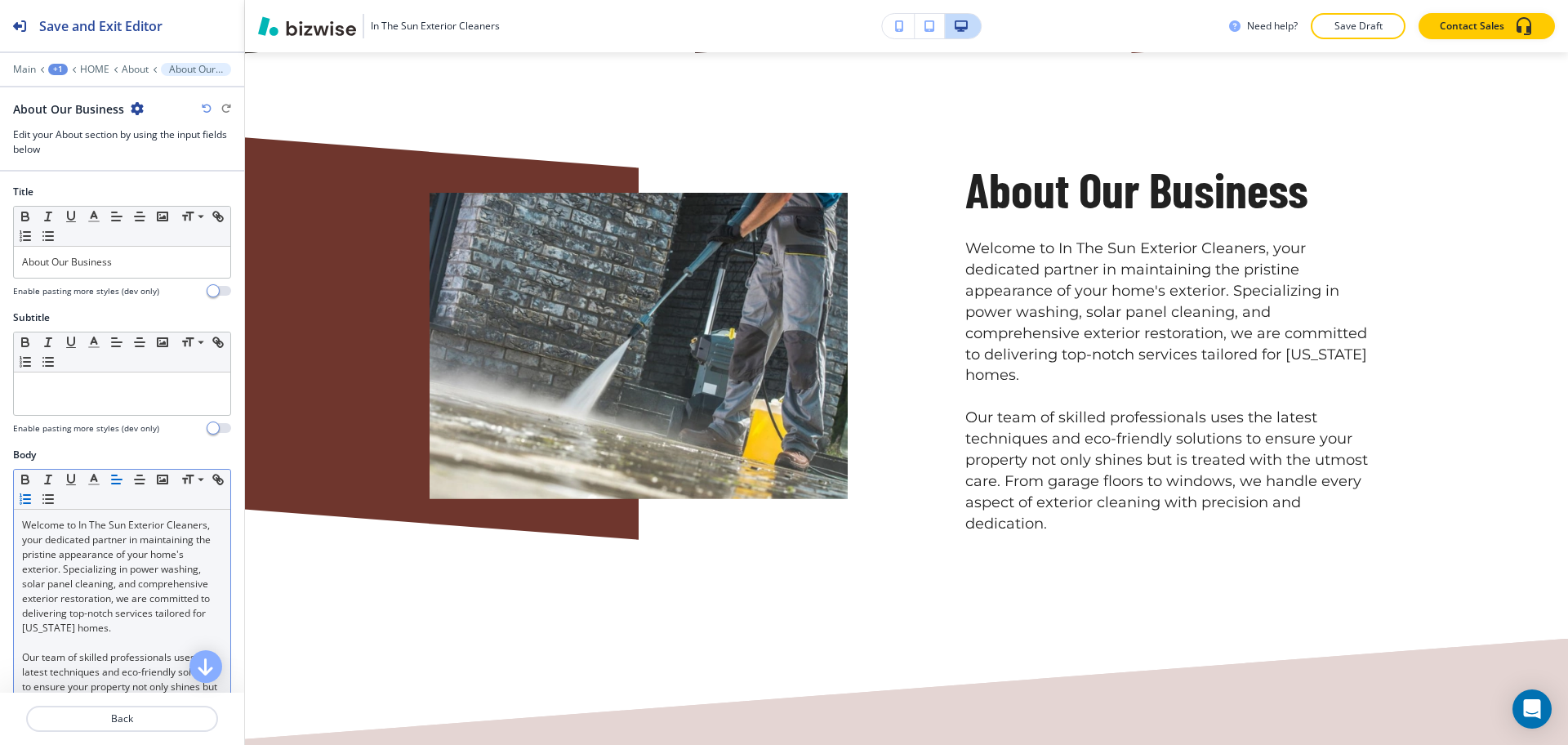
scroll to position [914, 0]
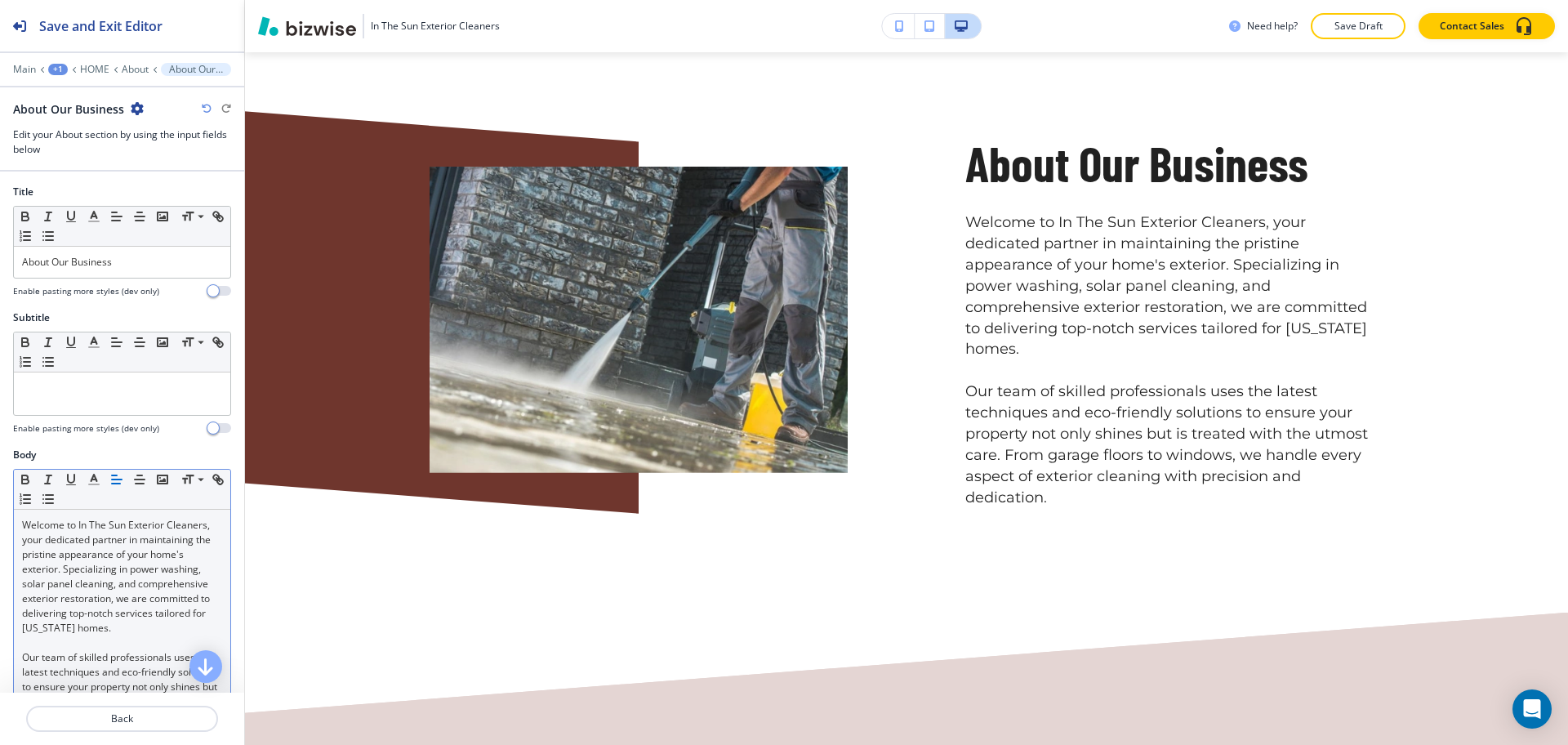
click at [24, 667] on p "Our team of skilled professionals uses the latest techniques and eco-friendly s…" at bounding box center [122, 701] width 200 height 103
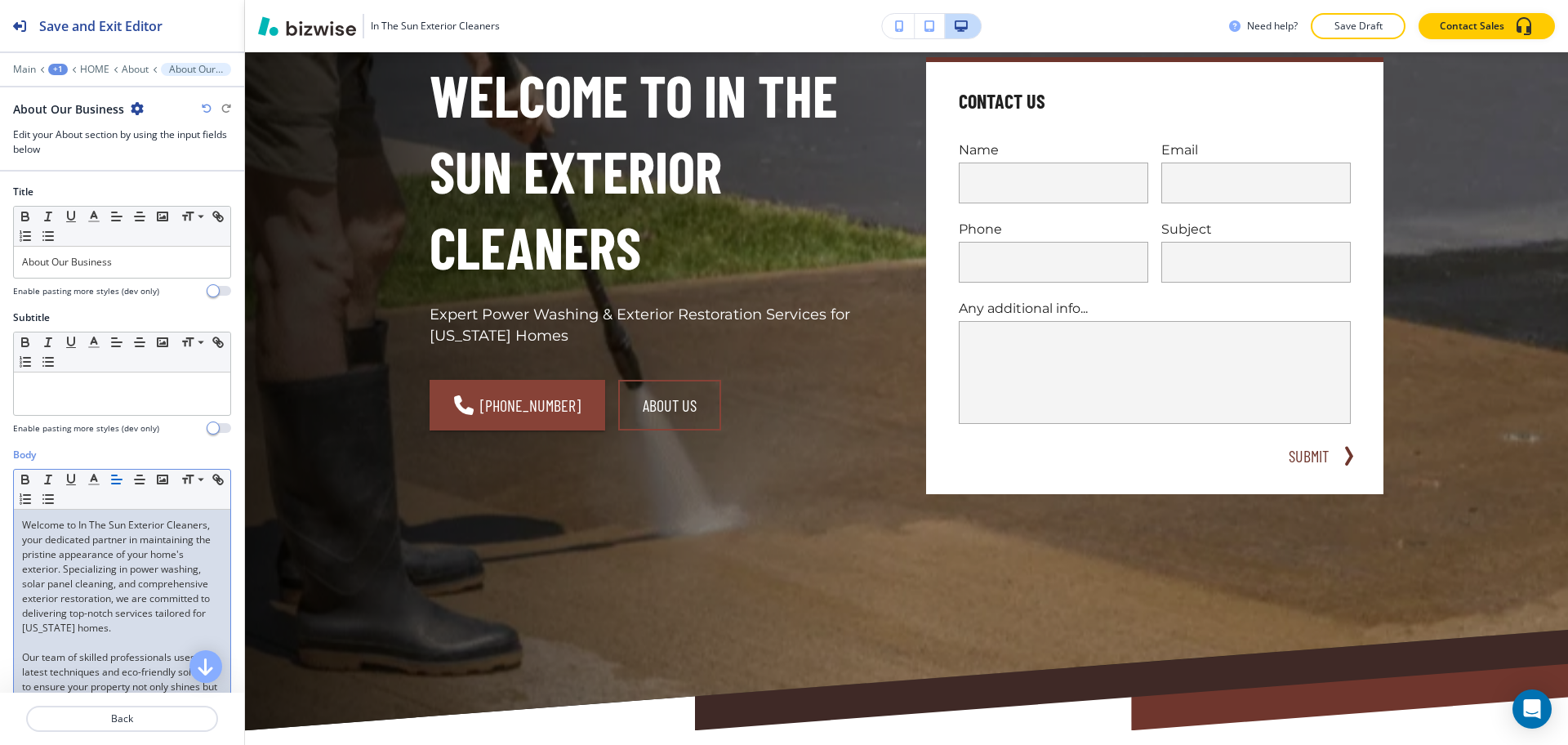
scroll to position [0, 0]
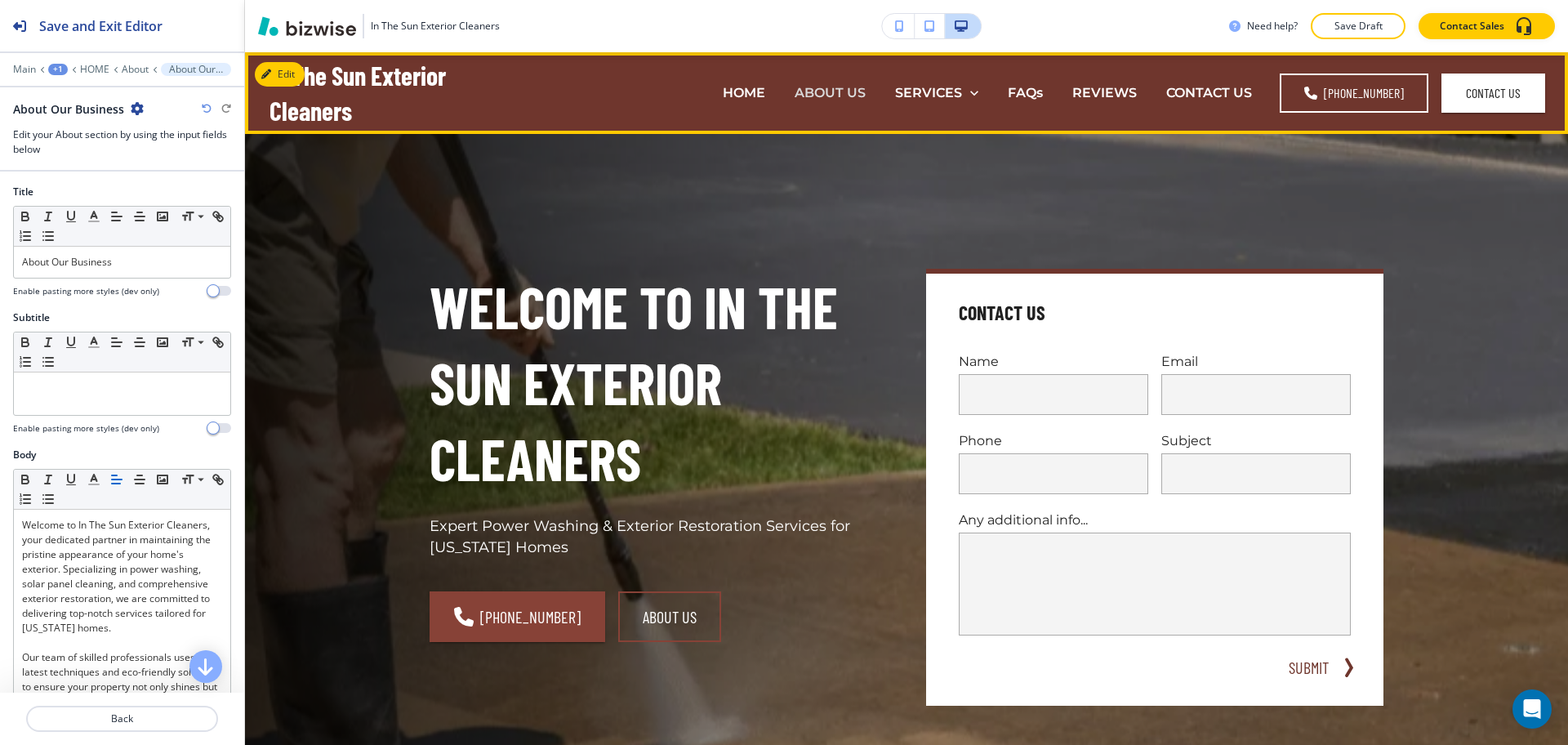
click at [840, 97] on p "ABOUT US" at bounding box center [829, 92] width 71 height 18
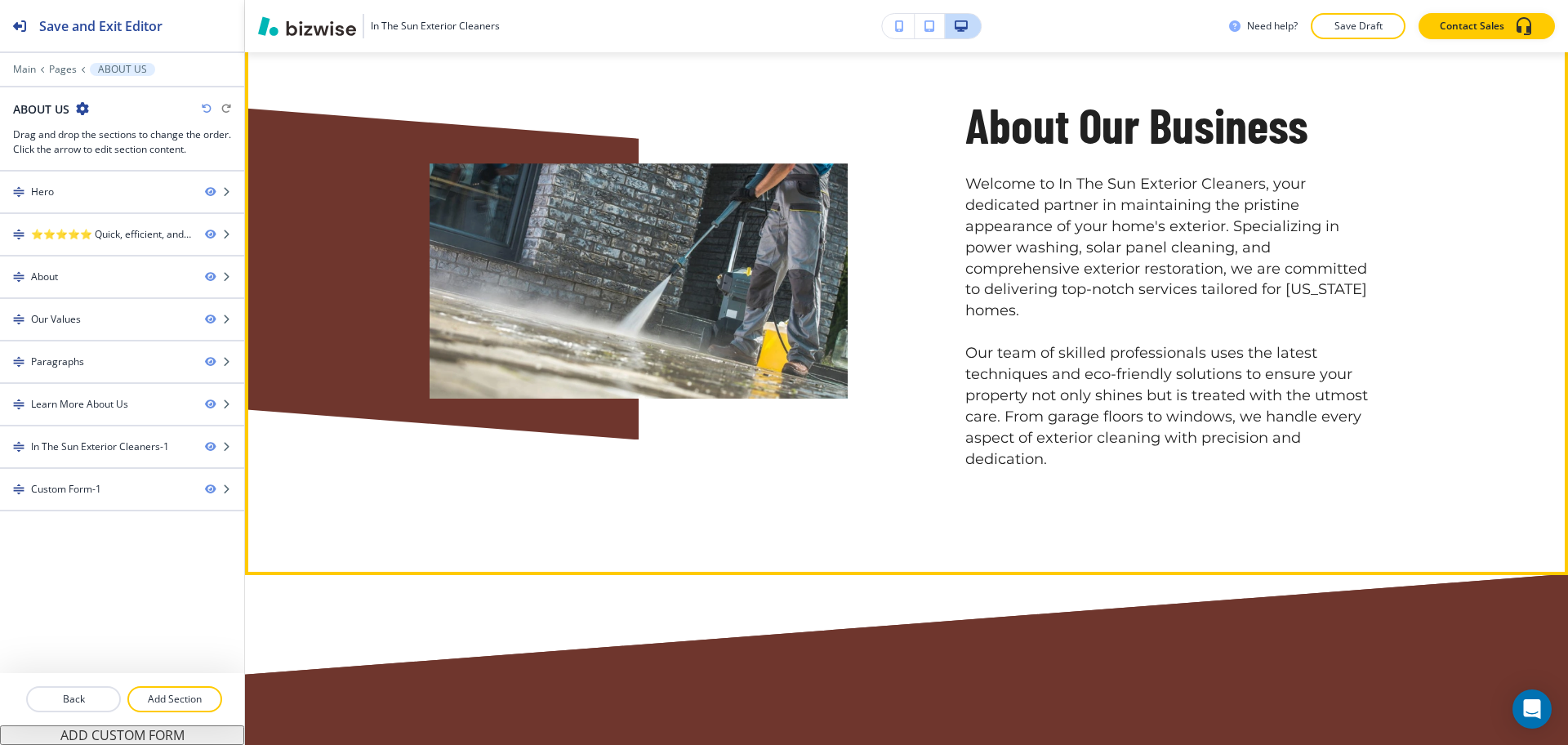
scroll to position [1085, 0]
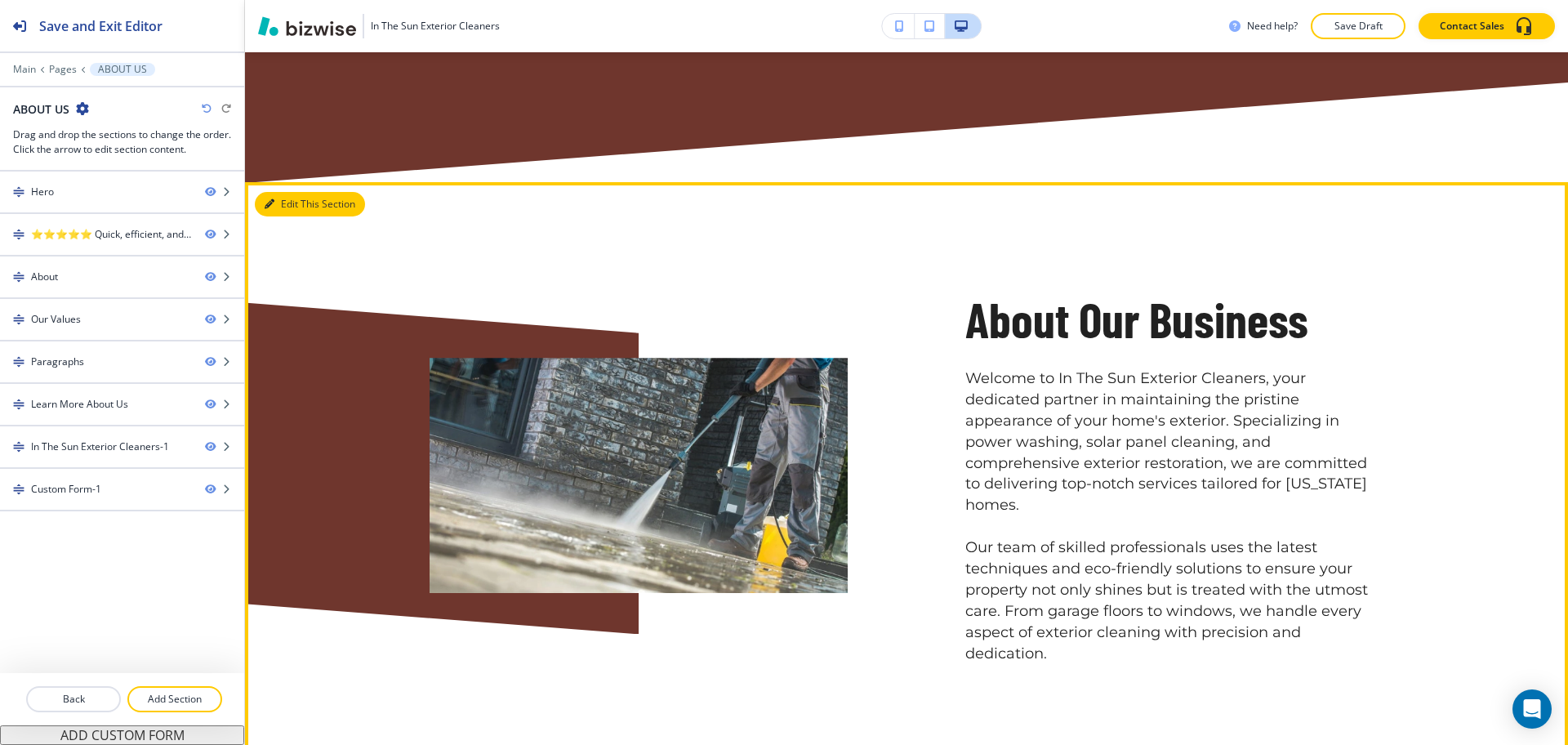
click at [291, 192] on button "Edit This Section" at bounding box center [310, 203] width 110 height 24
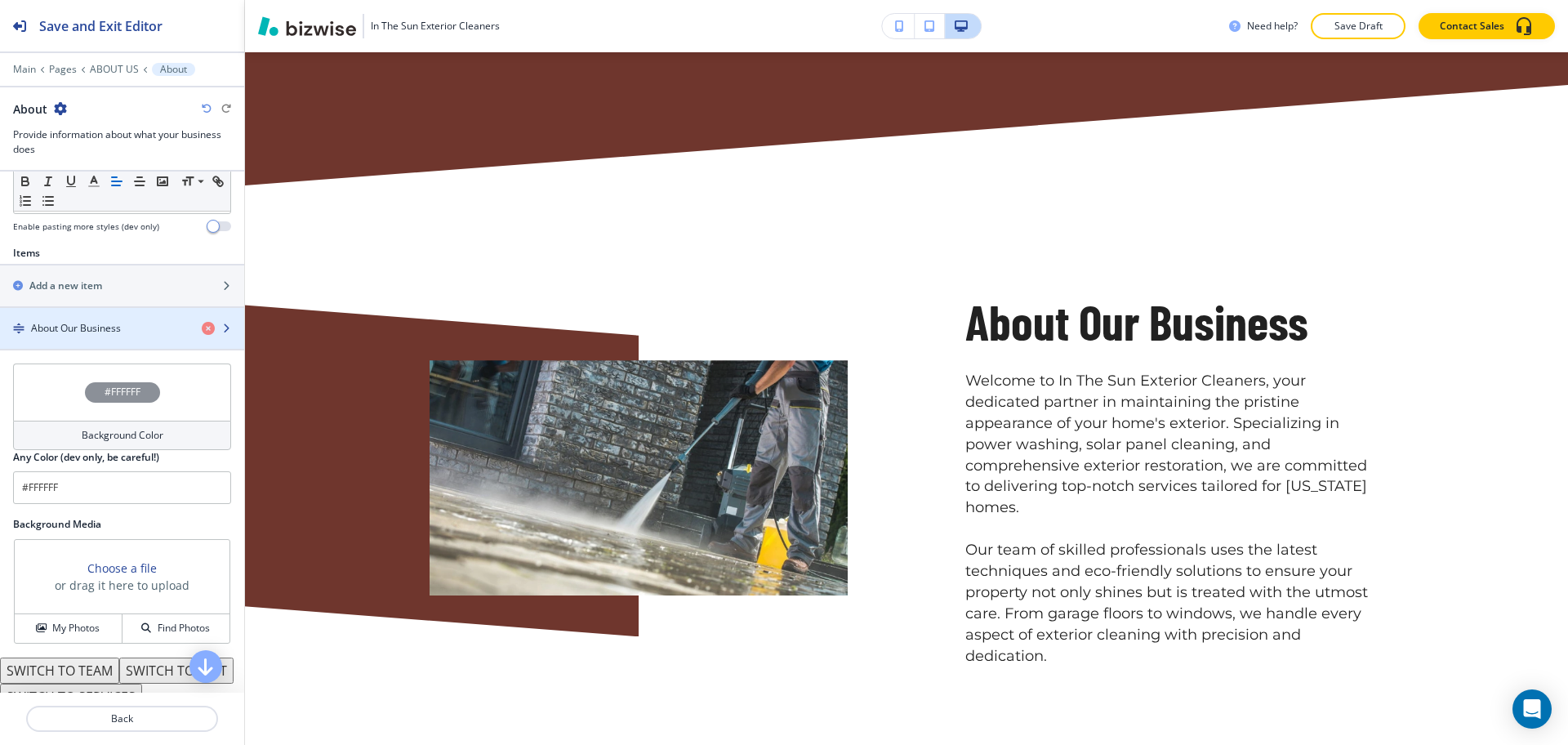
scroll to position [510, 0]
click at [110, 336] on div "button" at bounding box center [122, 342] width 244 height 14
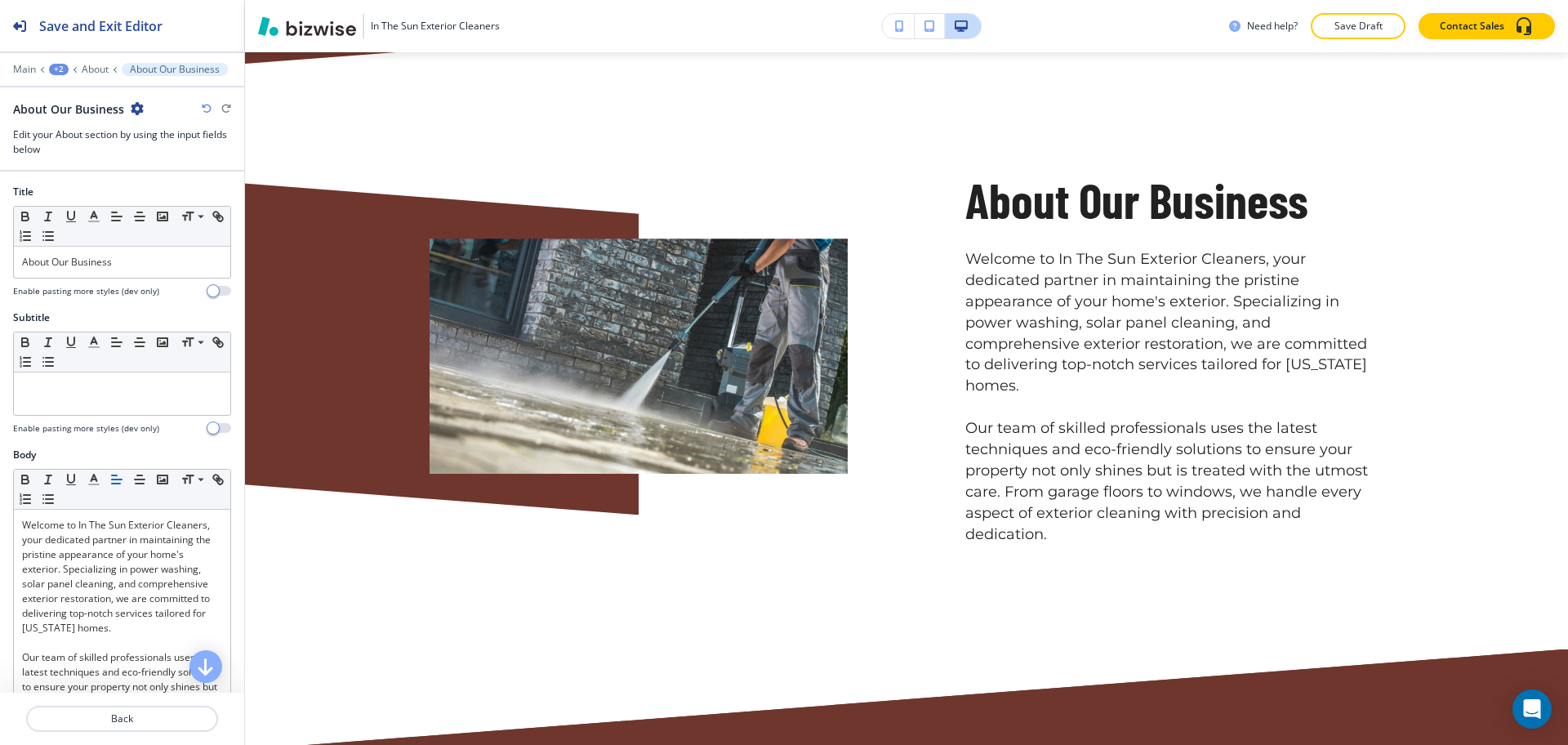
scroll to position [1024, 0]
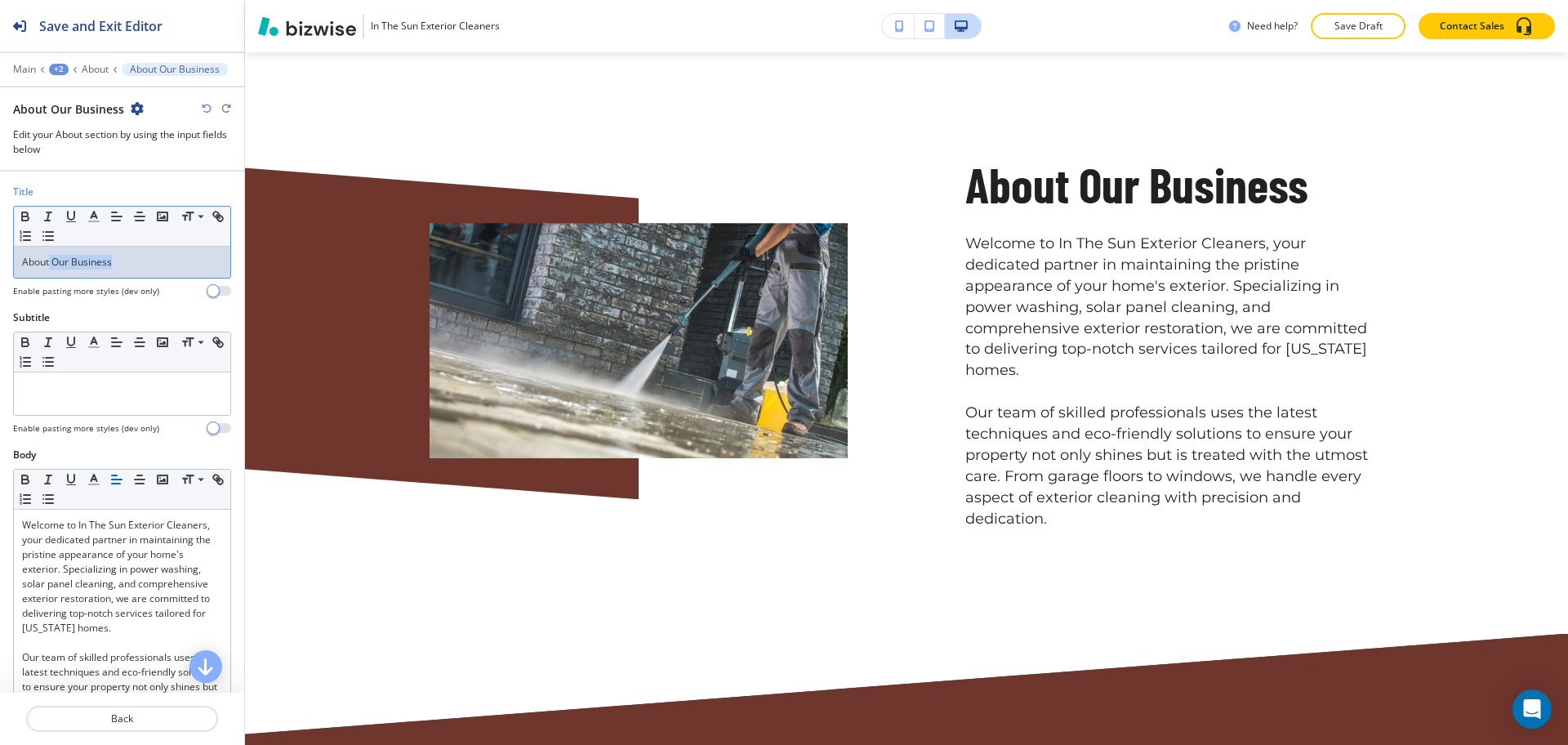
drag, startPoint x: 134, startPoint y: 259, endPoint x: 50, endPoint y: 259, distance: 84.0
click at [50, 259] on p "About Our Business" at bounding box center [122, 261] width 200 height 15
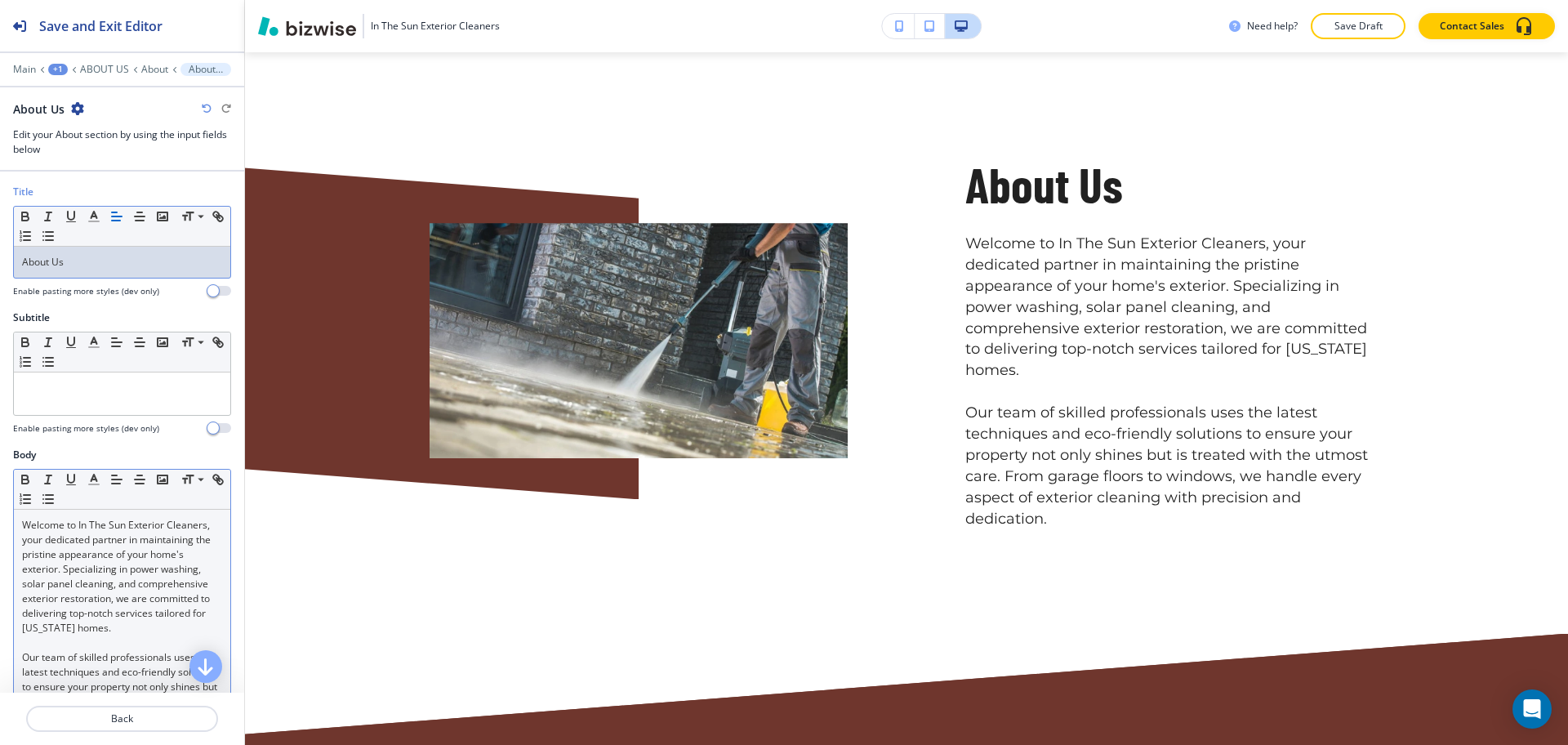
click at [25, 667] on p "Our team of skilled professionals uses the latest techniques and eco-friendly s…" at bounding box center [122, 701] width 200 height 103
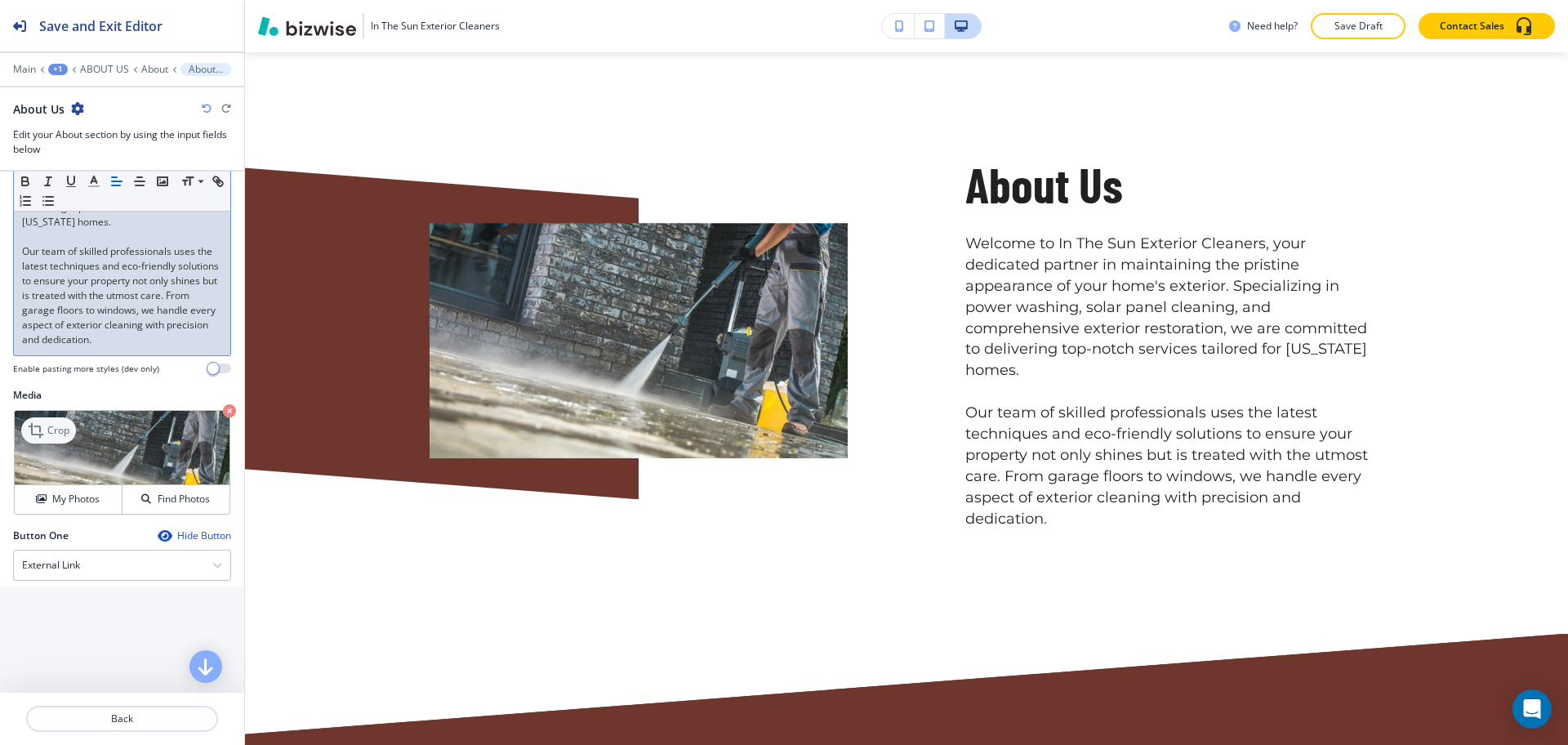
scroll to position [407, 0]
click at [56, 442] on div "Crop" at bounding box center [48, 429] width 55 height 26
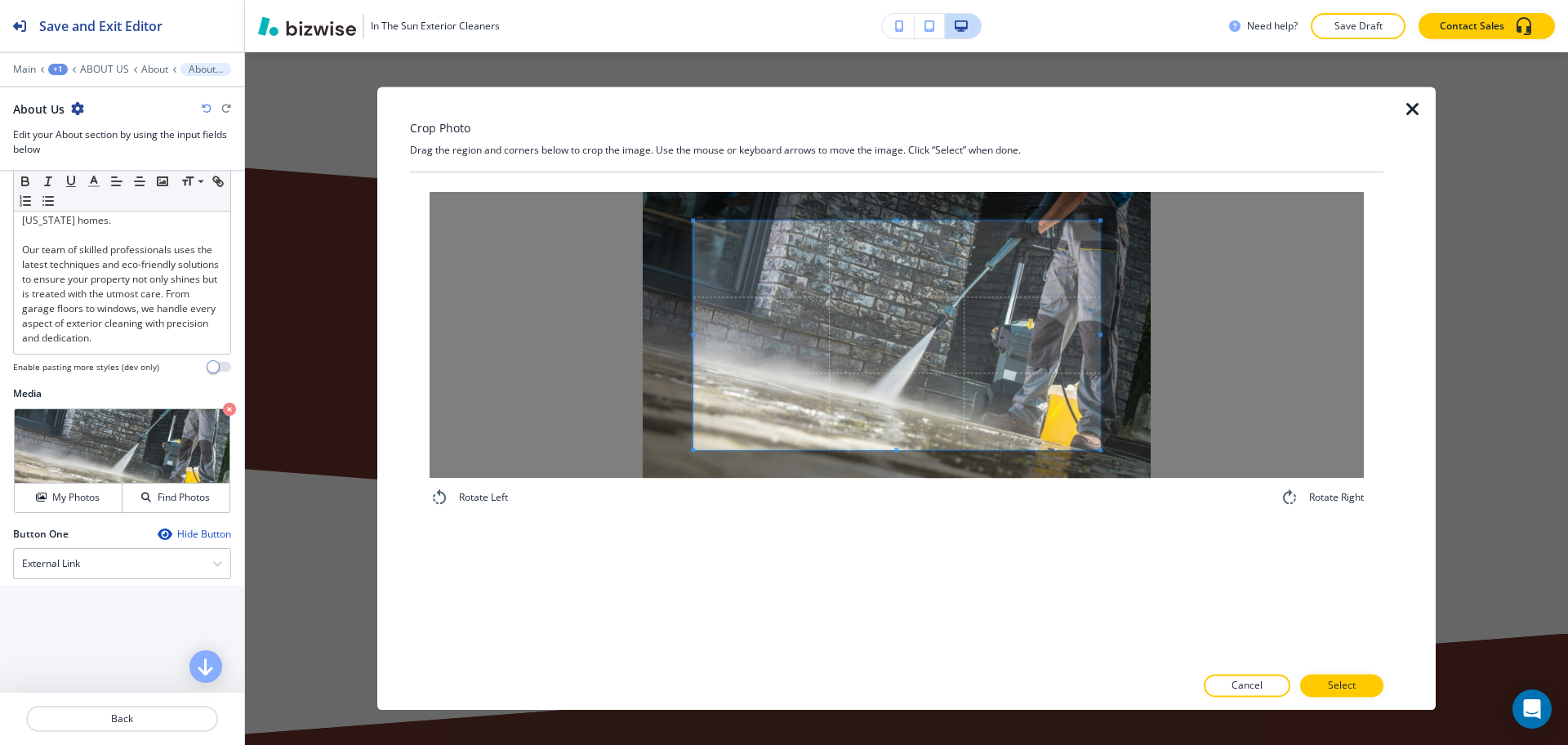
click at [943, 144] on div "Crop Photo Drag the region and corners below to crop the image. Use the mouse o…" at bounding box center [897, 398] width 974 height 623
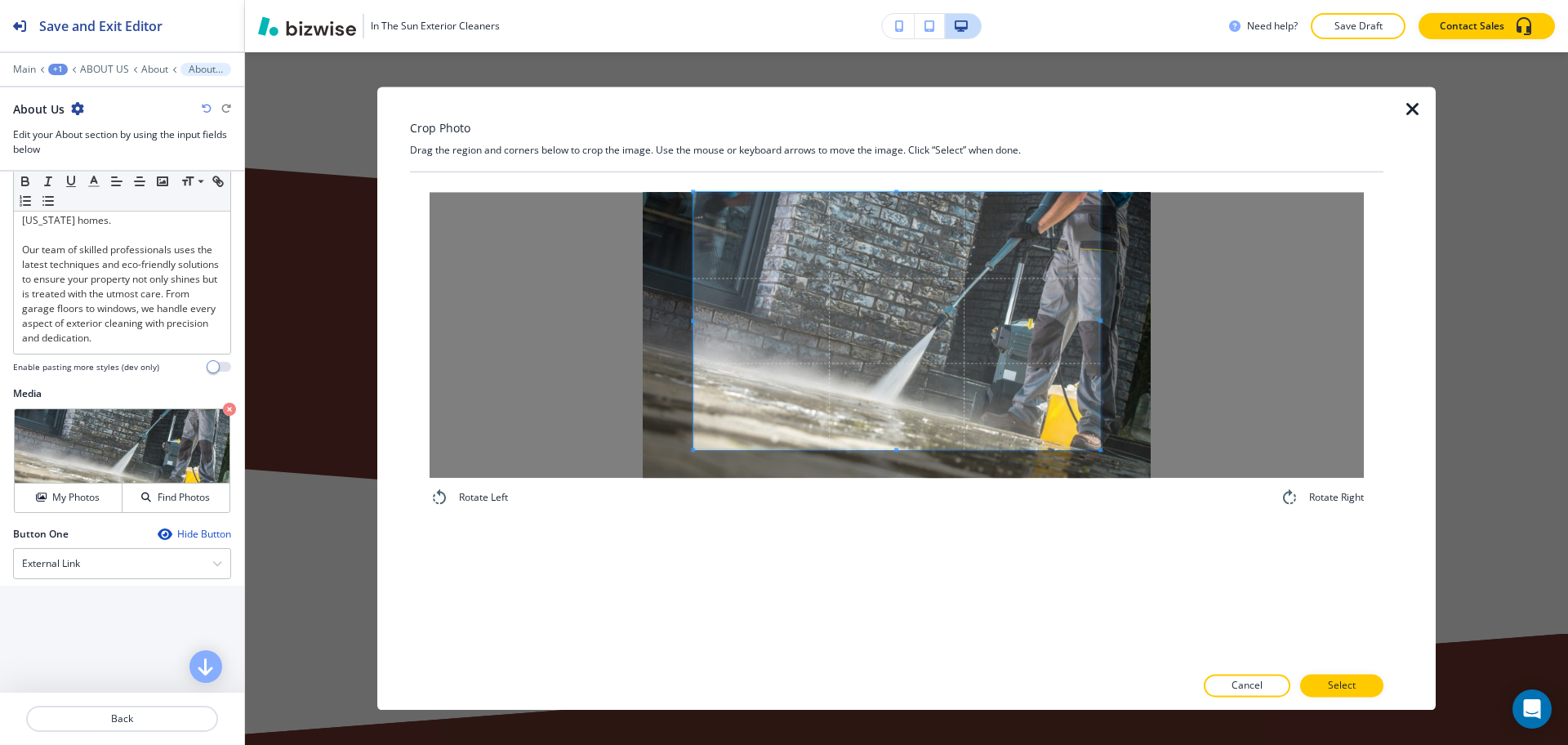
click at [966, 557] on div "Rotate Left Rotate Right" at bounding box center [897, 418] width 974 height 492
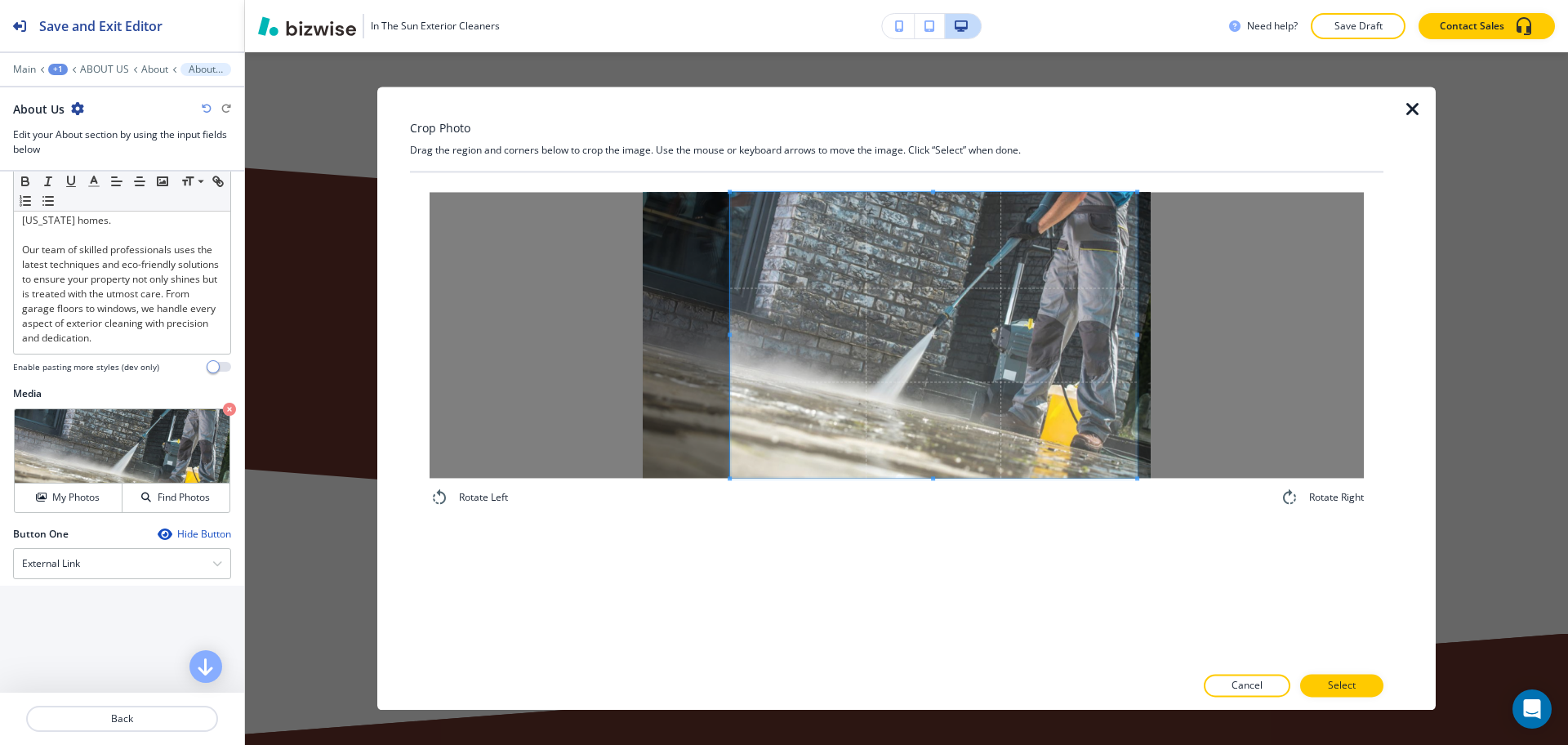
click at [1018, 364] on span at bounding box center [933, 334] width 407 height 285
click at [1357, 699] on div at bounding box center [897, 704] width 974 height 14
click at [1353, 686] on p "Select" at bounding box center [1342, 685] width 28 height 15
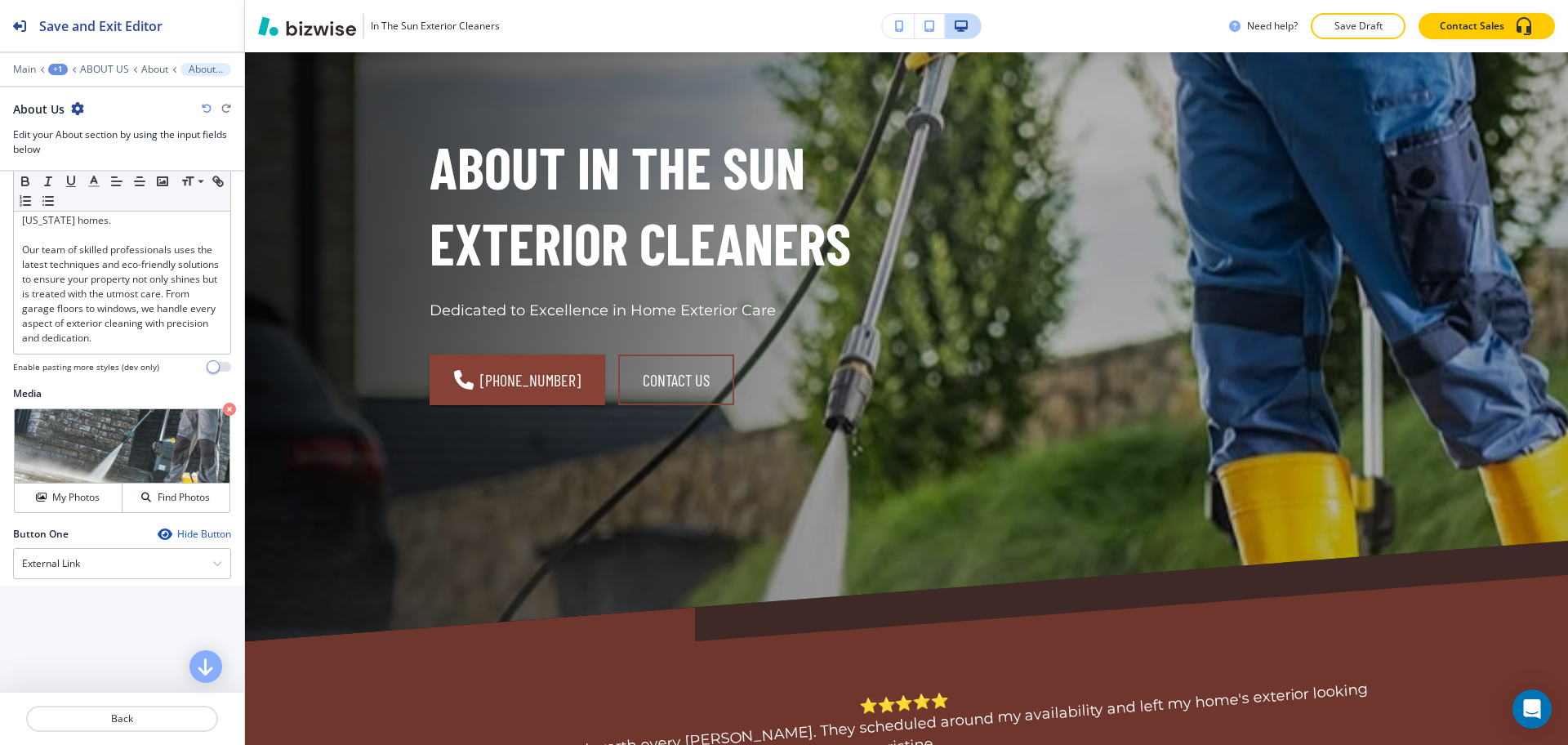
scroll to position [0, 0]
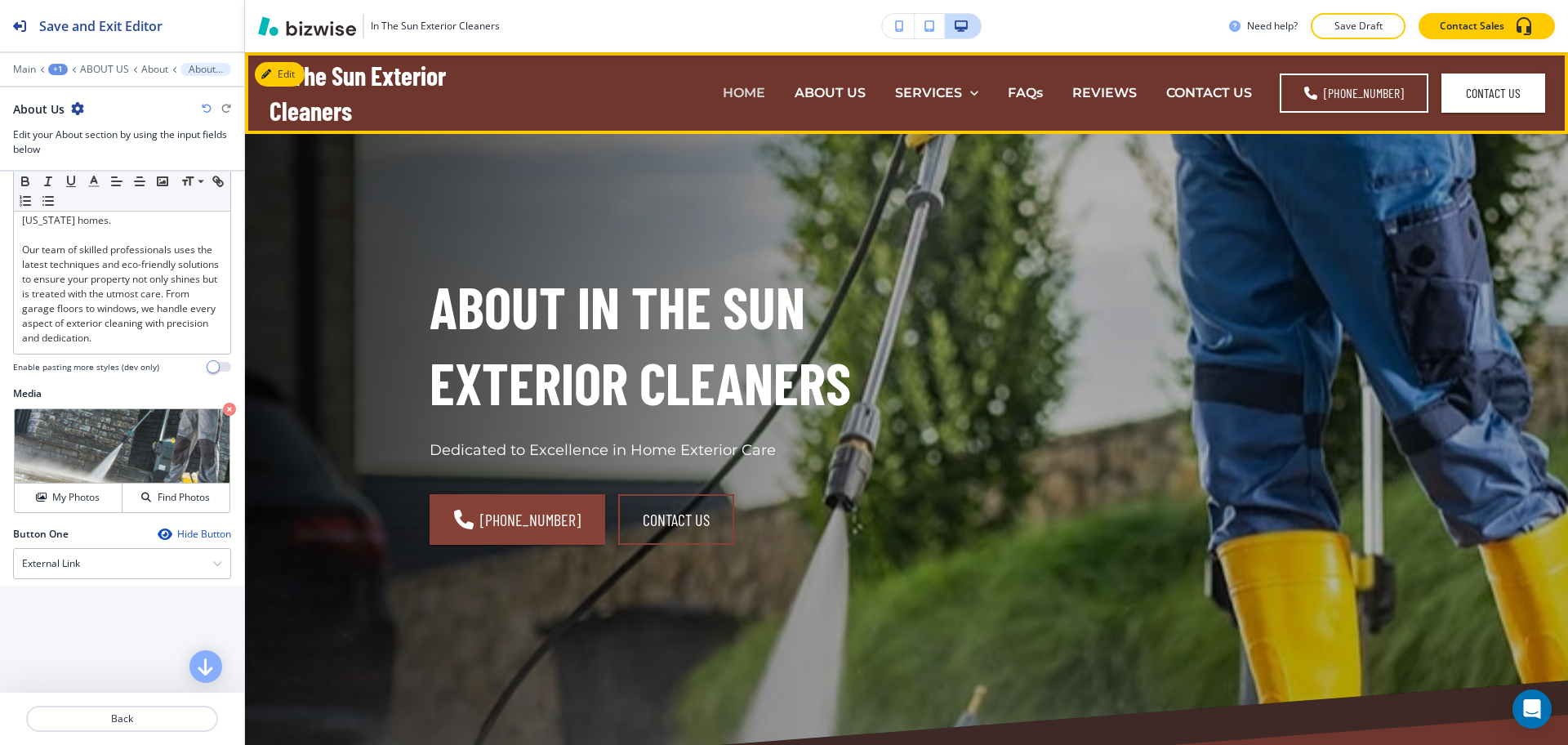
click at [741, 101] on p "HOME" at bounding box center [744, 92] width 43 height 18
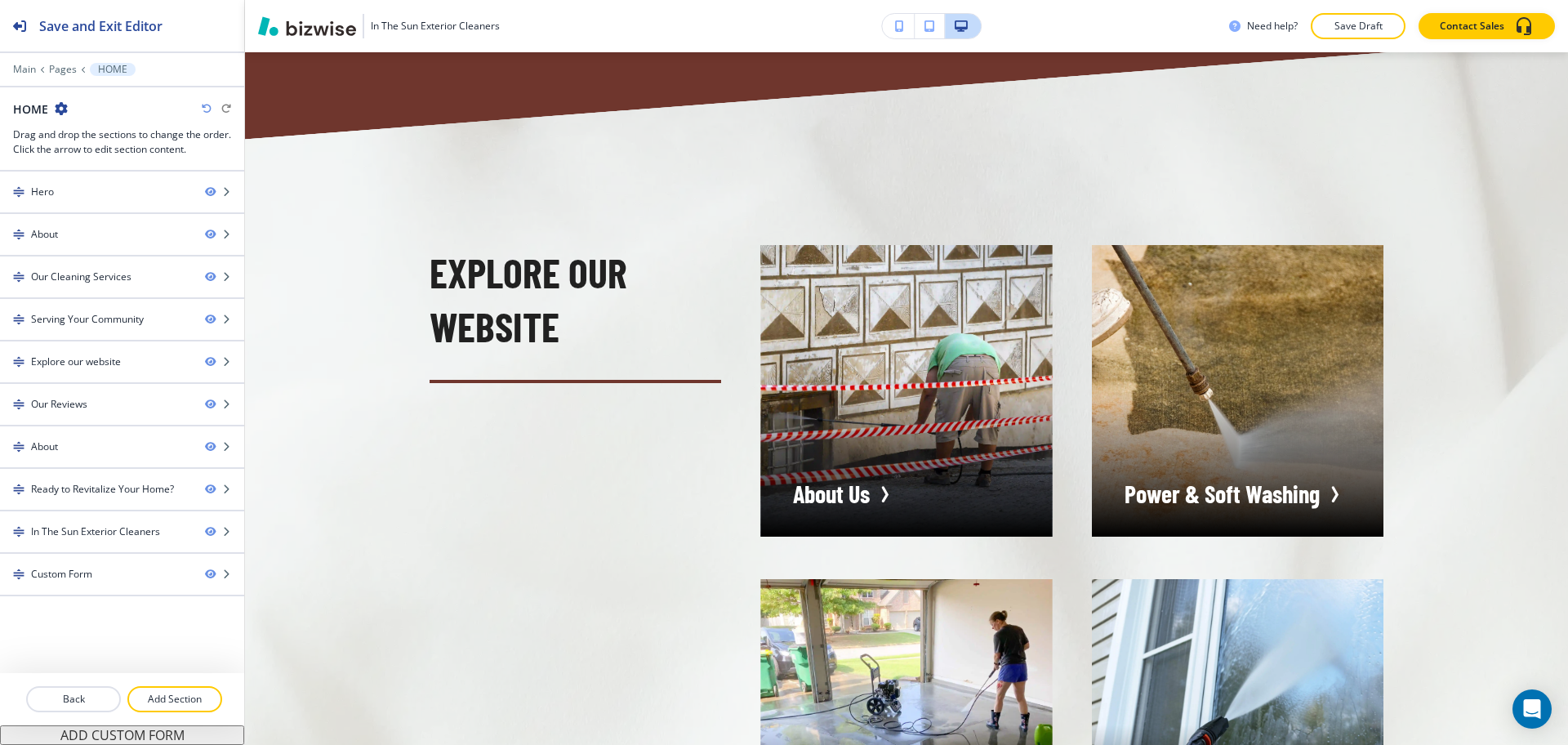
scroll to position [3955, 0]
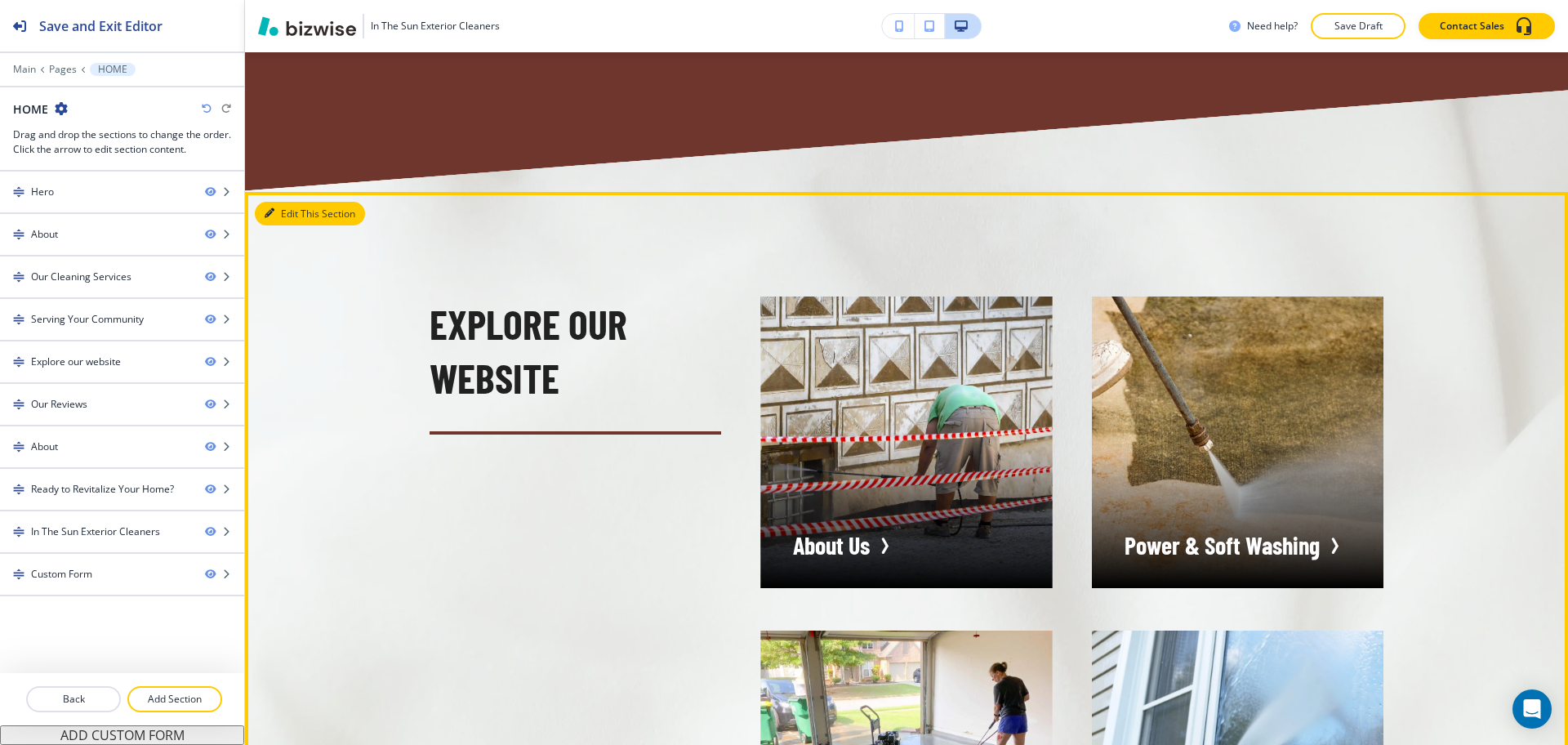
click at [280, 201] on button "Edit This Section" at bounding box center [310, 213] width 110 height 24
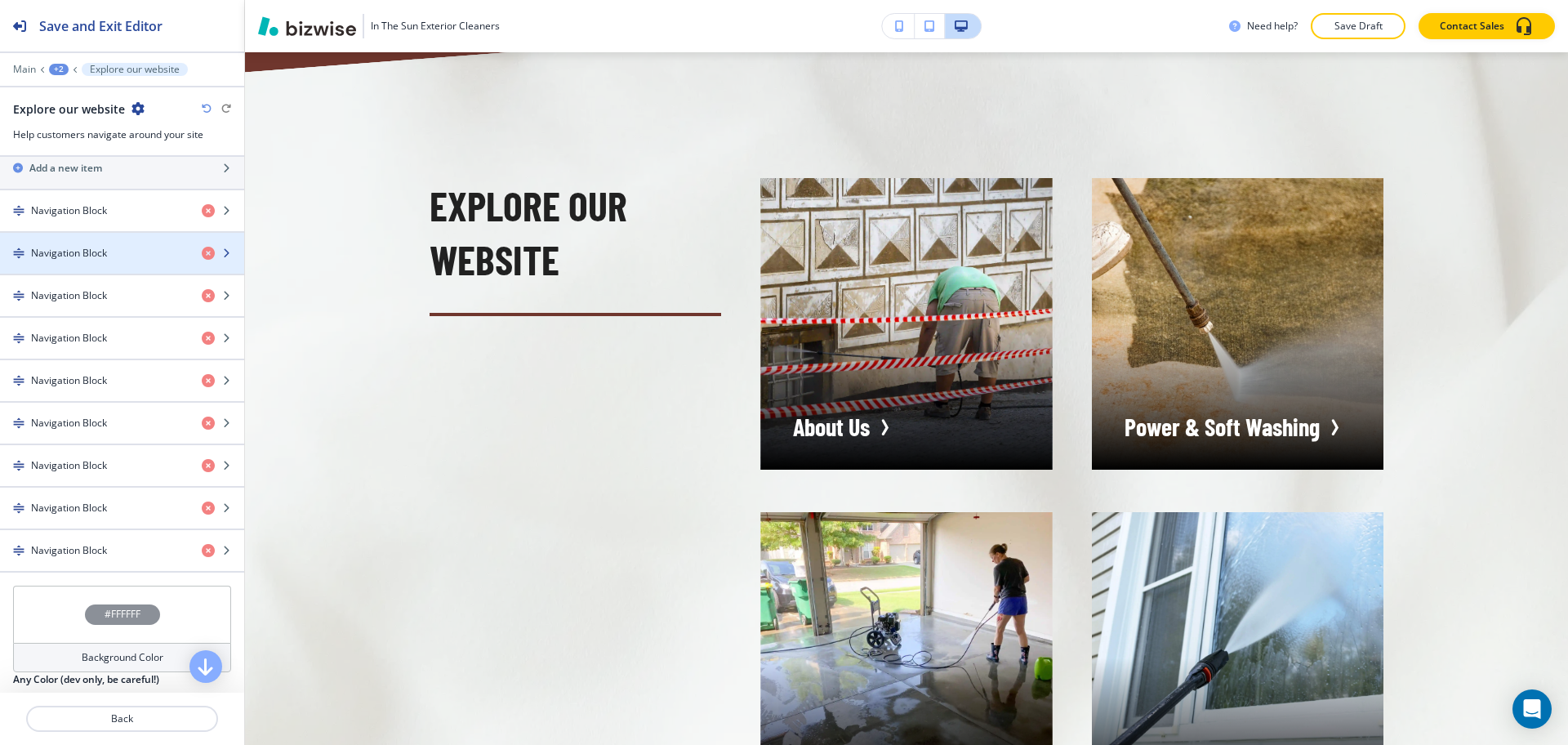
scroll to position [612, 0]
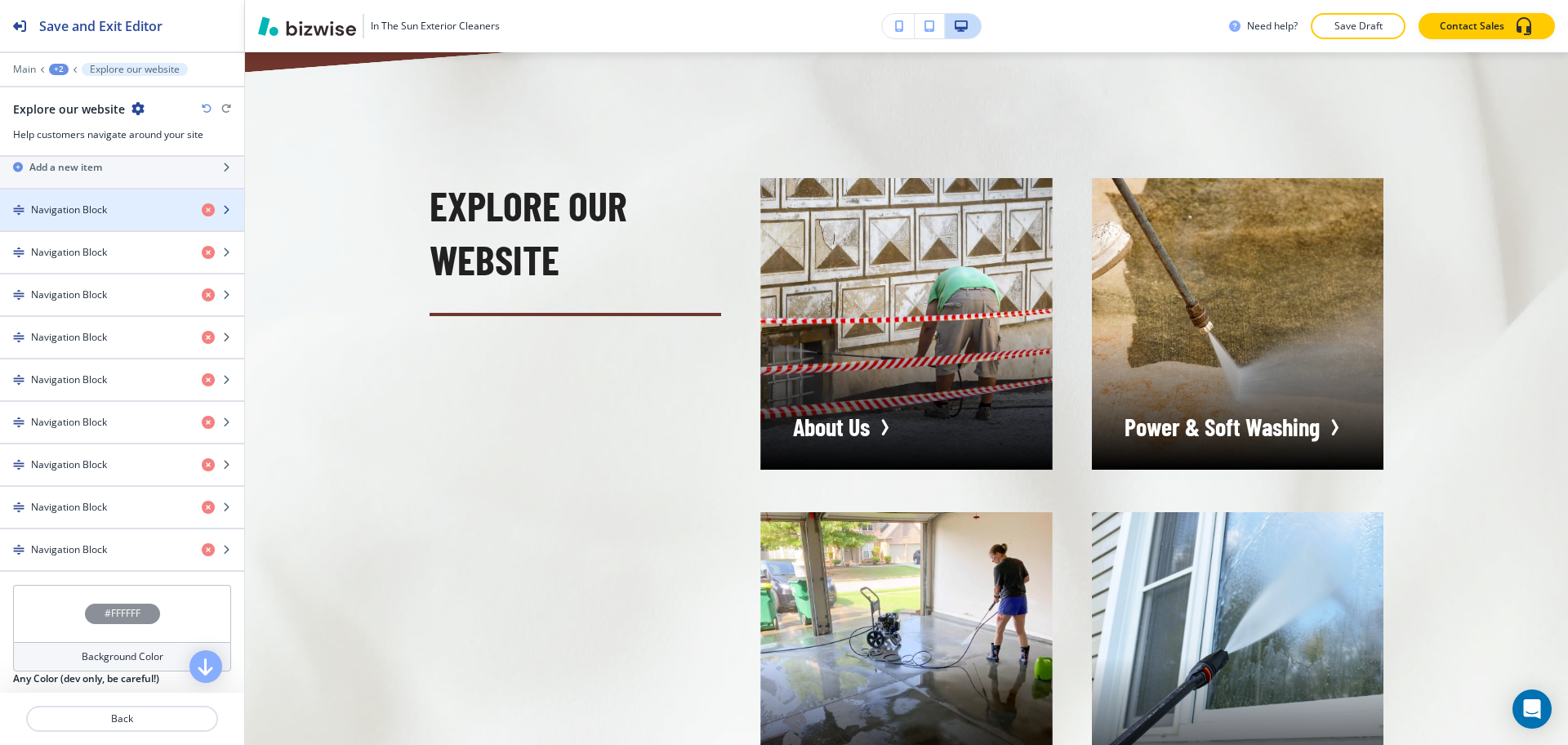
click at [104, 210] on h4 "Navigation Block" at bounding box center [69, 209] width 75 height 15
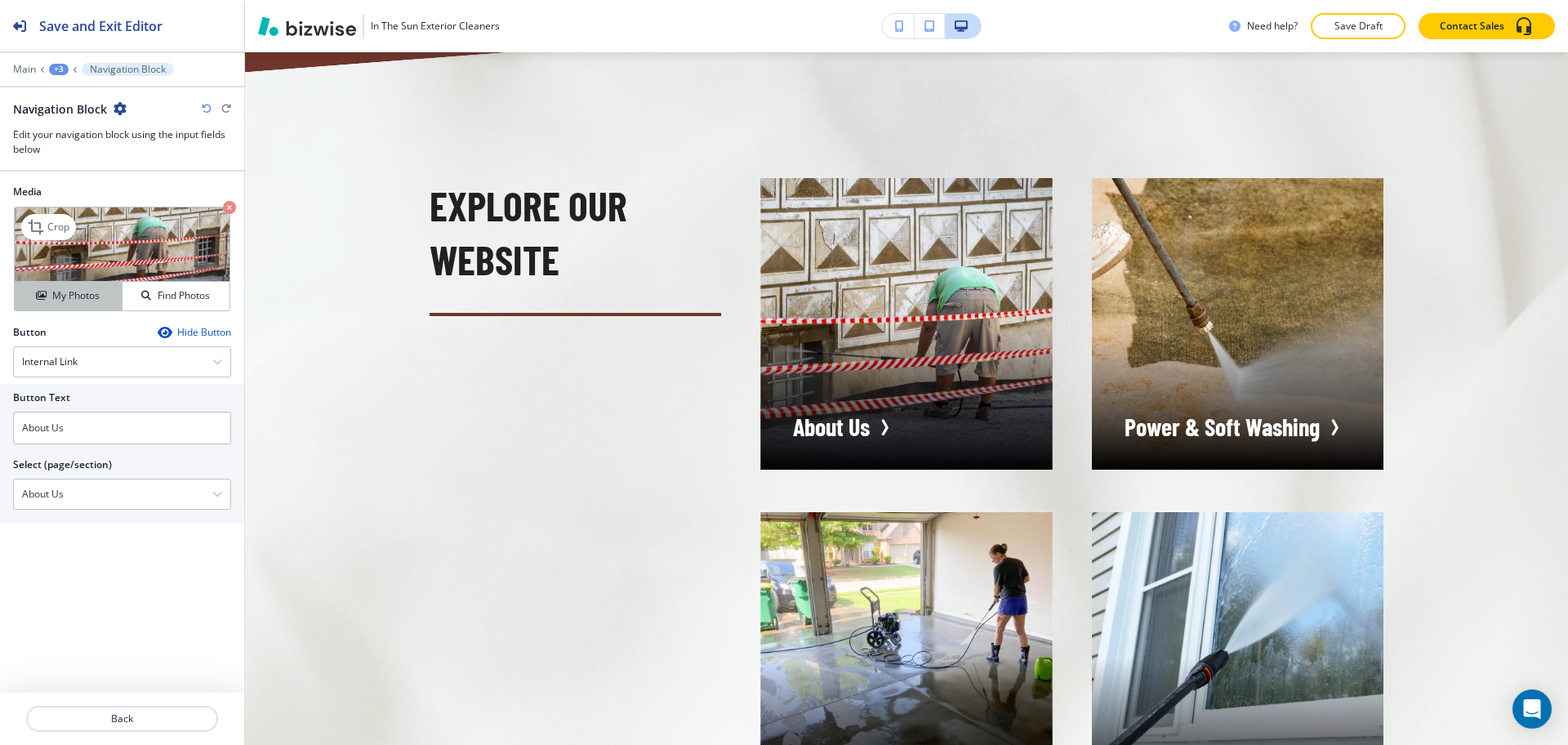
click at [82, 290] on h4 "My Photos" at bounding box center [75, 295] width 47 height 15
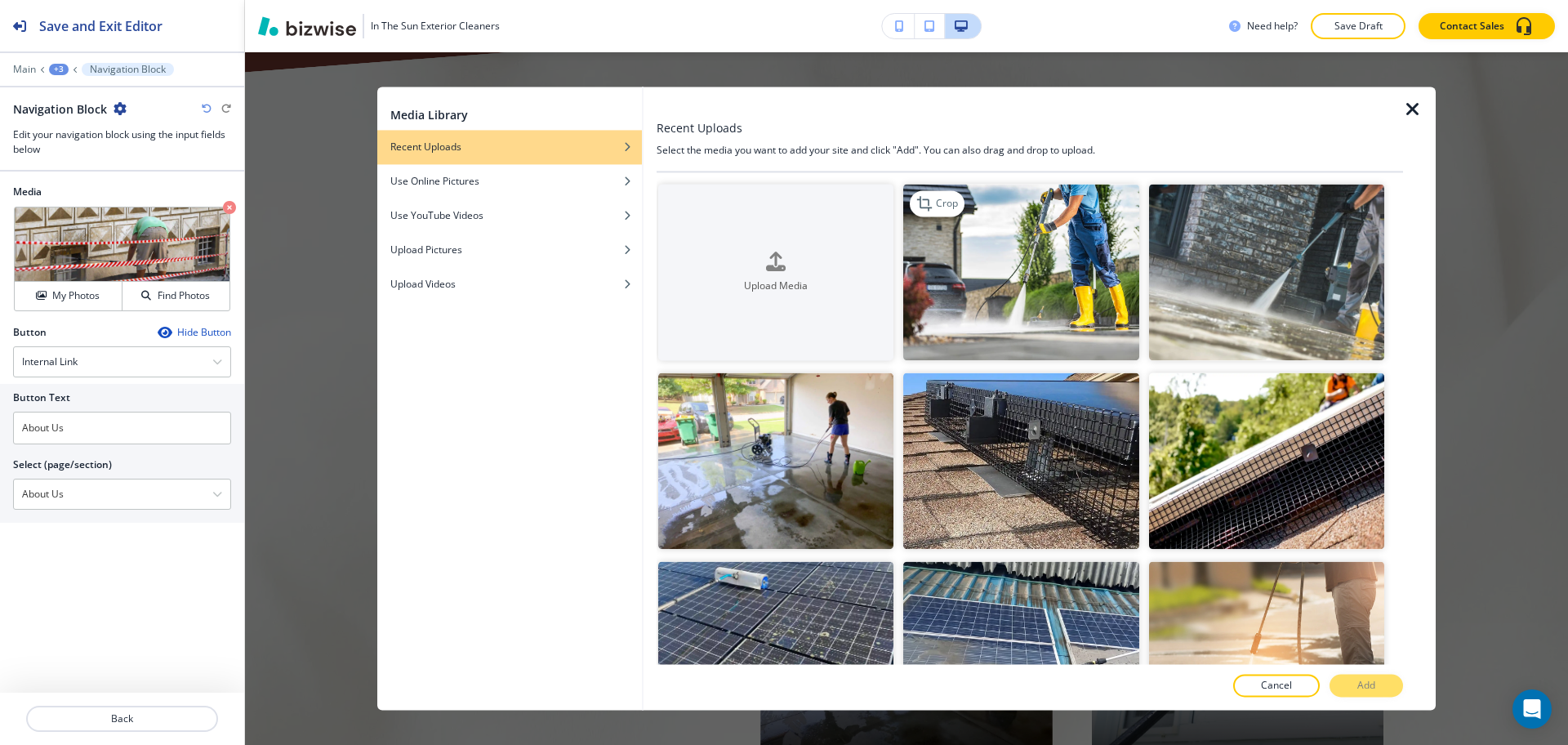
drag, startPoint x: 1002, startPoint y: 273, endPoint x: 1020, endPoint y: 279, distance: 19.0
click at [1002, 272] on img "button" at bounding box center [1020, 272] width 235 height 176
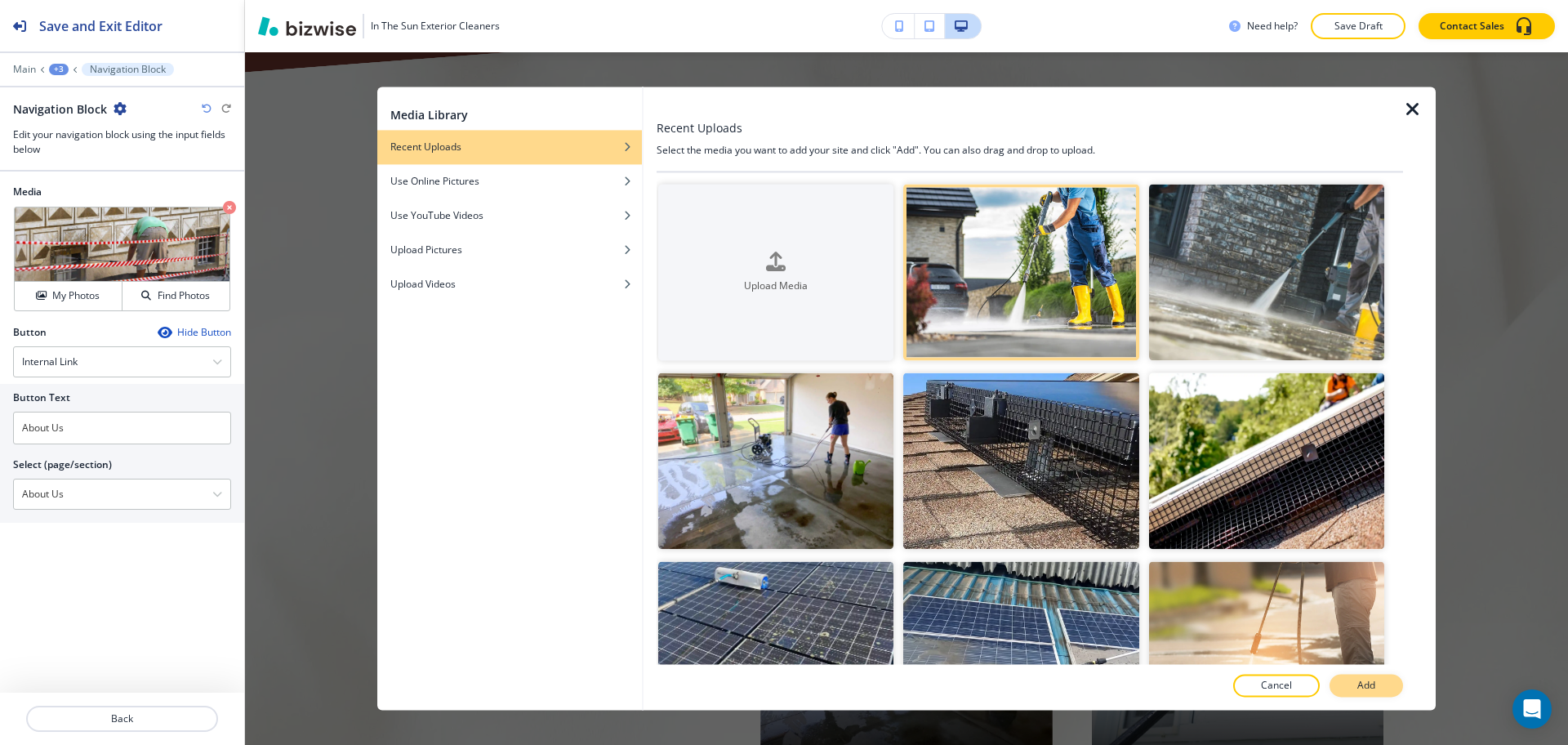
click at [1358, 690] on p "Add" at bounding box center [1367, 685] width 18 height 15
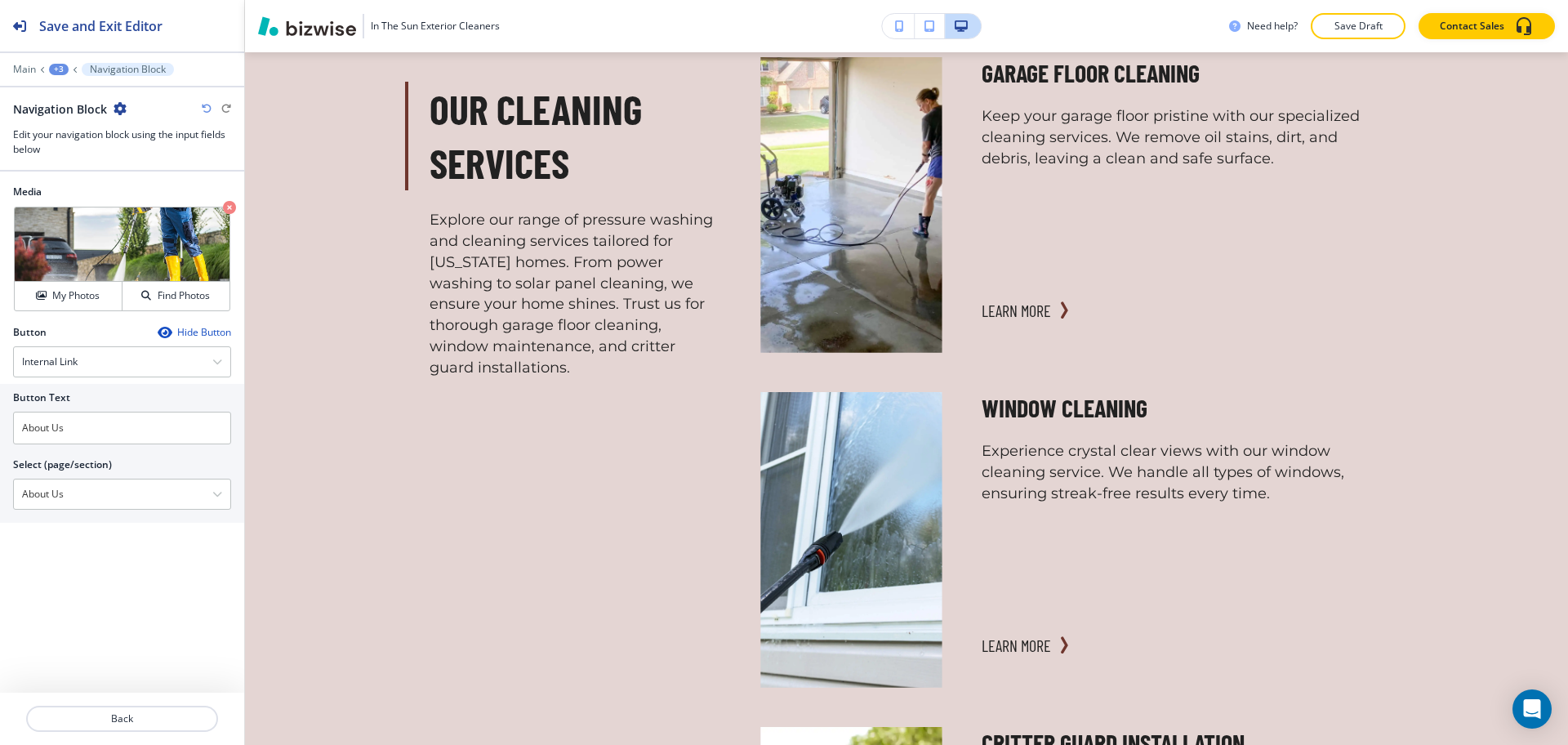
scroll to position [0, 0]
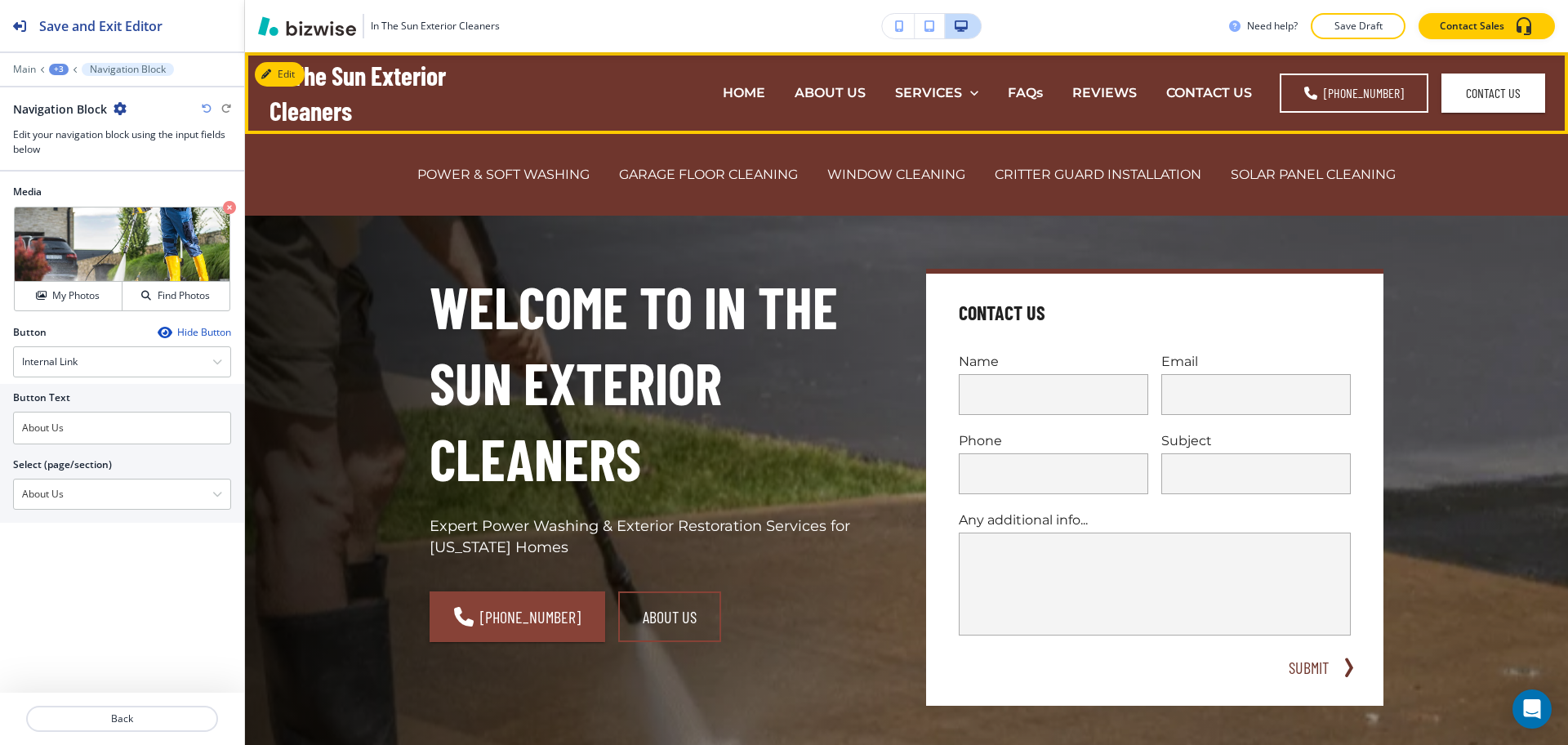
click at [880, 85] on div "ABOUT US" at bounding box center [830, 92] width 101 height 18
click at [861, 86] on p "ABOUT US" at bounding box center [829, 92] width 71 height 18
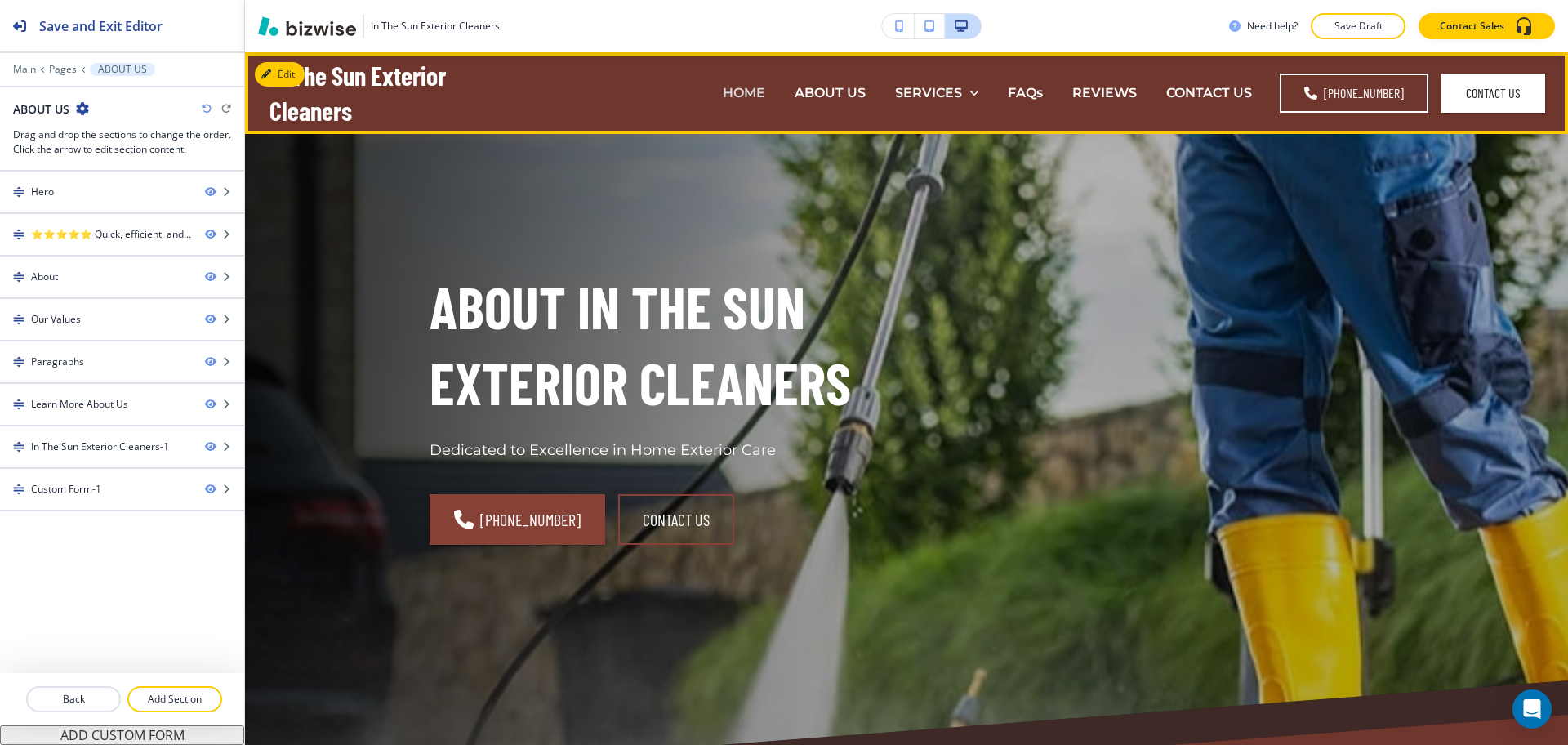
click at [748, 92] on p "HOME" at bounding box center [744, 92] width 43 height 18
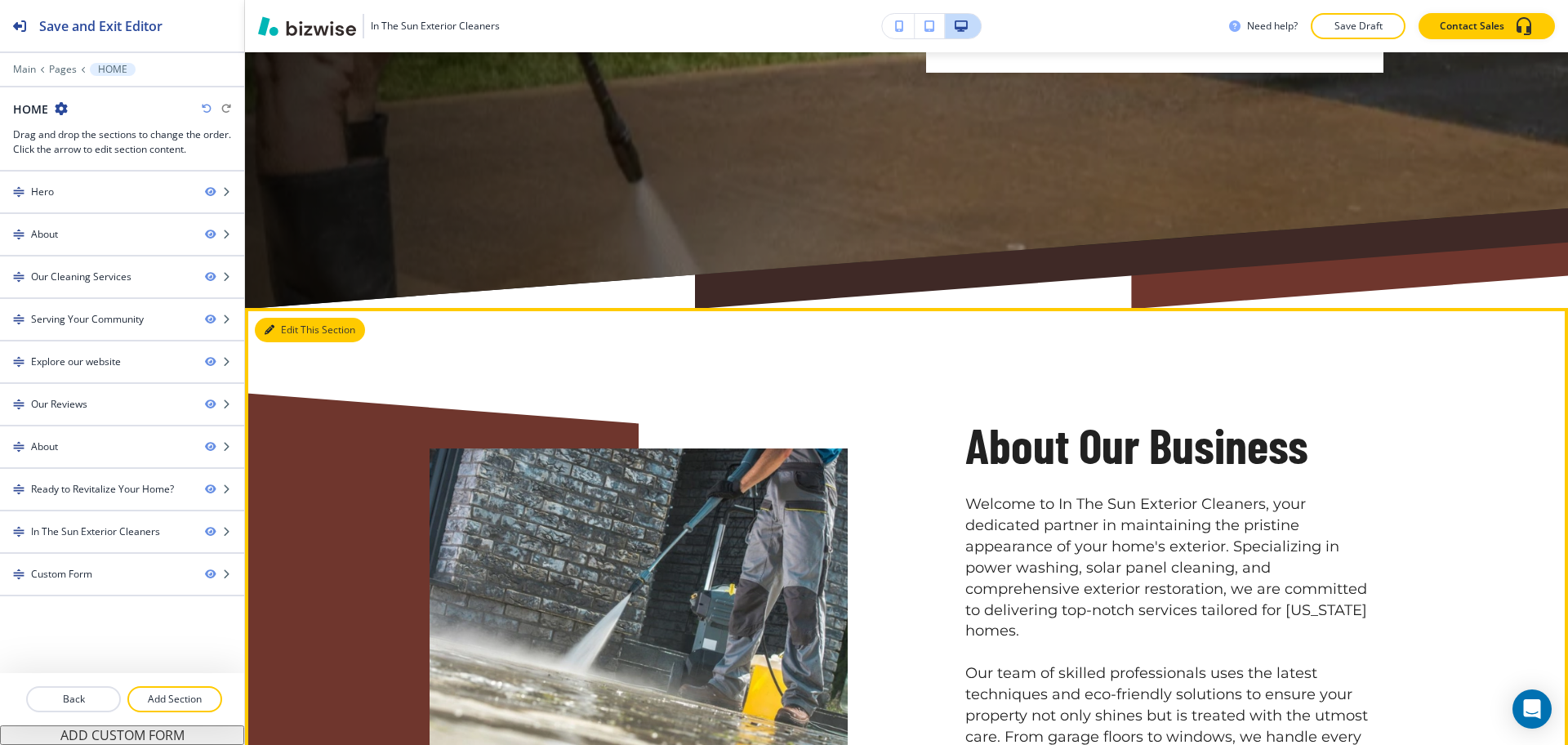
click at [296, 329] on button "Edit This Section" at bounding box center [310, 329] width 110 height 24
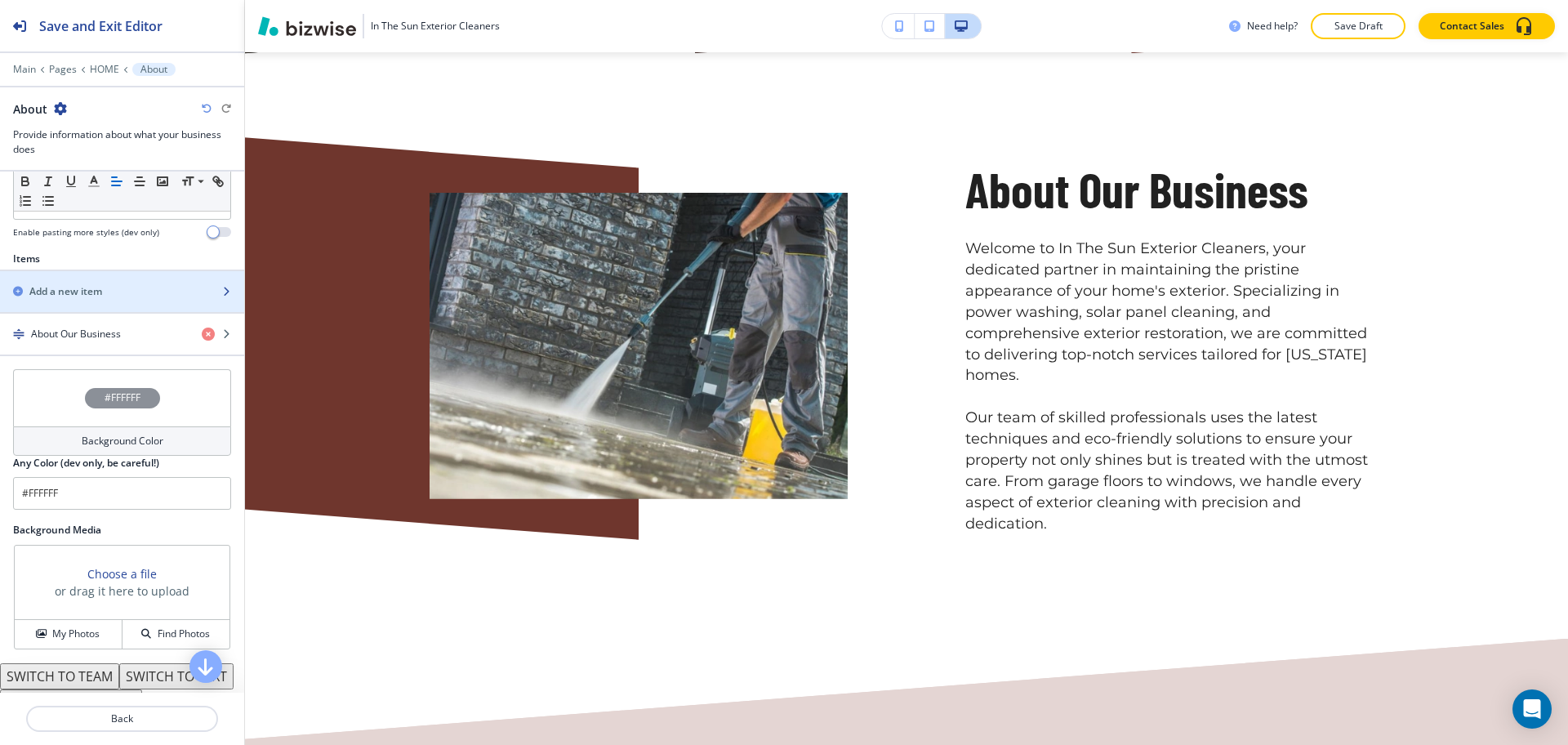
scroll to position [509, 0]
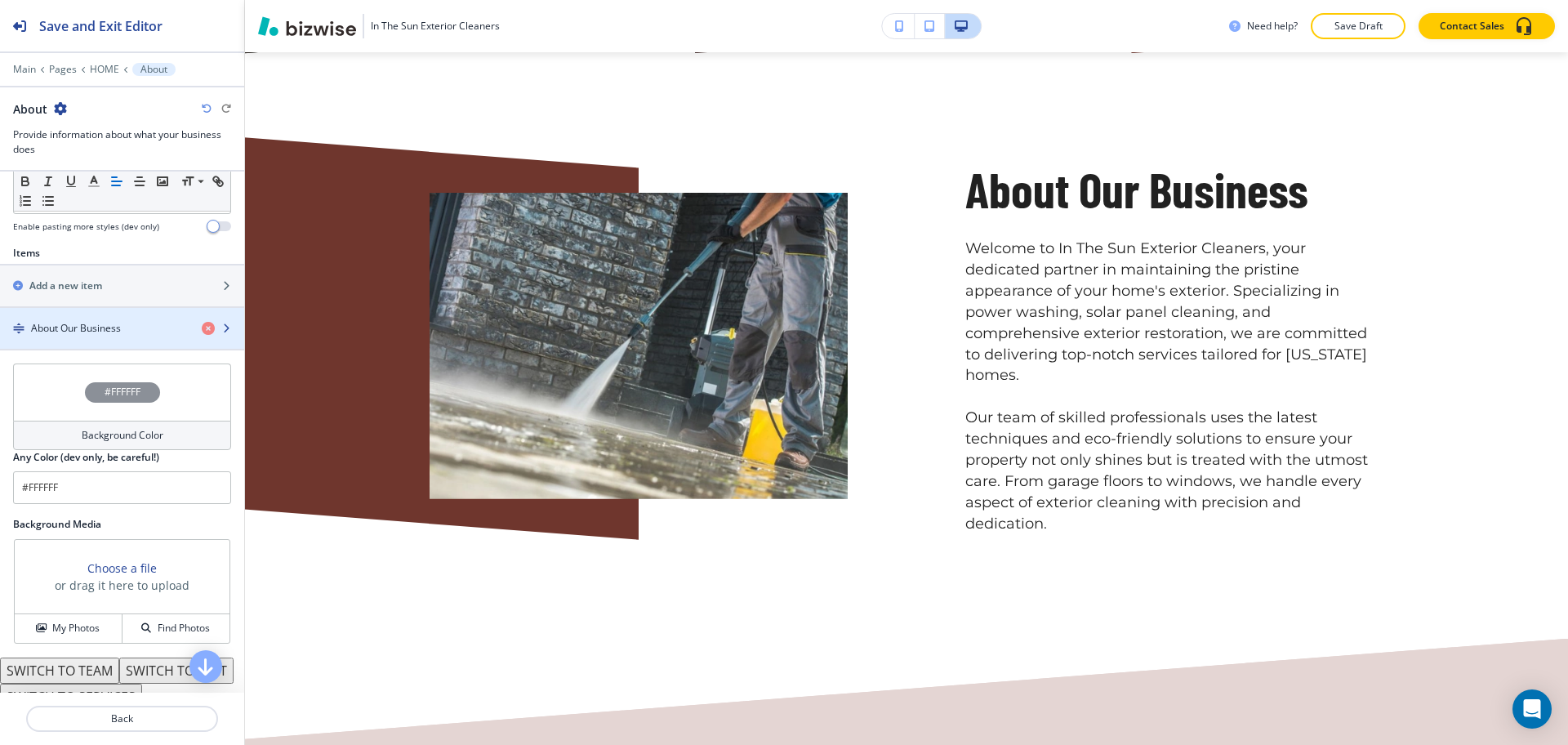
click at [98, 323] on h4 "About Our Business" at bounding box center [75, 328] width 90 height 15
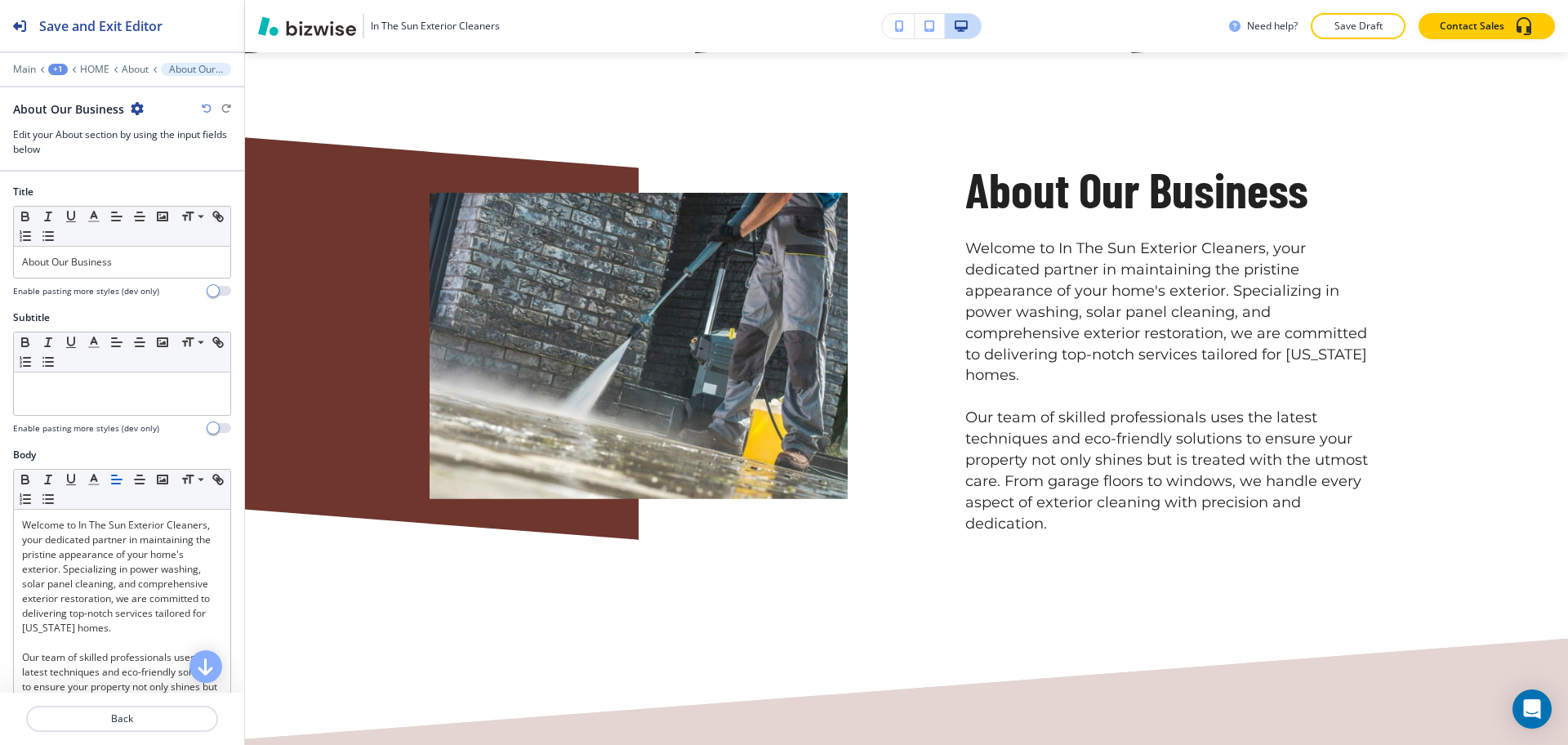
scroll to position [914, 0]
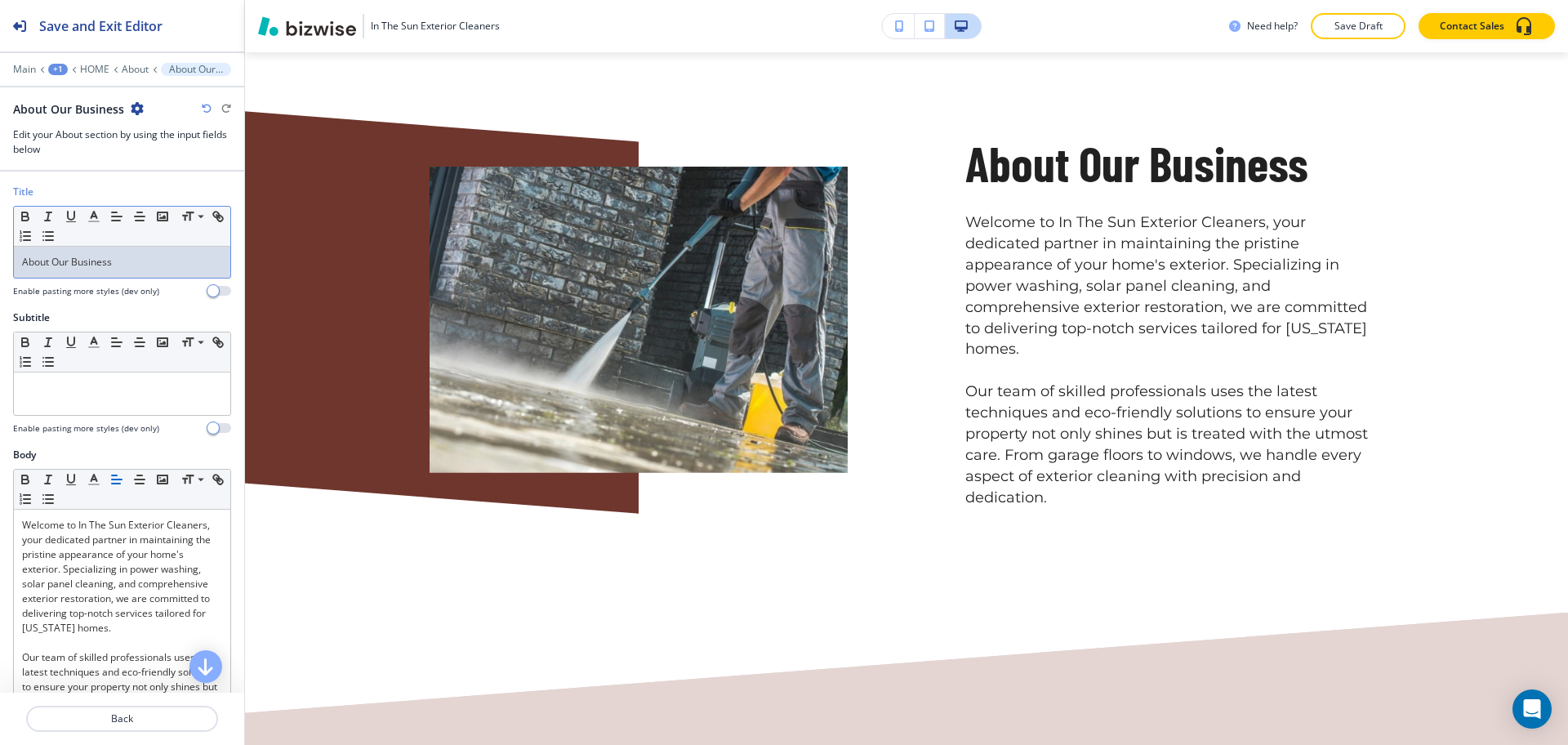
click at [121, 267] on p "About Our Business" at bounding box center [122, 261] width 200 height 15
click at [97, 220] on icon "button" at bounding box center [93, 216] width 15 height 15
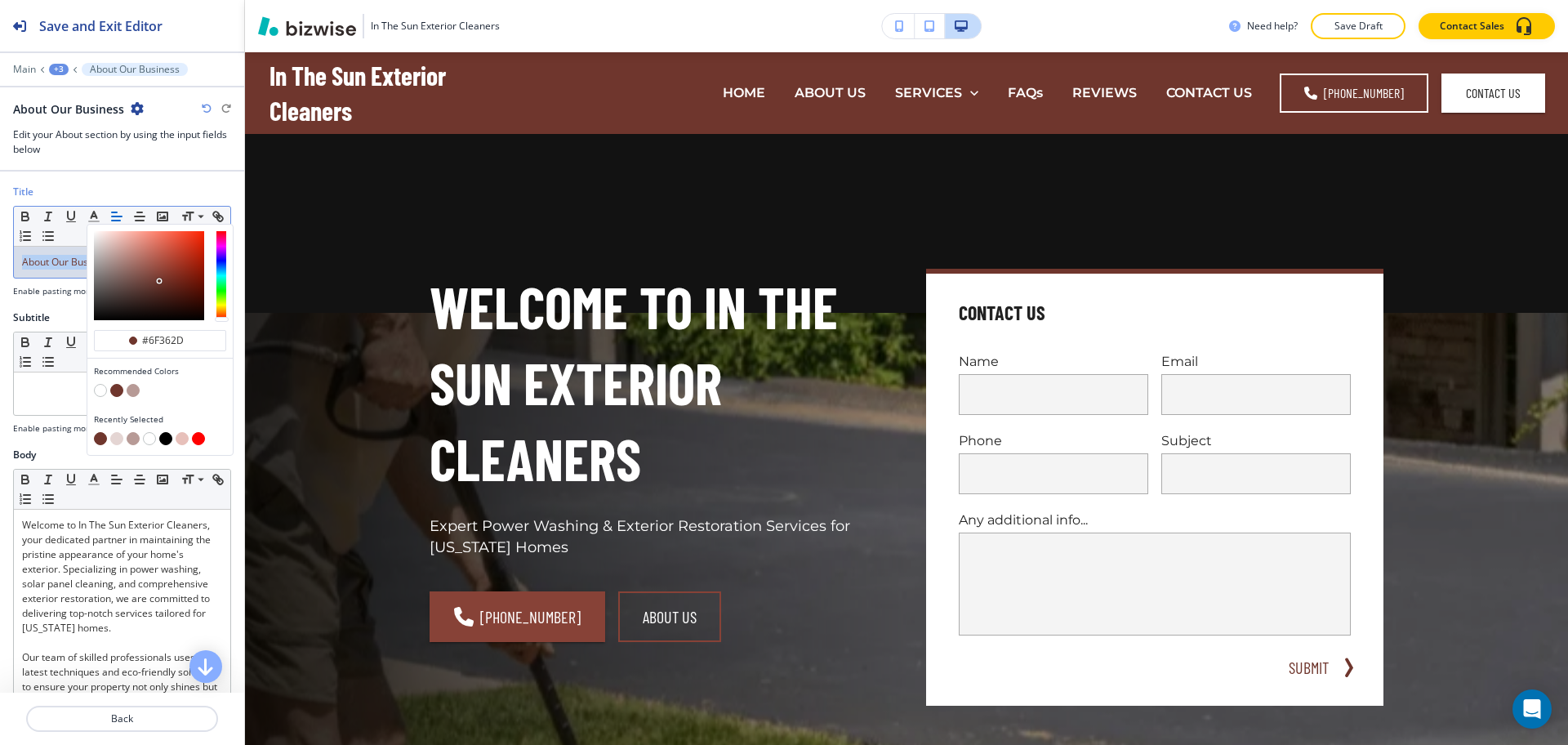
scroll to position [3, 0]
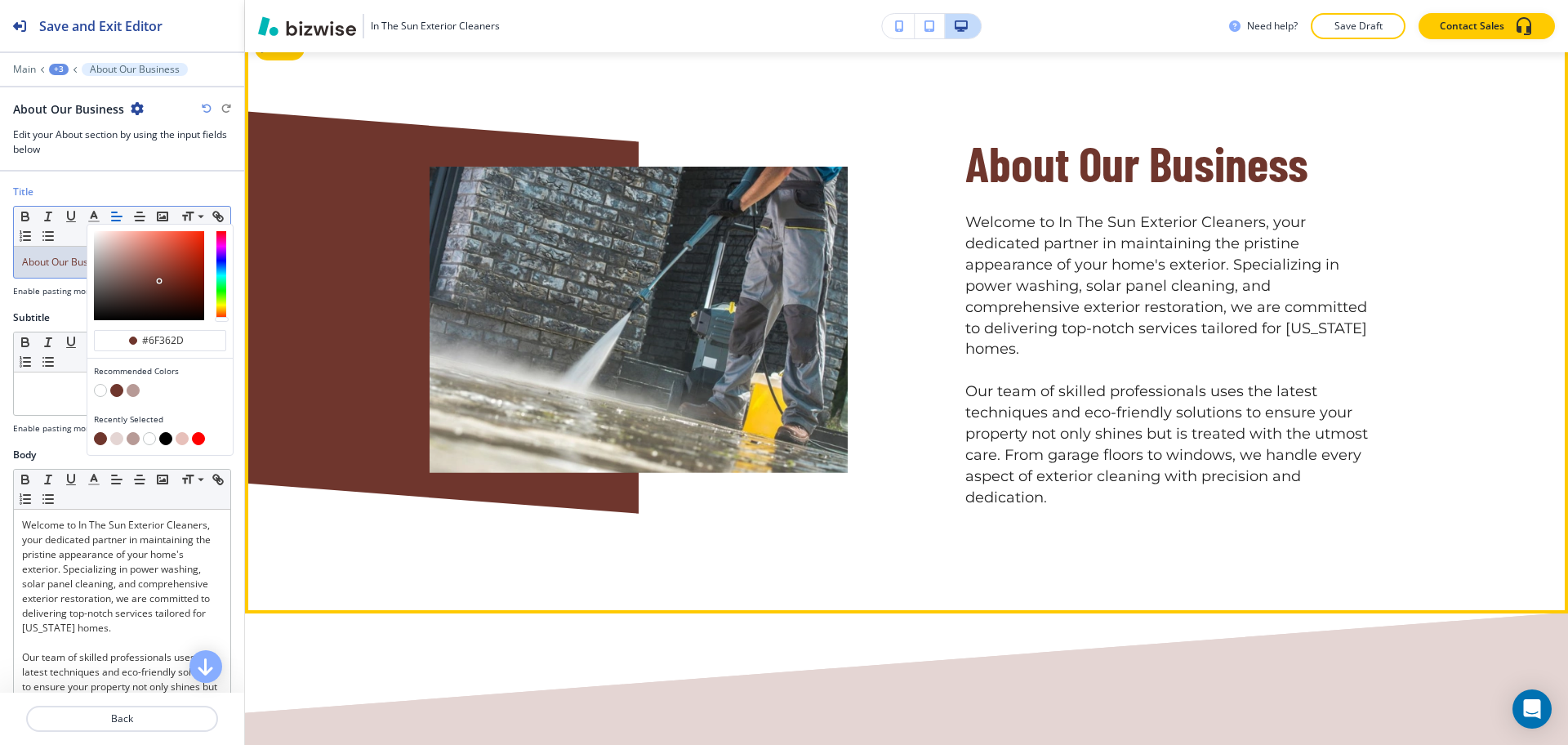
click at [1402, 213] on div "About Our Business Welcome to In The Sun Exterior Cleaners, your dedicated part…" at bounding box center [907, 319] width 1045 height 377
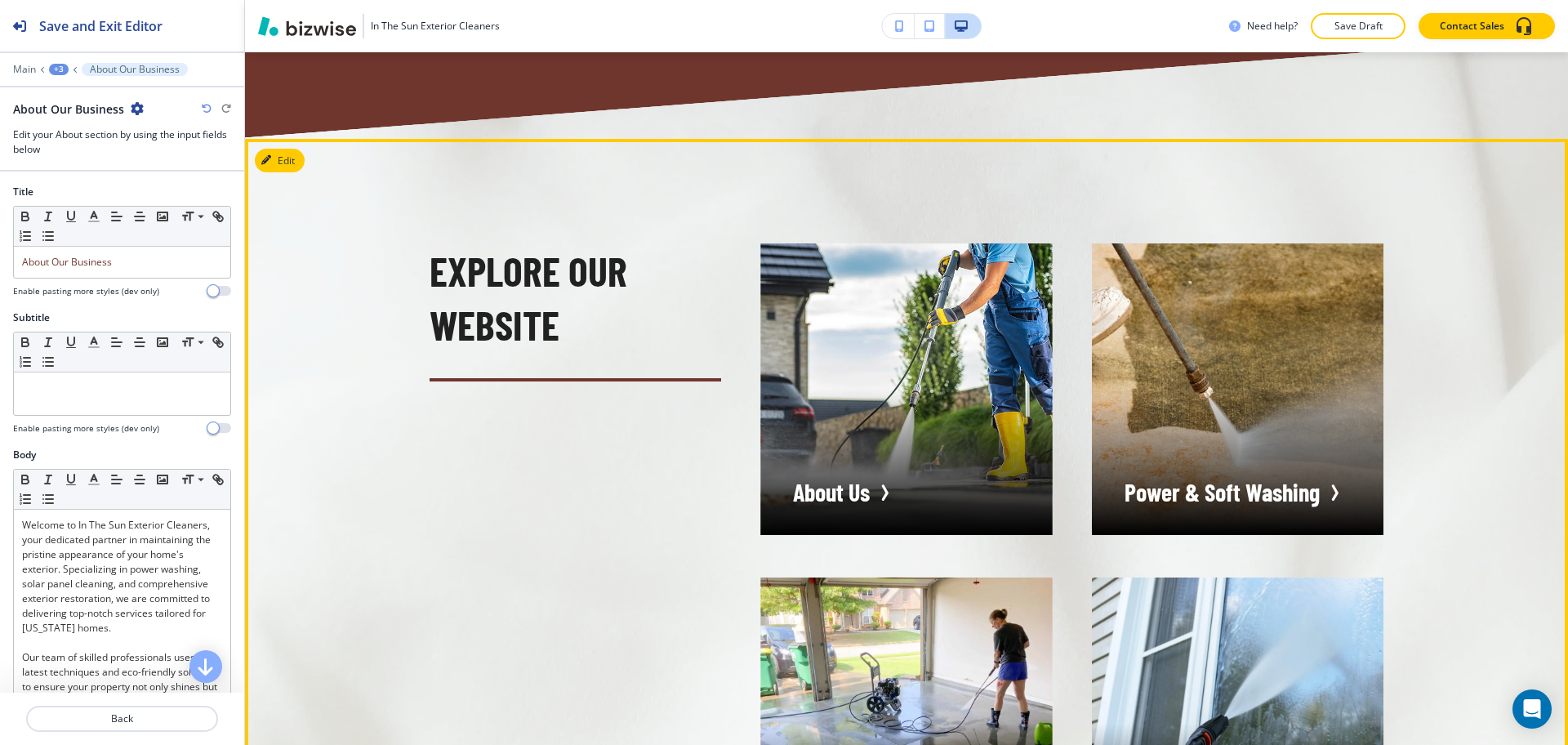
scroll to position [3995, 0]
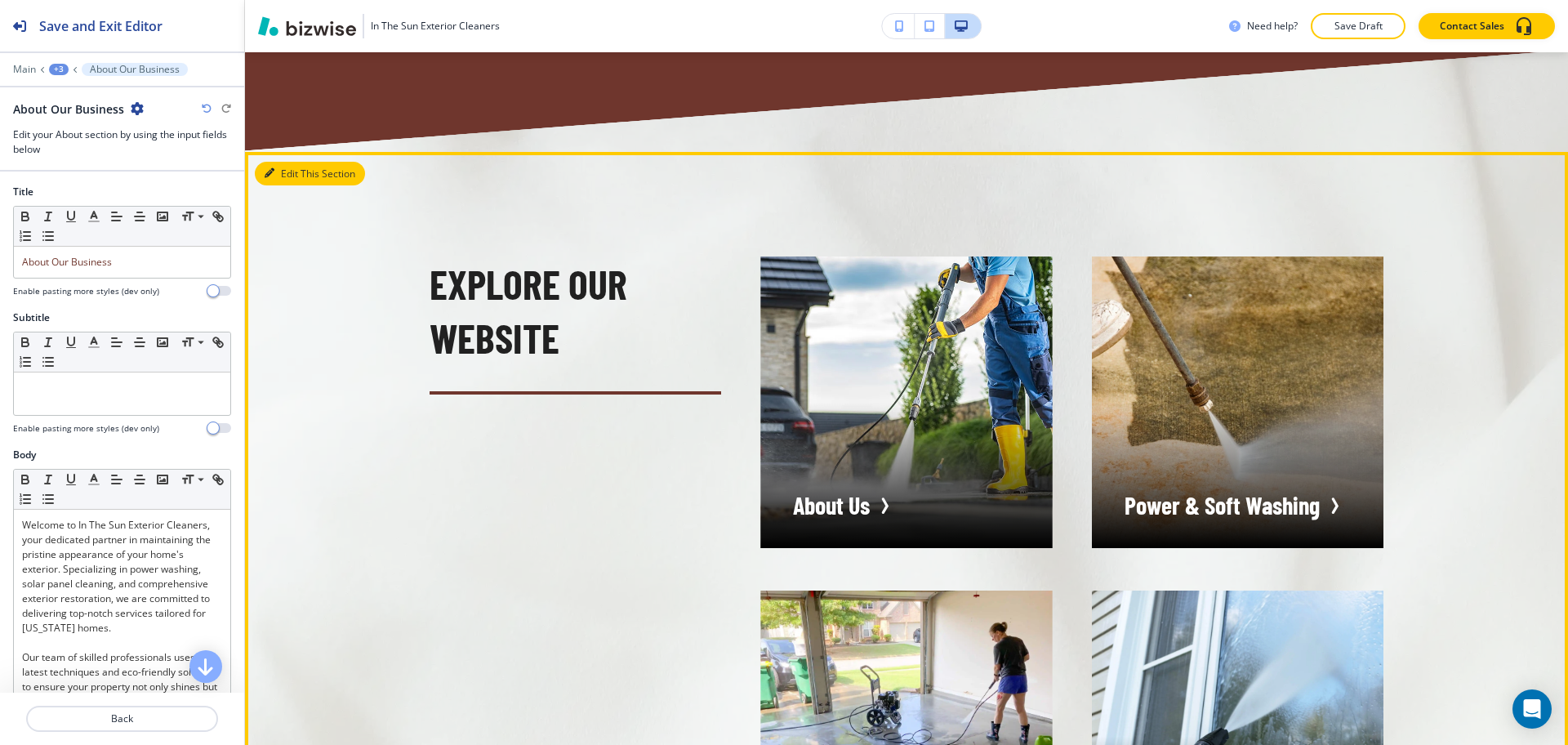
click at [280, 162] on button "Edit This Section" at bounding box center [310, 173] width 110 height 24
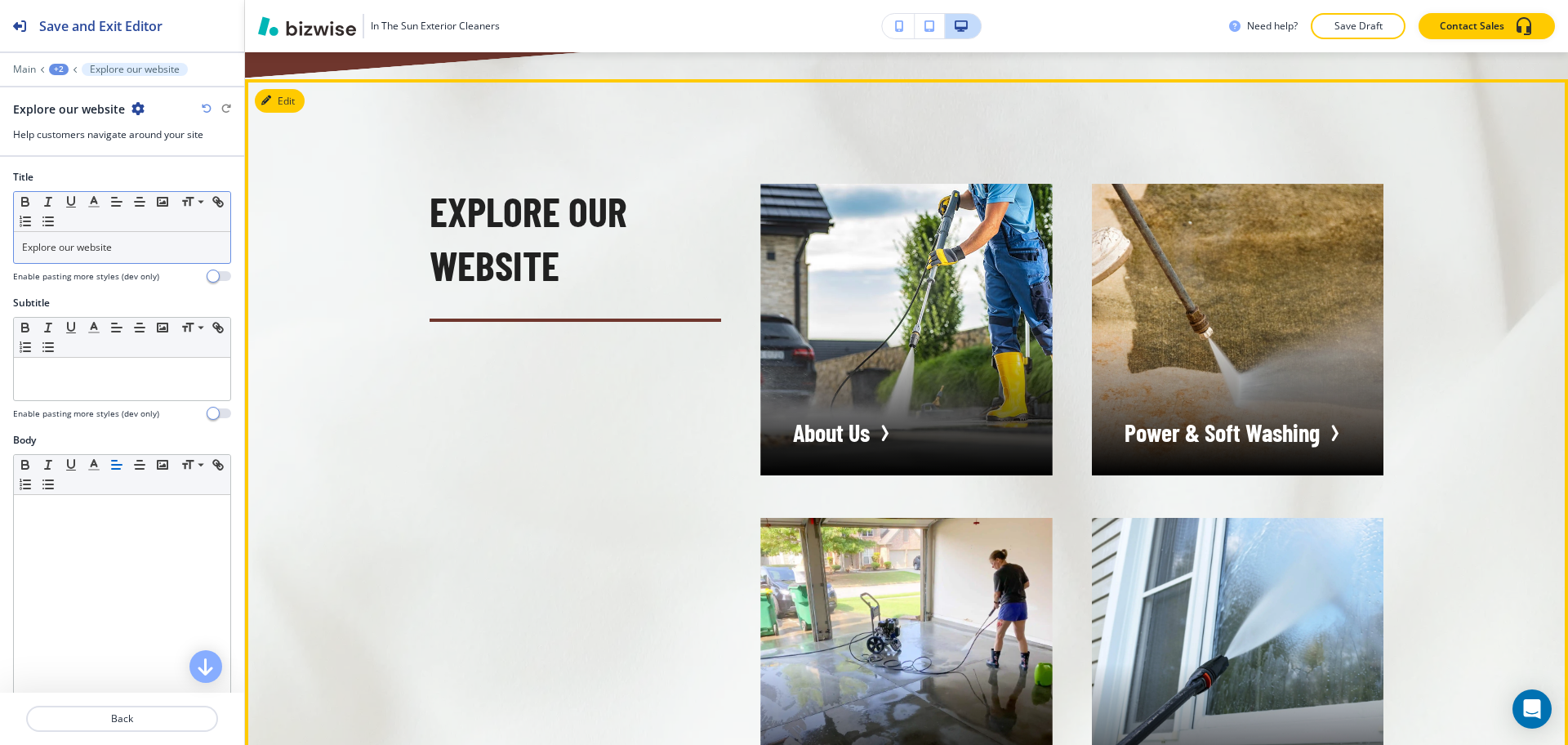
scroll to position [4073, 0]
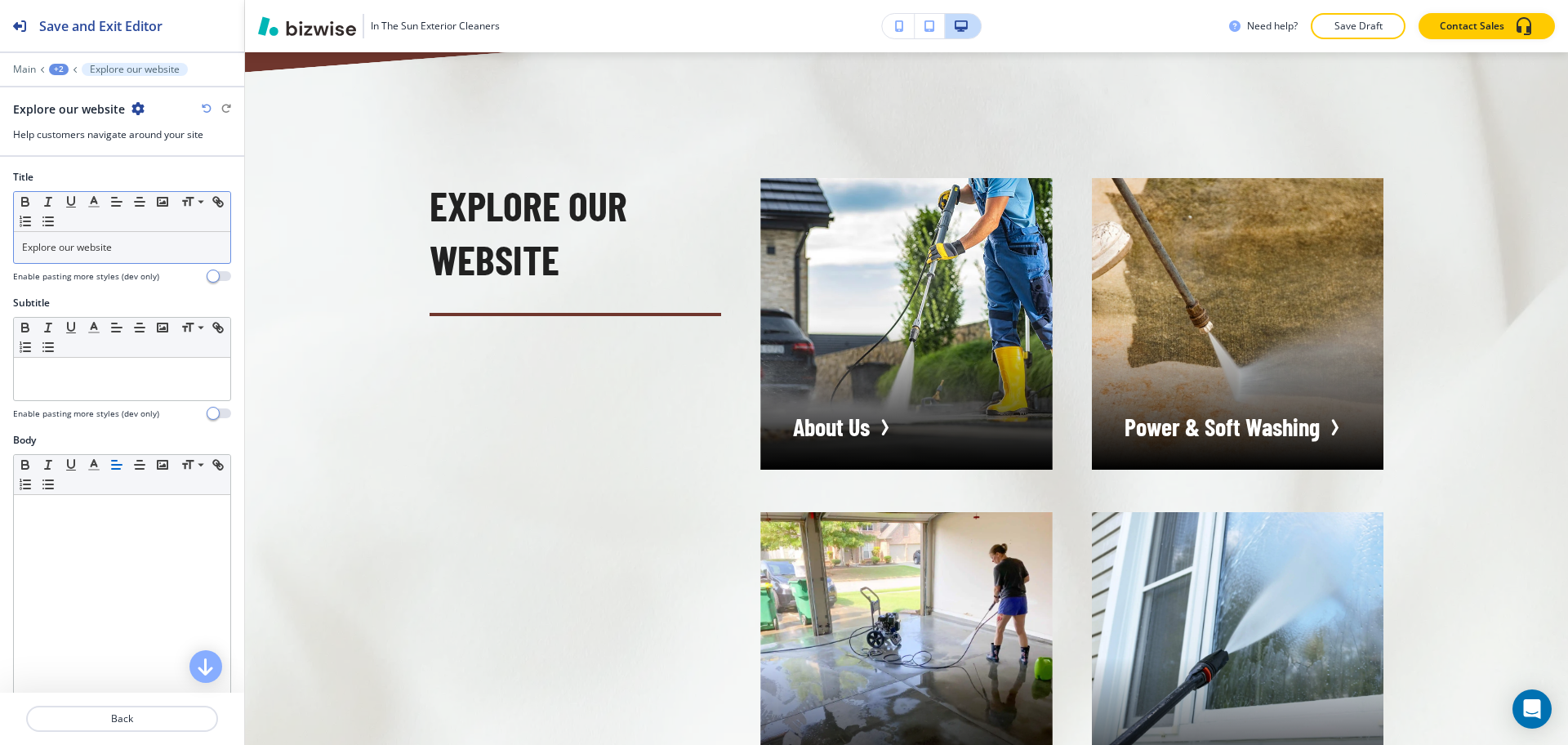
click at [114, 249] on p "Explore our website" at bounding box center [122, 247] width 200 height 15
click at [89, 207] on line "button" at bounding box center [94, 207] width 10 height 0
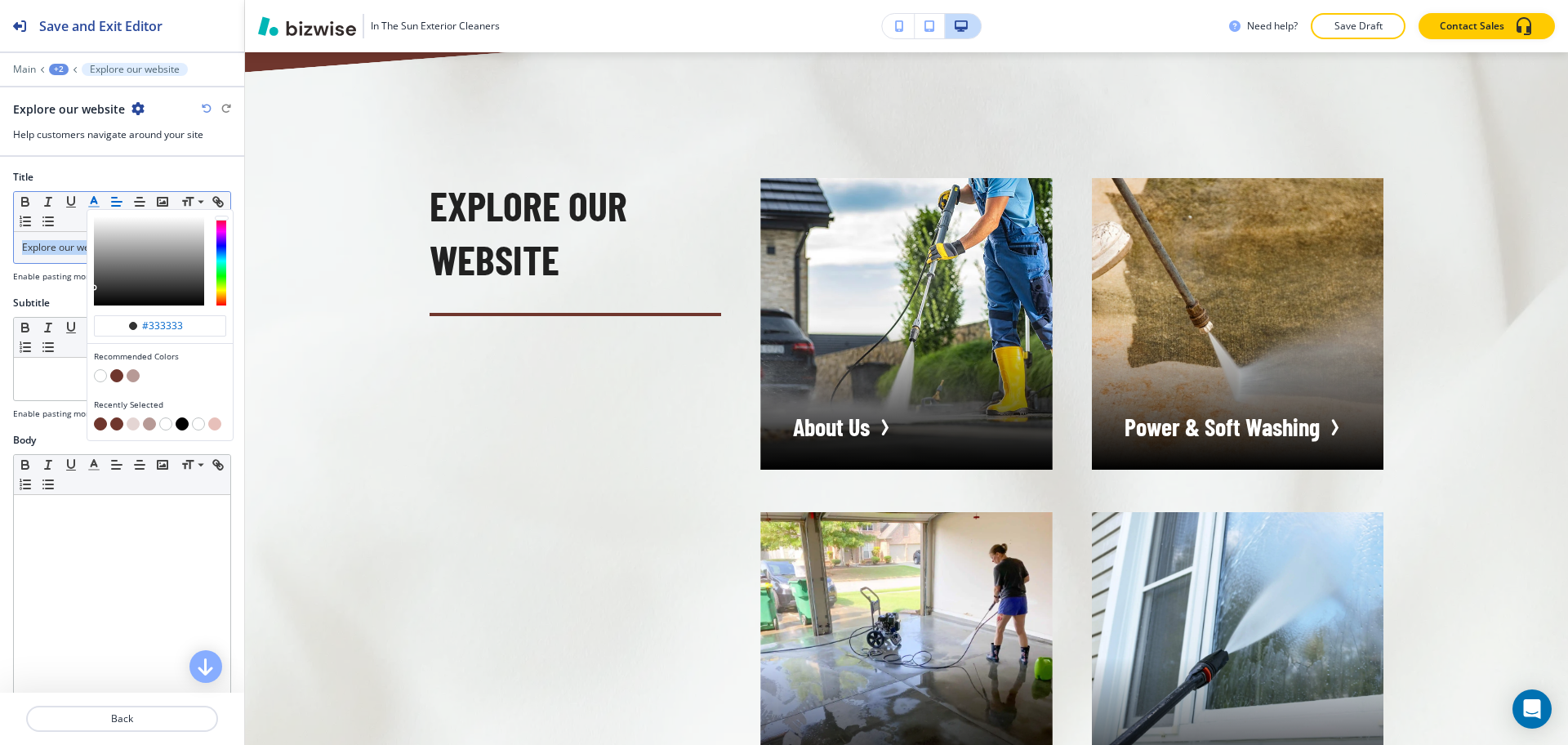
click at [118, 374] on button "button" at bounding box center [117, 375] width 14 height 14
type input "#6f362d"
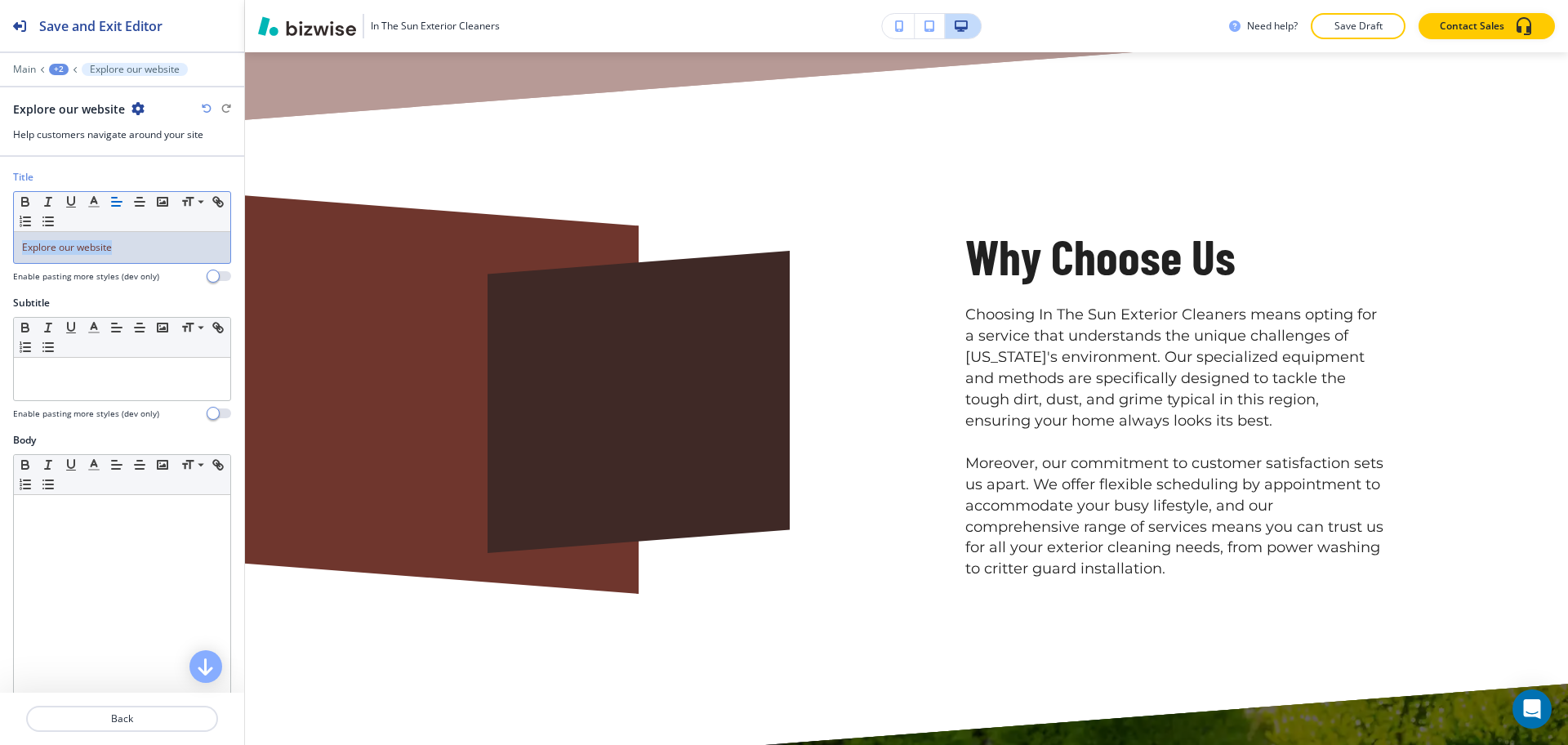
scroll to position [6843, 0]
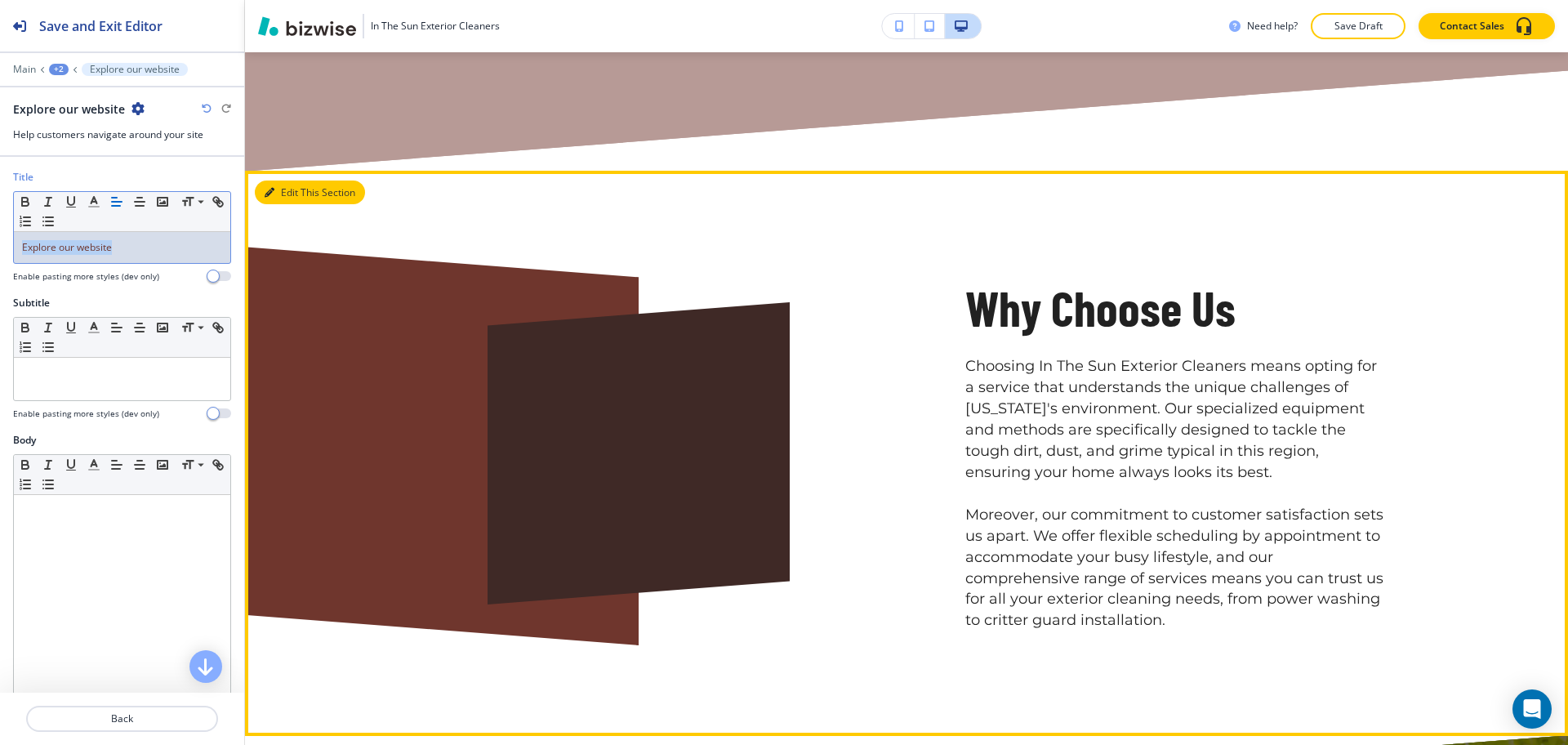
click at [282, 180] on button "Edit This Section" at bounding box center [310, 192] width 110 height 24
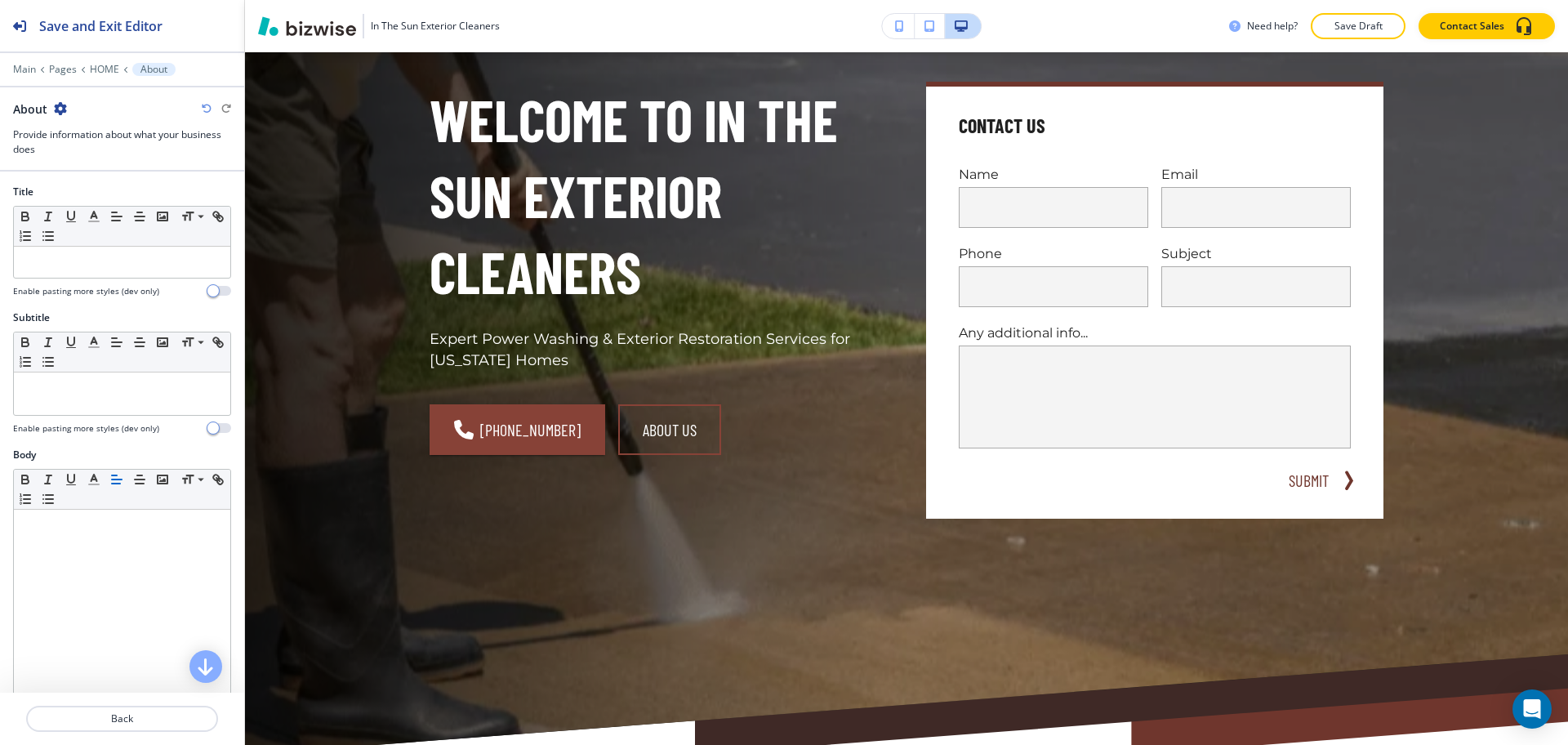
scroll to position [0, 0]
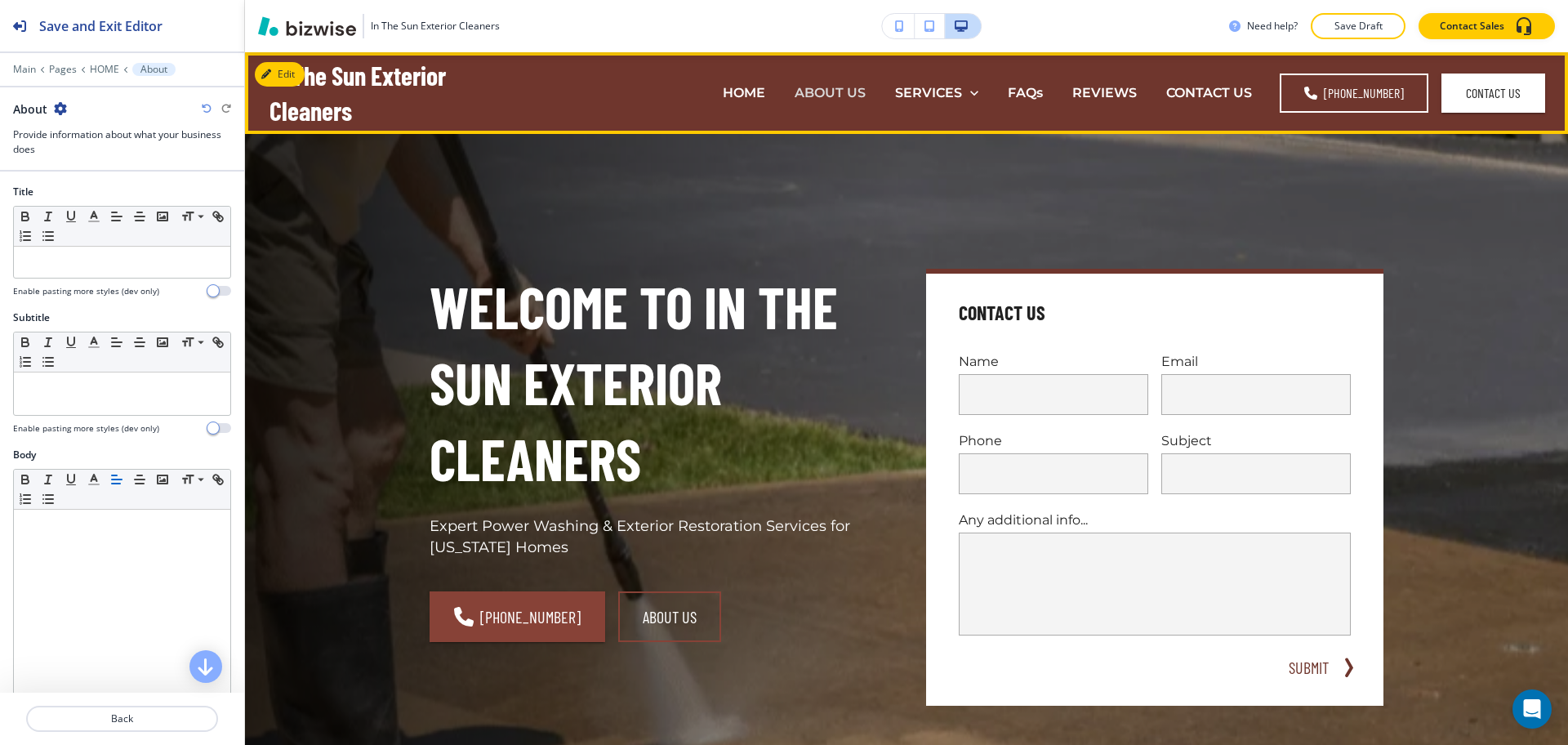
click at [802, 97] on p "ABOUT US" at bounding box center [829, 92] width 71 height 18
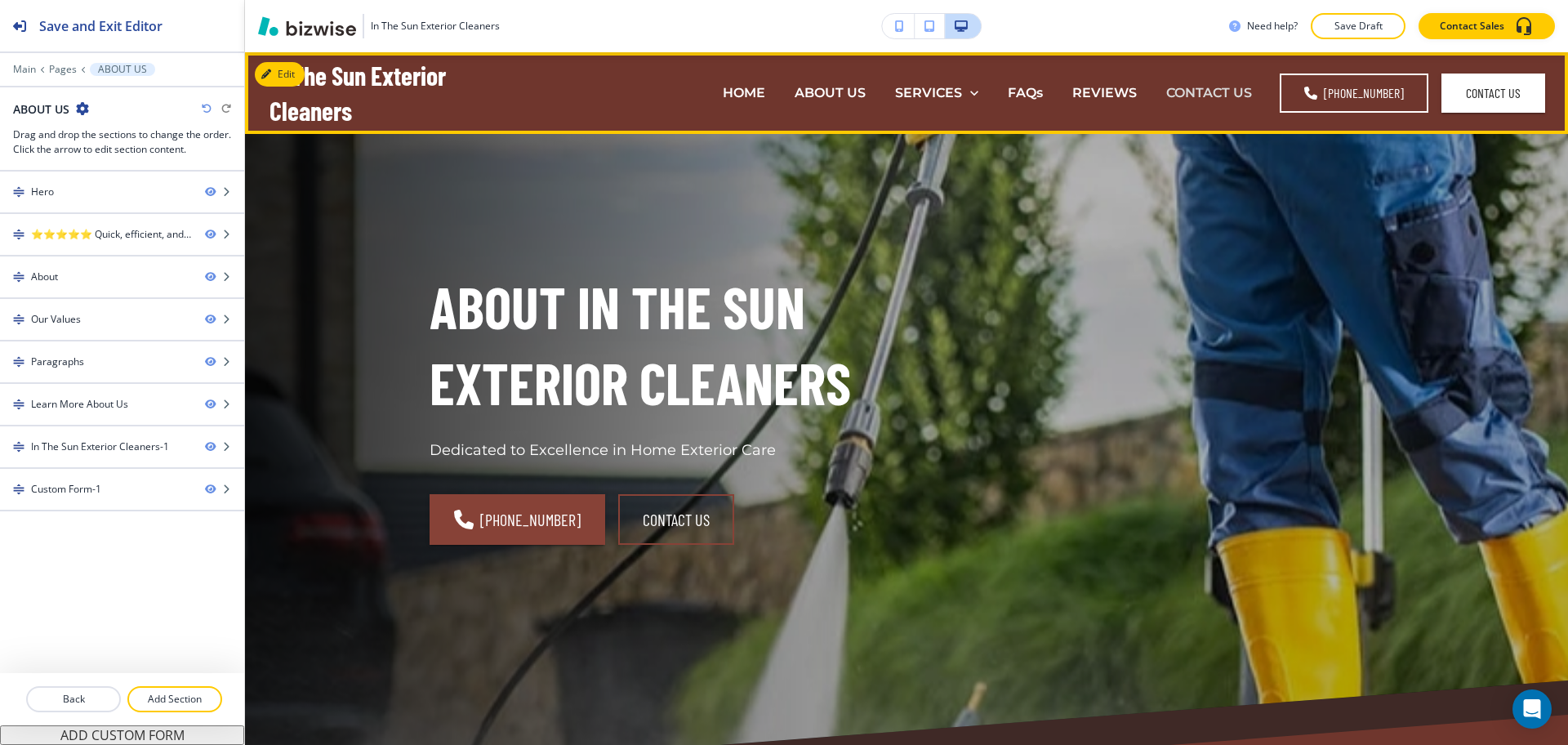
click at [1221, 90] on p "CONTACT US" at bounding box center [1209, 92] width 86 height 18
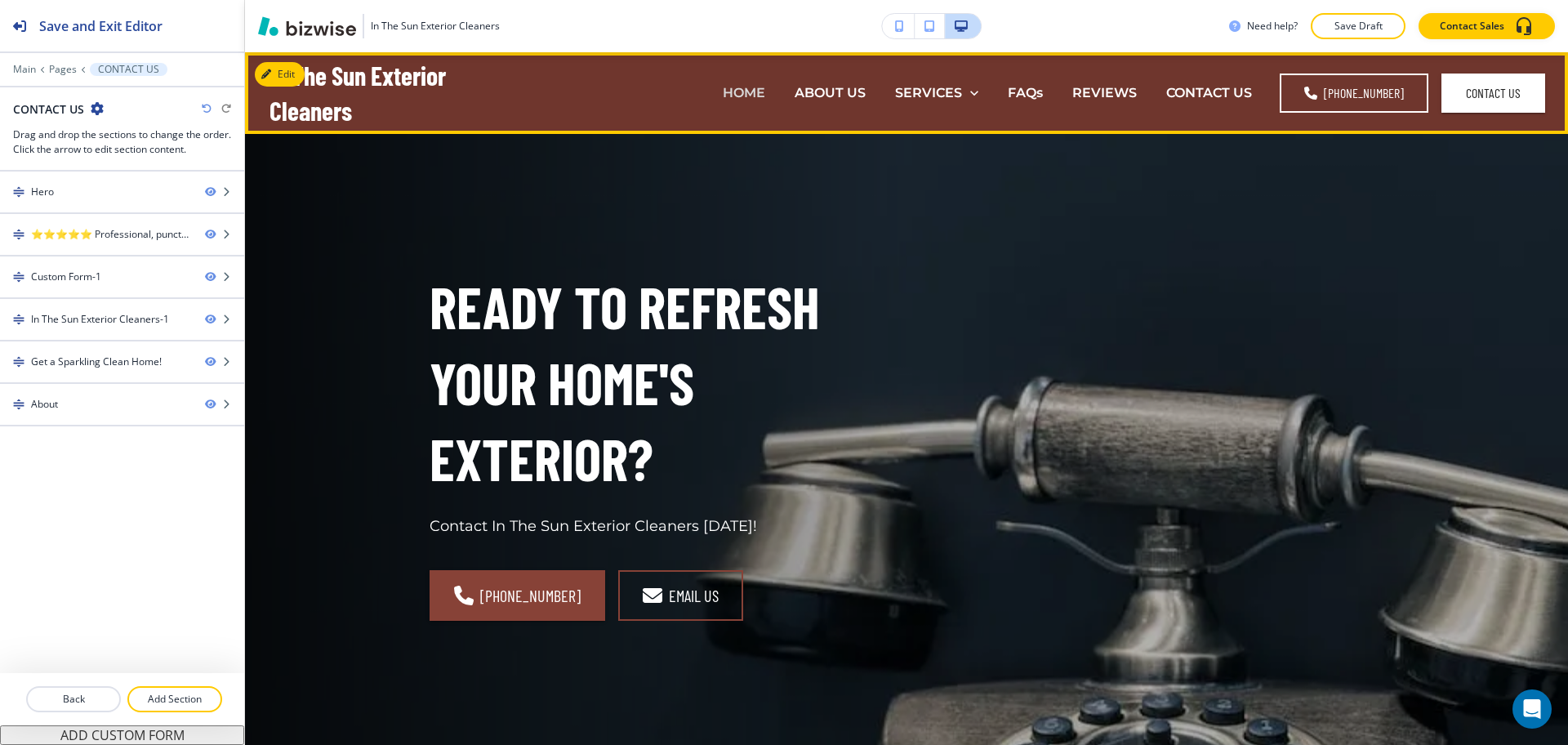
click at [755, 87] on p "HOME" at bounding box center [744, 92] width 43 height 18
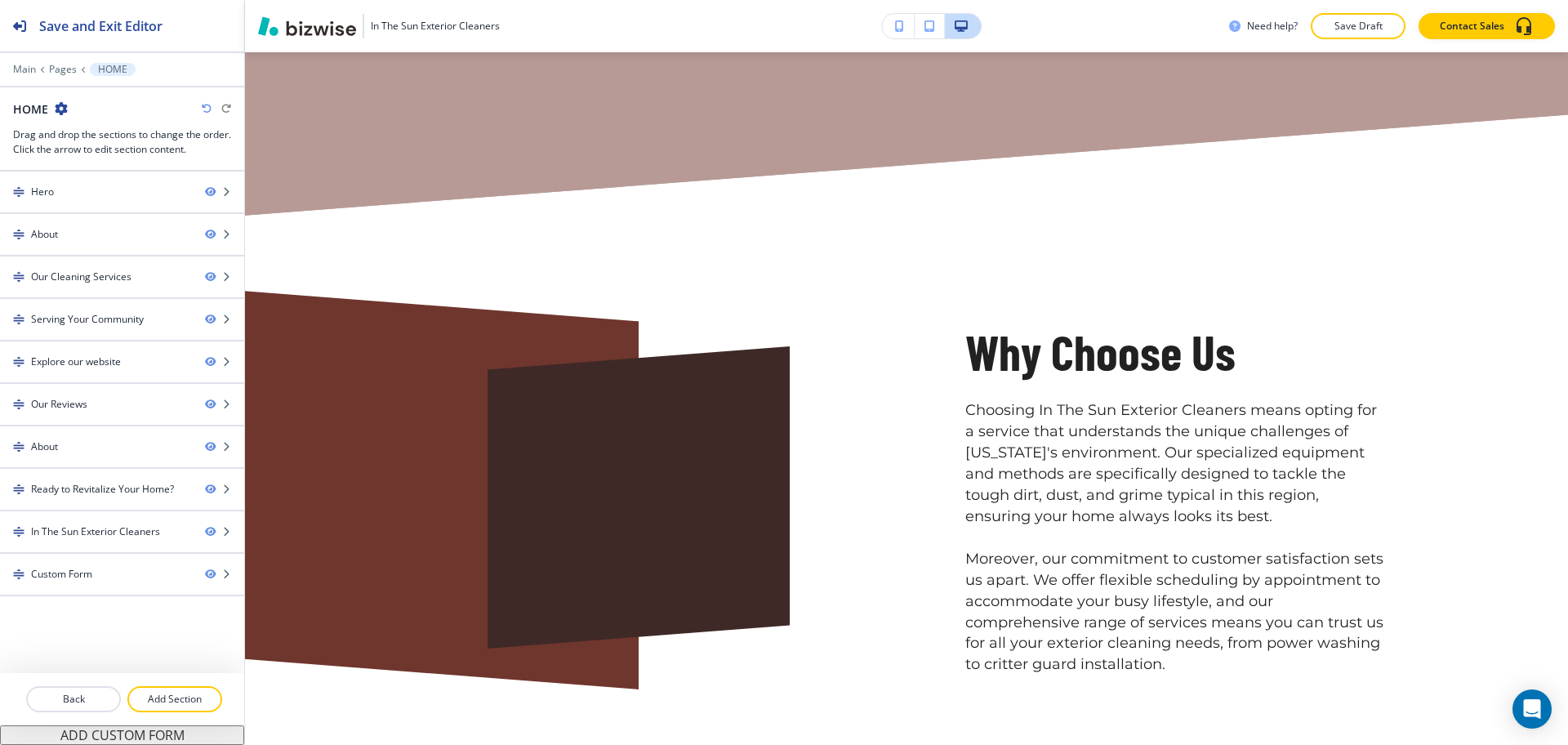
scroll to position [6811, 0]
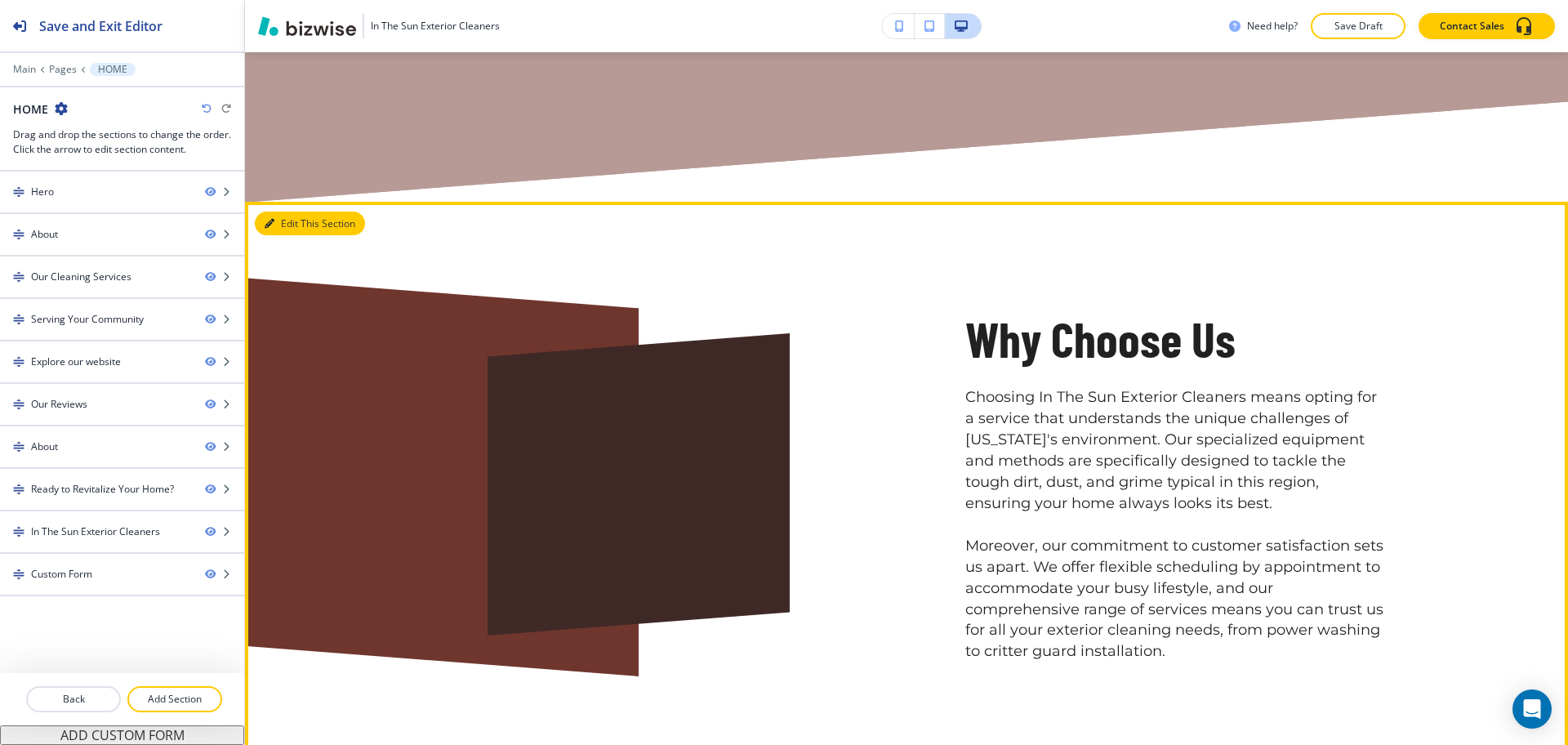
click at [290, 212] on button "Edit This Section" at bounding box center [310, 224] width 110 height 24
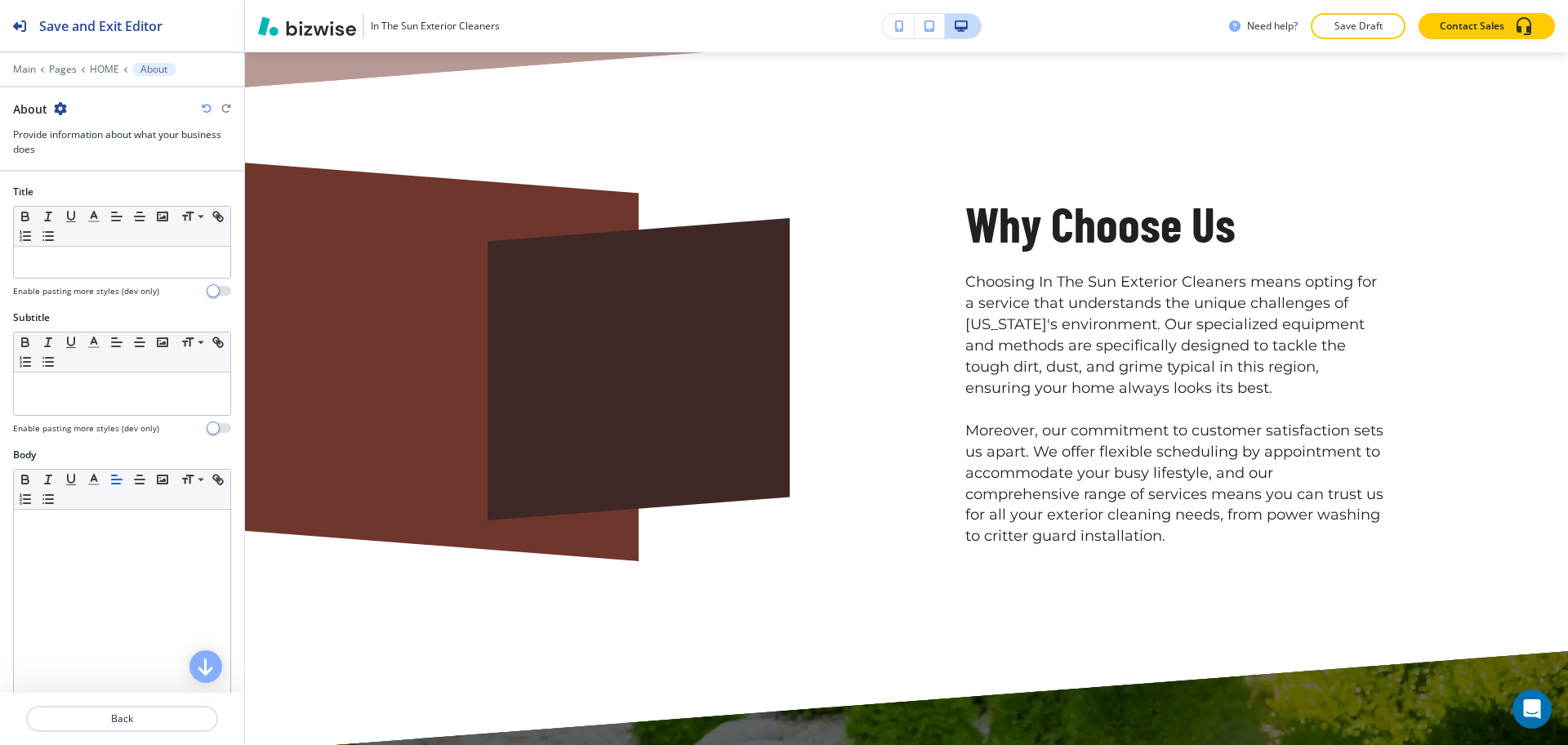
scroll to position [6940, 0]
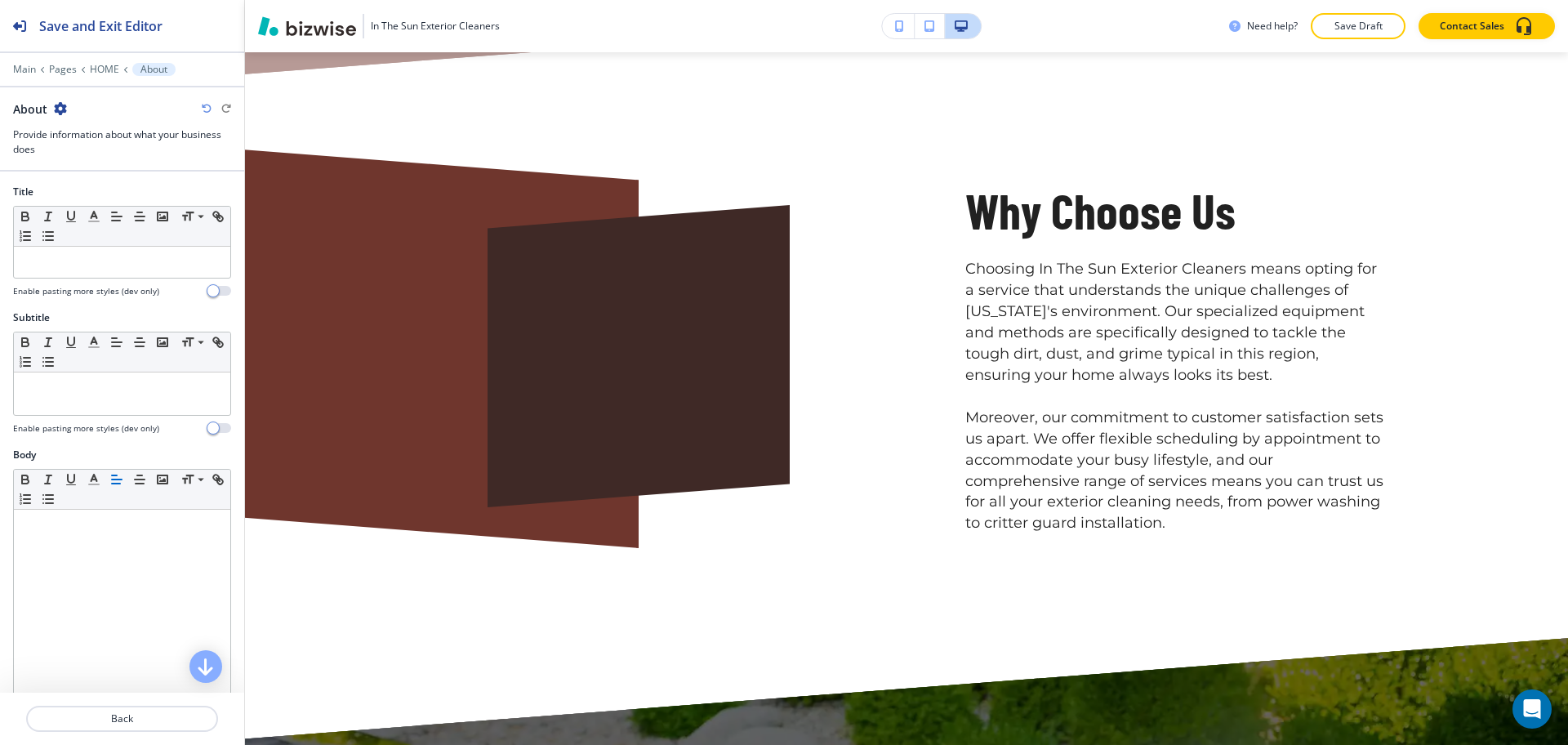
click at [61, 109] on icon "button" at bounding box center [61, 108] width 14 height 14
click at [74, 200] on p "Delete Section" at bounding box center [106, 194] width 83 height 15
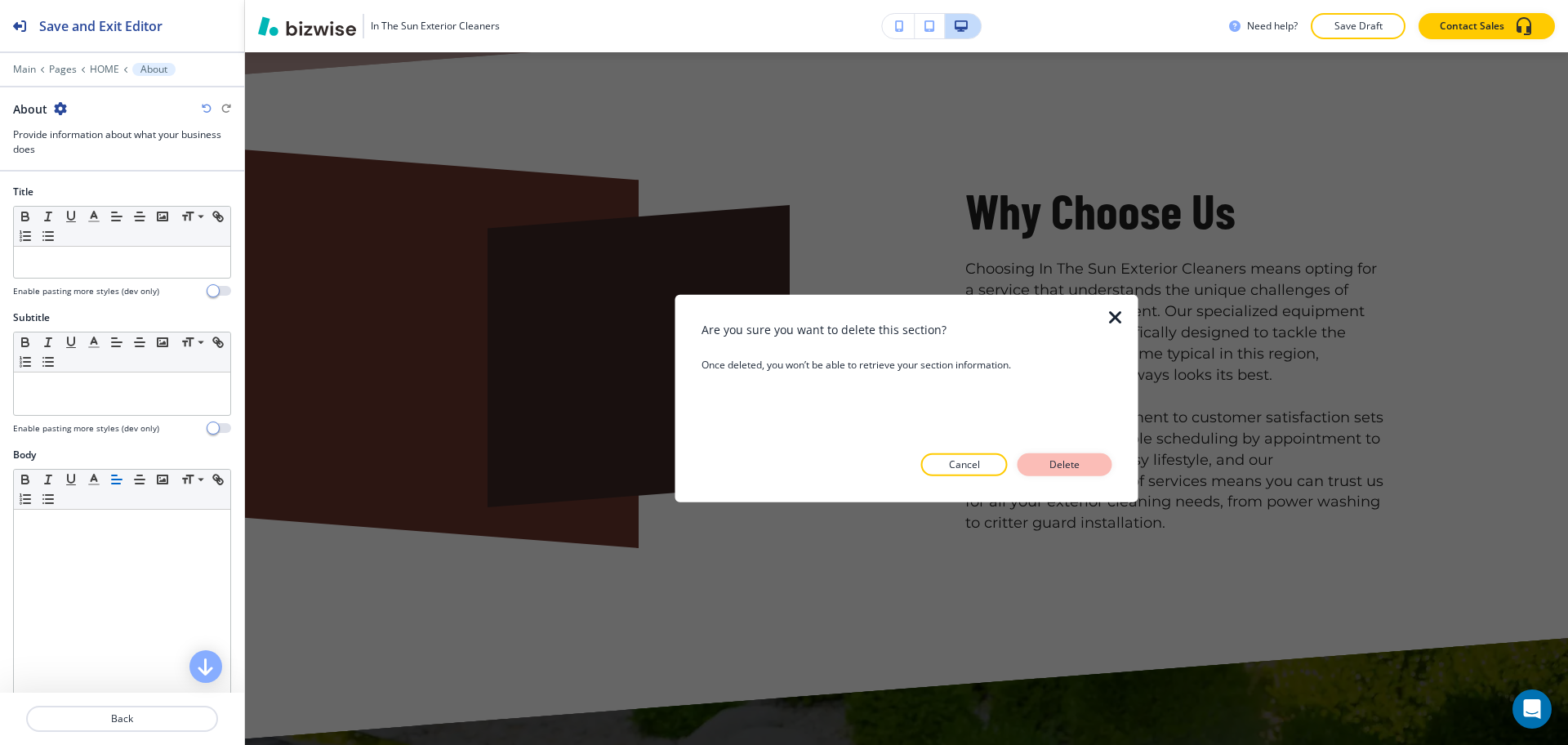
click at [1051, 462] on p "Delete" at bounding box center [1065, 464] width 40 height 15
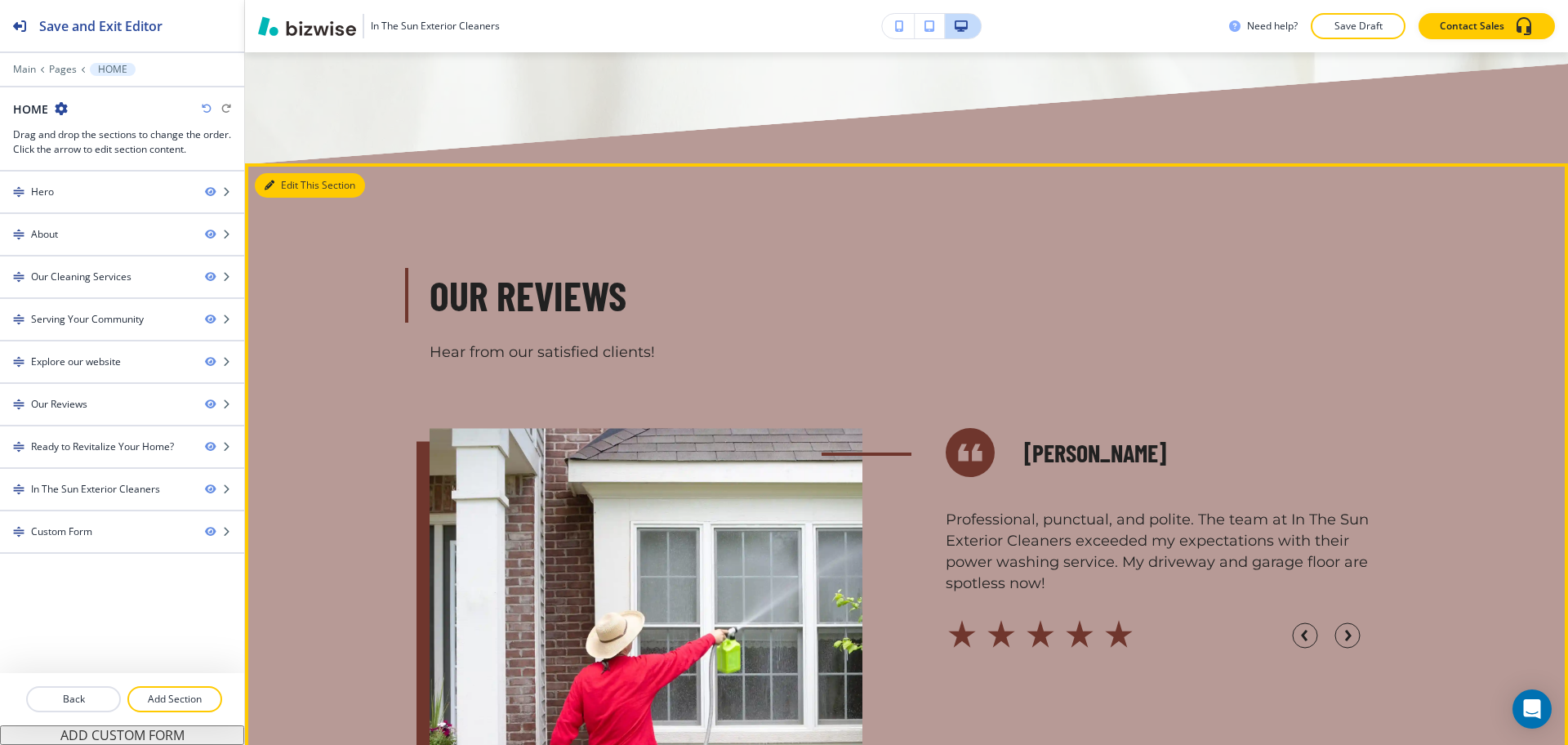
click at [283, 173] on button "Edit This Section" at bounding box center [310, 185] width 110 height 24
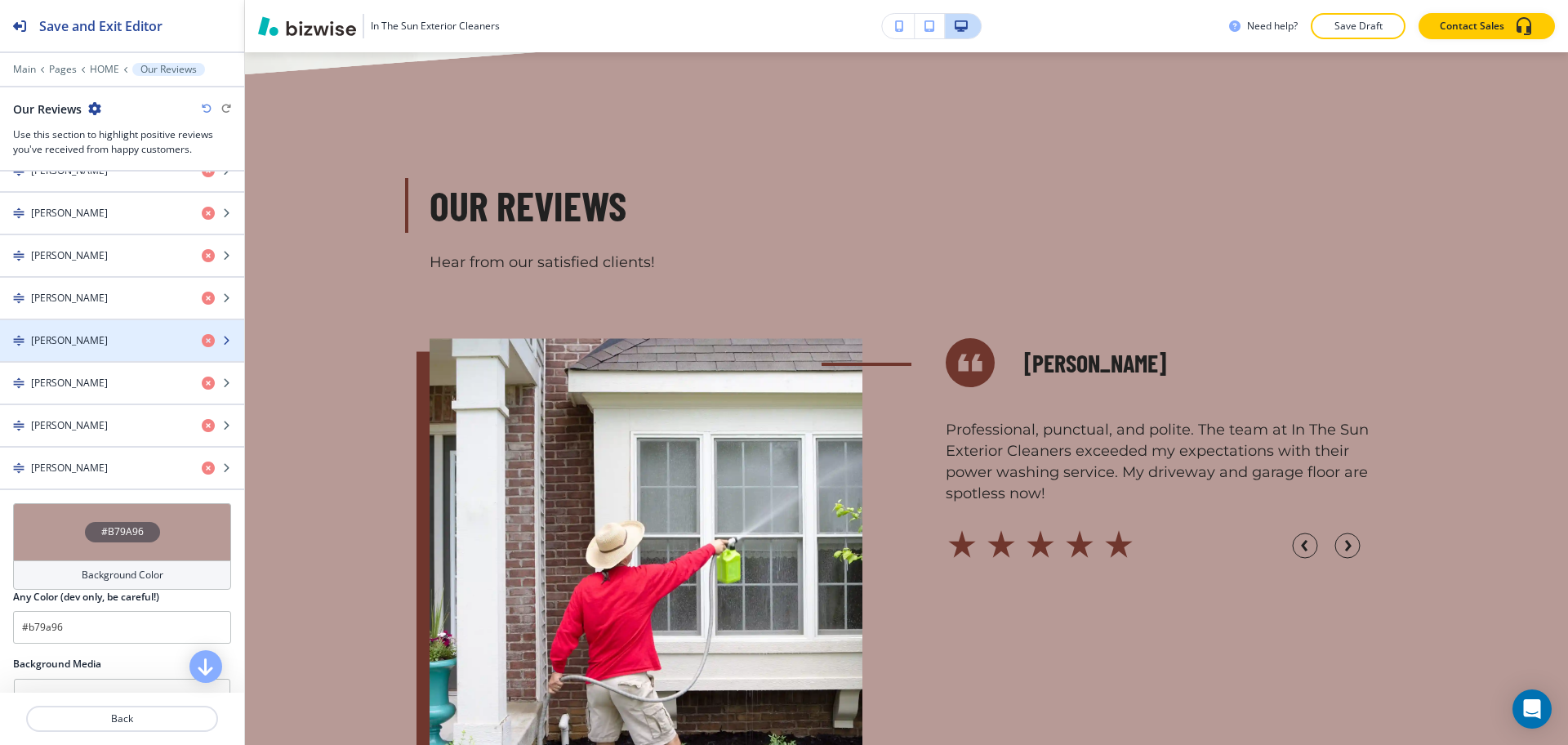
scroll to position [917, 0]
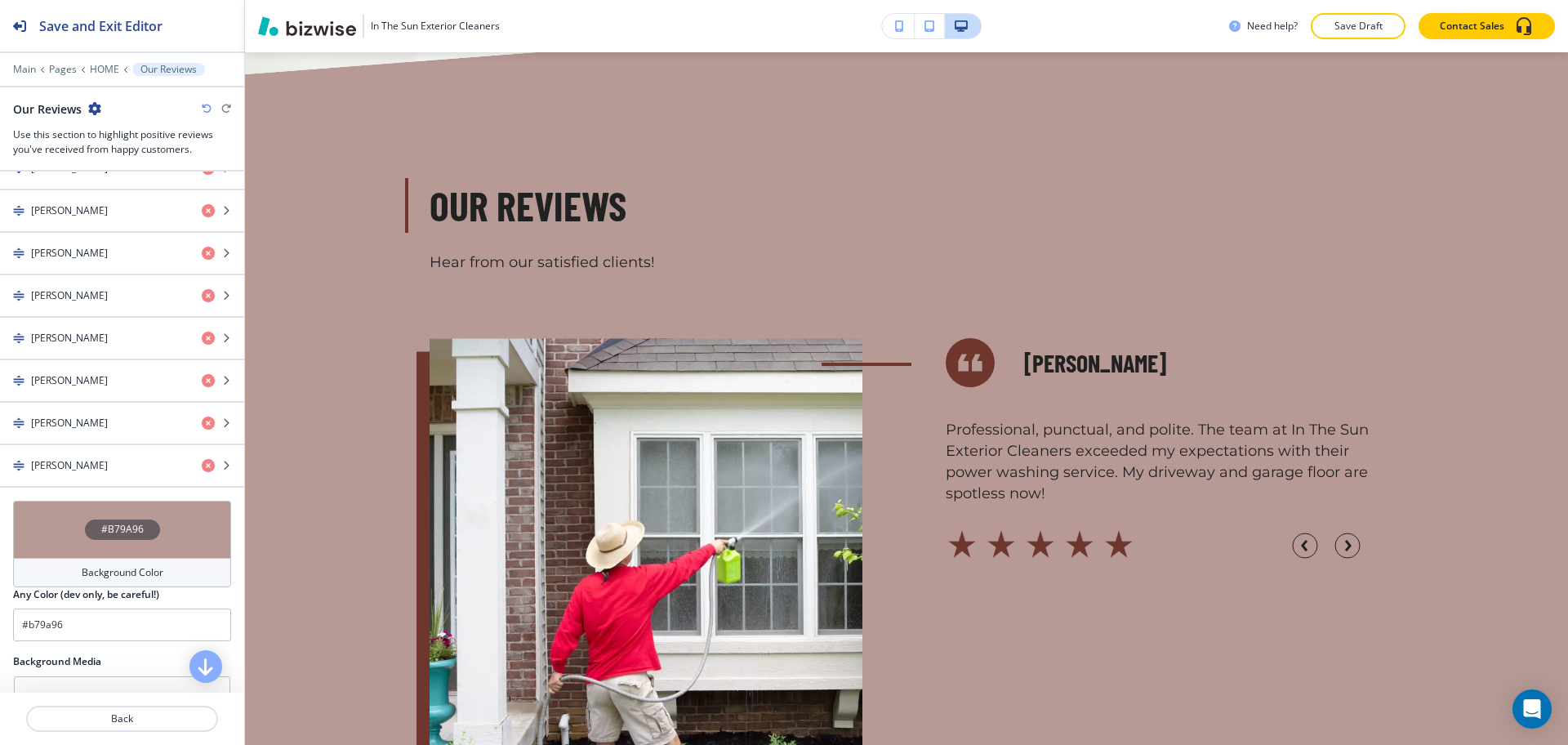
click at [96, 572] on h4 "Background Color" at bounding box center [122, 572] width 81 height 15
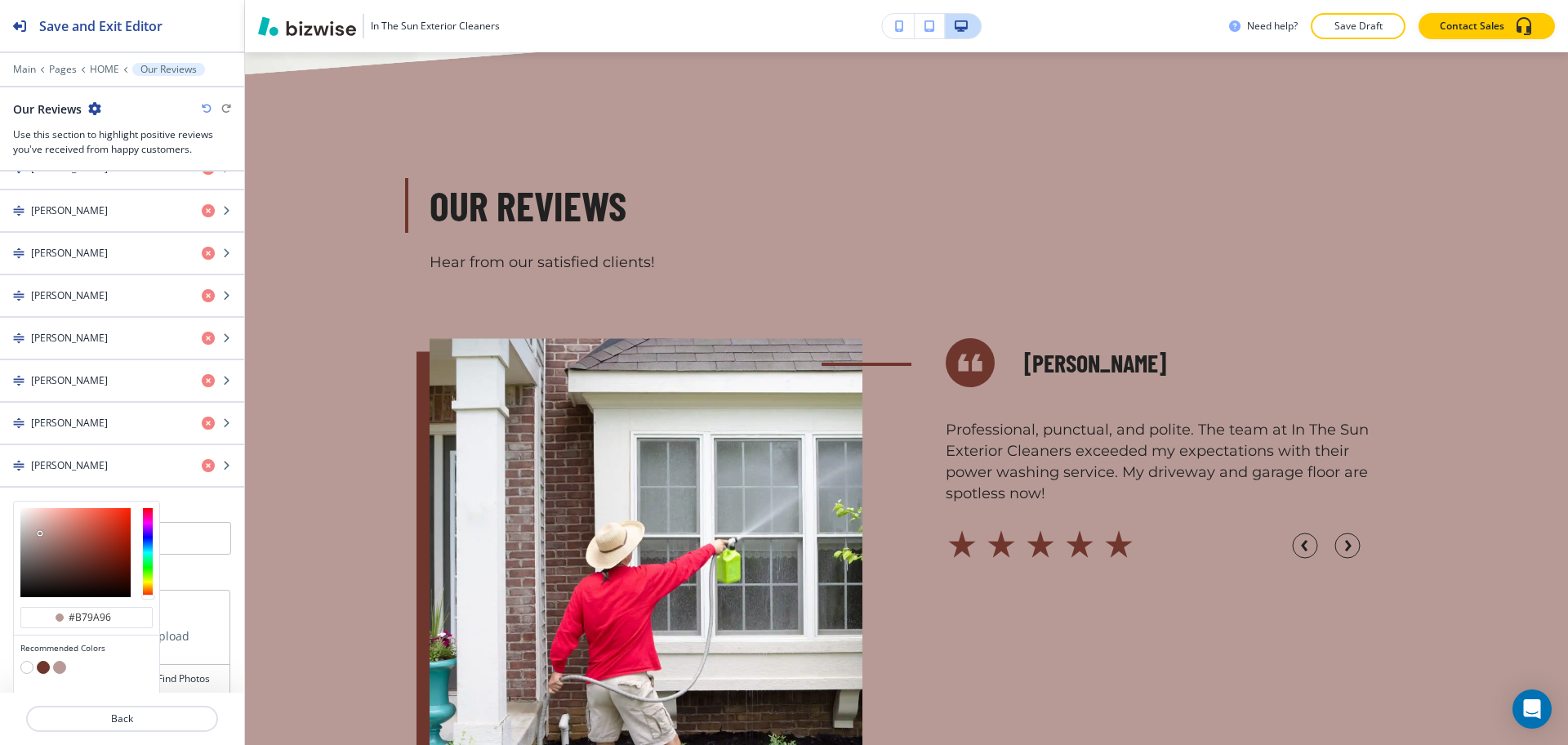
click at [21, 665] on button "button" at bounding box center [27, 668] width 14 height 14
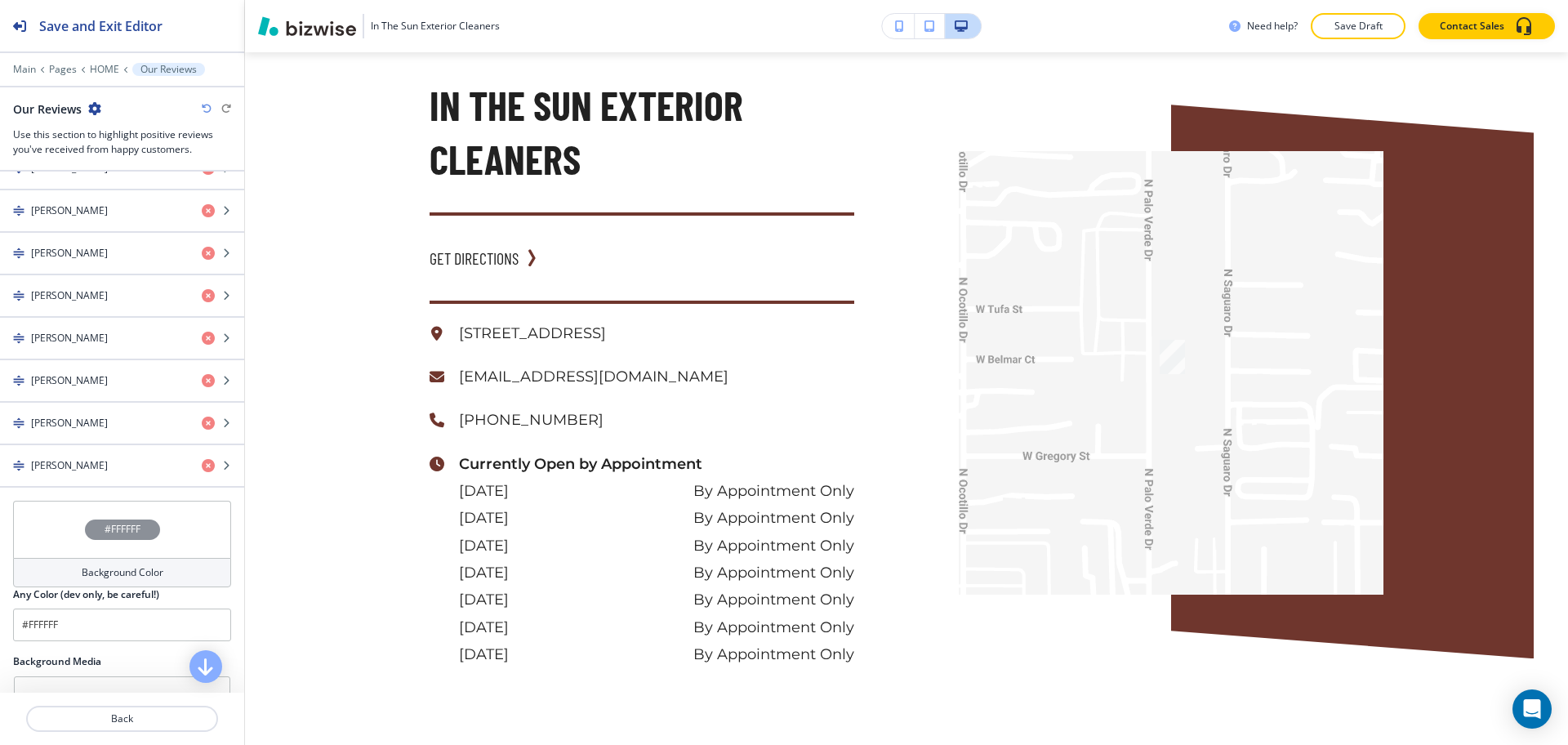
scroll to position [7602, 0]
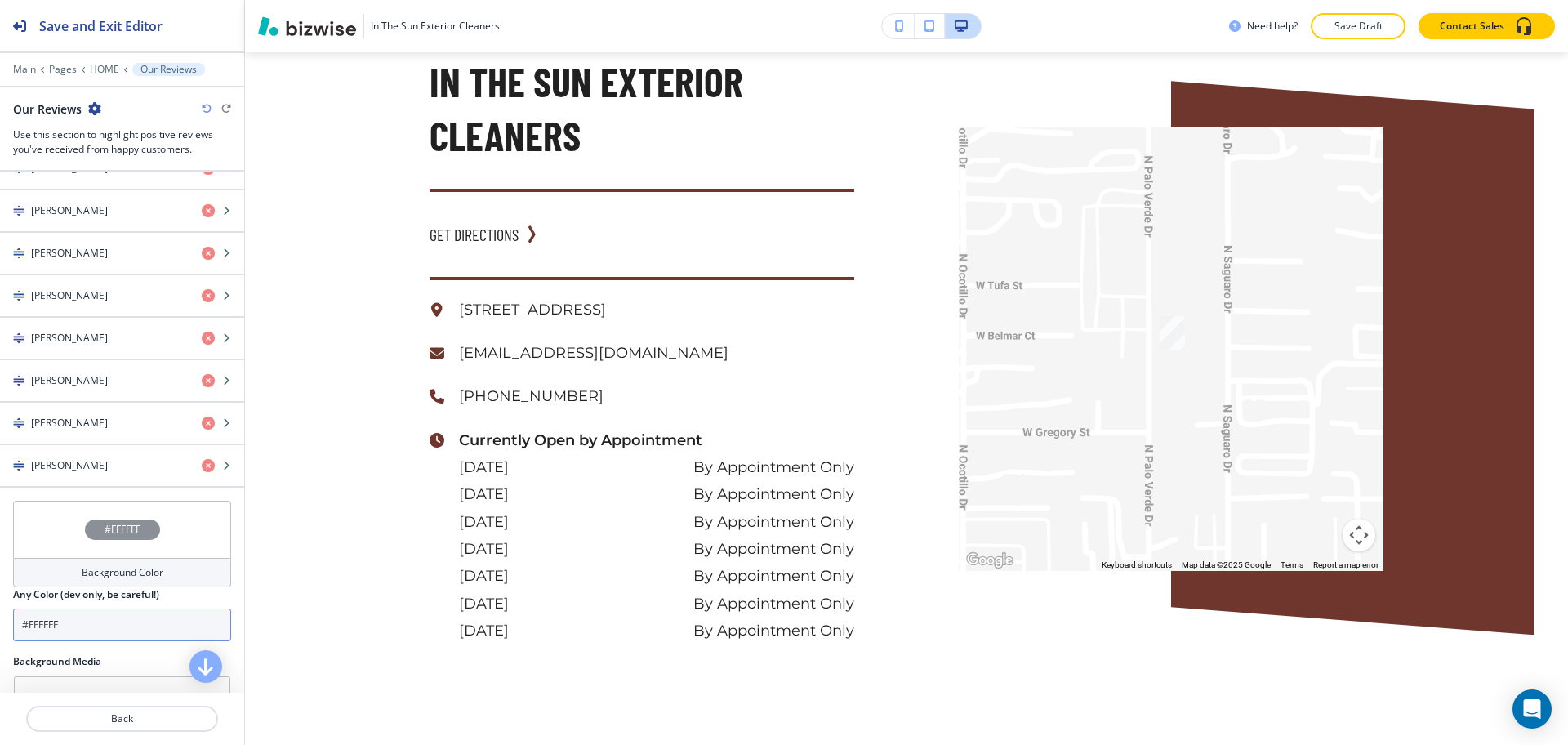
click at [73, 623] on input "#FFFFFF" at bounding box center [122, 625] width 218 height 33
paste input "e4d5d3"
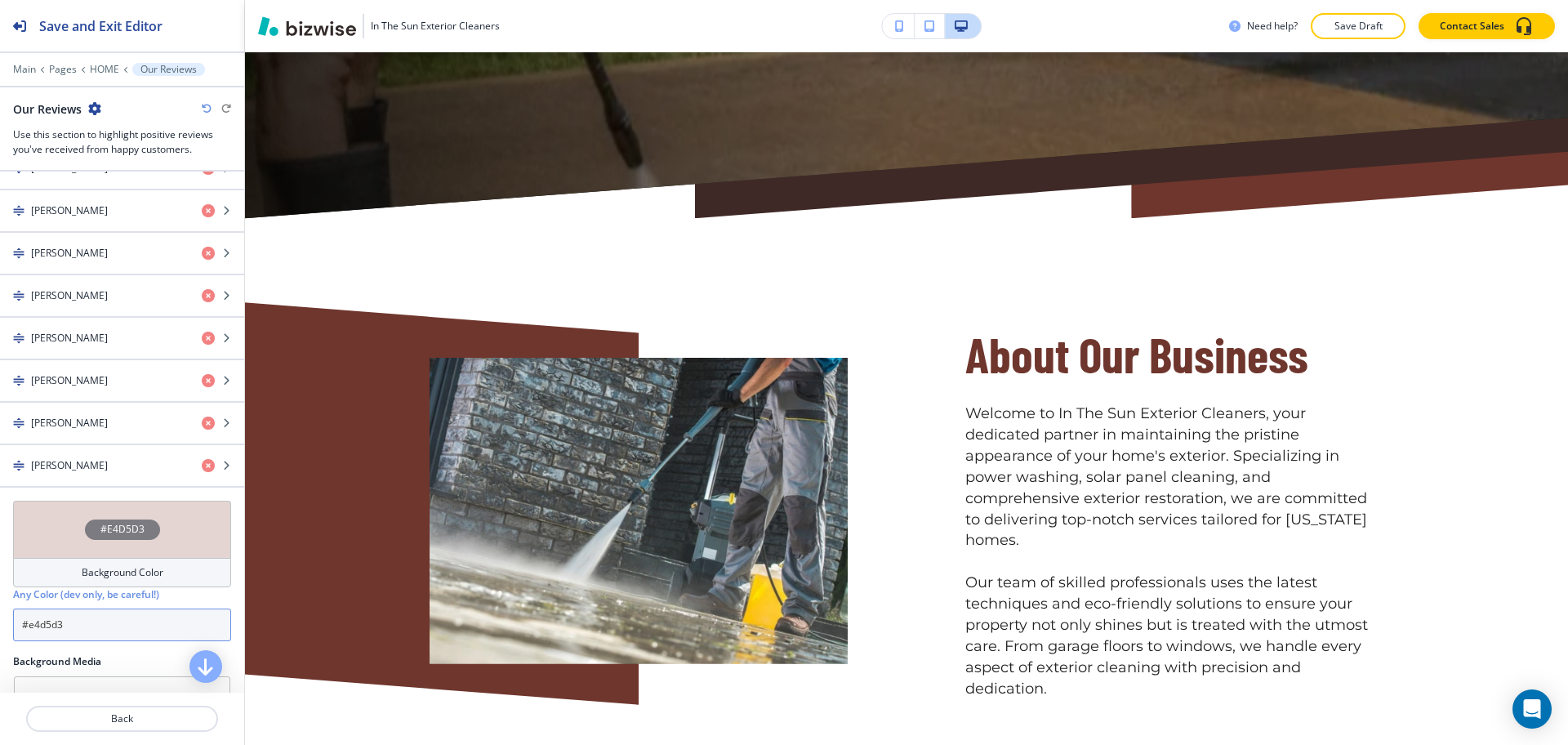
scroll to position [589, 0]
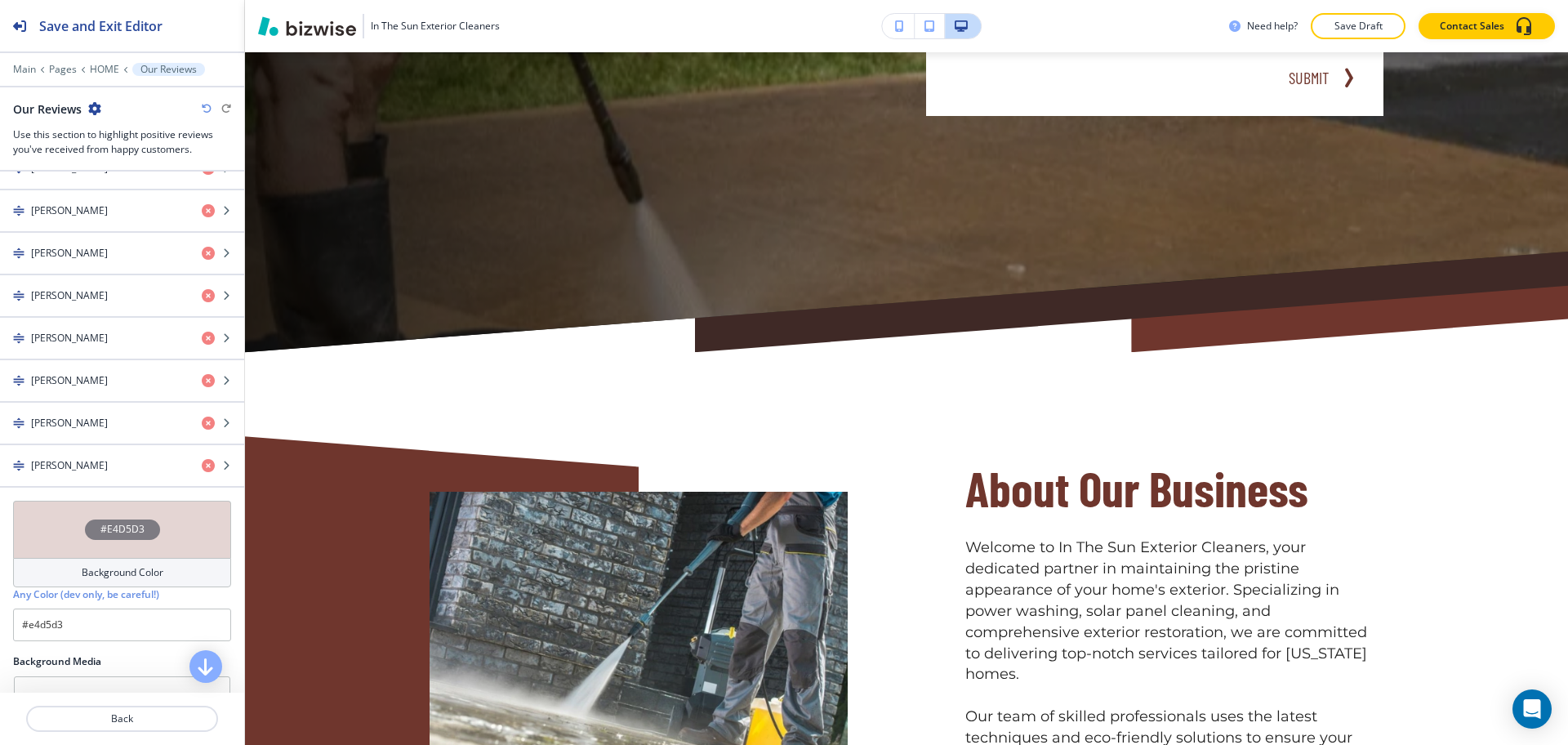
click at [203, 104] on icon "button" at bounding box center [206, 108] width 10 height 10
type input "#FFFFFF"
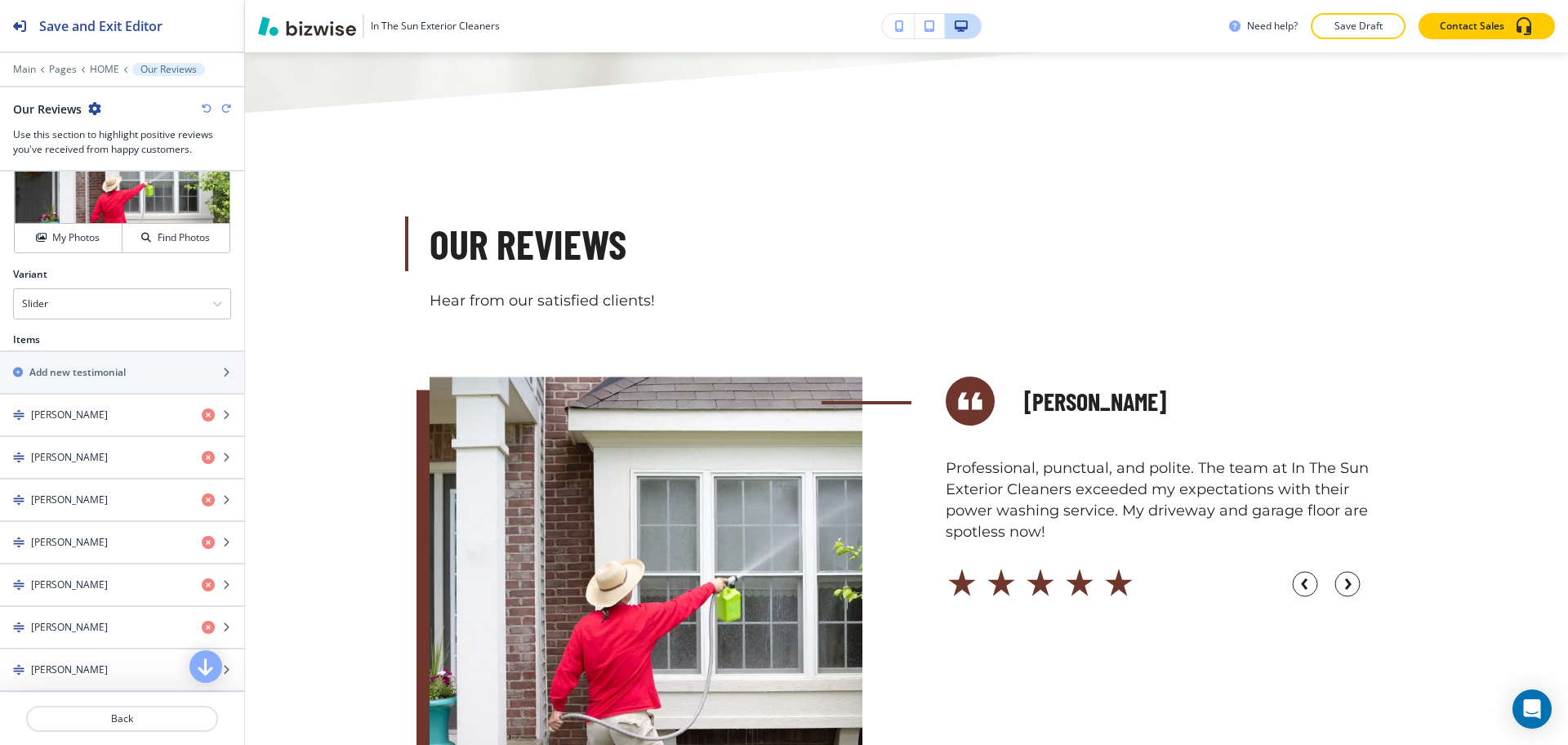
scroll to position [0, 0]
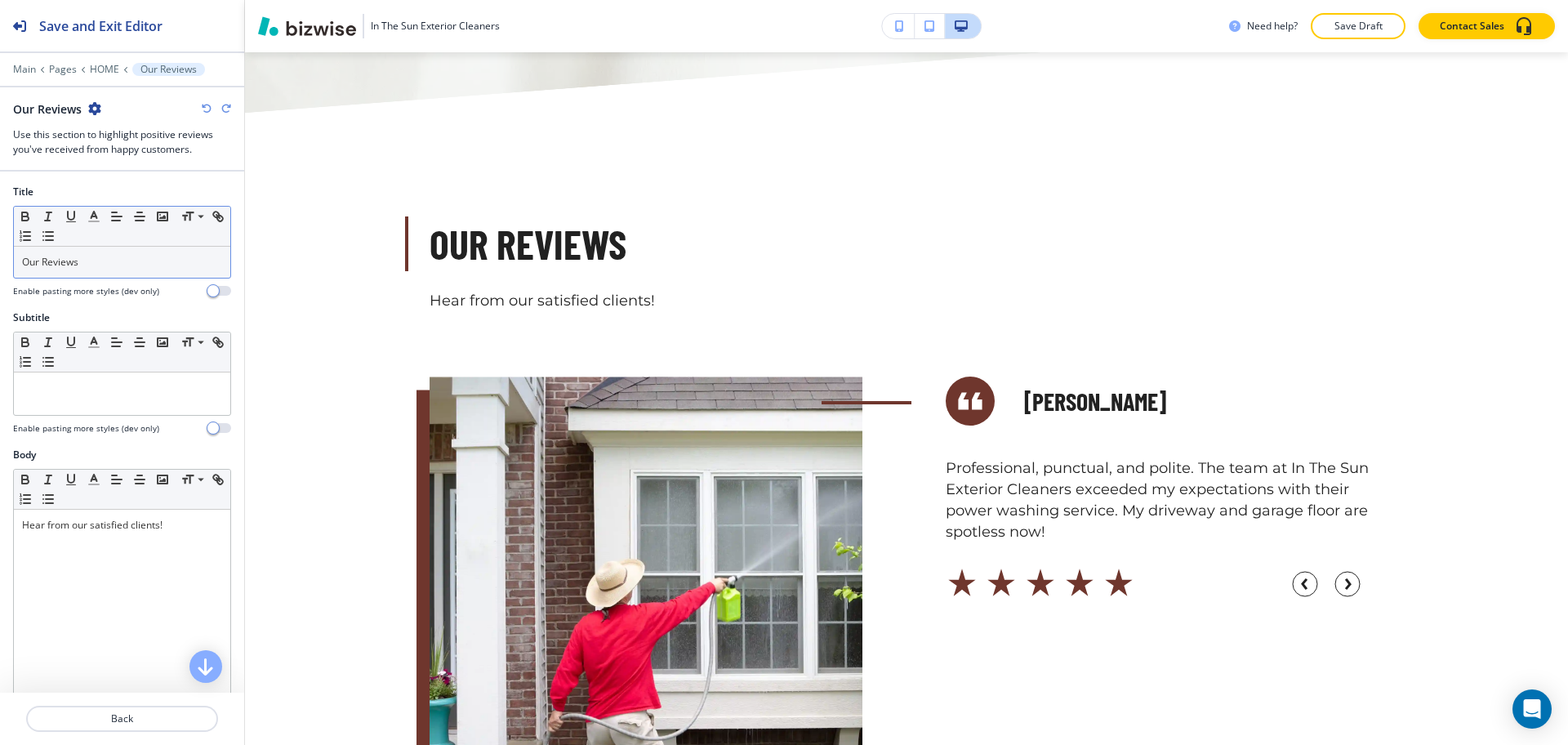
click at [87, 264] on p "Our Reviews" at bounding box center [122, 261] width 200 height 15
click at [94, 212] on polyline "button" at bounding box center [95, 215] width 6 height 7
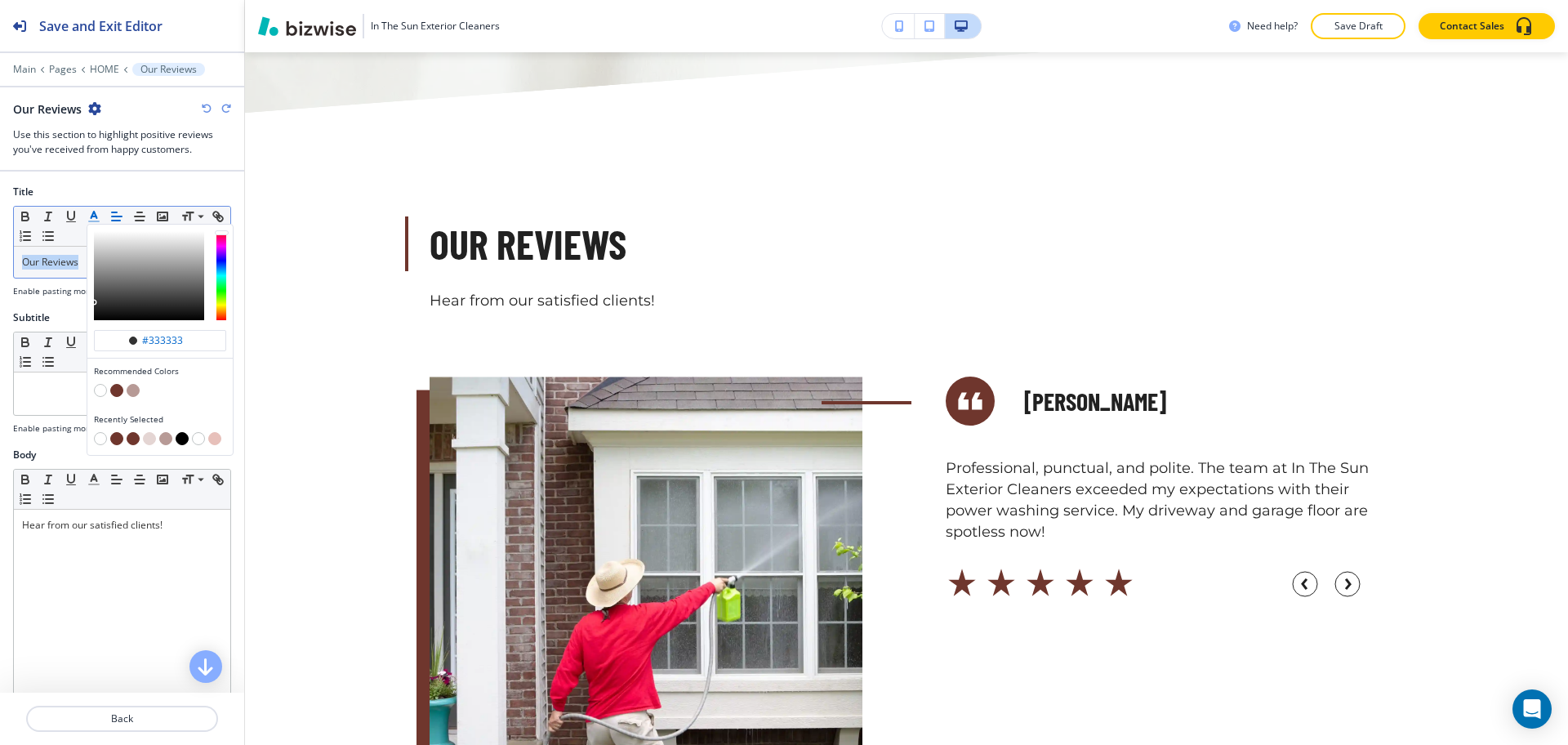
click at [120, 390] on button "button" at bounding box center [117, 391] width 14 height 14
type input "#6f362d"
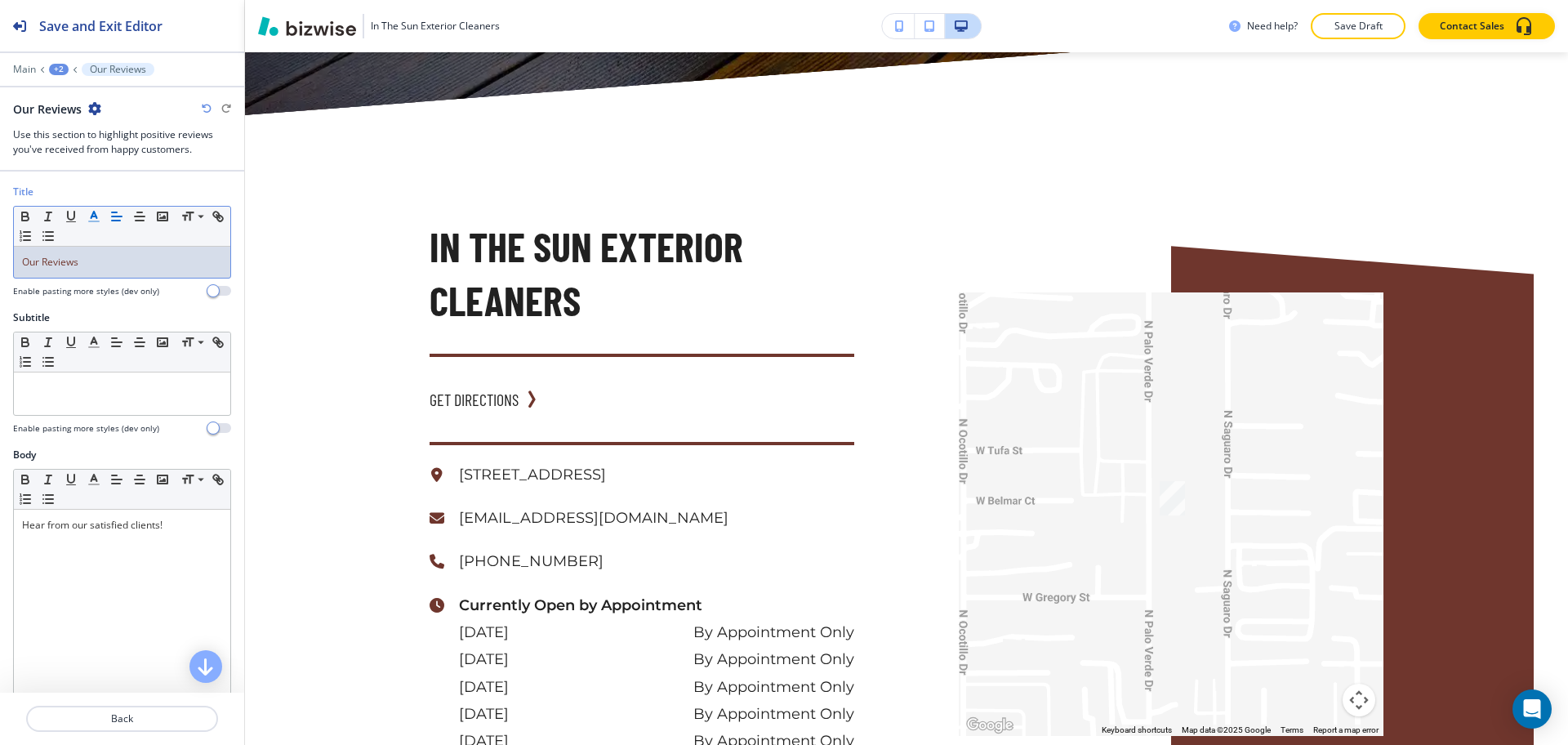
scroll to position [7459, 0]
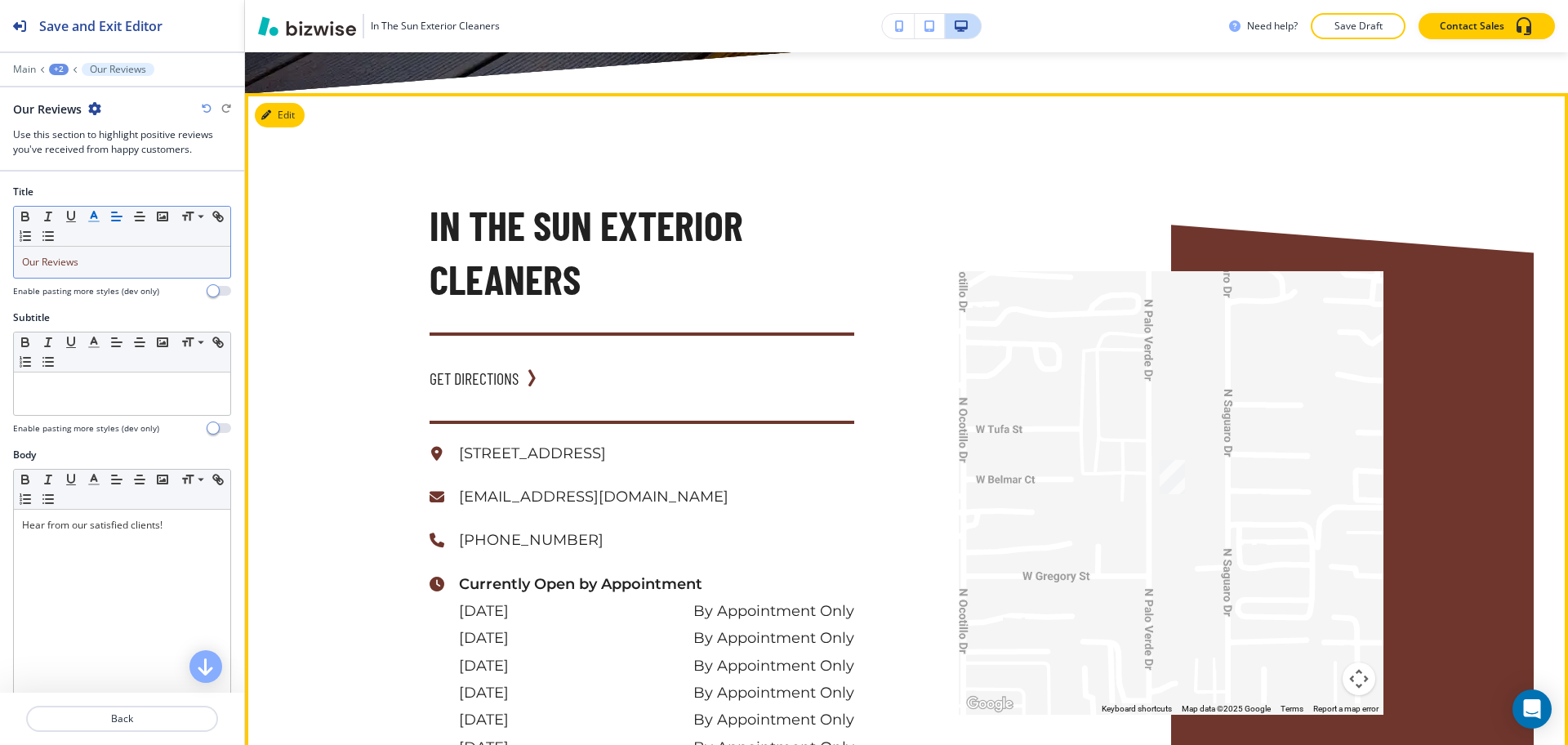
click at [306, 93] on div "In The Sun Exterior Cleaners GET DIRECTIONS 353 N Palo Verde Dr, Apache Junctio…" at bounding box center [906, 492] width 1323 height 799
click at [298, 103] on button "Edit This Section" at bounding box center [310, 114] width 110 height 24
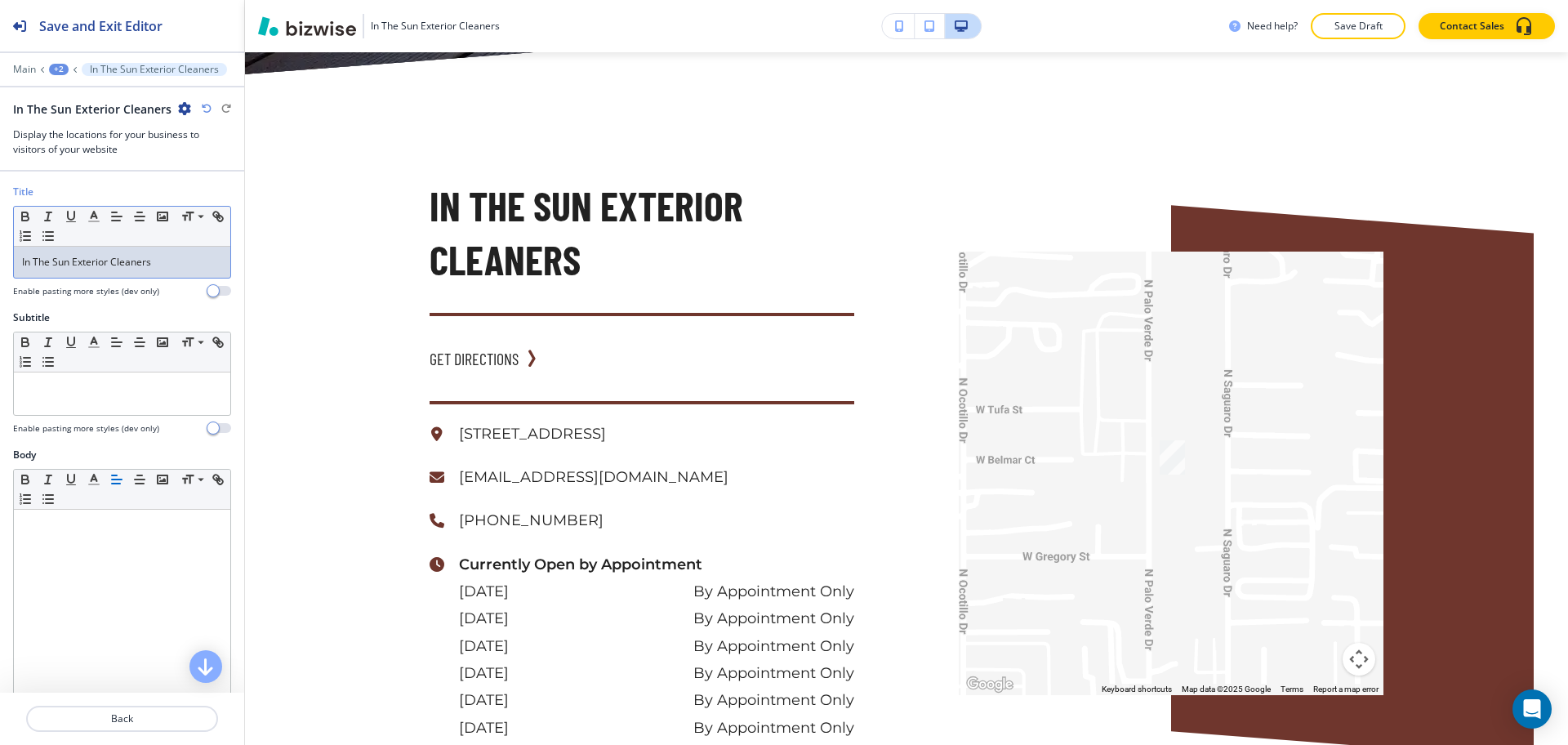
click at [172, 261] on p "In The Sun Exterior Cleaners" at bounding box center [122, 261] width 200 height 15
click at [88, 204] on div at bounding box center [122, 202] width 218 height 7
click at [95, 215] on polyline "button" at bounding box center [95, 215] width 6 height 7
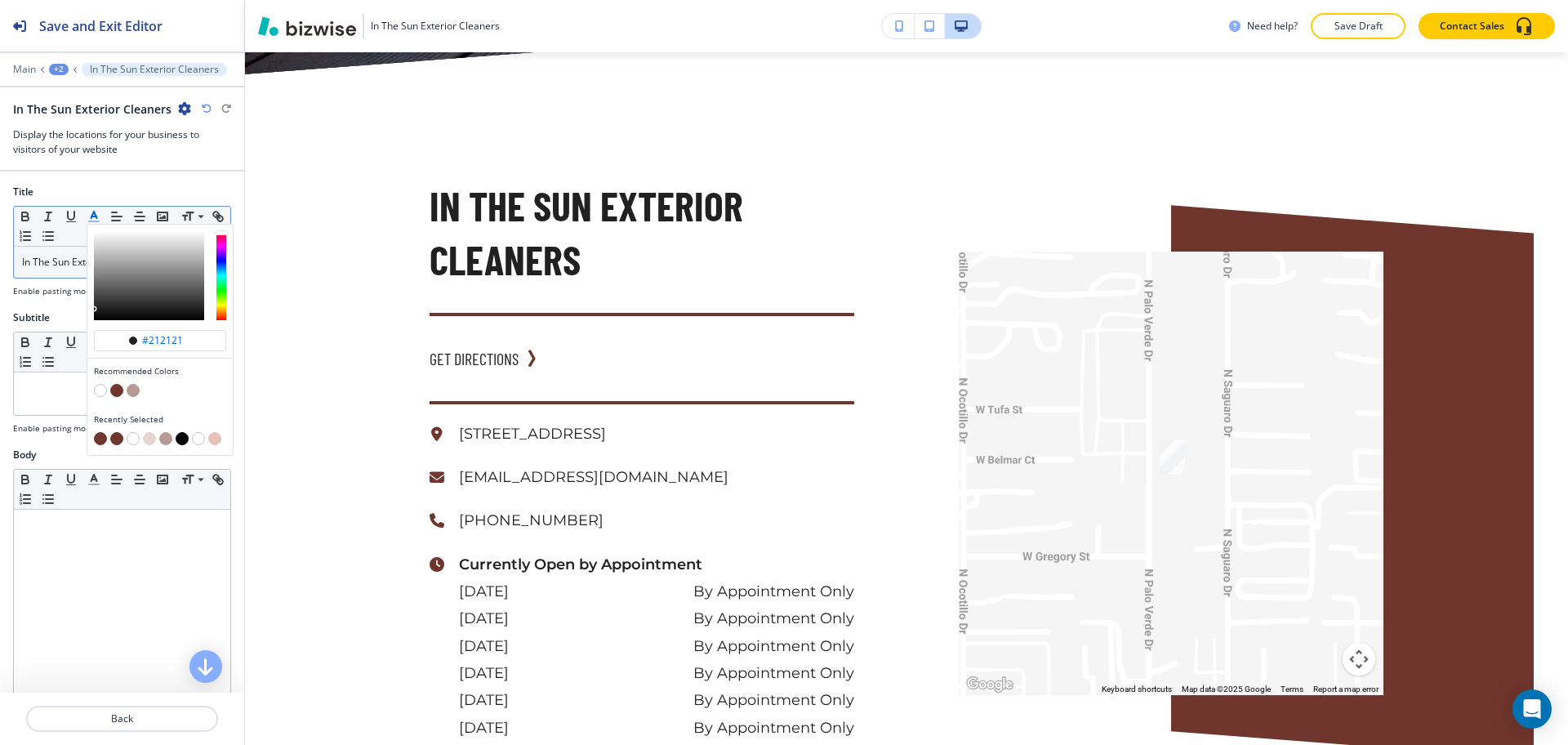
click at [115, 389] on button "button" at bounding box center [117, 391] width 14 height 14
type input "#6f362d"
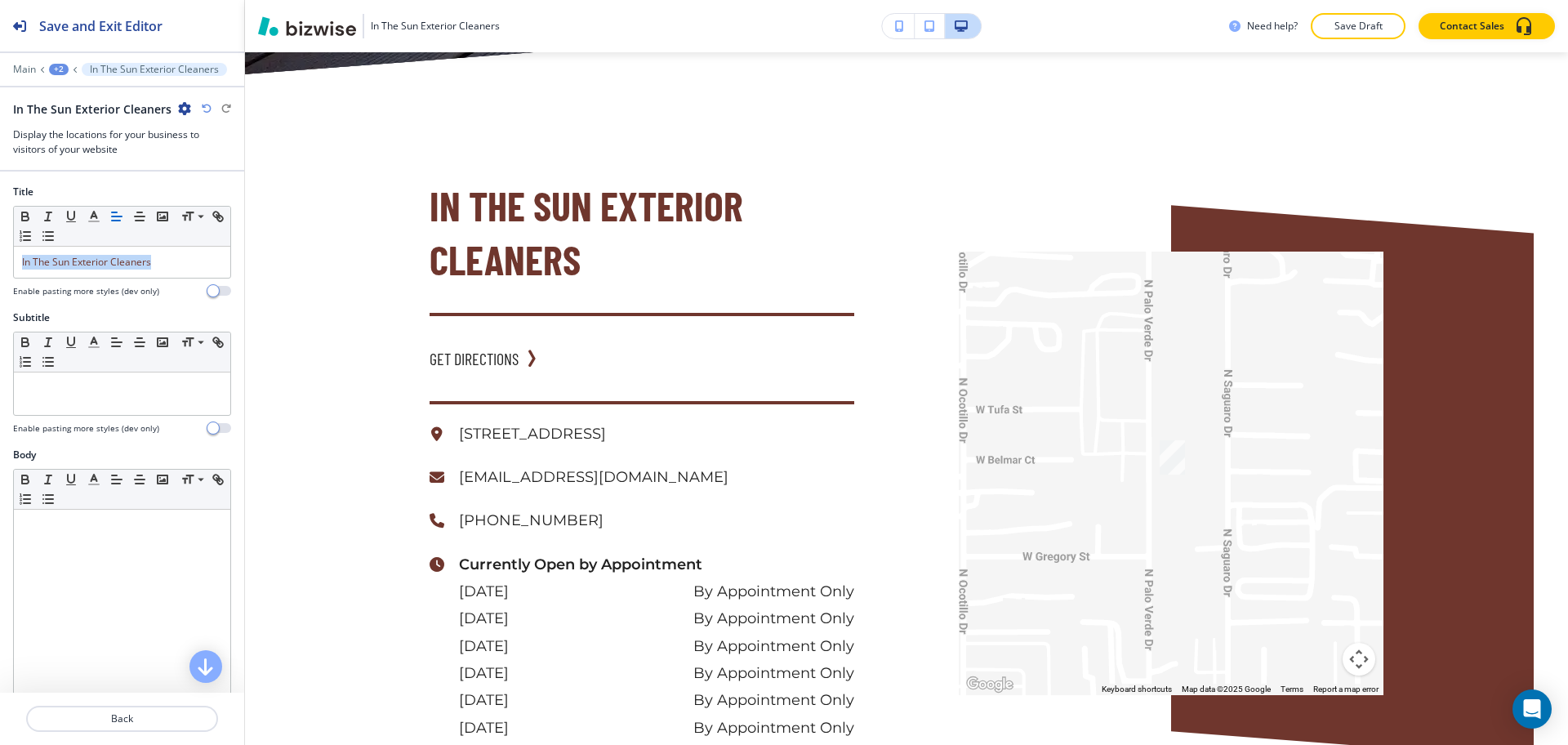
click at [206, 109] on icon "button" at bounding box center [206, 108] width 10 height 10
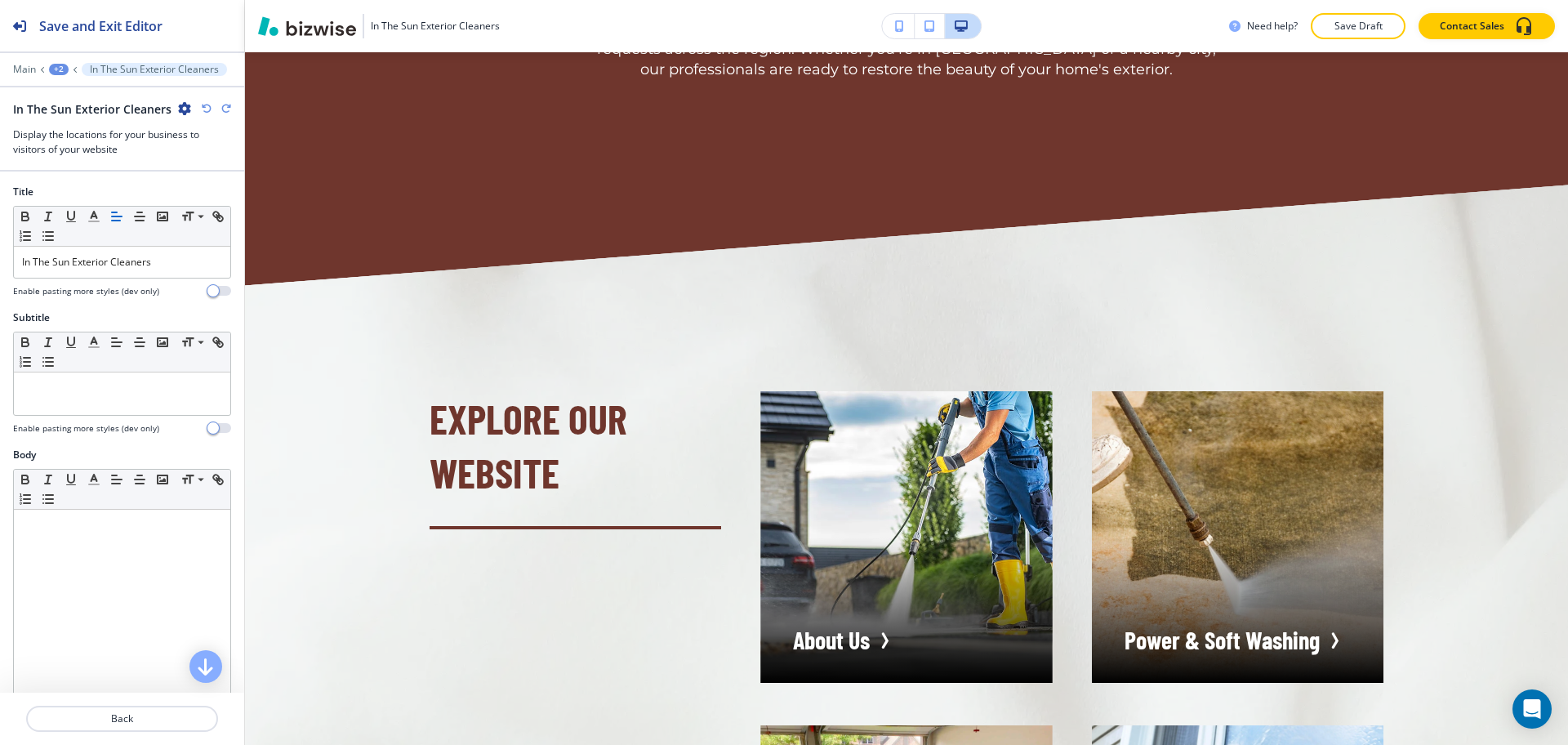
scroll to position [3848, 0]
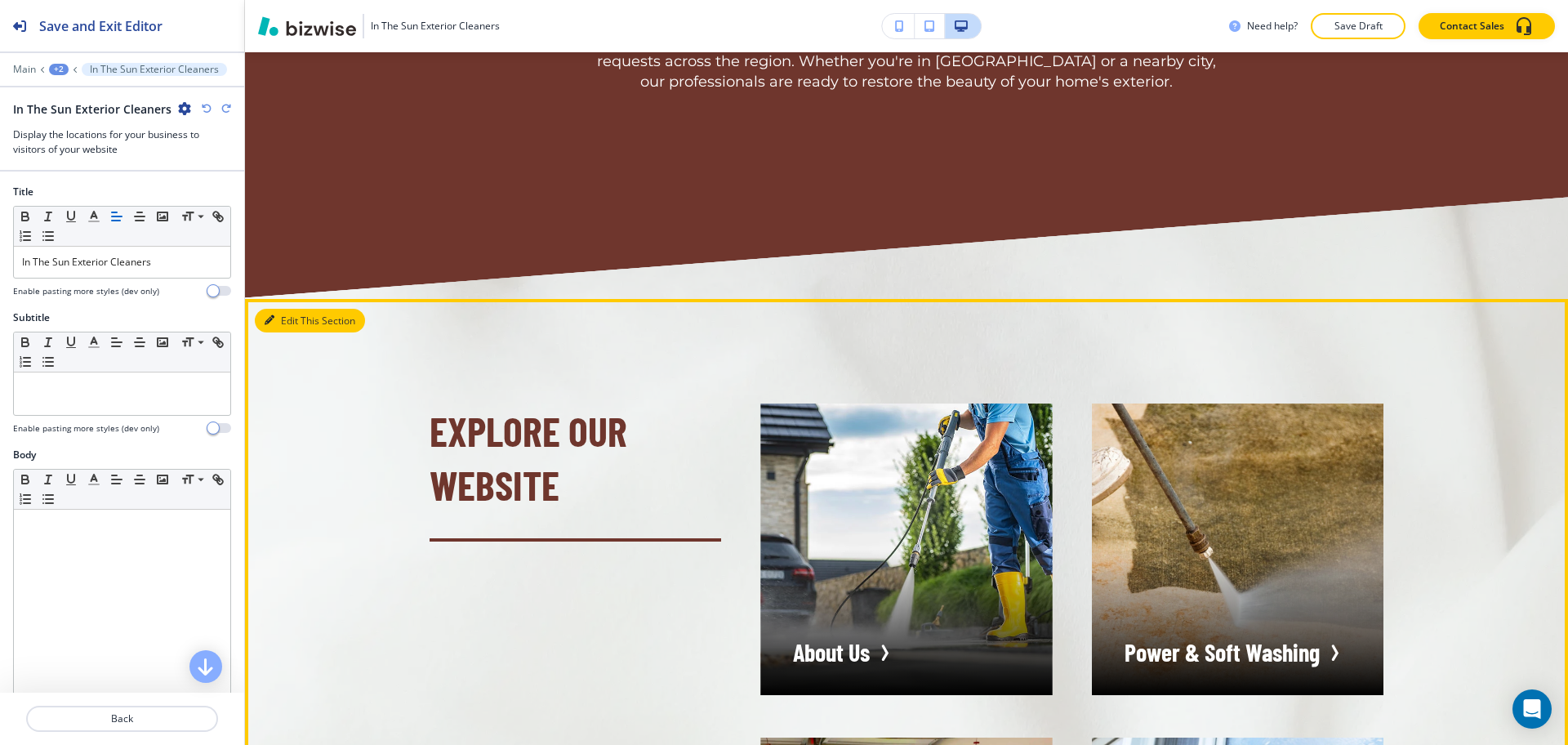
click at [282, 309] on button "Edit This Section" at bounding box center [310, 320] width 110 height 24
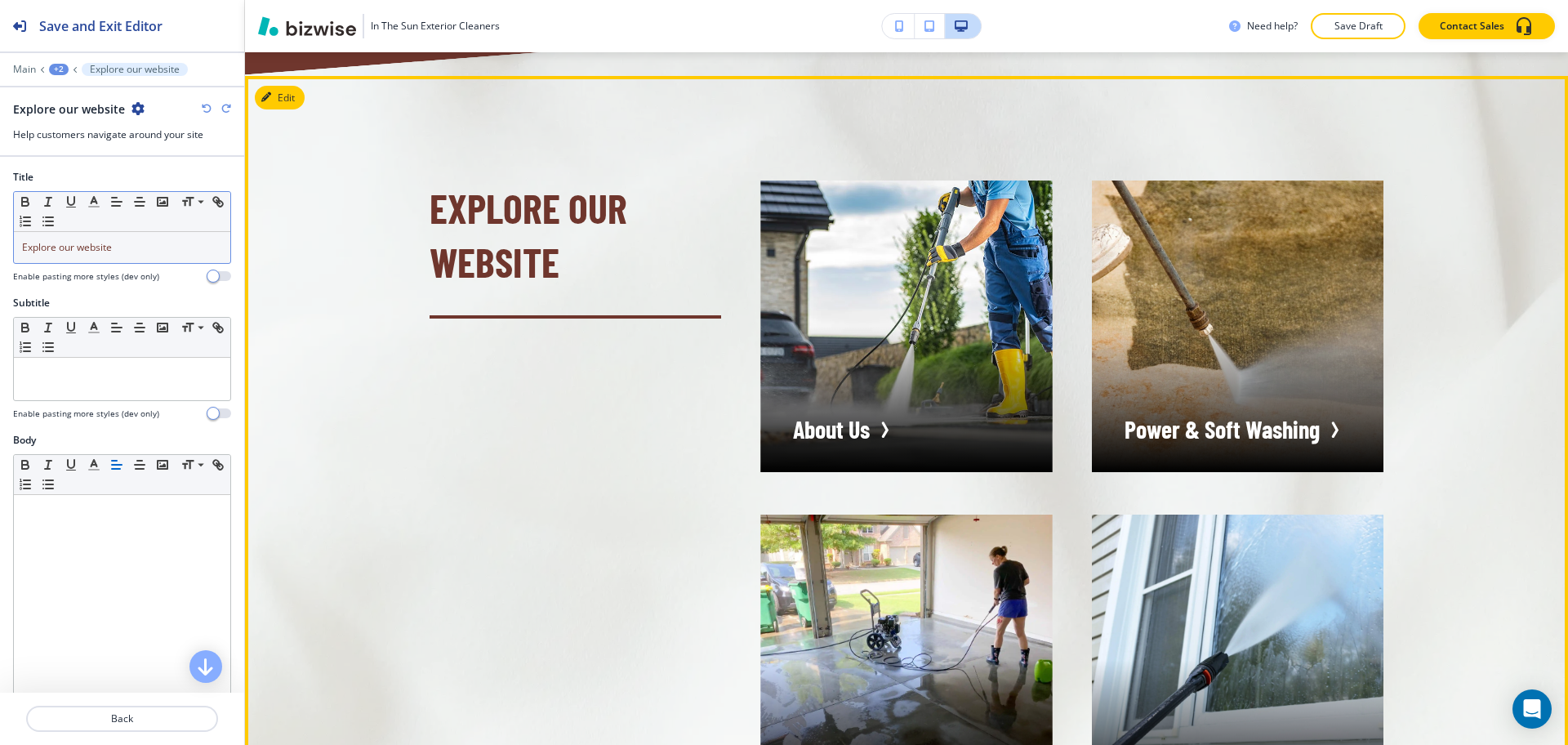
scroll to position [4073, 0]
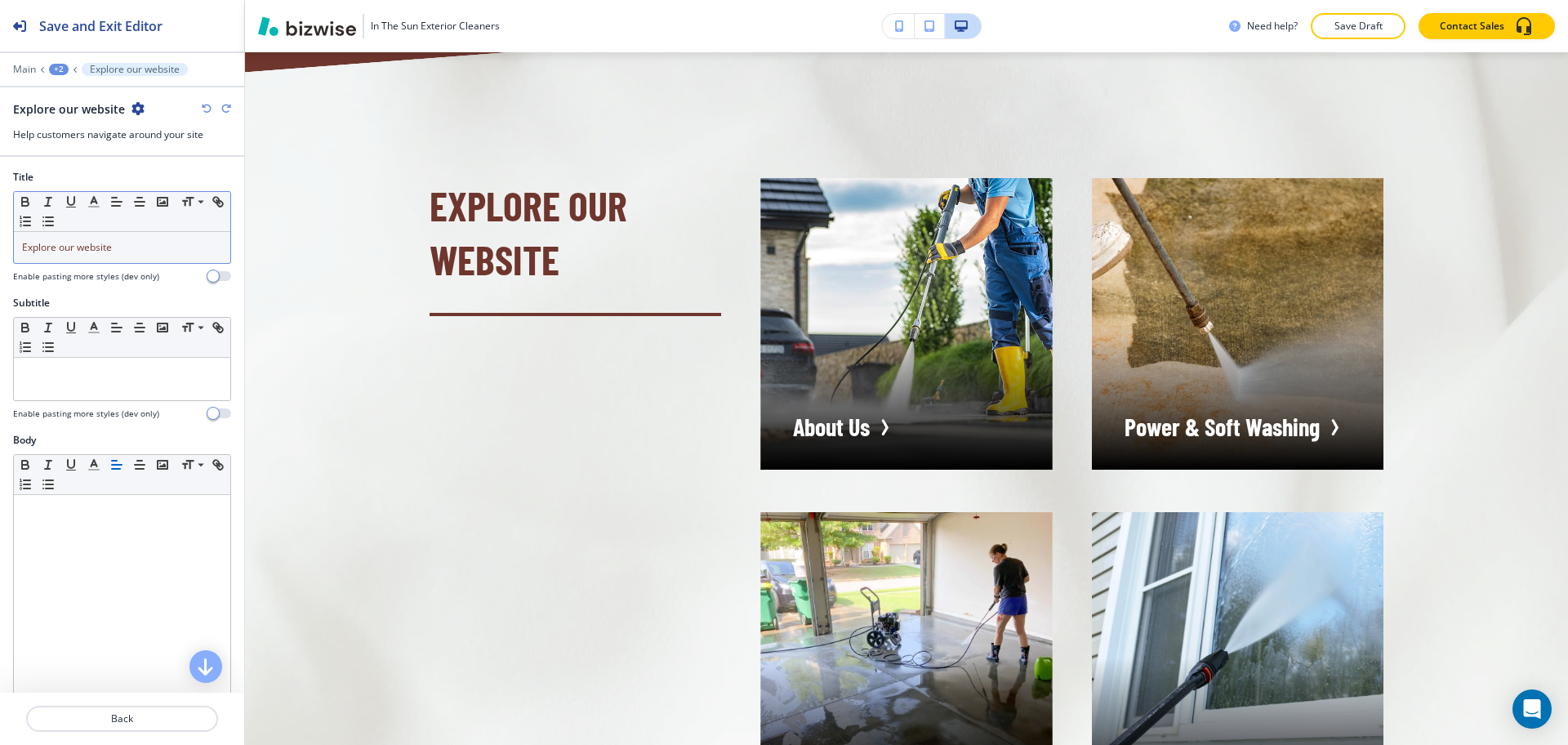
click at [130, 261] on div "Explore our website" at bounding box center [122, 248] width 217 height 31
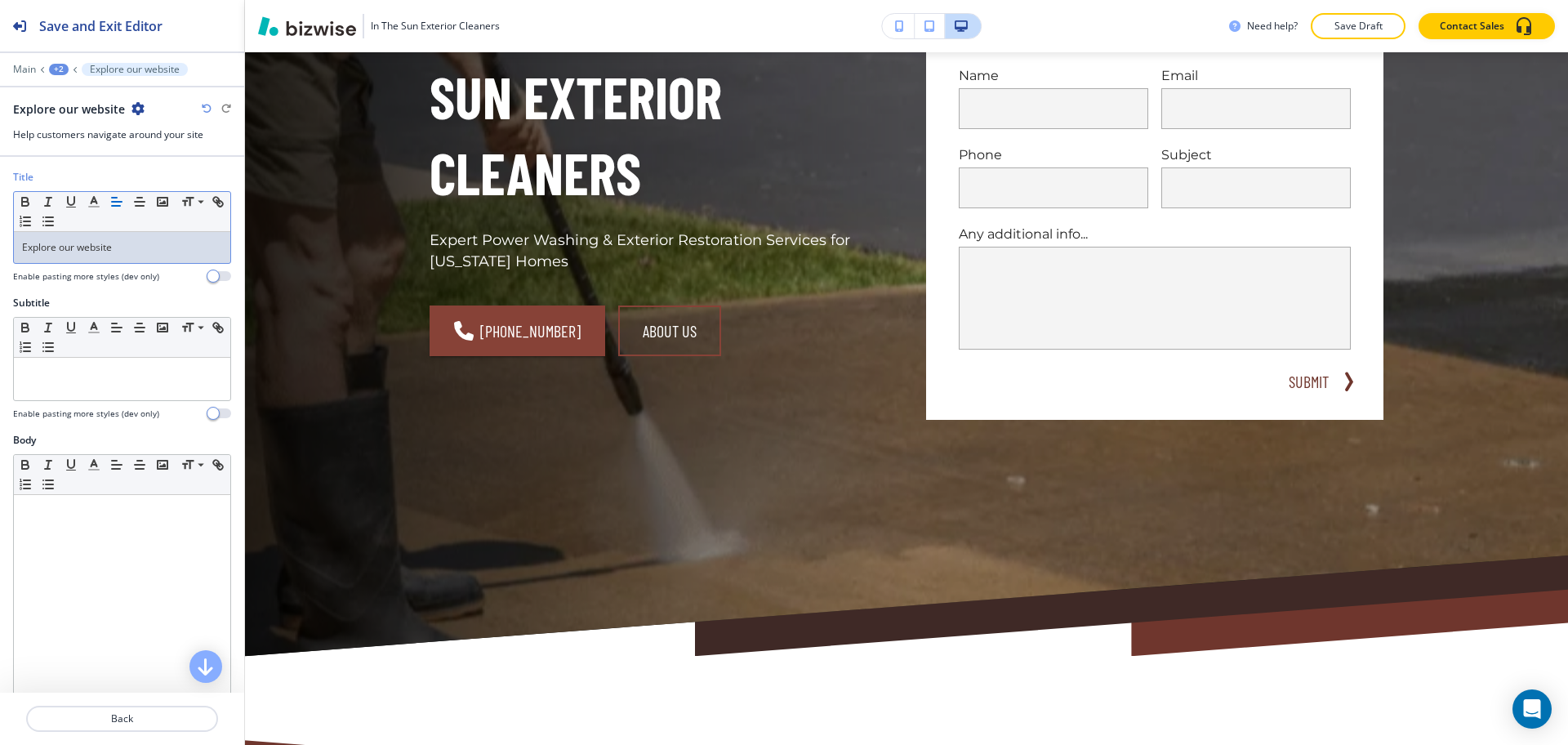
scroll to position [0, 0]
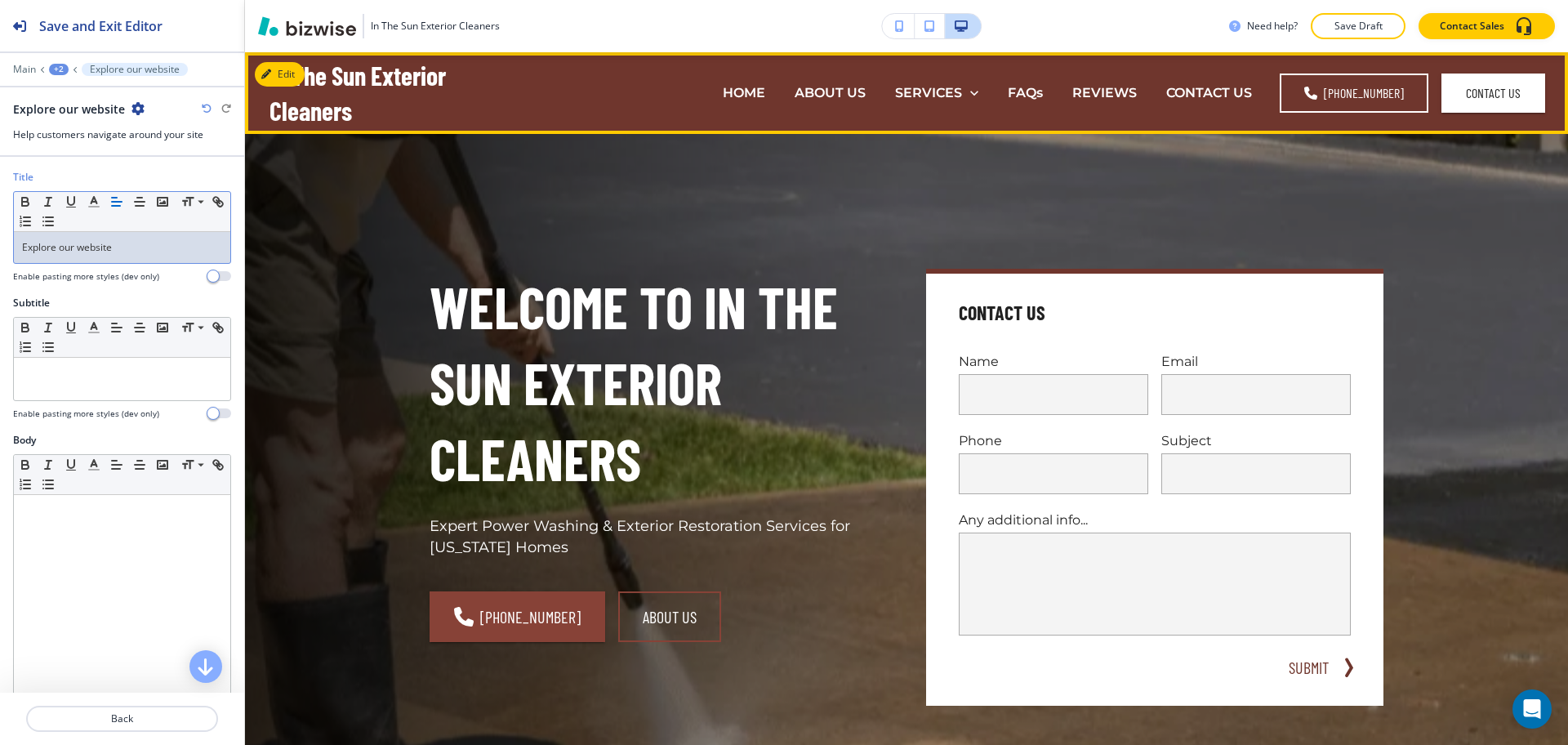
click at [761, 77] on div "HOME" at bounding box center [744, 93] width 72 height 66
click at [756, 86] on p "HOME" at bounding box center [744, 92] width 43 height 18
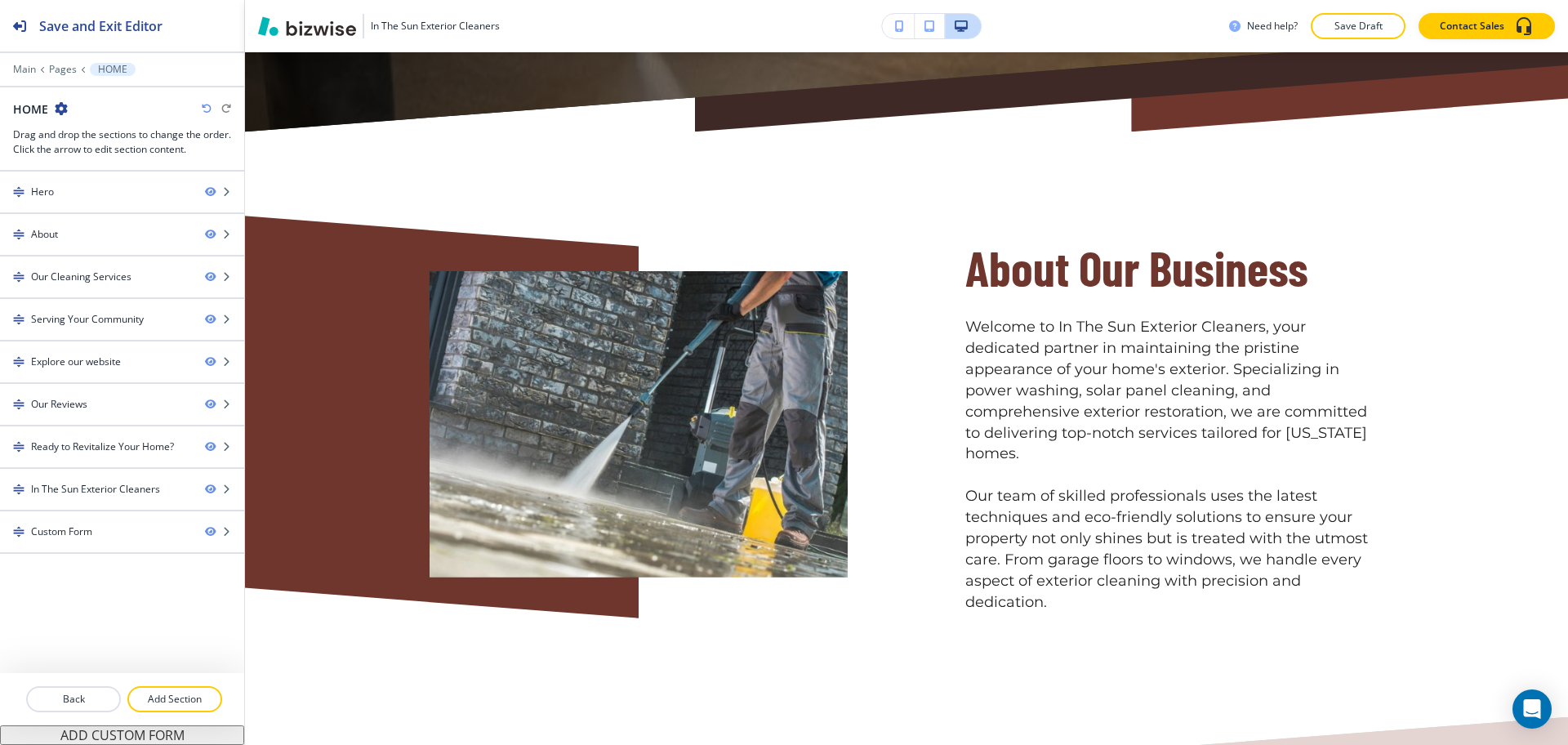
scroll to position [737, 0]
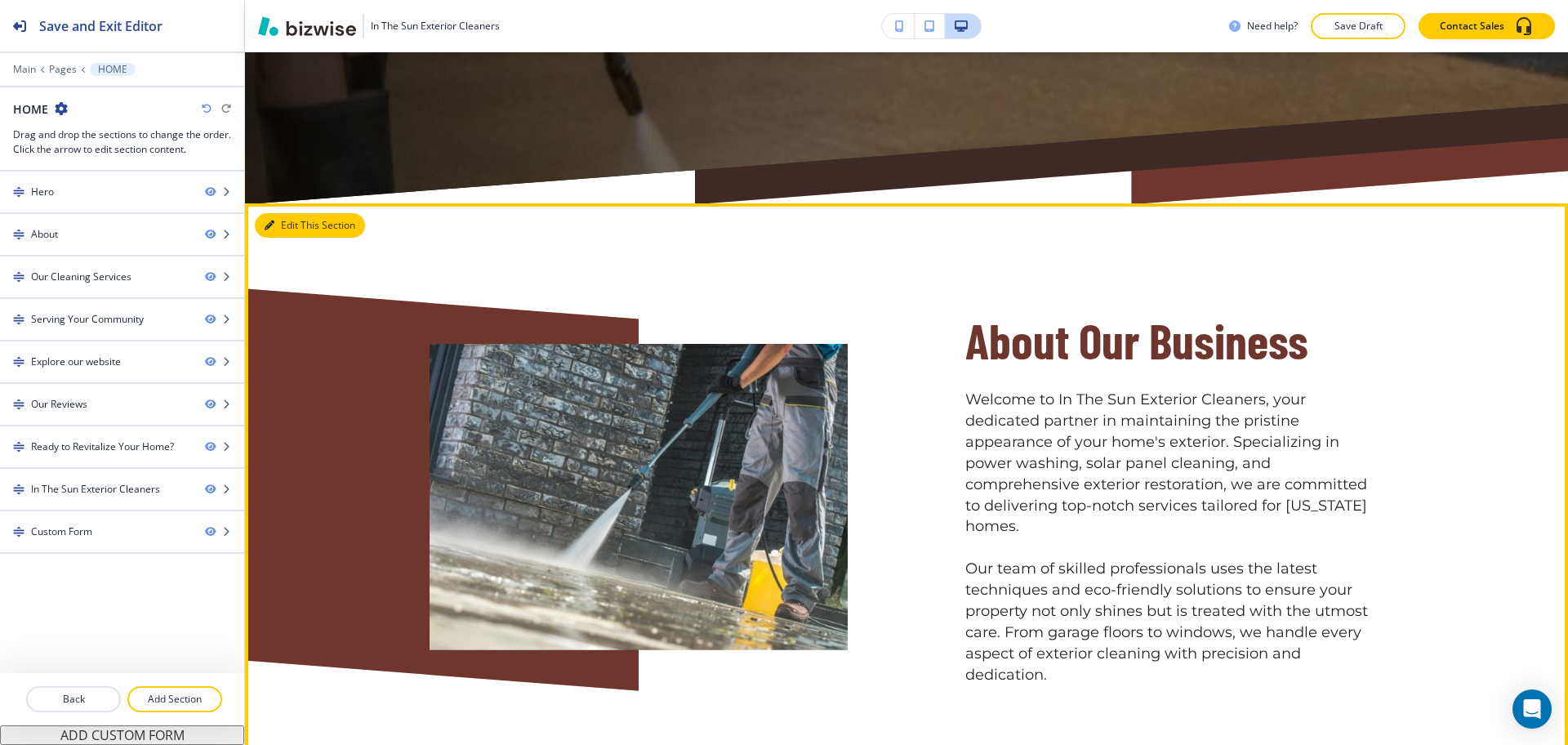
click at [284, 222] on button "Edit This Section" at bounding box center [310, 224] width 110 height 24
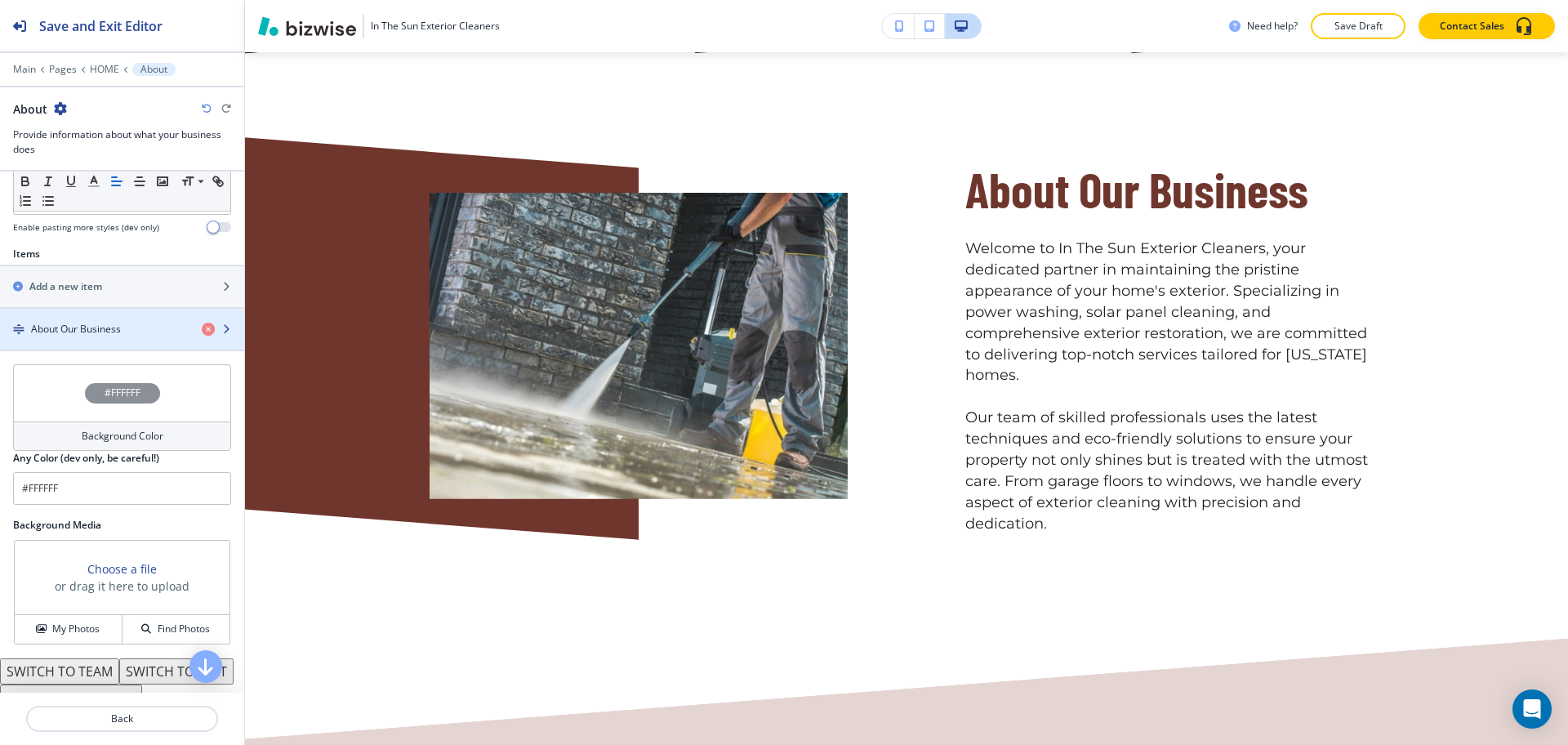
scroll to position [510, 0]
click at [59, 324] on h4 "About Our Business" at bounding box center [75, 327] width 90 height 15
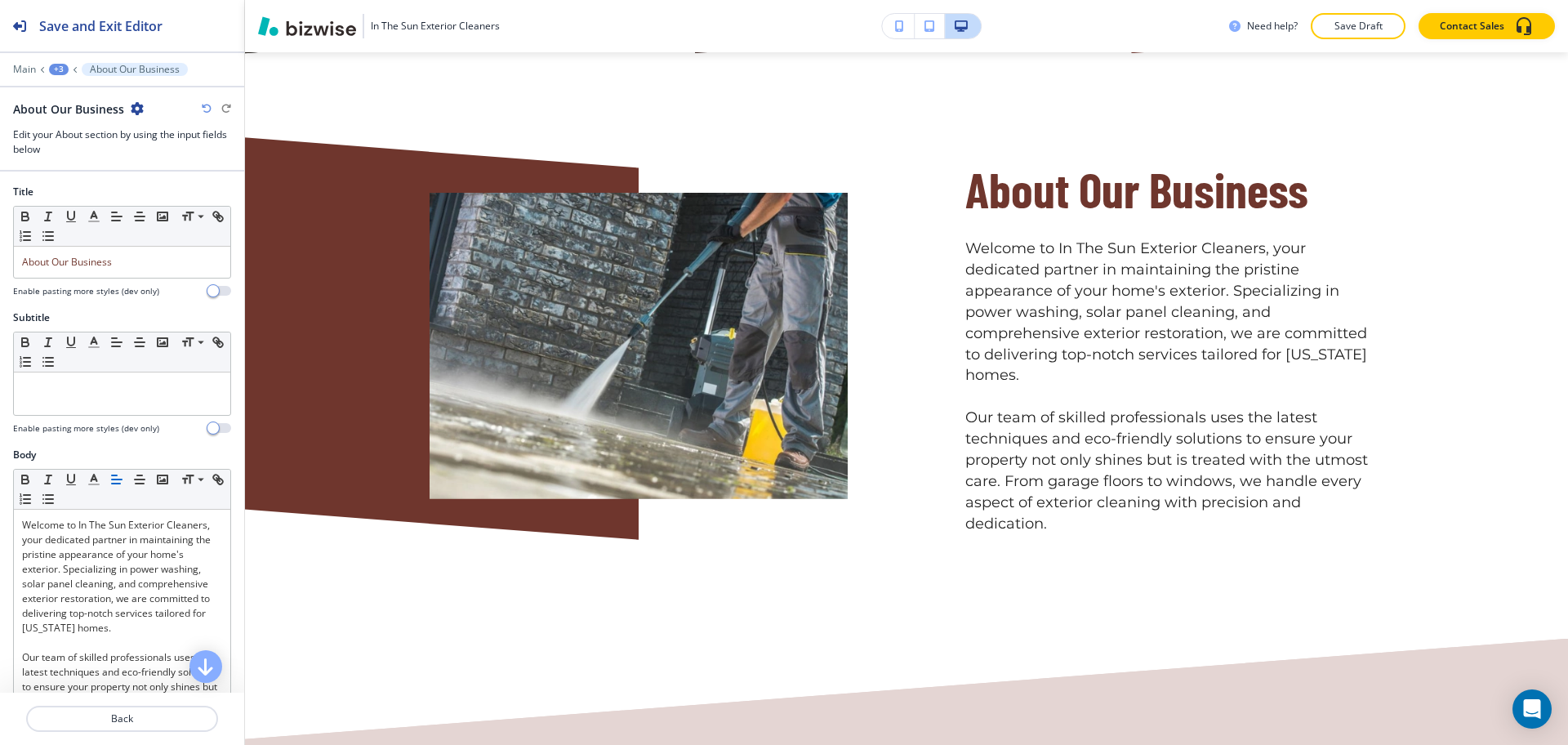
scroll to position [914, 0]
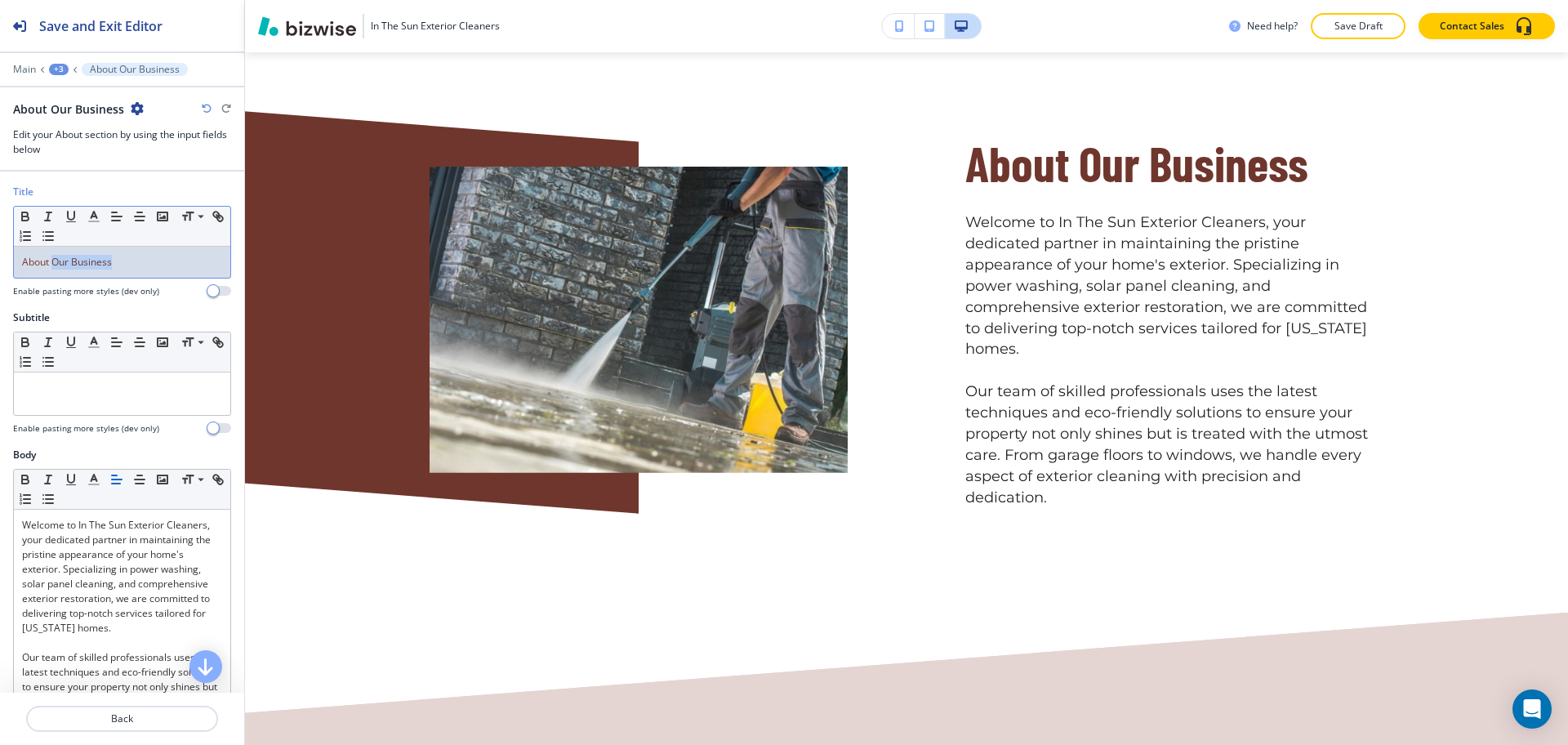
drag, startPoint x: 124, startPoint y: 260, endPoint x: 54, endPoint y: 265, distance: 70.2
click at [54, 265] on p "About Our Business" at bounding box center [122, 261] width 200 height 15
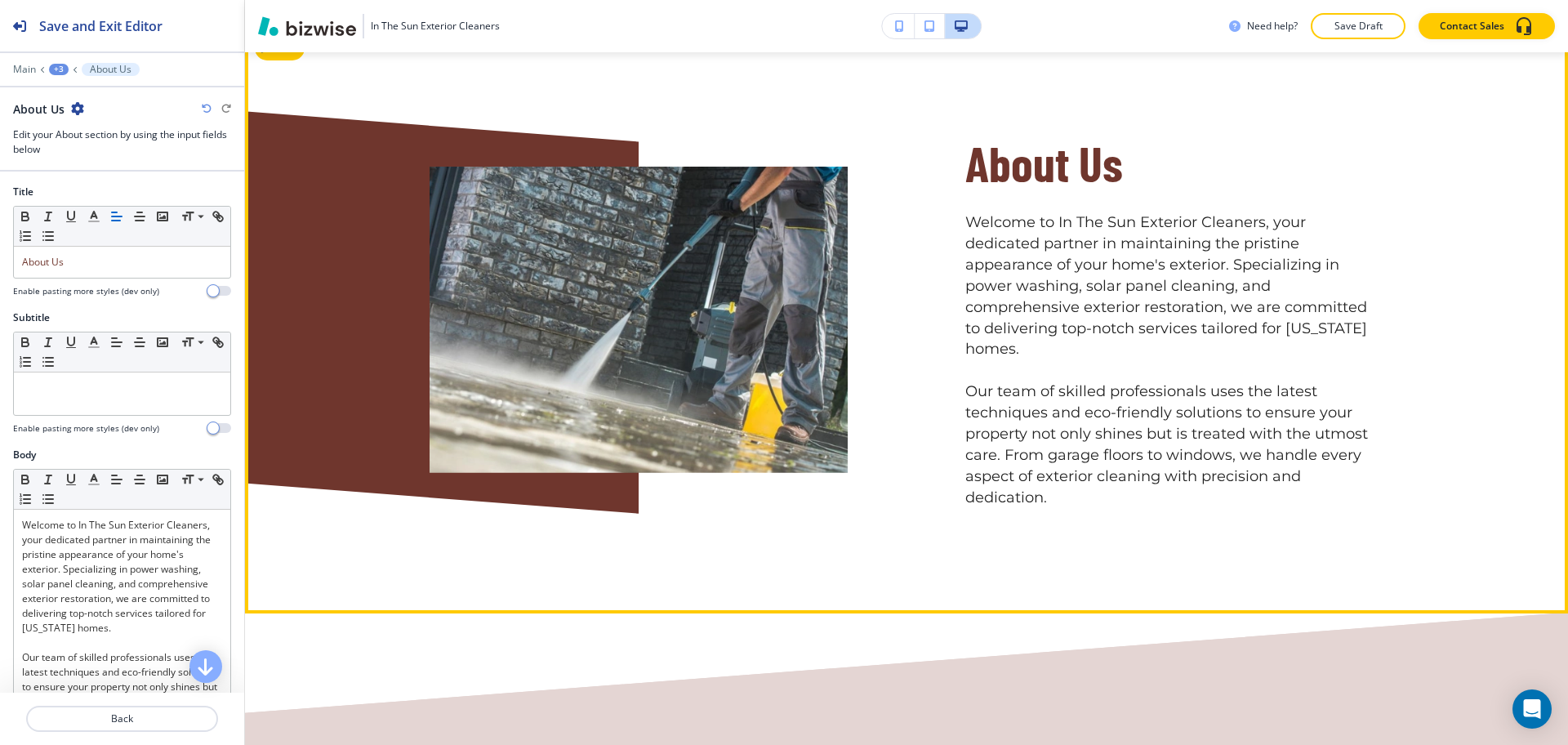
click at [1237, 330] on p "Welcome to In The Sun Exterior Cleaners, your dedicated partner in maintaining …" at bounding box center [1174, 285] width 418 height 148
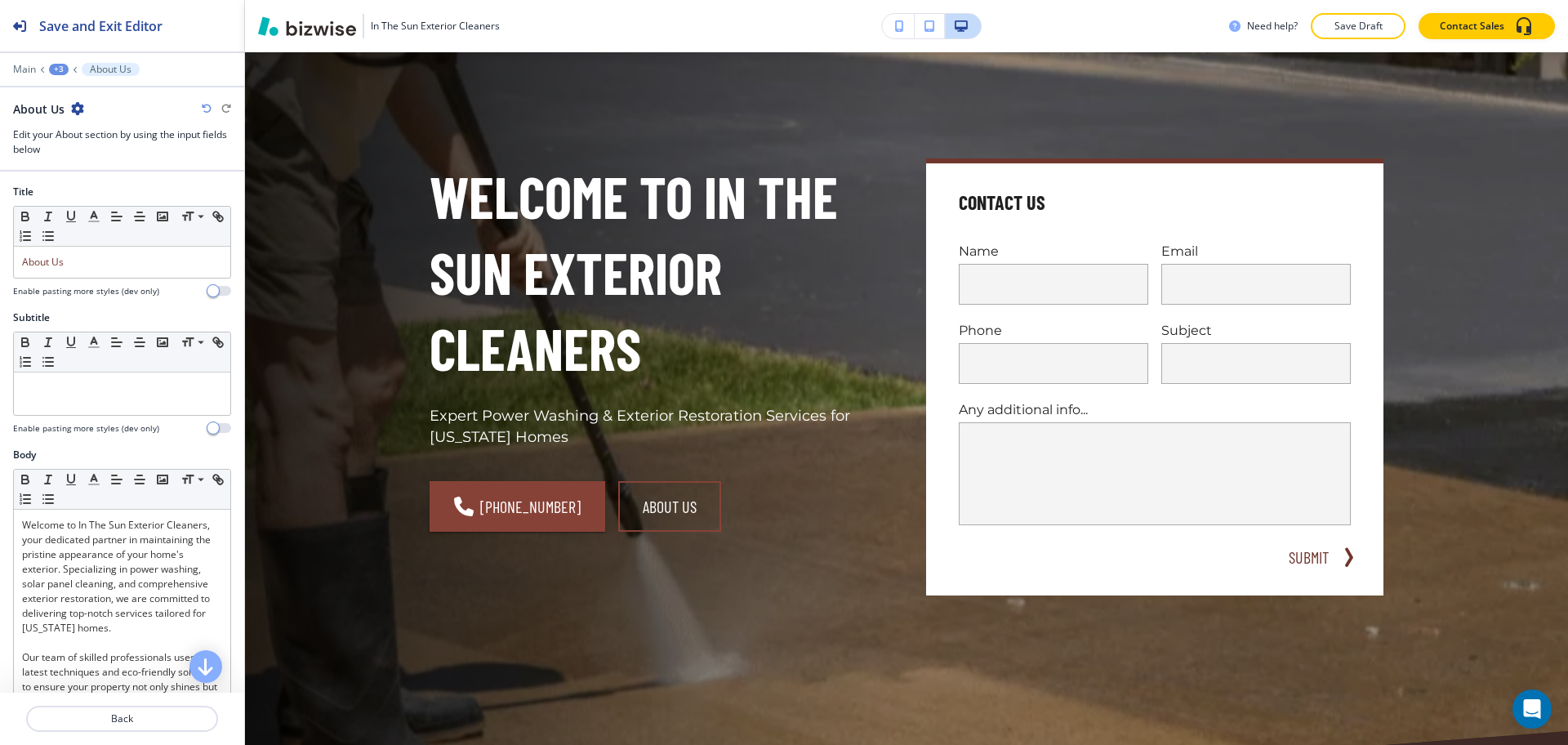
scroll to position [0, 0]
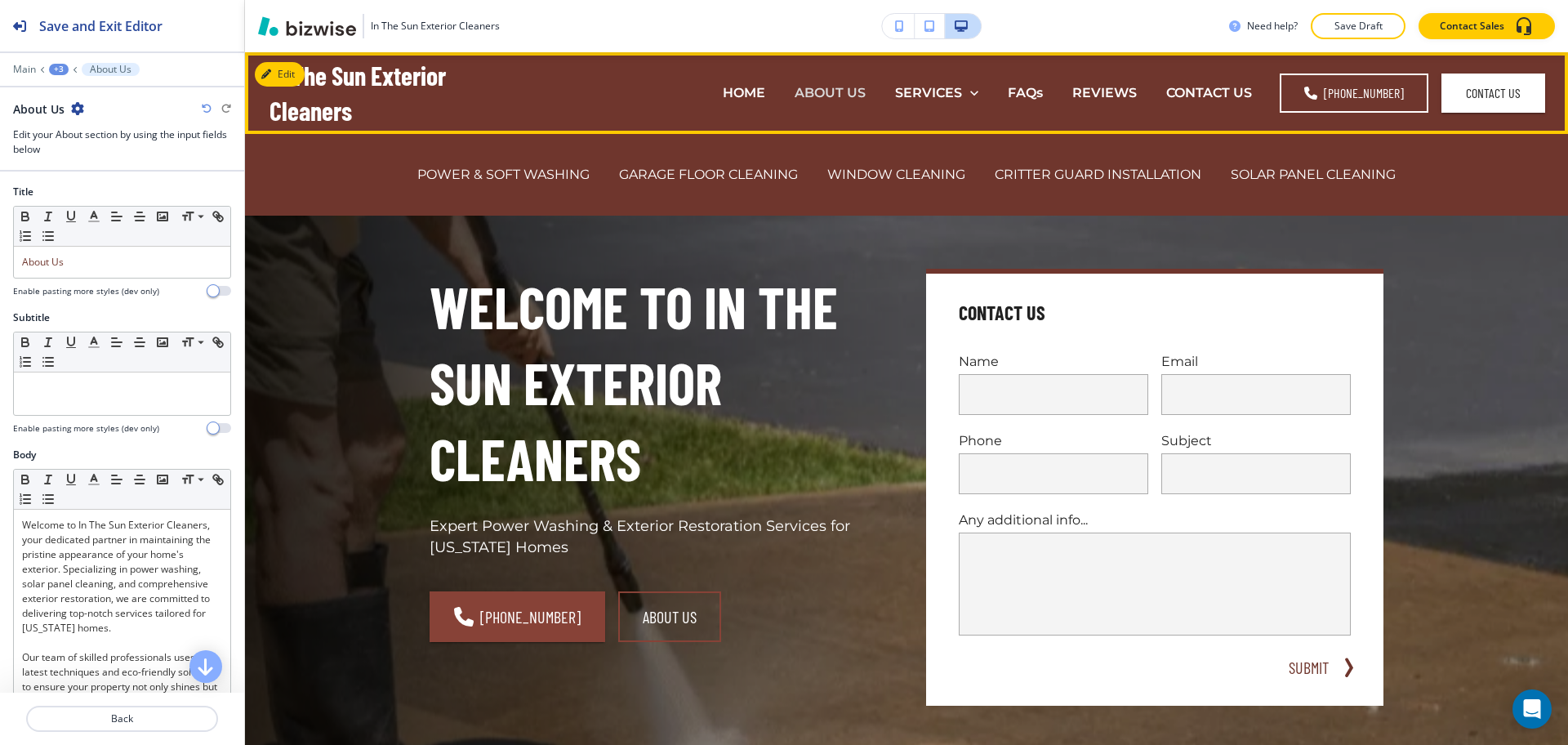
click at [853, 97] on p "ABOUT US" at bounding box center [829, 92] width 71 height 18
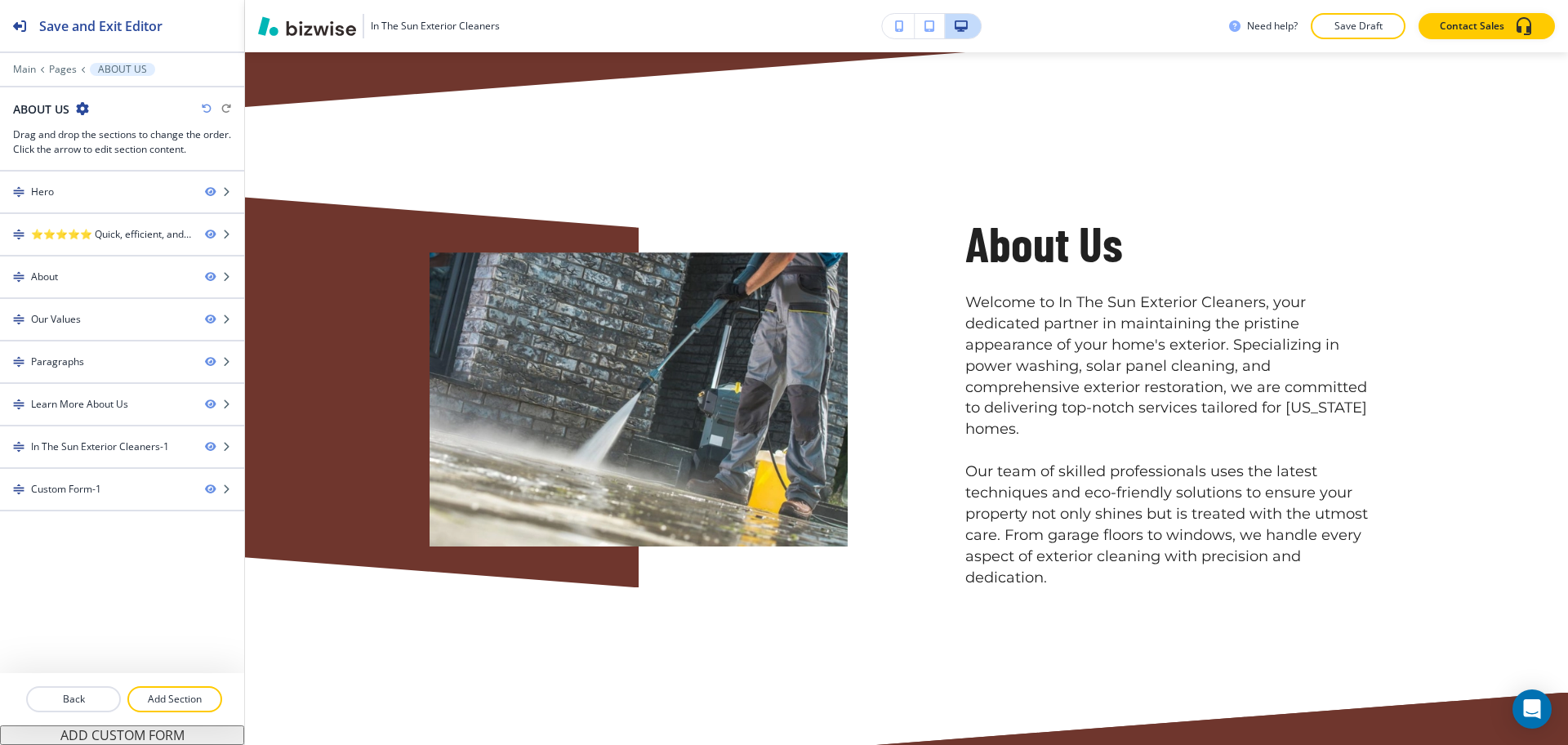
scroll to position [980, 0]
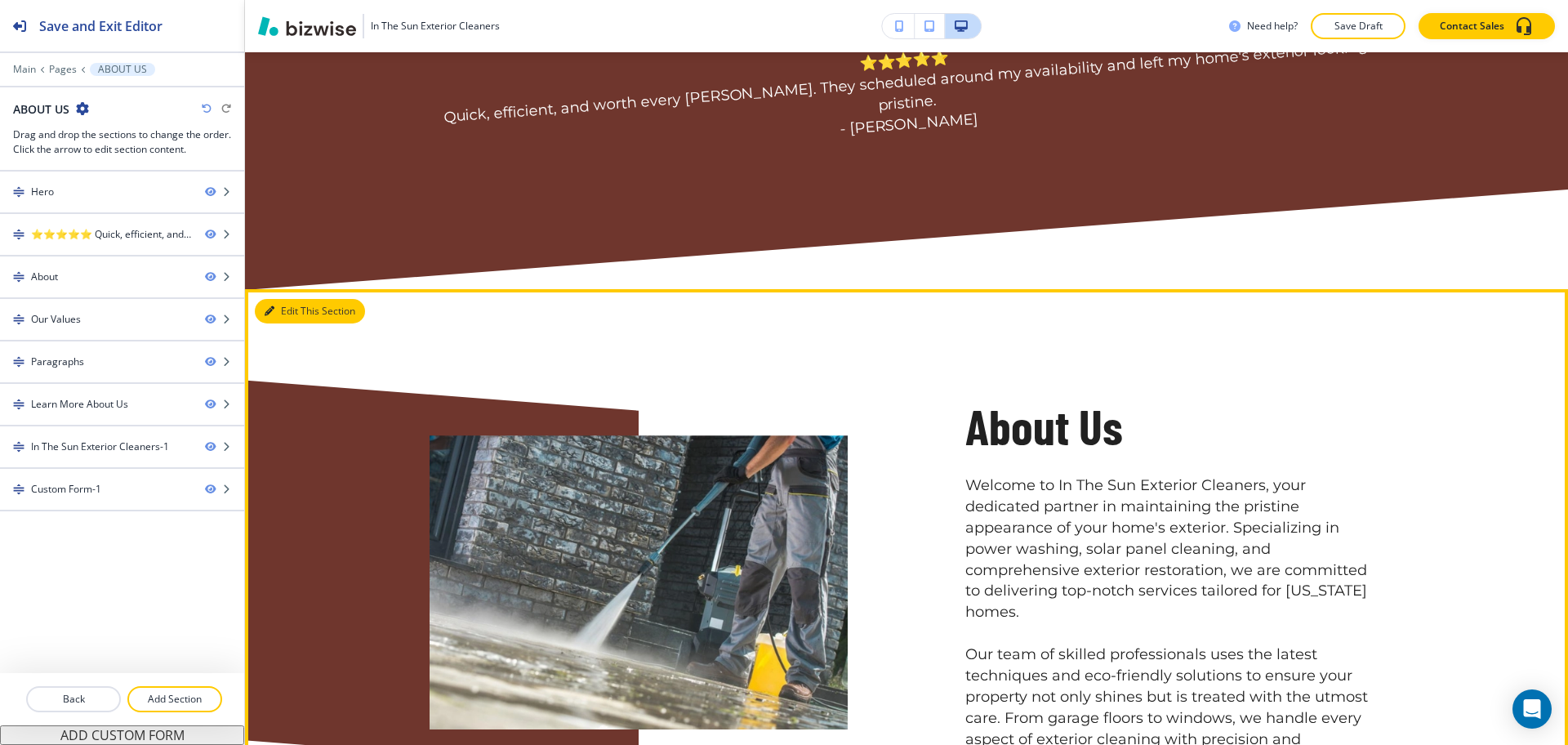
click at [299, 299] on button "Edit This Section" at bounding box center [310, 311] width 110 height 24
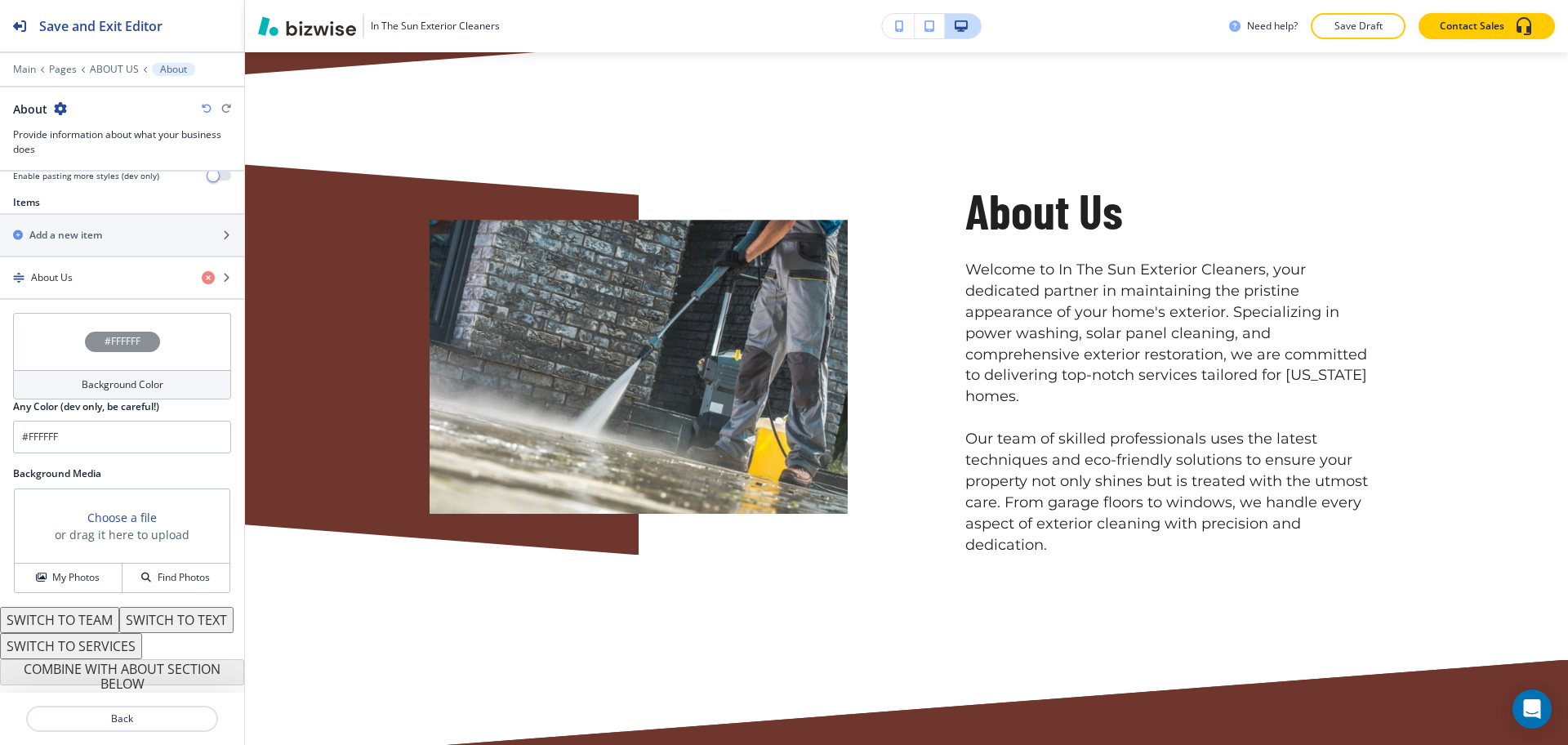
scroll to position [585, 0]
click at [74, 270] on div "About Us" at bounding box center [94, 277] width 189 height 15
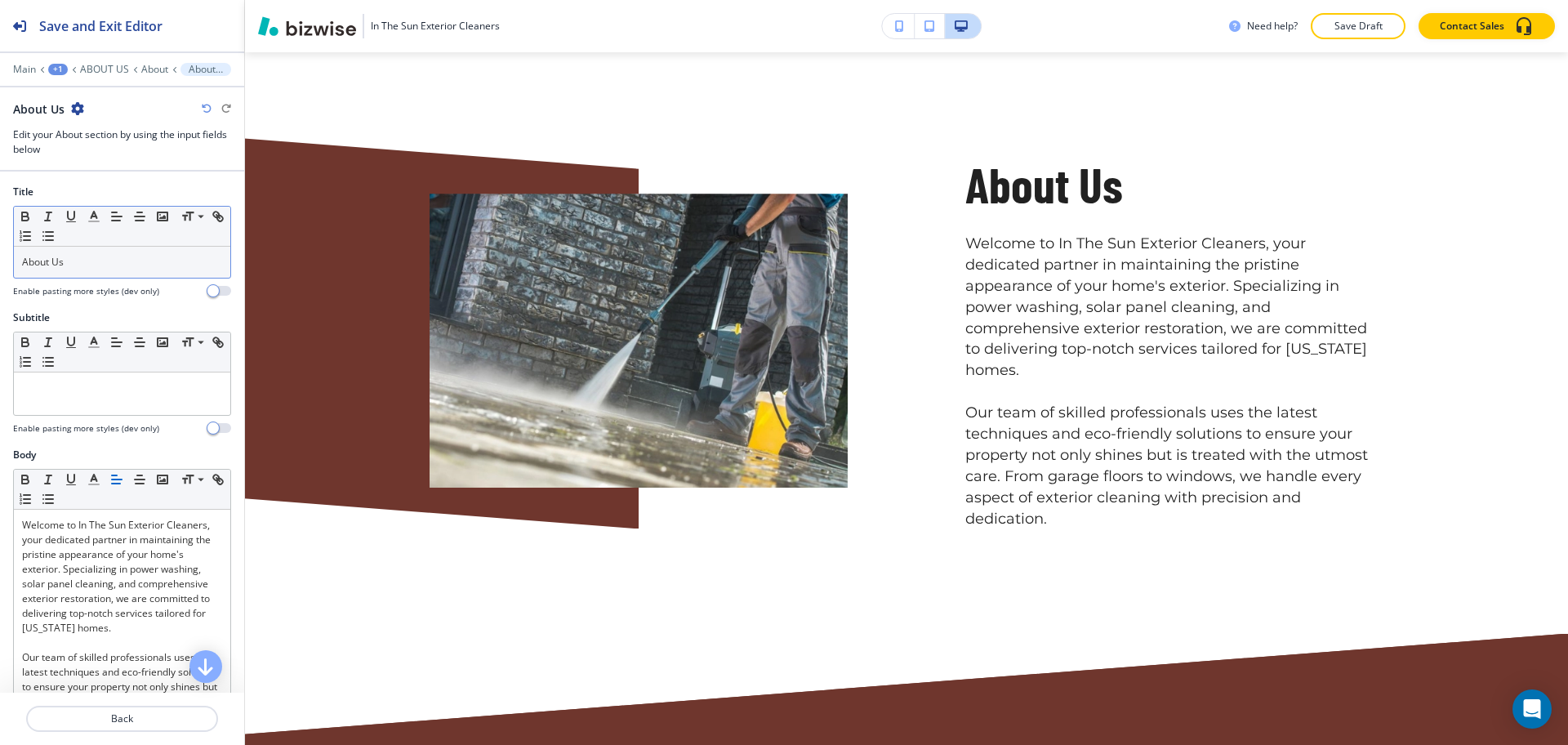
click at [87, 260] on p "About Us" at bounding box center [122, 261] width 200 height 15
click at [93, 219] on icon "button" at bounding box center [93, 216] width 15 height 15
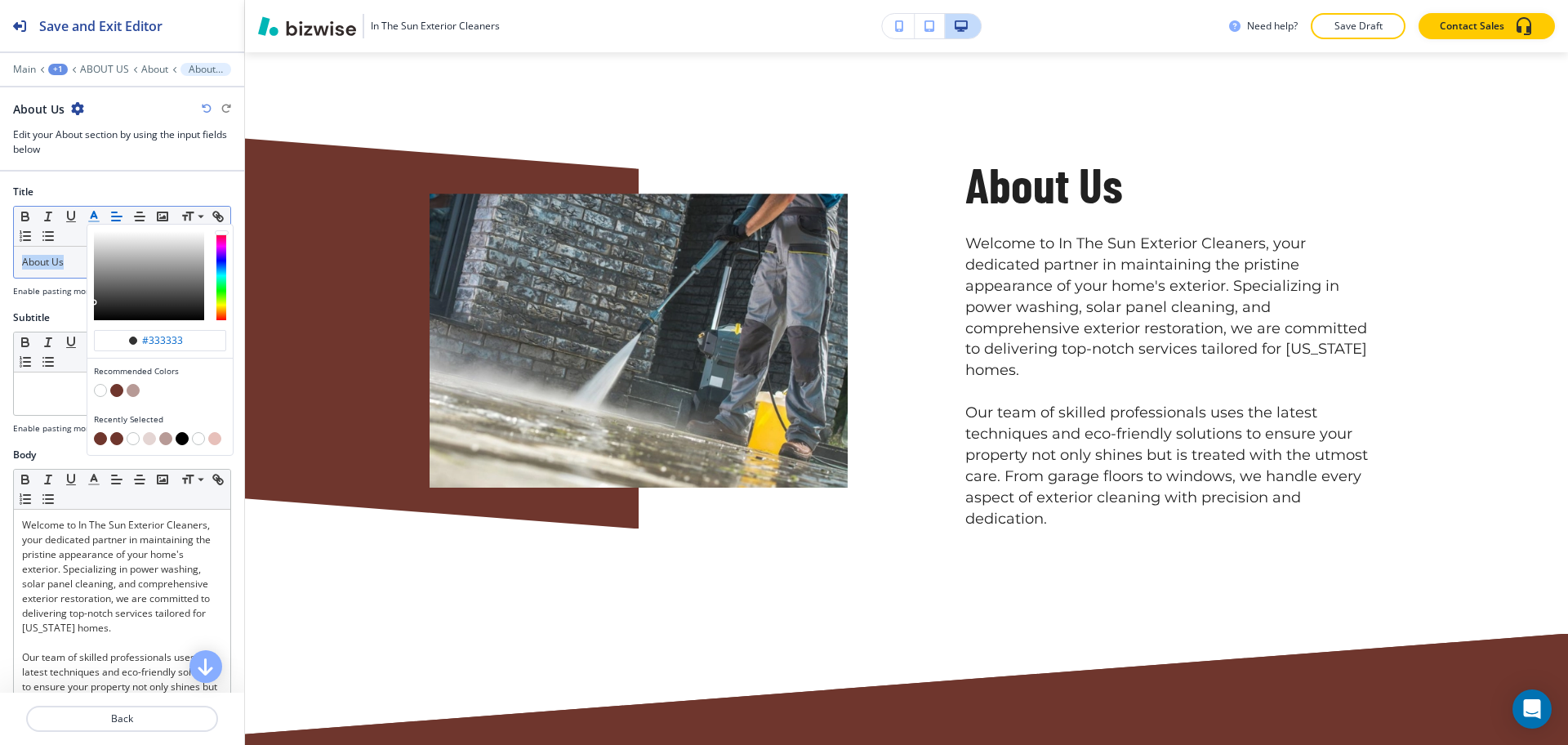
click at [114, 392] on button "button" at bounding box center [117, 391] width 14 height 14
type input "#6f362d"
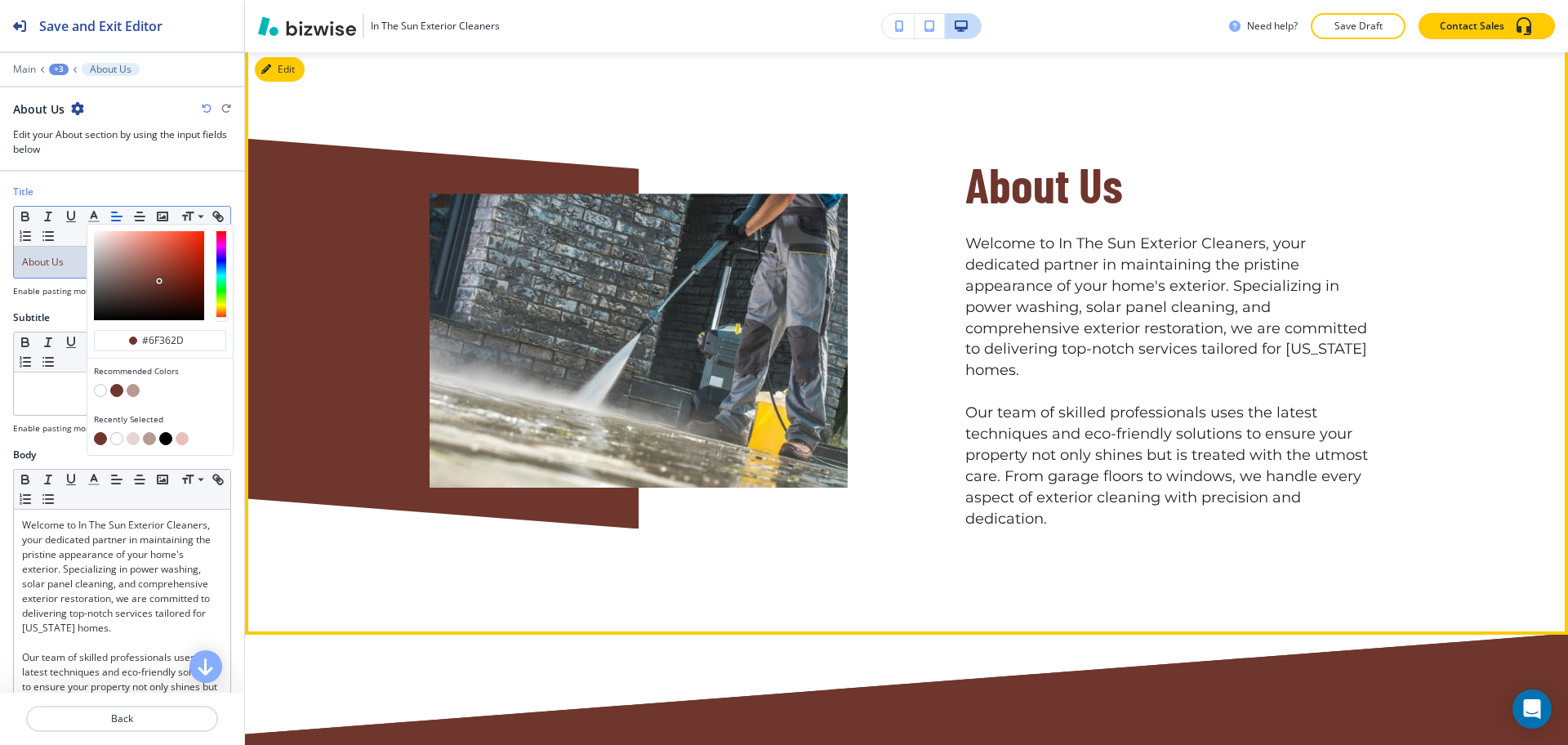
click at [1060, 510] on div "About Us Welcome to In The Sun Exterior Cleaners, your dedicated partner in mai…" at bounding box center [906, 341] width 1323 height 586
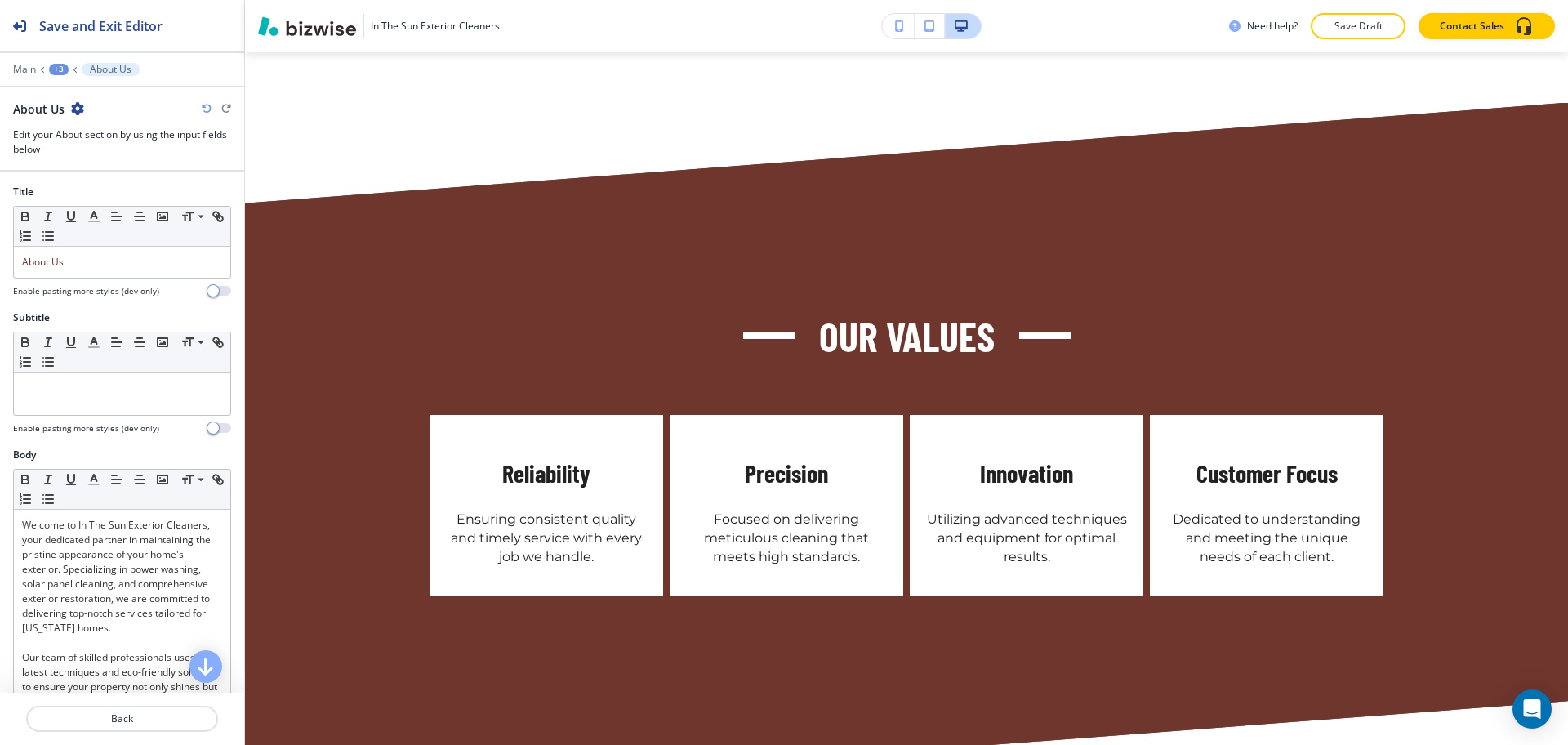
scroll to position [1666, 0]
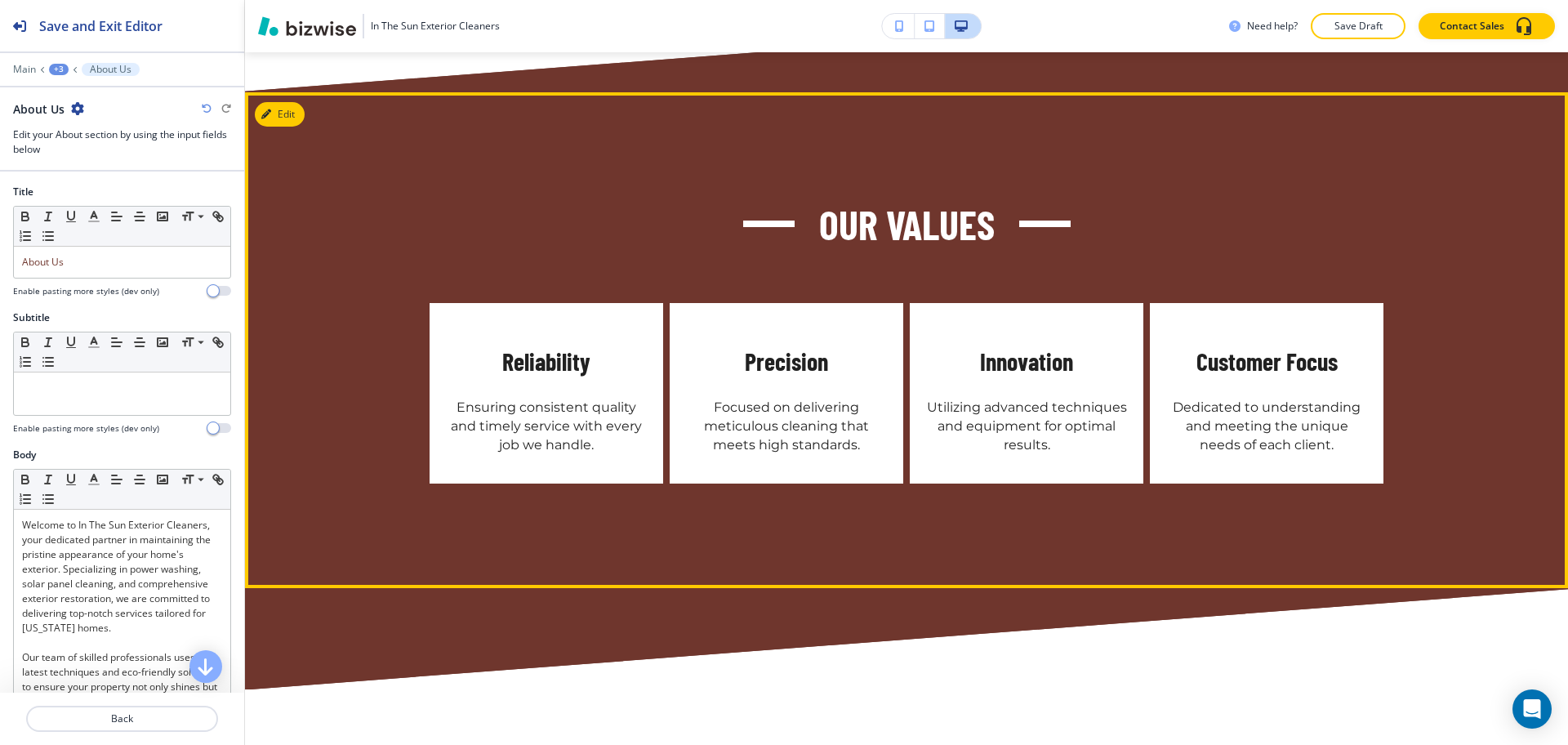
click at [285, 102] on button "Edit" at bounding box center [279, 113] width 49 height 24
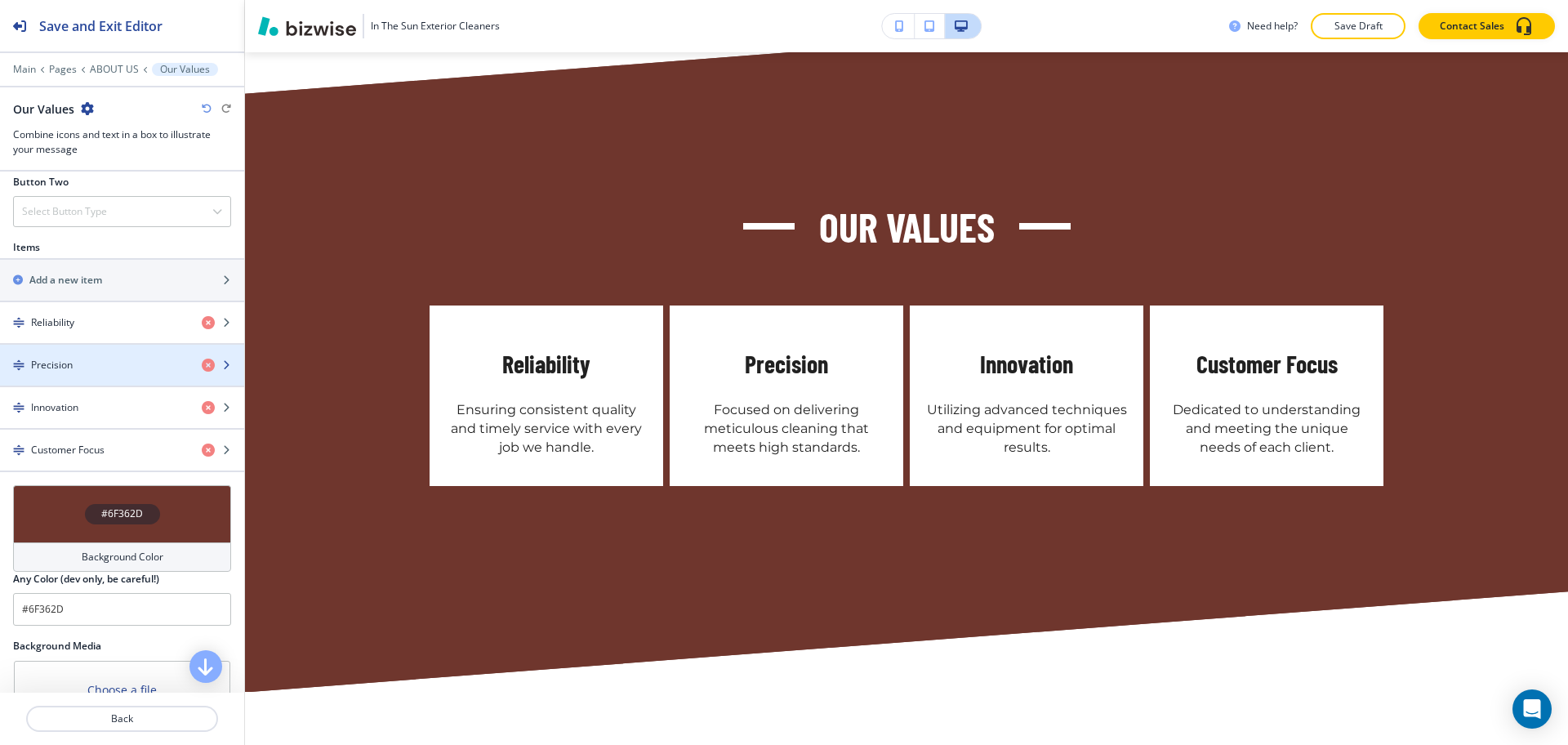
scroll to position [646, 0]
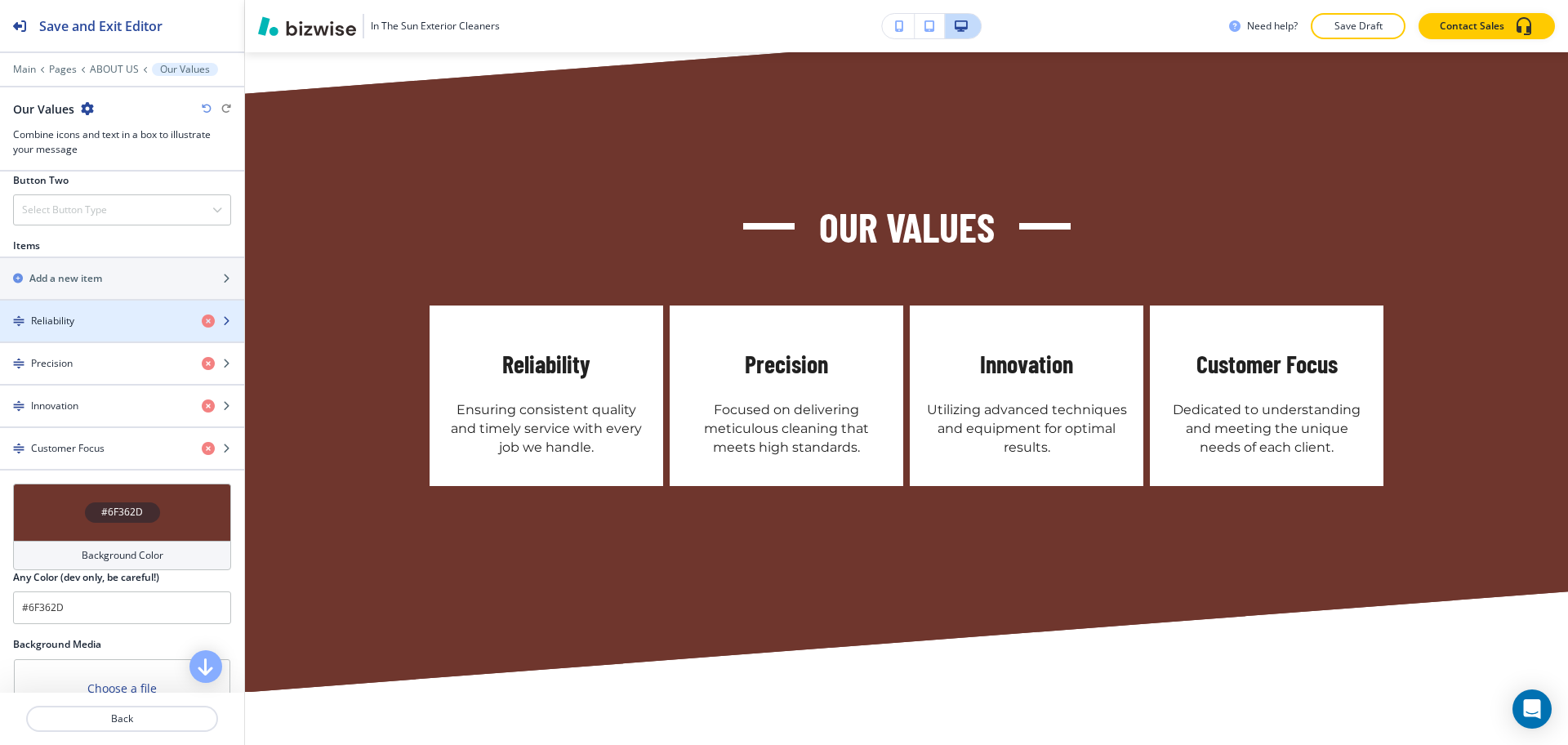
click at [104, 306] on div "button" at bounding box center [122, 308] width 244 height 14
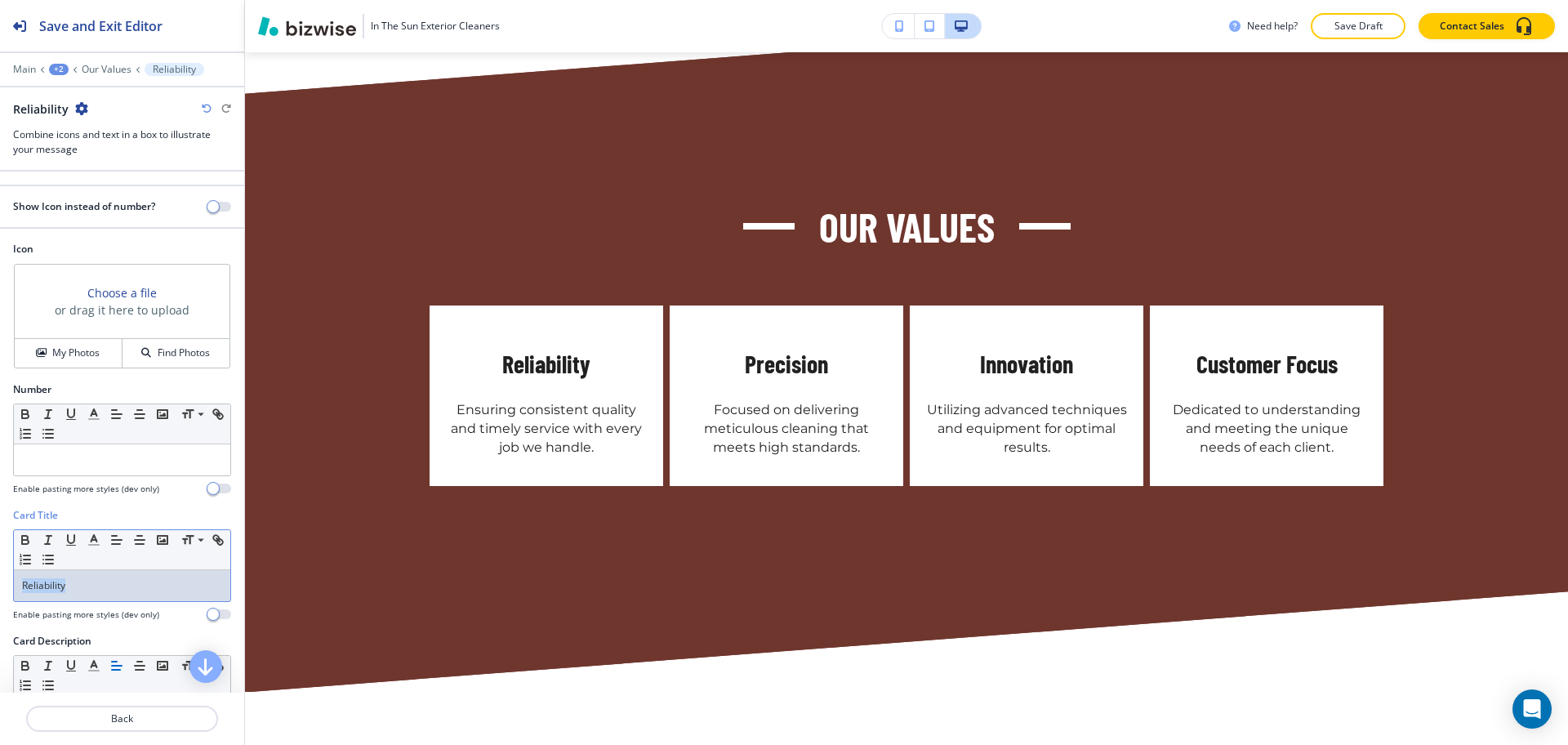
drag, startPoint x: 86, startPoint y: 585, endPoint x: 0, endPoint y: 574, distance: 86.7
click at [0, 574] on div "Card Title Small Normal Large Huge Reliability Enable pasting more styles (dev …" at bounding box center [122, 571] width 244 height 126
copy p "Reliability"
click at [207, 204] on span "button" at bounding box center [214, 207] width 14 height 14
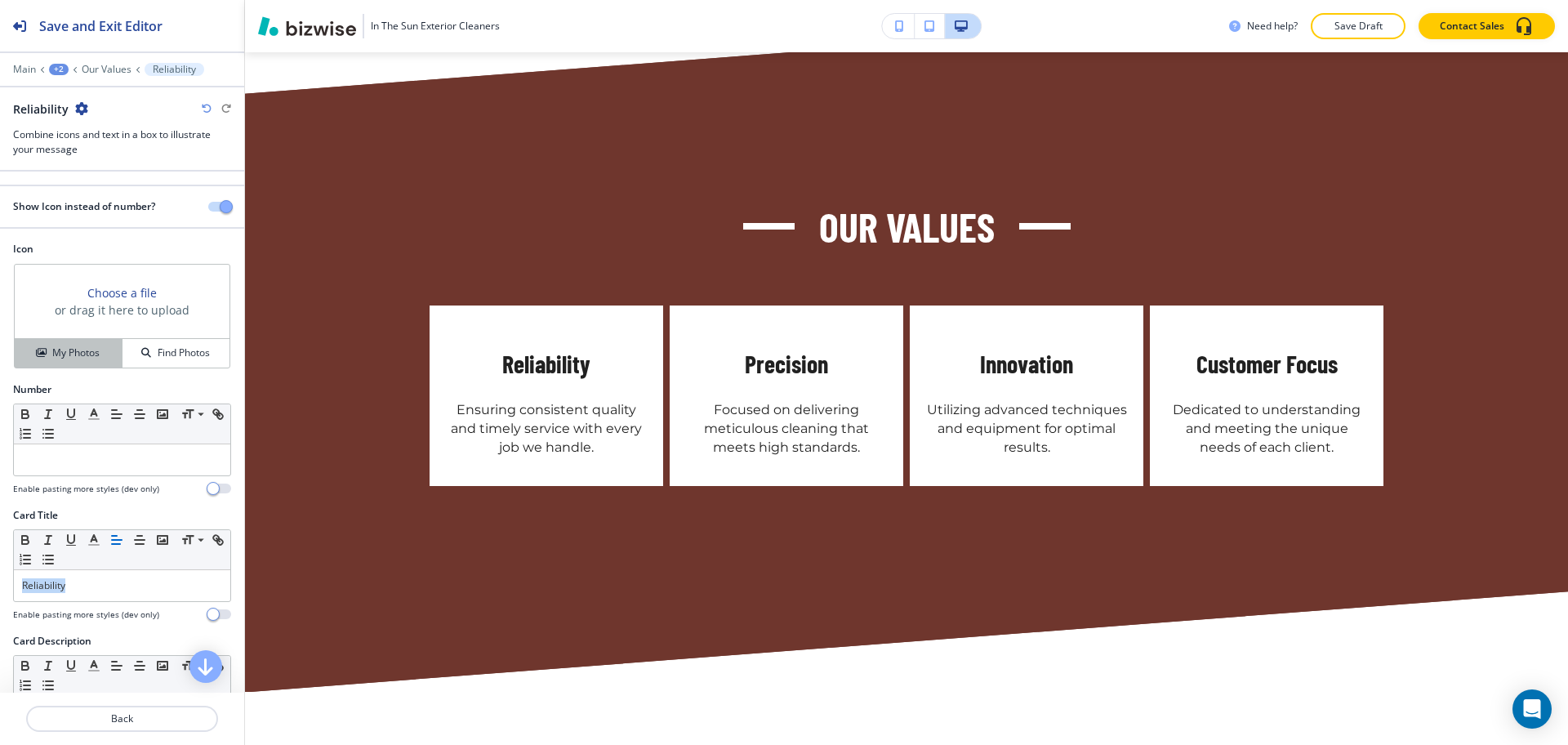
click at [59, 359] on h4 "My Photos" at bounding box center [75, 352] width 47 height 15
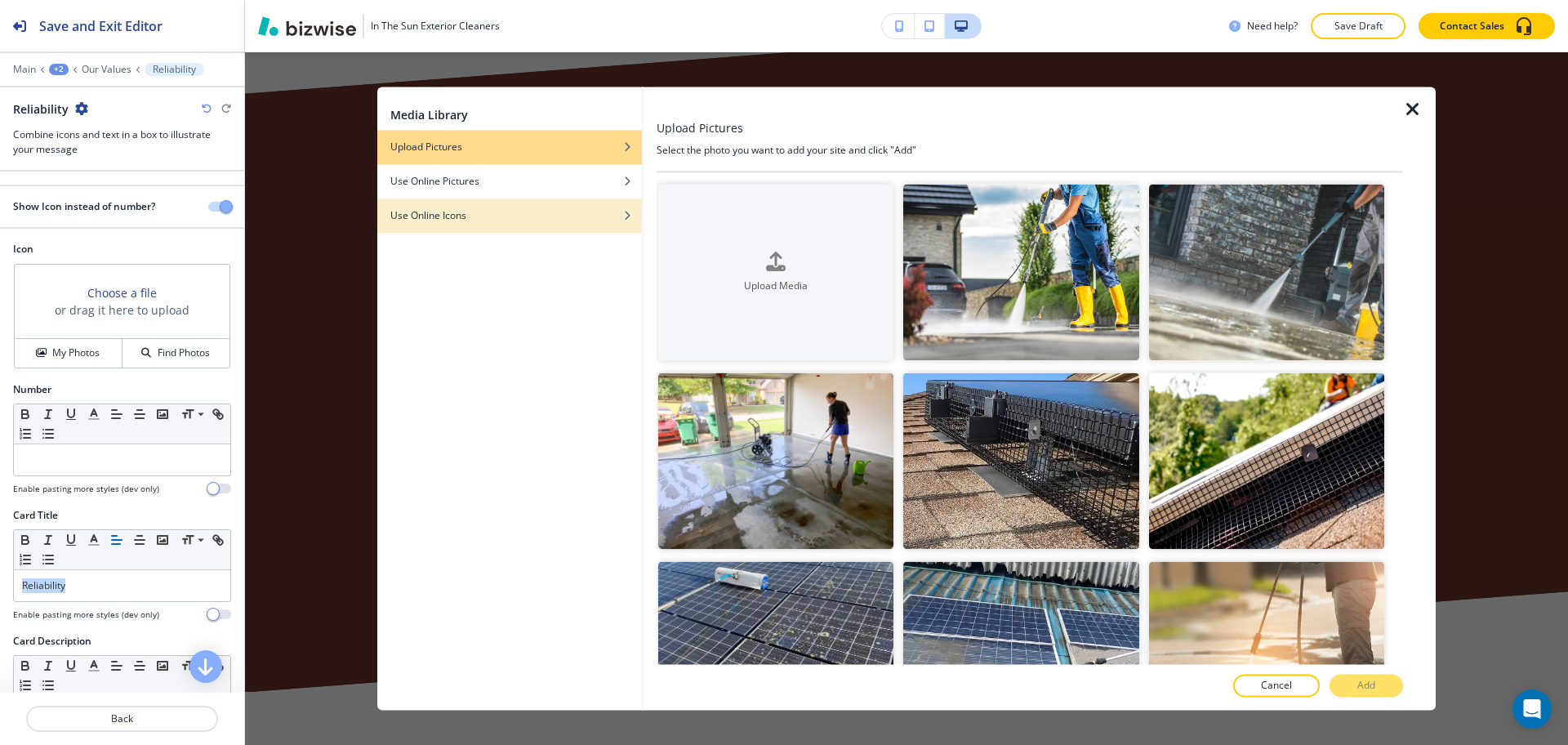
click at [499, 206] on div "button" at bounding box center [509, 203] width 264 height 10
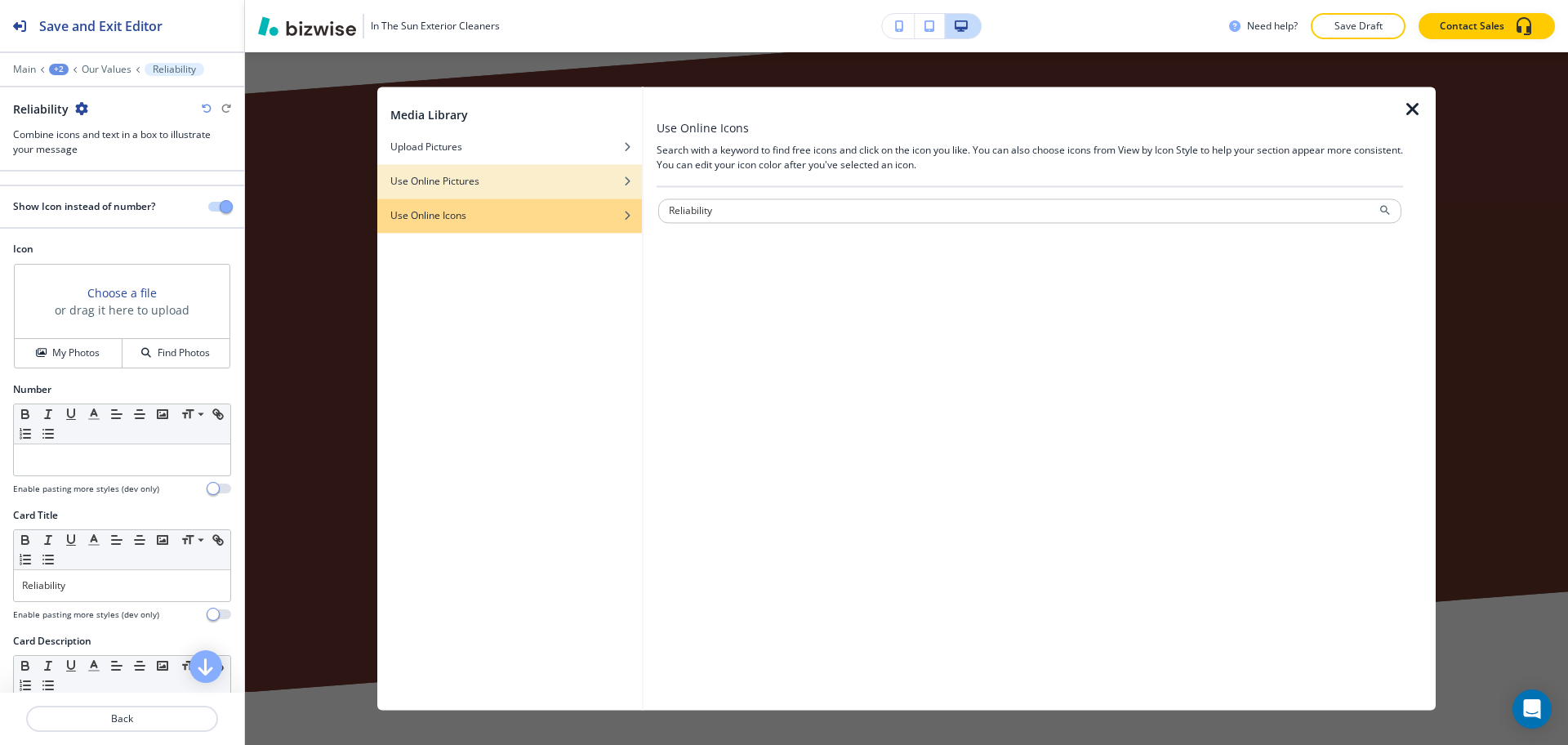
type input "Reliability"
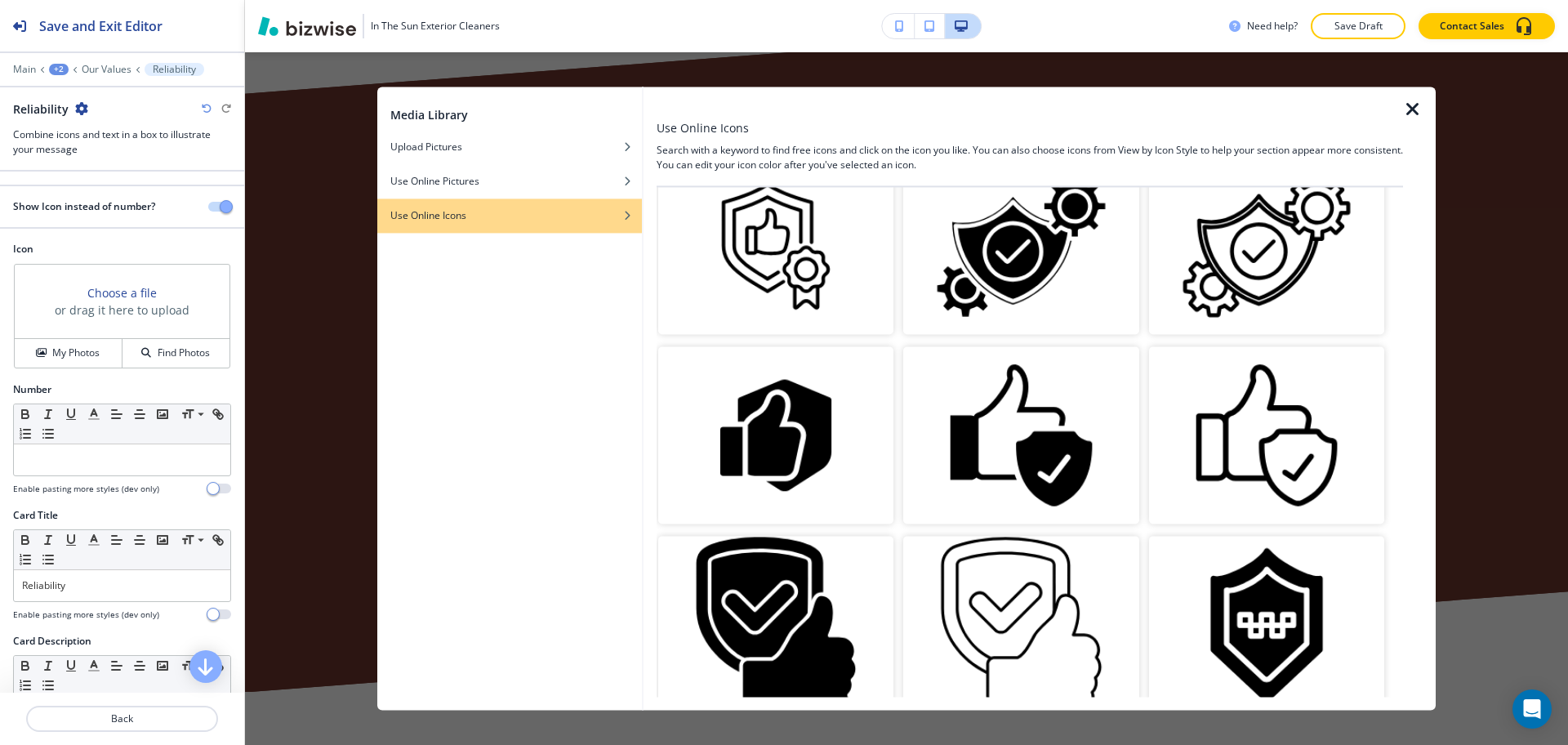
scroll to position [1021, 0]
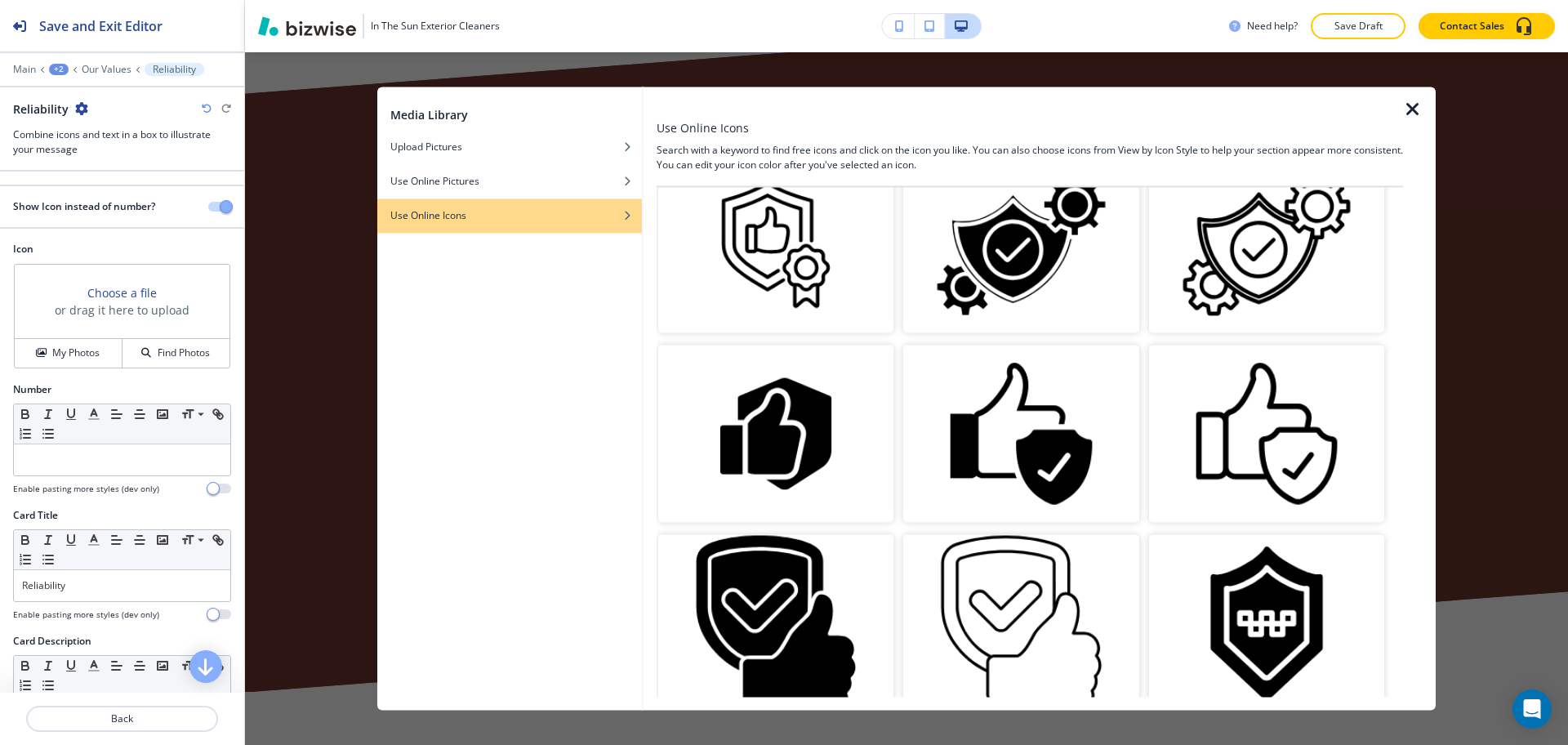
click at [795, 602] on img "button" at bounding box center [775, 622] width 235 height 176
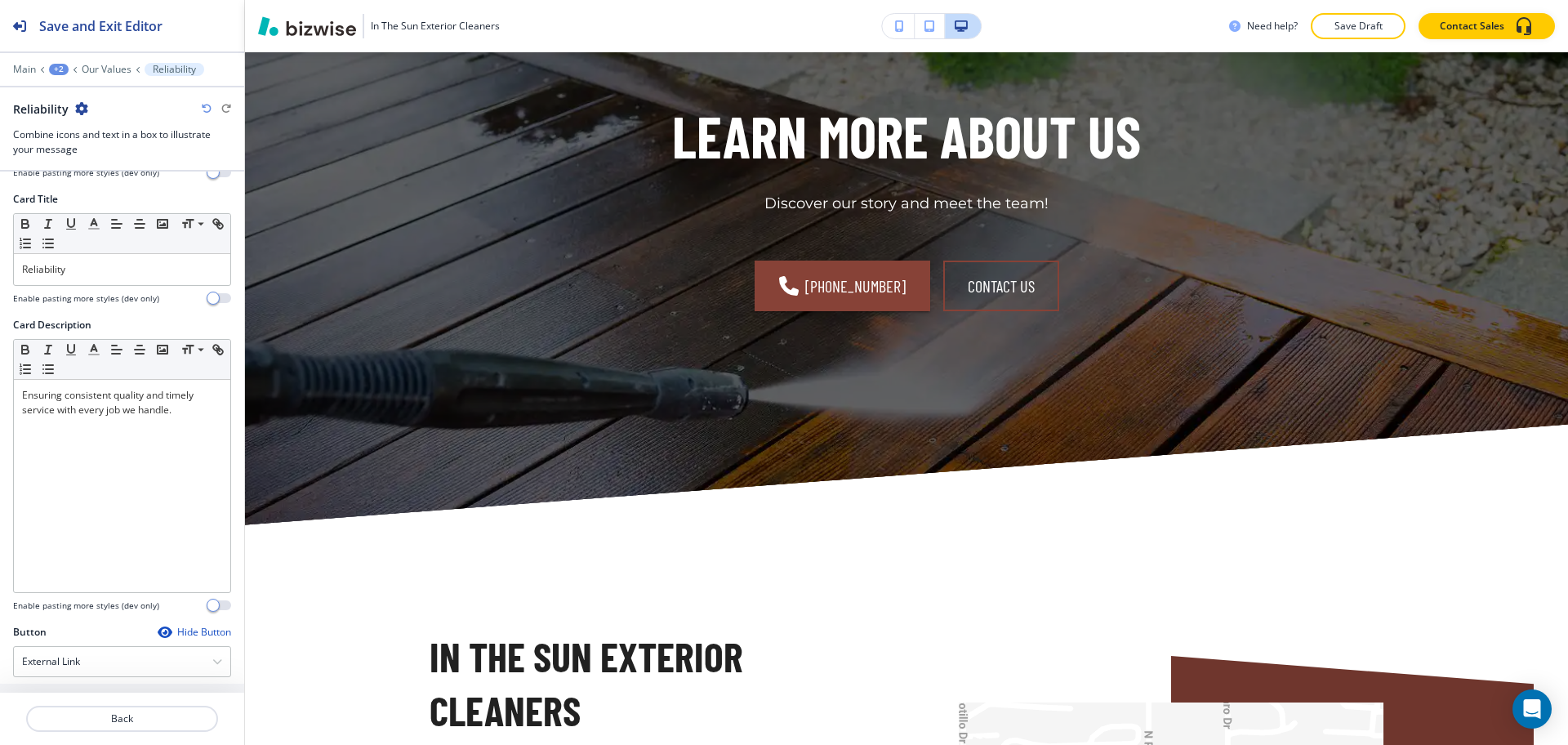
scroll to position [454, 0]
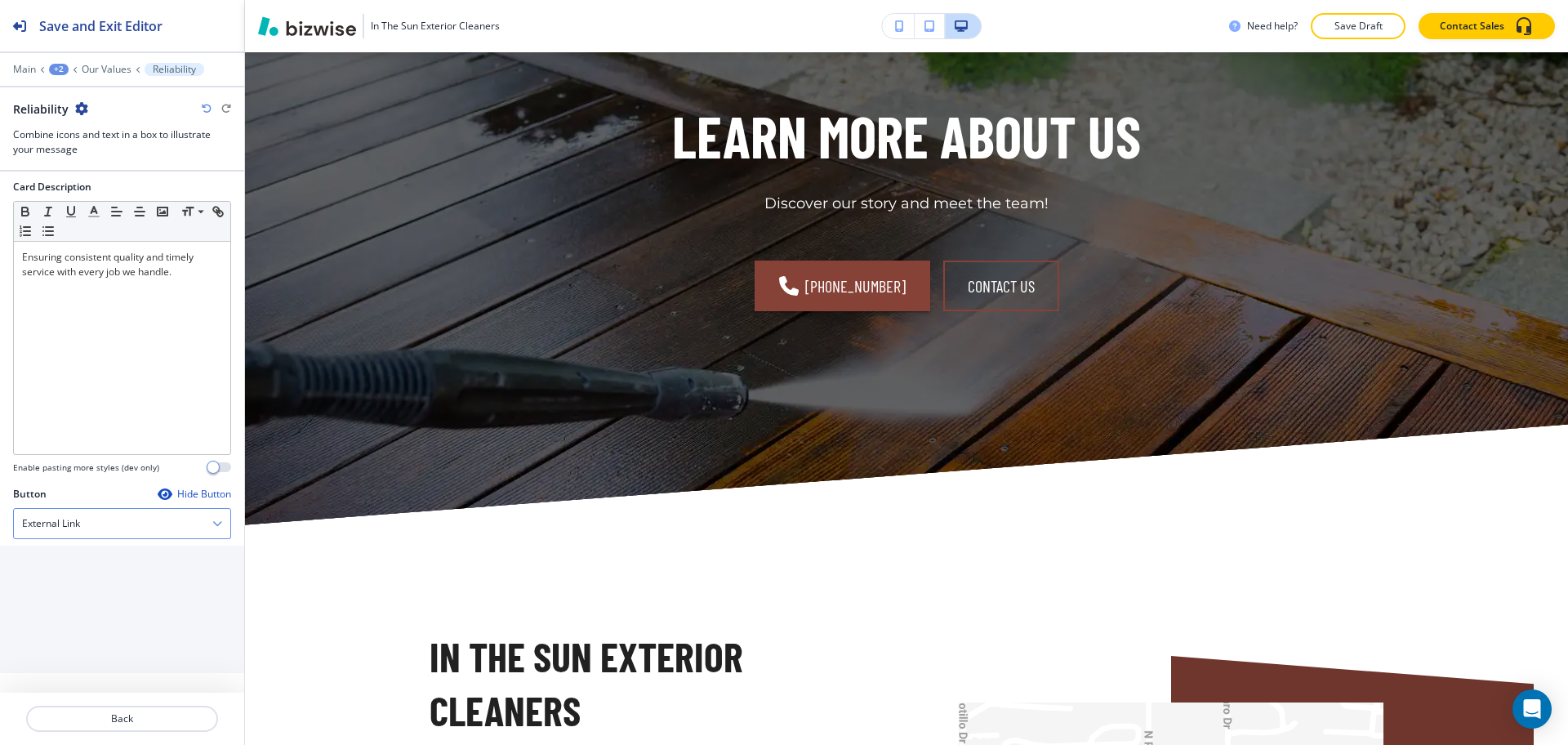
click at [111, 518] on div "External Link" at bounding box center [122, 523] width 217 height 29
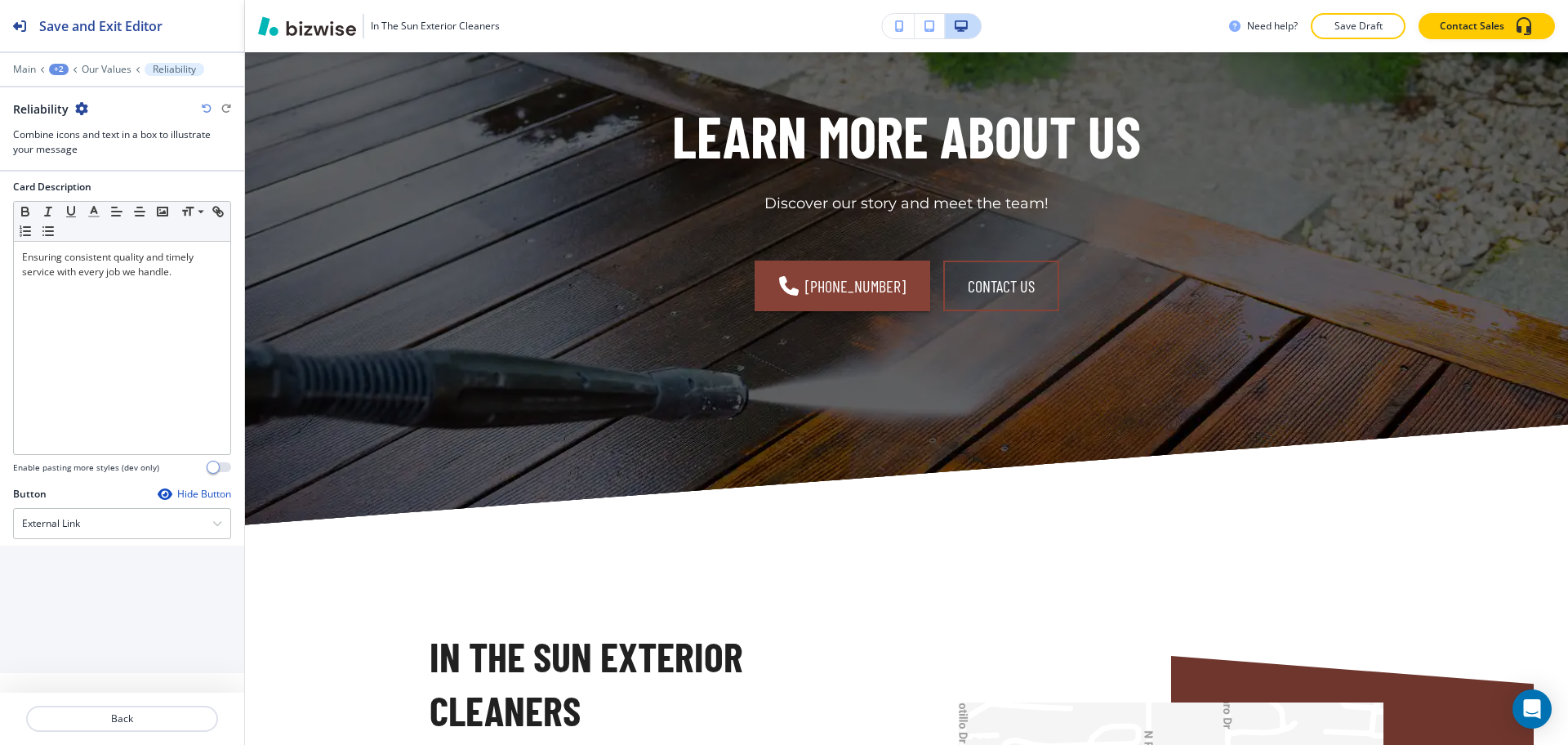
click at [151, 732] on div at bounding box center [122, 738] width 244 height 14
click at [150, 717] on p "Back" at bounding box center [122, 718] width 189 height 15
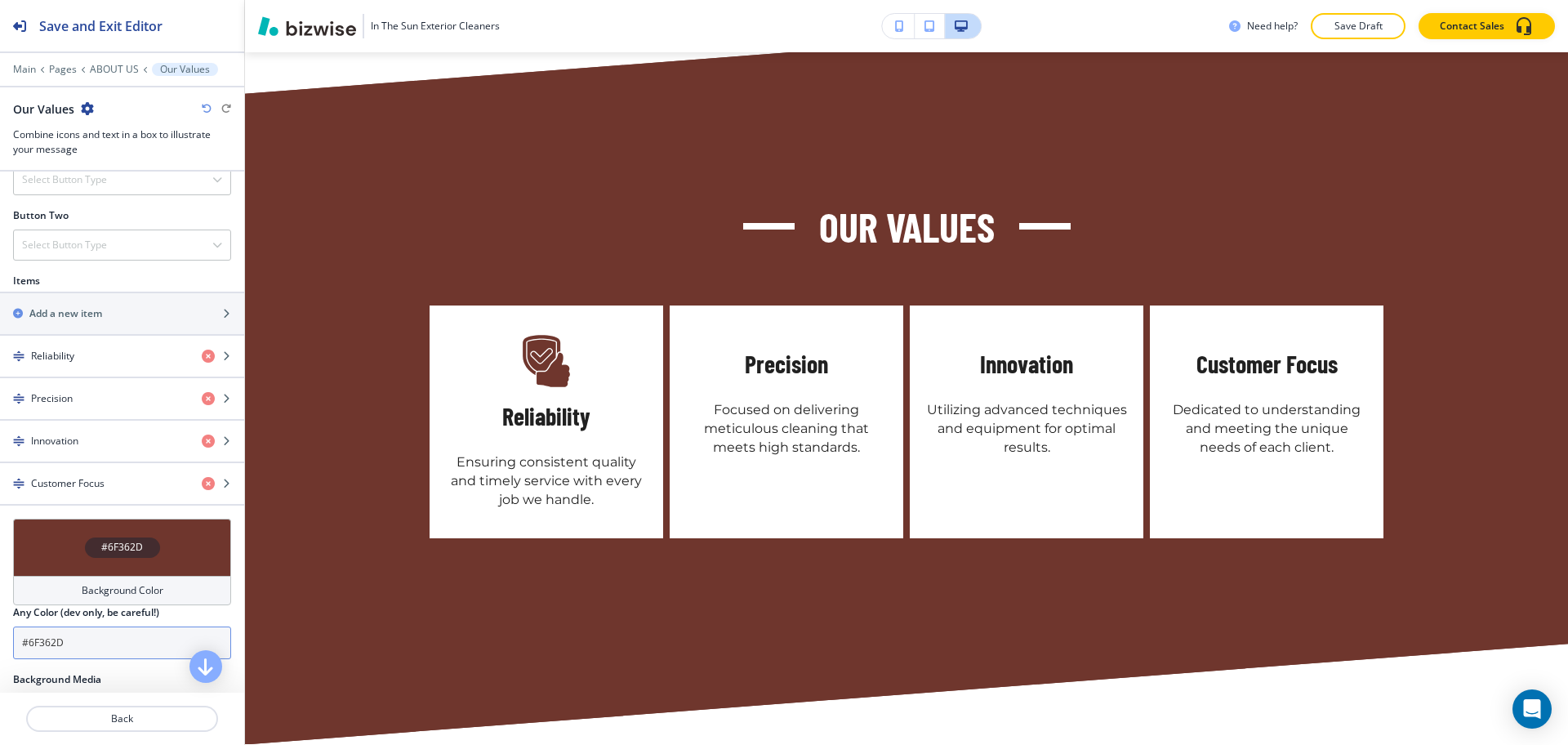
scroll to position [612, 0]
click at [126, 639] on input "#6F362D" at bounding box center [122, 641] width 218 height 33
paste input "e4d5d3"
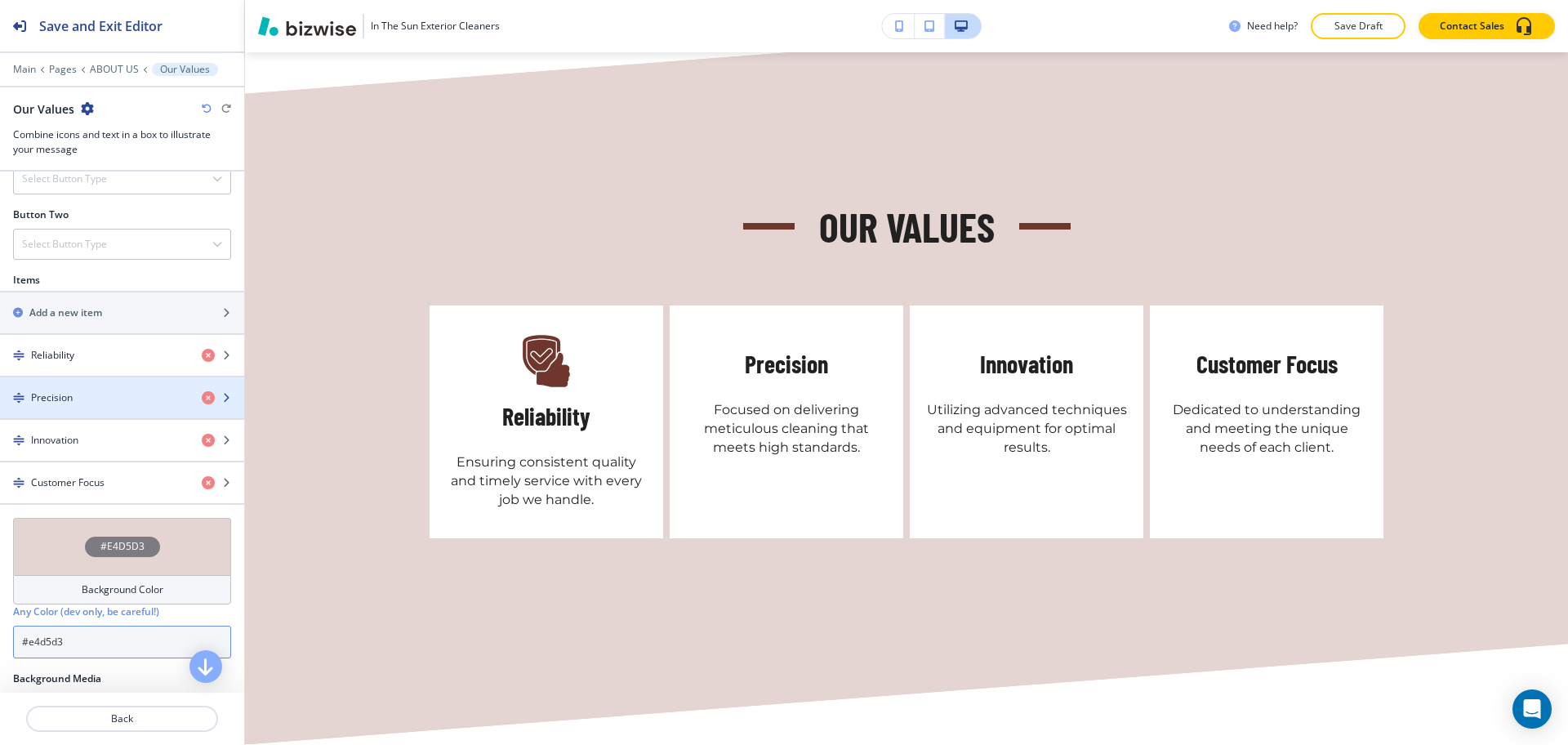
type input "#e4d5d3"
click at [112, 395] on div "Precision" at bounding box center [94, 397] width 189 height 15
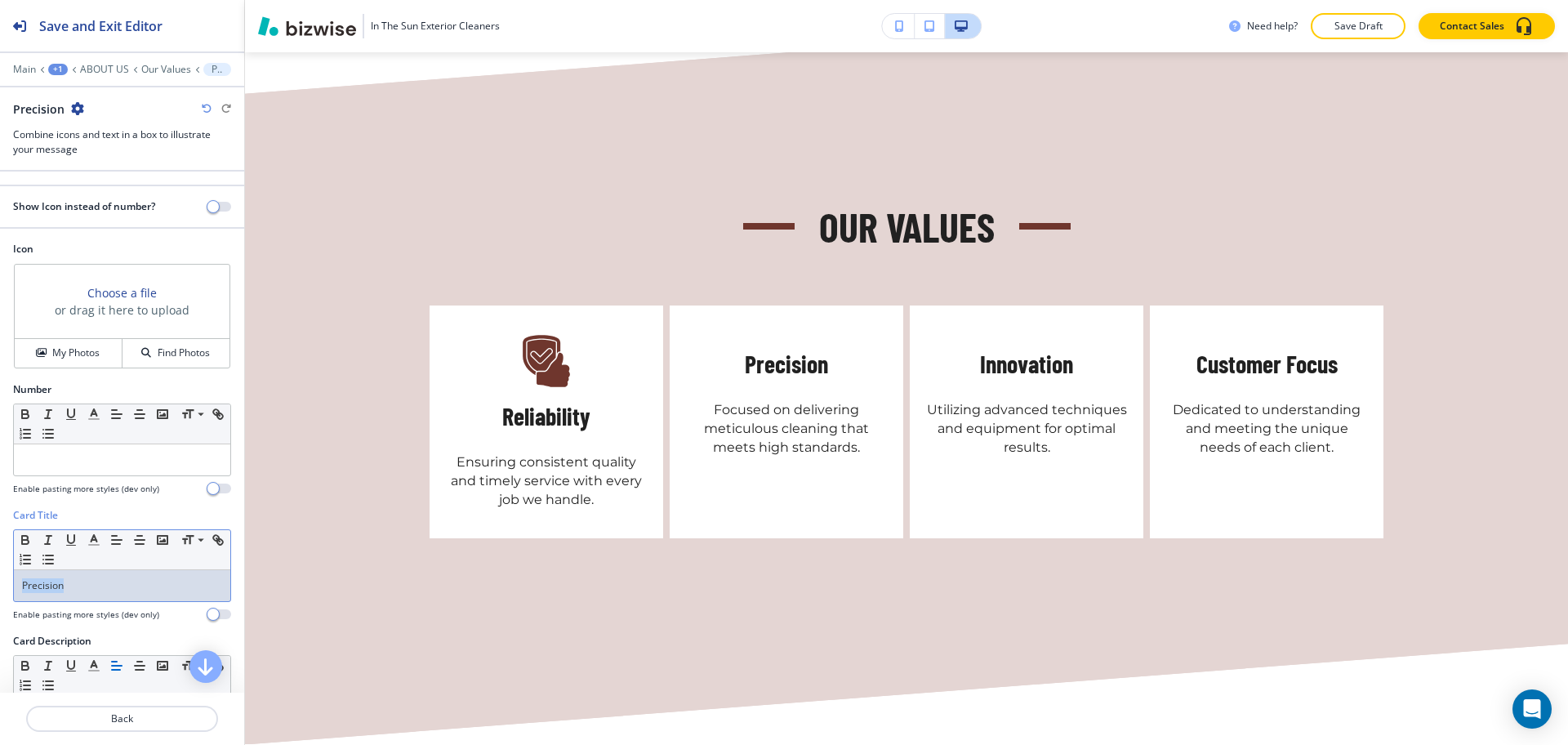
drag, startPoint x: 73, startPoint y: 586, endPoint x: 0, endPoint y: 573, distance: 74.1
click at [0, 574] on div "Card Title Small Normal Large Huge Precision Enable pasting more styles (dev on…" at bounding box center [122, 571] width 244 height 126
copy p "Precision"
click at [207, 203] on span "button" at bounding box center [214, 207] width 14 height 14
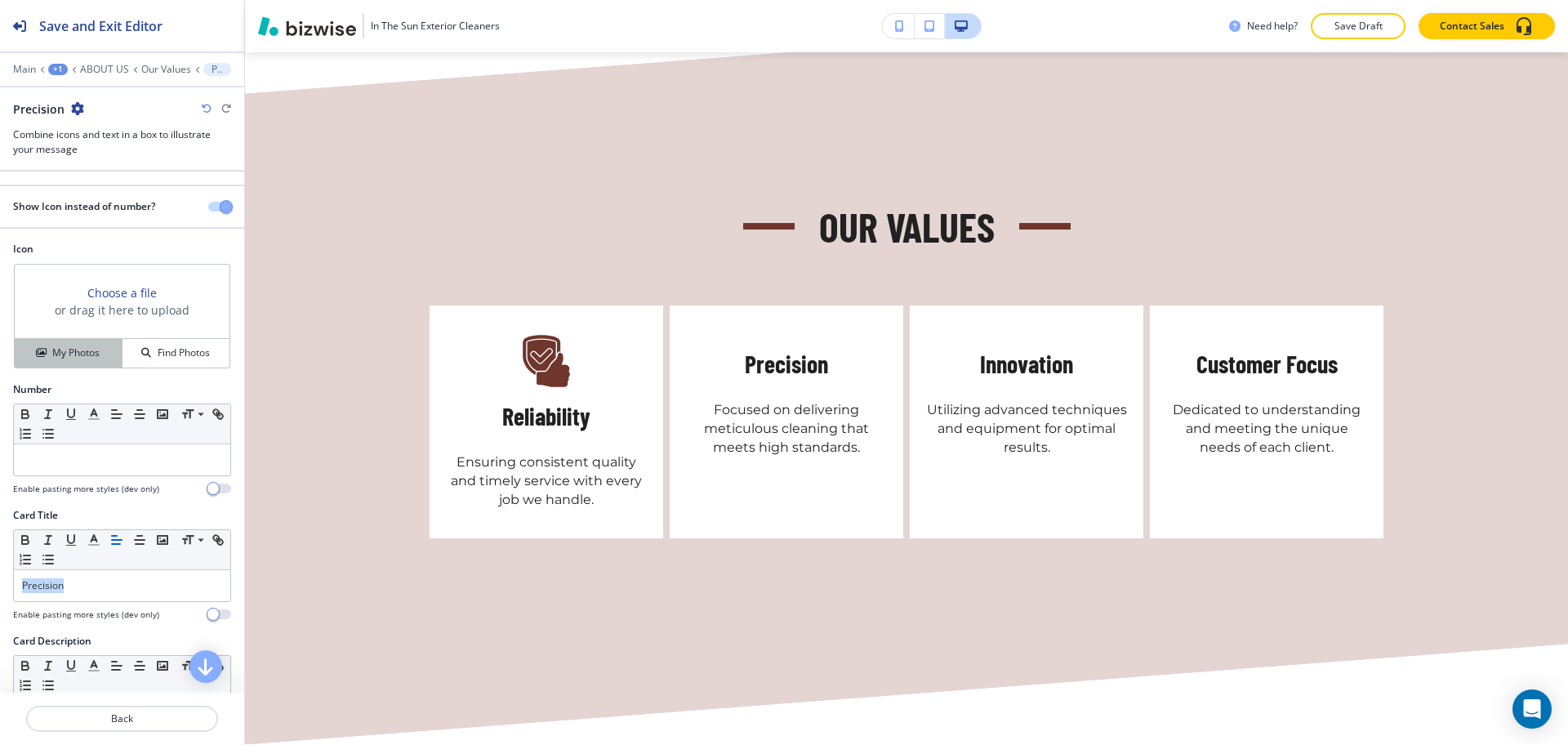
click at [85, 358] on h4 "My Photos" at bounding box center [75, 352] width 47 height 15
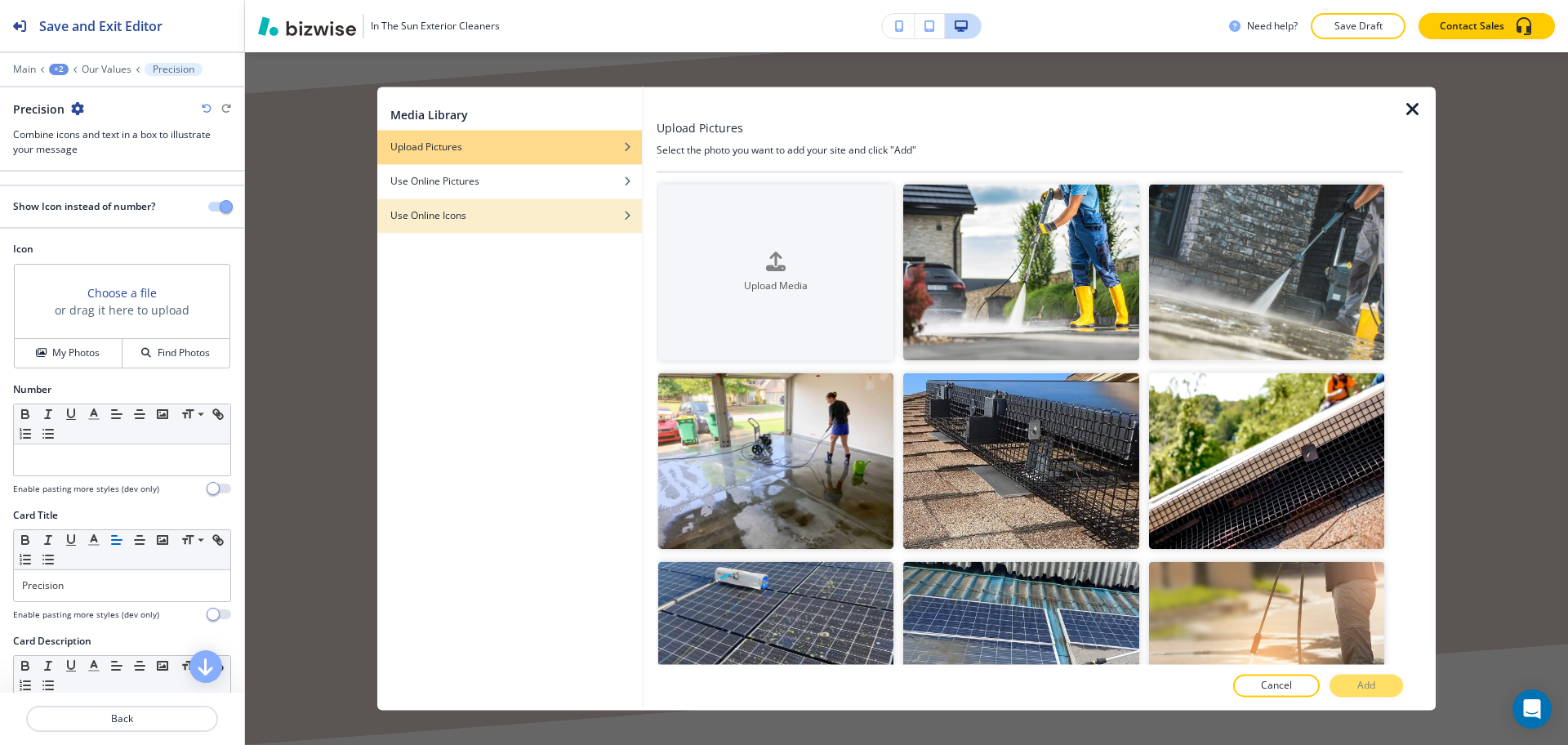
click at [426, 230] on div "button" at bounding box center [509, 227] width 264 height 10
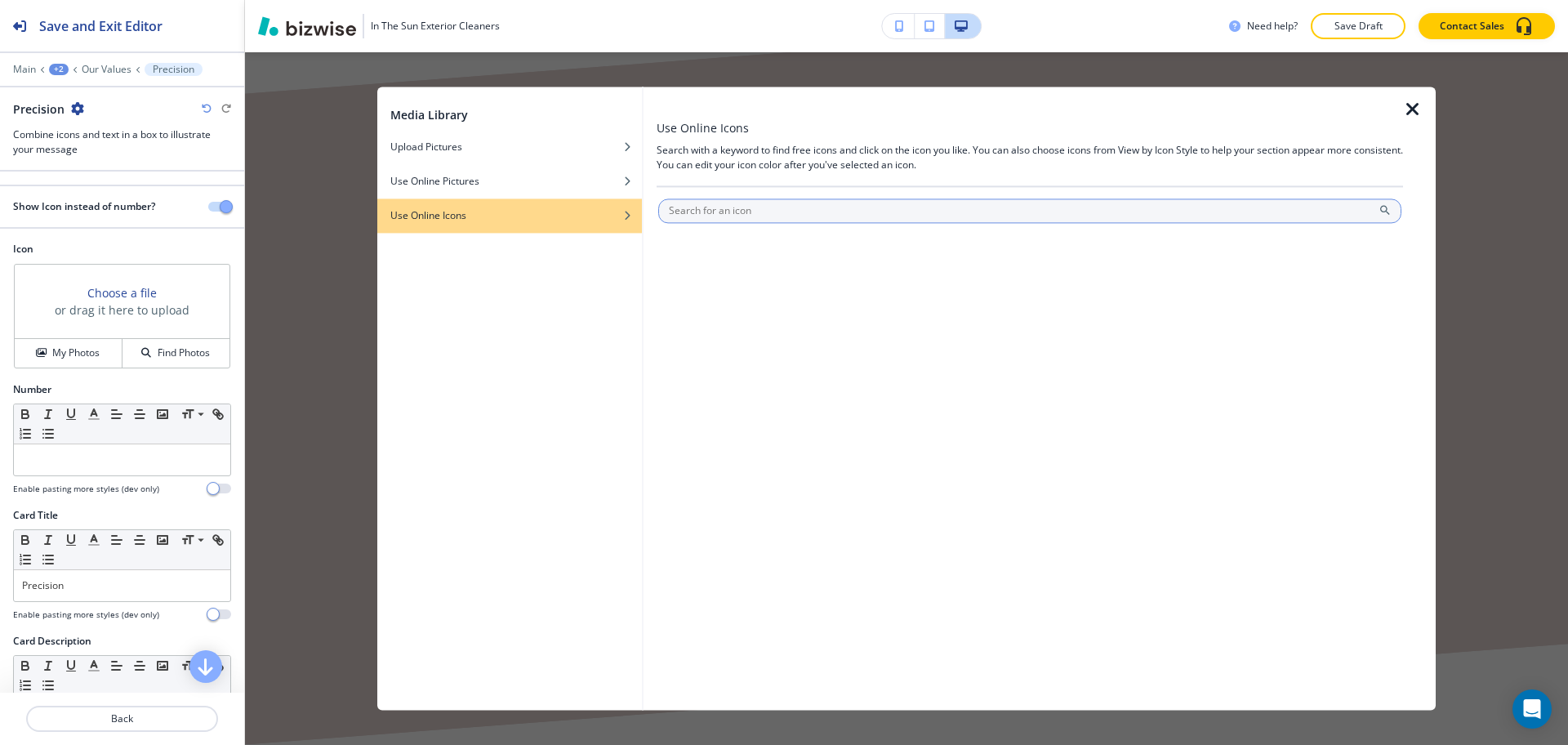
click at [721, 212] on input "text" at bounding box center [1030, 210] width 743 height 24
type input "Precision"
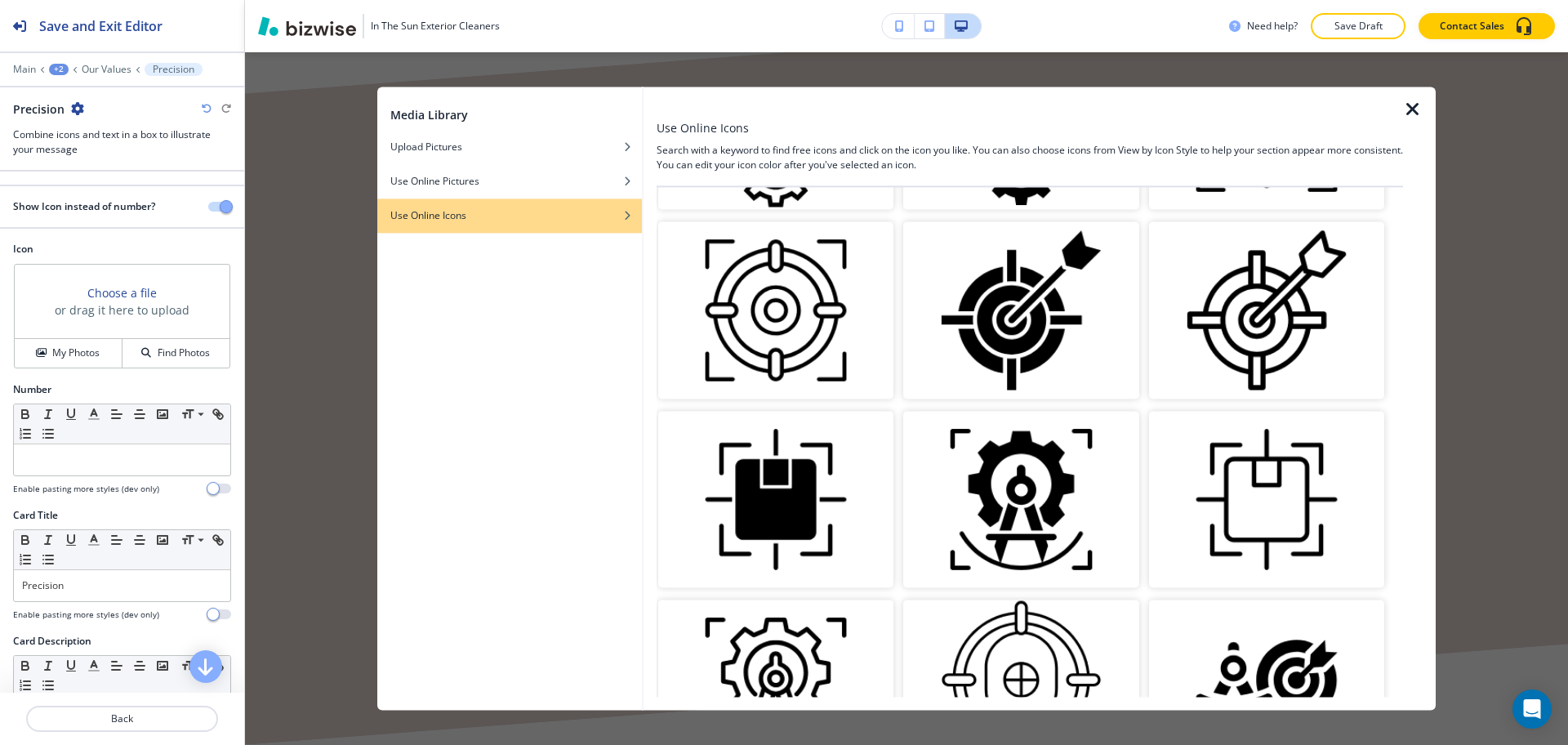
scroll to position [356, 0]
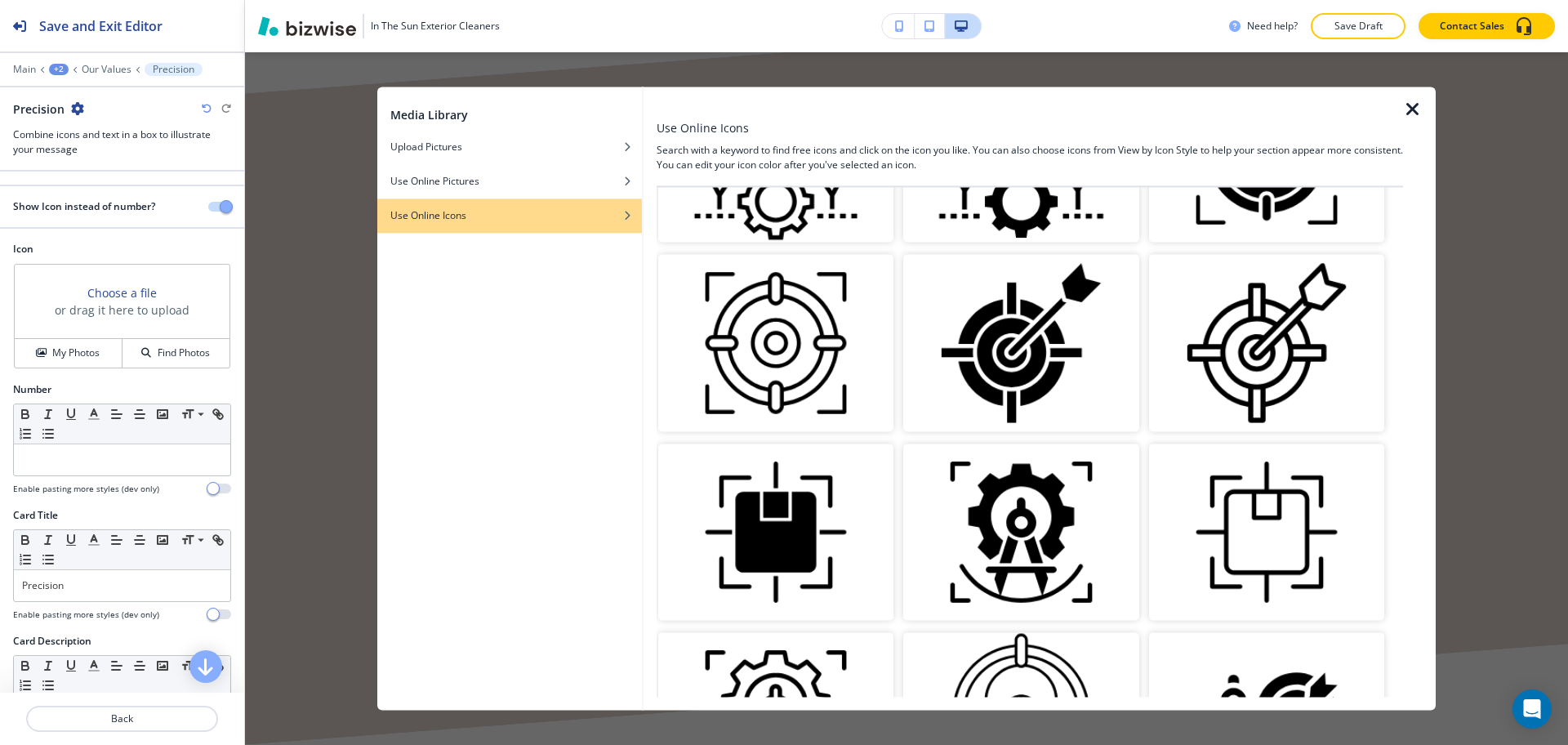
click at [946, 353] on img "button" at bounding box center [1020, 343] width 235 height 176
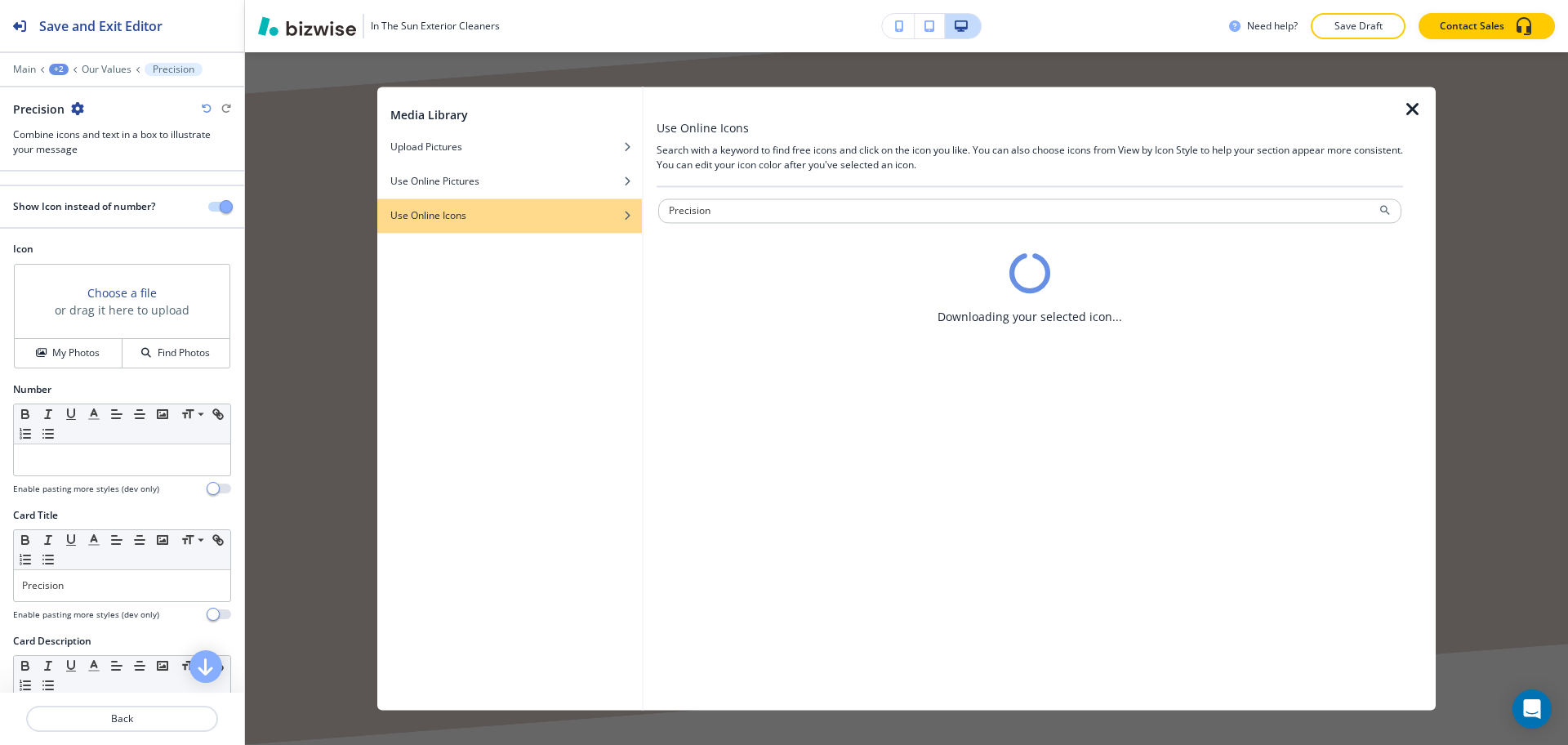
scroll to position [0, 0]
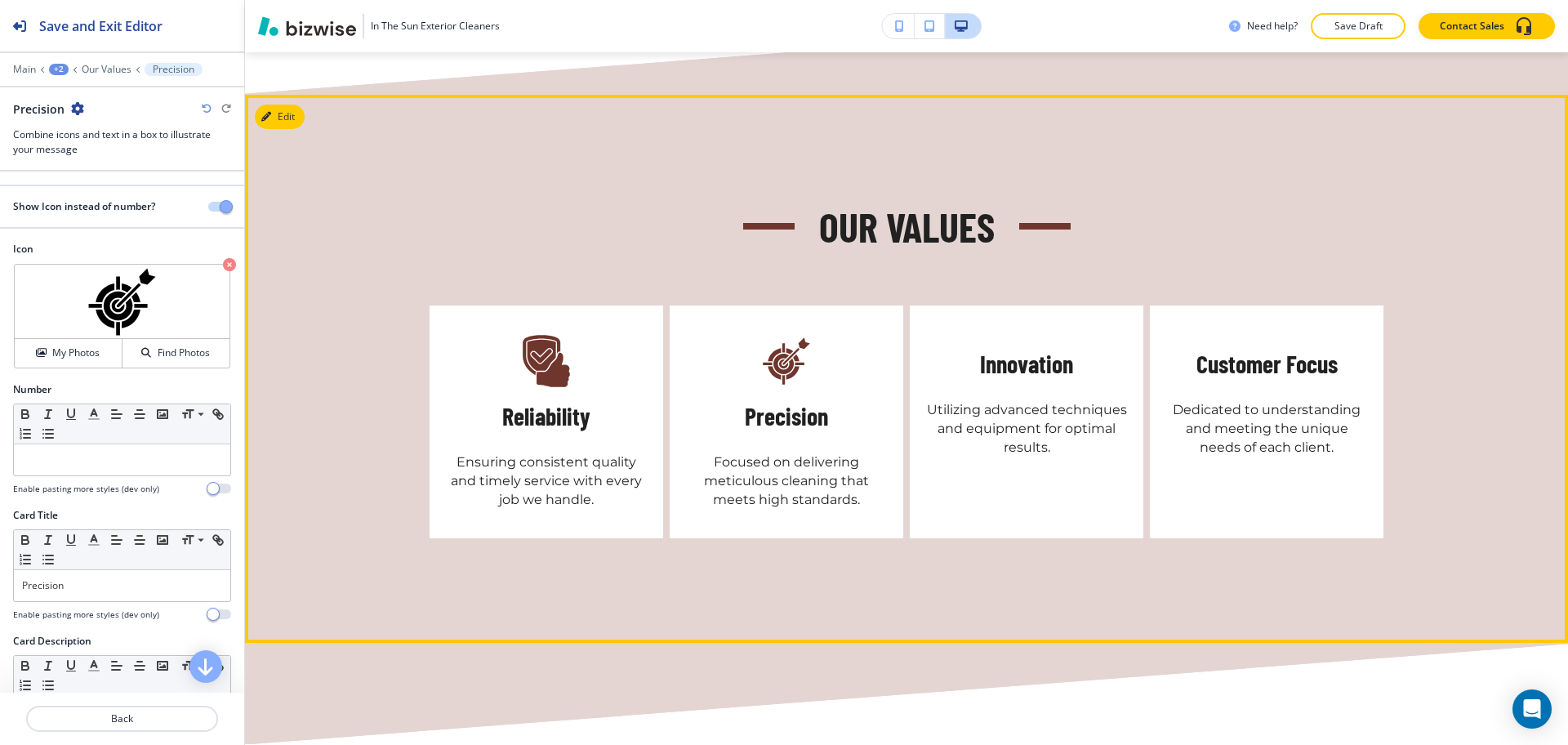
click at [1018, 347] on h5 "Innovation" at bounding box center [1027, 364] width 93 height 33
copy h5 "Innovation"
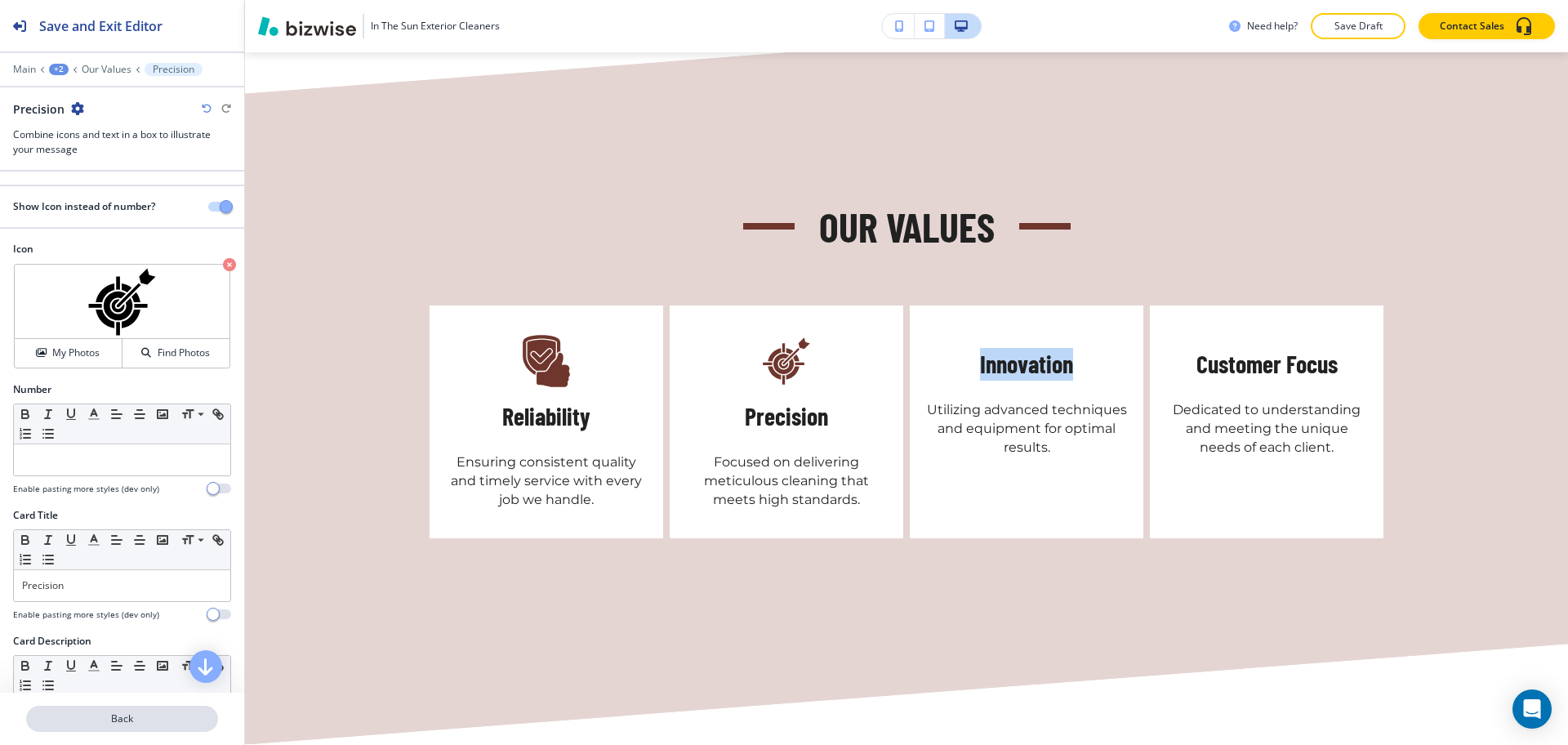
click at [151, 717] on p "Back" at bounding box center [122, 718] width 189 height 15
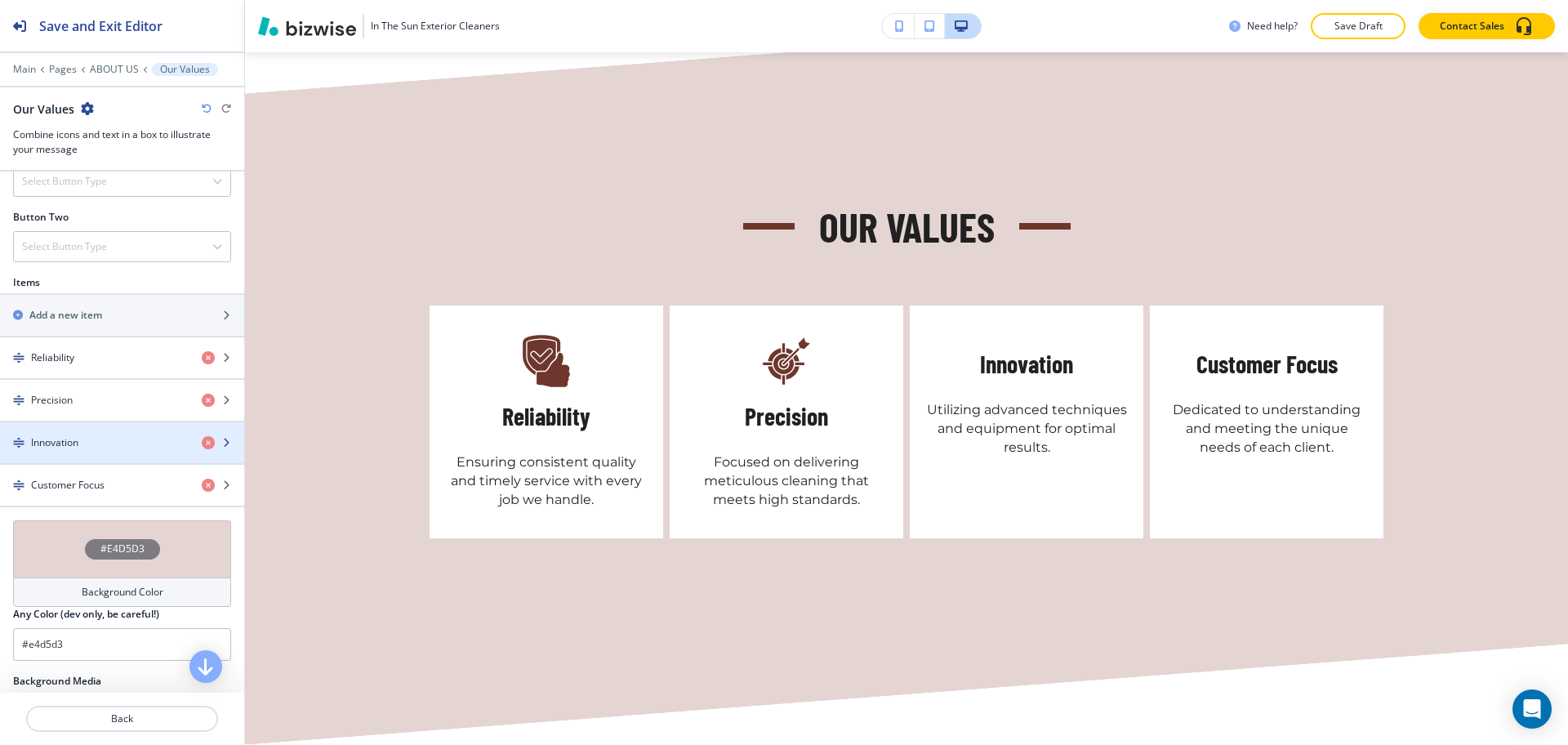
scroll to position [611, 0]
click at [127, 440] on div "Innovation" at bounding box center [94, 441] width 189 height 15
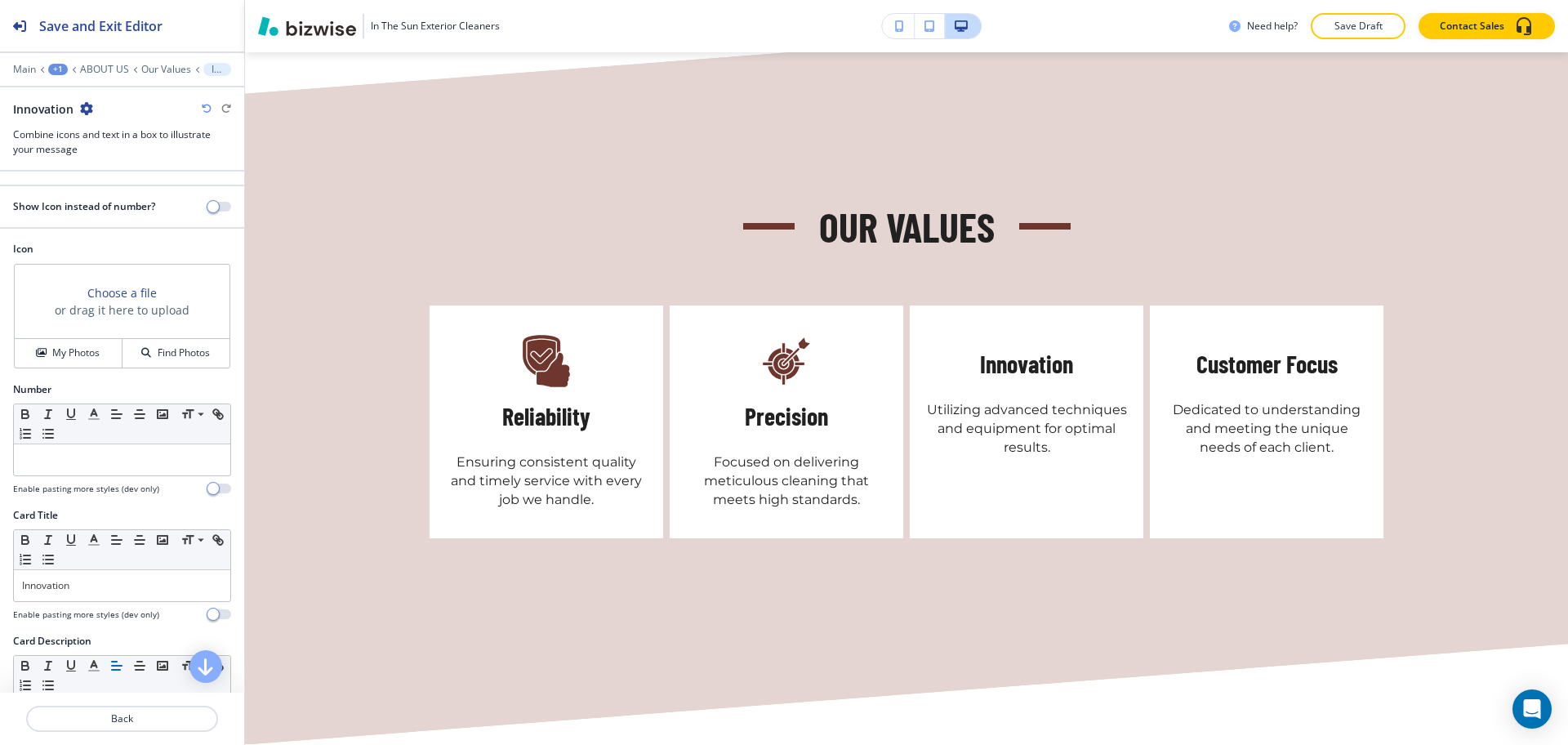
click at [83, 328] on div "Choose a file or drag it here to upload" at bounding box center [122, 301] width 215 height 74
click at [81, 357] on h4 "My Photos" at bounding box center [75, 352] width 47 height 15
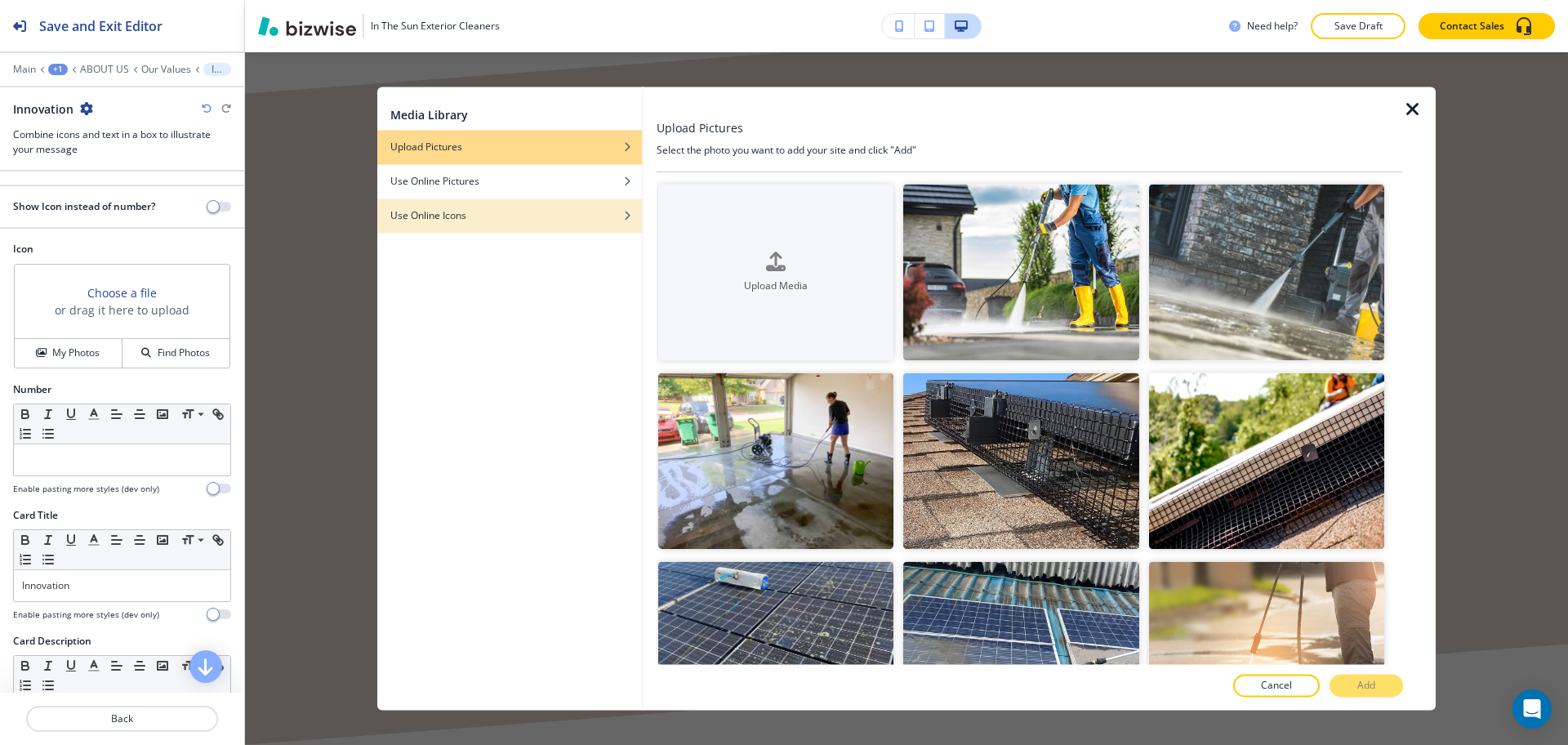
click at [542, 227] on div "button" at bounding box center [509, 227] width 264 height 10
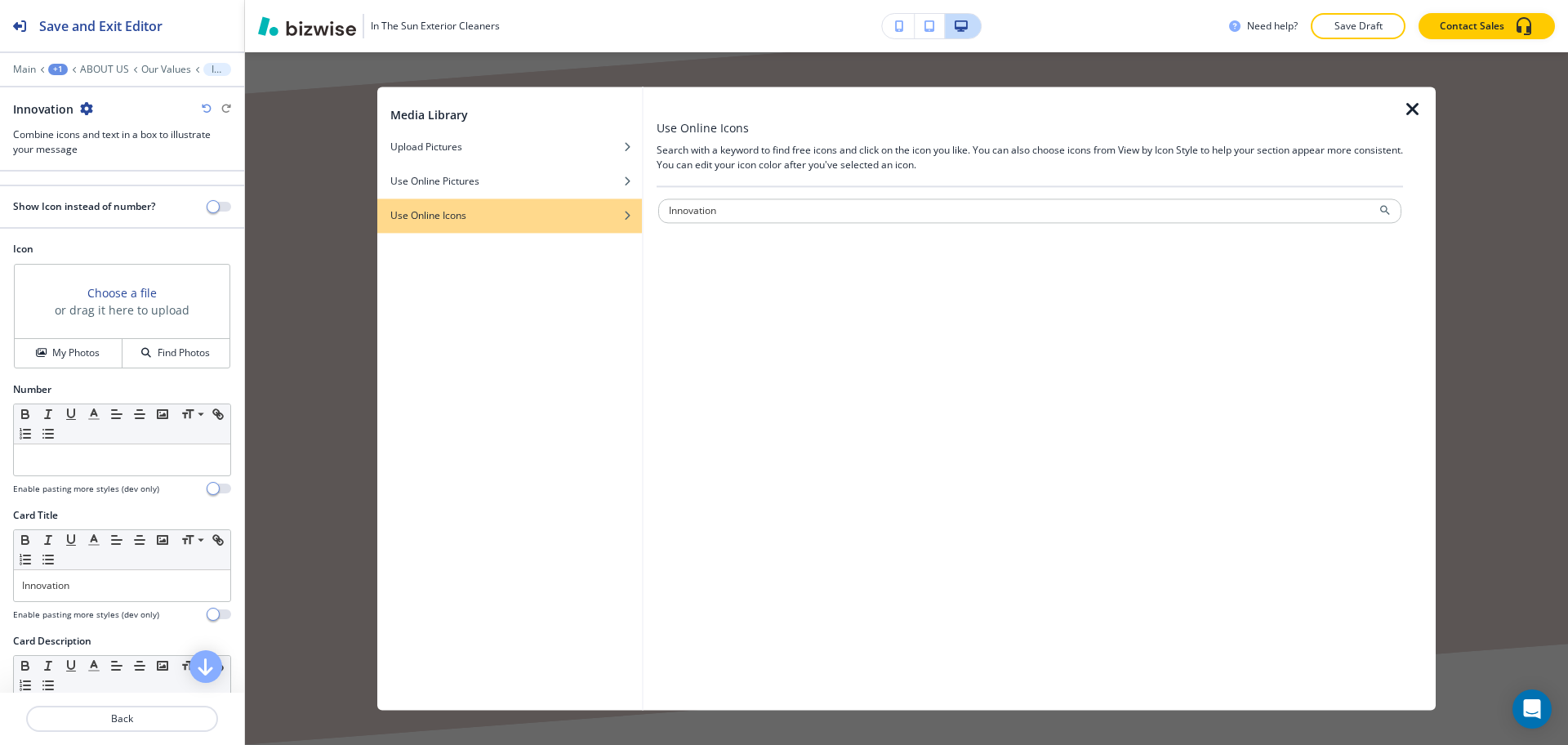
type input "Innovation"
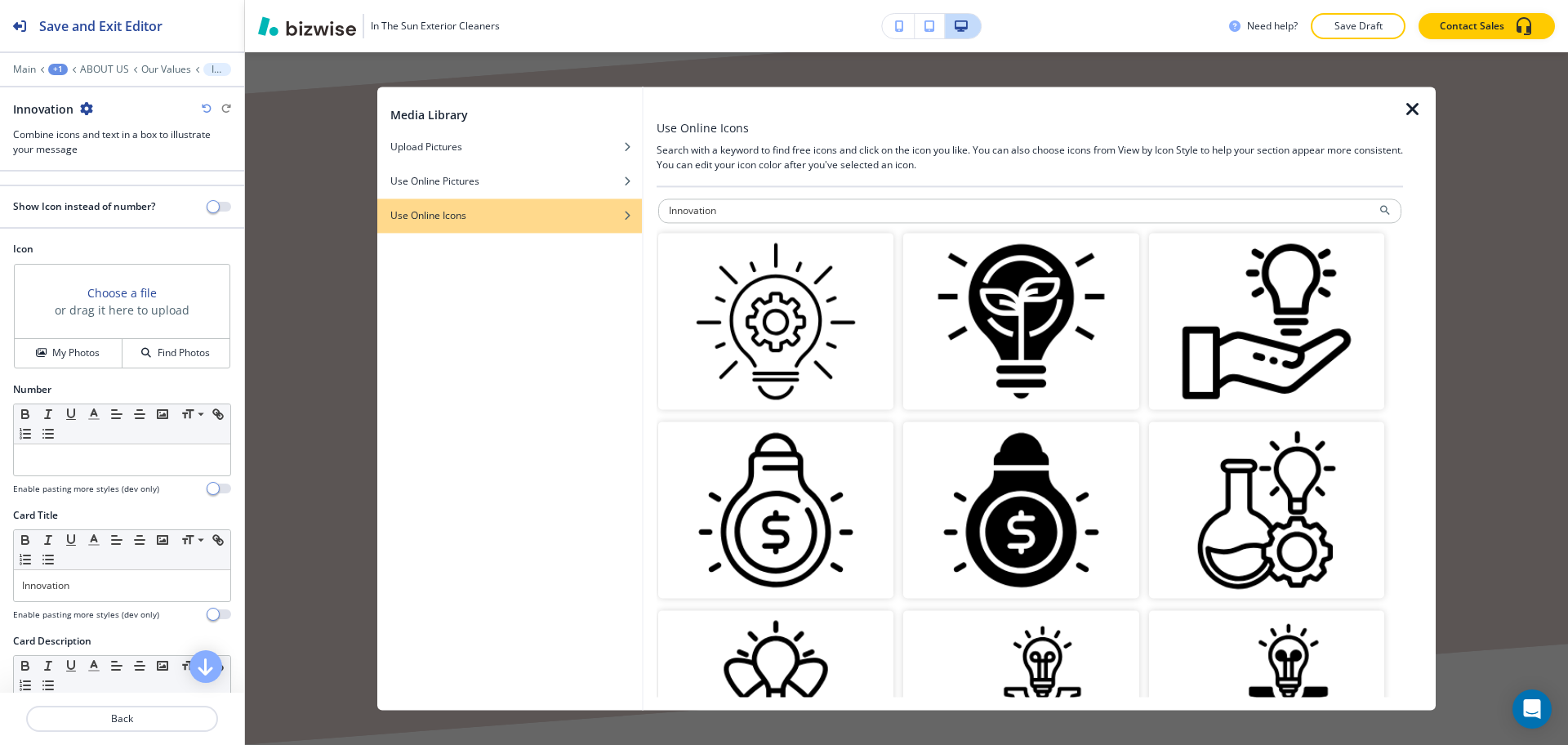
click at [1021, 318] on img "button" at bounding box center [1020, 321] width 235 height 176
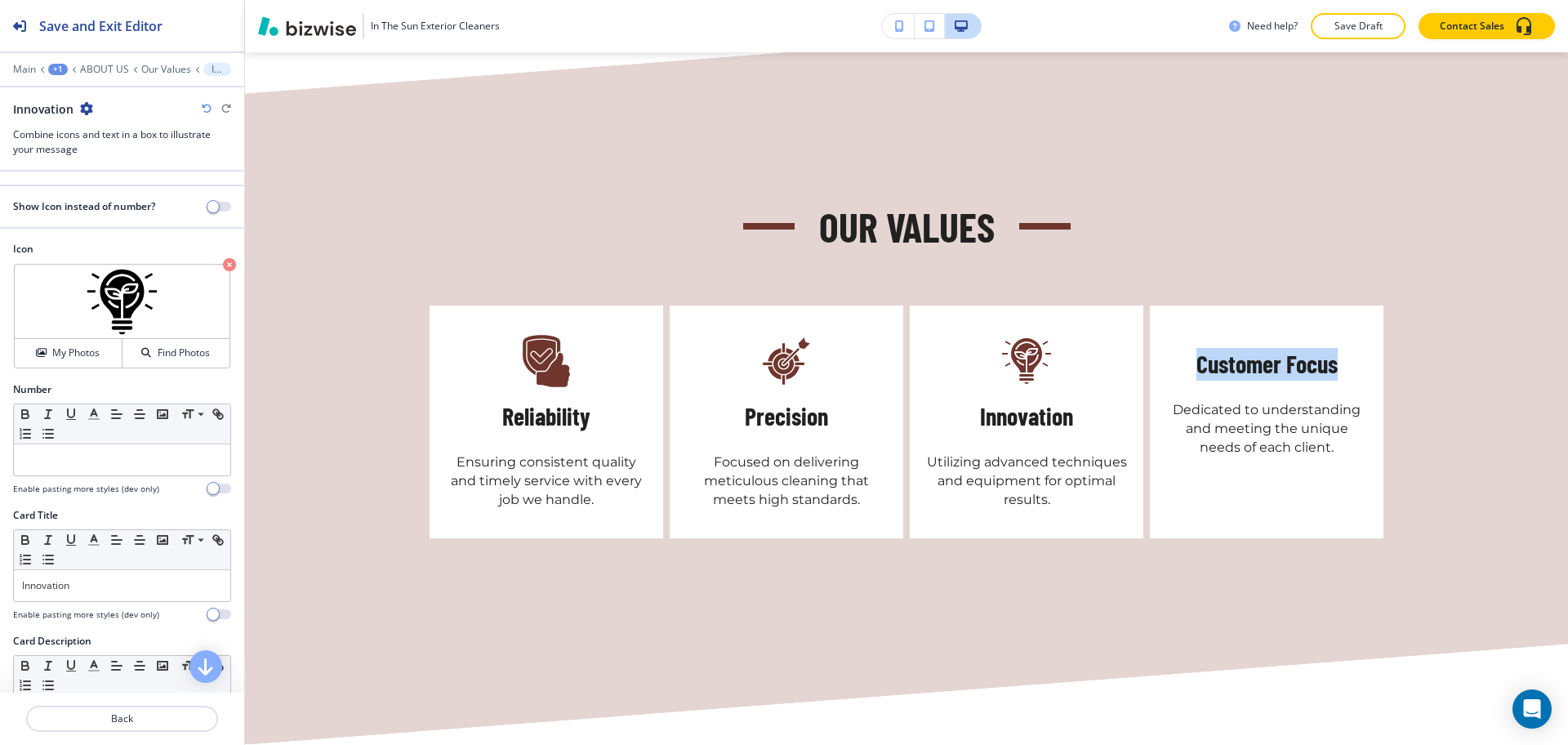
drag, startPoint x: 1337, startPoint y: 326, endPoint x: 1192, endPoint y: 311, distance: 145.8
click at [1192, 311] on div "Customer Focus Dedicated to understanding and meeting the unique needs of each …" at bounding box center [1266, 422] width 233 height 233
copy h5 "Customer Focus"
click at [87, 711] on p "Back" at bounding box center [122, 718] width 189 height 15
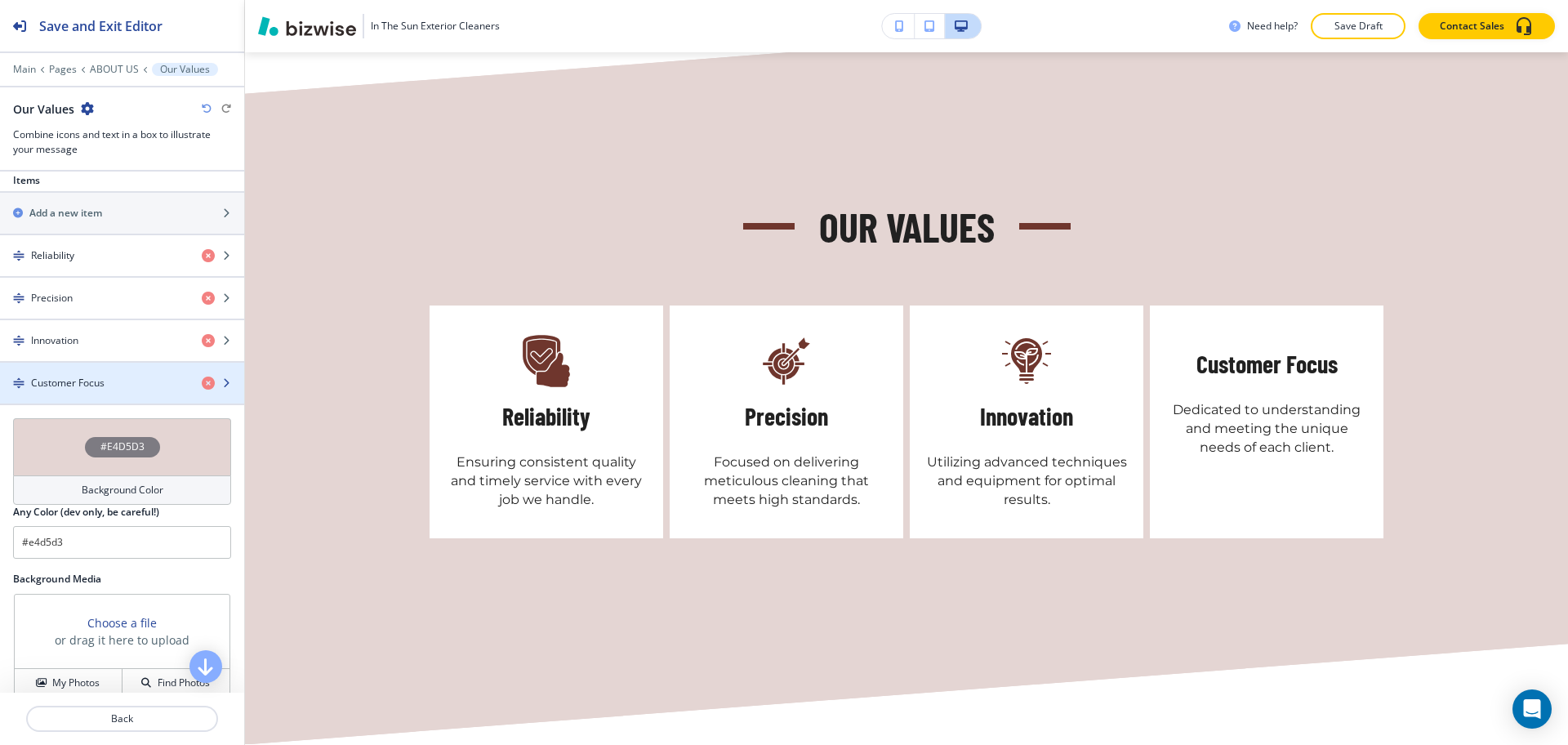
scroll to position [714, 0]
click at [102, 378] on h4 "Customer Focus" at bounding box center [68, 380] width 74 height 15
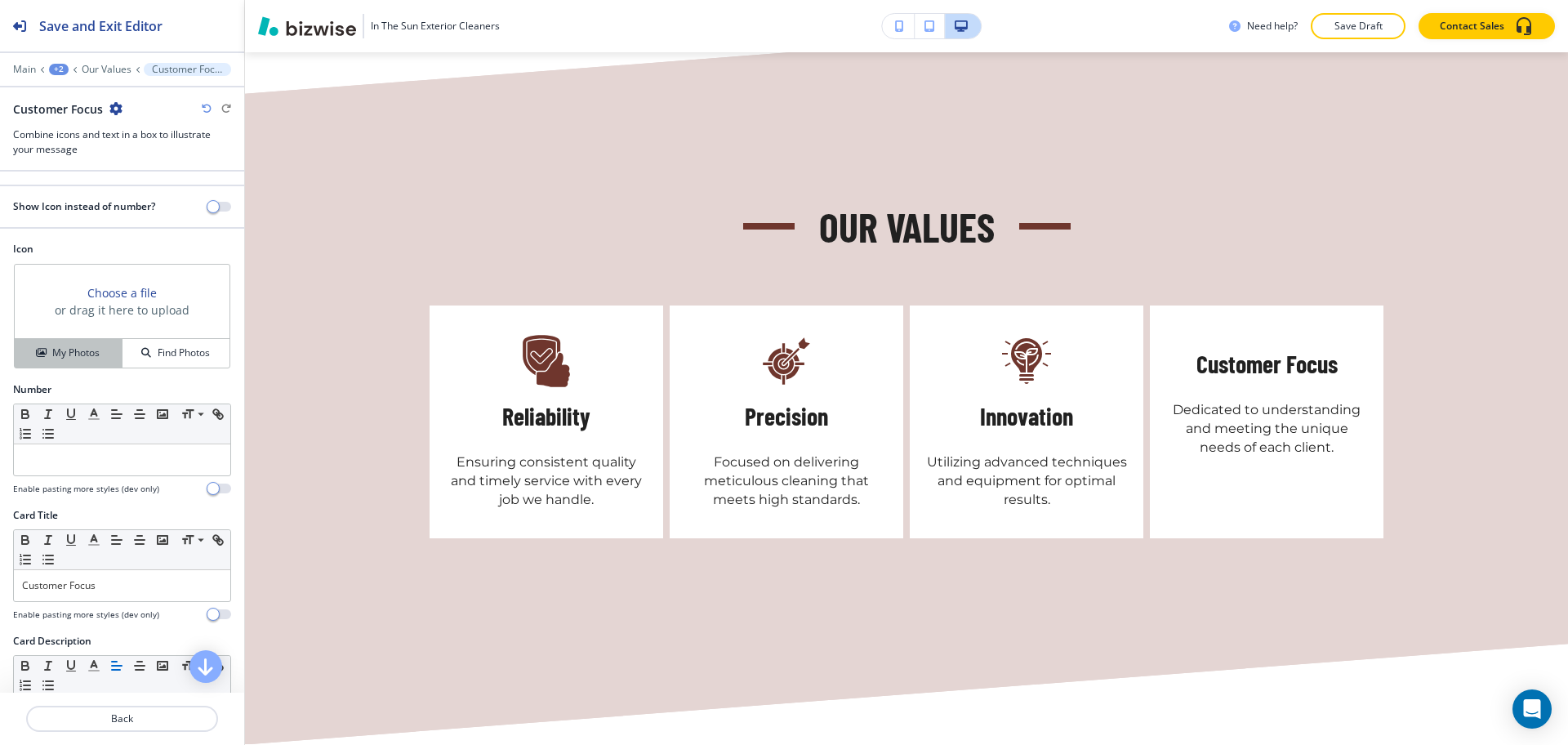
click at [82, 365] on button "My Photos" at bounding box center [68, 353] width 107 height 29
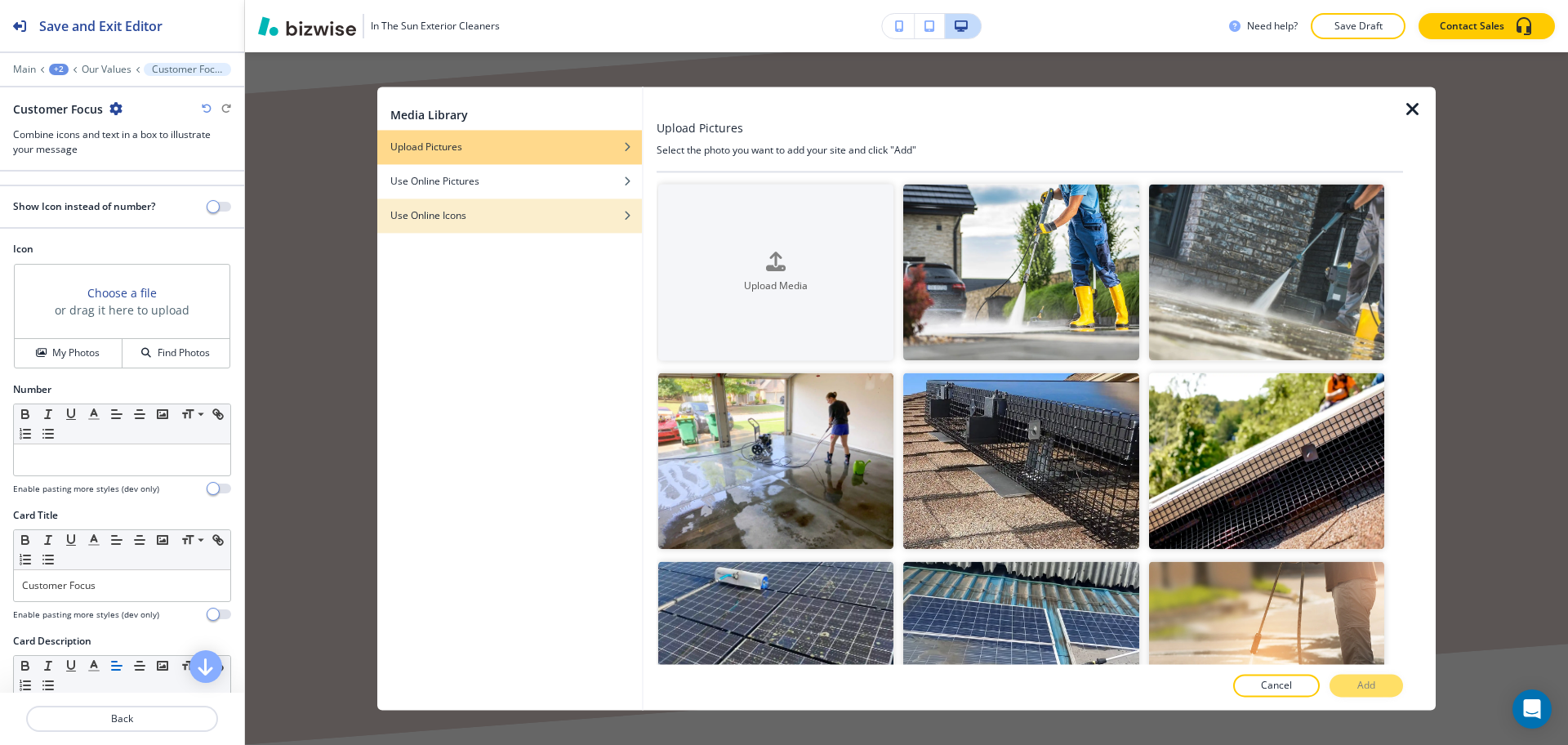
click at [543, 214] on div "Use Online Icons" at bounding box center [509, 215] width 264 height 15
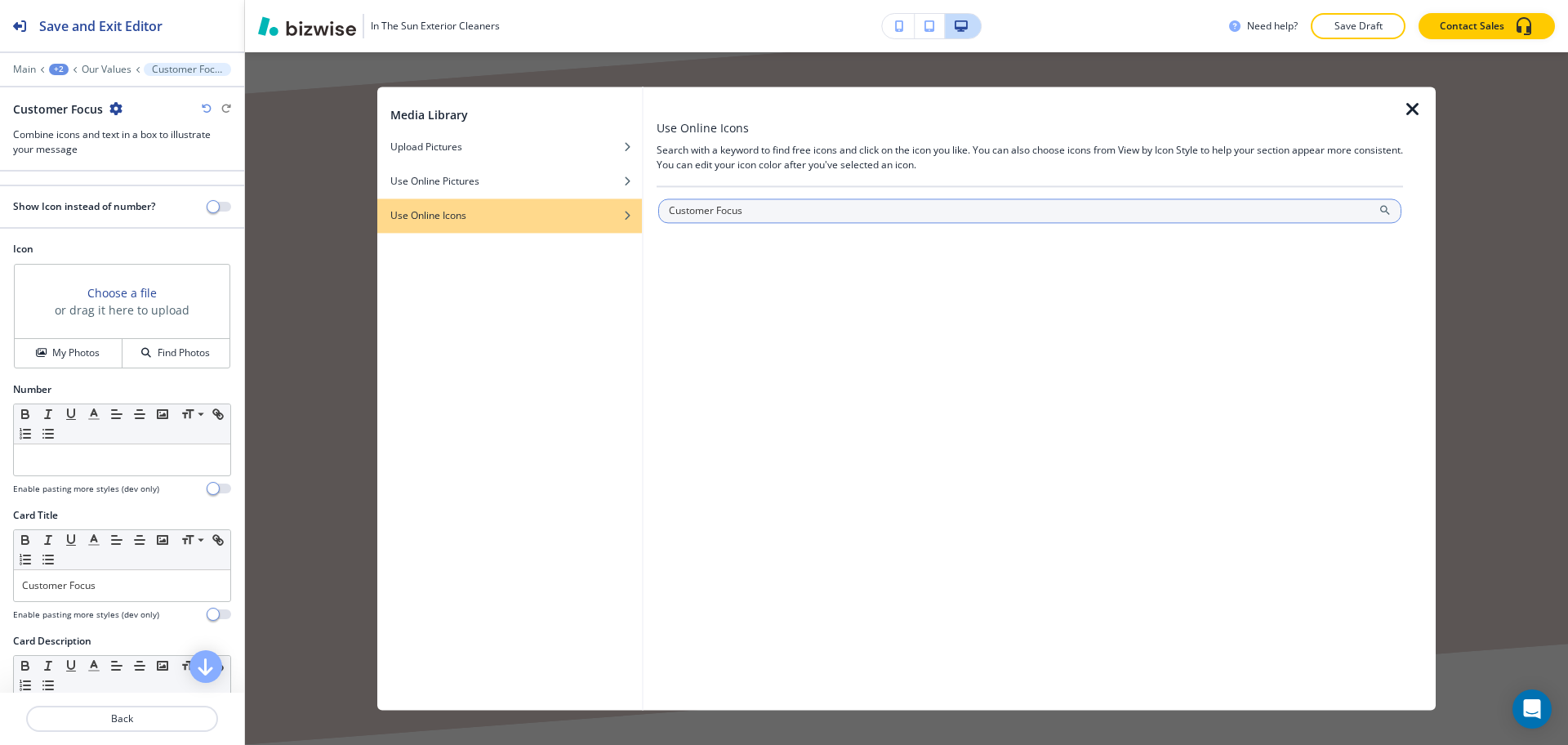
type input "Customer Focus"
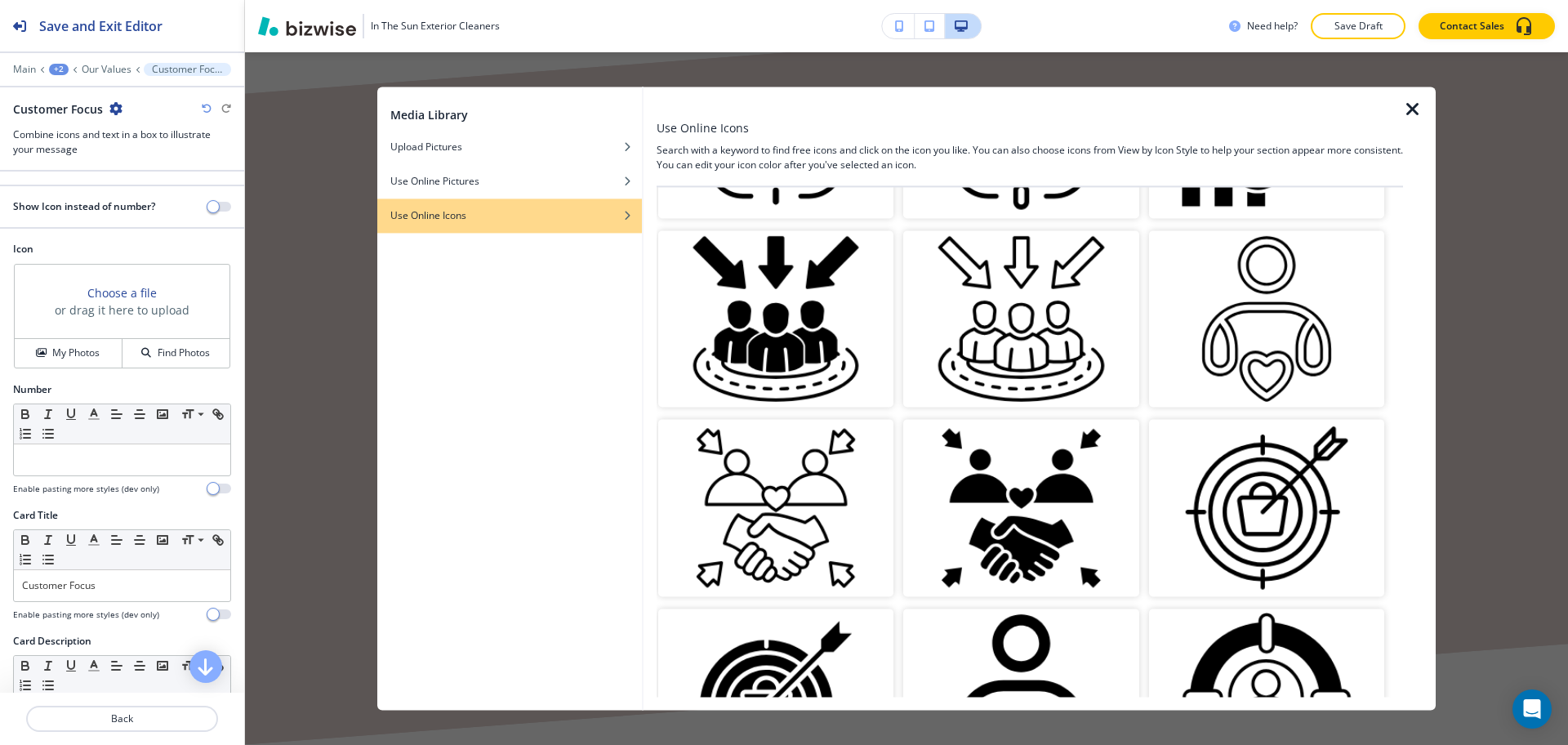
scroll to position [192, 0]
click at [1002, 510] on img "button" at bounding box center [1020, 507] width 235 height 176
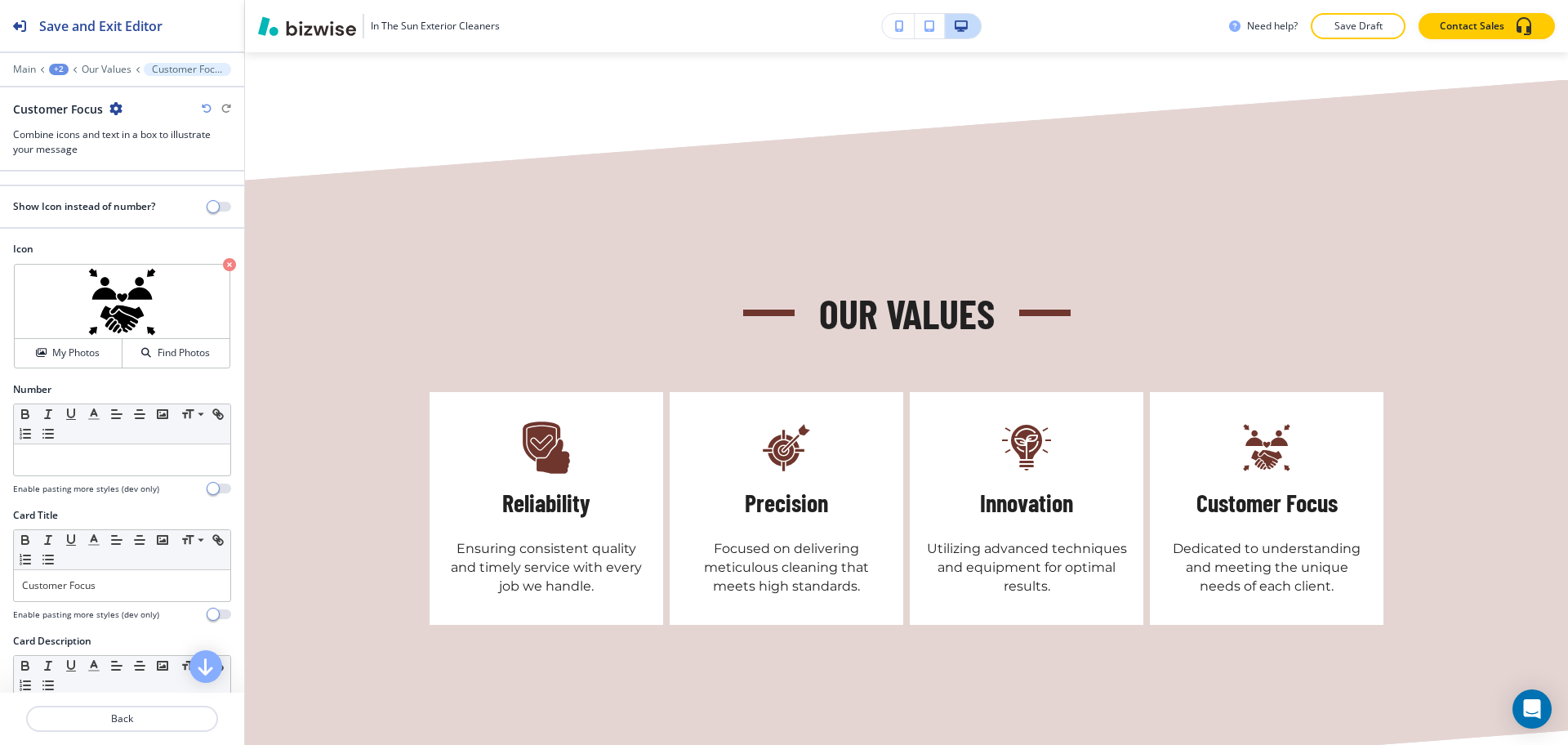
scroll to position [1556, 0]
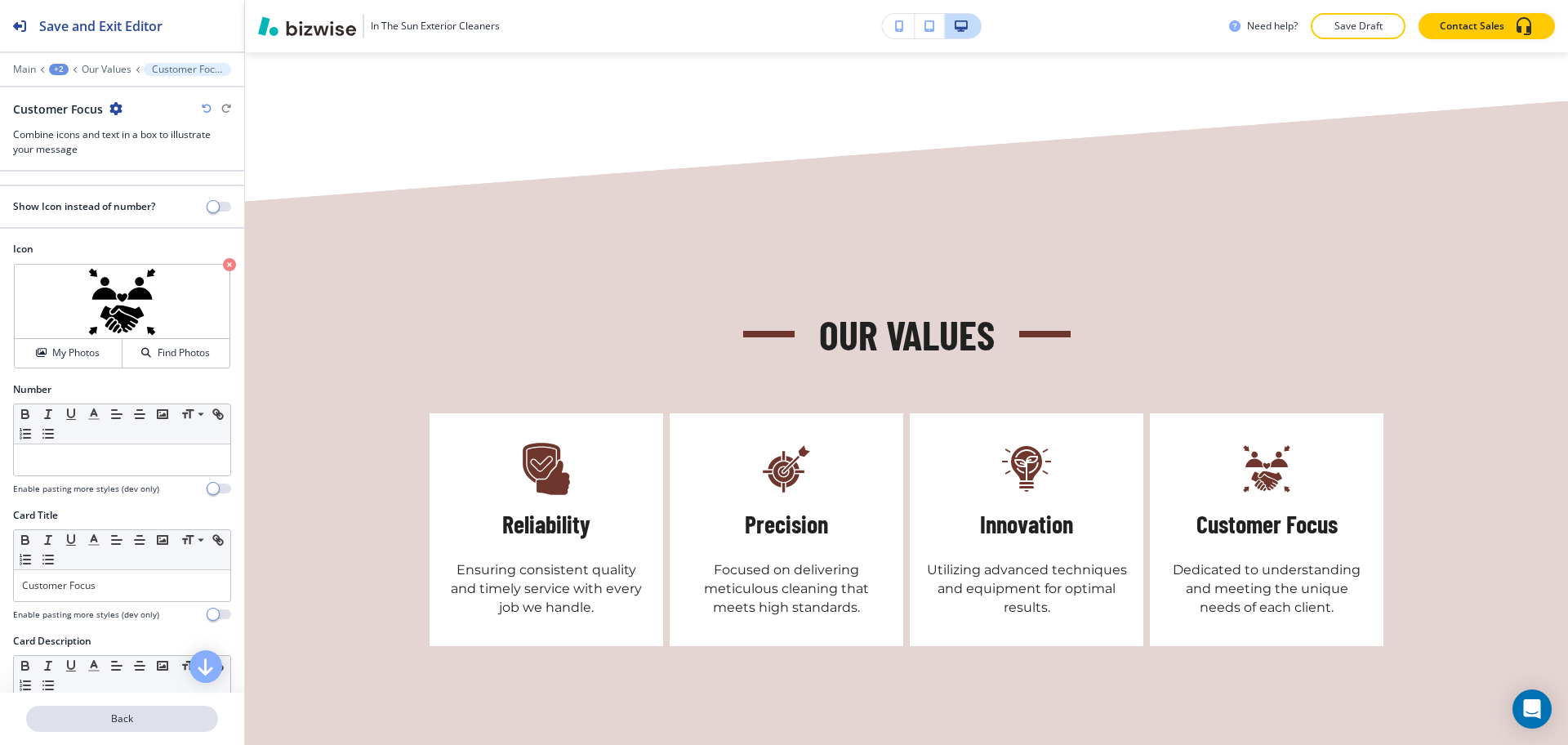
click at [157, 714] on p "Back" at bounding box center [122, 718] width 189 height 15
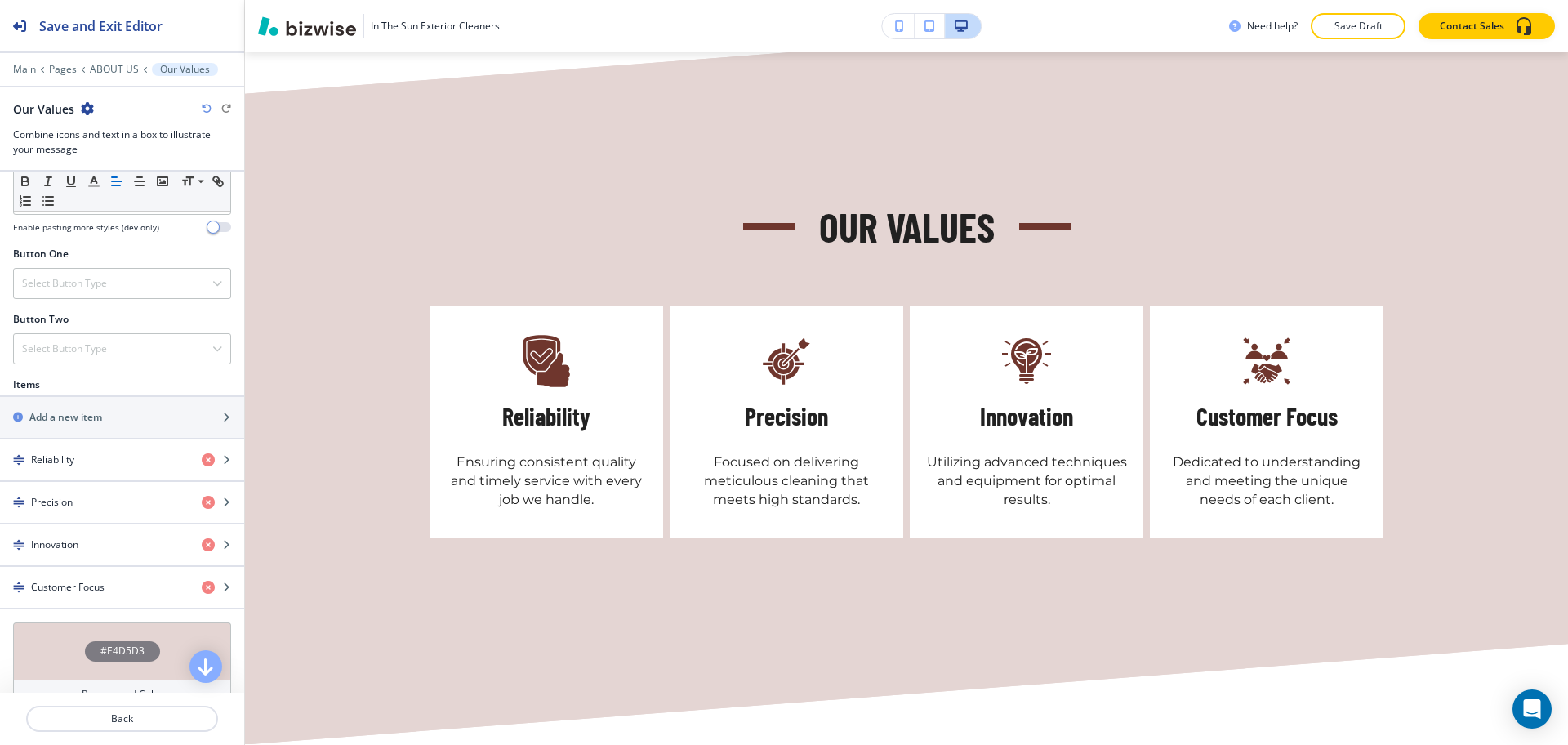
scroll to position [510, 0]
click at [61, 455] on h4 "Reliability" at bounding box center [52, 457] width 44 height 15
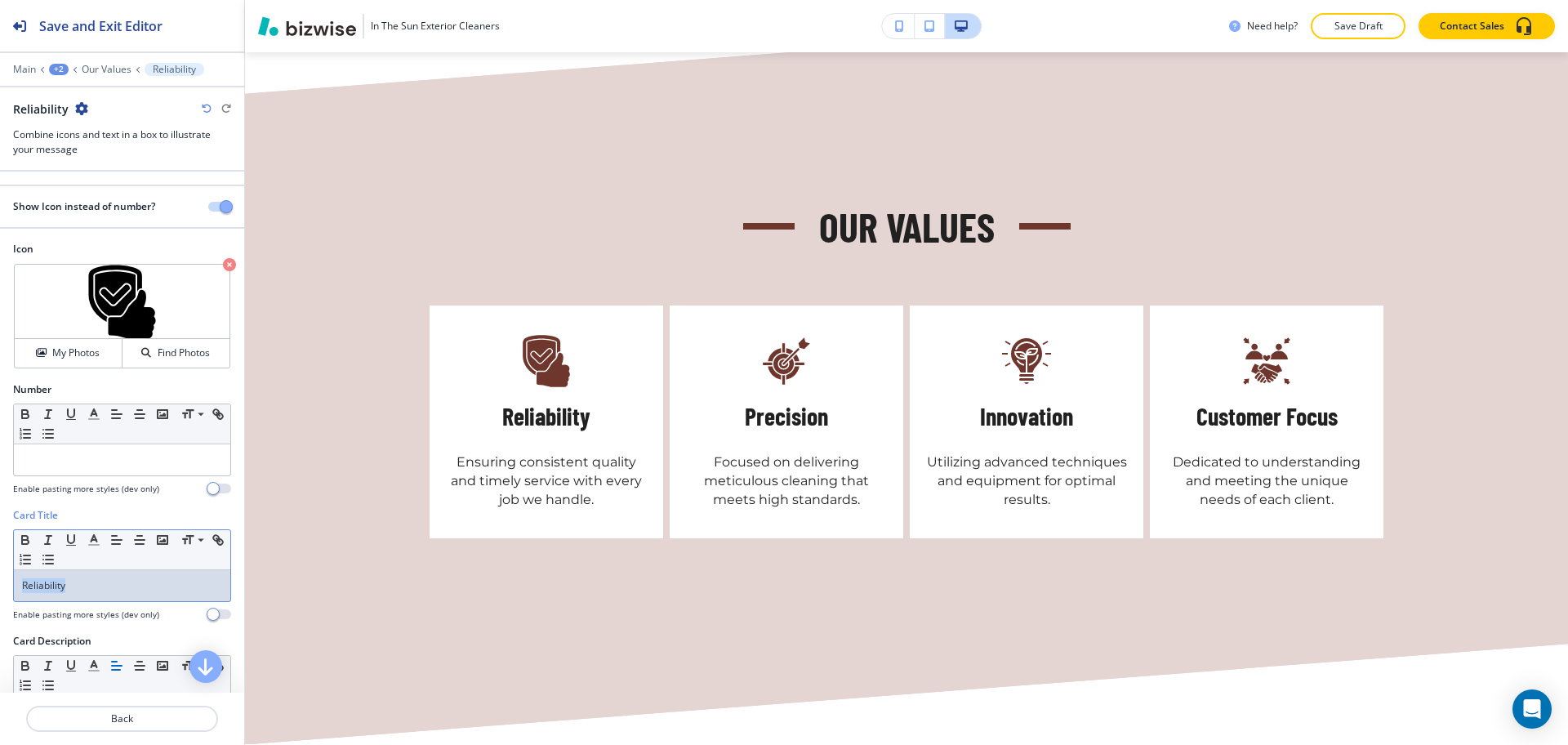
drag, startPoint x: 81, startPoint y: 581, endPoint x: 0, endPoint y: 572, distance: 81.5
click at [0, 572] on div "Card Title Small Normal Large Huge Reliability Enable pasting more styles (dev …" at bounding box center [122, 571] width 244 height 126
copy p "Reliability"
click at [71, 350] on h4 "My Photos" at bounding box center [75, 352] width 47 height 15
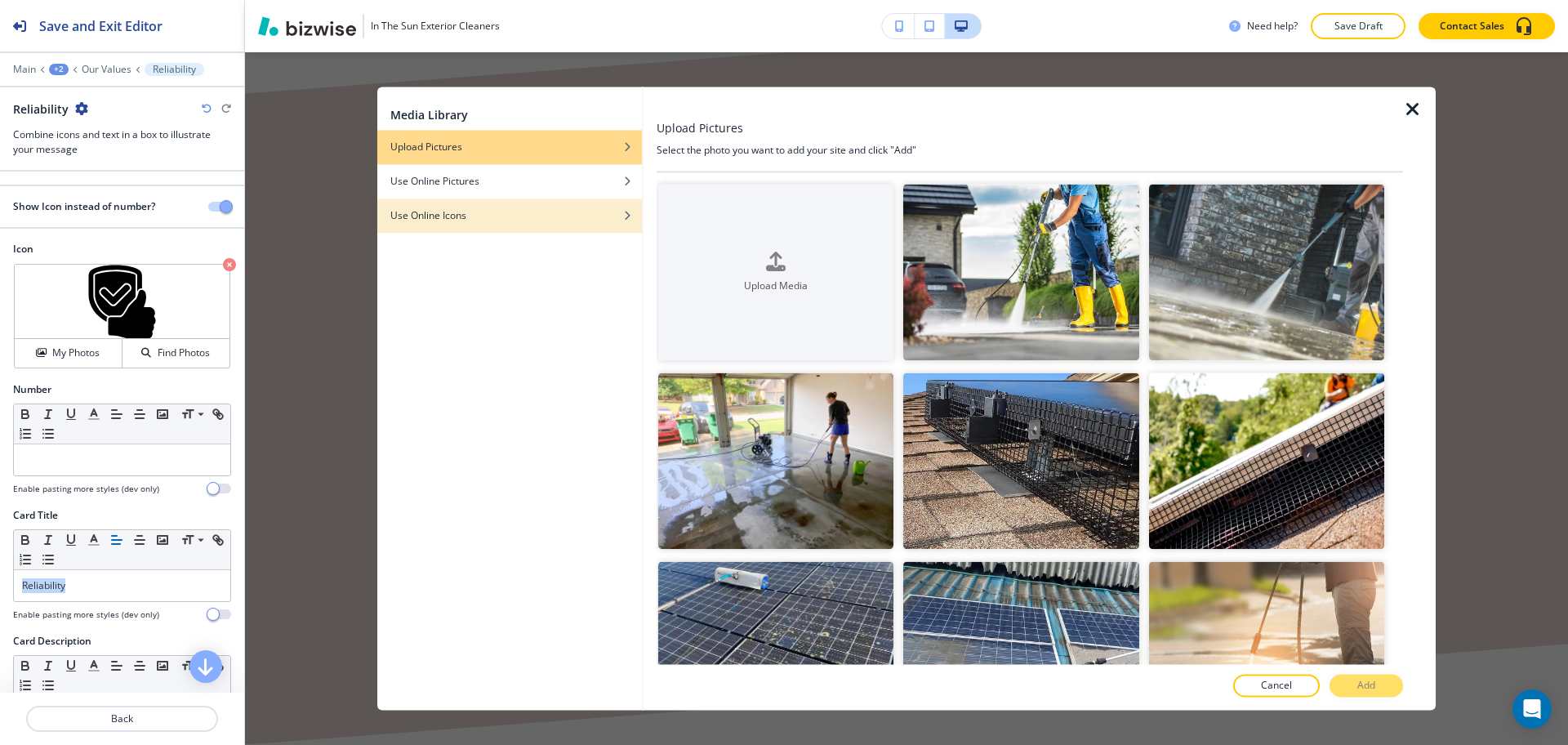
click at [533, 223] on div "button" at bounding box center [509, 227] width 264 height 10
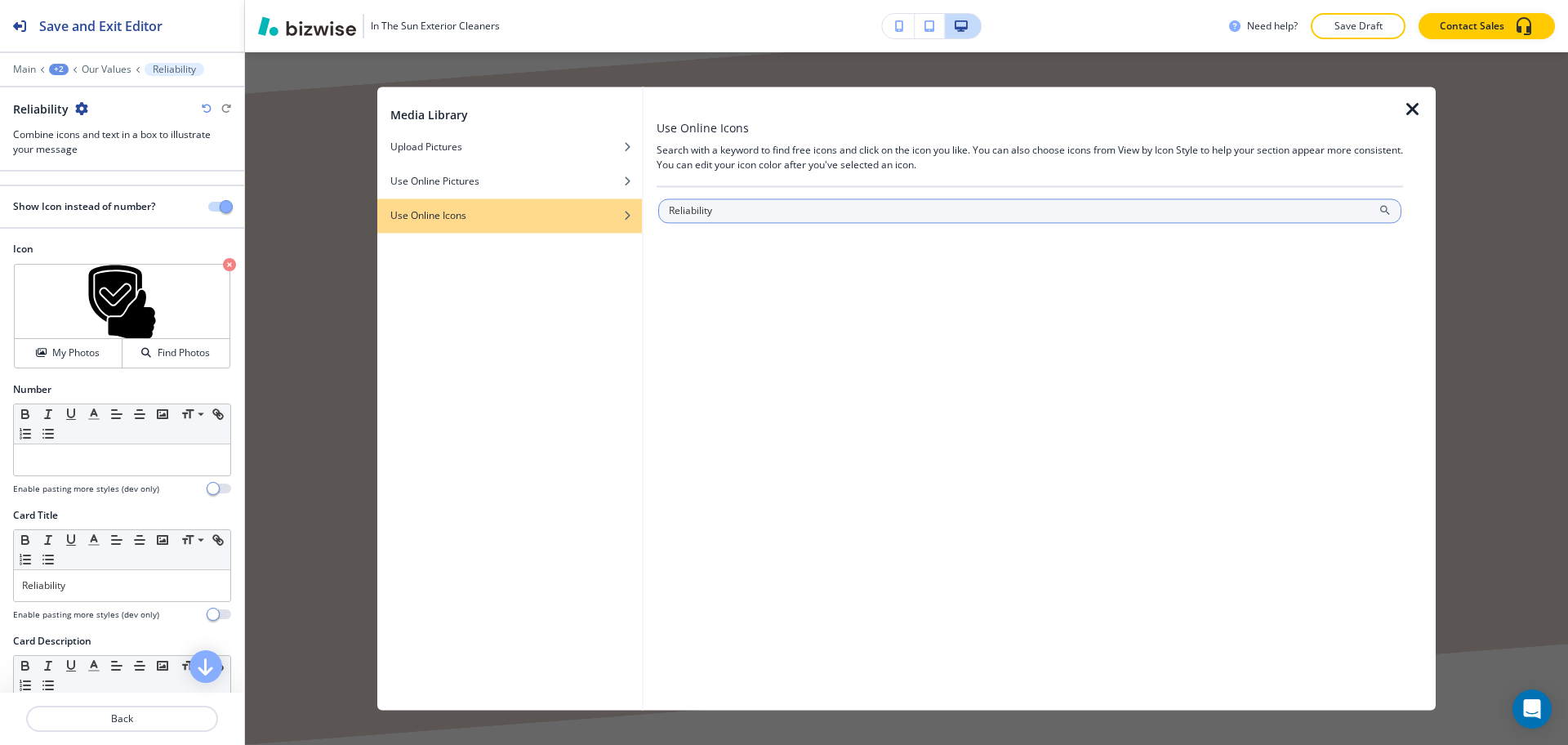
type input "Reliability"
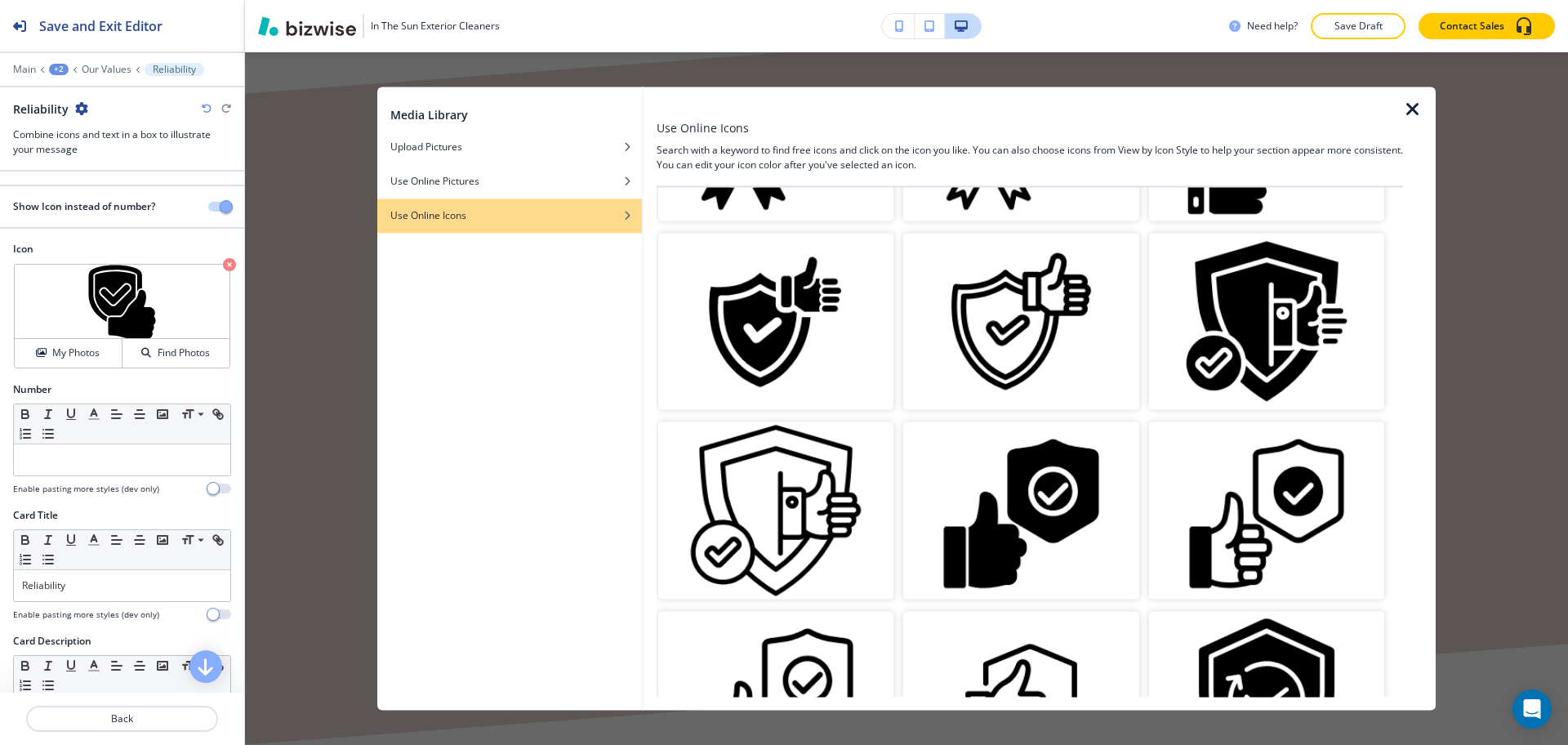
scroll to position [1899, 0]
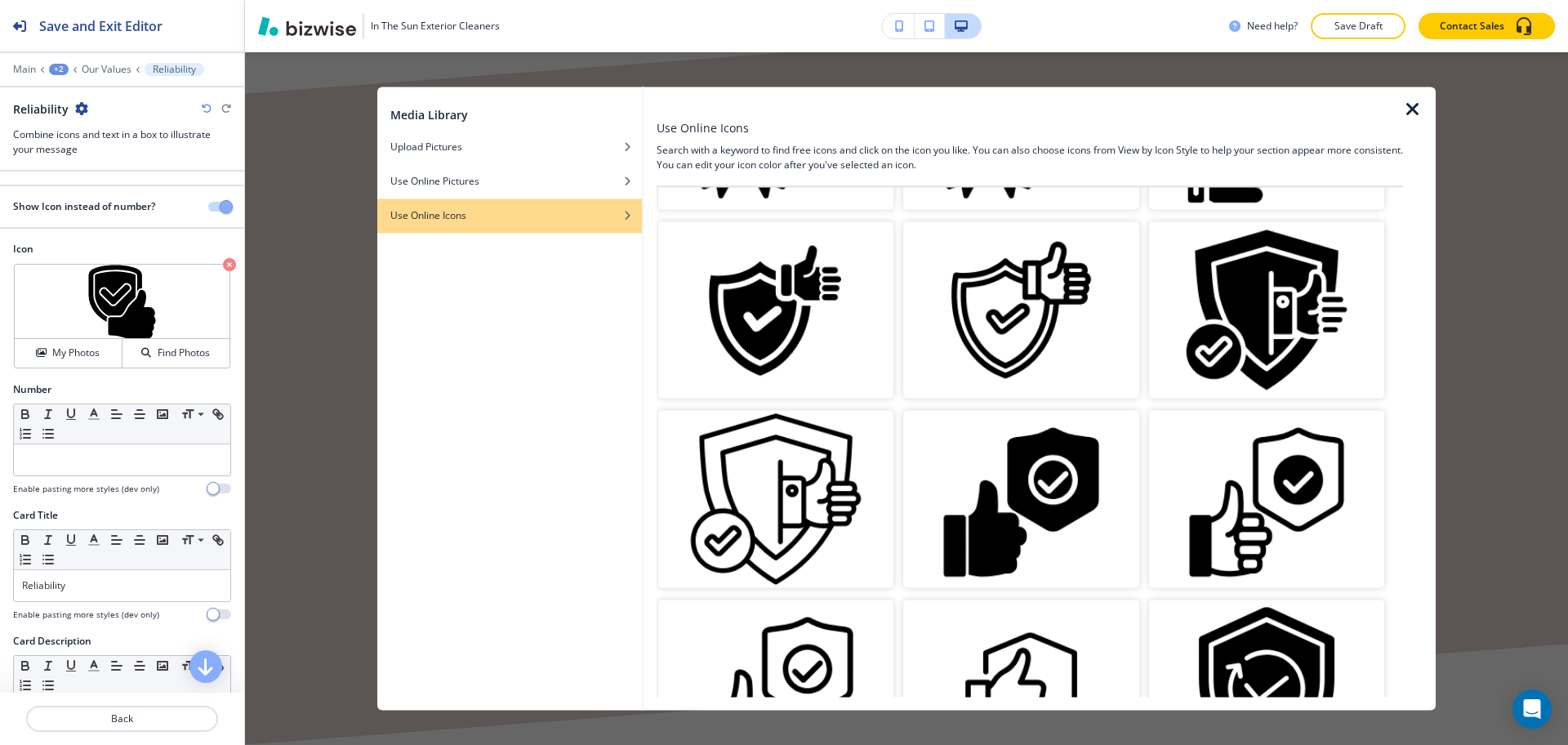
click at [792, 296] on img "button" at bounding box center [775, 311] width 235 height 176
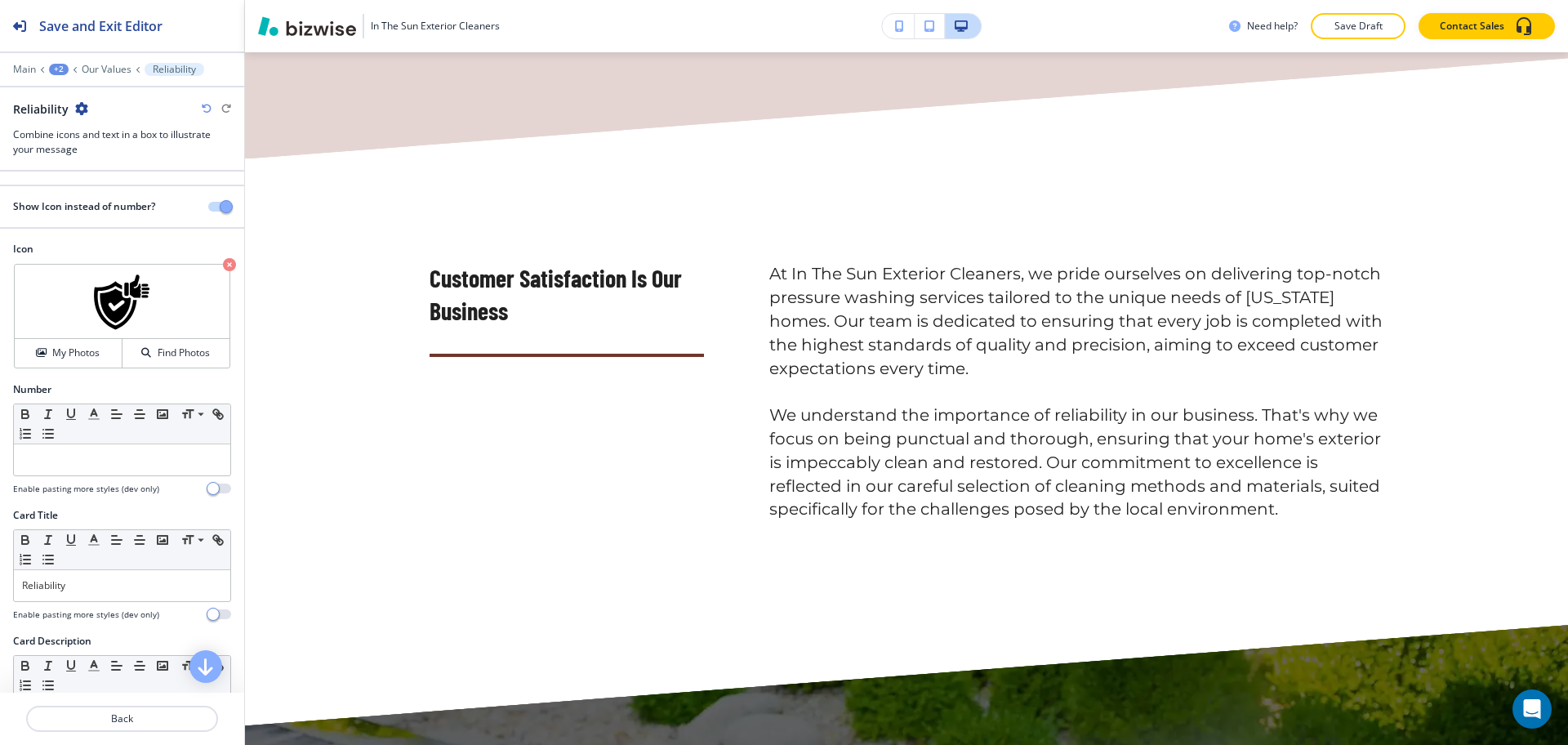
scroll to position [2228, 0]
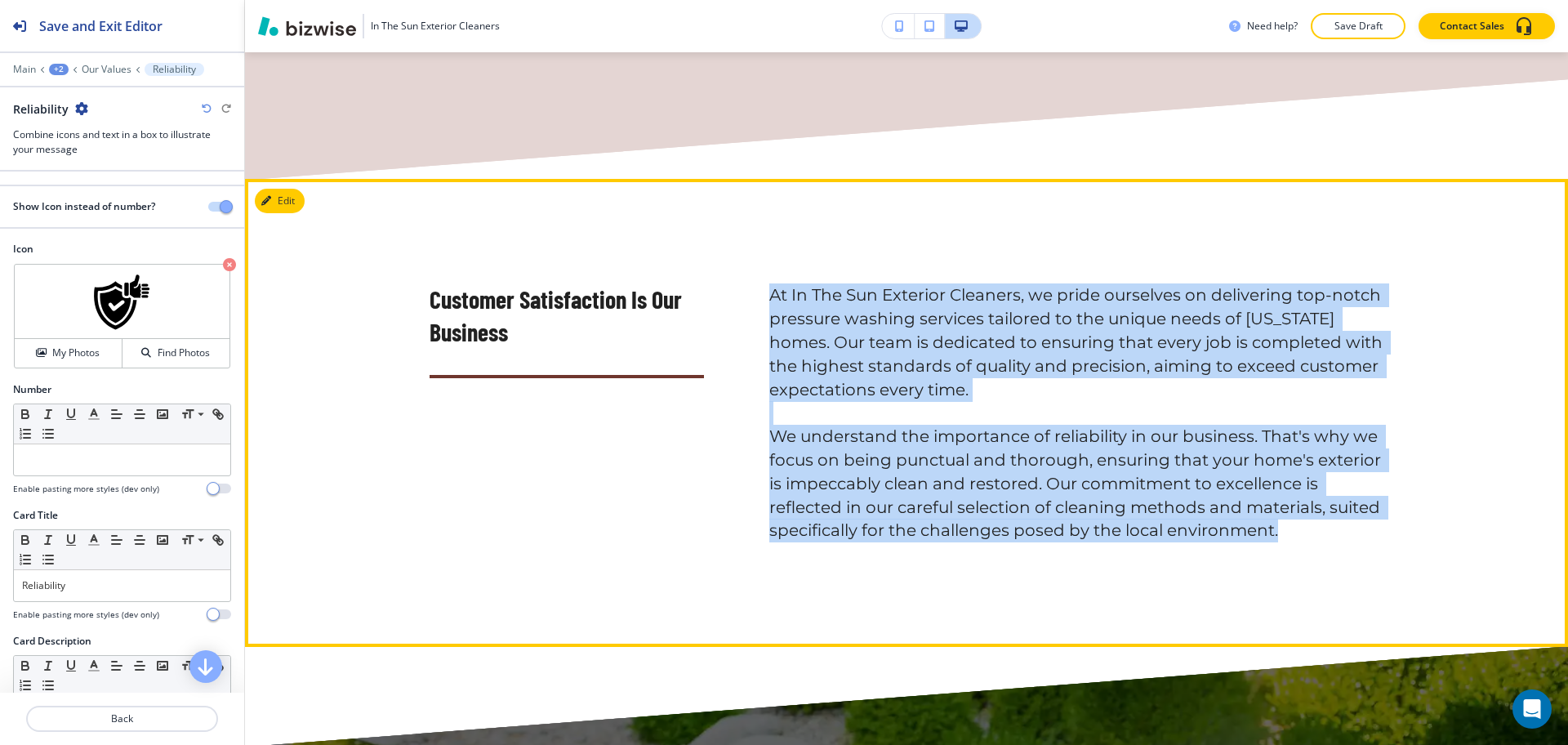
drag, startPoint x: 1302, startPoint y: 495, endPoint x: 748, endPoint y: 243, distance: 608.6
click at [748, 264] on div "At In The Sun Exterior Cleaners, we pride ourselves on delivering top-notch pre…" at bounding box center [1043, 403] width 679 height 279
copy h6 "At In The Sun Exterior Cleaners, we pride ourselves on delivering top-notch pre…"
click at [286, 189] on button "Edit This Section" at bounding box center [310, 200] width 110 height 24
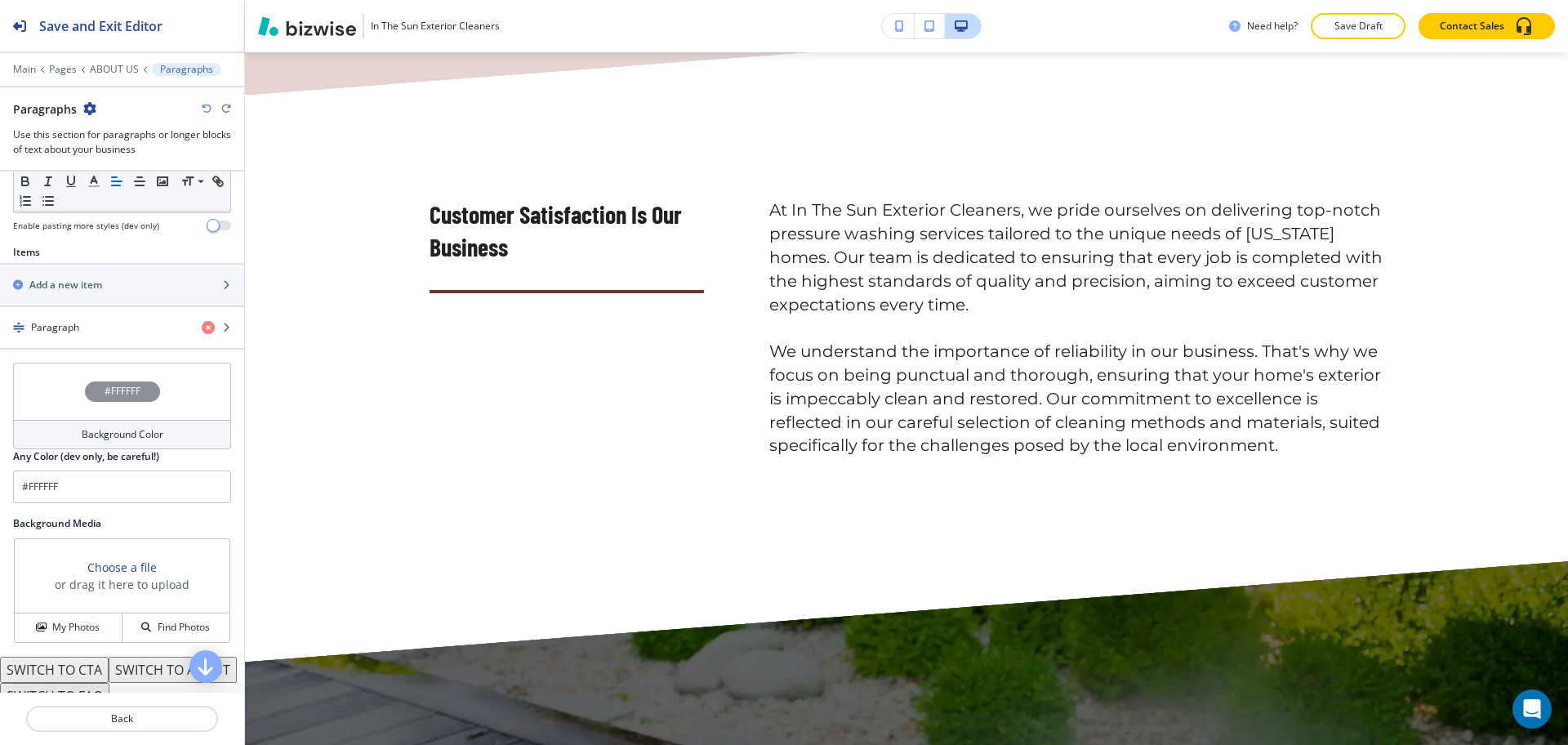
scroll to position [510, 0]
click at [85, 320] on div "Paragraph" at bounding box center [94, 326] width 189 height 15
click at [105, 327] on div "Paragraph" at bounding box center [94, 326] width 189 height 15
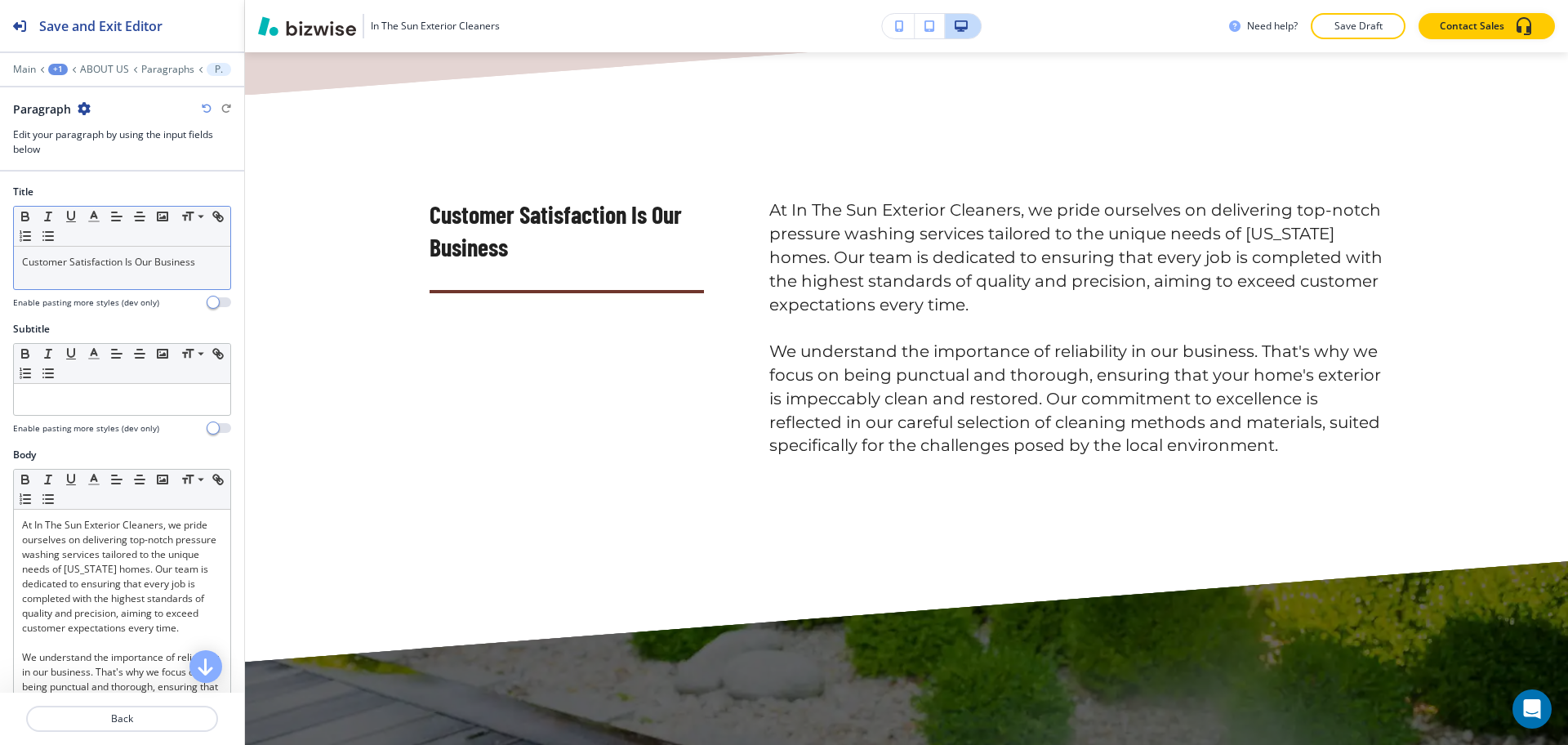
click at [160, 268] on p "Customer Satisfaction Is Our Business" at bounding box center [122, 261] width 200 height 15
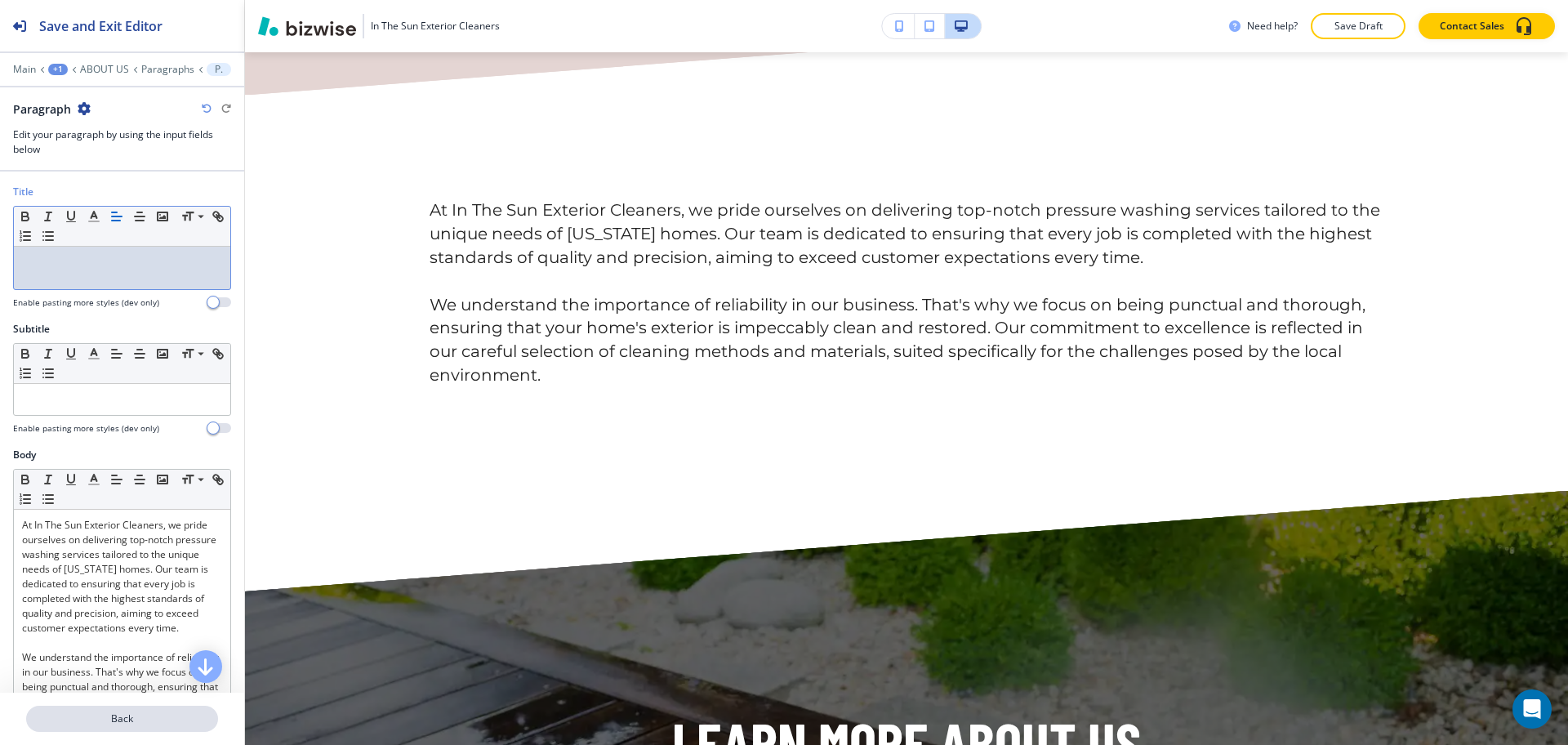
click at [126, 713] on p "Back" at bounding box center [122, 718] width 189 height 15
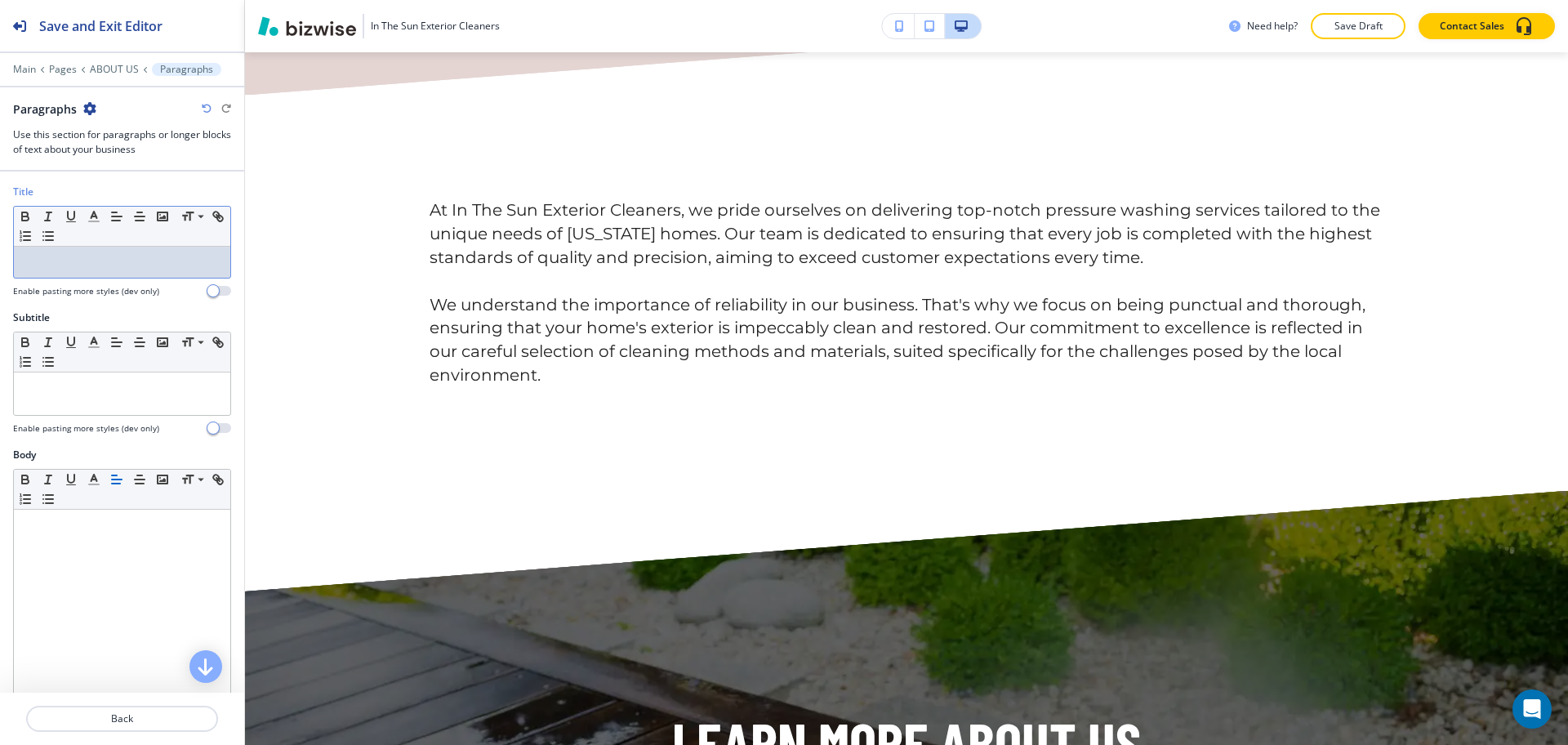
click at [107, 249] on div at bounding box center [122, 262] width 217 height 31
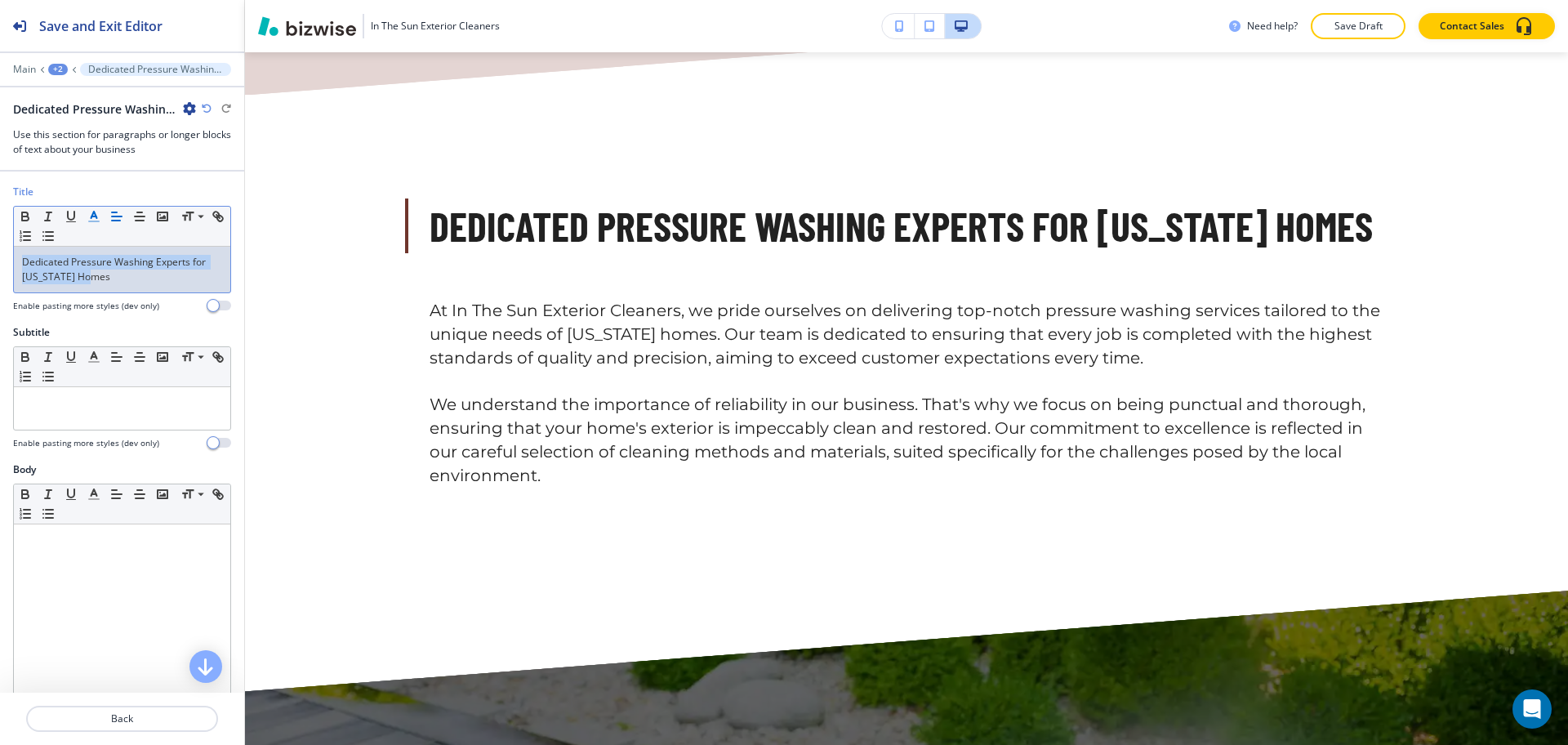
click at [93, 218] on icon "button" at bounding box center [93, 216] width 15 height 15
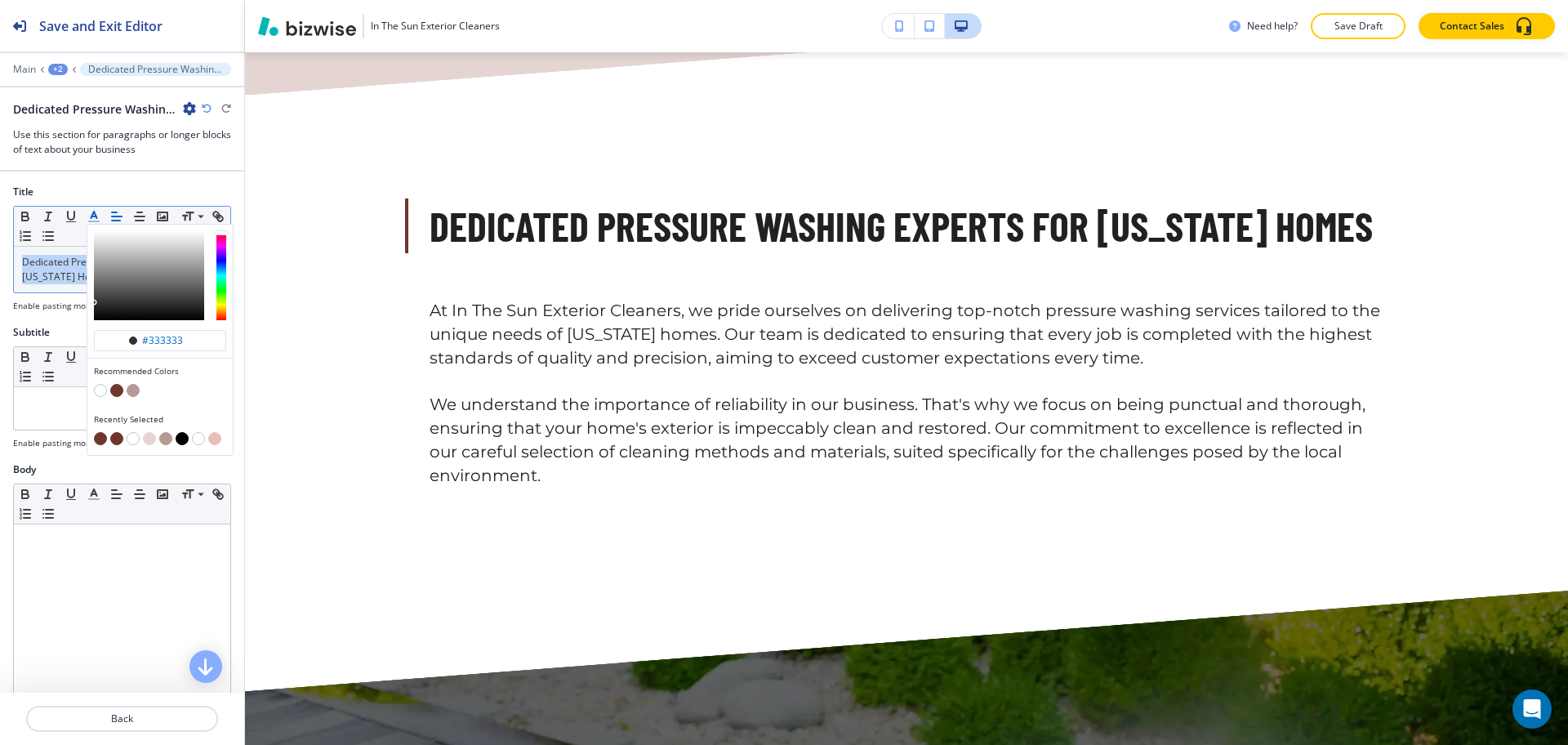
click at [117, 390] on button "button" at bounding box center [117, 391] width 14 height 14
type input "#6f362d"
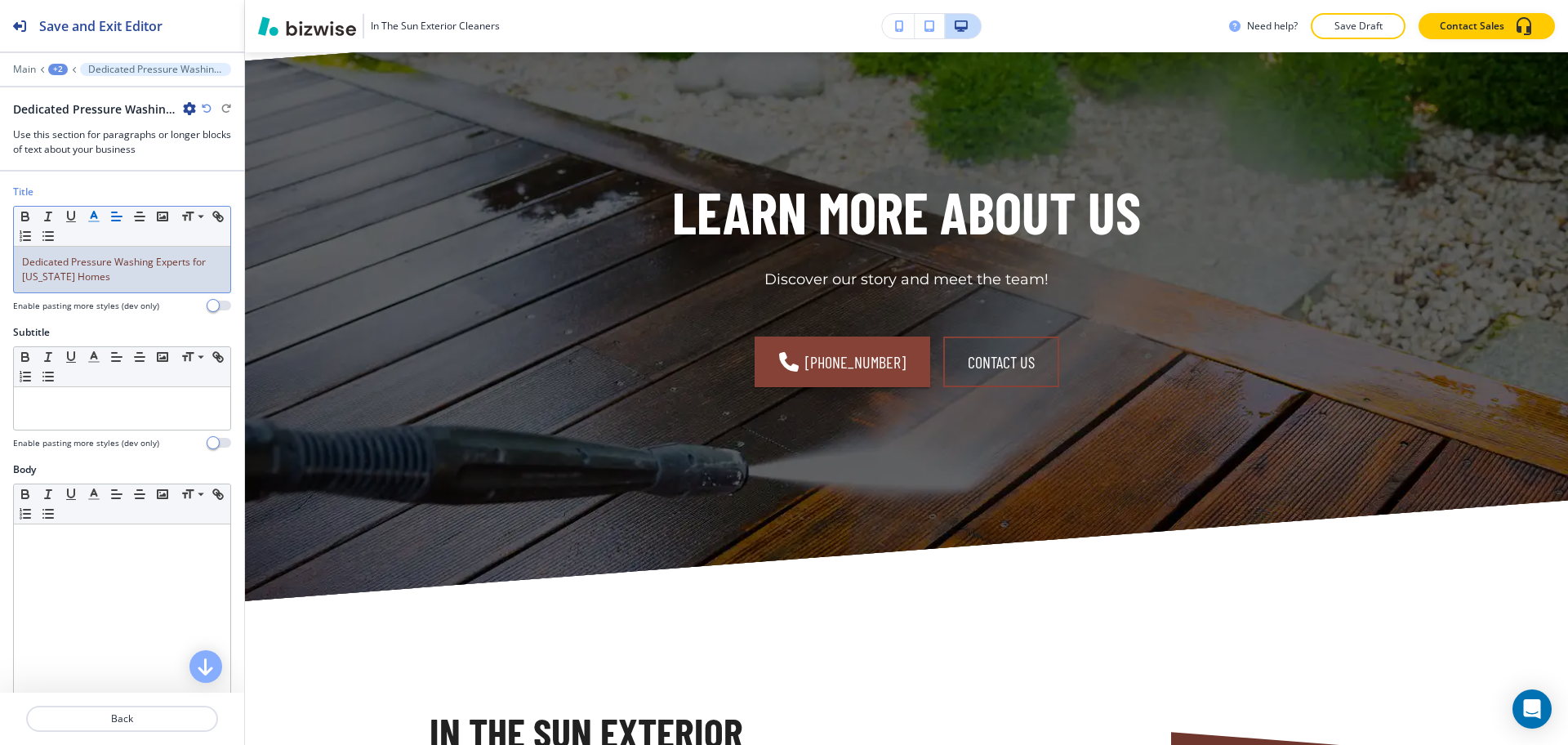
scroll to position [2951, 0]
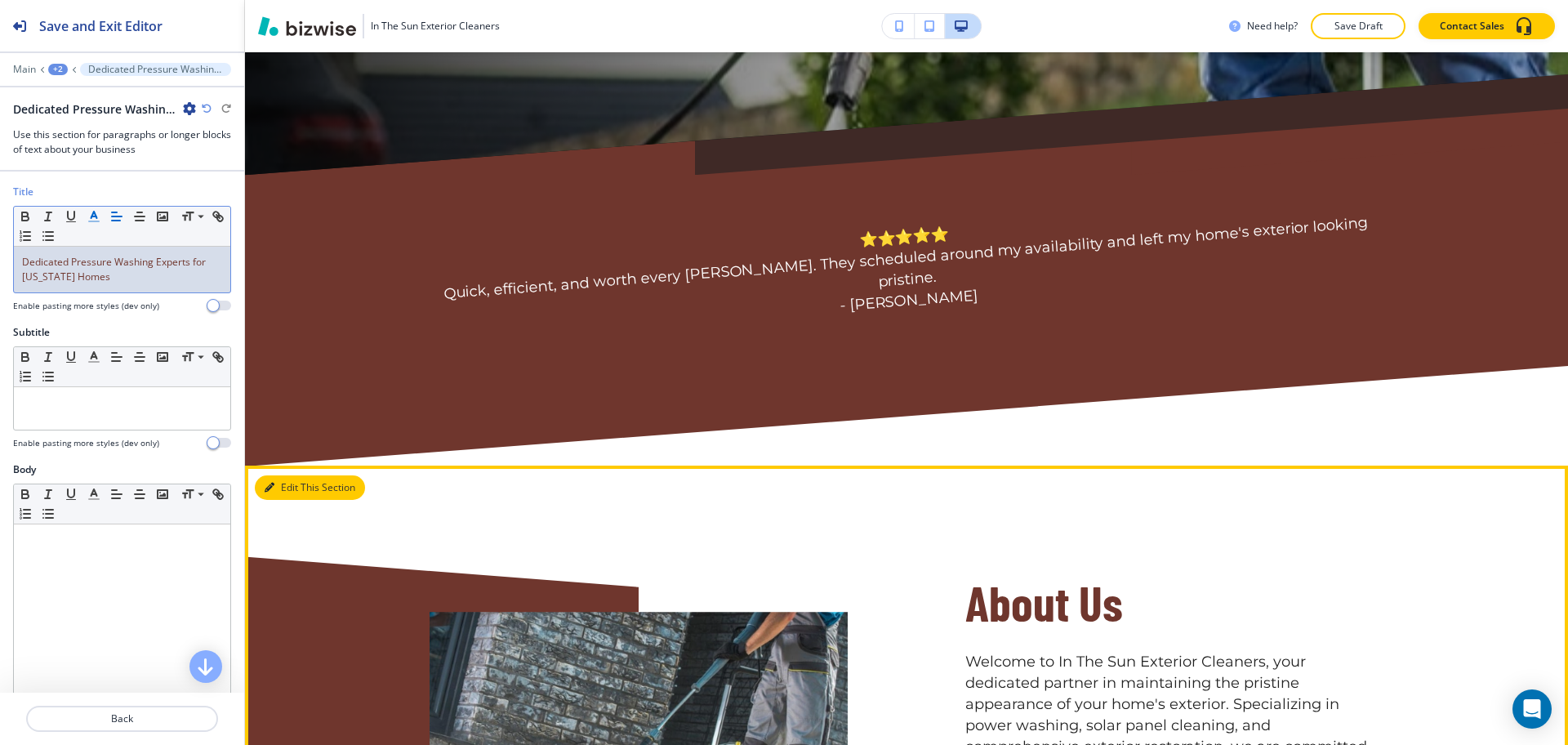
click at [295, 475] on button "Edit This Section" at bounding box center [310, 487] width 110 height 24
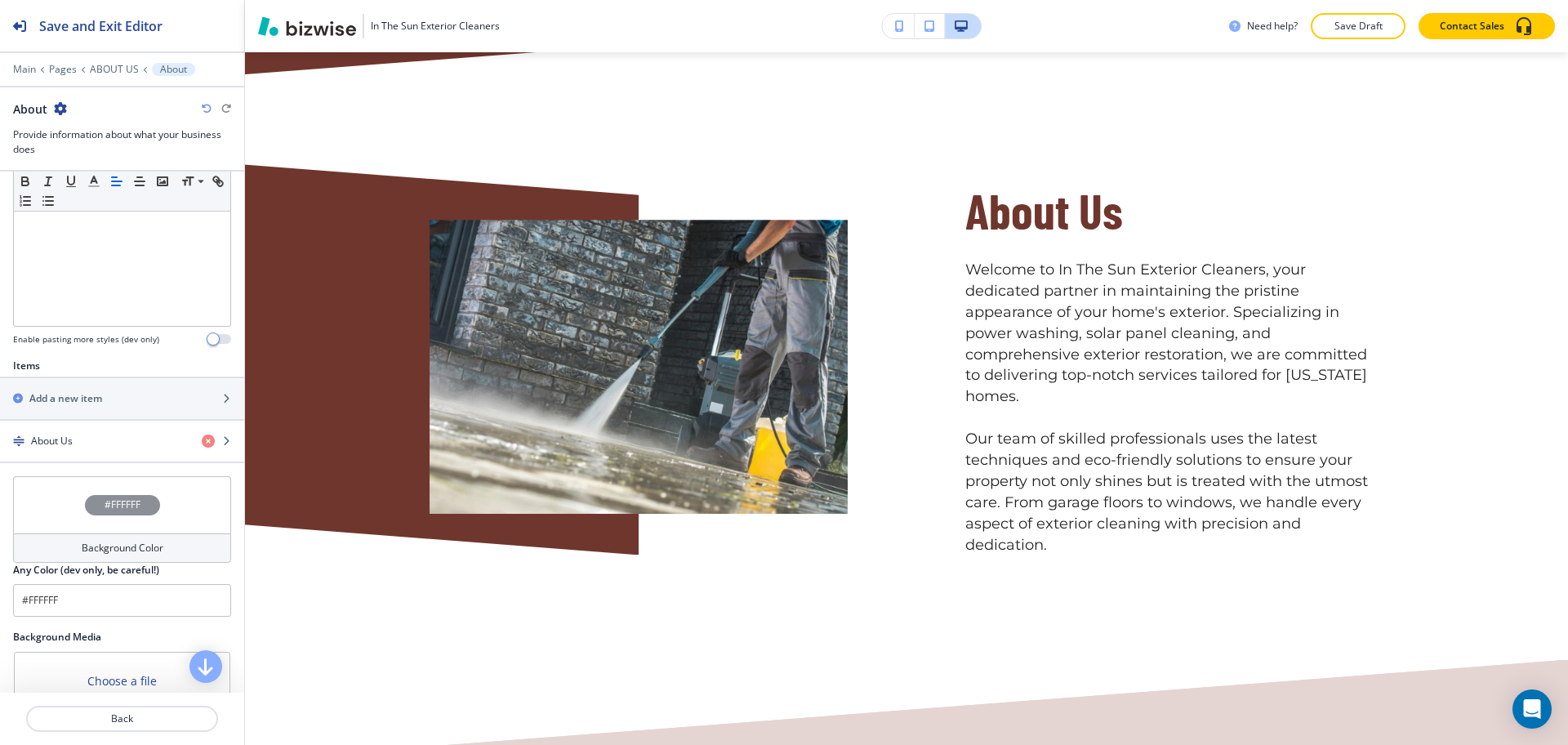
scroll to position [585, 0]
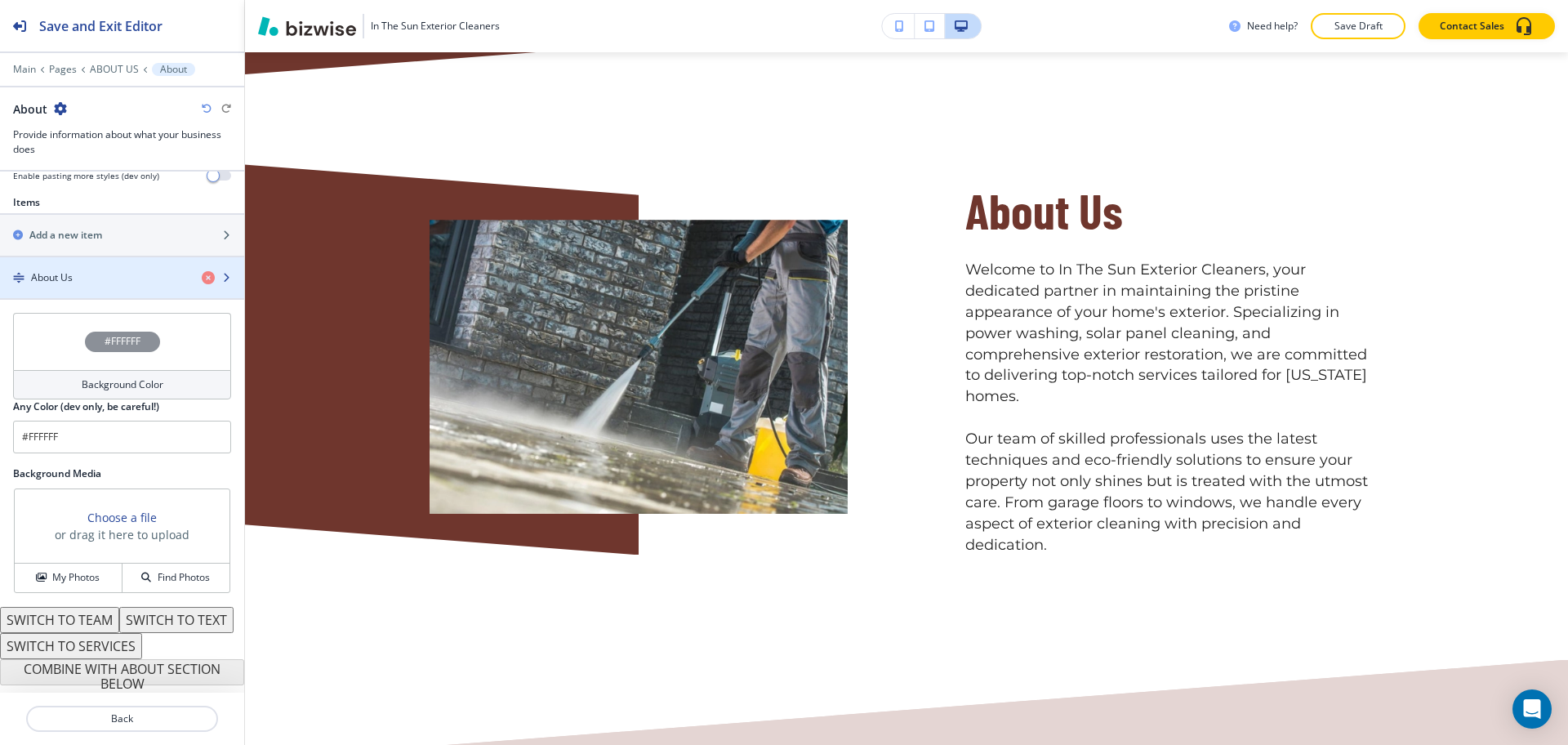
click at [85, 270] on div "About Us" at bounding box center [94, 277] width 189 height 15
click at [98, 270] on div "About Us" at bounding box center [94, 277] width 189 height 15
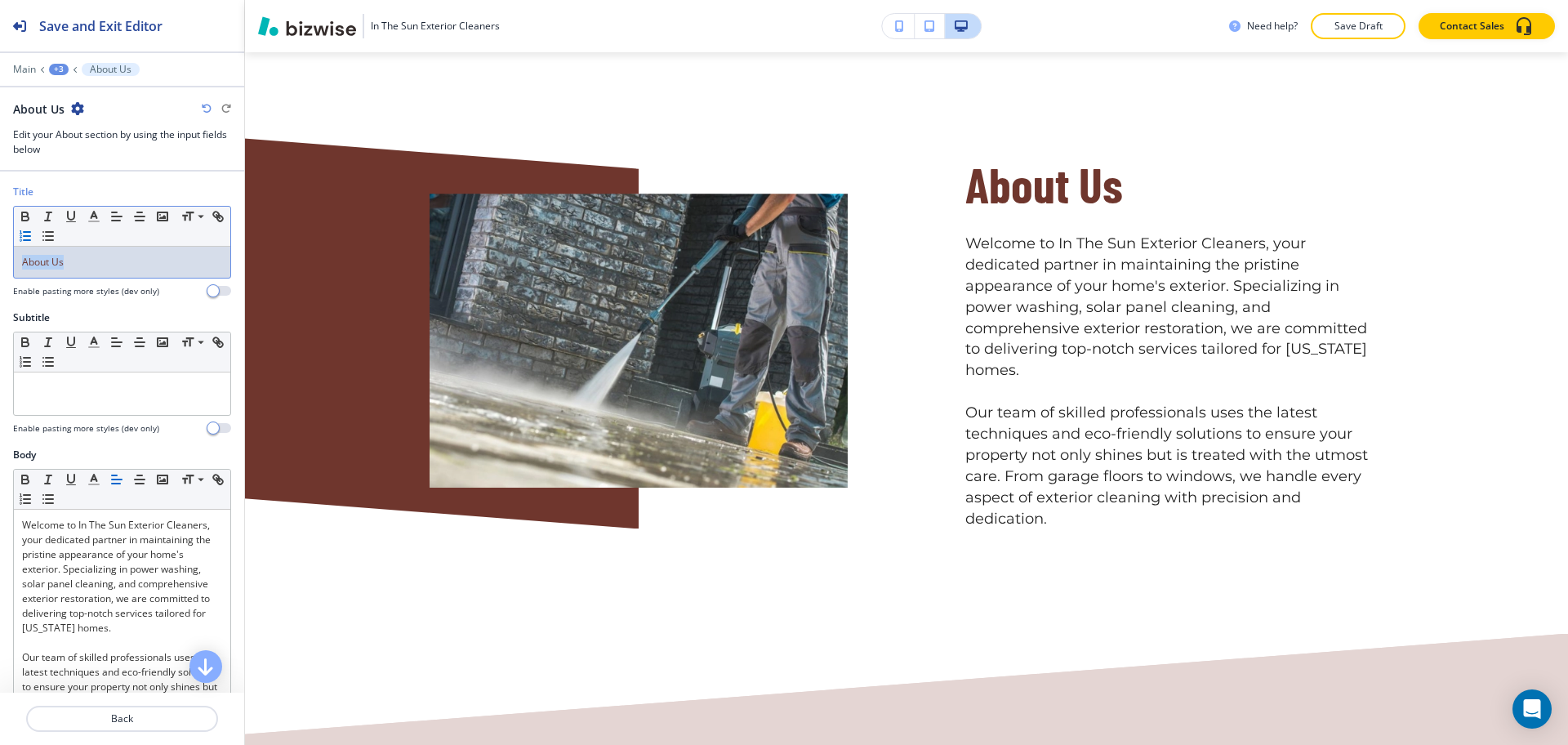
drag, startPoint x: 105, startPoint y: 270, endPoint x: 37, endPoint y: 227, distance: 80.5
click at [0, 259] on div "Title Small Normal Large Huge About Us Enable pasting more styles (dev only)" at bounding box center [122, 248] width 244 height 126
copy span "About Us"
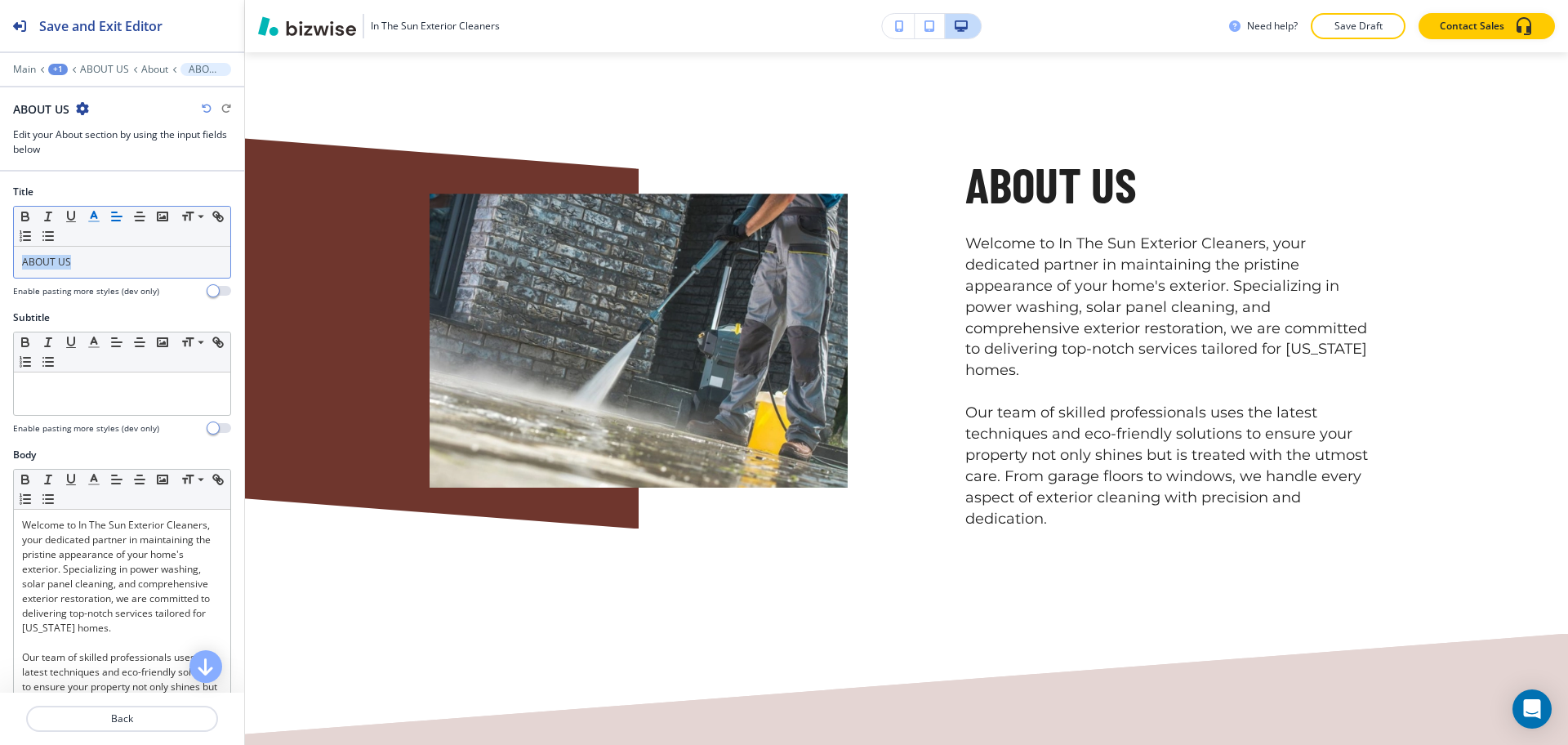
click at [100, 211] on icon "button" at bounding box center [93, 216] width 15 height 15
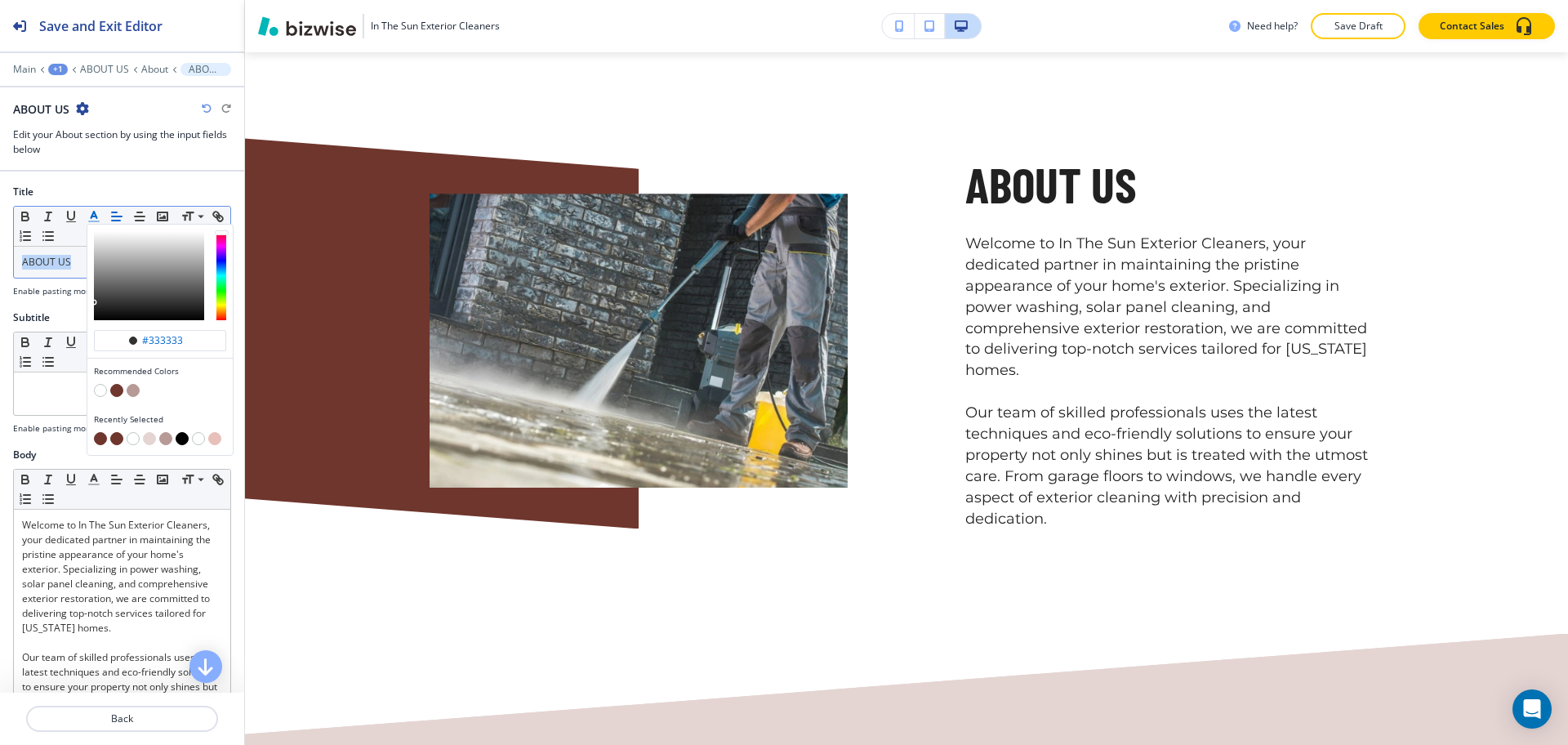
click at [114, 393] on button "button" at bounding box center [117, 391] width 14 height 14
type input "#6f362d"
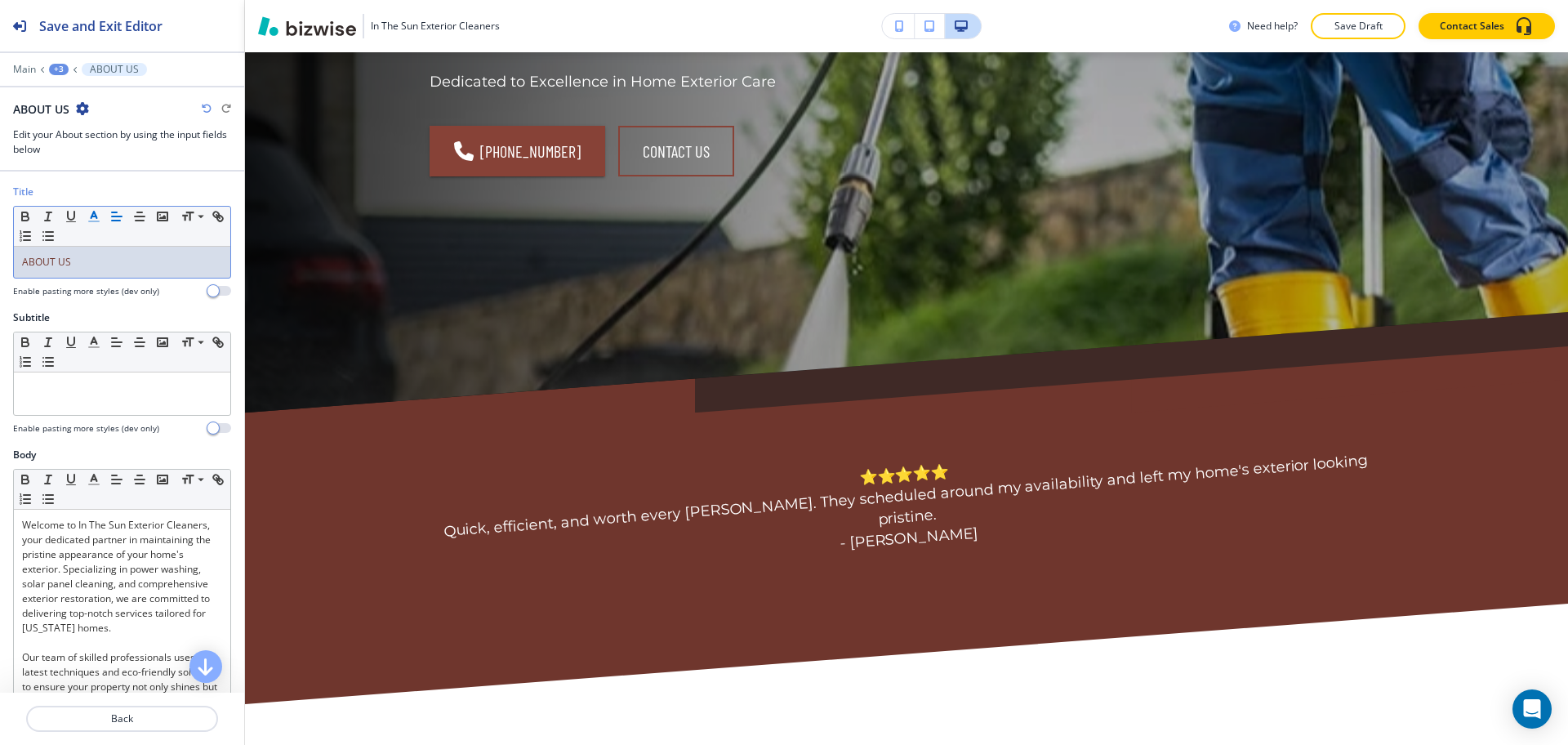
scroll to position [0, 0]
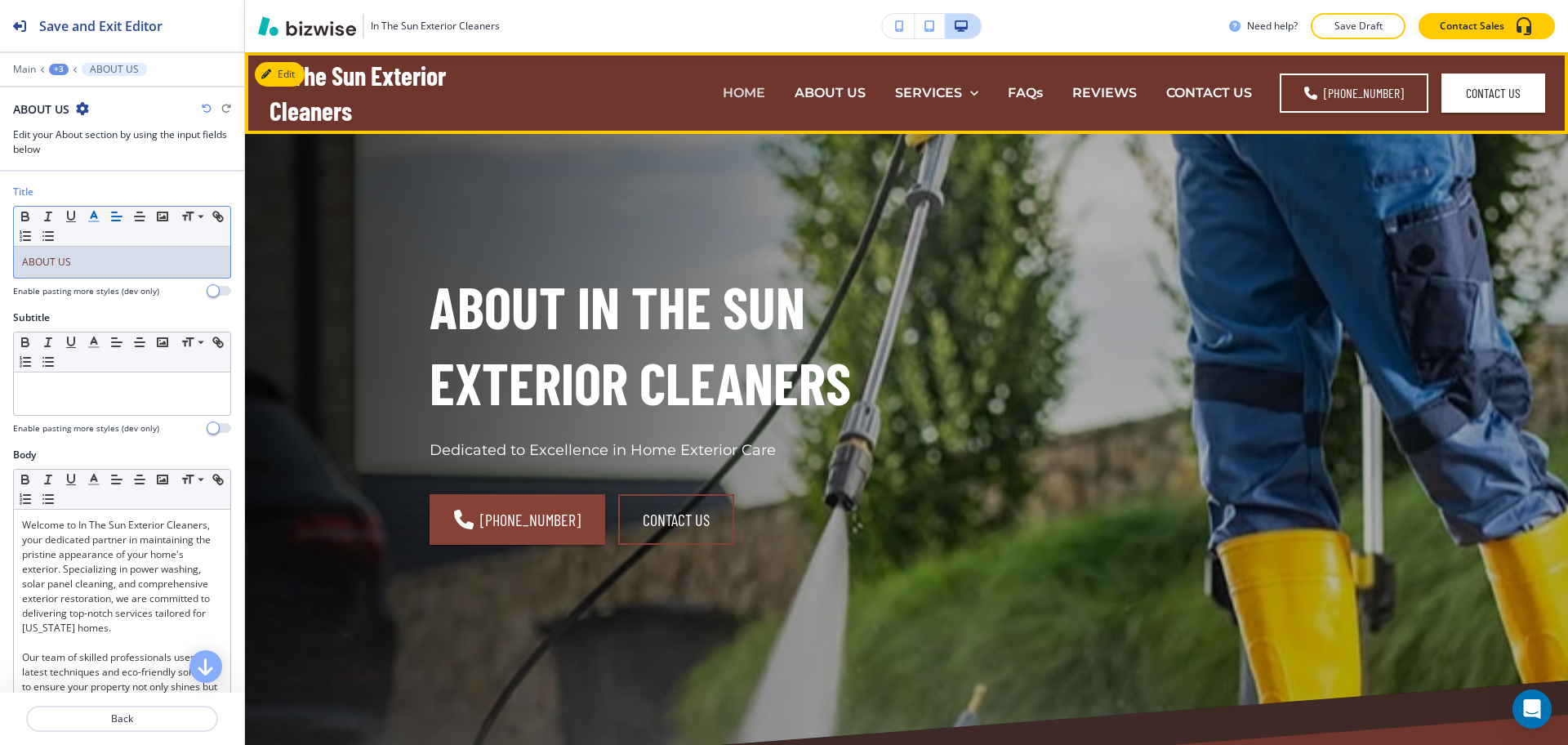
click at [746, 85] on p "HOME" at bounding box center [744, 92] width 43 height 18
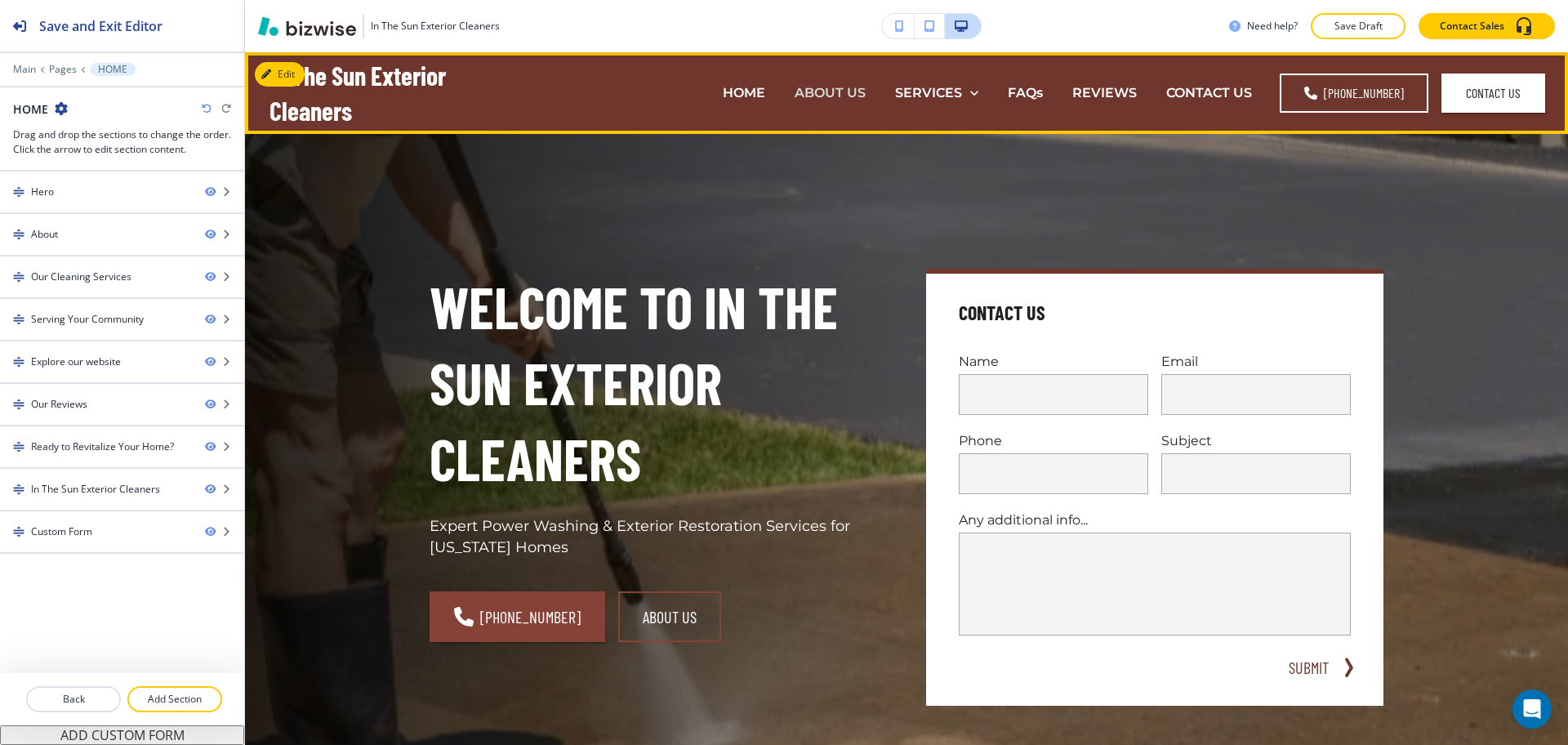
drag, startPoint x: 829, startPoint y: 98, endPoint x: 853, endPoint y: 100, distance: 24.1
click at [829, 97] on p "ABOUT US" at bounding box center [829, 92] width 71 height 18
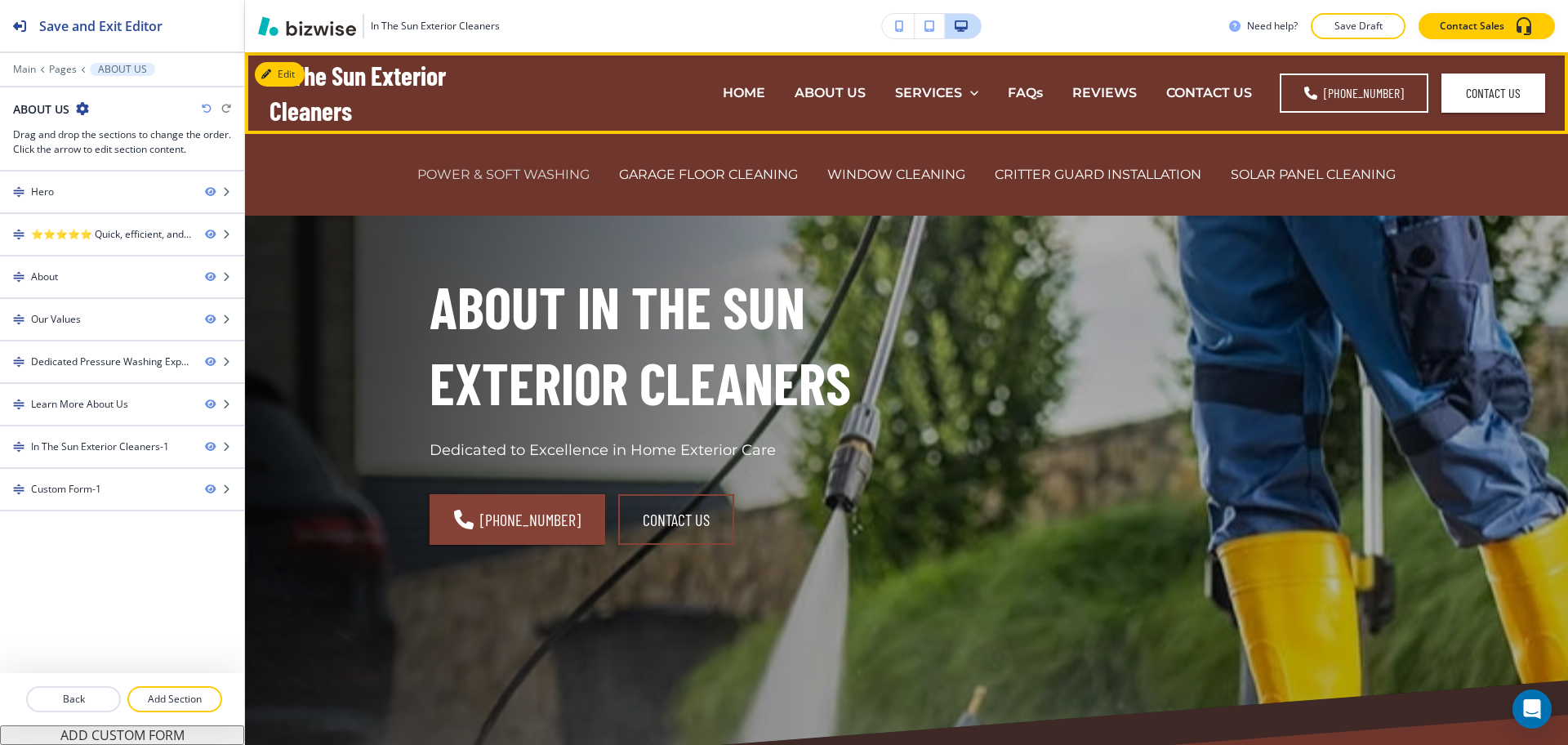
click at [578, 174] on p "POWER & SOFT WASHING" at bounding box center [503, 173] width 172 height 18
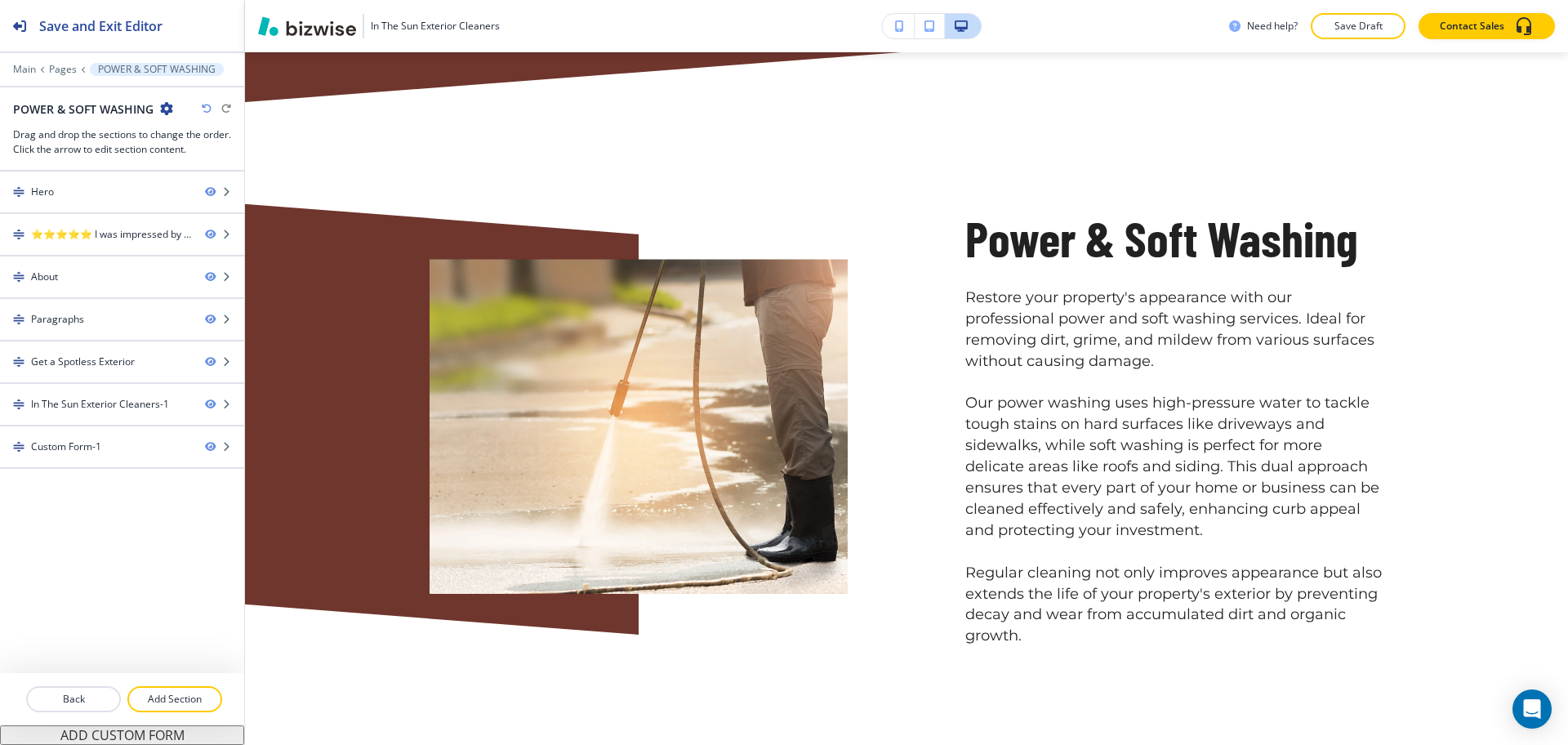
scroll to position [957, 0]
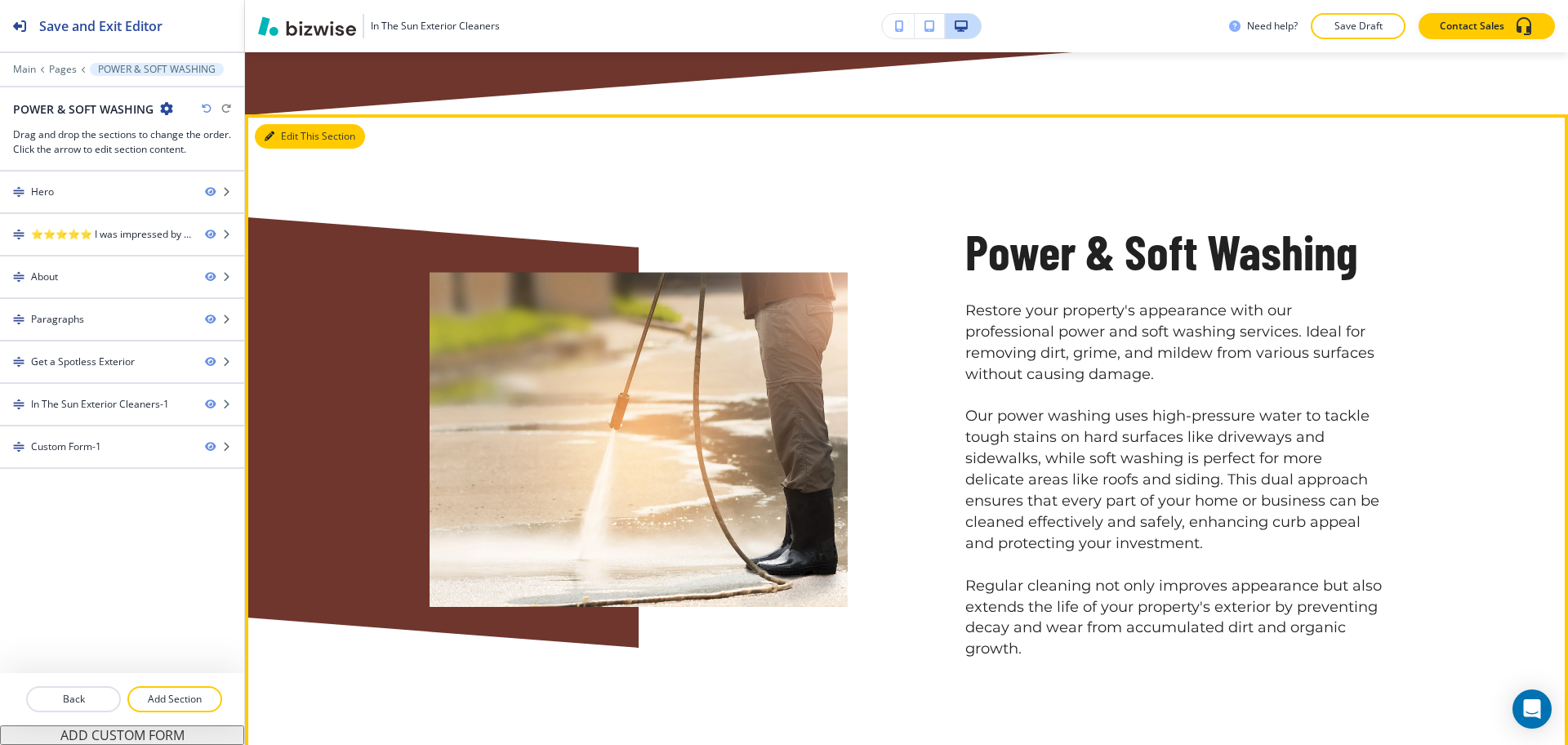
click at [283, 138] on button "Edit This Section" at bounding box center [310, 135] width 110 height 24
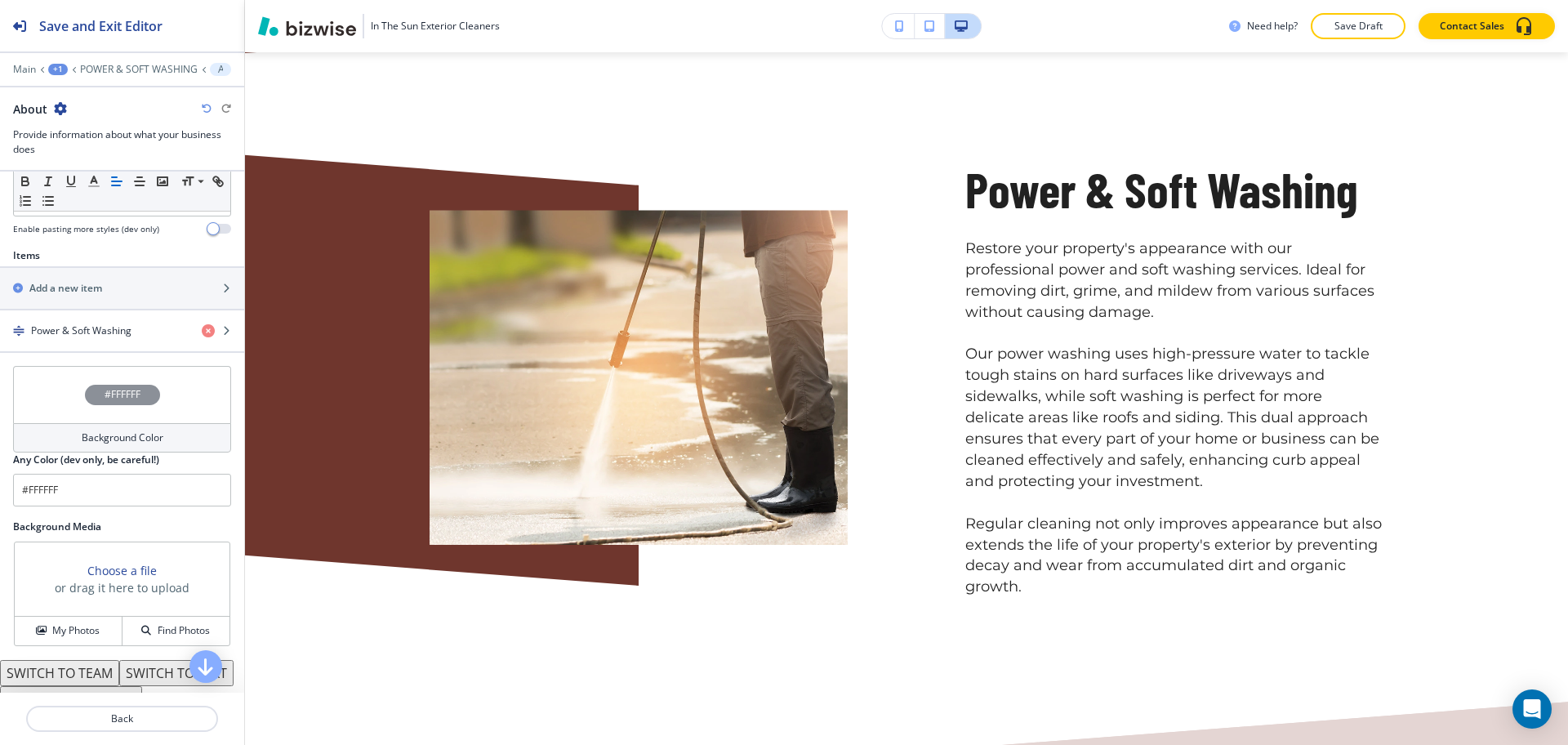
scroll to position [509, 0]
click at [95, 319] on div "button" at bounding box center [122, 314] width 244 height 14
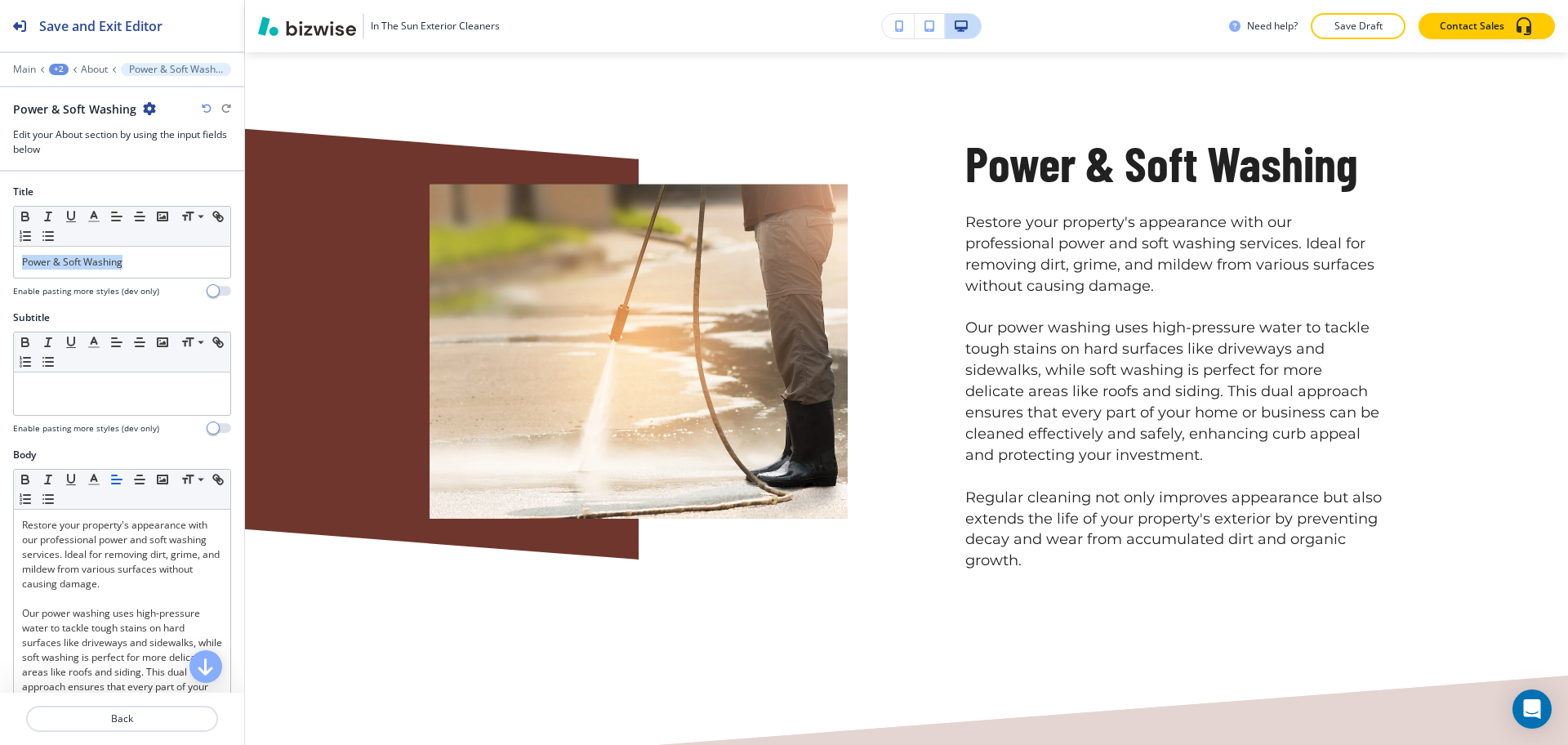
drag, startPoint x: 129, startPoint y: 268, endPoint x: 0, endPoint y: 260, distance: 129.2
click at [0, 260] on div "Title Small Normal Large Huge Power & Soft Washing Enable pasting more styles (…" at bounding box center [122, 248] width 244 height 126
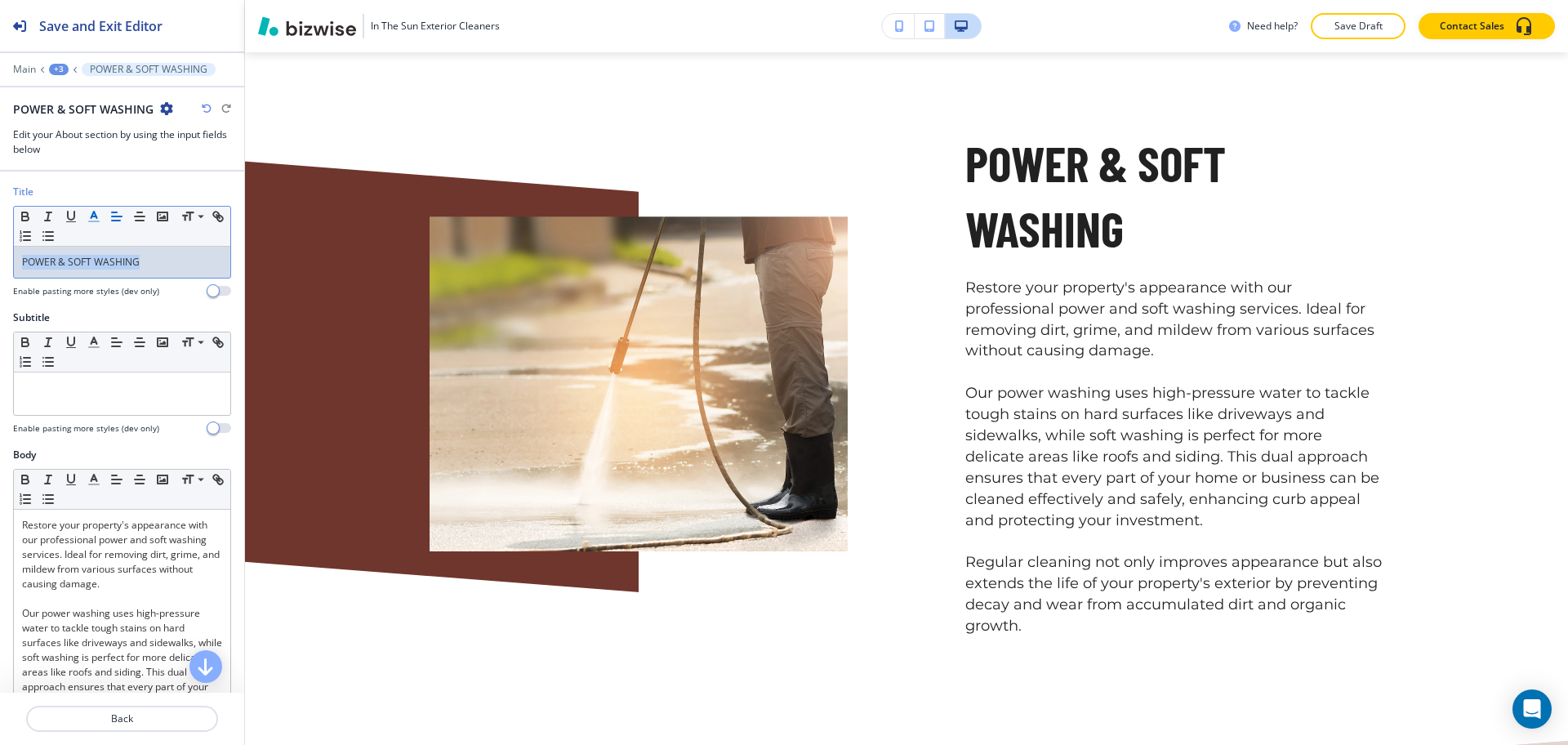
click at [92, 217] on icon "button" at bounding box center [93, 216] width 15 height 15
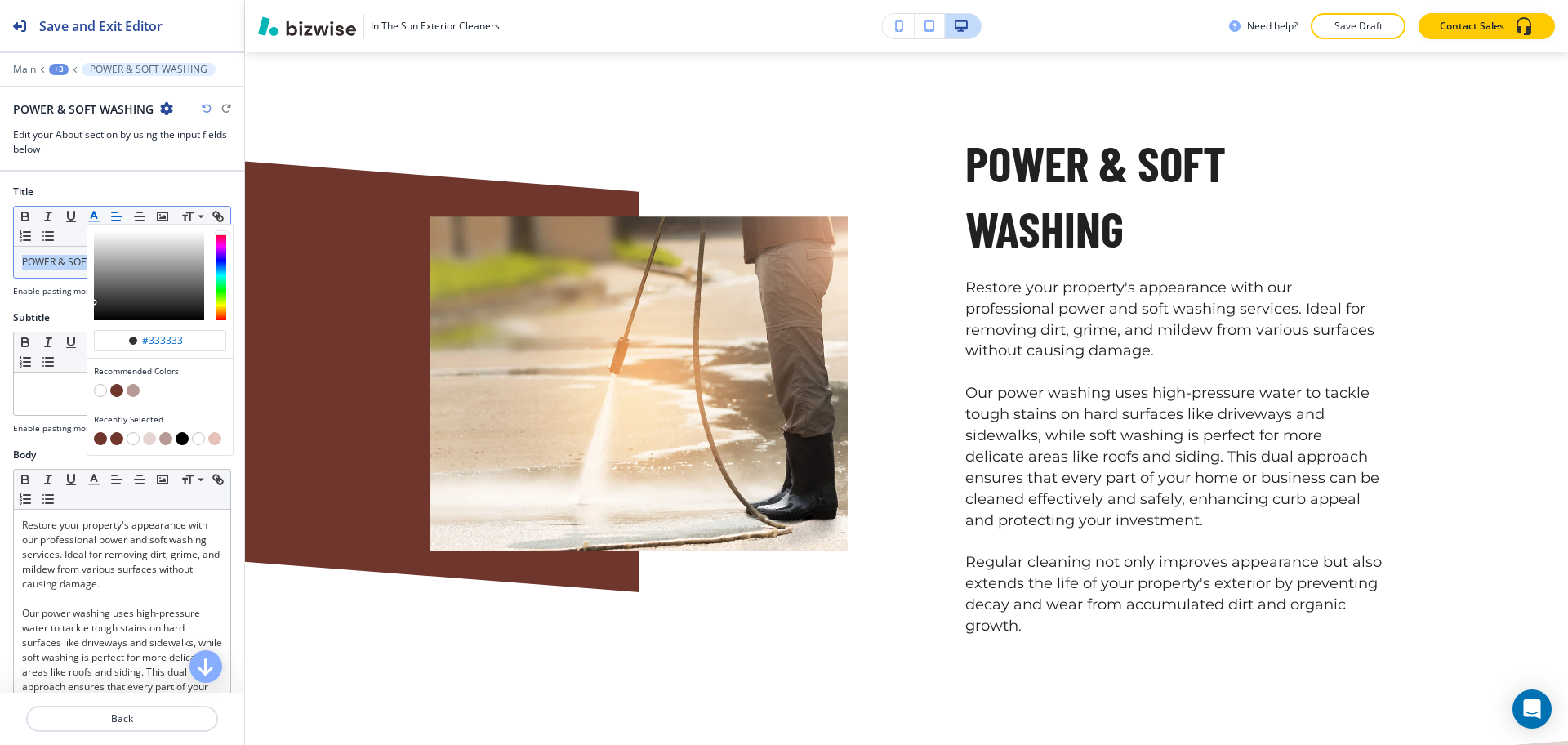
click at [112, 392] on button "button" at bounding box center [117, 391] width 14 height 14
type input "#6f362d"
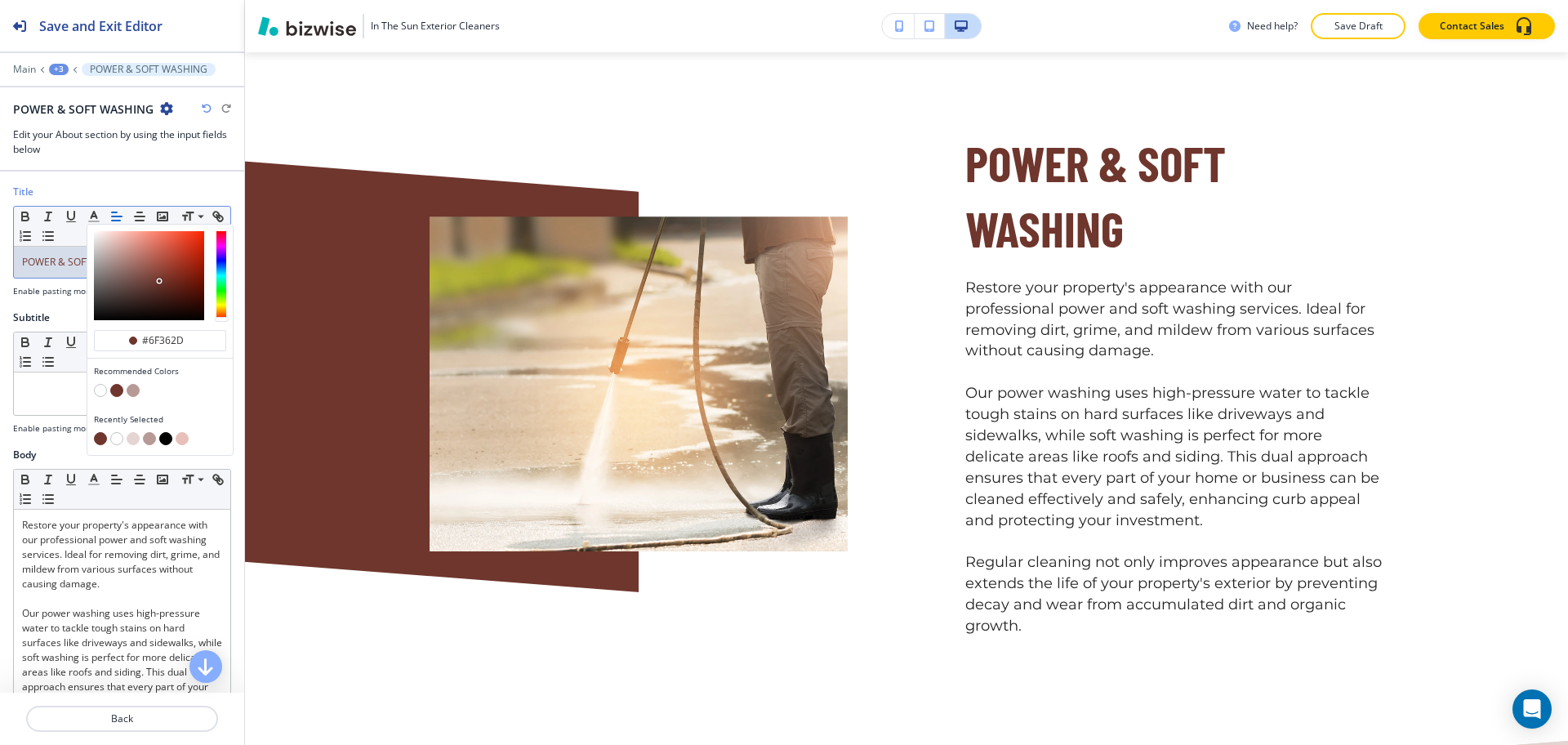
click at [203, 108] on icon "button" at bounding box center [206, 108] width 10 height 10
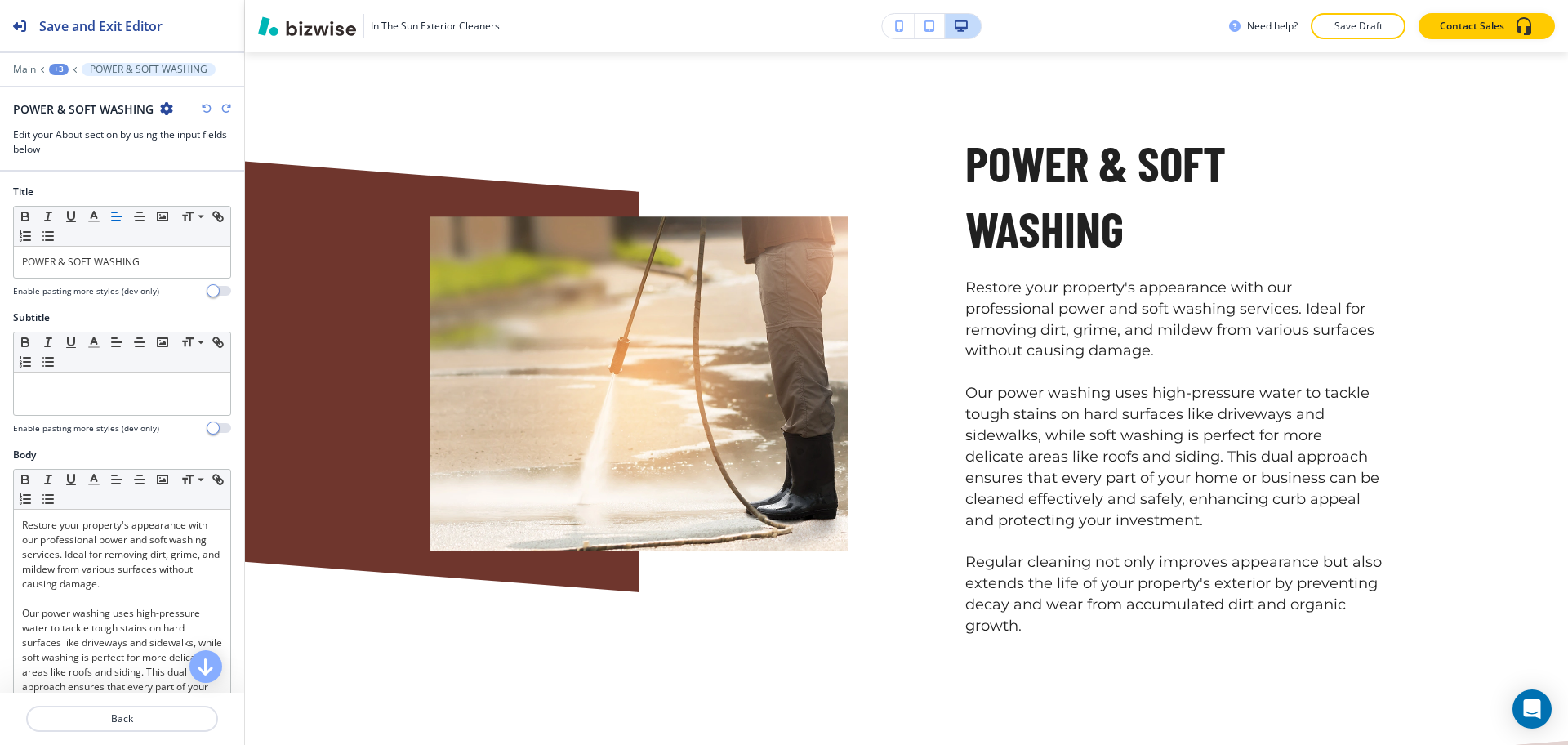
click at [203, 108] on icon "button" at bounding box center [206, 108] width 10 height 10
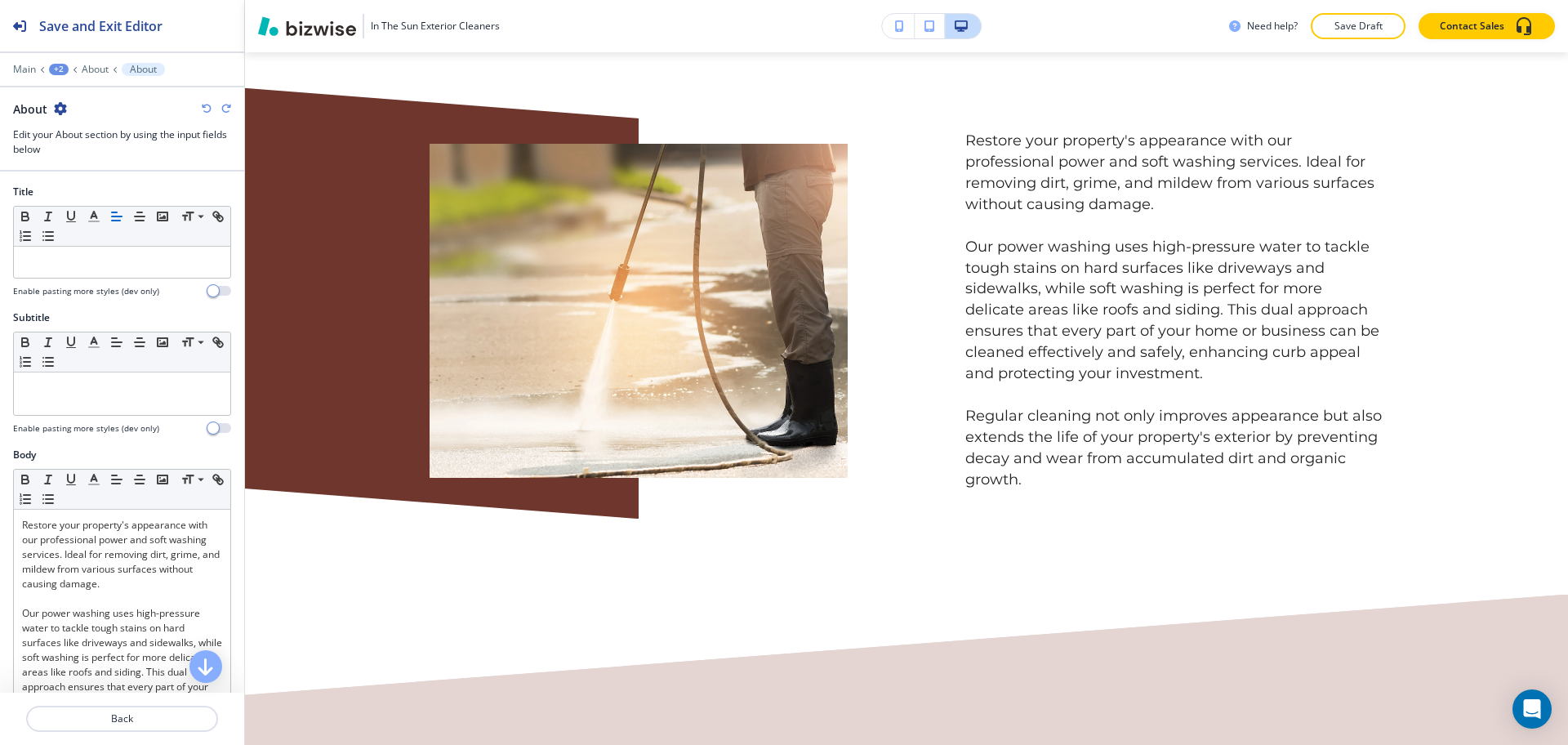
click at [203, 108] on icon "button" at bounding box center [206, 108] width 10 height 10
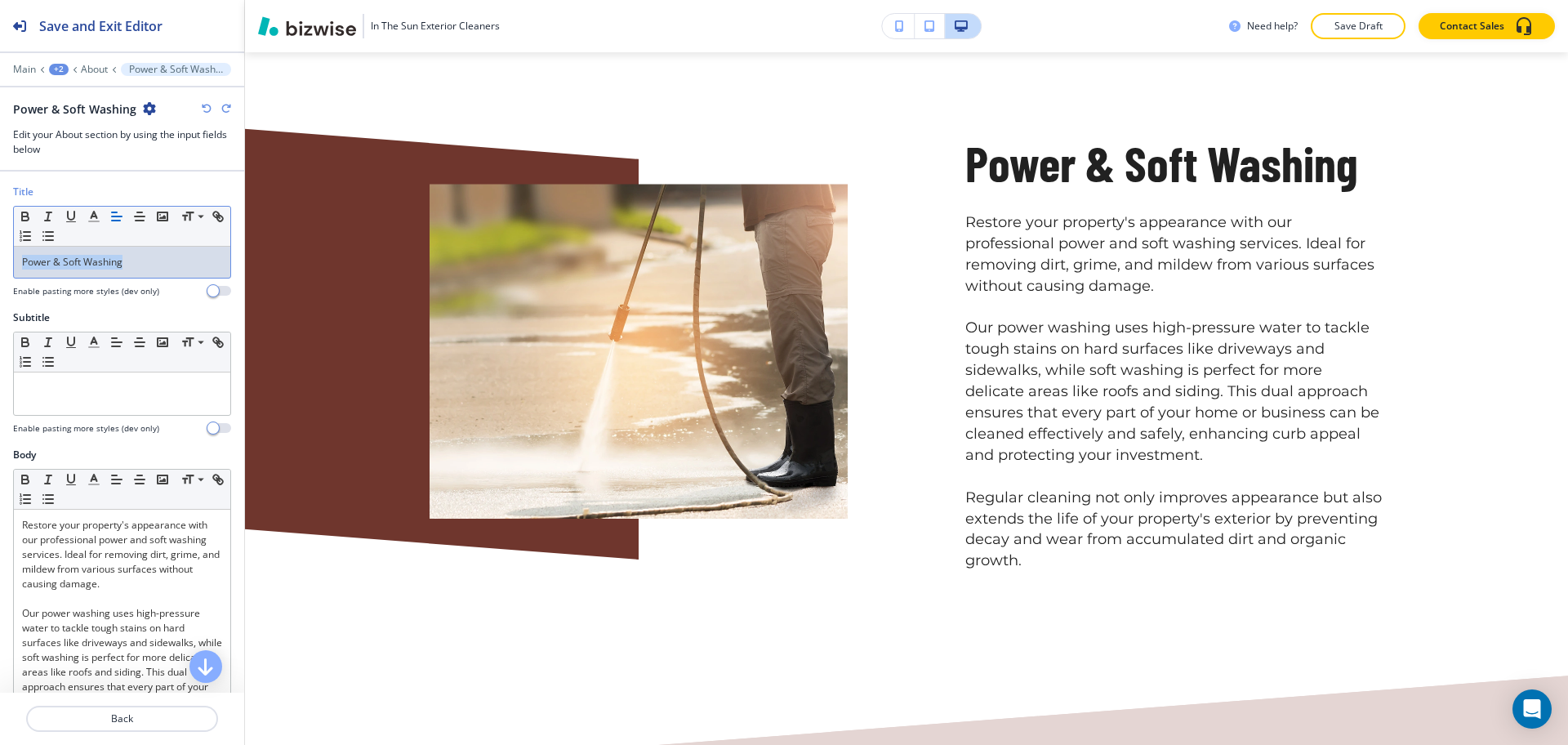
drag, startPoint x: 134, startPoint y: 267, endPoint x: 1, endPoint y: 256, distance: 133.5
click at [0, 258] on div "Title Small Normal Large Huge Power & Soft Washing Enable pasting more styles (…" at bounding box center [122, 248] width 244 height 126
click at [227, 105] on icon "button" at bounding box center [226, 108] width 10 height 10
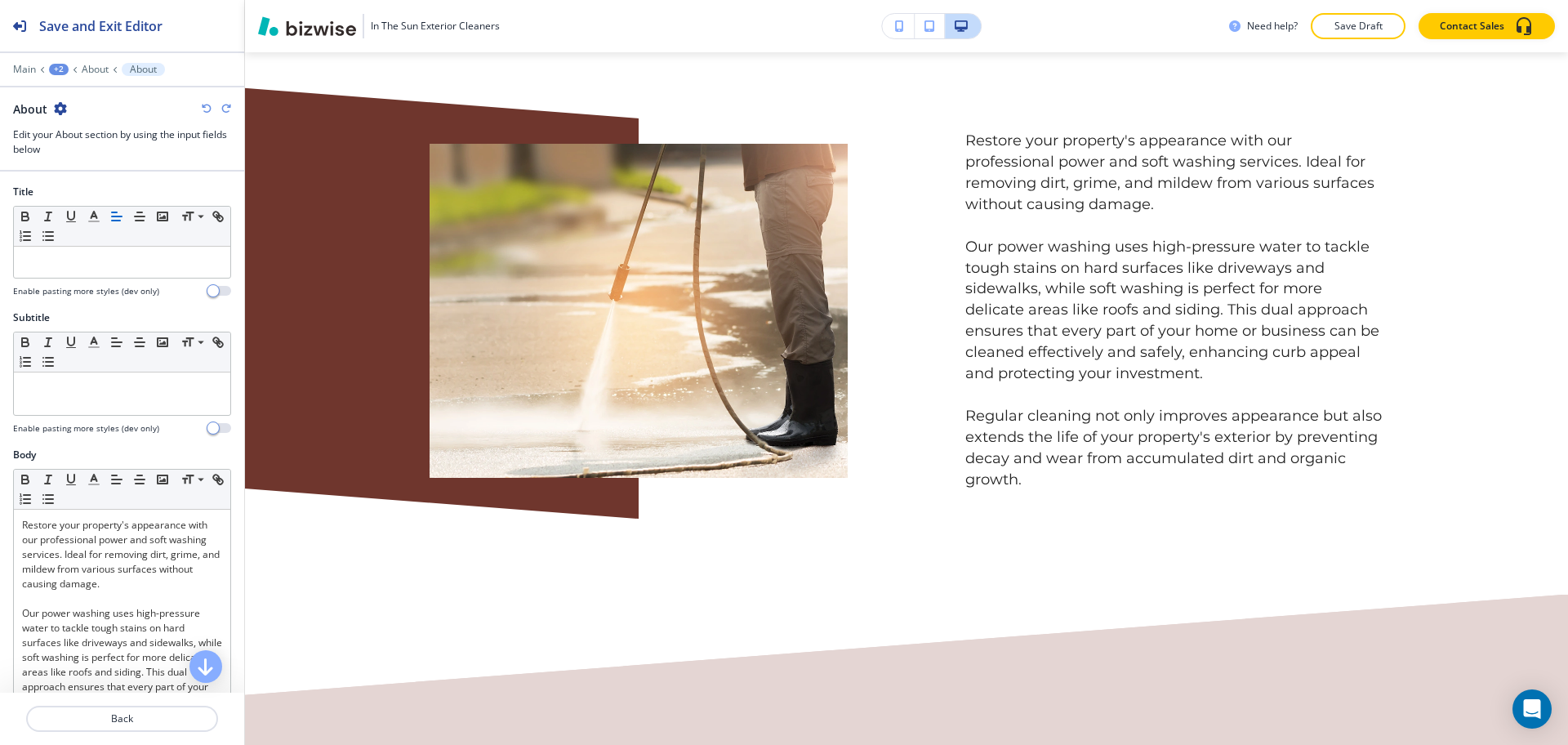
click at [227, 105] on icon "button" at bounding box center [226, 108] width 10 height 10
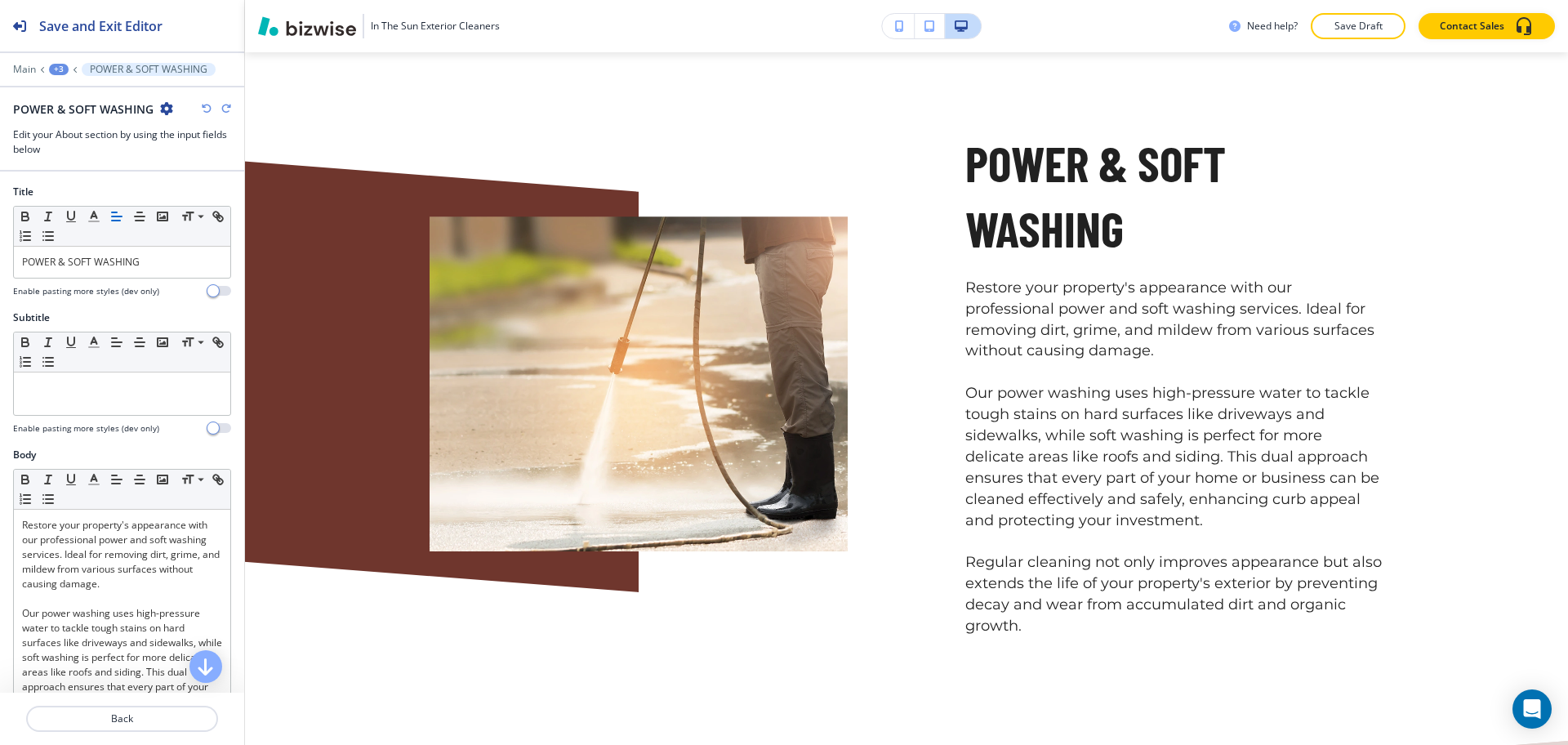
click at [227, 105] on icon "button" at bounding box center [226, 108] width 10 height 10
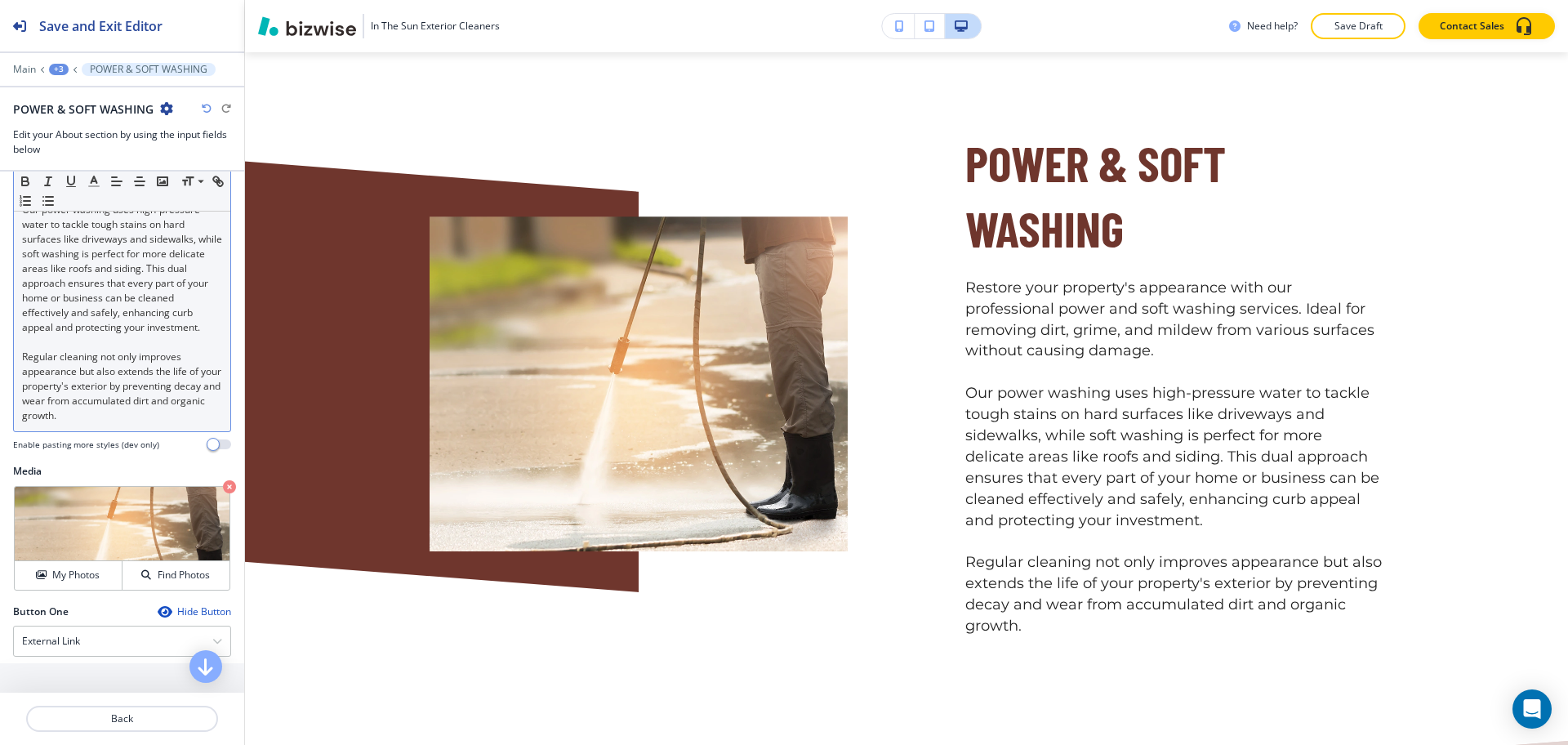
scroll to position [405, 0]
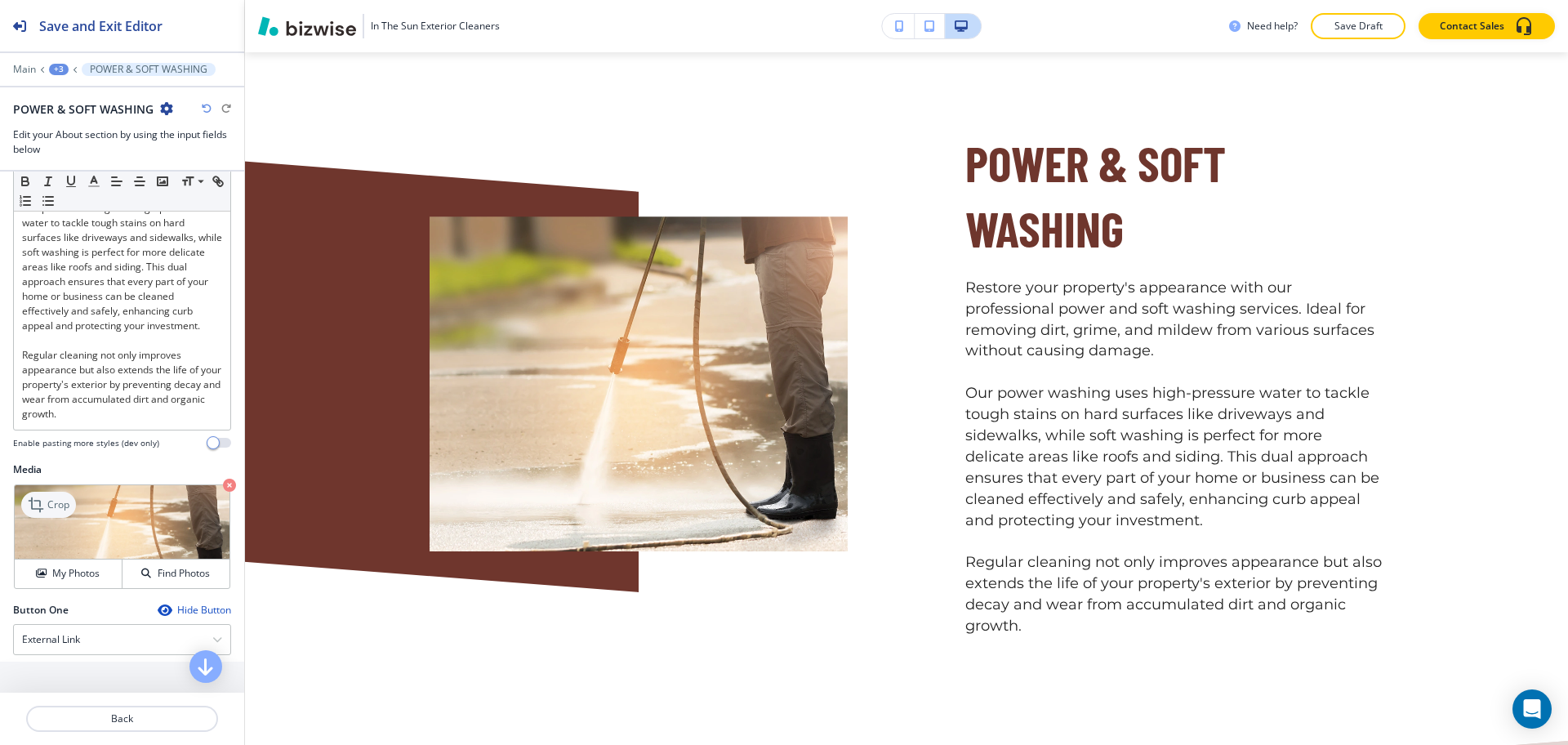
click at [57, 512] on p "Crop" at bounding box center [58, 504] width 22 height 15
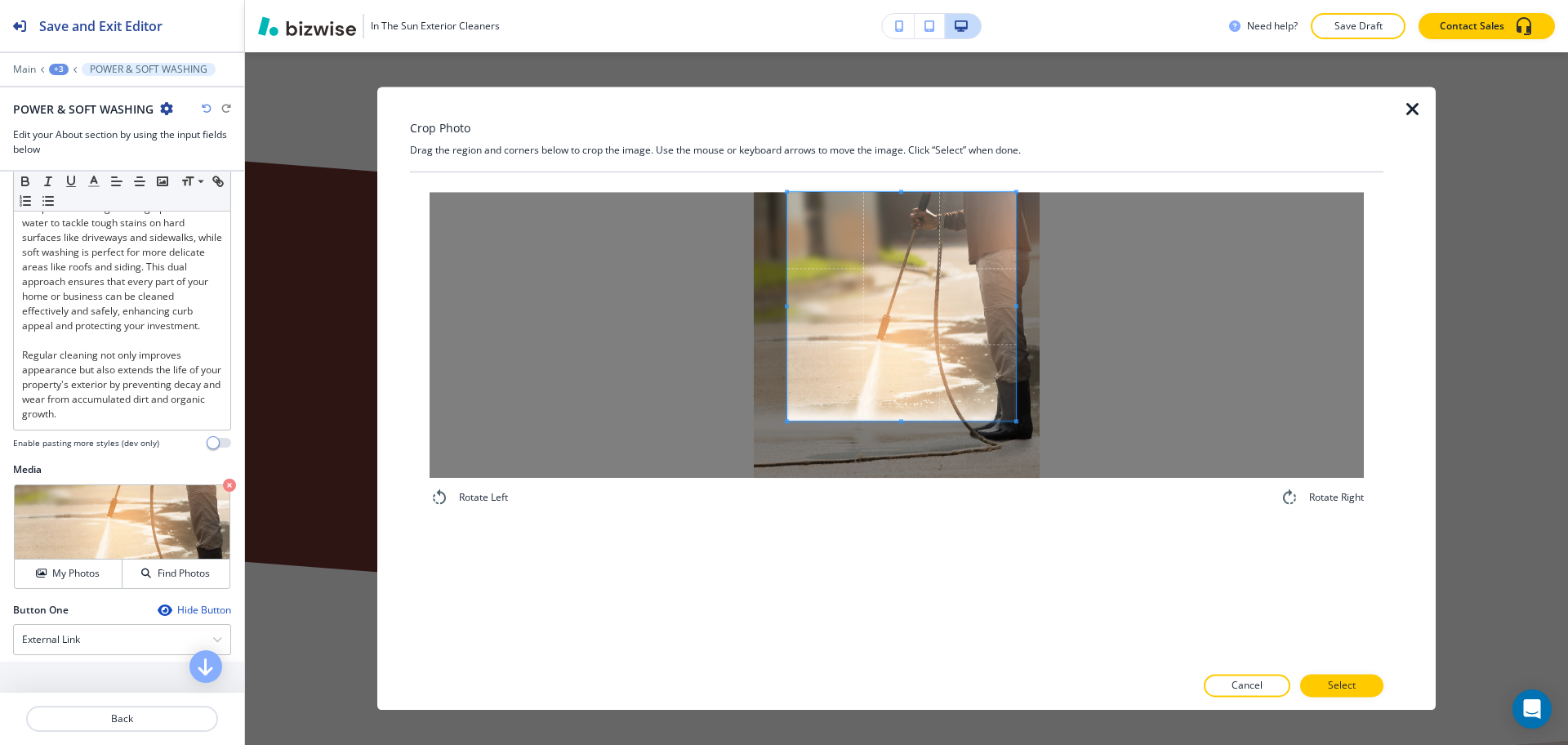
click at [936, 278] on span at bounding box center [901, 306] width 228 height 228
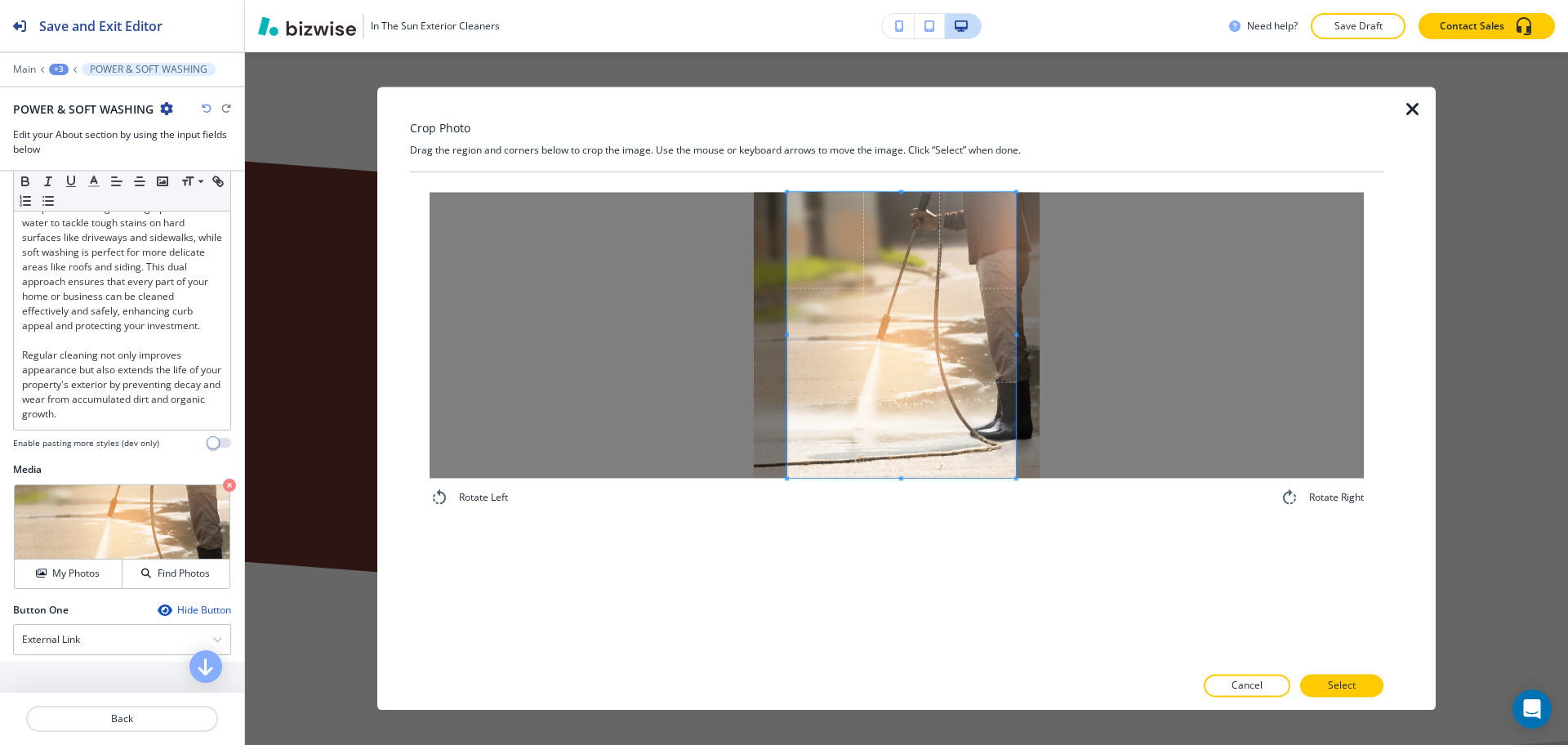
click at [910, 493] on div "Rotate Left Rotate Right" at bounding box center [896, 349] width 934 height 315
click at [712, 321] on div at bounding box center [896, 334] width 934 height 285
click at [1218, 390] on div at bounding box center [896, 334] width 934 height 285
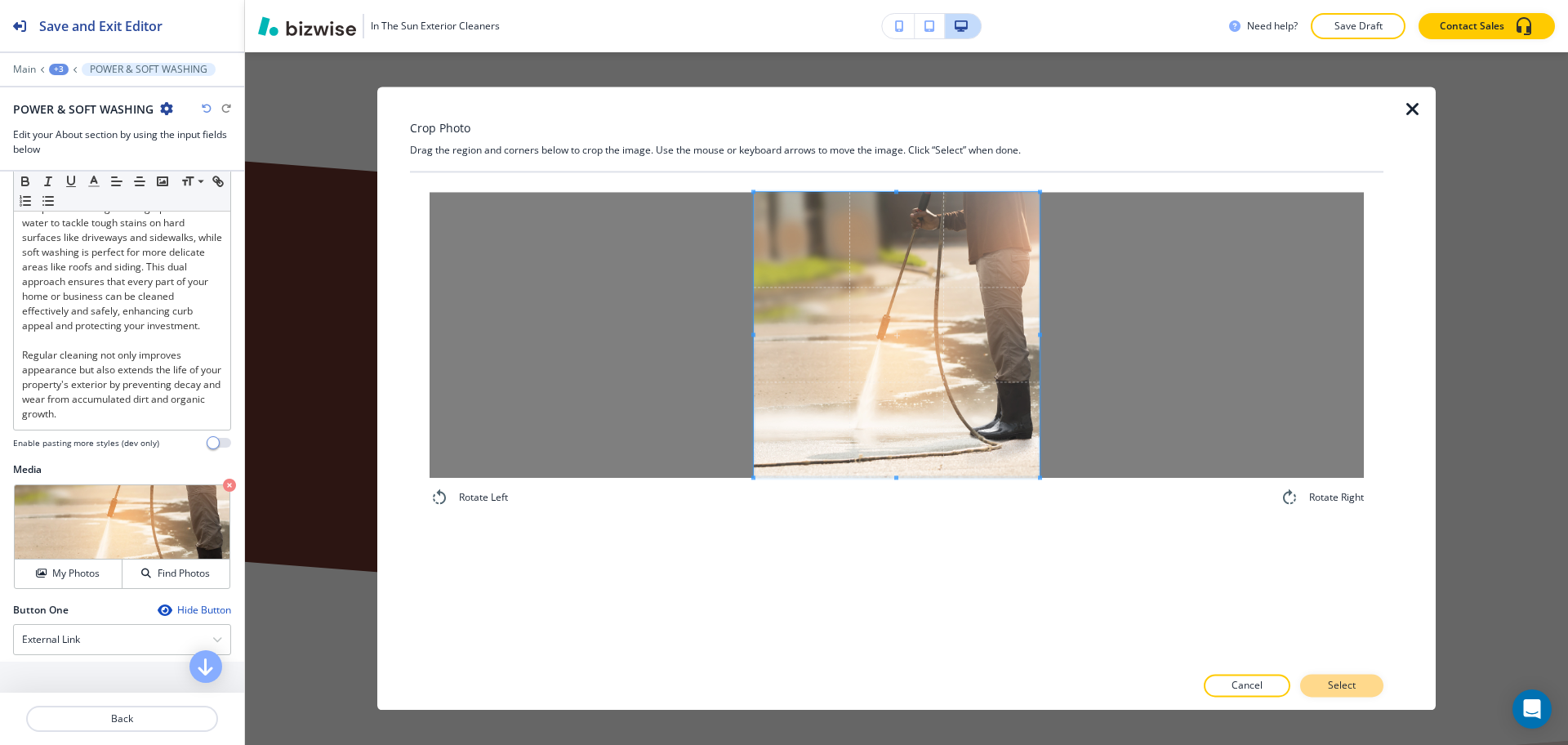
click at [1342, 682] on p "Select" at bounding box center [1342, 685] width 28 height 15
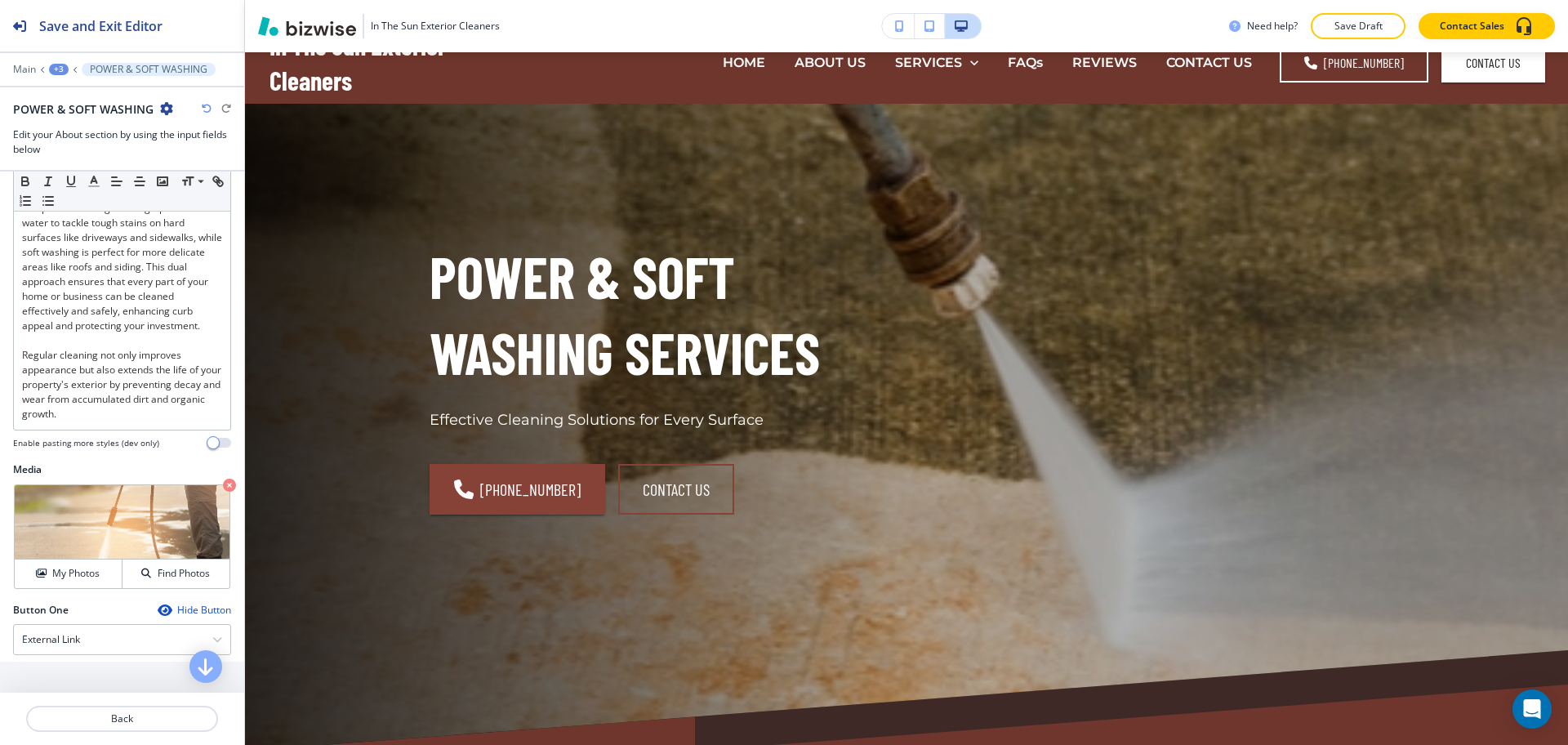
scroll to position [0, 0]
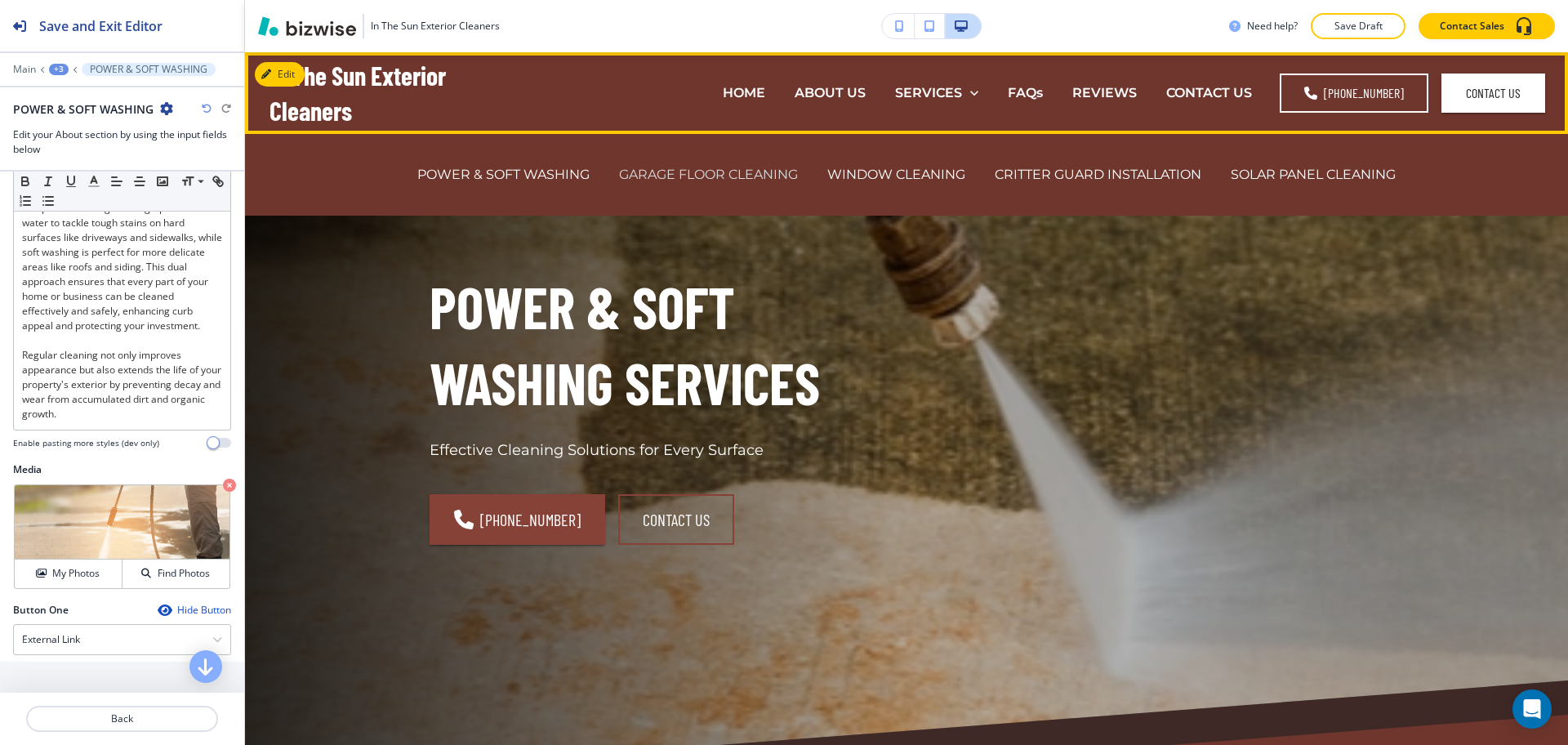
click at [735, 178] on p "GARAGE FLOOR CLEANING" at bounding box center [709, 173] width 179 height 18
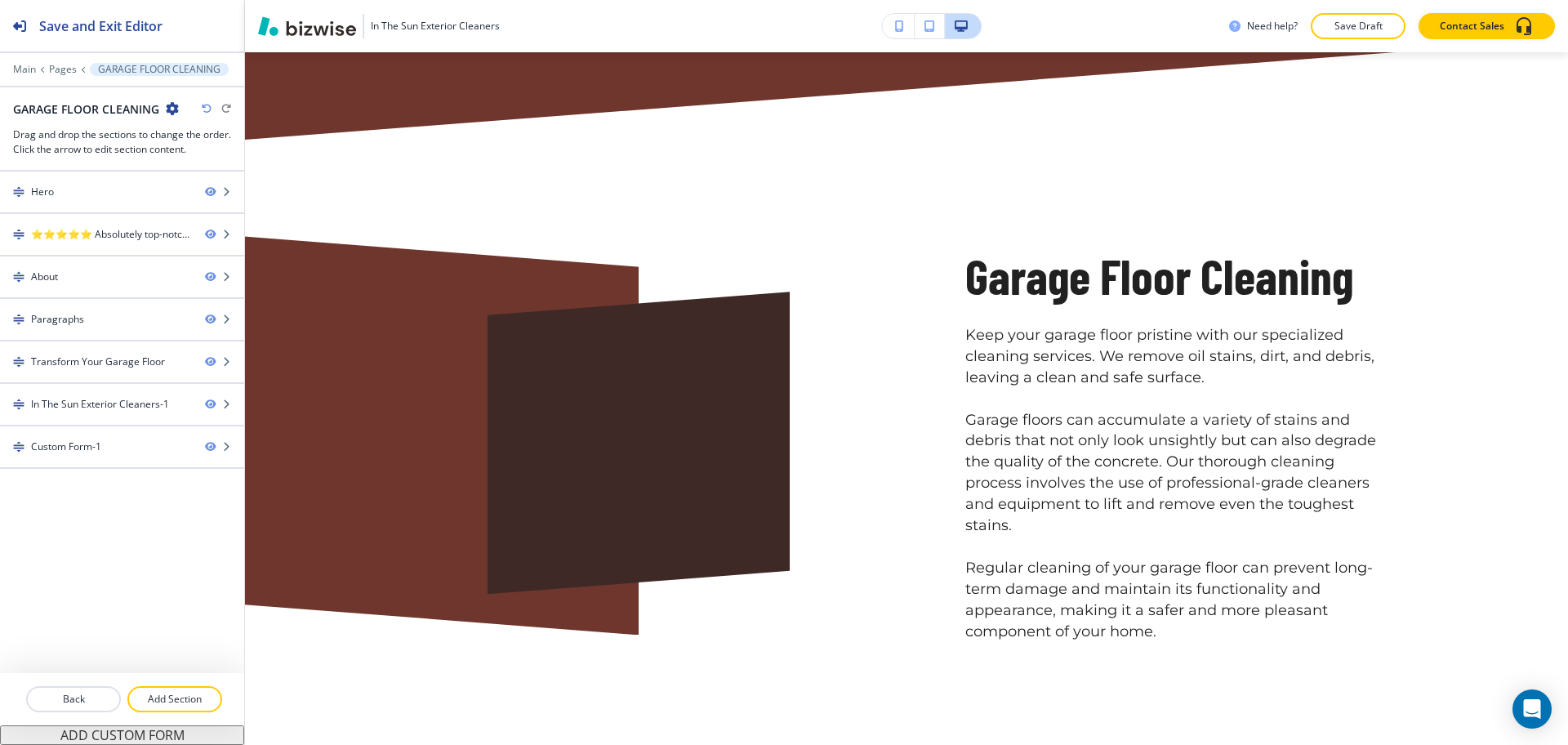
scroll to position [951, 0]
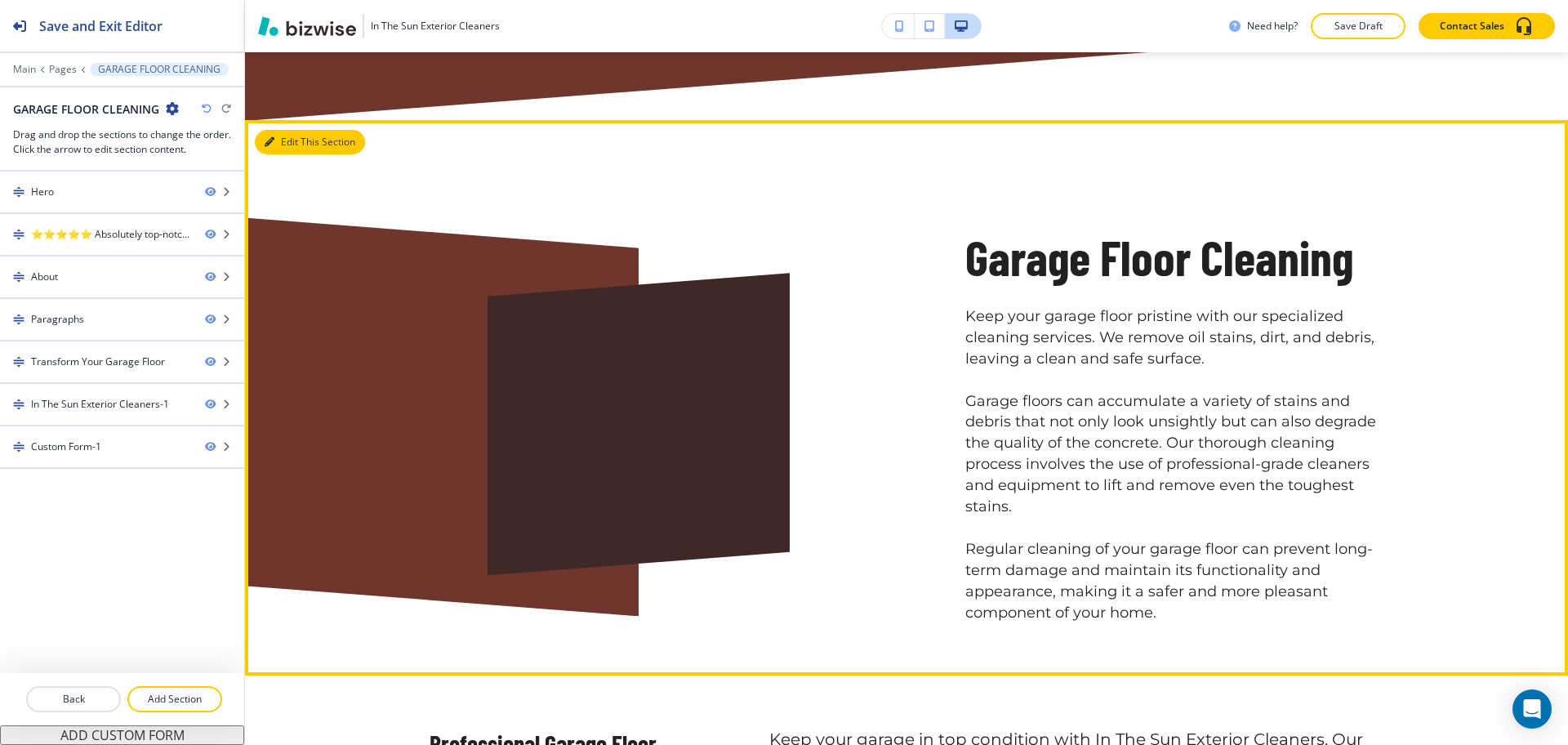
click at [288, 139] on button "Edit This Section" at bounding box center [310, 141] width 110 height 24
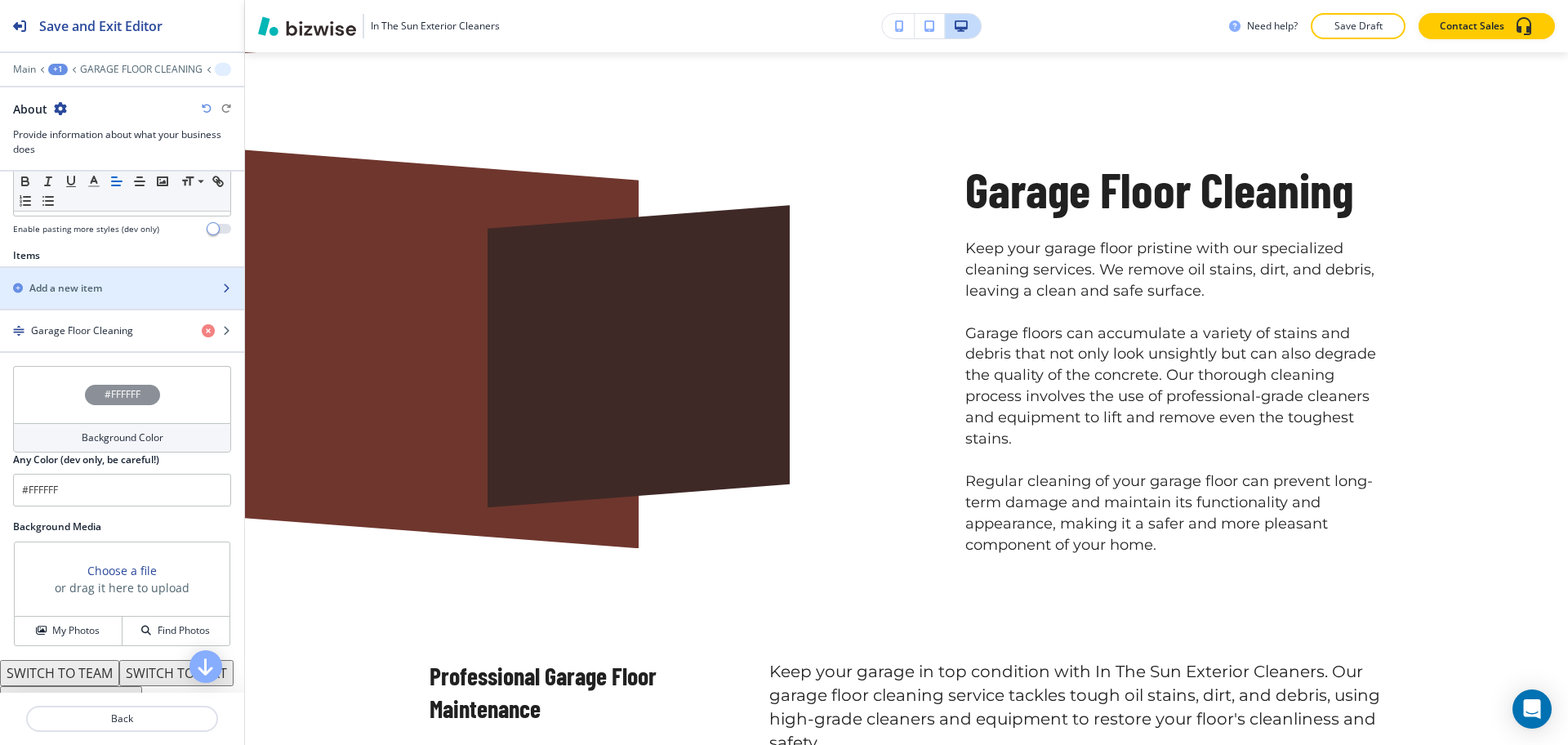
scroll to position [510, 0]
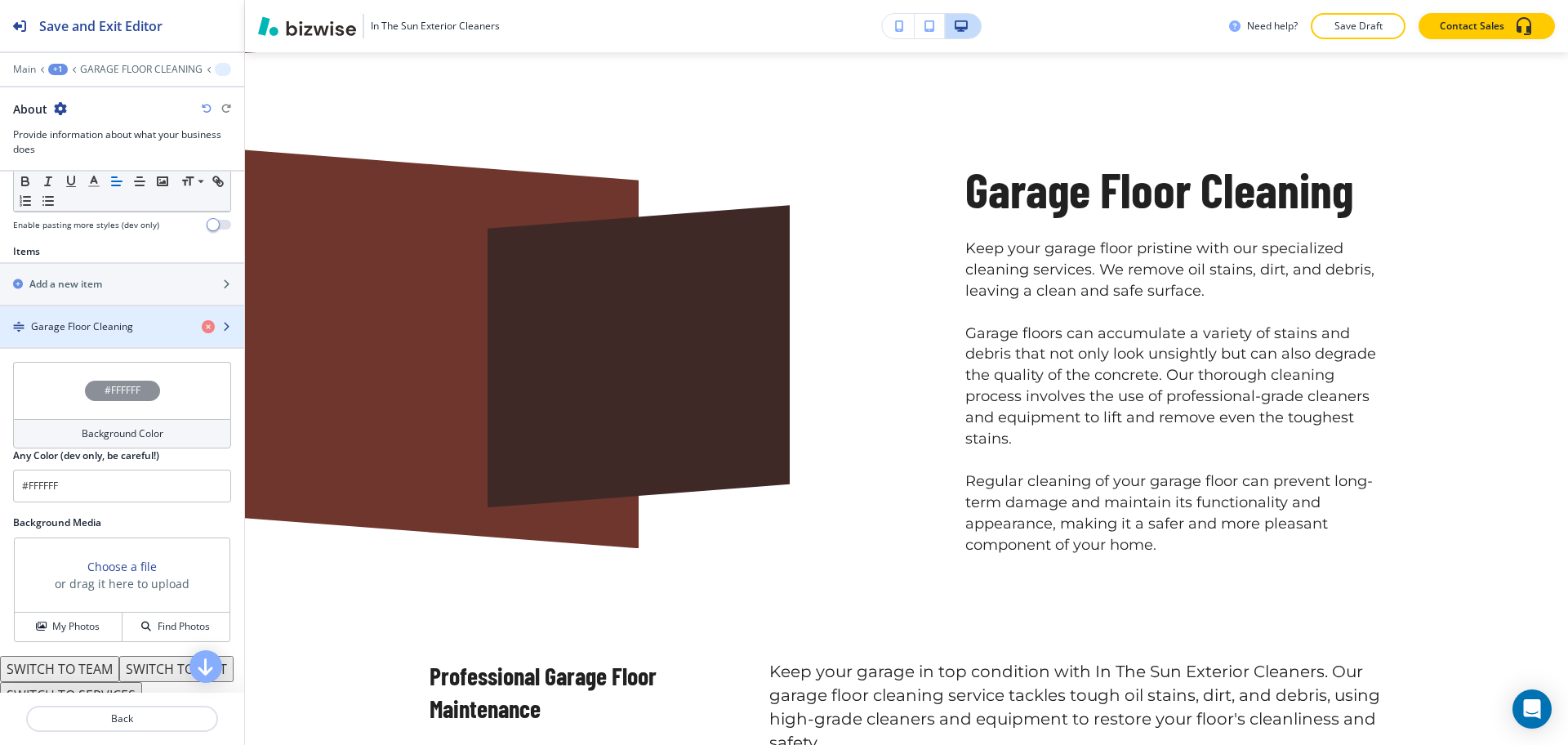
click at [123, 321] on h4 "Garage Floor Cleaning" at bounding box center [81, 326] width 102 height 15
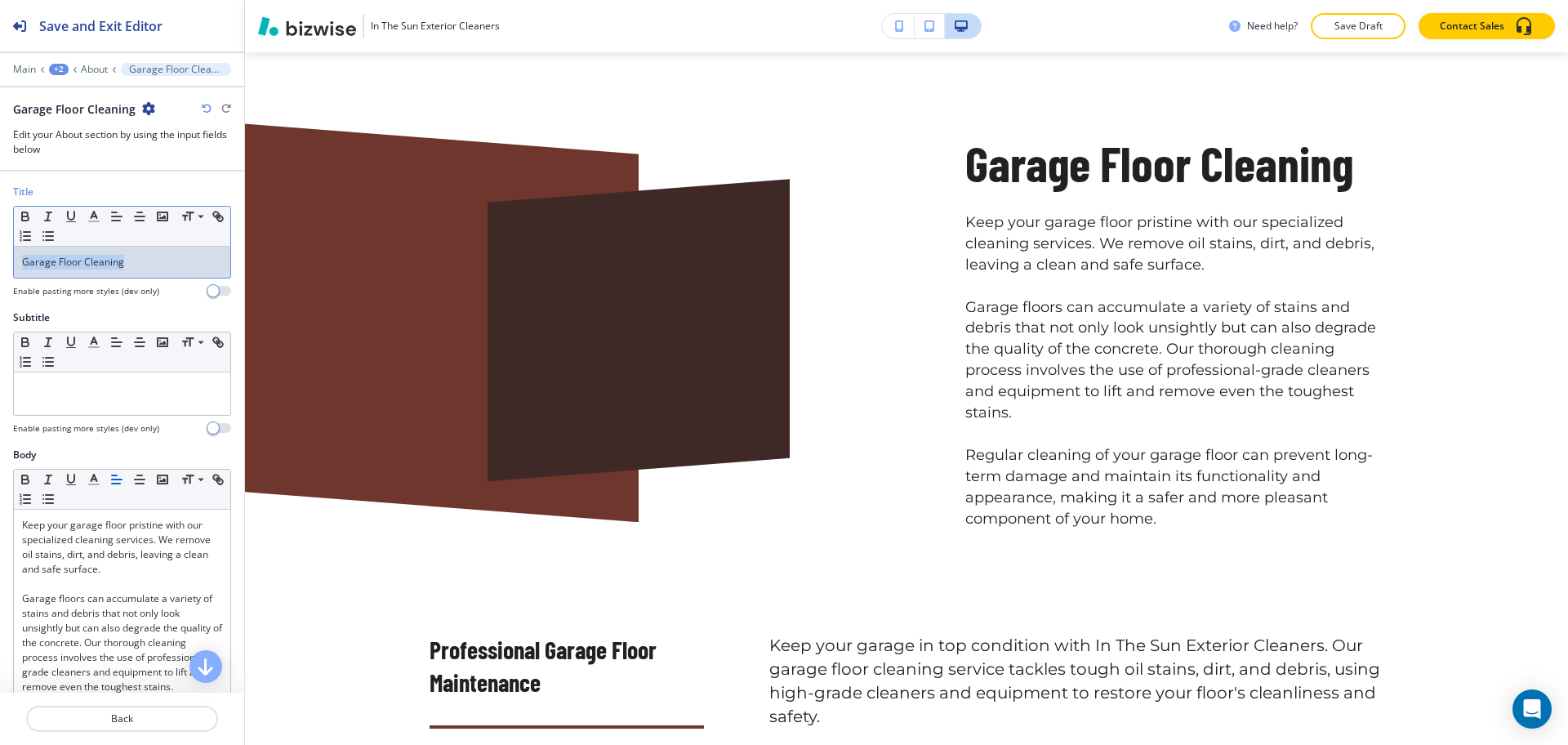
drag, startPoint x: 141, startPoint y: 260, endPoint x: 0, endPoint y: 248, distance: 141.5
click at [0, 248] on div "Title Small Normal Large Huge Garage Floor Cleaning Enable pasting more styles …" at bounding box center [122, 248] width 244 height 126
copy p "Garage Floor Cleaning"
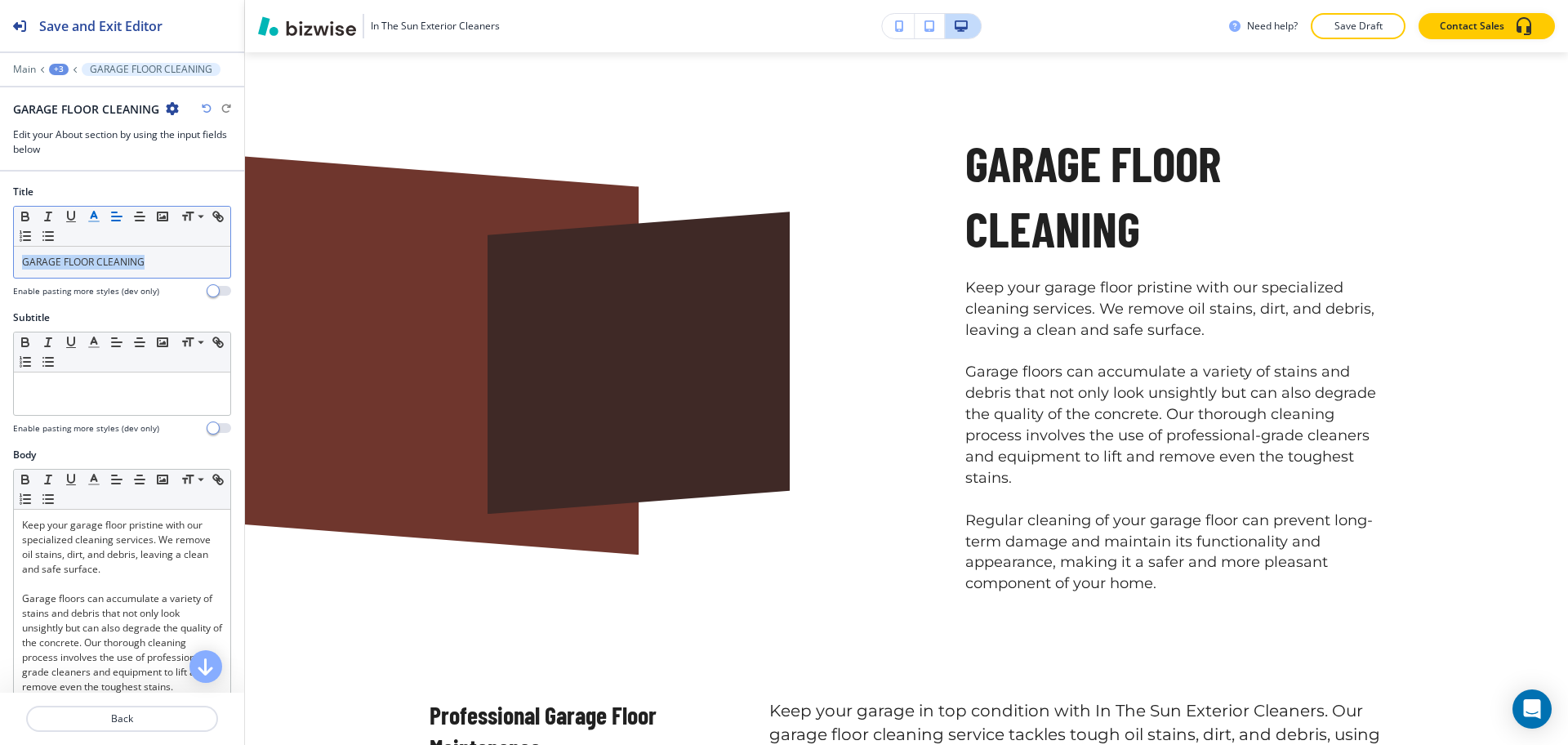
click at [92, 211] on icon "button" at bounding box center [93, 216] width 15 height 15
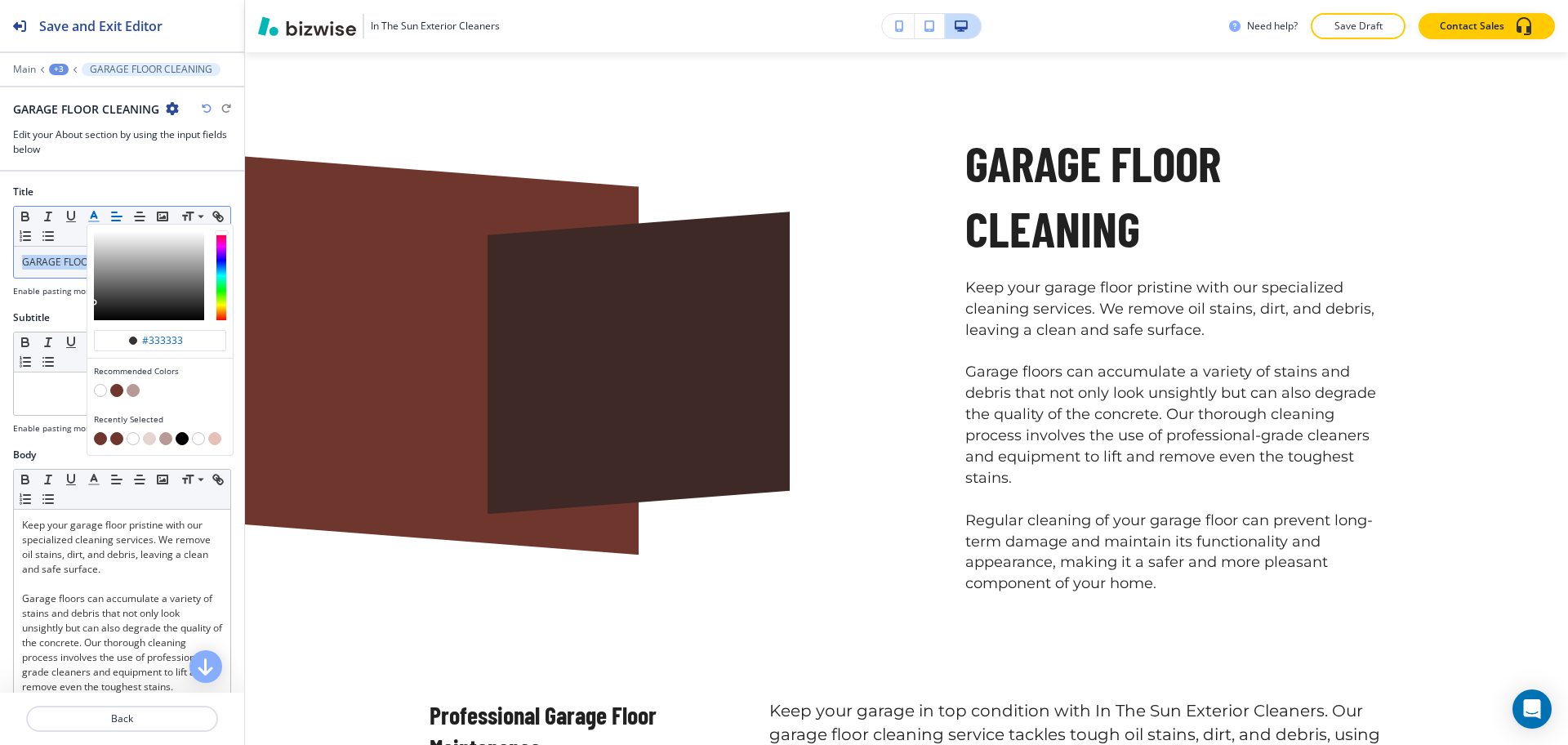
click at [115, 393] on button "button" at bounding box center [117, 391] width 14 height 14
type input "#6f362d"
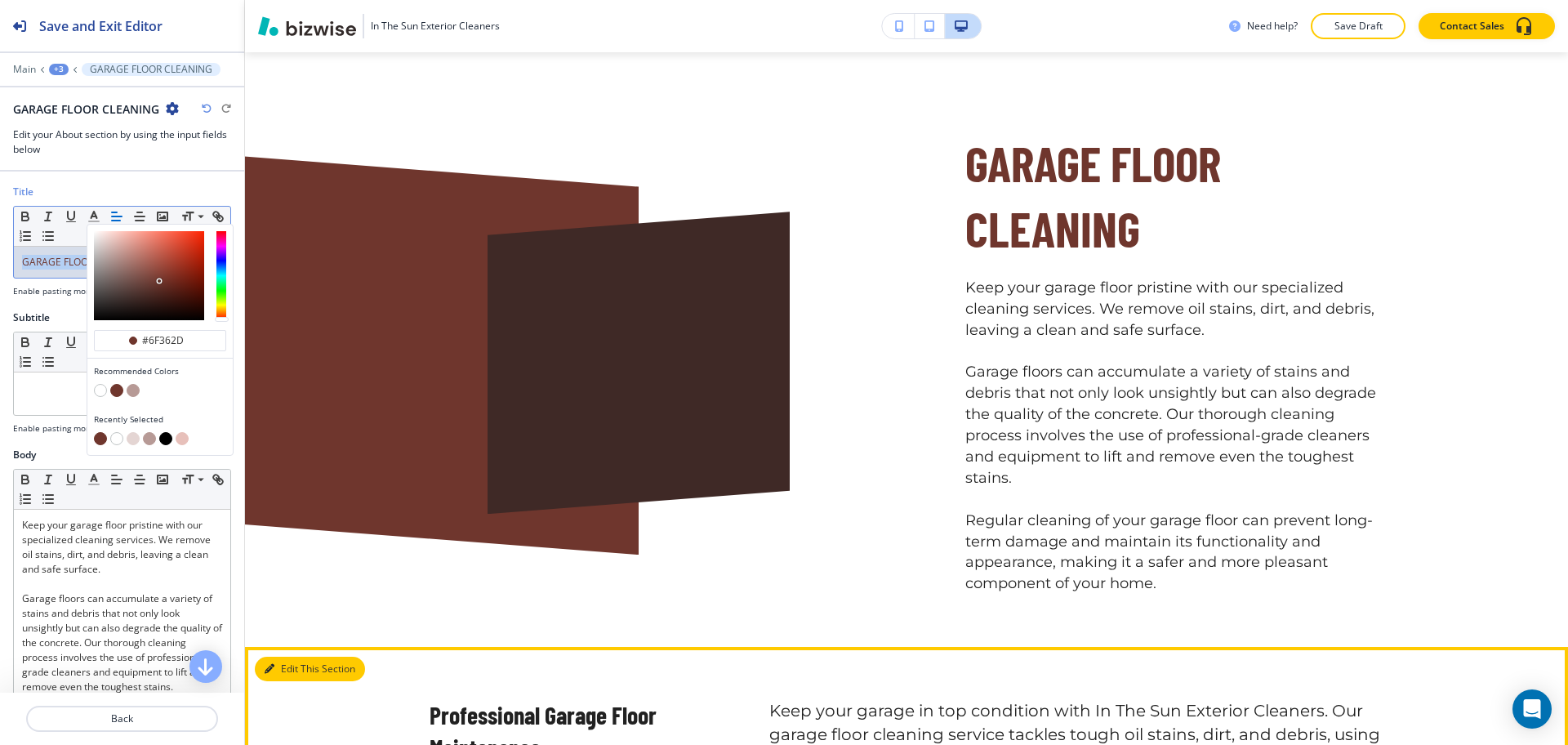
click at [290, 667] on button "Edit This Section" at bounding box center [310, 668] width 110 height 24
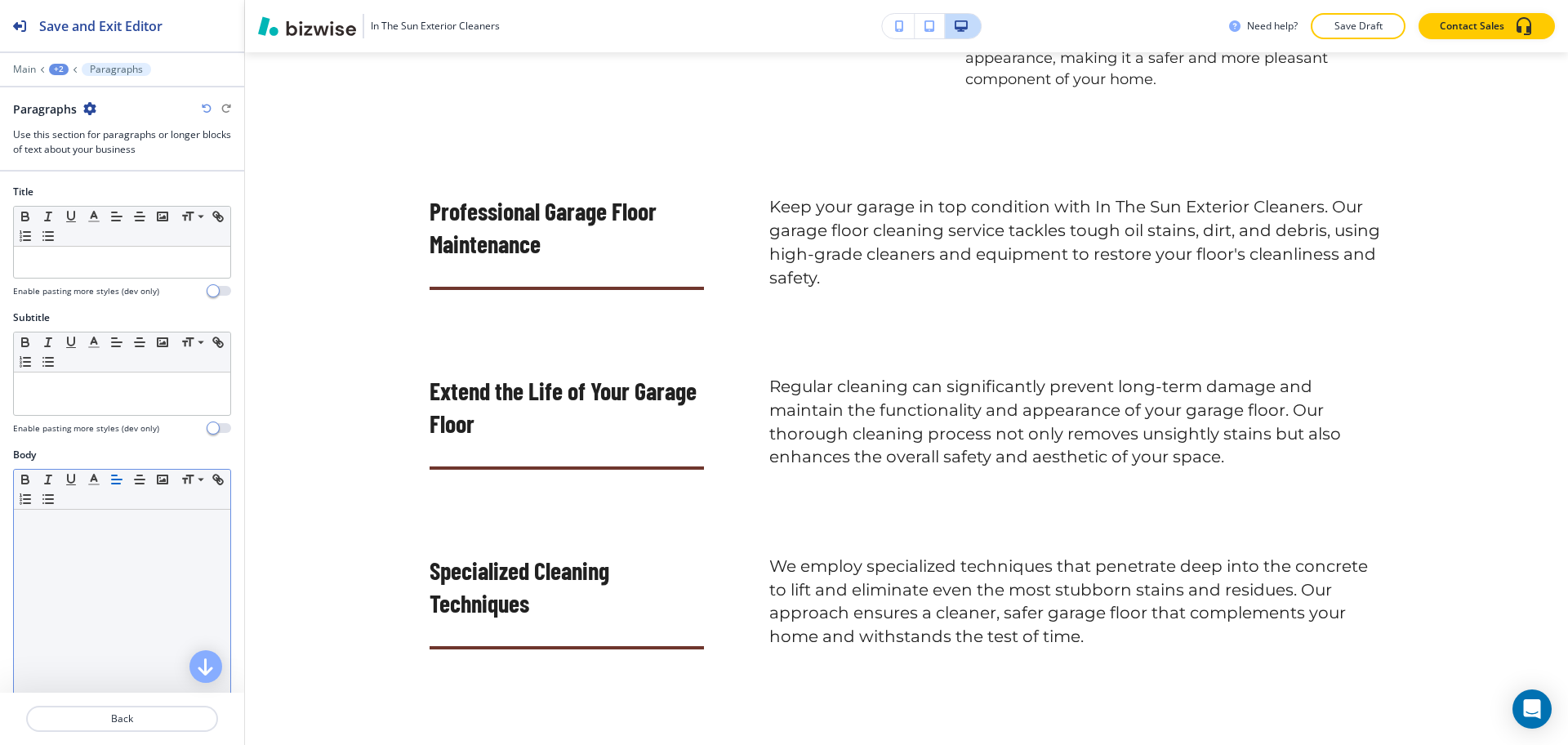
scroll to position [1640, 0]
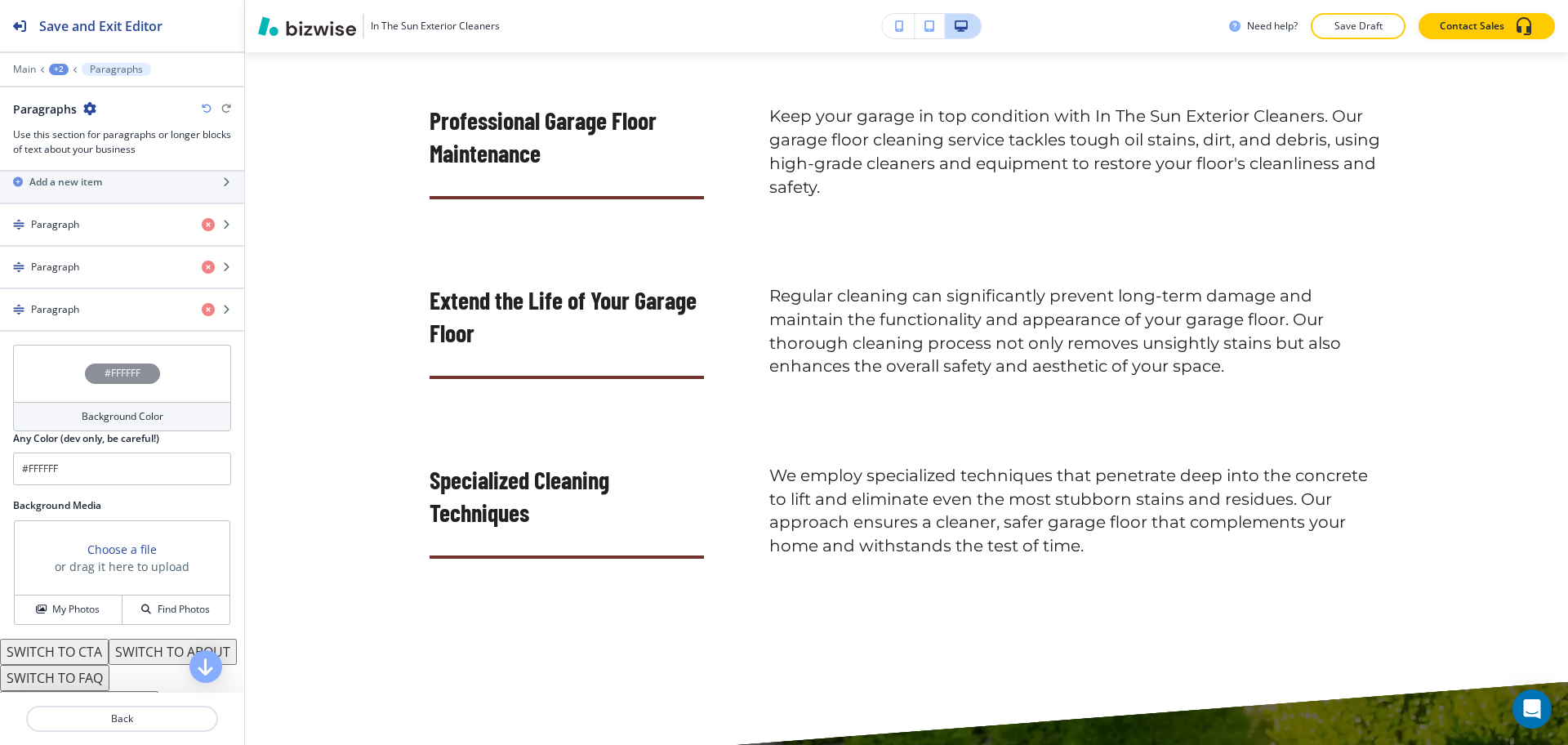
click at [100, 402] on div "Background Color" at bounding box center [122, 416] width 218 height 29
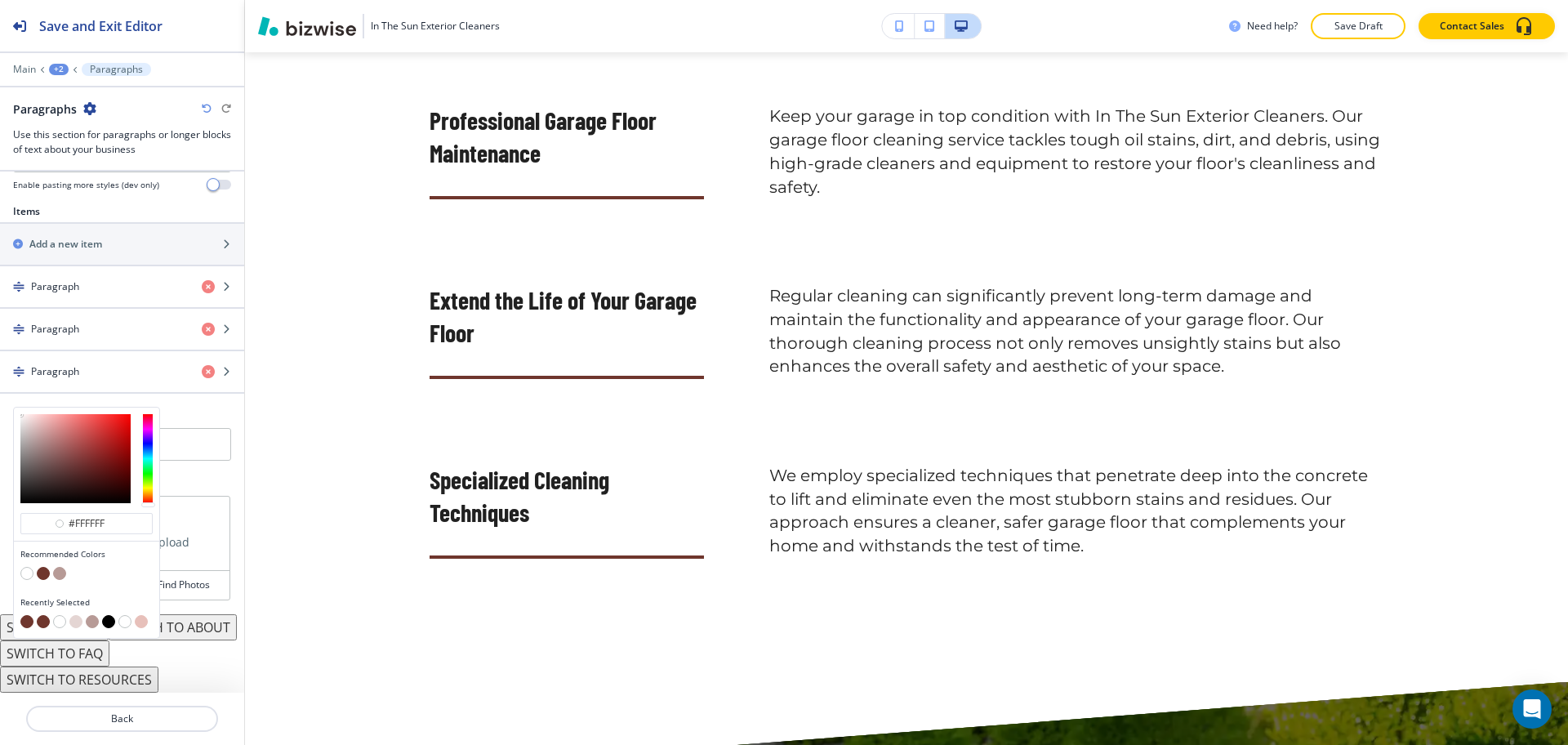
click at [76, 614] on button "button" at bounding box center [76, 621] width 14 height 14
type input "#e4d5d3"
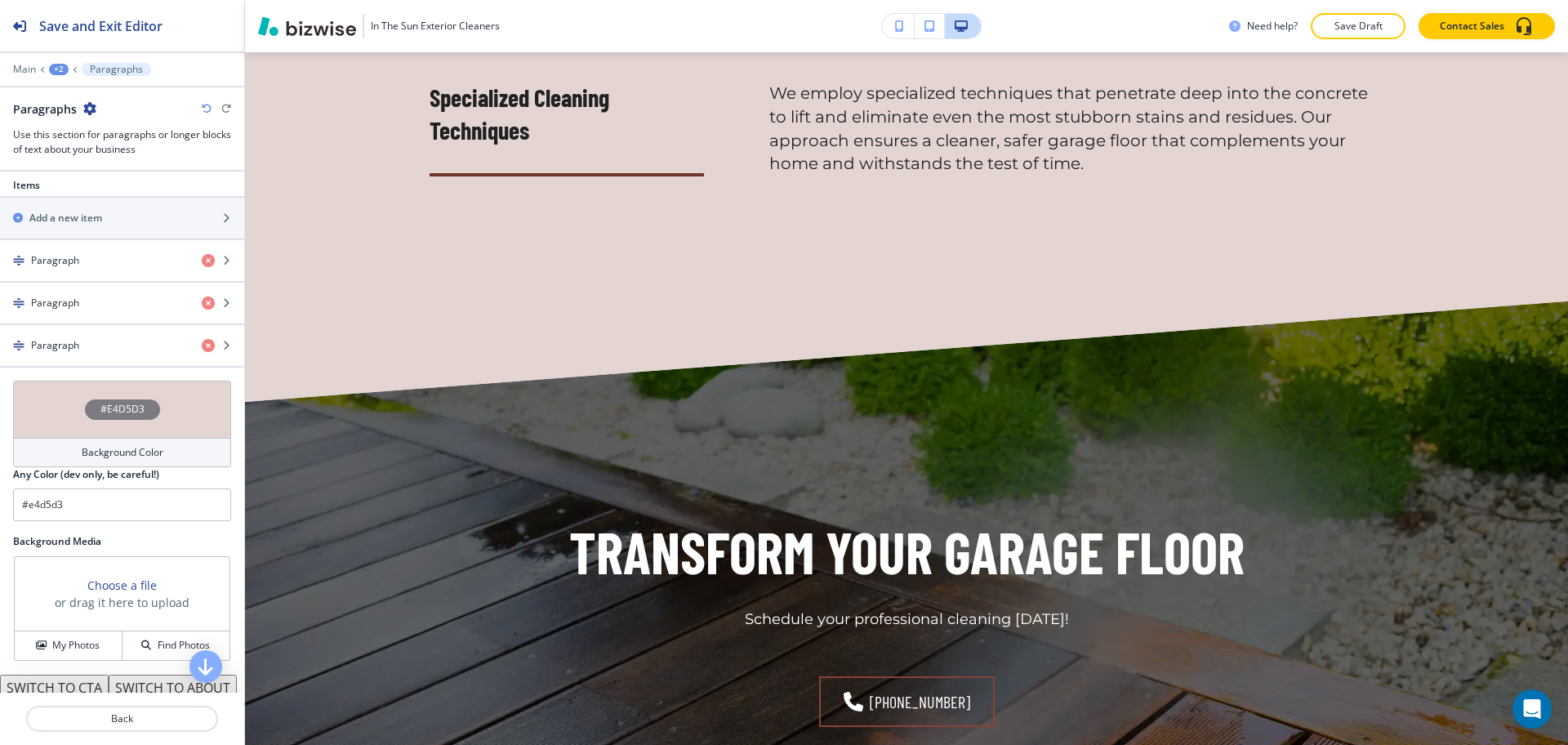
scroll to position [2414, 0]
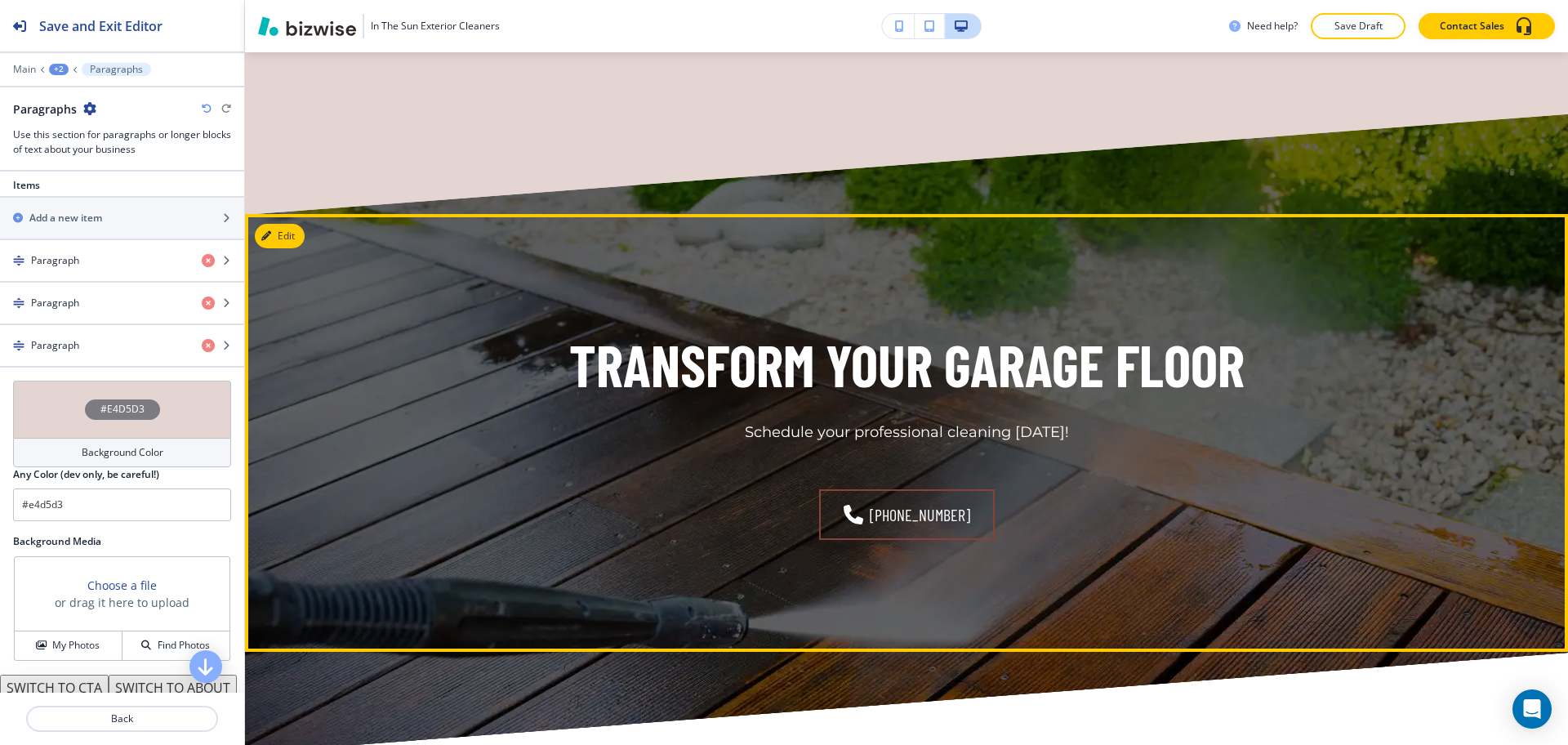
click at [286, 238] on button "Edit" at bounding box center [279, 235] width 49 height 24
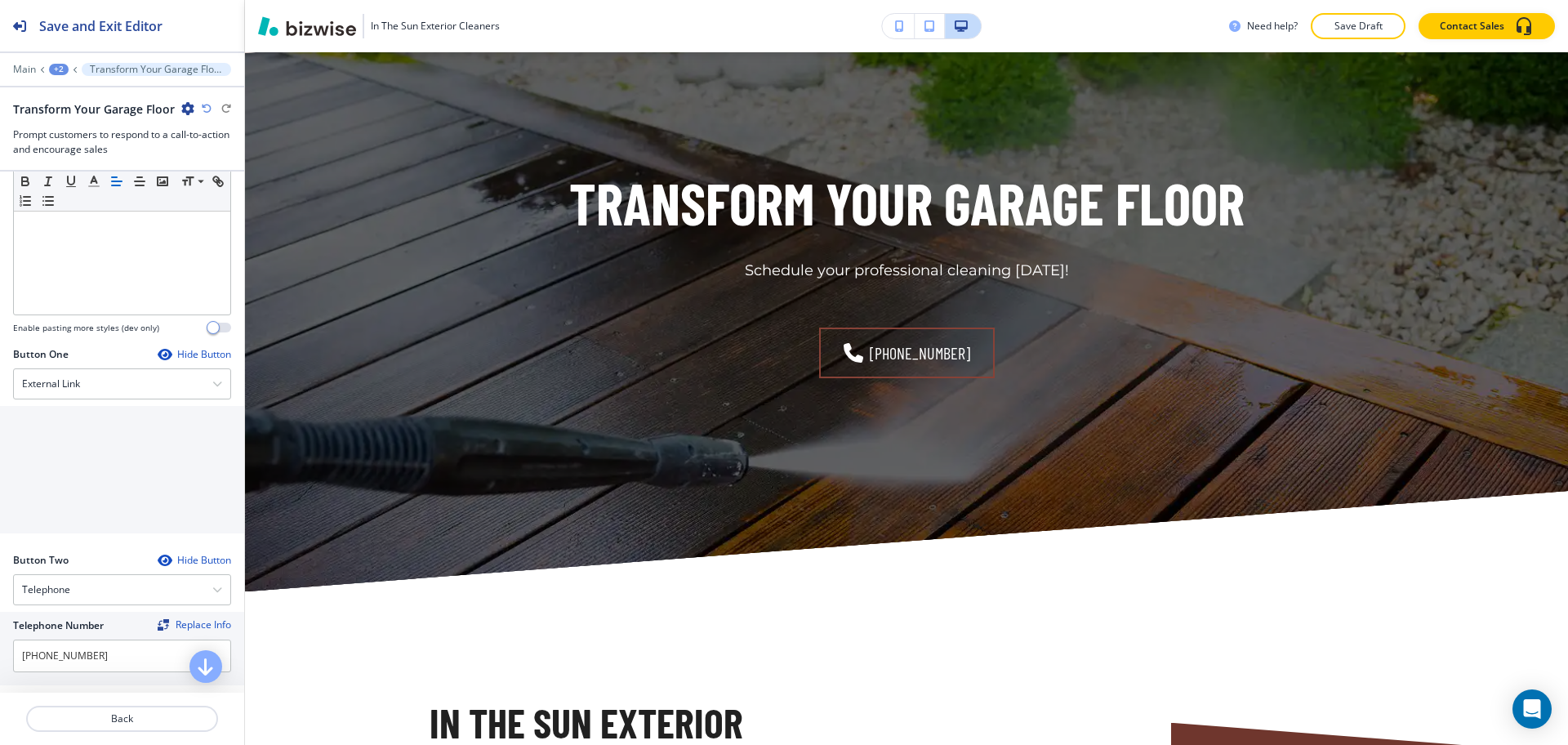
scroll to position [408, 0]
click at [121, 656] on input "[PHONE_NUMBER]" at bounding box center [122, 655] width 218 height 33
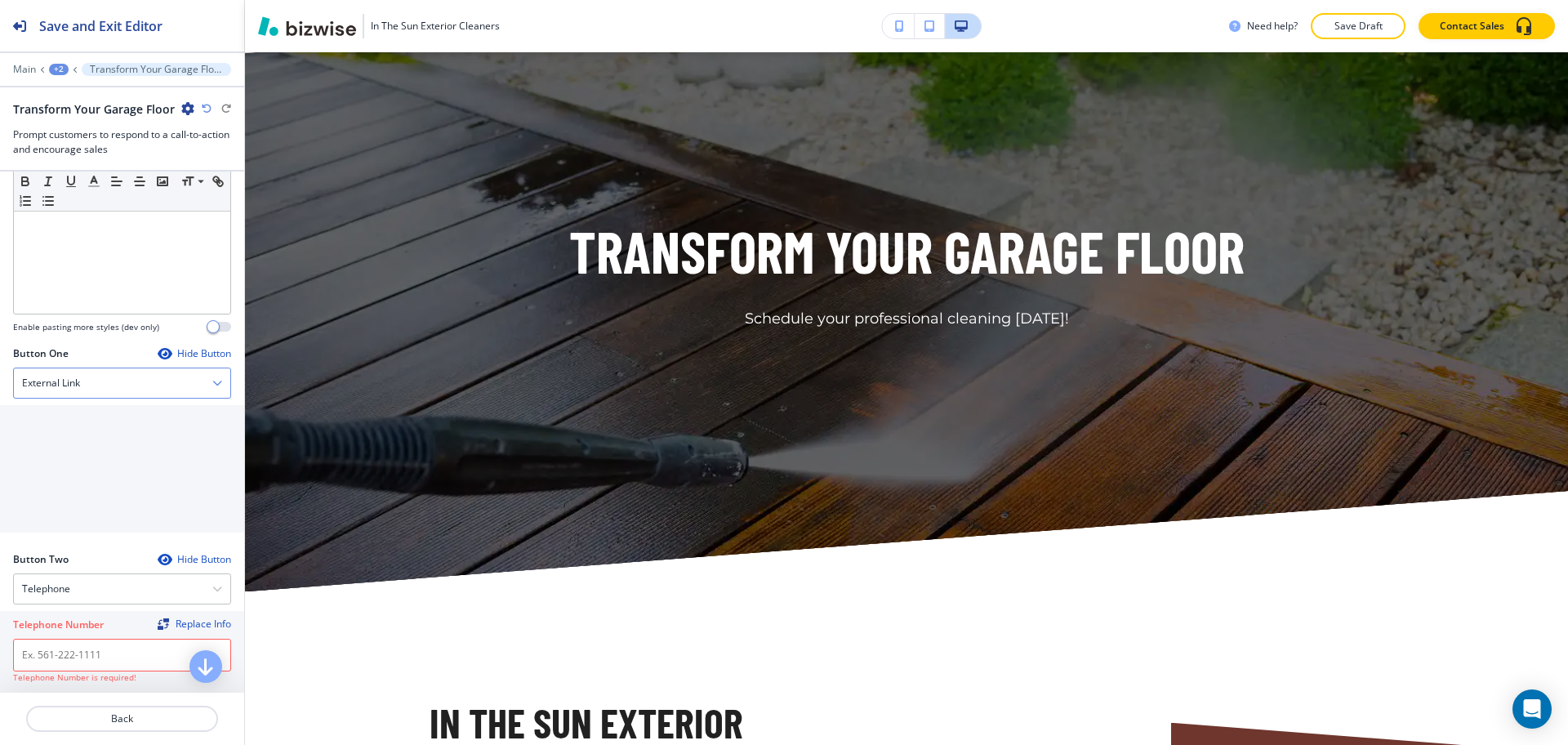
click at [76, 375] on h4 "External Link" at bounding box center [51, 382] width 58 height 15
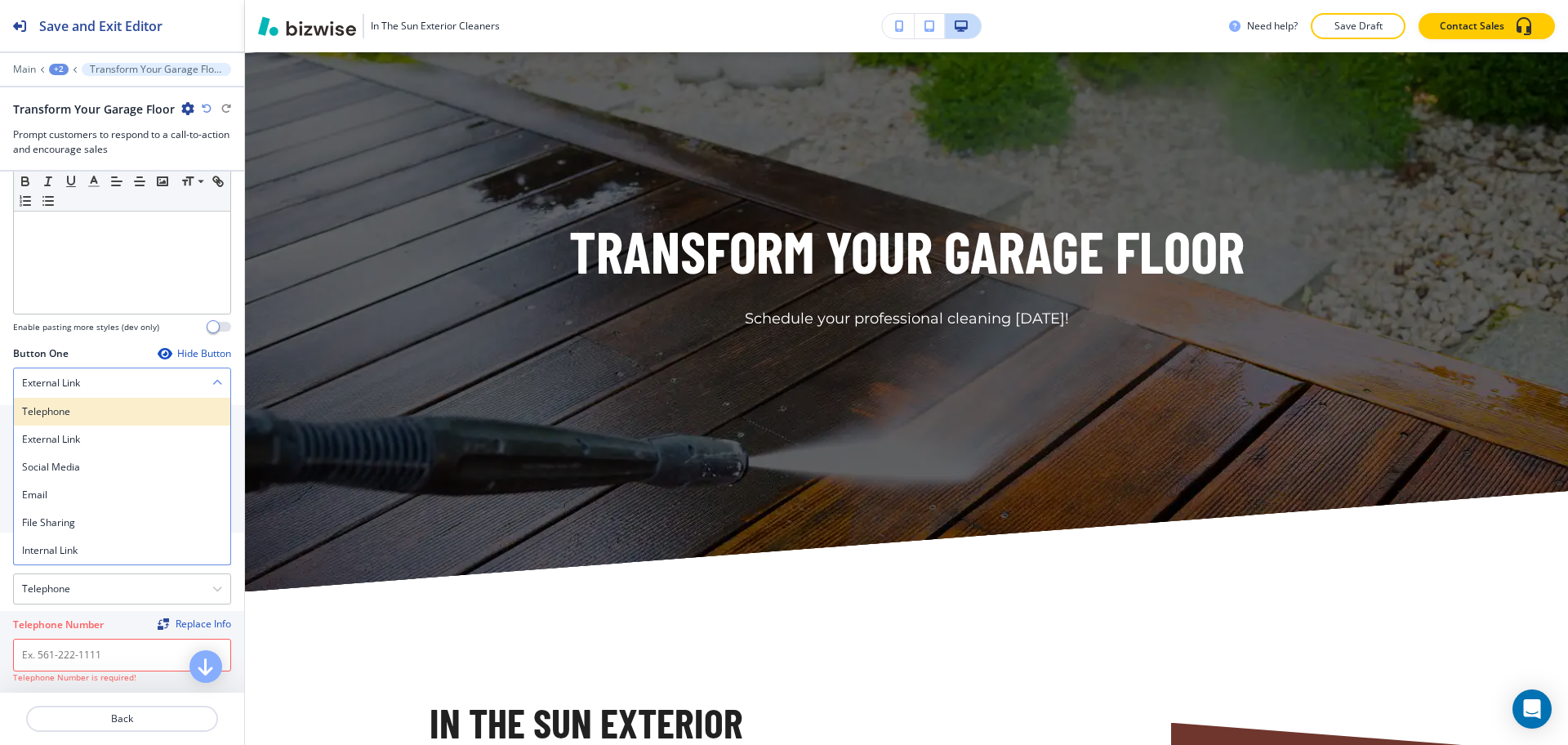
click at [80, 413] on h4 "Telephone" at bounding box center [122, 411] width 200 height 15
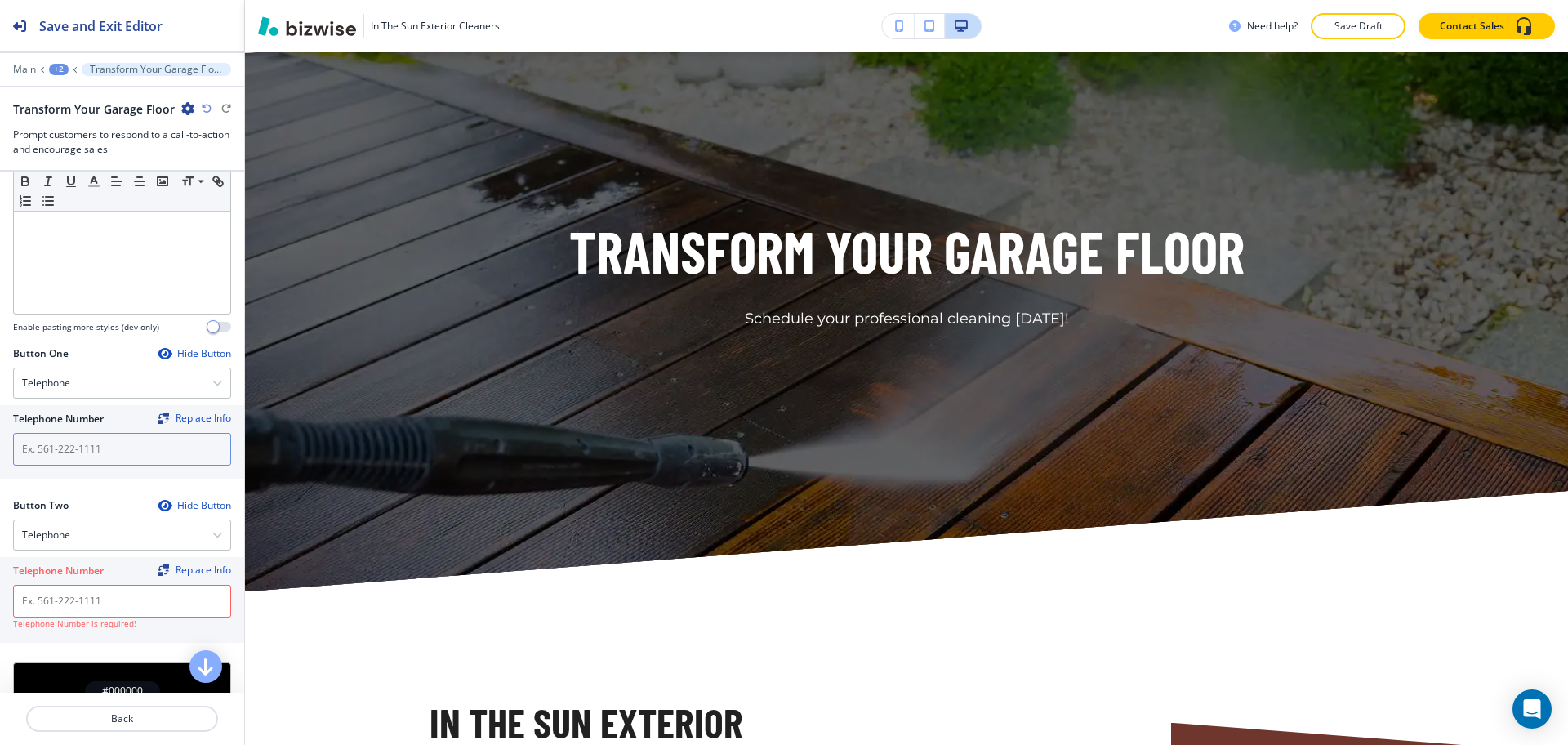
click at [86, 450] on input "text" at bounding box center [122, 449] width 218 height 33
paste input "[PHONE_NUMBER]"
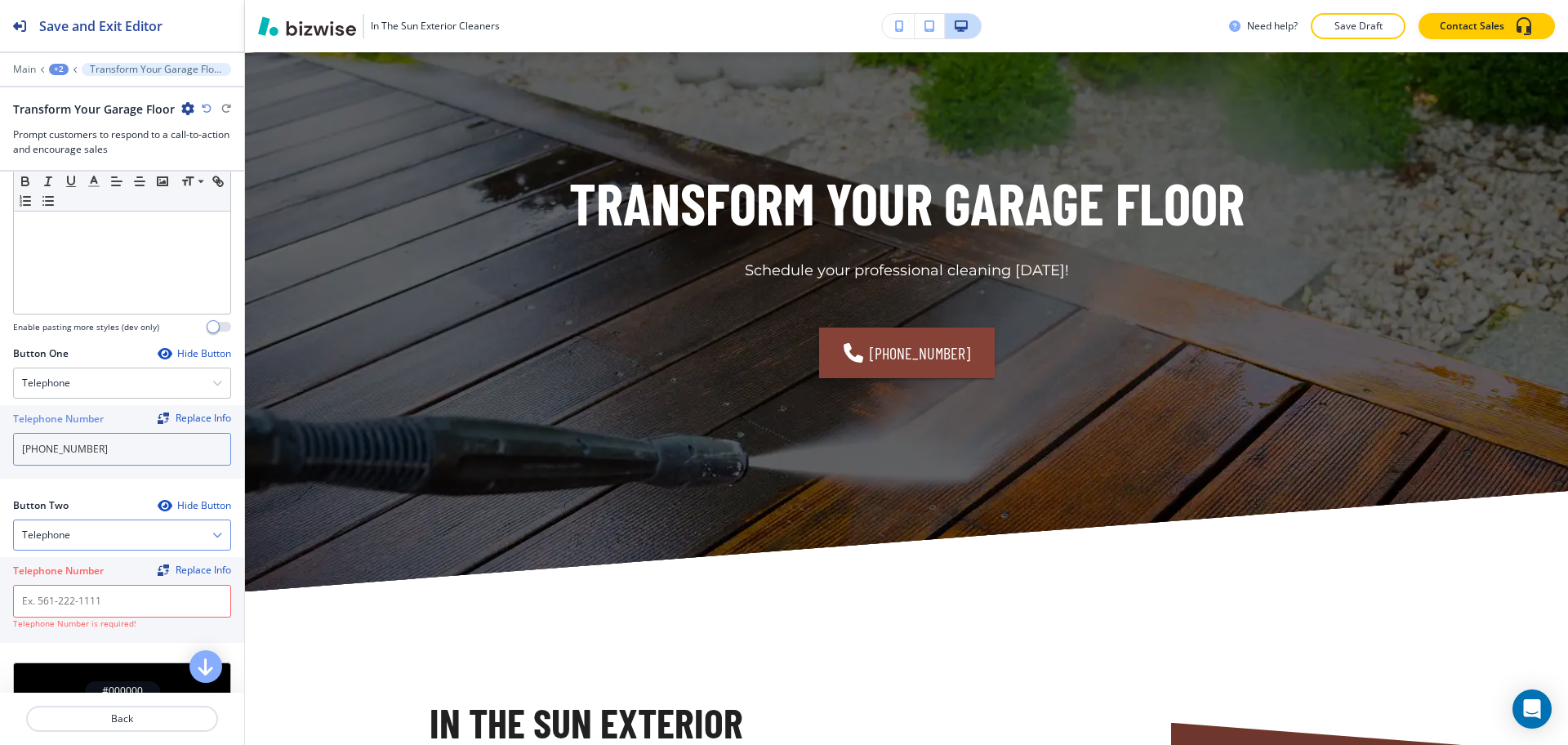
type input "[PHONE_NUMBER]"
click at [75, 539] on div "Telephone" at bounding box center [122, 535] width 217 height 29
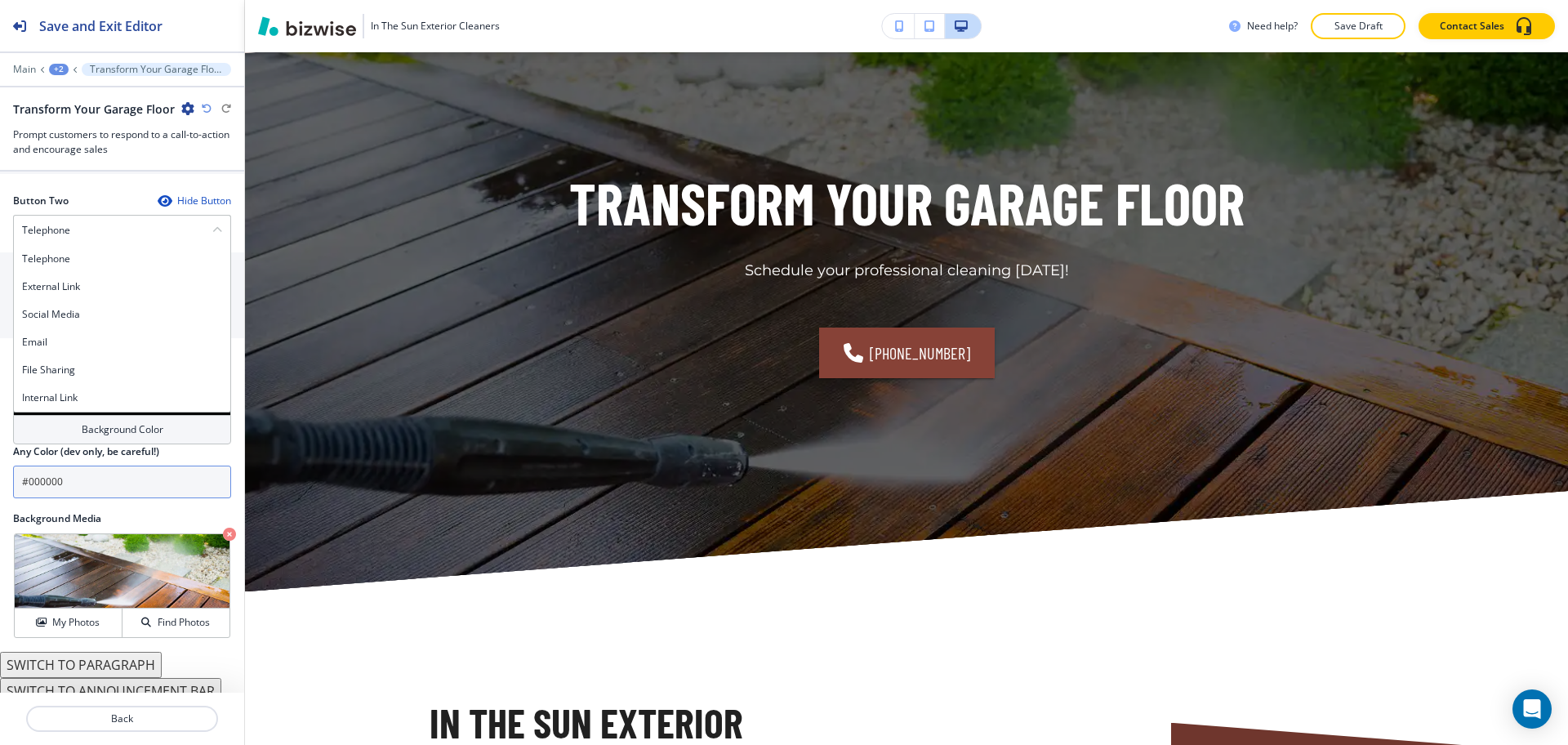
scroll to position [714, 0]
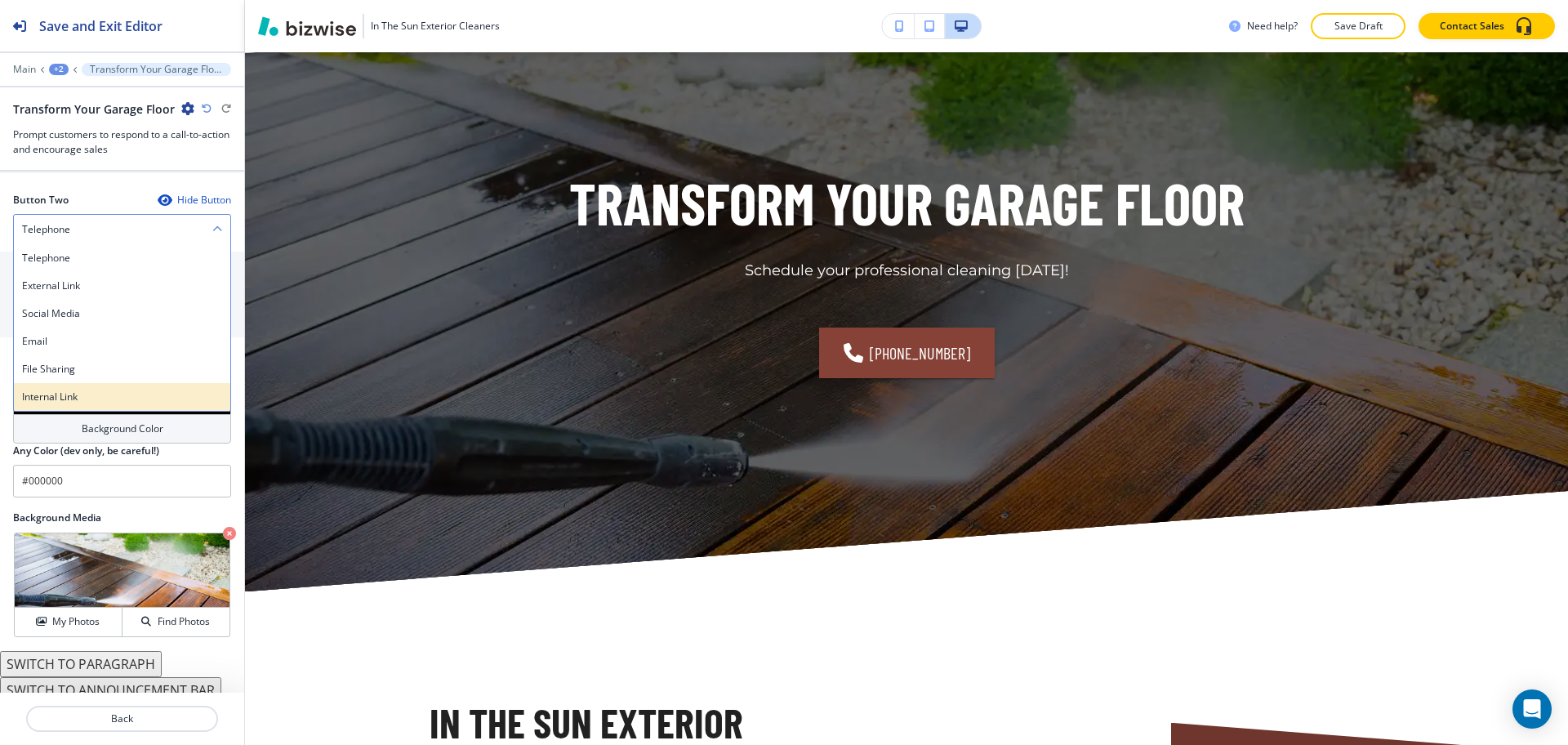
click at [53, 391] on h4 "Internal Link" at bounding box center [122, 397] width 200 height 15
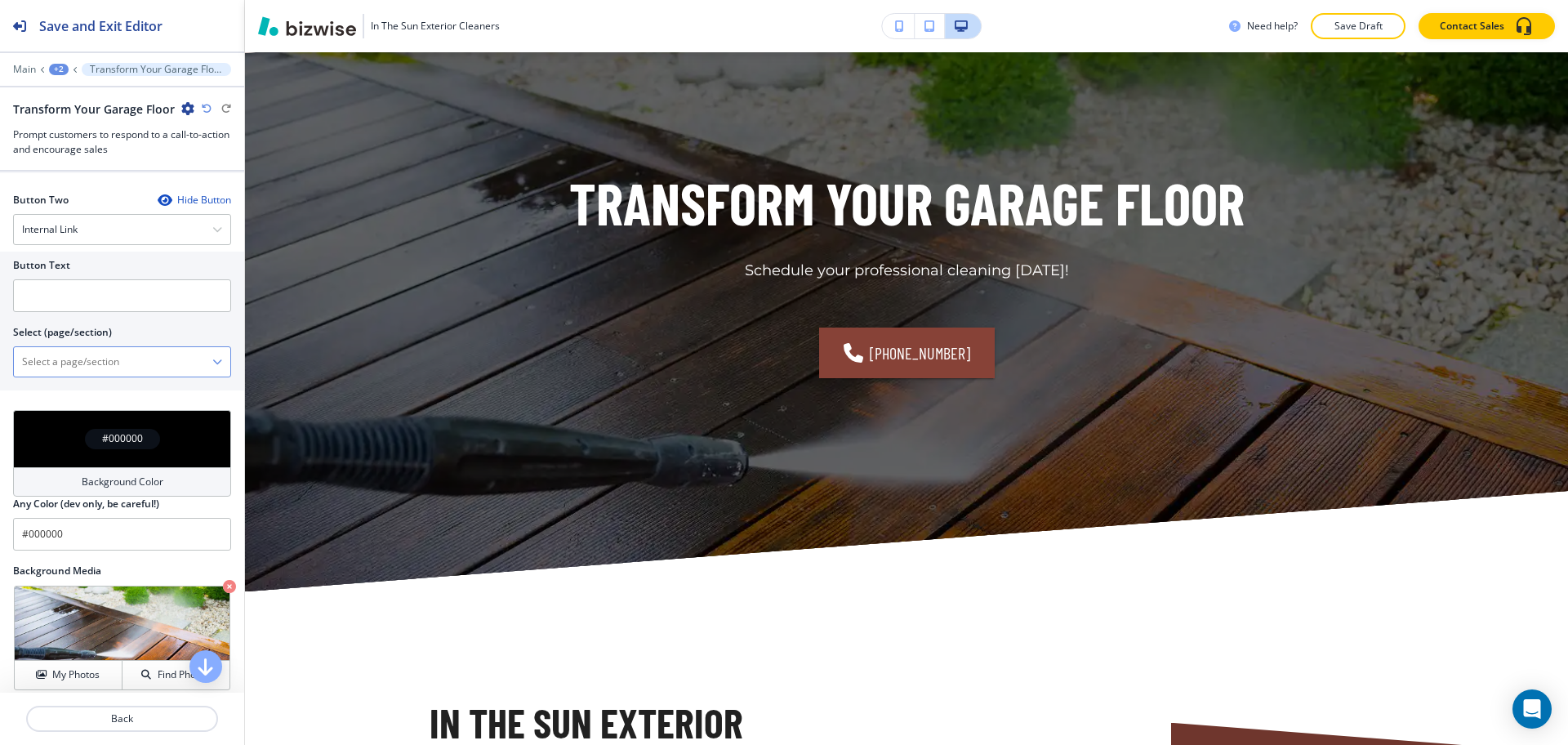
click at [82, 364] on \(page\/section\) "Manual Input" at bounding box center [112, 361] width 198 height 28
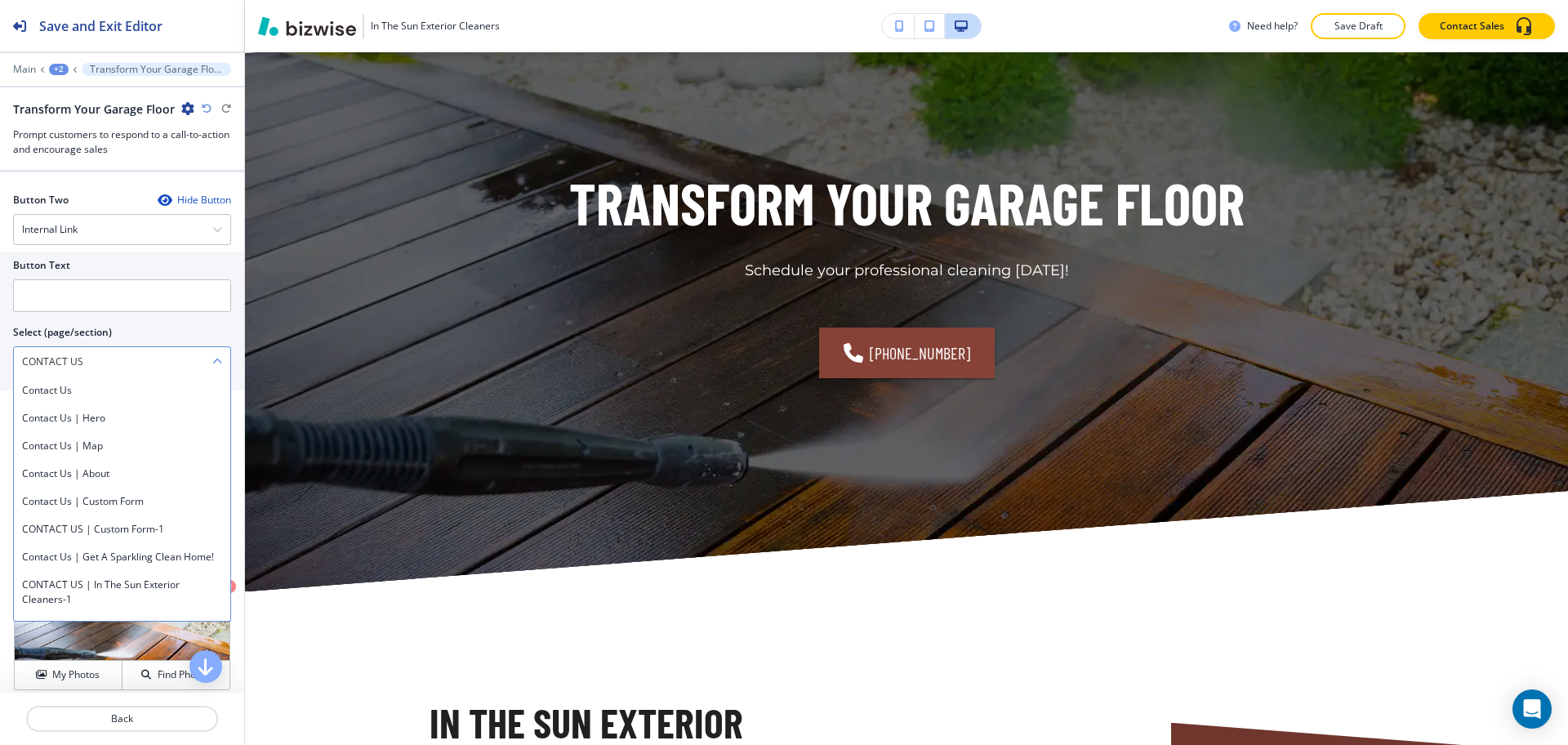
drag, startPoint x: 93, startPoint y: 365, endPoint x: 39, endPoint y: 358, distance: 54.5
click at [0, 343] on div "Button Text Select (page/section) CONTACT US Contact Us Contact Us | Hero Conta…" at bounding box center [122, 320] width 244 height 138
click at [59, 388] on h4 "Contact Us" at bounding box center [122, 390] width 200 height 15
type \(page\/section\) "Contact Us"
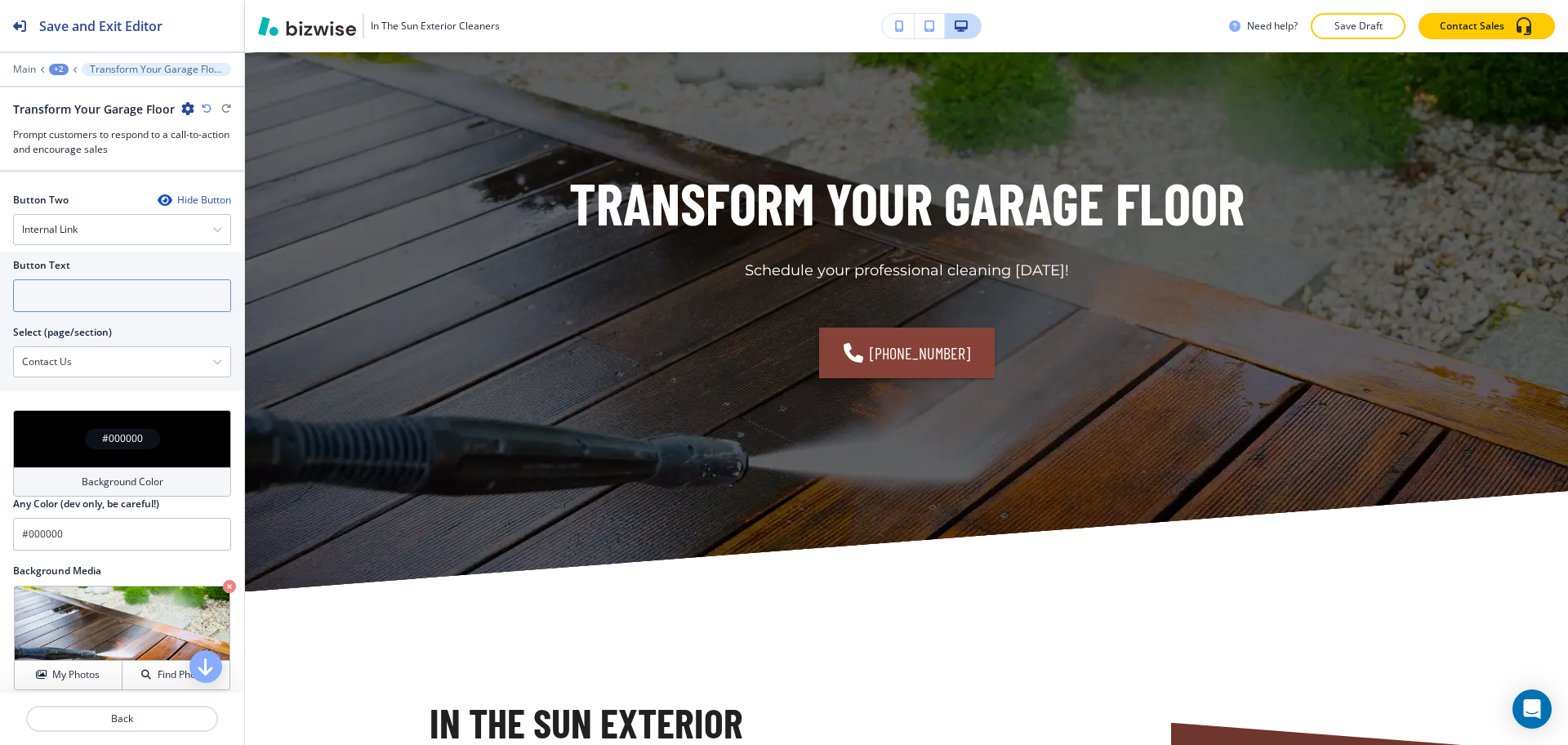
click at [56, 292] on input "text" at bounding box center [122, 296] width 218 height 33
paste input "CONTACT US"
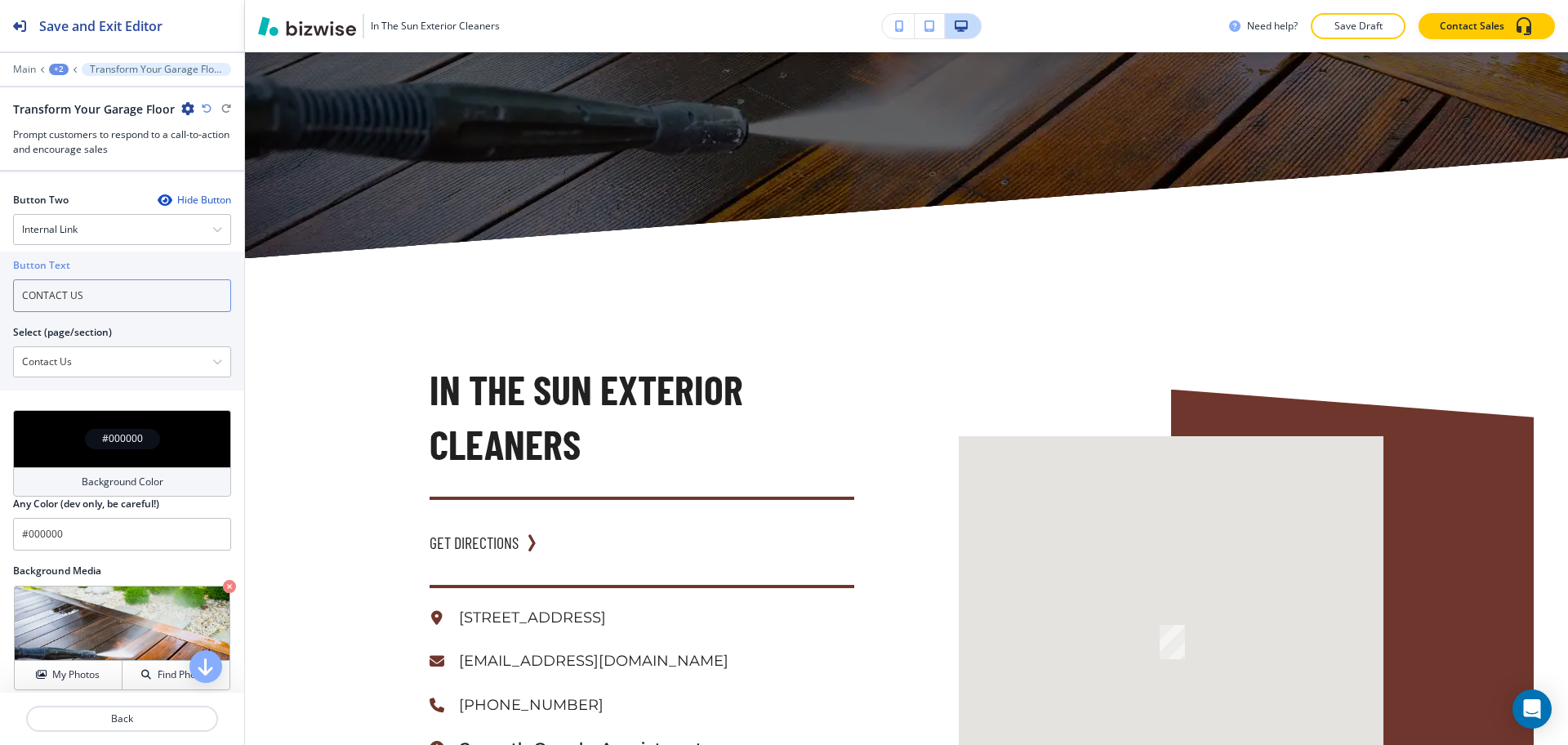
scroll to position [2928, 0]
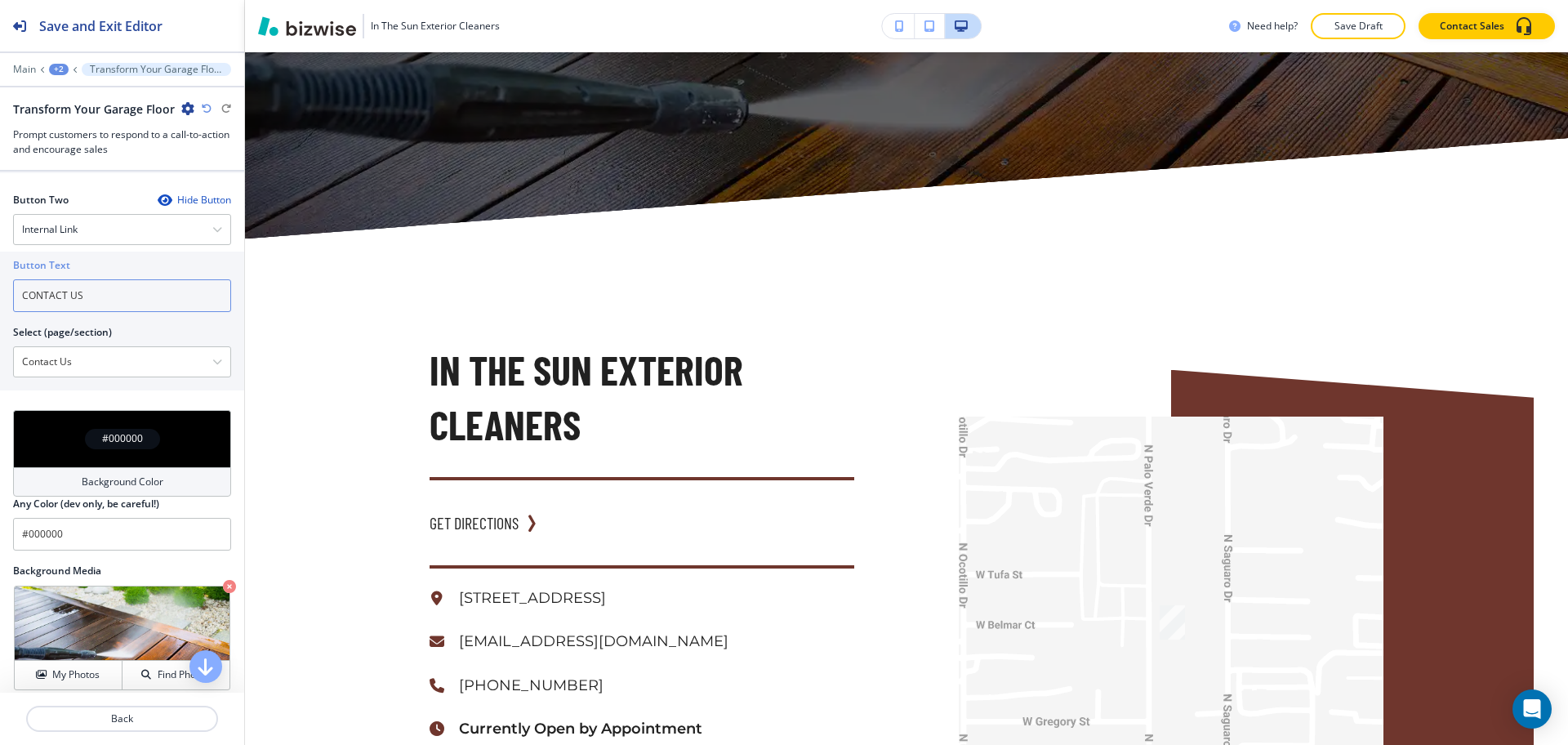
type input "CONTACT US"
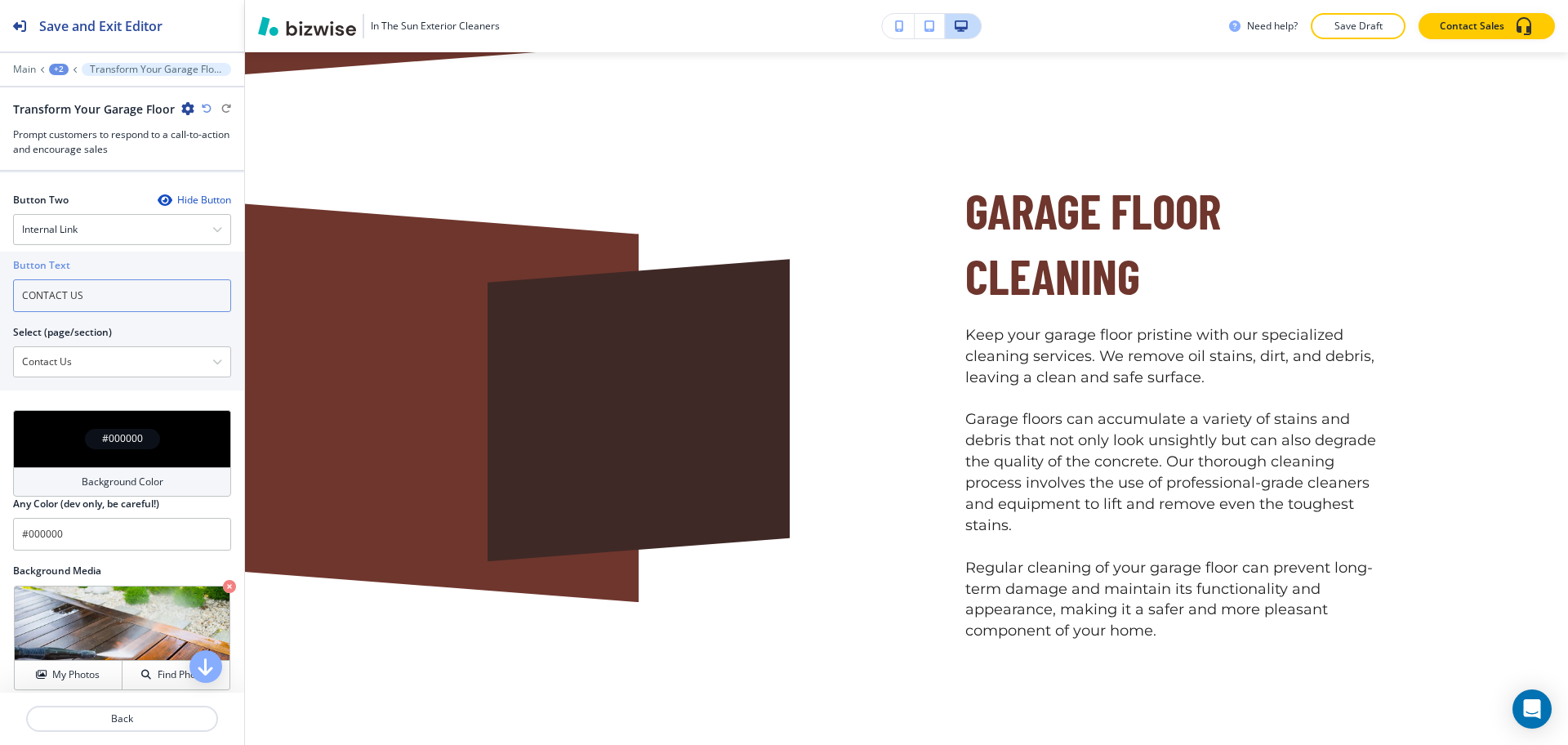
scroll to position [991, 0]
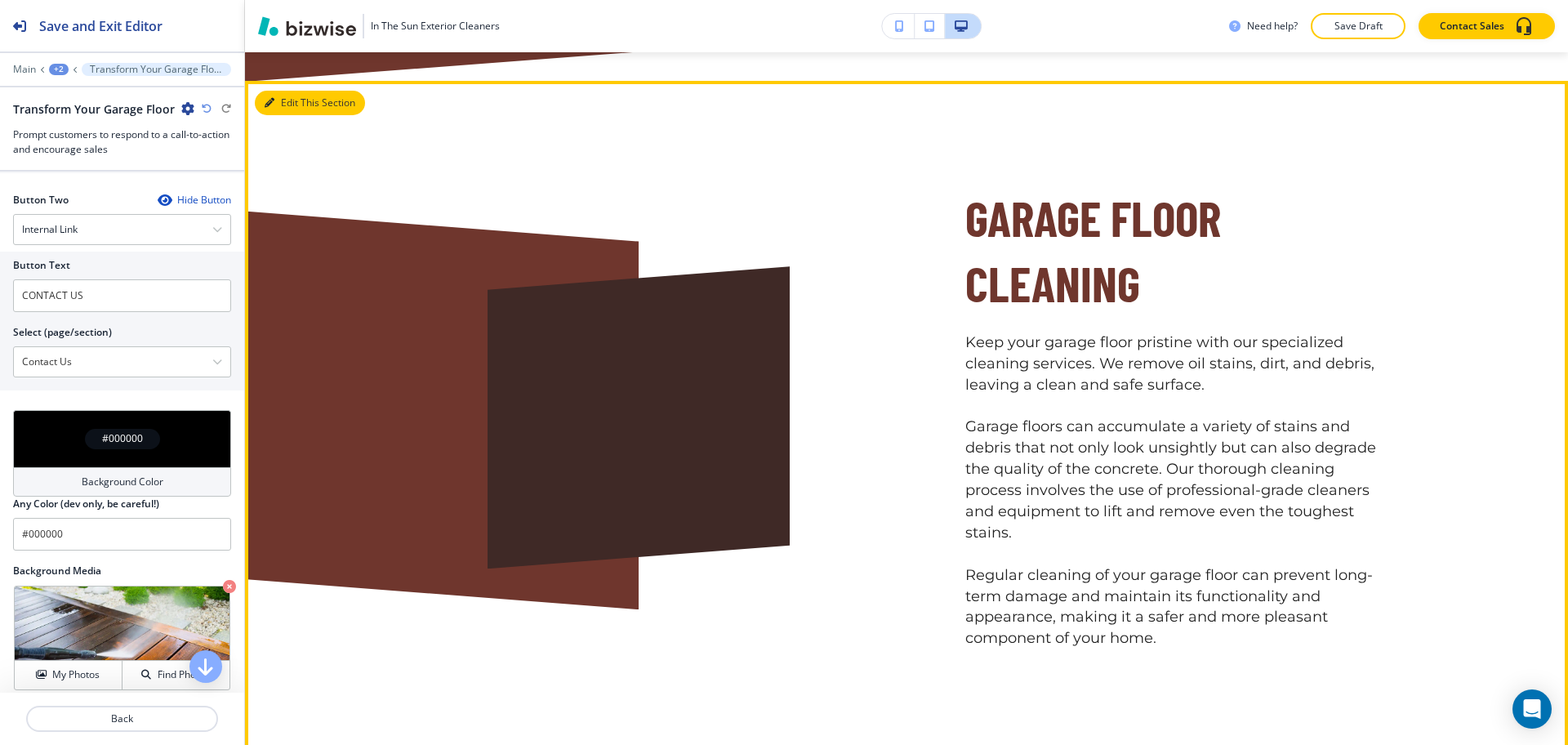
click at [282, 104] on button "Edit This Section" at bounding box center [310, 103] width 110 height 24
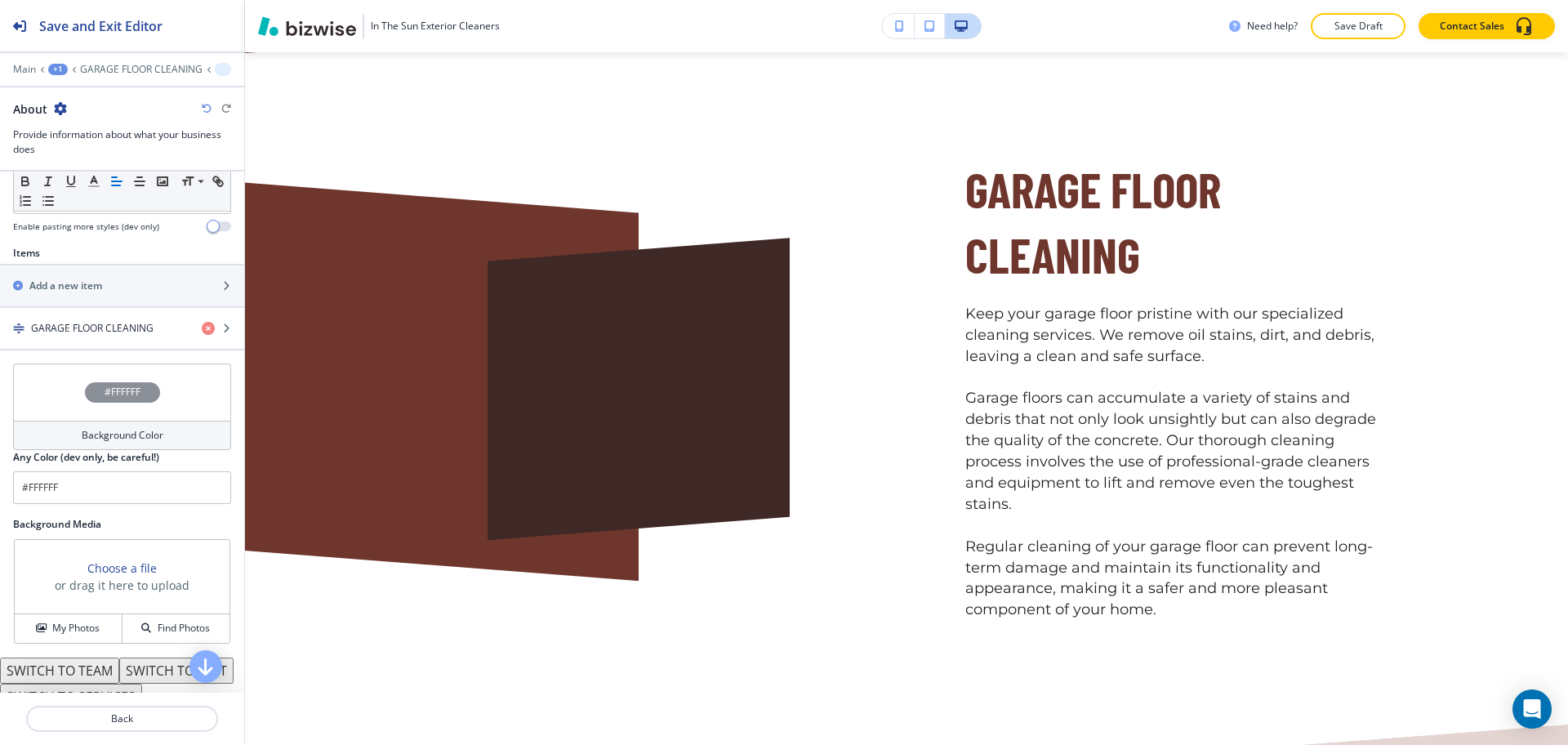
scroll to position [510, 0]
click at [102, 327] on h4 "GARAGE FLOOR CLEANING" at bounding box center [92, 327] width 123 height 15
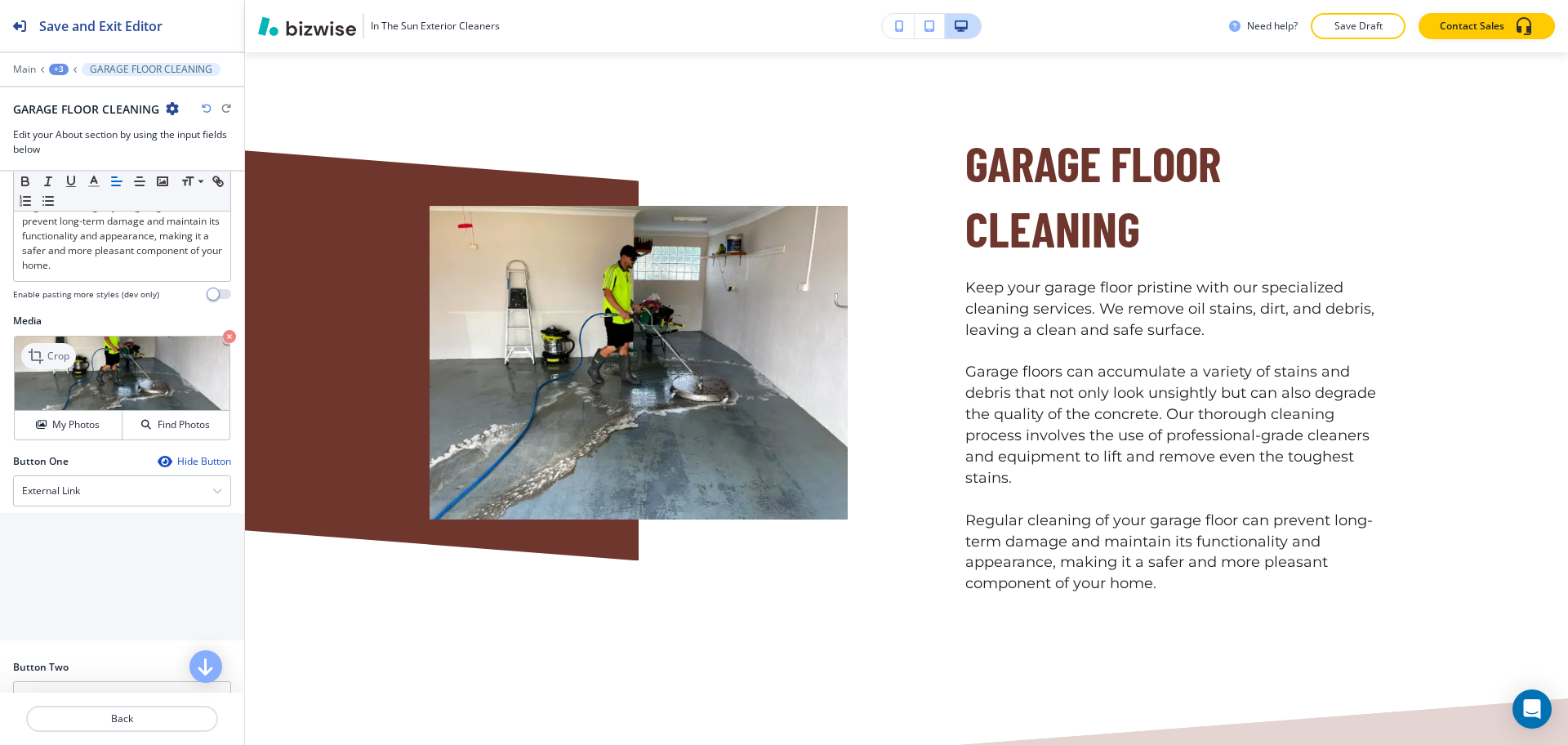
click at [55, 364] on p "Crop" at bounding box center [58, 355] width 22 height 15
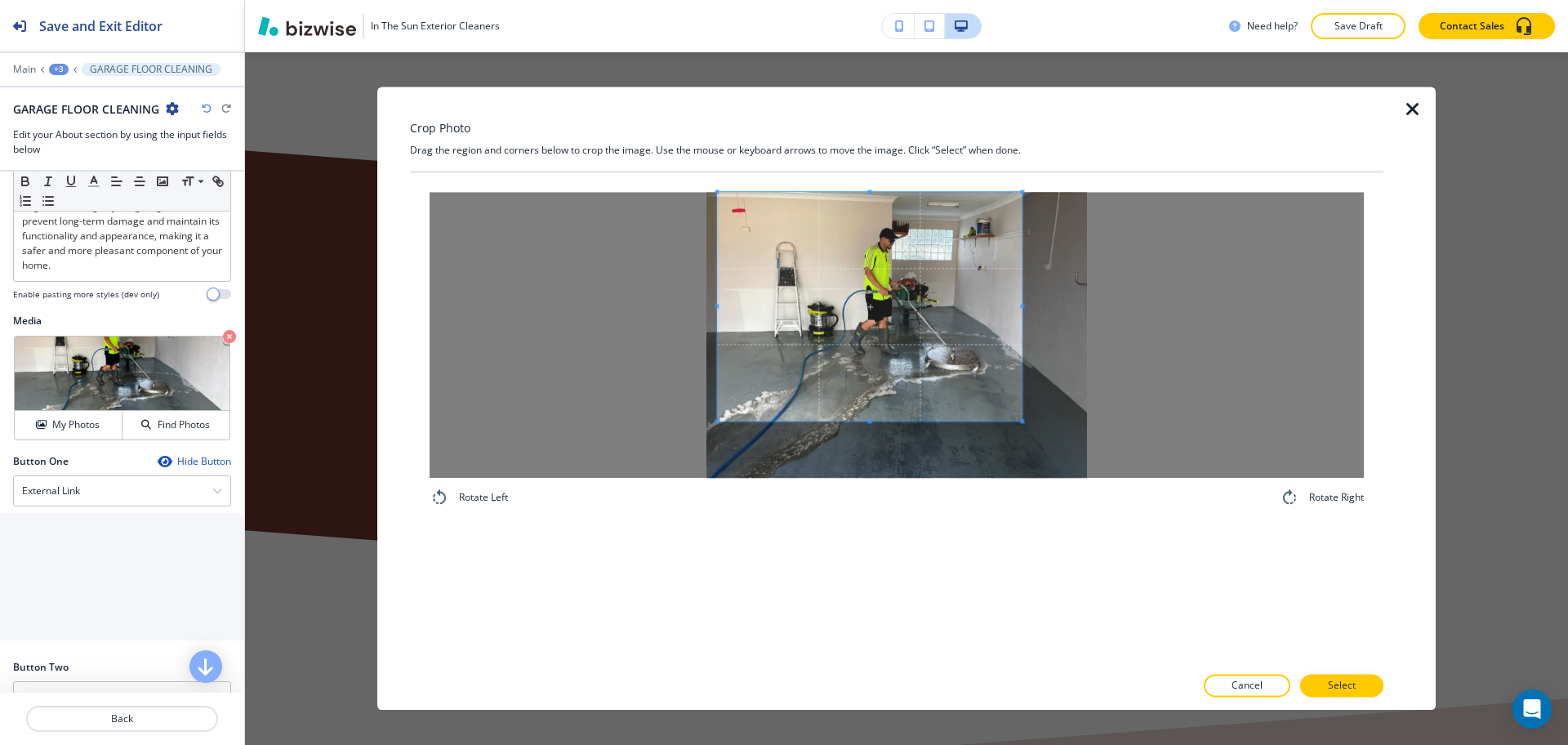
click at [894, 322] on span at bounding box center [869, 306] width 305 height 228
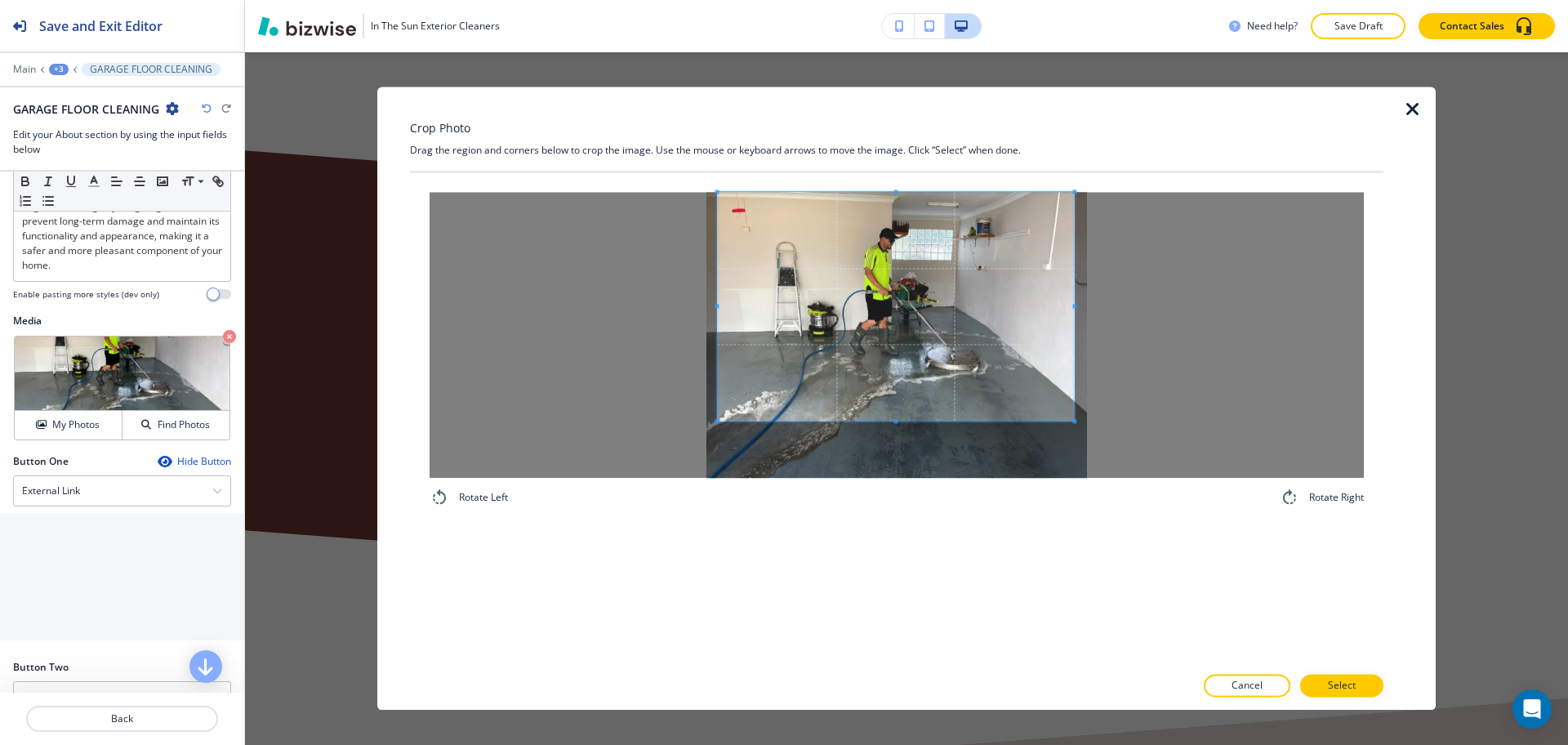
click at [1074, 301] on div at bounding box center [895, 306] width 357 height 228
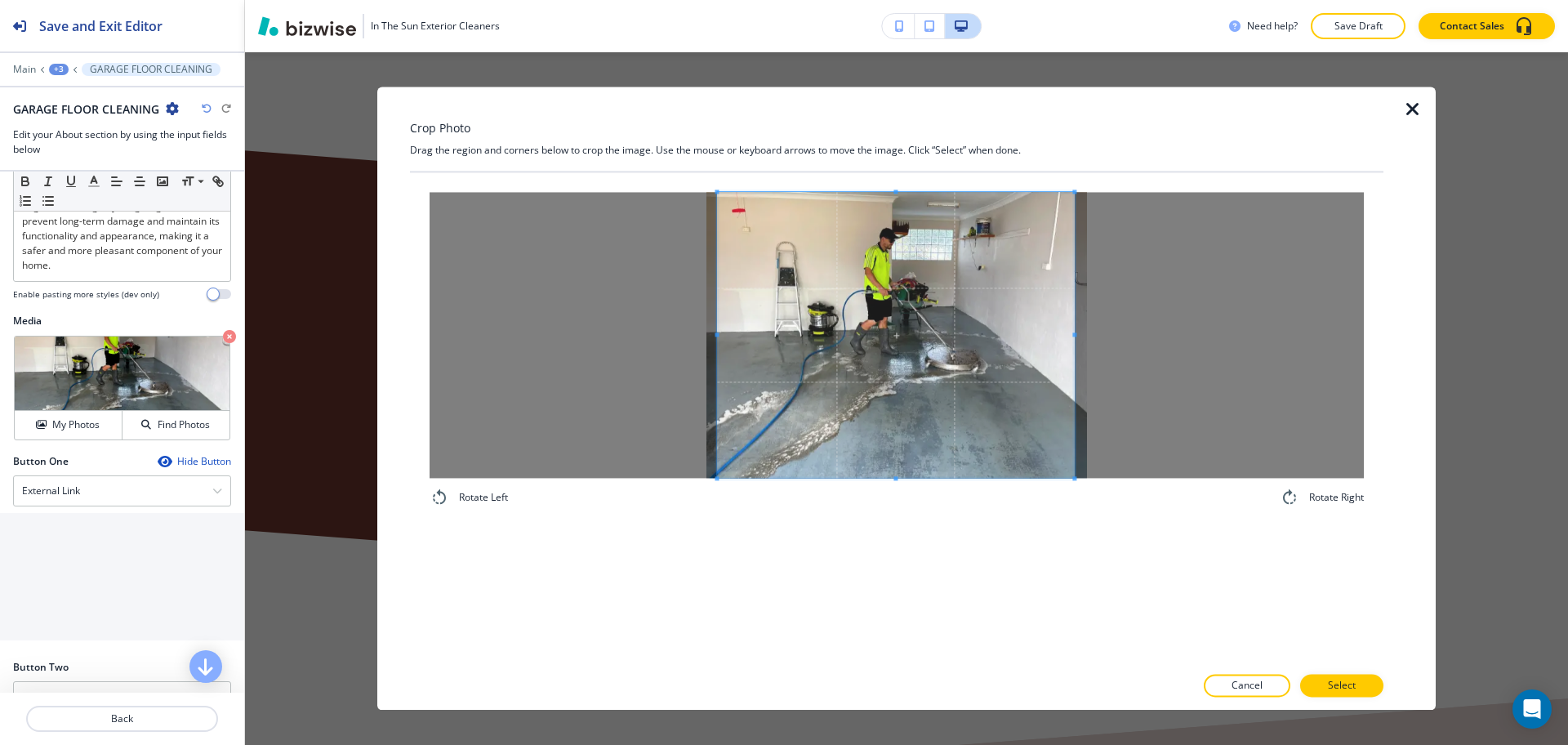
click at [923, 554] on div "Rotate Left Rotate Right" at bounding box center [897, 418] width 974 height 492
click at [1343, 678] on p "Select" at bounding box center [1342, 685] width 28 height 15
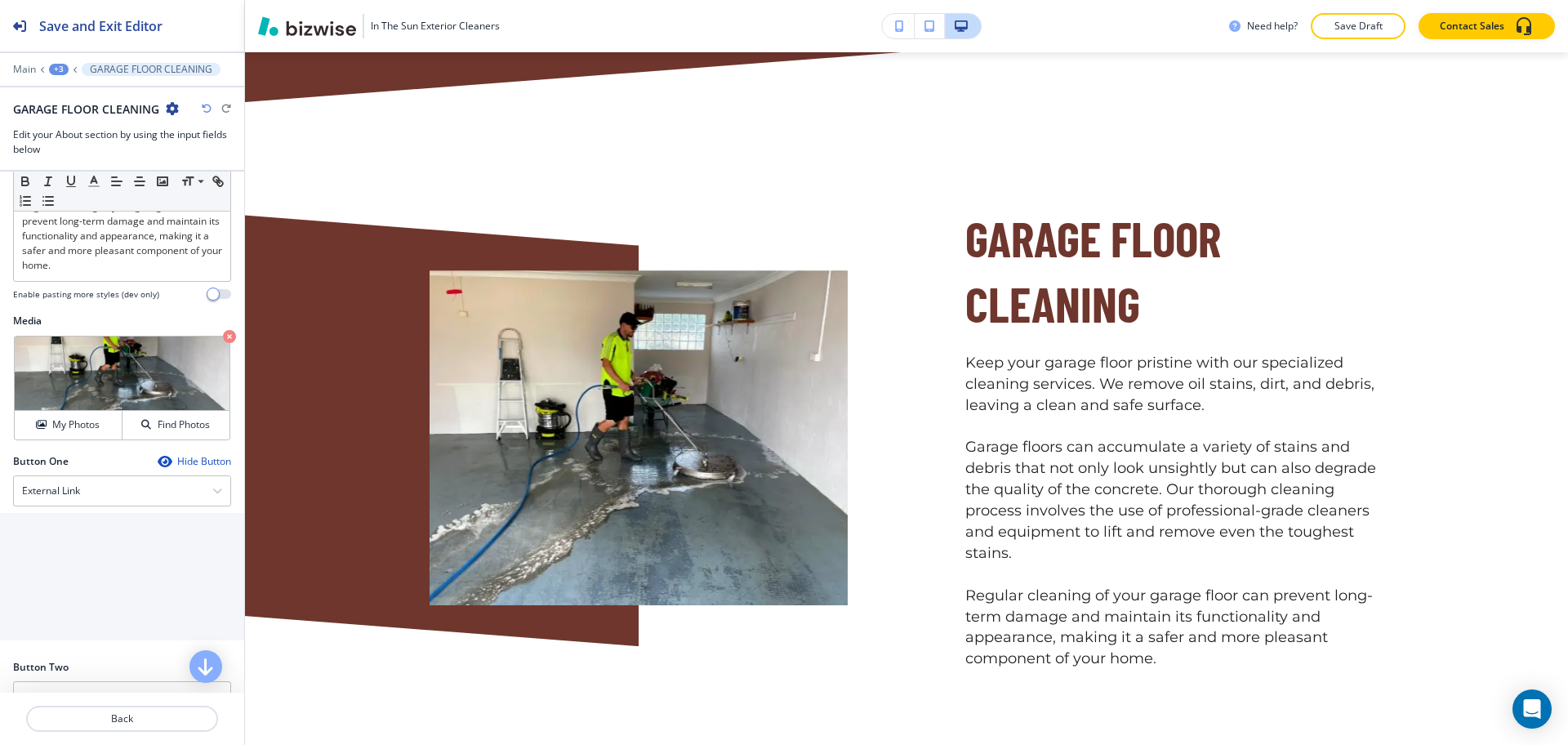
scroll to position [917, 0]
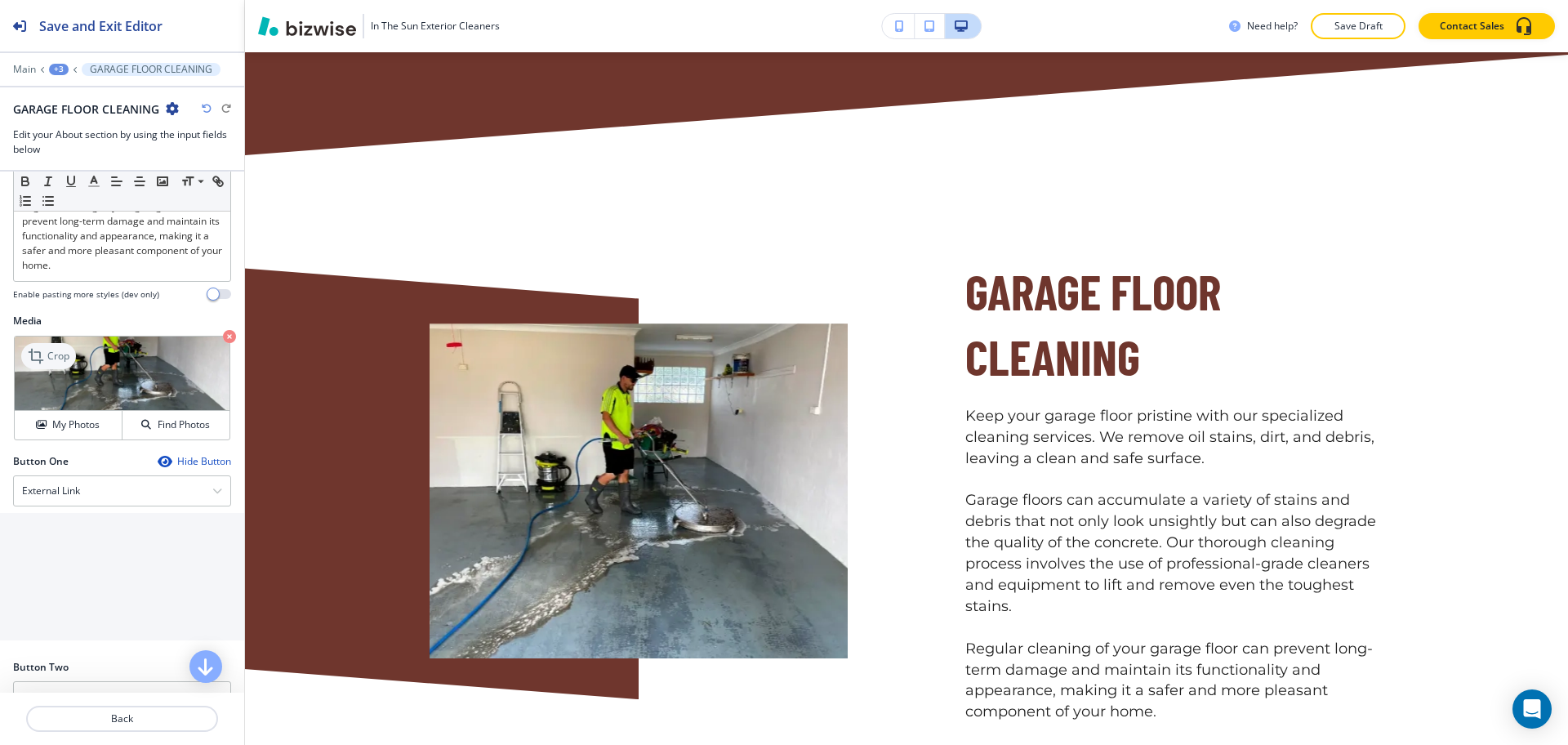
click at [69, 364] on p "Crop" at bounding box center [58, 355] width 22 height 15
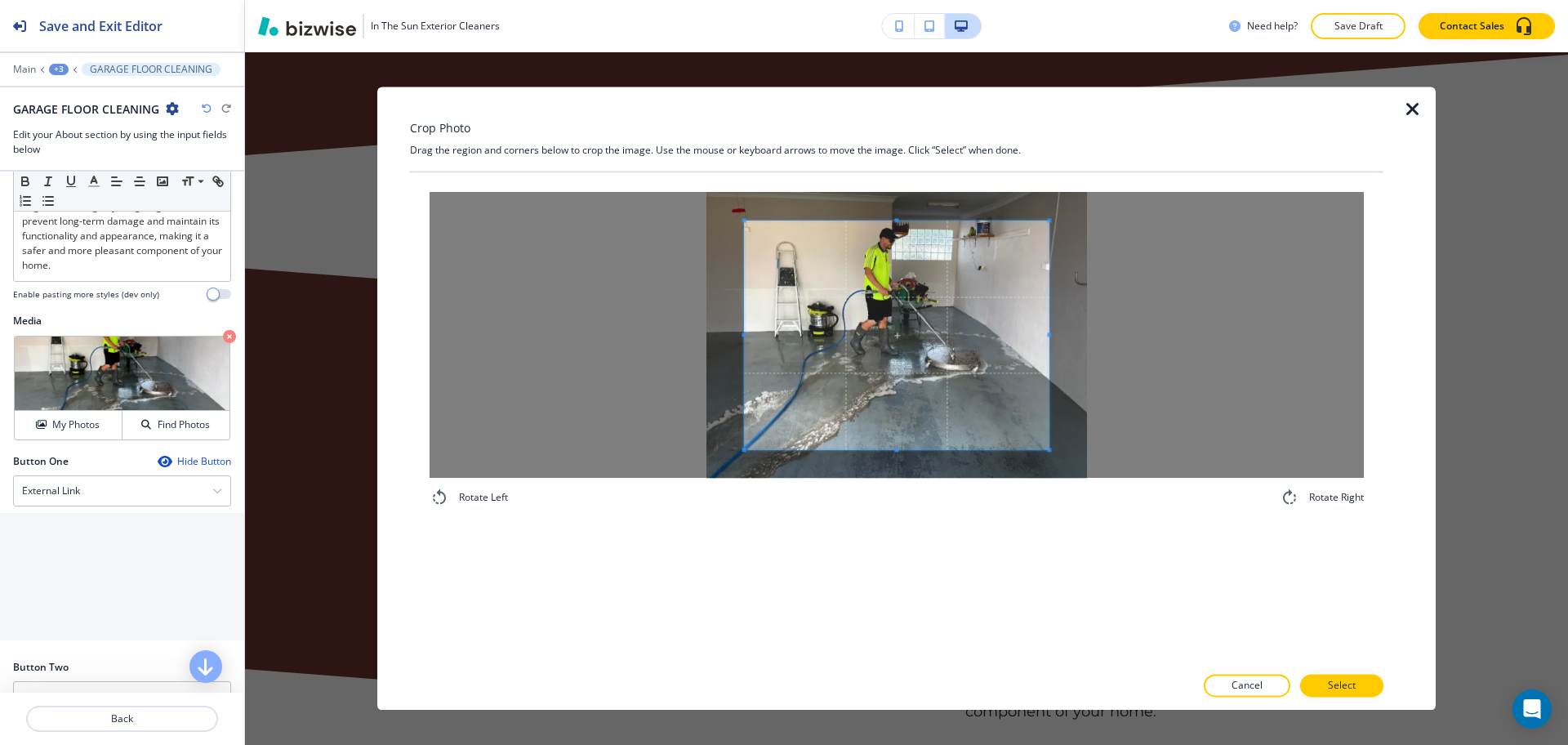
click at [897, 143] on div "Crop Photo Drag the region and corners below to crop the image. Use the mouse o…" at bounding box center [897, 398] width 974 height 623
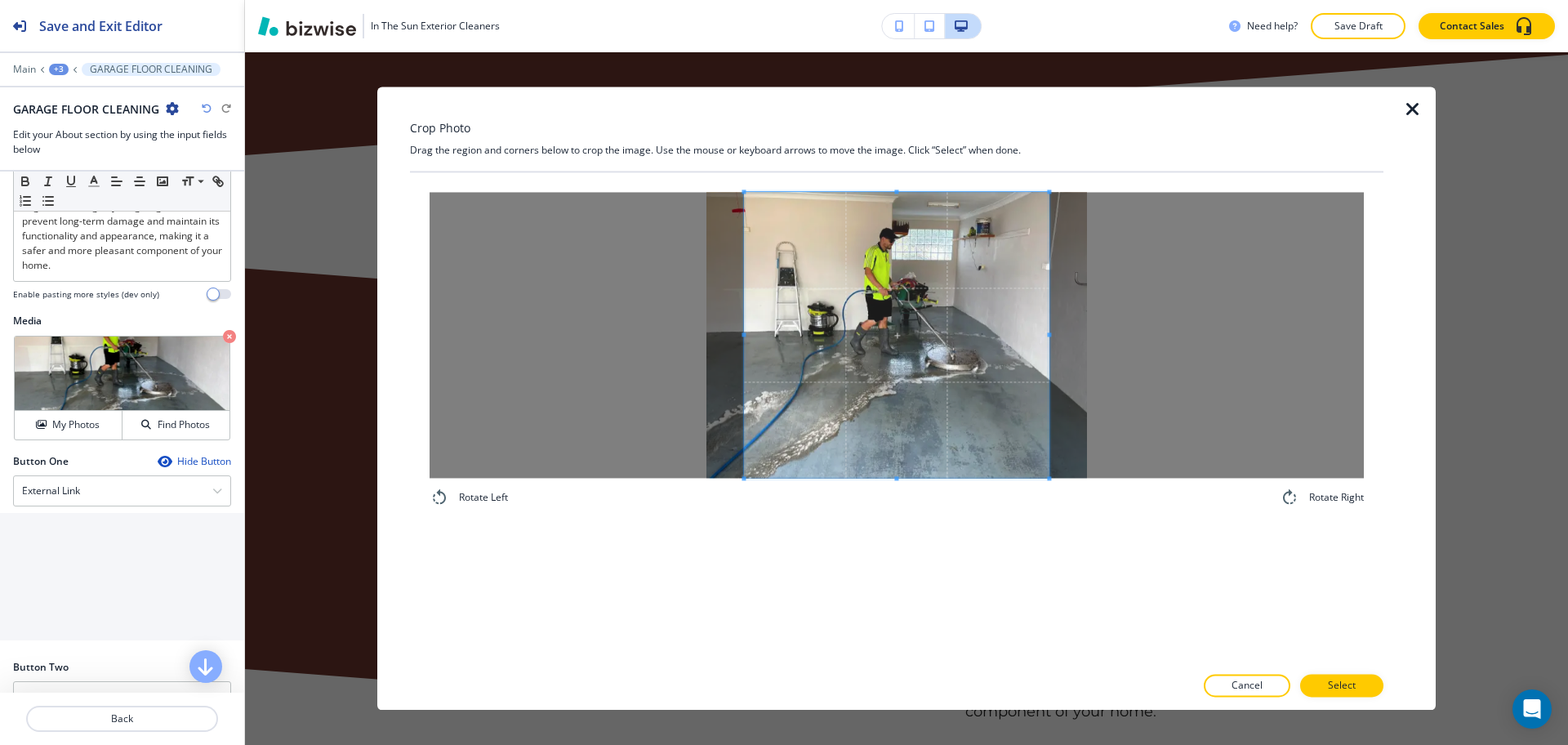
click at [908, 503] on div "Rotate Left Rotate Right" at bounding box center [896, 349] width 934 height 315
click at [1057, 332] on span at bounding box center [1057, 334] width 4 height 285
click at [987, 349] on span at bounding box center [890, 334] width 314 height 285
click at [1333, 690] on p "Select" at bounding box center [1342, 685] width 28 height 15
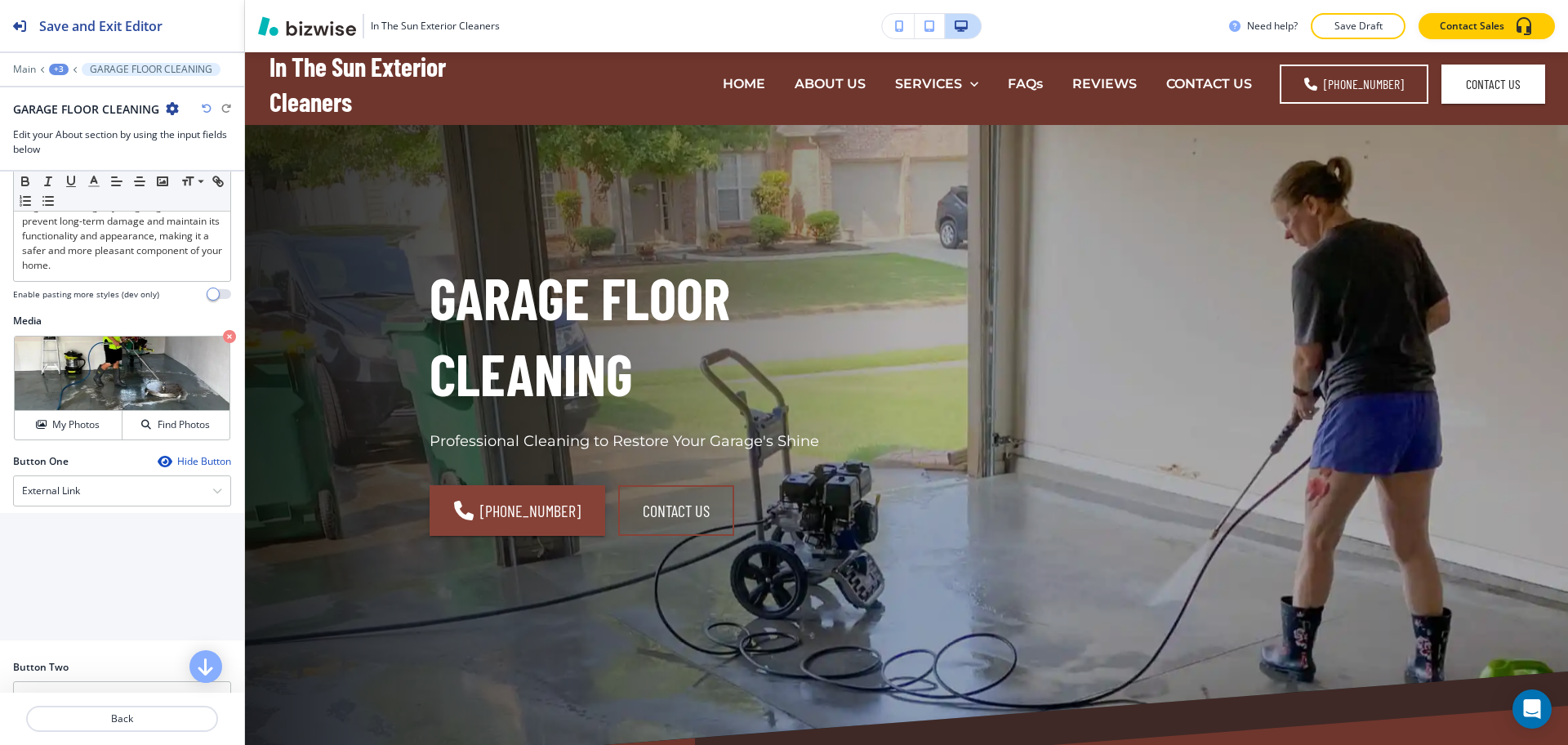
scroll to position [0, 0]
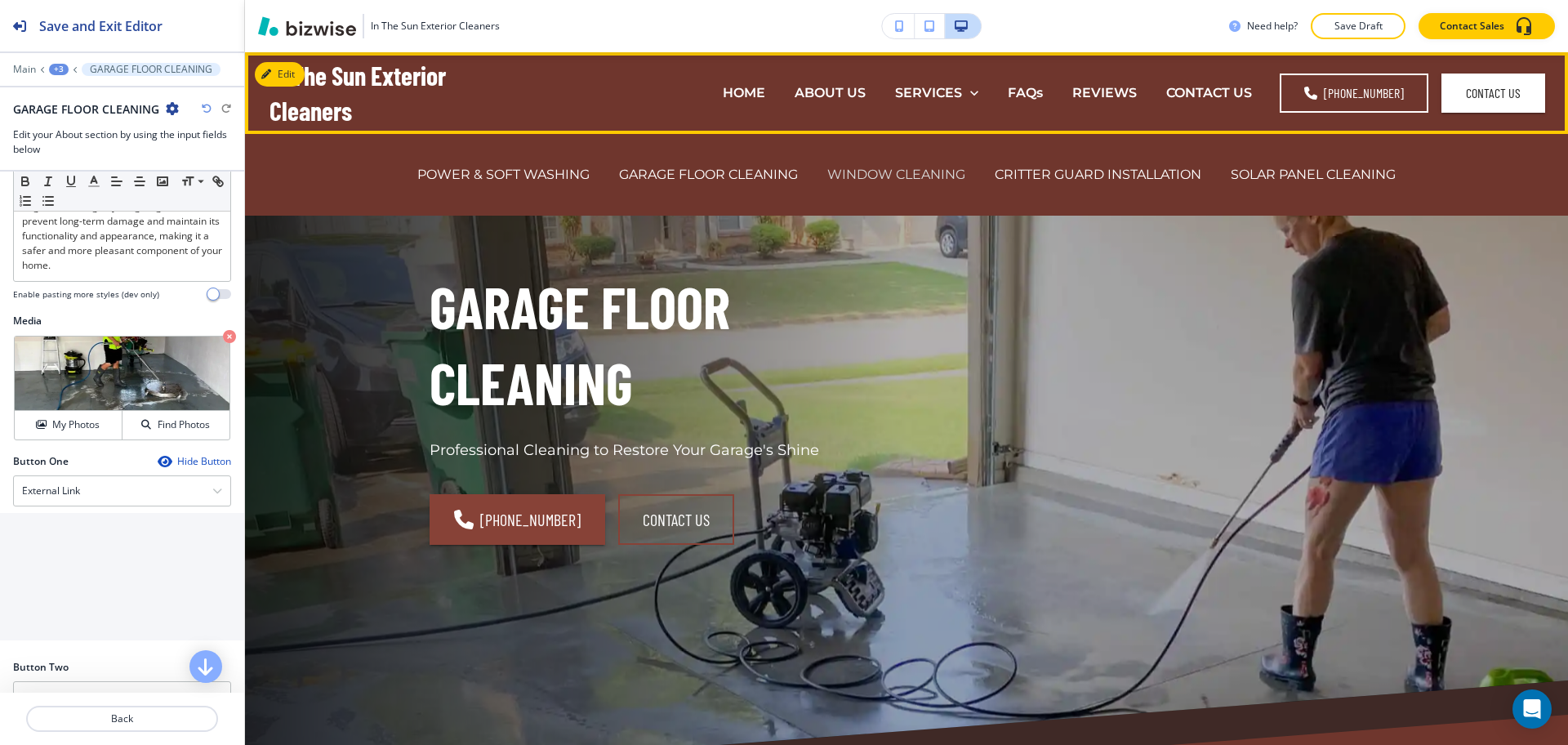
click at [900, 176] on p "WINDOW CLEANING" at bounding box center [896, 173] width 138 height 18
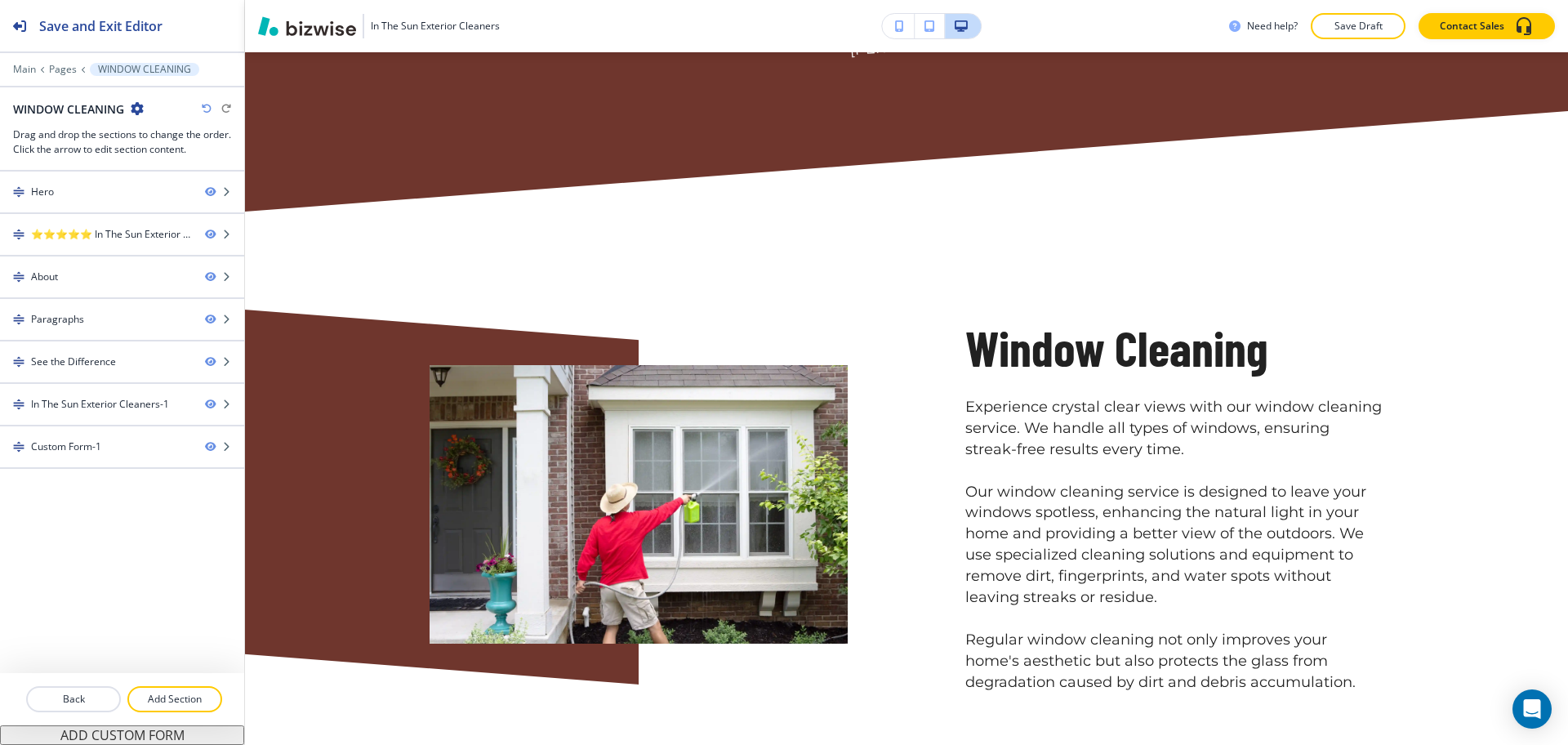
scroll to position [953, 0]
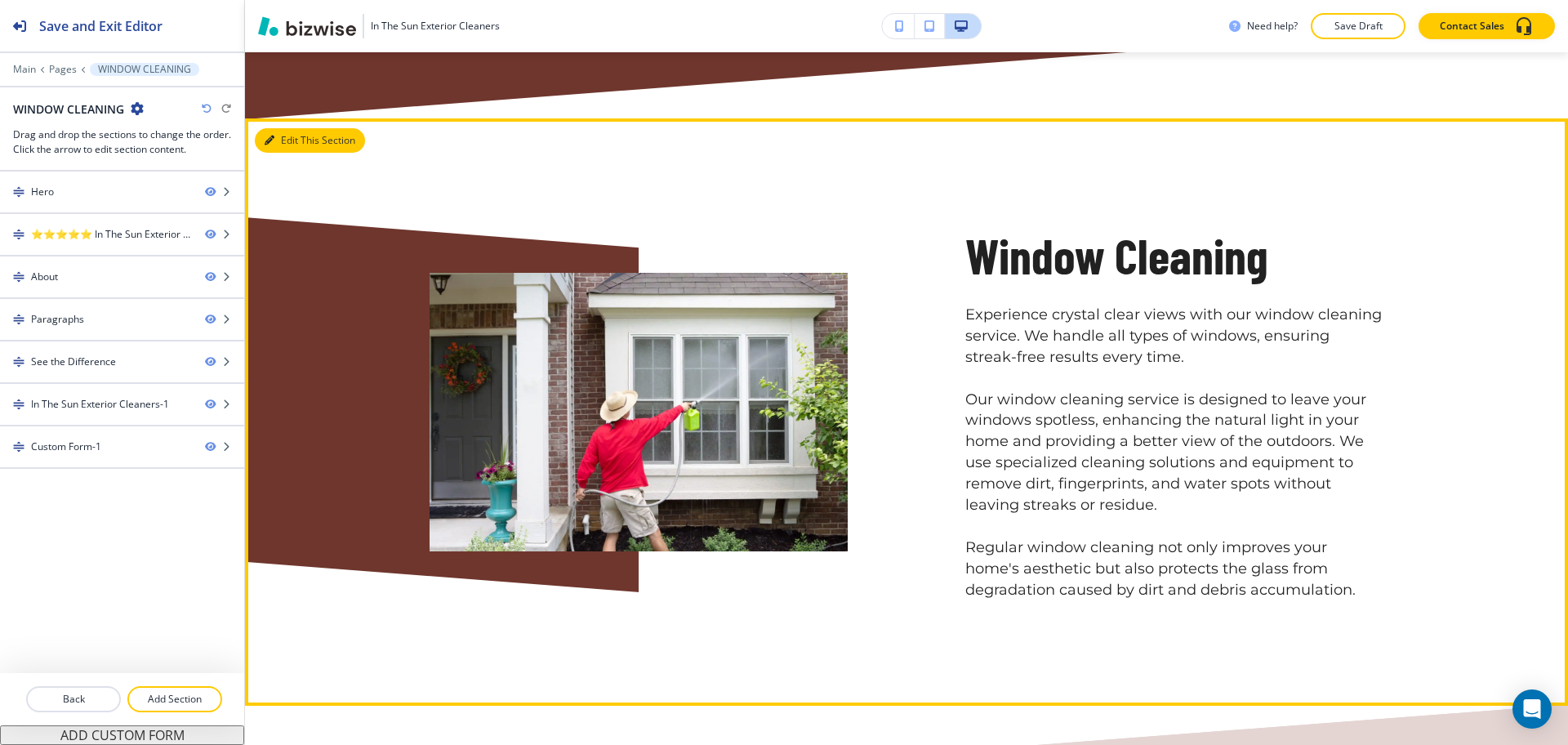
click at [273, 141] on icon "button" at bounding box center [269, 140] width 10 height 10
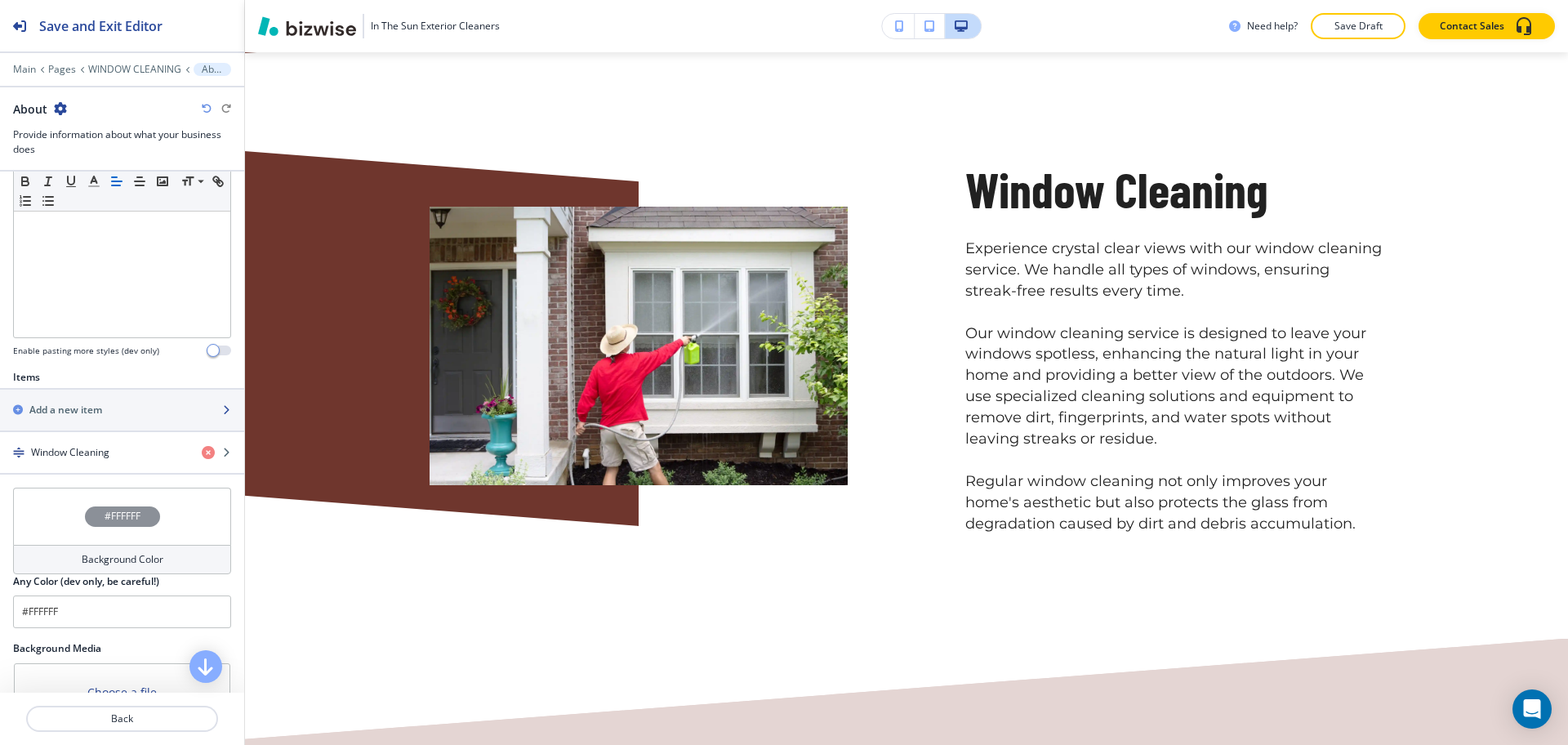
scroll to position [585, 0]
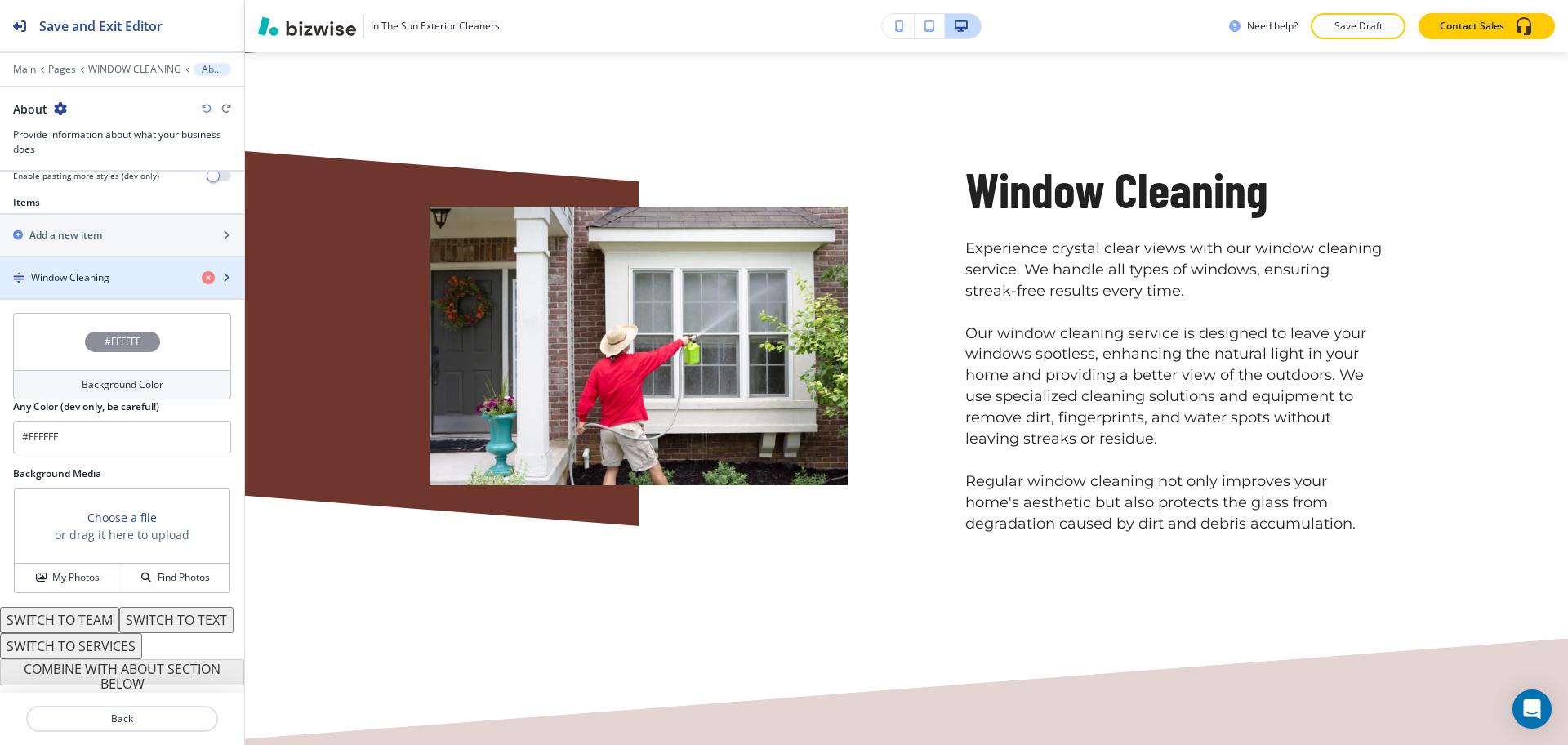
click at [56, 270] on h4 "Window Cleaning" at bounding box center [70, 277] width 78 height 15
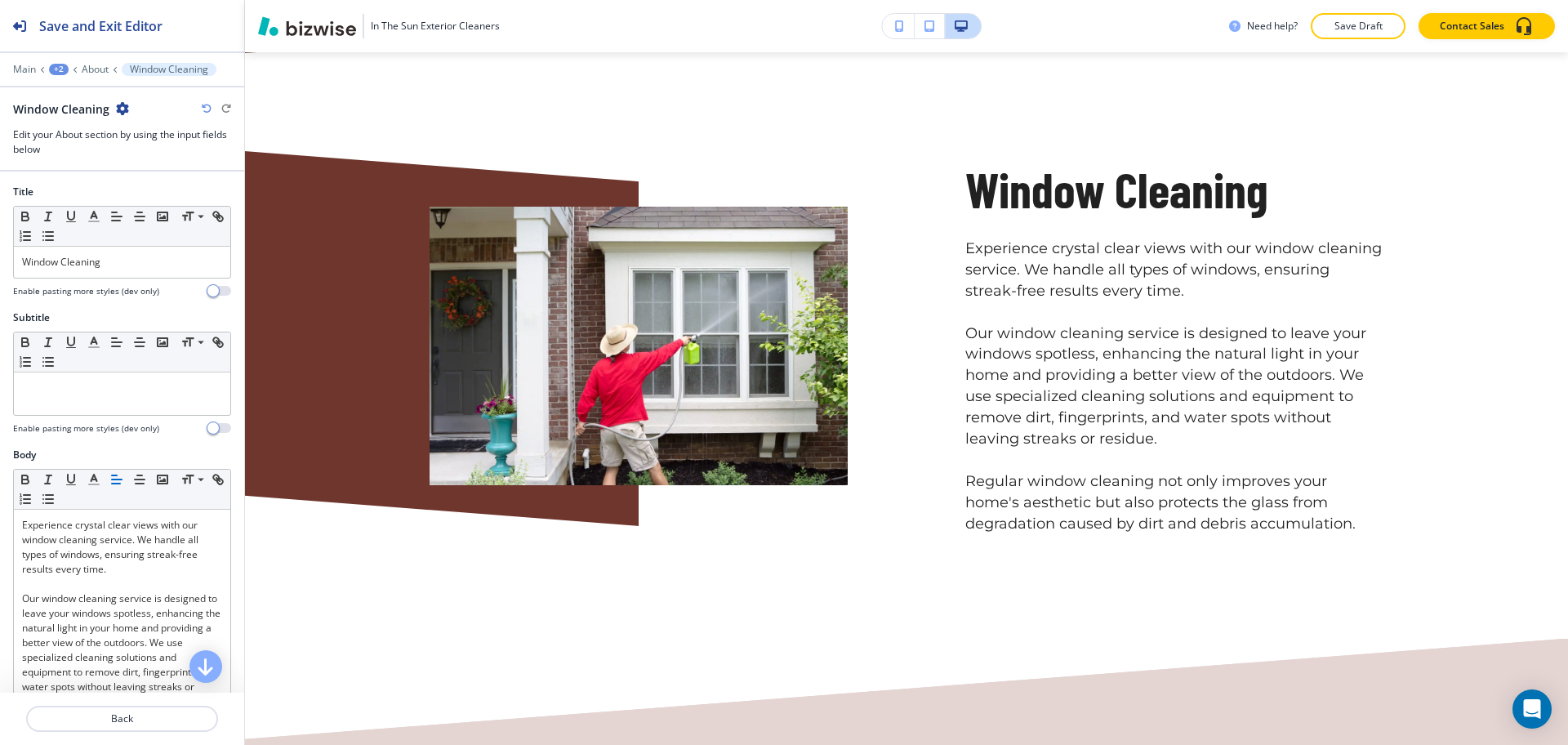
scroll to position [1045, 0]
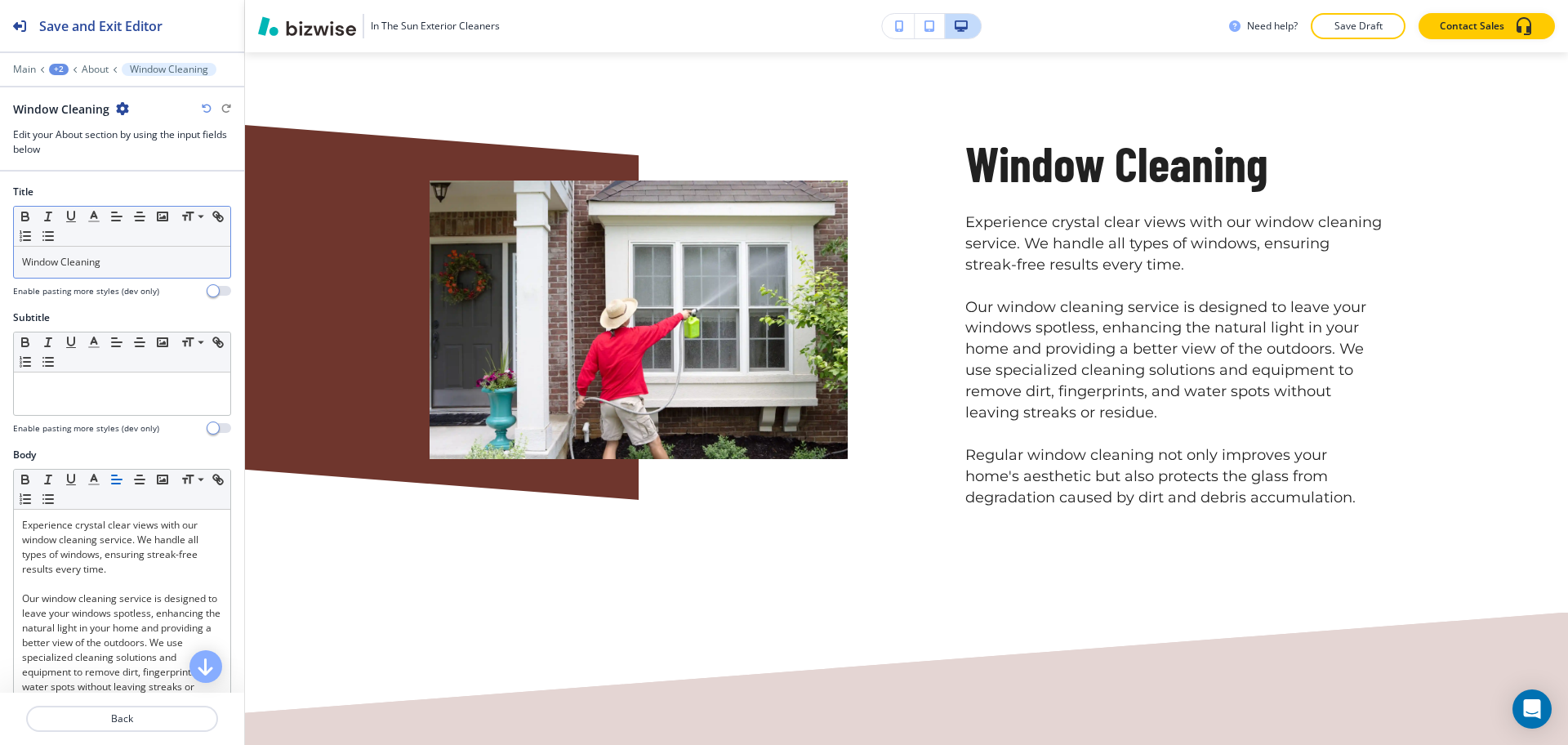
click at [123, 253] on div "Window Cleaning" at bounding box center [122, 262] width 217 height 31
click at [94, 218] on icon "button" at bounding box center [93, 216] width 15 height 15
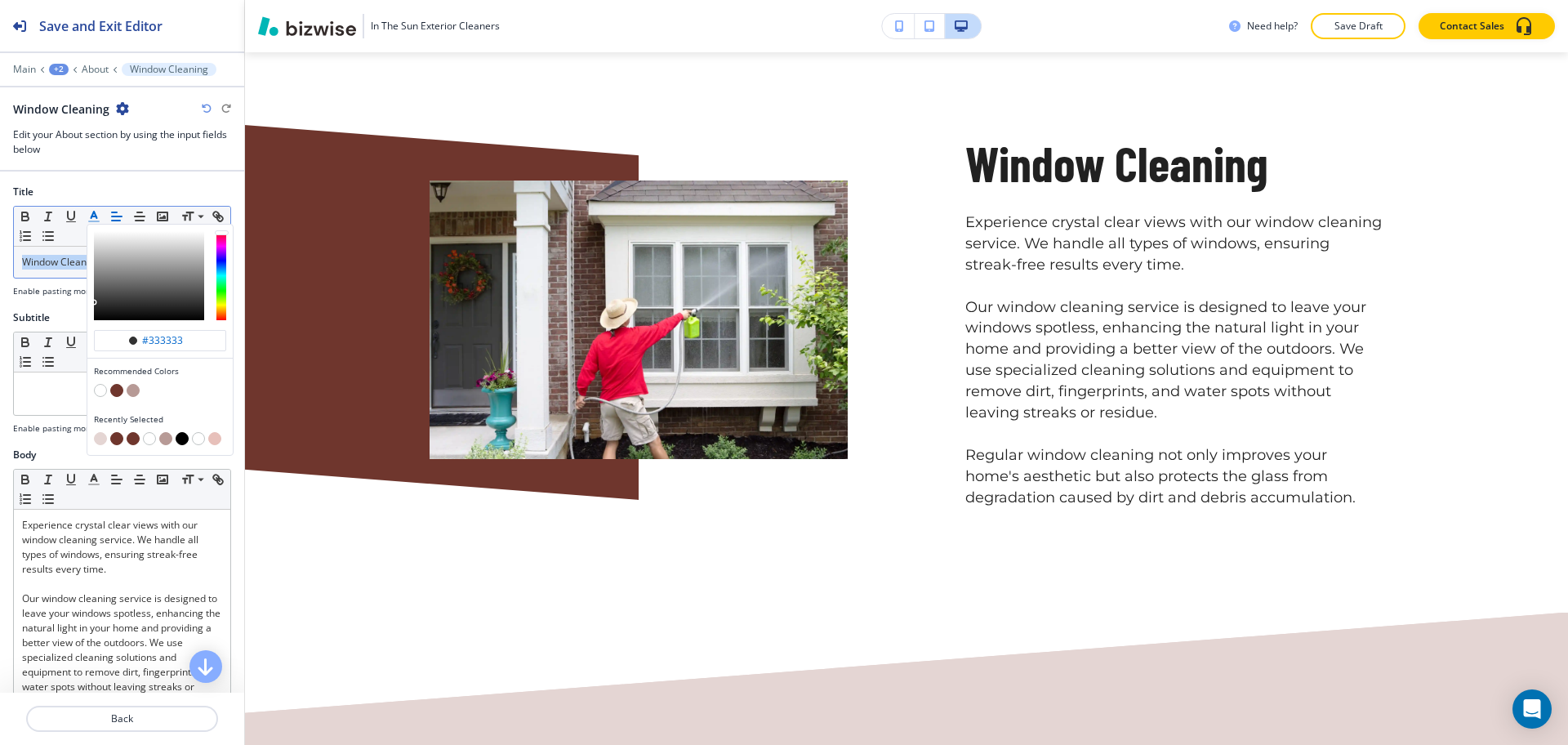
click at [117, 384] on button "button" at bounding box center [117, 391] width 14 height 14
type input "#6f362d"
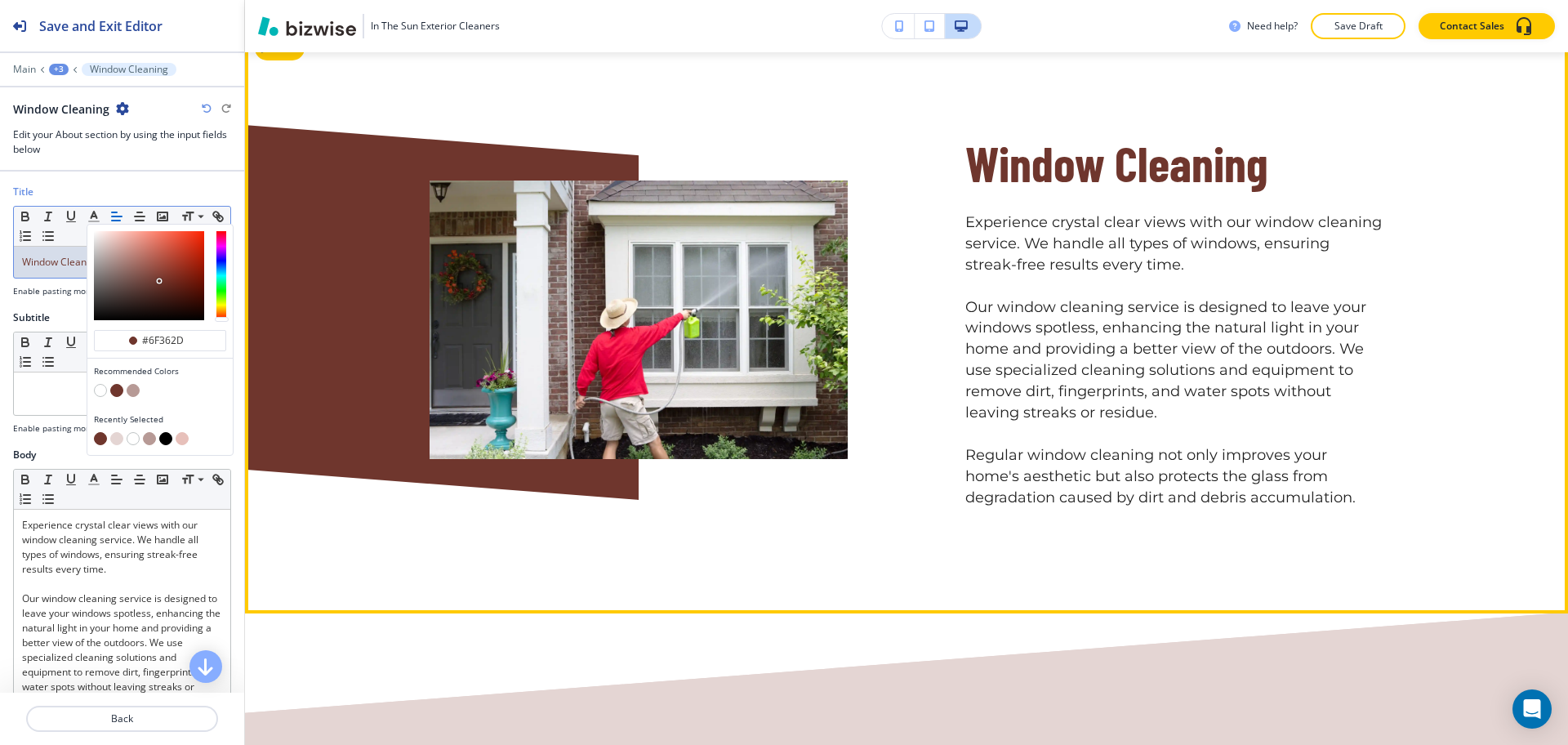
click at [1258, 269] on p "Experience crystal clear views with our window cleaning service. We handle all …" at bounding box center [1174, 244] width 418 height 64
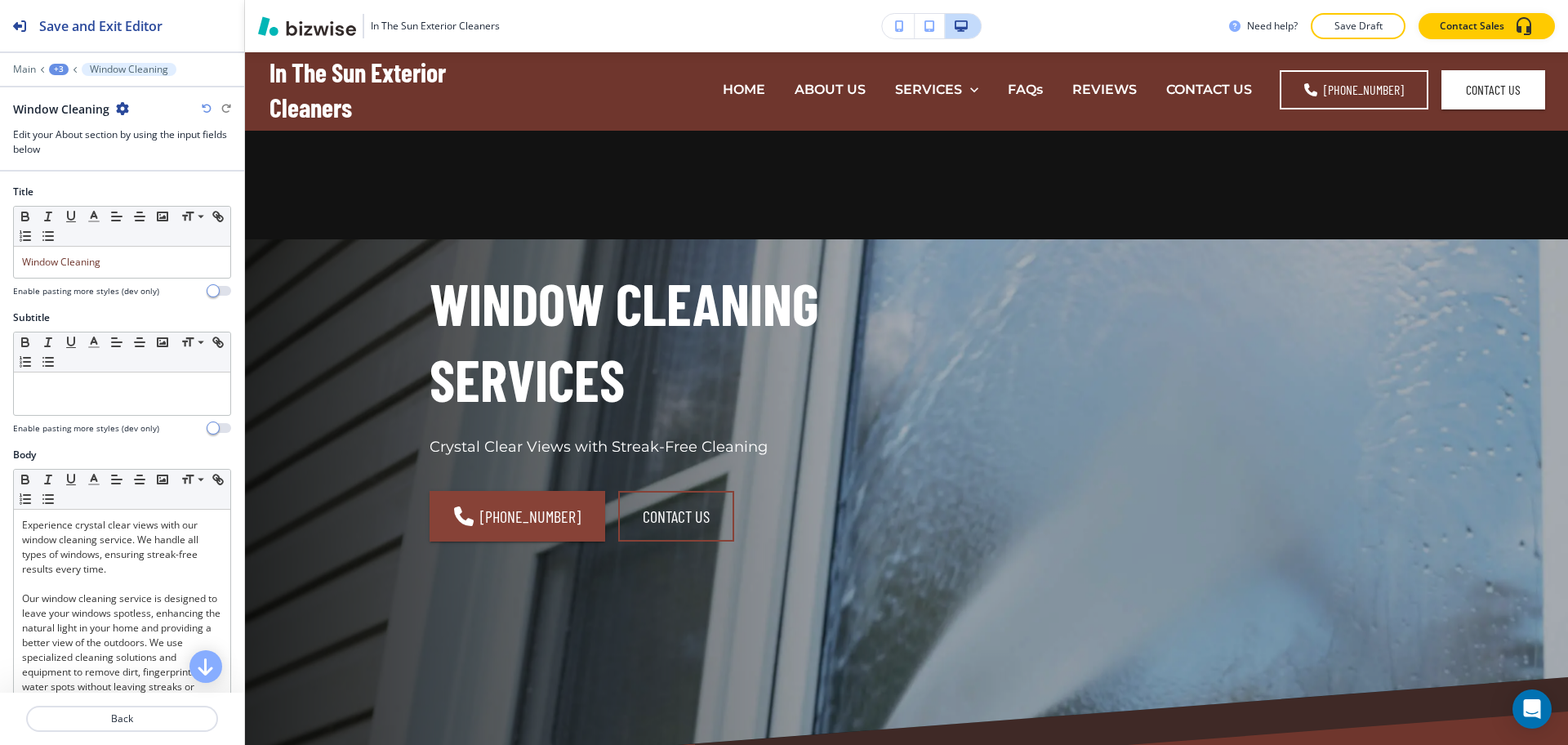
scroll to position [0, 0]
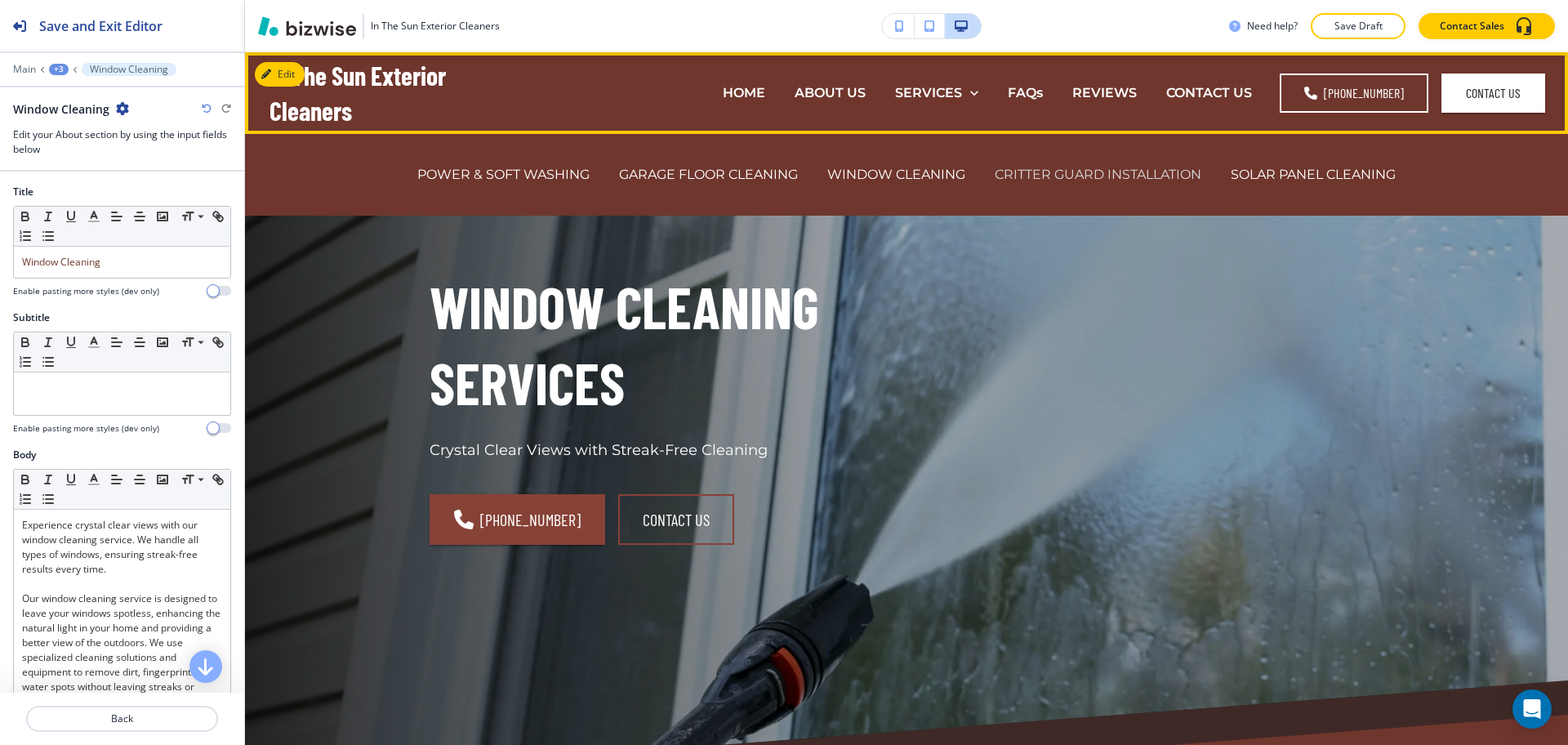
click at [1061, 180] on p "CRITTER GUARD INSTALLATION" at bounding box center [1099, 173] width 207 height 18
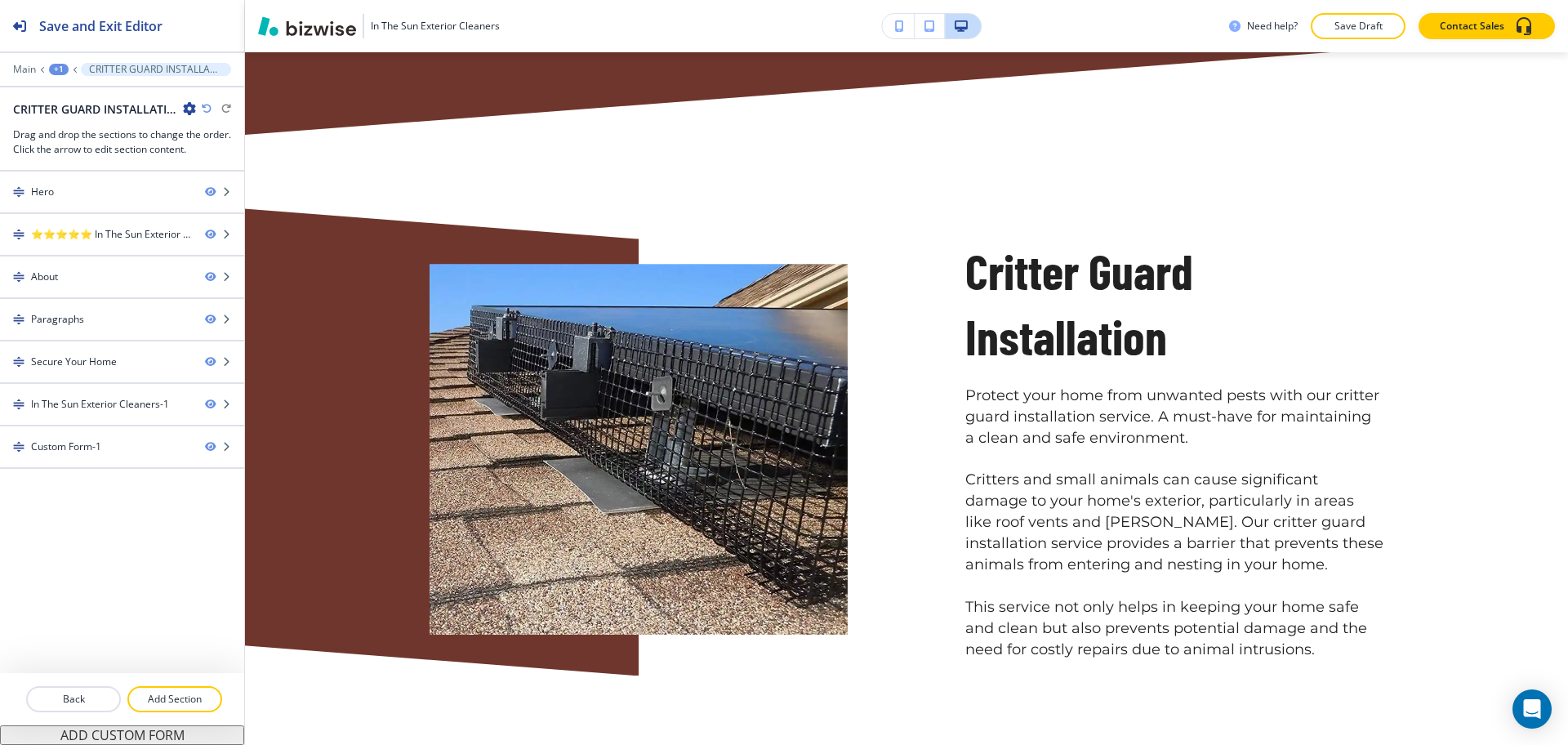
scroll to position [944, 0]
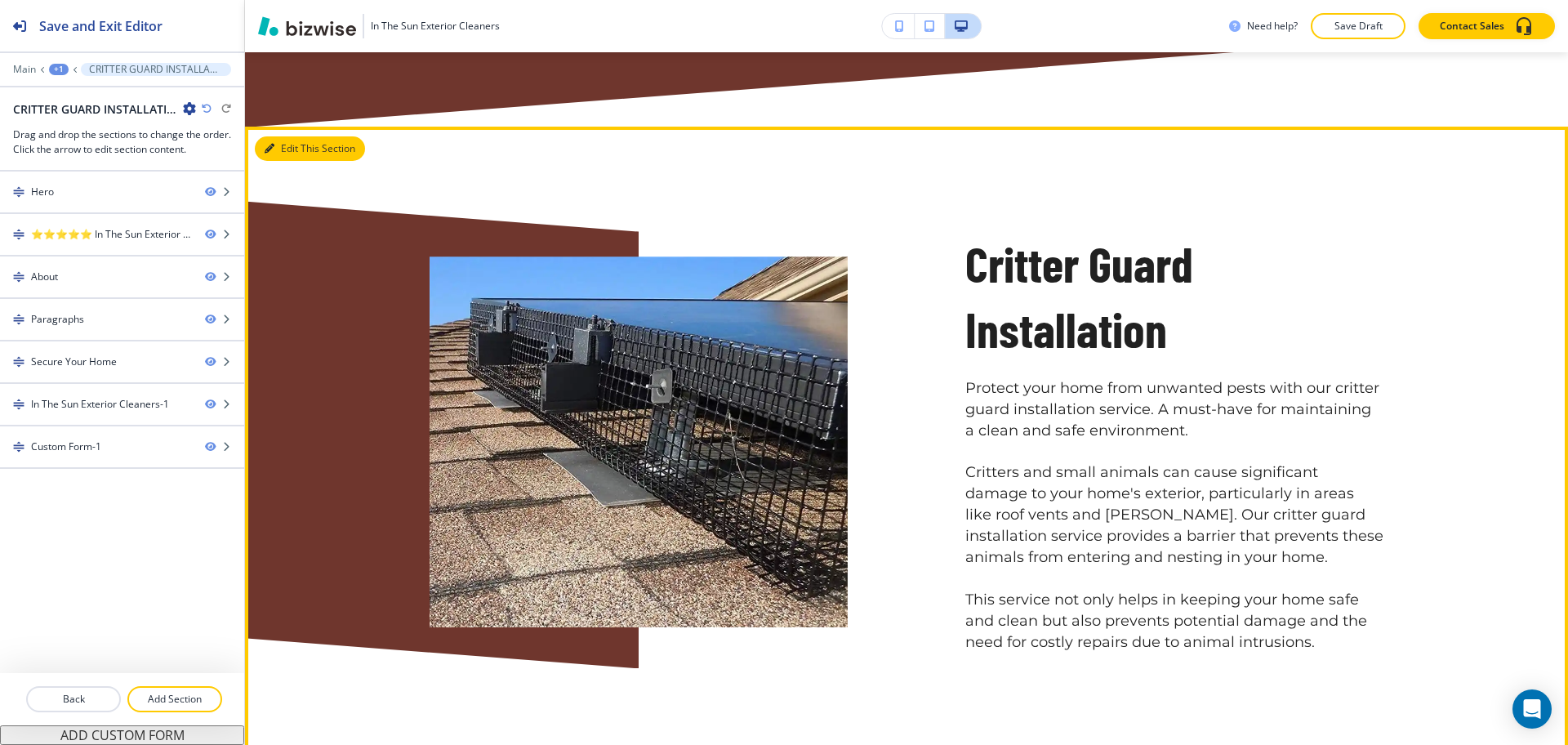
click at [276, 149] on button "Edit This Section" at bounding box center [310, 148] width 110 height 24
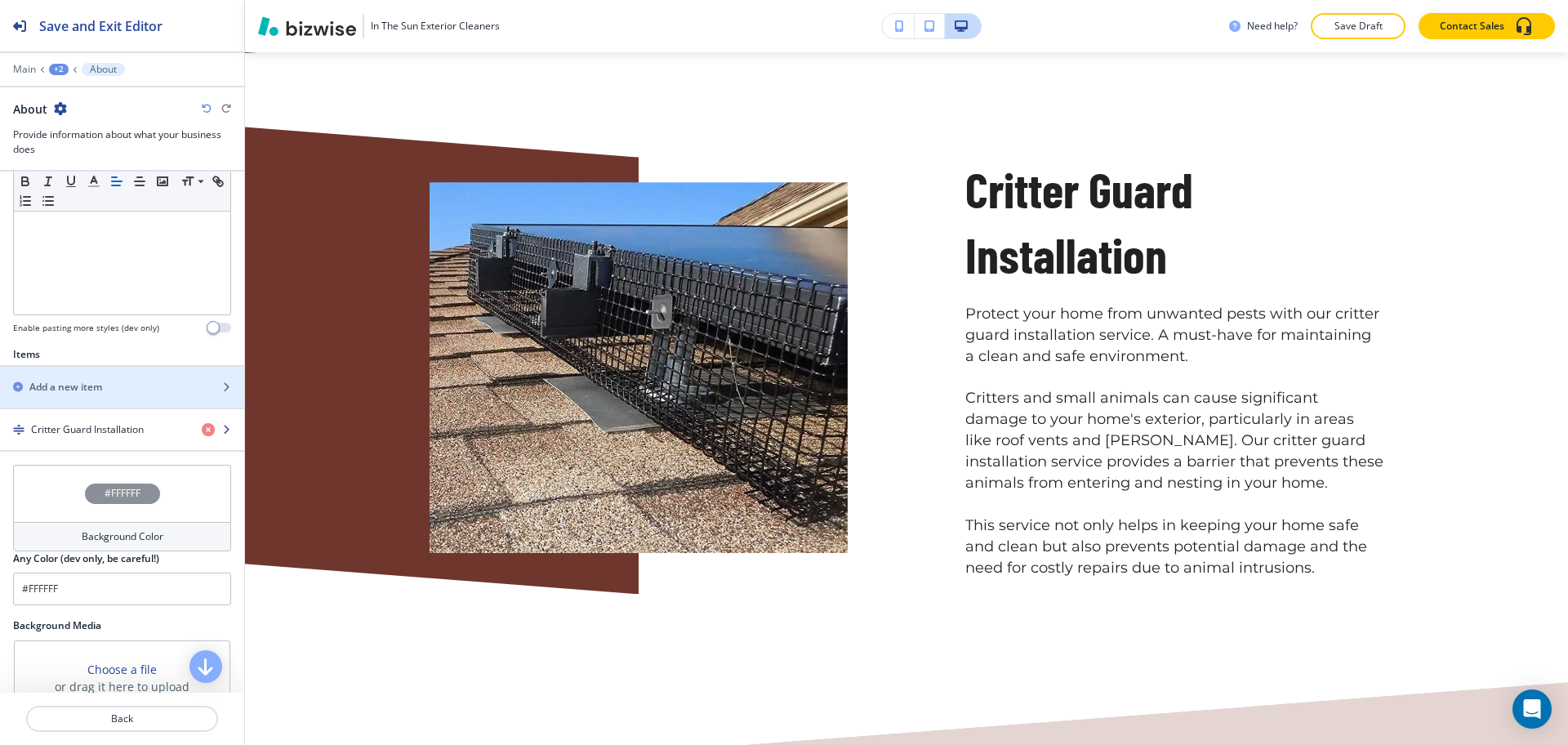
scroll to position [408, 0]
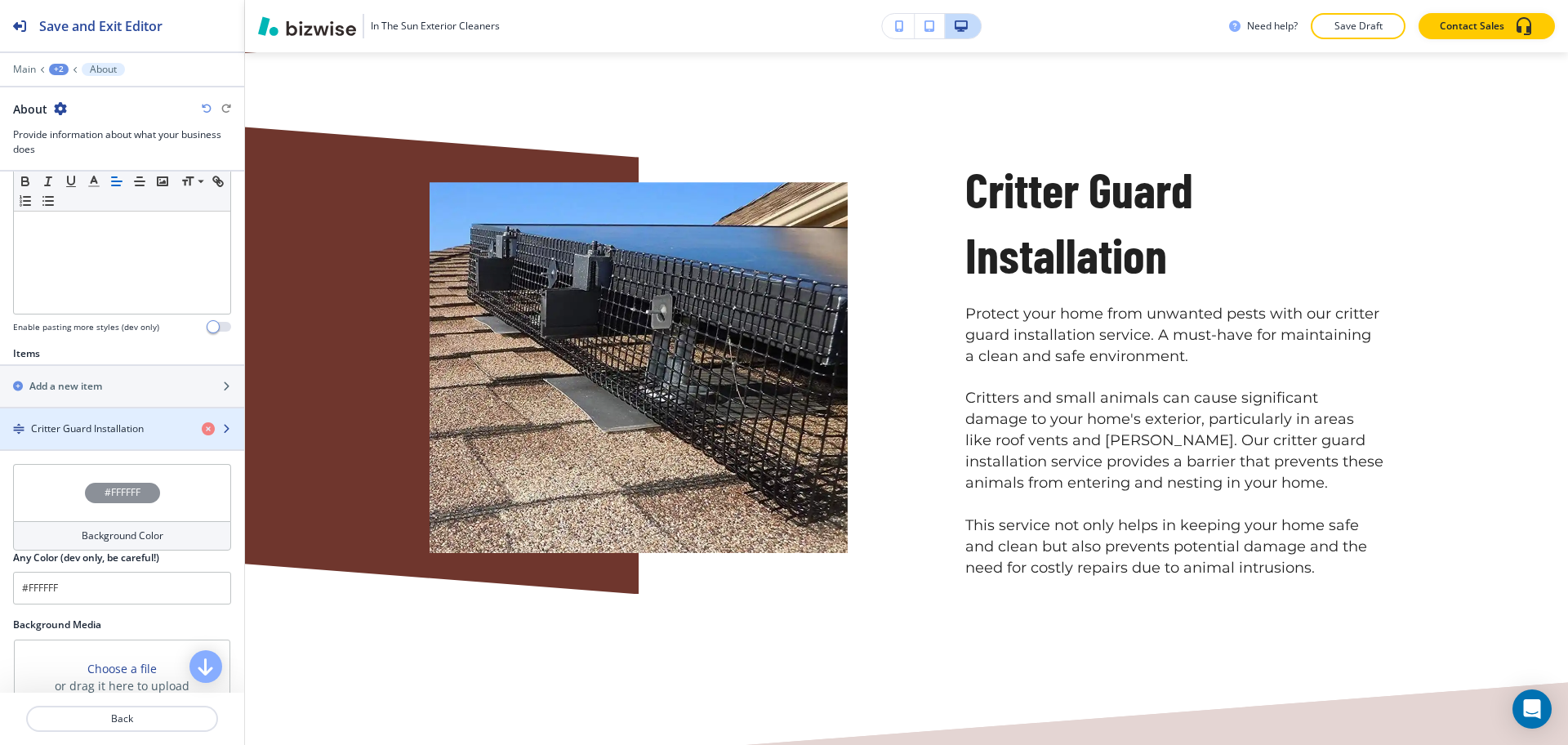
click at [84, 436] on div "button" at bounding box center [122, 443] width 244 height 14
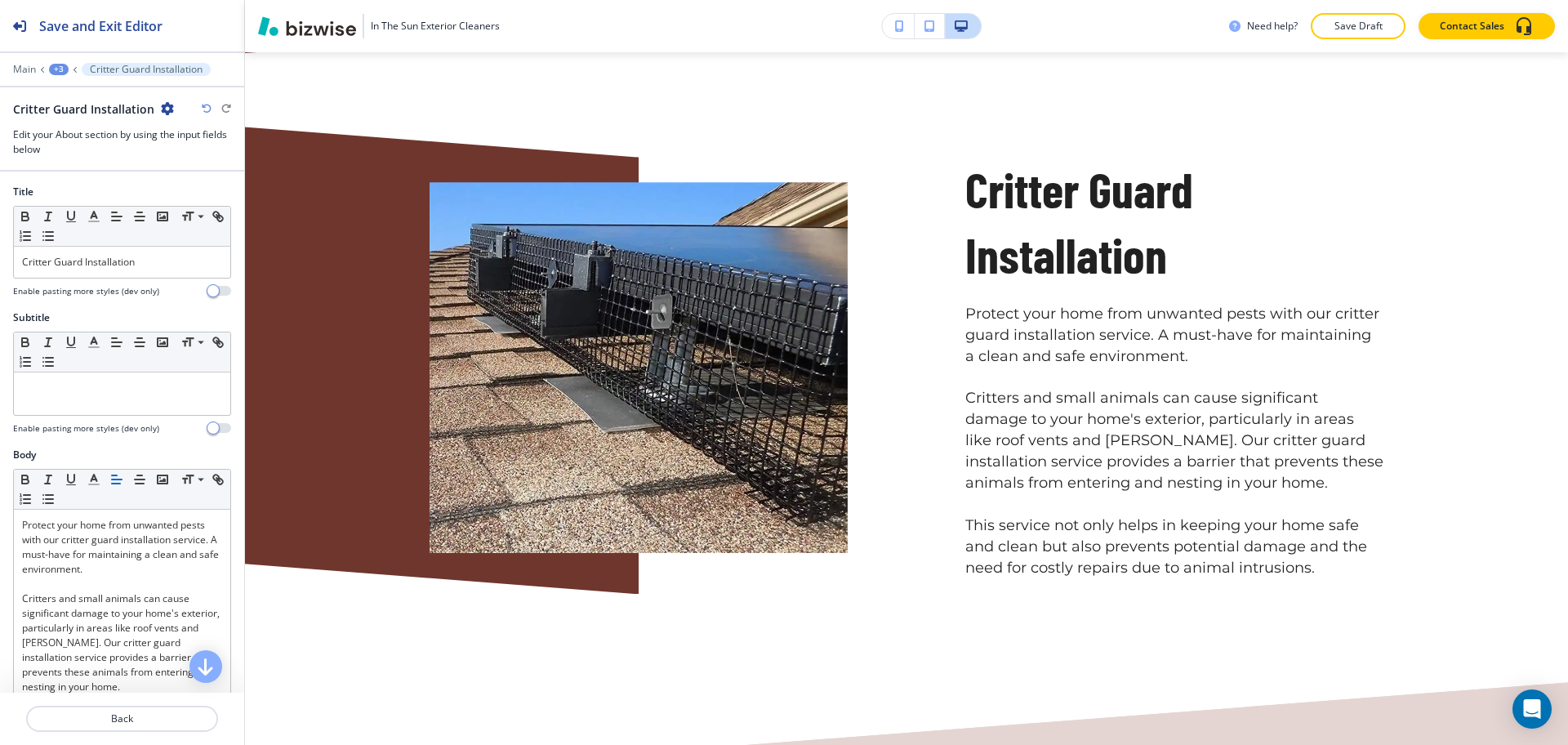
scroll to position [1045, 0]
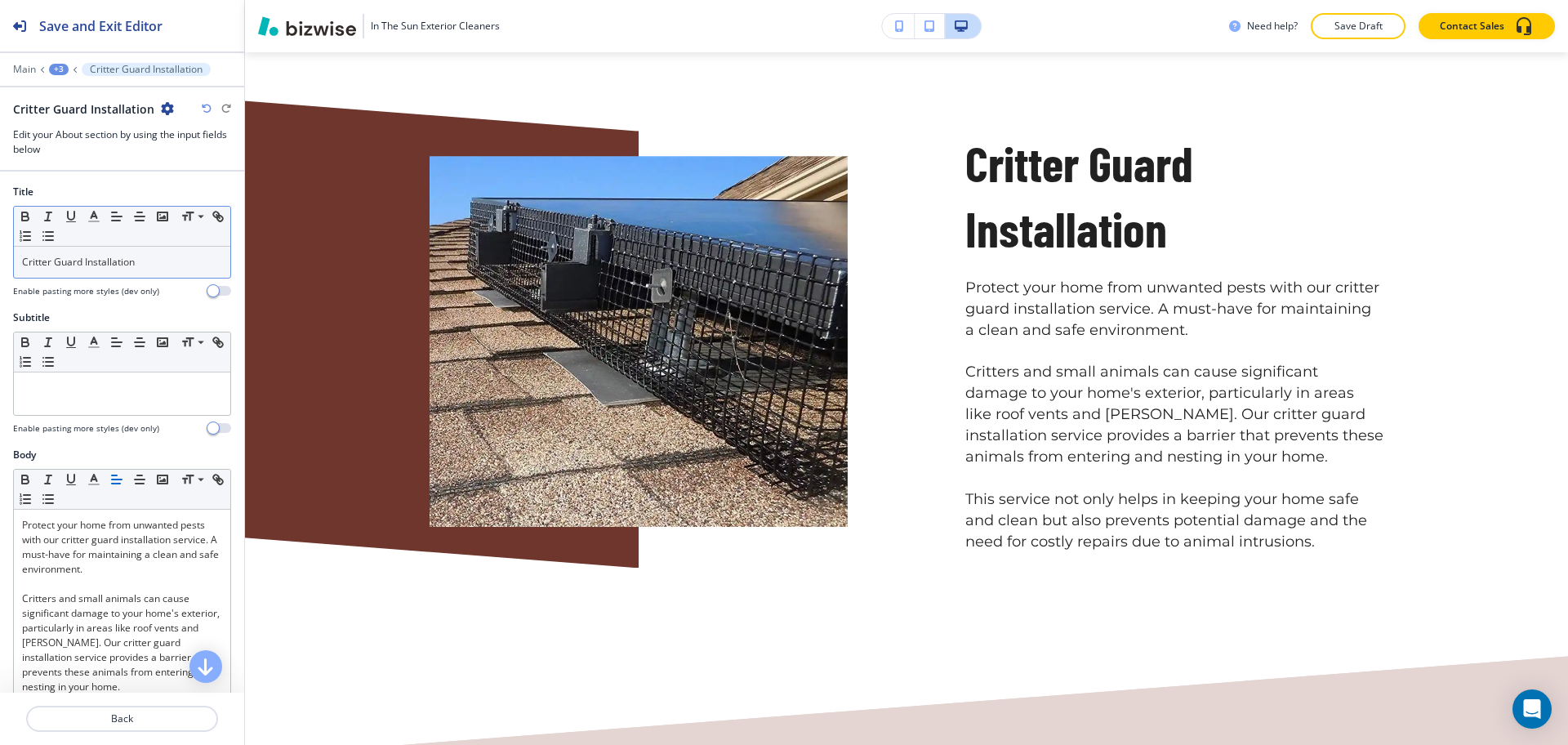
click at [88, 251] on div "Critter Guard Installation" at bounding box center [122, 262] width 217 height 31
click at [92, 222] on line "button" at bounding box center [94, 222] width 10 height 0
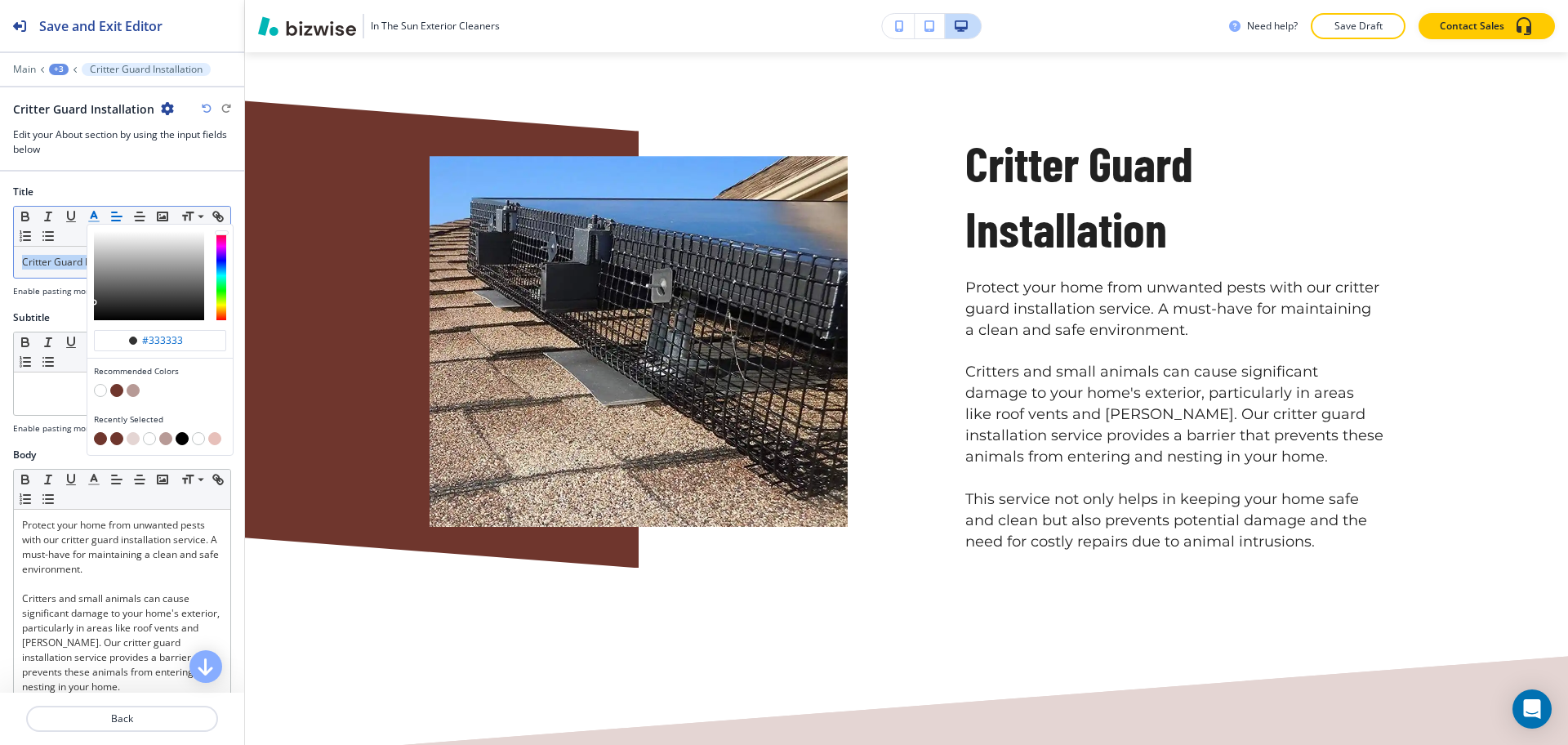
click at [112, 389] on button "button" at bounding box center [117, 391] width 14 height 14
type input "#6f362d"
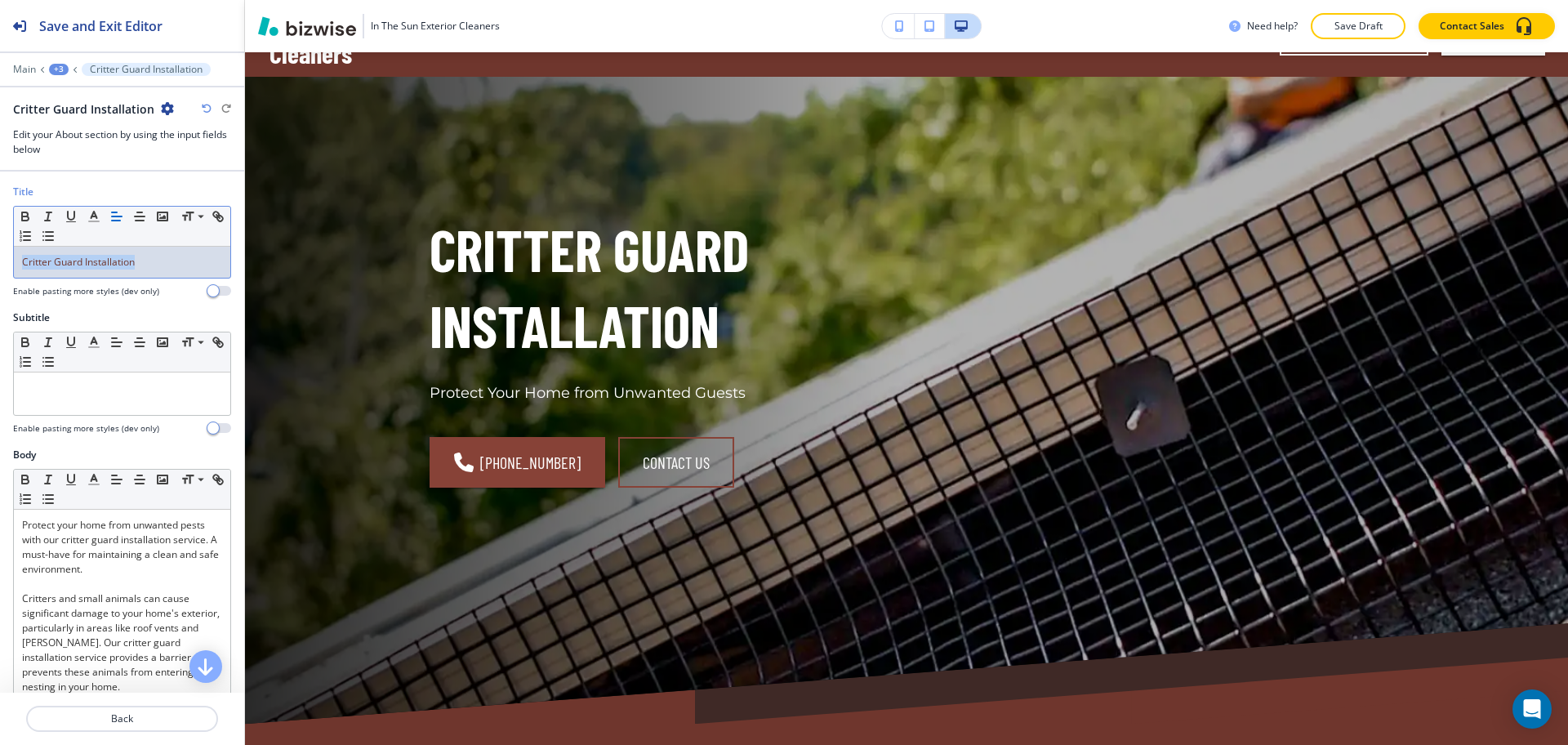
scroll to position [0, 0]
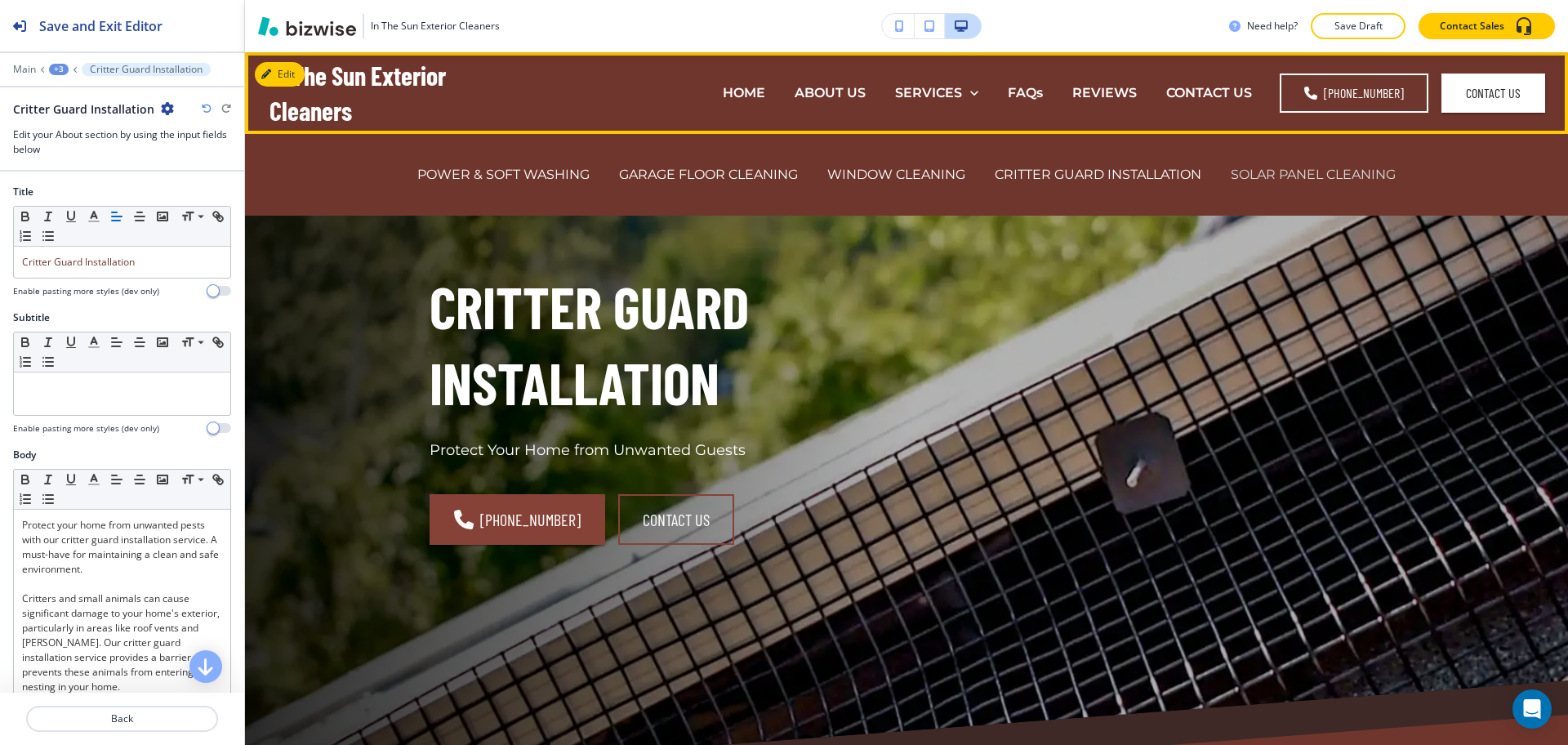
click at [1298, 177] on p "SOLAR PANEL CLEANING" at bounding box center [1313, 173] width 165 height 18
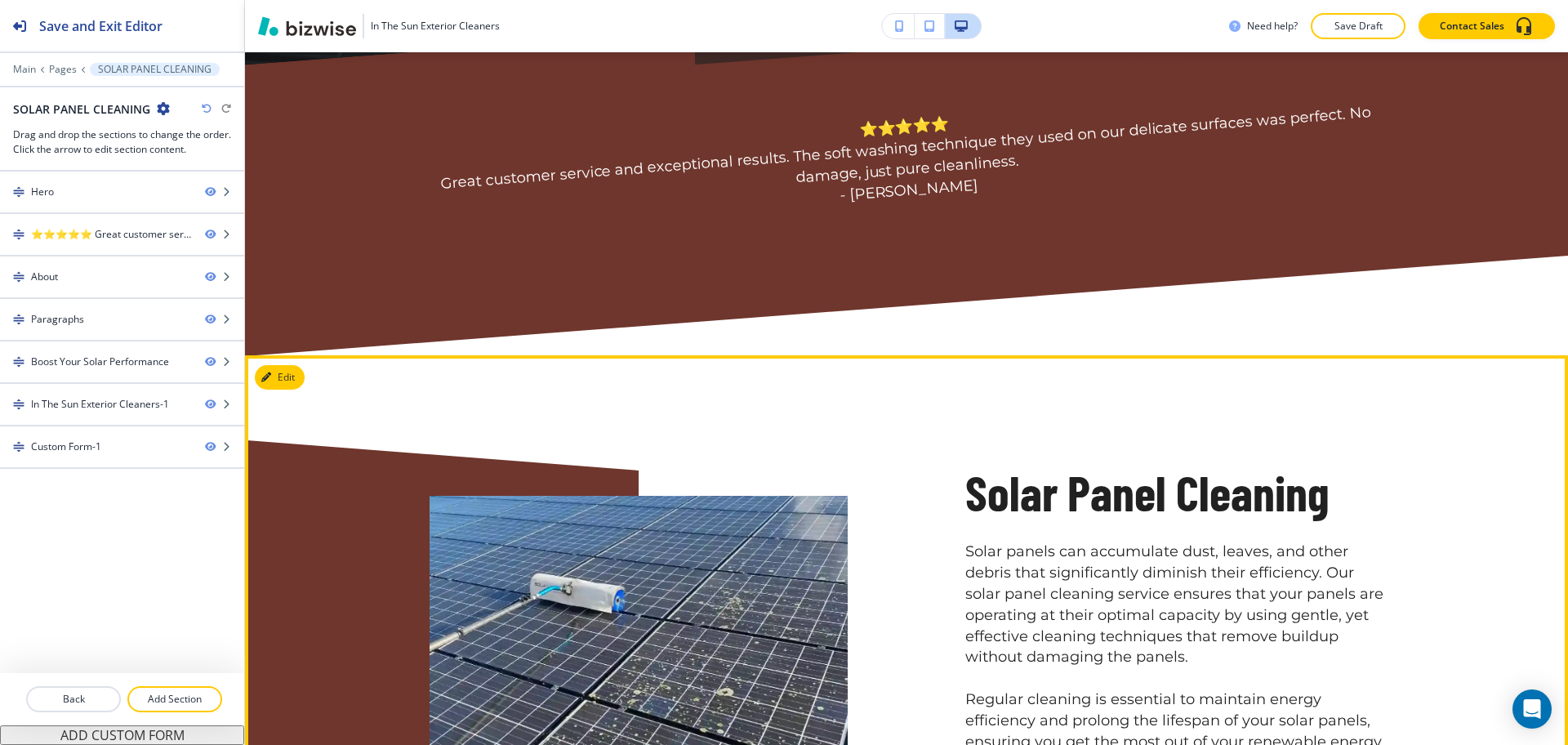
click at [288, 392] on div "Solar Panel Cleaning Solar panels can accumulate dust, leaves, and other debris…" at bounding box center [906, 659] width 1323 height 608
click at [288, 382] on button "Edit" at bounding box center [279, 376] width 49 height 24
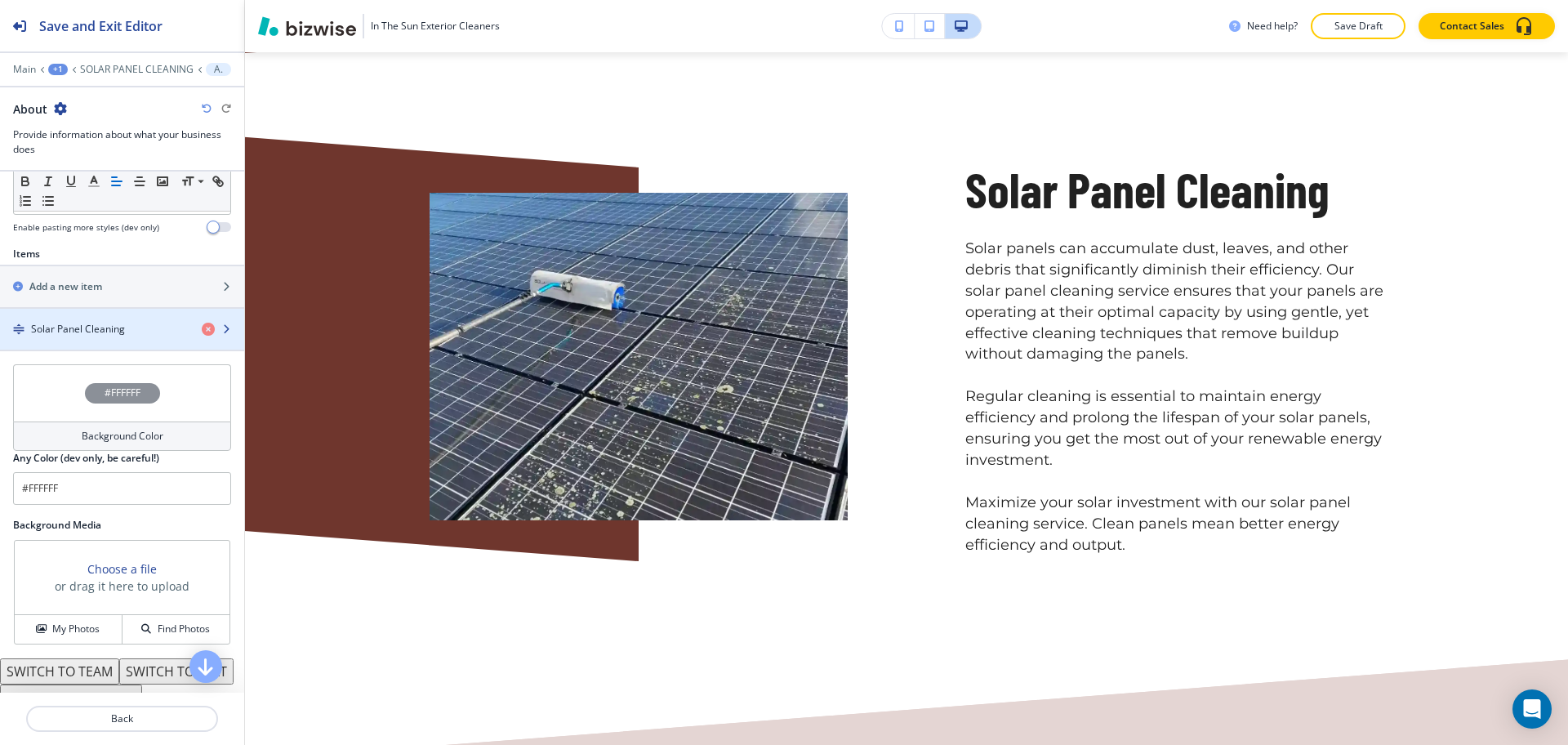
scroll to position [510, 0]
click at [107, 332] on h4 "Solar Panel Cleaning" at bounding box center [77, 327] width 94 height 15
click at [115, 323] on h4 "Solar Panel Cleaning" at bounding box center [77, 327] width 94 height 15
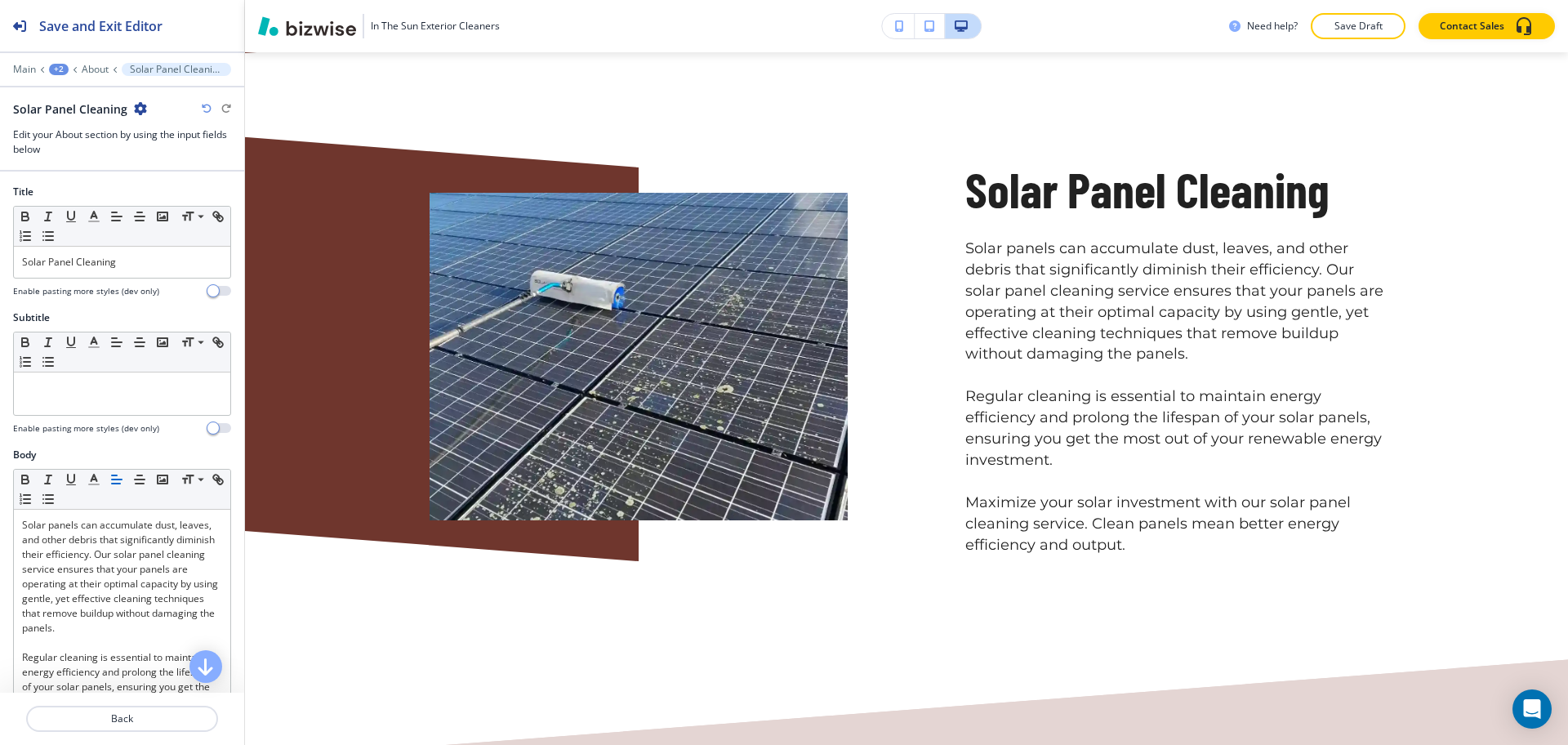
scroll to position [1045, 0]
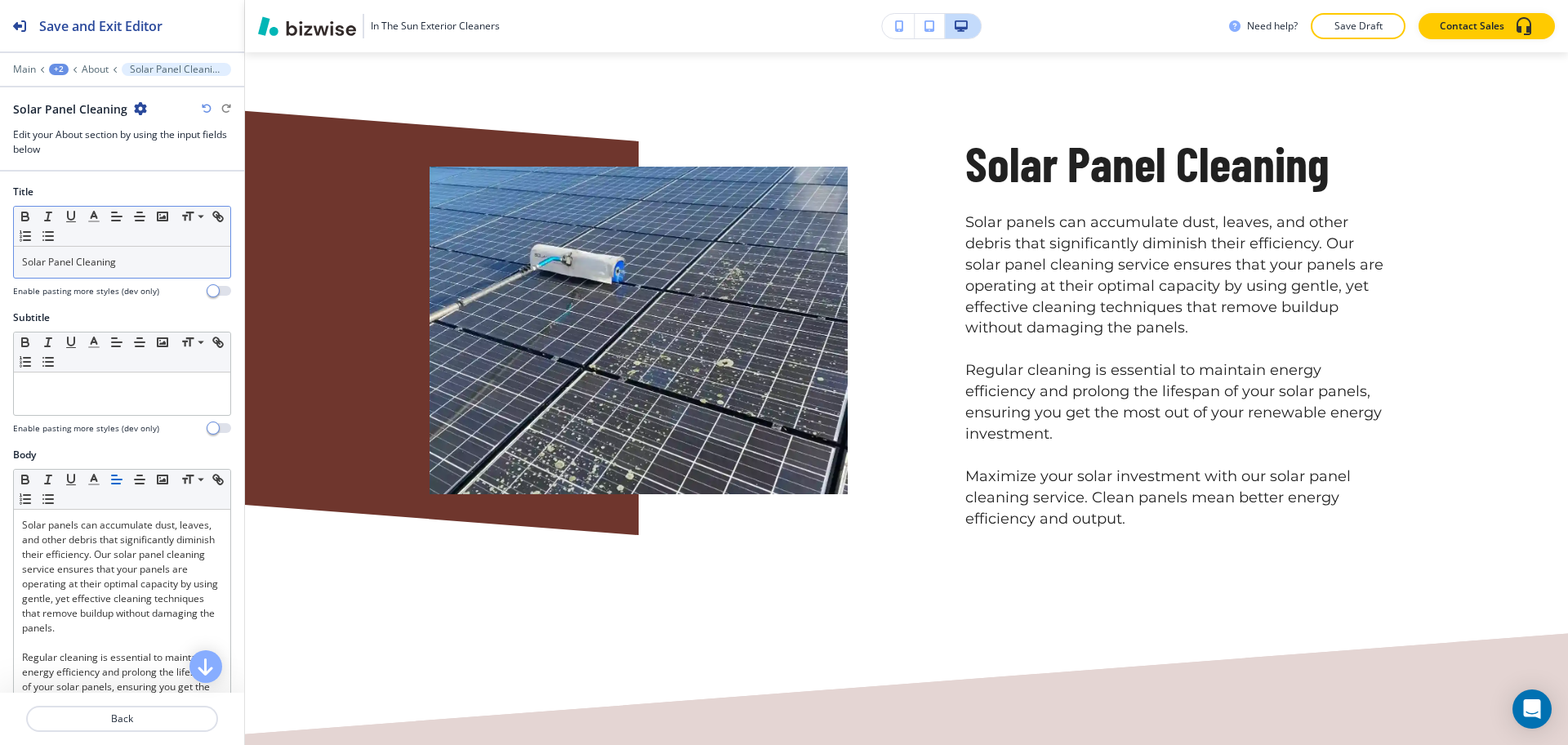
click at [112, 257] on p "Solar Panel Cleaning" at bounding box center [122, 261] width 200 height 15
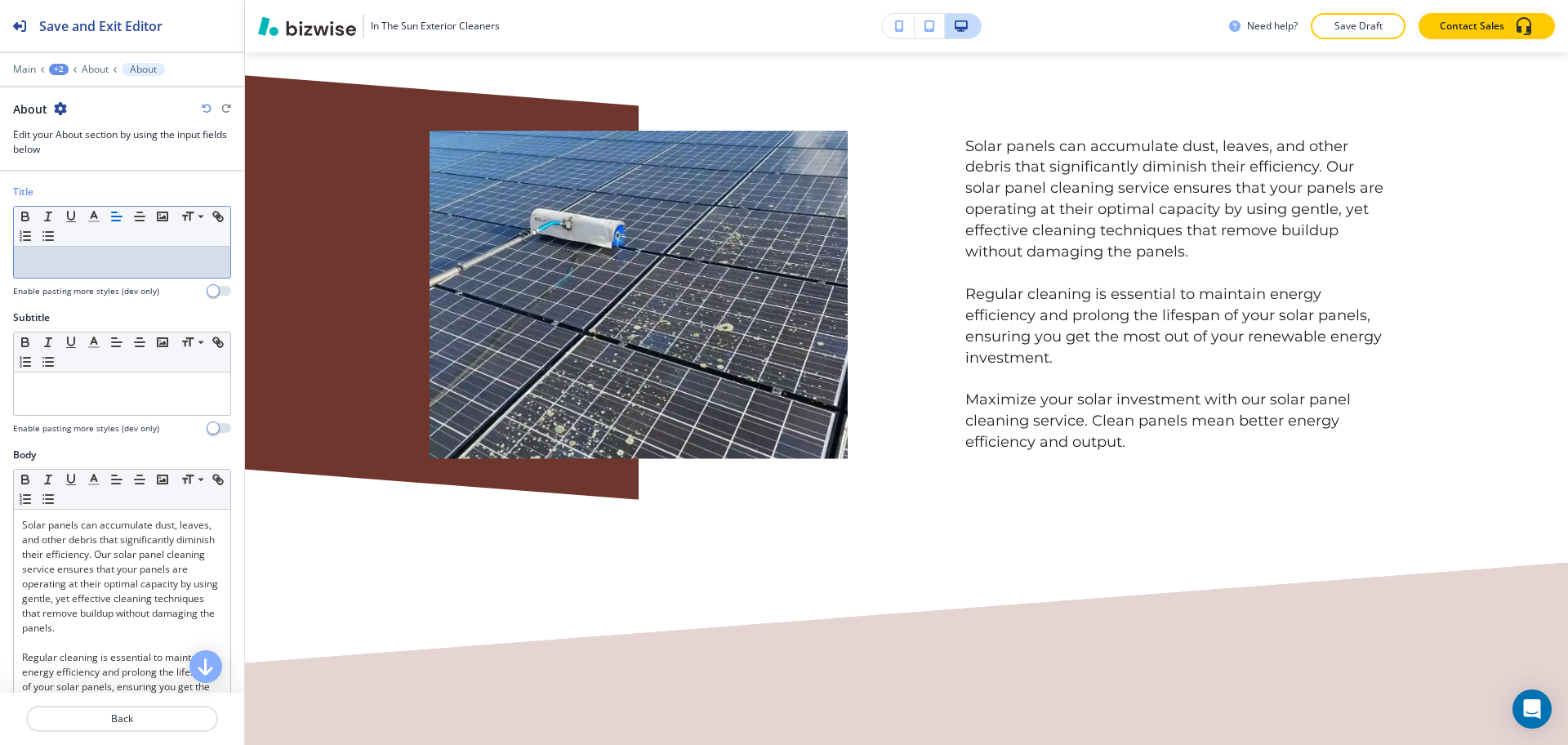
paste div
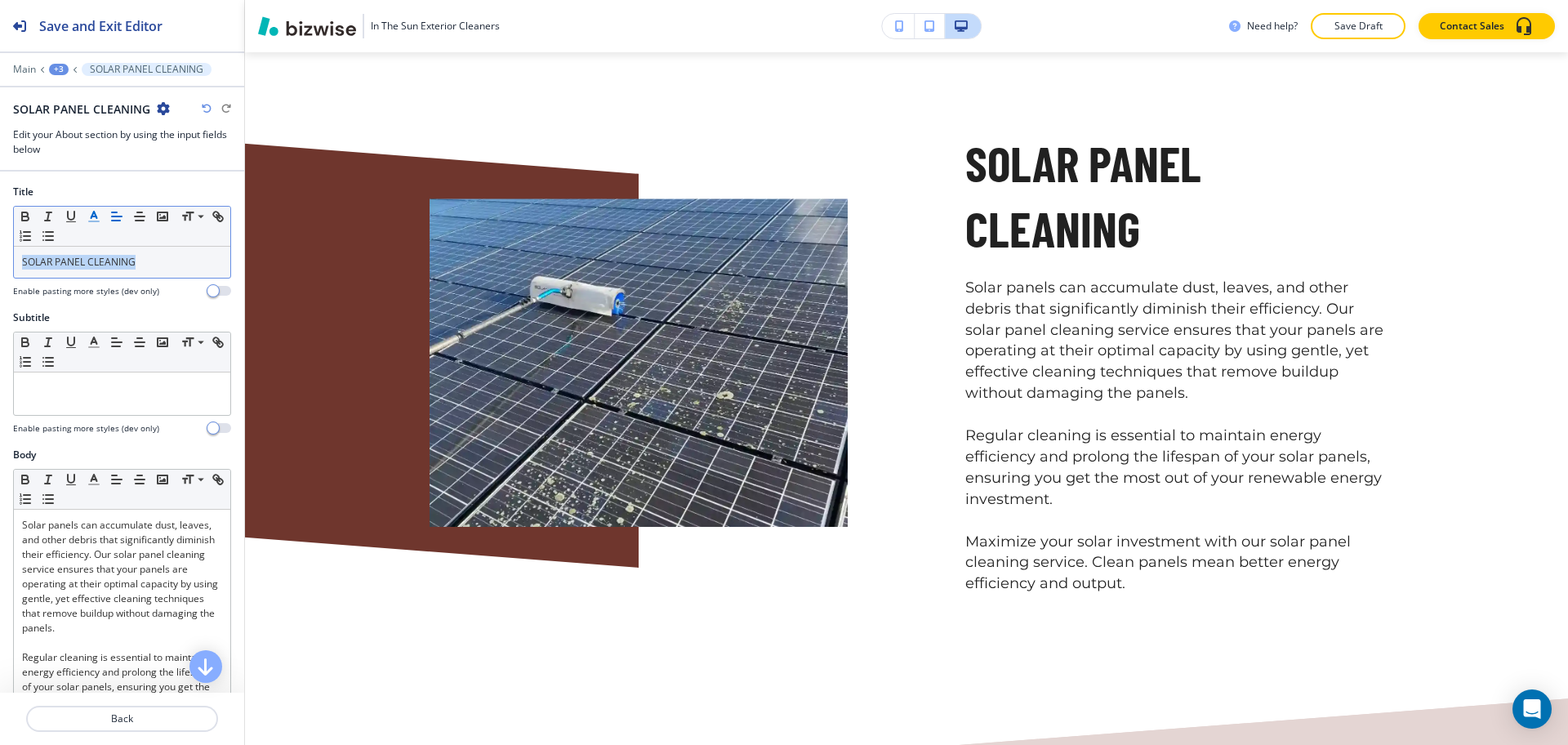
click at [98, 217] on icon "button" at bounding box center [93, 216] width 15 height 15
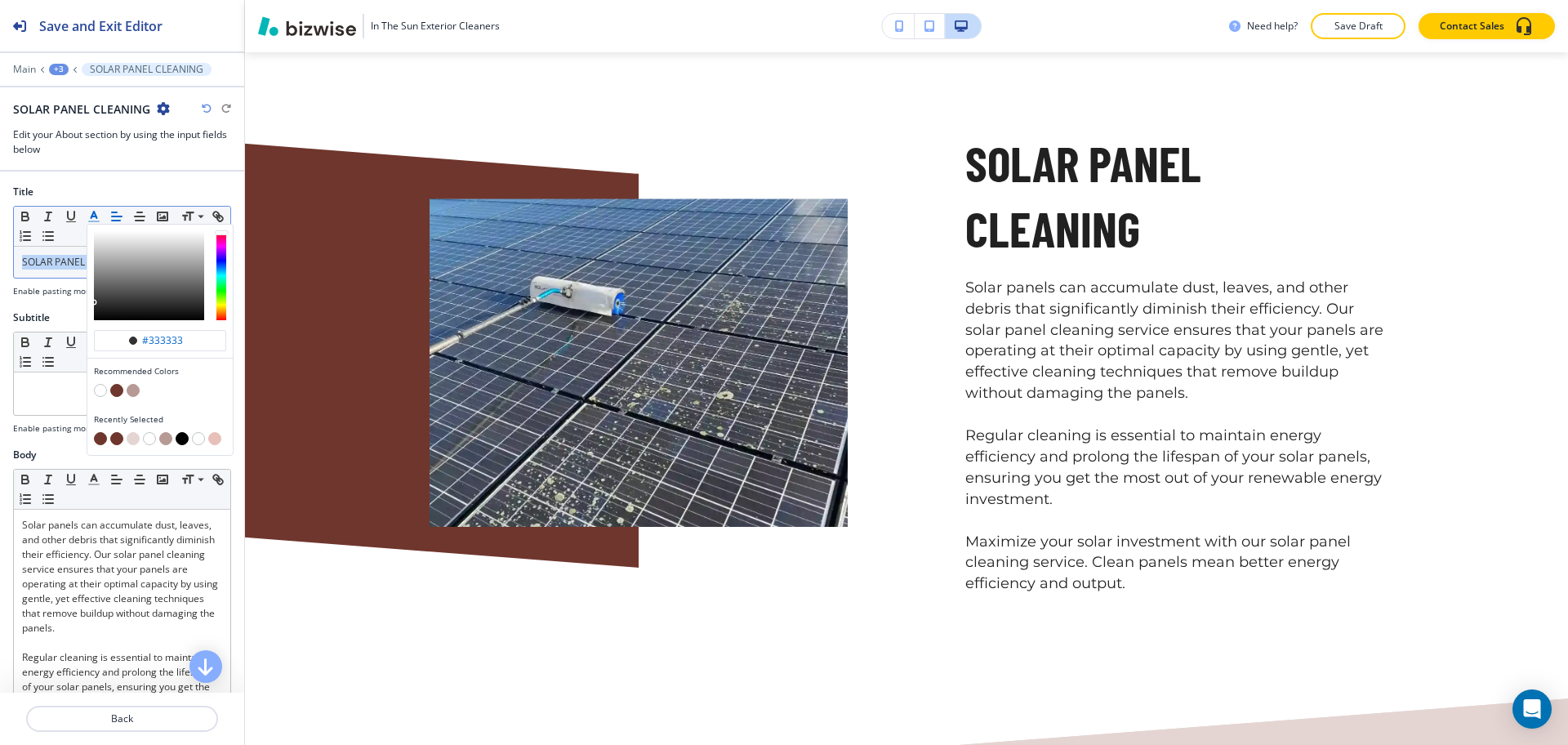
click at [118, 389] on button "button" at bounding box center [117, 391] width 14 height 14
type input "#6f362d"
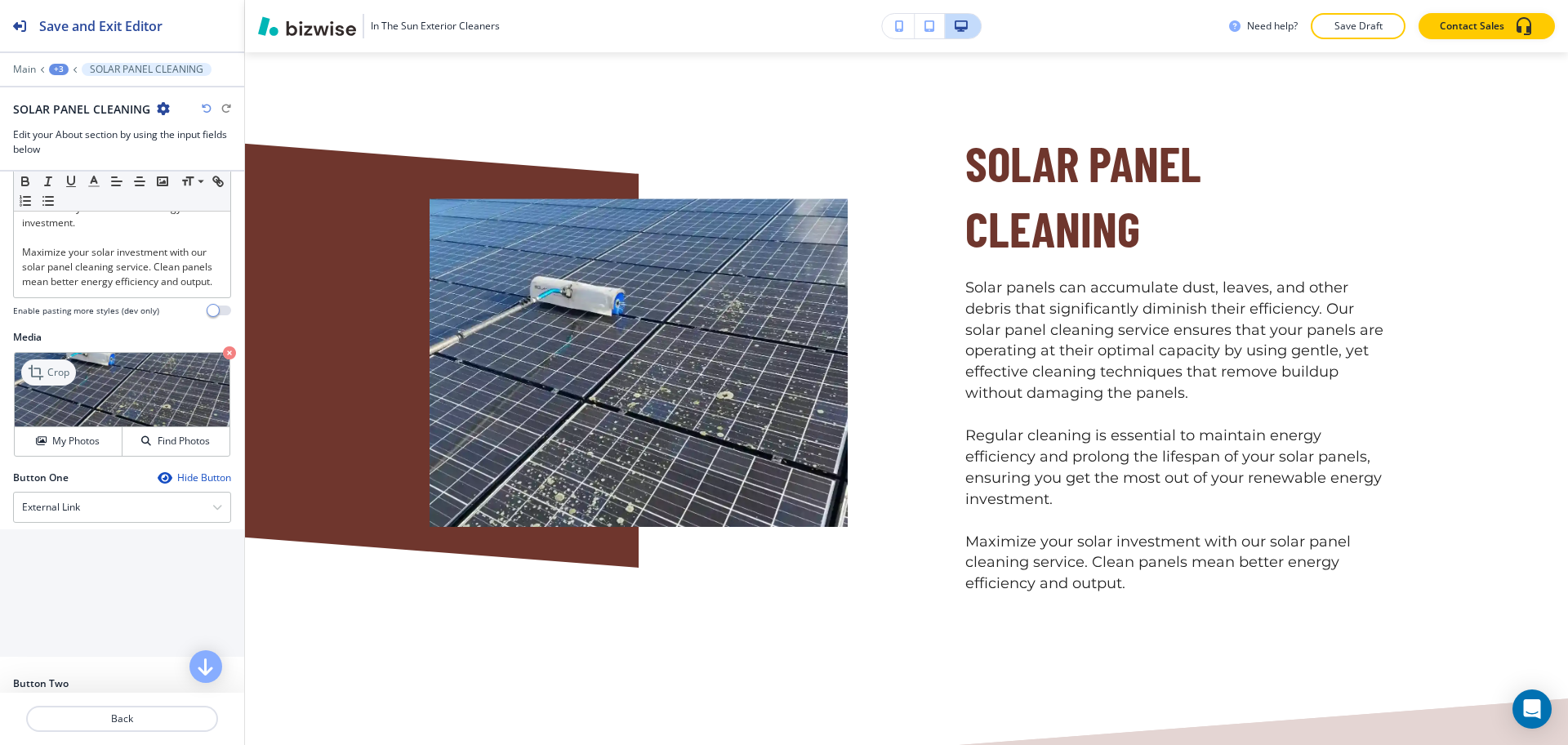
scroll to position [494, 0]
click at [43, 381] on icon at bounding box center [38, 372] width 19 height 19
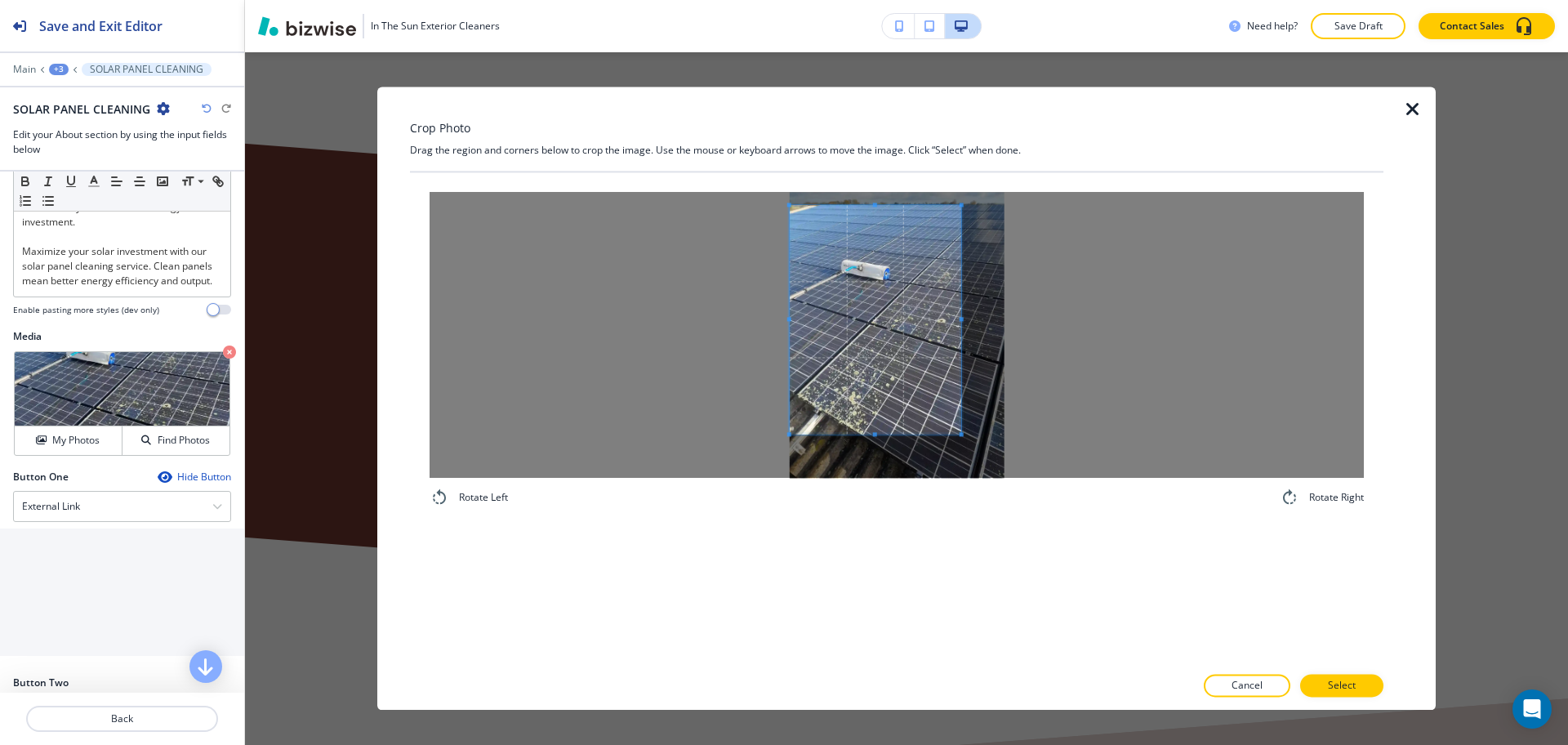
click at [877, 333] on span at bounding box center [875, 319] width 171 height 228
click at [1049, 318] on div at bounding box center [896, 334] width 934 height 285
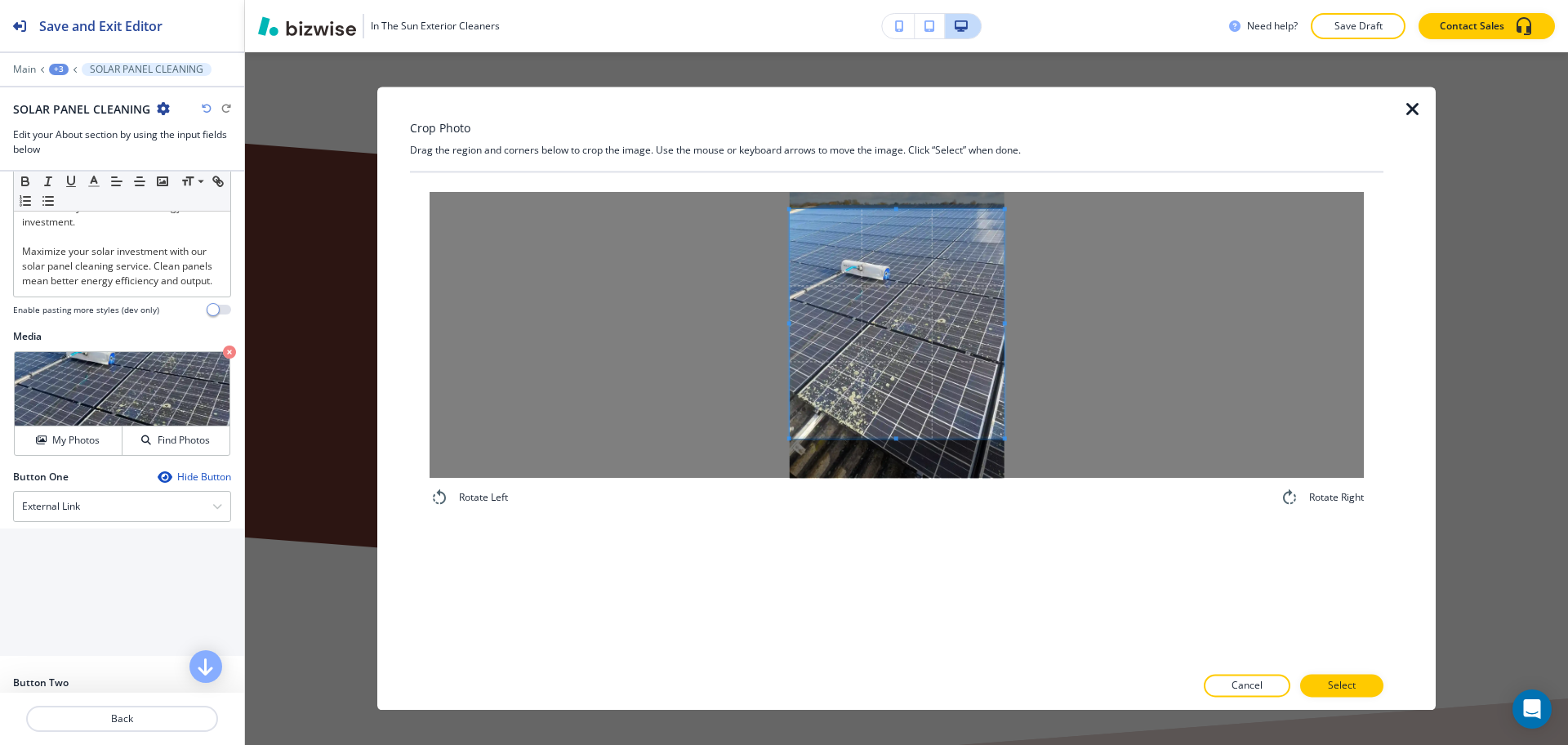
click at [912, 411] on span at bounding box center [897, 323] width 215 height 228
click at [902, 433] on span at bounding box center [897, 435] width 215 height 4
click at [913, 395] on span at bounding box center [897, 332] width 215 height 226
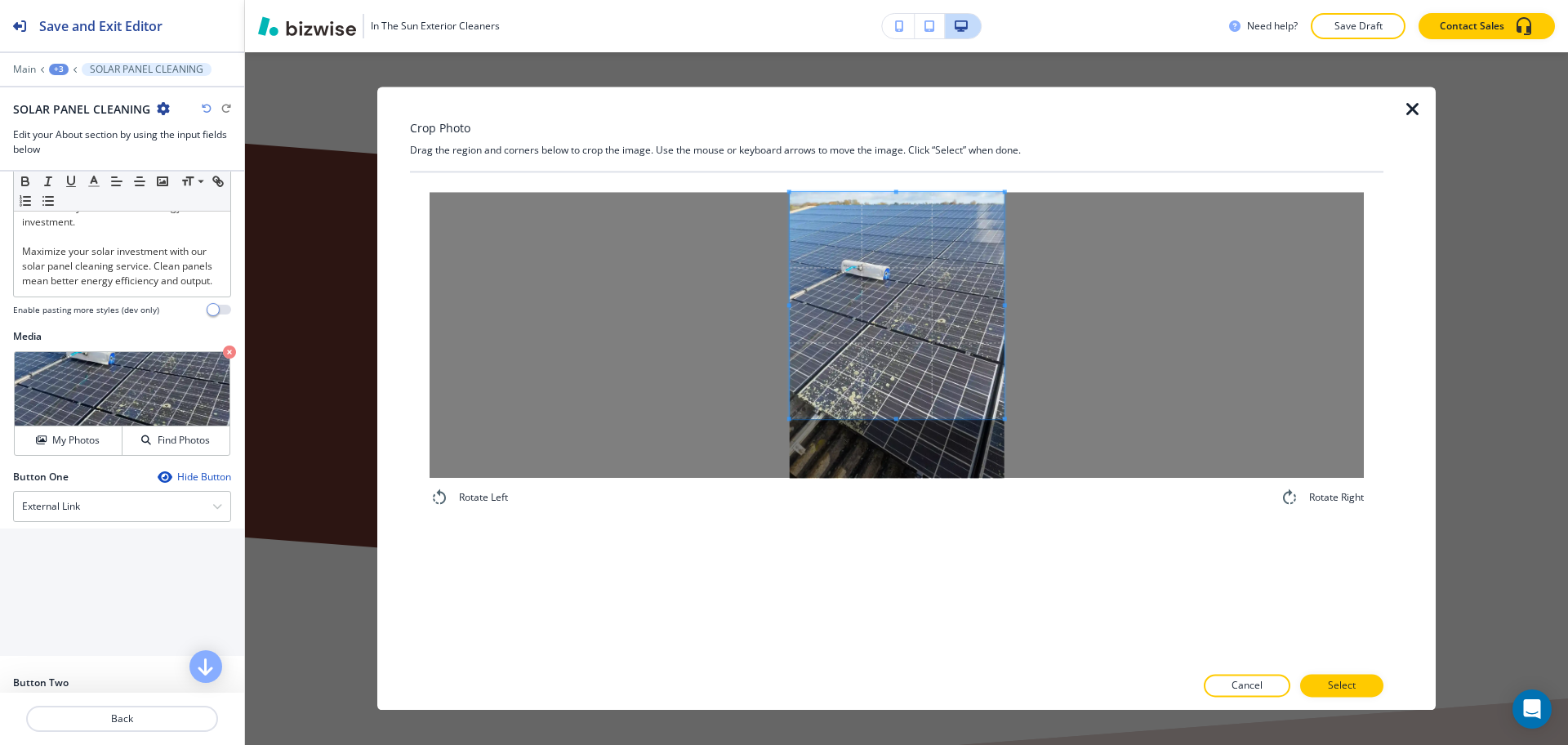
click at [950, 377] on span at bounding box center [897, 305] width 215 height 226
click at [1337, 682] on p "Select" at bounding box center [1342, 685] width 28 height 15
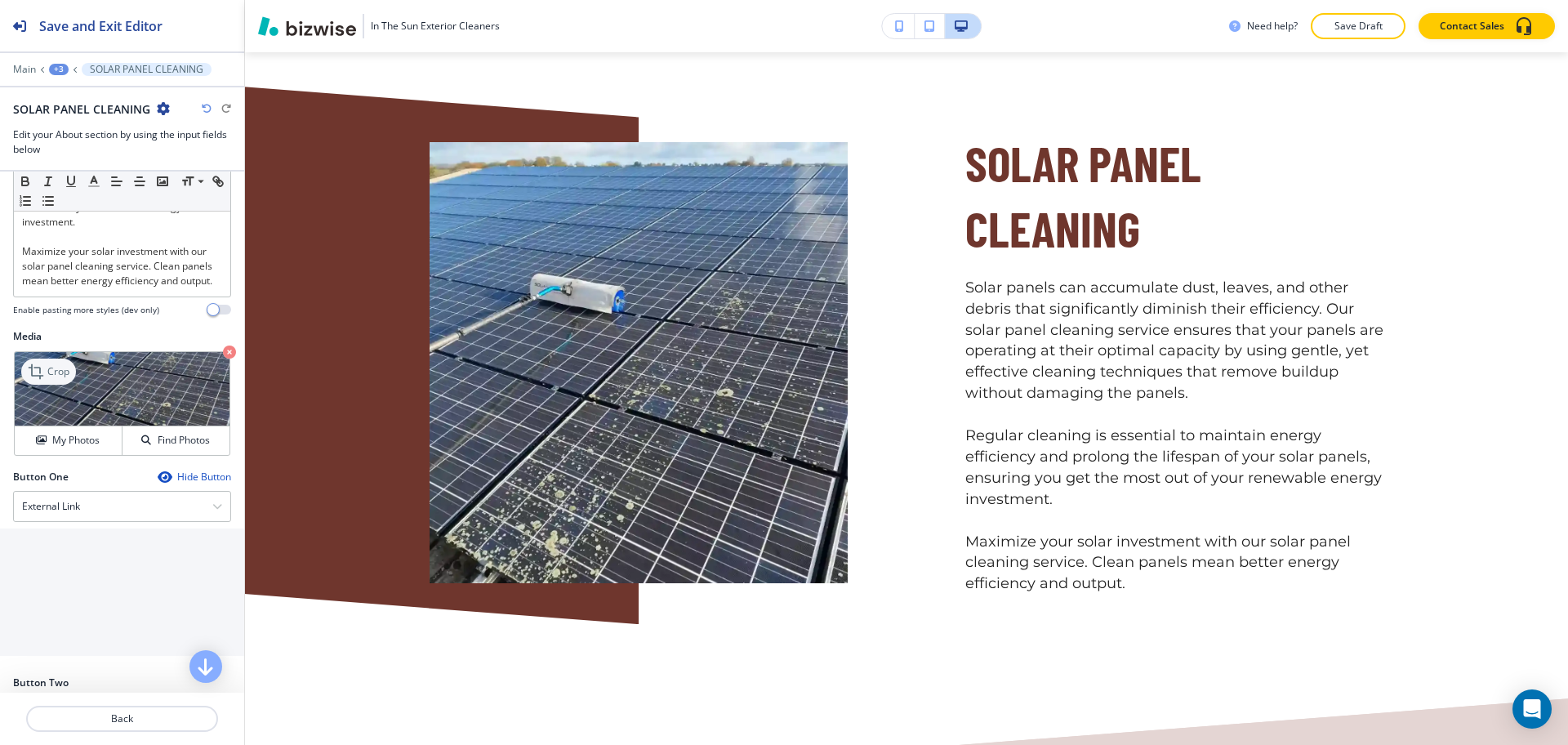
click at [63, 379] on p "Crop" at bounding box center [58, 371] width 22 height 15
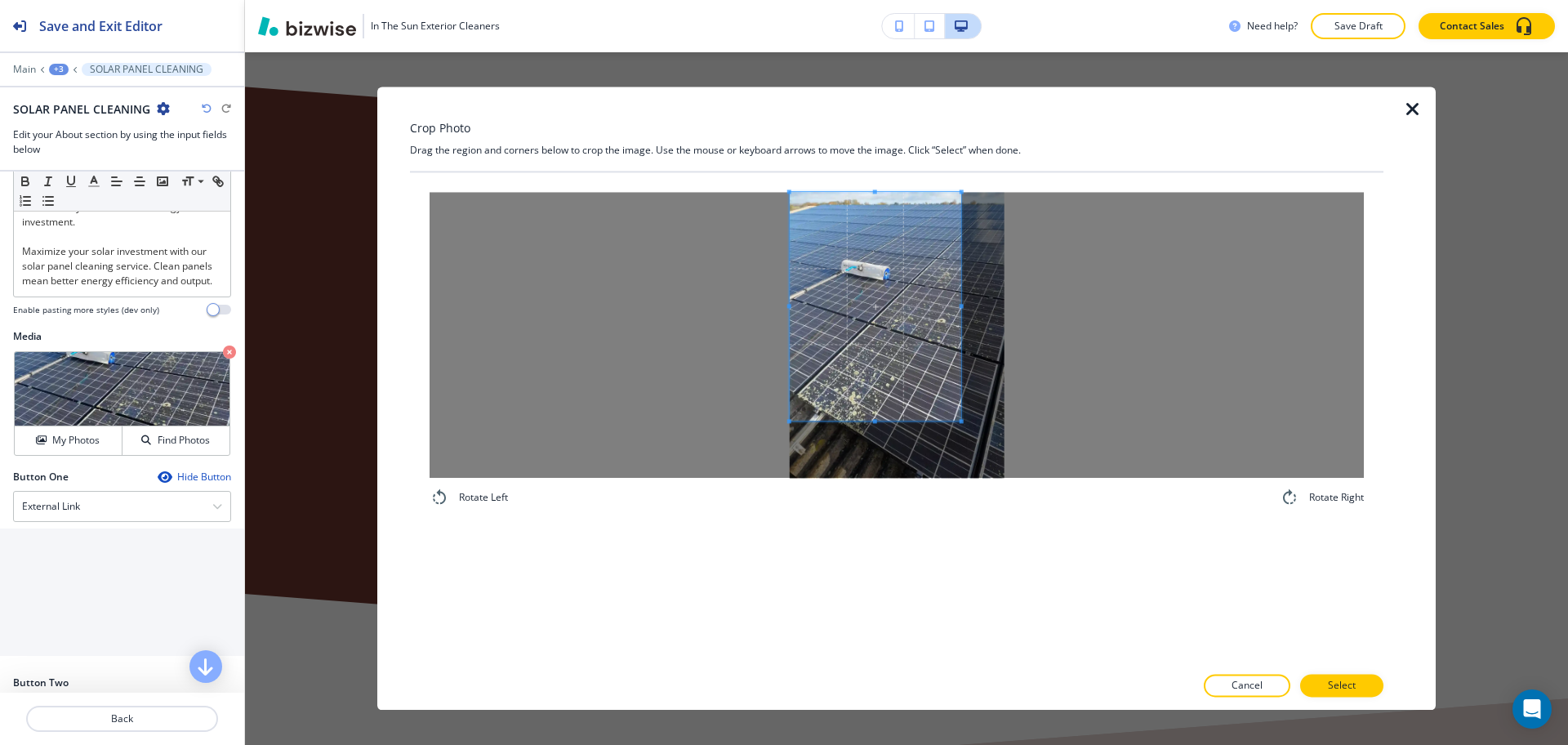
click at [786, 324] on div at bounding box center [896, 334] width 934 height 285
click at [1222, 269] on div at bounding box center [896, 334] width 934 height 285
click at [908, 420] on span at bounding box center [897, 308] width 215 height 228
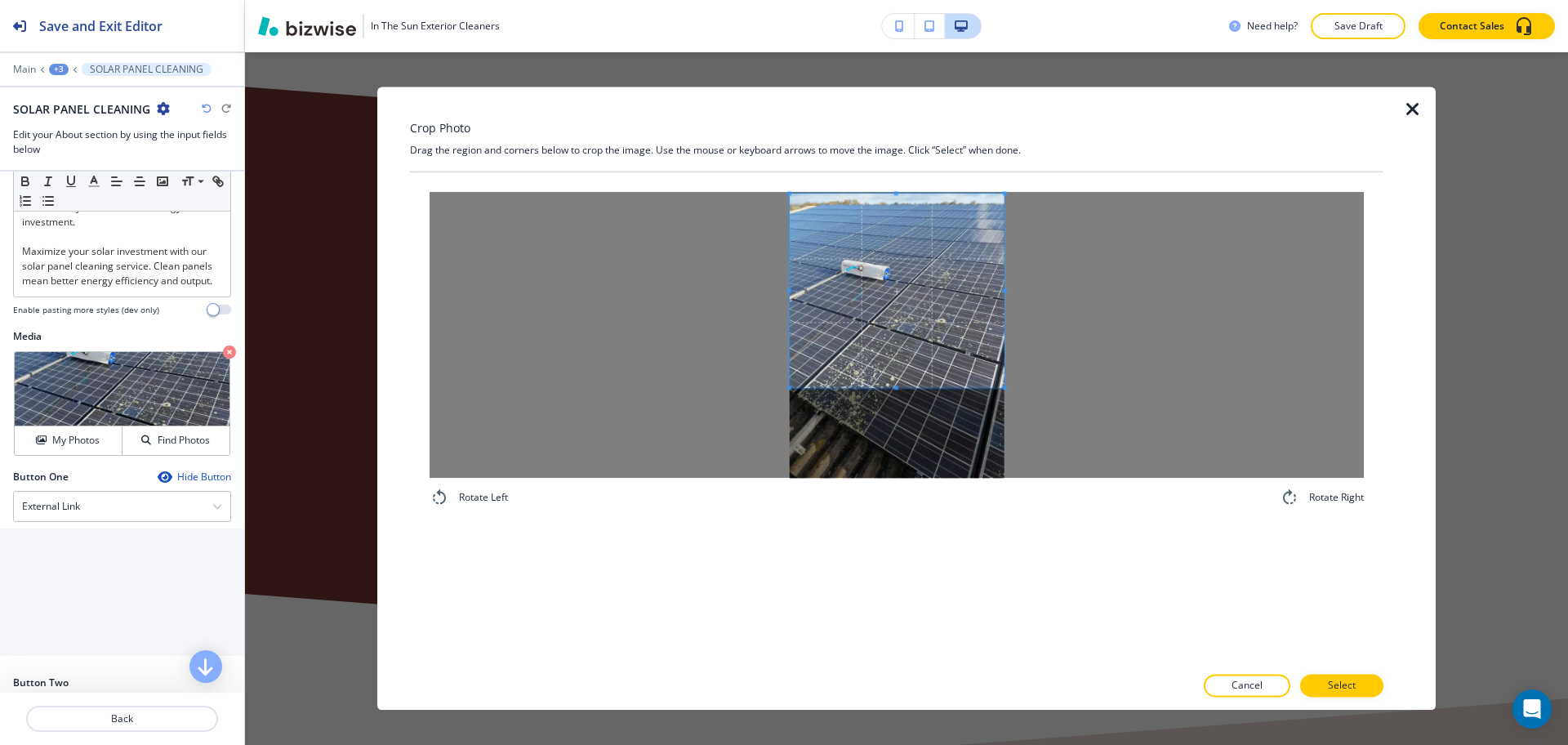
click at [906, 387] on span at bounding box center [897, 387] width 215 height 4
click at [897, 364] on span at bounding box center [897, 293] width 215 height 194
click at [1331, 687] on p "Select" at bounding box center [1342, 685] width 28 height 15
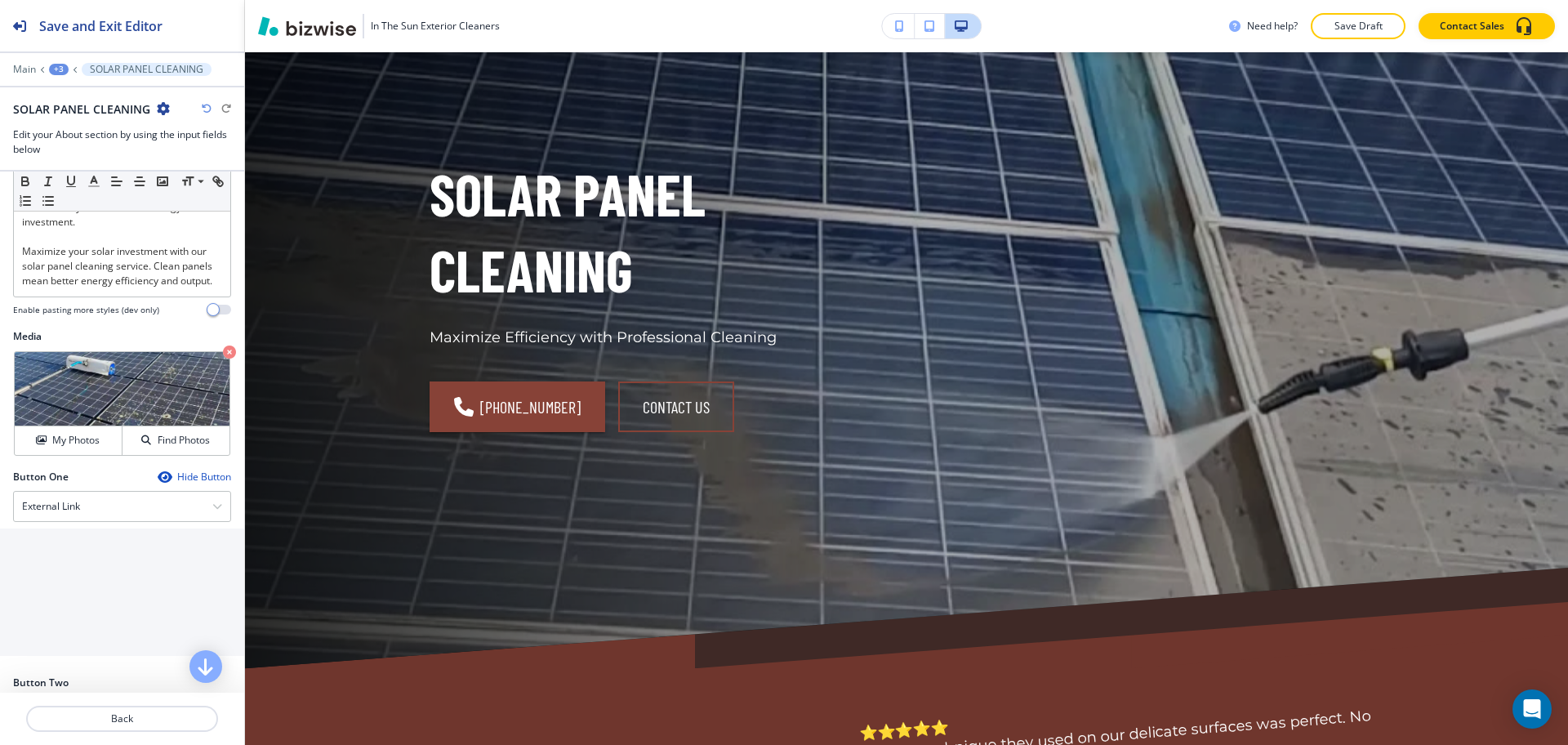
scroll to position [0, 0]
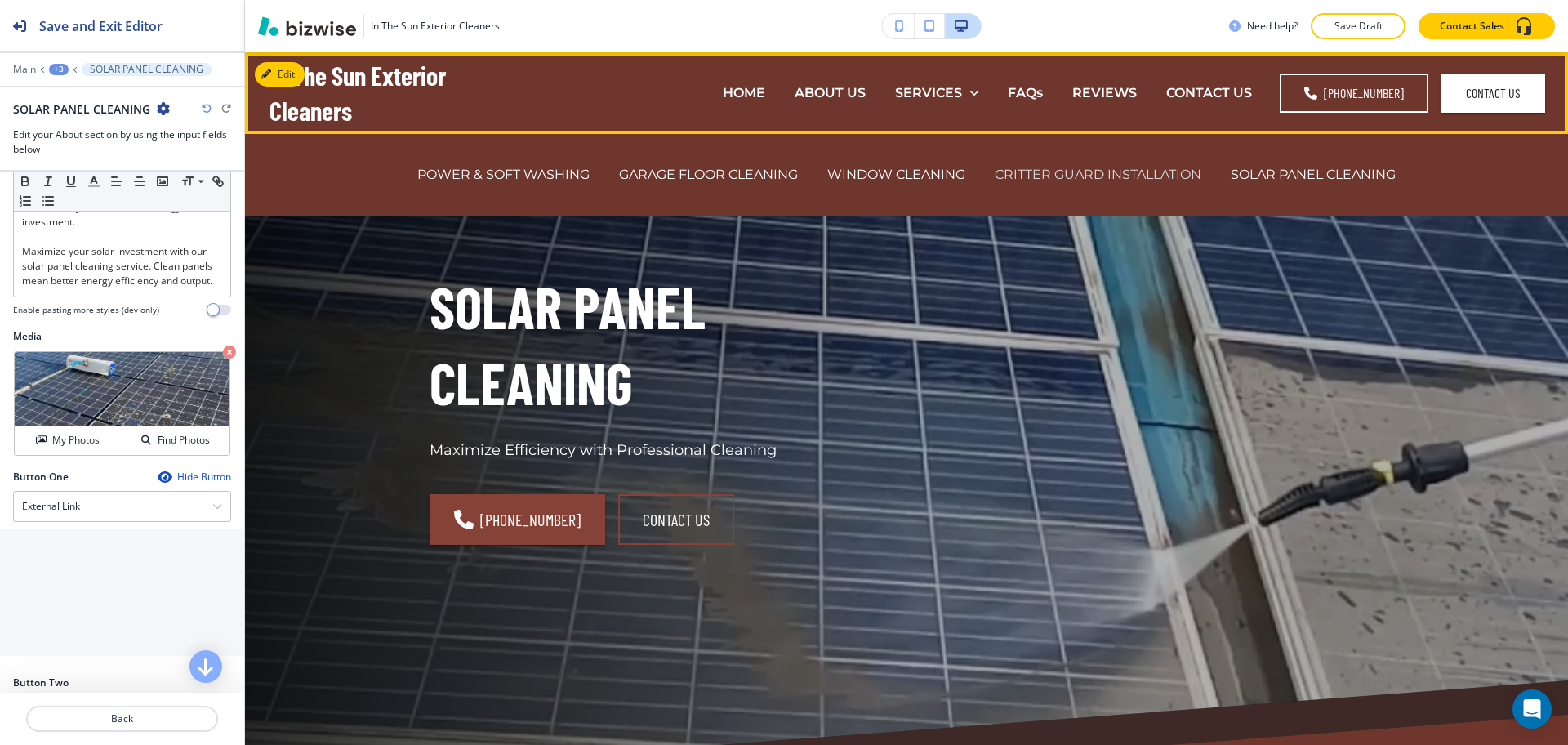
click at [1072, 178] on p "CRITTER GUARD INSTALLATION" at bounding box center [1099, 173] width 207 height 18
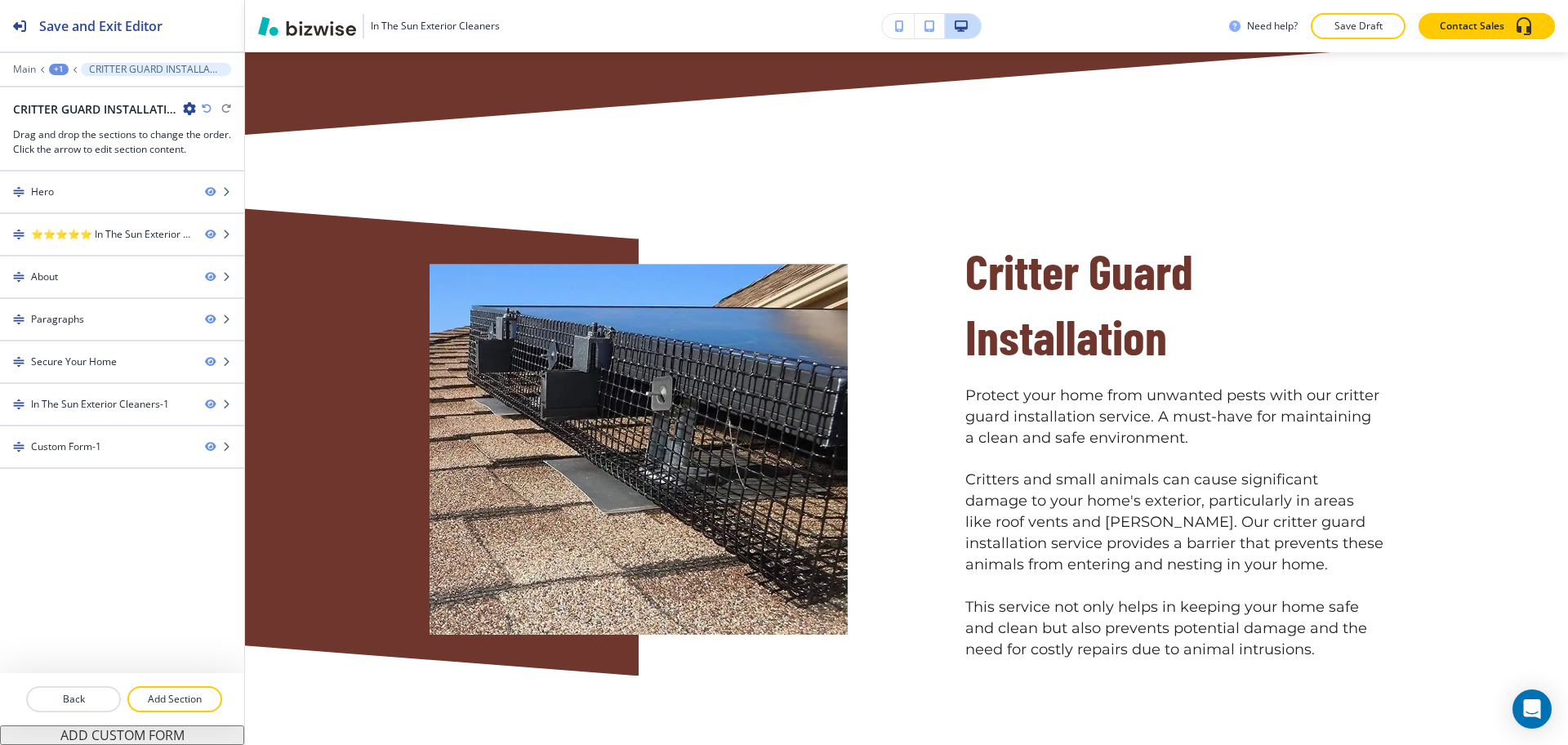
scroll to position [951, 0]
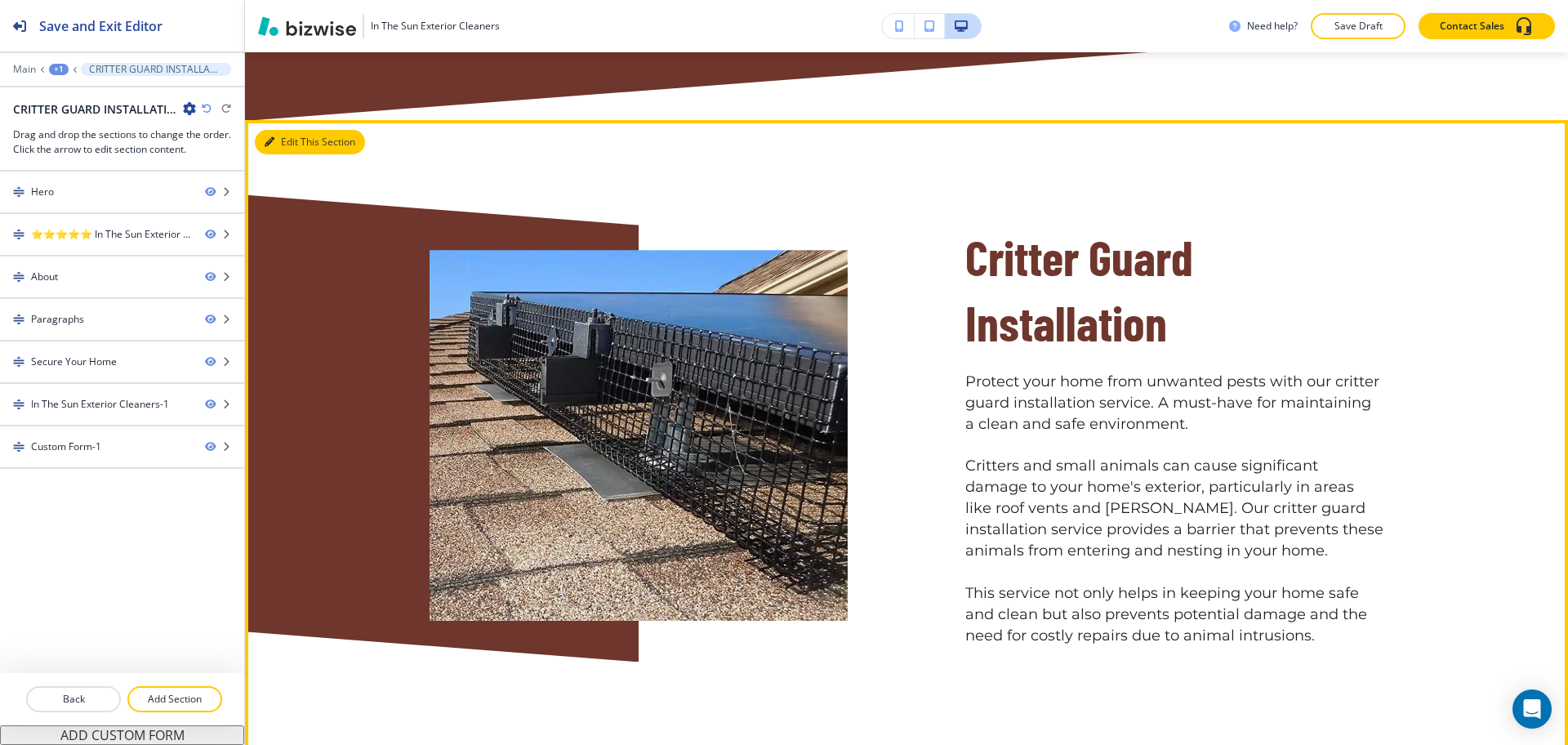
click at [268, 137] on icon "button" at bounding box center [269, 142] width 10 height 10
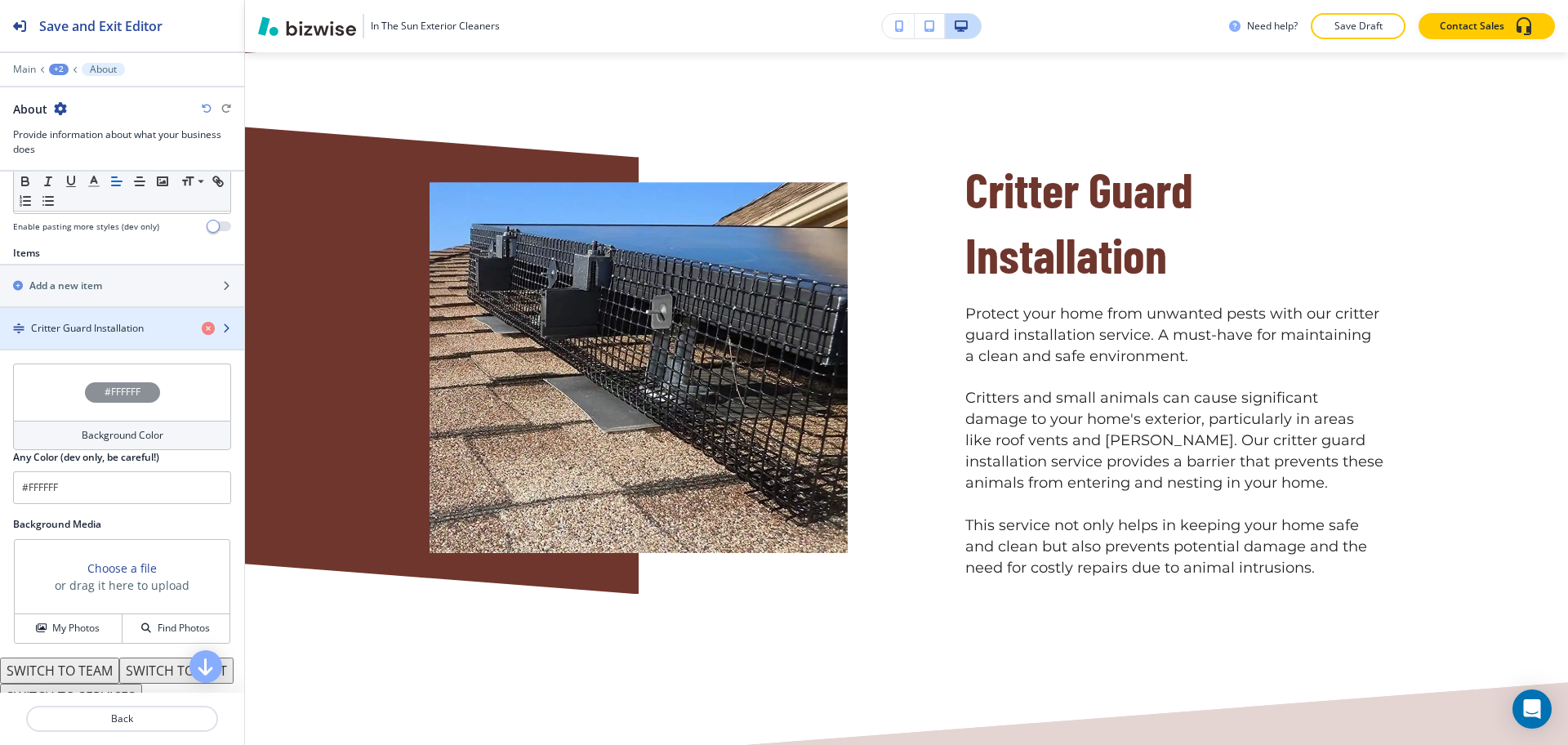
scroll to position [510, 0]
click at [102, 322] on h4 "Critter Guard Installation" at bounding box center [87, 326] width 112 height 15
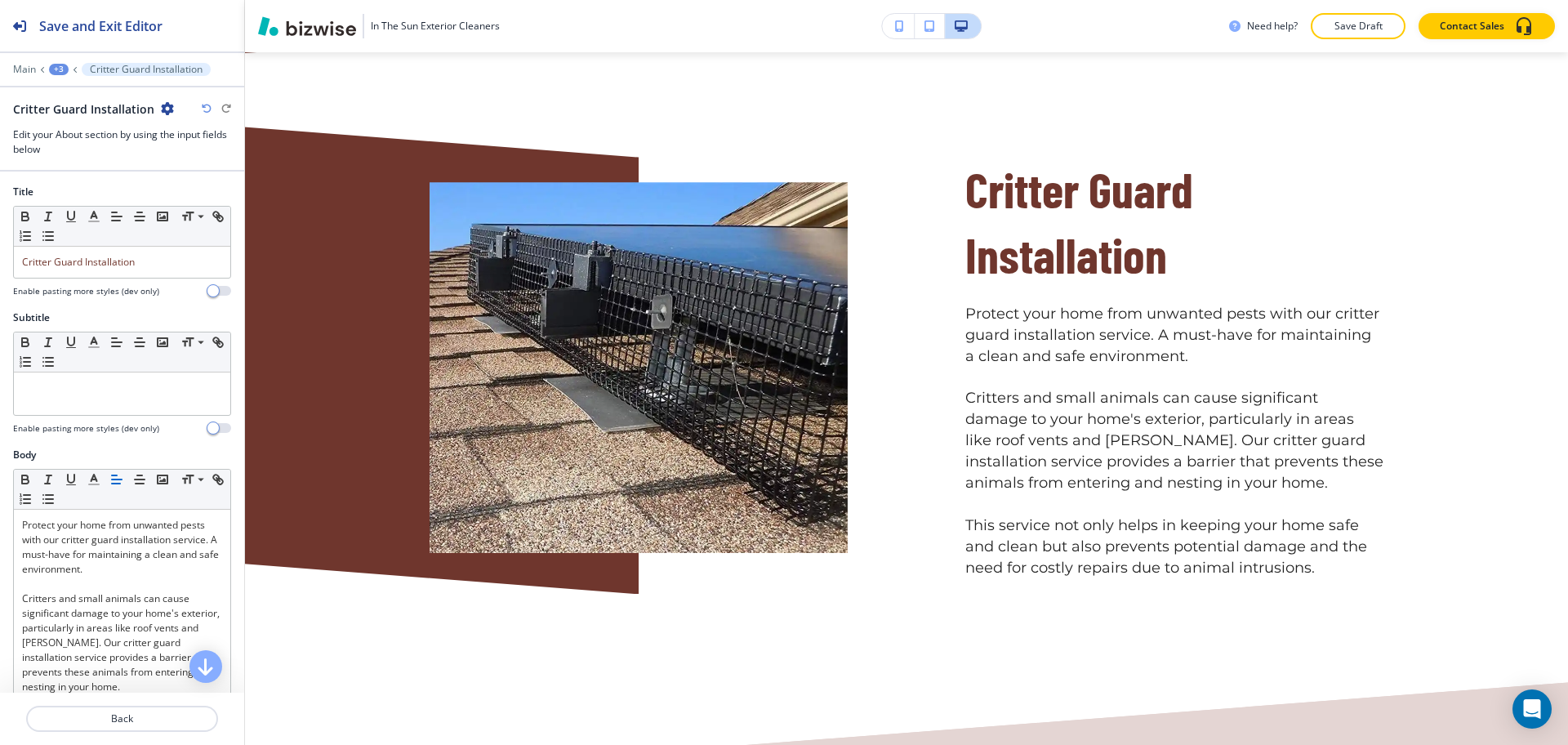
scroll to position [1045, 0]
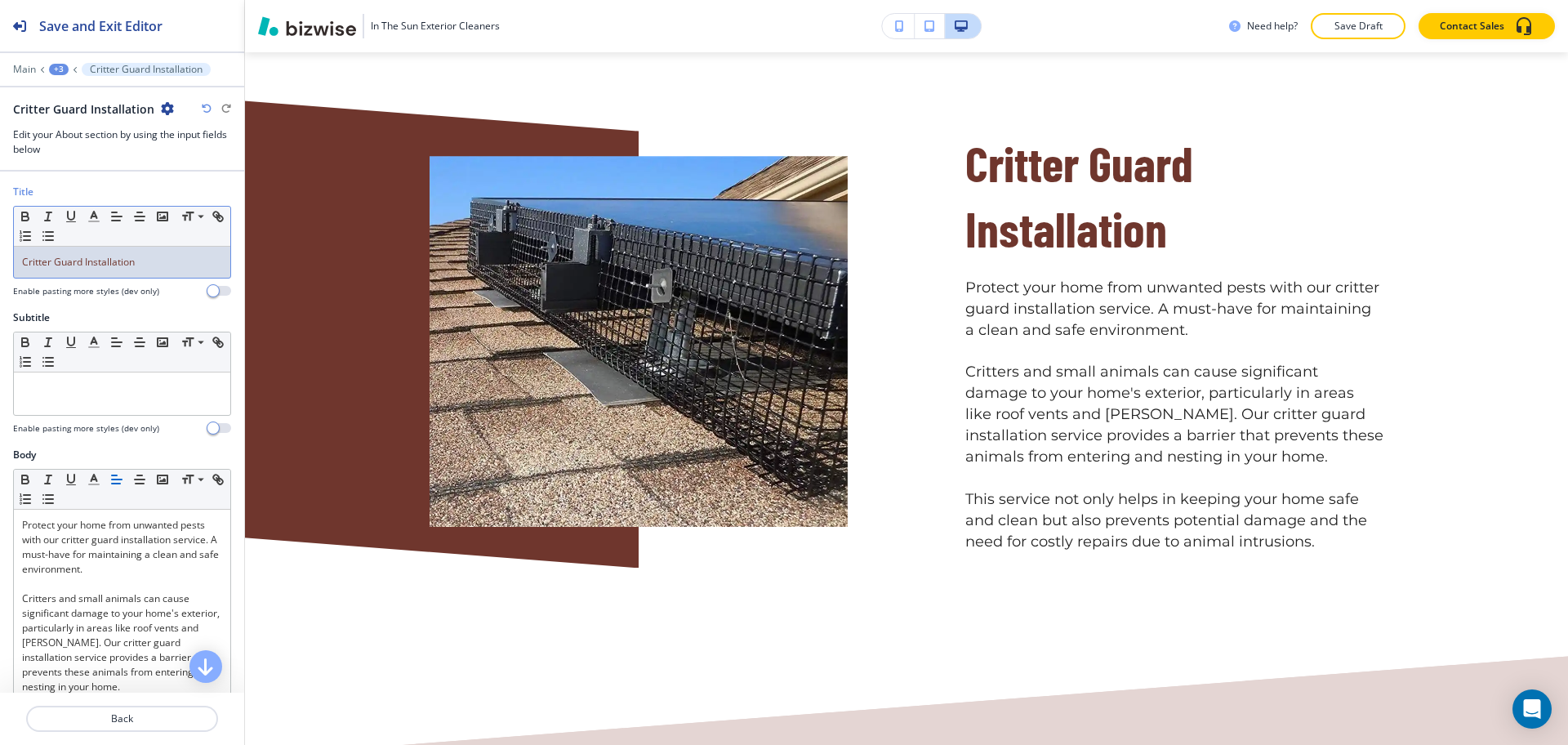
click at [142, 259] on p "Critter Guard Installation" at bounding box center [122, 261] width 200 height 15
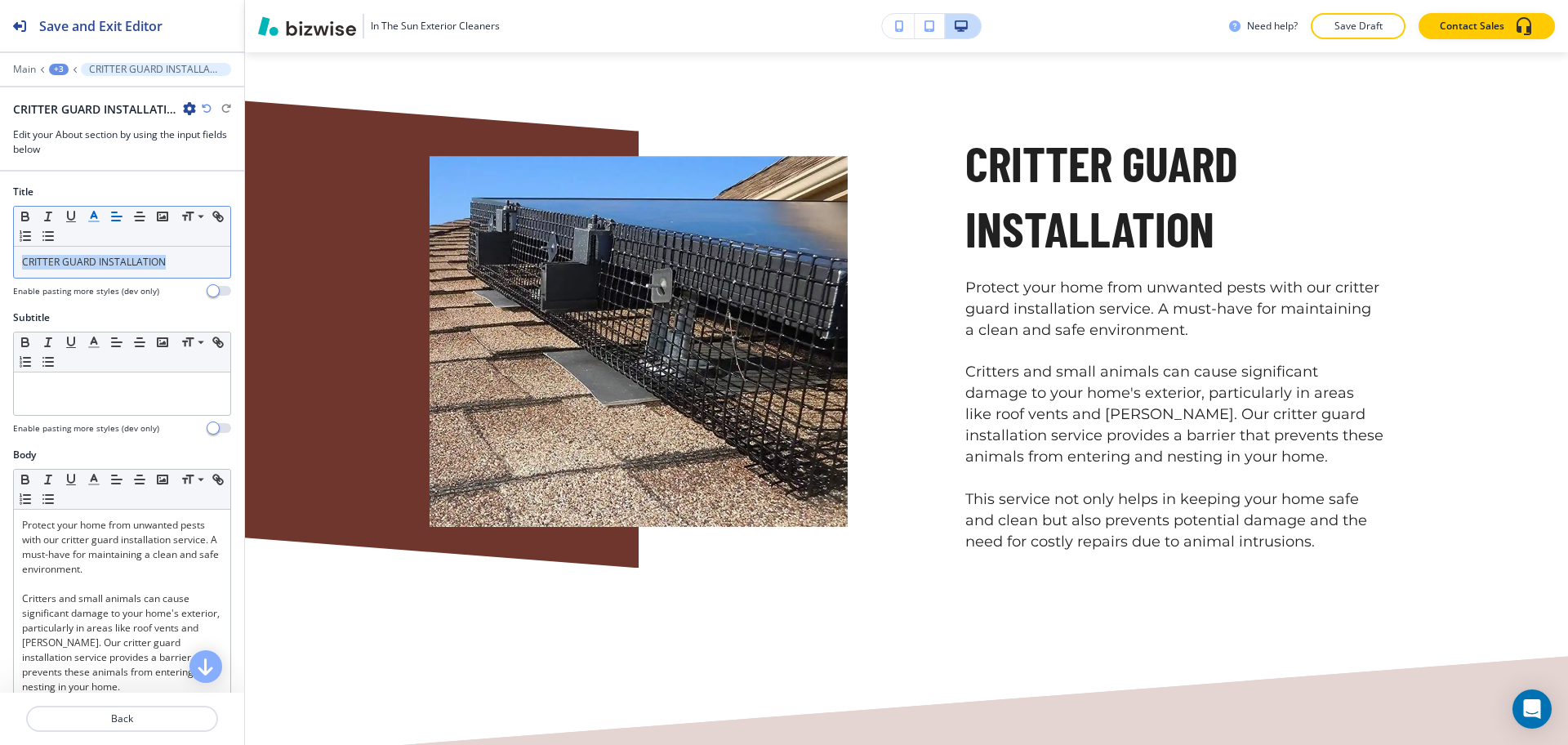
click at [88, 216] on icon "button" at bounding box center [93, 216] width 15 height 15
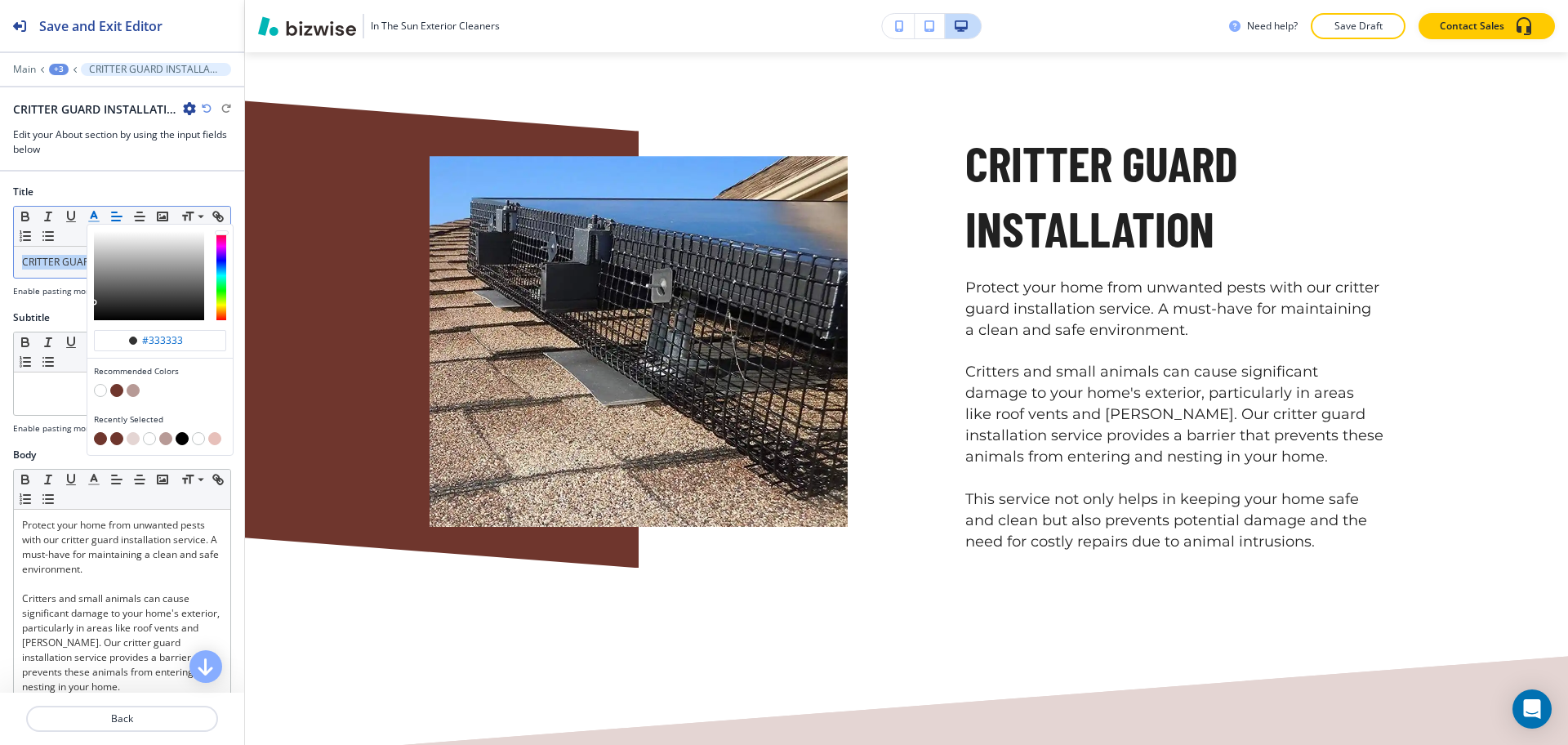
click at [118, 392] on button "button" at bounding box center [117, 391] width 14 height 14
type input "#6f362d"
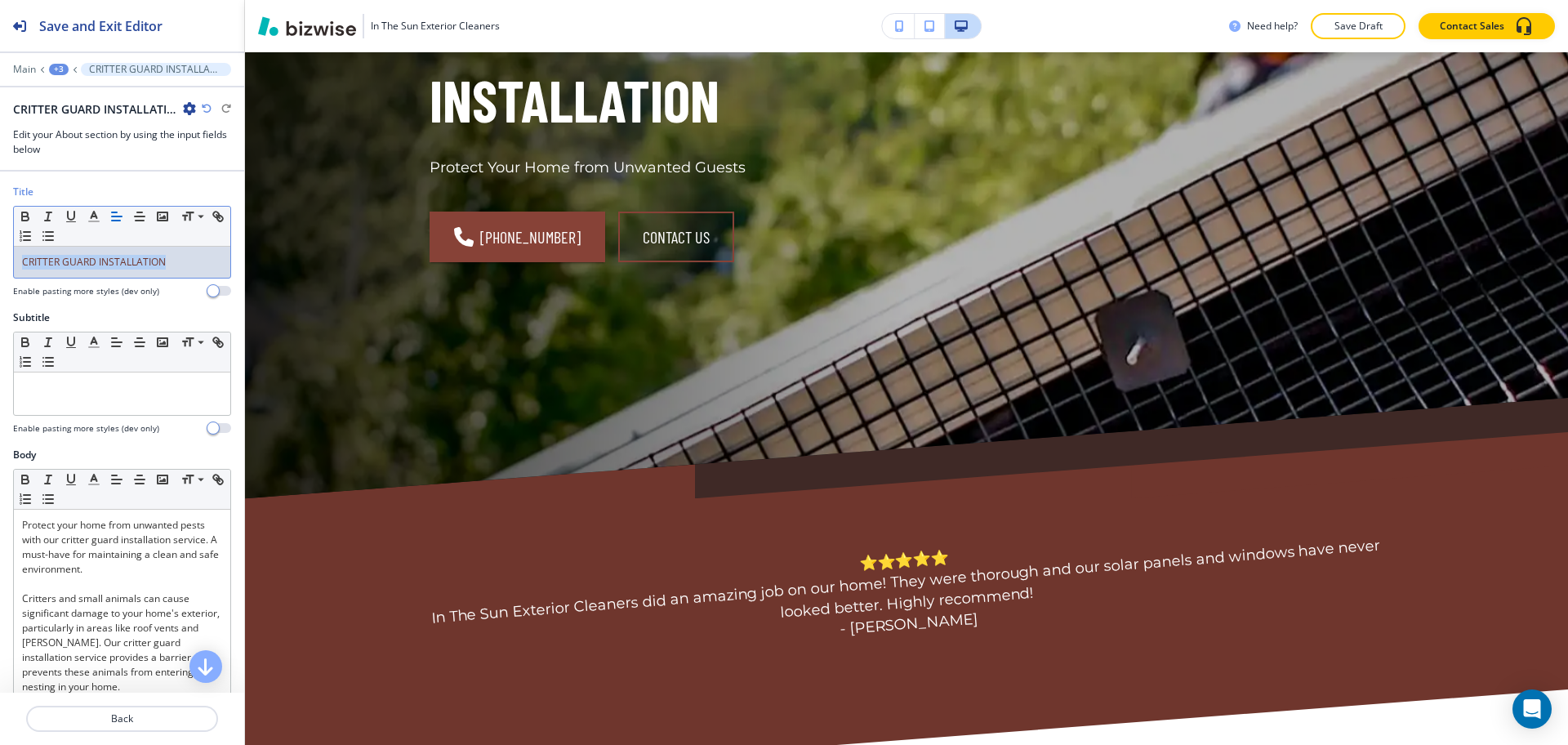
scroll to position [0, 0]
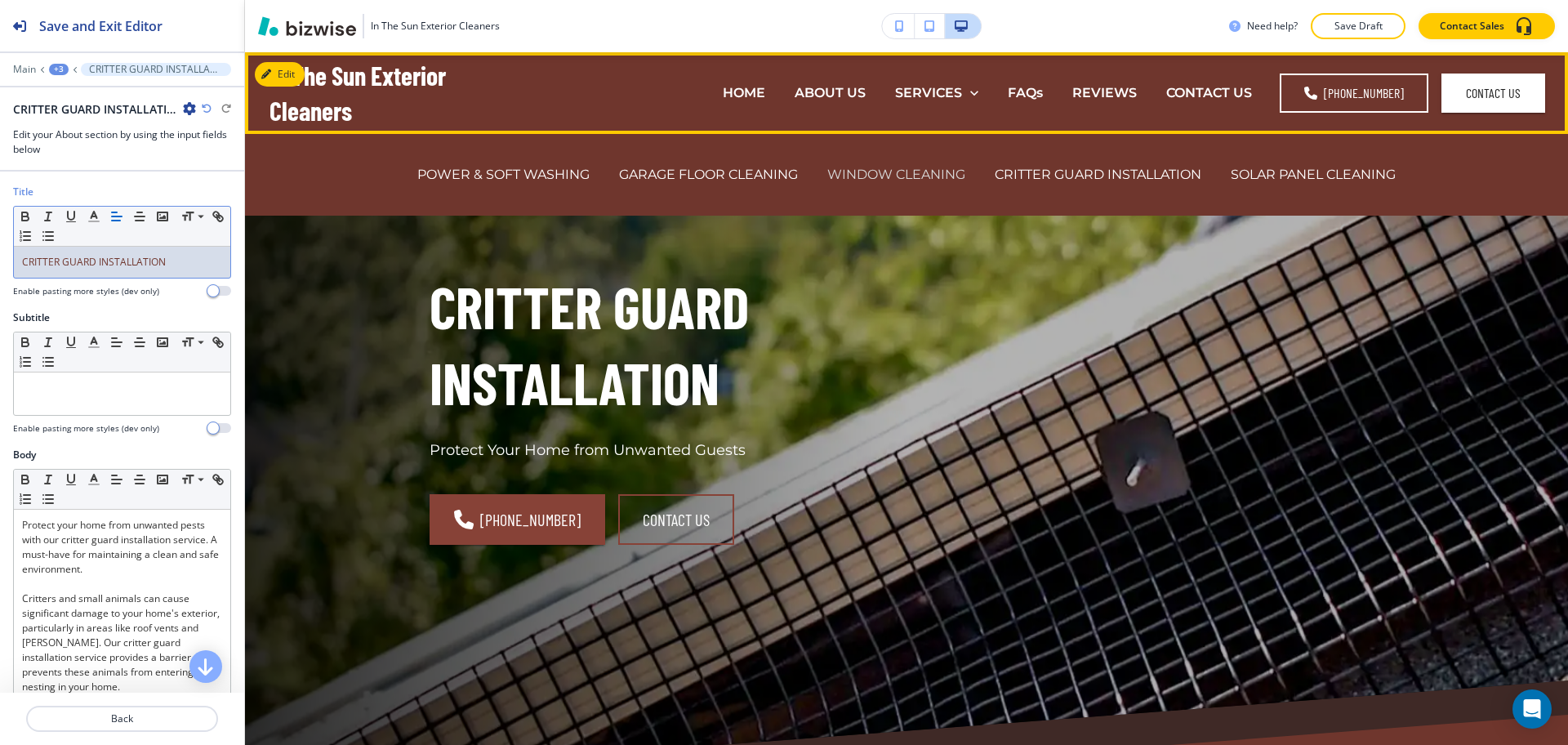
click at [914, 175] on p "WINDOW CLEANING" at bounding box center [896, 173] width 138 height 18
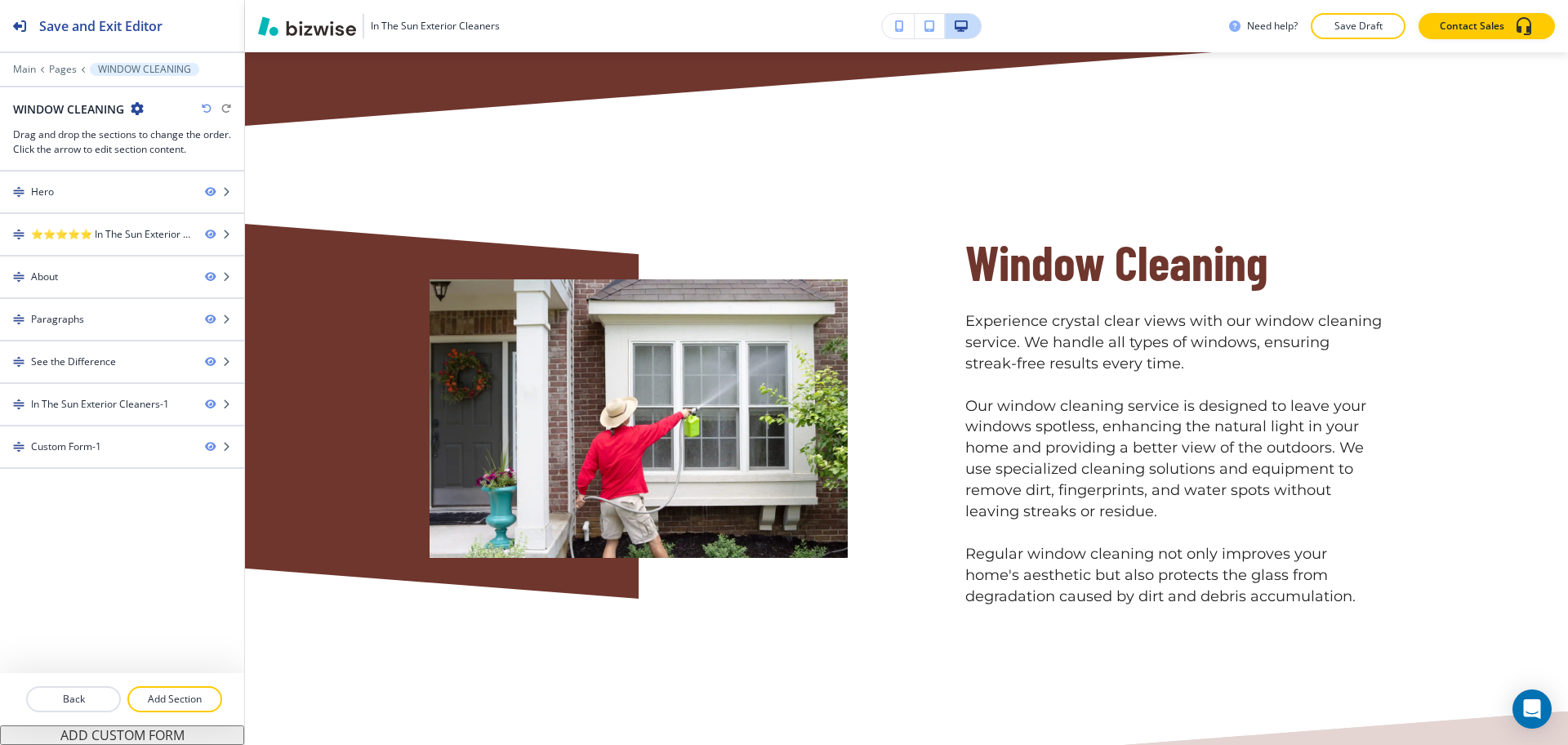
scroll to position [966, 0]
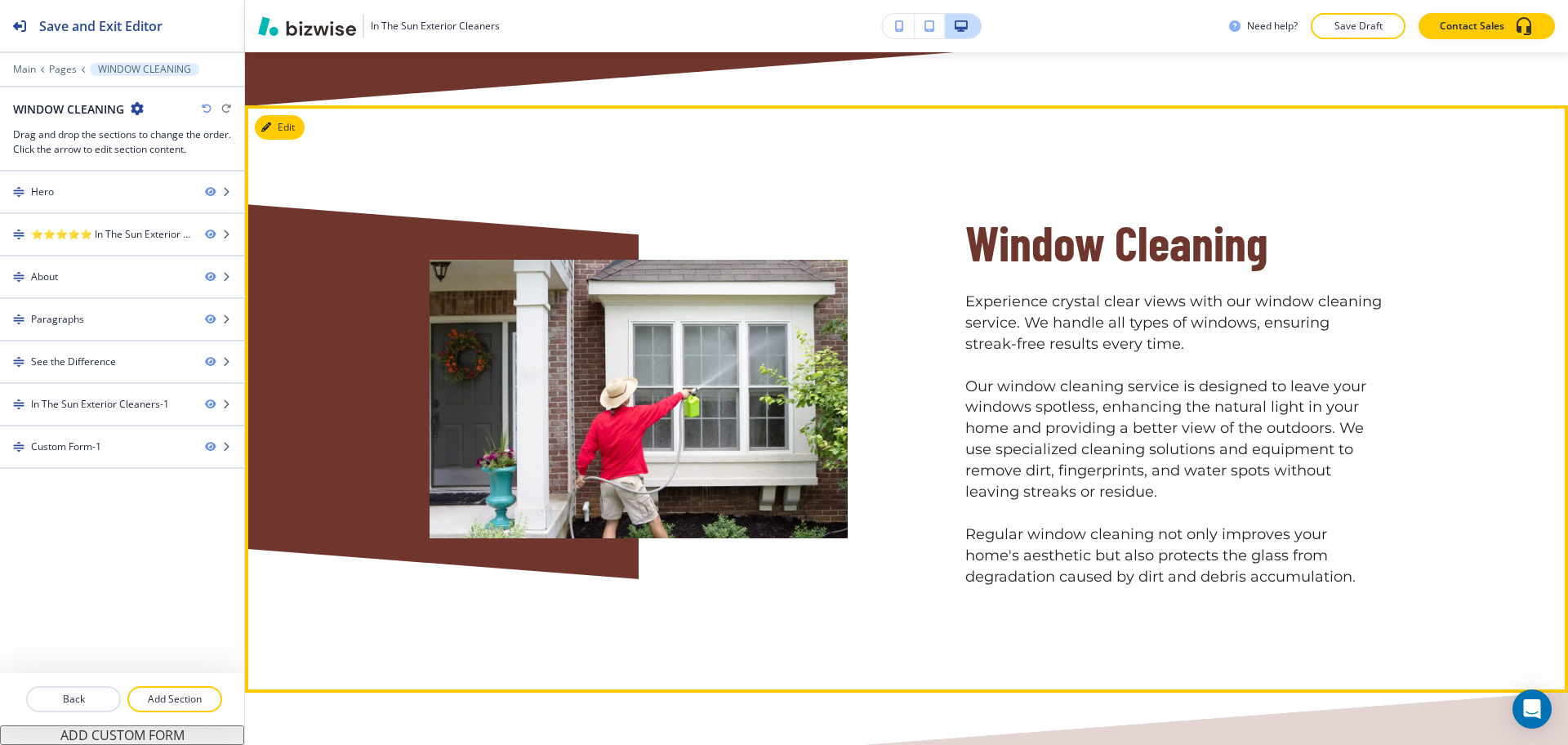
click at [290, 128] on button "Edit" at bounding box center [279, 127] width 49 height 24
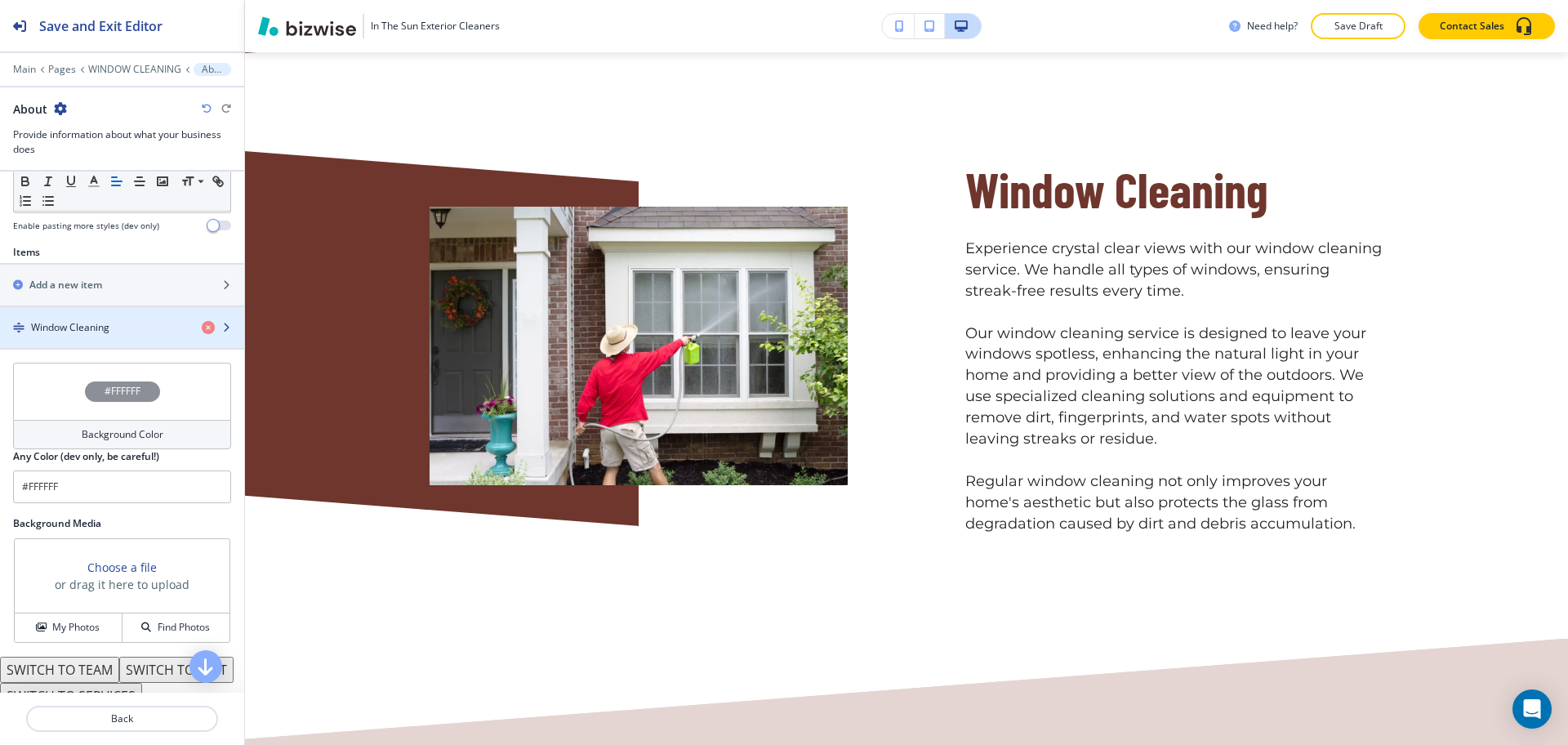
scroll to position [510, 0]
click at [117, 329] on div "Window Cleaning" at bounding box center [94, 326] width 189 height 15
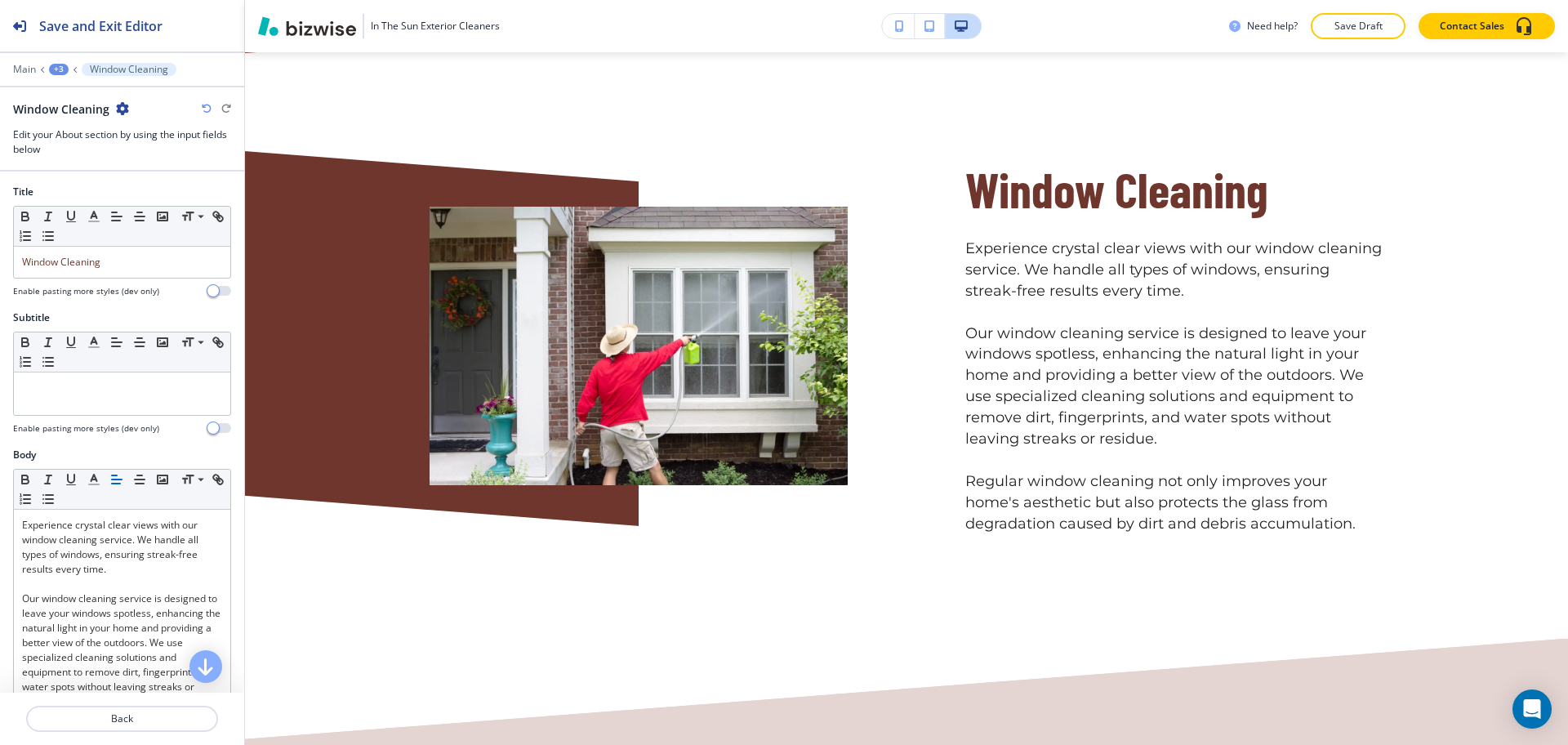
scroll to position [1045, 0]
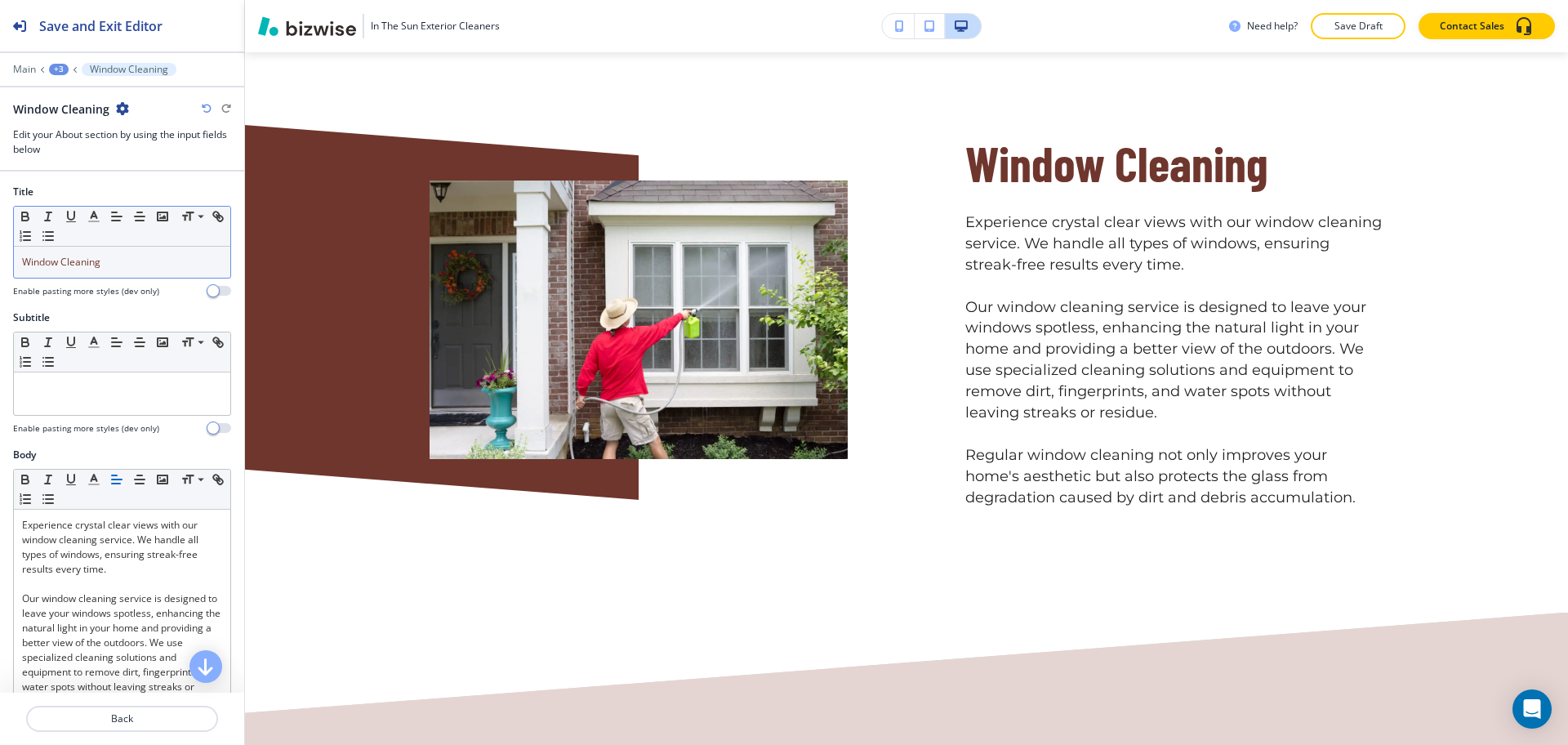
click at [114, 274] on div "Window Cleaning" at bounding box center [122, 262] width 217 height 31
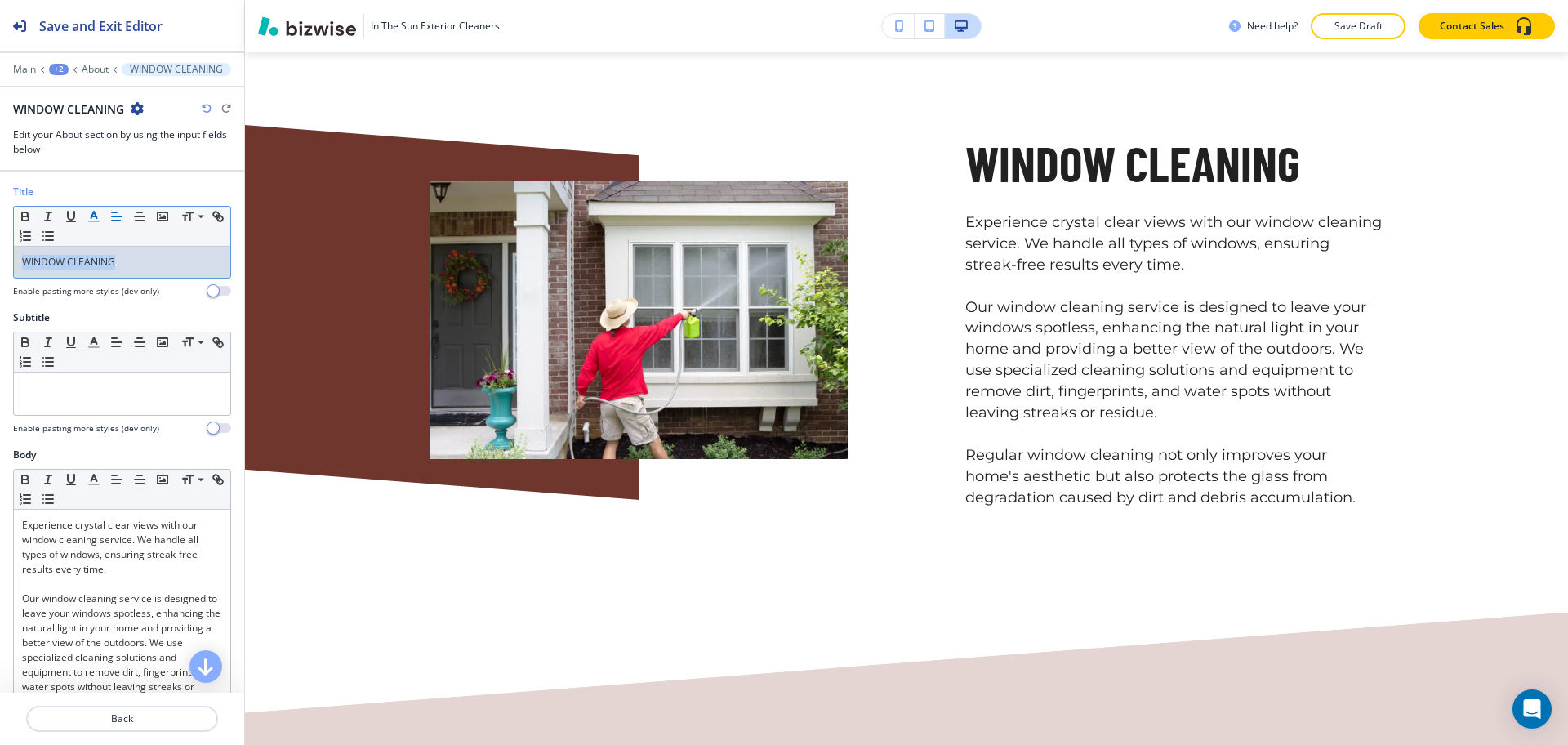
click at [99, 217] on icon "button" at bounding box center [93, 216] width 15 height 15
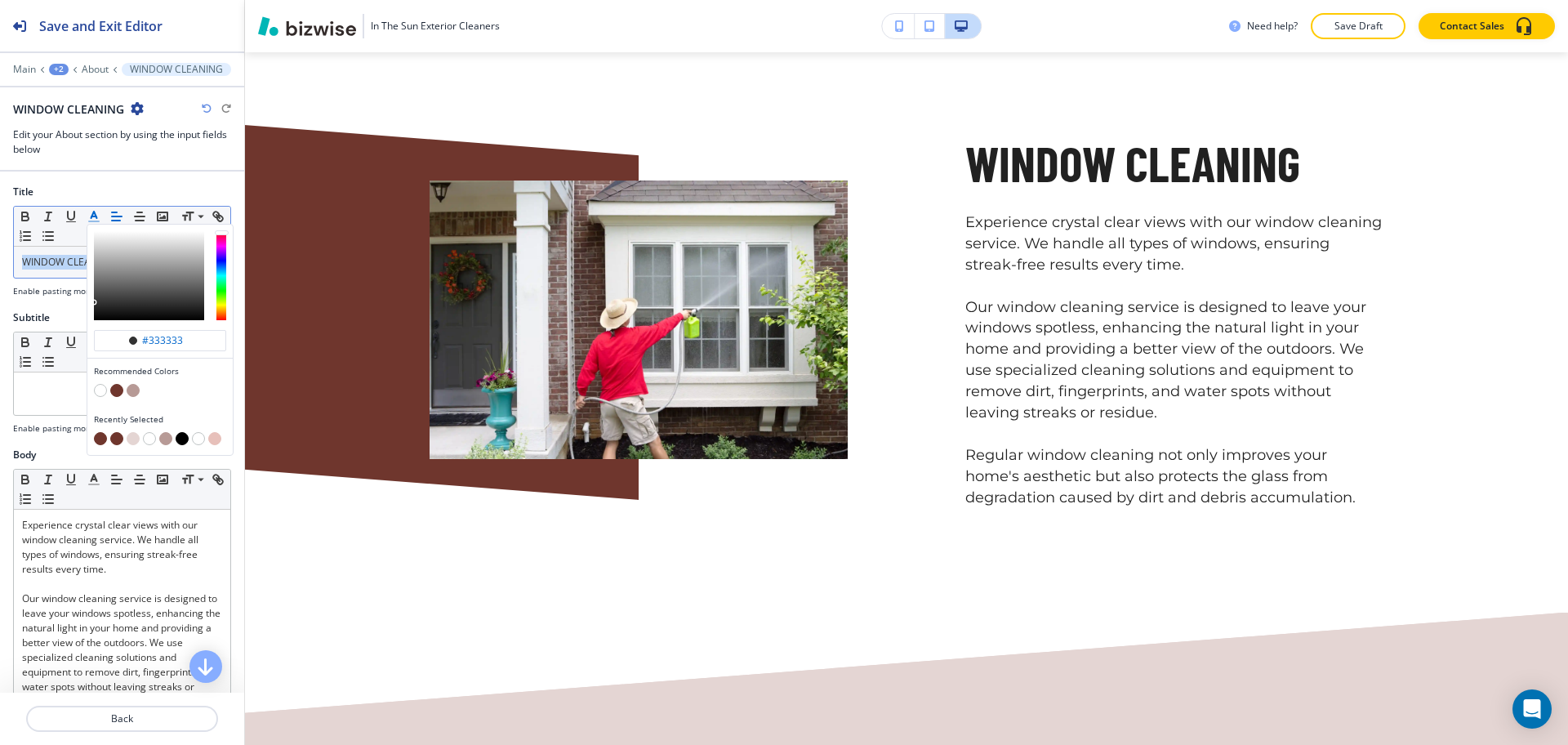
click at [117, 396] on button "button" at bounding box center [117, 391] width 14 height 14
type input "#6f362d"
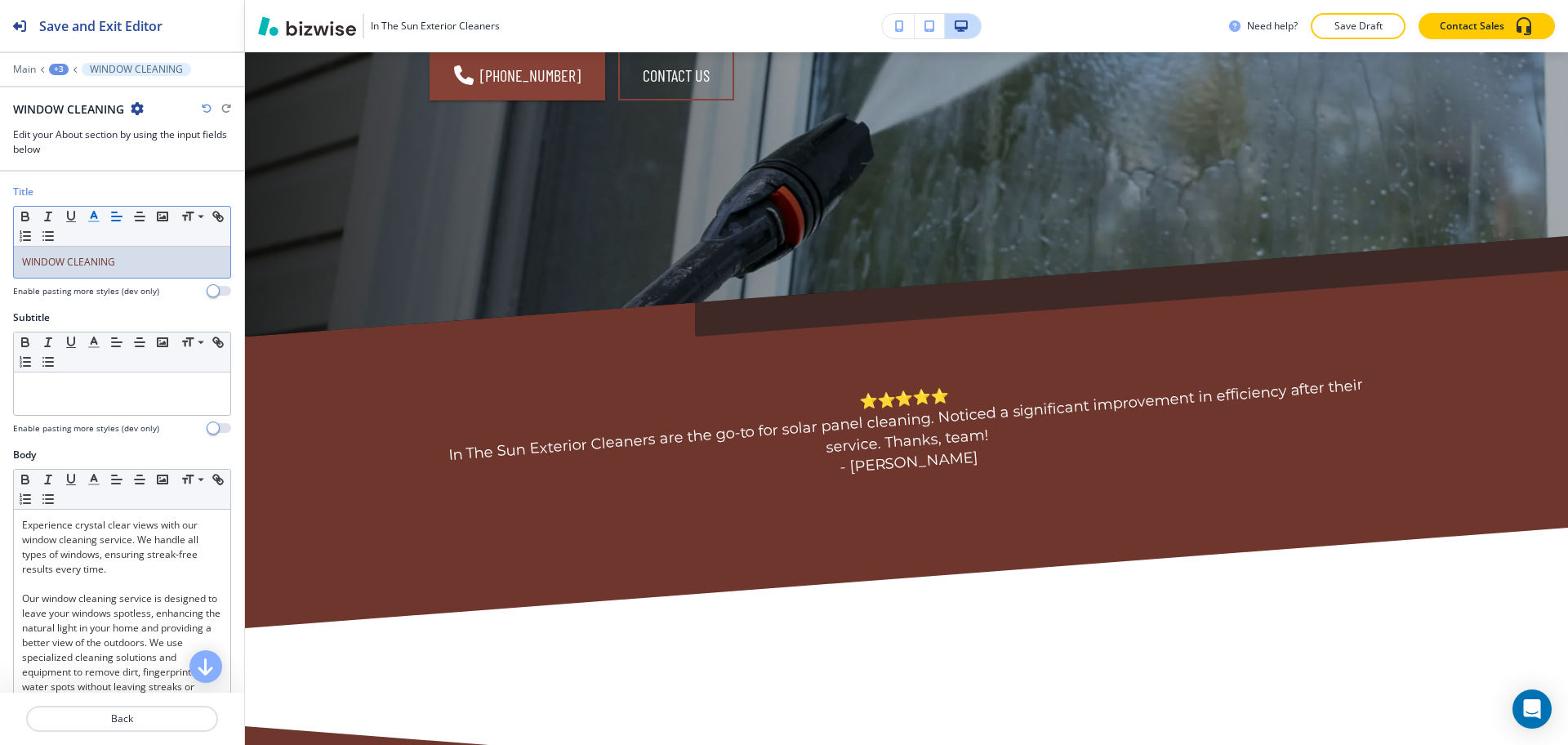
scroll to position [0, 0]
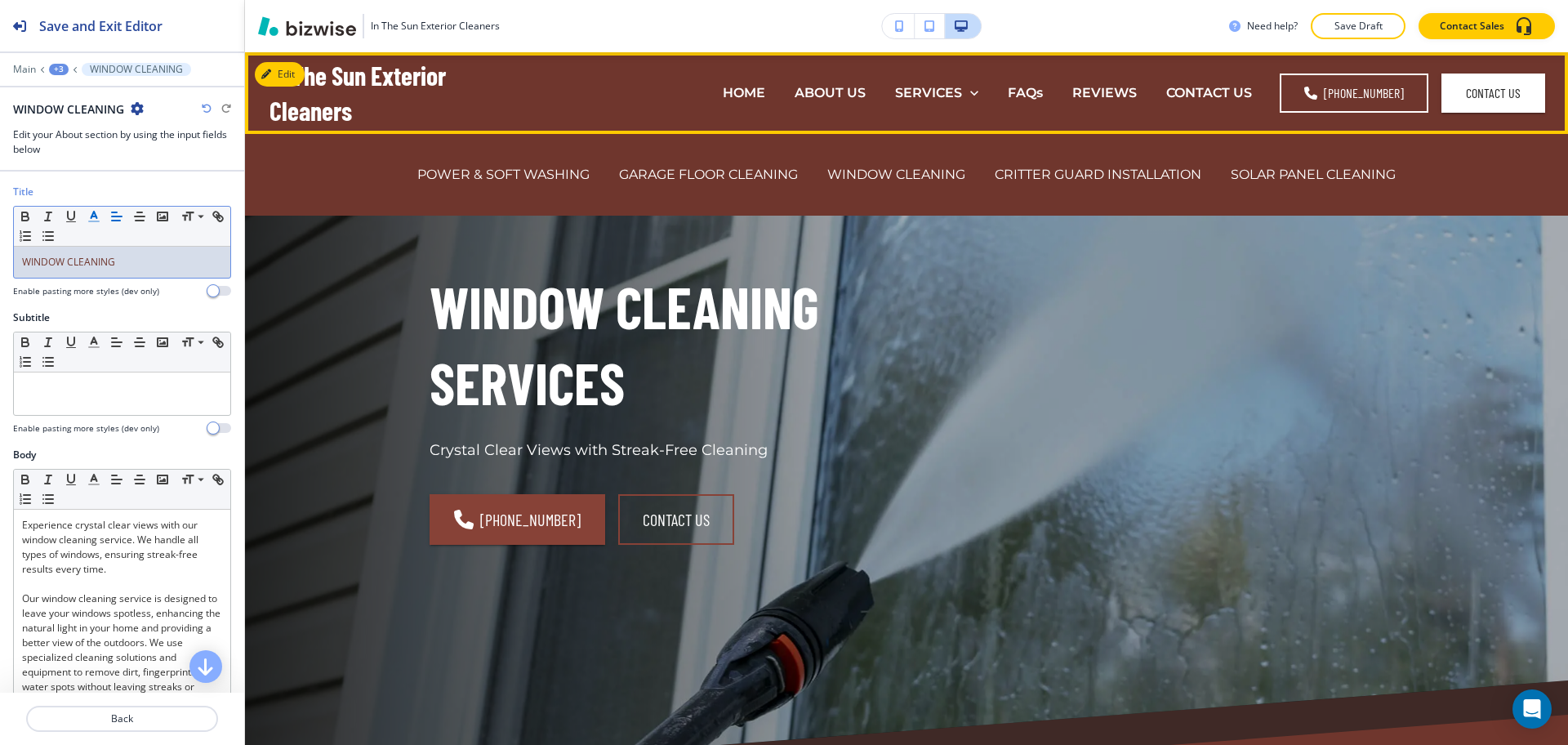
click at [763, 181] on p "GARAGE FLOOR CLEANING" at bounding box center [709, 173] width 179 height 18
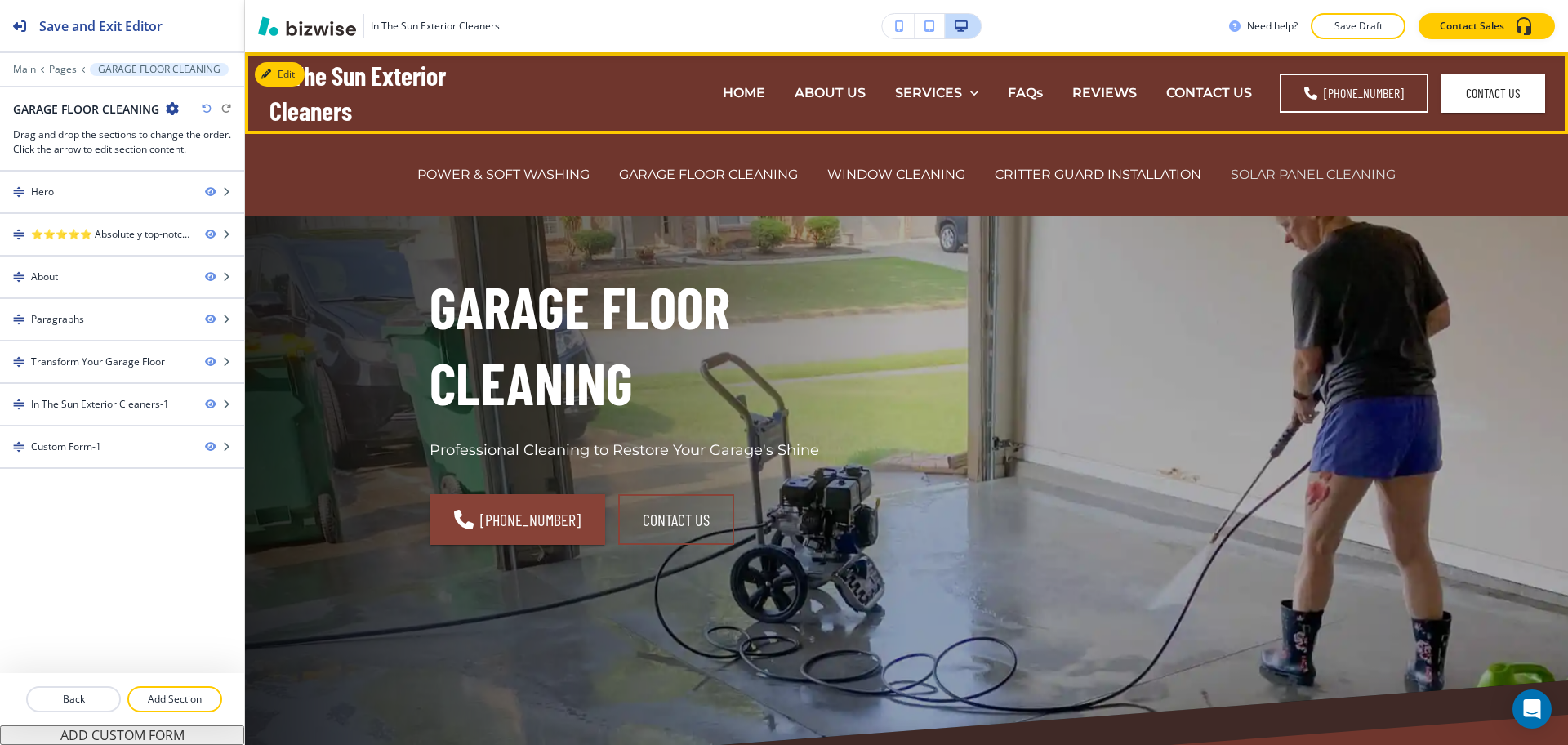
click at [1326, 182] on p "SOLAR PANEL CLEANING" at bounding box center [1313, 173] width 165 height 18
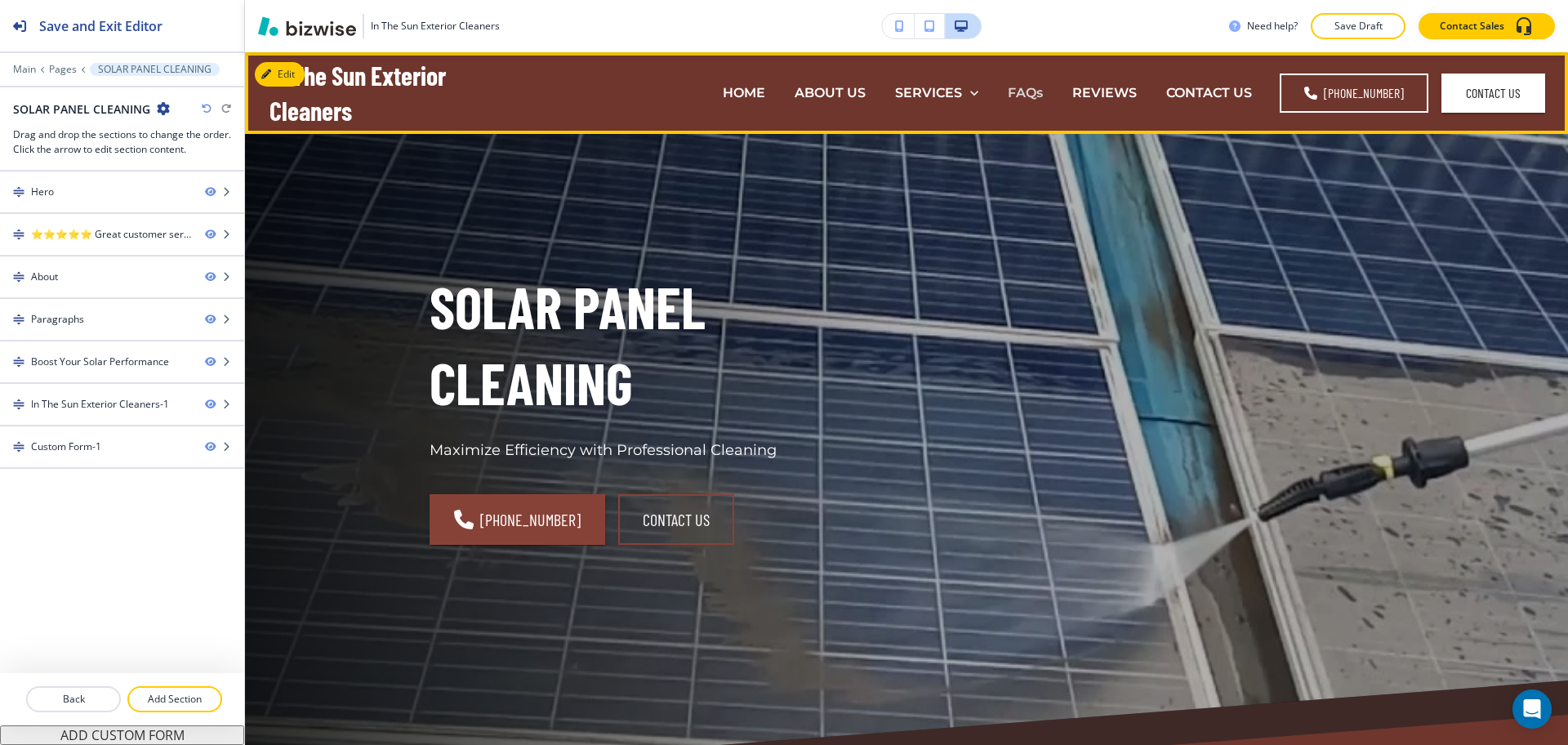
click at [1025, 87] on p "FAQs" at bounding box center [1025, 92] width 35 height 18
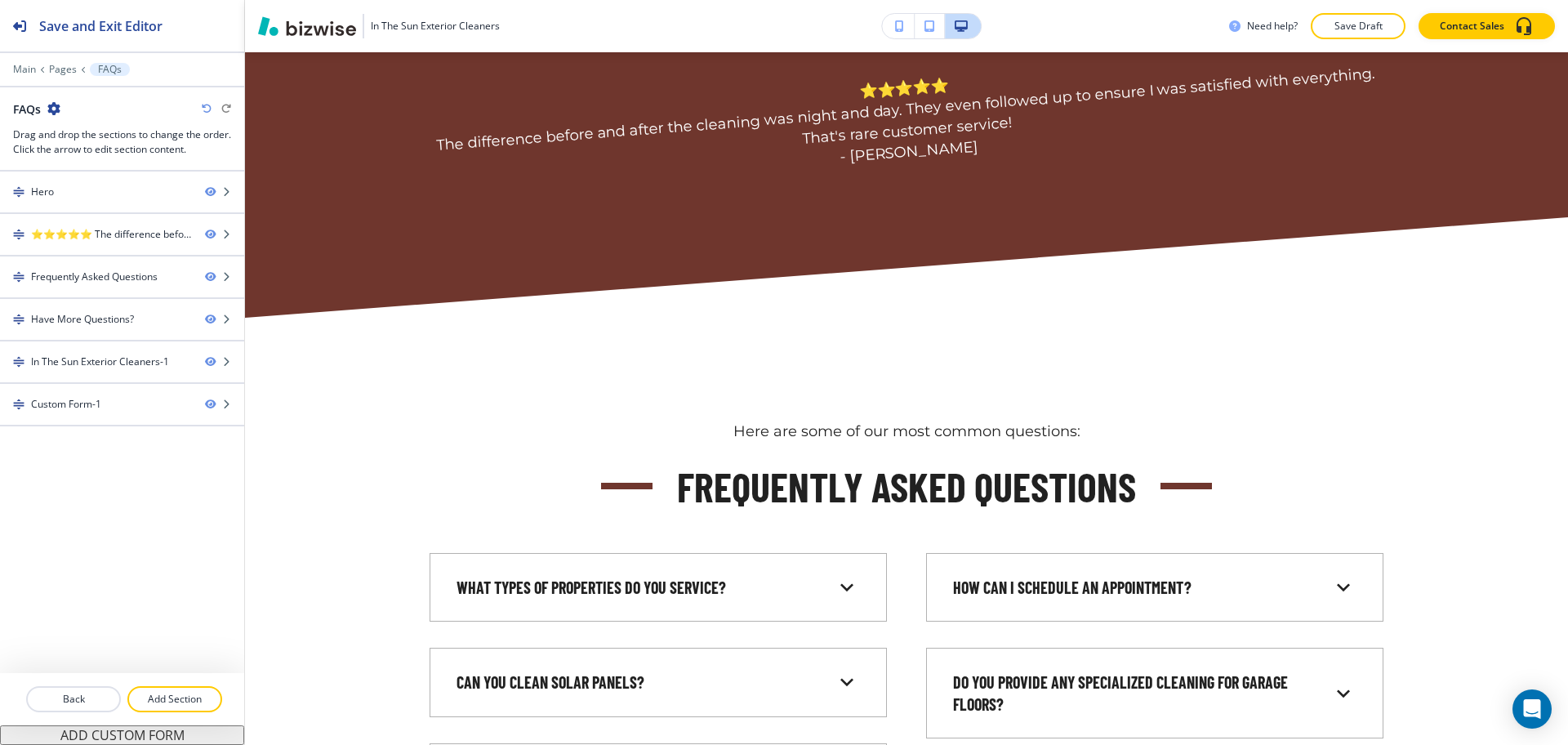
scroll to position [818, 0]
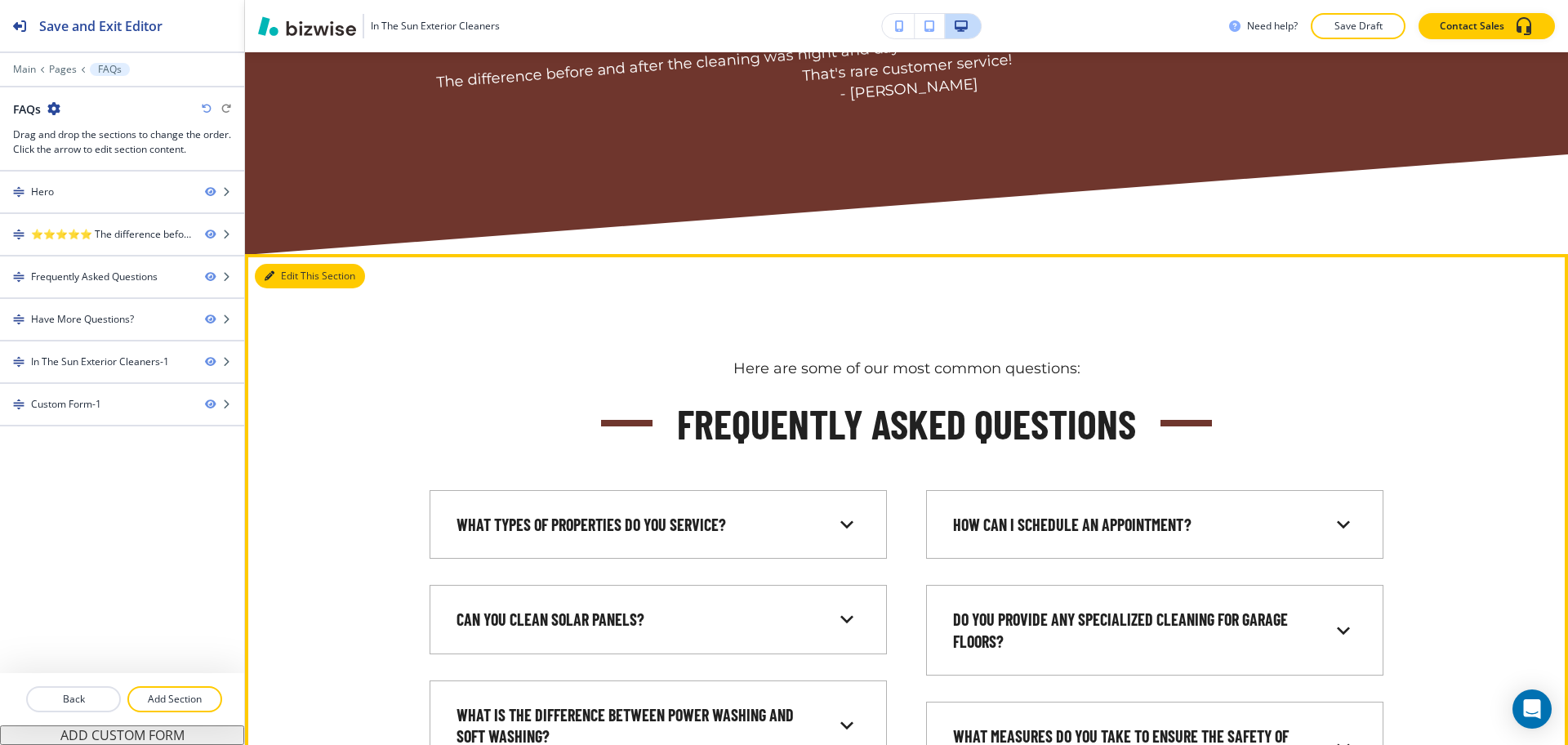
click at [269, 280] on icon "button" at bounding box center [269, 276] width 10 height 10
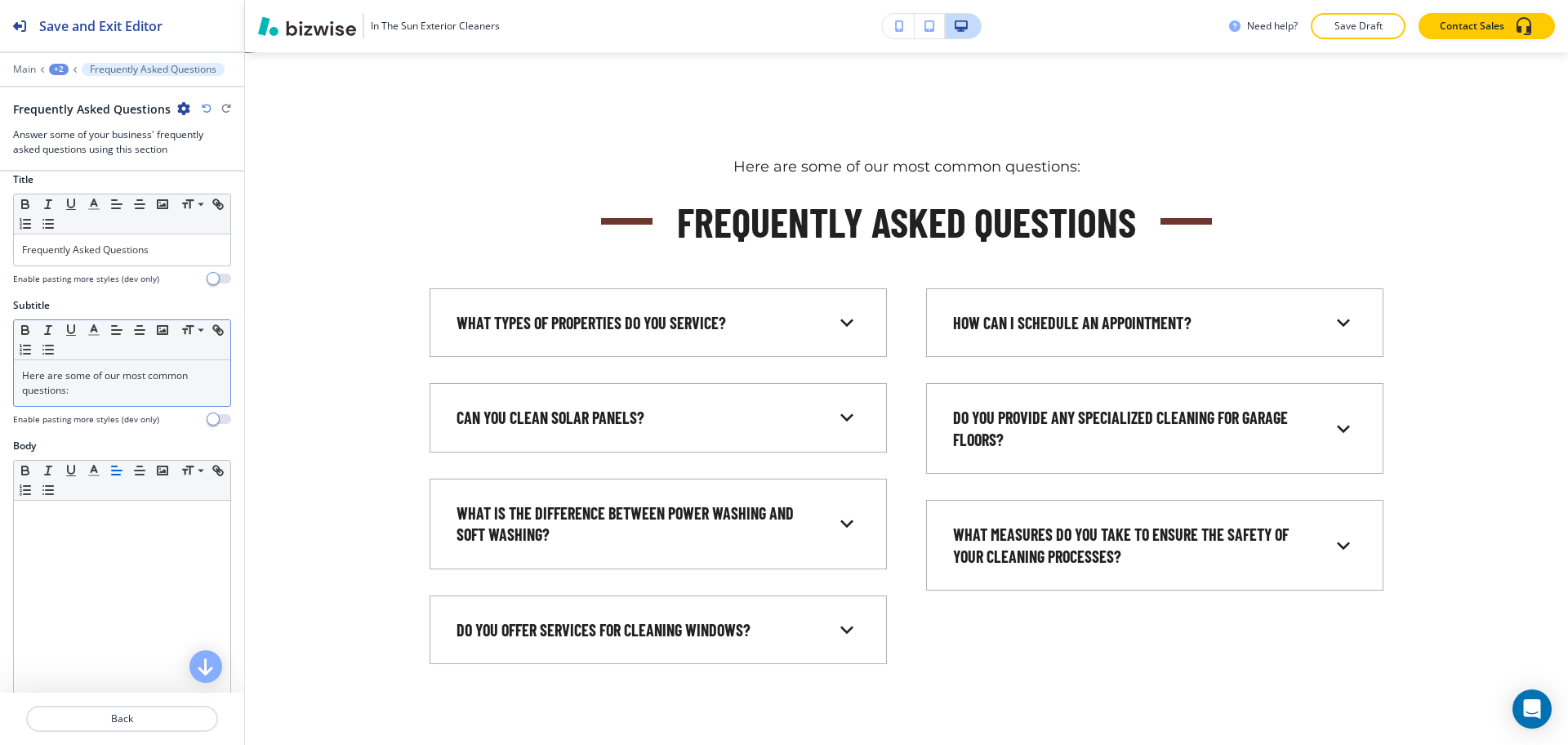
scroll to position [0, 0]
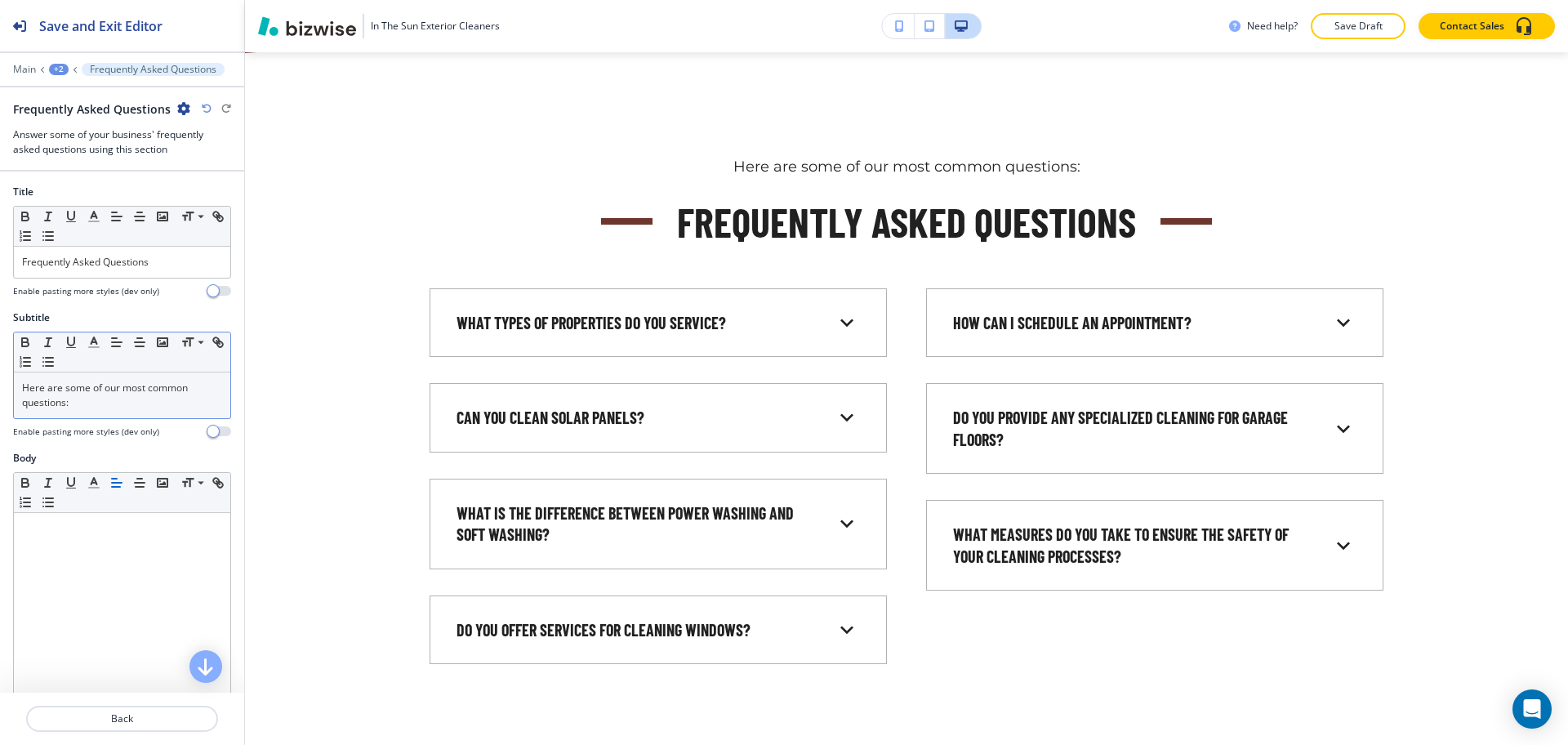
click at [108, 402] on p "Here are some of our most common questions:" at bounding box center [122, 395] width 200 height 29
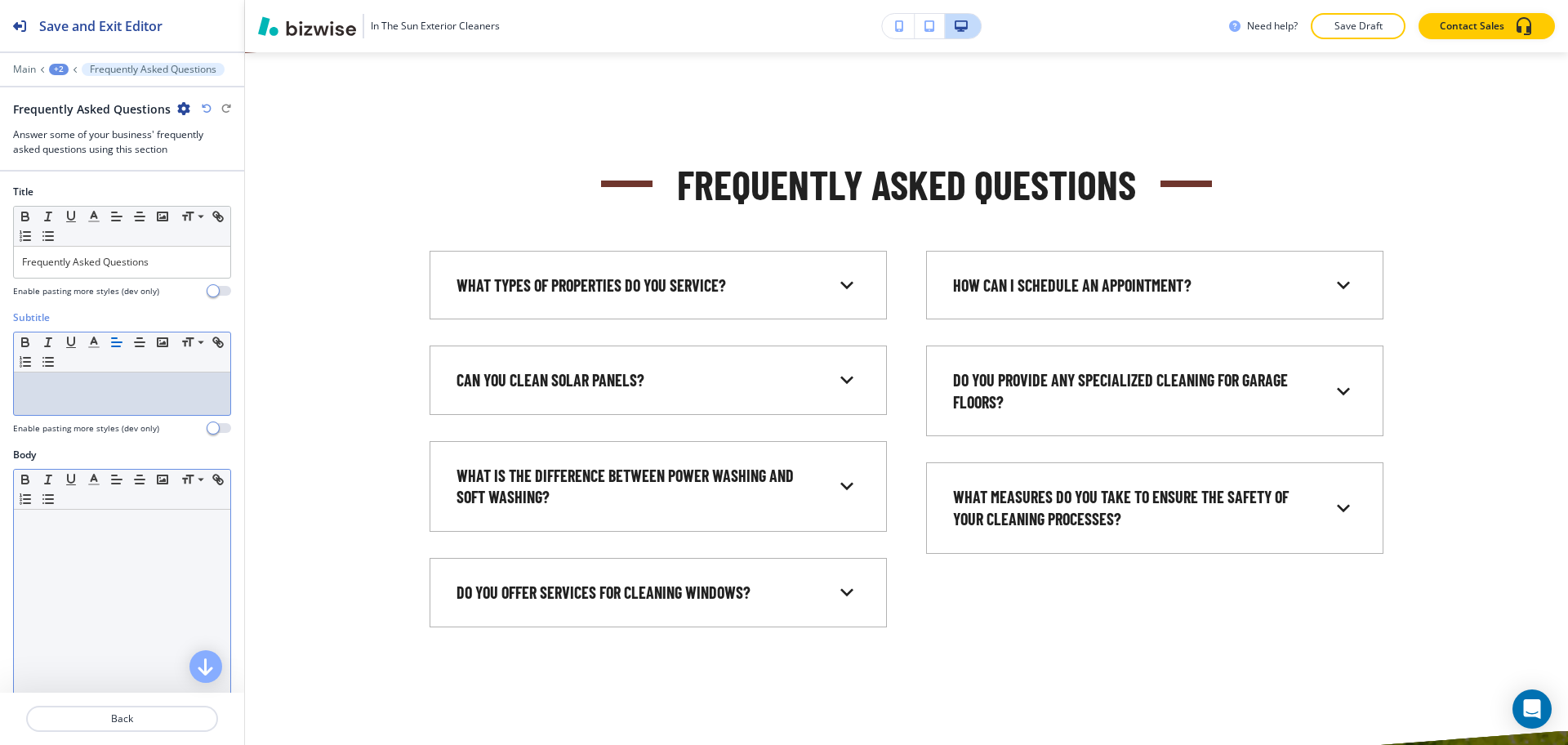
click at [125, 581] on div at bounding box center [122, 615] width 217 height 212
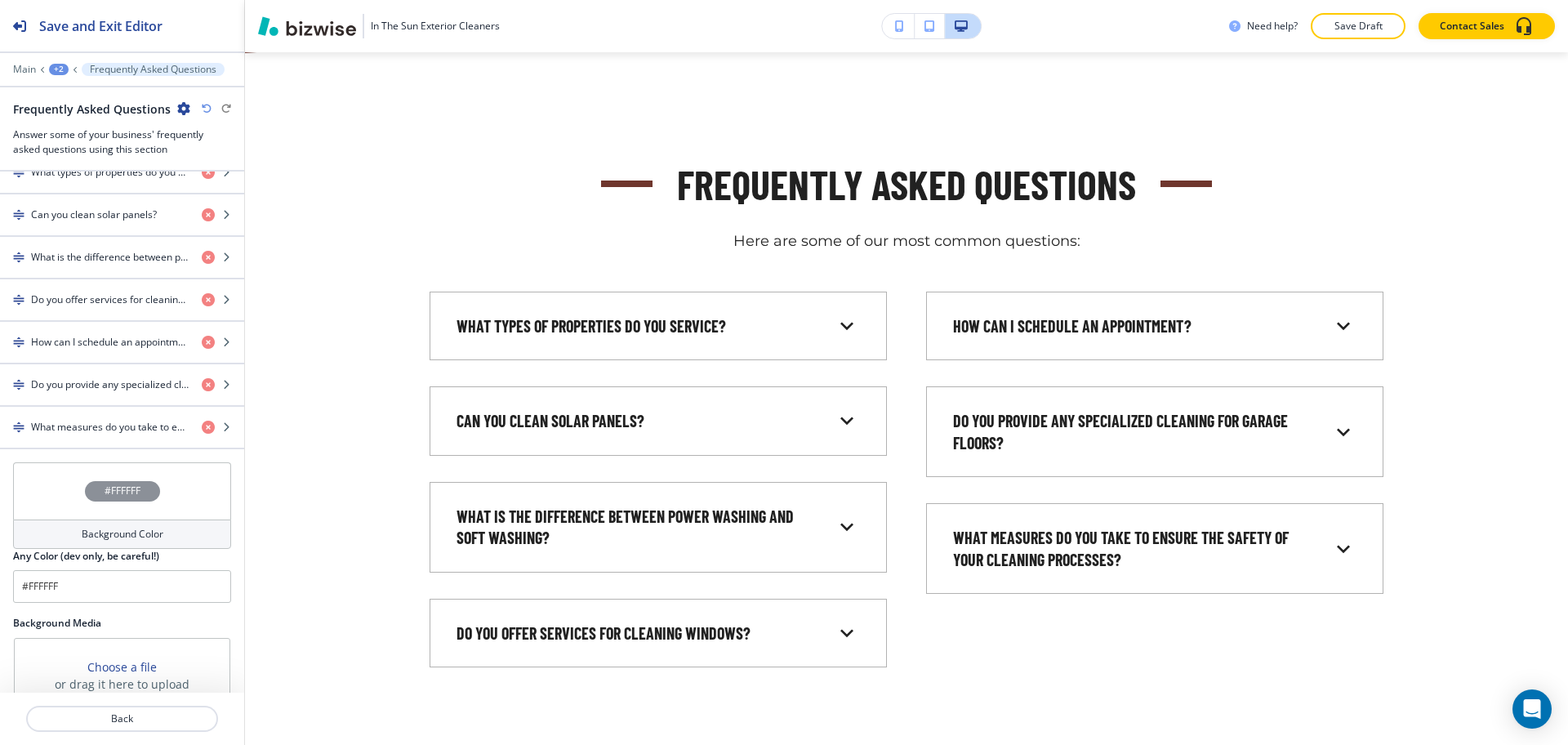
scroll to position [755, 0]
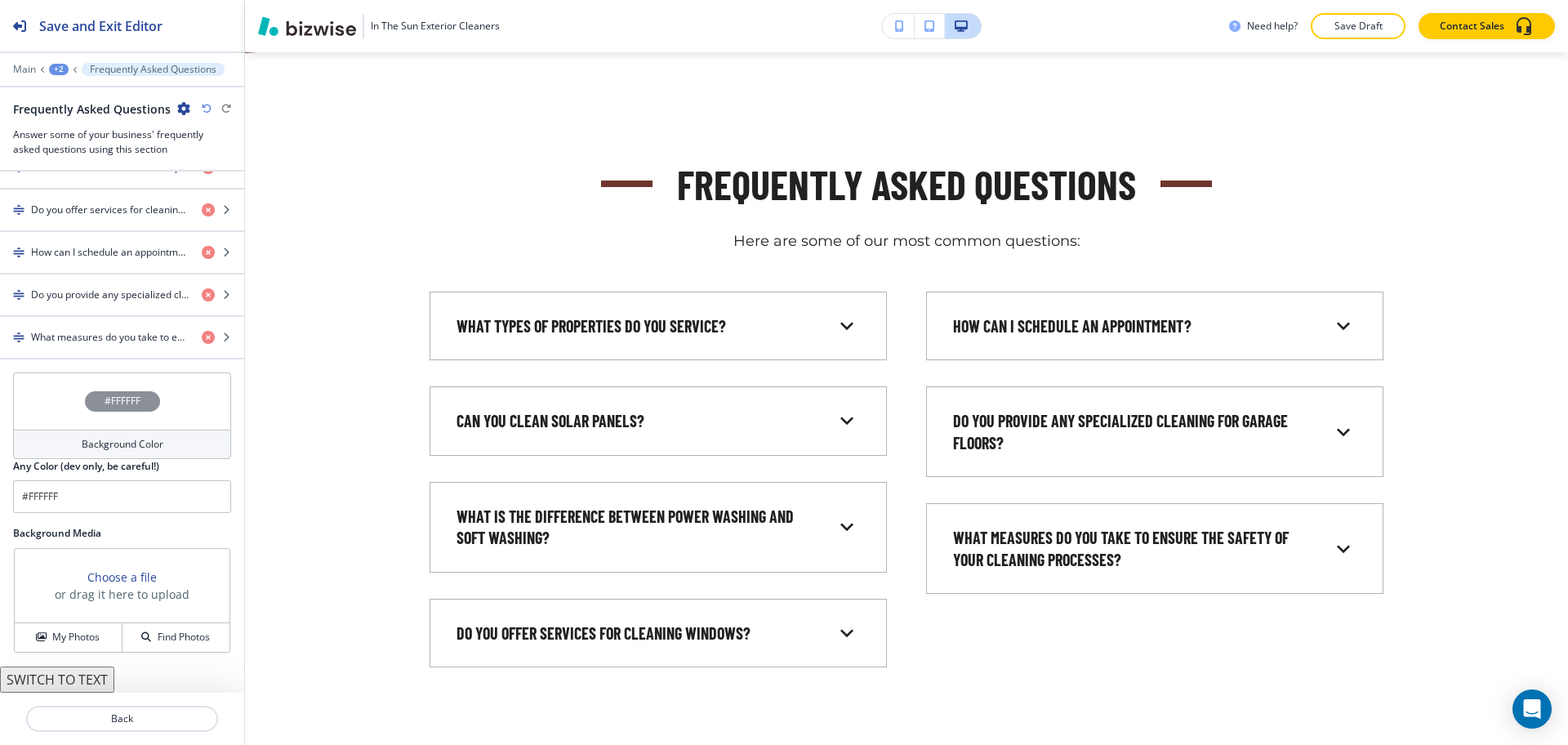
click at [76, 513] on div "#FFFFFF Background Color Any Color (dev only, be careful!) #FFFFFF" at bounding box center [122, 449] width 244 height 154
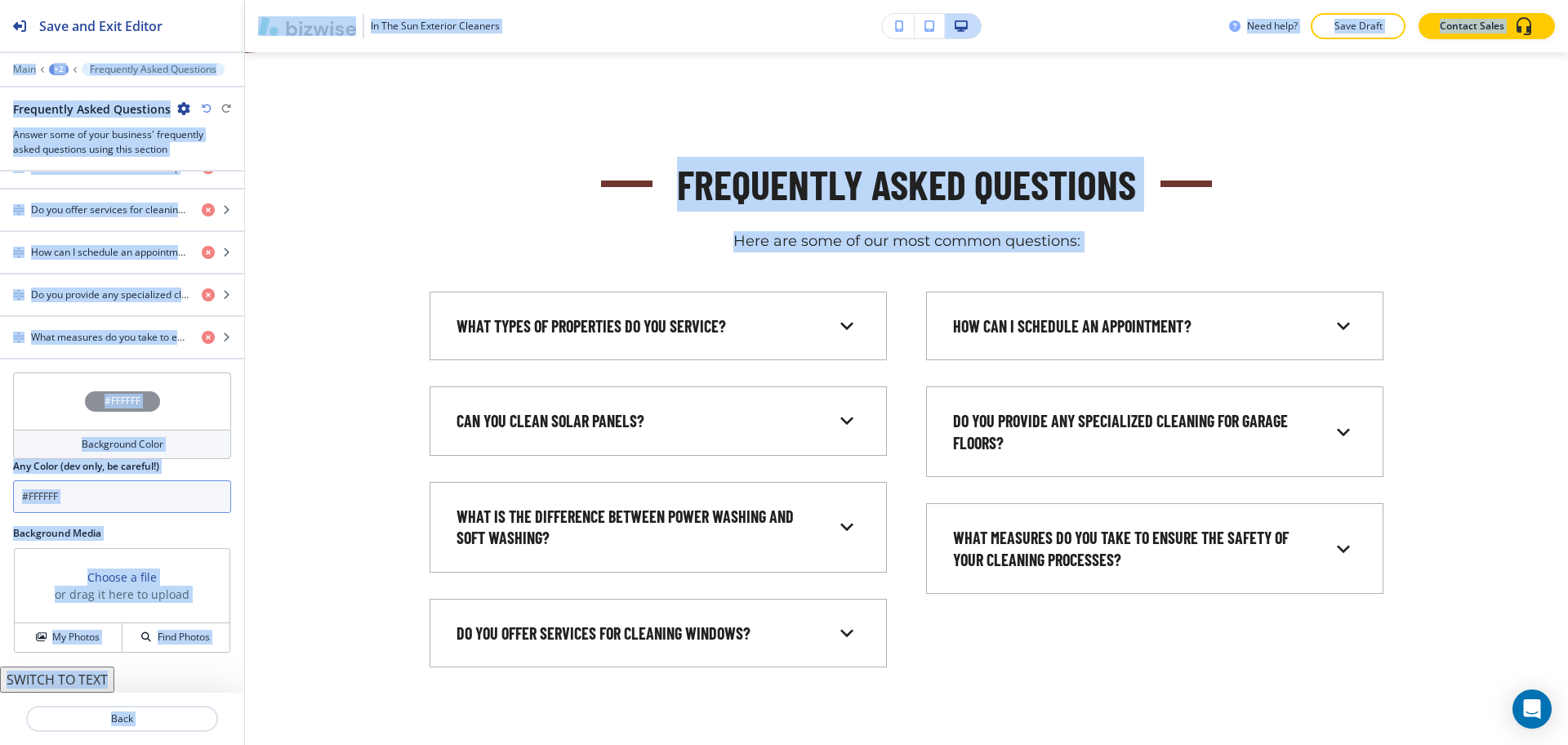
click at [74, 496] on input "#FFFFFF" at bounding box center [122, 496] width 218 height 33
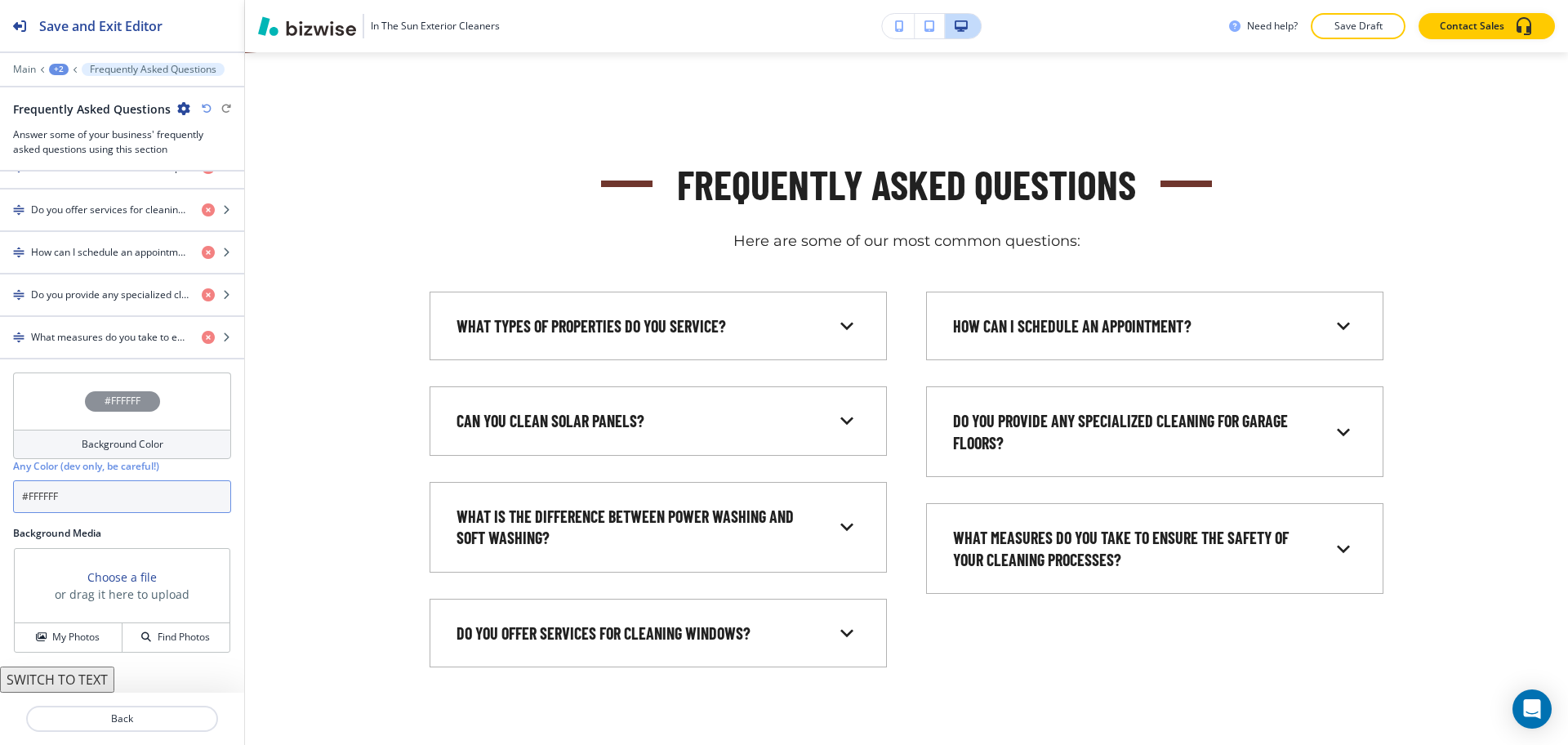
paste input "e4d5d3"
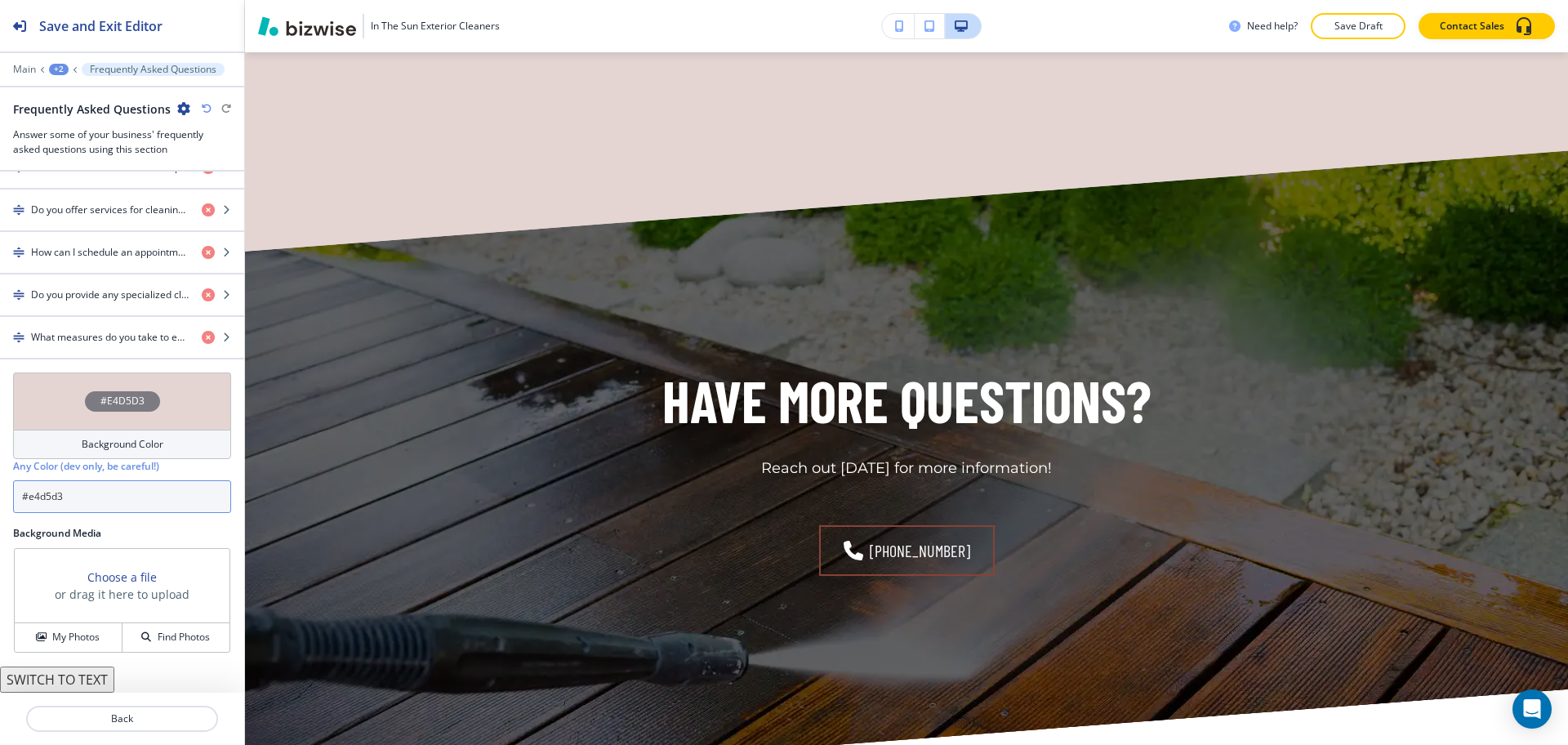
scroll to position [1687, 0]
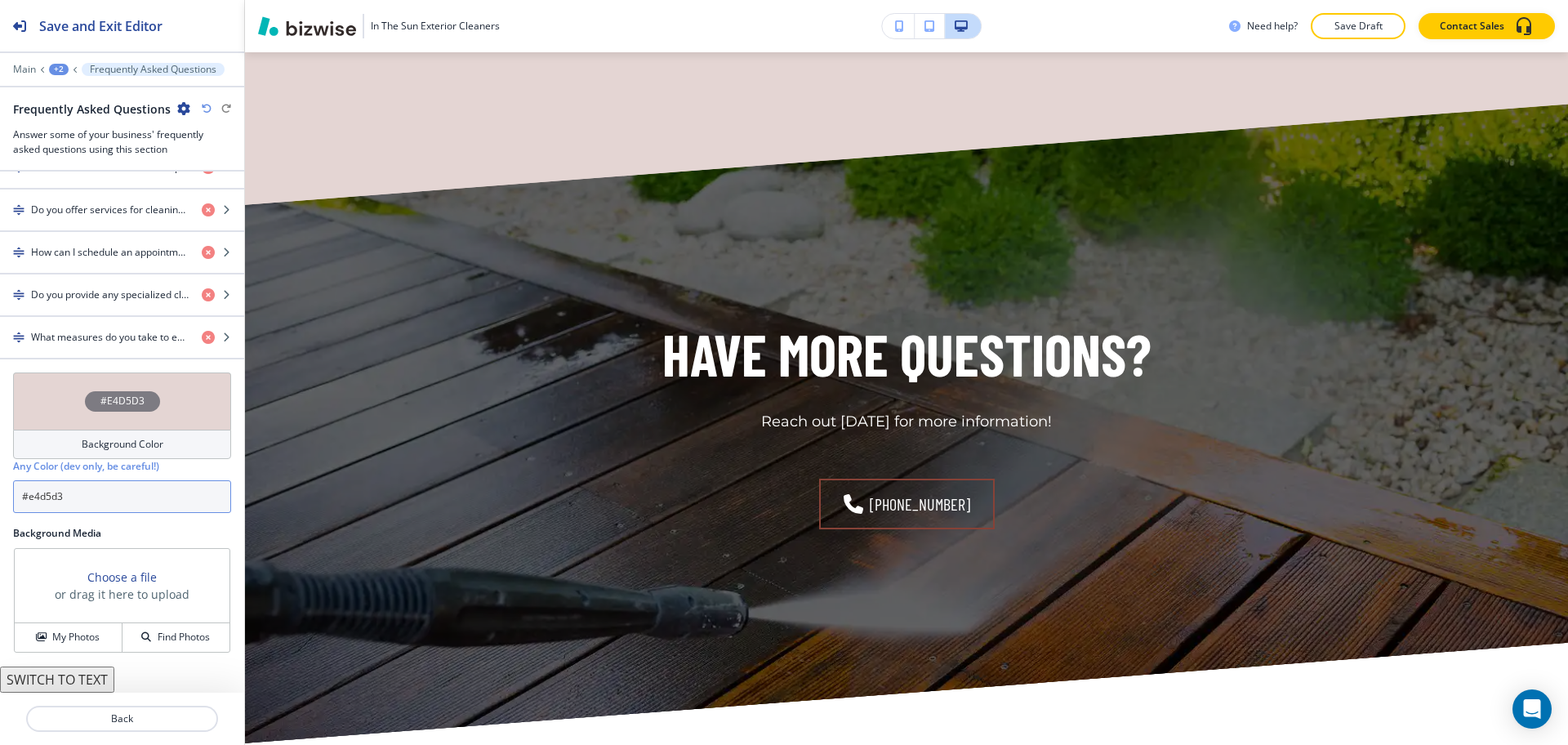
type input "#e4d5d3"
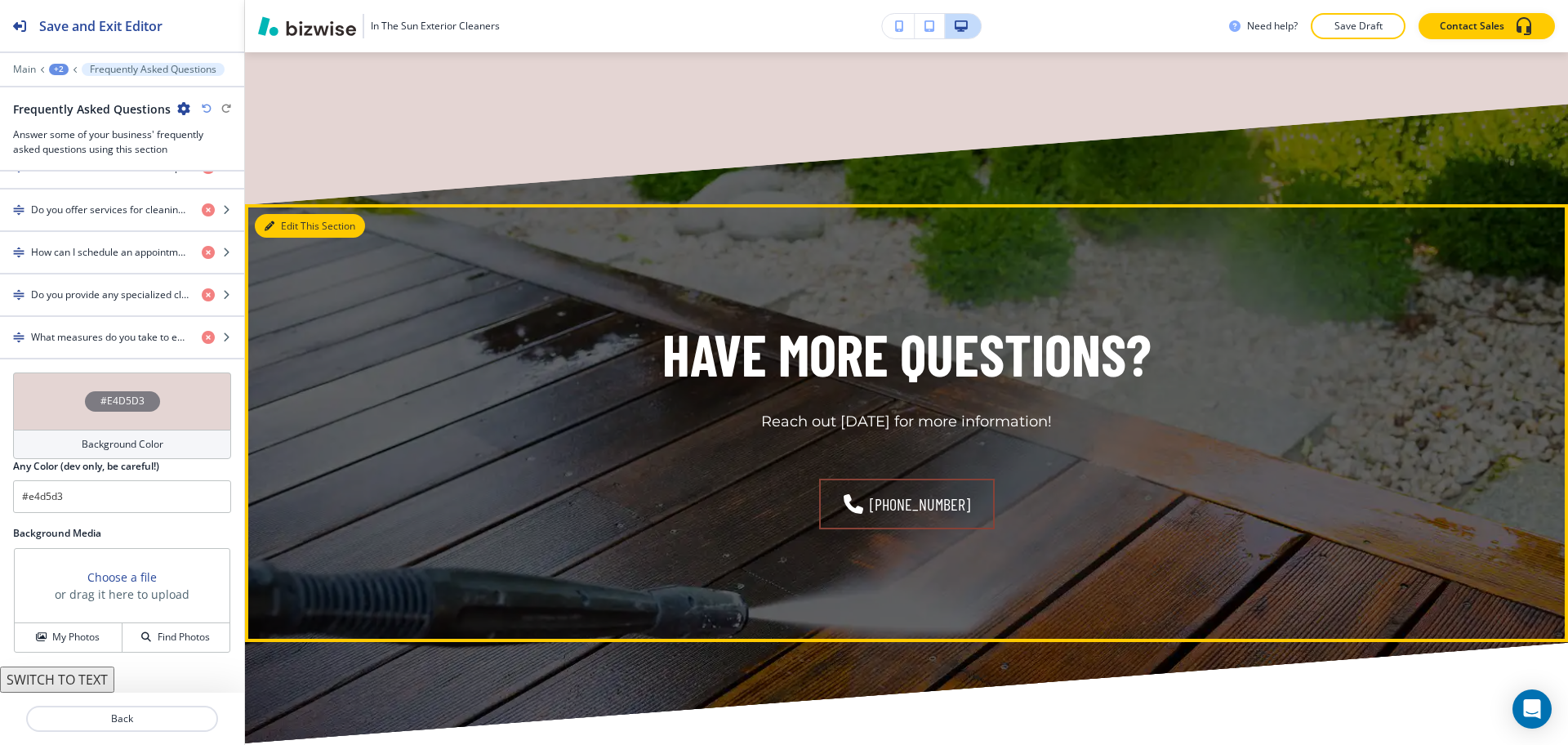
click at [272, 223] on icon "button" at bounding box center [269, 226] width 10 height 10
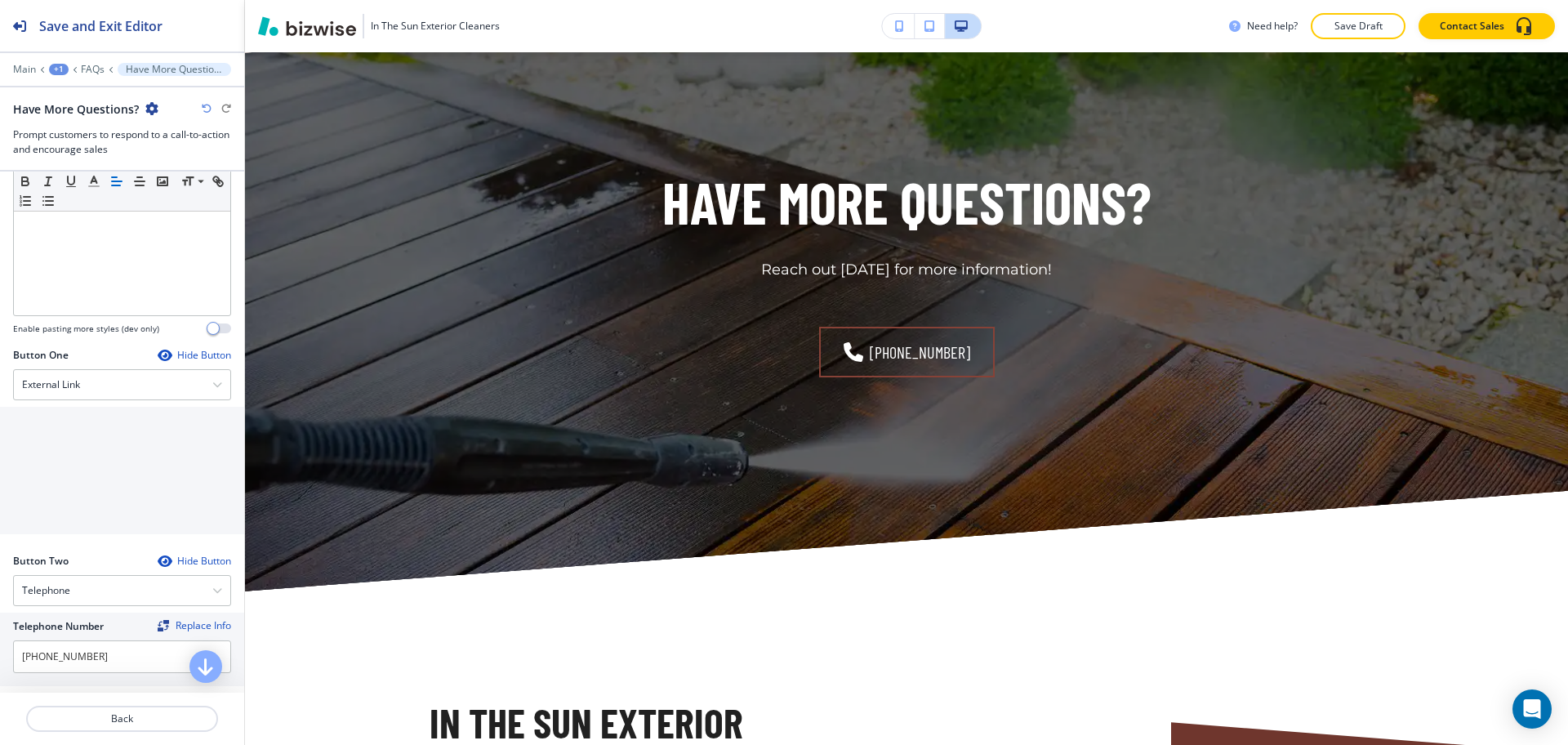
scroll to position [407, 0]
click at [111, 656] on input "[PHONE_NUMBER]" at bounding box center [122, 656] width 218 height 33
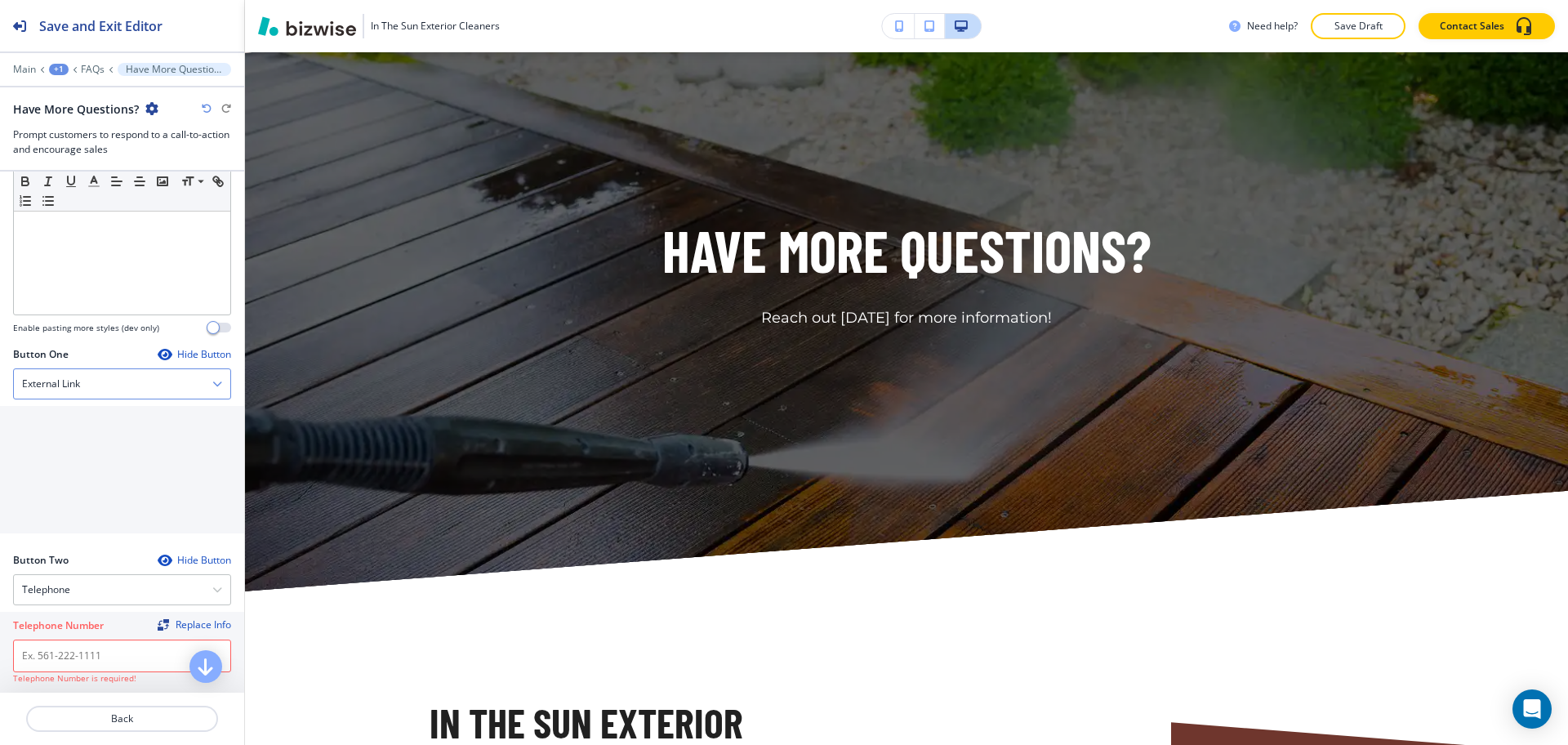
click at [64, 369] on div "External Link Telephone External Link Social Media Email File Sharing Internal …" at bounding box center [122, 384] width 218 height 31
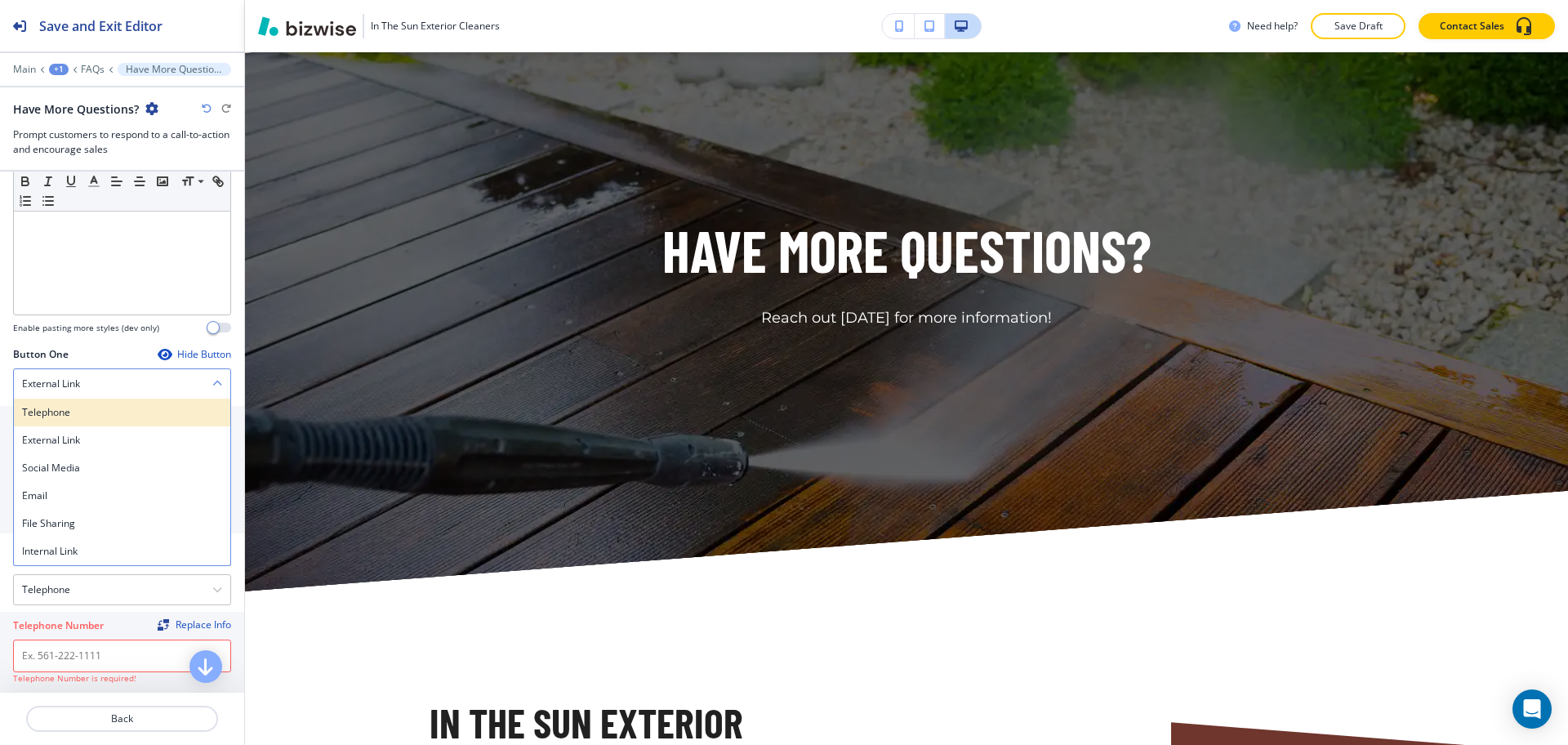
click at [68, 408] on h4 "Telephone" at bounding box center [122, 412] width 200 height 15
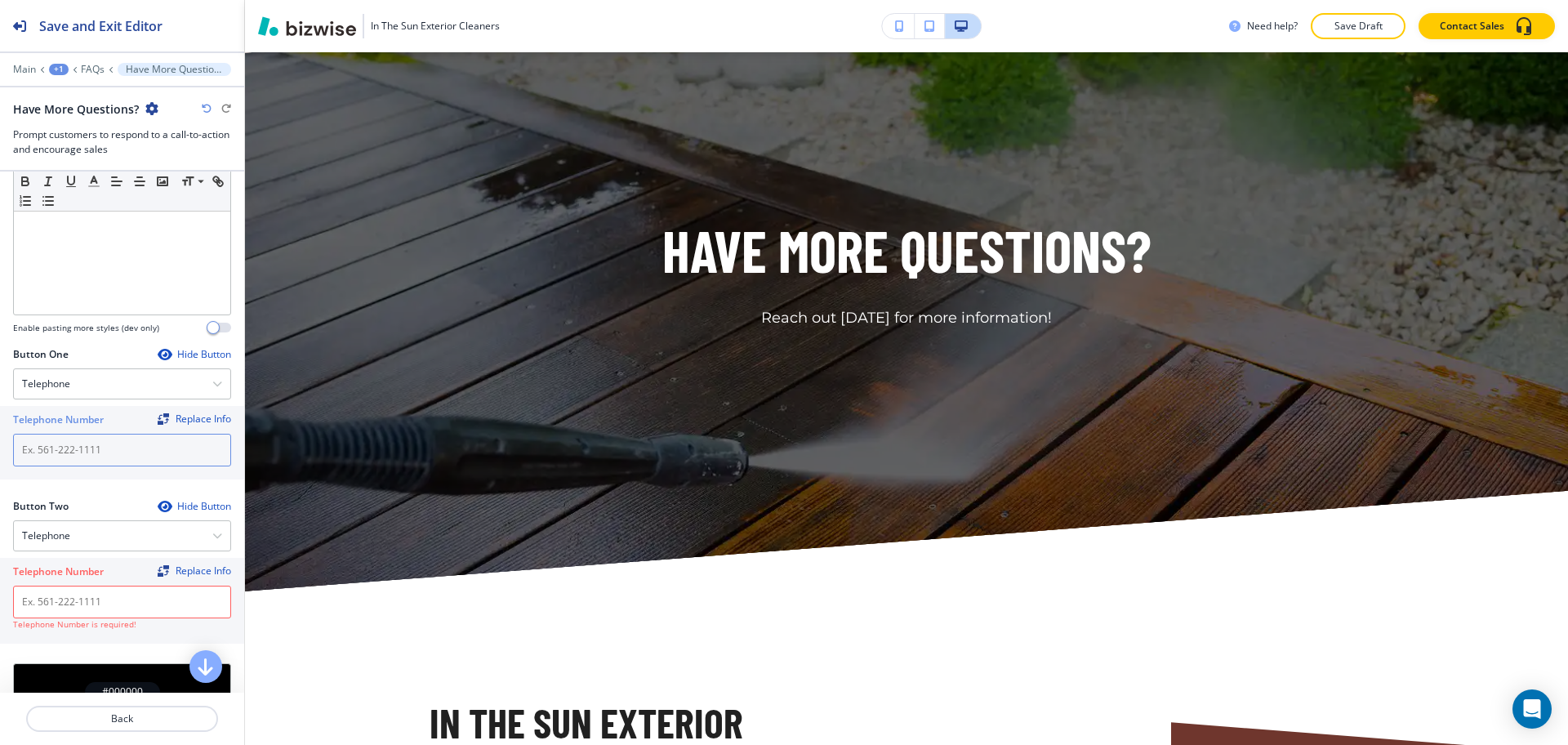
click at [78, 450] on input "text" at bounding box center [122, 450] width 218 height 33
paste input "[PHONE_NUMBER]"
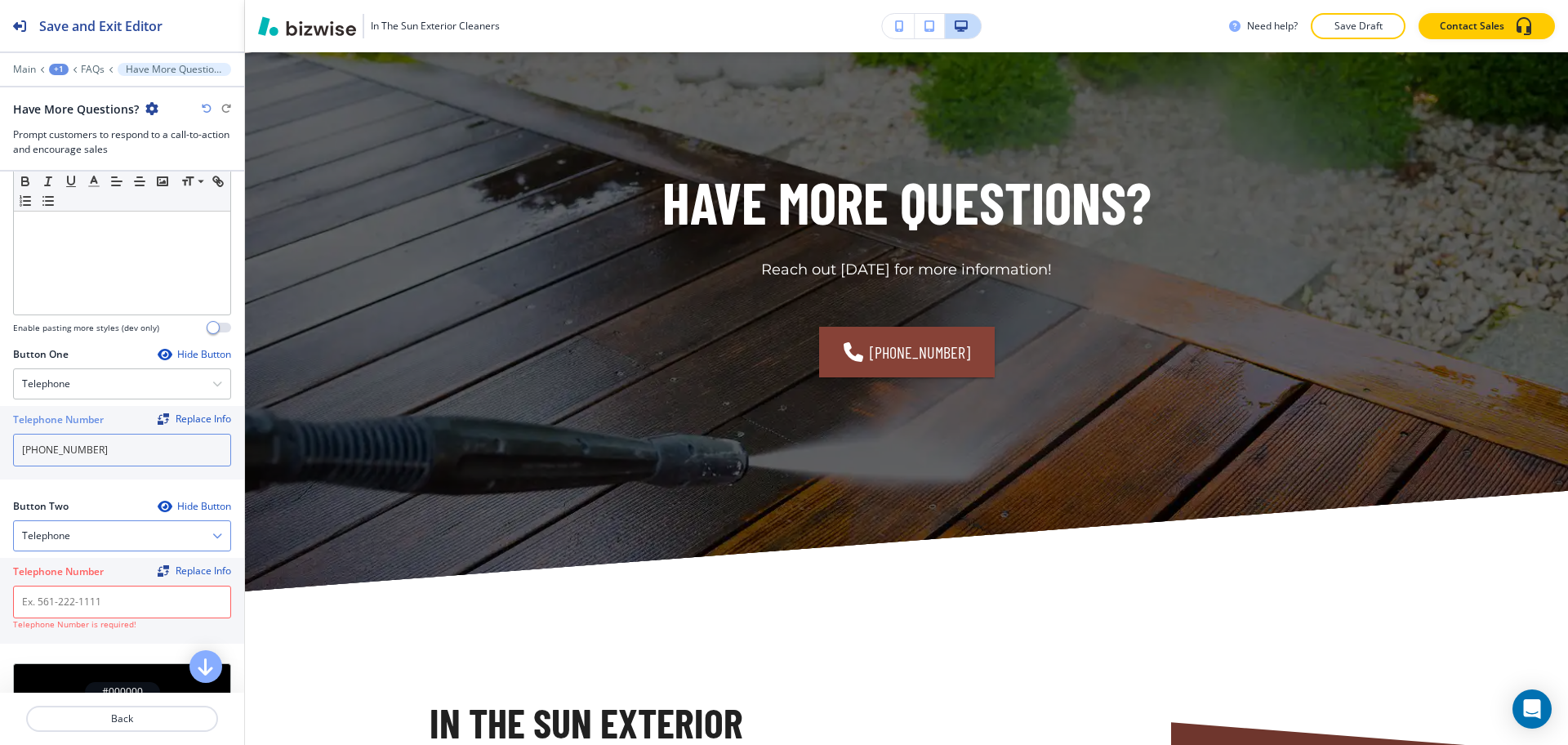
type input "[PHONE_NUMBER]"
click at [82, 532] on div "Telephone" at bounding box center [122, 535] width 217 height 29
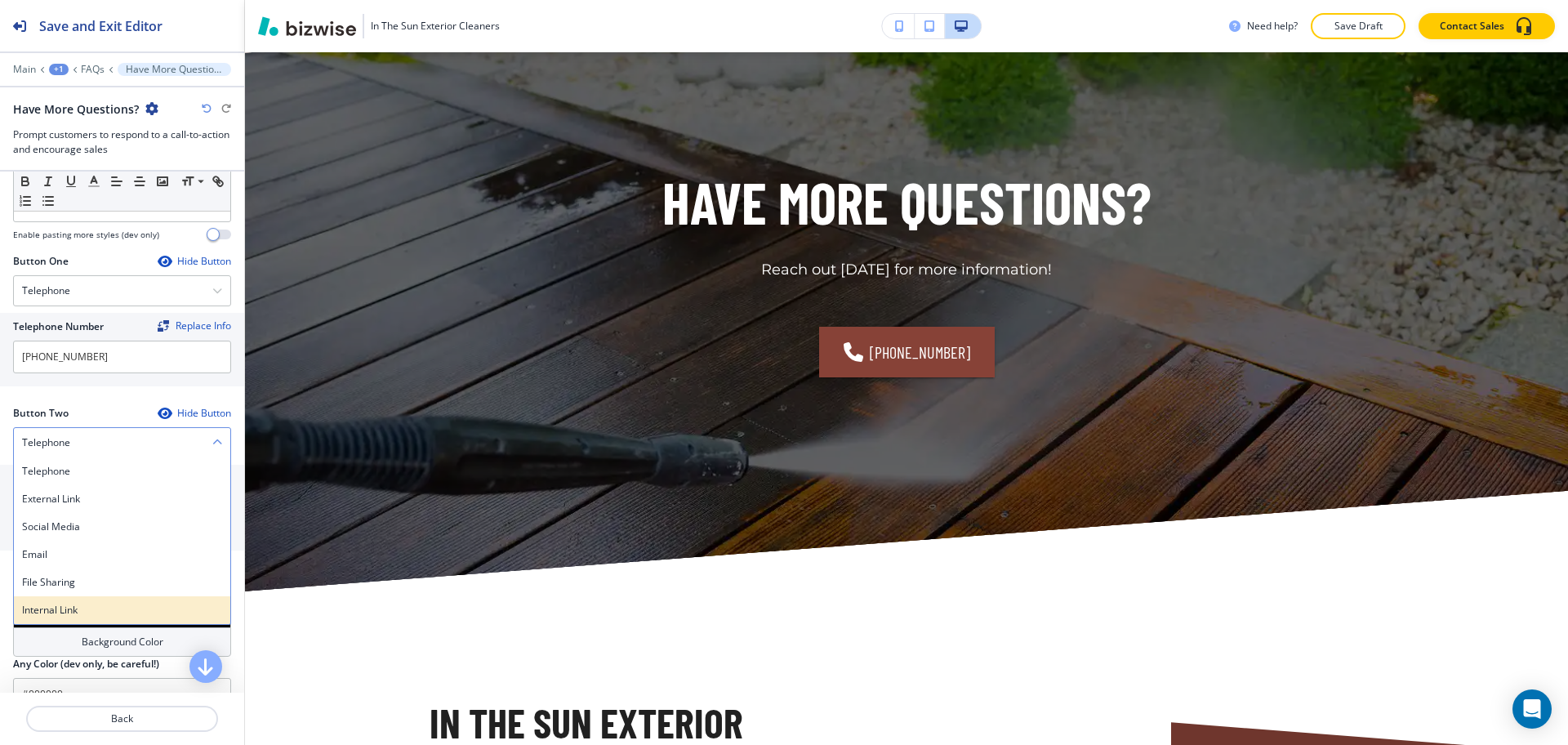
click at [66, 612] on h4 "Internal Link" at bounding box center [122, 610] width 200 height 15
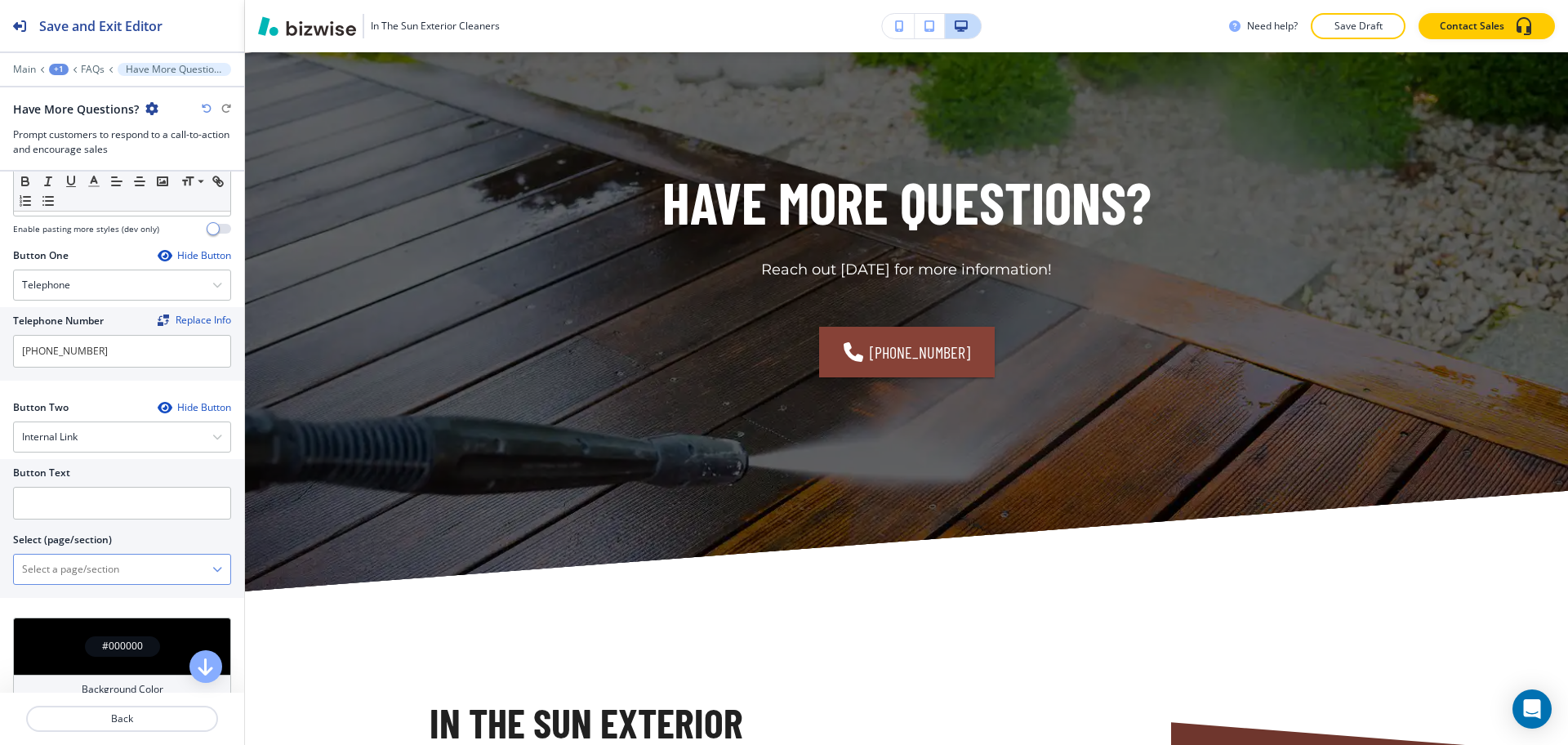
click at [69, 563] on \(page\/section\) "Manual Input" at bounding box center [112, 569] width 198 height 28
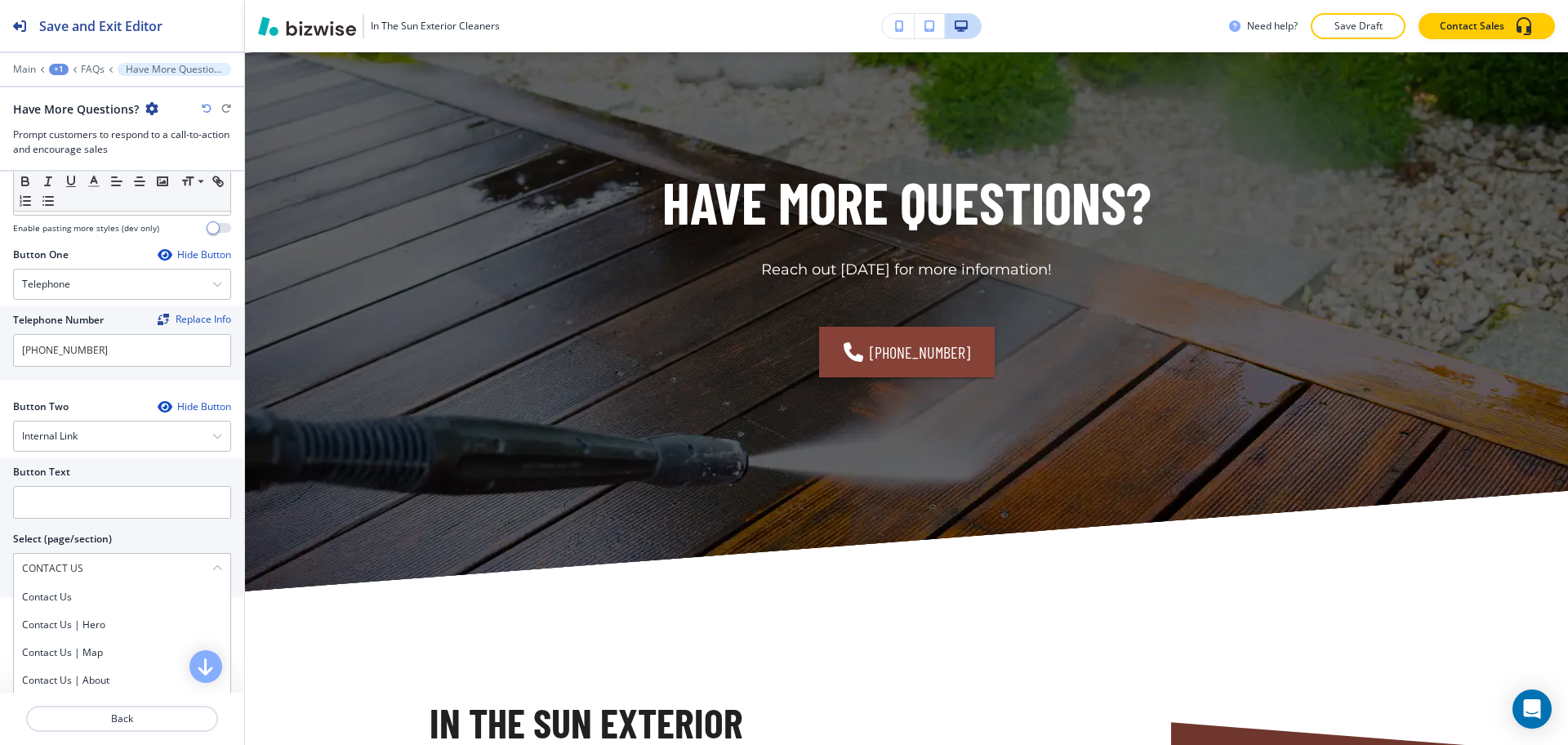
drag, startPoint x: 65, startPoint y: 557, endPoint x: 0, endPoint y: 541, distance: 66.9
click at [0, 541] on div "Button Text Select (page/section) CONTACT US Contact Us Contact Us | Hero Conta…" at bounding box center [122, 526] width 244 height 138
click at [56, 595] on h4 "Contact Us" at bounding box center [122, 596] width 200 height 15
type \(page\/section\) "Contact Us"
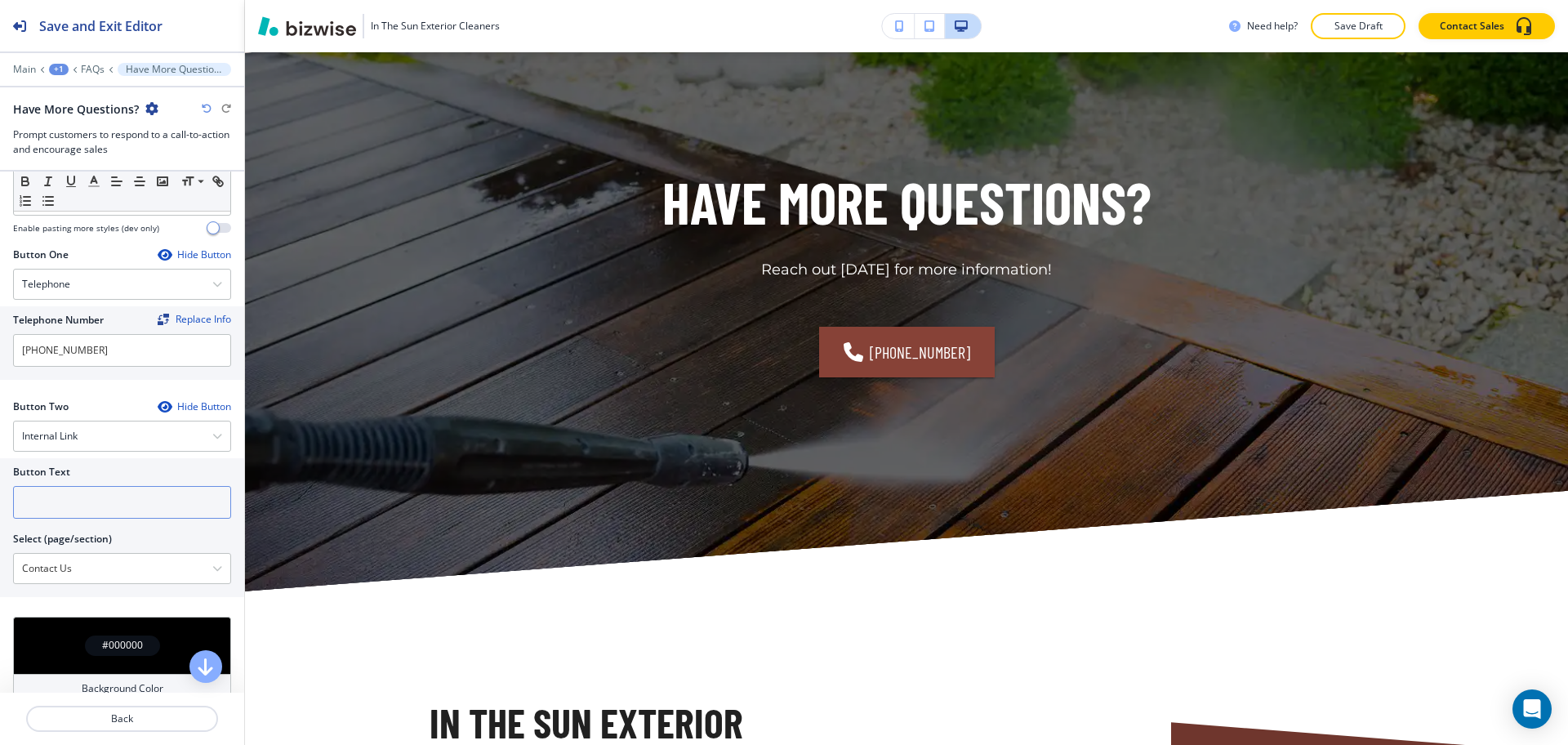
click at [41, 489] on input "text" at bounding box center [122, 502] width 218 height 33
paste input "CONTACT US"
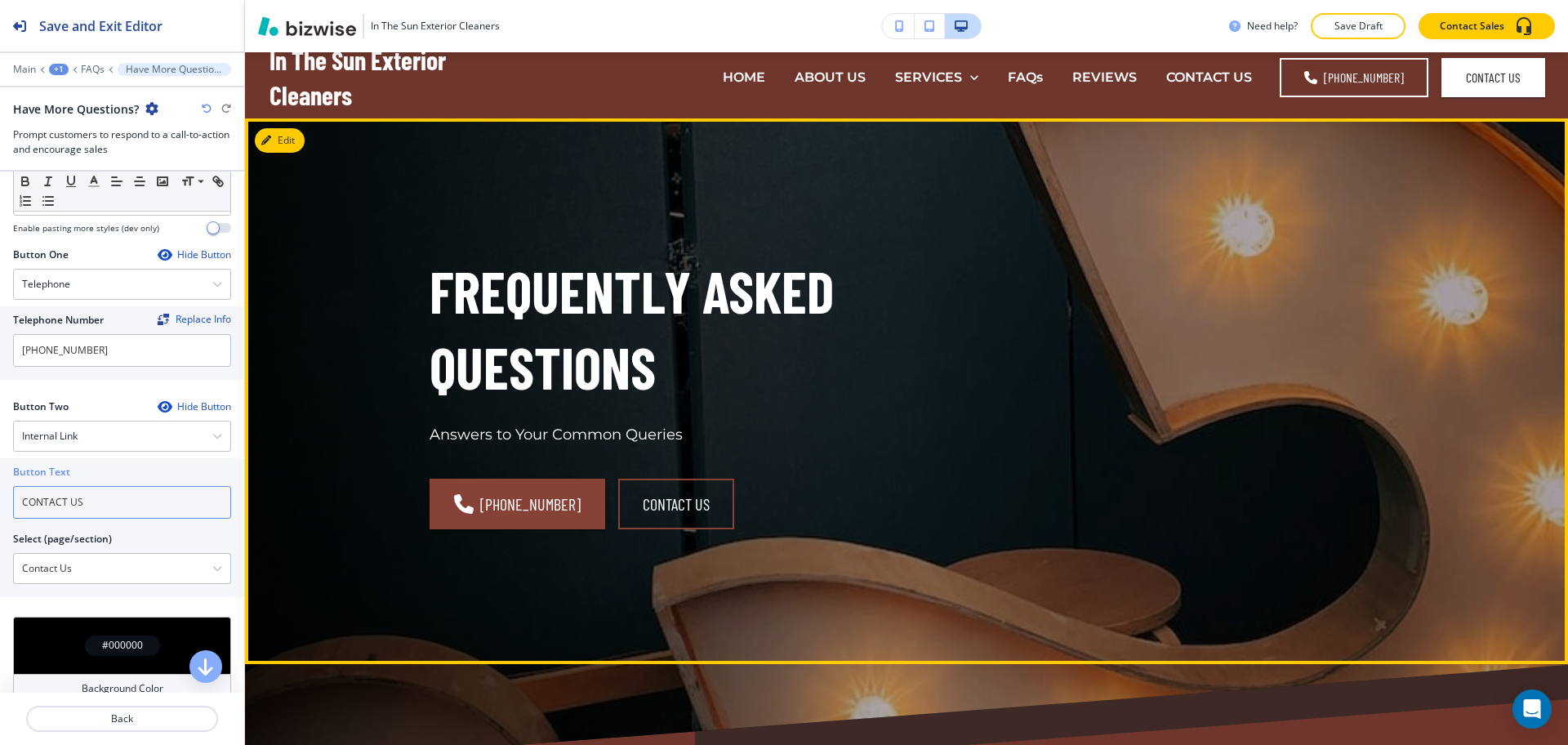
scroll to position [0, 0]
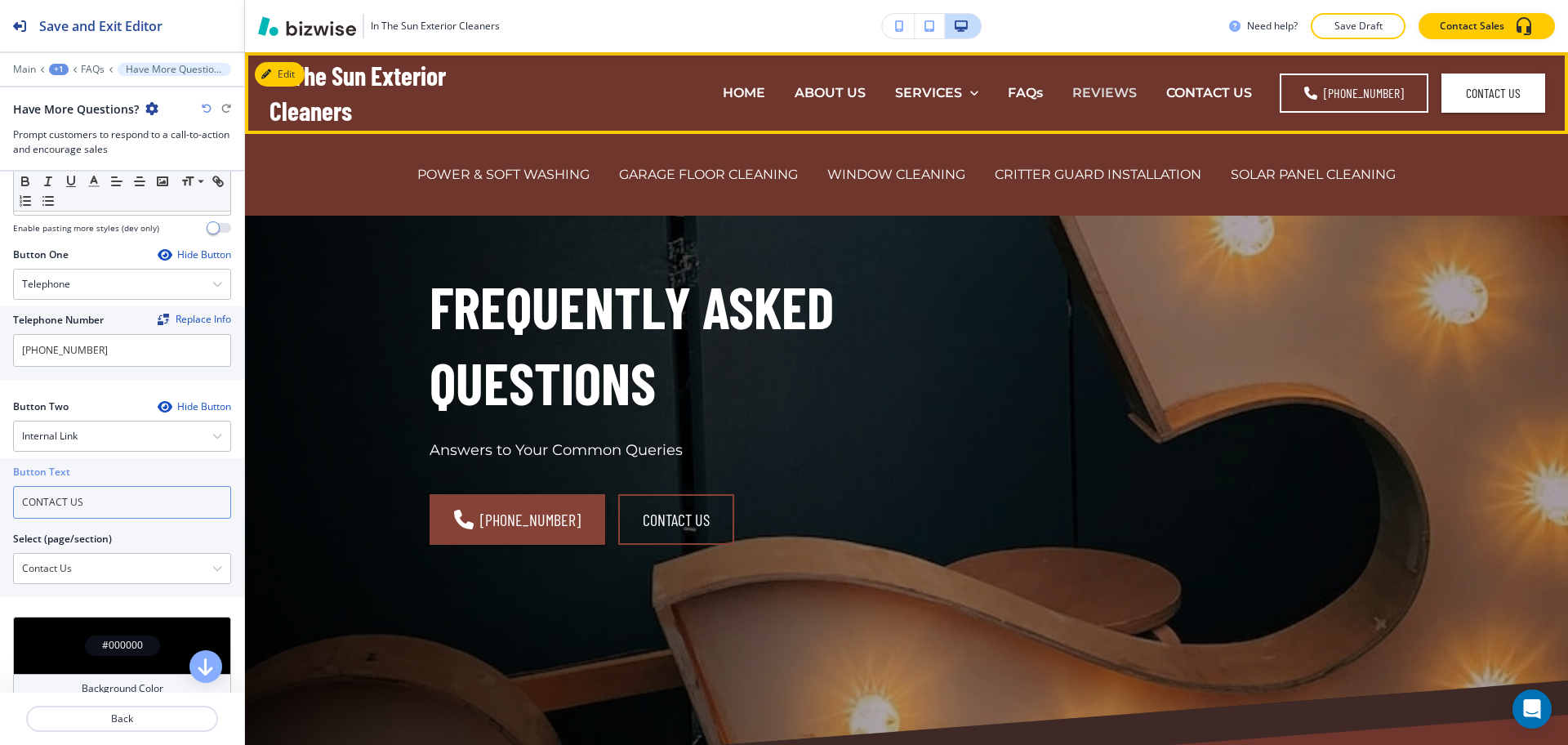
type input "CONTACT US"
click at [1086, 97] on p "REVIEWS" at bounding box center [1104, 92] width 65 height 18
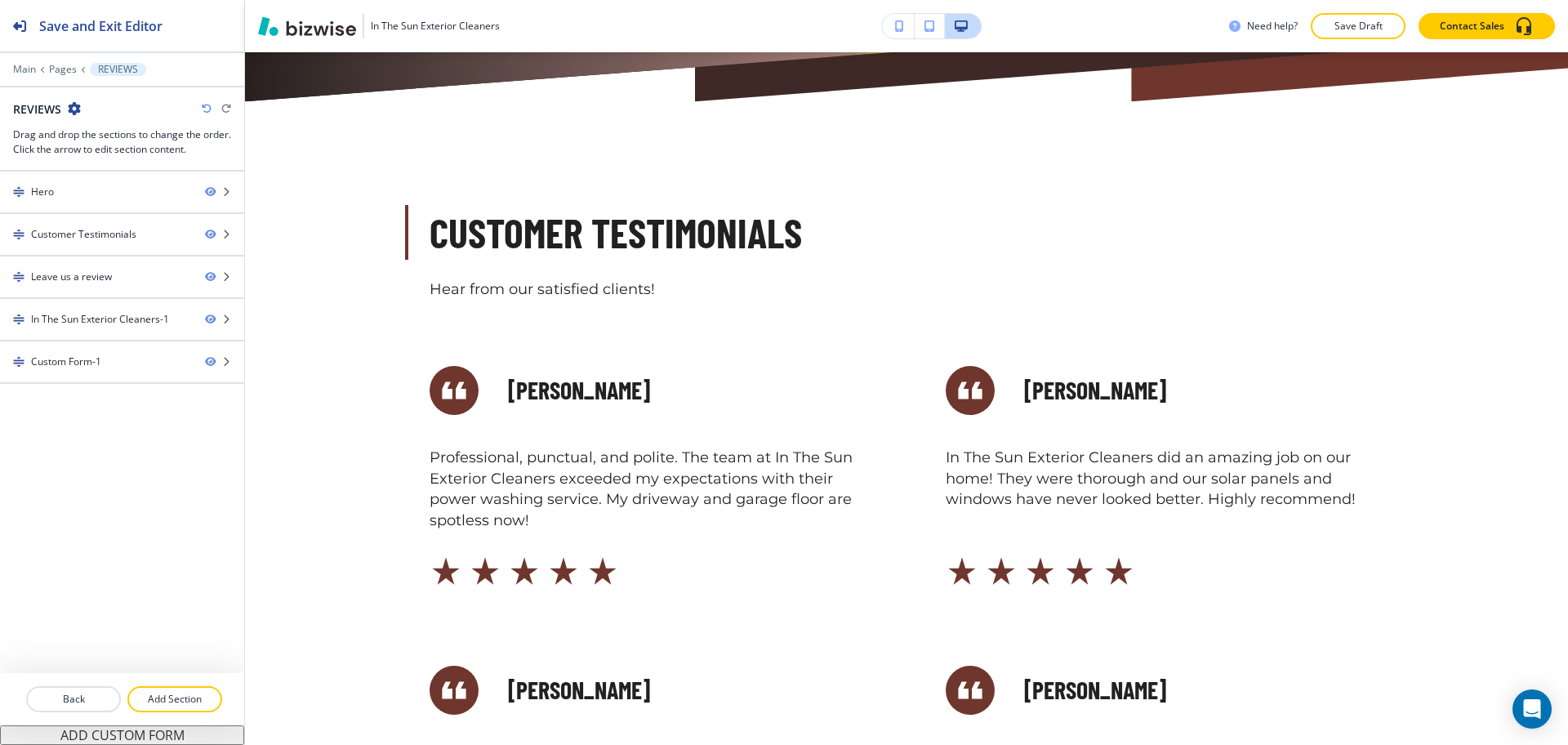
scroll to position [629, 0]
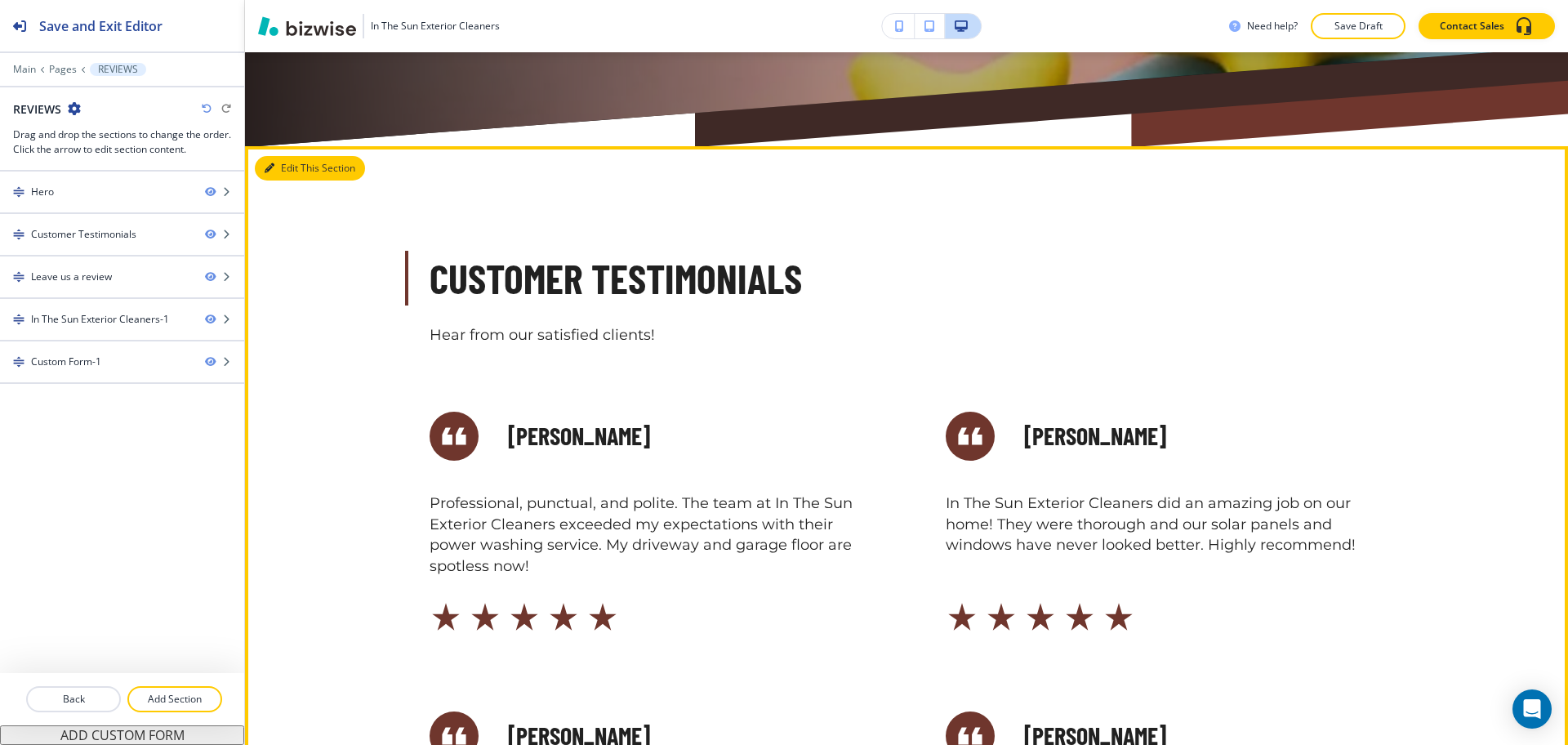
click at [286, 164] on button "Edit This Section" at bounding box center [310, 167] width 110 height 24
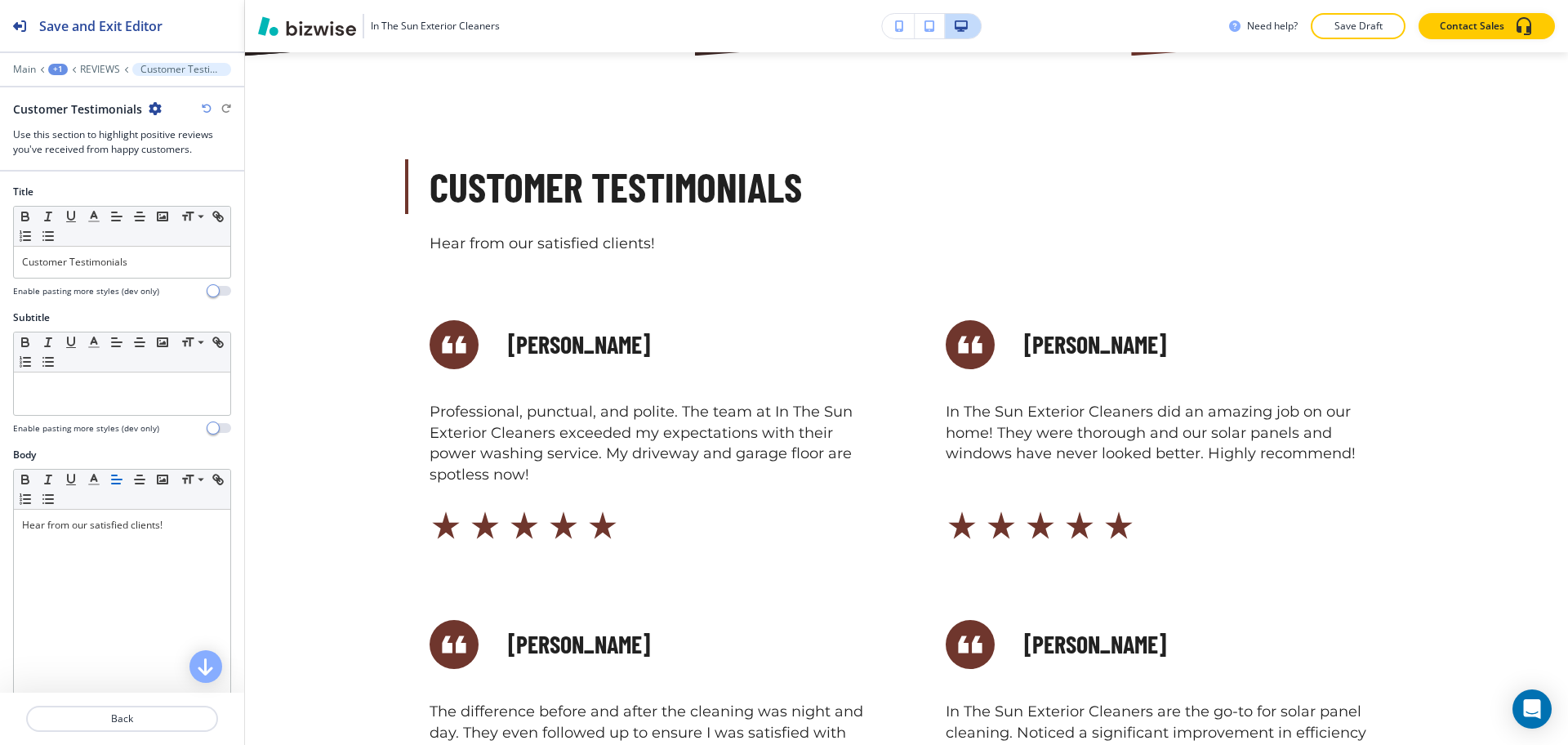
scroll to position [723, 0]
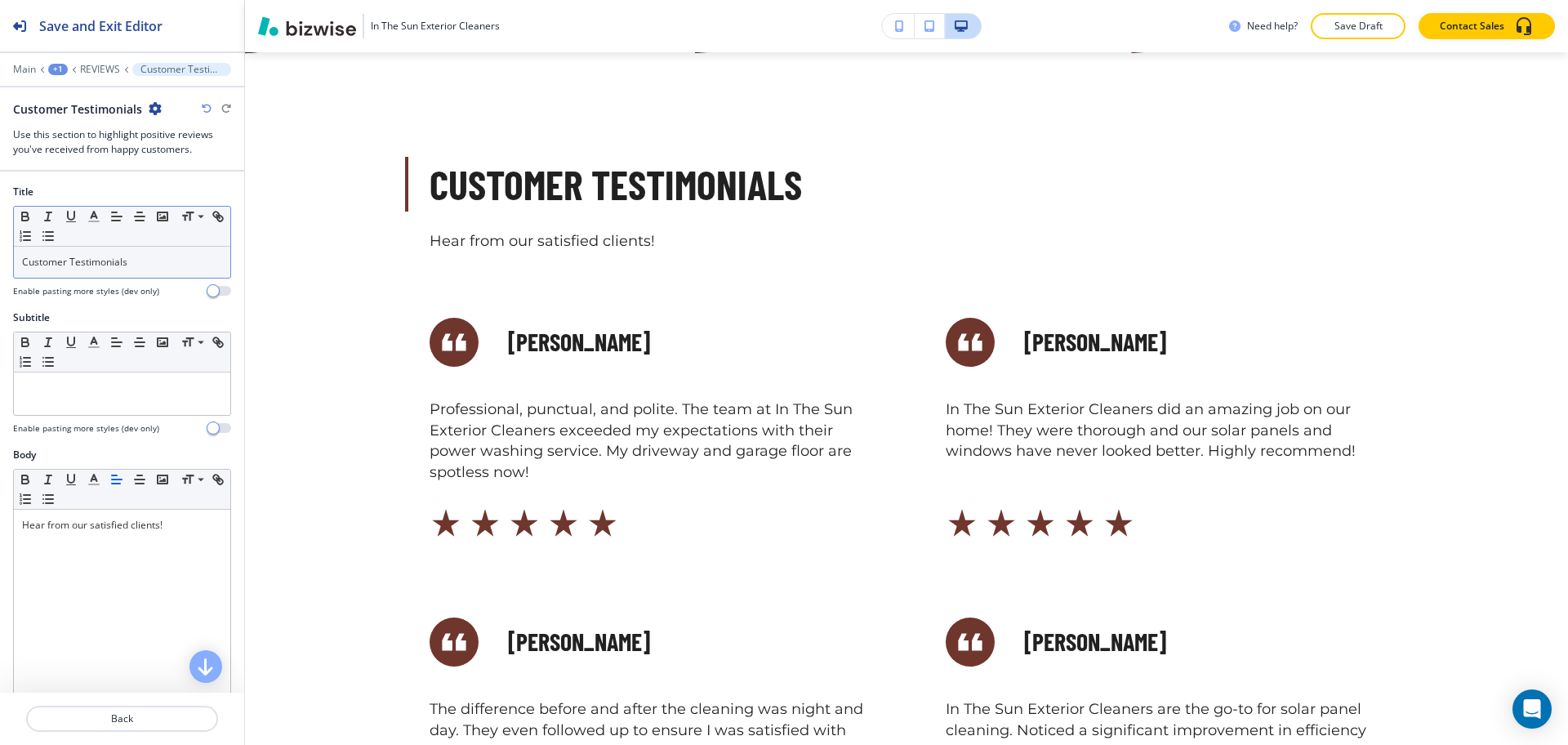
click at [166, 258] on p "Customer Testimonials" at bounding box center [122, 261] width 200 height 15
click at [97, 217] on icon "button" at bounding box center [93, 216] width 15 height 15
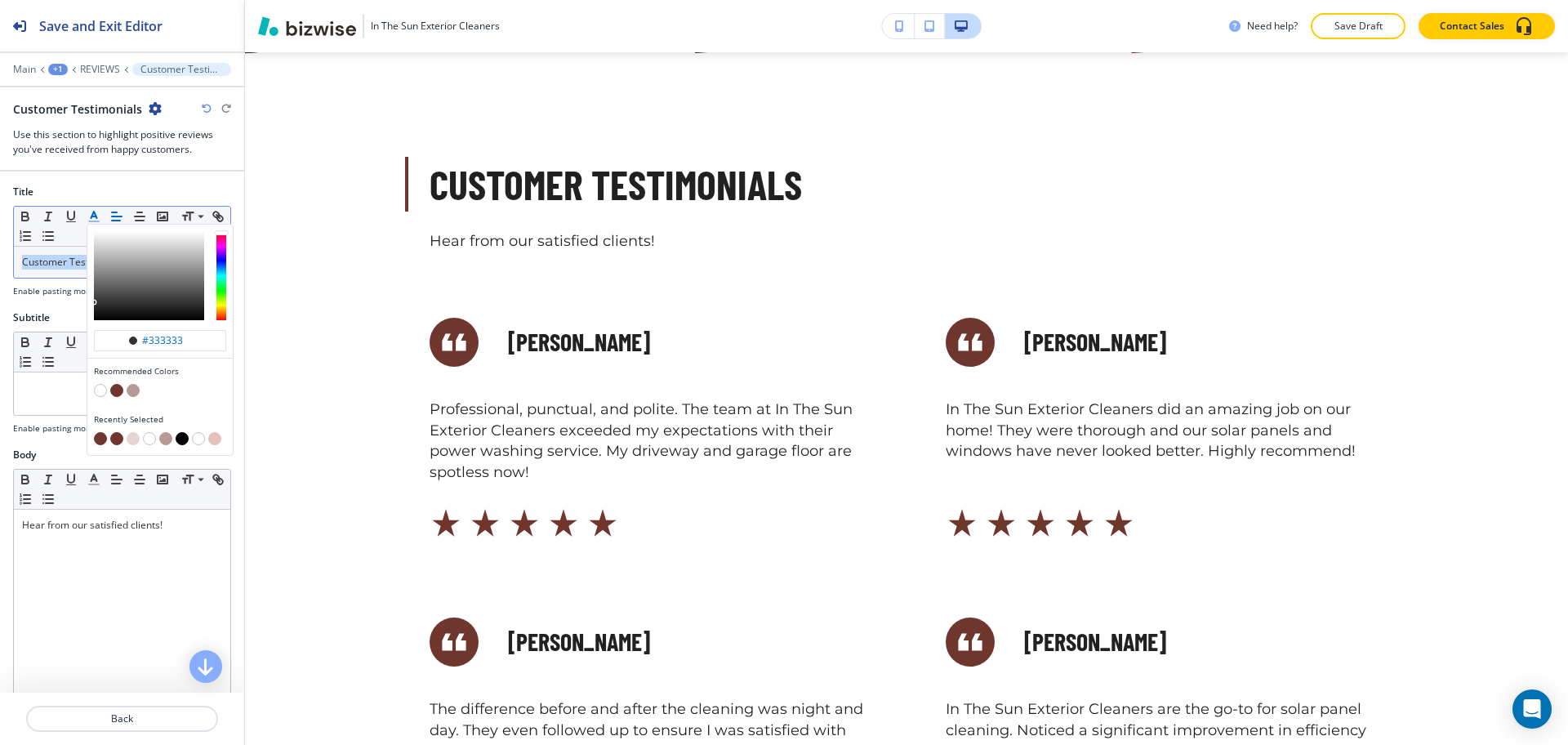
click at [120, 390] on button "button" at bounding box center [117, 391] width 14 height 14
type input "#6f362d"
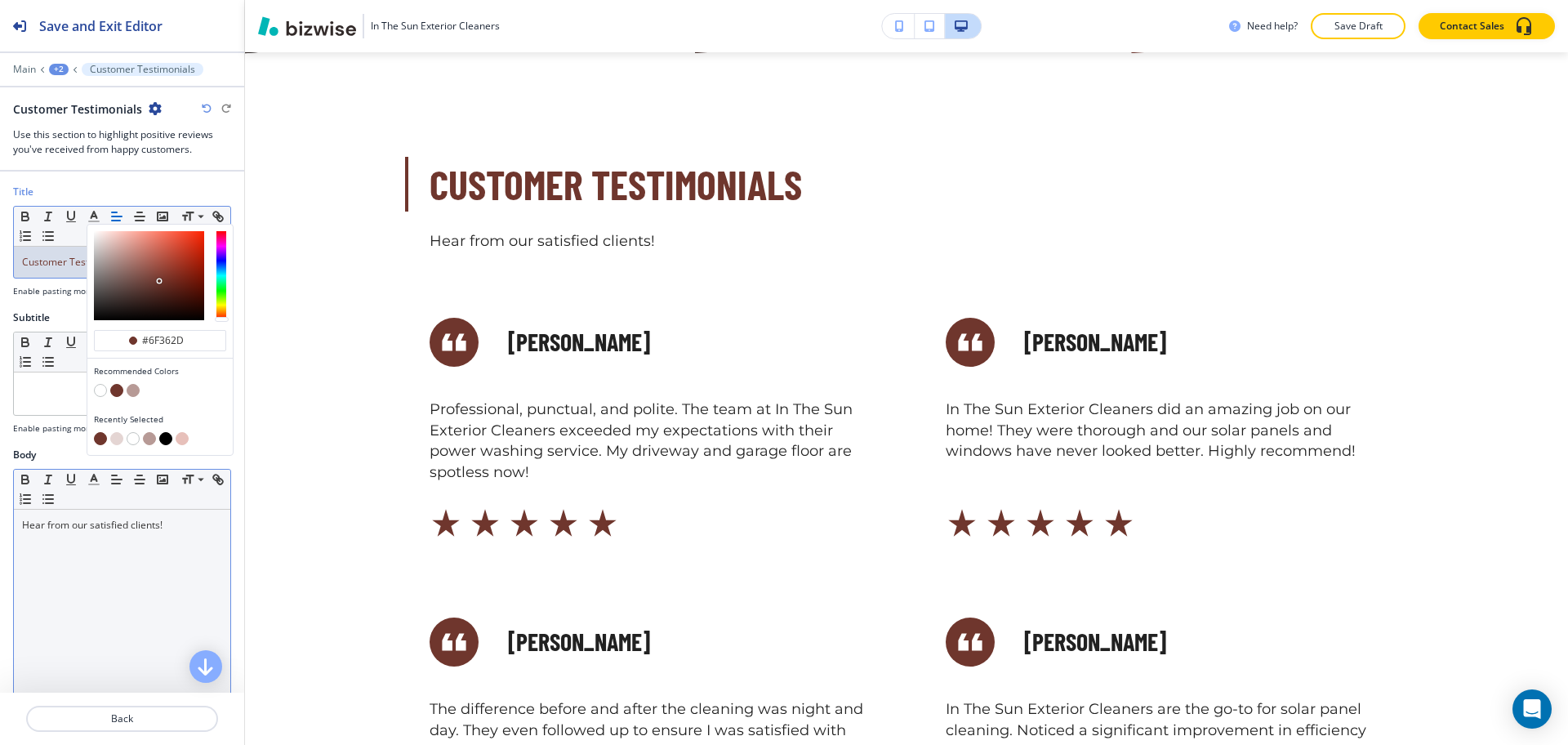
click at [145, 591] on div "Hear from our satisfied clients!" at bounding box center [122, 615] width 217 height 212
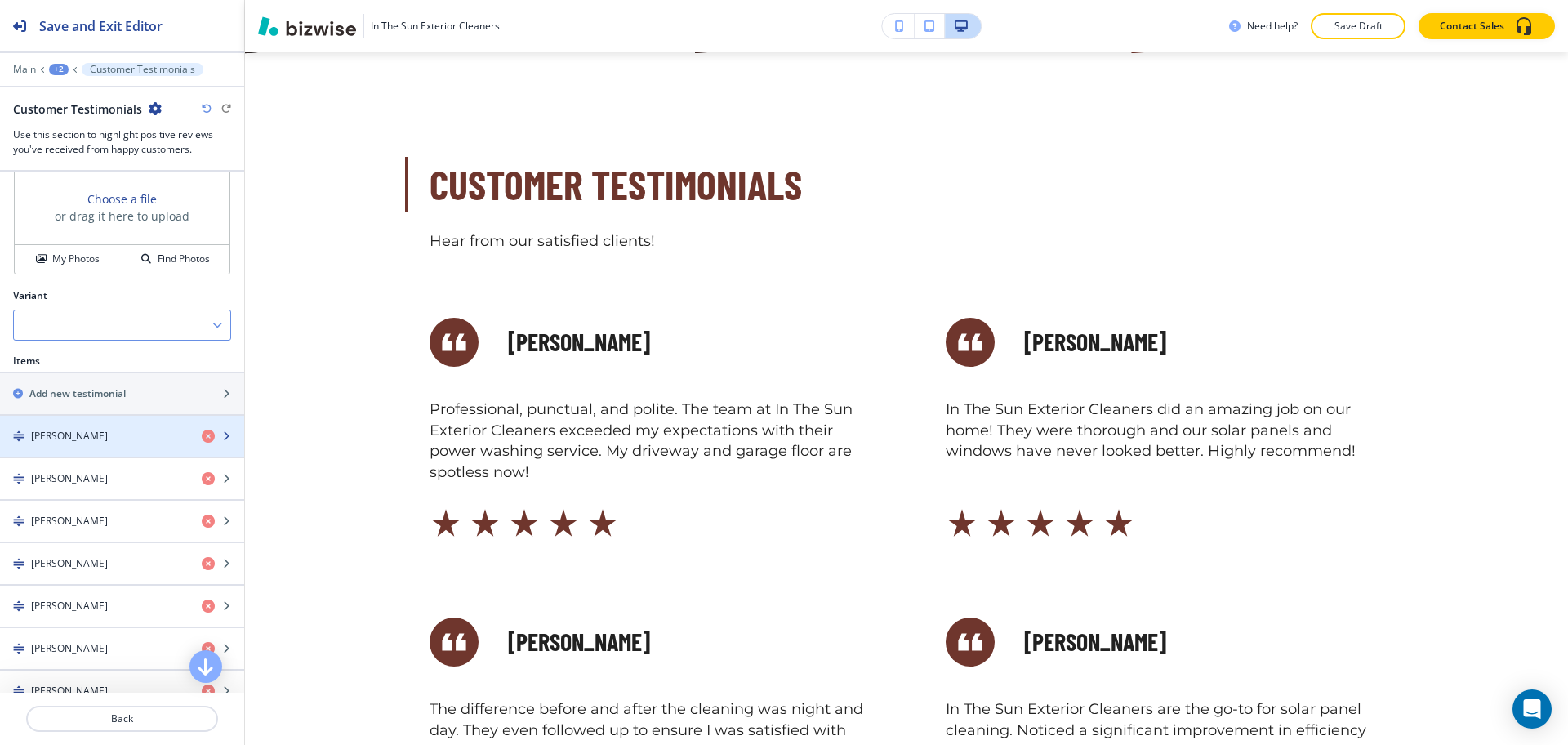
scroll to position [608, 0]
click at [47, 261] on div "My Photos" at bounding box center [68, 257] width 107 height 15
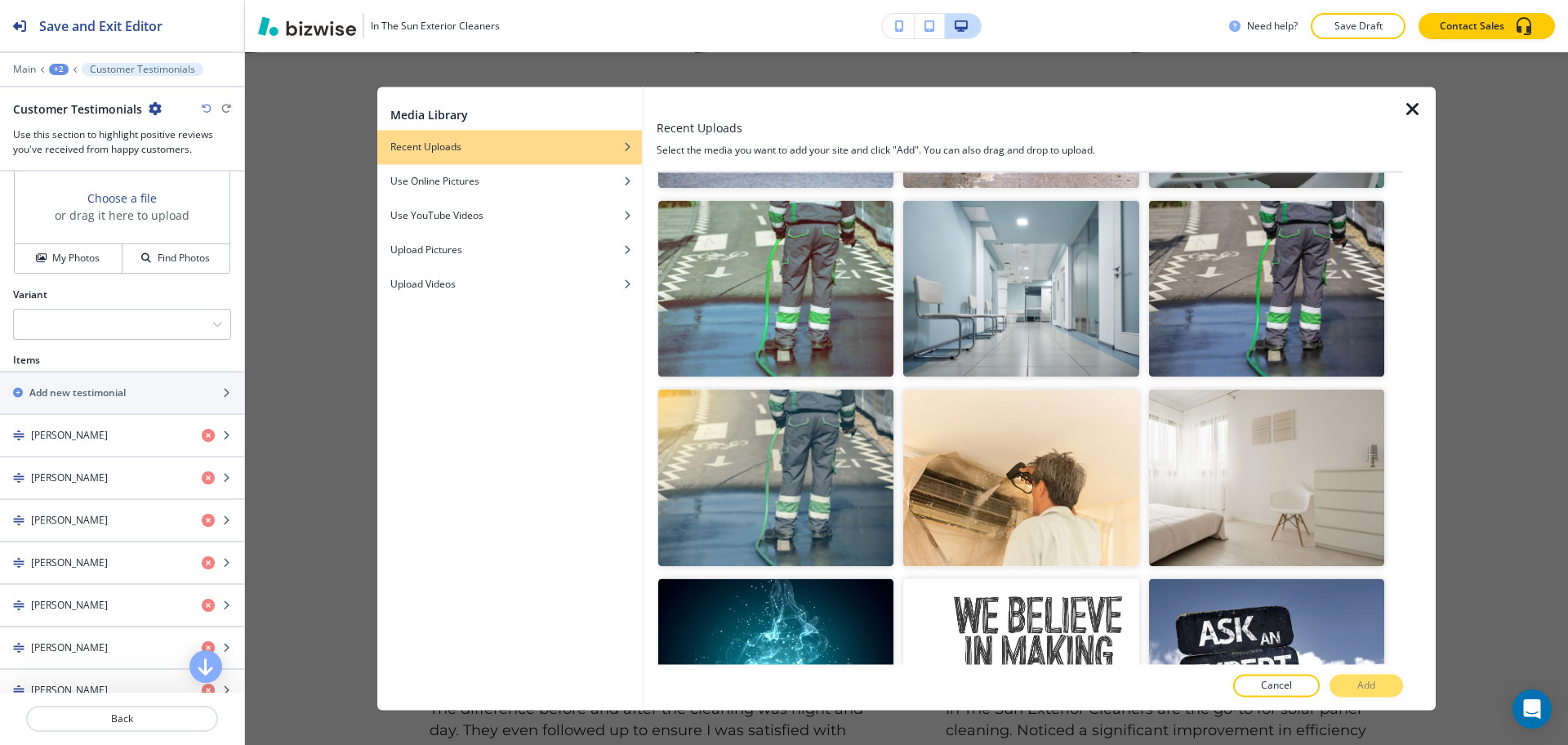
scroll to position [1120, 0]
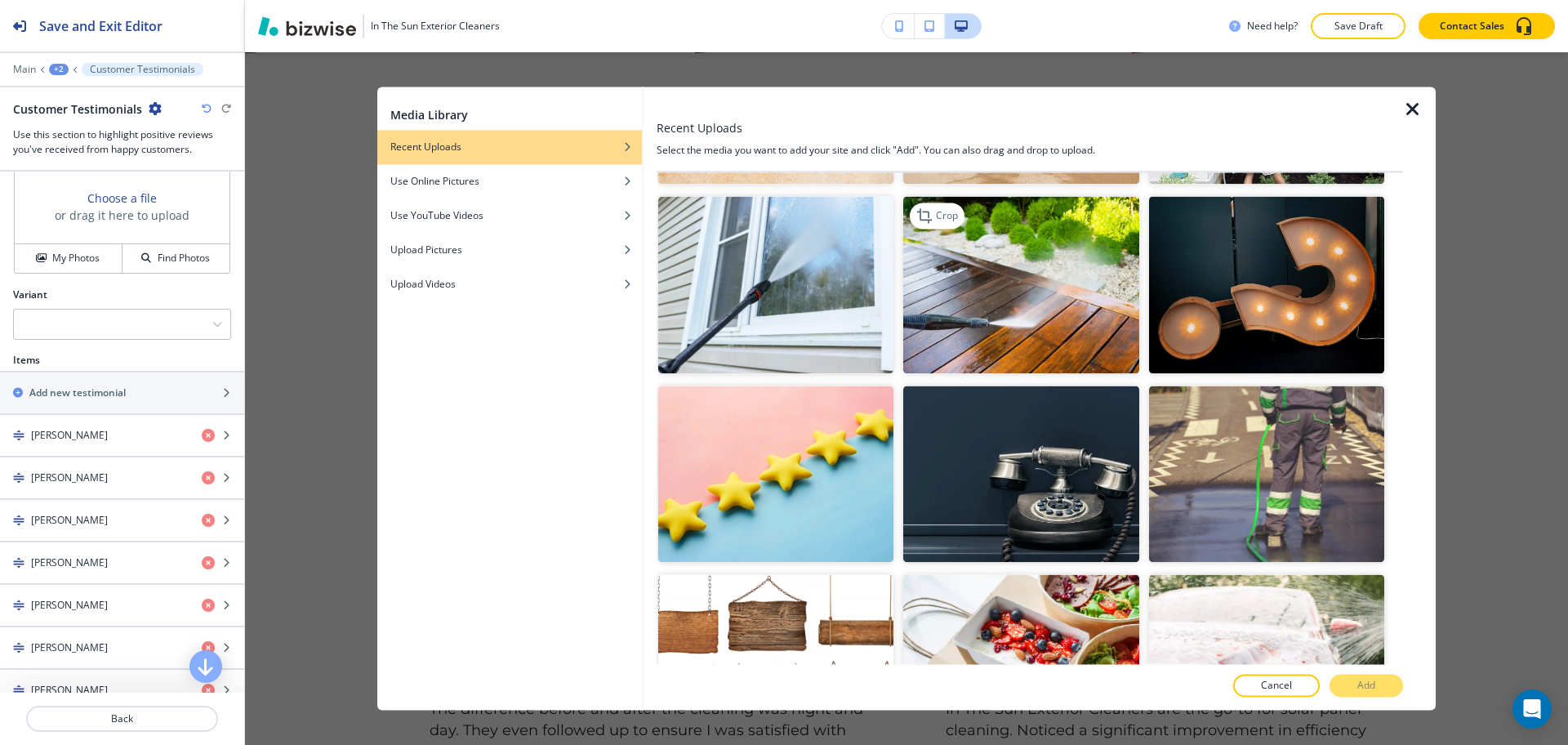
click at [1008, 306] on img "button" at bounding box center [1020, 284] width 235 height 176
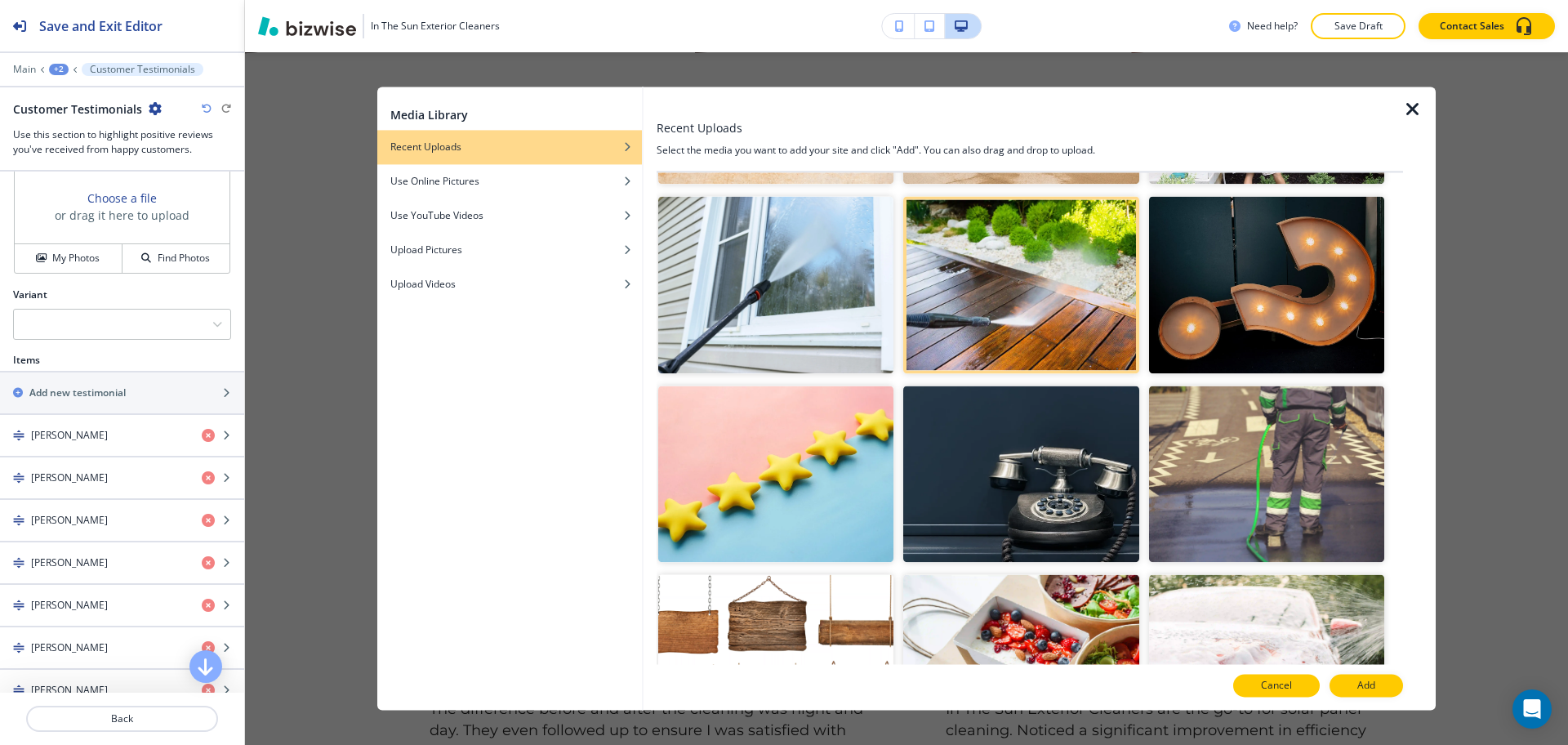
scroll to position [814, 0]
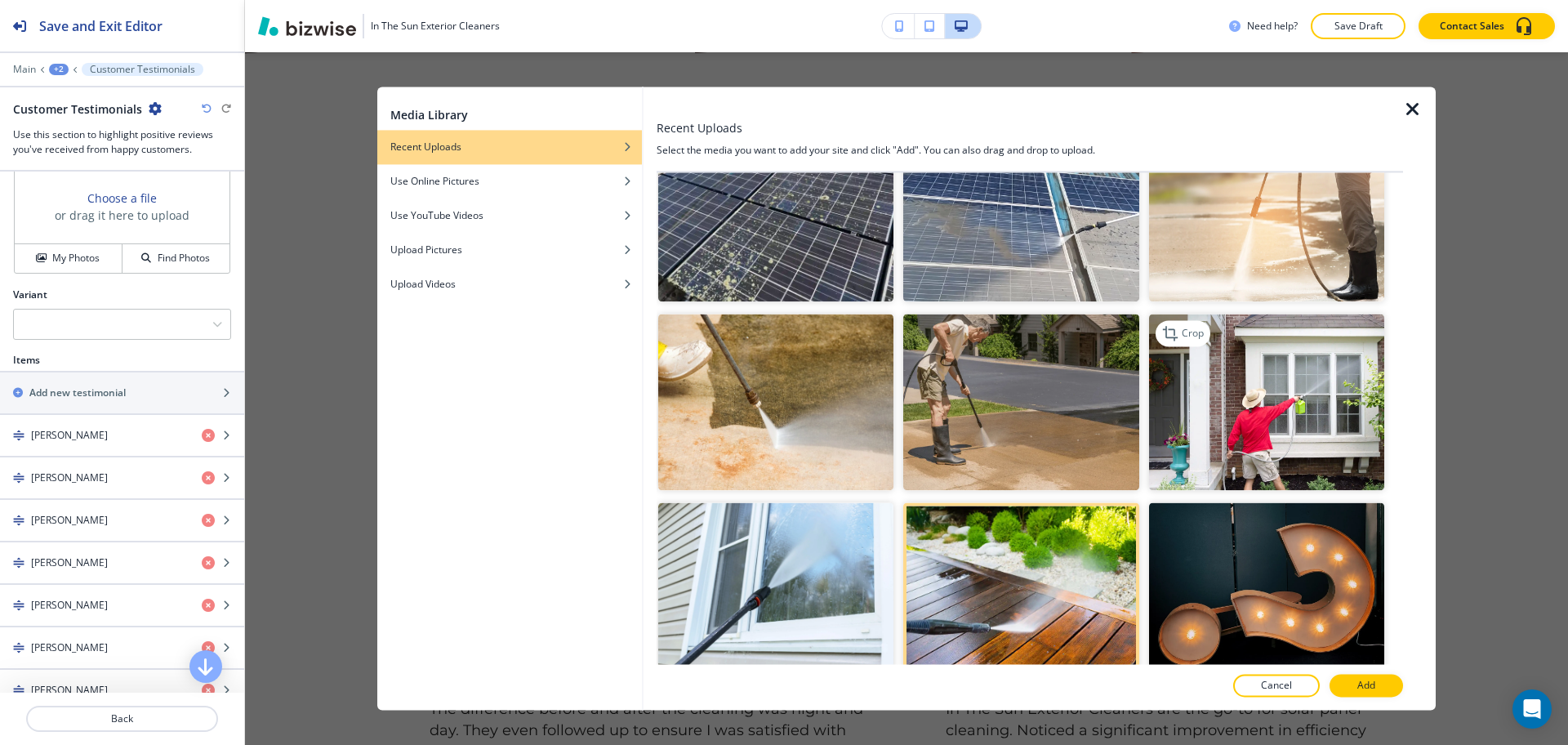
click at [1263, 383] on img "button" at bounding box center [1266, 402] width 235 height 176
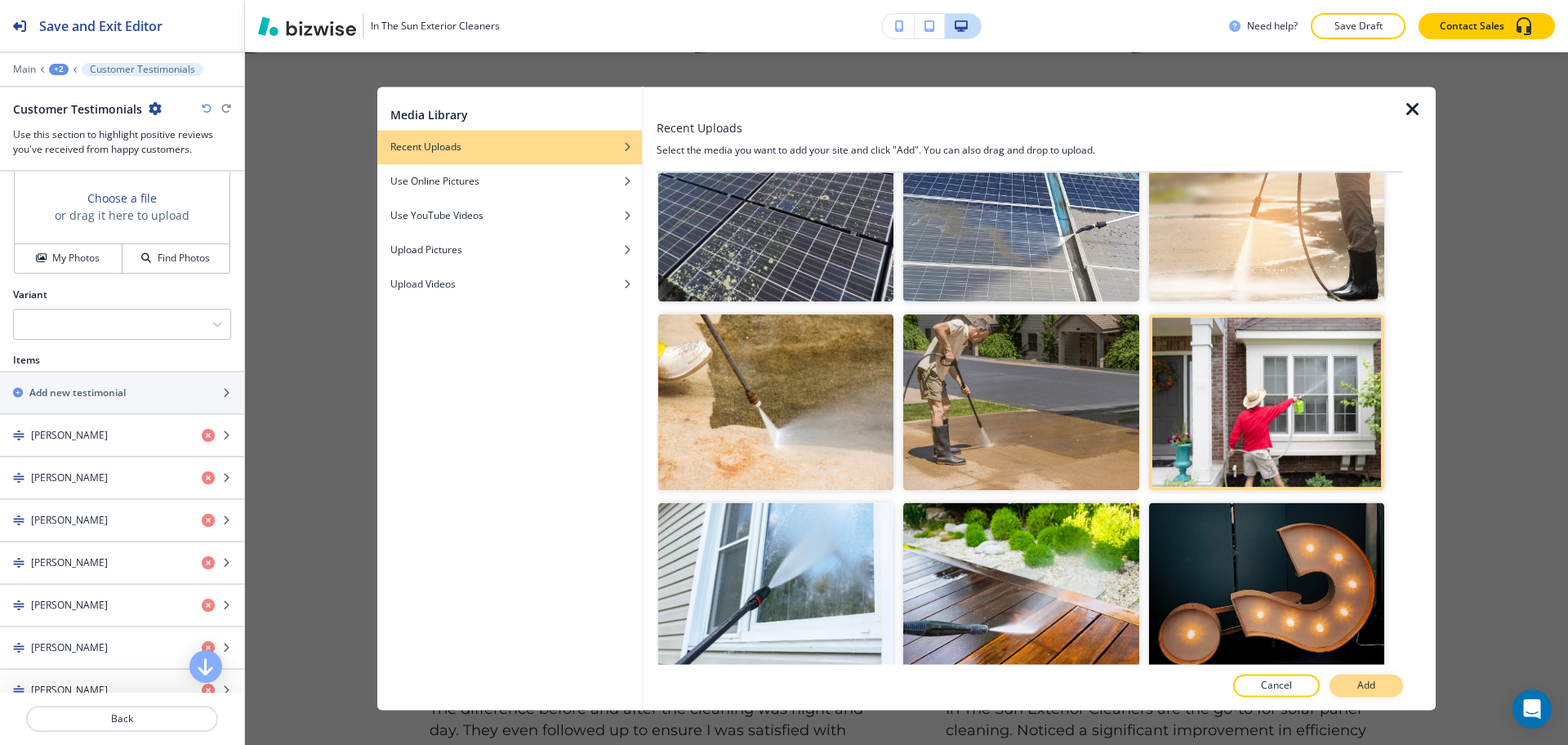
click at [1366, 691] on p "Add" at bounding box center [1367, 685] width 18 height 15
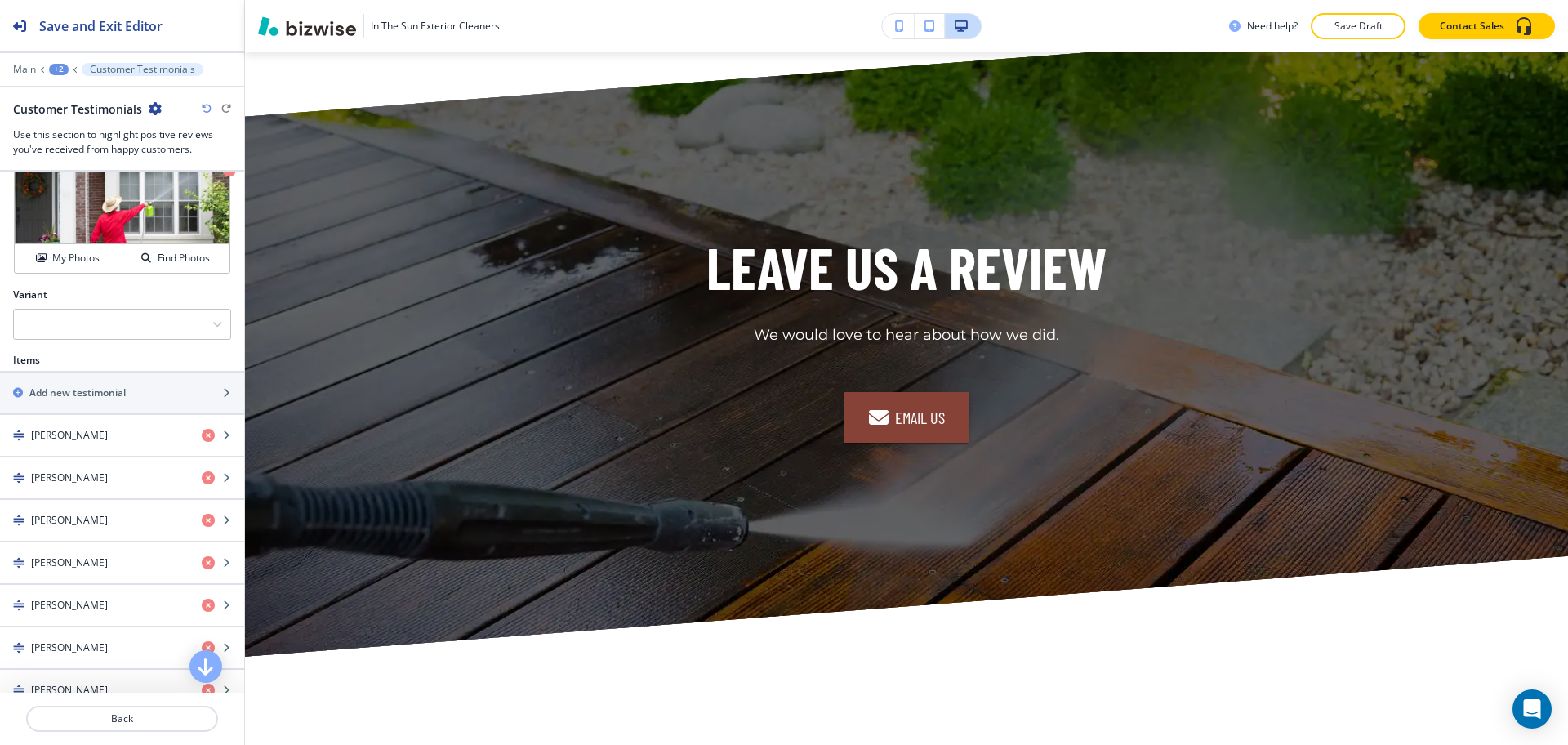
scroll to position [2642, 0]
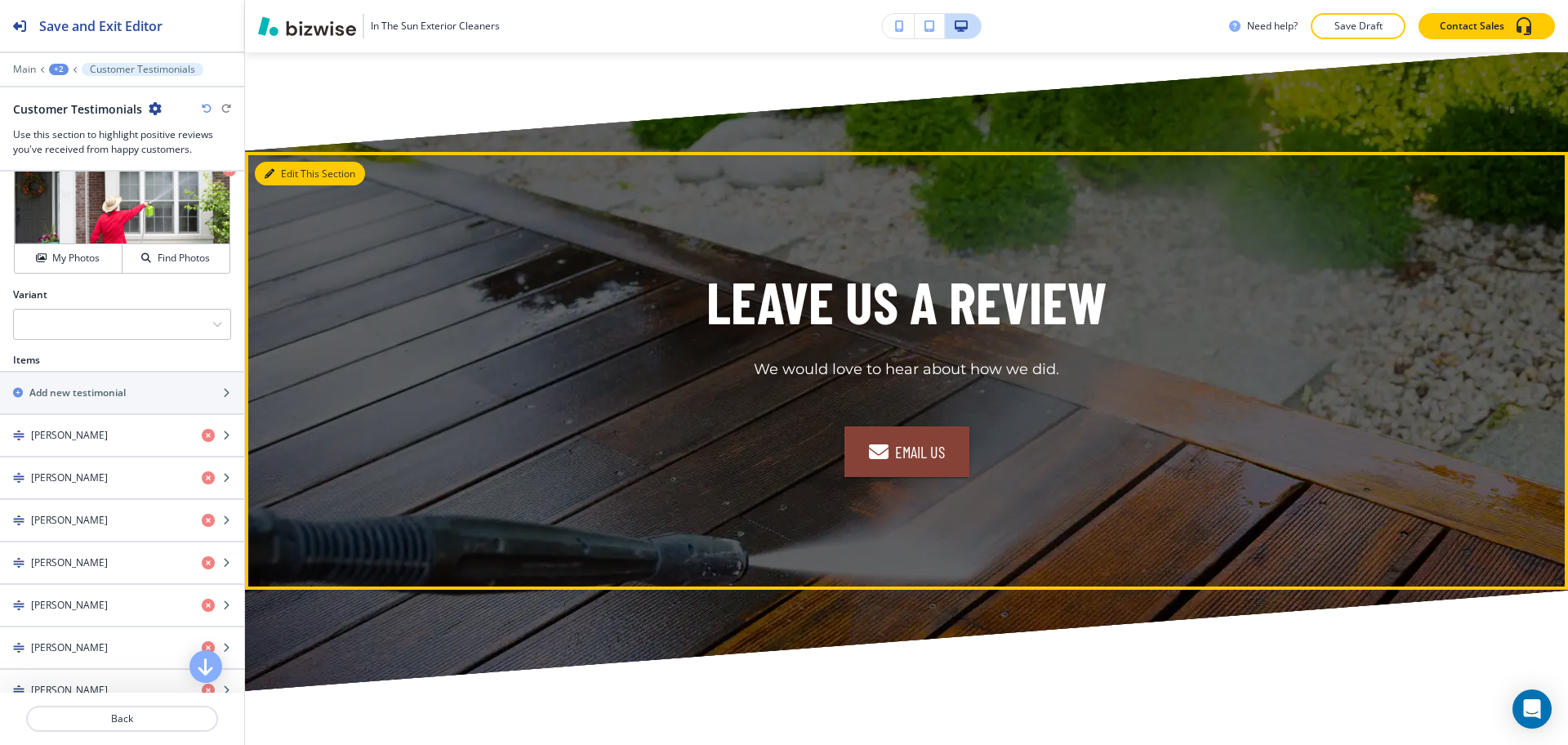
click at [288, 173] on button "Edit This Section" at bounding box center [310, 173] width 110 height 24
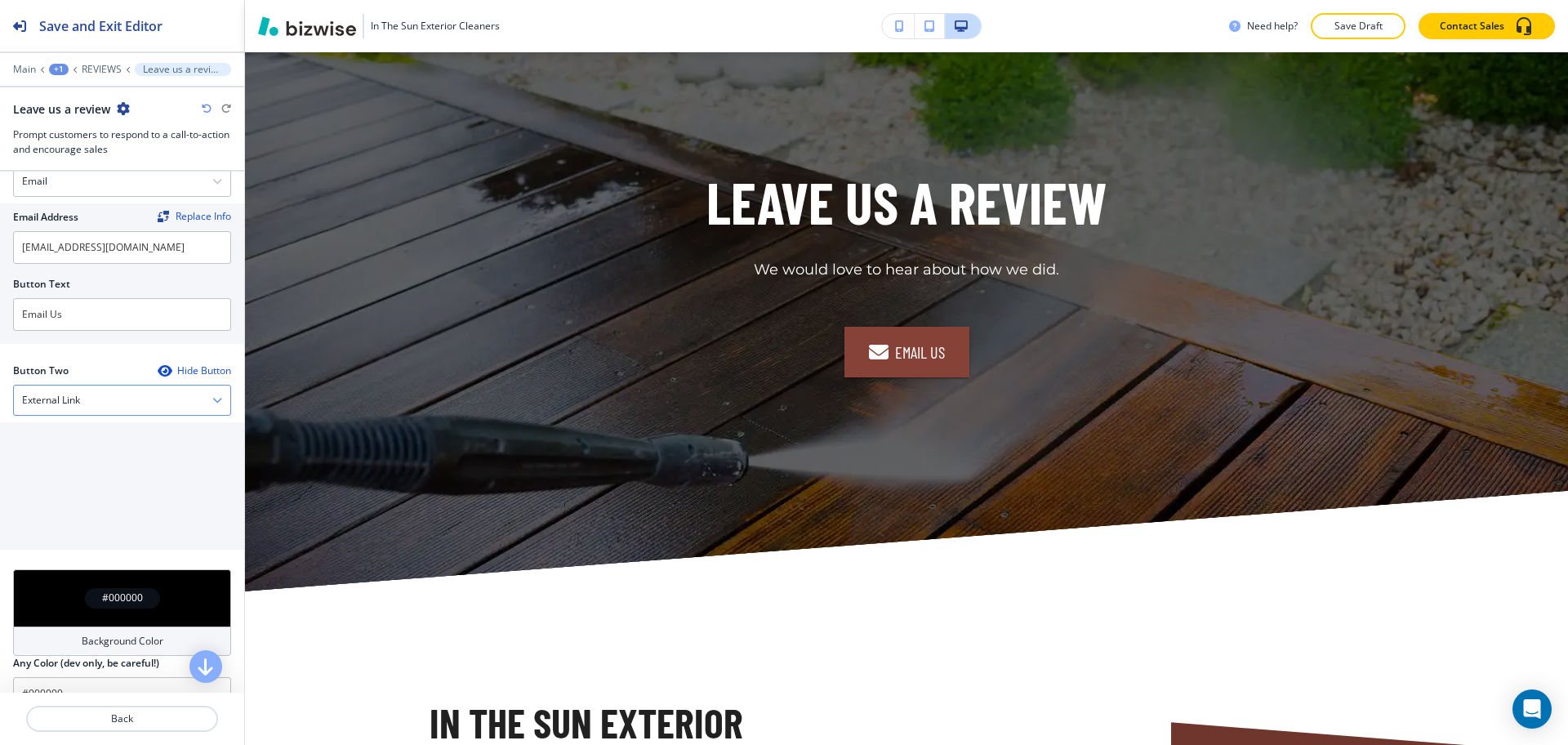
scroll to position [611, 0]
click at [106, 393] on div "External Link" at bounding box center [122, 399] width 217 height 29
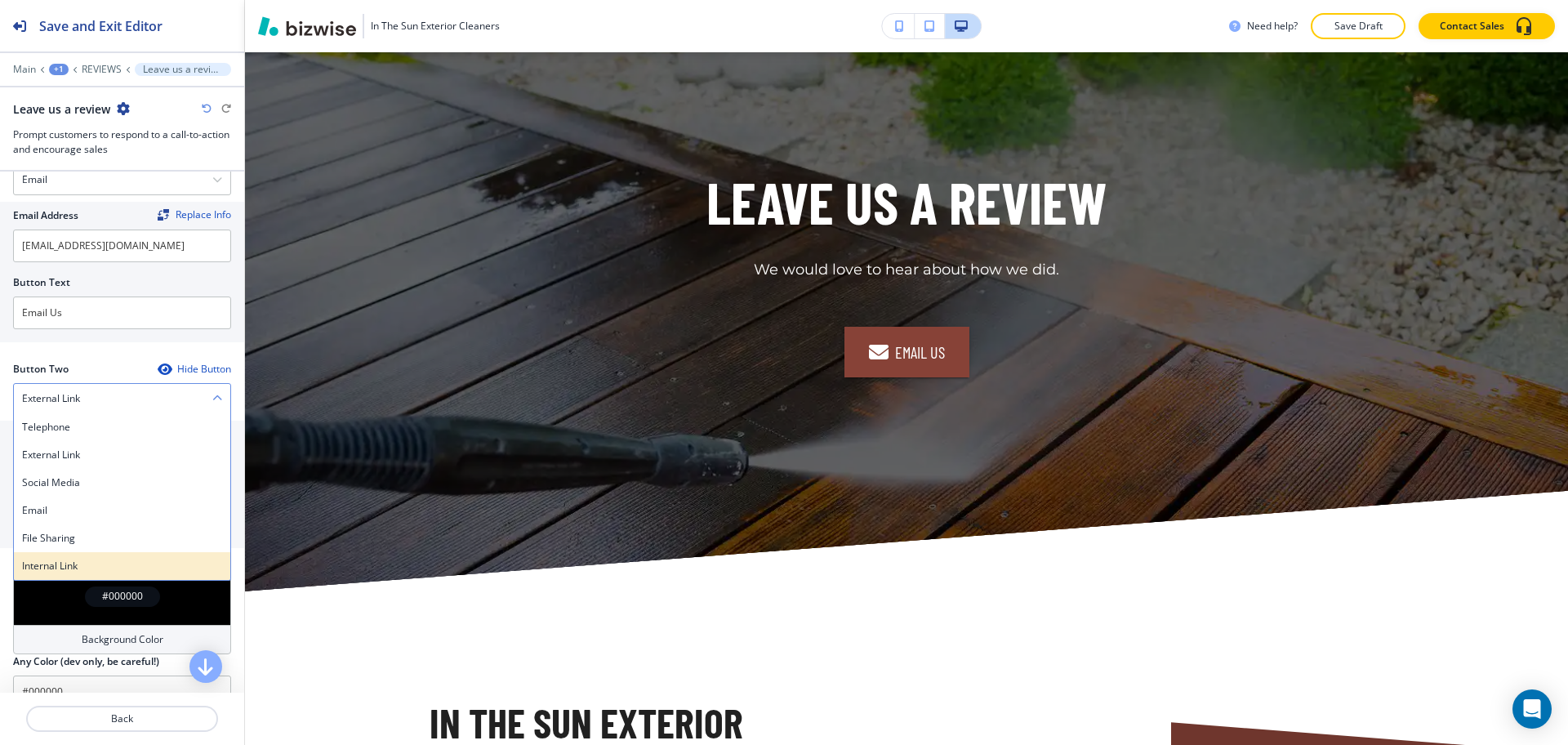
click at [81, 558] on h4 "Internal Link" at bounding box center [122, 565] width 200 height 15
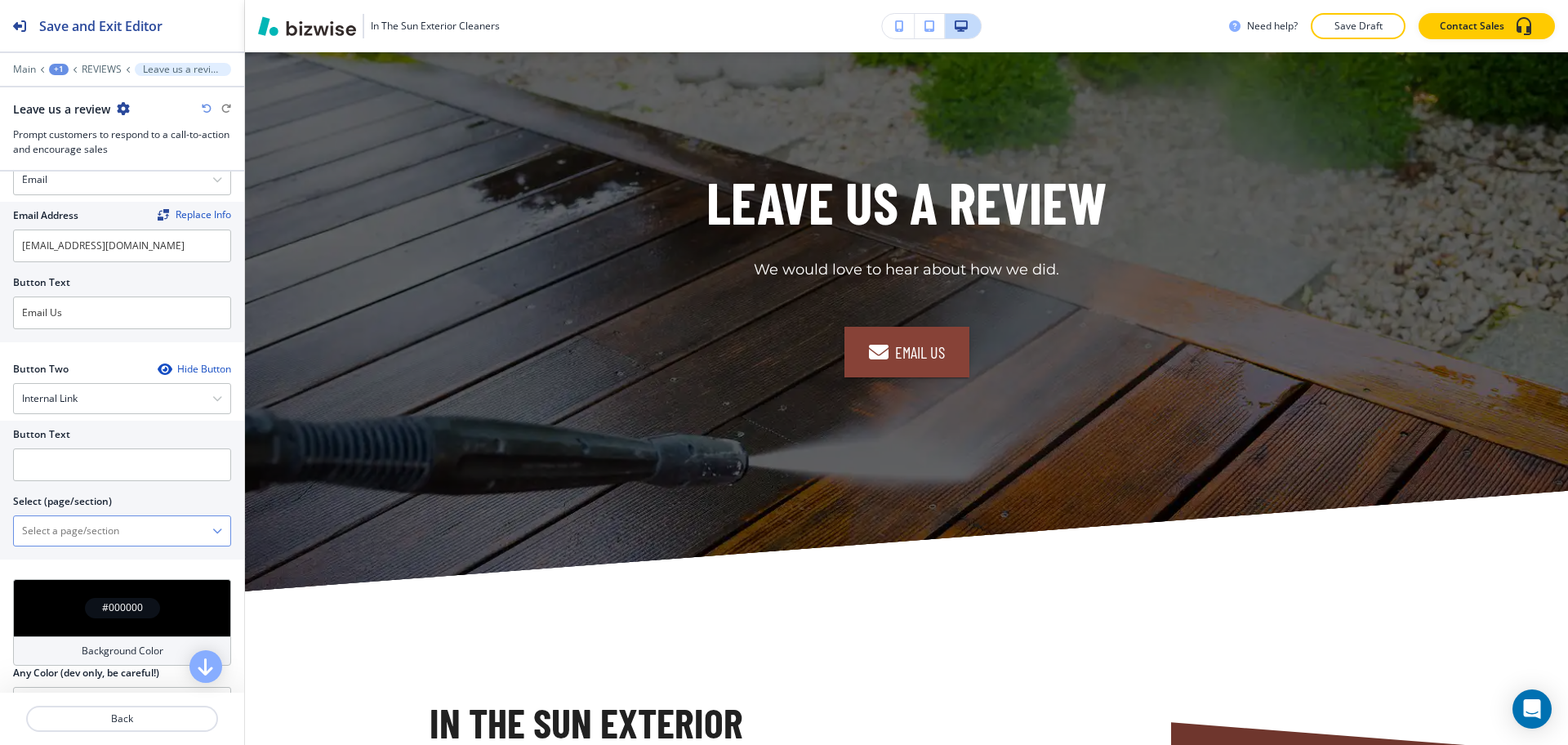
click at [81, 535] on \(page\/section\) "Manual Input" at bounding box center [112, 530] width 198 height 28
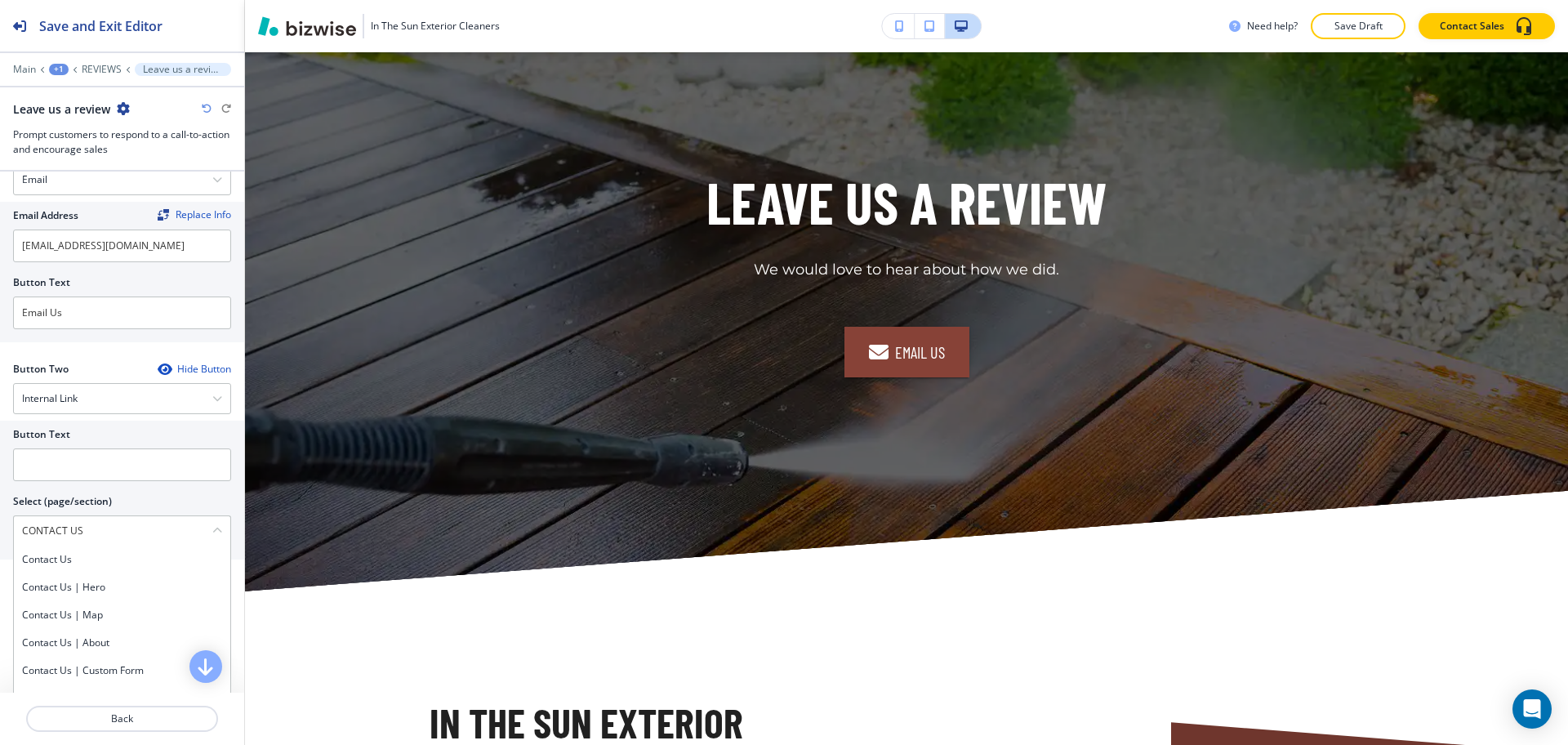
drag, startPoint x: 97, startPoint y: 525, endPoint x: 0, endPoint y: 524, distance: 97.0
click at [0, 524] on div "Button Text Select (page/section) CONTACT US Contact Us Contact Us | Hero Conta…" at bounding box center [122, 490] width 244 height 138
click at [47, 559] on h4 "Contact Us" at bounding box center [122, 558] width 200 height 15
type \(page\/section\) "Contact Us"
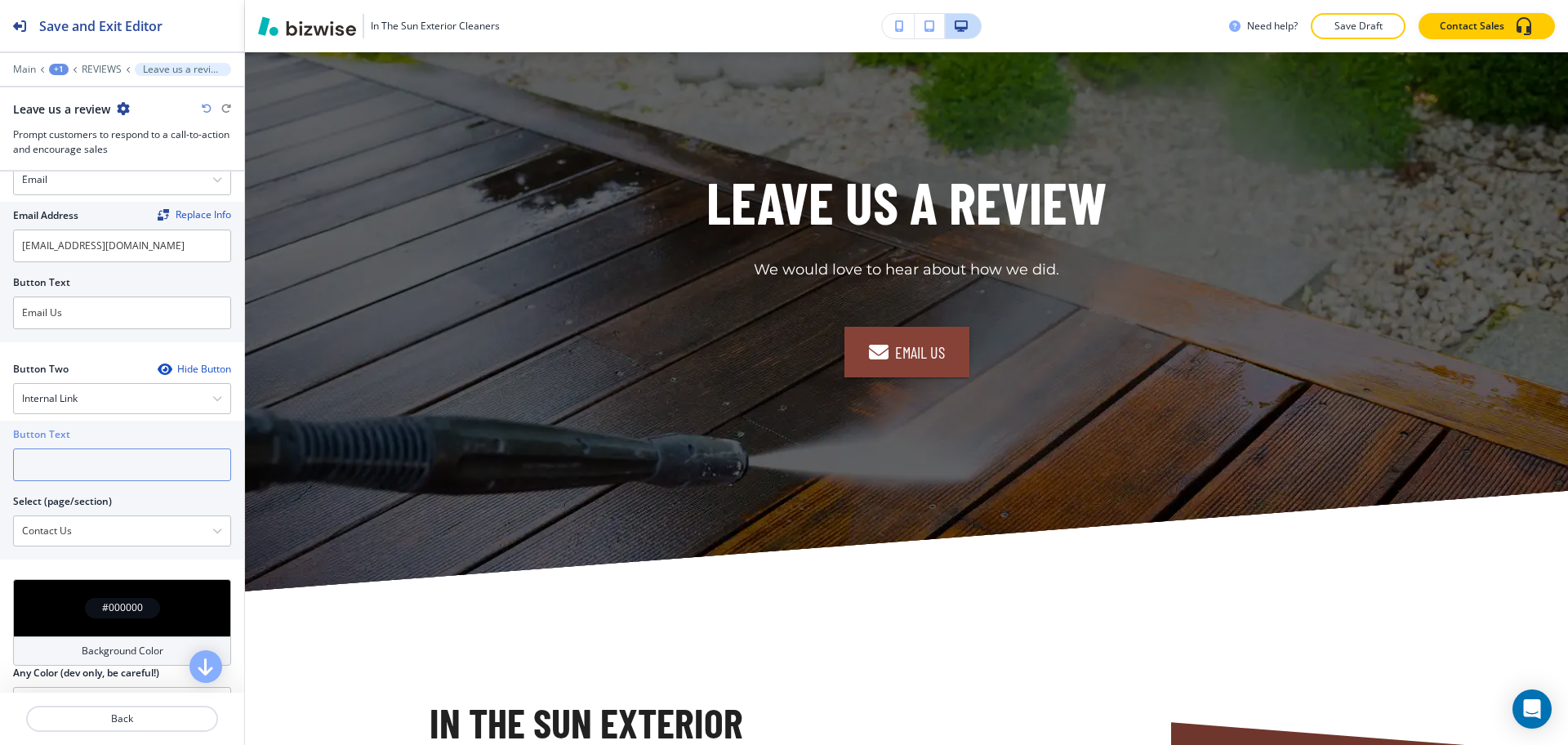
click at [34, 453] on input "text" at bounding box center [122, 464] width 218 height 33
paste input "CONTACT US"
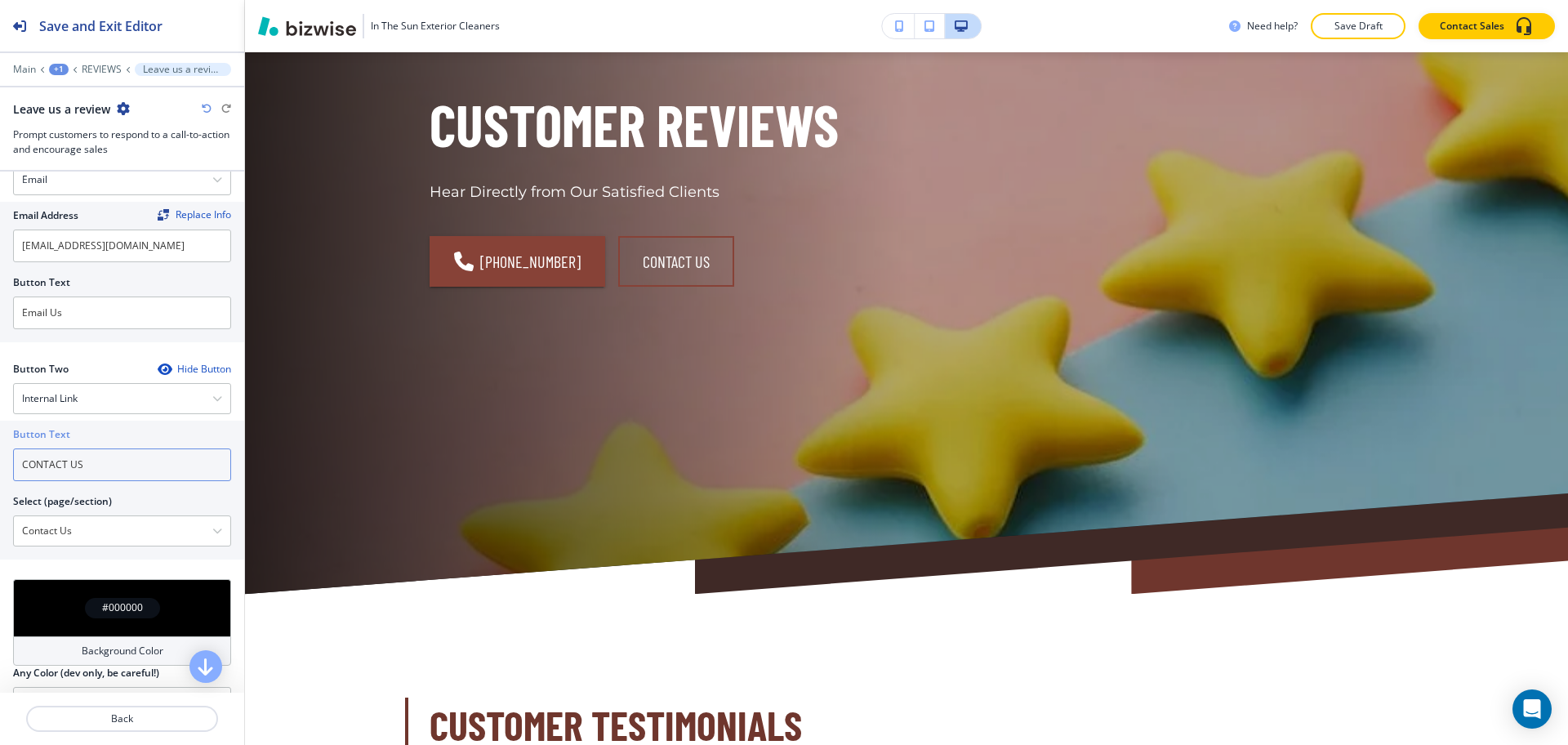
scroll to position [0, 0]
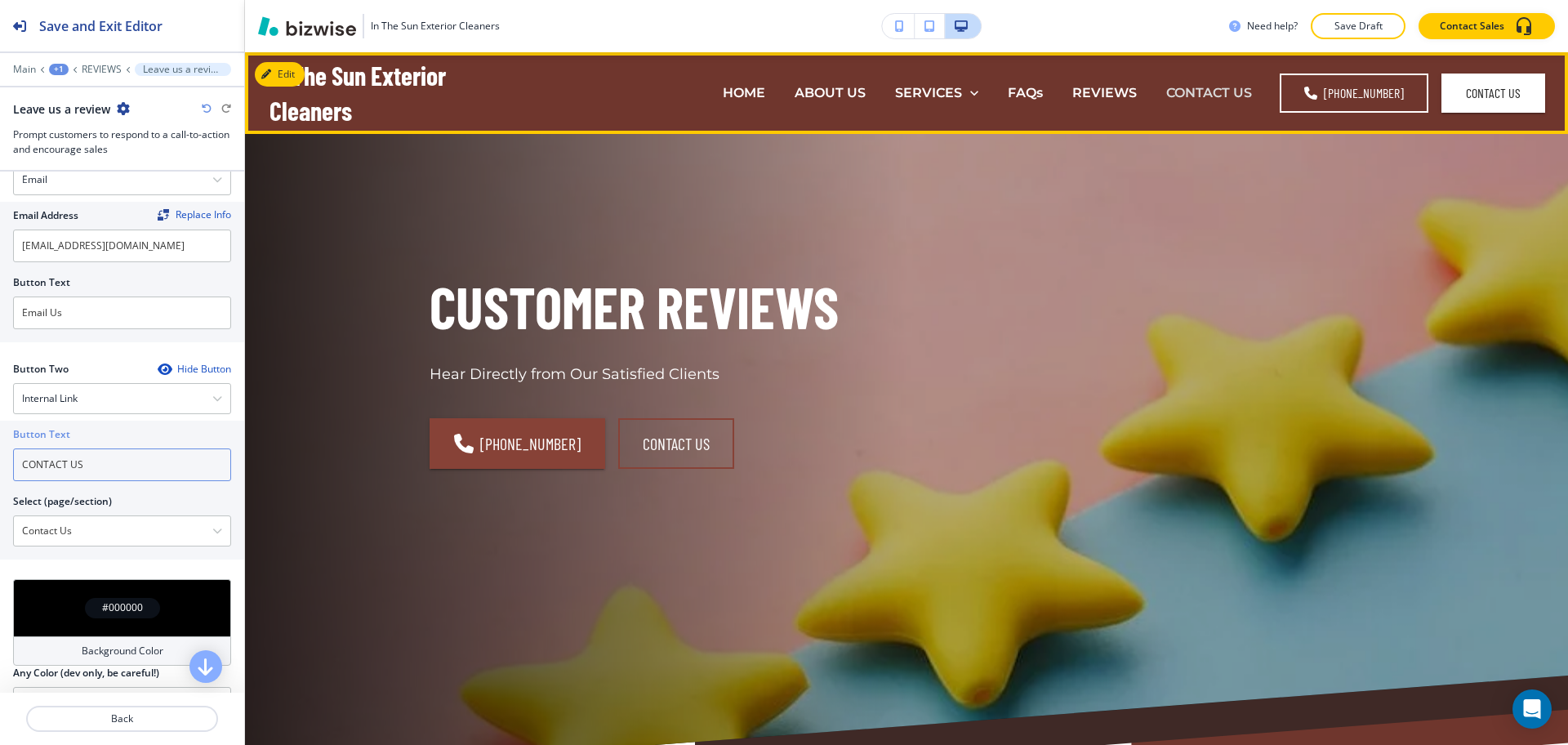
type input "CONTACT US"
click at [1177, 93] on p "CONTACT US" at bounding box center [1209, 92] width 86 height 18
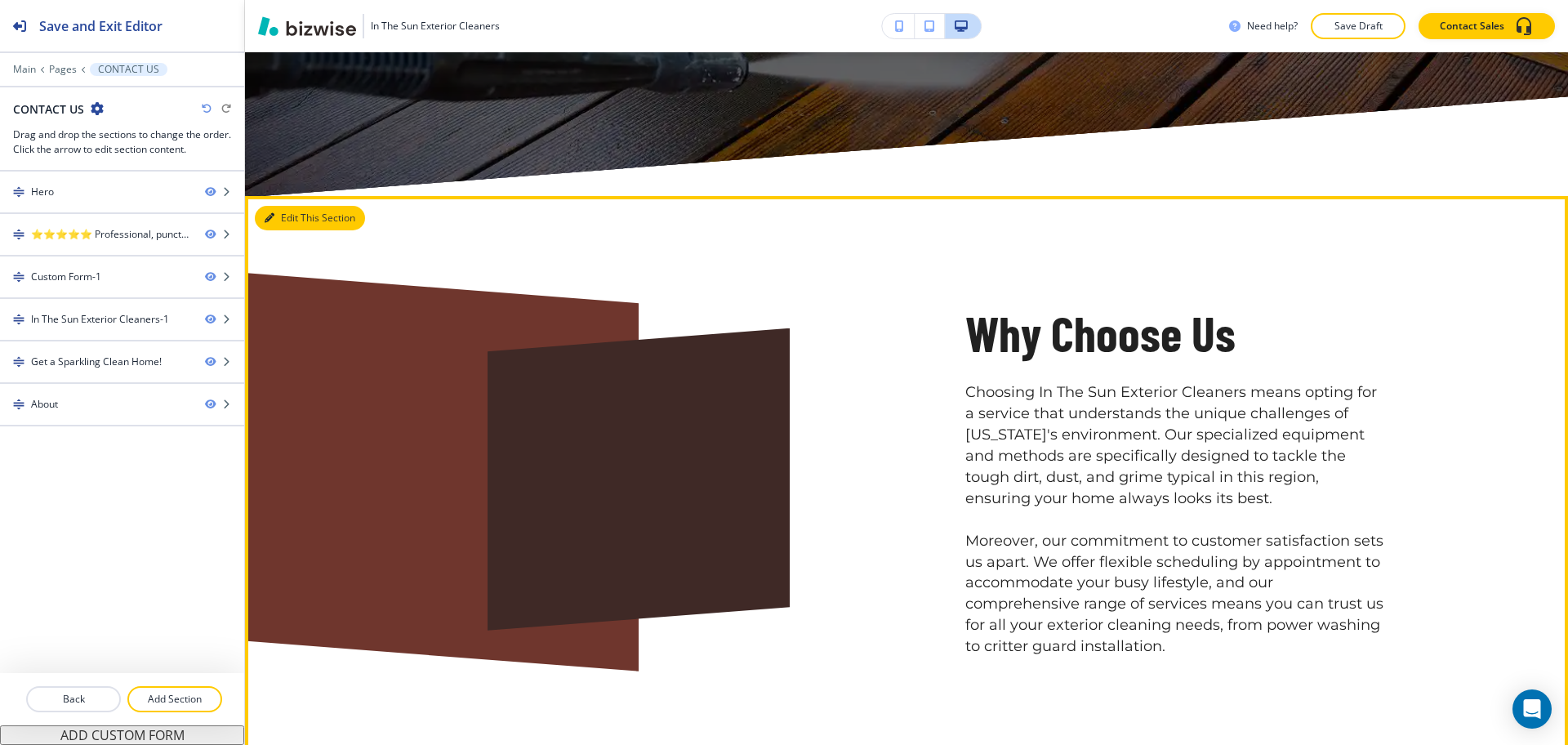
click at [286, 212] on button "Edit This Section" at bounding box center [310, 218] width 110 height 24
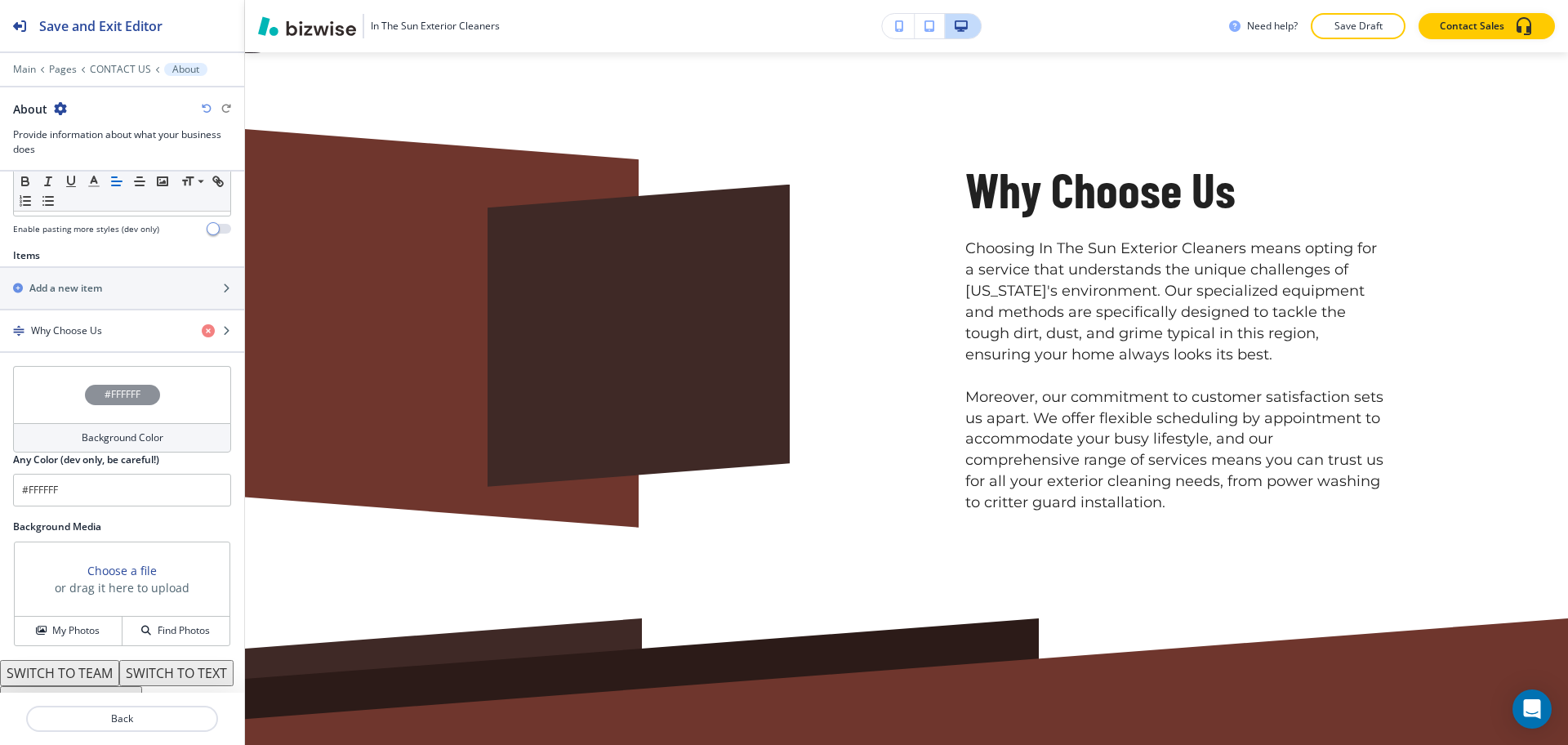
scroll to position [585, 0]
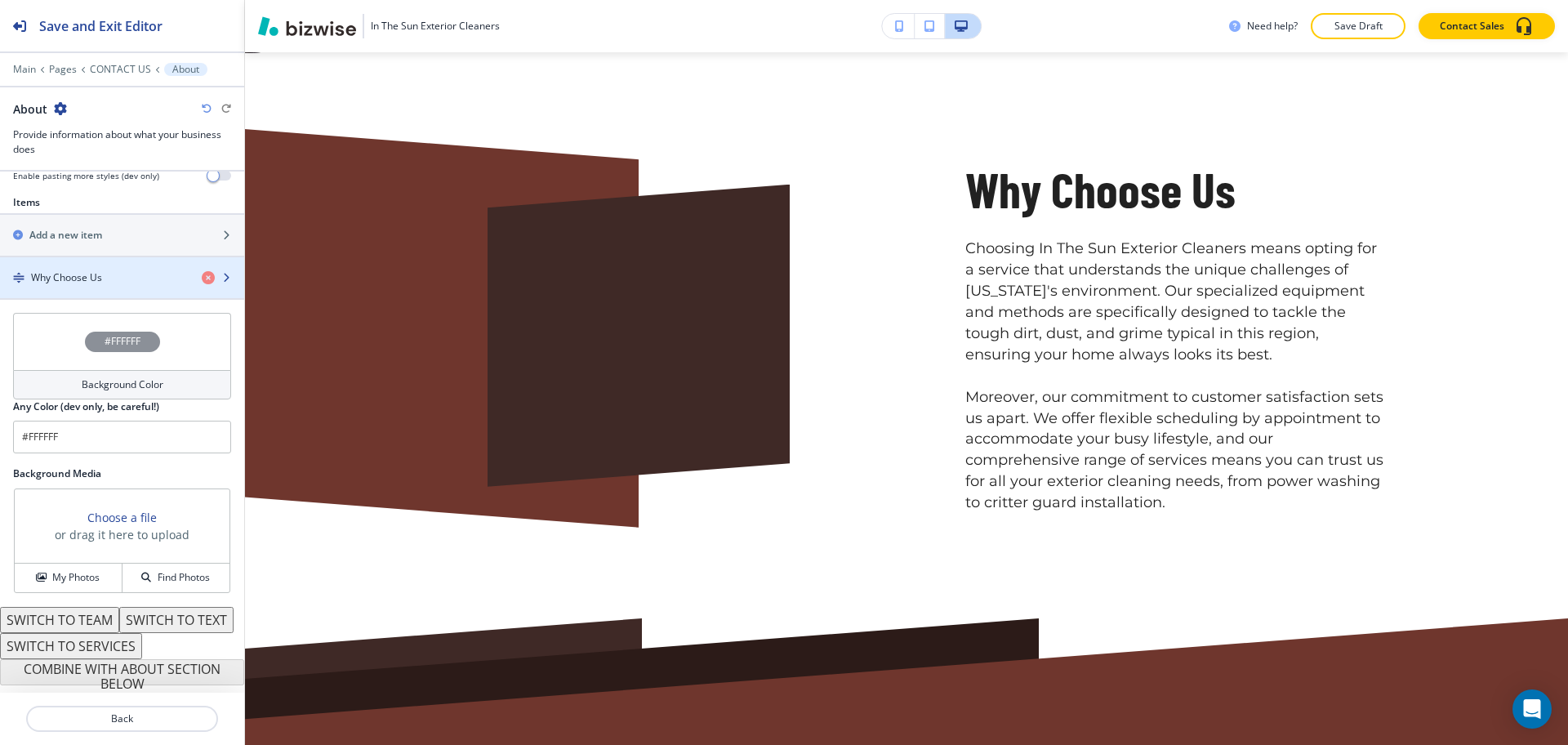
click at [66, 270] on h4 "Why Choose Us" at bounding box center [66, 277] width 71 height 15
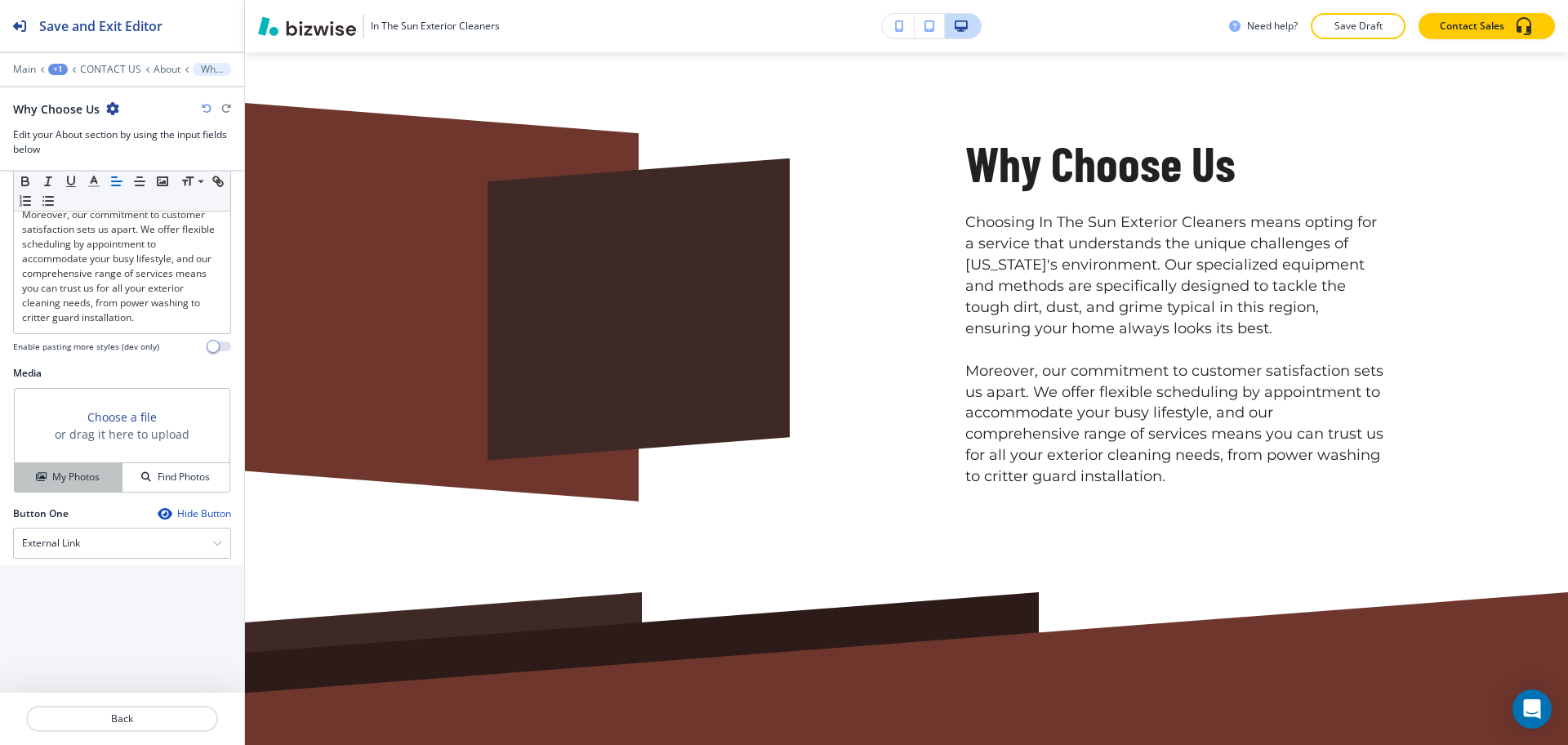
scroll to position [542, 0]
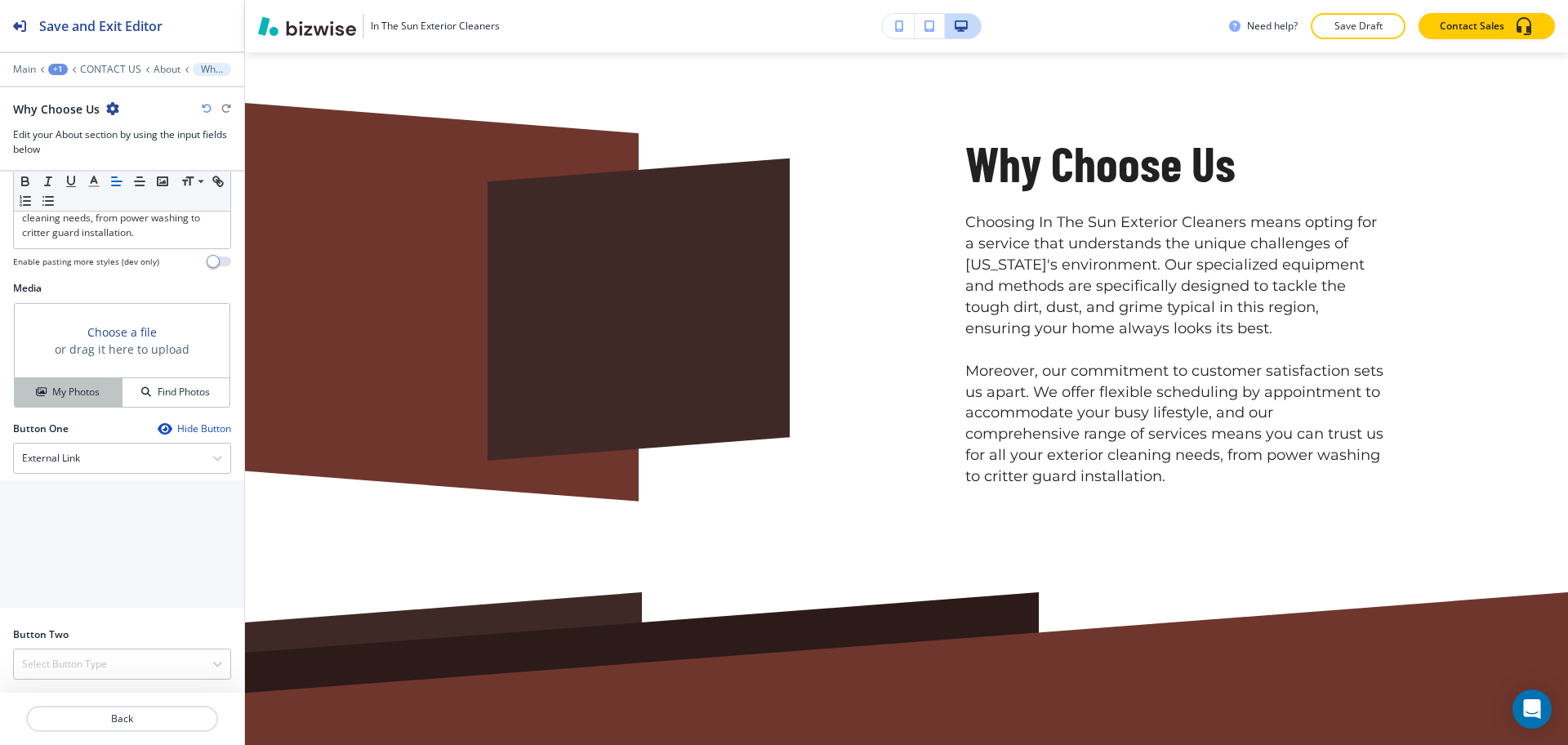
click at [70, 390] on h4 "My Photos" at bounding box center [75, 391] width 47 height 15
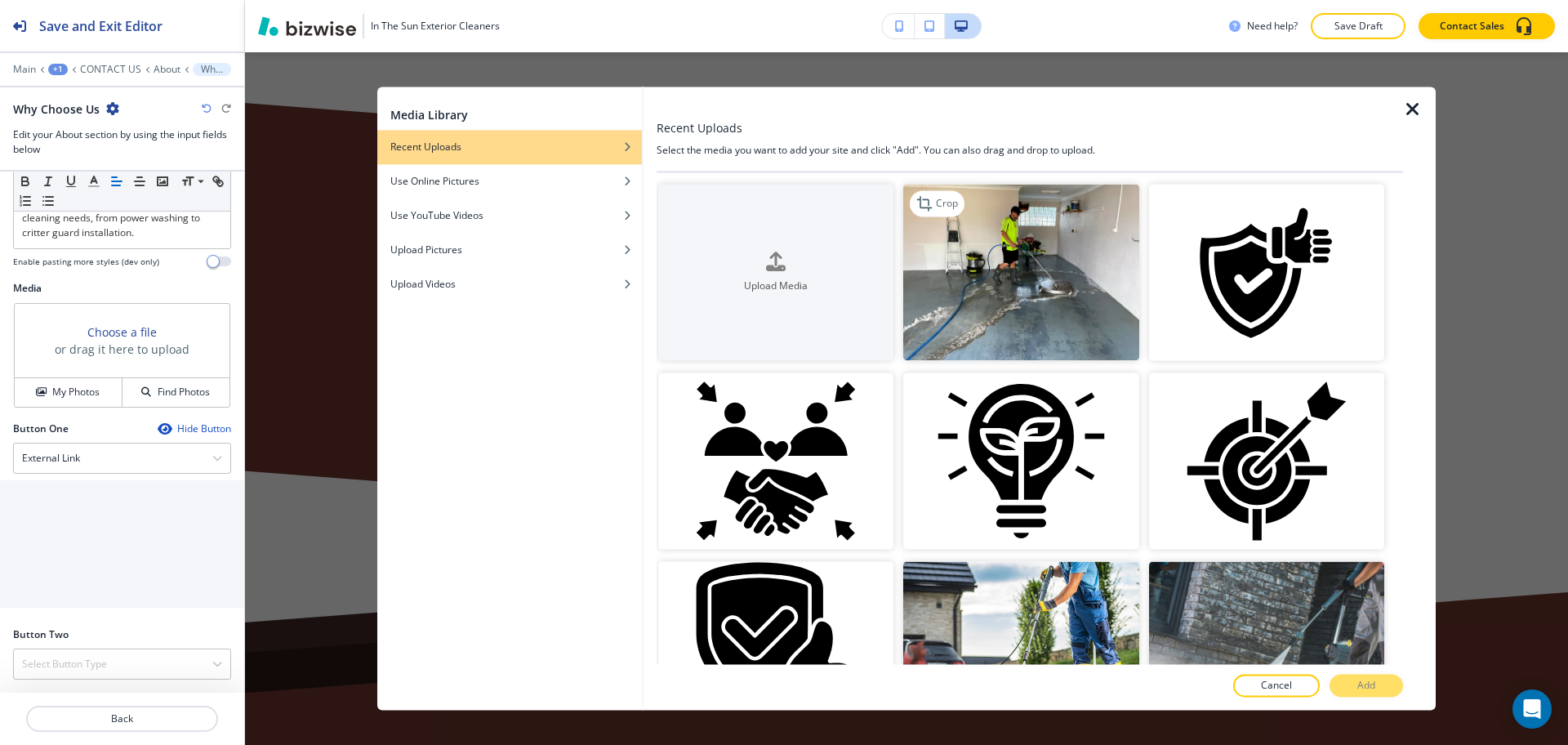
click at [1024, 261] on img "button" at bounding box center [1020, 272] width 235 height 176
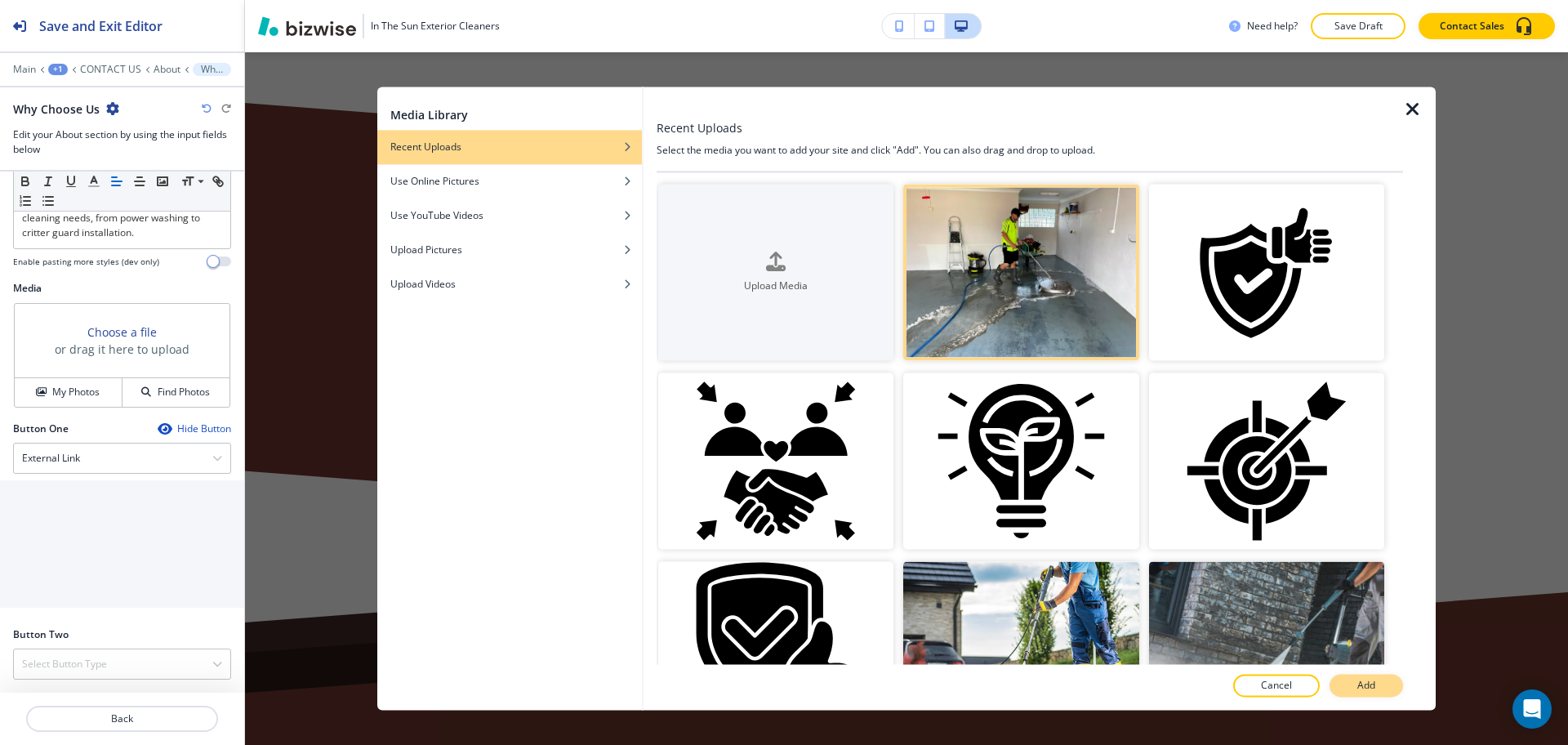
click at [1388, 688] on button "Add" at bounding box center [1367, 686] width 74 height 23
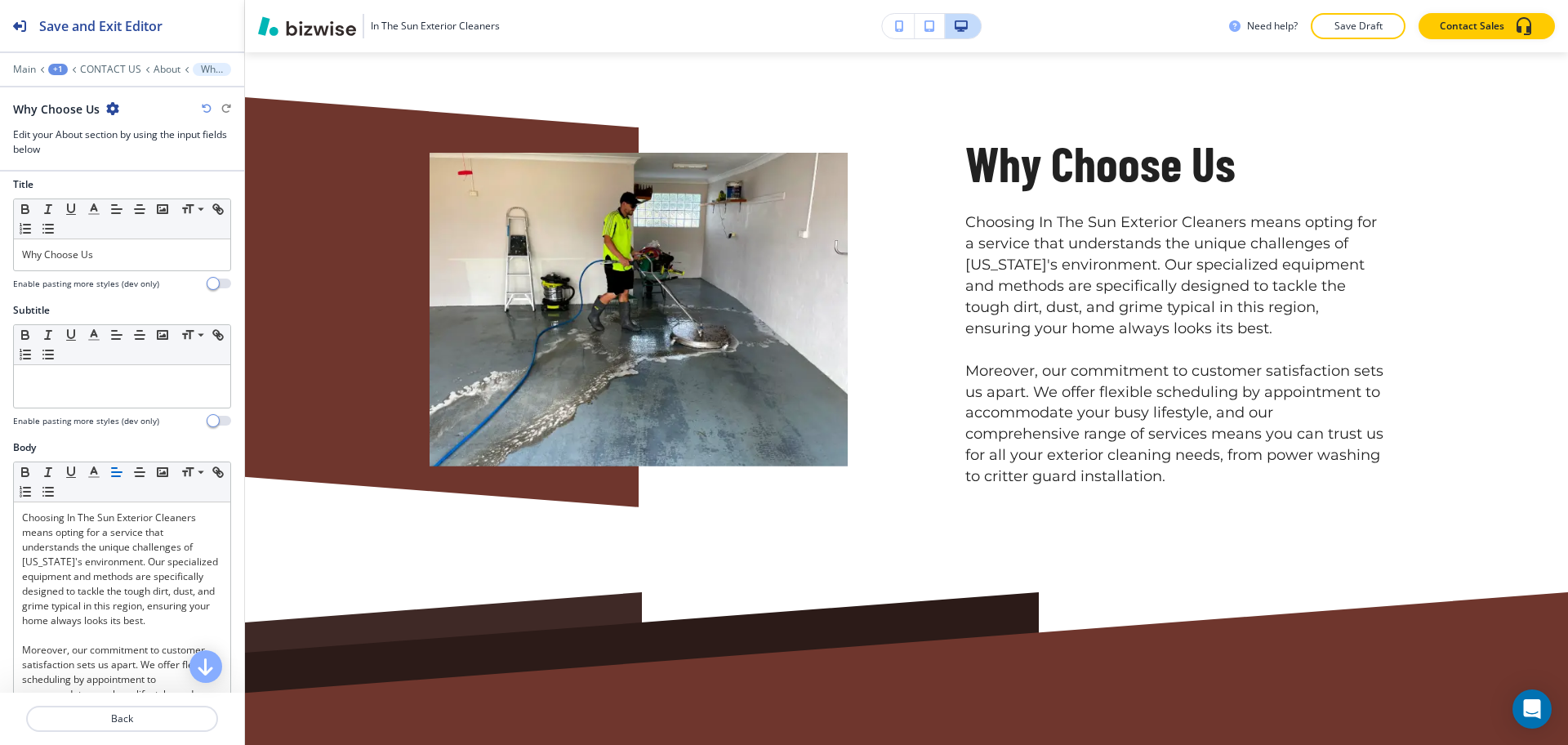
scroll to position [0, 0]
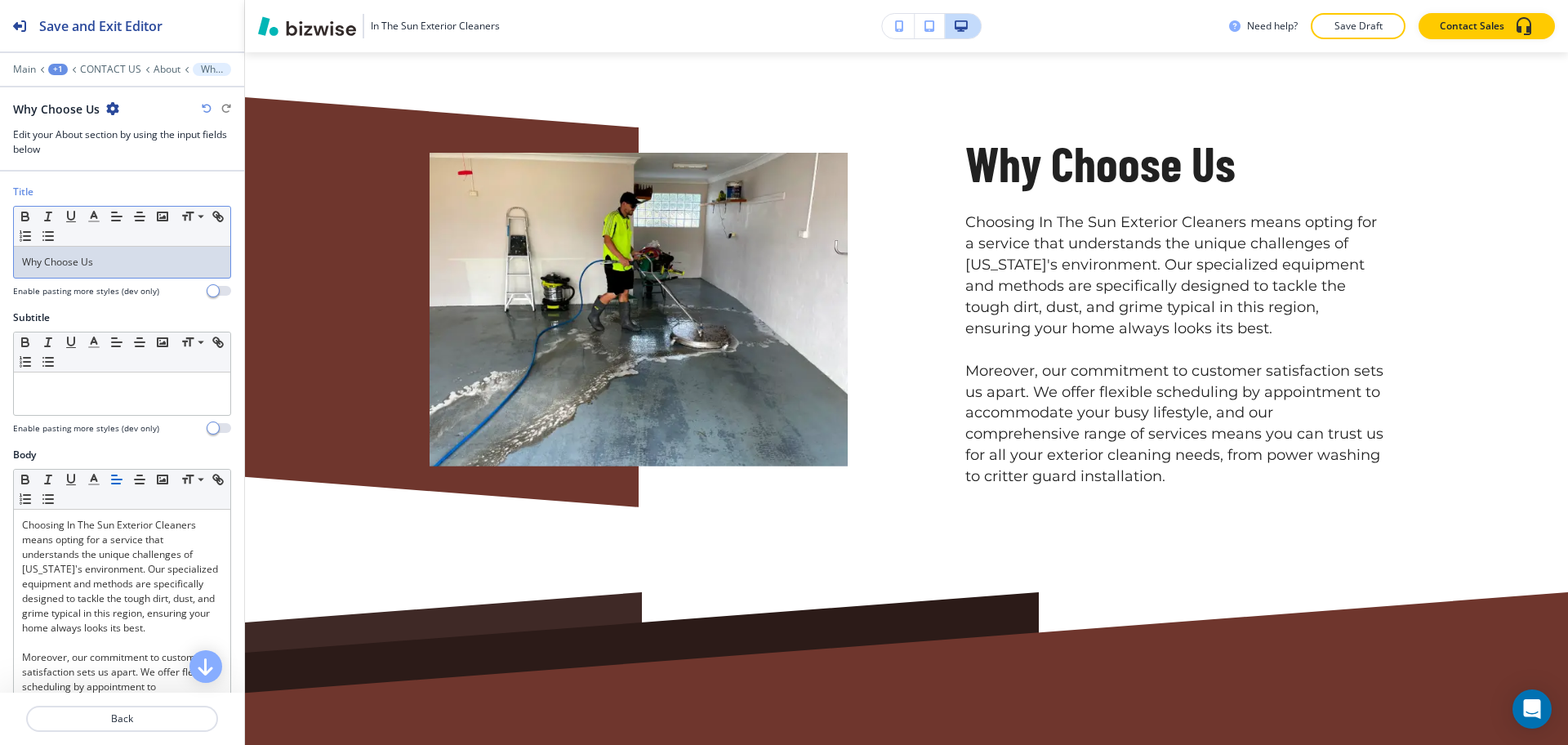
click at [114, 261] on p "Why Choose Us" at bounding box center [122, 261] width 200 height 15
click at [90, 215] on icon "button" at bounding box center [93, 216] width 15 height 15
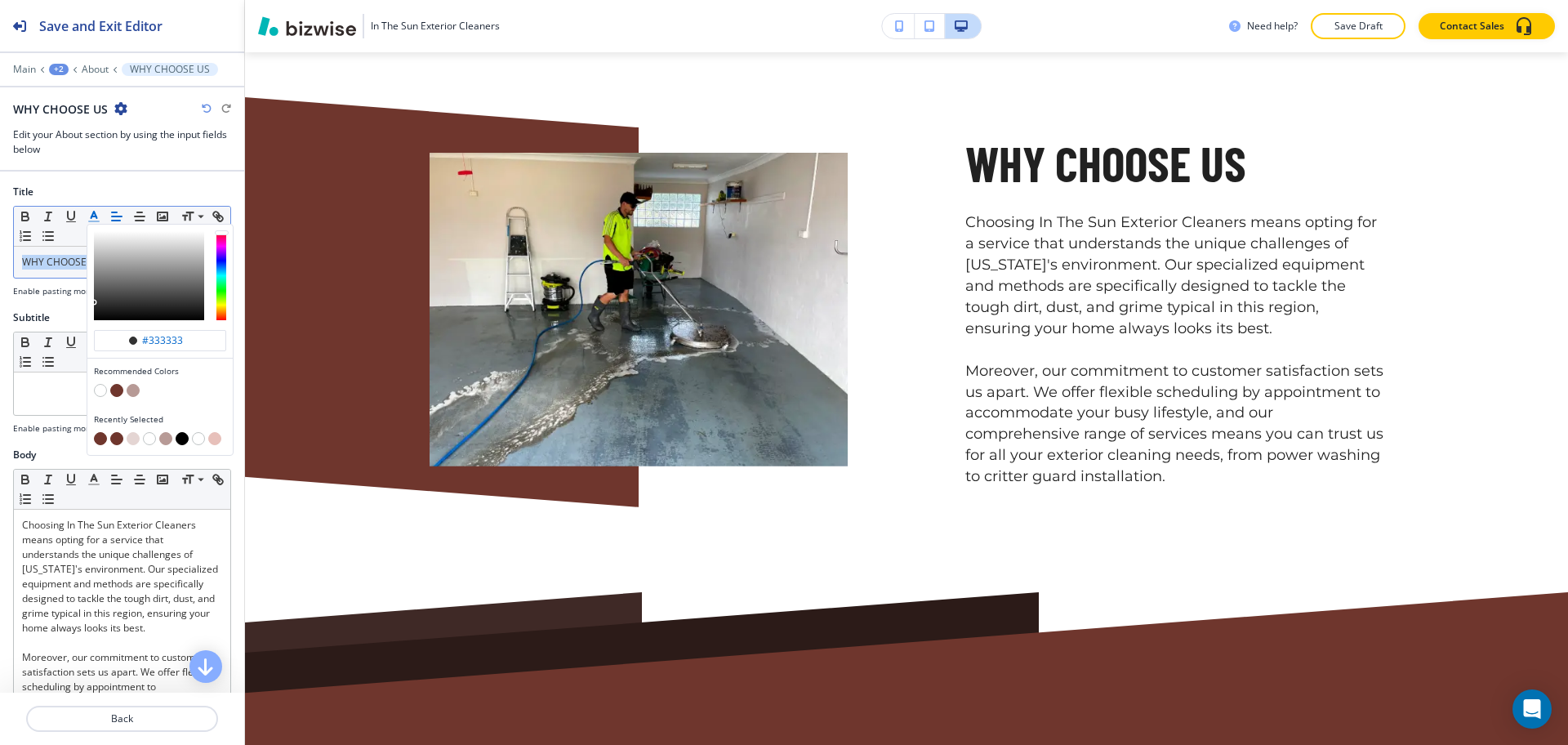
click at [118, 385] on button "button" at bounding box center [117, 391] width 14 height 14
type input "#6f362d"
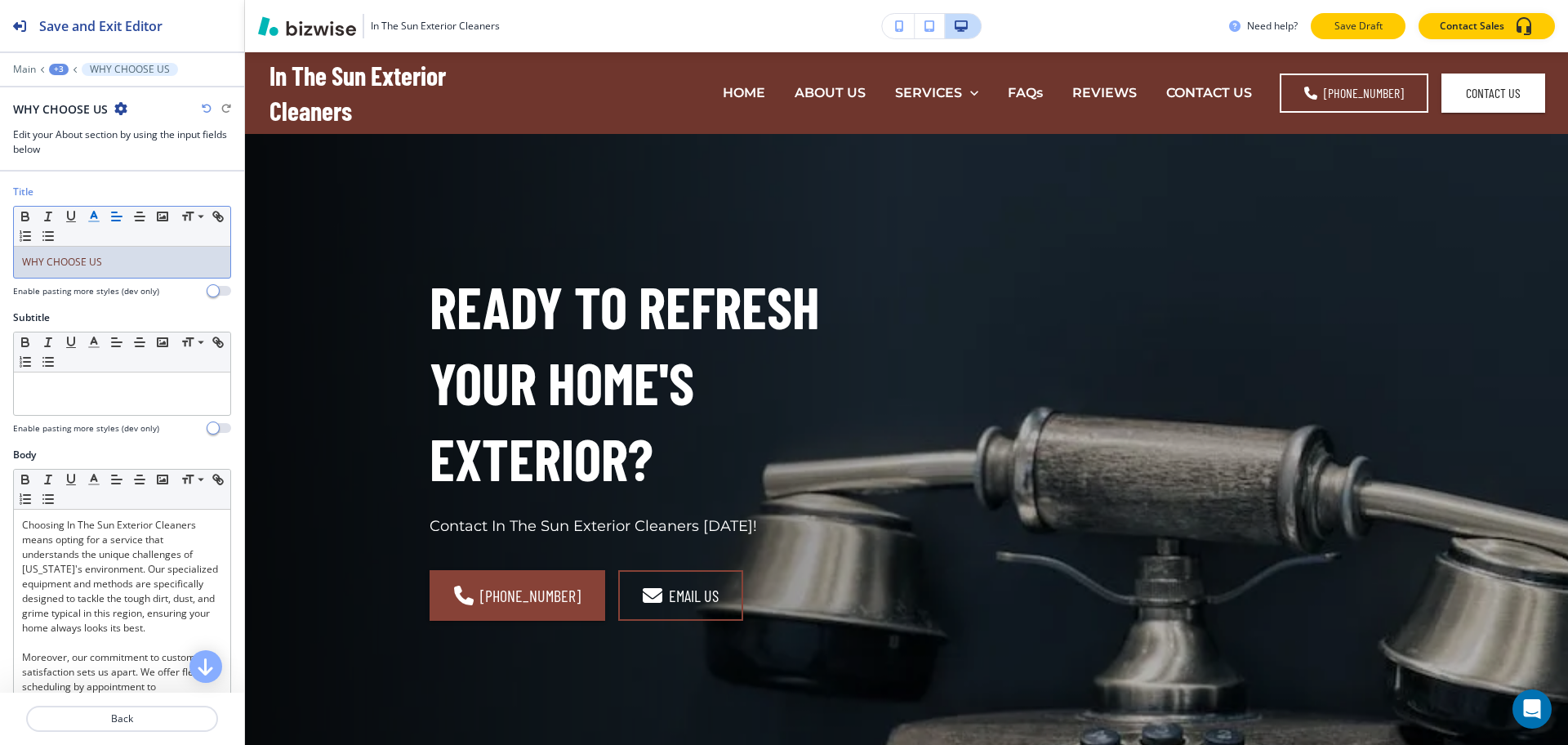
click at [1358, 25] on p "Save Draft" at bounding box center [1358, 25] width 52 height 15
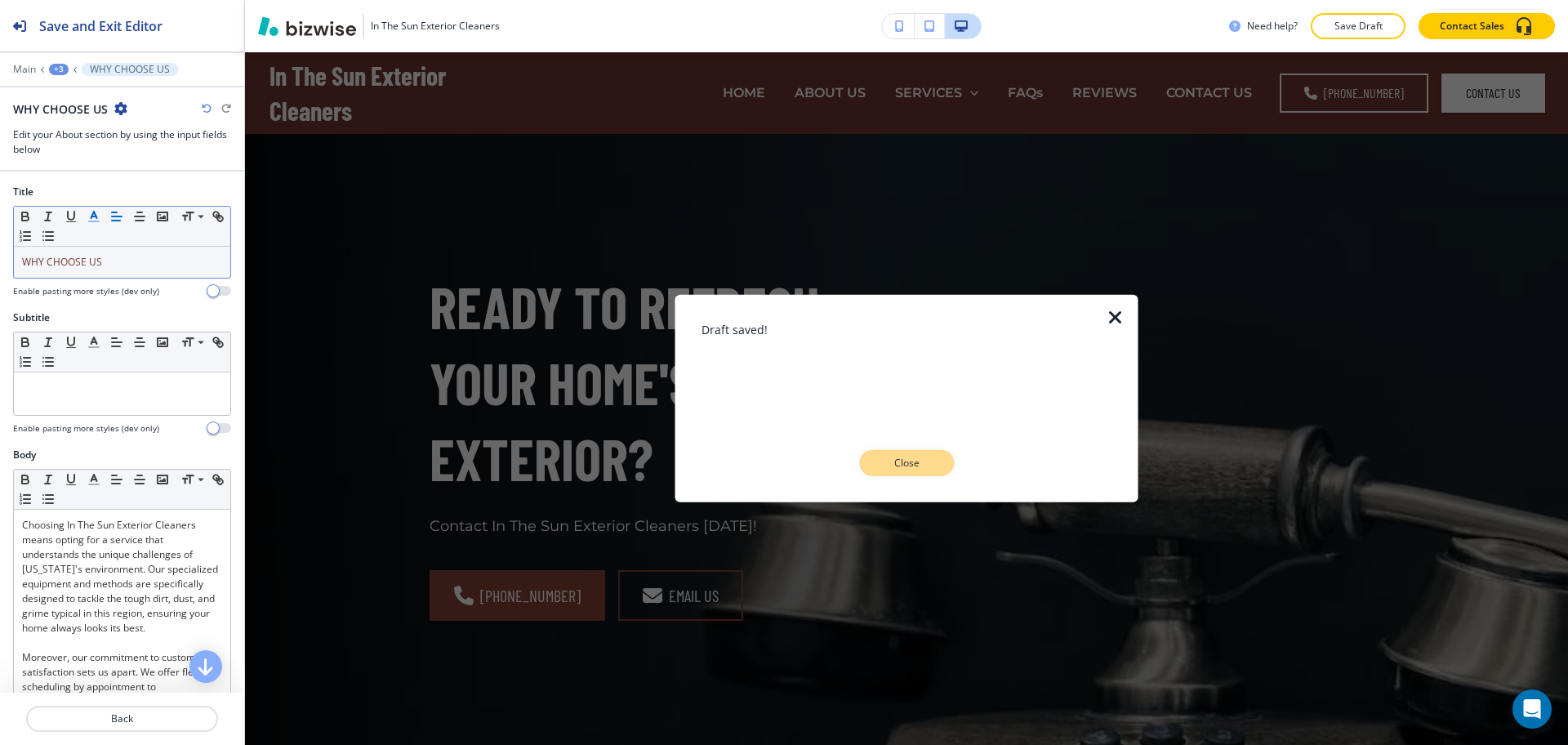
click at [908, 462] on p "Close" at bounding box center [907, 462] width 52 height 15
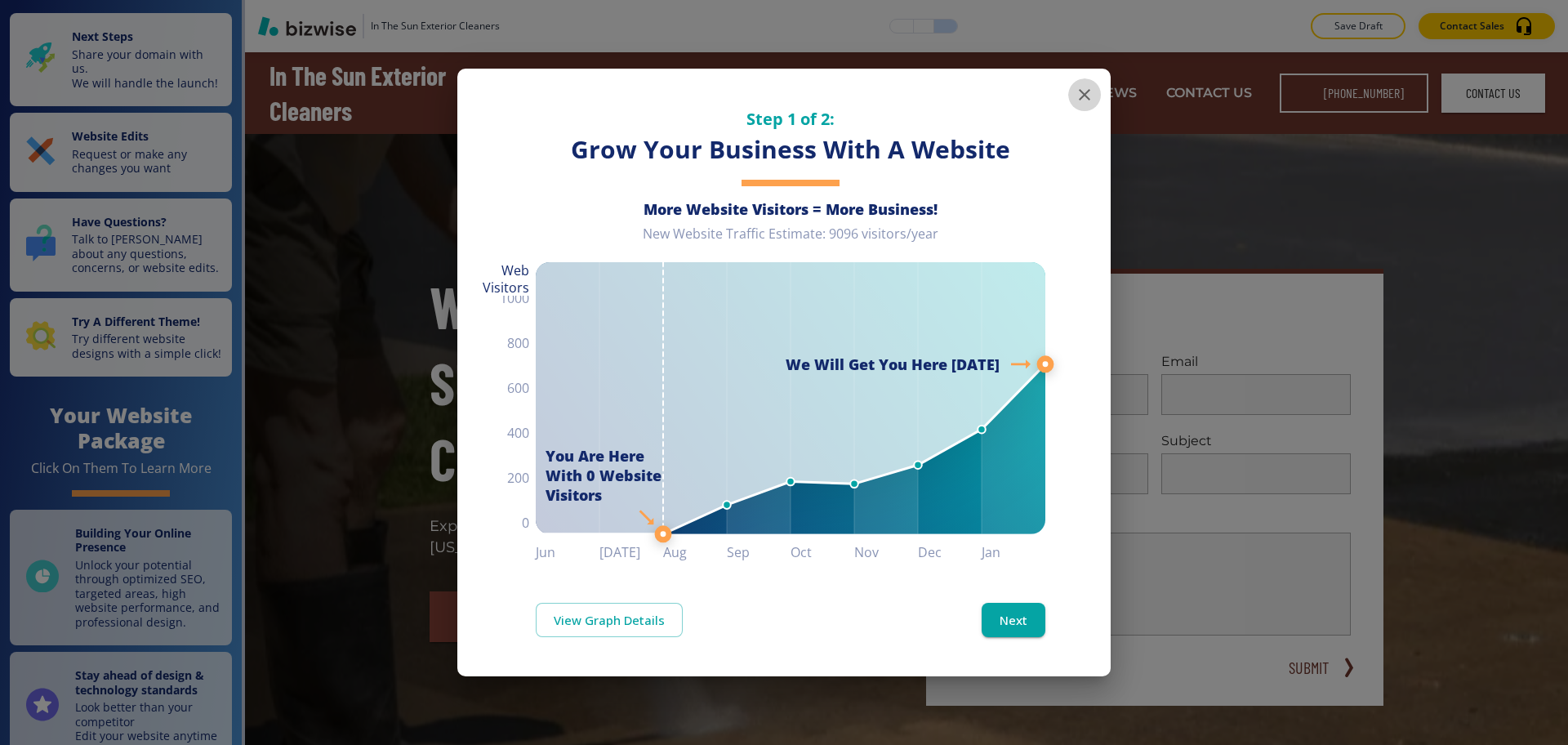
click at [1080, 93] on icon "button" at bounding box center [1085, 95] width 19 height 19
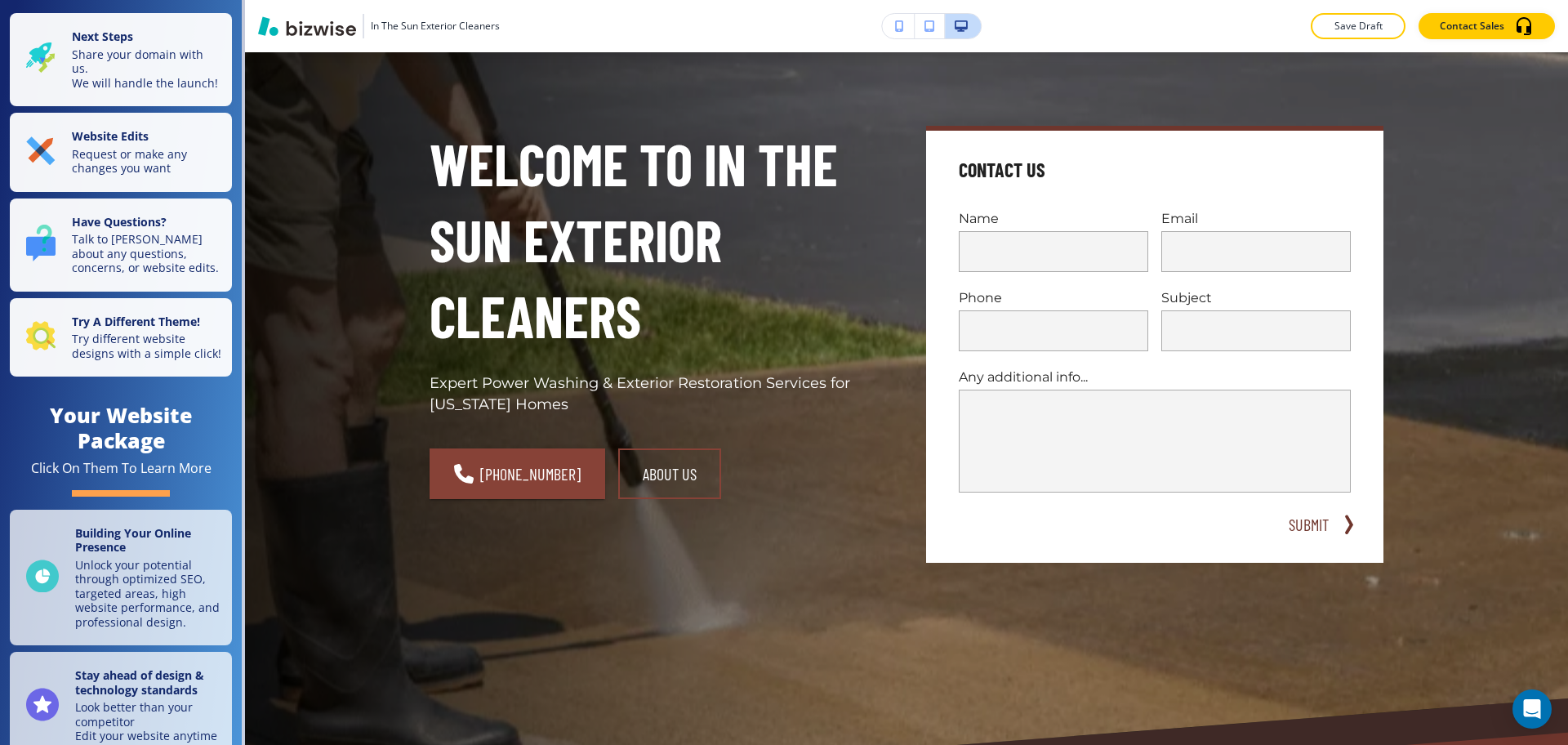
scroll to position [45, 0]
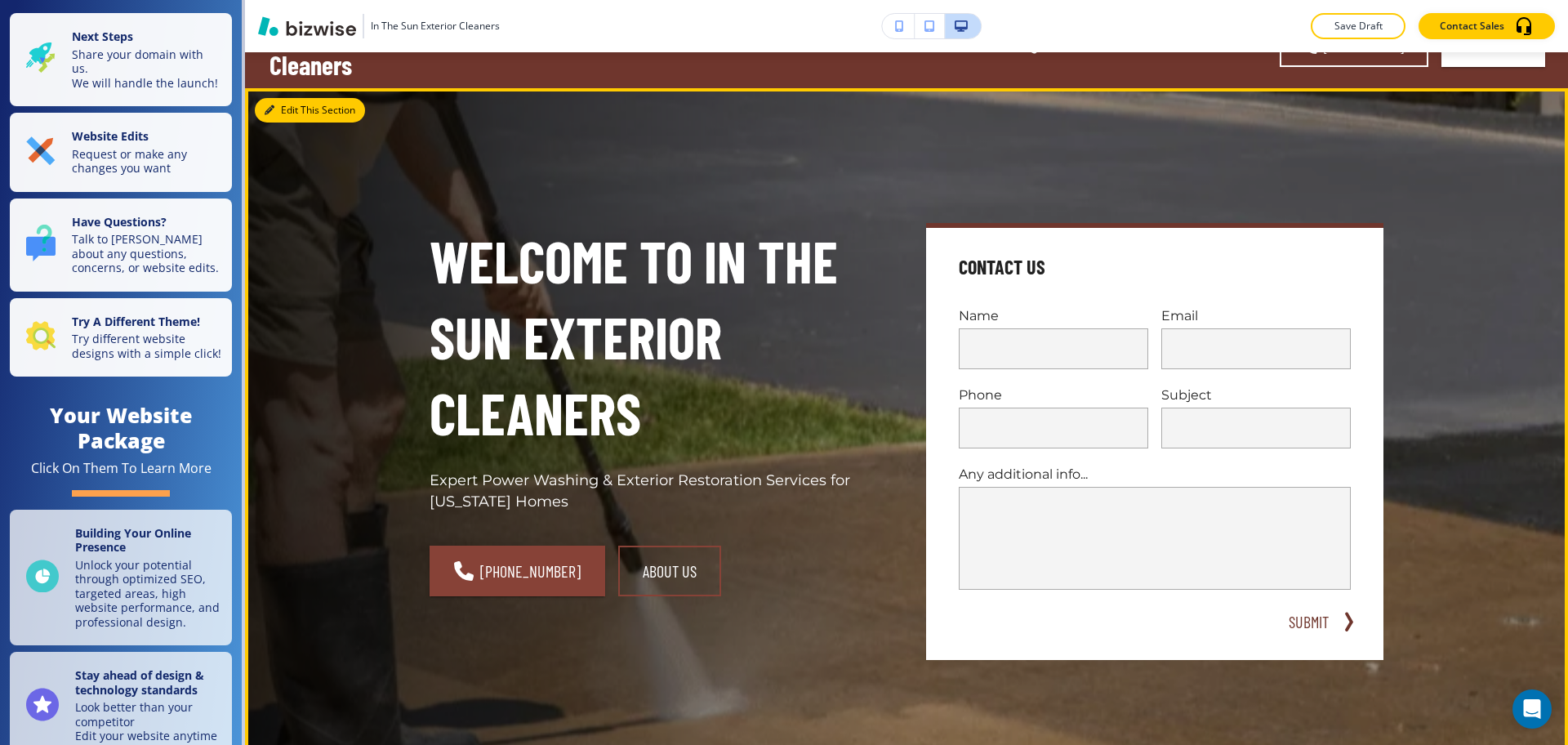
click at [284, 118] on button "Edit This Section" at bounding box center [310, 109] width 110 height 24
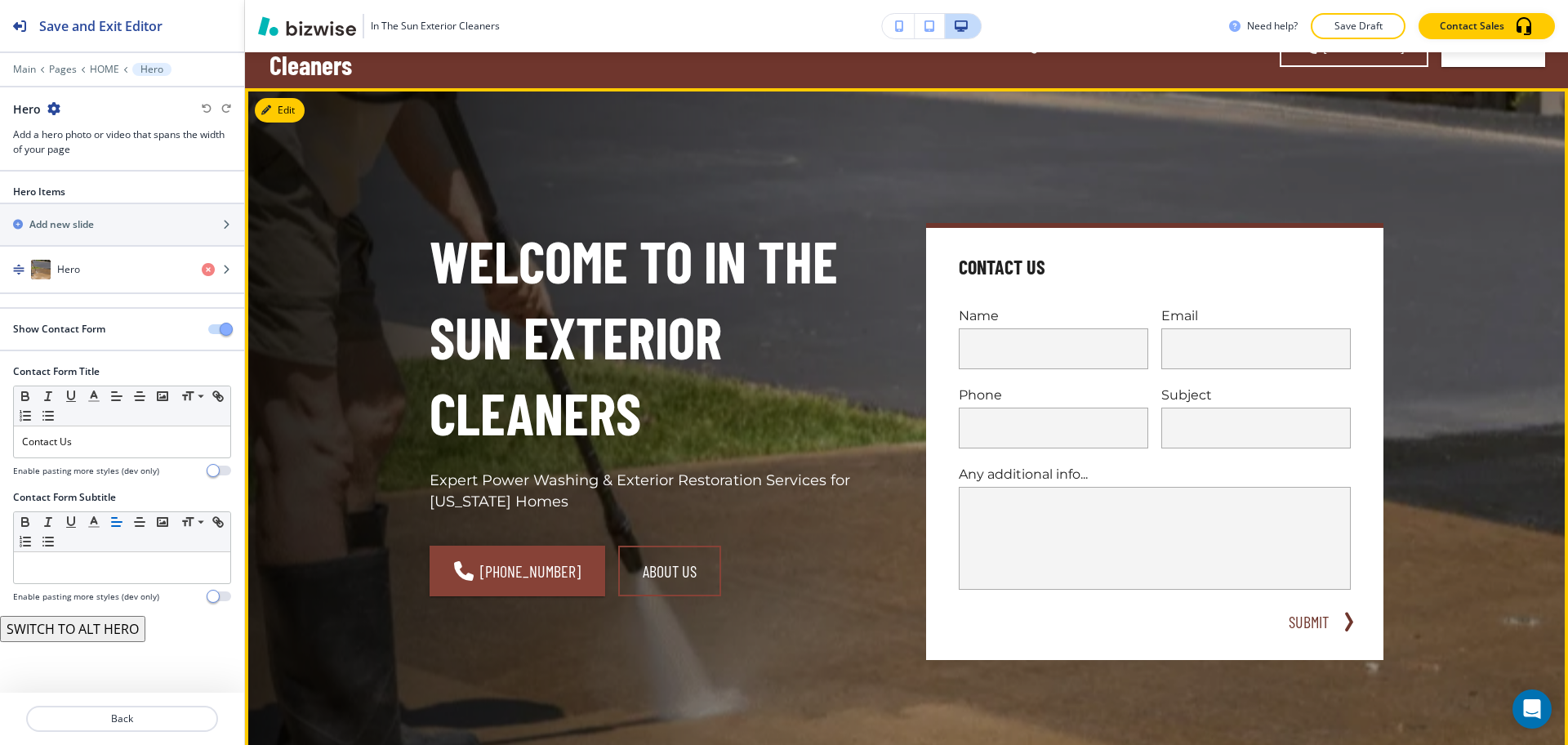
scroll to position [81, 0]
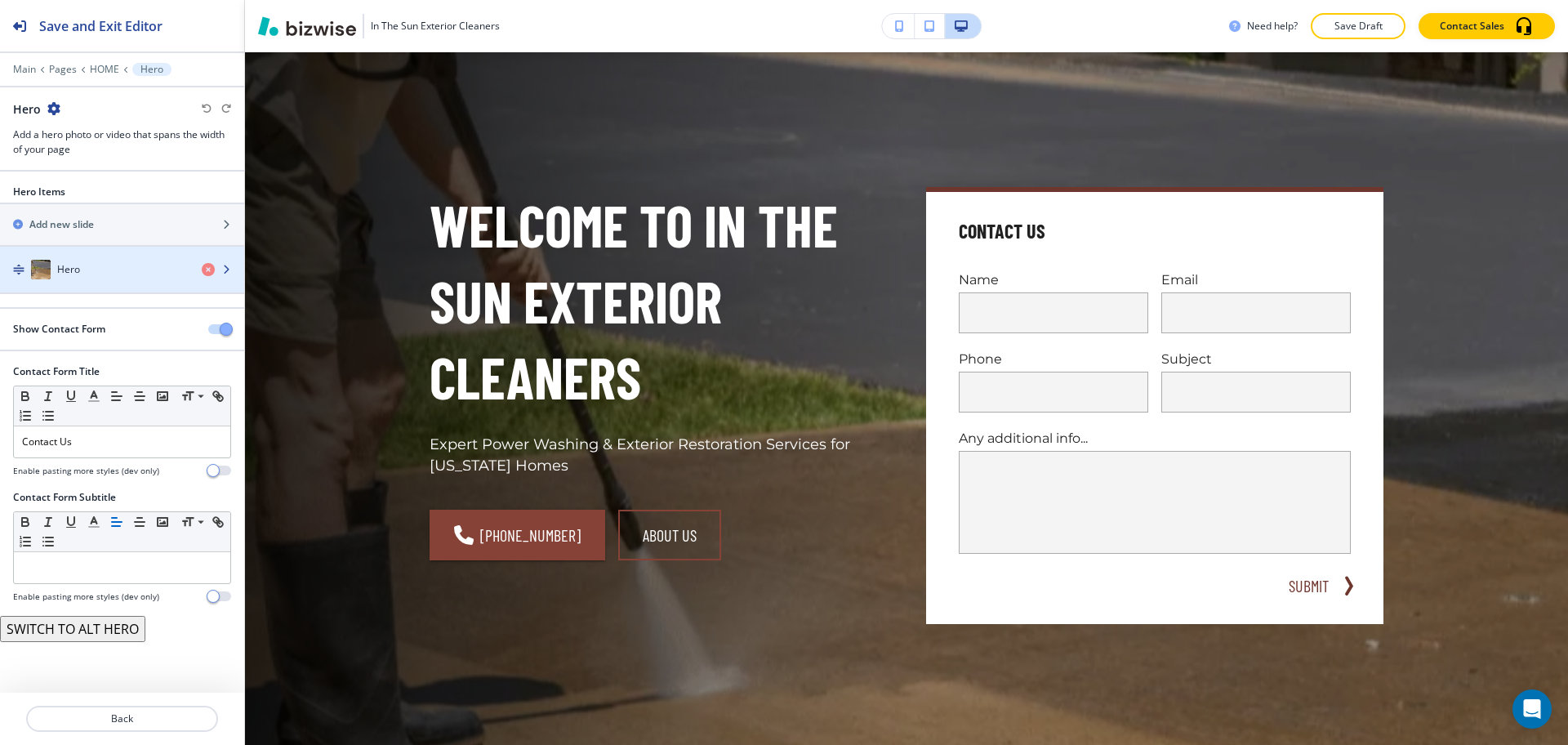
click at [60, 269] on h4 "Hero" at bounding box center [69, 269] width 23 height 15
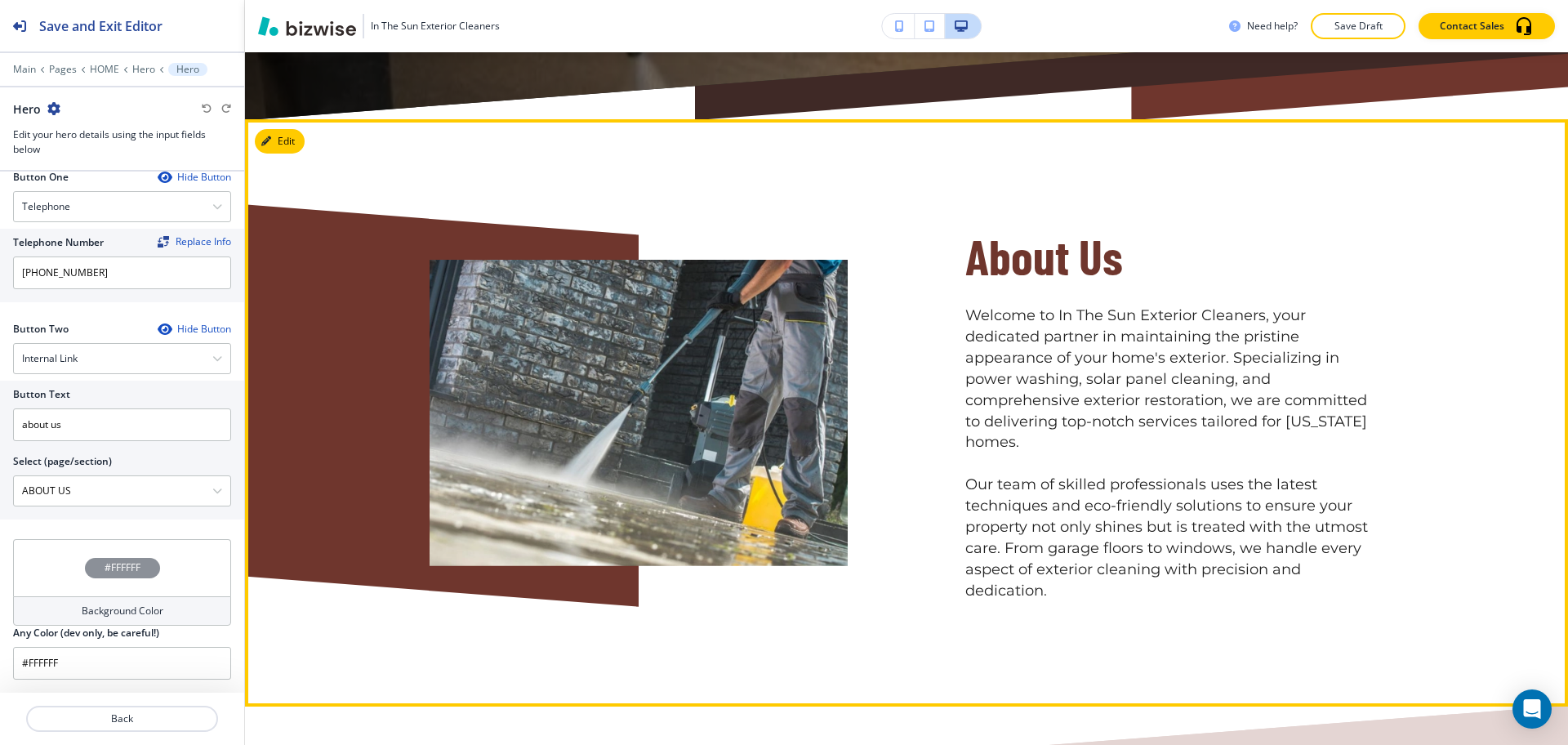
scroll to position [820, 0]
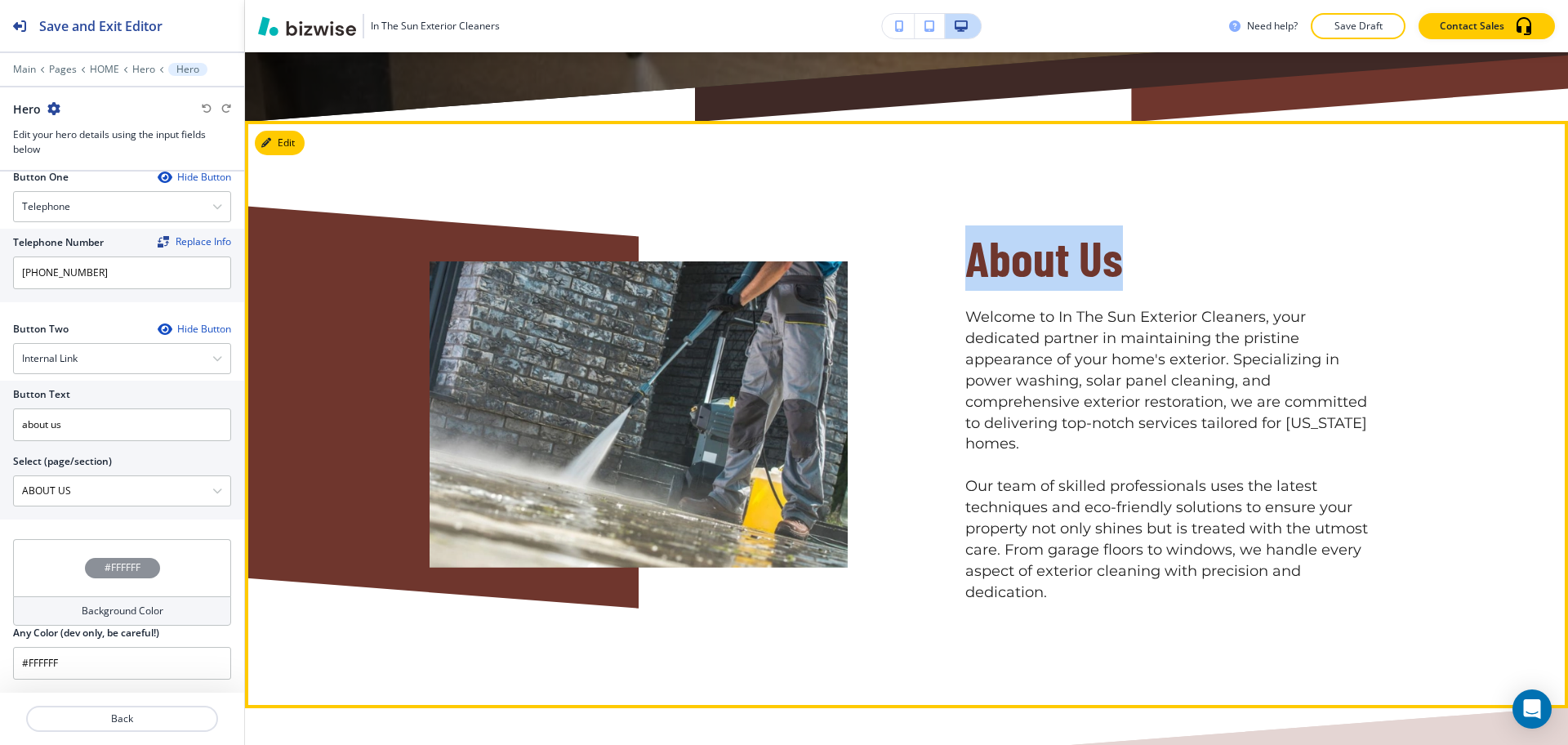
drag, startPoint x: 1130, startPoint y: 275, endPoint x: 954, endPoint y: 259, distance: 176.7
click at [954, 259] on div "About Us Welcome to In The Sun Exterior Cleaners, your dedicated partner in mai…" at bounding box center [1116, 374] width 536 height 456
click at [295, 139] on button "Edit" at bounding box center [279, 142] width 49 height 24
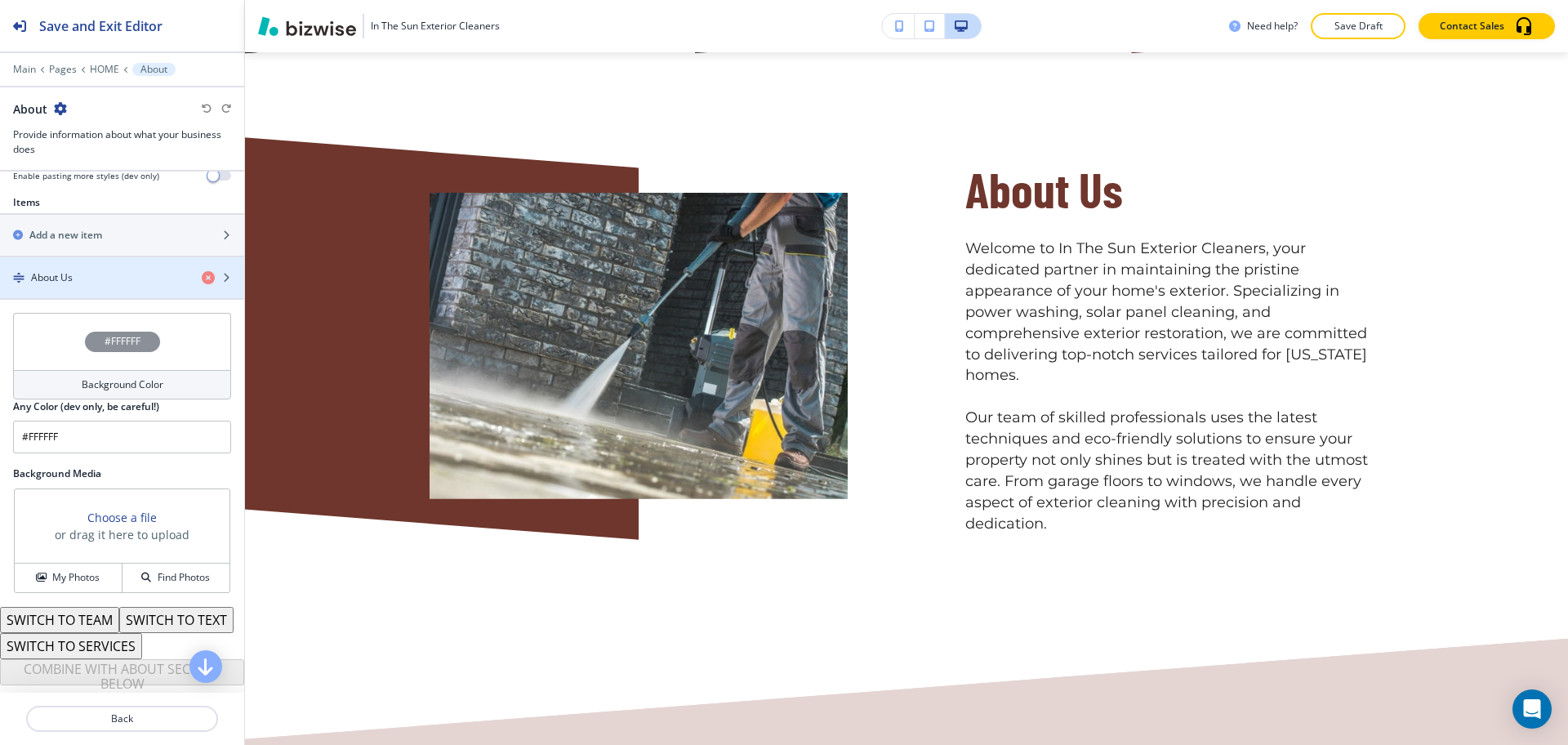
scroll to position [585, 0]
click at [75, 270] on div "About Us" at bounding box center [94, 277] width 189 height 15
click at [88, 270] on div "About Us" at bounding box center [94, 277] width 189 height 15
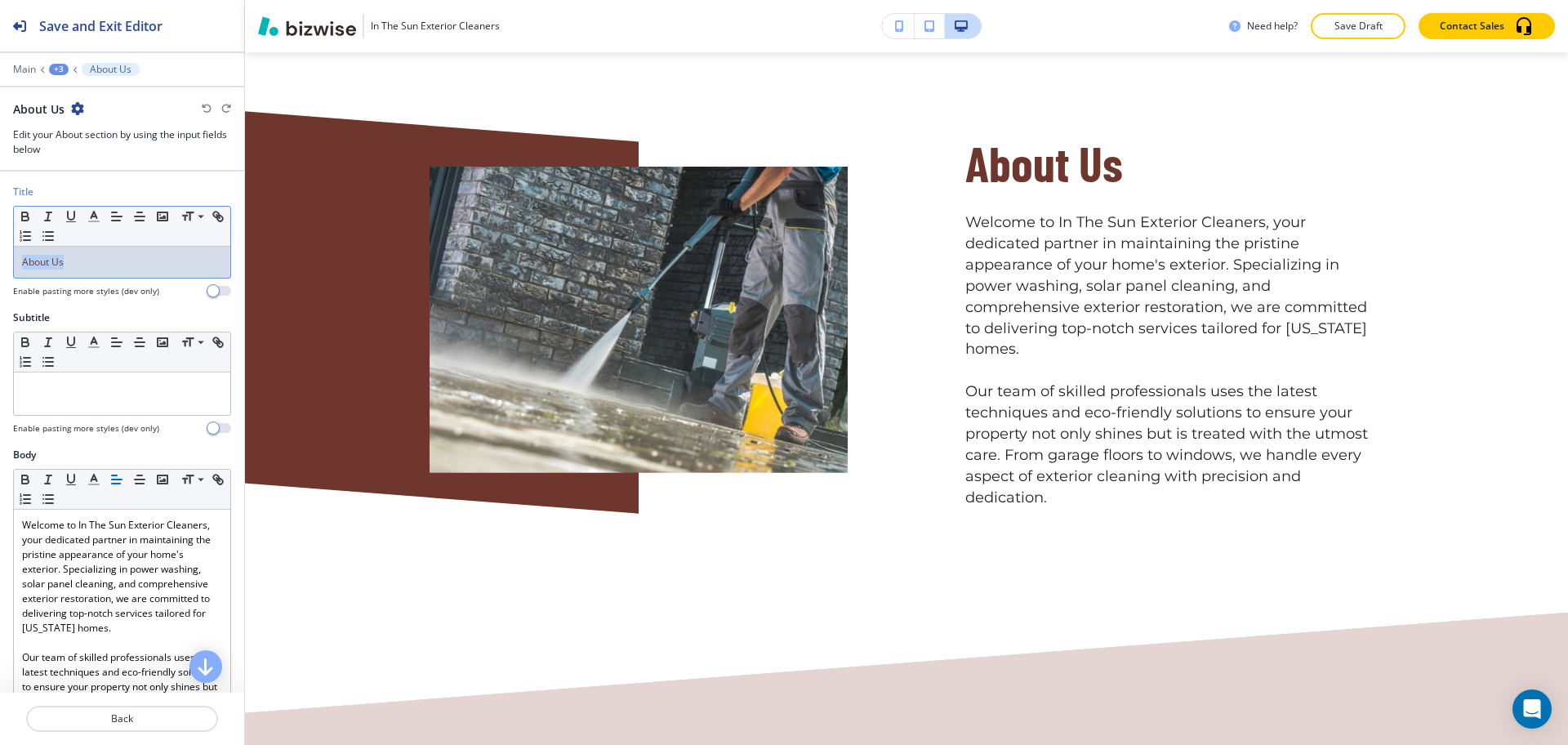
drag, startPoint x: 96, startPoint y: 256, endPoint x: 0, endPoint y: 249, distance: 96.3
click at [0, 249] on div "Title Small Normal Large Huge About Us Enable pasting more styles (dev only)" at bounding box center [122, 248] width 244 height 126
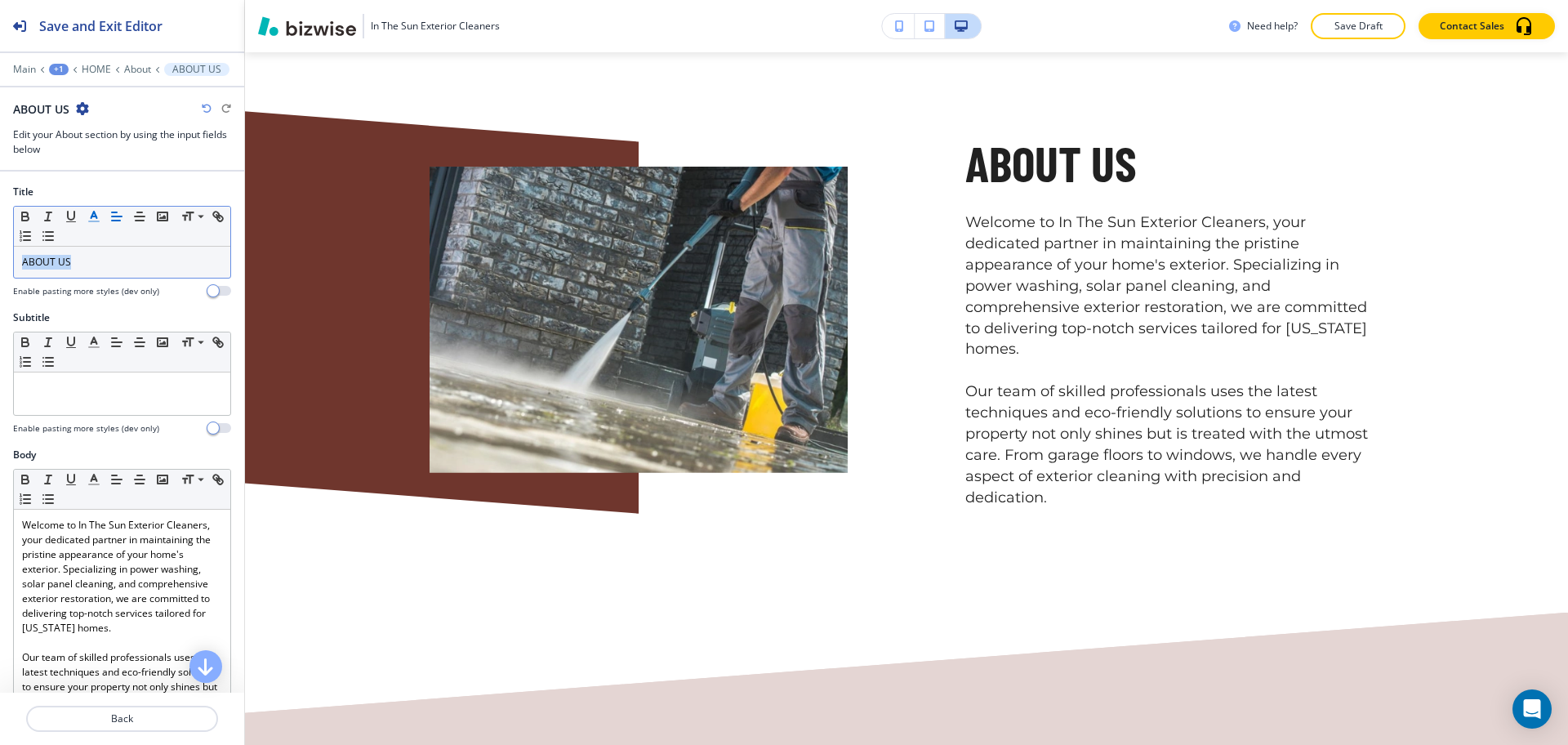
click at [97, 218] on polyline "button" at bounding box center [95, 215] width 6 height 7
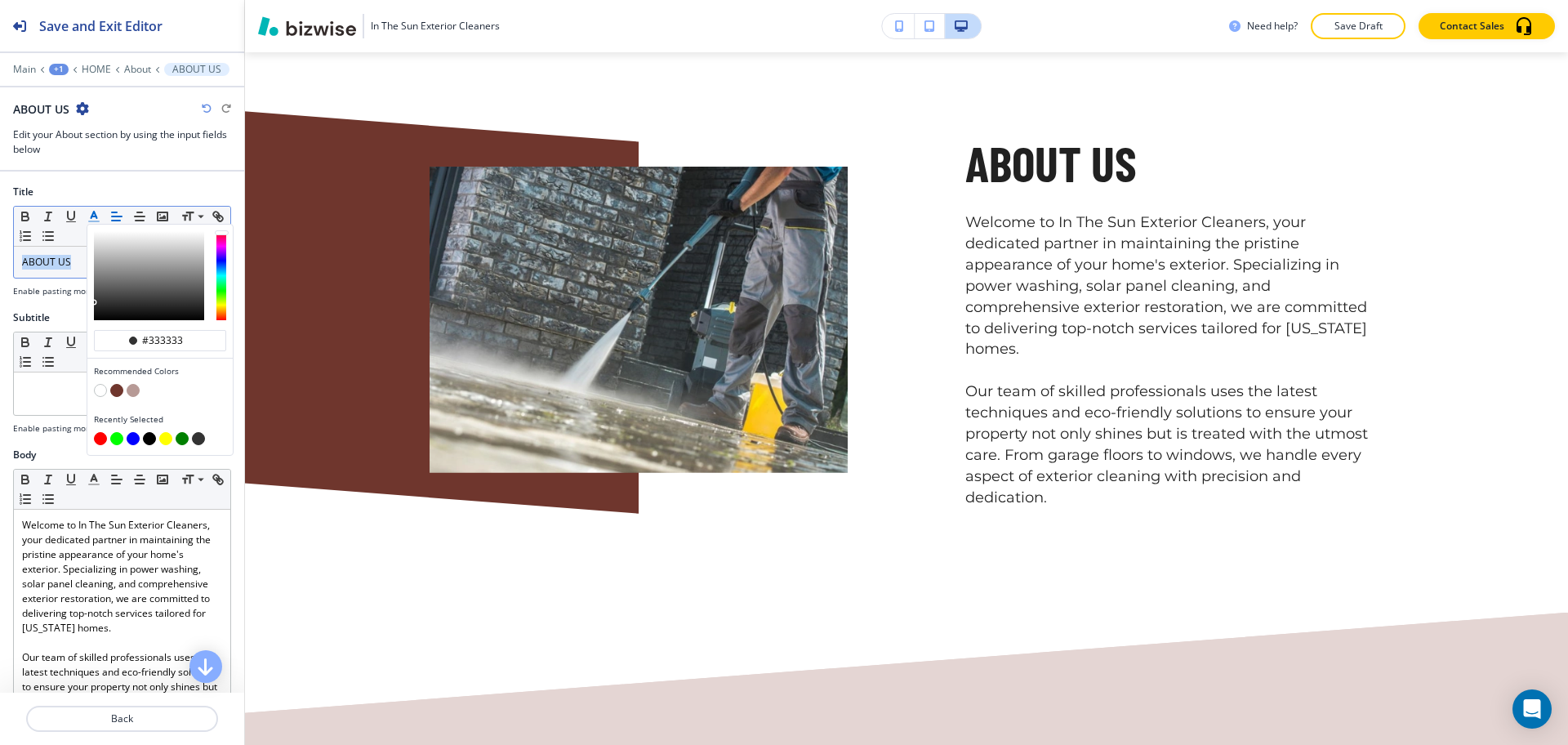
click at [119, 386] on button "button" at bounding box center [117, 391] width 14 height 14
type input "#6f362d"
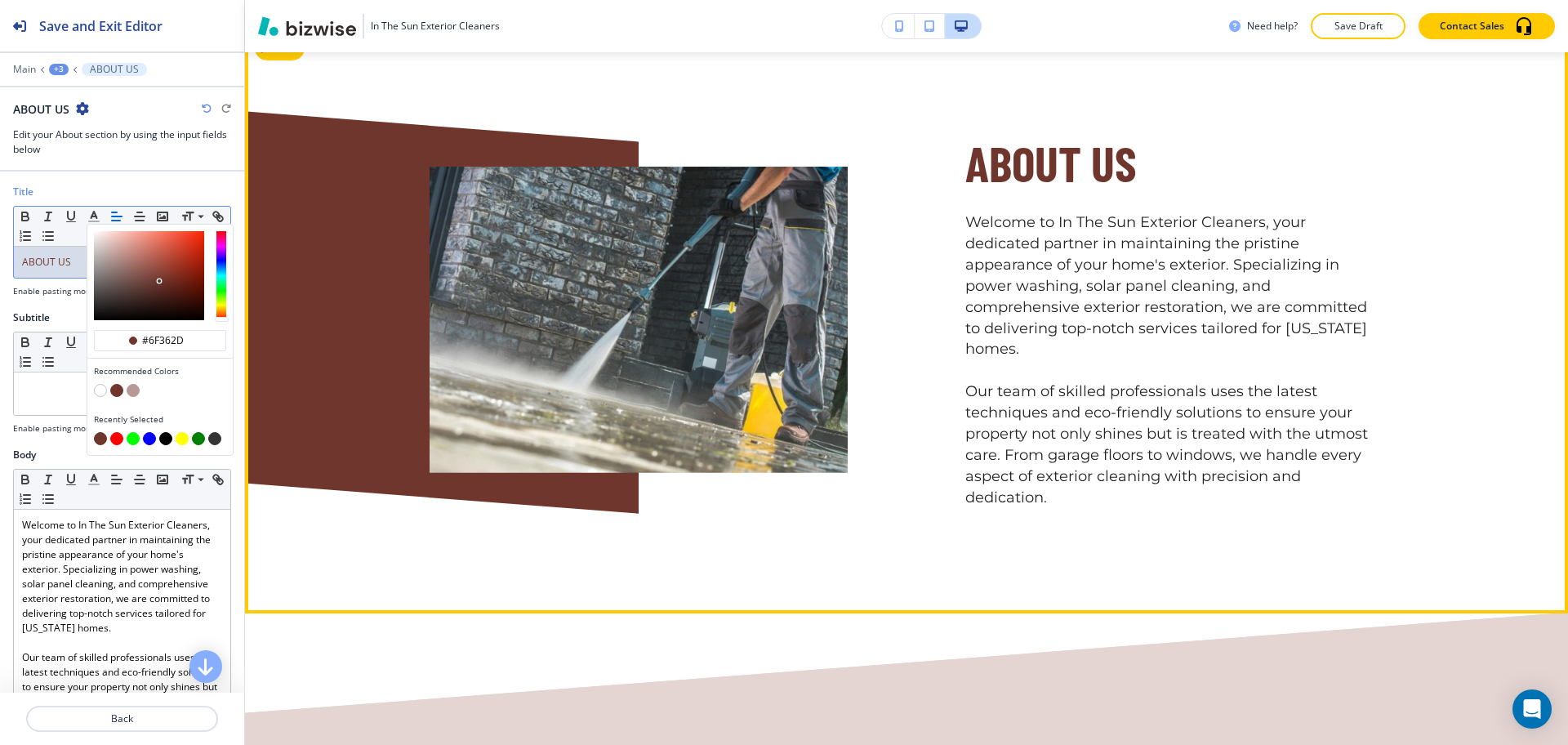
click at [1398, 290] on div "ABOUT US Welcome to In The Sun Exterior Cleaners, your dedicated partner in mai…" at bounding box center [907, 319] width 1045 height 377
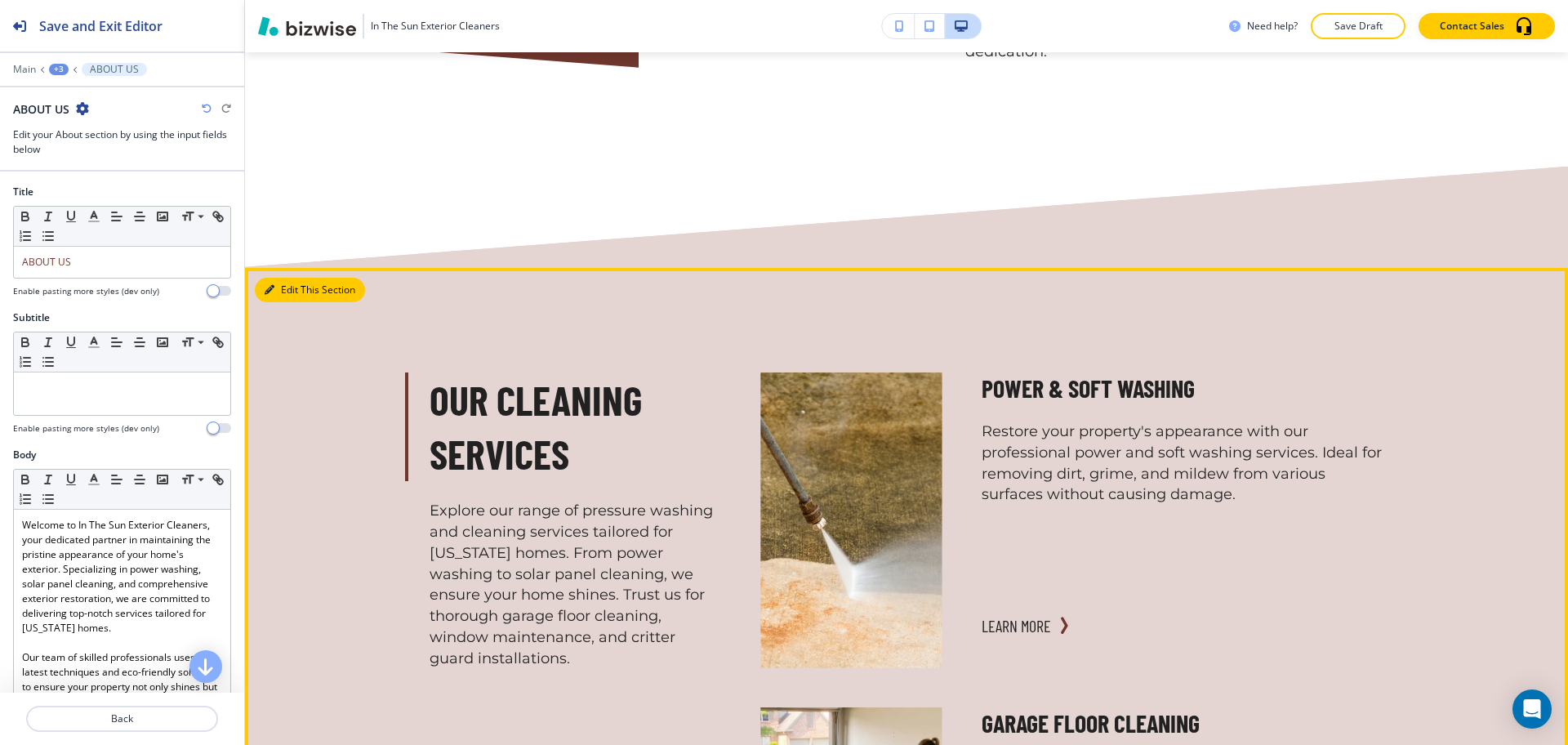
click at [262, 278] on button "Edit This Section" at bounding box center [310, 289] width 110 height 24
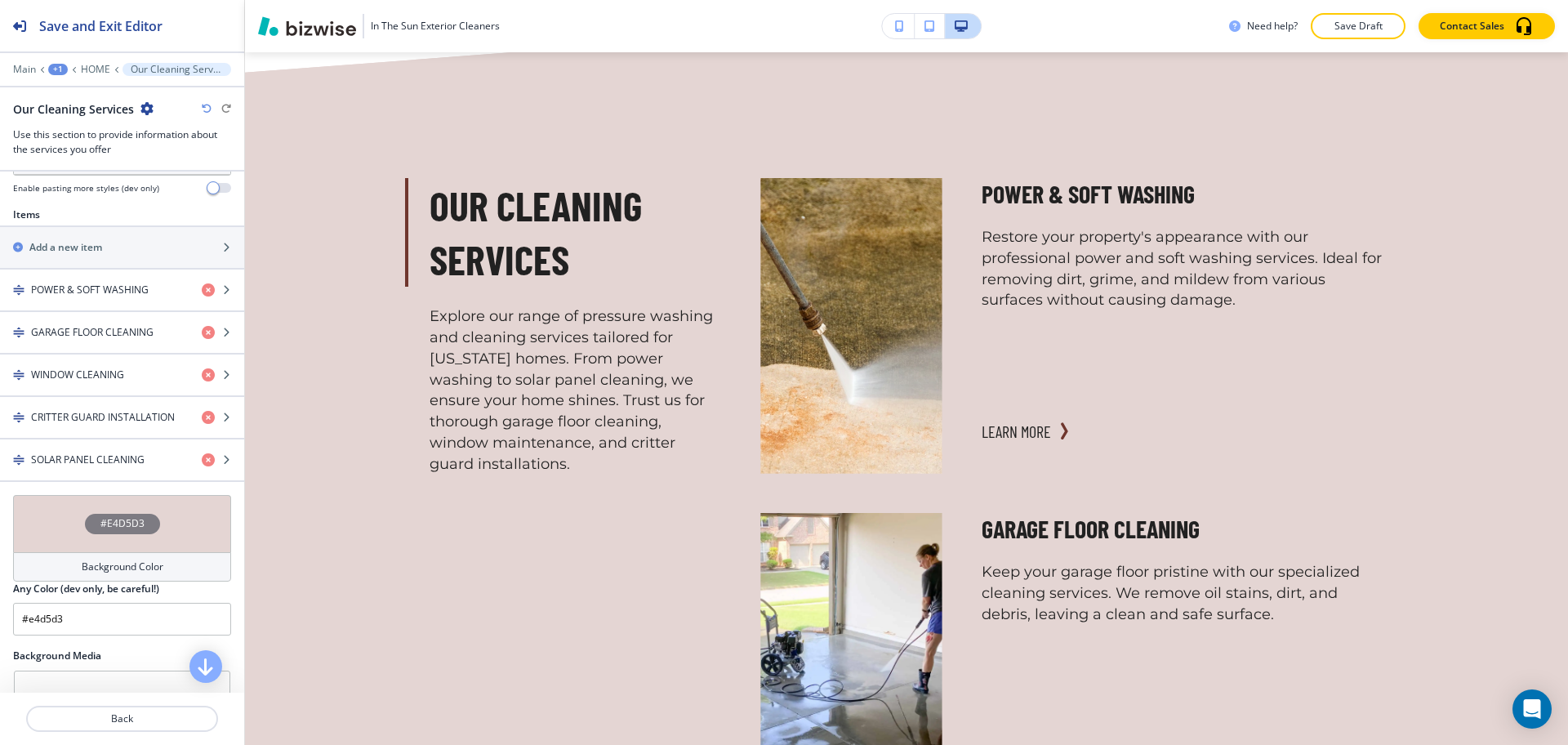
scroll to position [502, 0]
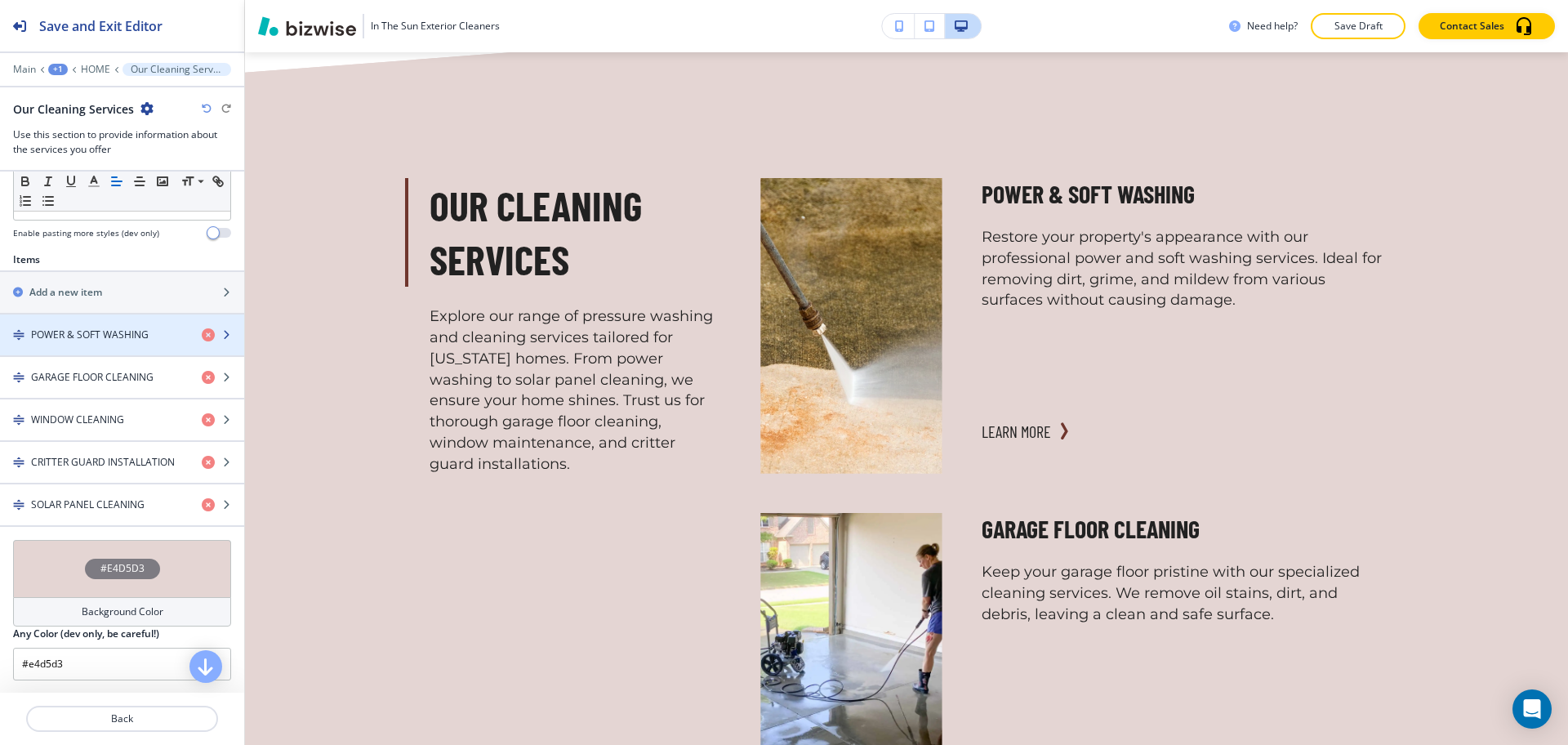
click at [121, 341] on h4 "POWER & SOFT WASHING" at bounding box center [90, 334] width 118 height 15
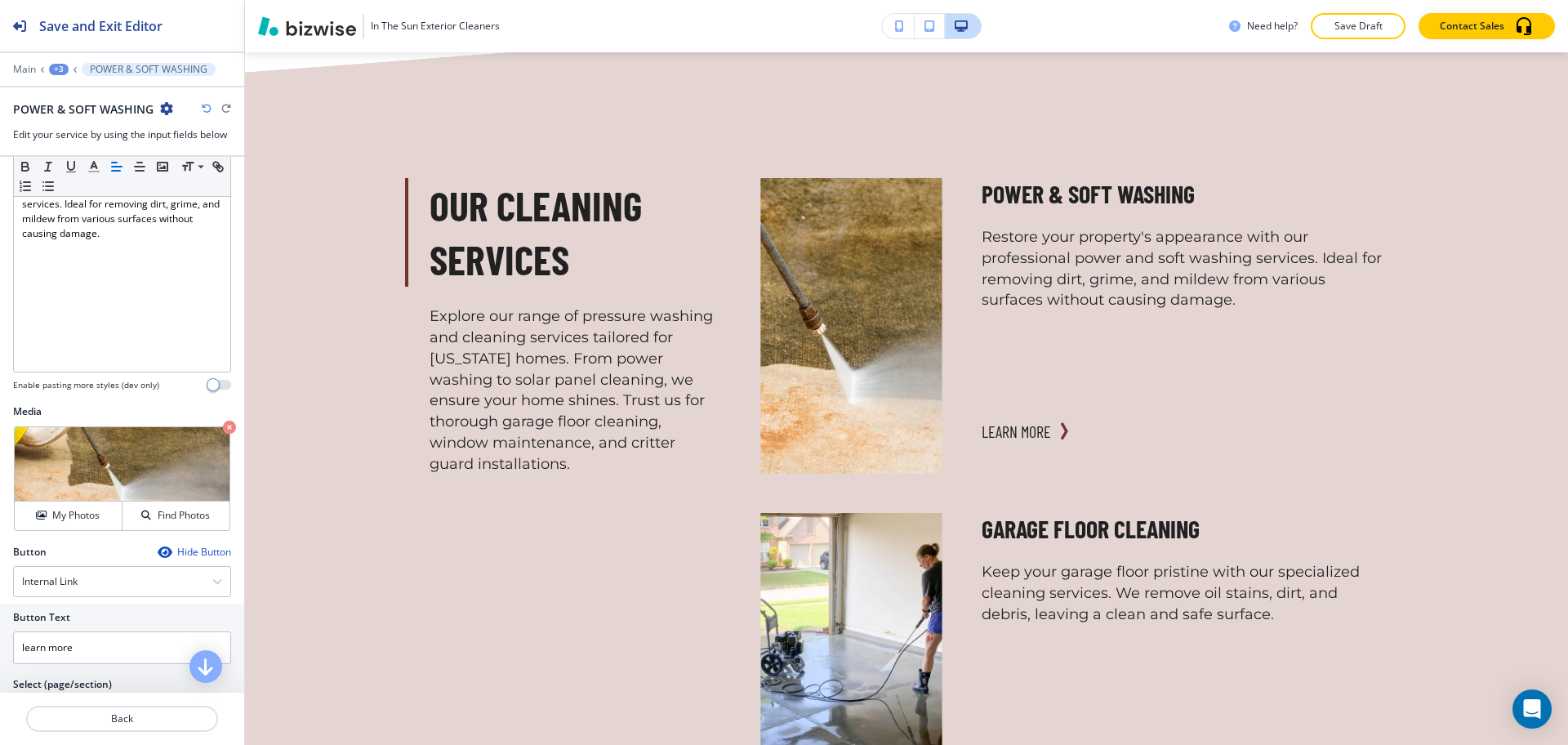
scroll to position [0, 0]
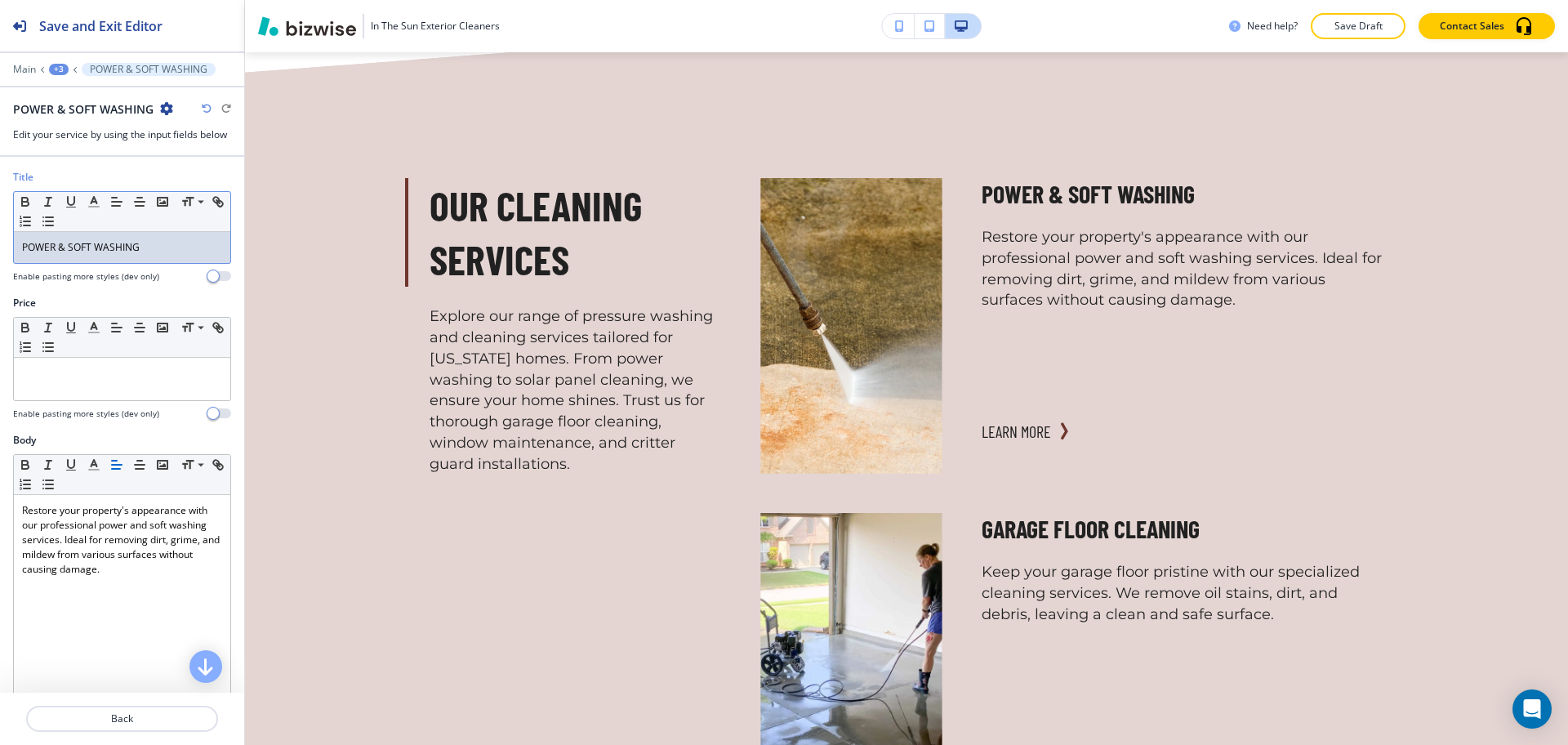
click at [144, 253] on p "POWER & SOFT WASHING" at bounding box center [122, 247] width 200 height 15
copy p "POWER & SOFT WASHING"
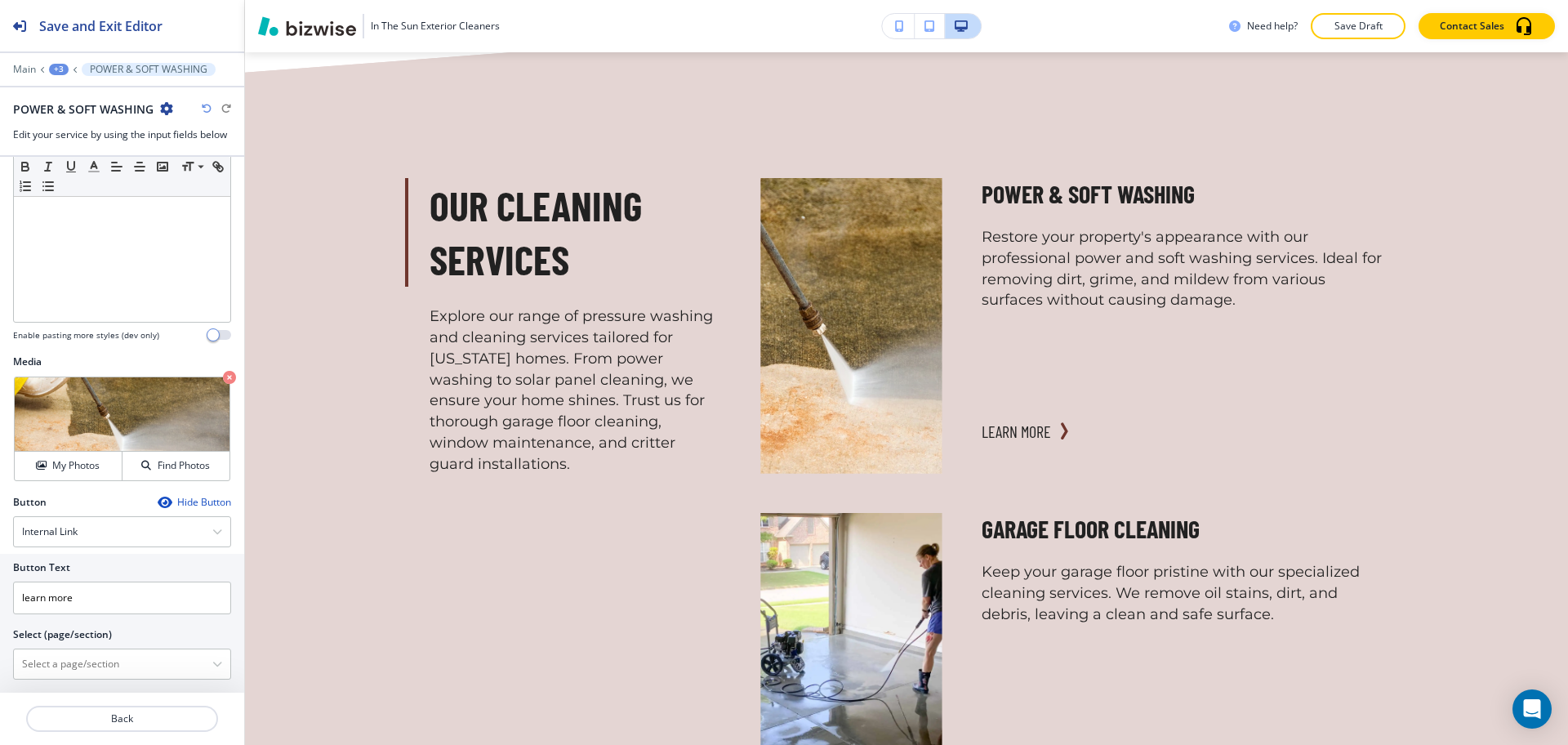
scroll to position [405, 0]
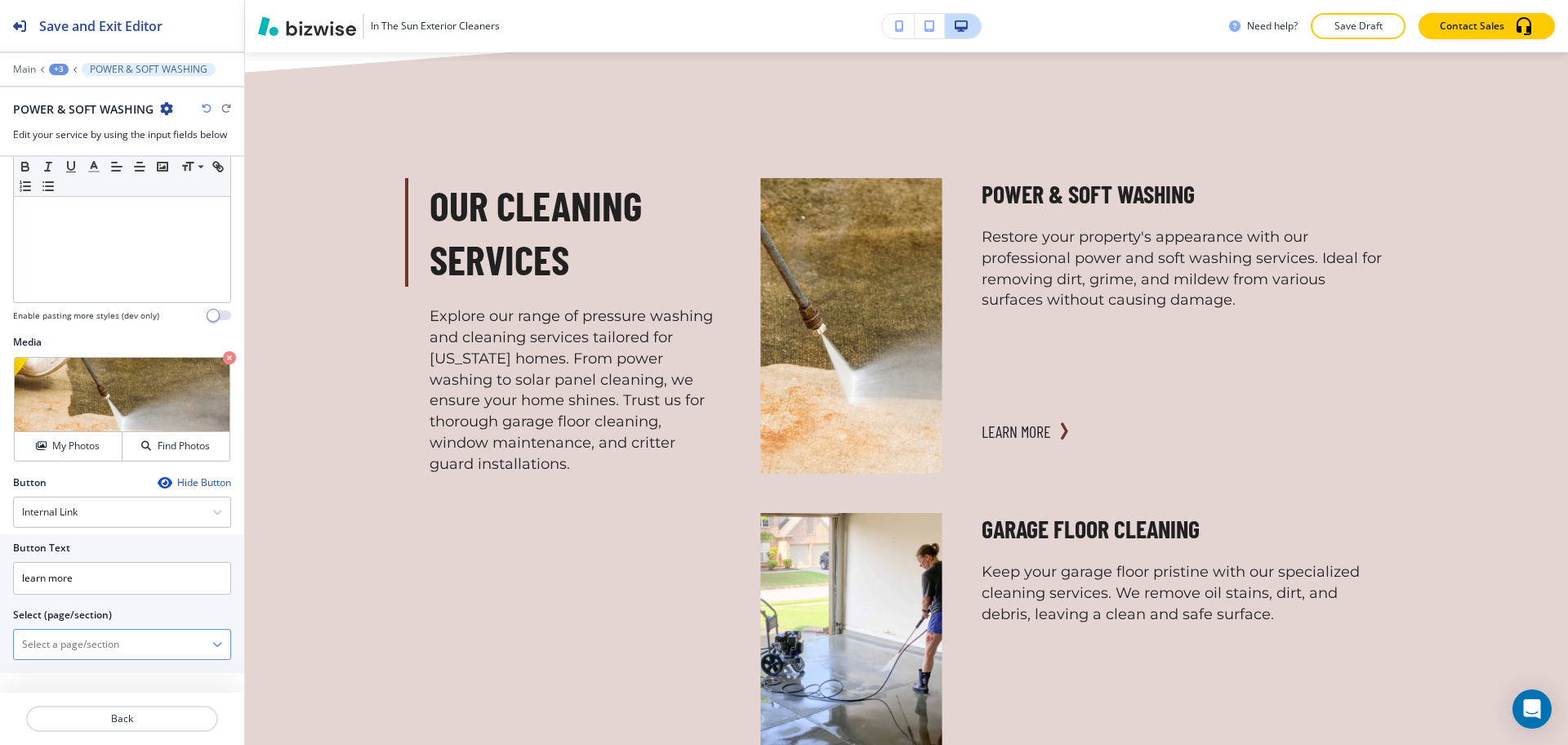
click at [73, 640] on \(page\/section\) "Manual Input" at bounding box center [112, 643] width 198 height 28
paste \(page\/section\) "POWER & SOFT WASHING"
type \(page\/section\) "POWER & SOFT WASHING"
click at [66, 667] on h4 "POWER & SOFT WASHING" at bounding box center [122, 672] width 200 height 15
click at [118, 708] on button "Back" at bounding box center [122, 718] width 192 height 26
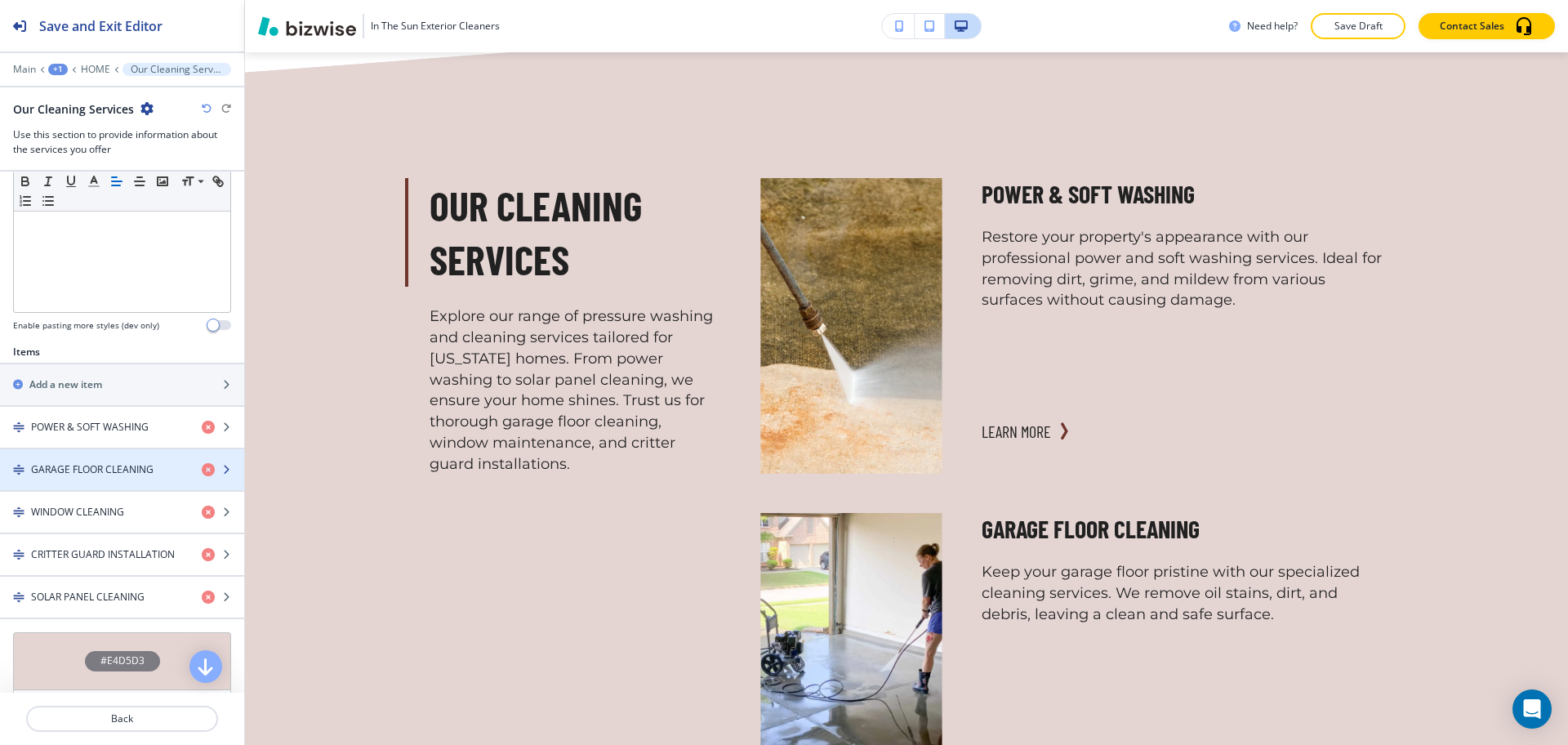
scroll to position [409, 0]
click at [102, 469] on h4 "GARAGE FLOOR CLEANING" at bounding box center [92, 469] width 123 height 15
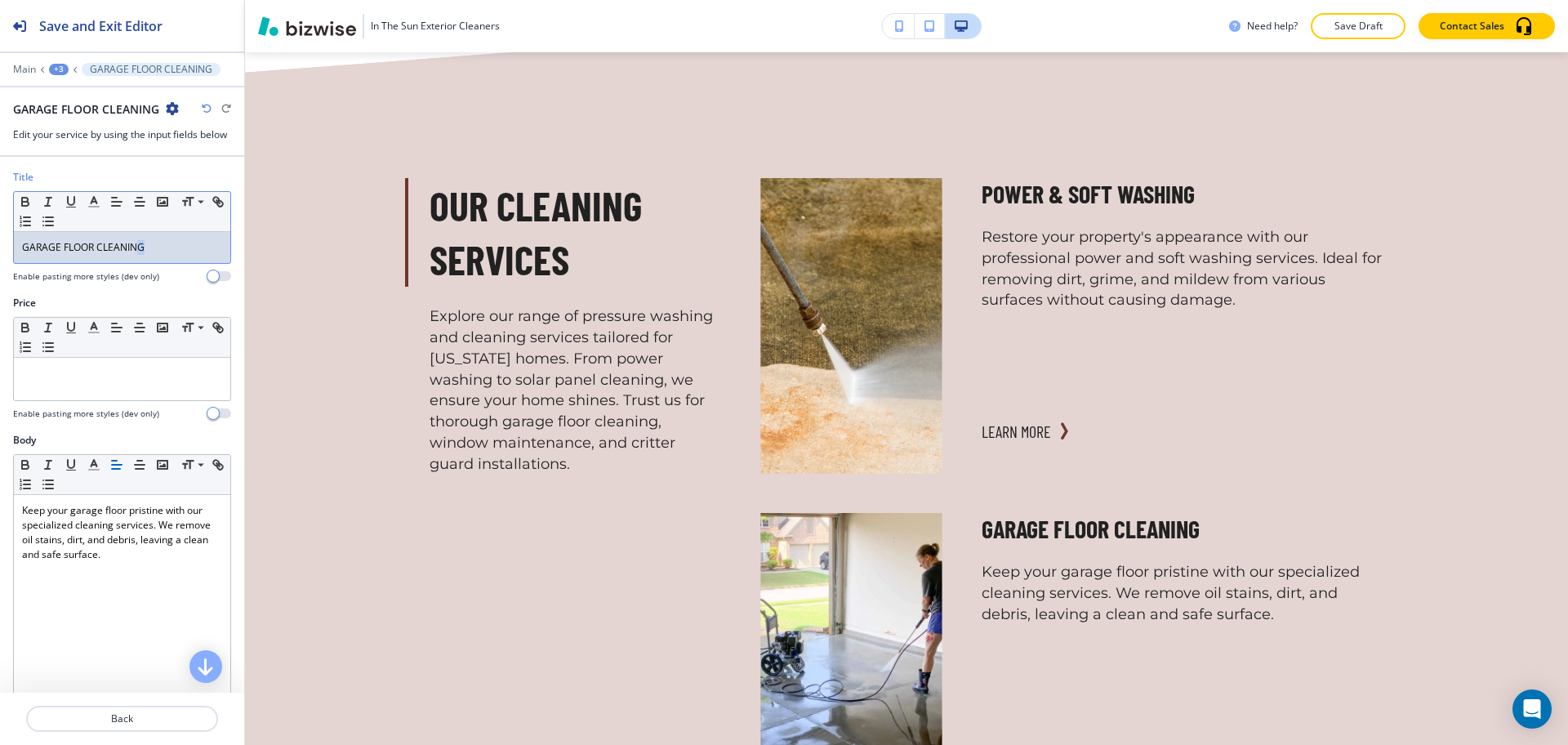
click at [141, 256] on div "GARAGE FLOOR CLEANING" at bounding box center [122, 248] width 217 height 31
copy p "GARAGE FLOOR CLEANING"
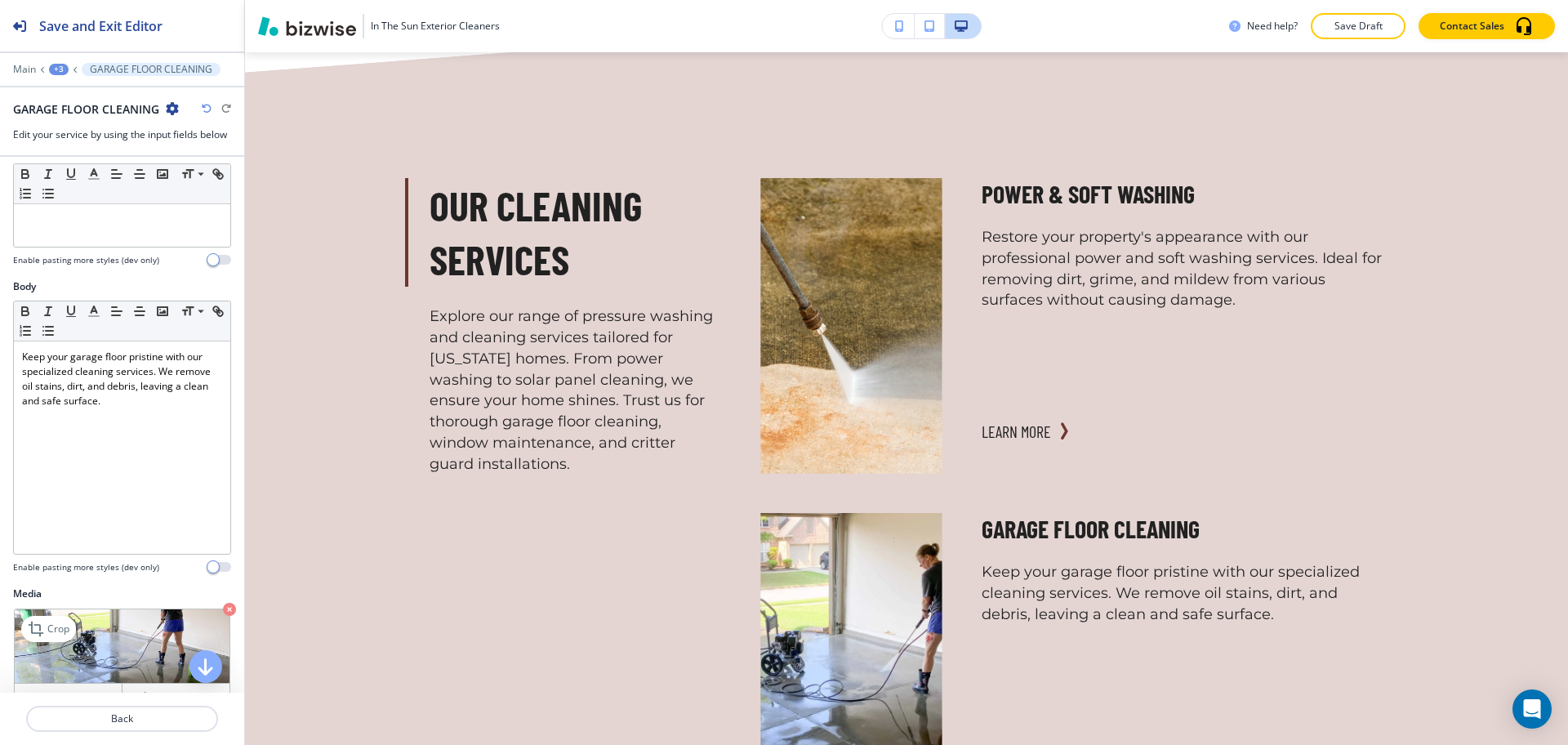
scroll to position [405, 0]
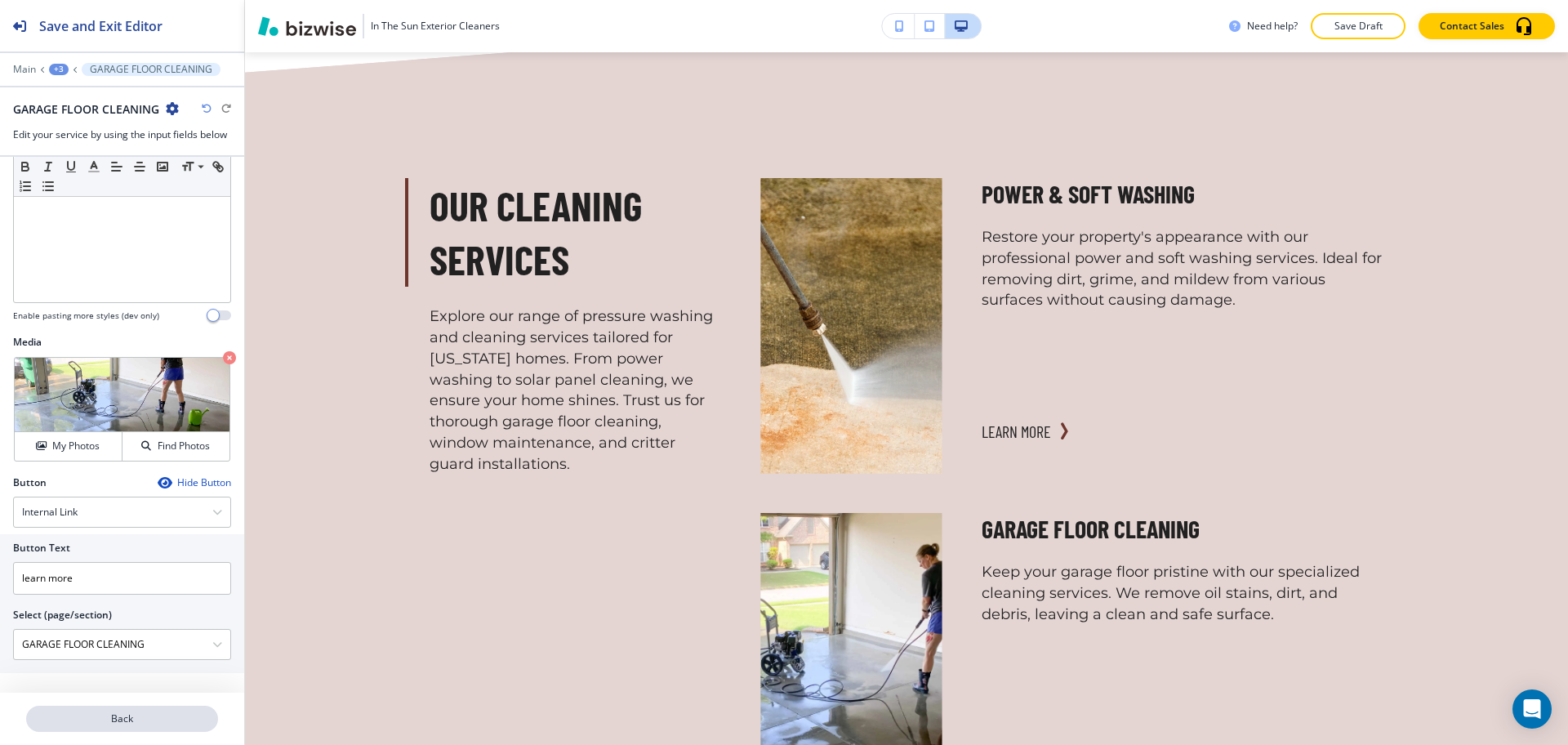
click at [126, 720] on p "Back" at bounding box center [122, 718] width 189 height 15
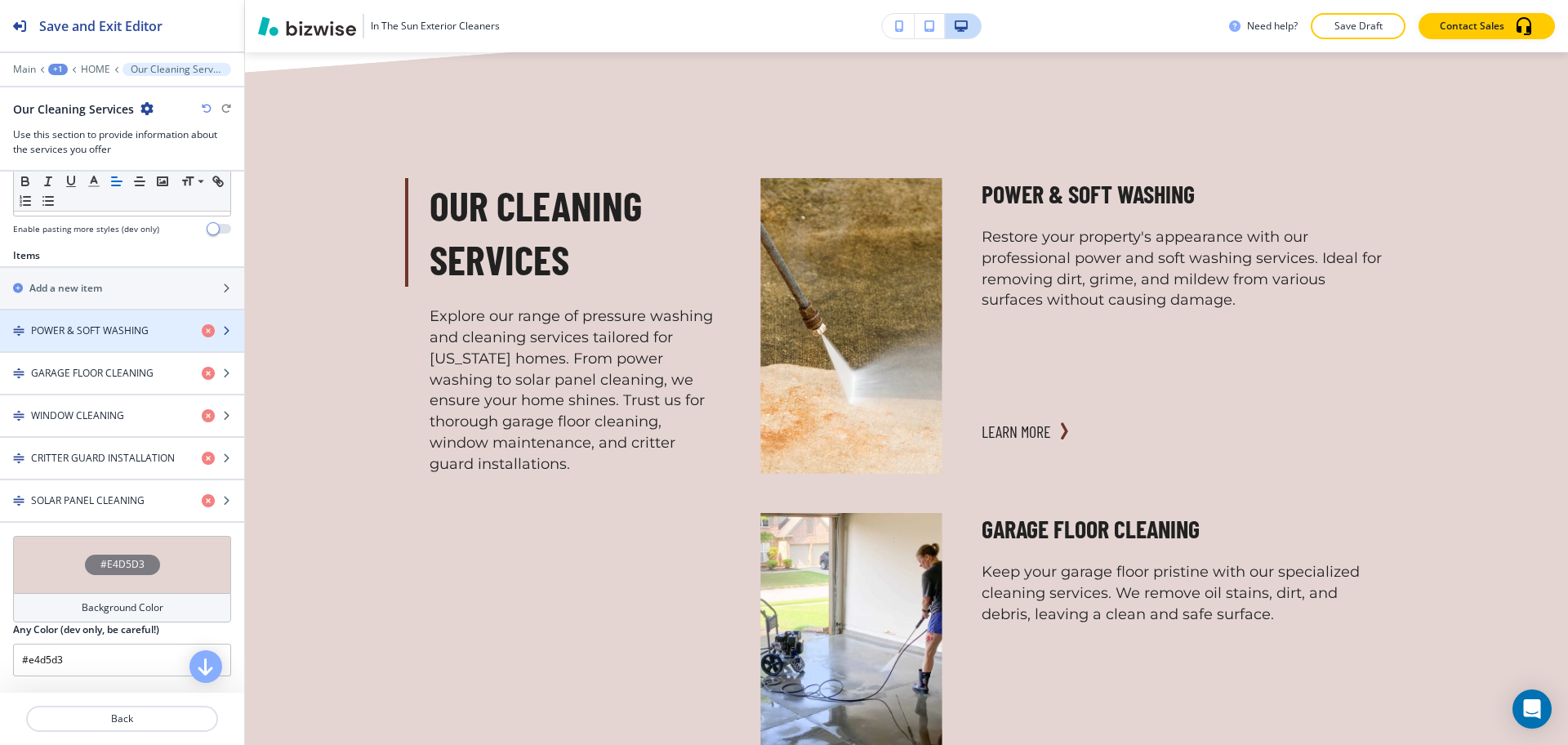
scroll to position [510, 0]
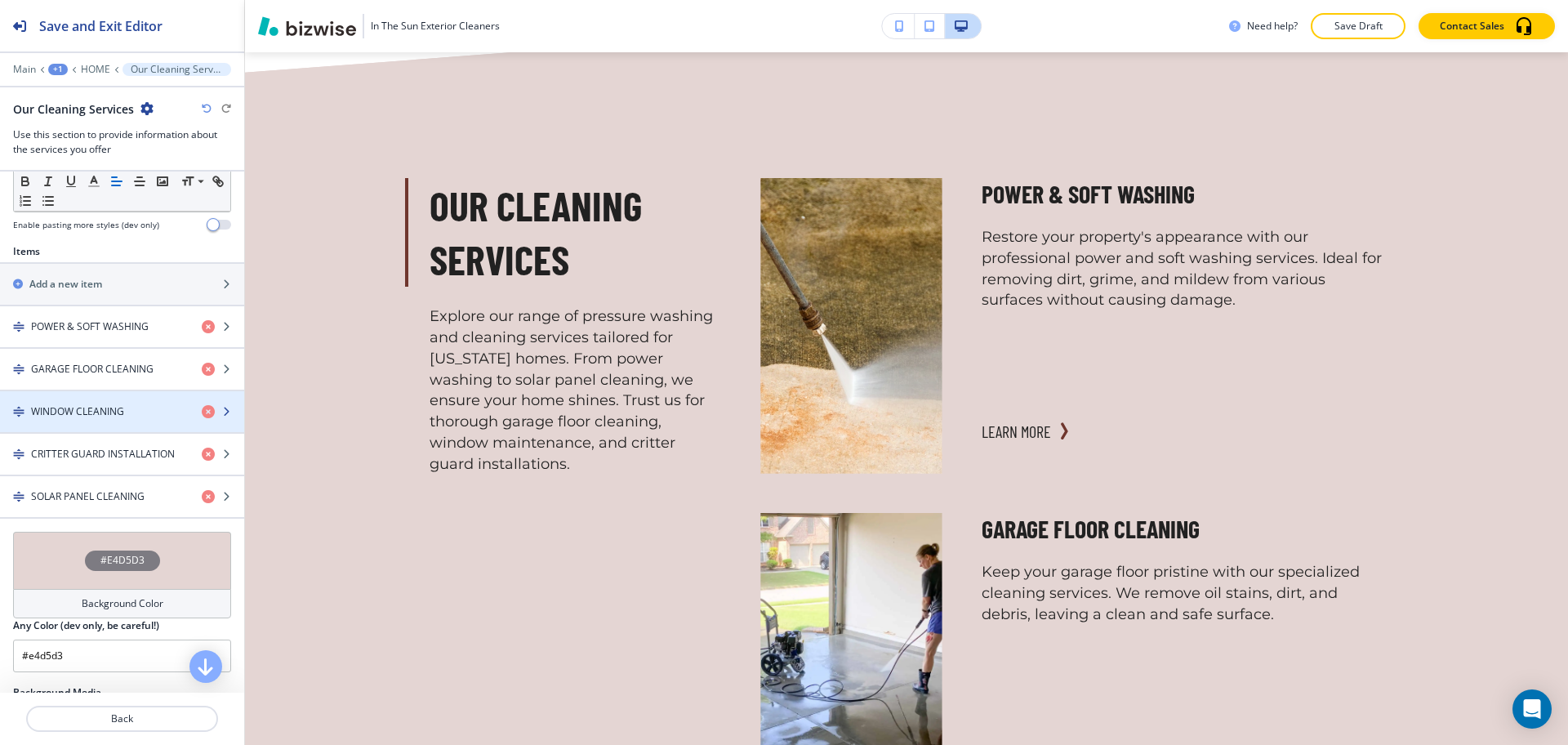
click at [86, 402] on div "button" at bounding box center [122, 398] width 244 height 14
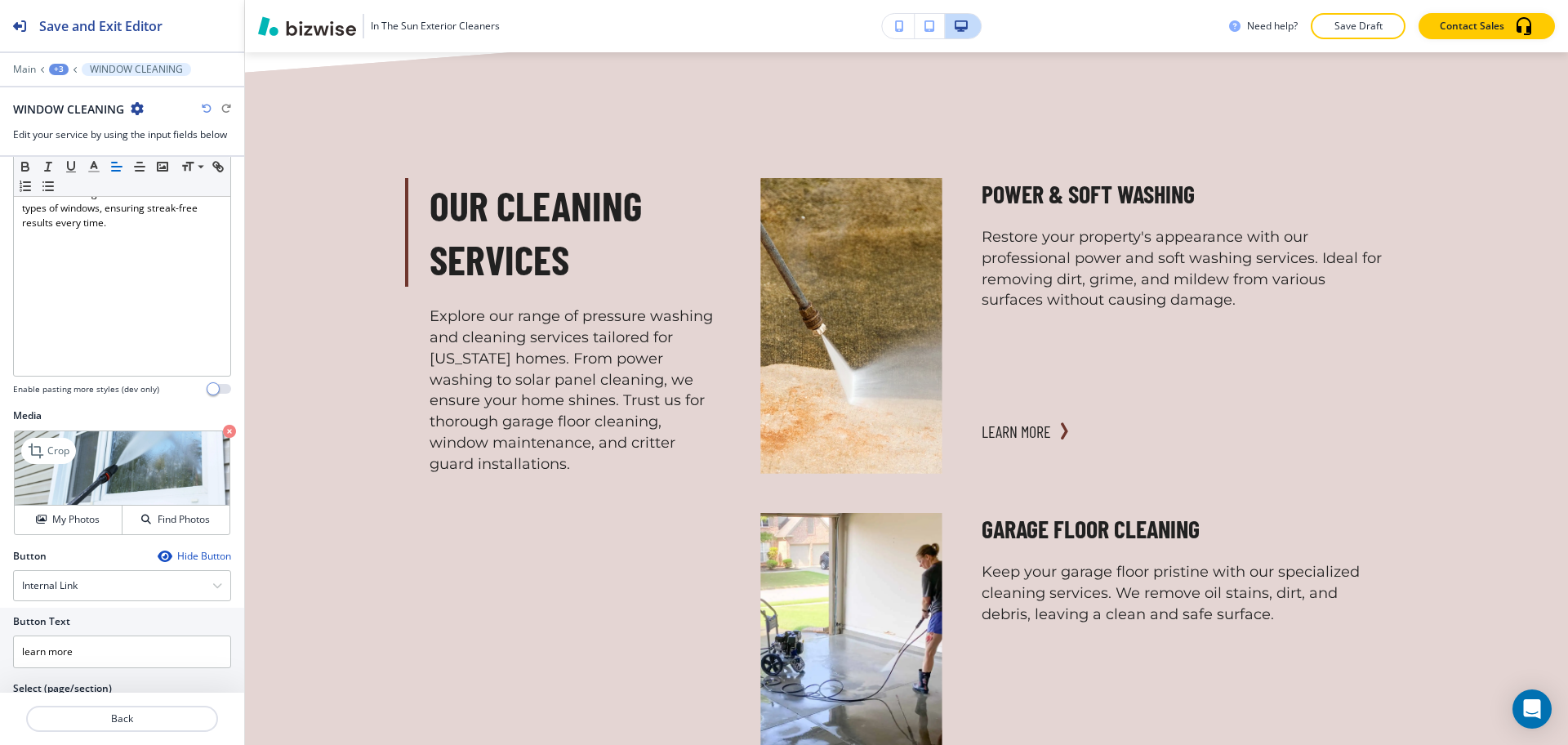
scroll to position [405, 0]
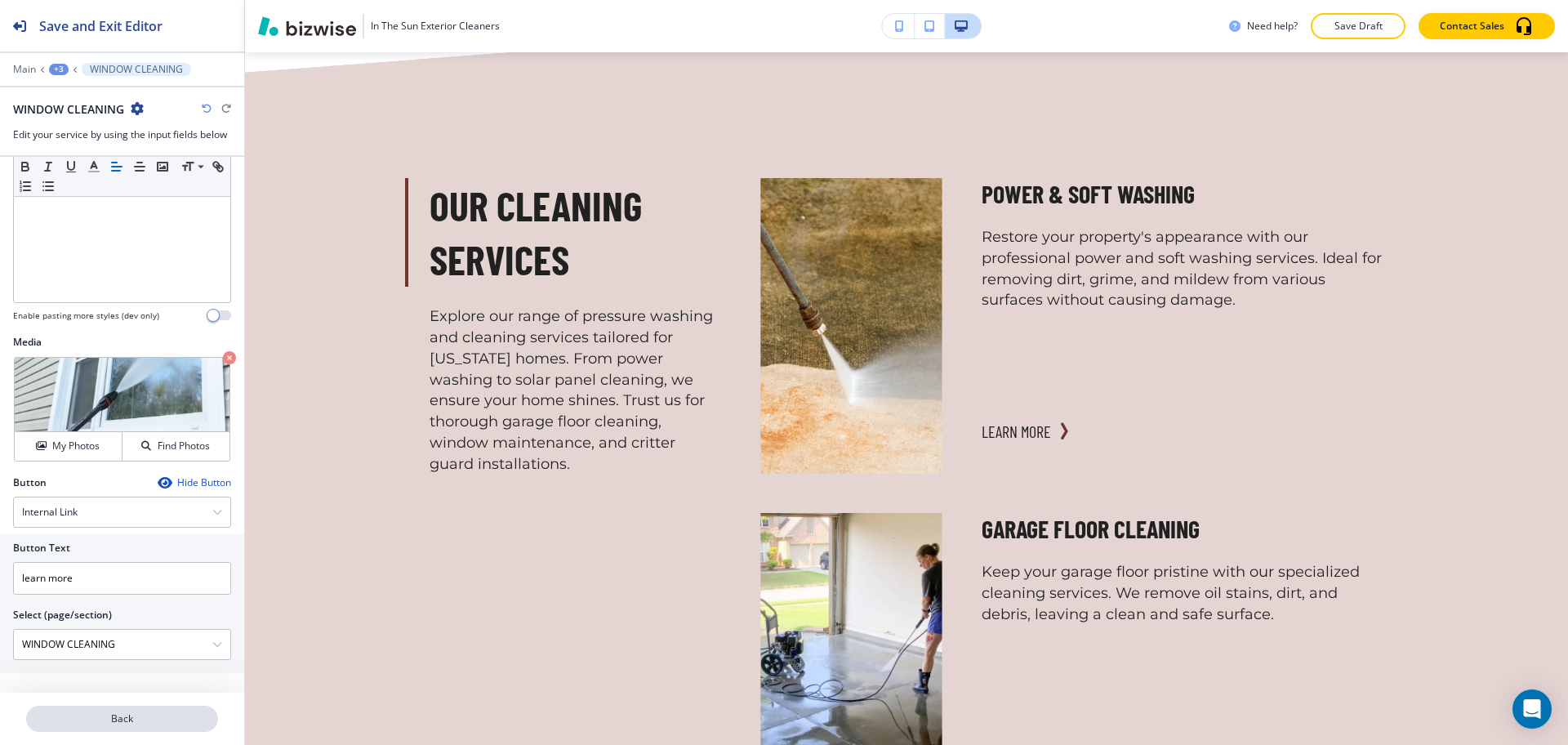
click at [130, 719] on p "Back" at bounding box center [122, 718] width 189 height 15
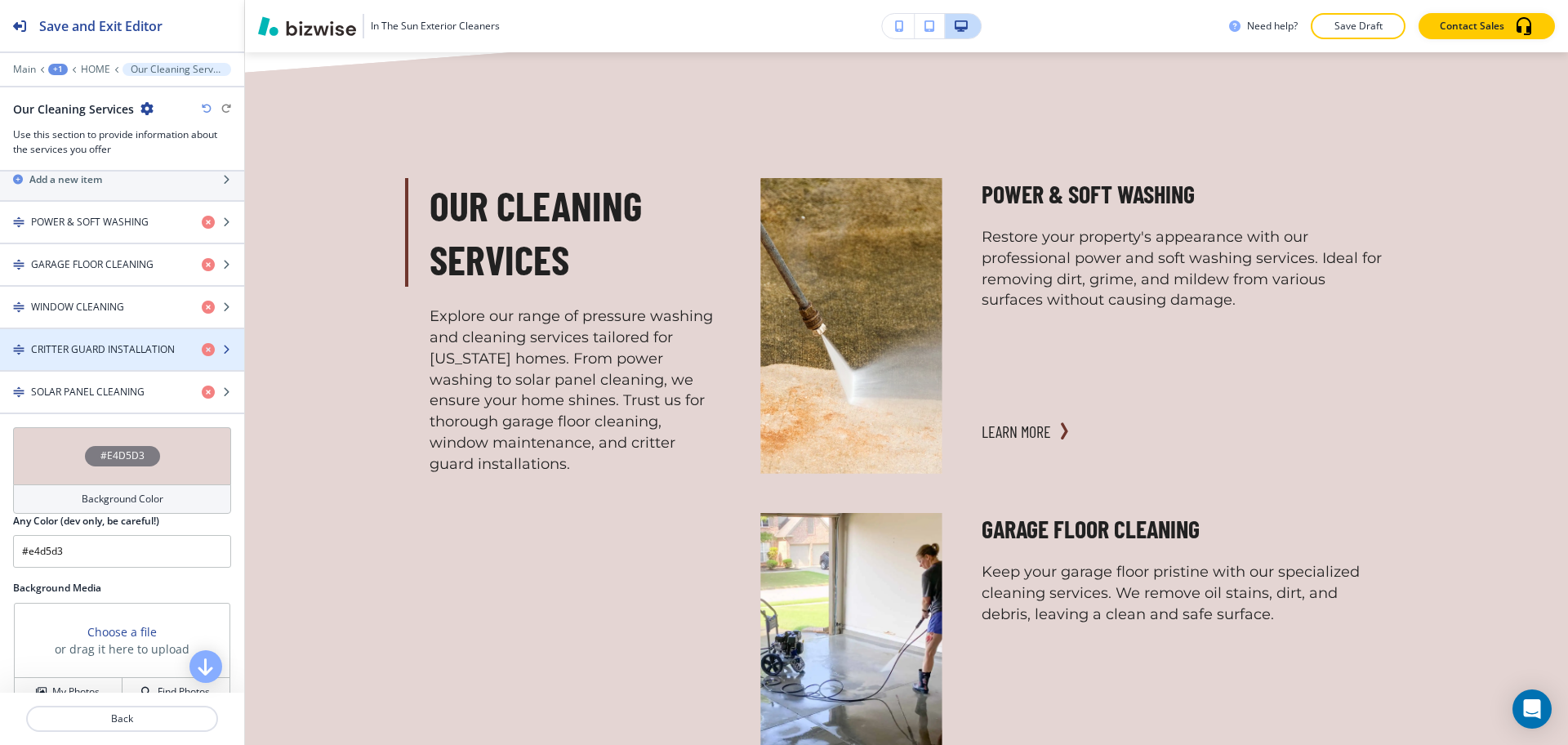
scroll to position [613, 0]
click at [75, 355] on h4 "CRITTER GUARD INSTALLATION" at bounding box center [103, 350] width 144 height 15
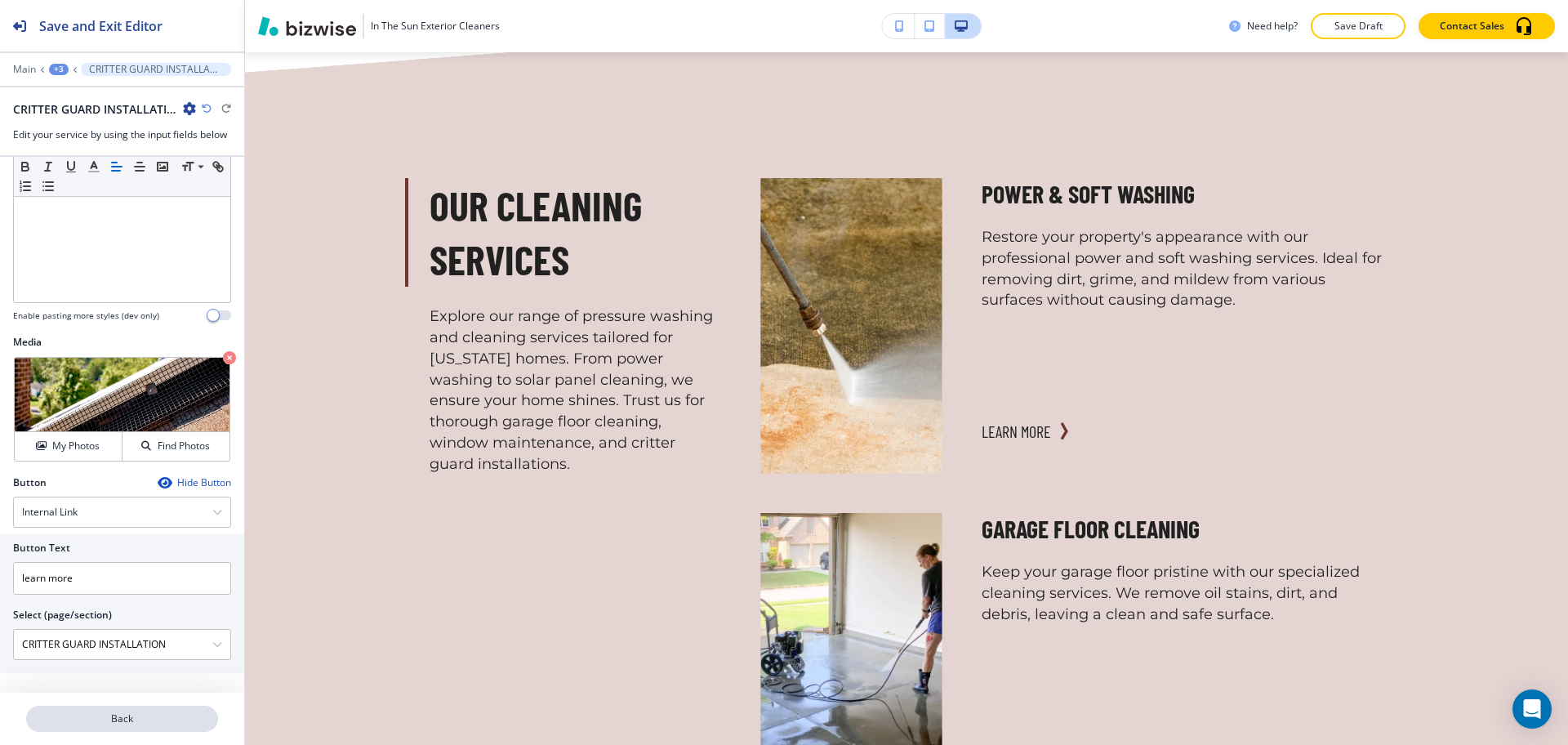
scroll to position [1, 0]
click at [132, 719] on p "Back" at bounding box center [122, 718] width 189 height 15
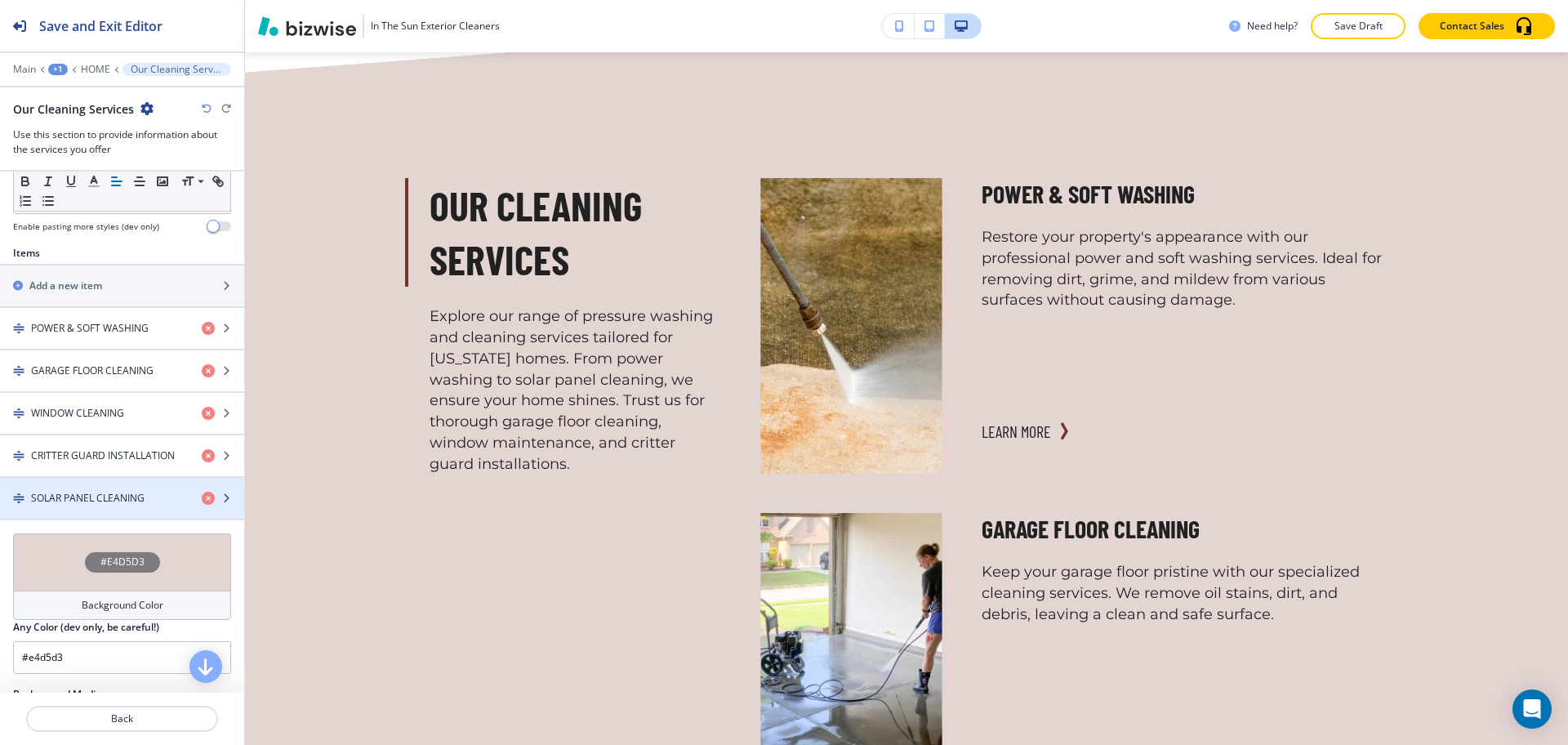
scroll to position [510, 0]
click at [80, 505] on div "button" at bounding box center [122, 512] width 244 height 14
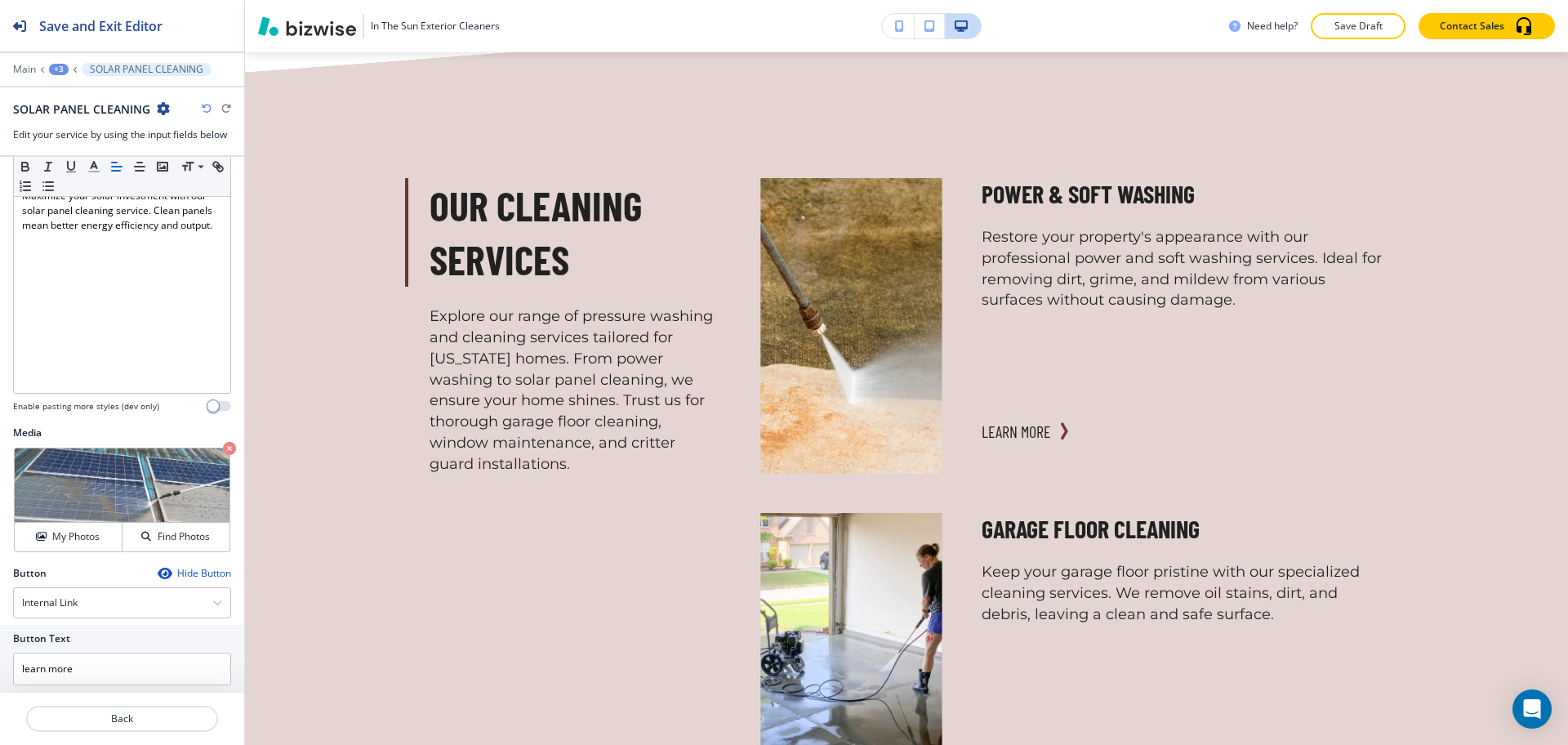
scroll to position [405, 0]
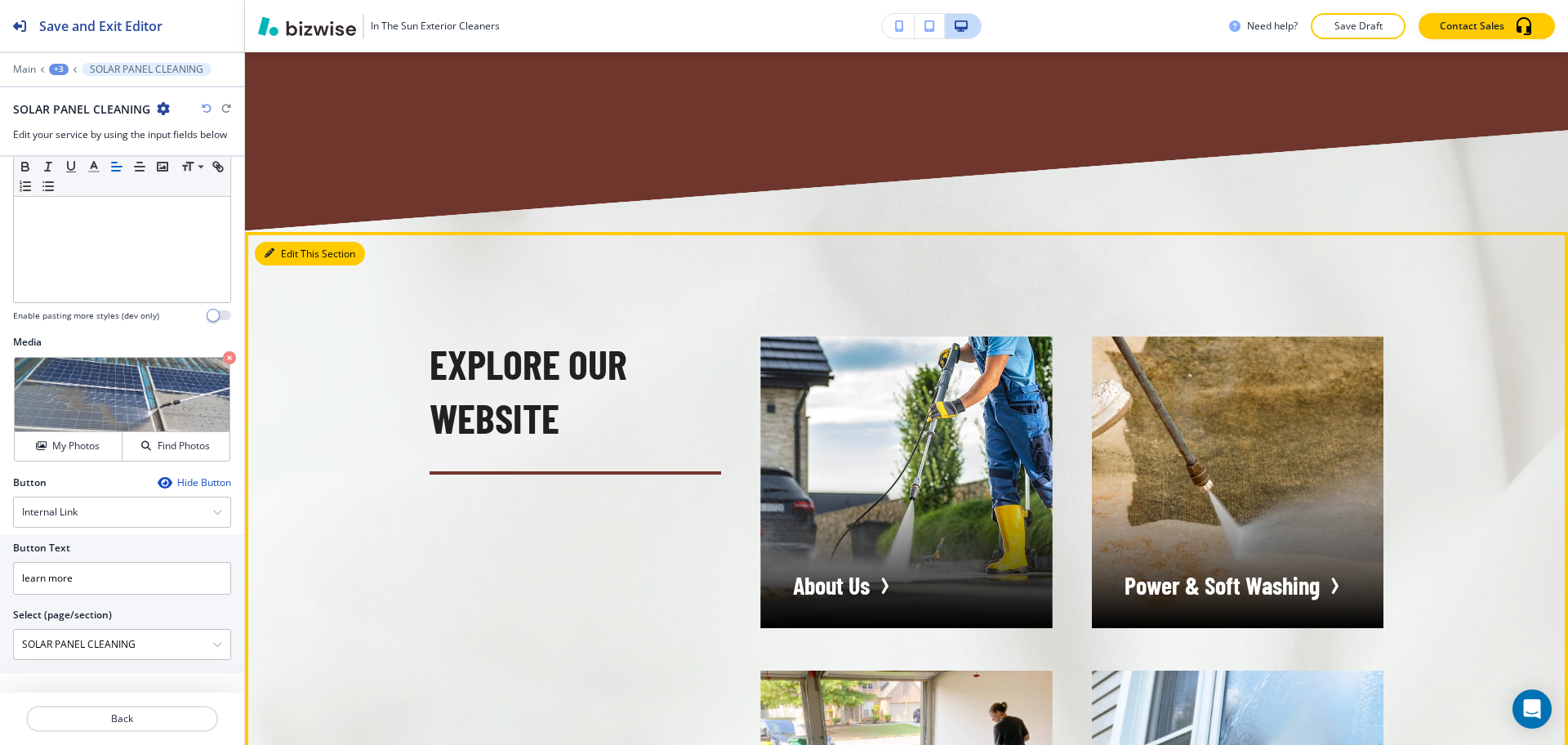
click at [268, 242] on button "Edit This Section" at bounding box center [310, 253] width 110 height 24
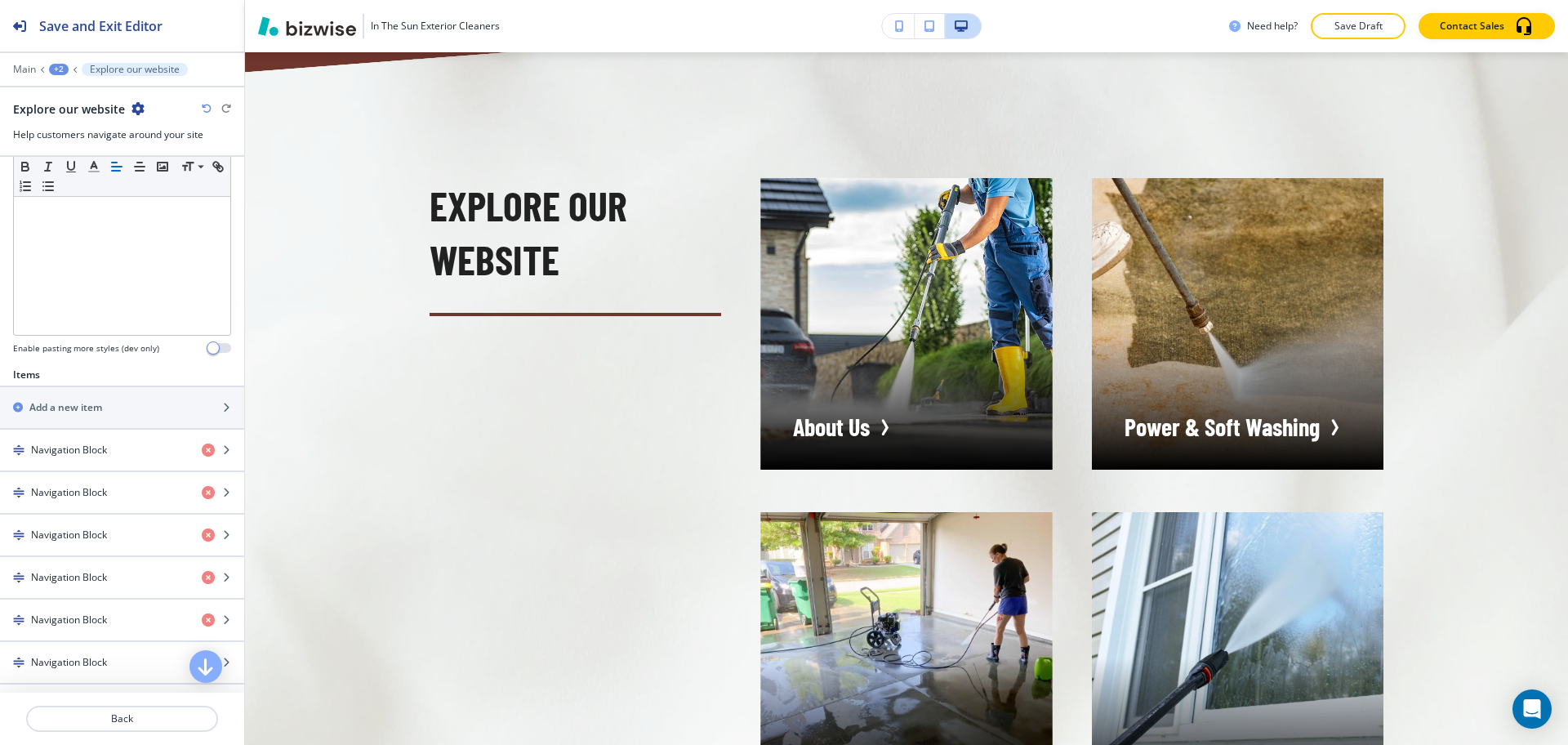
scroll to position [374, 0]
click at [97, 442] on h4 "Navigation Block" at bounding box center [69, 447] width 75 height 15
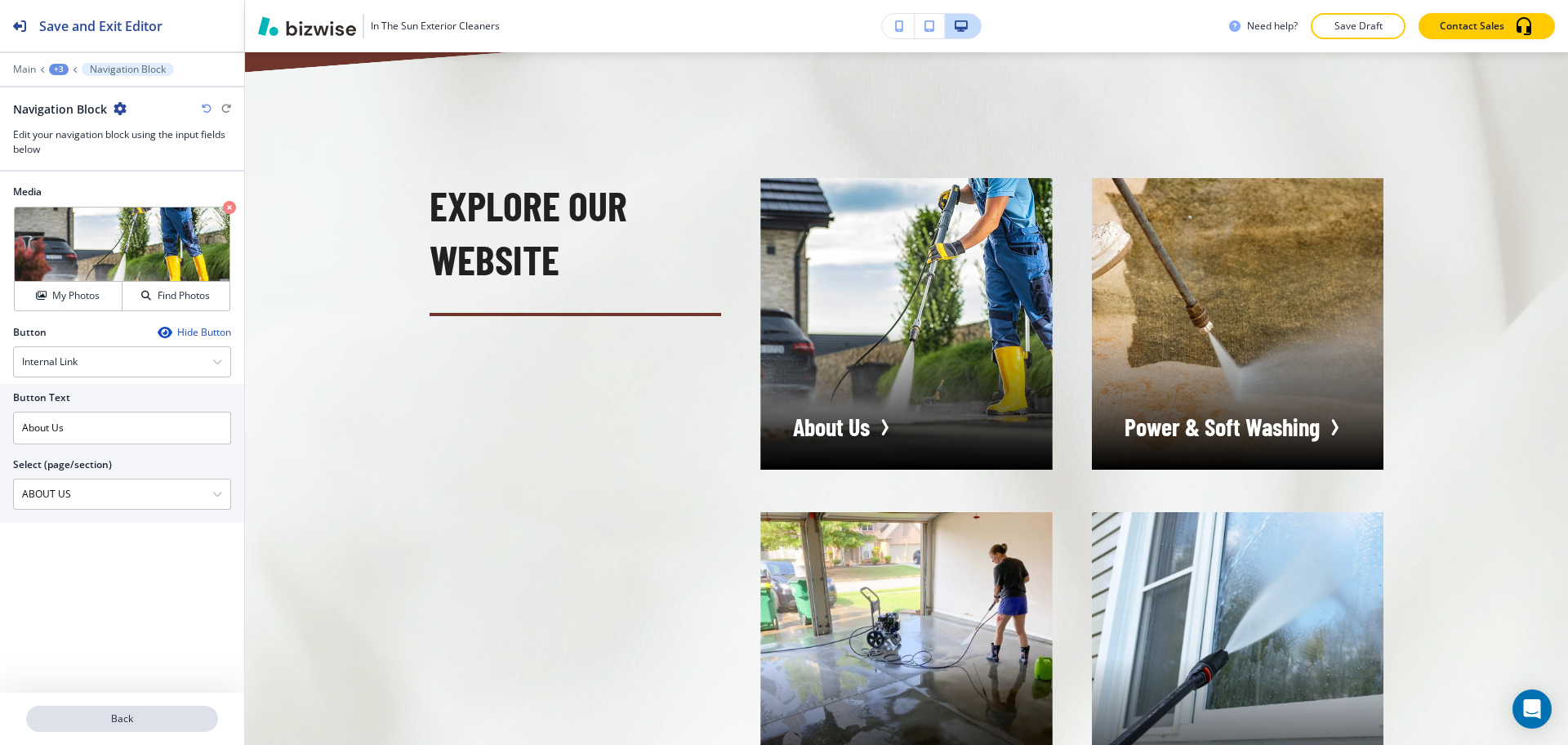
scroll to position [1, 0]
click at [144, 729] on button "Back" at bounding box center [122, 718] width 192 height 26
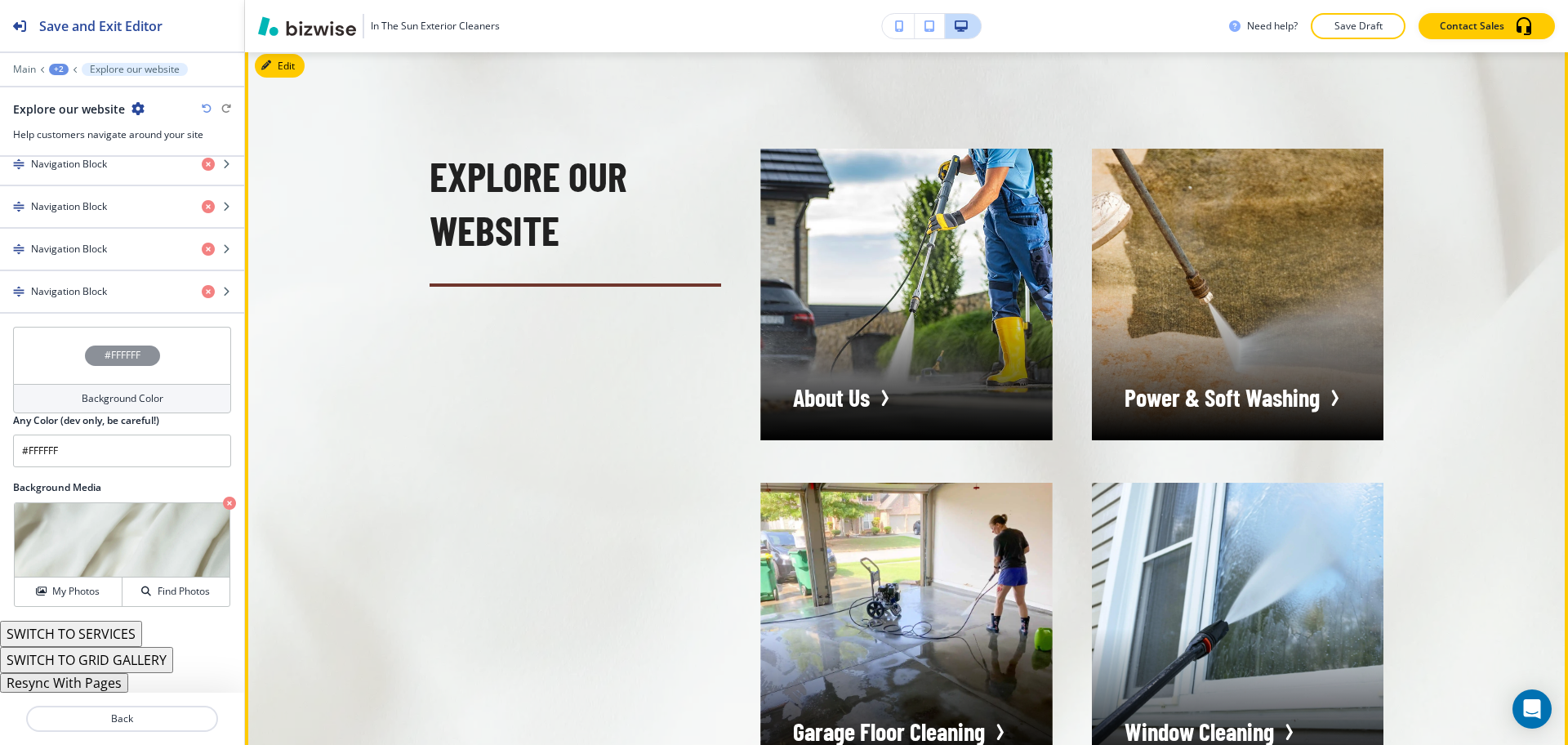
scroll to position [4103, 0]
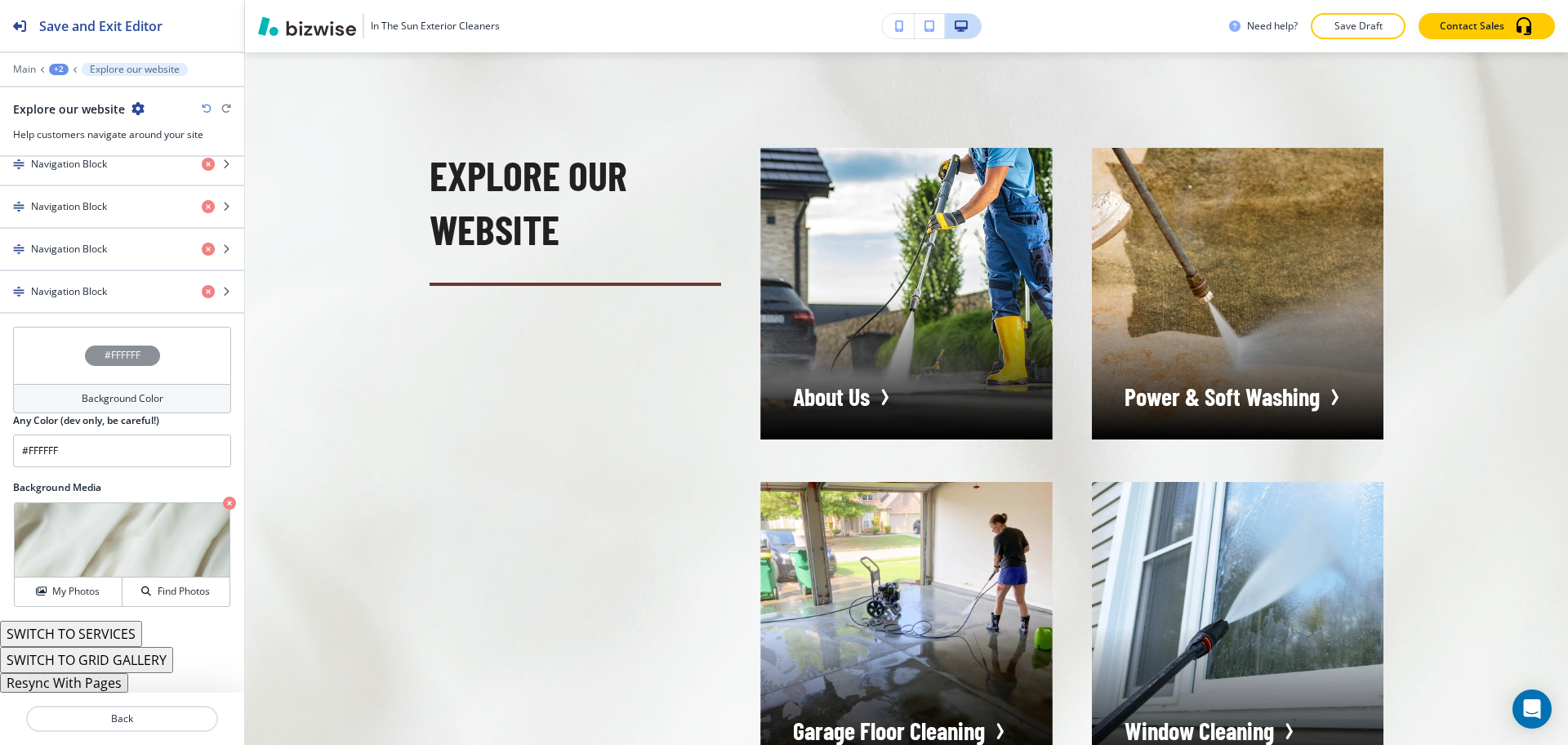
click at [97, 688] on button "Resync With Pages" at bounding box center [64, 682] width 128 height 19
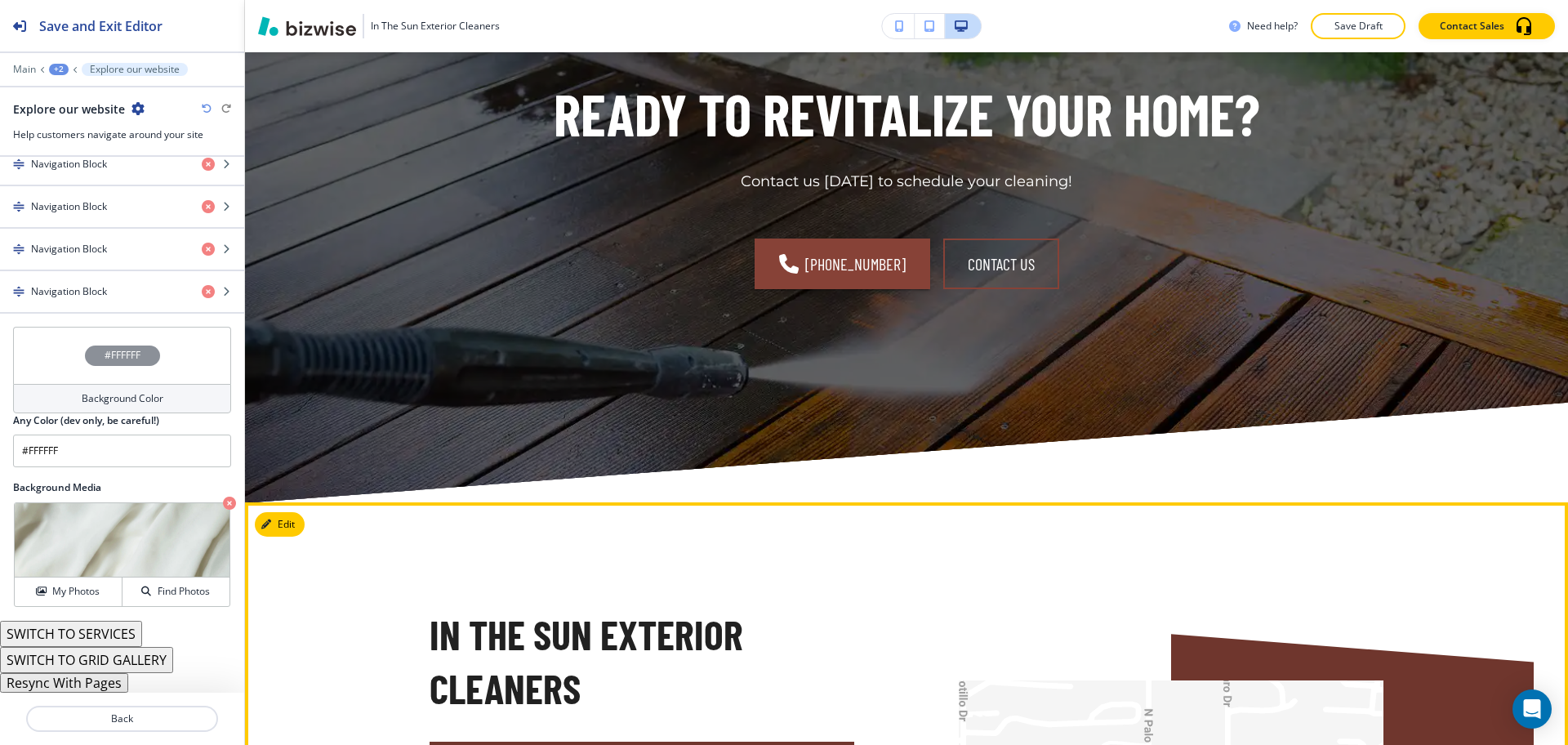
scroll to position [7013, 0]
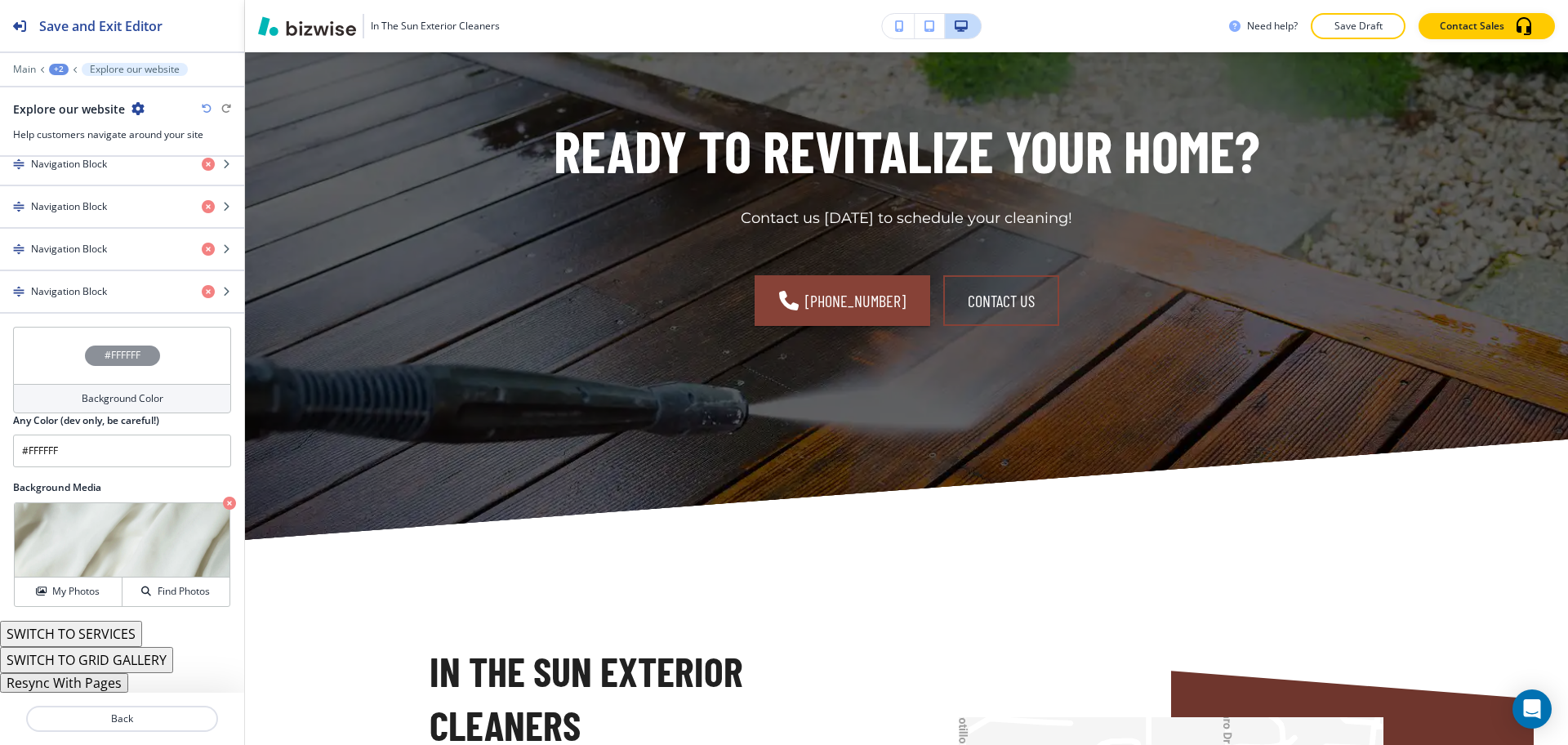
scroll to position [6694, 0]
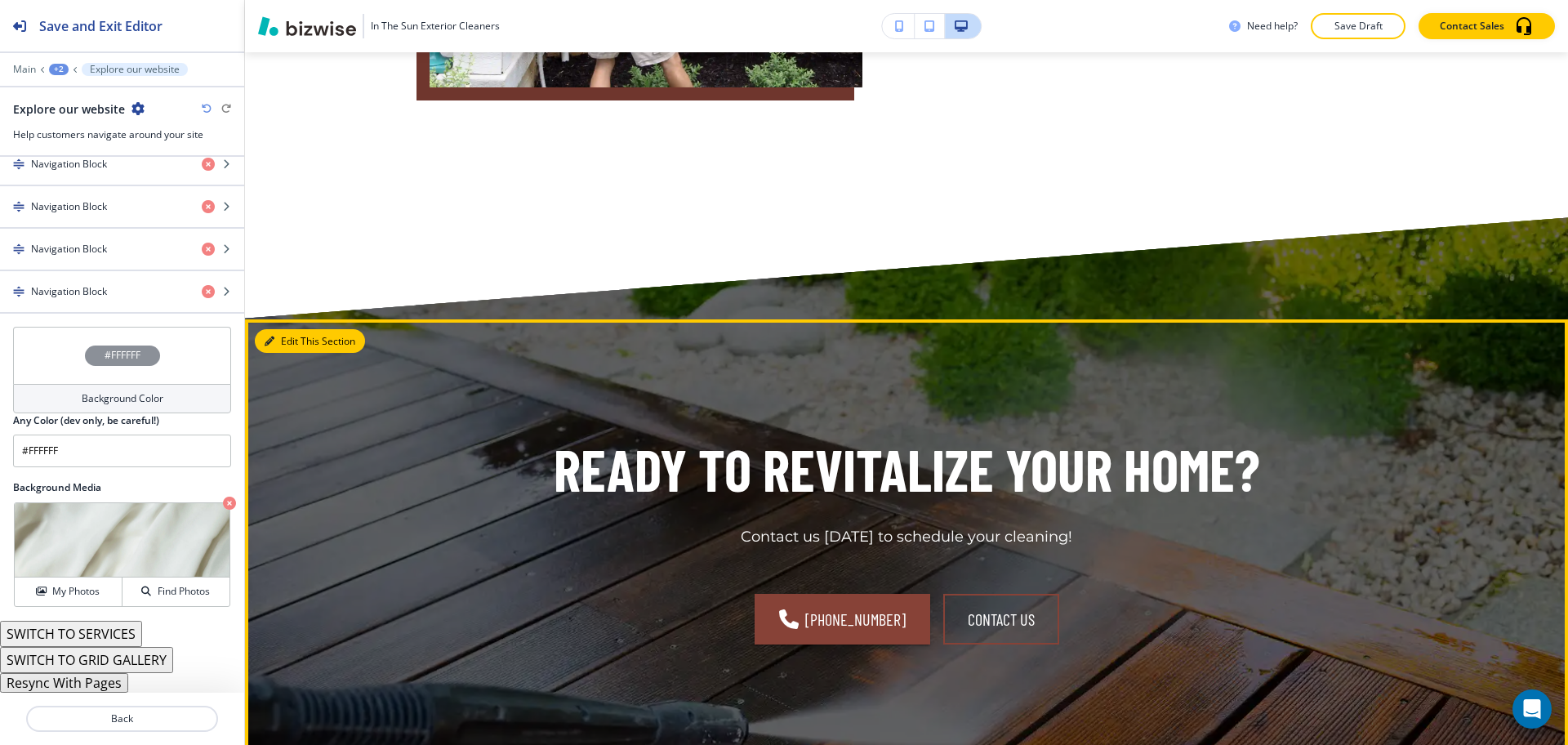
click at [276, 329] on button "Edit This Section" at bounding box center [310, 341] width 110 height 24
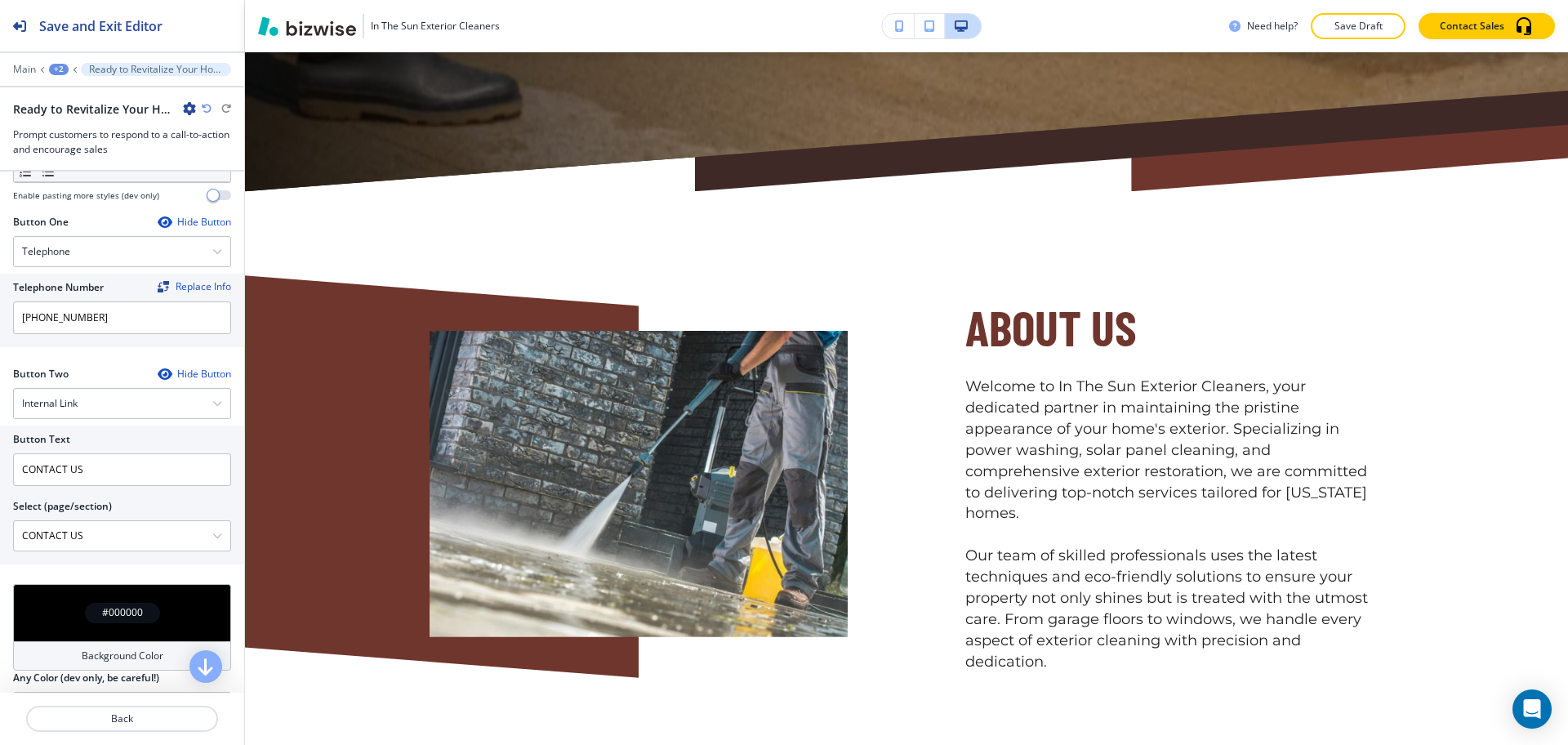
scroll to position [0, 0]
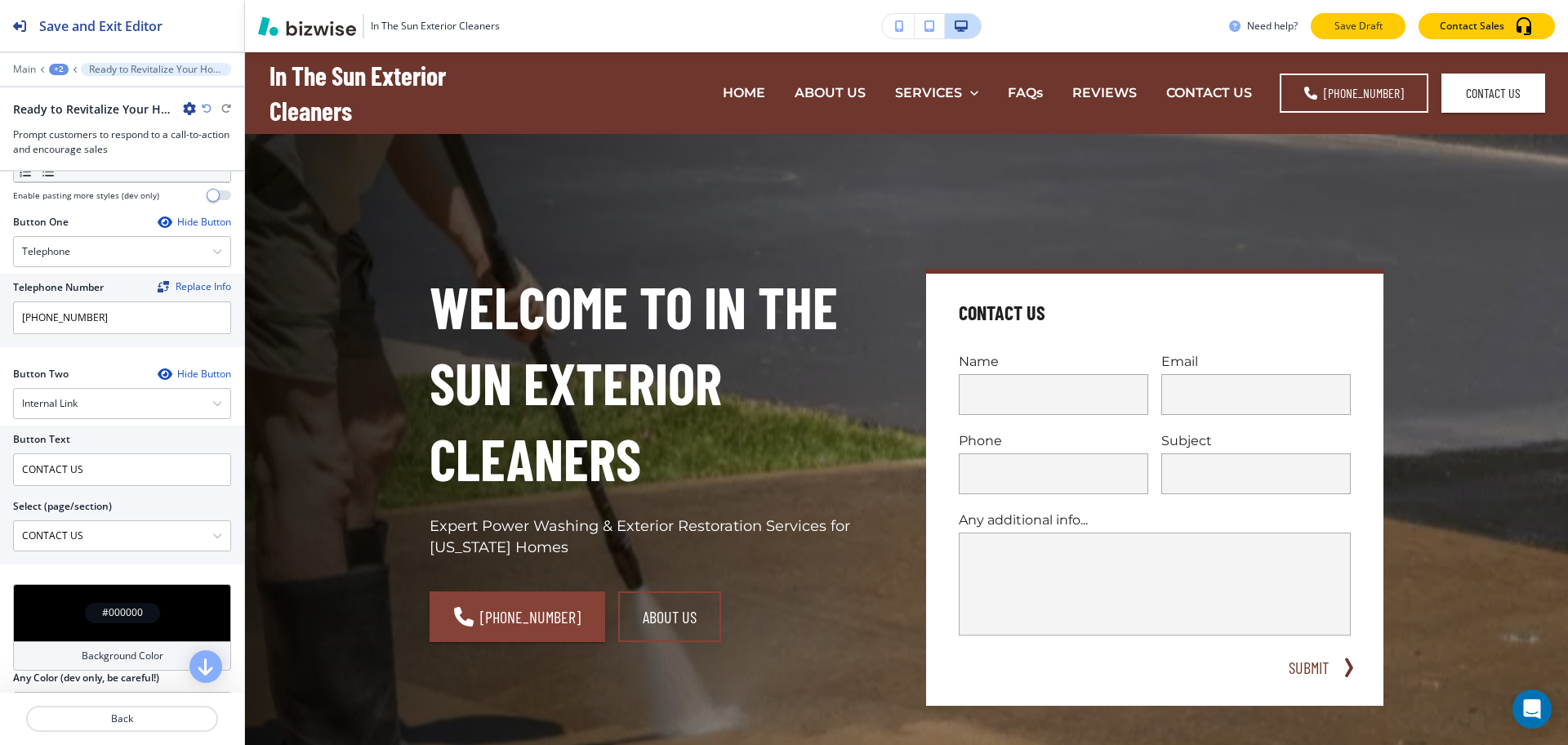
click at [1363, 24] on p "Save Draft" at bounding box center [1358, 25] width 52 height 15
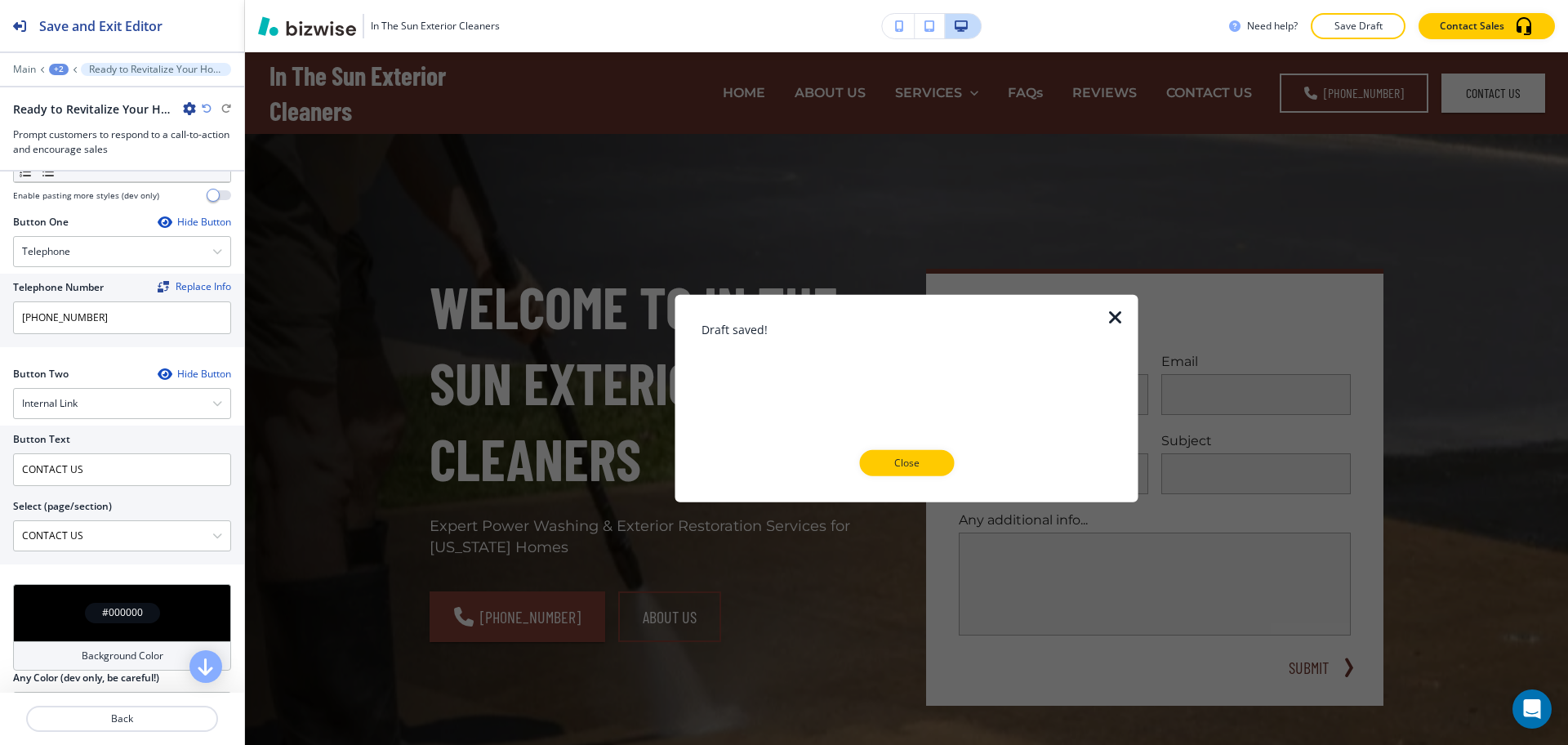
click at [1114, 311] on icon "button" at bounding box center [1116, 317] width 19 height 19
